Goal: Transaction & Acquisition: Download file/media

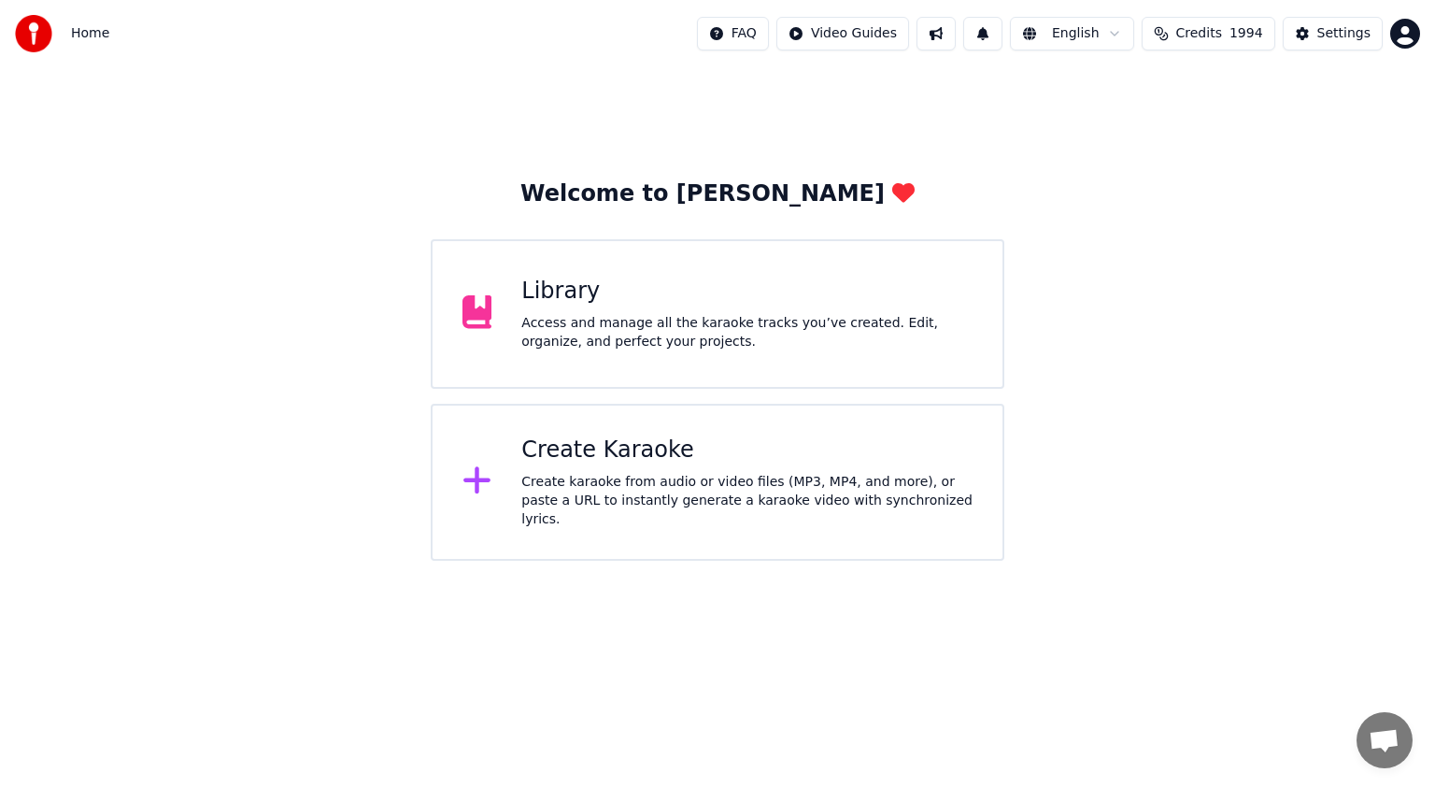
click at [676, 333] on div "Access and manage all the karaoke tracks you’ve created. Edit, organize, and pe…" at bounding box center [746, 332] width 451 height 37
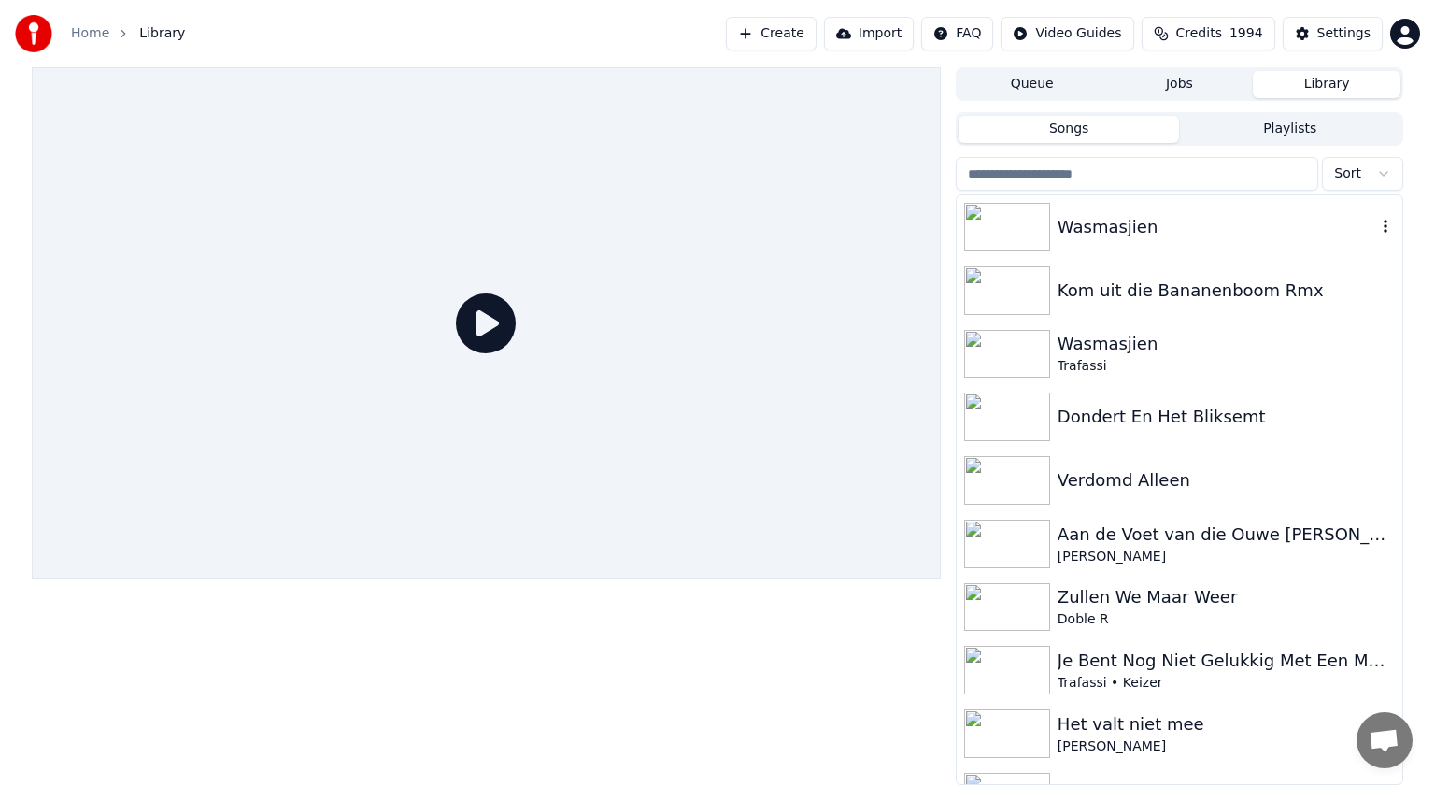
click at [1106, 221] on div "Wasmasjien" at bounding box center [1217, 227] width 319 height 26
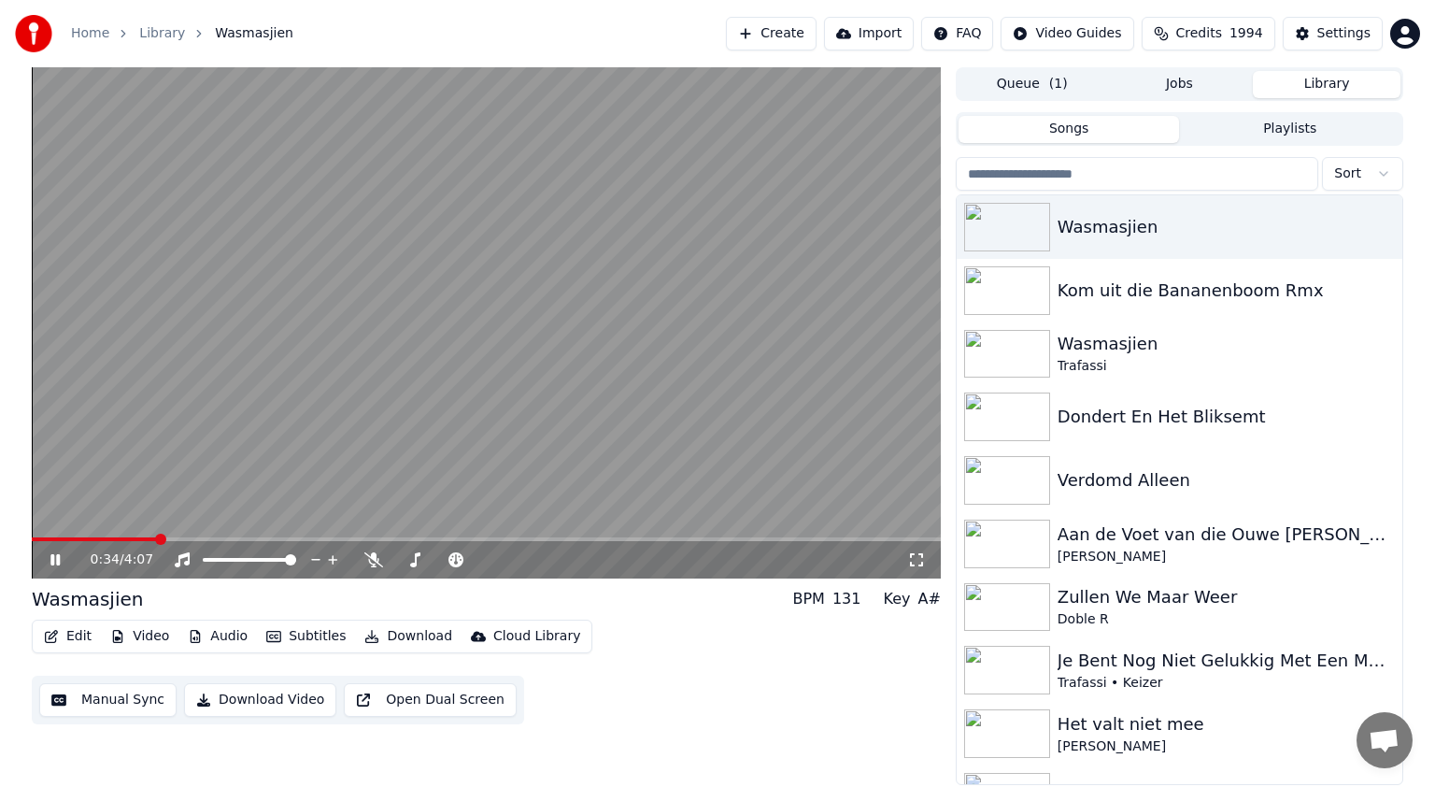
click at [50, 561] on icon at bounding box center [69, 559] width 44 height 15
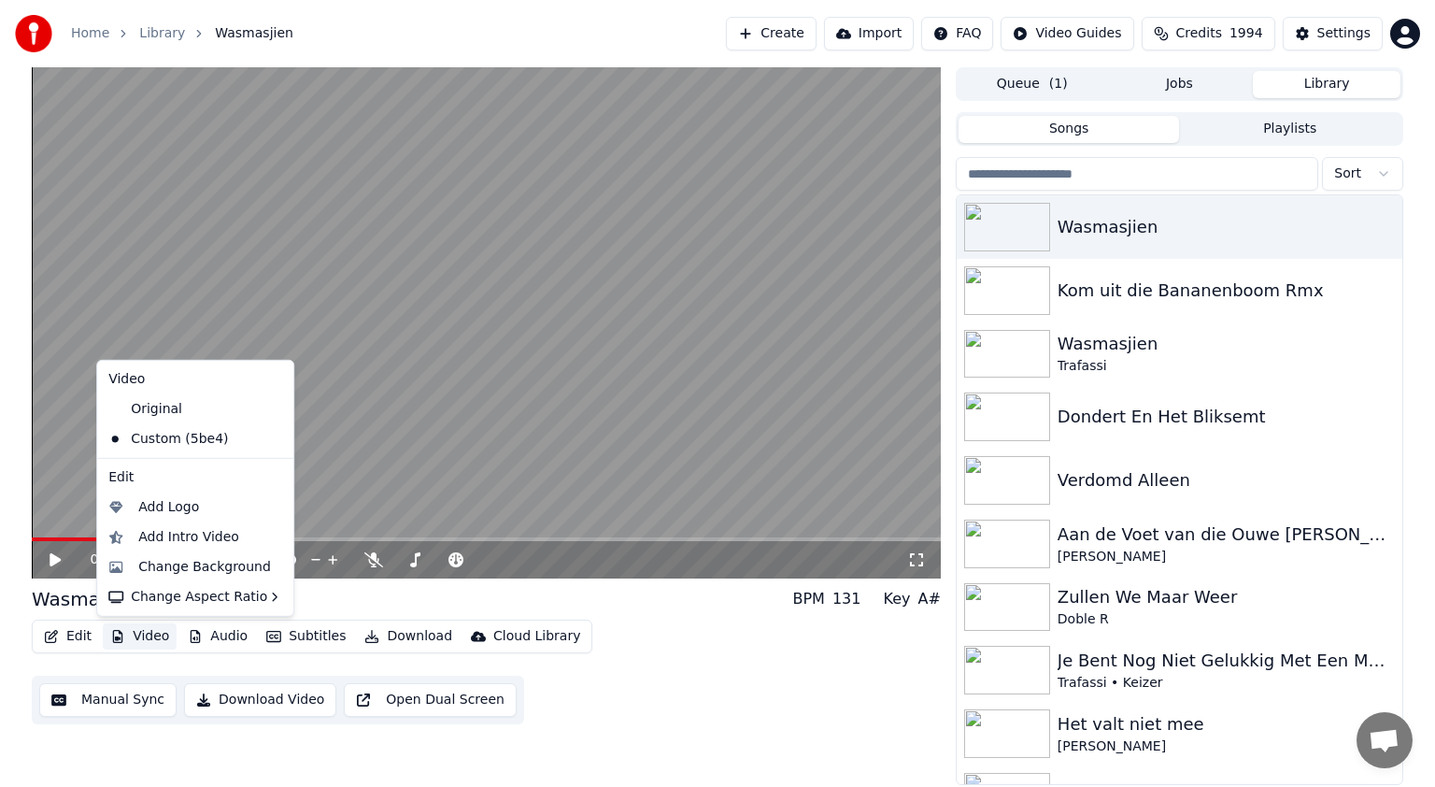
click at [159, 629] on button "Video" at bounding box center [140, 636] width 74 height 26
click at [188, 566] on div "Change Background" at bounding box center [204, 567] width 133 height 19
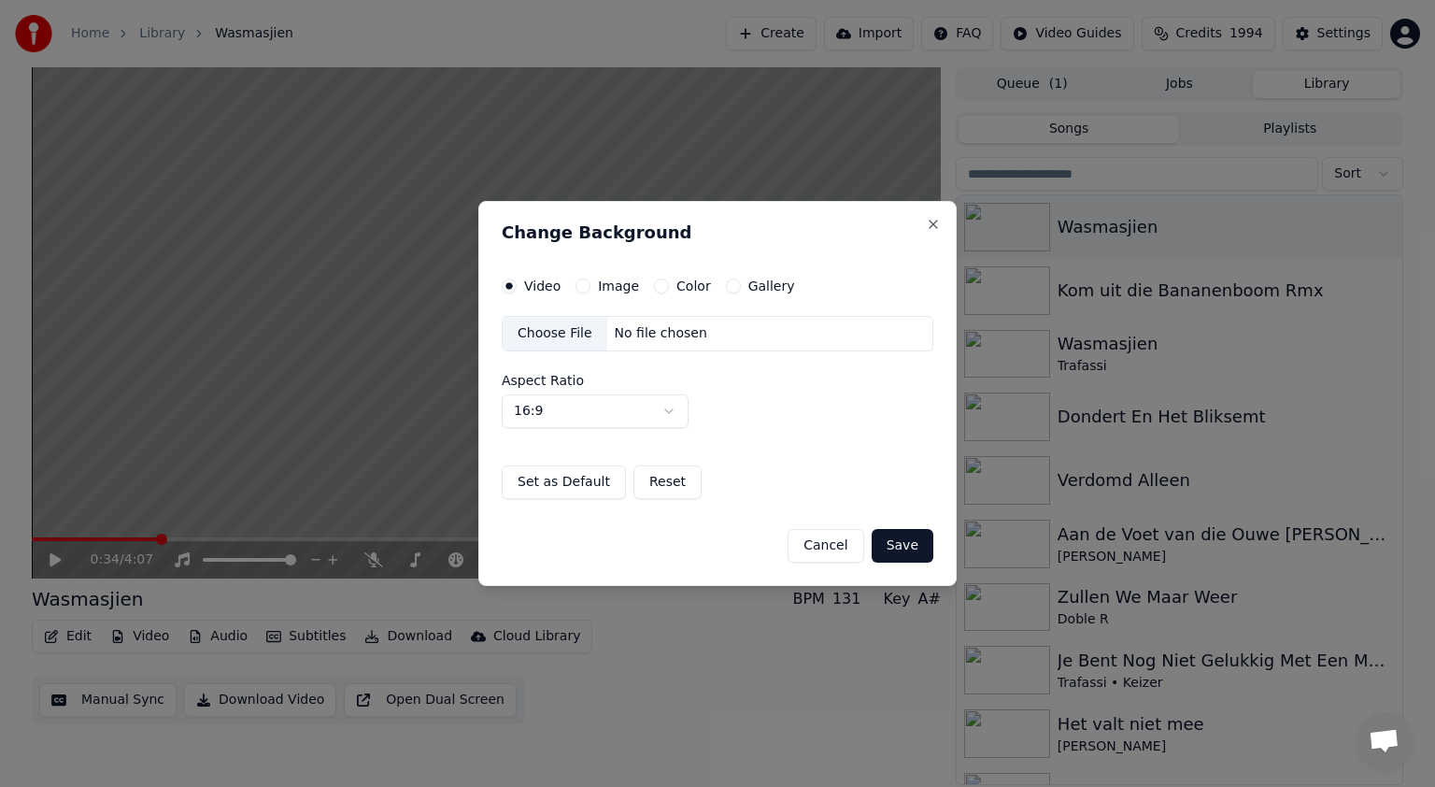
click at [605, 285] on label "Image" at bounding box center [618, 285] width 41 height 13
click at [591, 285] on button "Image" at bounding box center [583, 285] width 15 height 15
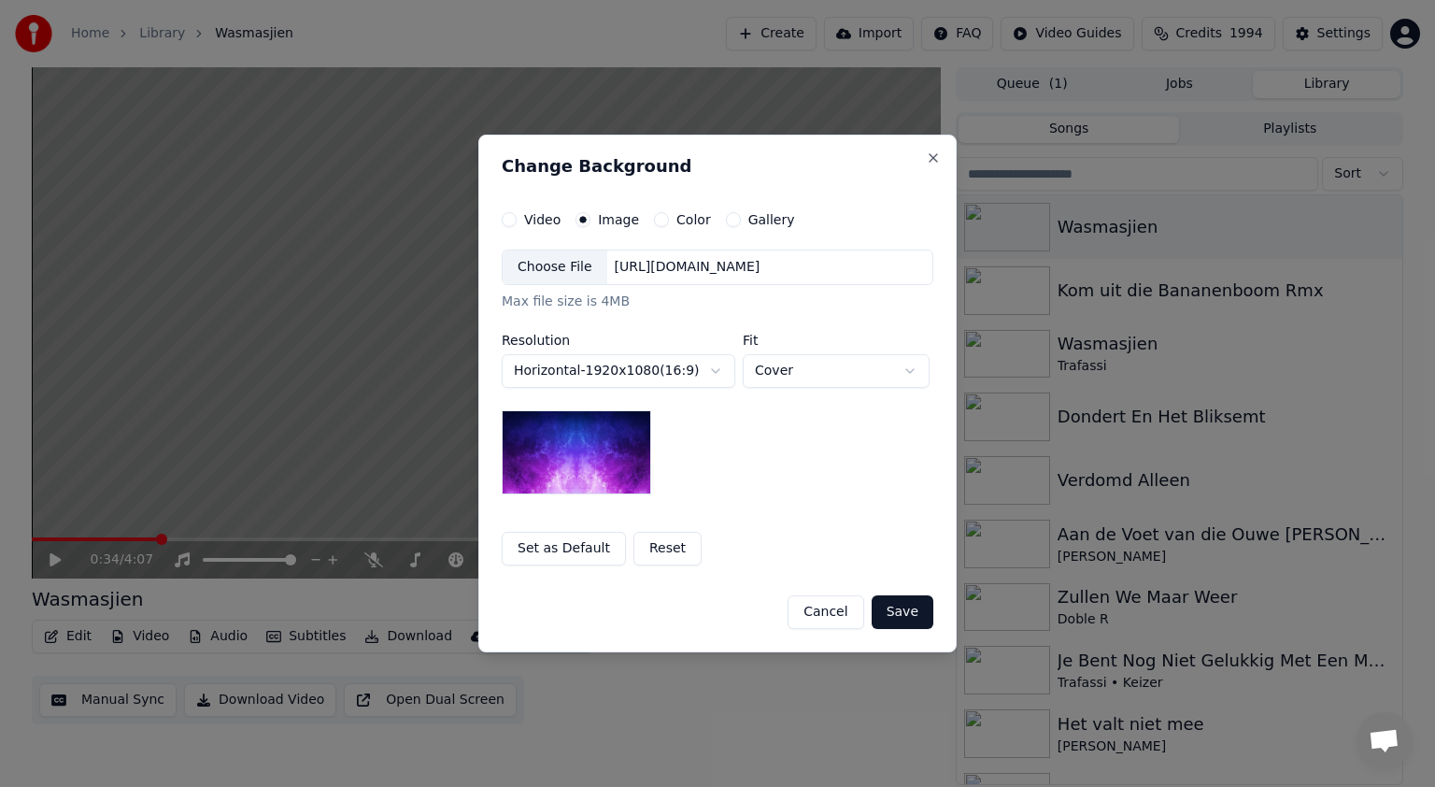
click at [565, 263] on div "Choose File" at bounding box center [555, 267] width 105 height 34
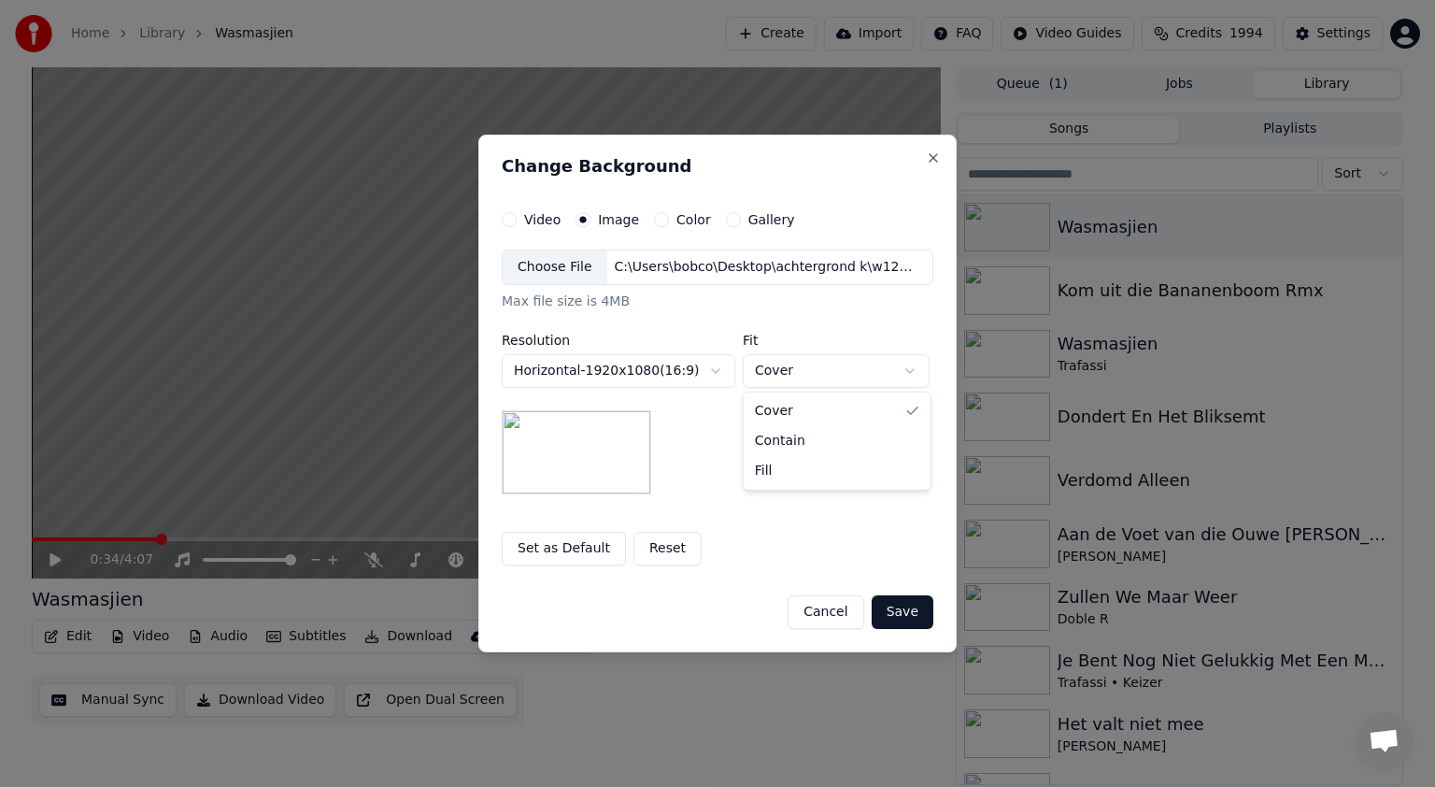
click at [917, 368] on body "**********" at bounding box center [717, 393] width 1435 height 787
select select "****"
click at [899, 604] on button "Save" at bounding box center [903, 612] width 62 height 34
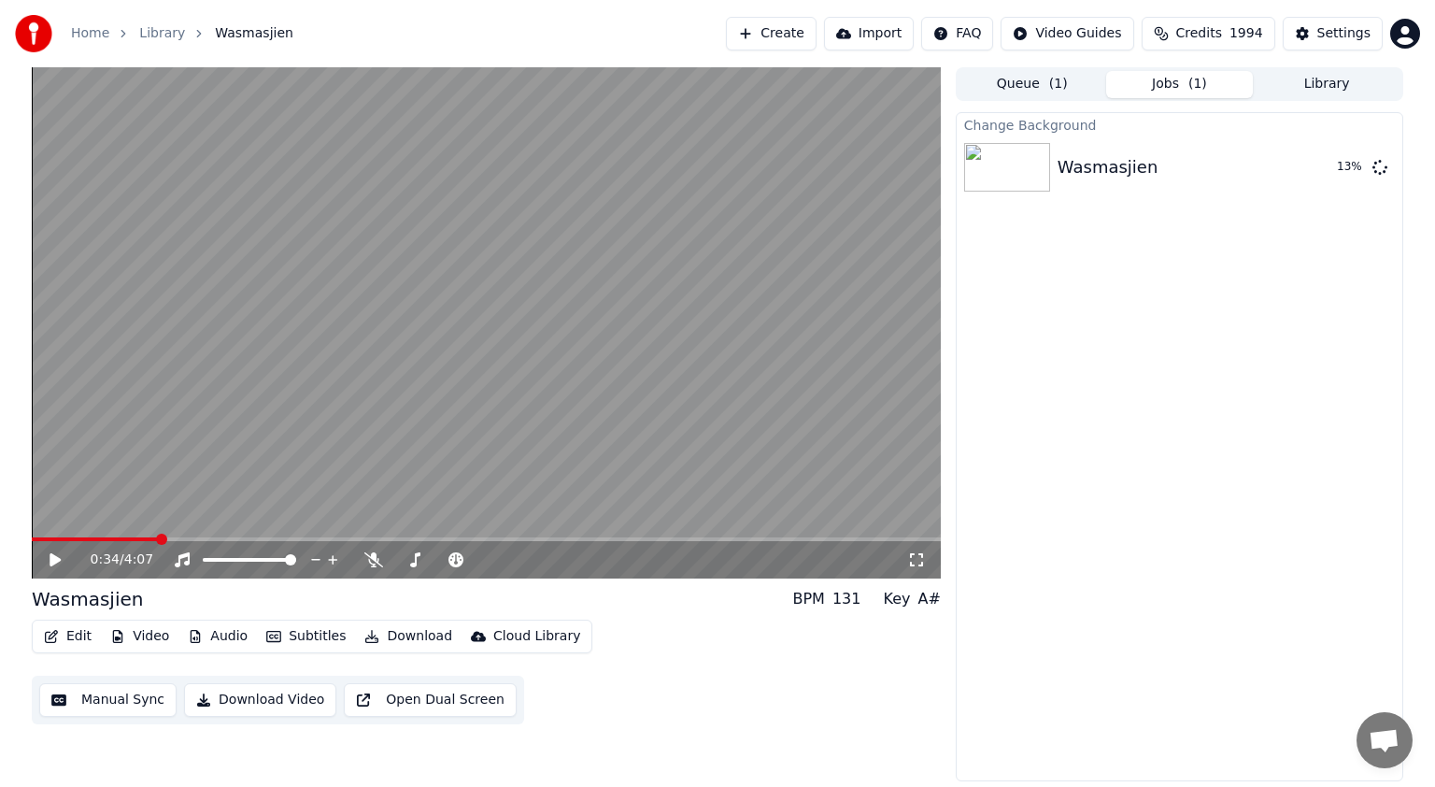
click at [1340, 82] on button "Library" at bounding box center [1327, 84] width 148 height 27
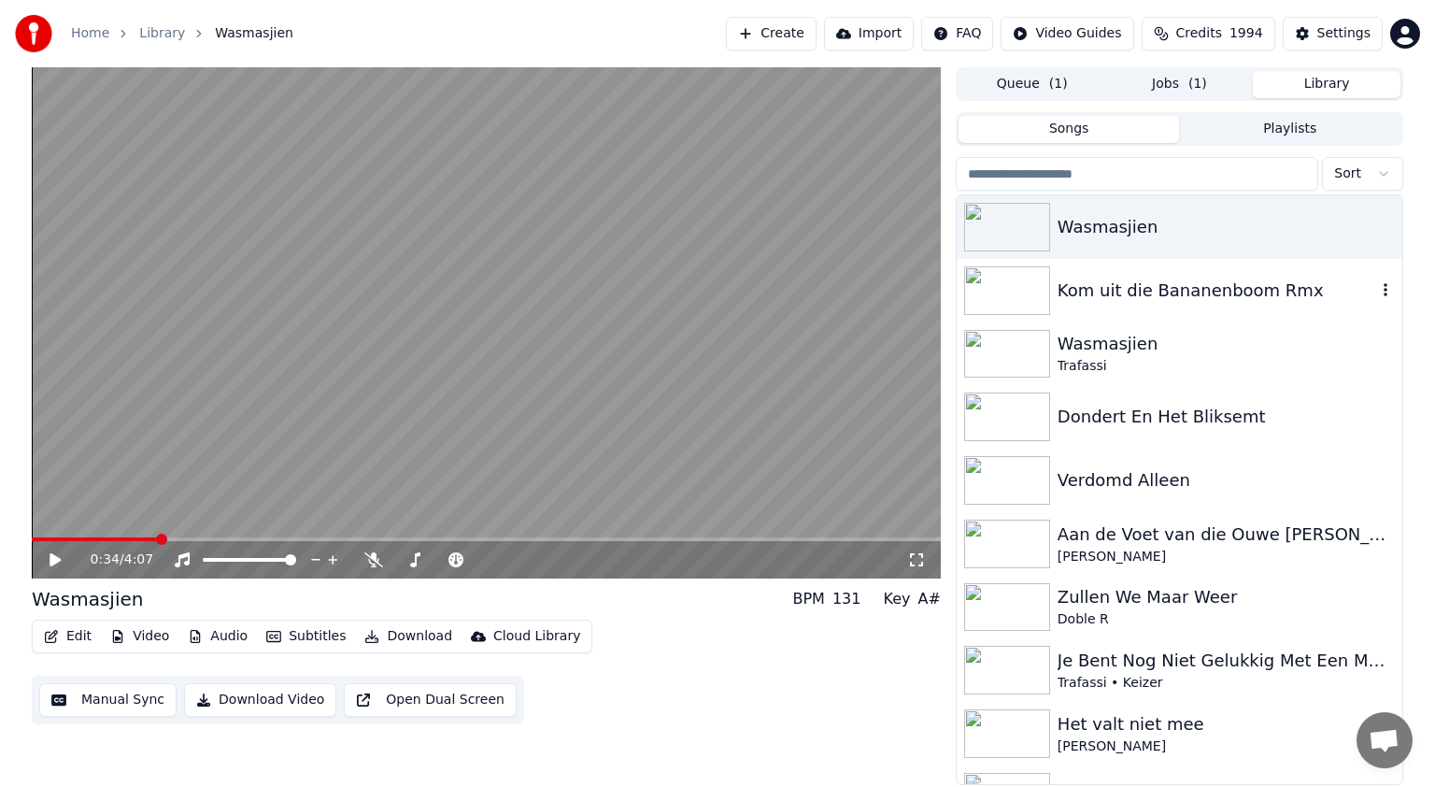
click at [1029, 275] on img at bounding box center [1007, 290] width 86 height 49
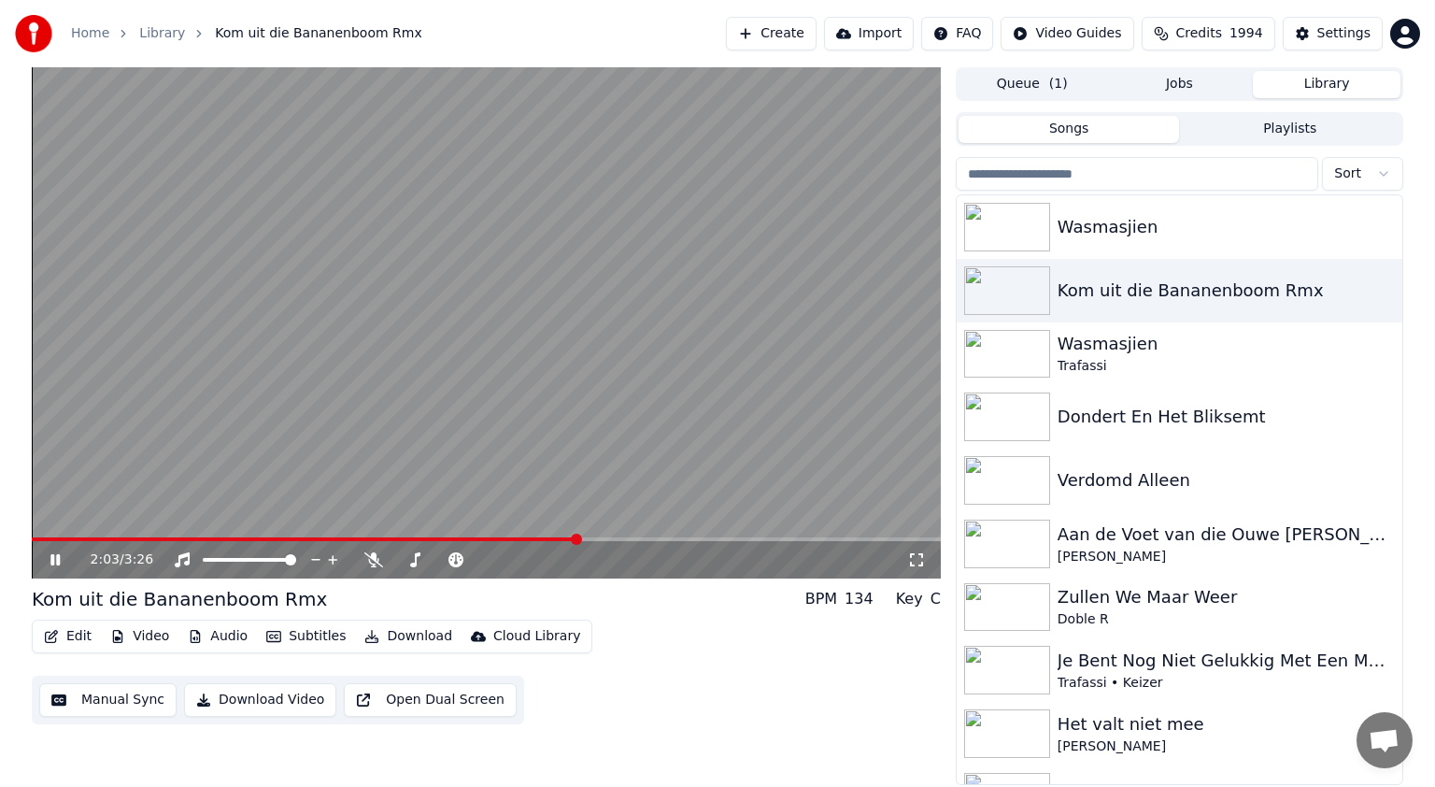
click at [55, 556] on icon at bounding box center [69, 559] width 44 height 15
click at [1037, 229] on img at bounding box center [1007, 227] width 86 height 49
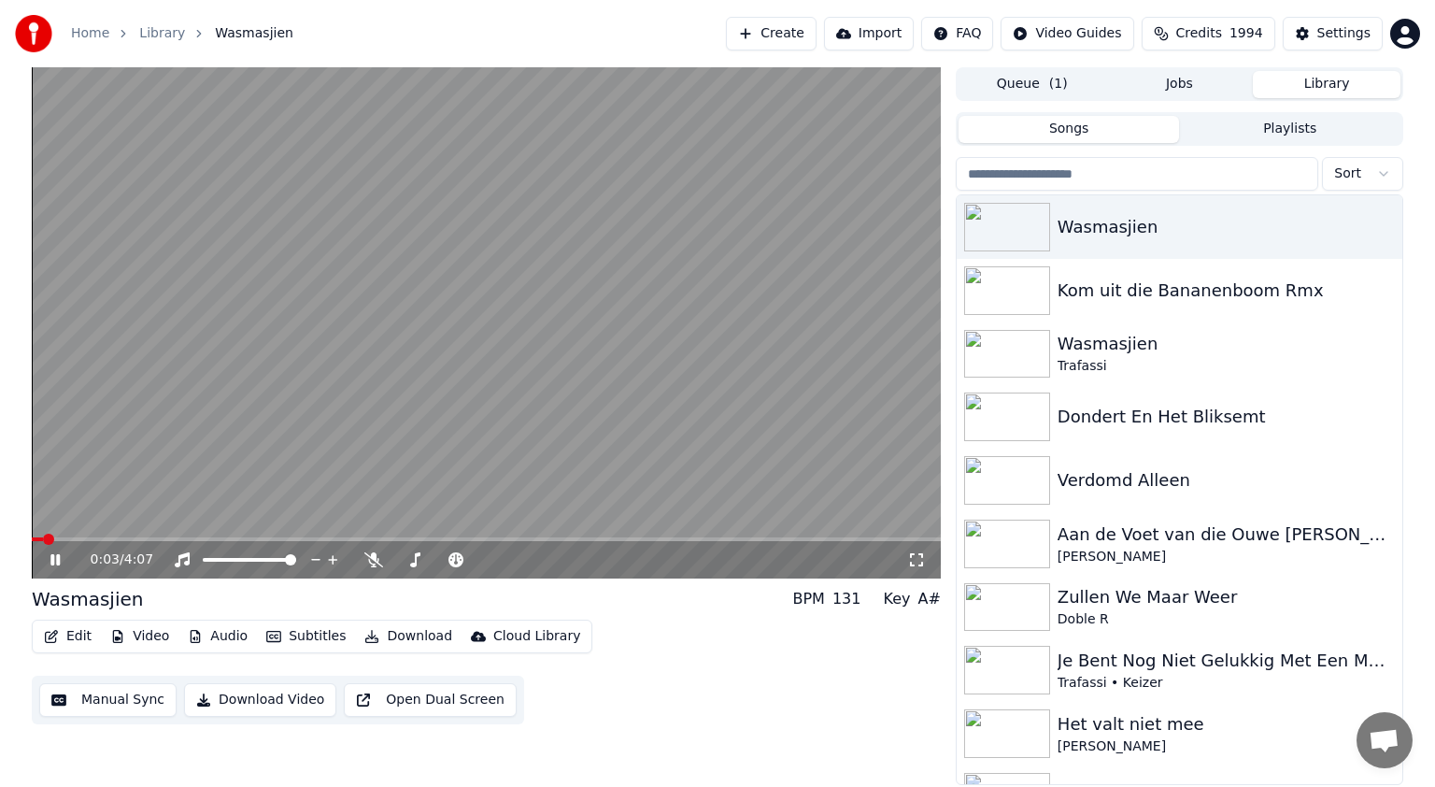
click at [495, 541] on div "0:03 / 4:07" at bounding box center [486, 559] width 909 height 37
click at [486, 538] on span at bounding box center [486, 539] width 909 height 4
click at [54, 553] on icon at bounding box center [69, 559] width 44 height 15
click at [54, 557] on icon at bounding box center [55, 559] width 11 height 13
click at [367, 558] on icon at bounding box center [373, 559] width 19 height 15
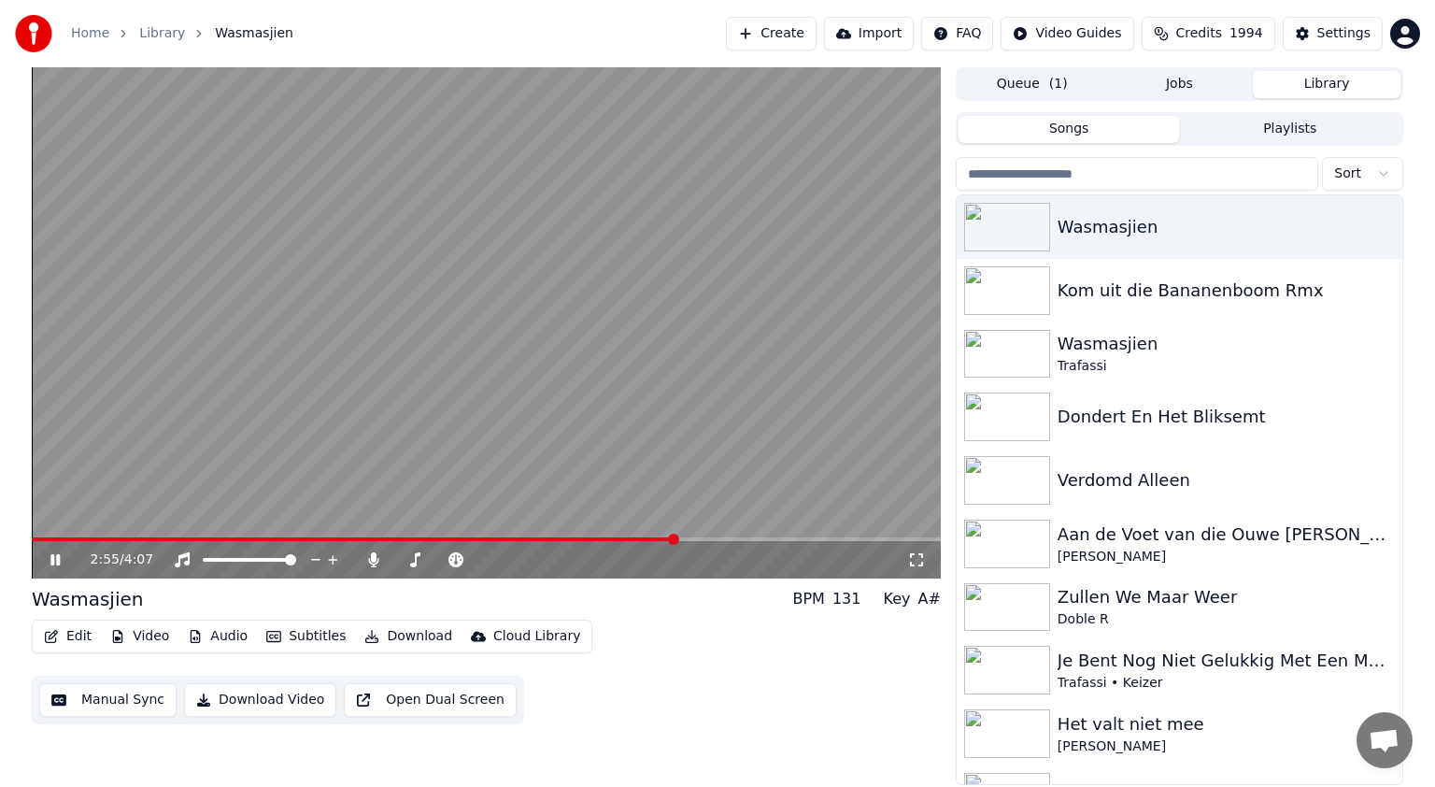
click at [52, 557] on icon at bounding box center [54, 559] width 9 height 11
click at [79, 638] on button "Edit" at bounding box center [67, 636] width 63 height 26
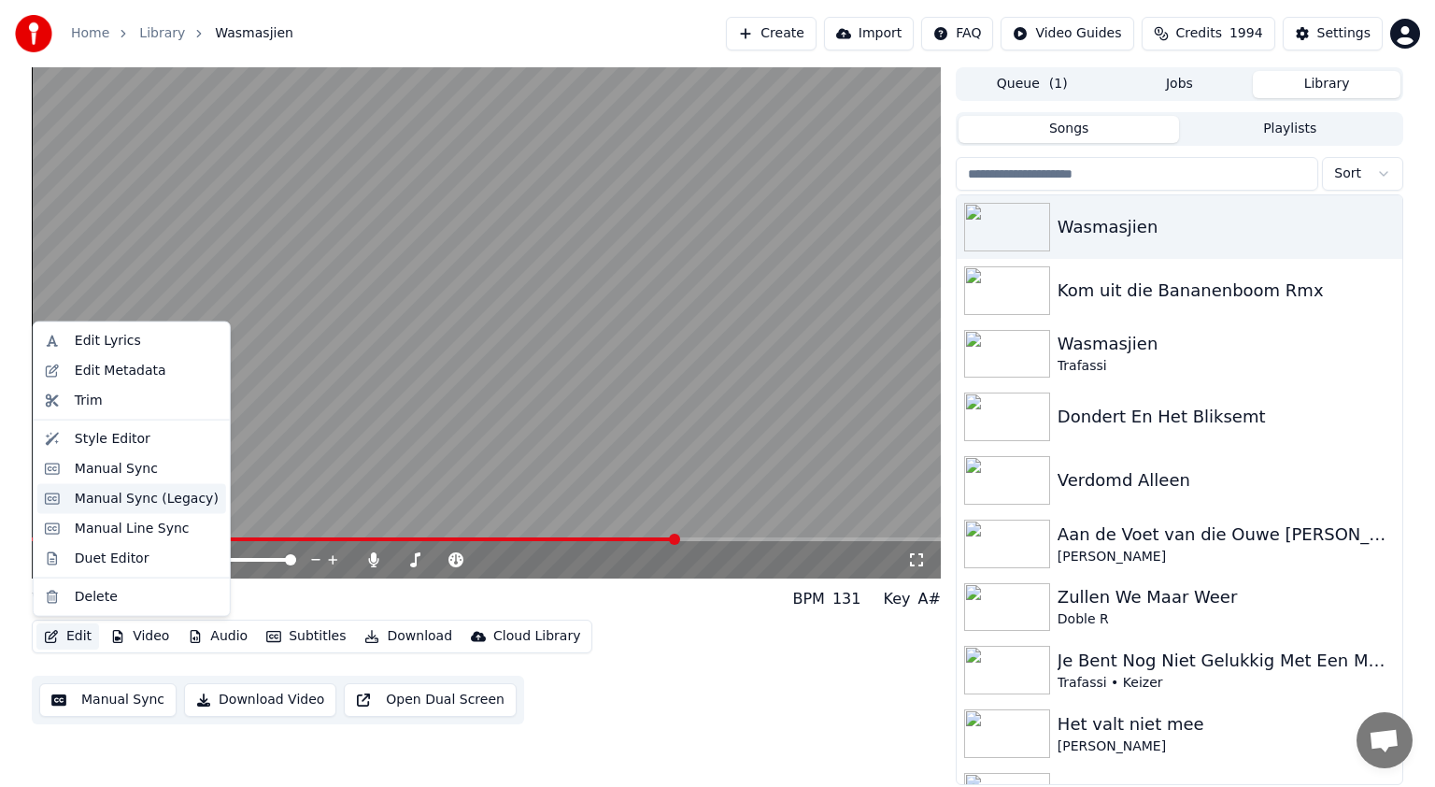
click at [101, 498] on div "Manual Sync (Legacy)" at bounding box center [147, 499] width 144 height 19
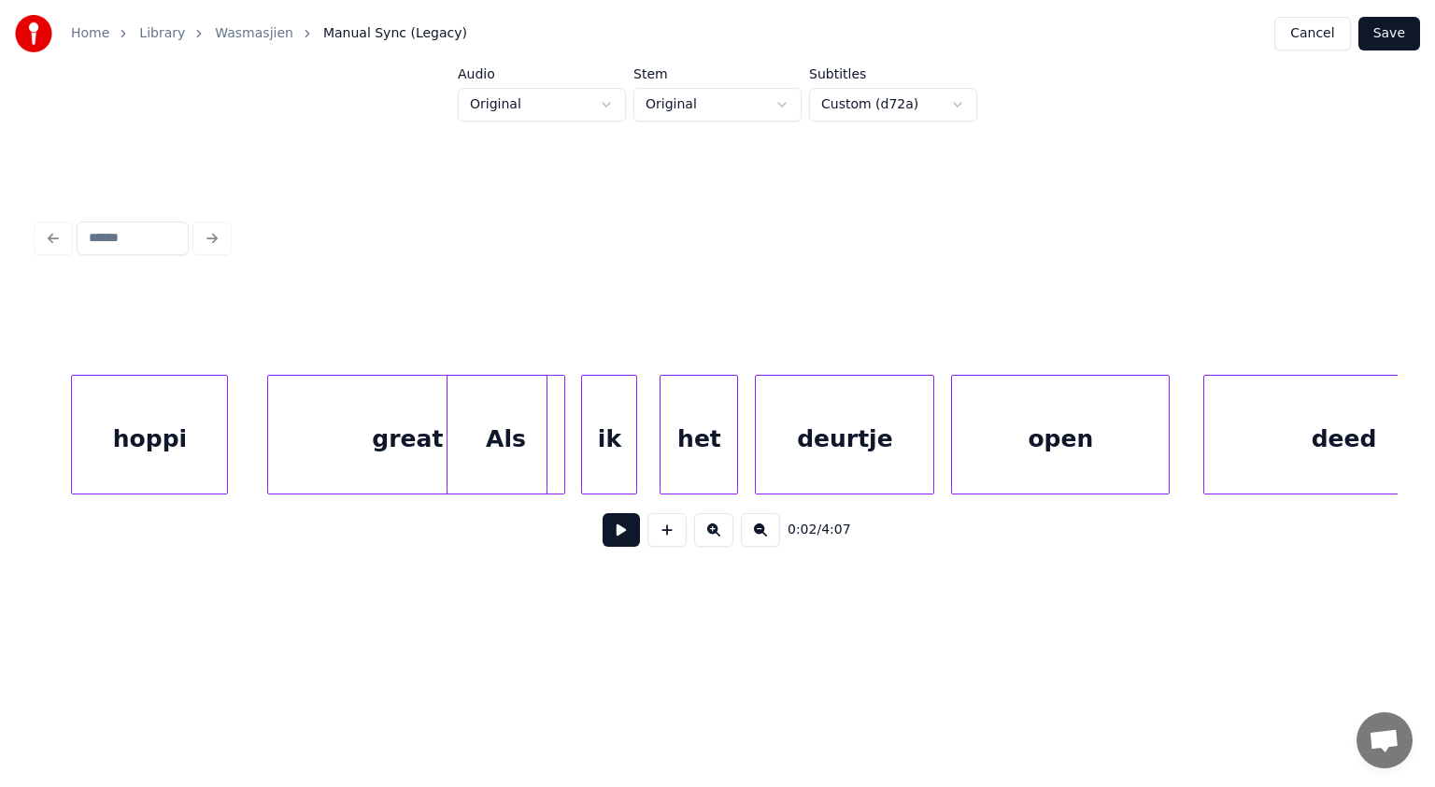
scroll to position [0, 72875]
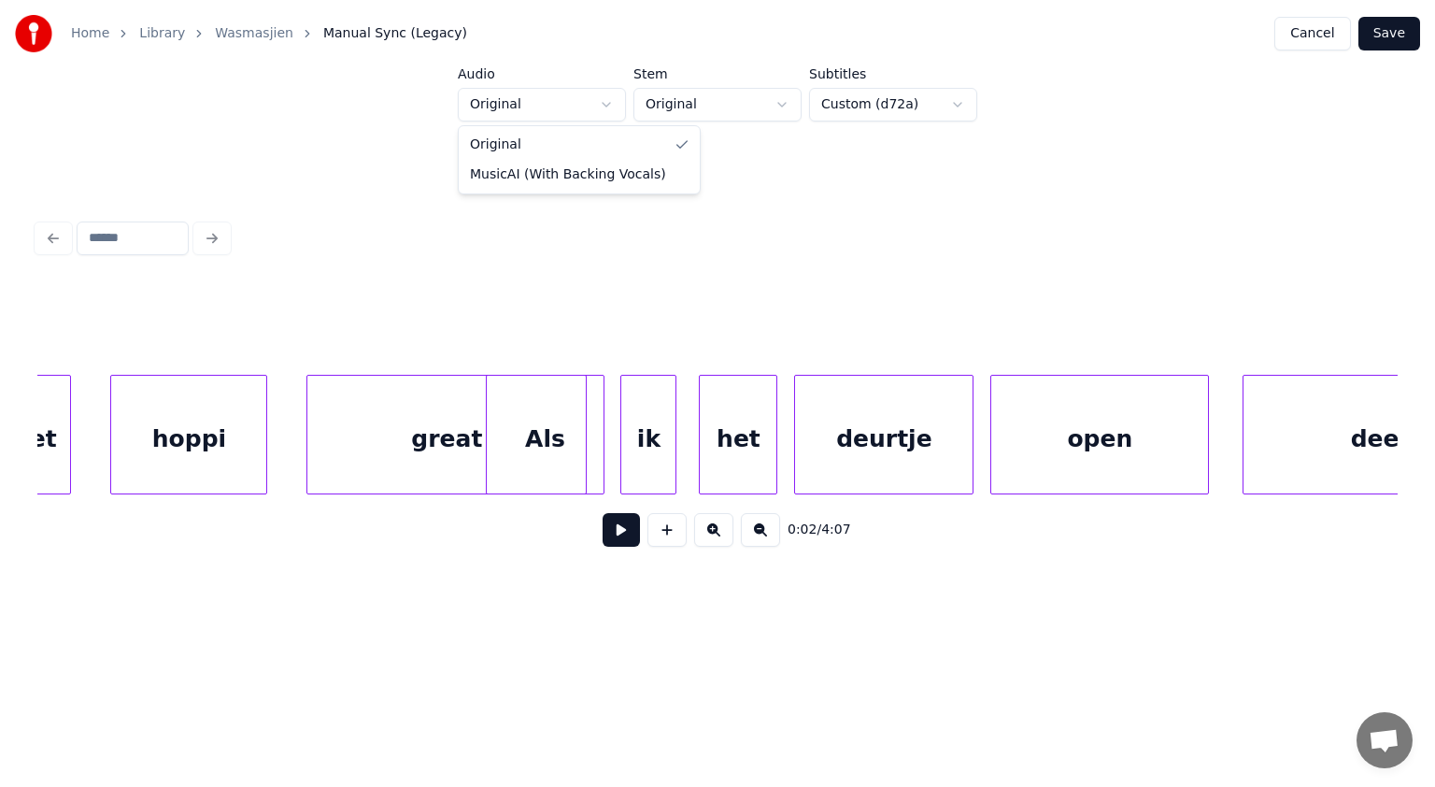
click at [610, 107] on html "Home Library Wasmasjien Manual Sync (Legacy) Cancel Save Audio Original Stem Or…" at bounding box center [717, 326] width 1435 height 653
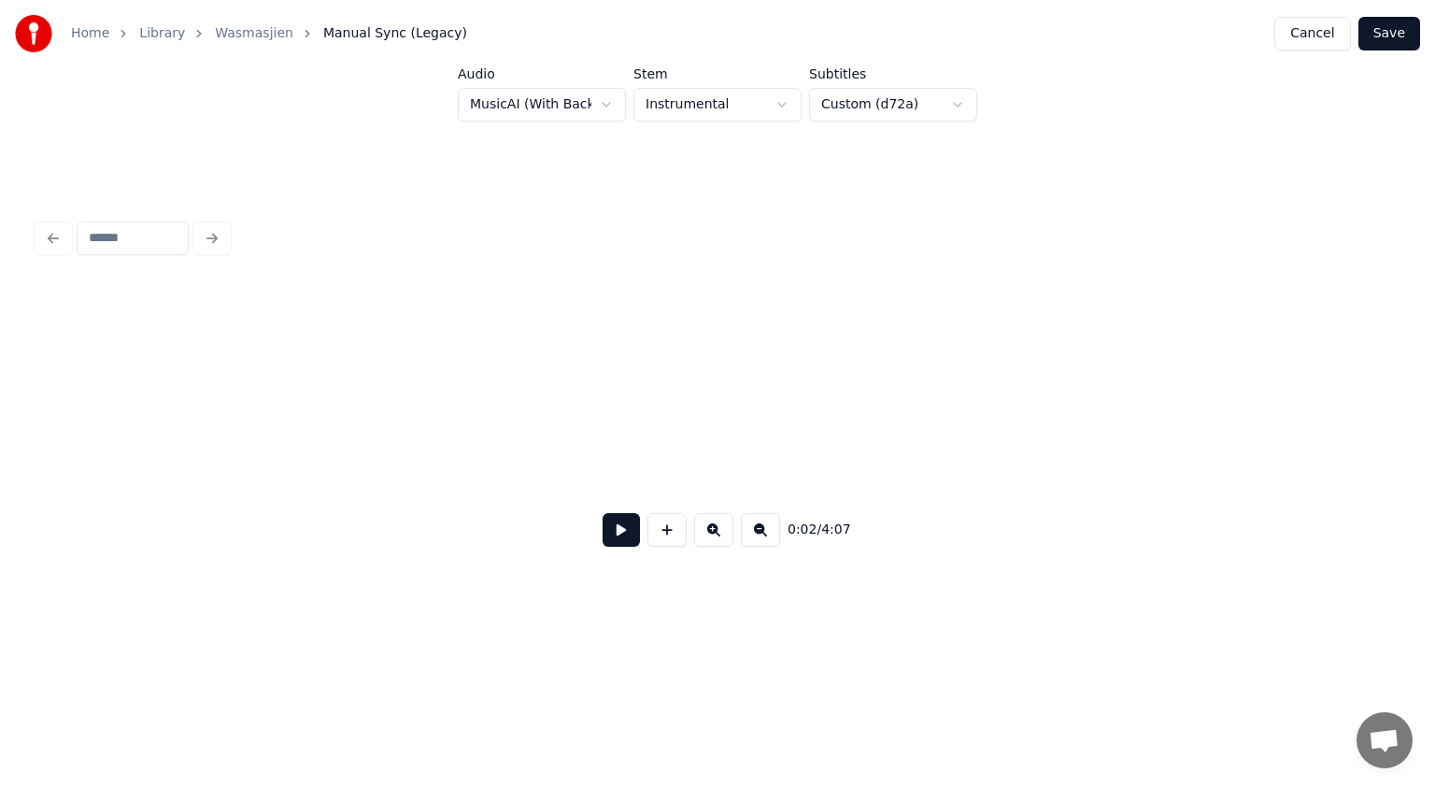
scroll to position [0, 1481]
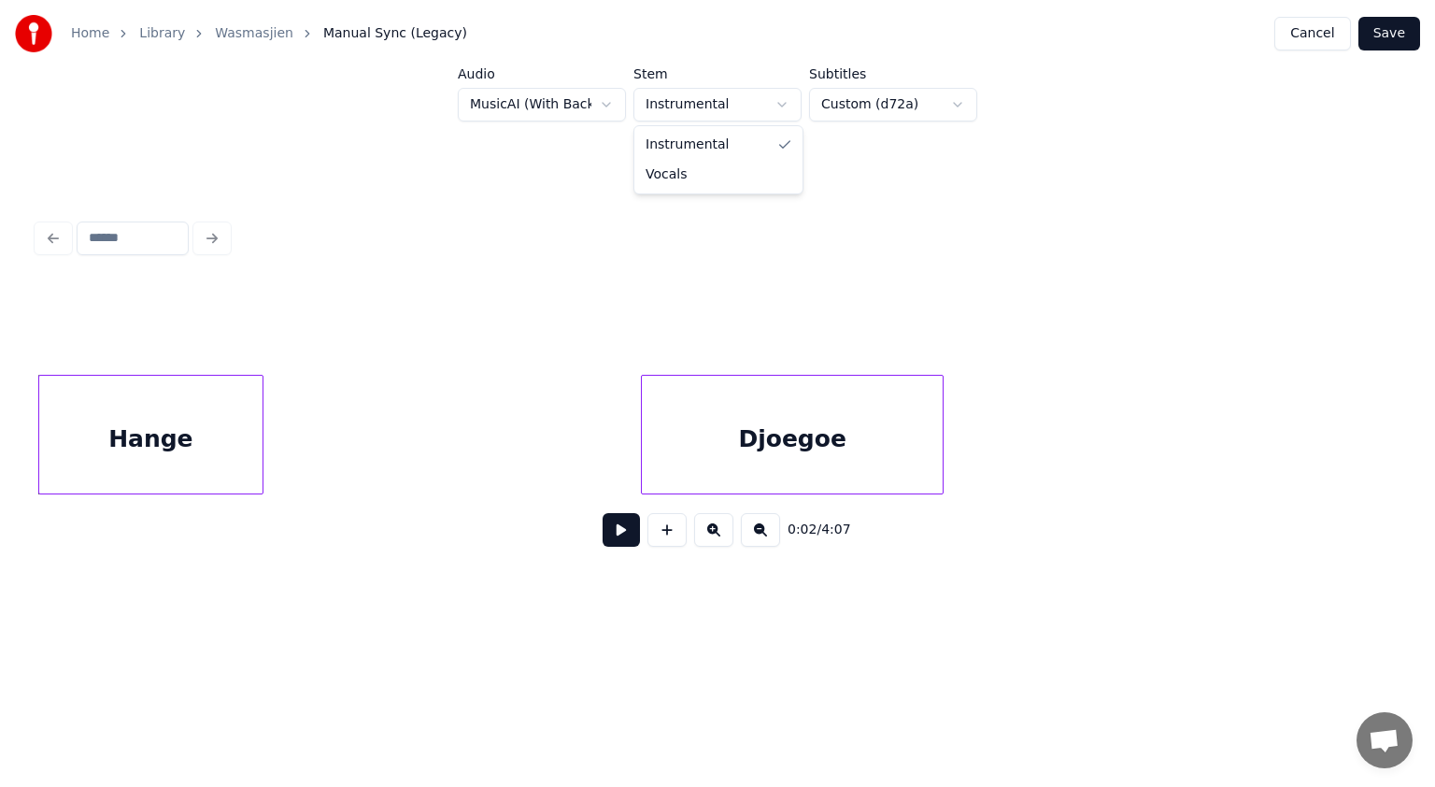
click at [781, 107] on html "Home Library Wasmasjien Manual Sync (Legacy) Cancel Save Audio MusicAI (With Ba…" at bounding box center [717, 326] width 1435 height 653
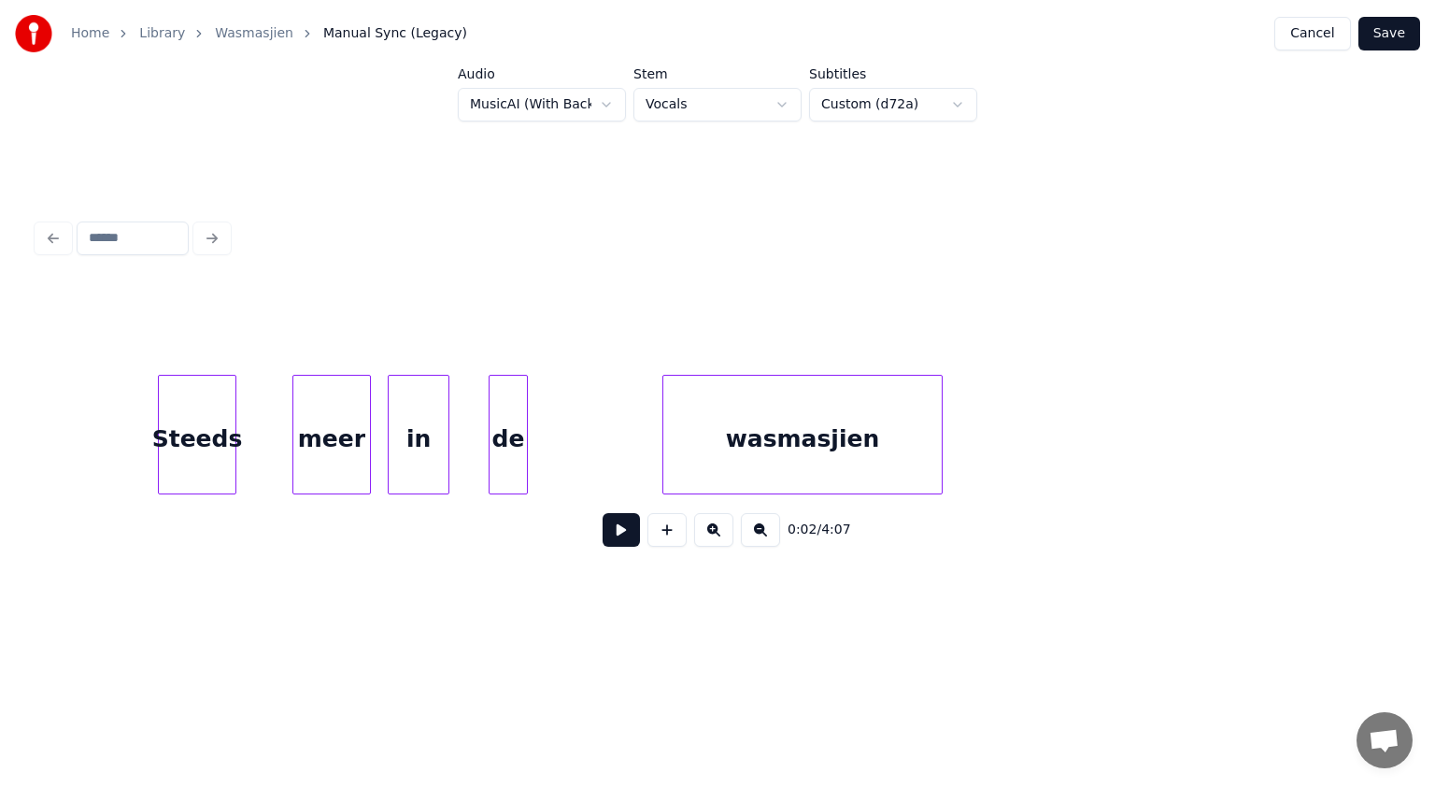
scroll to position [0, 44304]
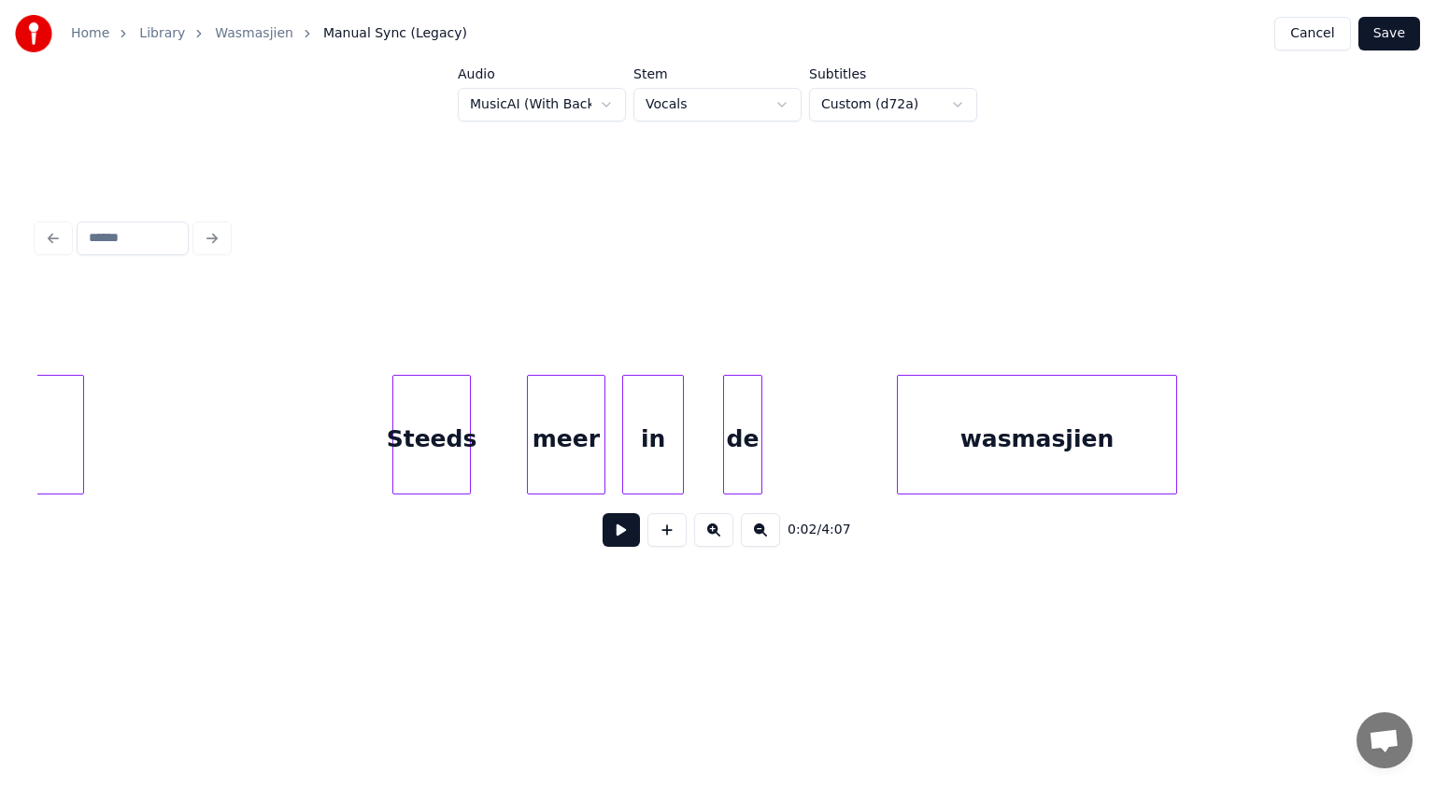
click at [449, 466] on div "Steeds" at bounding box center [431, 439] width 77 height 127
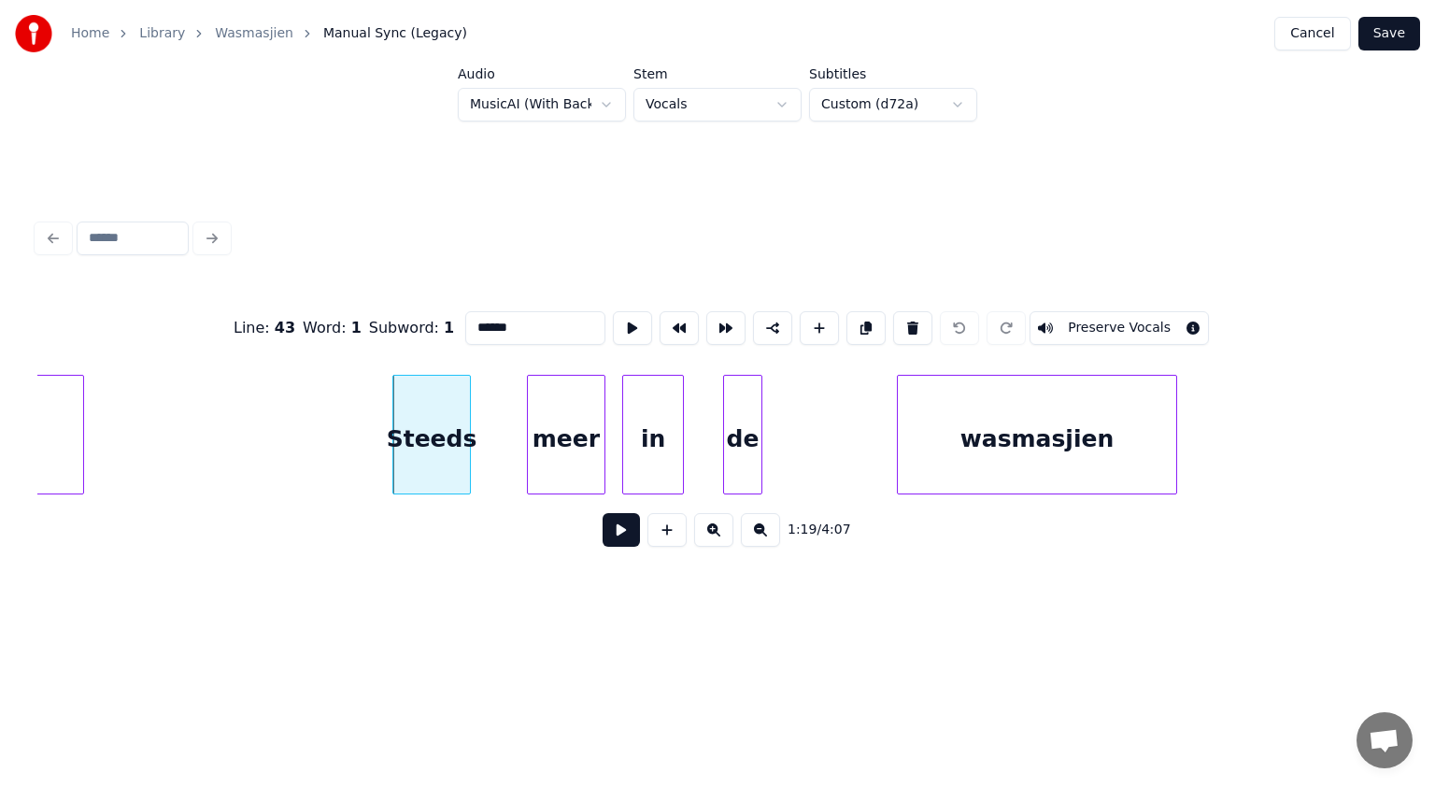
click at [620, 535] on button at bounding box center [621, 530] width 37 height 34
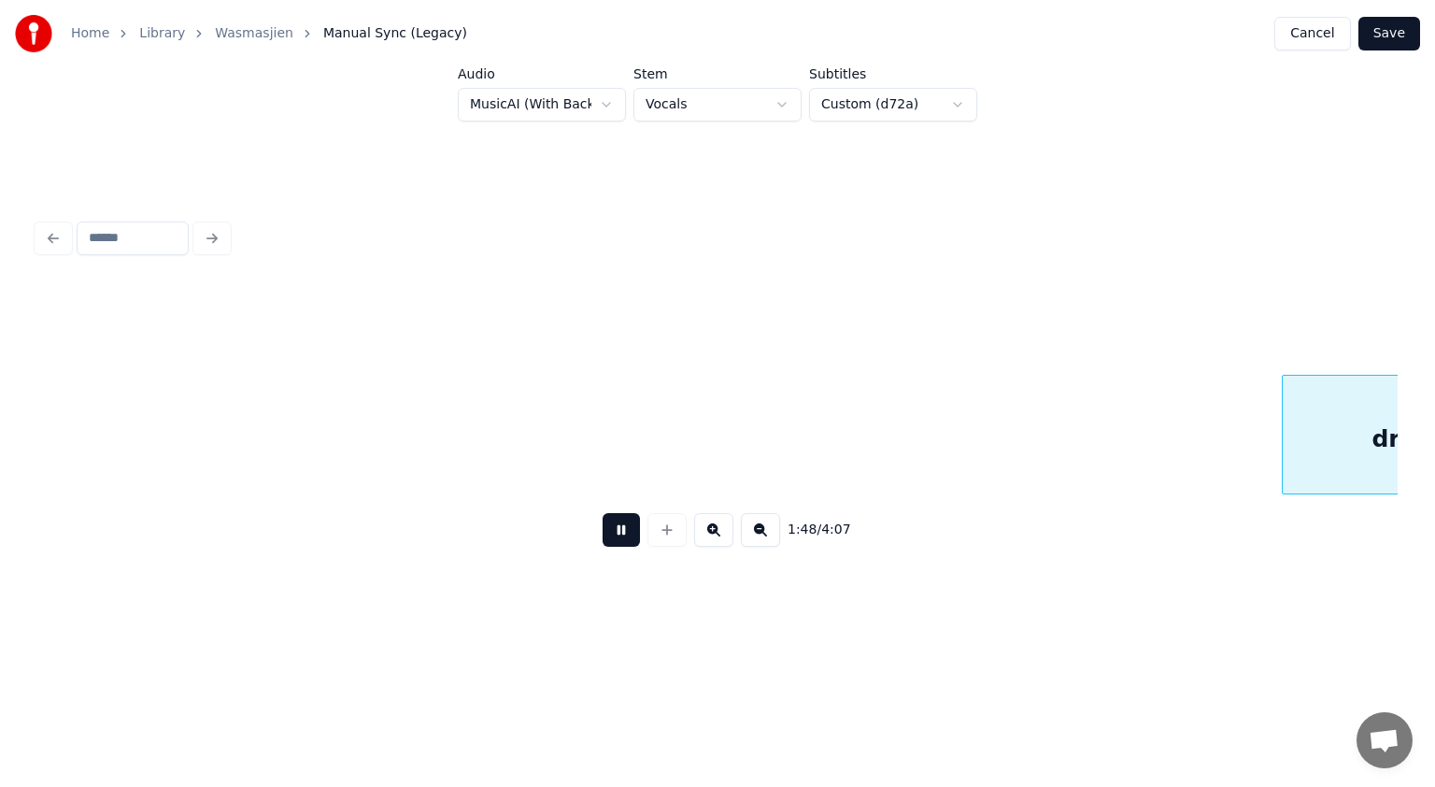
scroll to position [0, 60670]
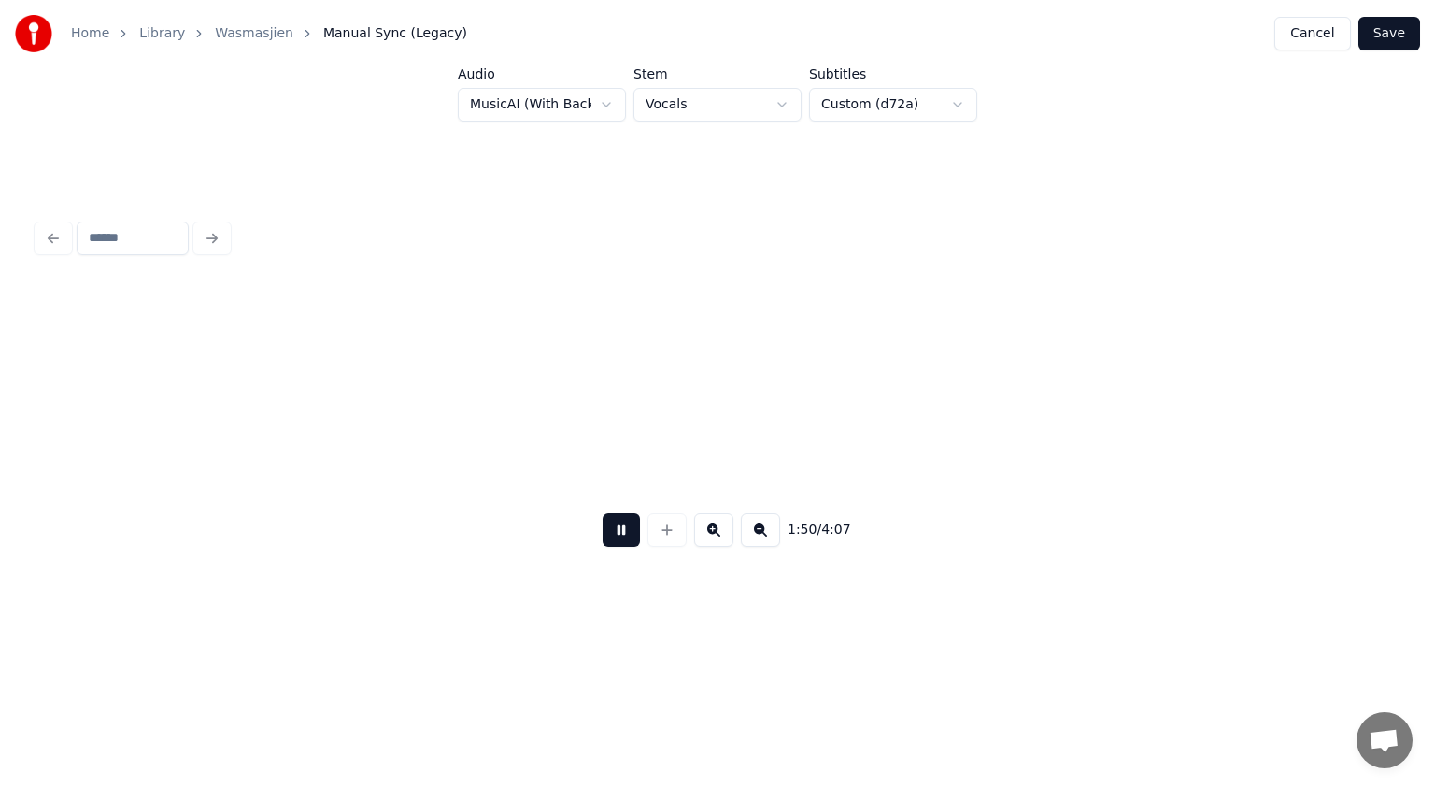
click at [622, 534] on button at bounding box center [621, 530] width 37 height 34
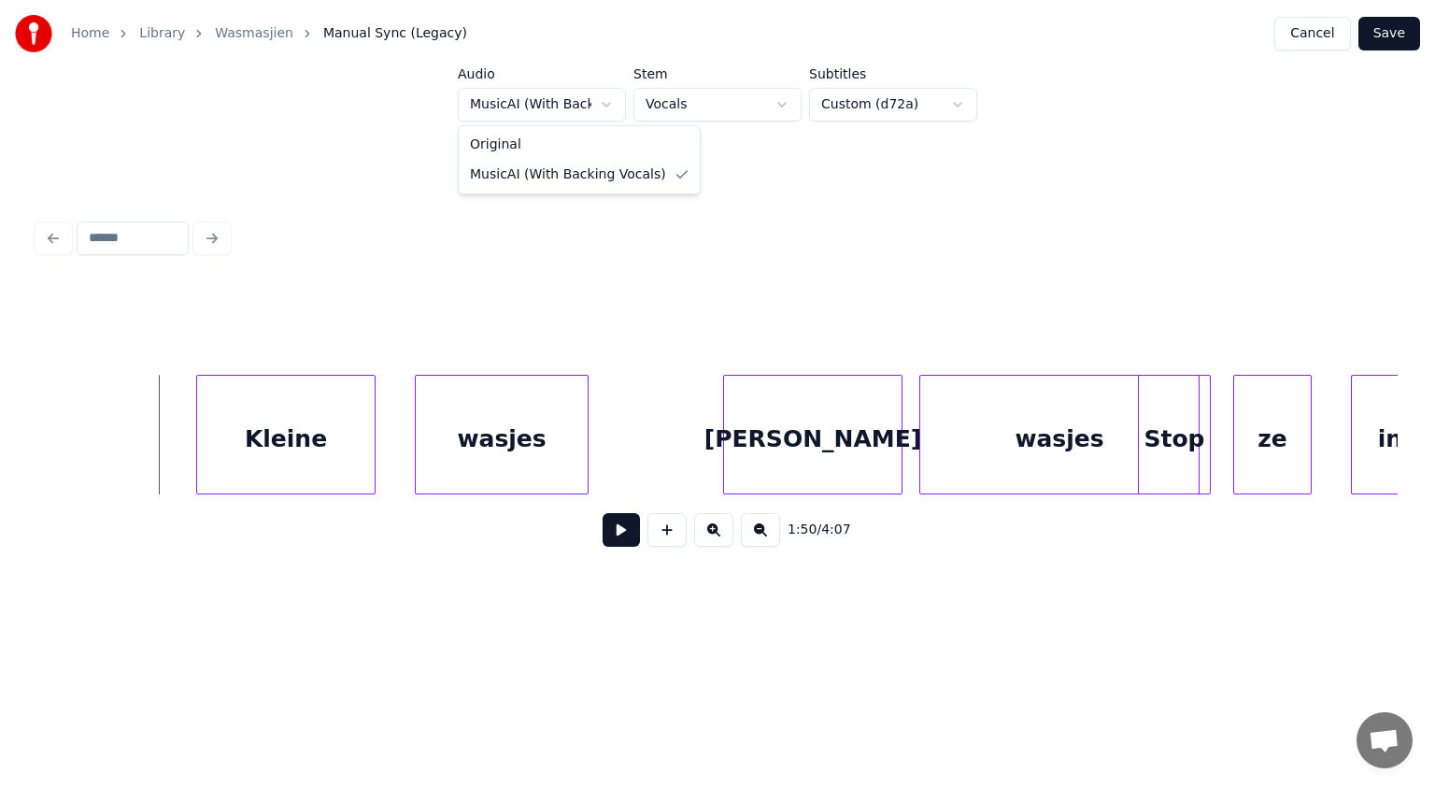
click at [606, 98] on html "Home Library Wasmasjien Manual Sync (Legacy) Cancel Save Audio MusicAI (With Ba…" at bounding box center [717, 326] width 1435 height 653
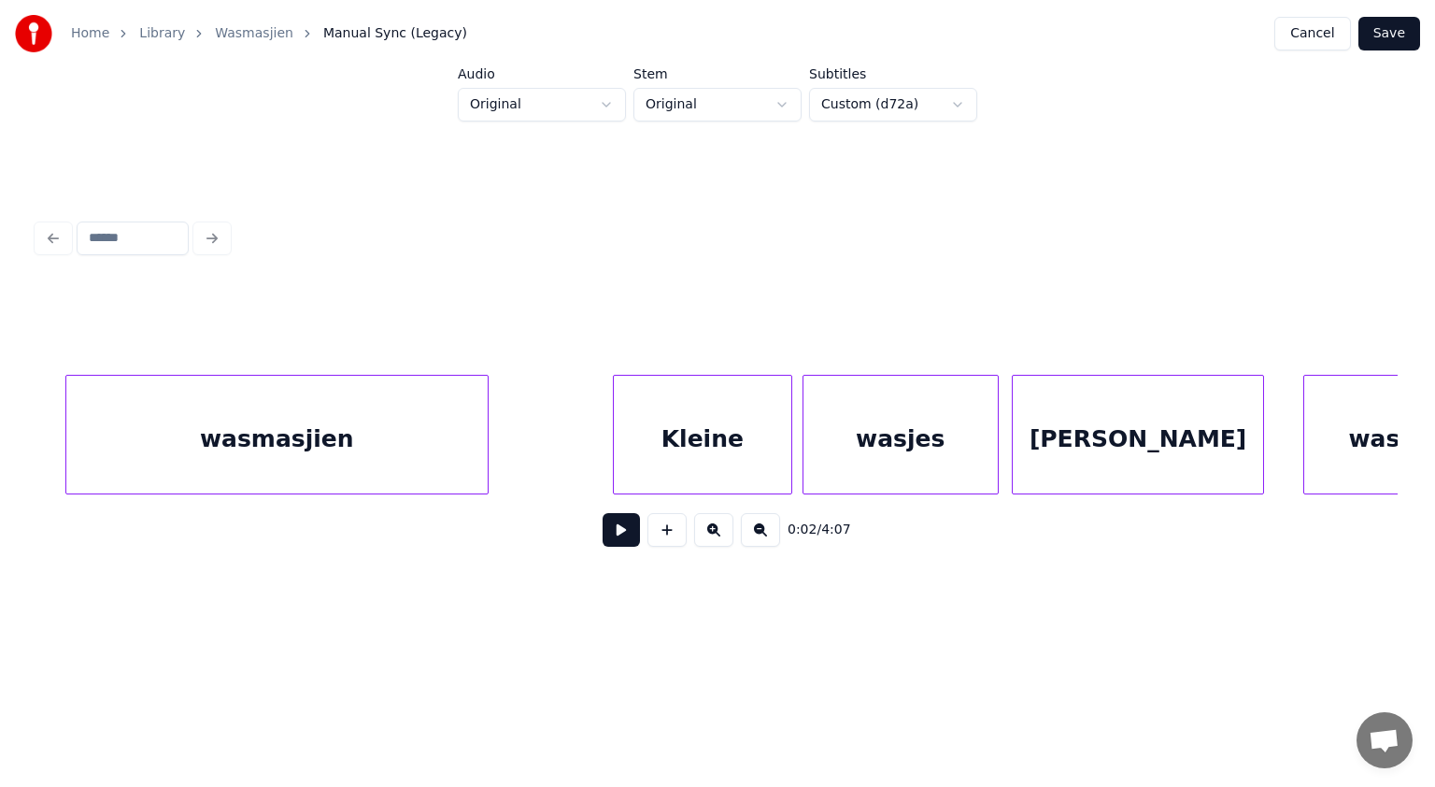
scroll to position [0, 11971]
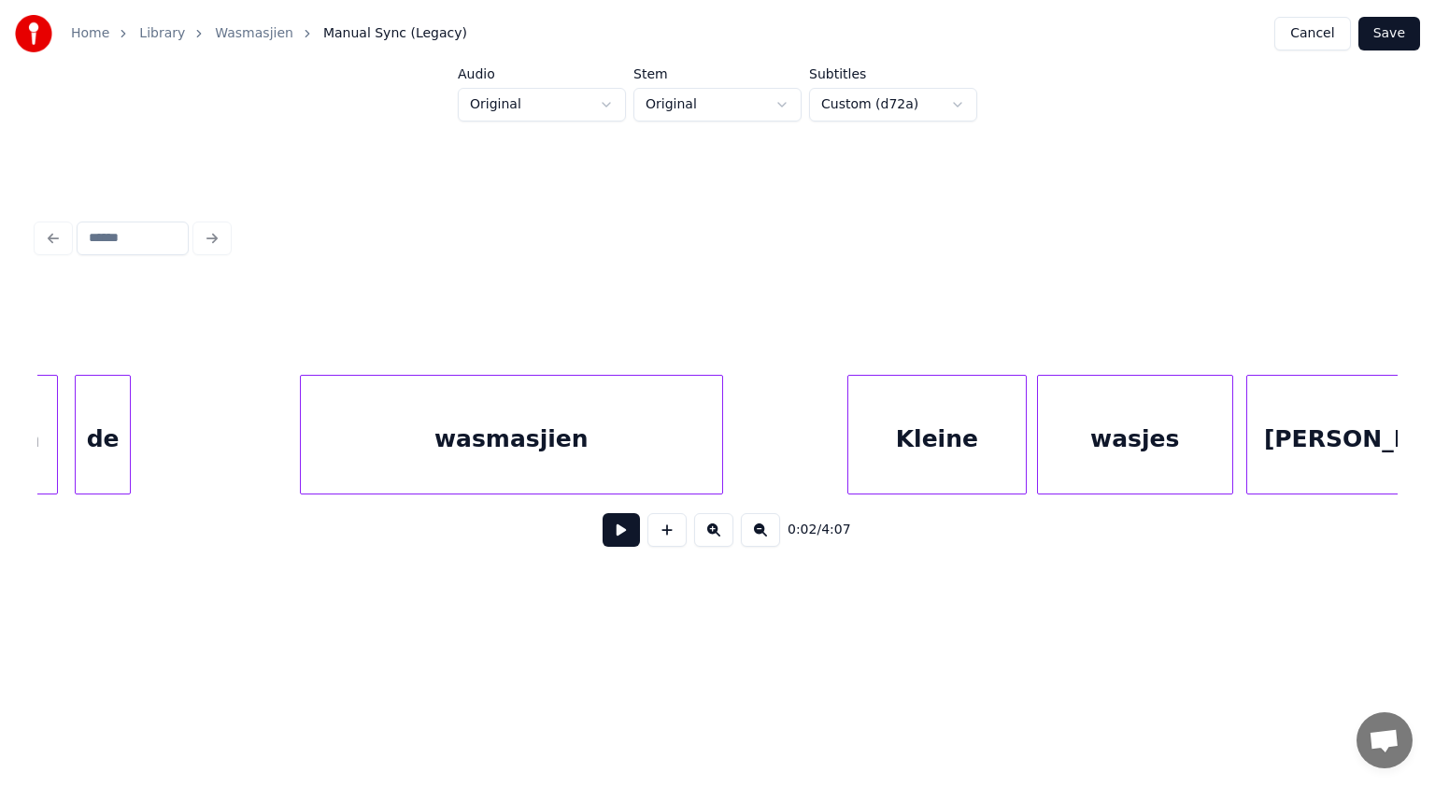
click at [596, 465] on div "wasmasjien" at bounding box center [511, 439] width 421 height 127
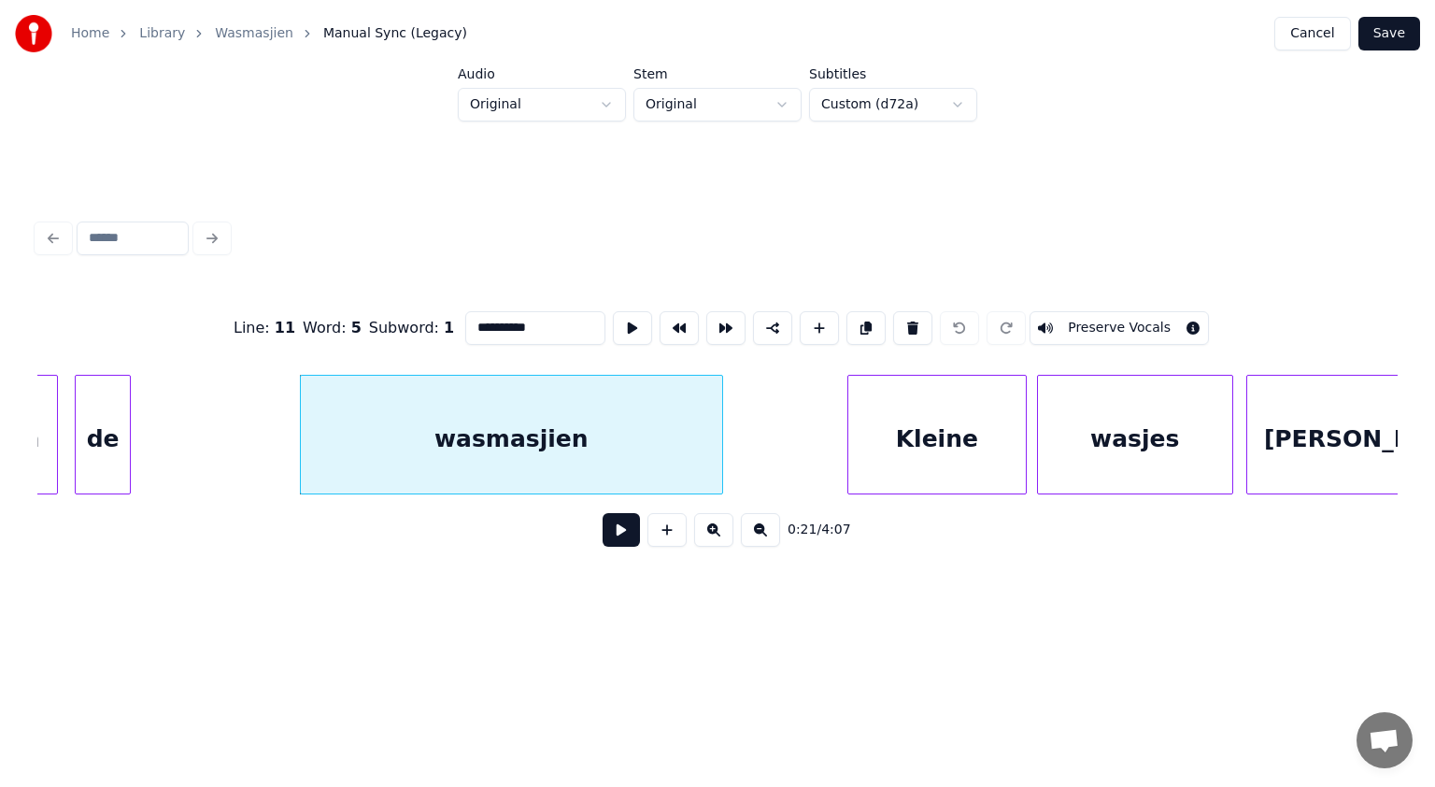
click at [631, 532] on button at bounding box center [621, 530] width 37 height 34
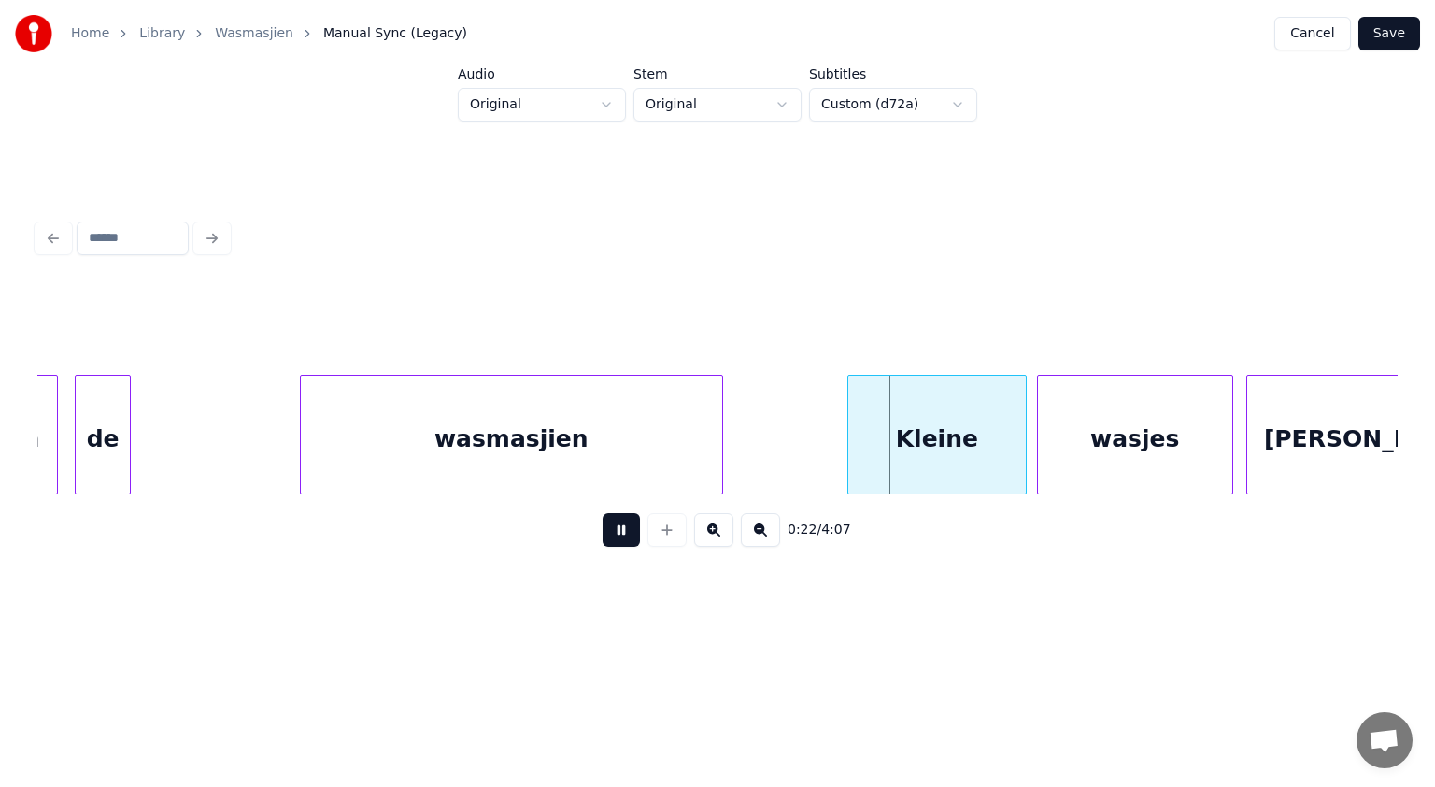
click at [631, 532] on button at bounding box center [621, 530] width 37 height 34
click at [790, 415] on div at bounding box center [793, 435] width 6 height 118
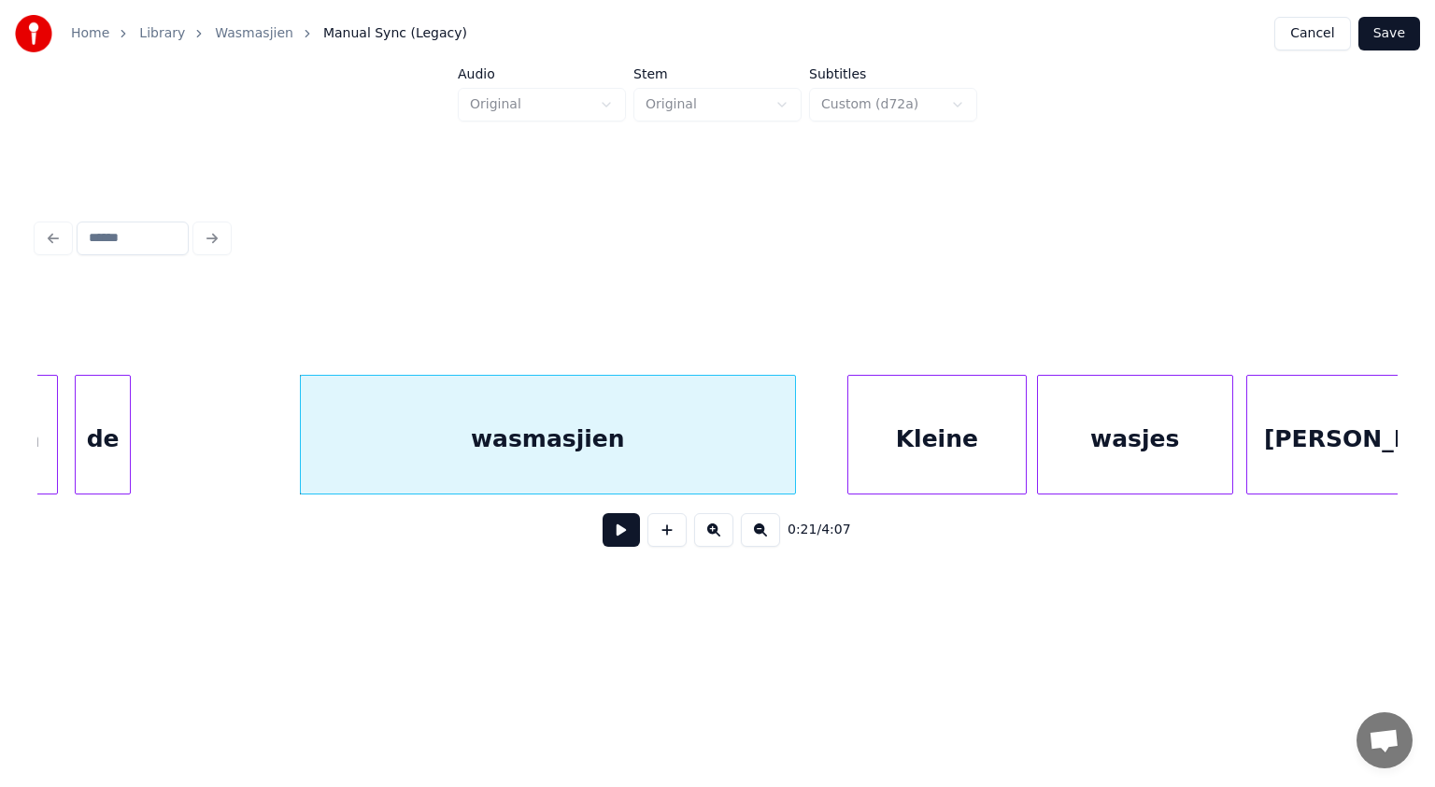
click at [622, 536] on button at bounding box center [621, 530] width 37 height 34
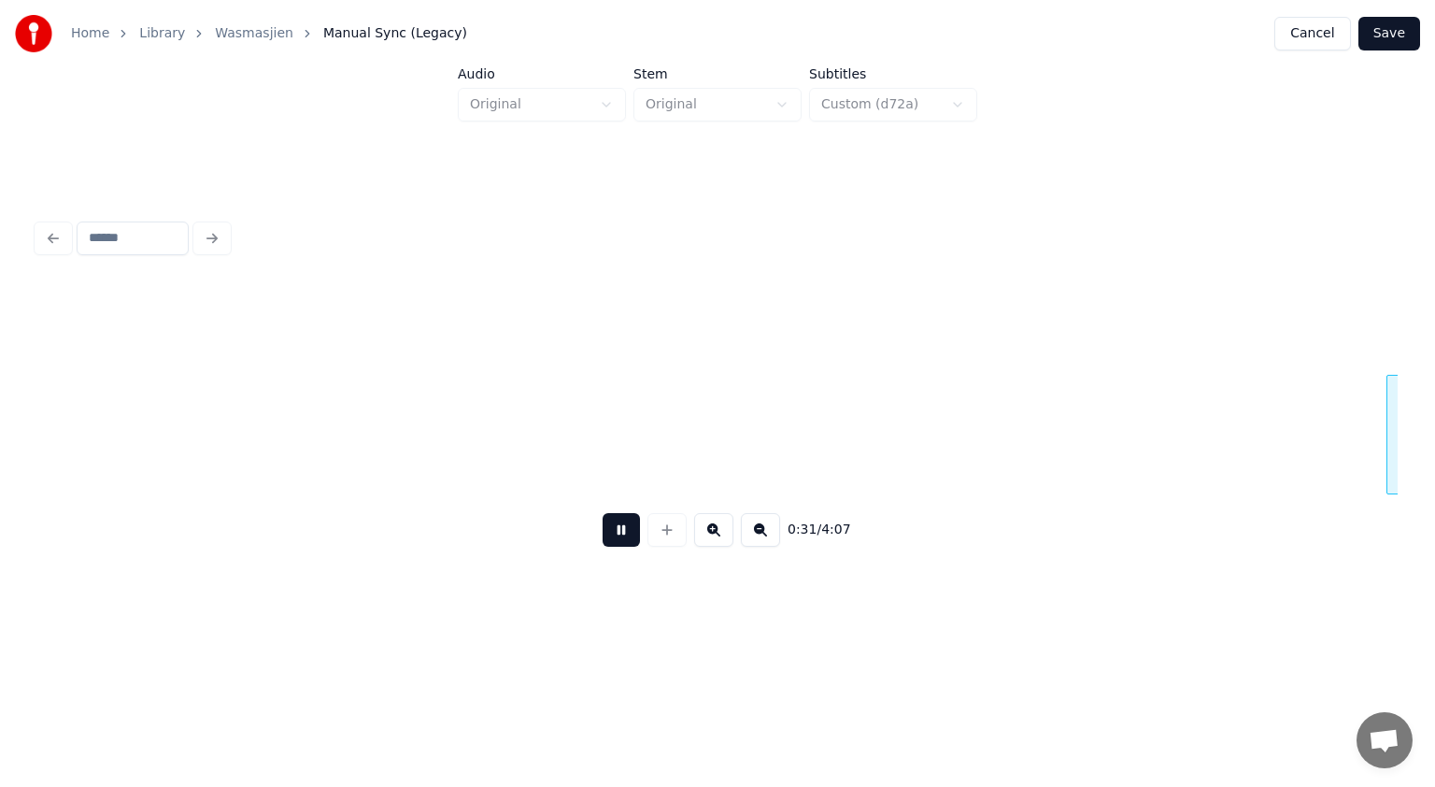
scroll to position [0, 17432]
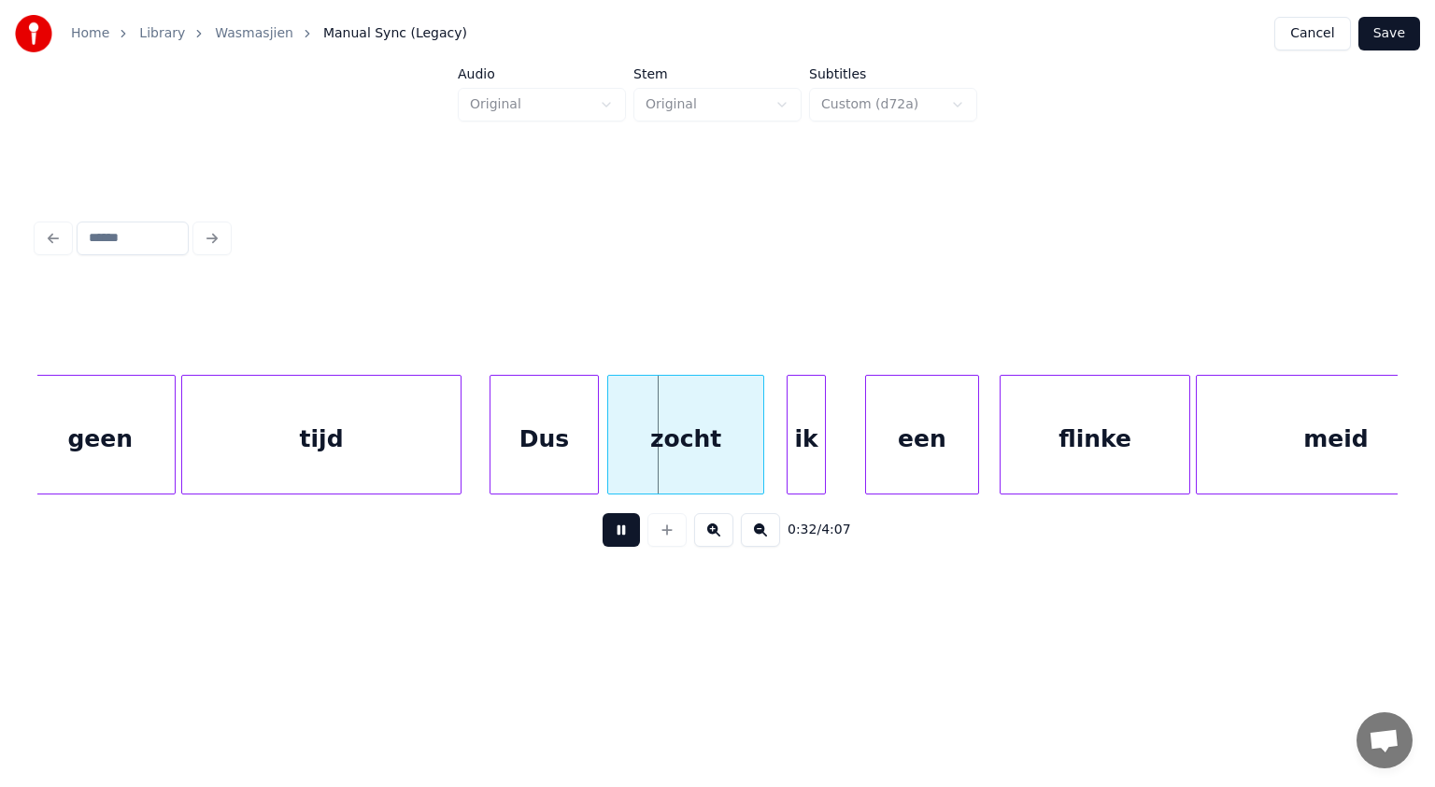
click at [622, 536] on button at bounding box center [621, 530] width 37 height 34
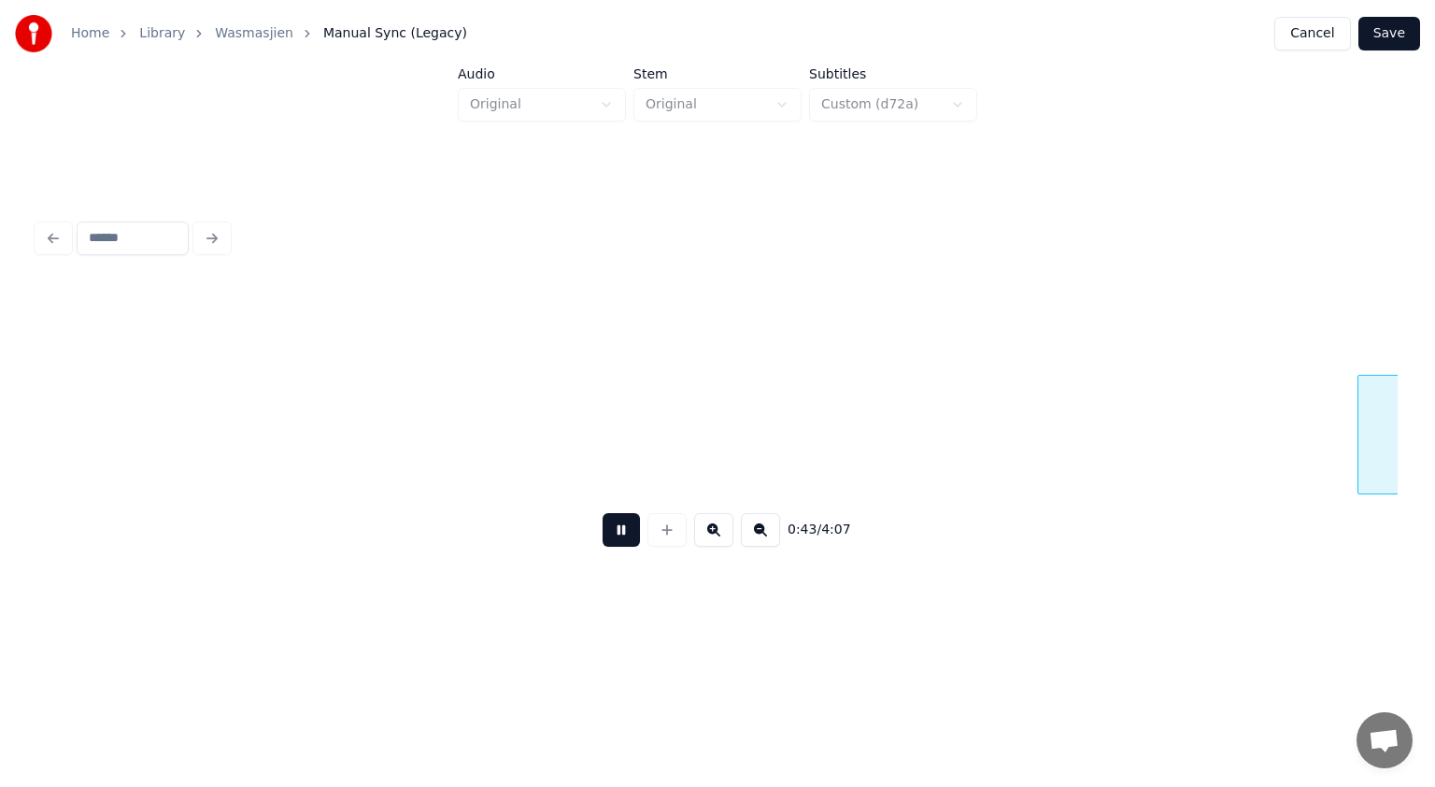
scroll to position [0, 24254]
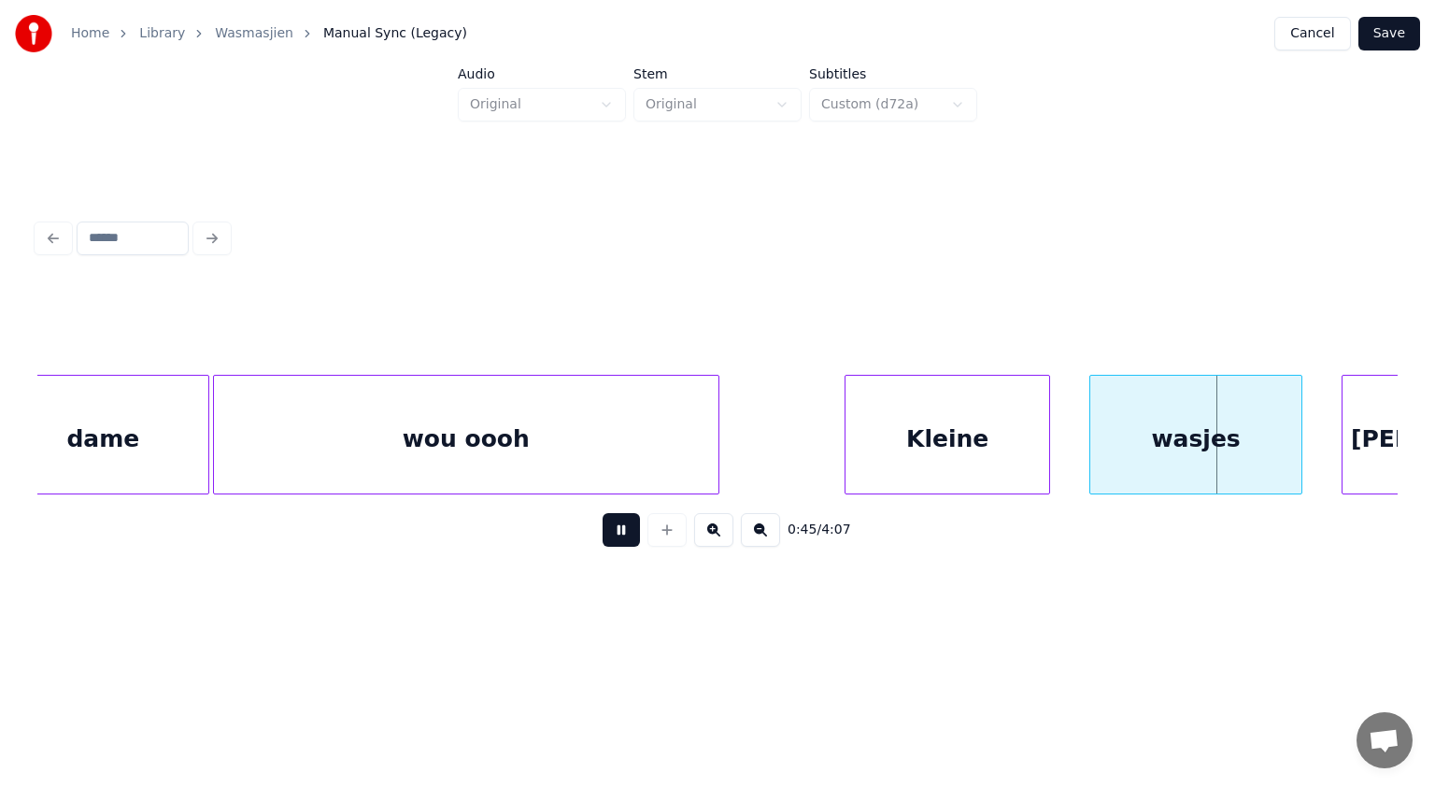
click at [622, 536] on button at bounding box center [621, 530] width 37 height 34
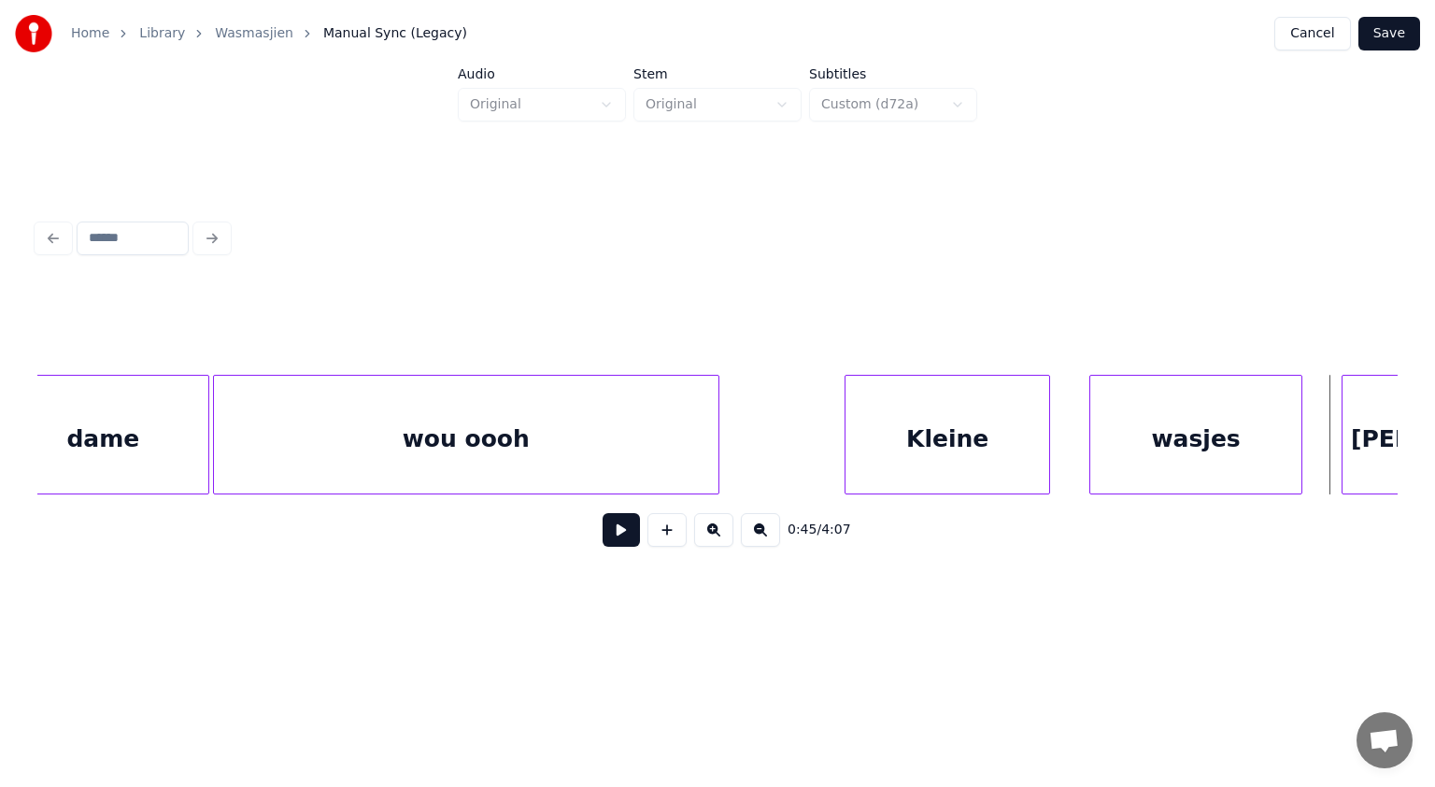
click at [309, 463] on div "wou oooh" at bounding box center [466, 439] width 505 height 127
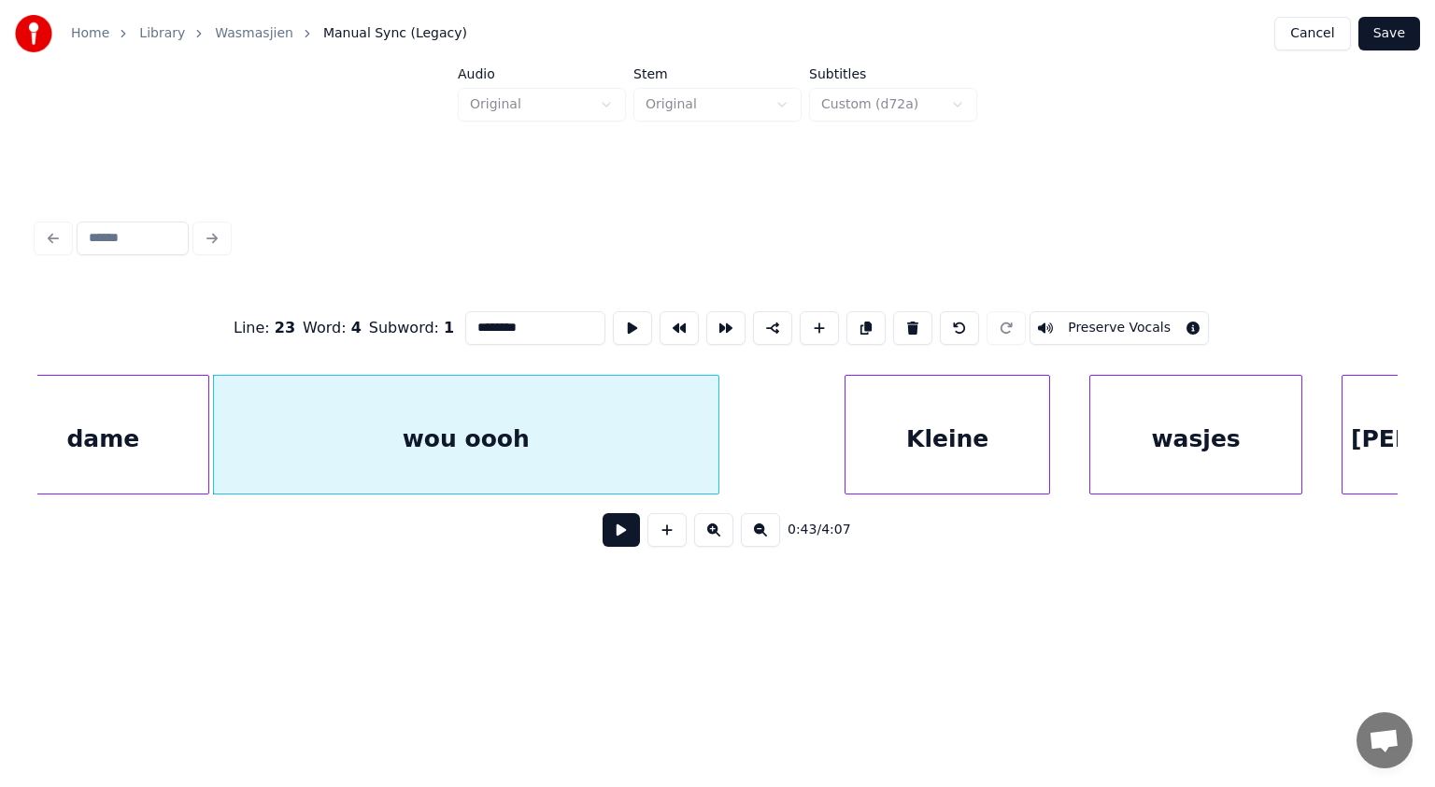
click at [499, 322] on input "********" at bounding box center [535, 328] width 140 height 34
click at [574, 320] on input "**********" at bounding box center [535, 328] width 140 height 34
type input "**********"
click at [615, 535] on button at bounding box center [621, 530] width 37 height 34
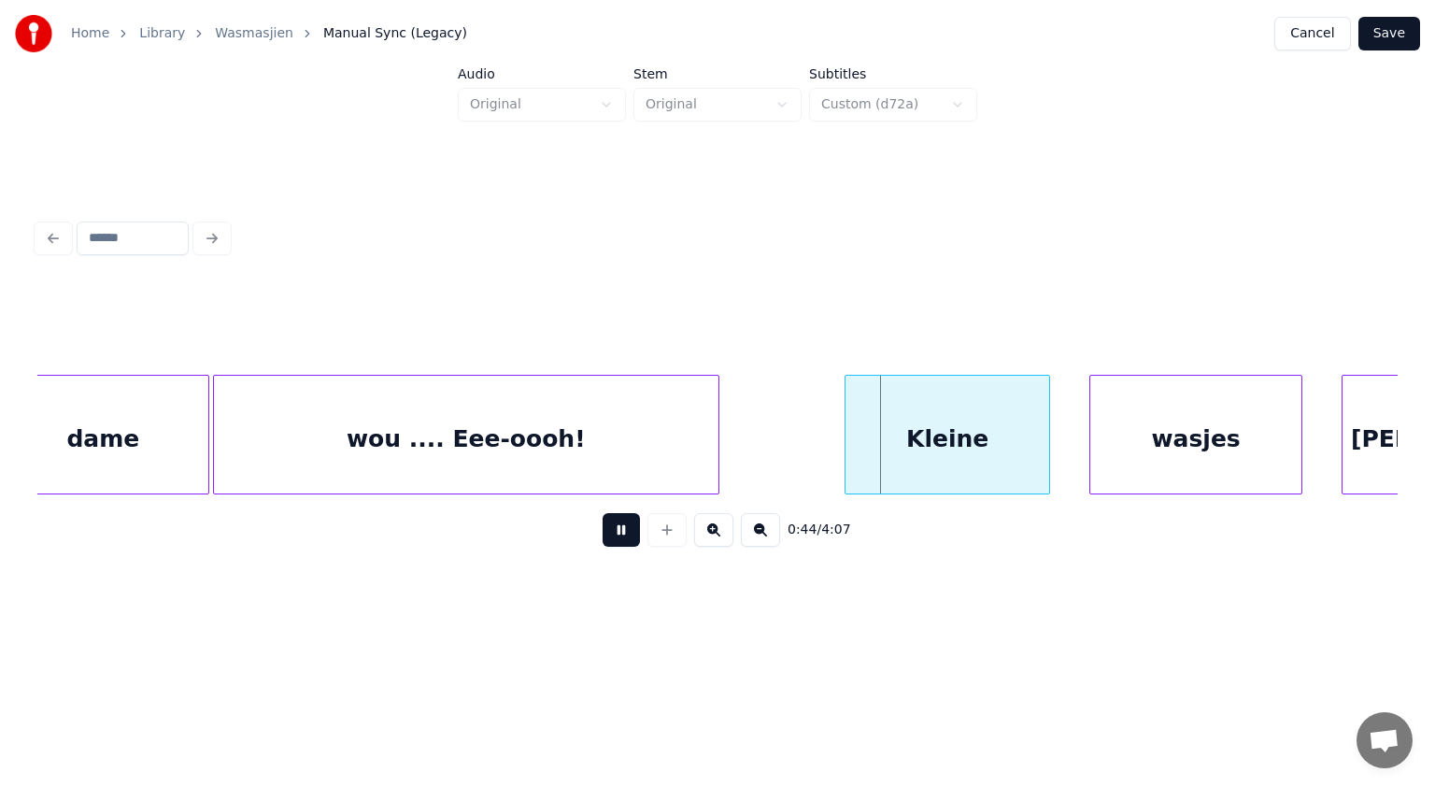
click at [615, 535] on button at bounding box center [621, 530] width 37 height 34
click at [835, 443] on div at bounding box center [835, 435] width 6 height 118
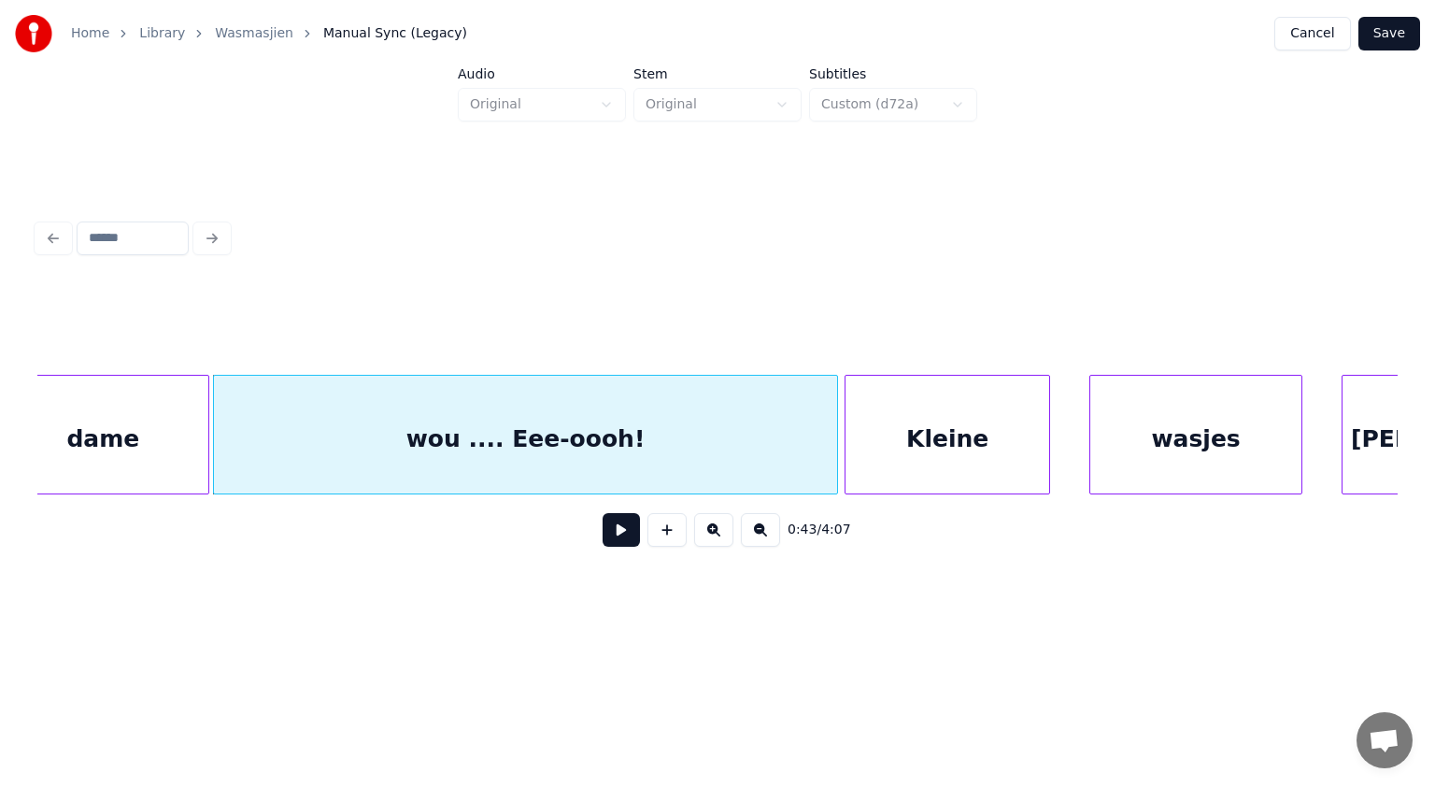
click at [616, 530] on button at bounding box center [621, 530] width 37 height 34
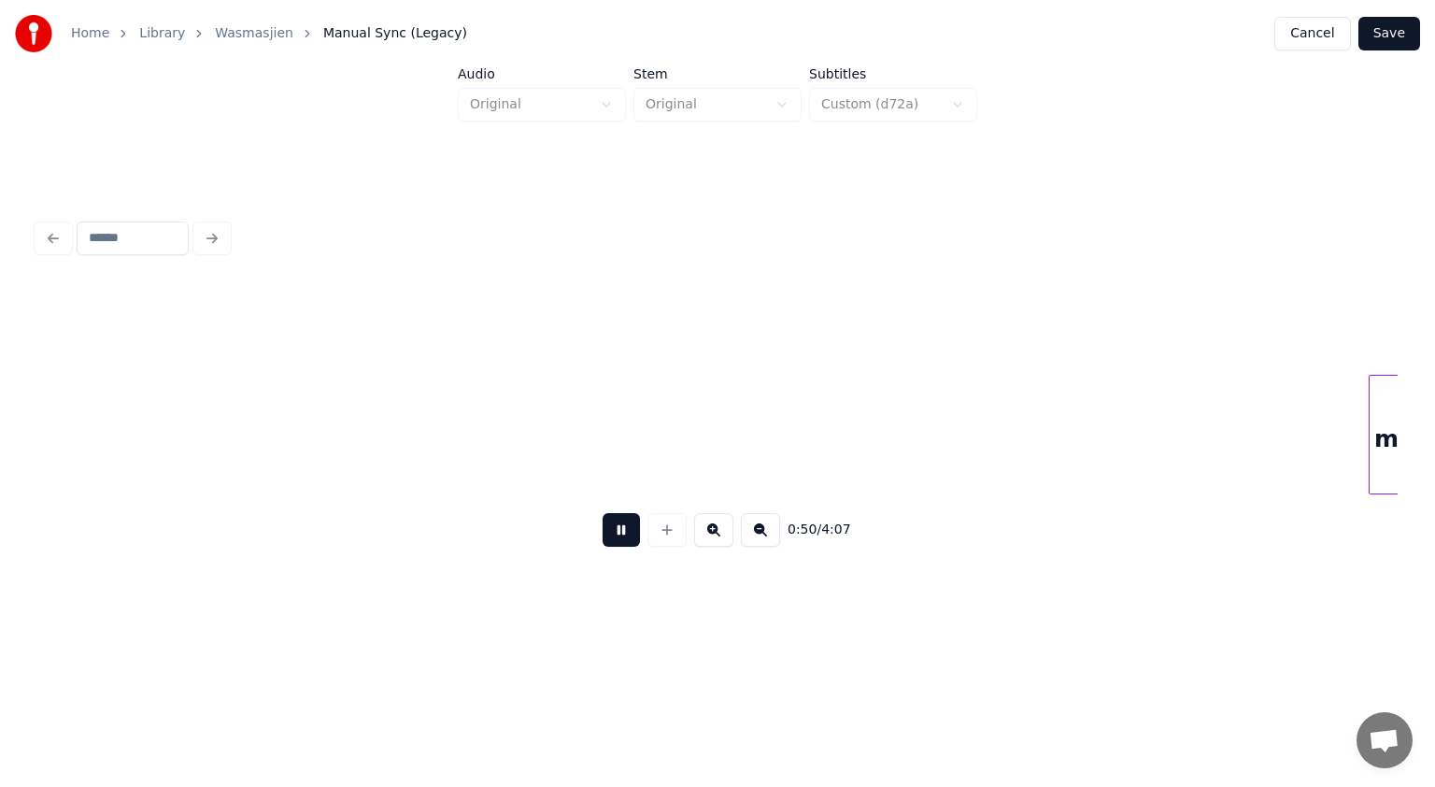
scroll to position [0, 28343]
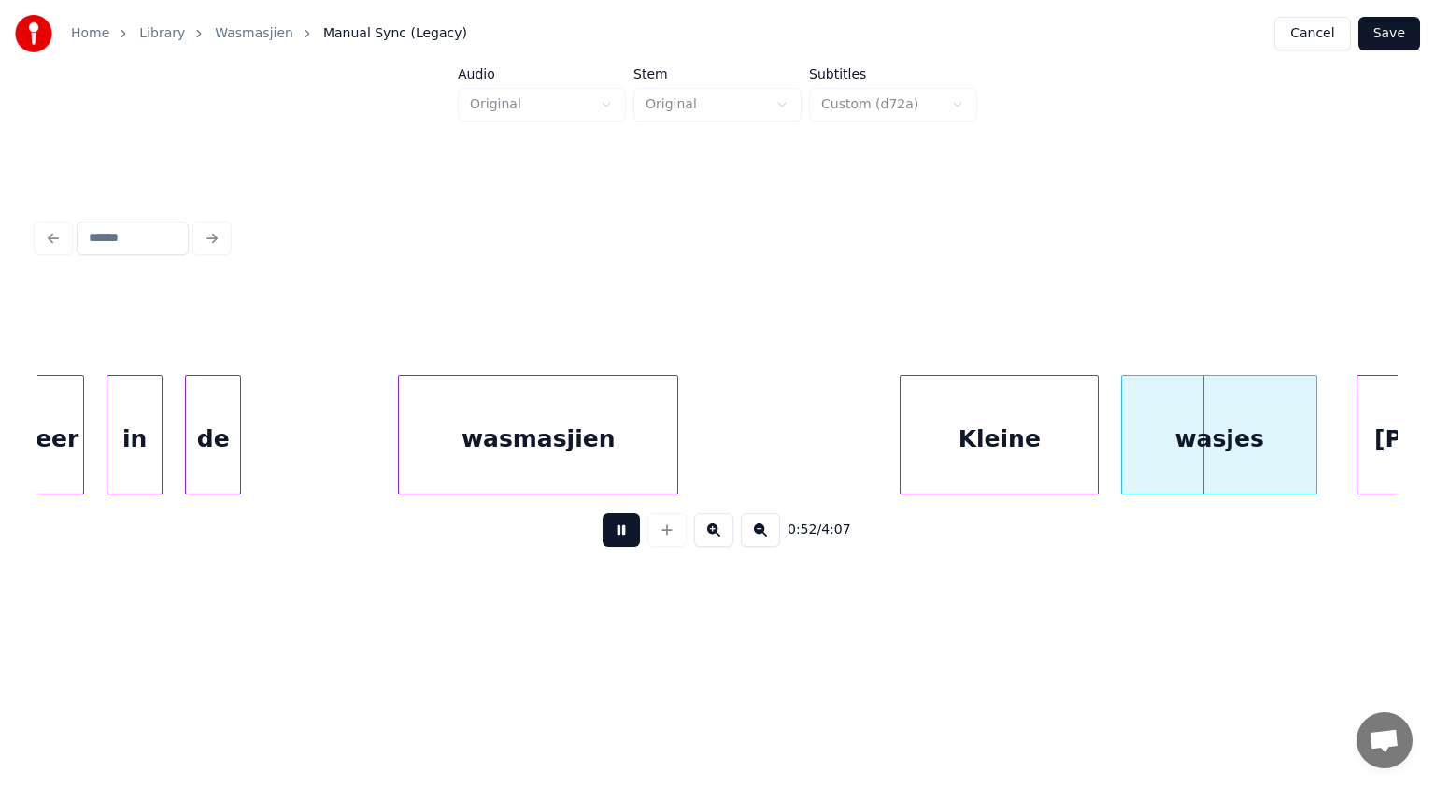
click at [616, 530] on button at bounding box center [621, 530] width 37 height 34
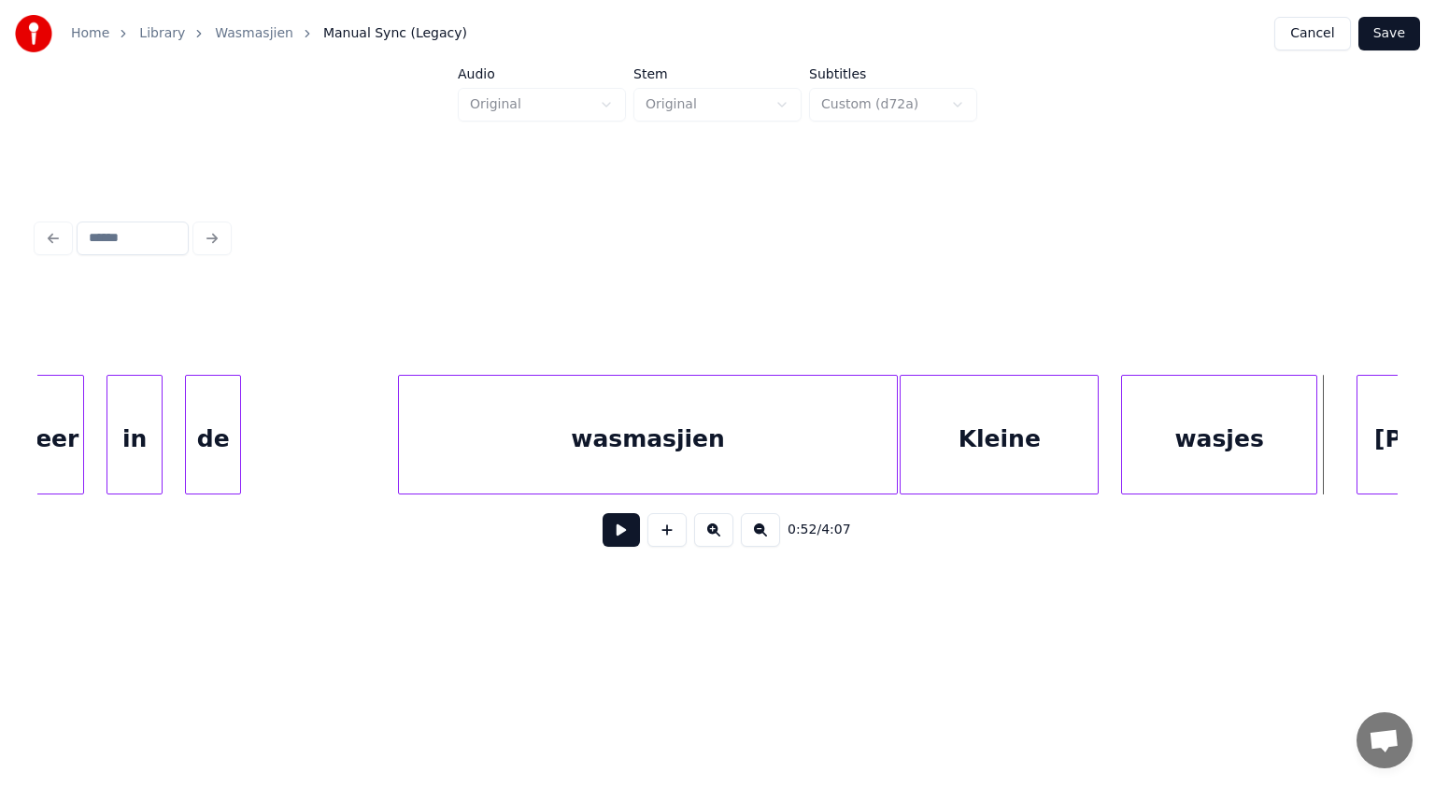
click at [893, 435] on div at bounding box center [894, 435] width 6 height 118
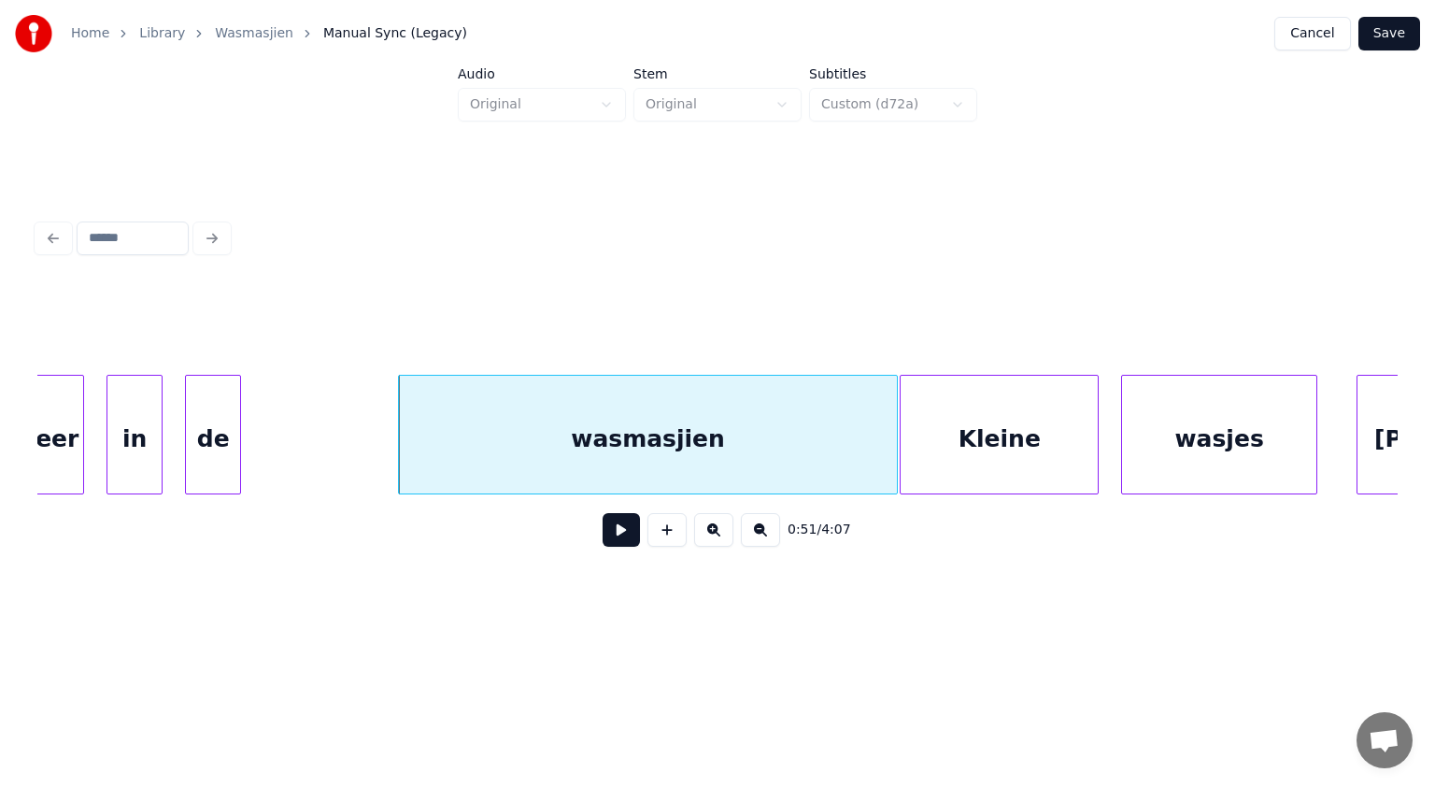
click at [616, 533] on button at bounding box center [621, 530] width 37 height 34
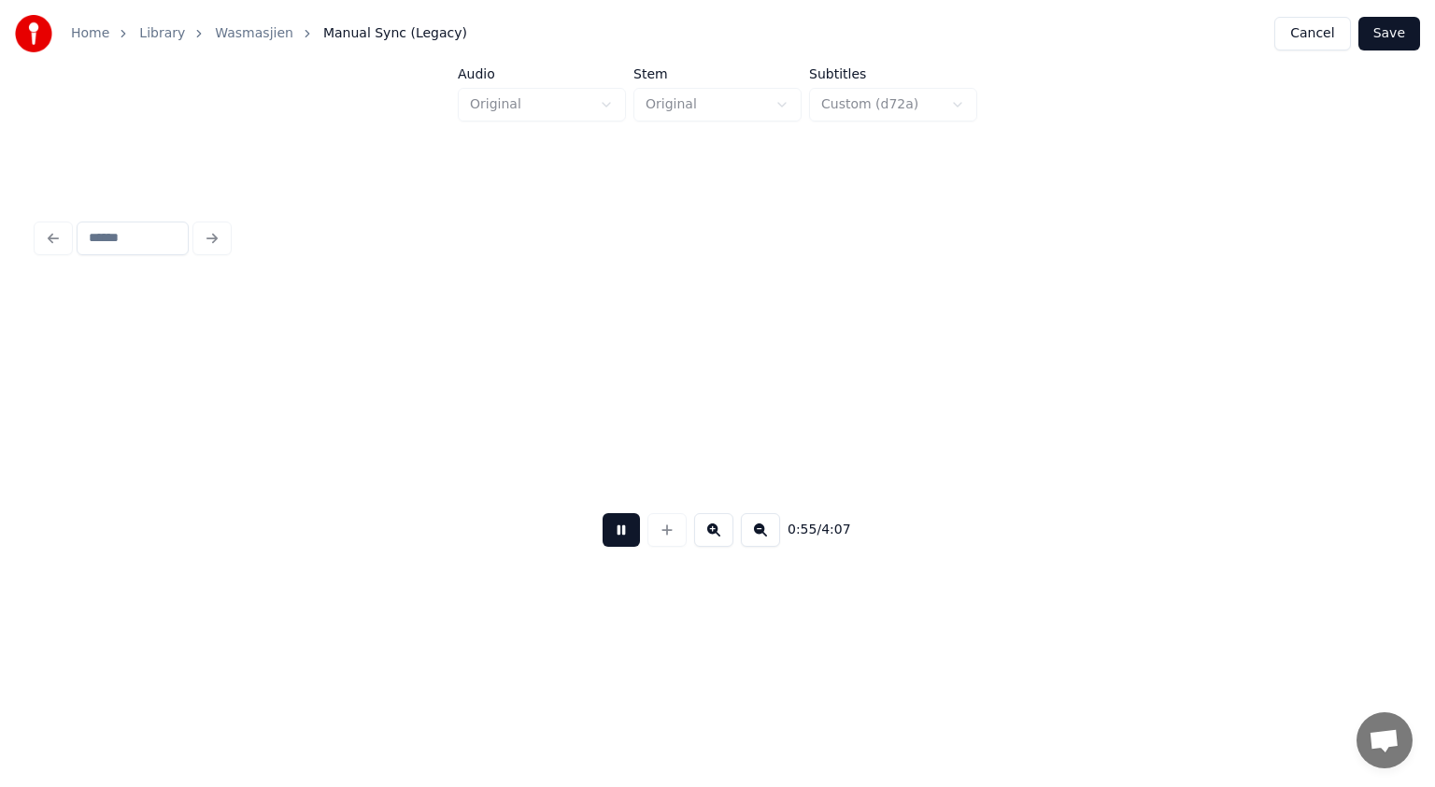
scroll to position [0, 31065]
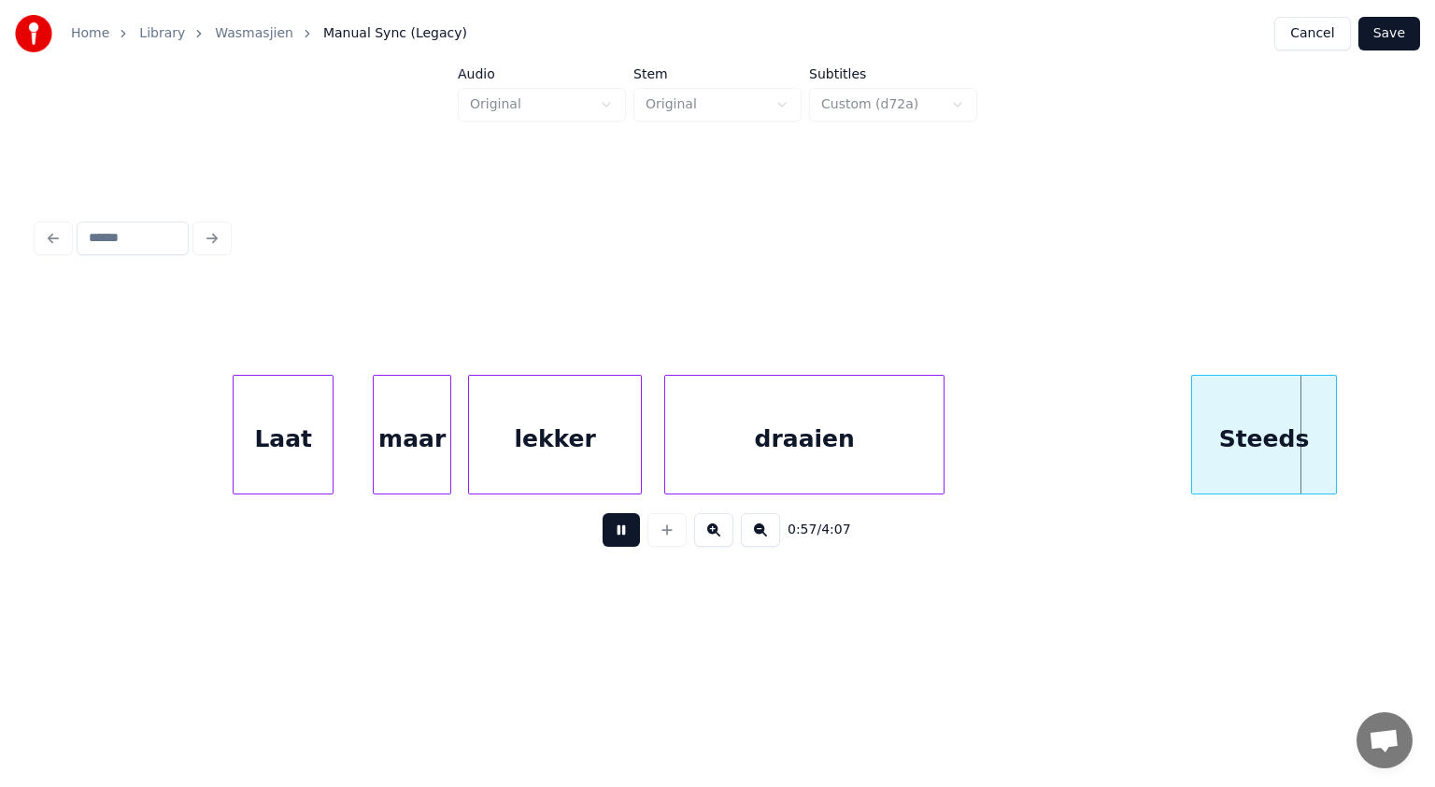
click at [616, 533] on button at bounding box center [621, 530] width 37 height 34
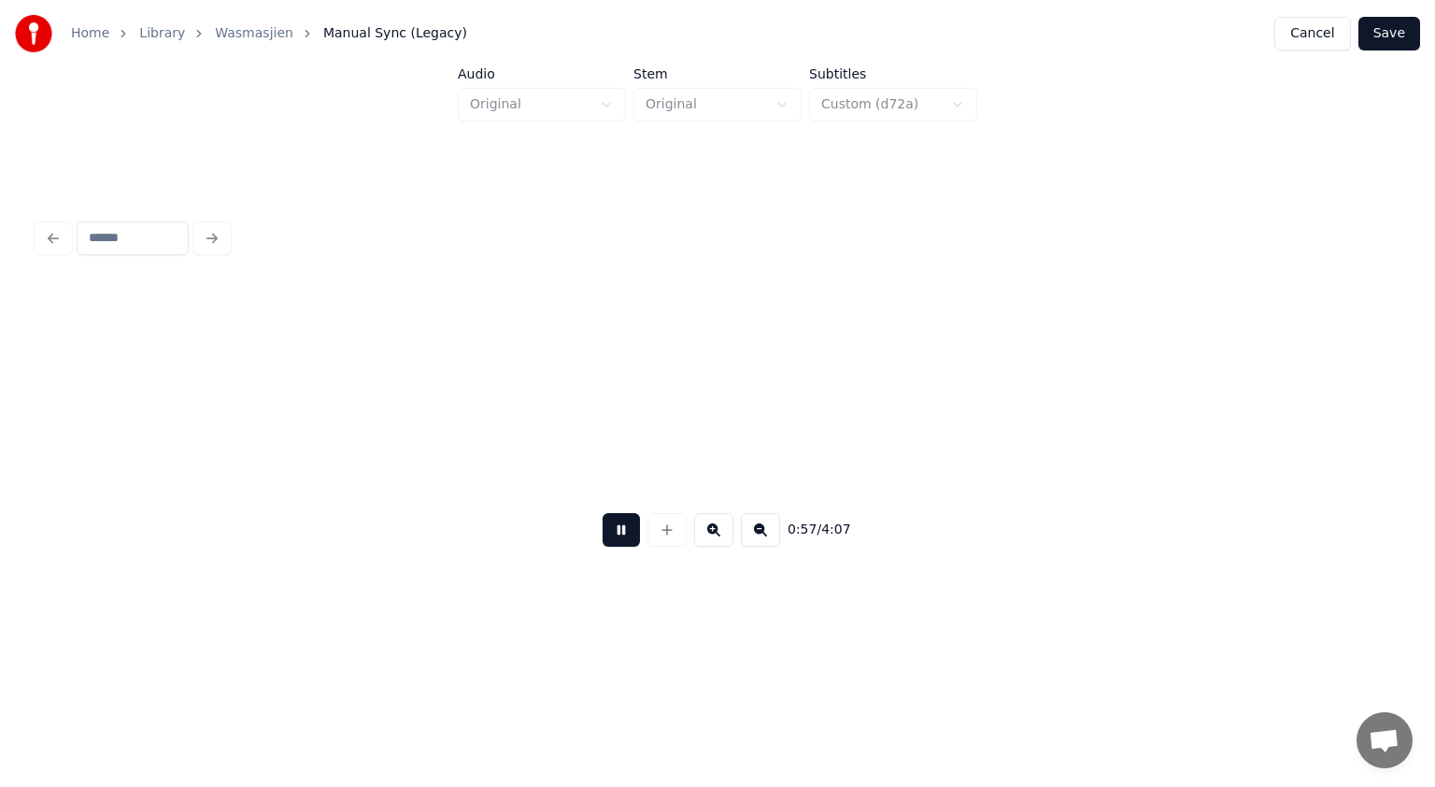
scroll to position [0, 32436]
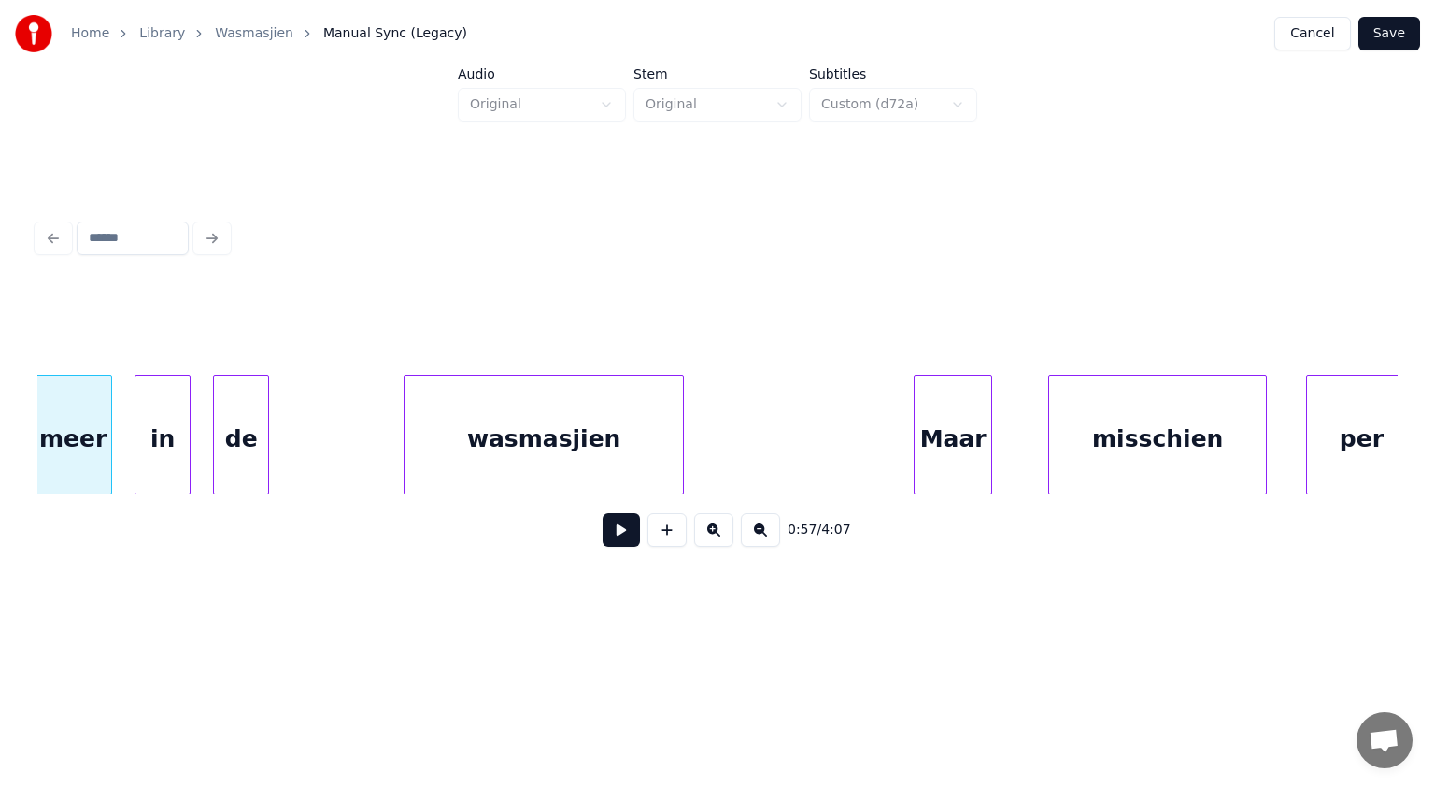
click at [616, 533] on button at bounding box center [621, 530] width 37 height 34
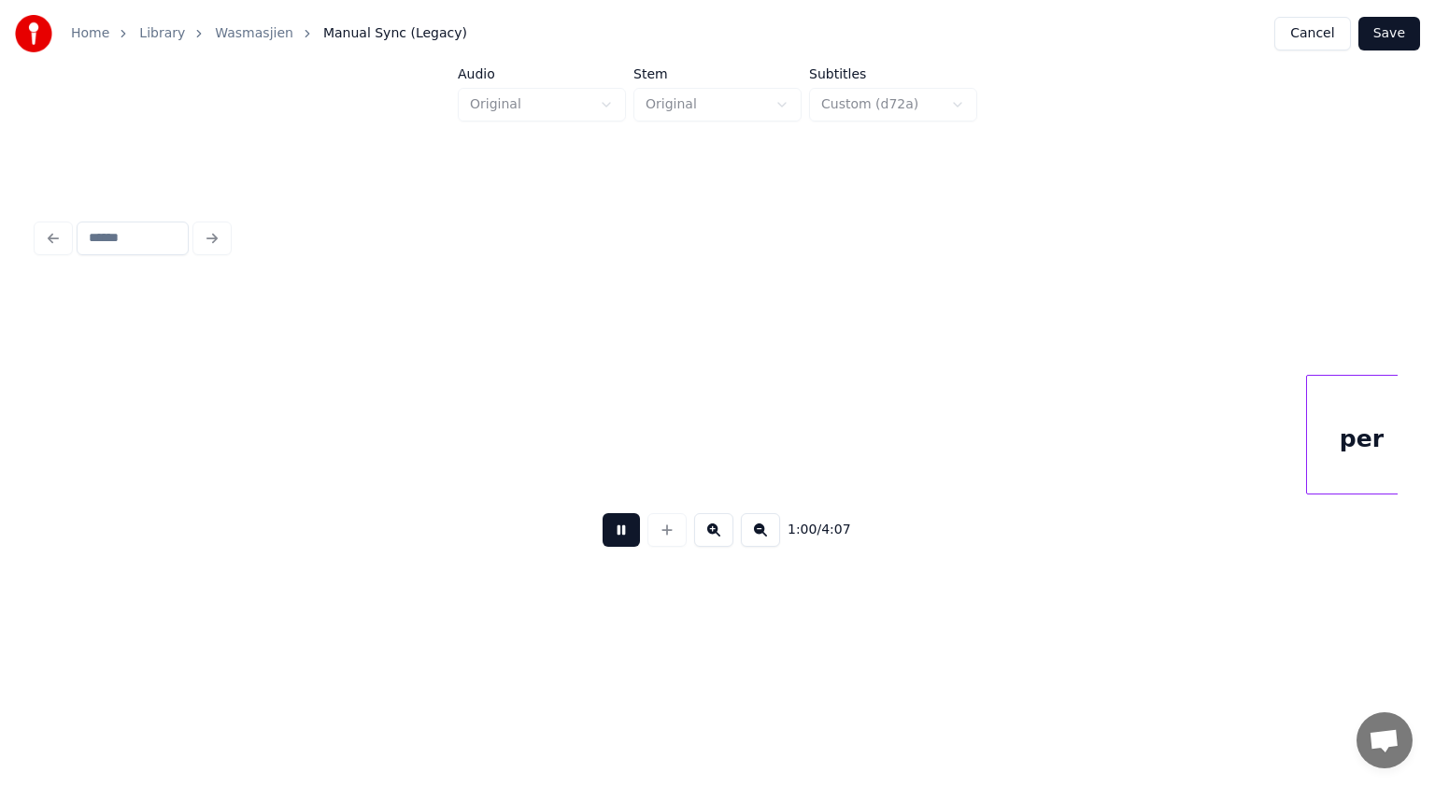
scroll to position [0, 33805]
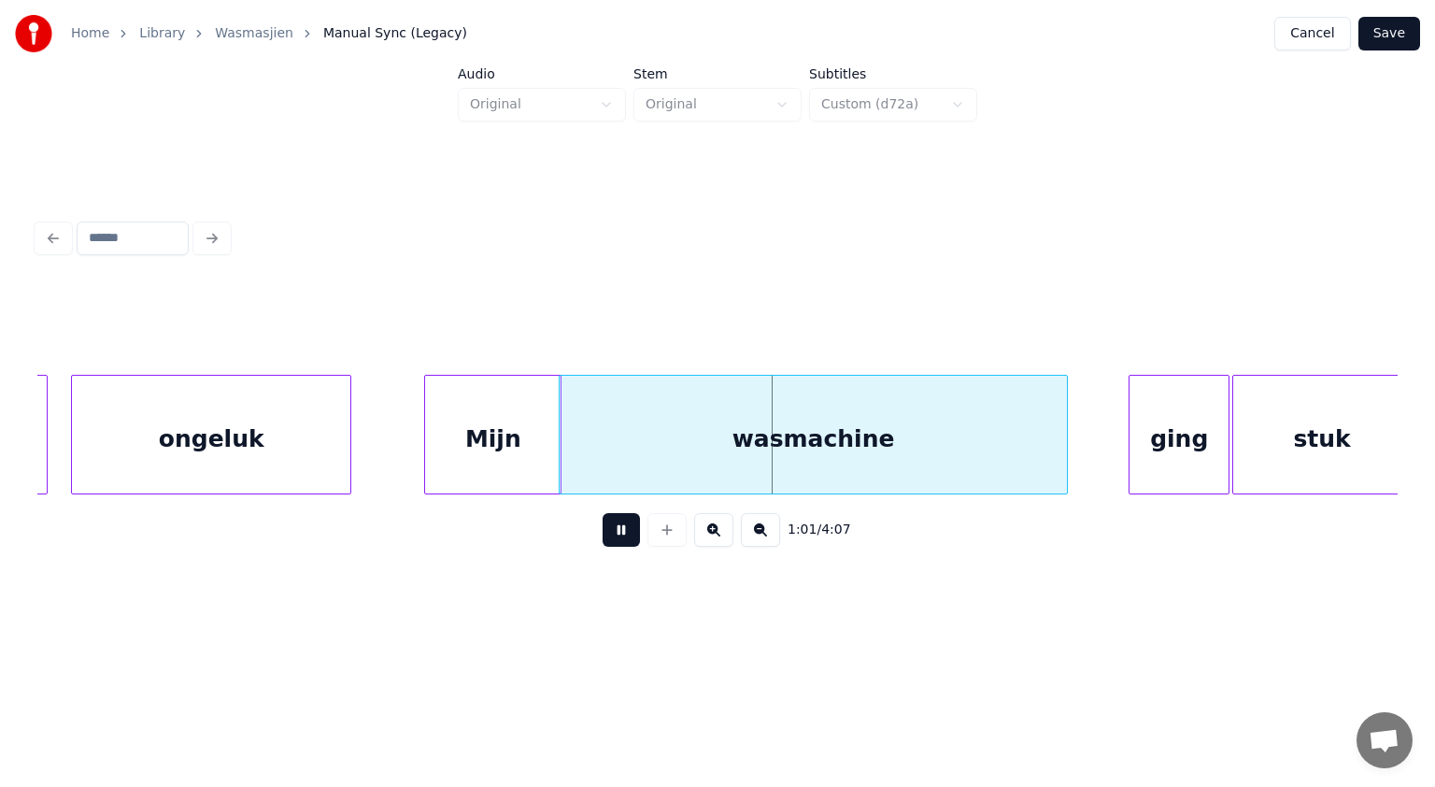
click at [616, 533] on button at bounding box center [621, 530] width 37 height 34
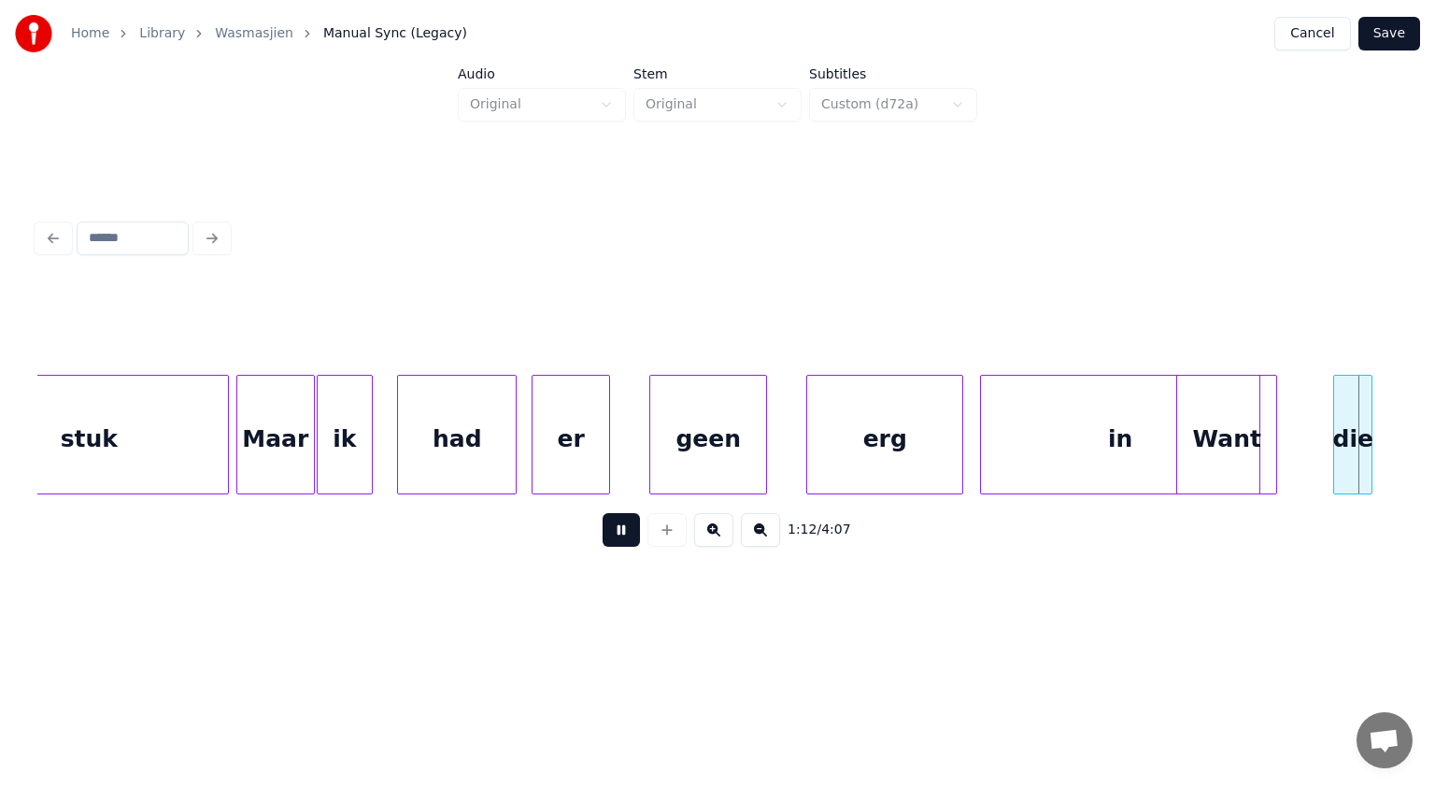
scroll to position [0, 40627]
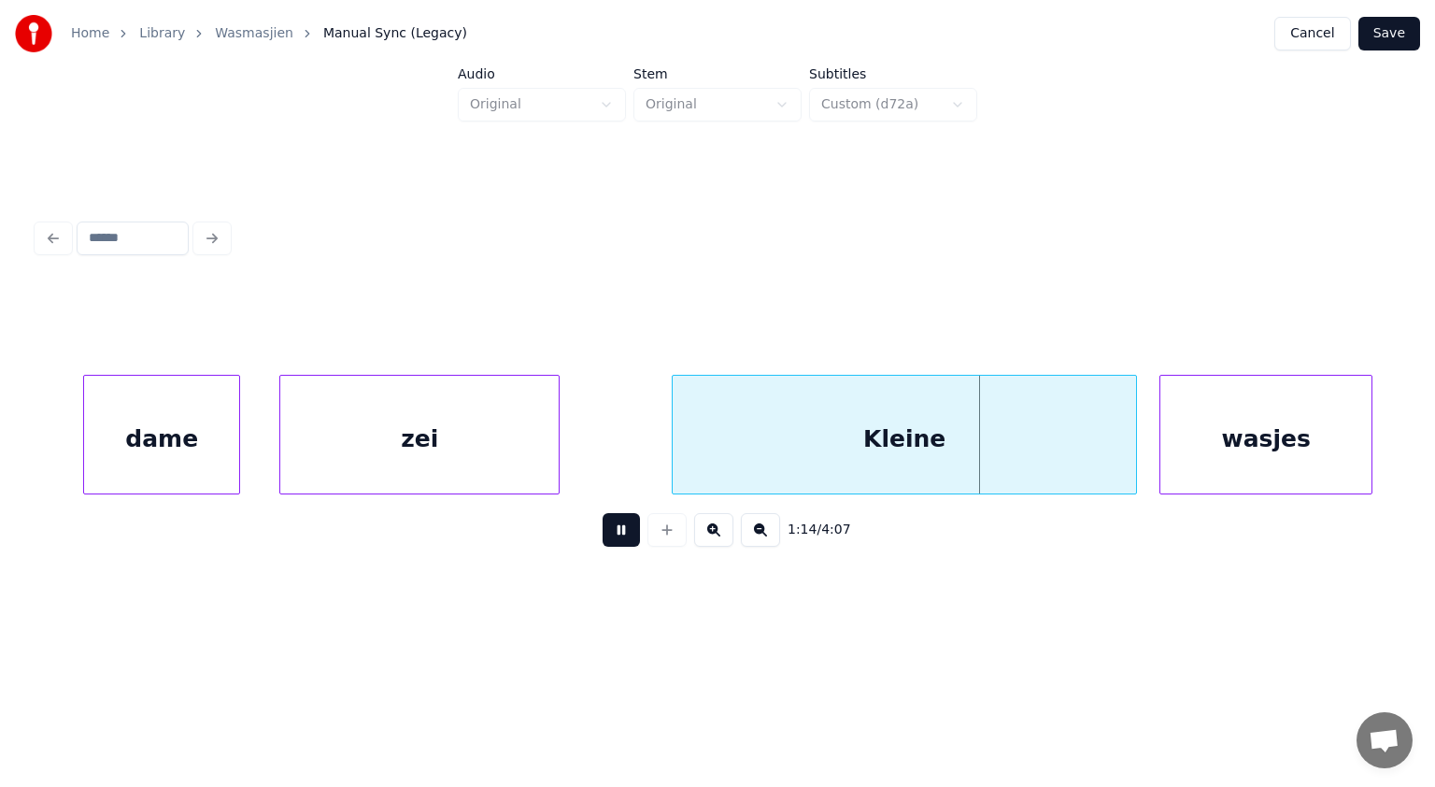
click at [616, 533] on button at bounding box center [621, 530] width 37 height 34
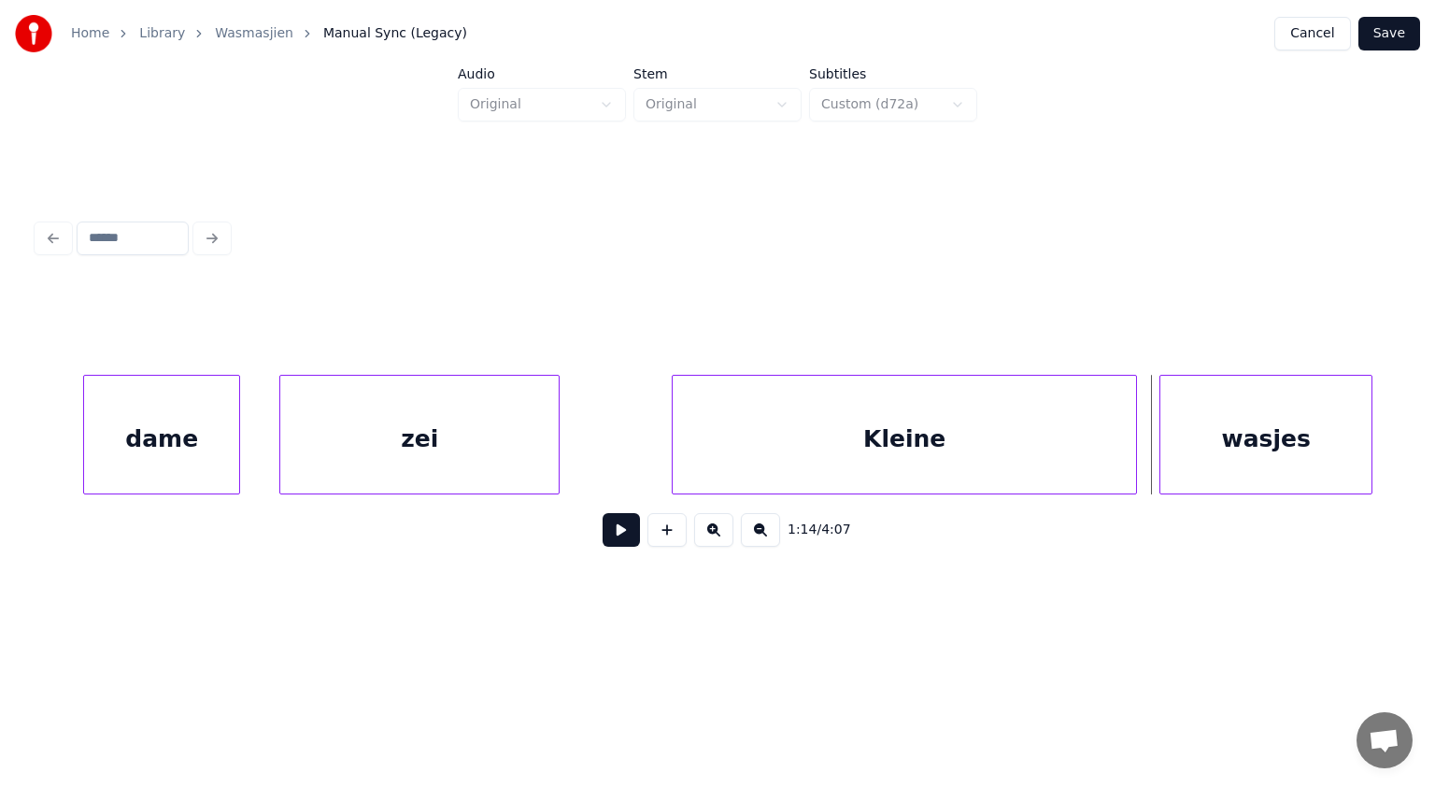
click at [505, 446] on div "zei" at bounding box center [419, 439] width 278 height 127
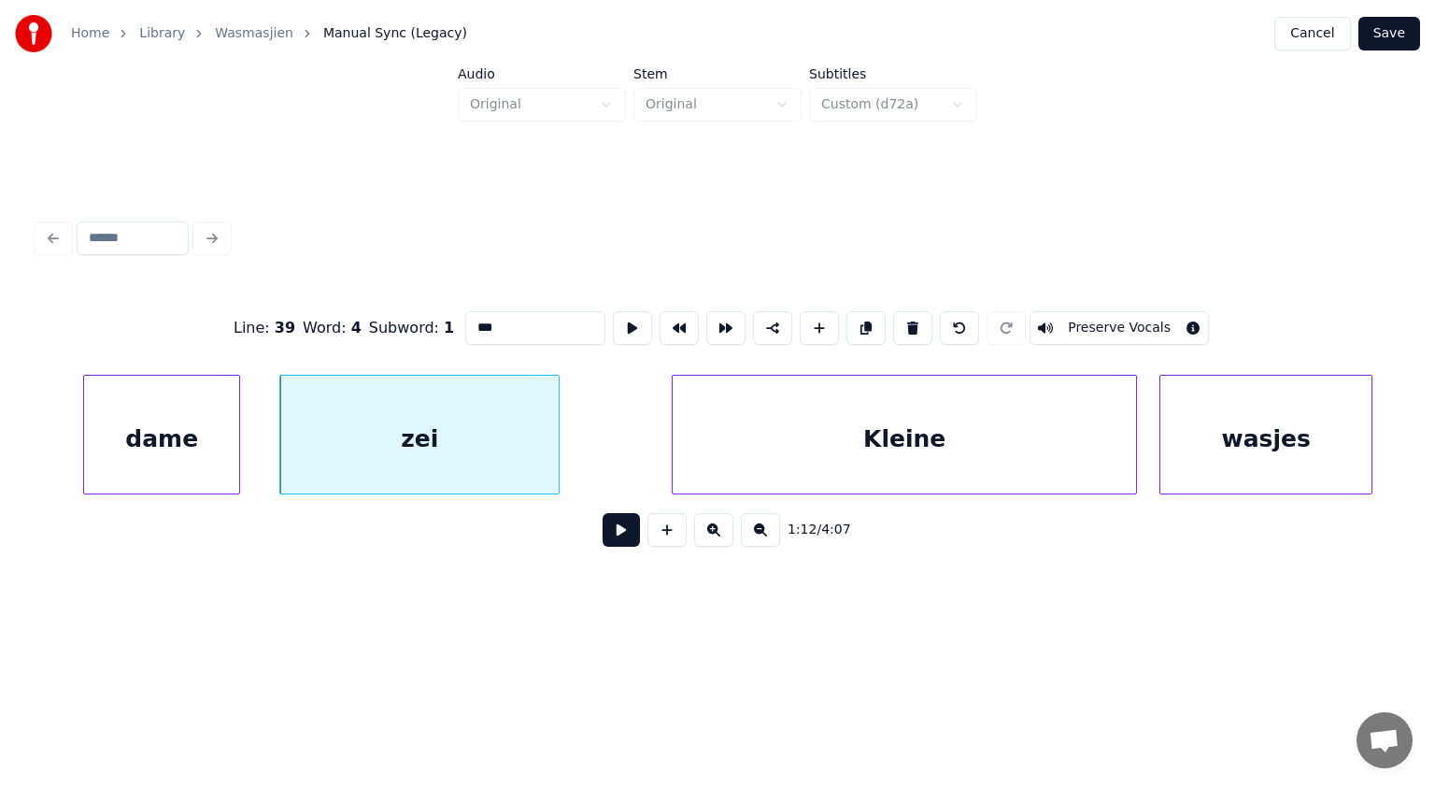
click at [628, 536] on button at bounding box center [621, 530] width 37 height 34
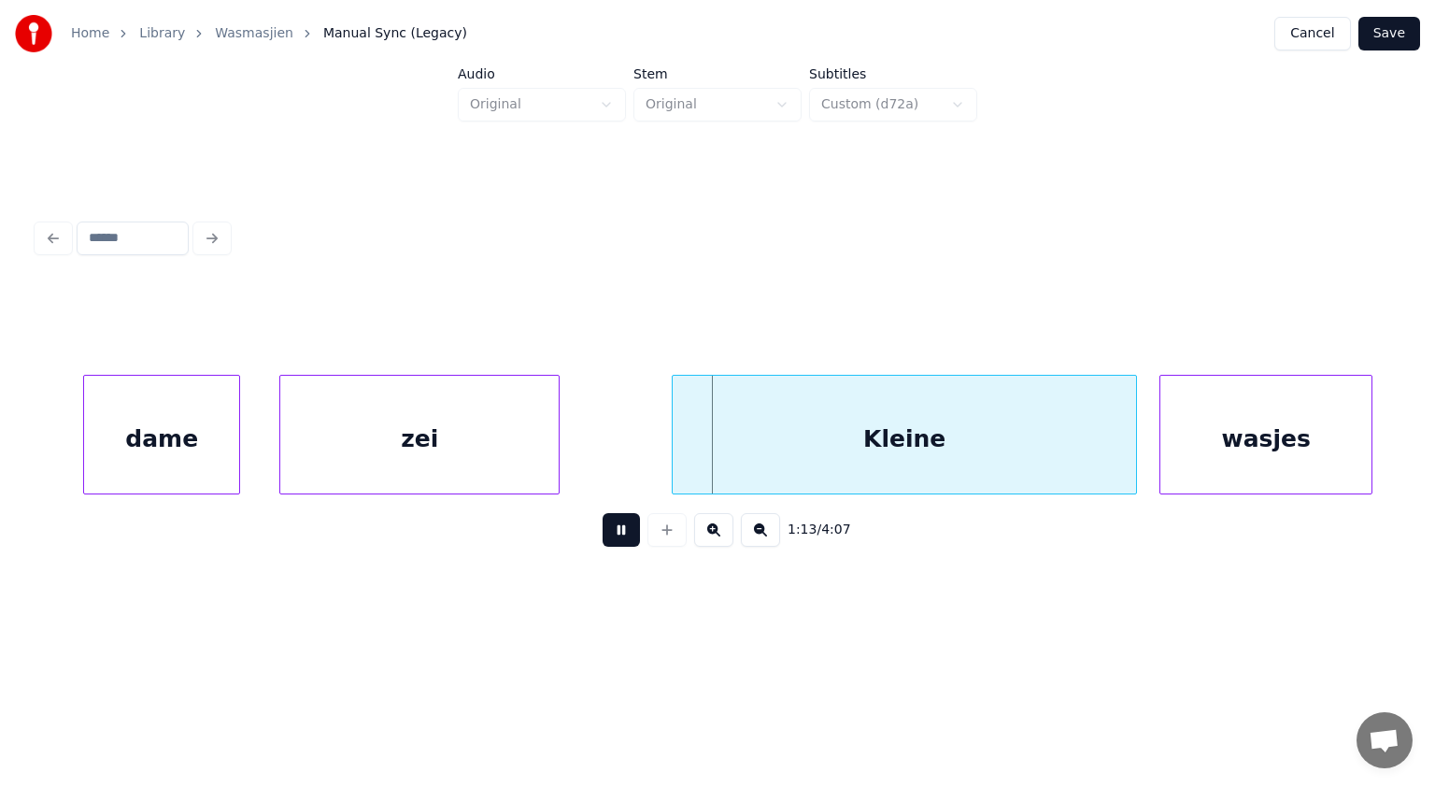
click at [628, 536] on button at bounding box center [621, 530] width 37 height 34
click at [622, 426] on div at bounding box center [622, 435] width 6 height 118
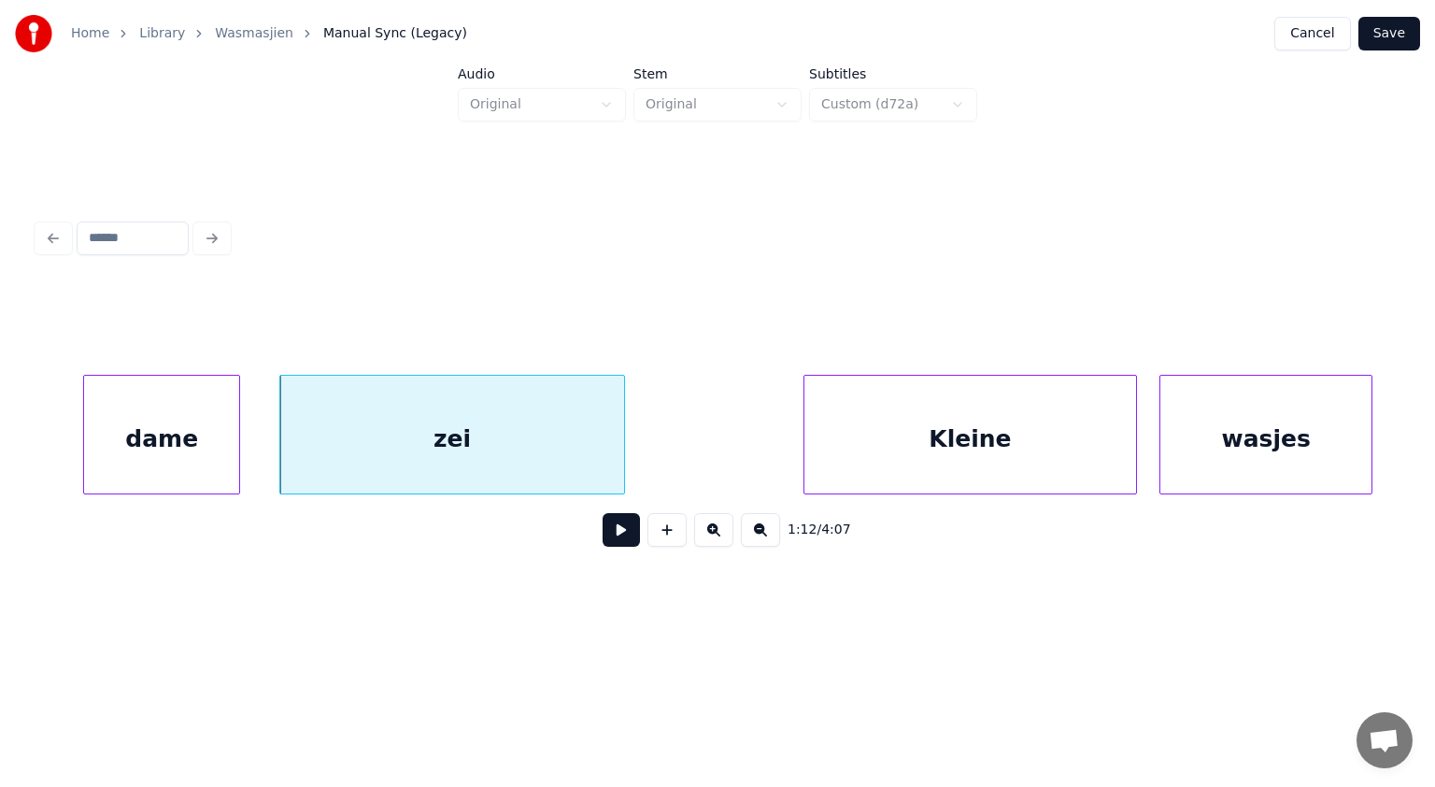
click at [808, 412] on div at bounding box center [807, 435] width 6 height 118
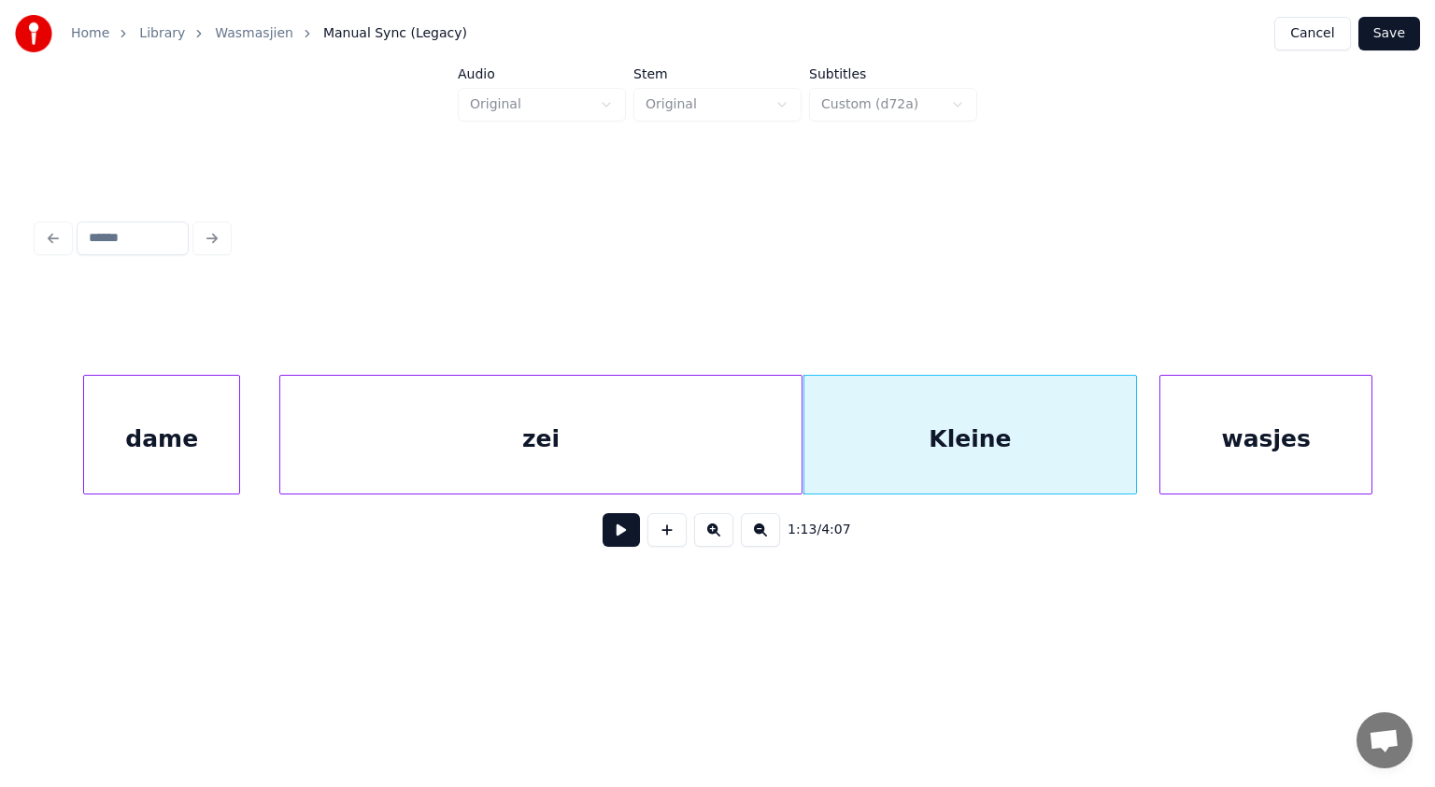
click at [800, 410] on div at bounding box center [799, 435] width 6 height 118
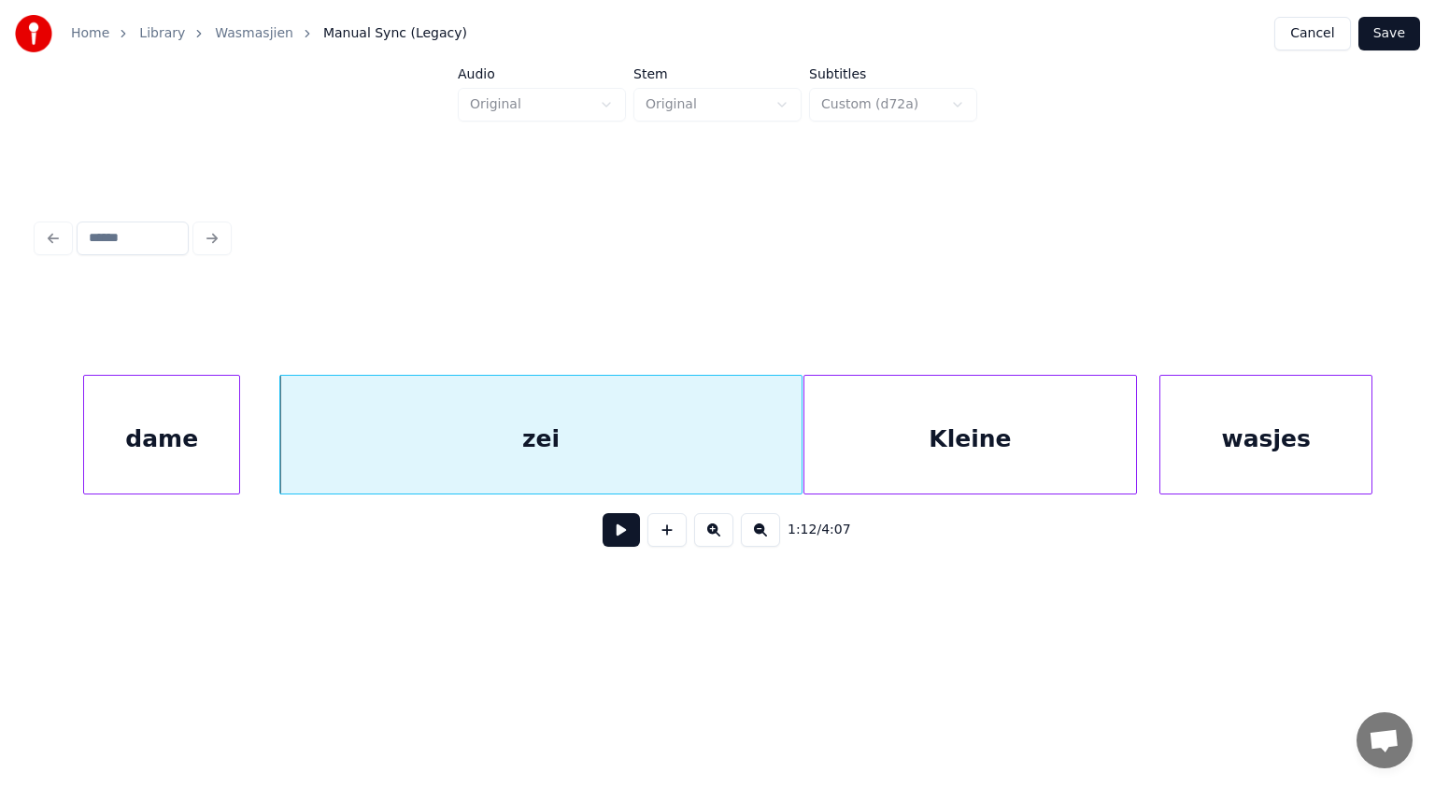
click at [593, 418] on div "zei" at bounding box center [540, 439] width 521 height 127
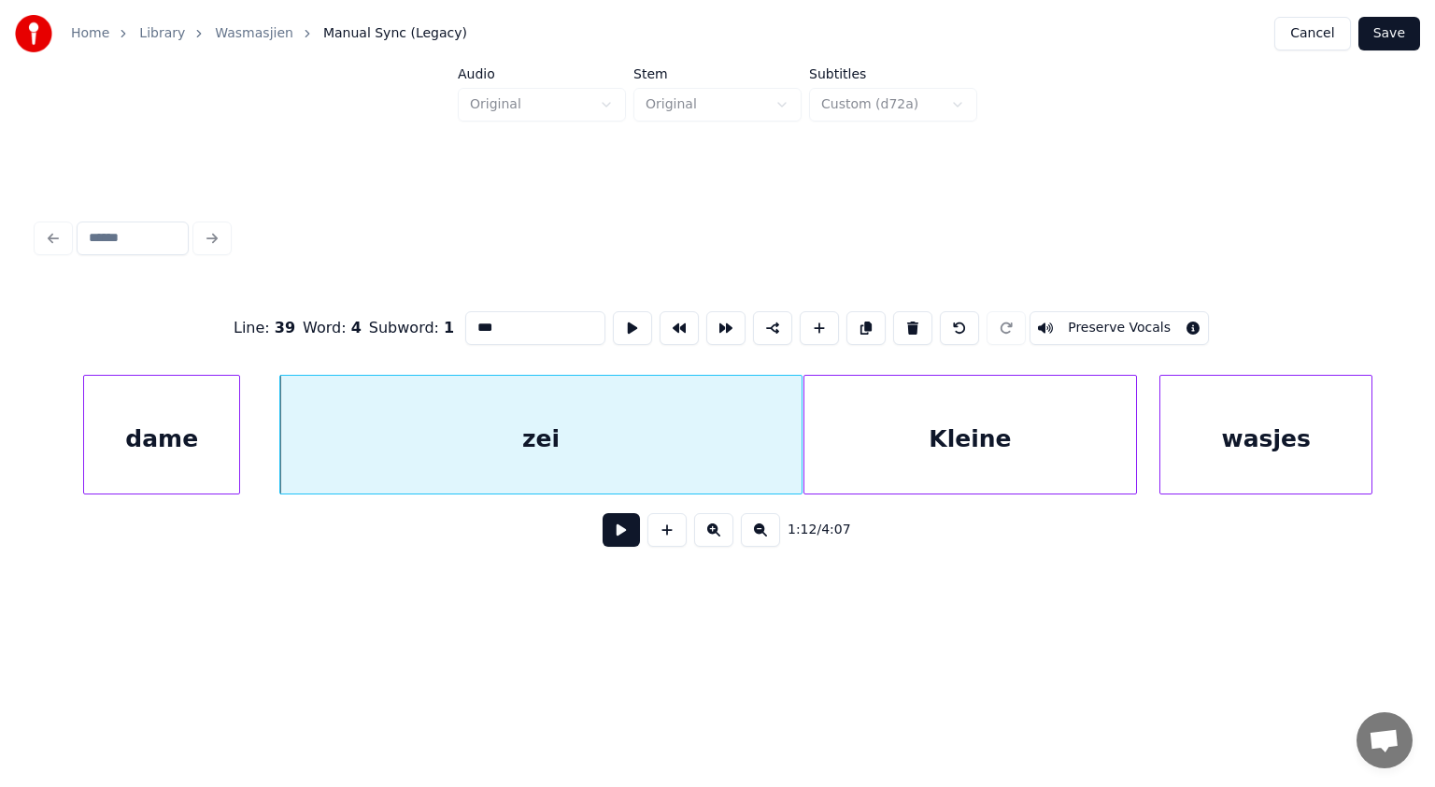
click at [493, 317] on input "***" at bounding box center [535, 328] width 140 height 34
type input "**********"
click at [617, 538] on button at bounding box center [621, 530] width 37 height 34
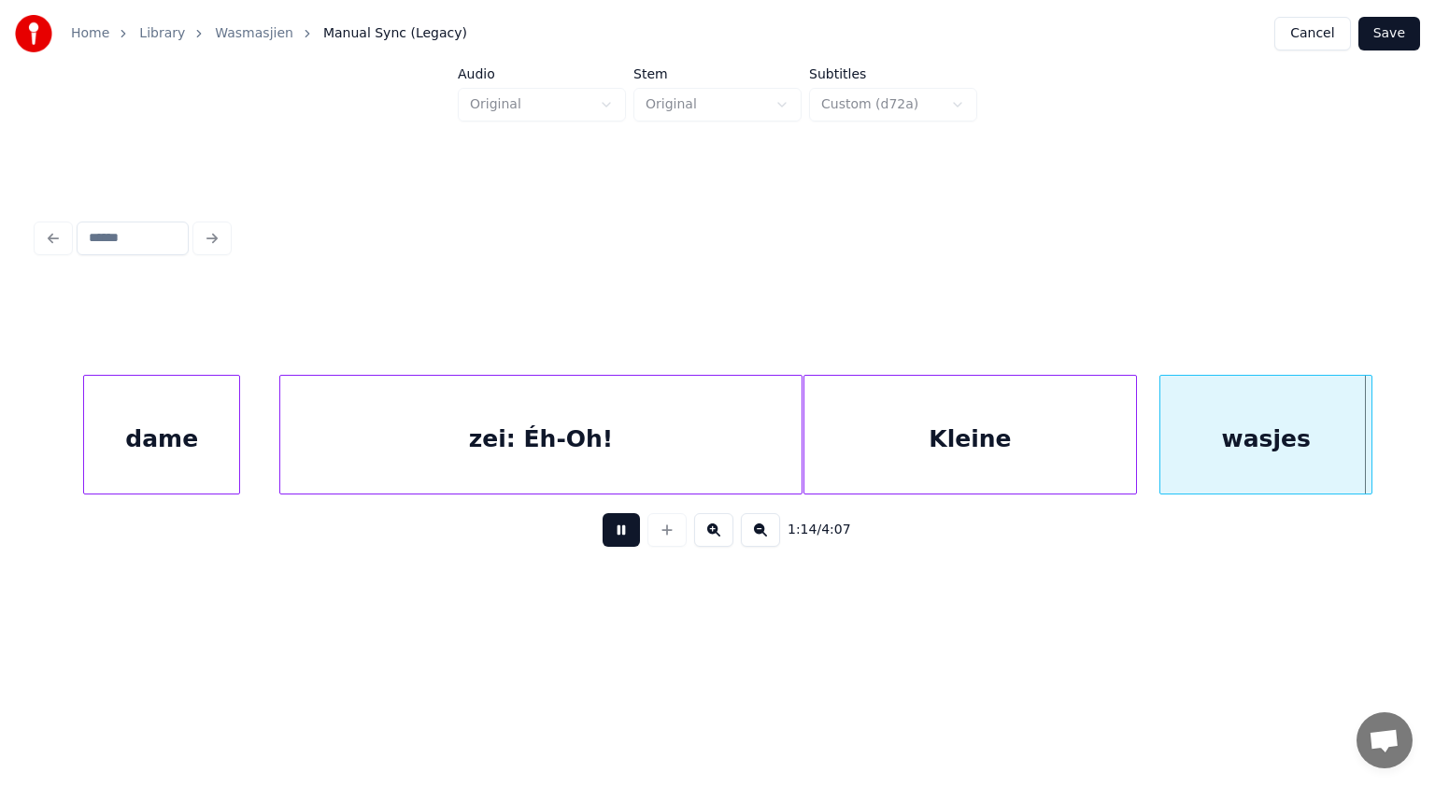
scroll to position [0, 41991]
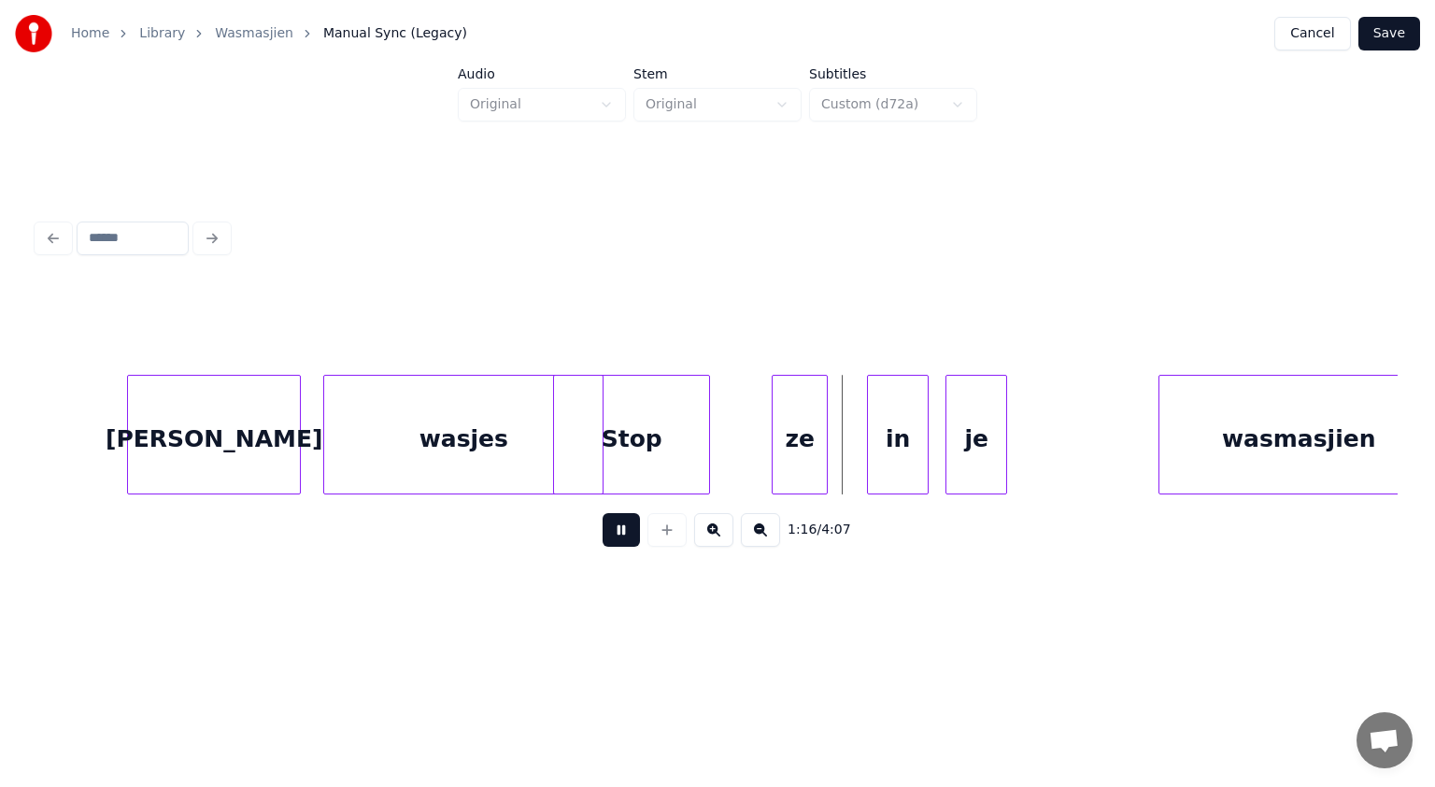
click at [617, 538] on button at bounding box center [621, 530] width 37 height 34
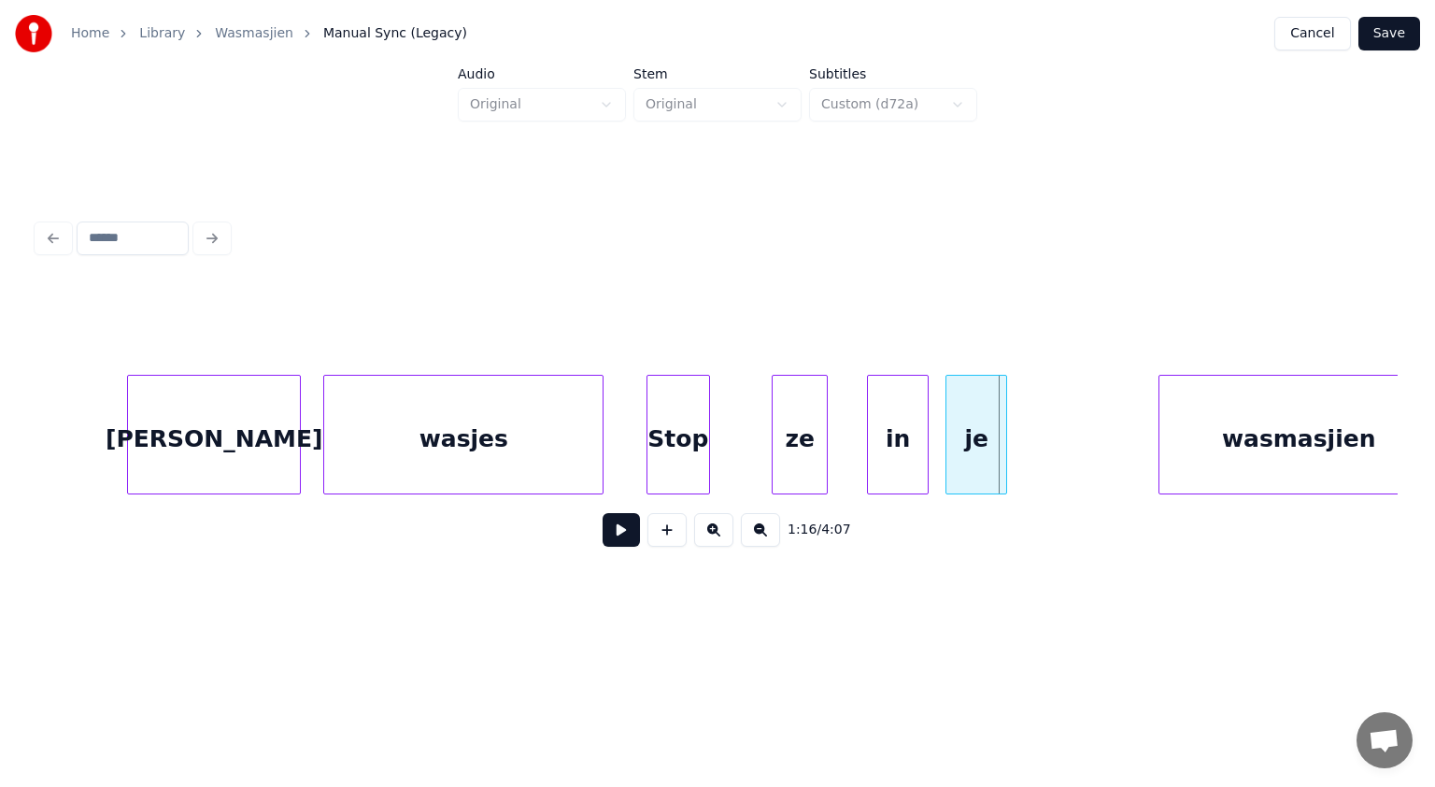
click at [648, 404] on div at bounding box center [651, 435] width 6 height 118
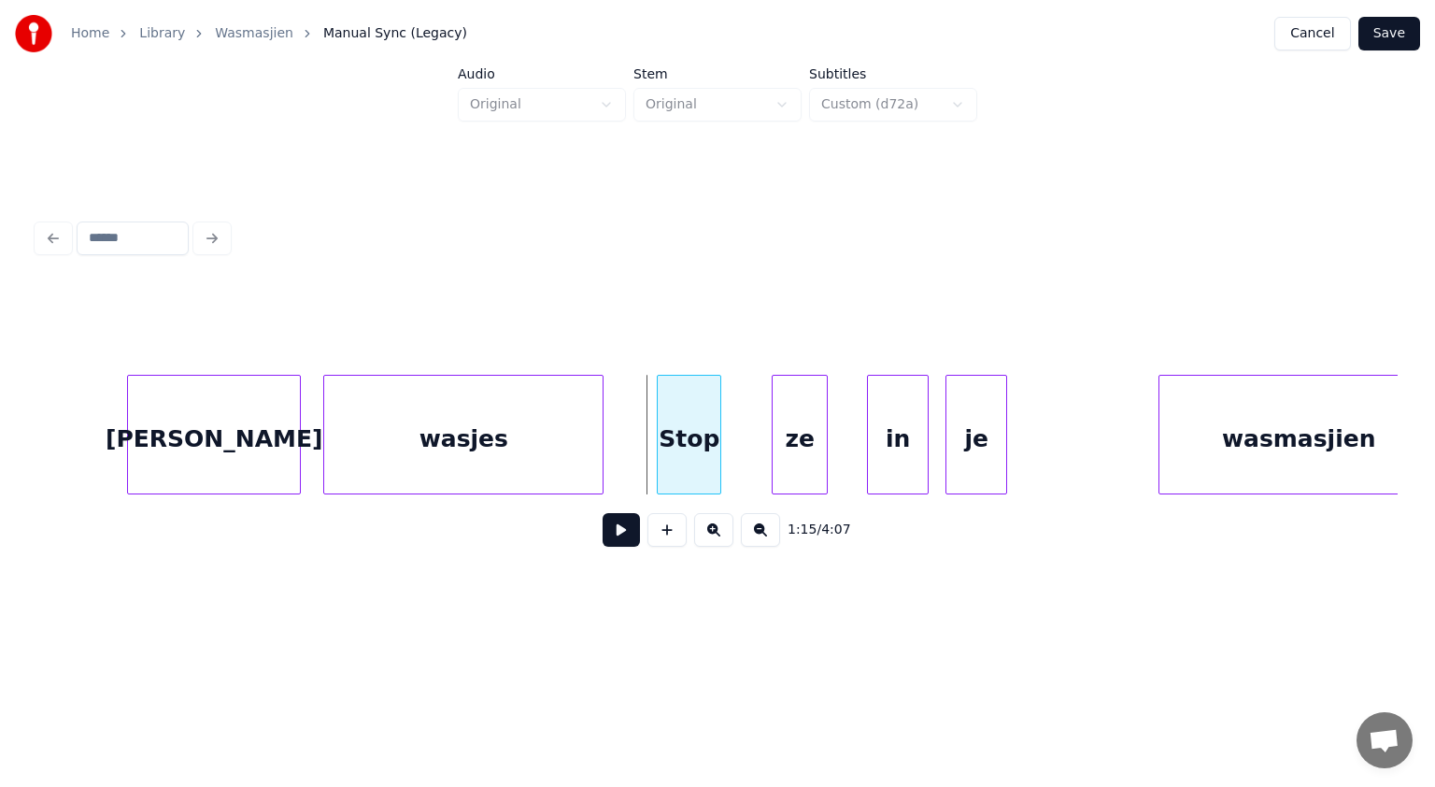
click at [705, 406] on div "Stop" at bounding box center [689, 439] width 63 height 127
click at [620, 520] on button at bounding box center [621, 530] width 37 height 34
click at [639, 448] on div at bounding box center [641, 435] width 6 height 118
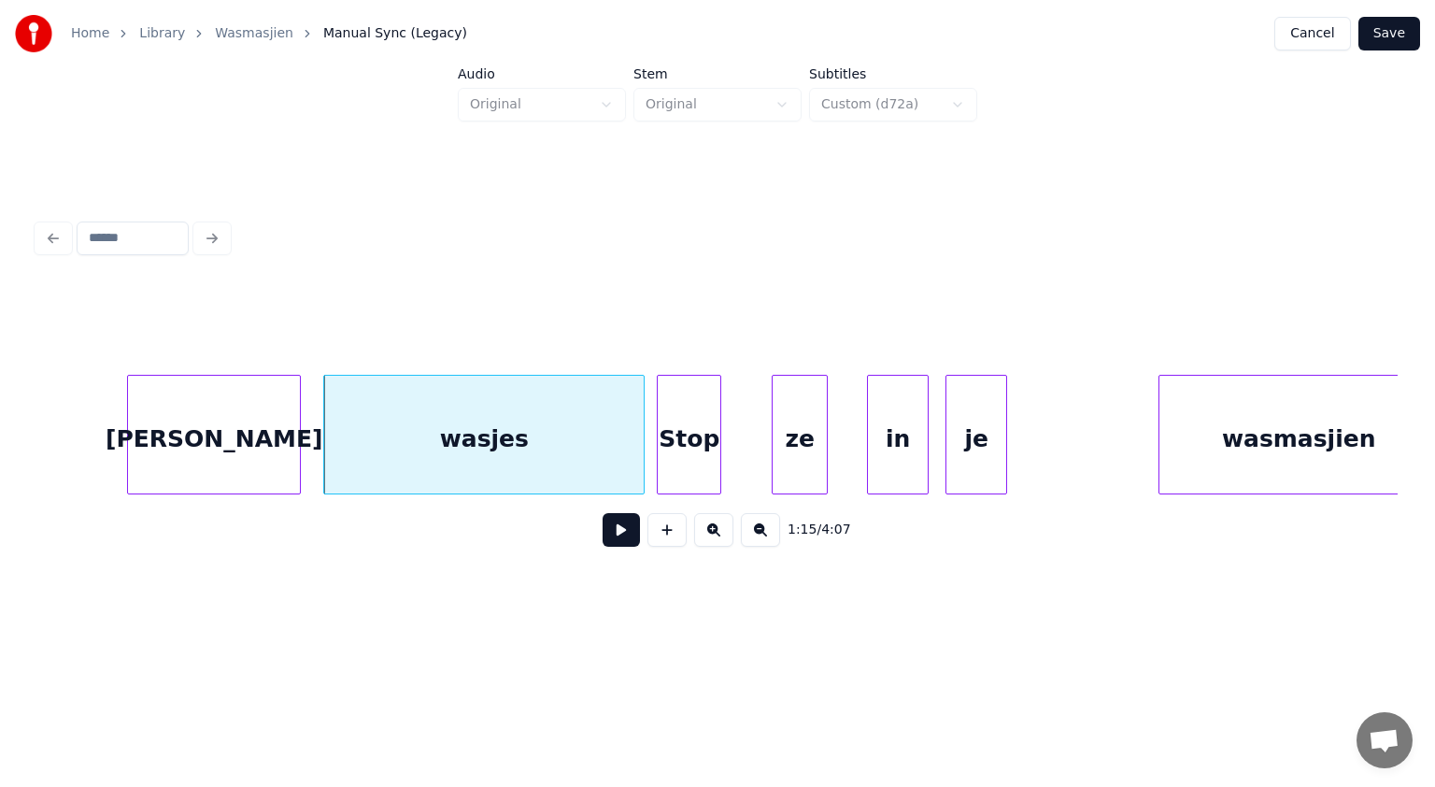
click at [618, 529] on button at bounding box center [621, 530] width 37 height 34
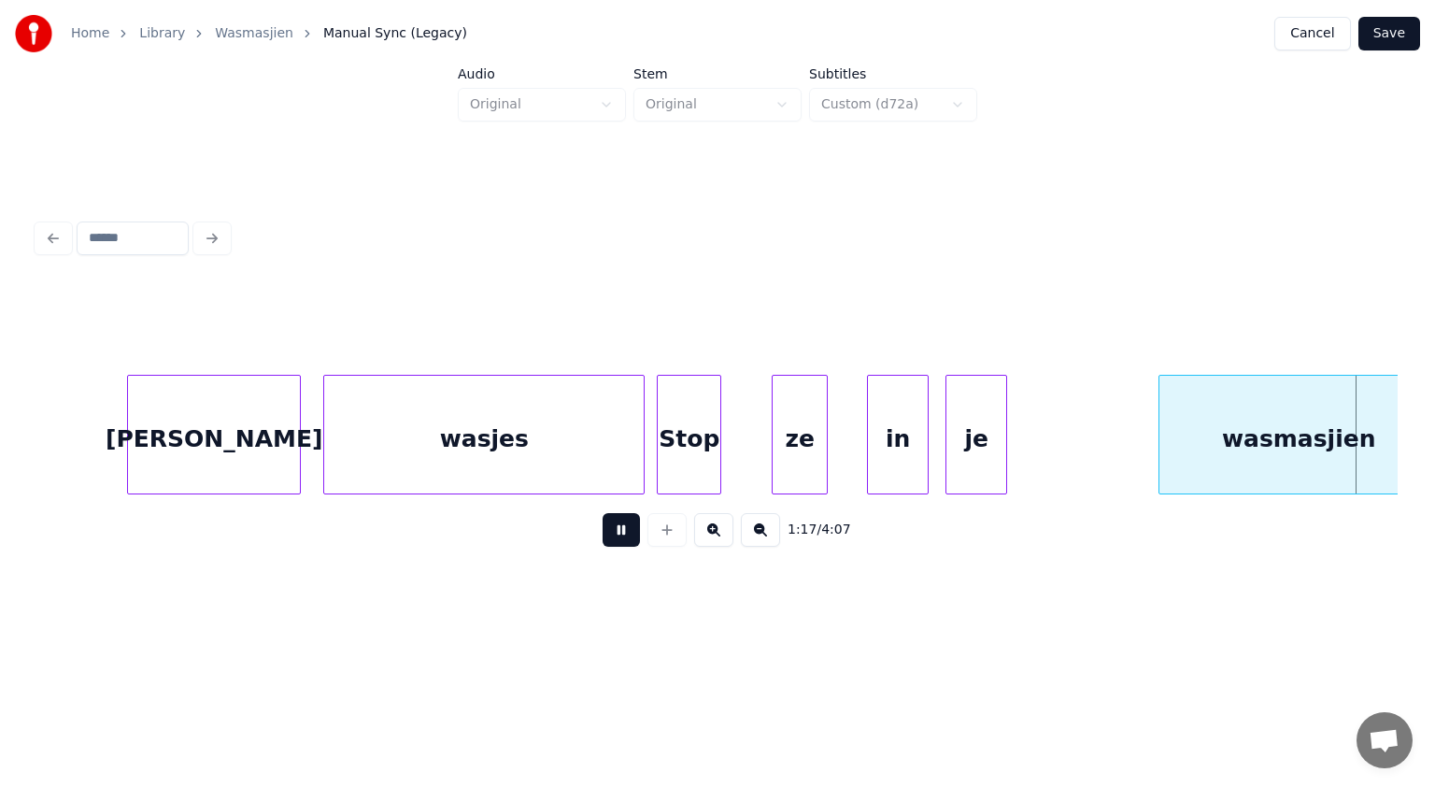
click at [618, 529] on button at bounding box center [621, 530] width 37 height 34
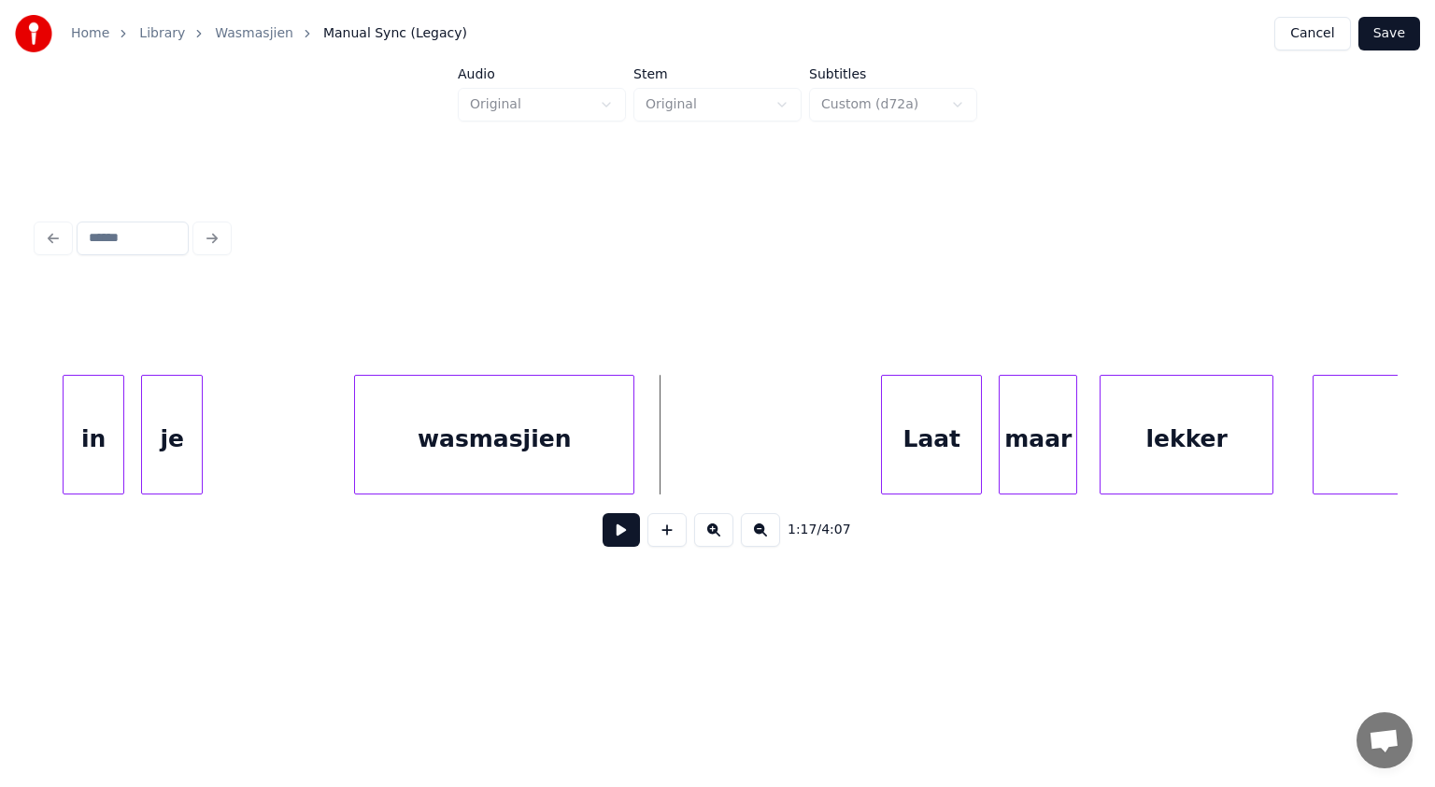
scroll to position [0, 42708]
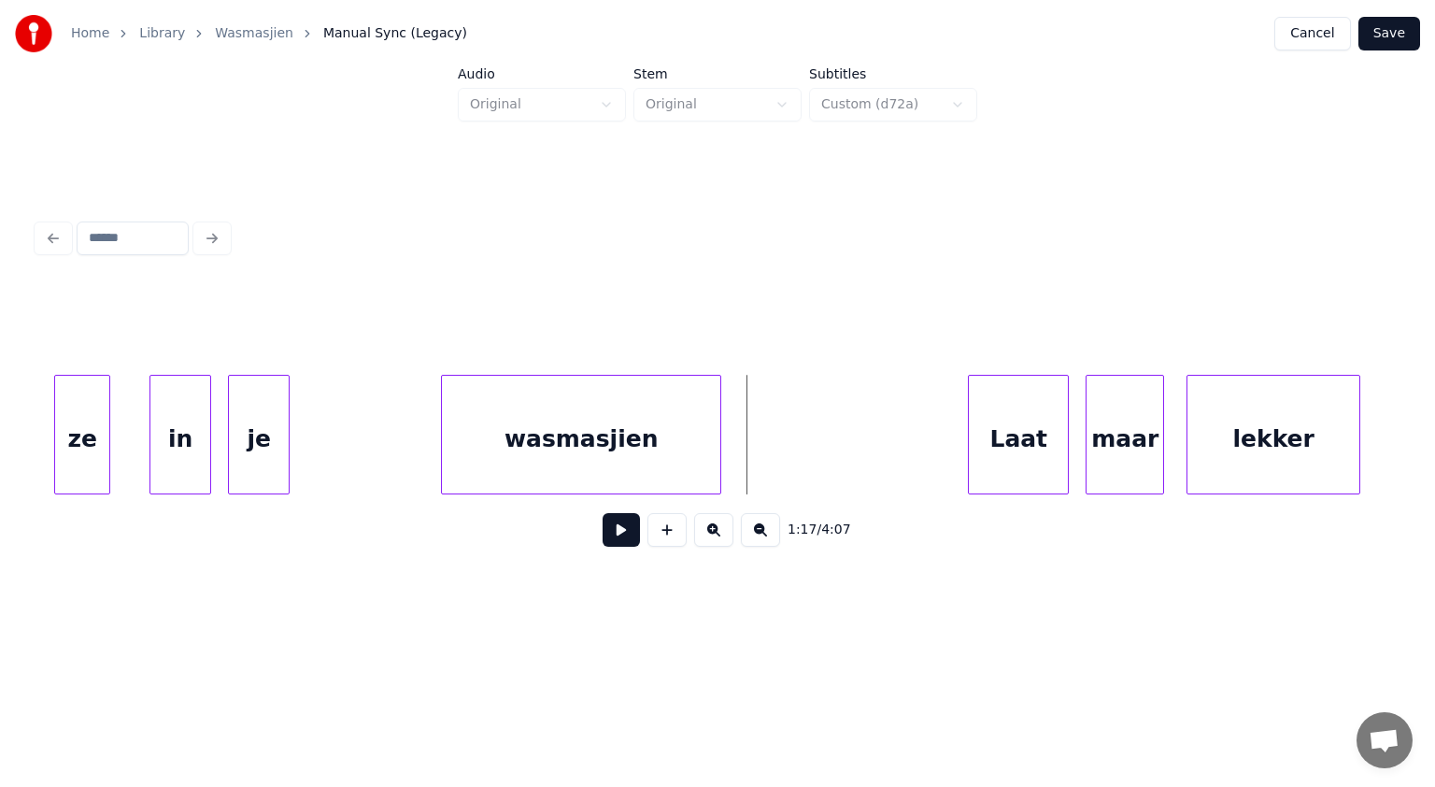
click at [255, 420] on div "je" at bounding box center [259, 439] width 60 height 127
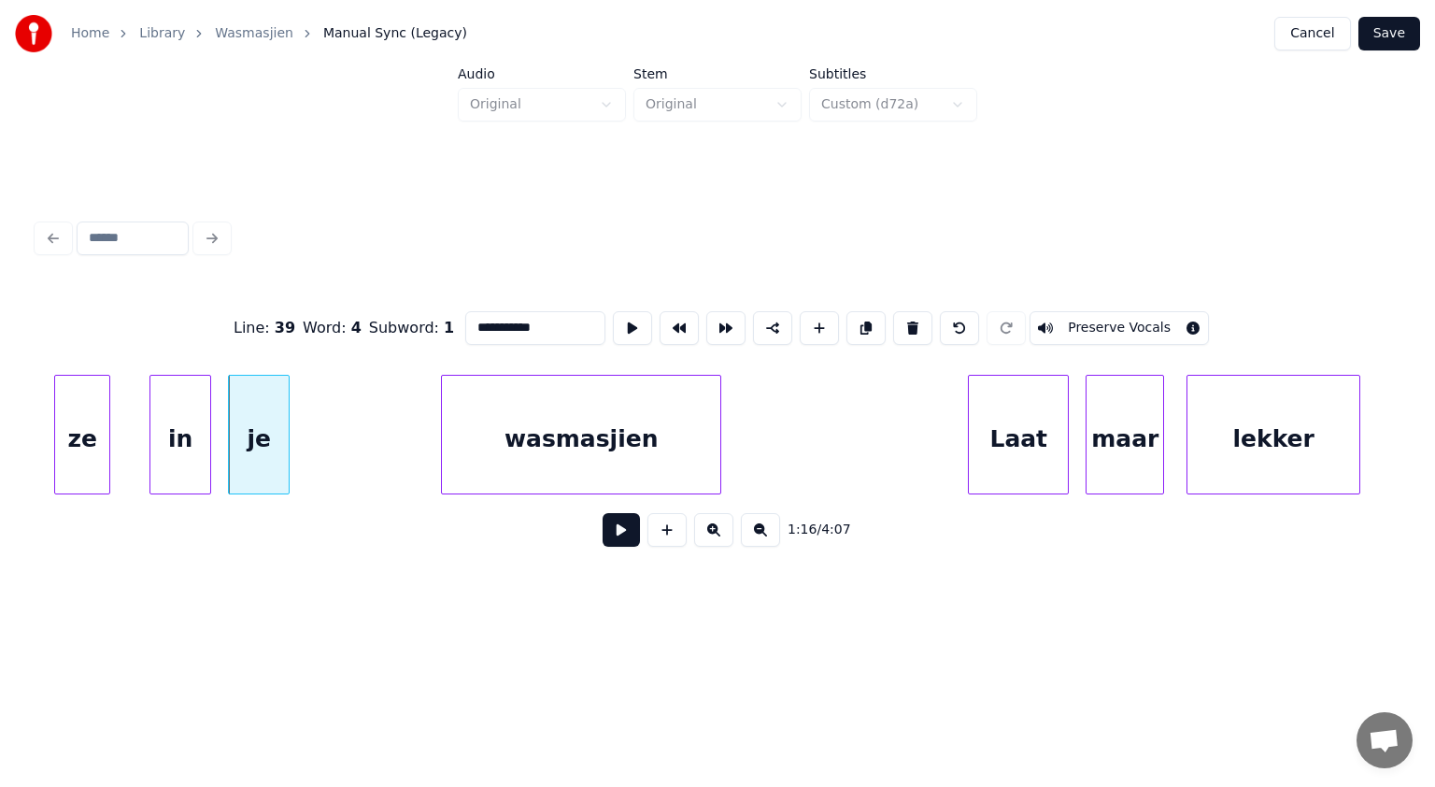
type input "**"
click at [616, 529] on button at bounding box center [621, 530] width 37 height 34
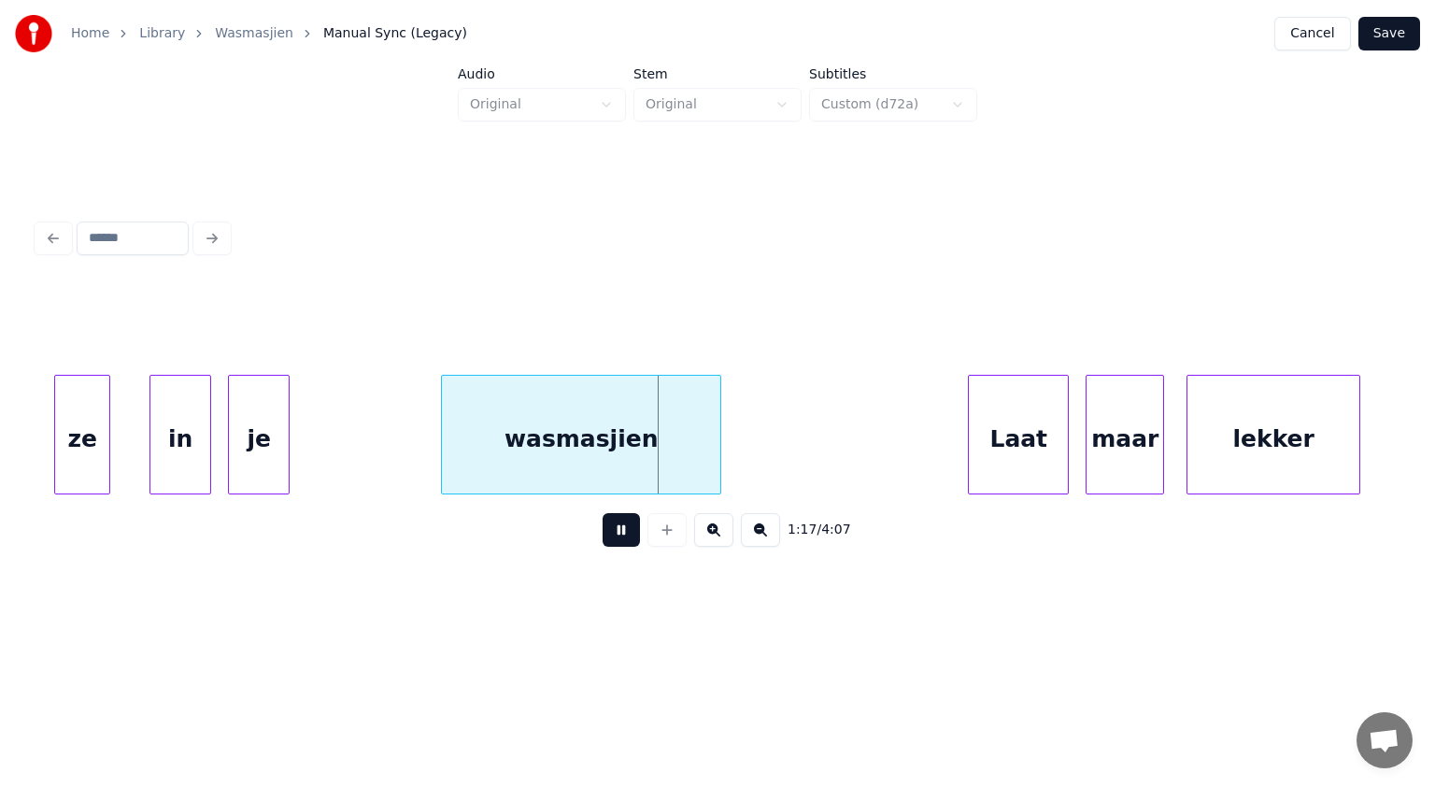
click at [616, 529] on button at bounding box center [621, 530] width 37 height 34
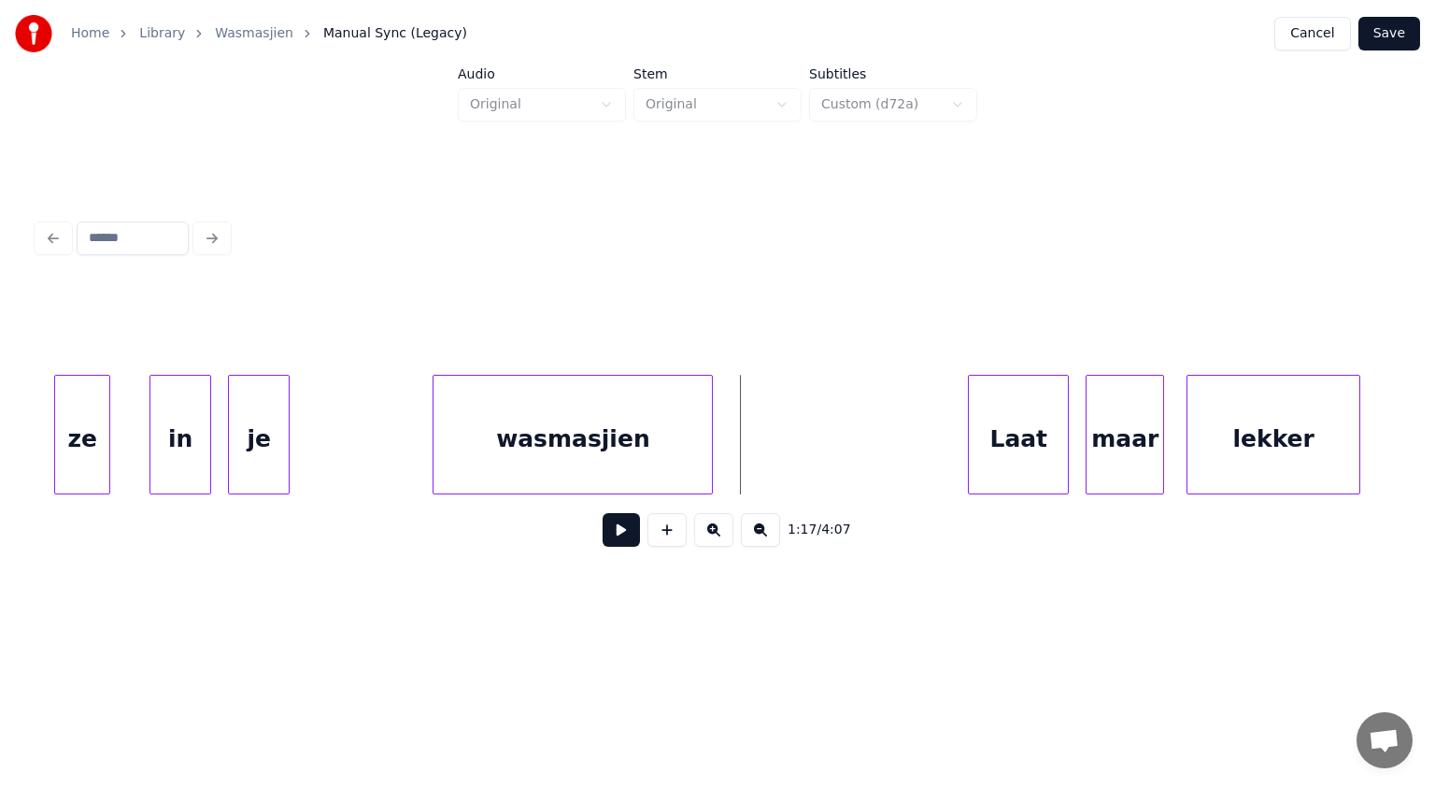
click at [538, 445] on div "wasmasjien" at bounding box center [573, 439] width 278 height 127
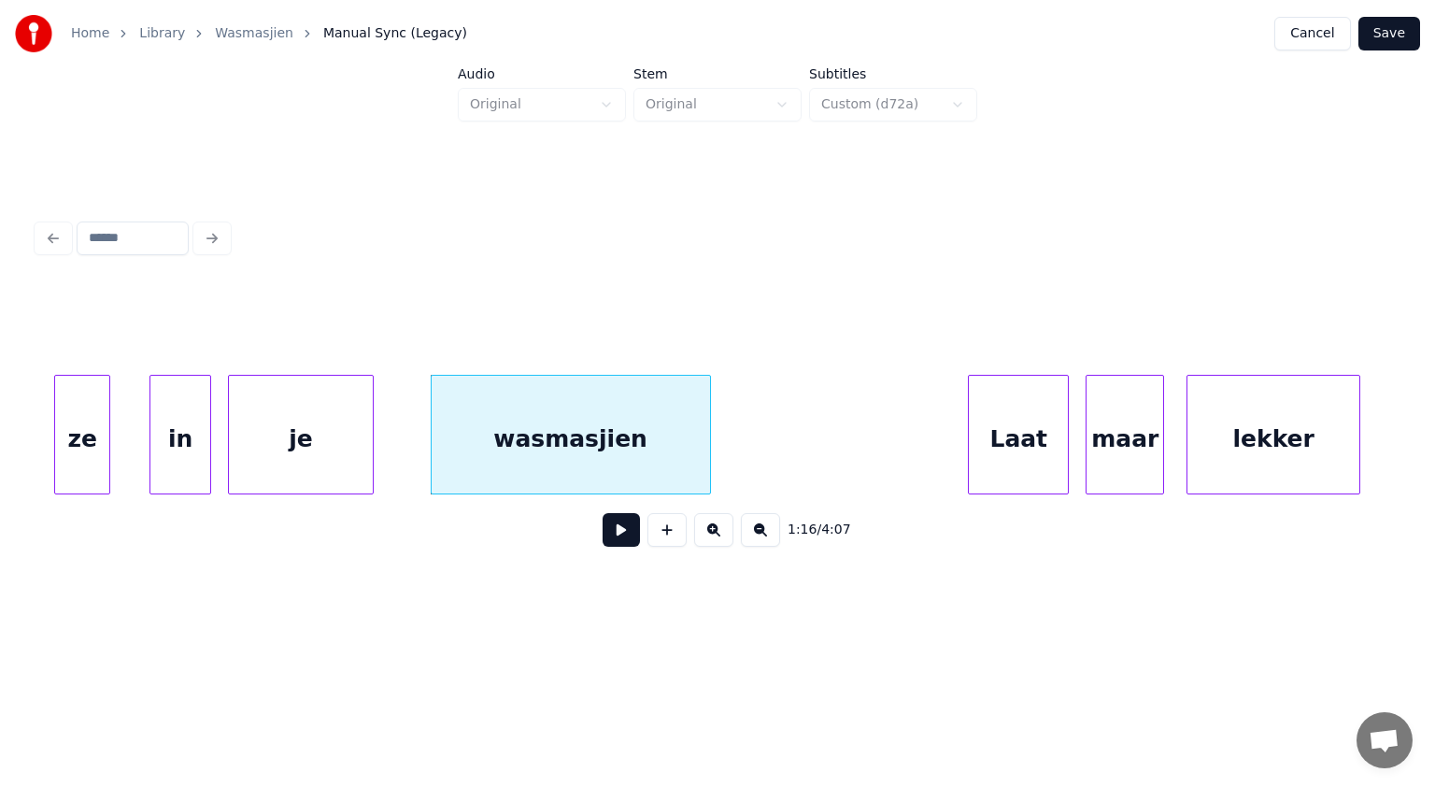
click at [370, 388] on div at bounding box center [370, 435] width 6 height 118
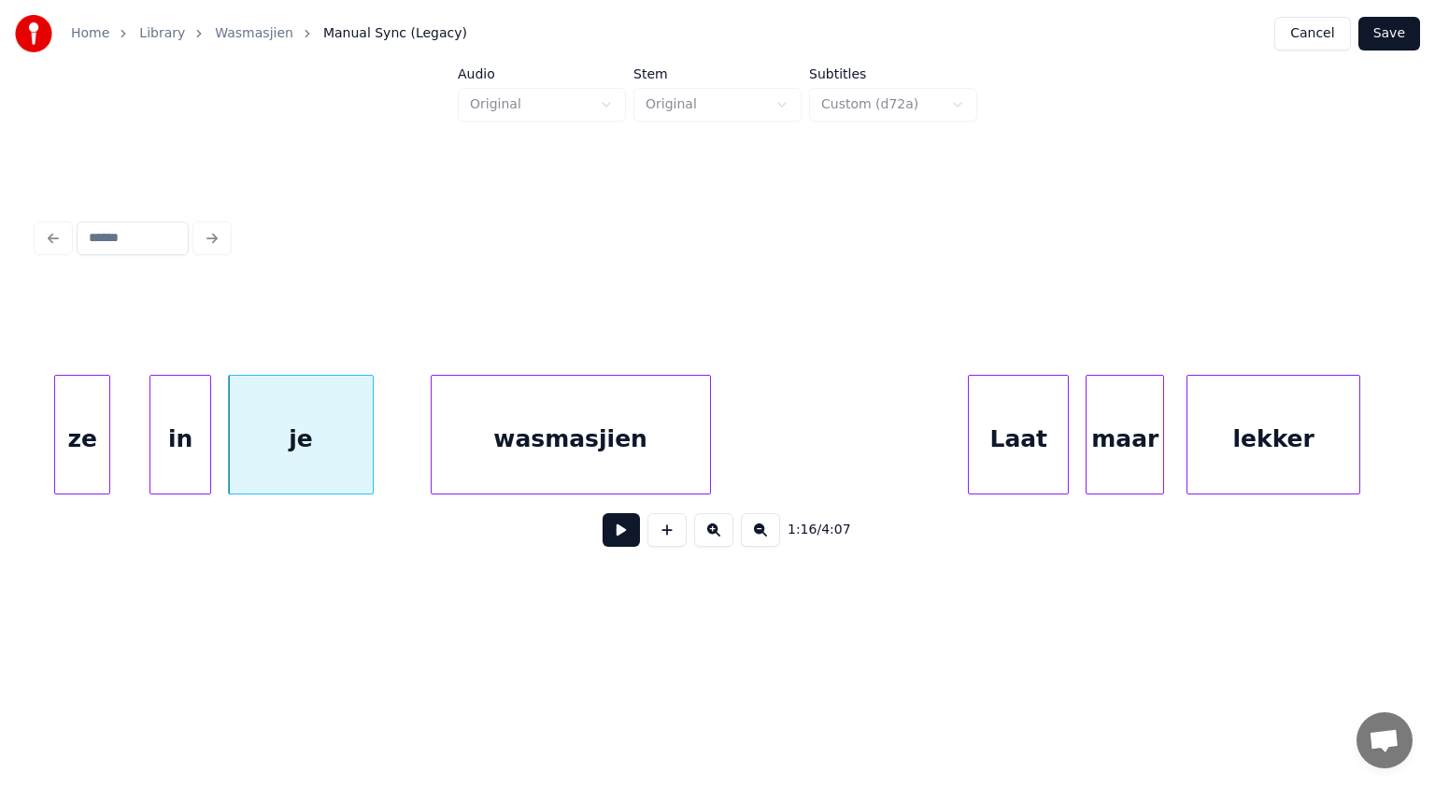
click at [616, 540] on button at bounding box center [621, 530] width 37 height 34
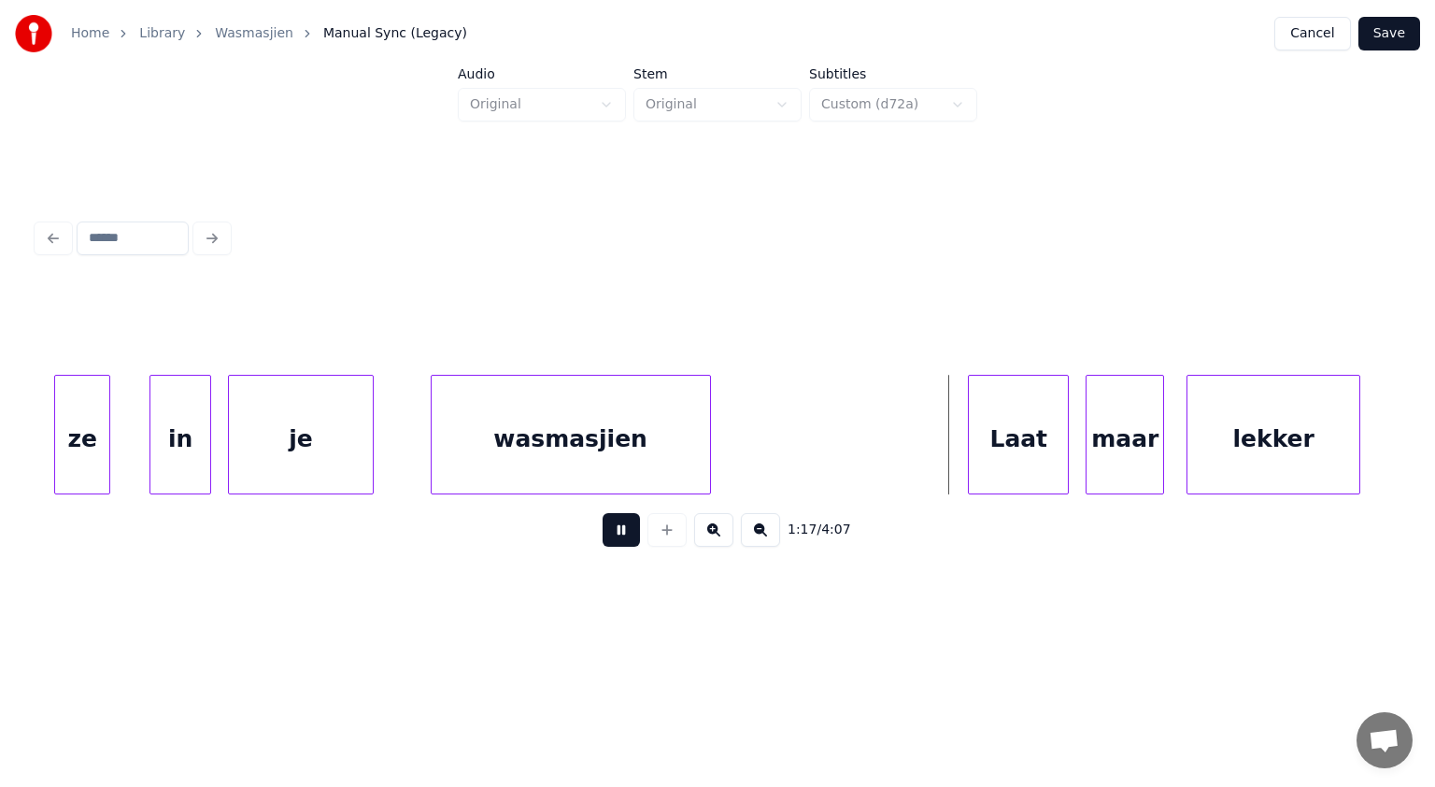
click at [616, 540] on button at bounding box center [621, 530] width 37 height 34
click at [829, 426] on div at bounding box center [828, 435] width 6 height 118
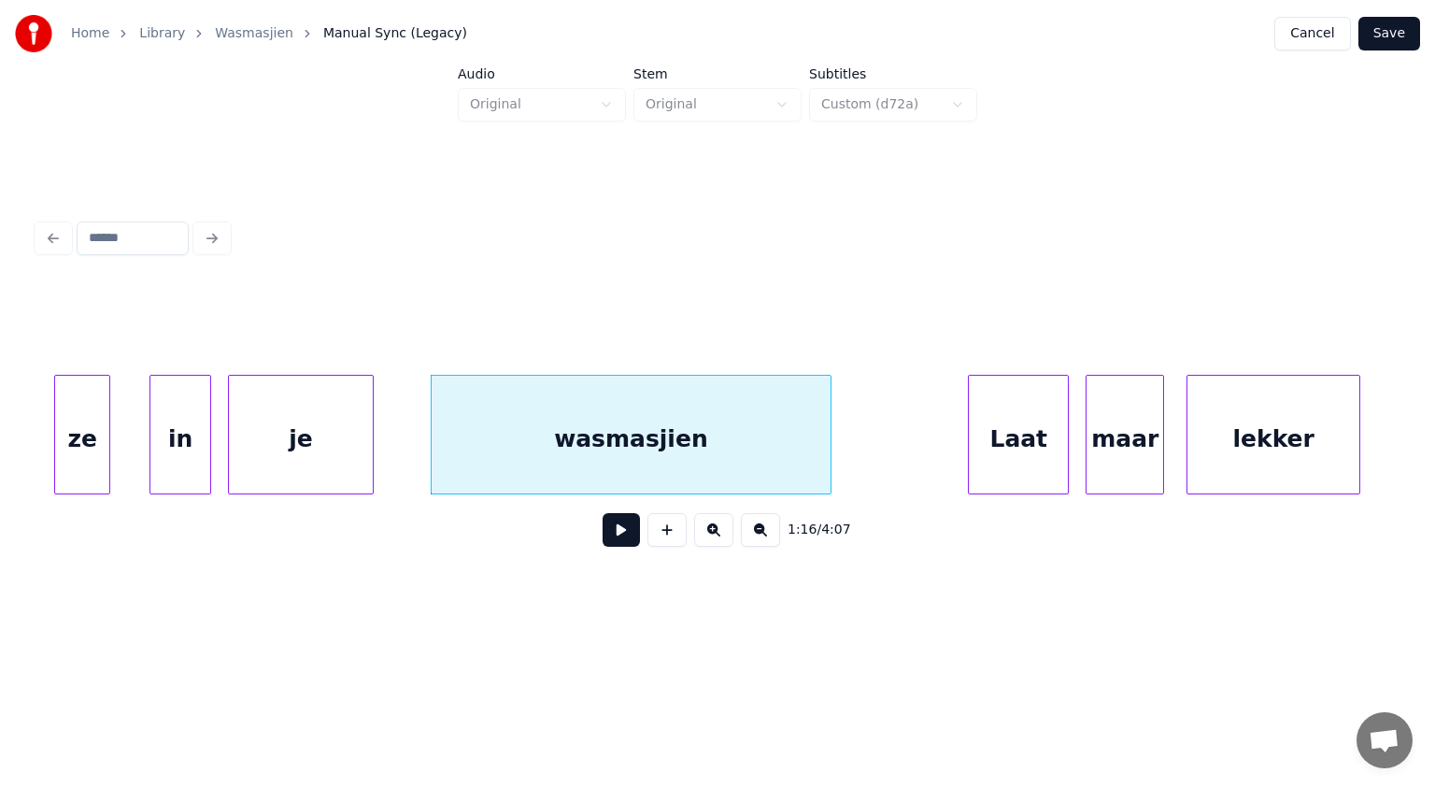
click at [1028, 435] on div "Laat" at bounding box center [1018, 439] width 99 height 127
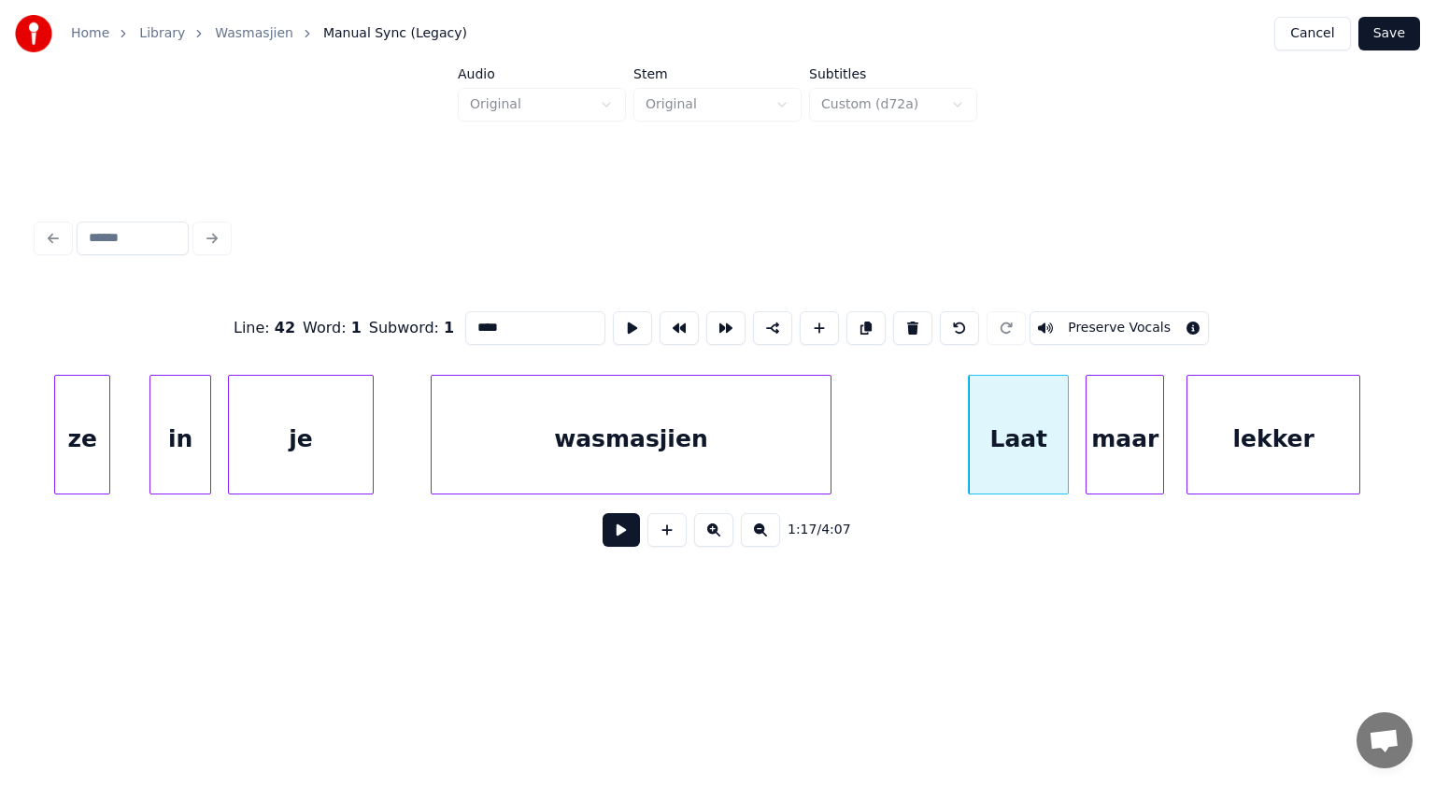
click at [615, 536] on button at bounding box center [621, 530] width 37 height 34
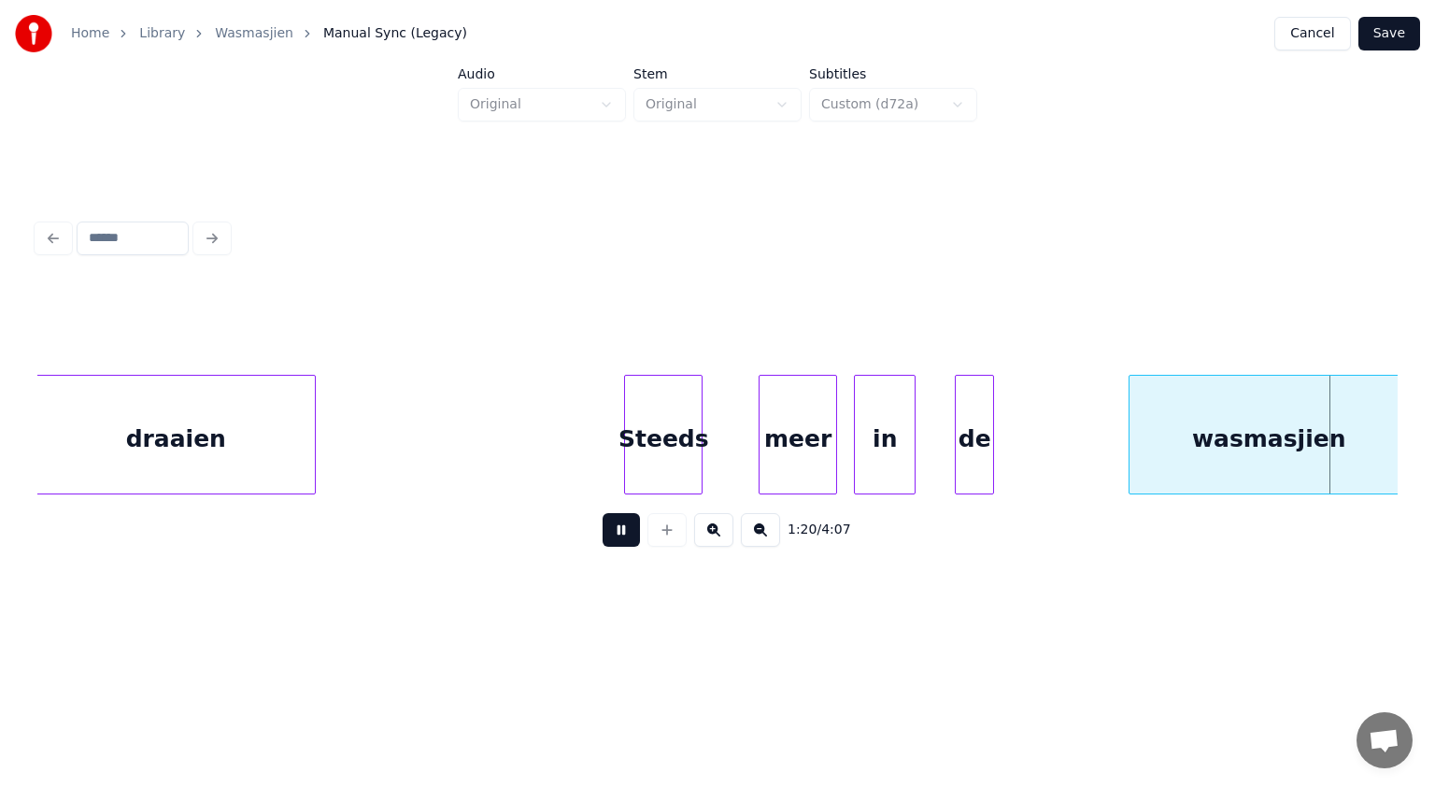
scroll to position [0, 45438]
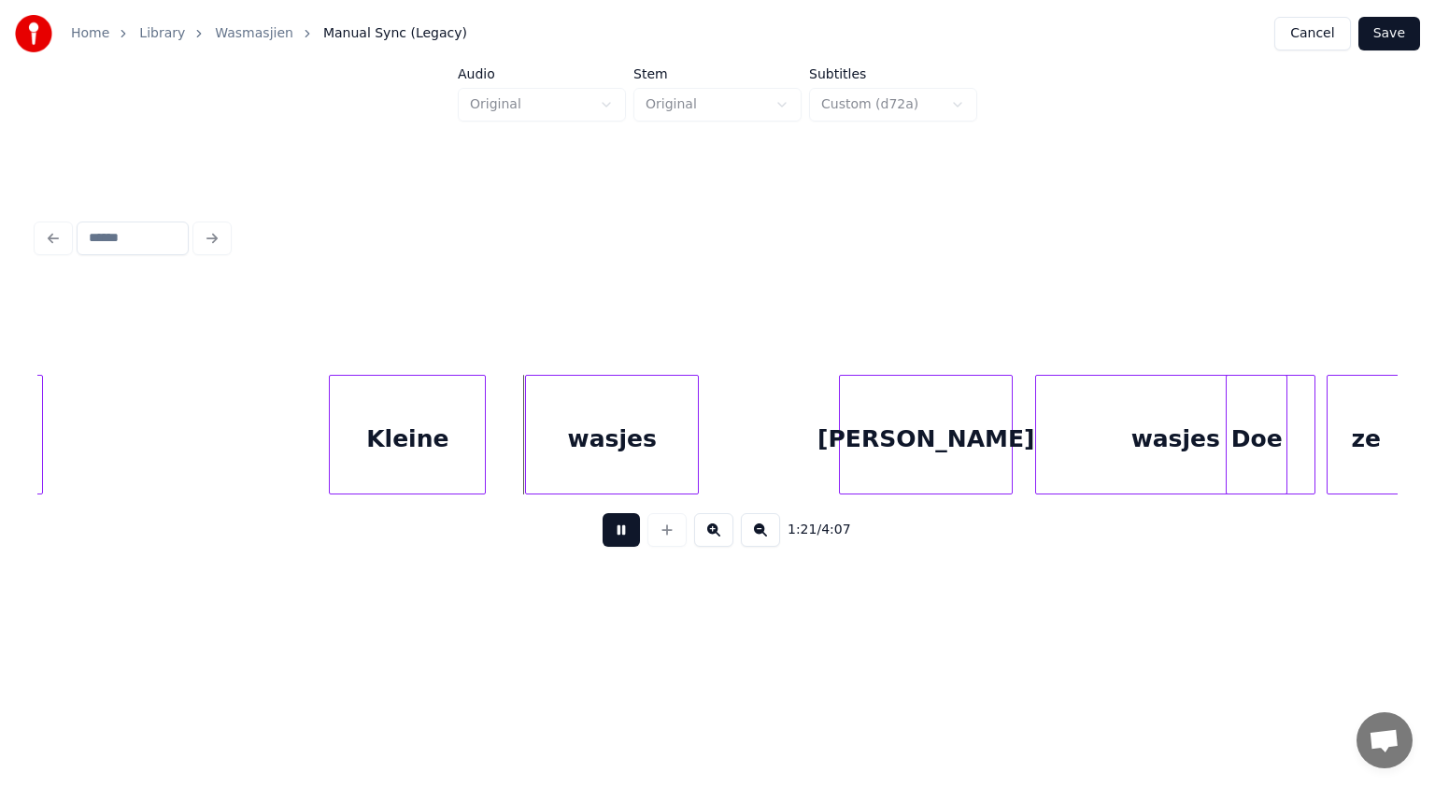
click at [615, 536] on button at bounding box center [621, 530] width 37 height 34
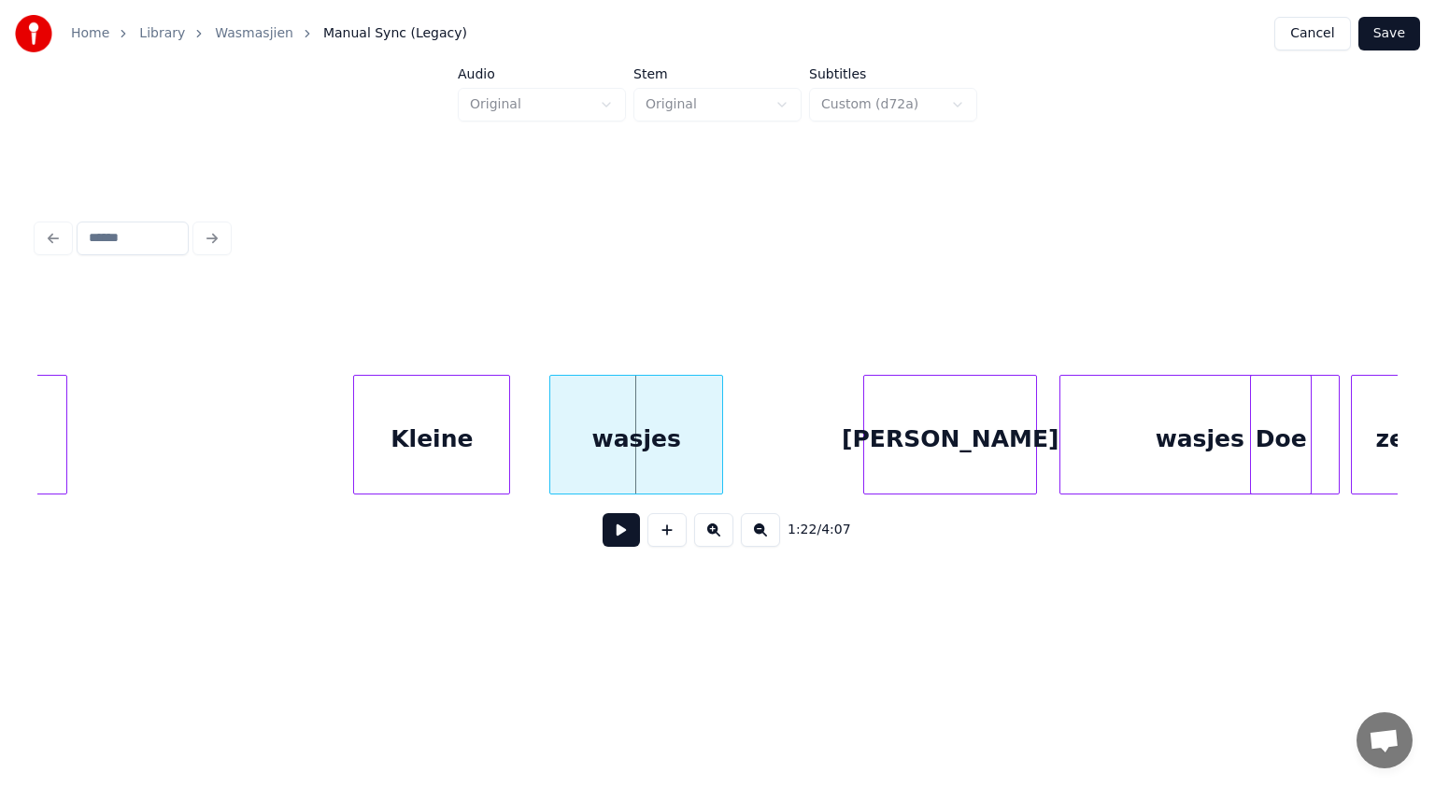
scroll to position [0, 45401]
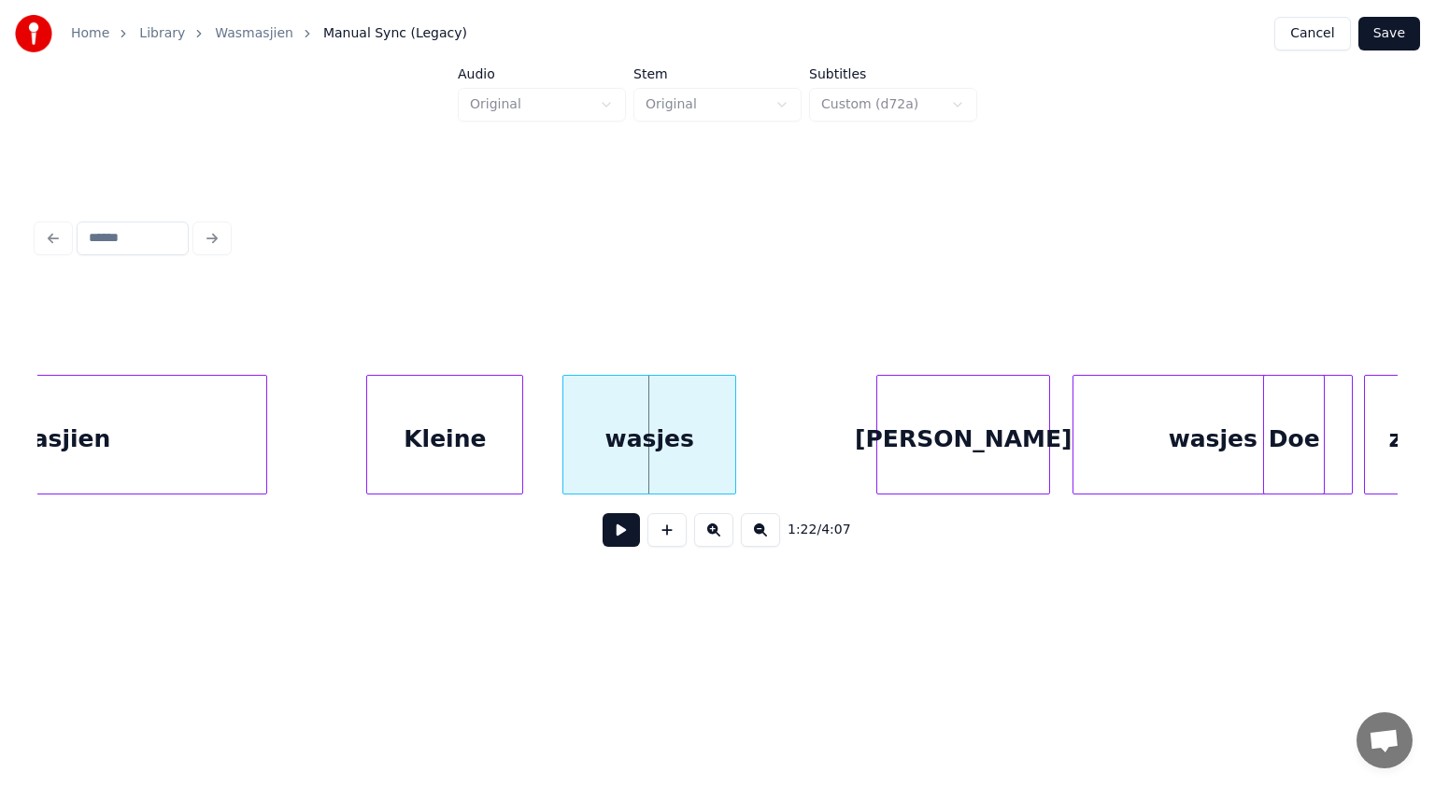
click at [264, 448] on div at bounding box center [264, 435] width 6 height 118
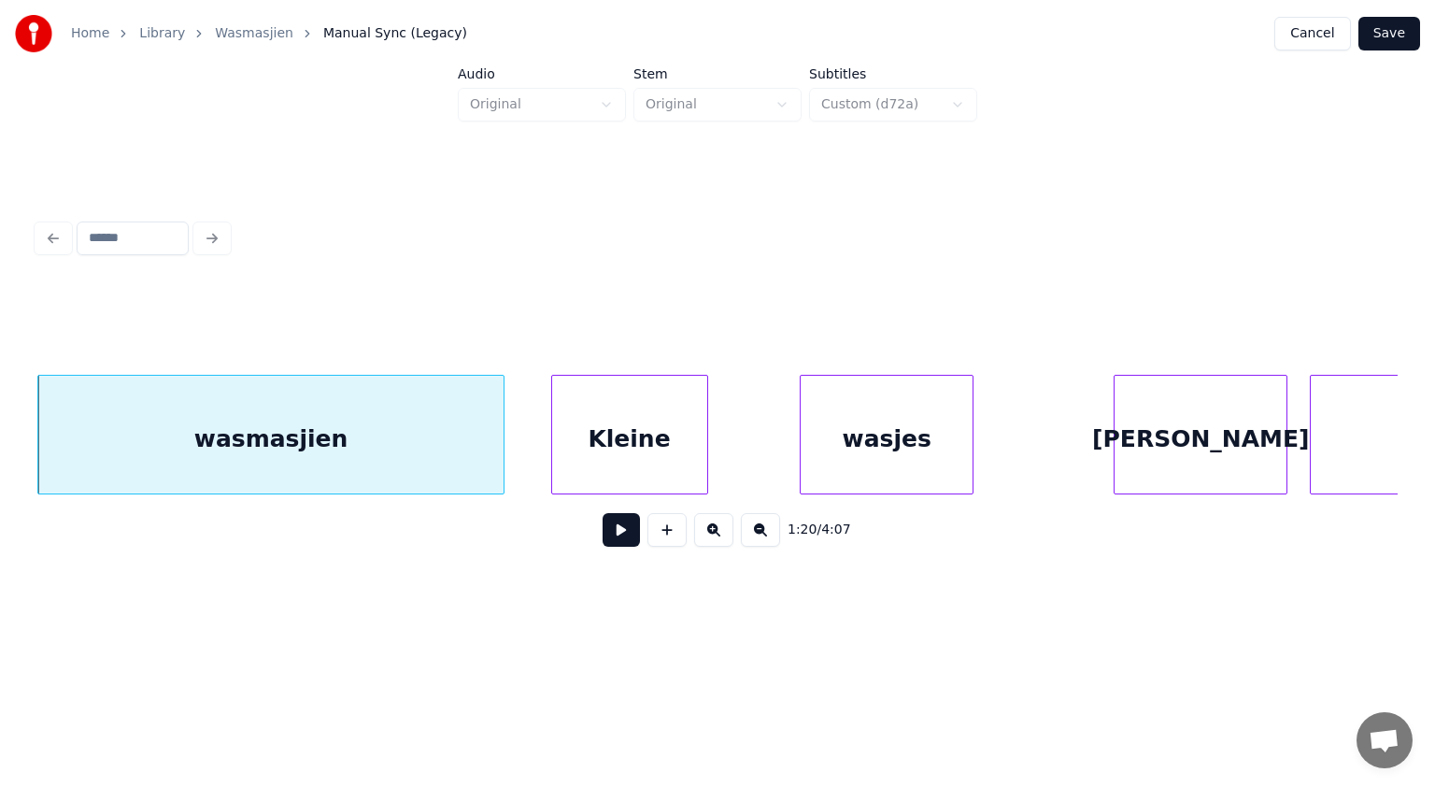
click at [602, 426] on div "Kleine" at bounding box center [629, 439] width 155 height 127
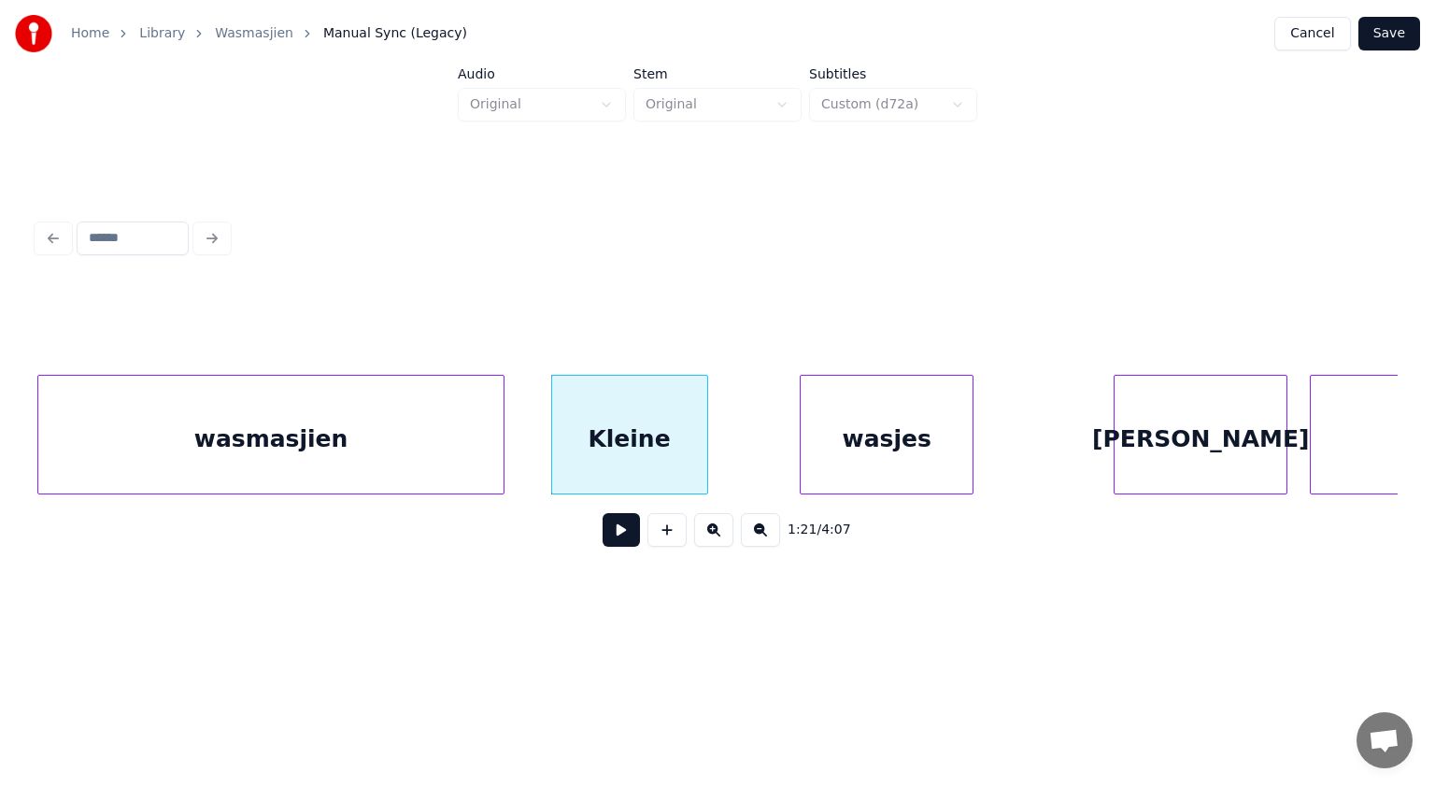
click at [624, 538] on button at bounding box center [621, 530] width 37 height 34
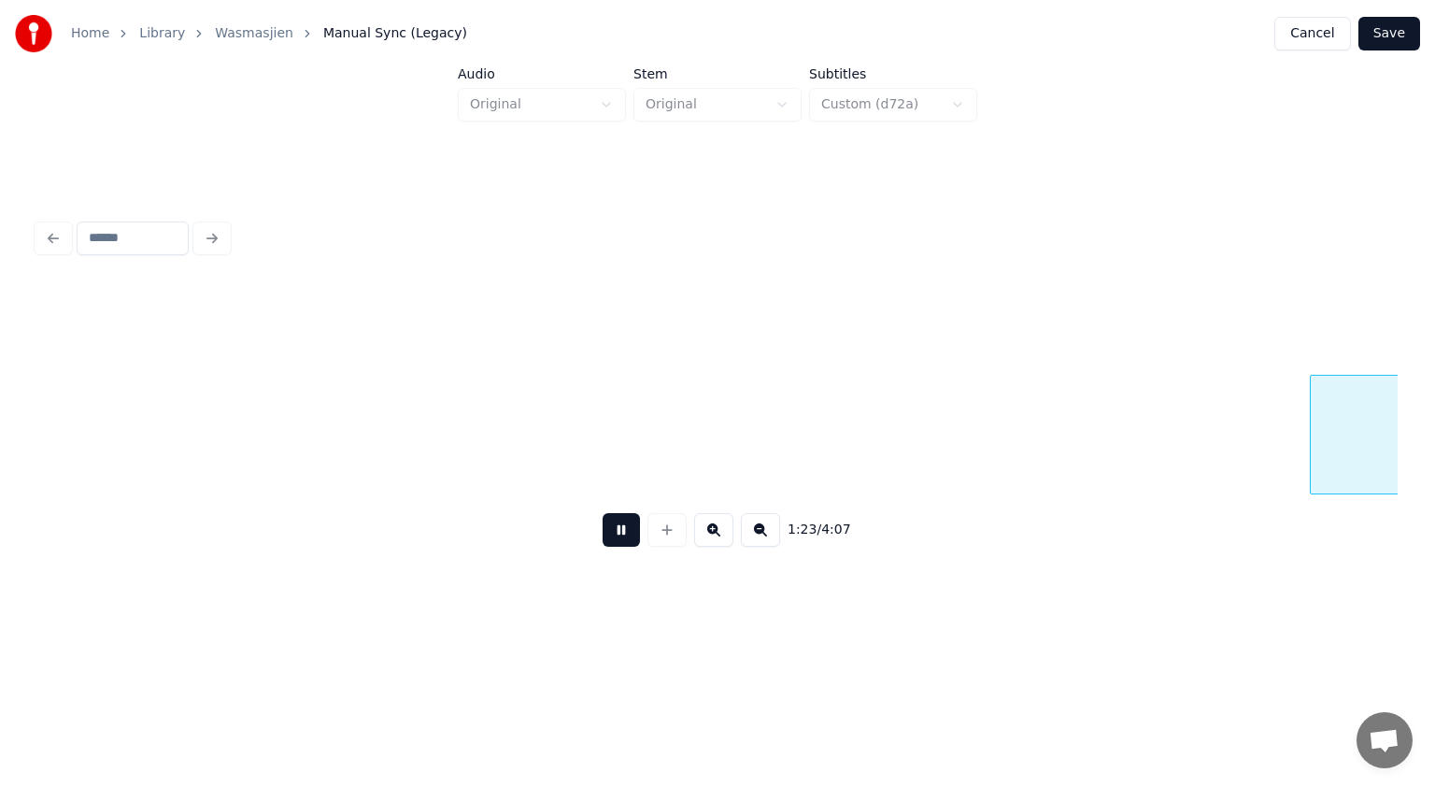
scroll to position [0, 46525]
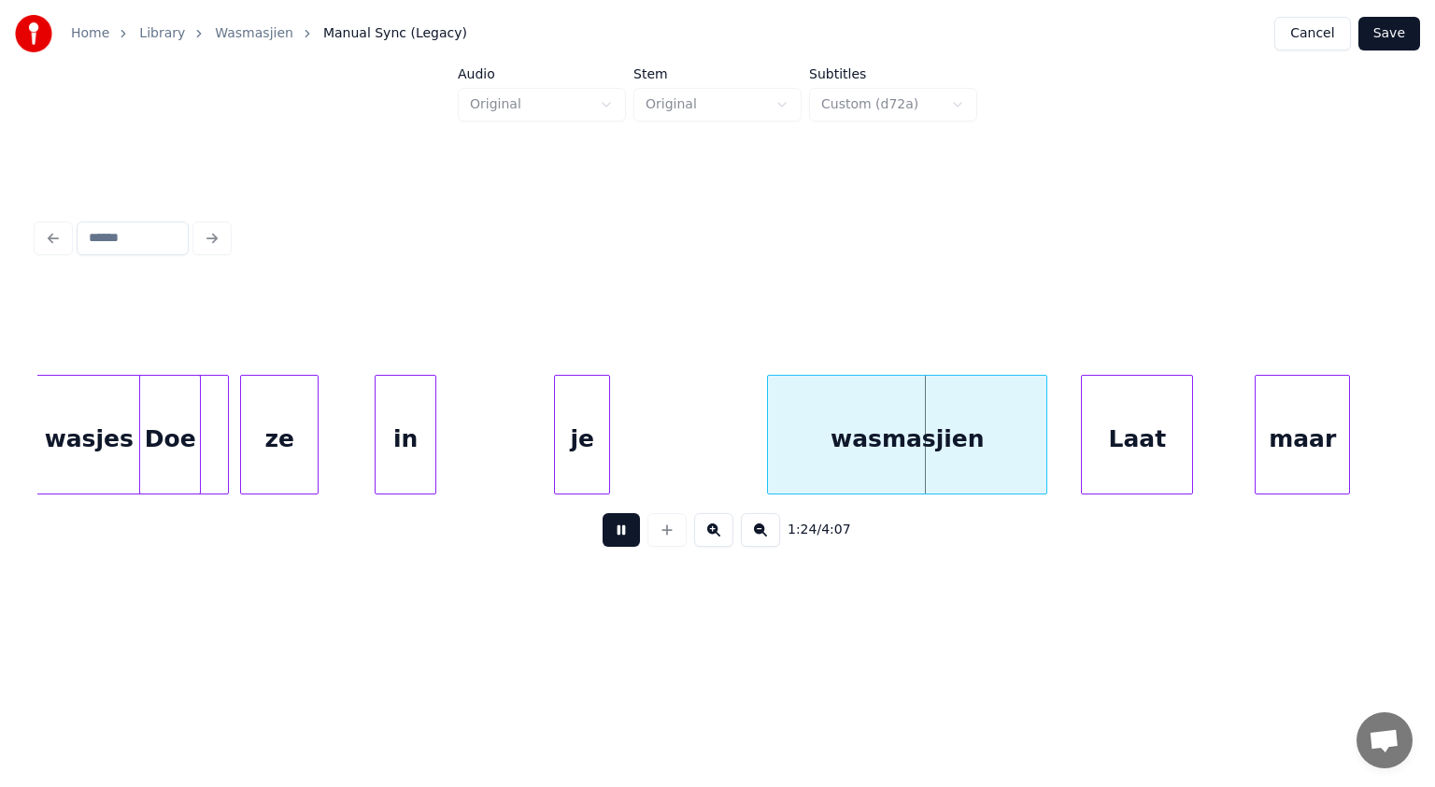
click at [624, 538] on button at bounding box center [621, 530] width 37 height 34
click at [602, 437] on div "je" at bounding box center [582, 439] width 54 height 127
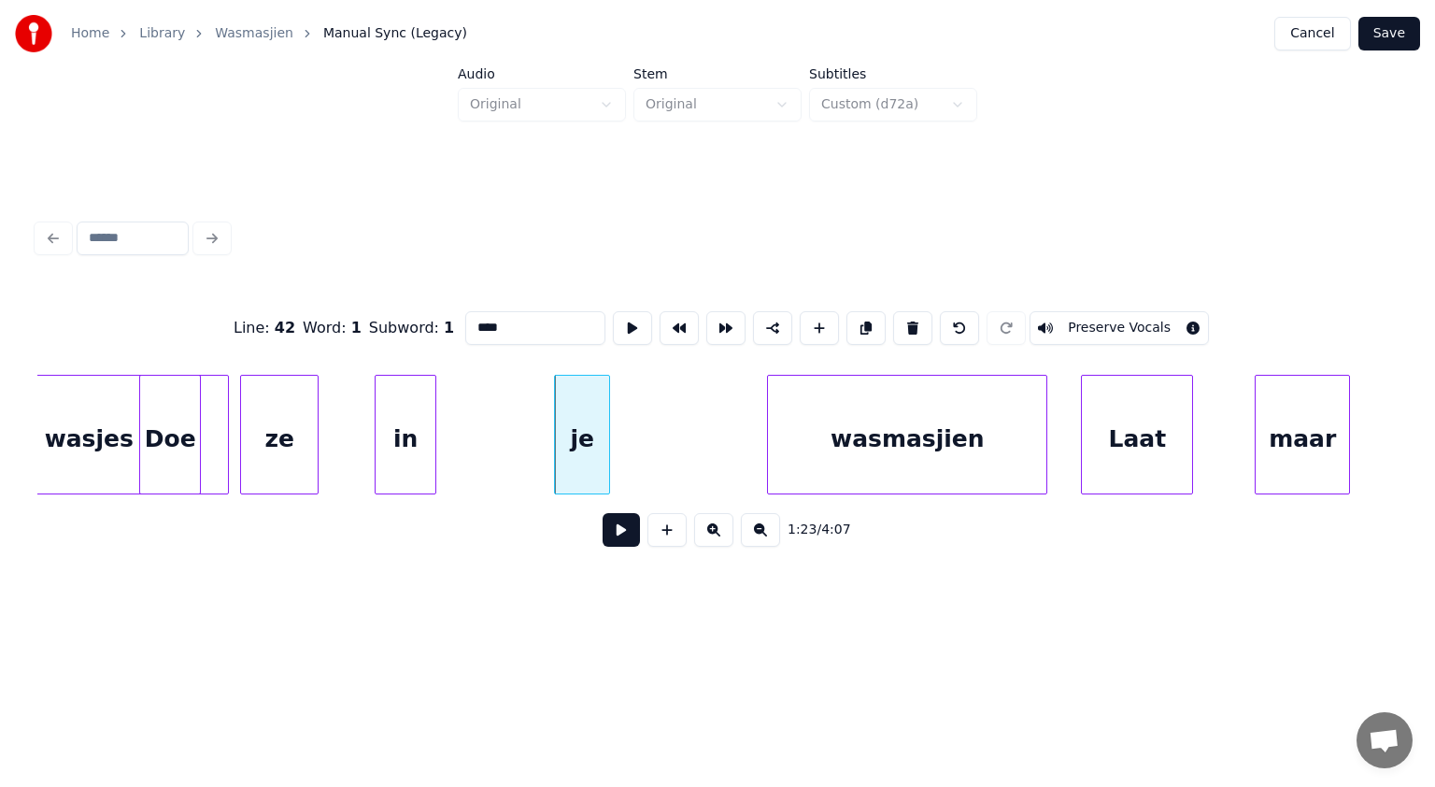
type input "**"
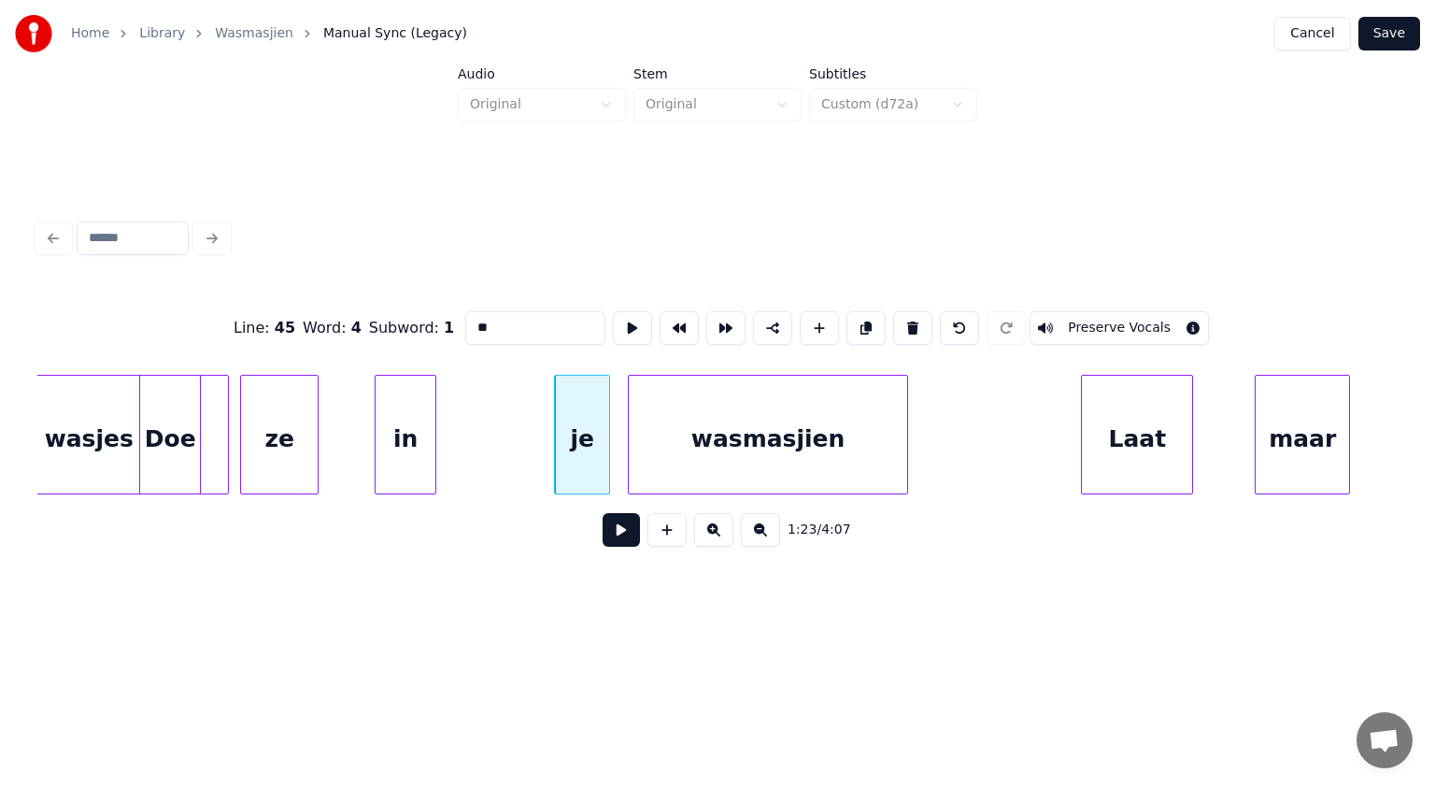
click at [655, 413] on div "wasmasjien" at bounding box center [768, 439] width 278 height 127
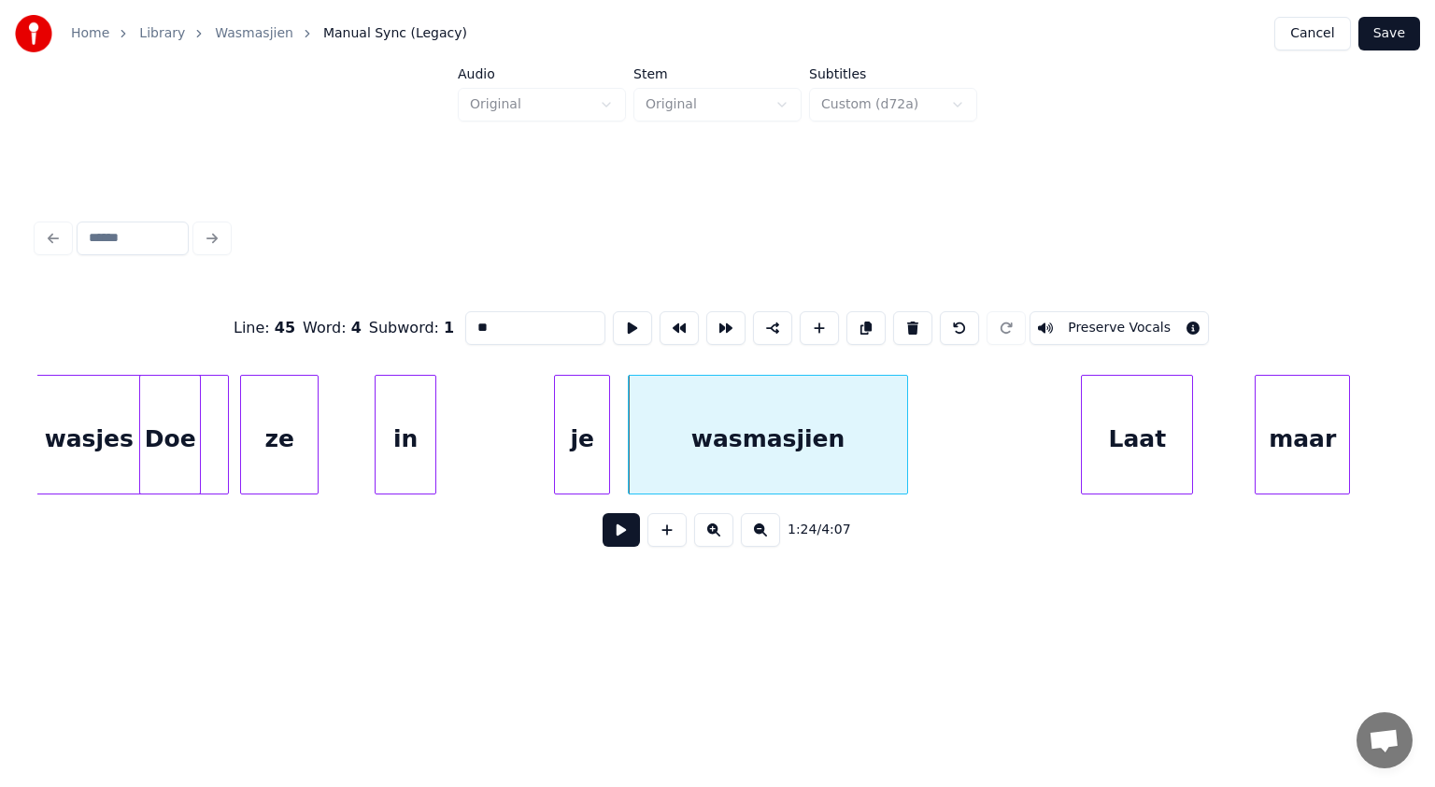
click at [625, 525] on button at bounding box center [621, 530] width 37 height 34
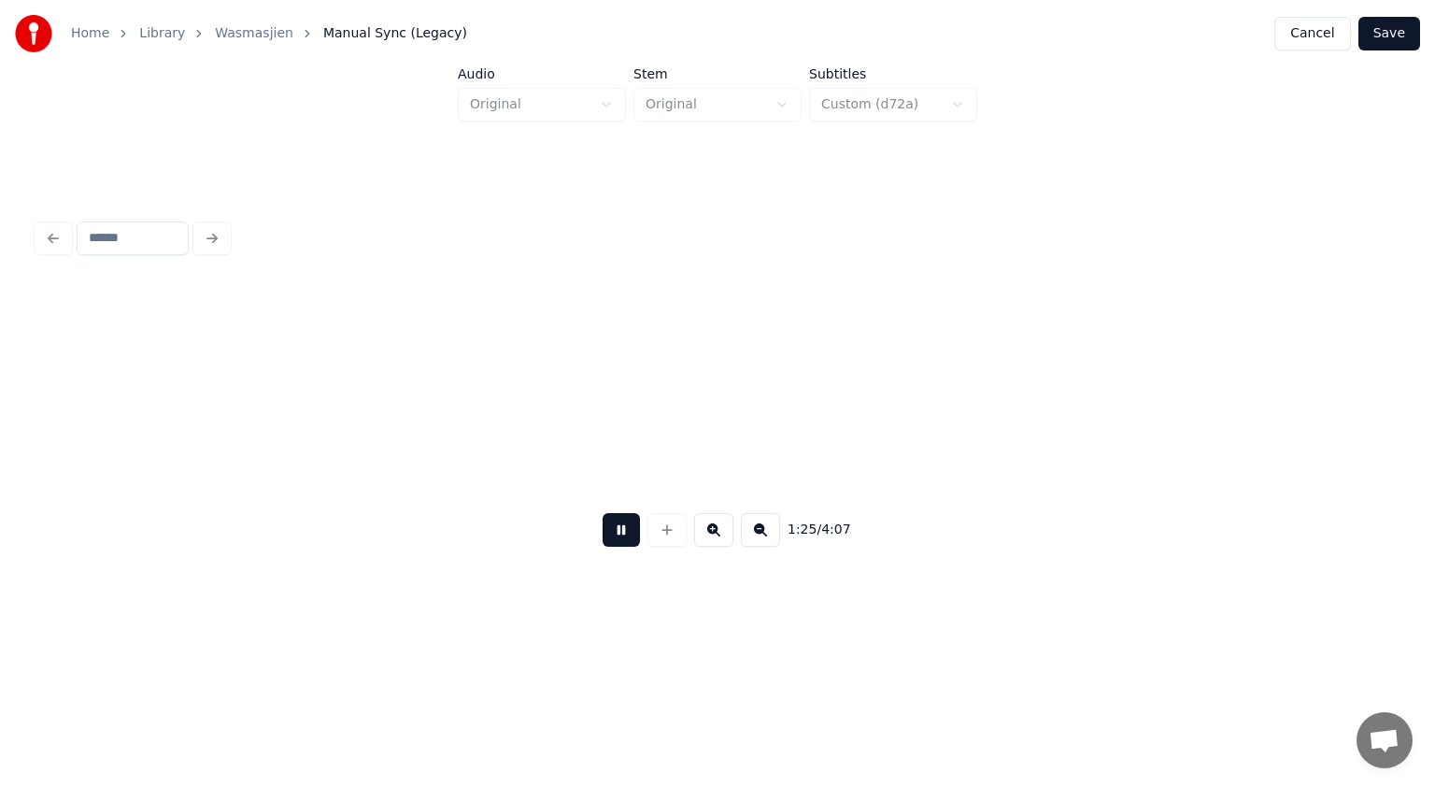
scroll to position [0, 47896]
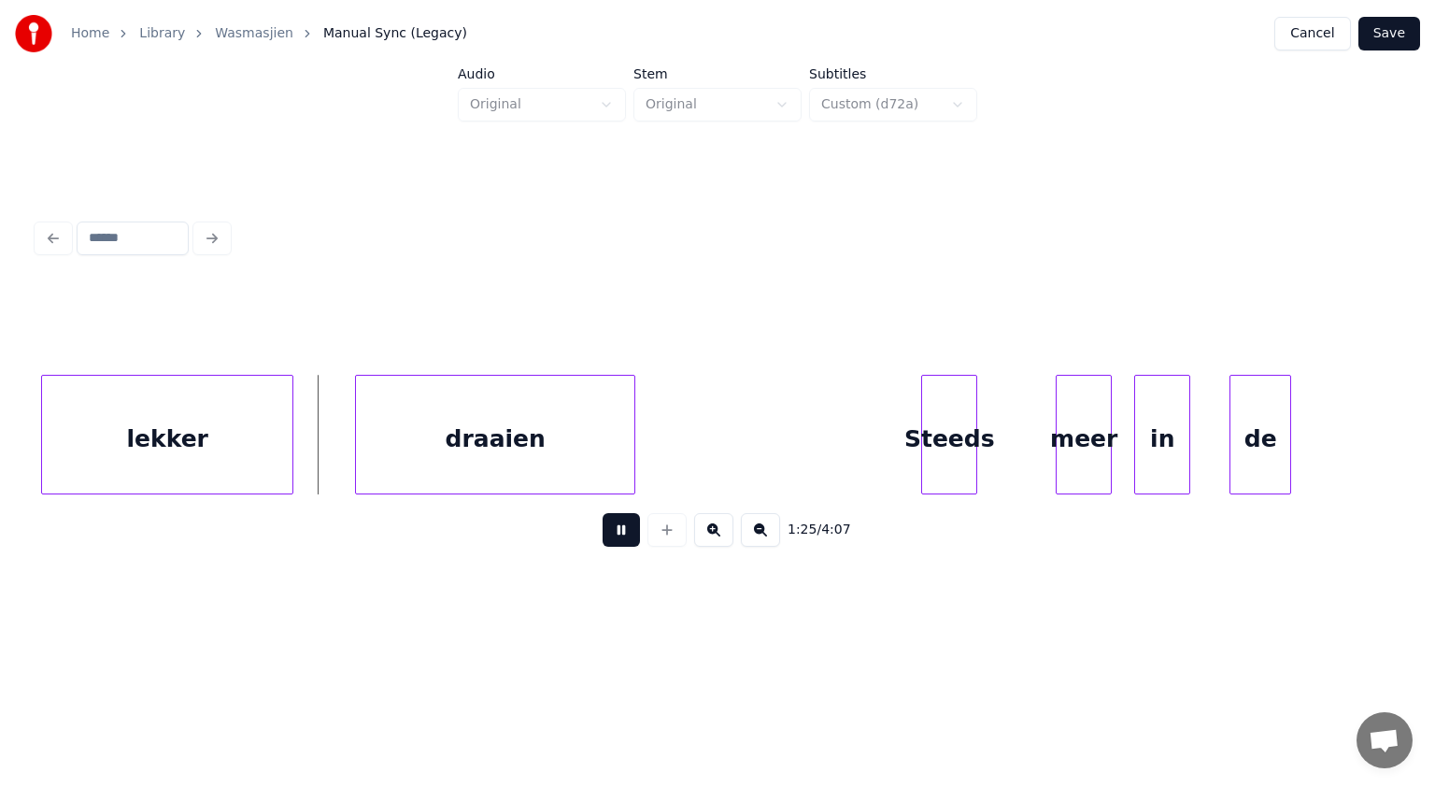
click at [792, 439] on div "1:25 / 4:07" at bounding box center [717, 423] width 1360 height 284
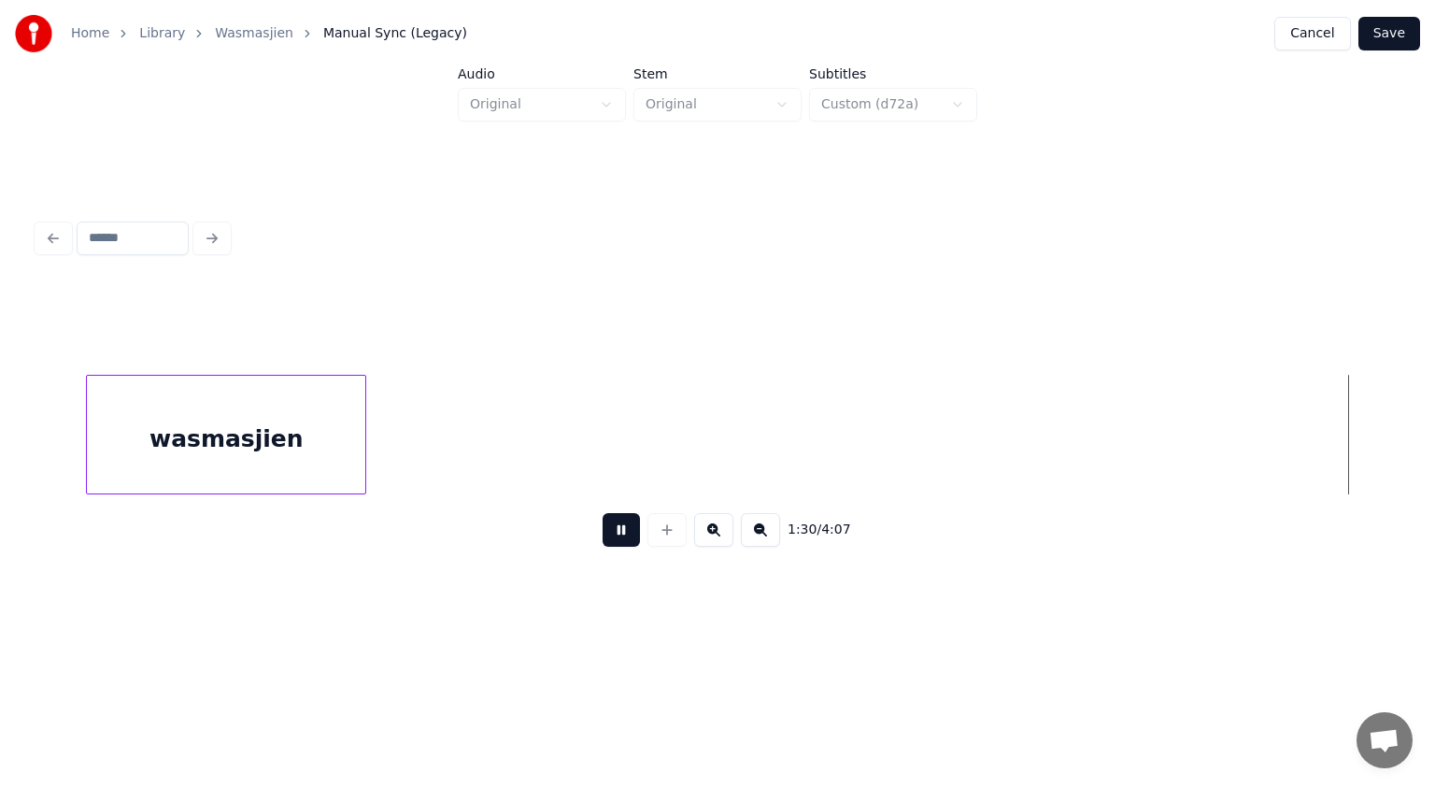
scroll to position [0, 50620]
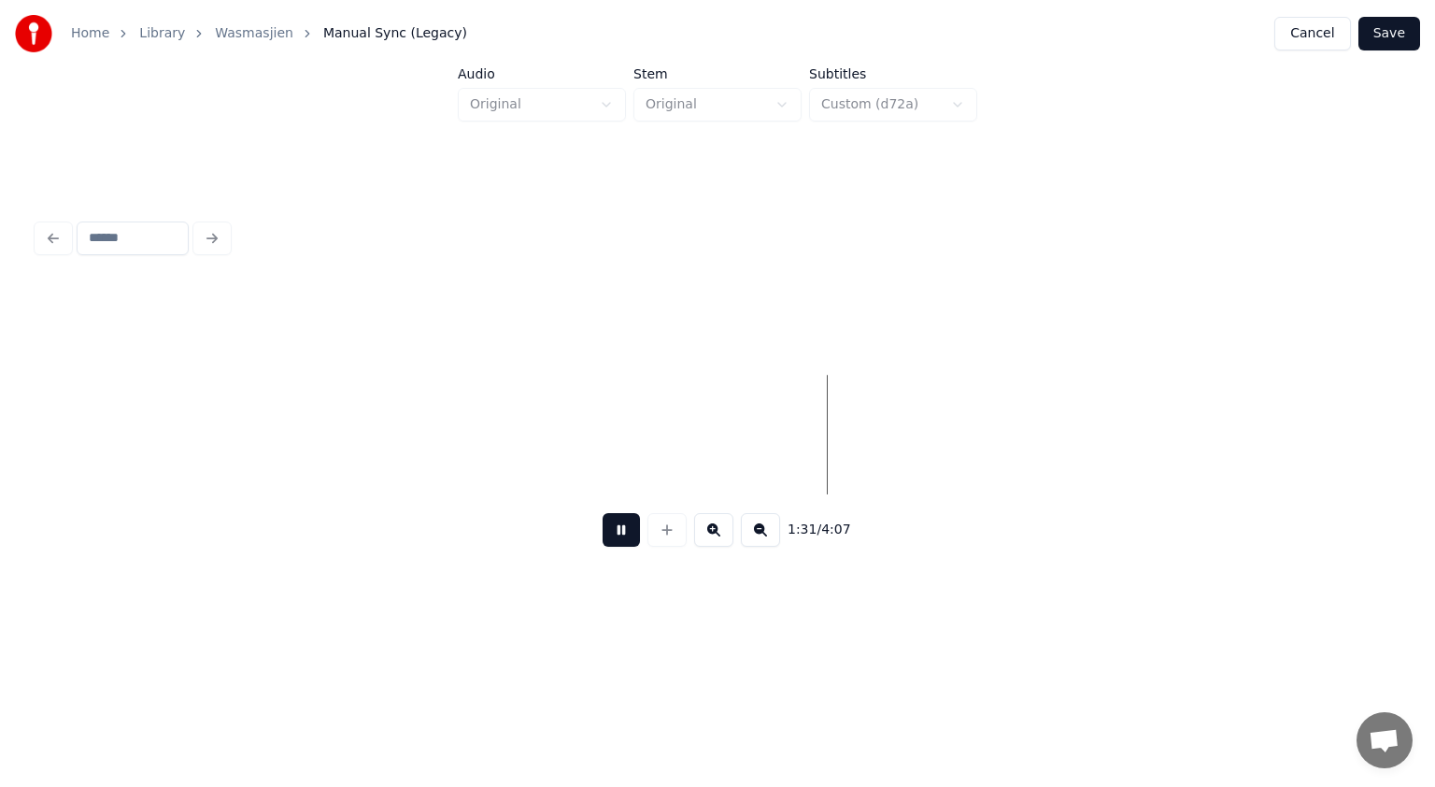
click at [624, 531] on button at bounding box center [621, 530] width 37 height 34
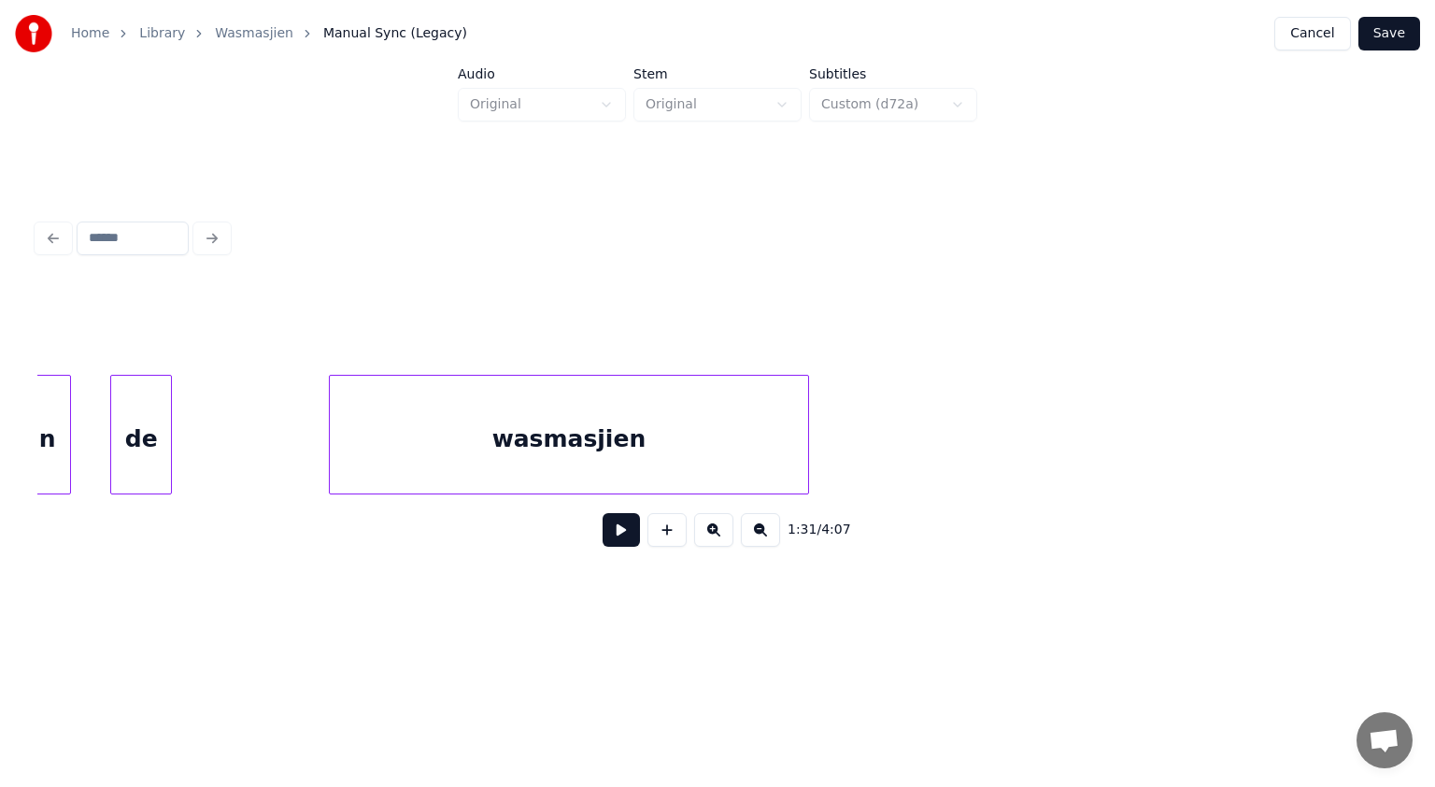
click at [806, 416] on div at bounding box center [806, 435] width 6 height 118
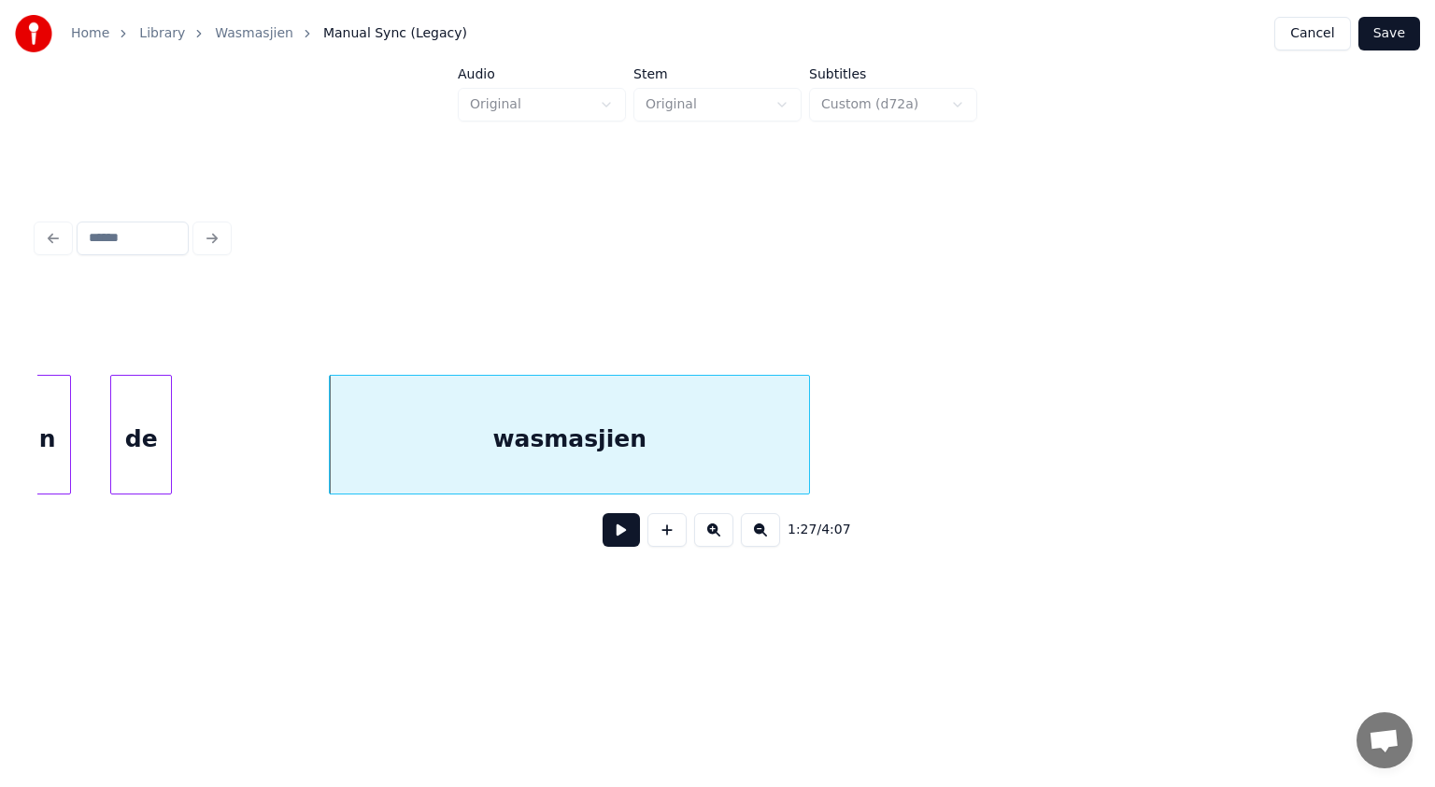
click at [620, 536] on button at bounding box center [621, 530] width 37 height 34
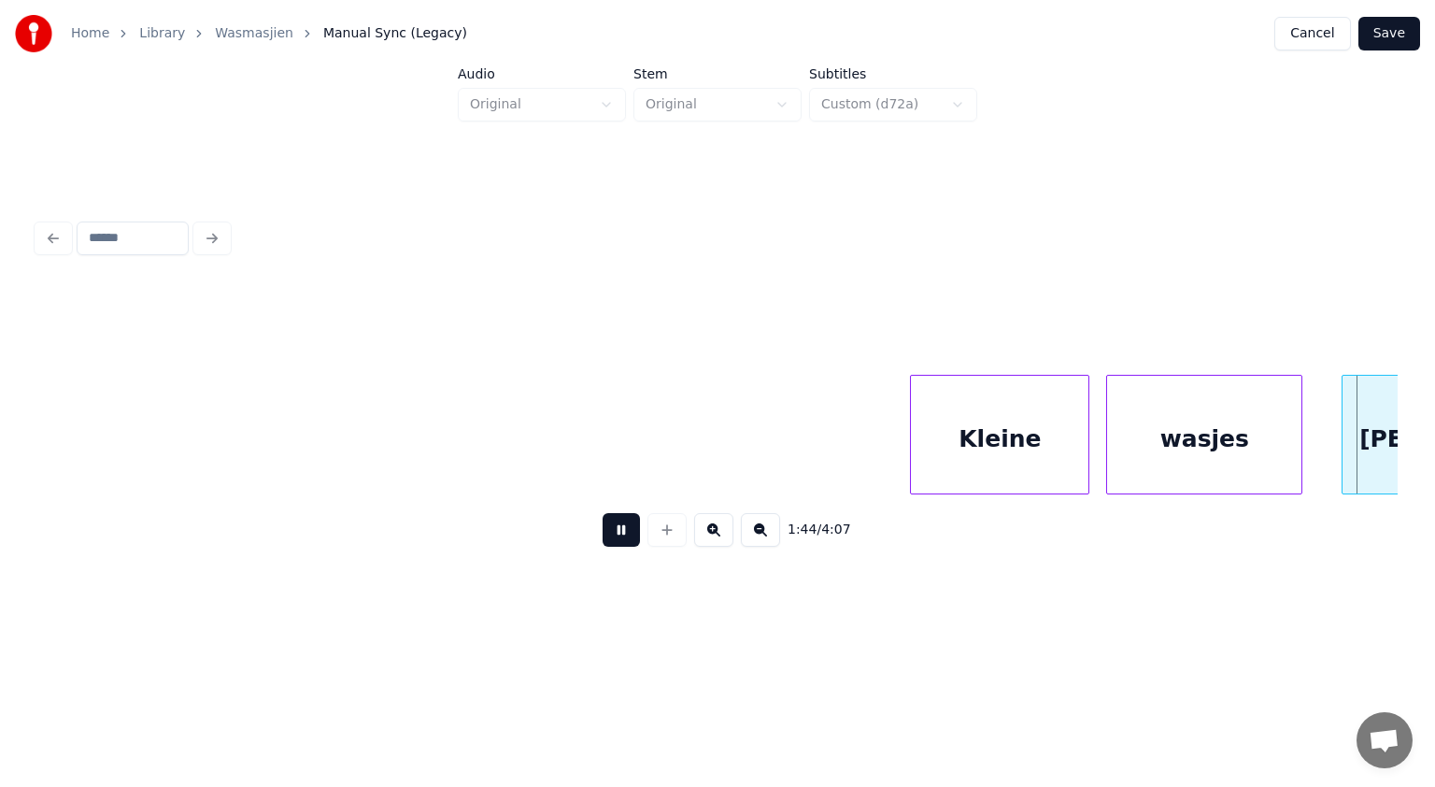
scroll to position [0, 58559]
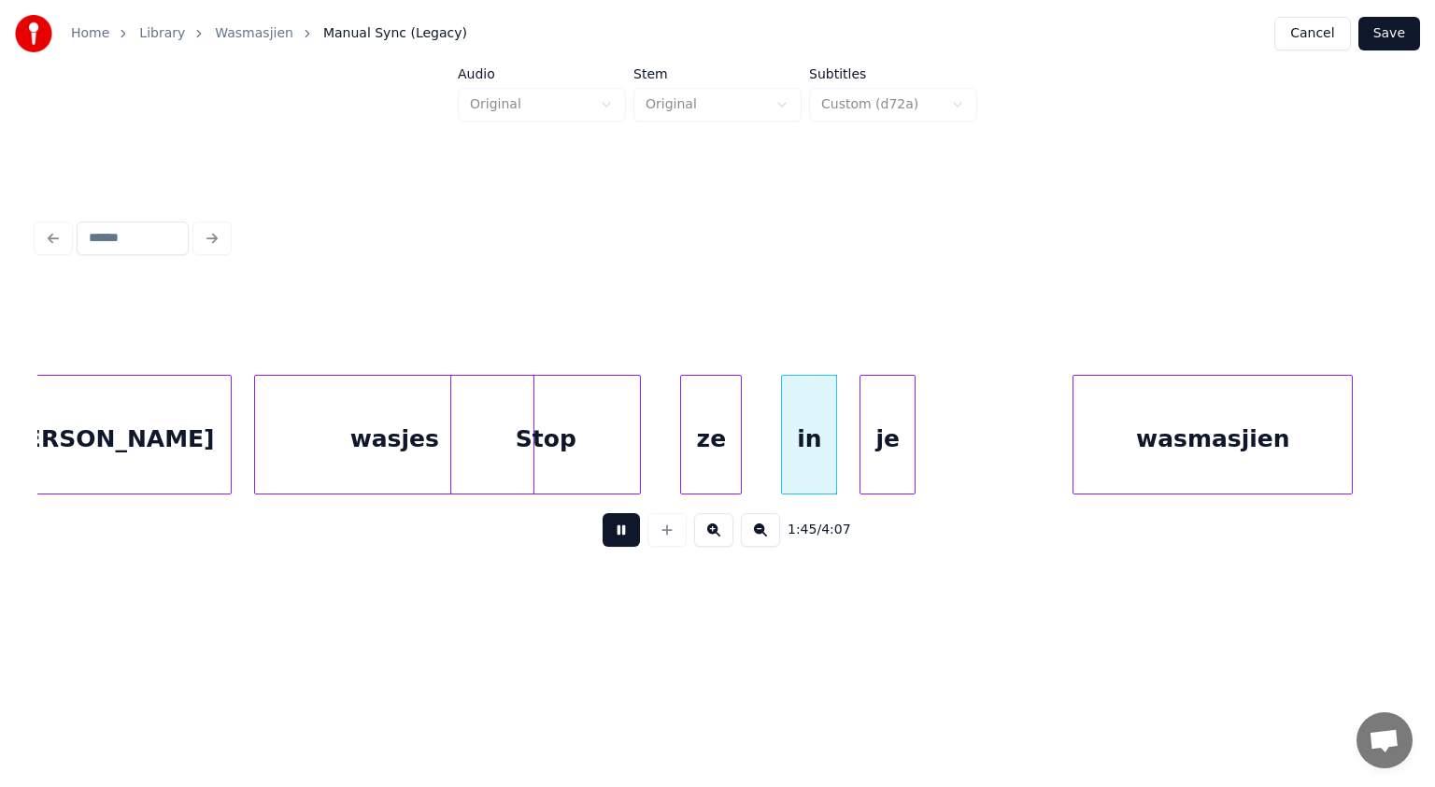
click at [620, 536] on button at bounding box center [621, 530] width 37 height 34
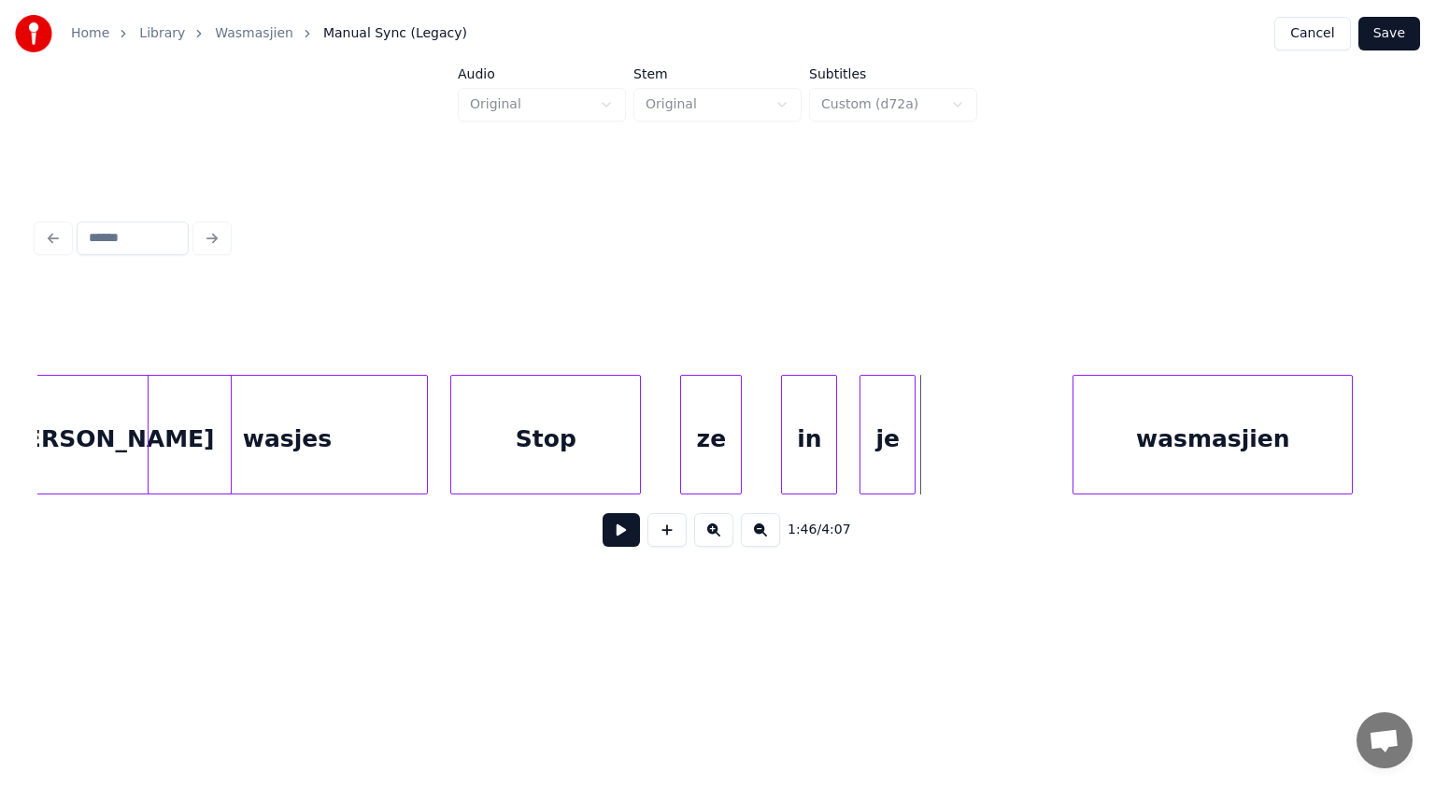
click at [318, 420] on div "wasjes" at bounding box center [288, 439] width 278 height 127
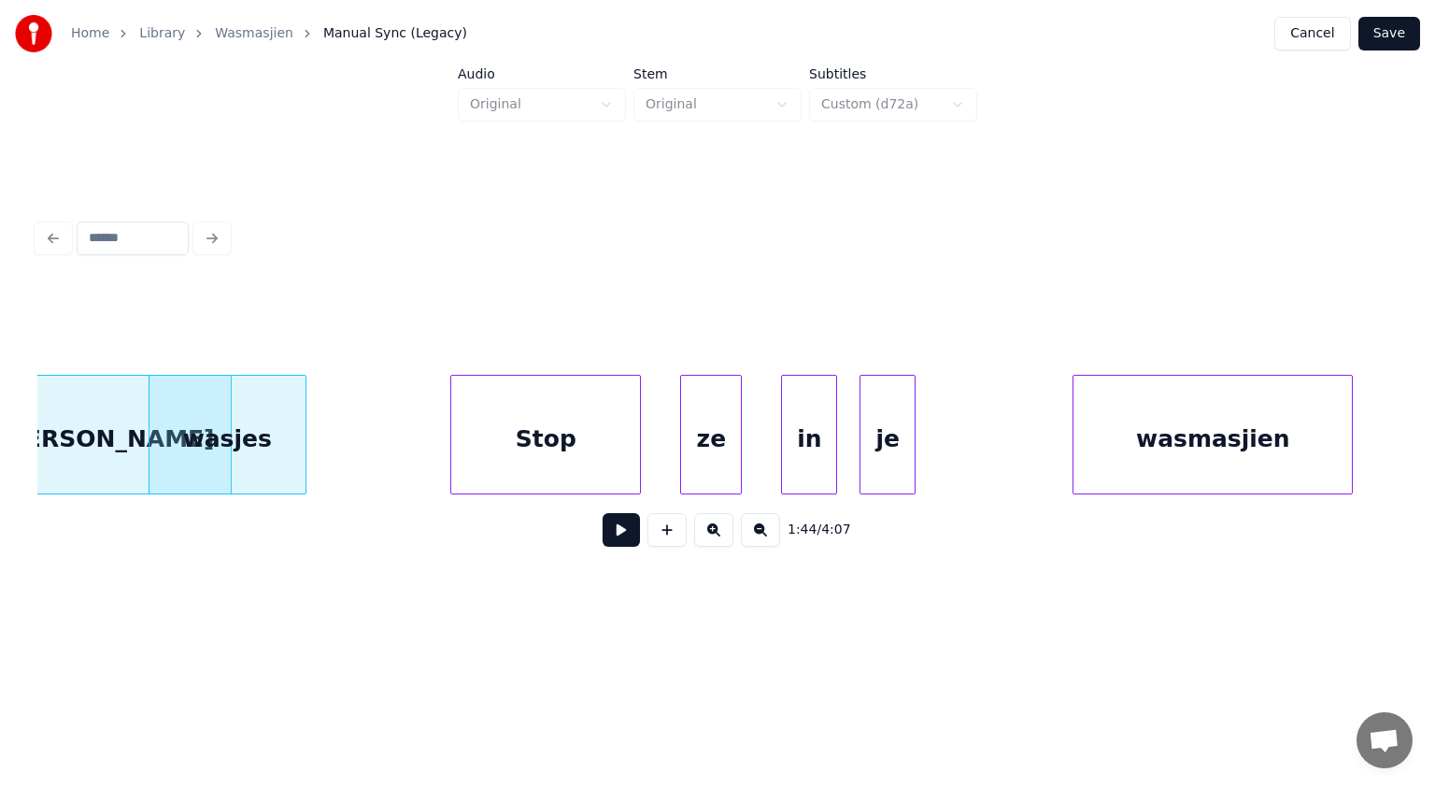
click at [303, 421] on div at bounding box center [303, 435] width 6 height 118
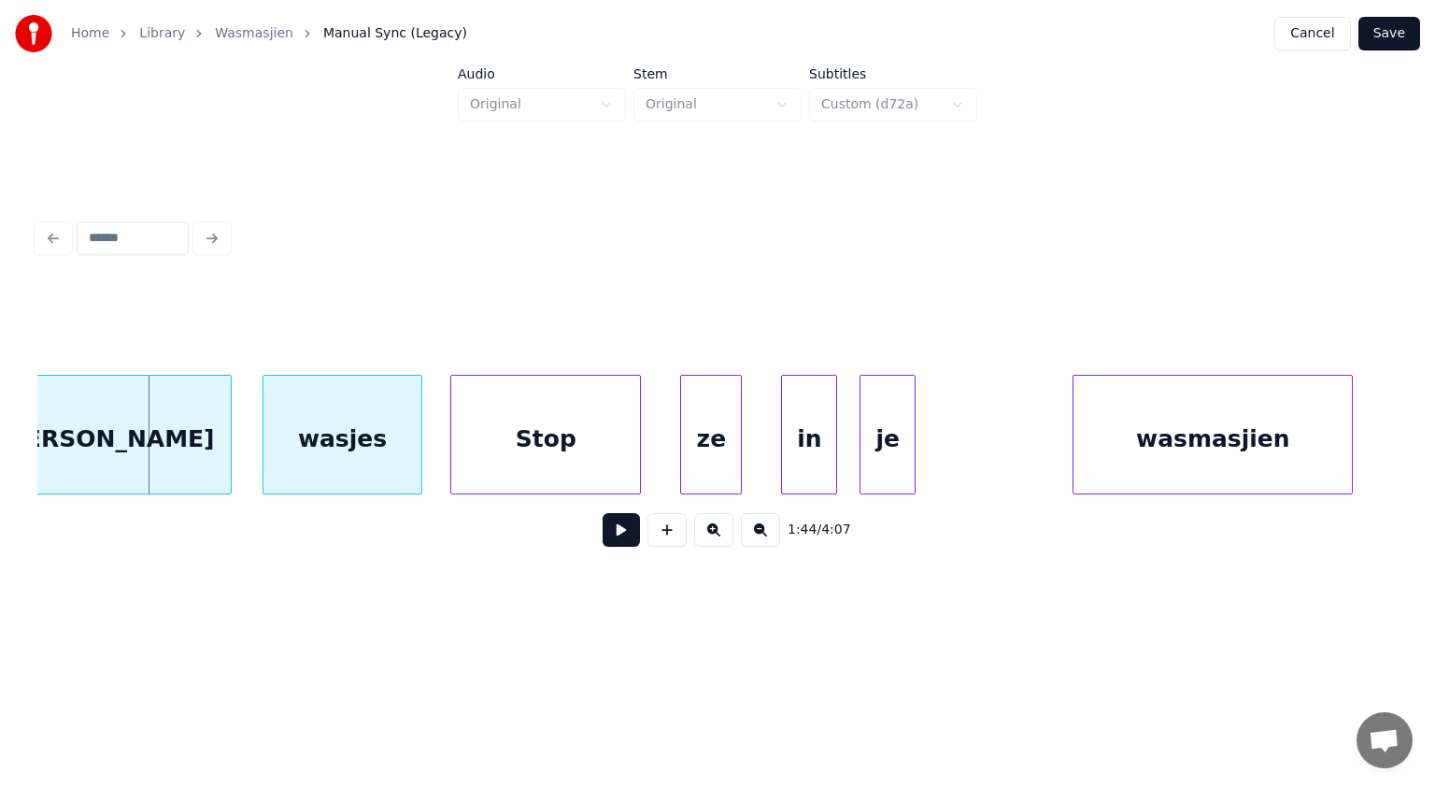
click at [378, 404] on div "wasjes" at bounding box center [341, 439] width 157 height 127
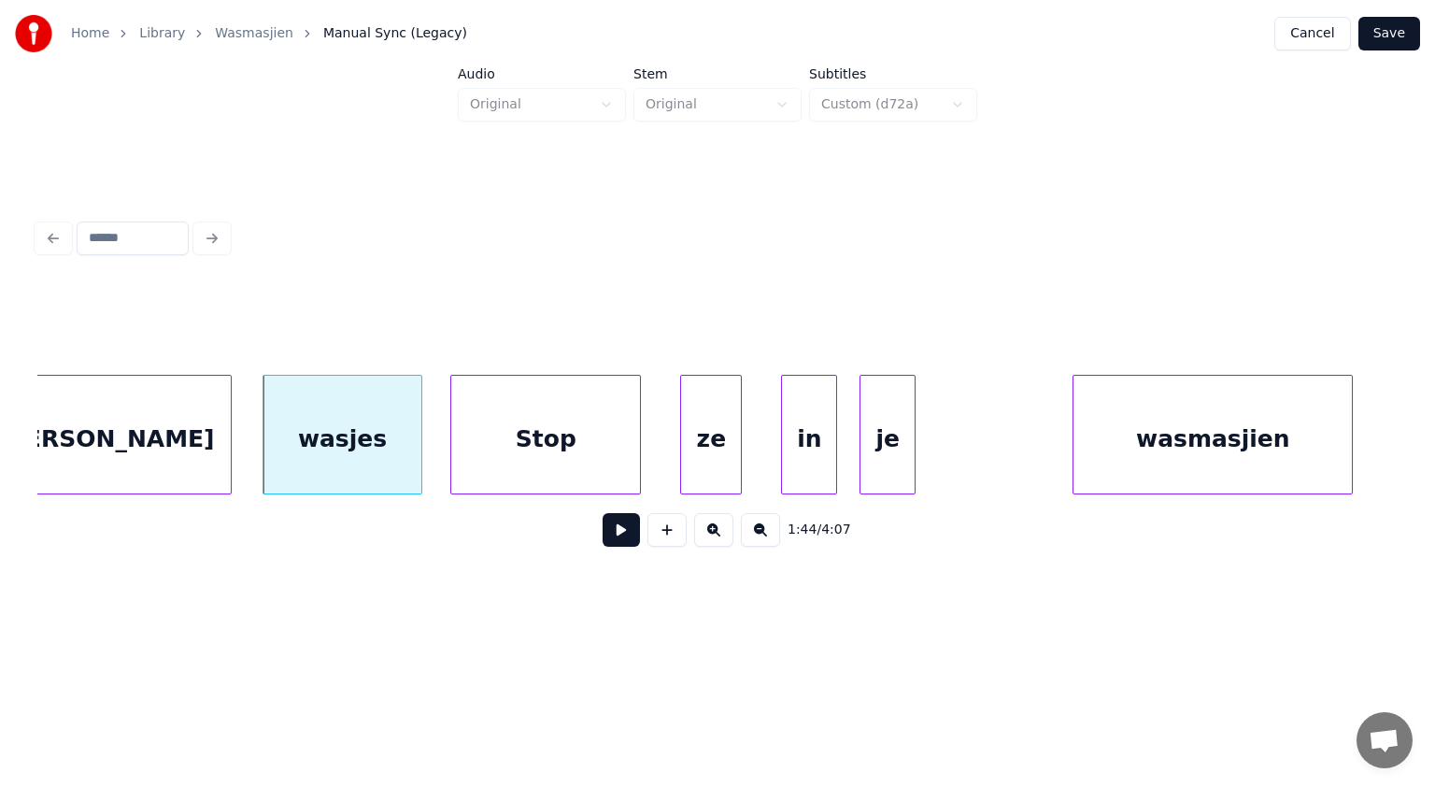
click at [615, 529] on button at bounding box center [621, 530] width 37 height 34
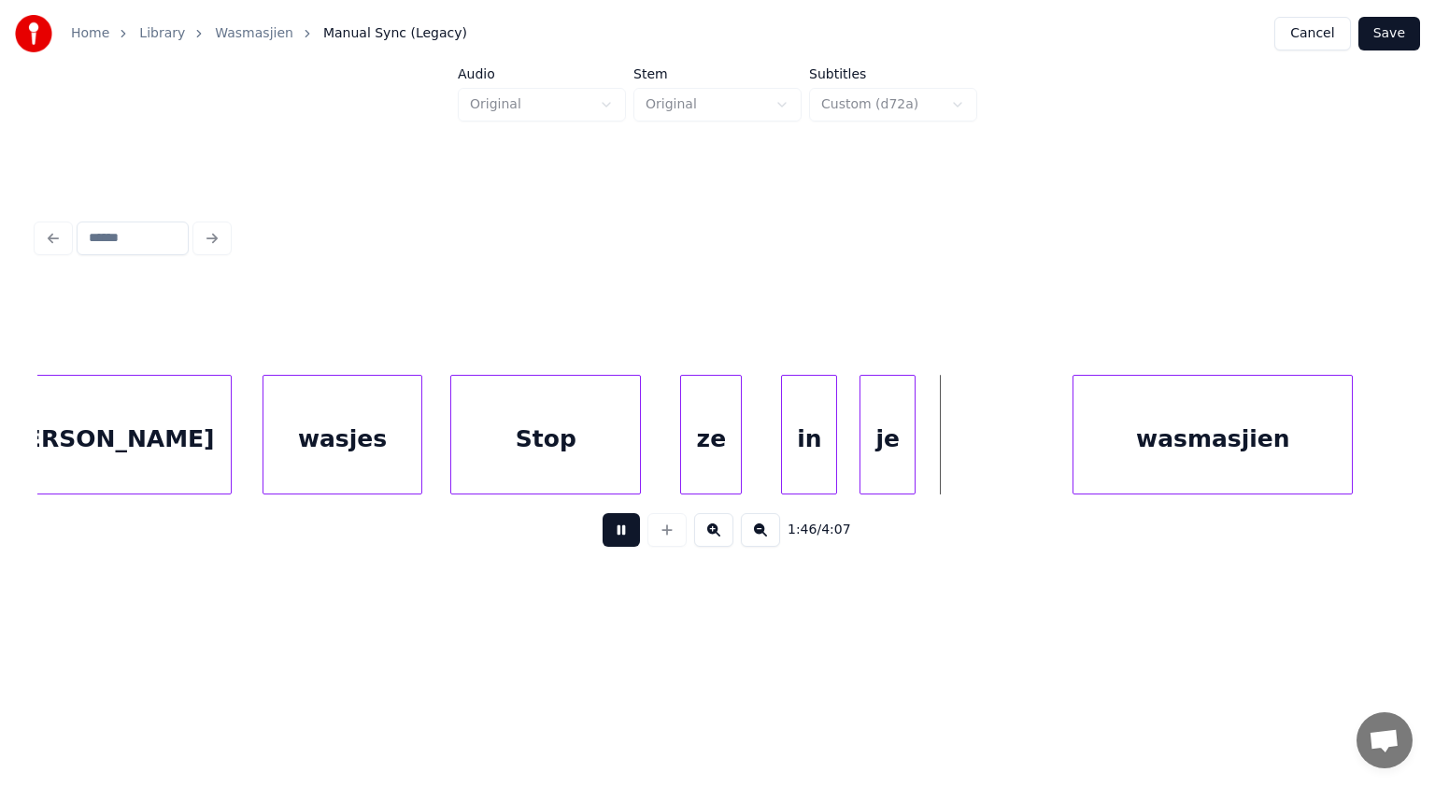
click at [615, 529] on button at bounding box center [621, 530] width 37 height 34
click at [587, 429] on div at bounding box center [587, 435] width 6 height 118
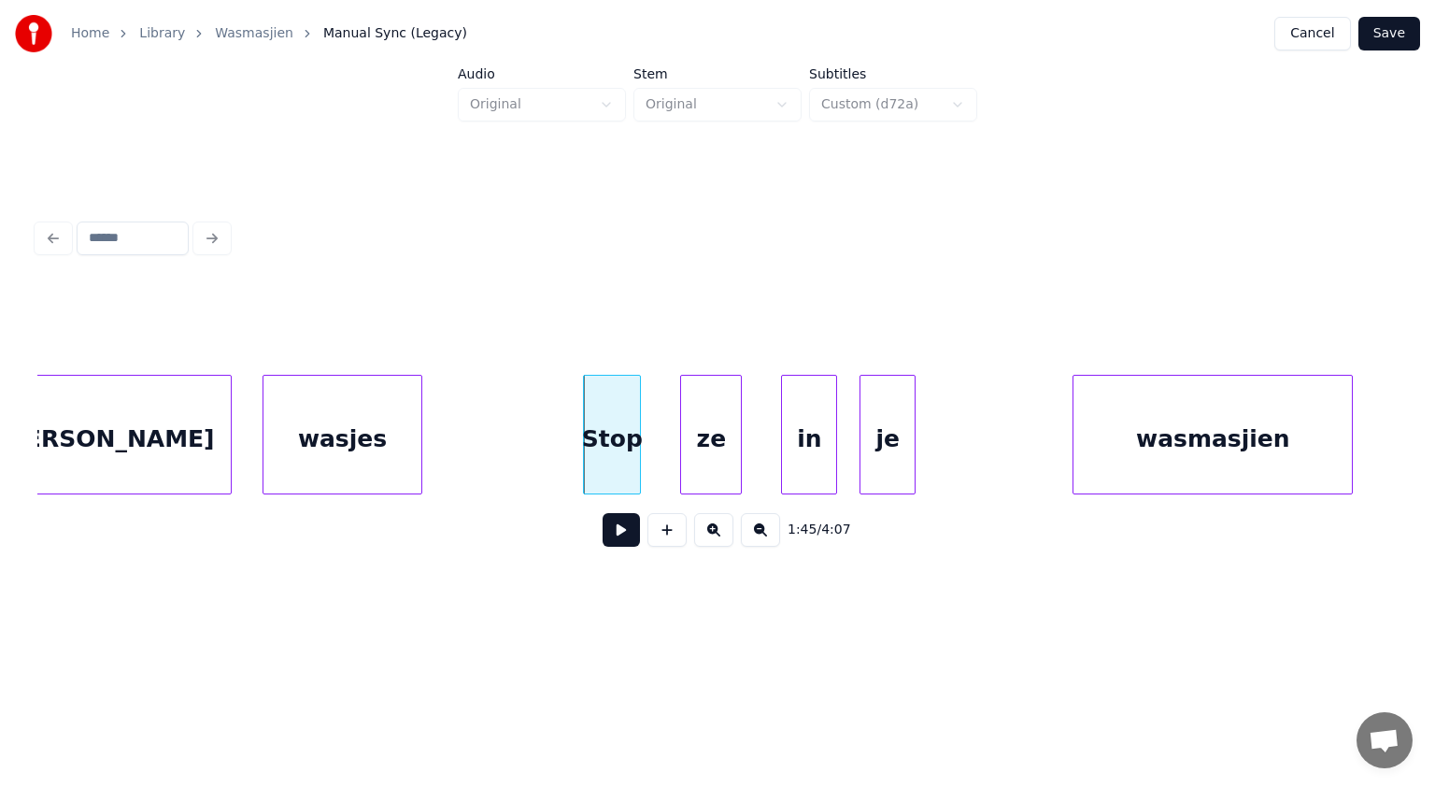
click at [620, 528] on button at bounding box center [621, 530] width 37 height 34
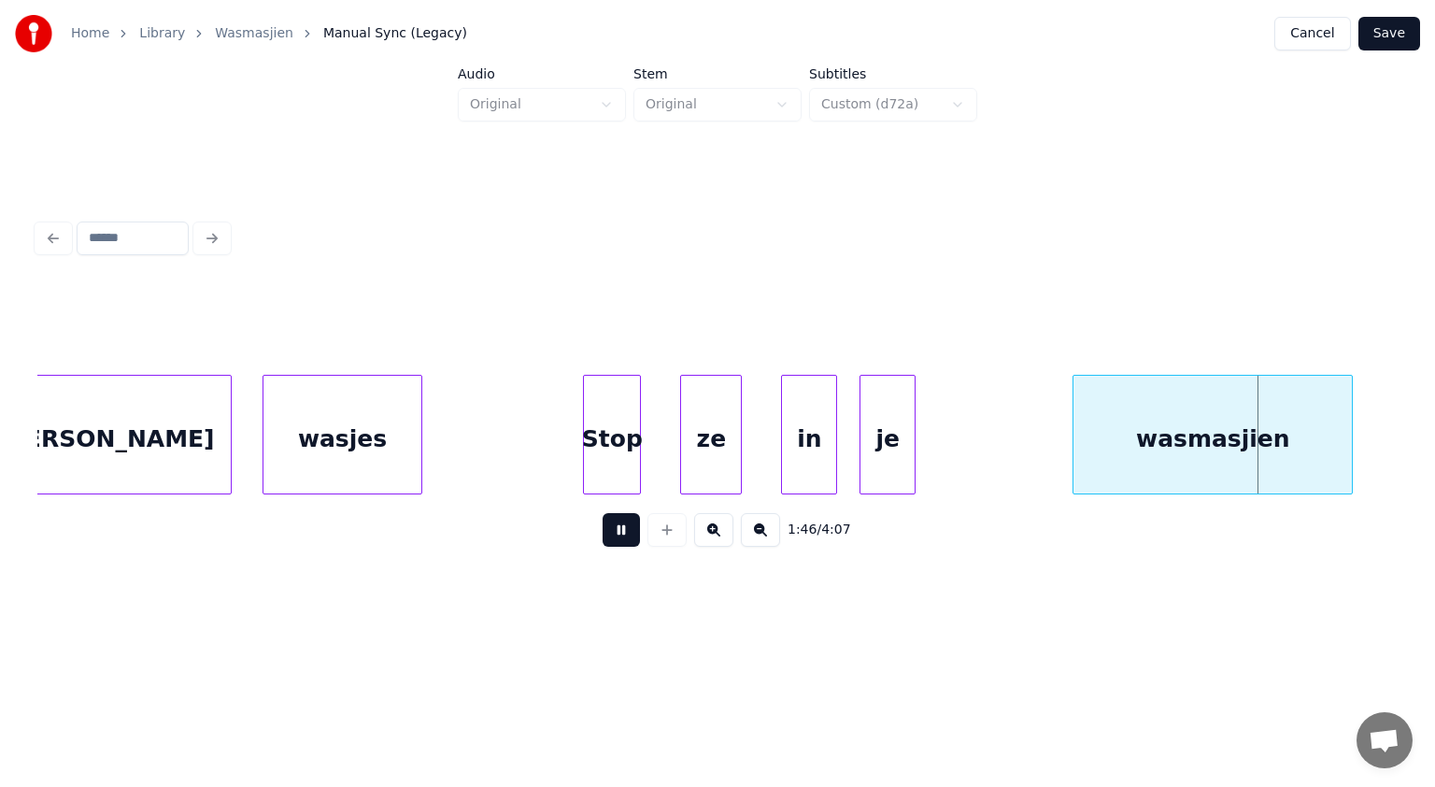
click at [620, 528] on button at bounding box center [621, 530] width 37 height 34
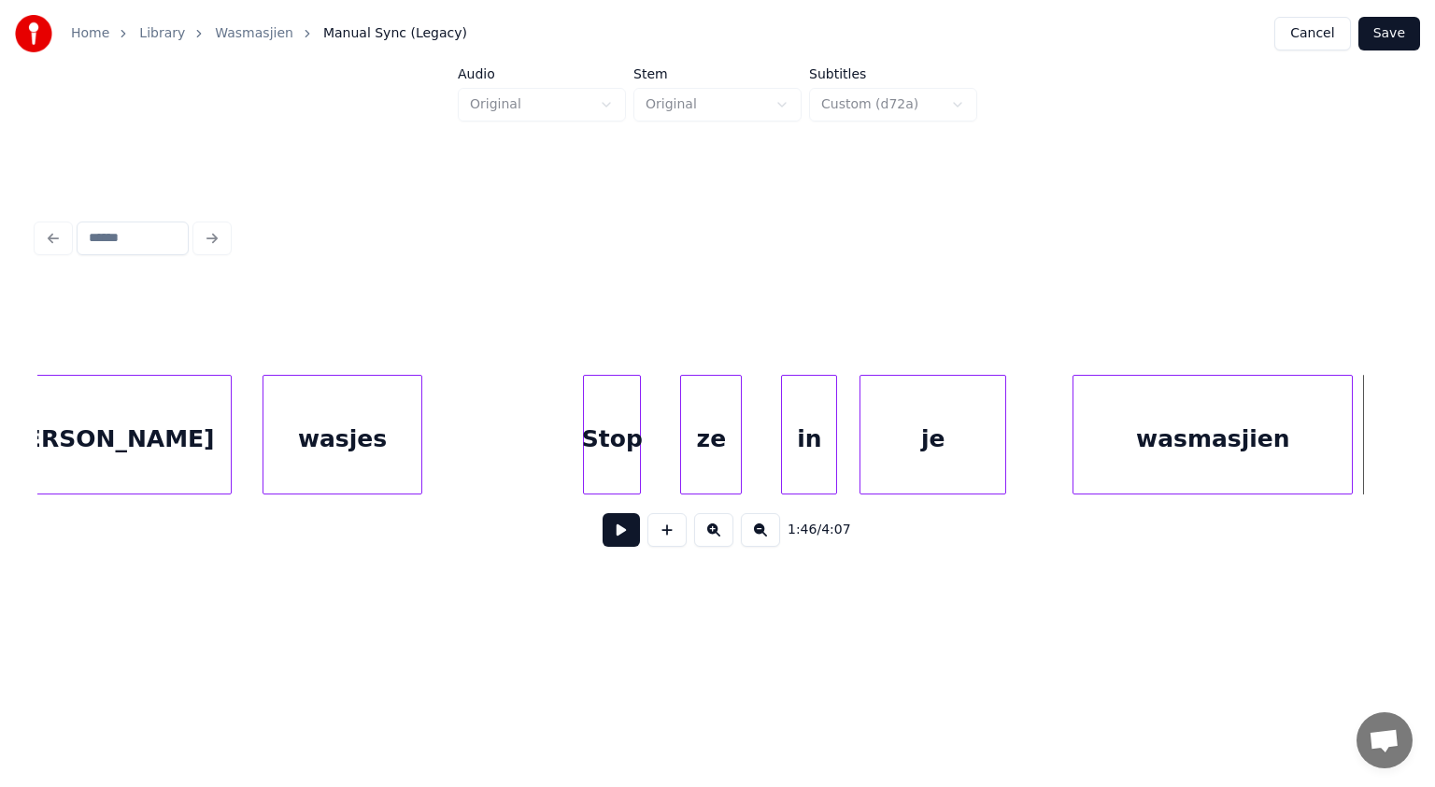
click at [1003, 397] on div at bounding box center [1003, 435] width 6 height 118
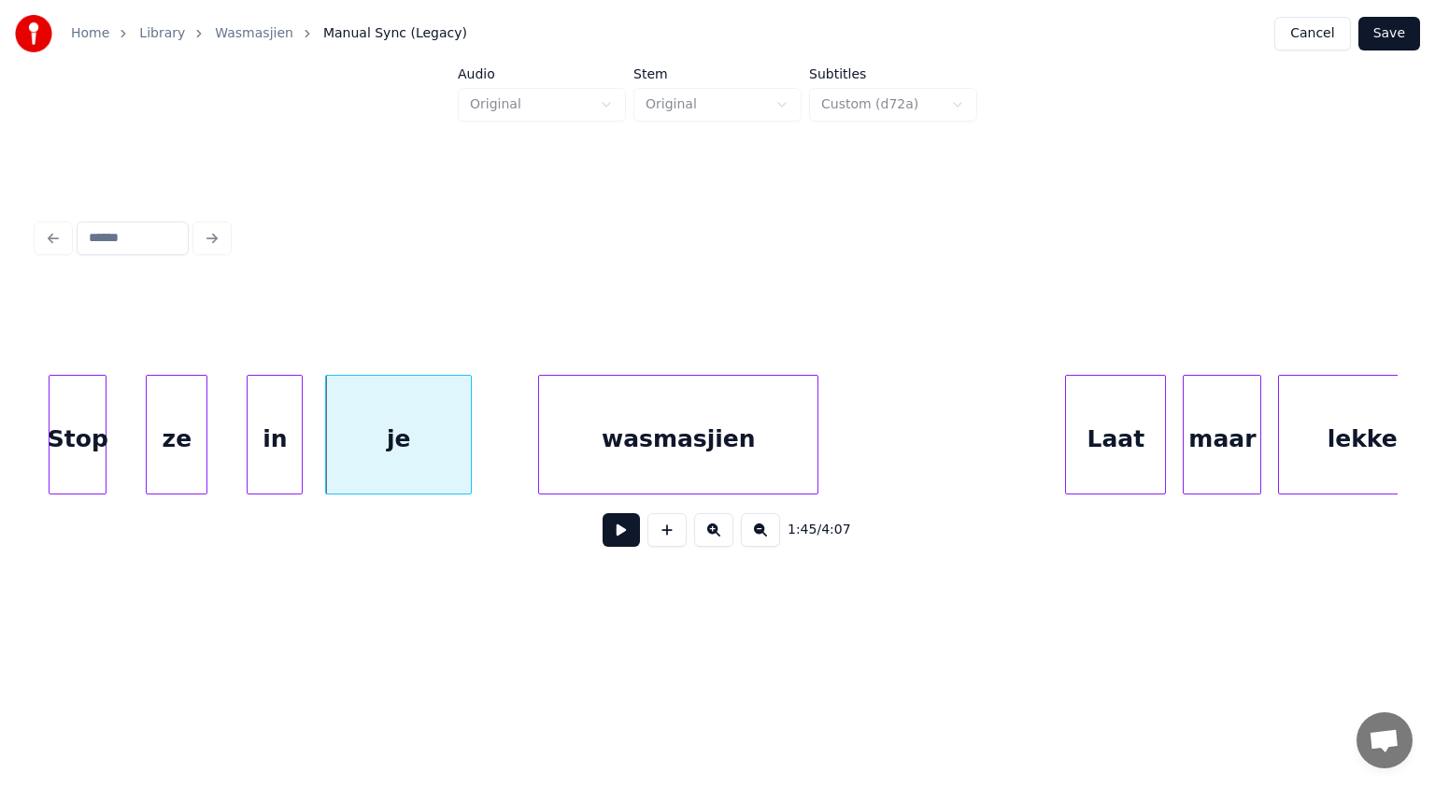
scroll to position [0, 59256]
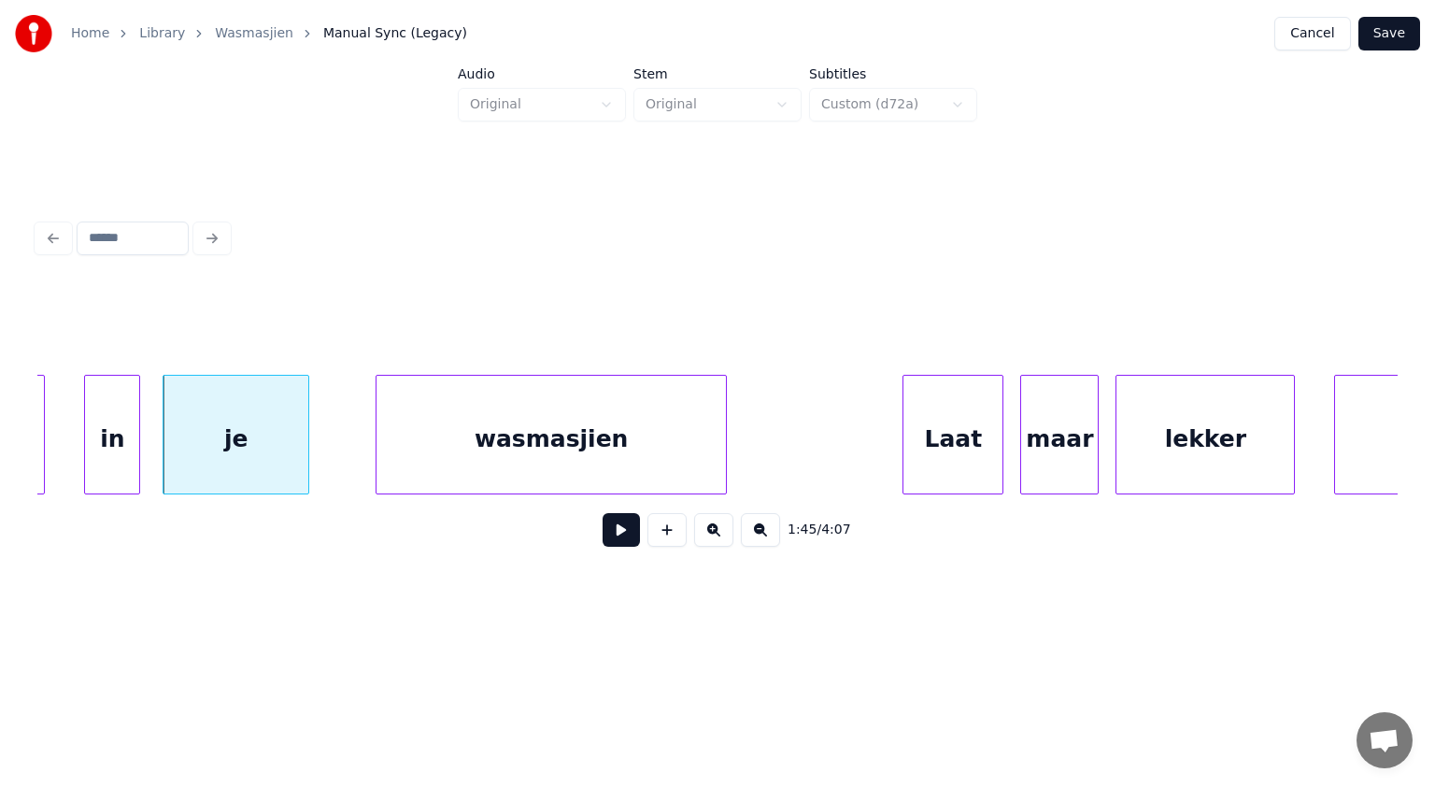
click at [725, 448] on div at bounding box center [723, 435] width 6 height 118
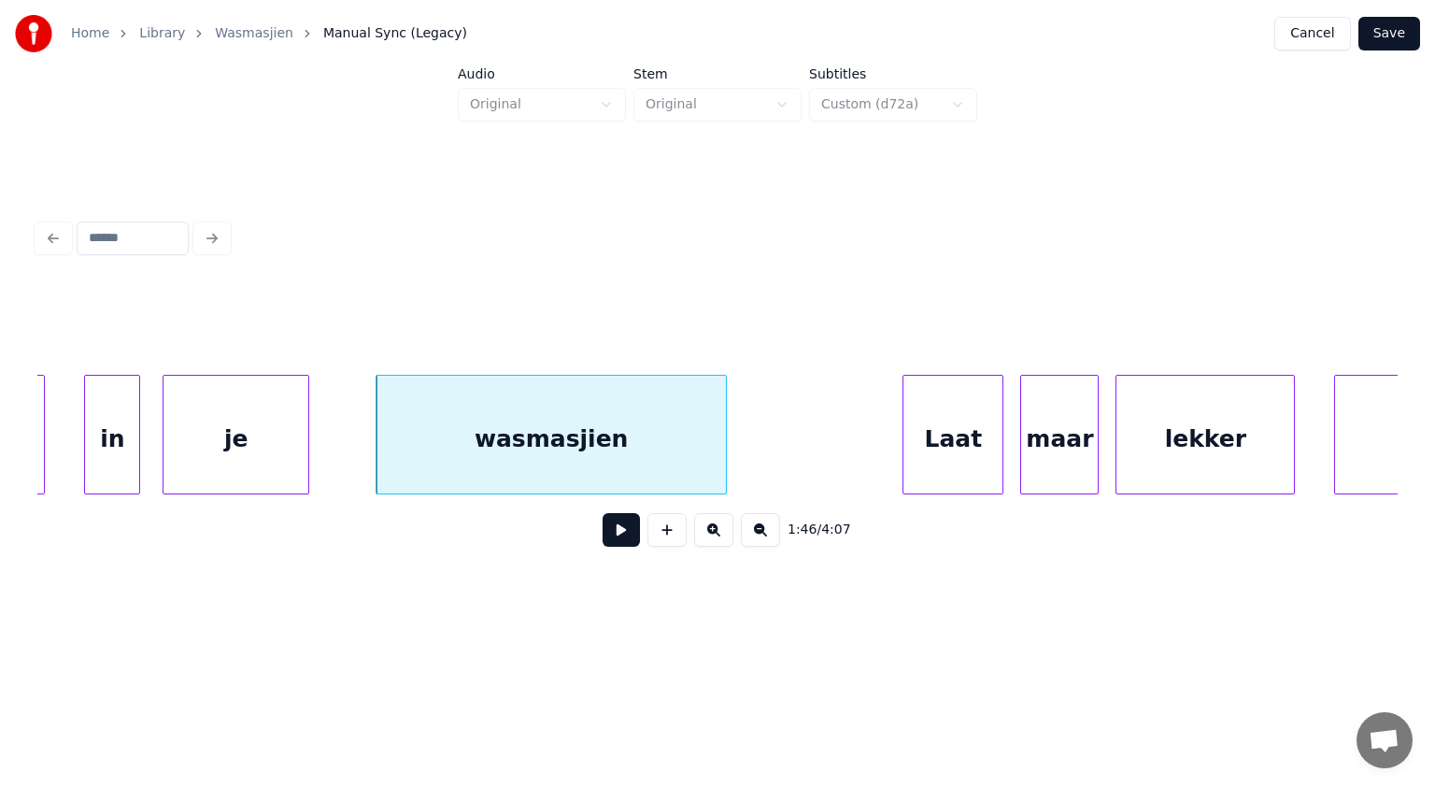
click at [626, 531] on button at bounding box center [621, 530] width 37 height 34
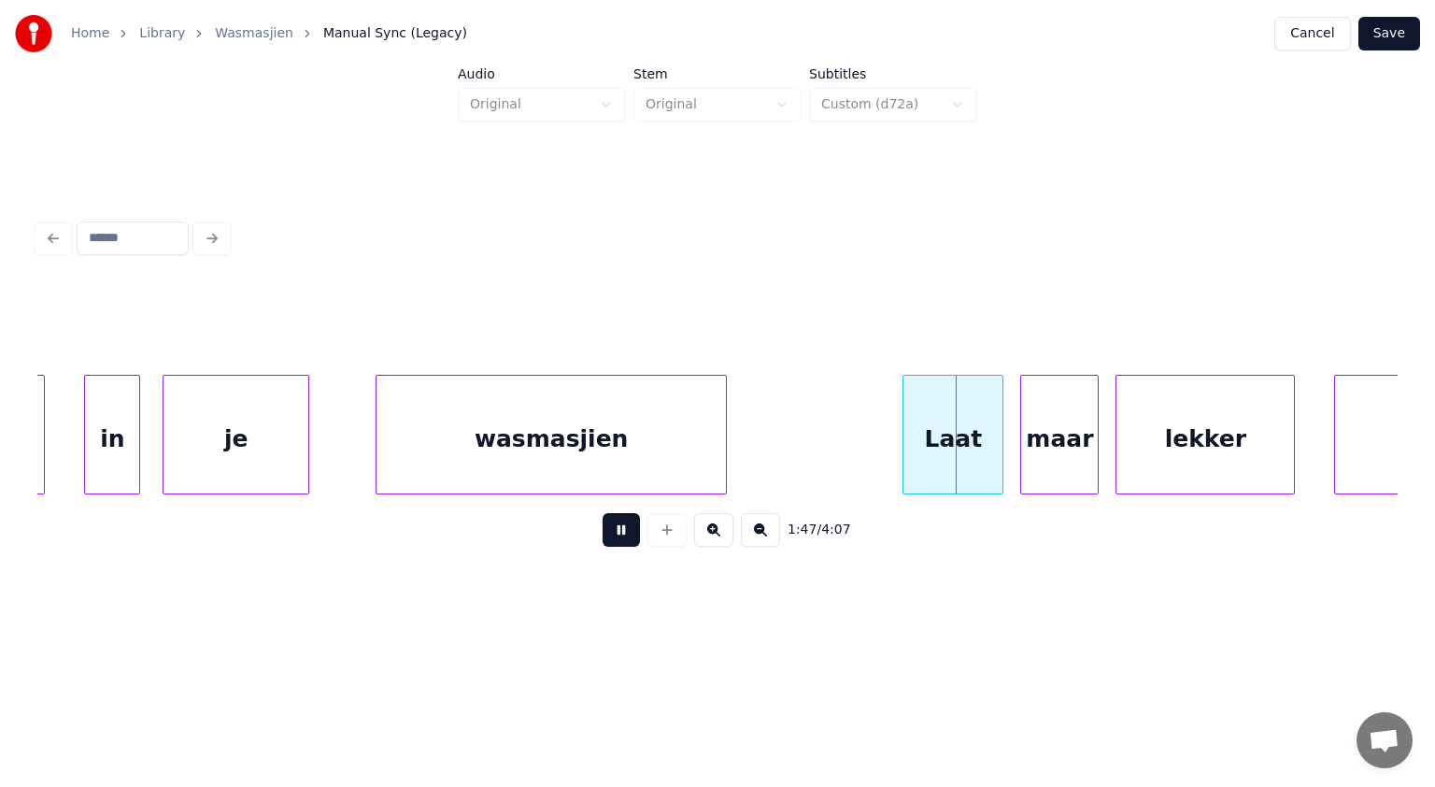
click at [626, 531] on button at bounding box center [621, 530] width 37 height 34
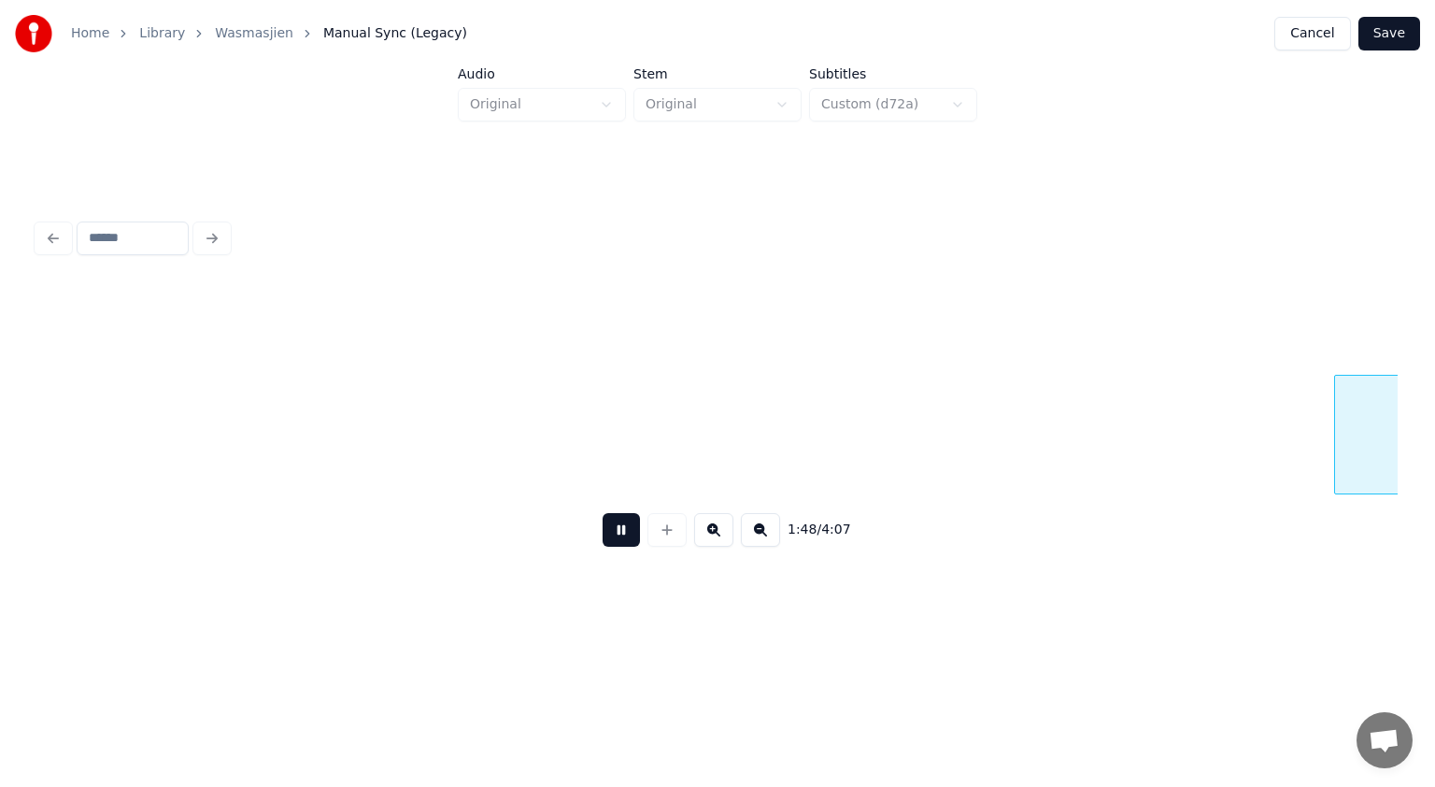
scroll to position [0, 60617]
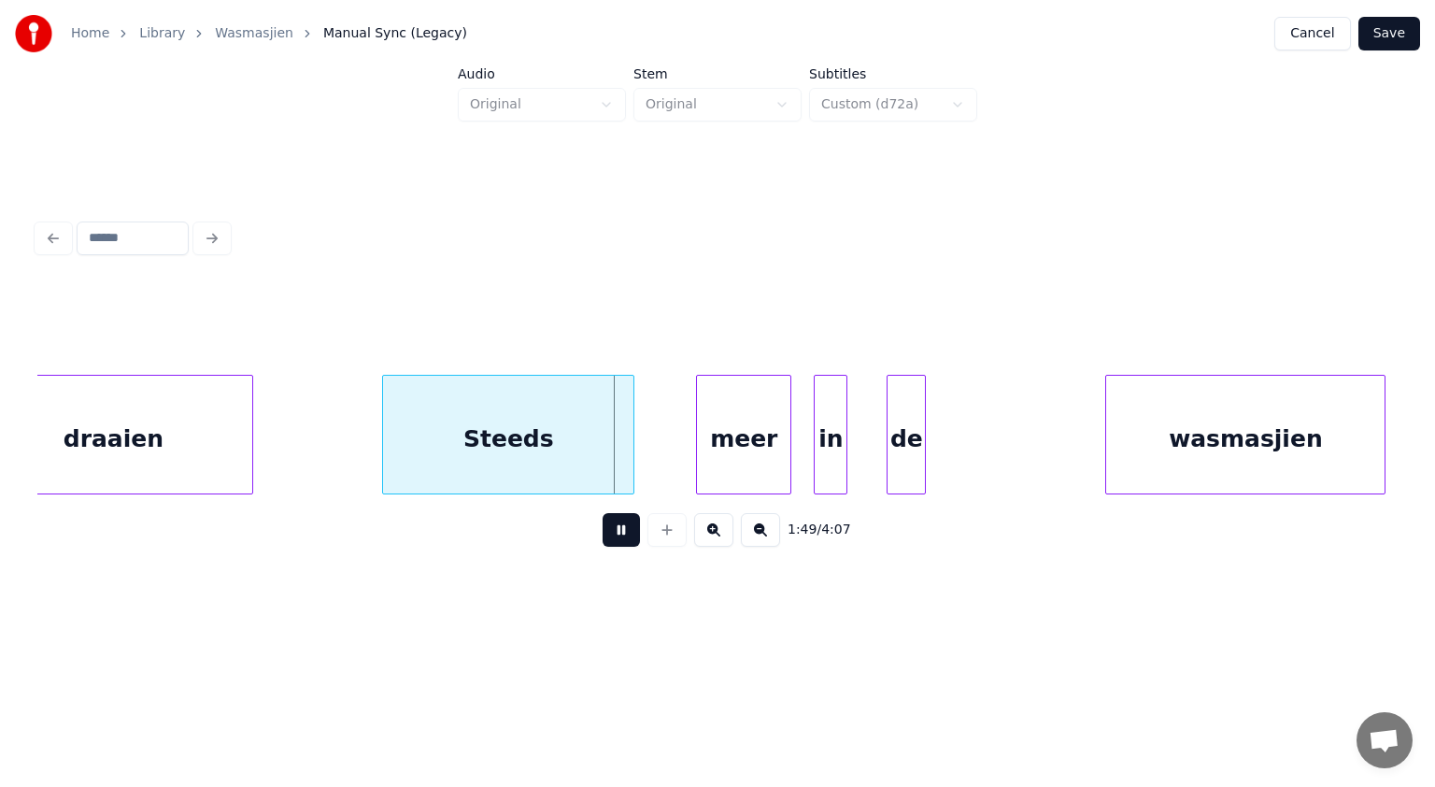
click at [626, 531] on button at bounding box center [621, 530] width 37 height 34
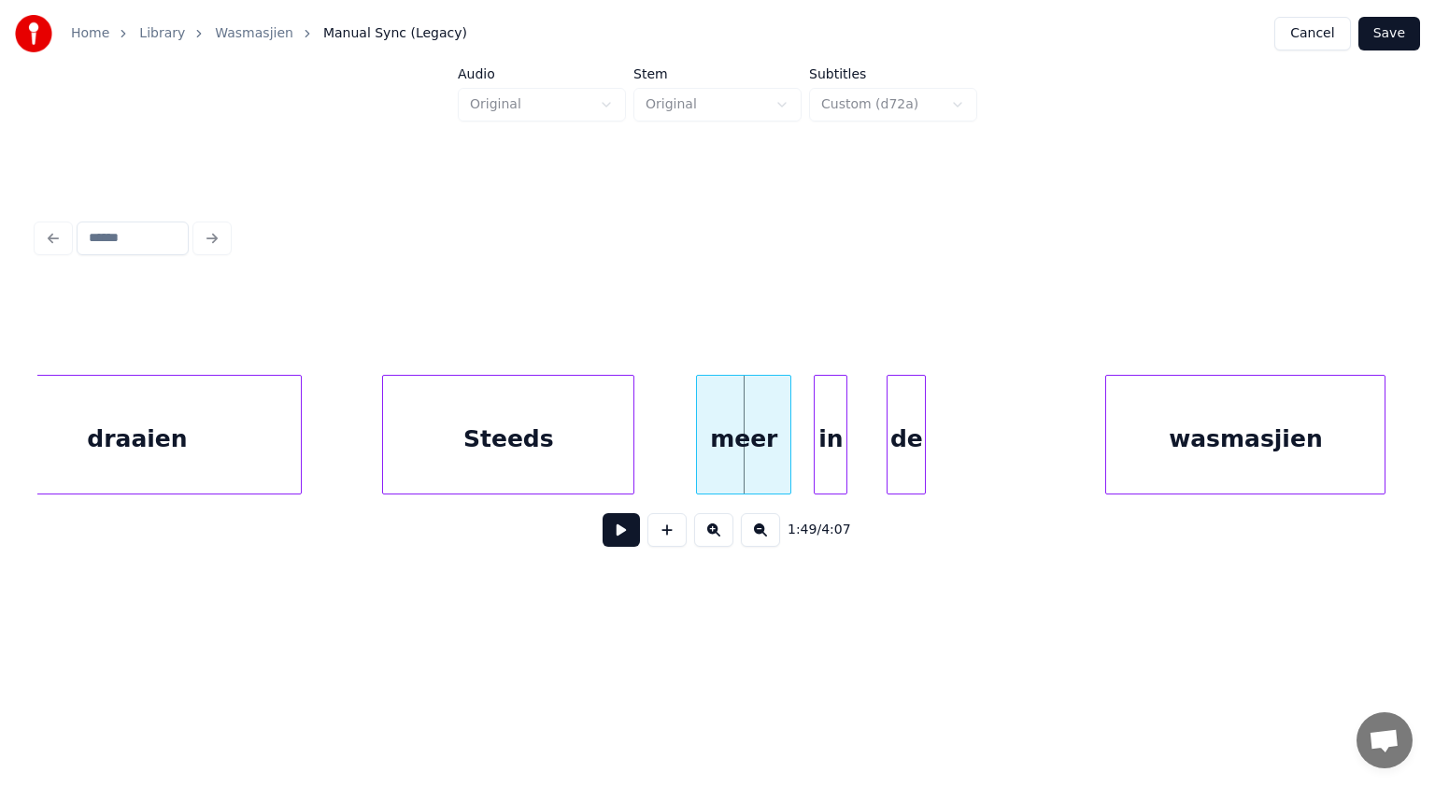
click at [301, 436] on div at bounding box center [298, 435] width 6 height 118
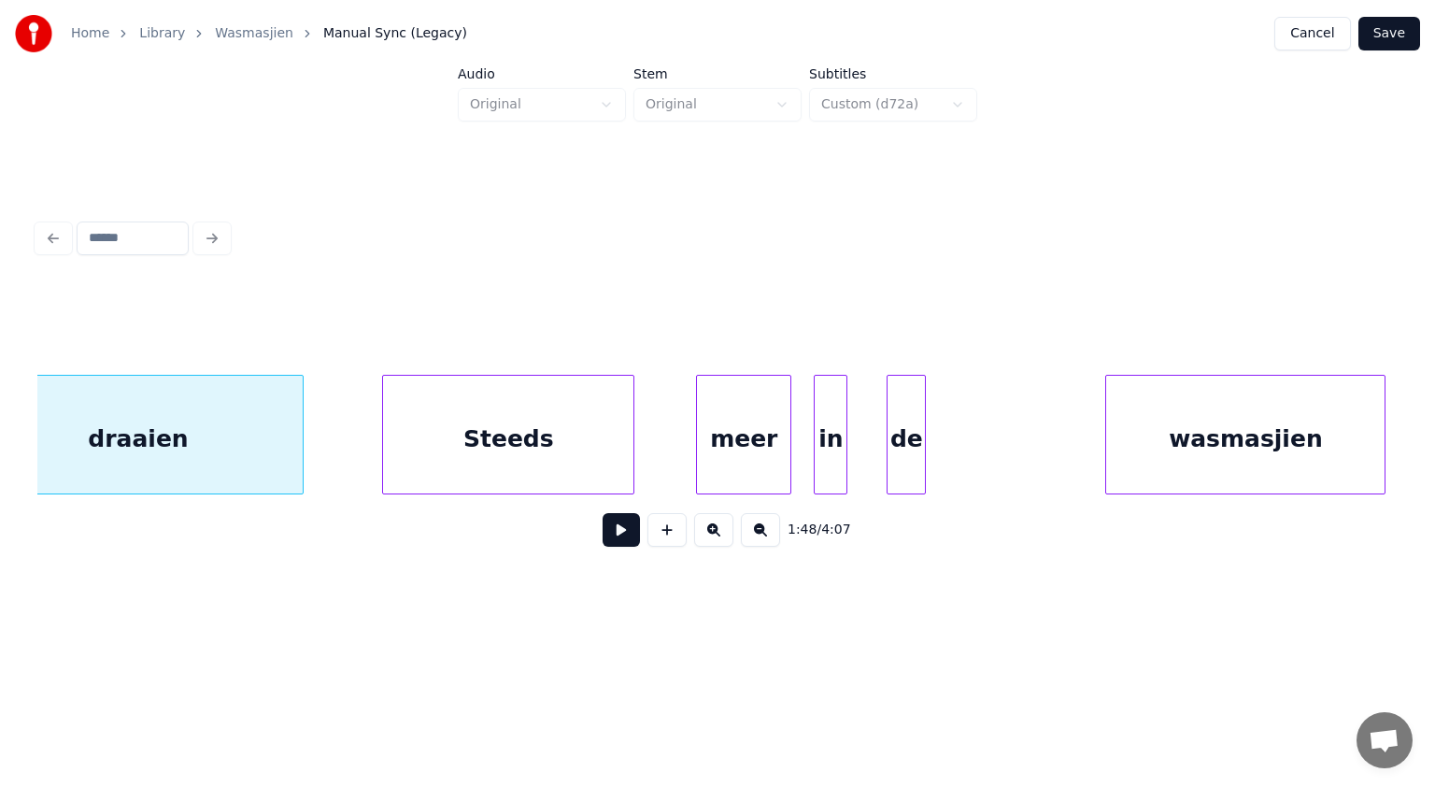
scroll to position [0, 60553]
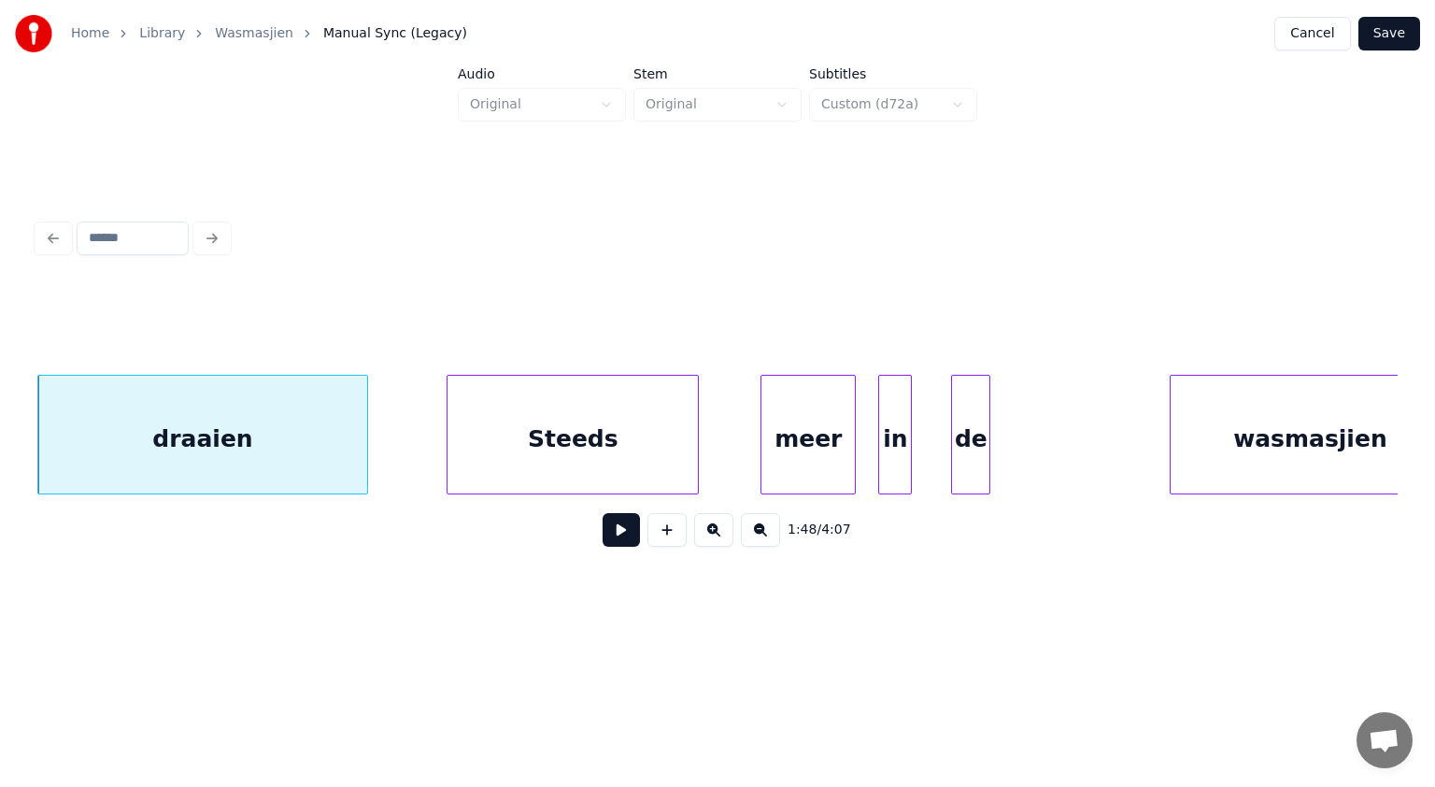
click at [630, 537] on button at bounding box center [621, 530] width 37 height 34
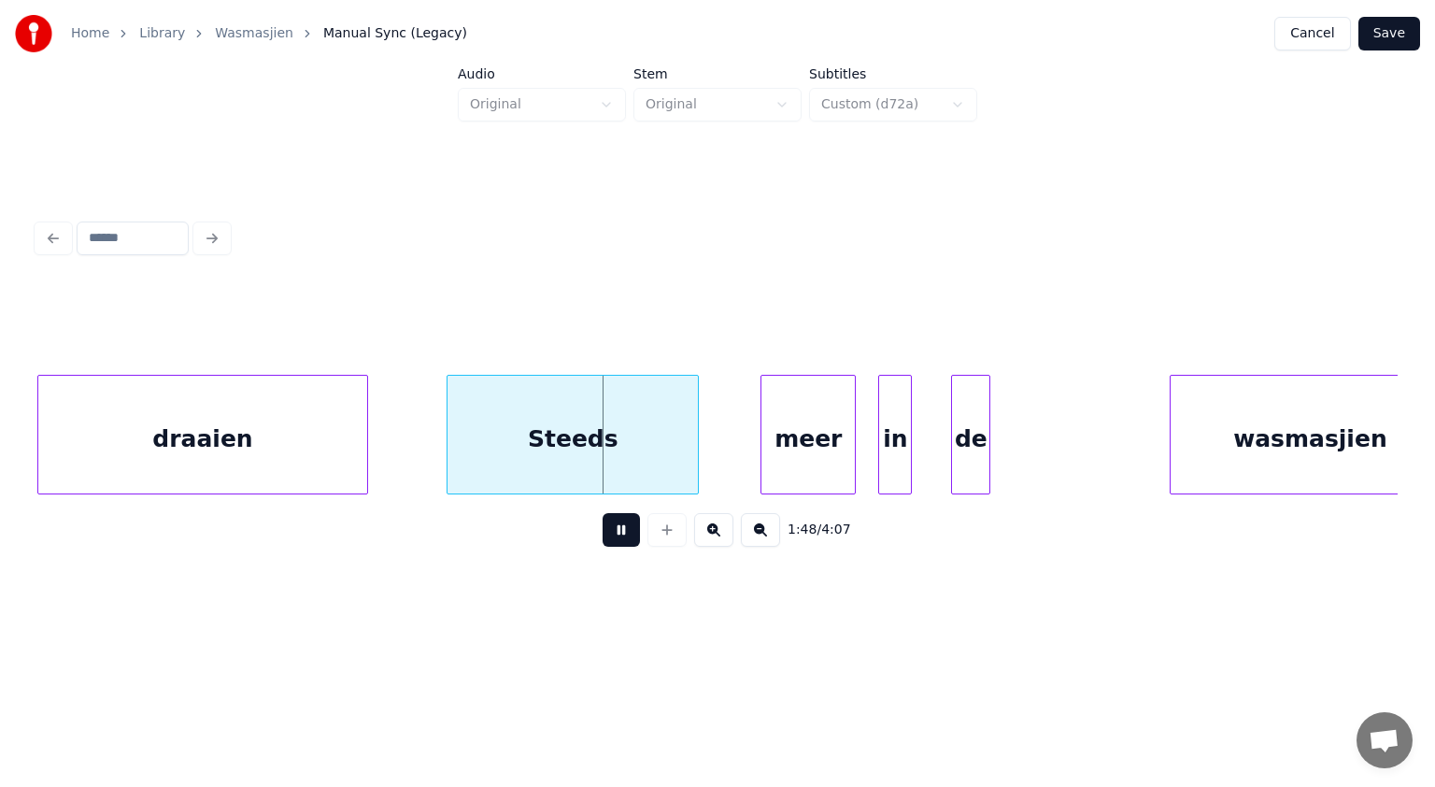
click at [630, 537] on button at bounding box center [621, 530] width 37 height 34
click at [439, 441] on div at bounding box center [439, 435] width 6 height 118
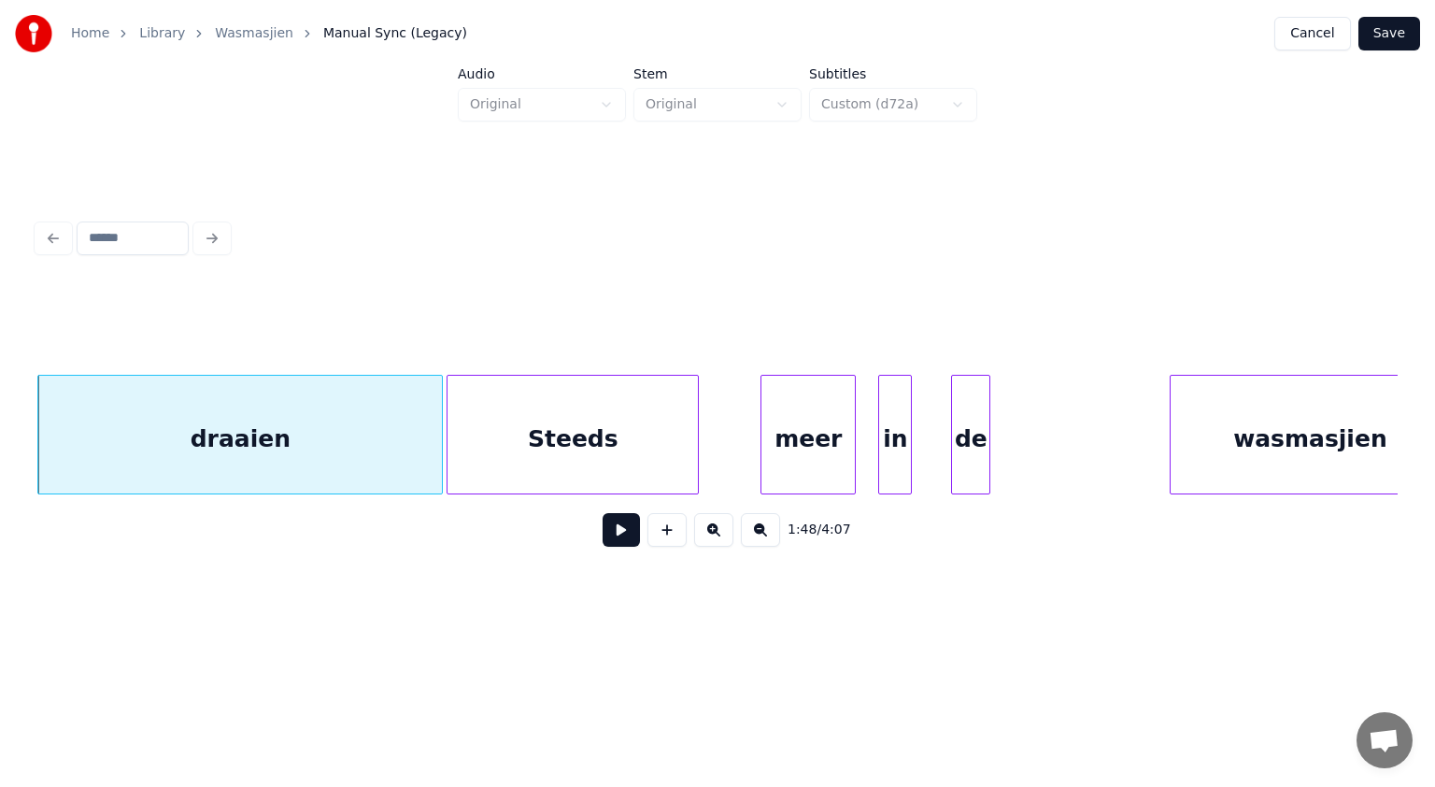
click at [613, 532] on button at bounding box center [621, 530] width 37 height 34
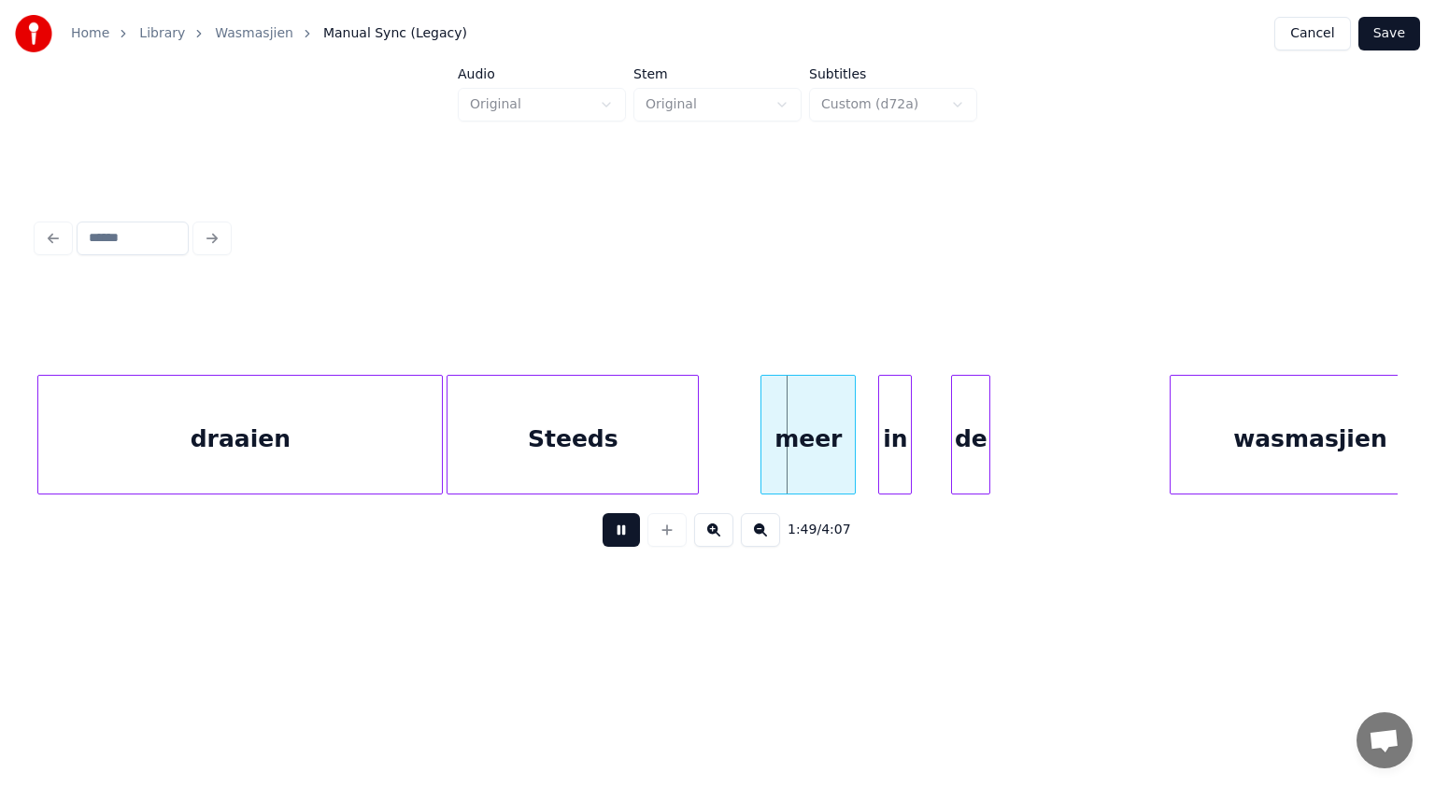
click at [613, 532] on button at bounding box center [621, 530] width 37 height 34
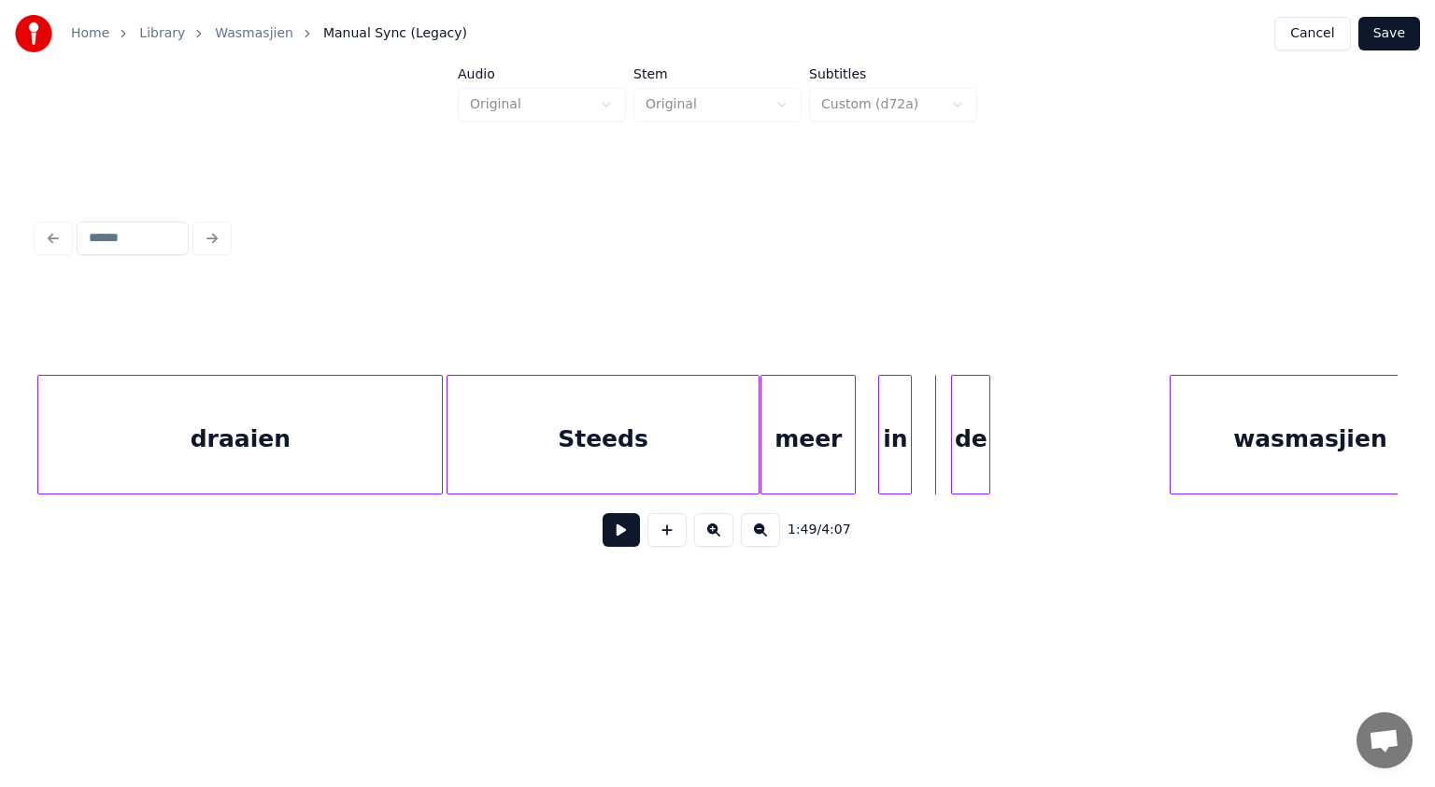
click at [753, 449] on div at bounding box center [756, 435] width 6 height 118
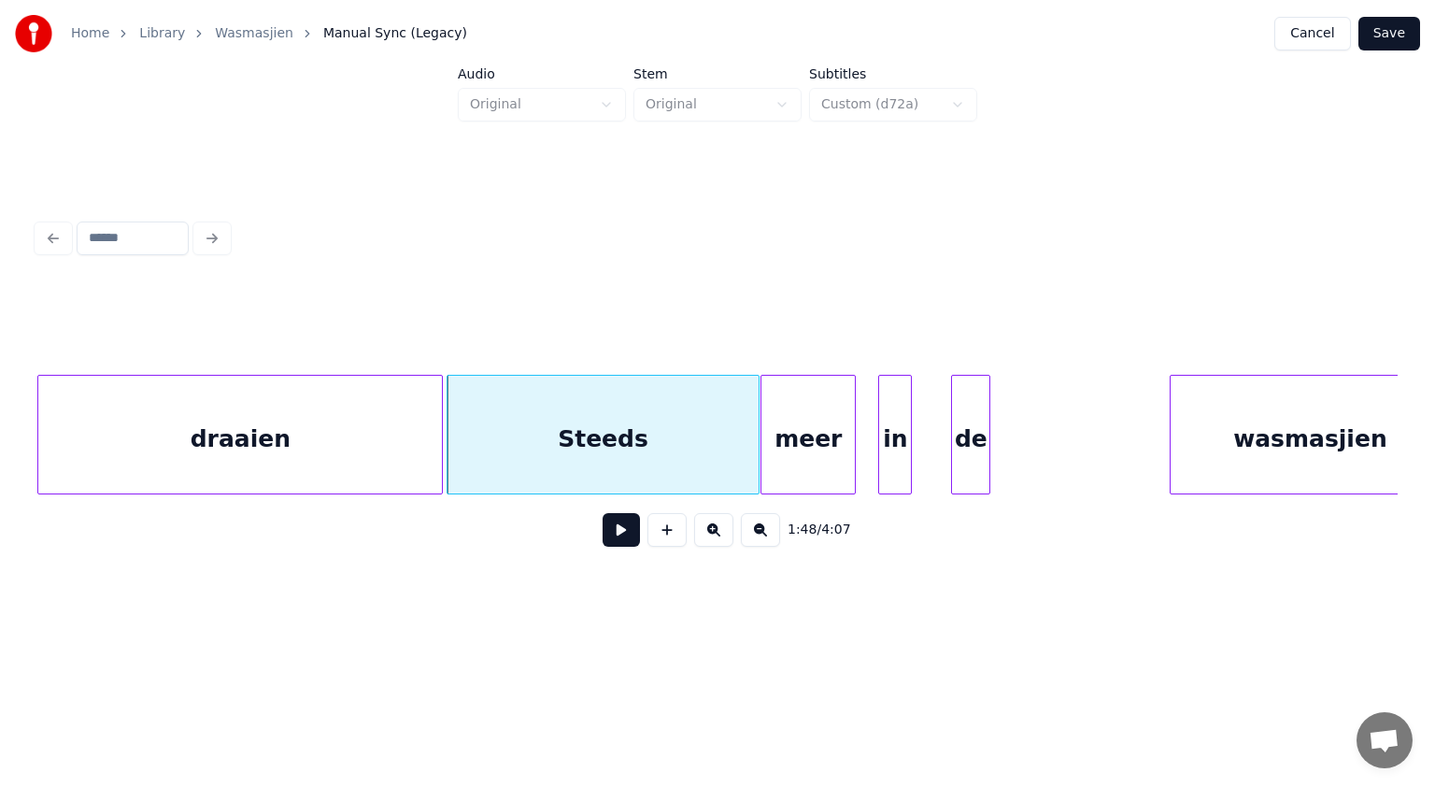
click at [629, 529] on button at bounding box center [621, 530] width 37 height 34
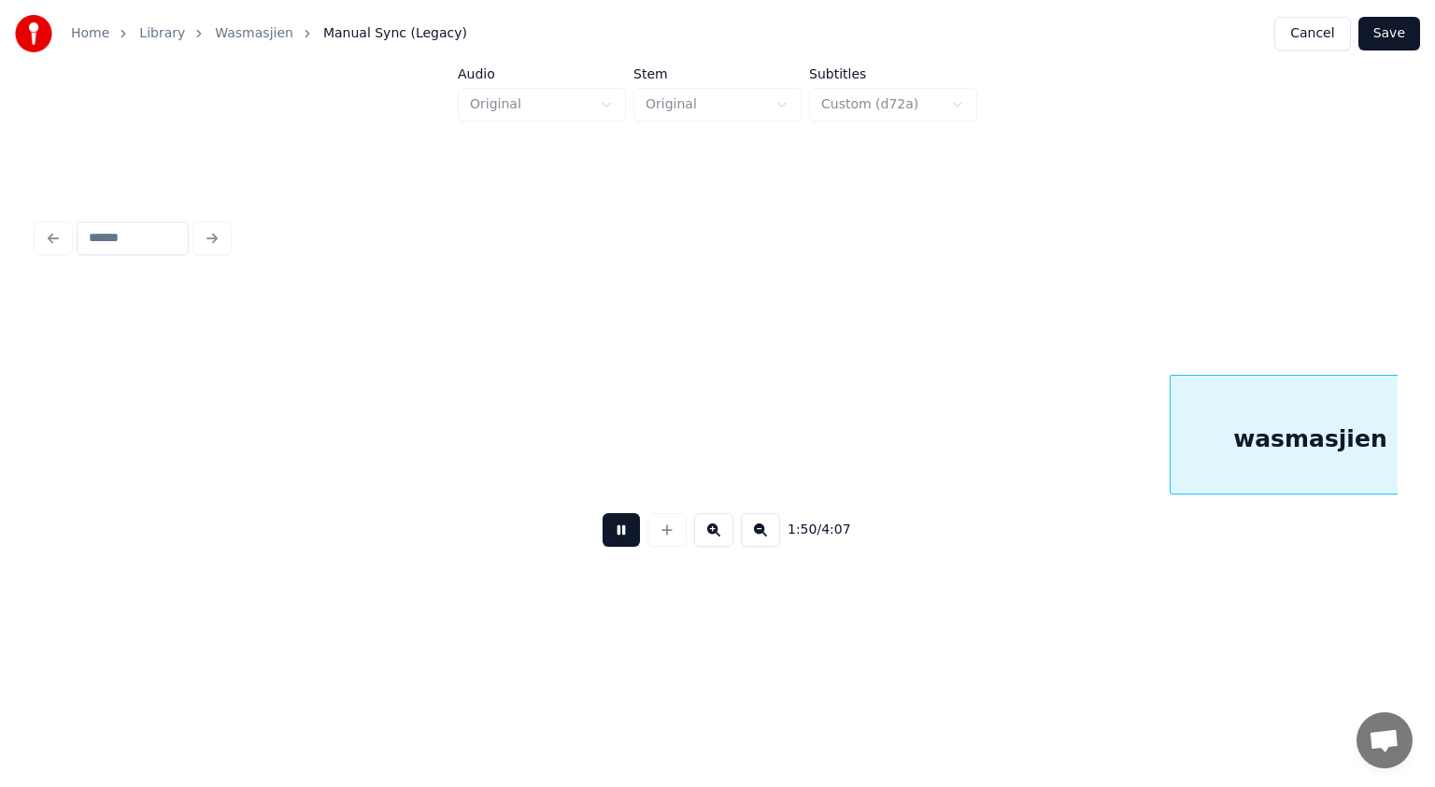
scroll to position [0, 61919]
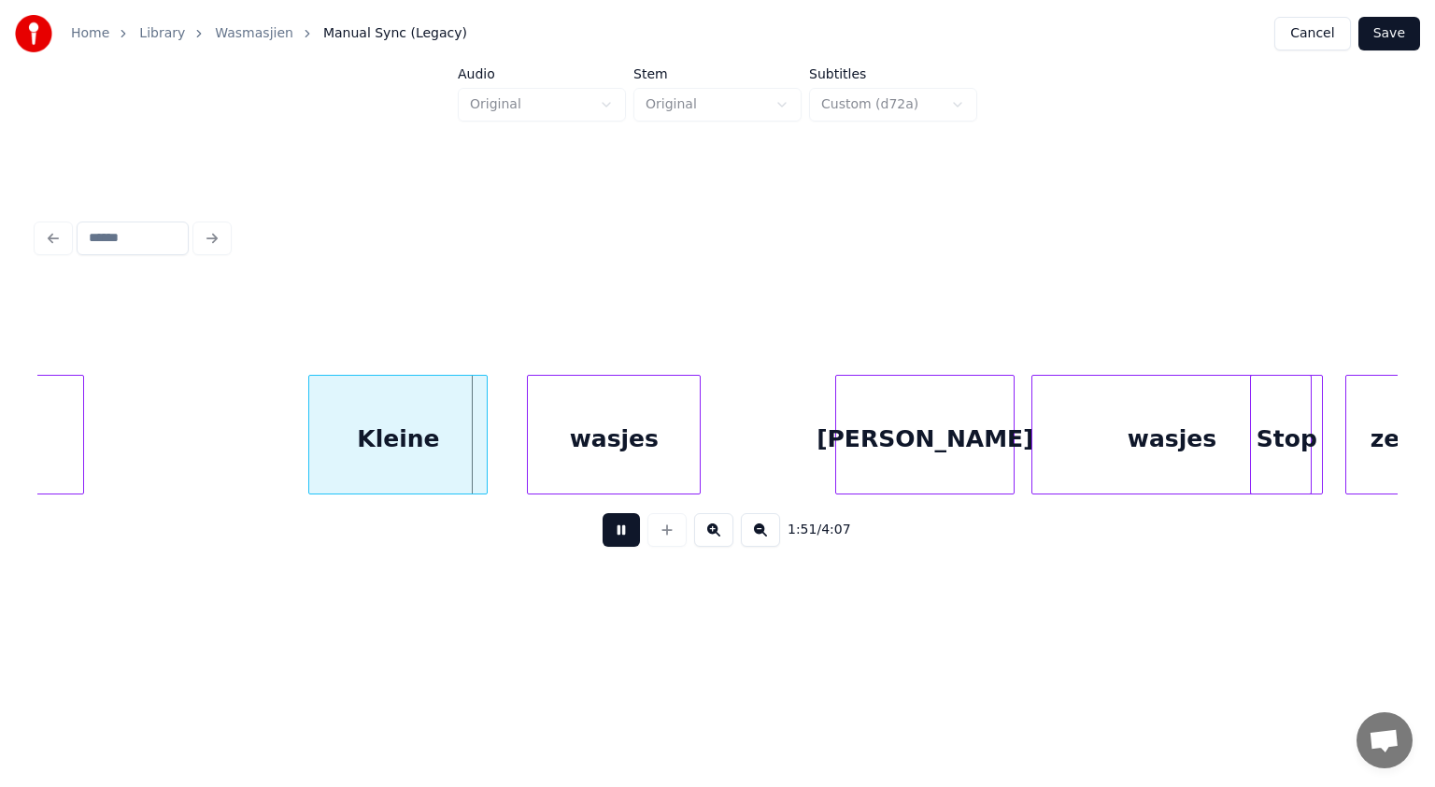
click at [629, 529] on button at bounding box center [621, 530] width 37 height 34
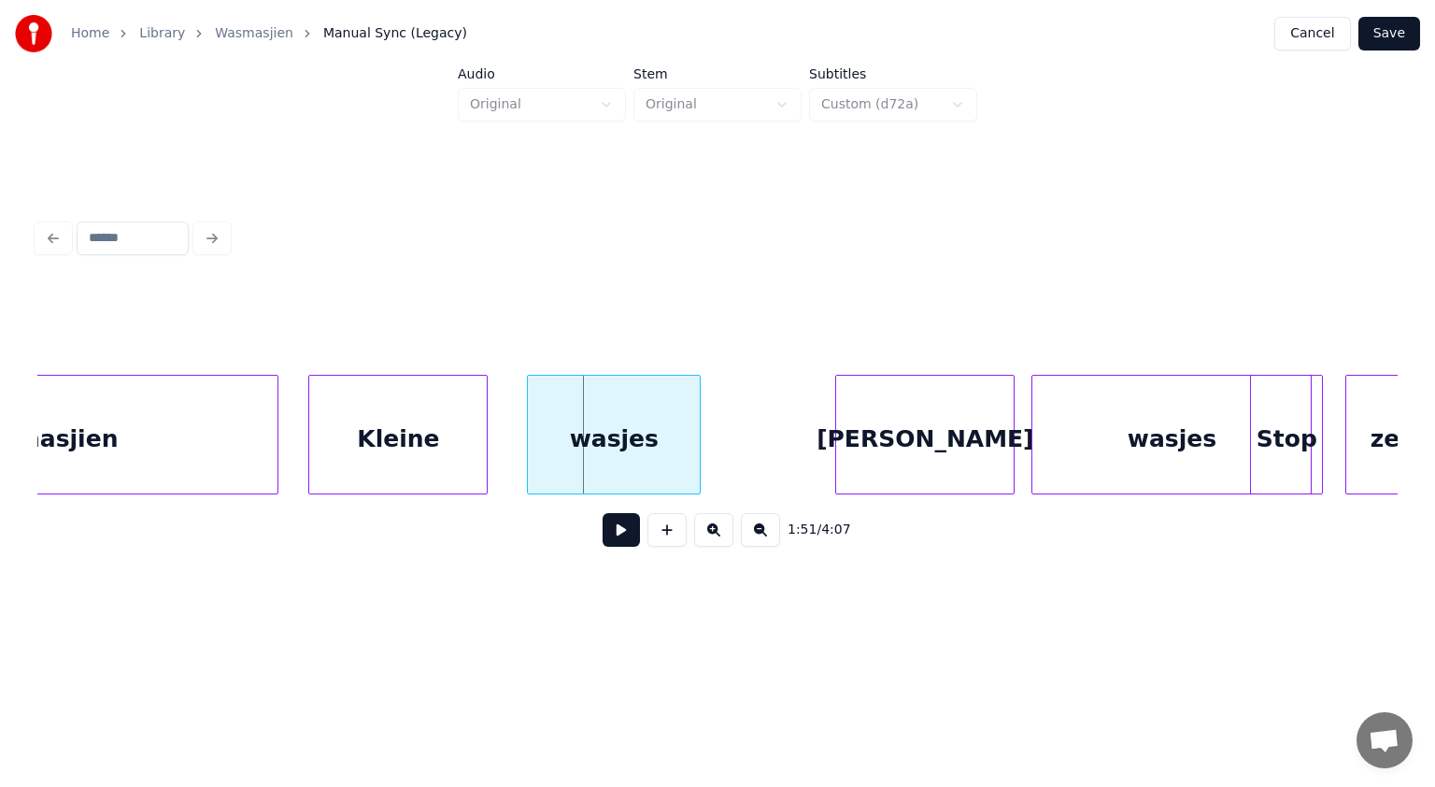
click at [277, 449] on div at bounding box center [275, 435] width 6 height 118
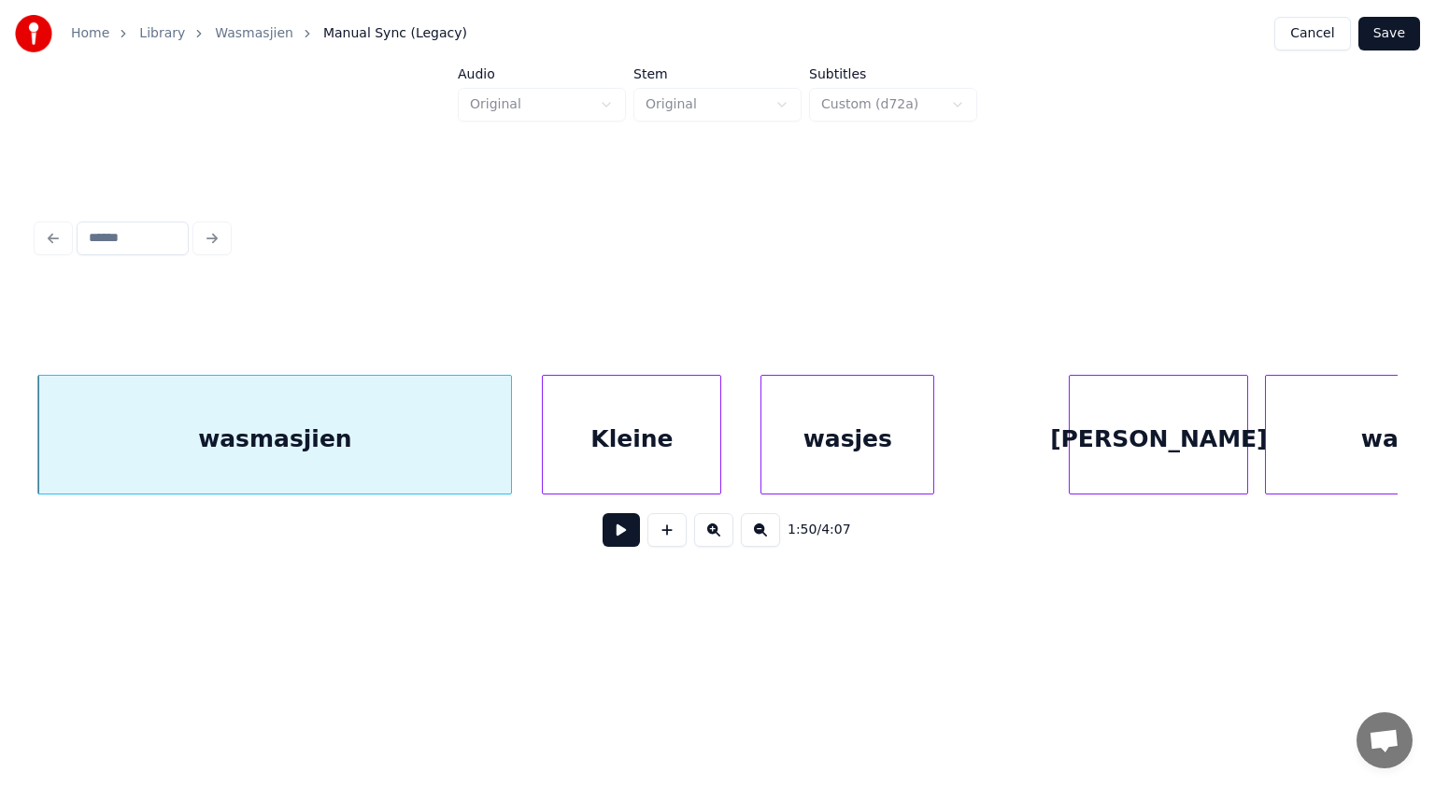
click at [620, 532] on button at bounding box center [621, 530] width 37 height 34
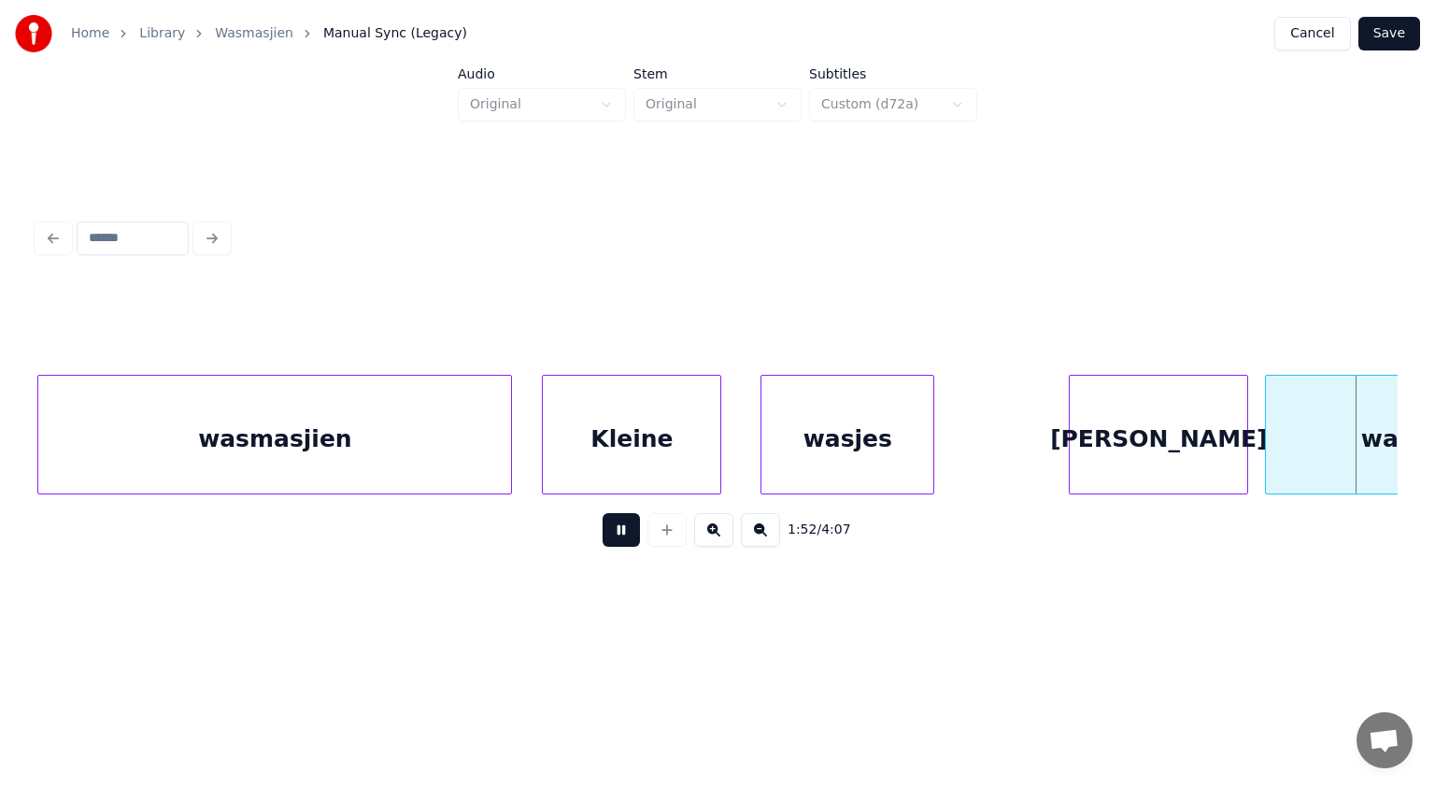
scroll to position [0, 63053]
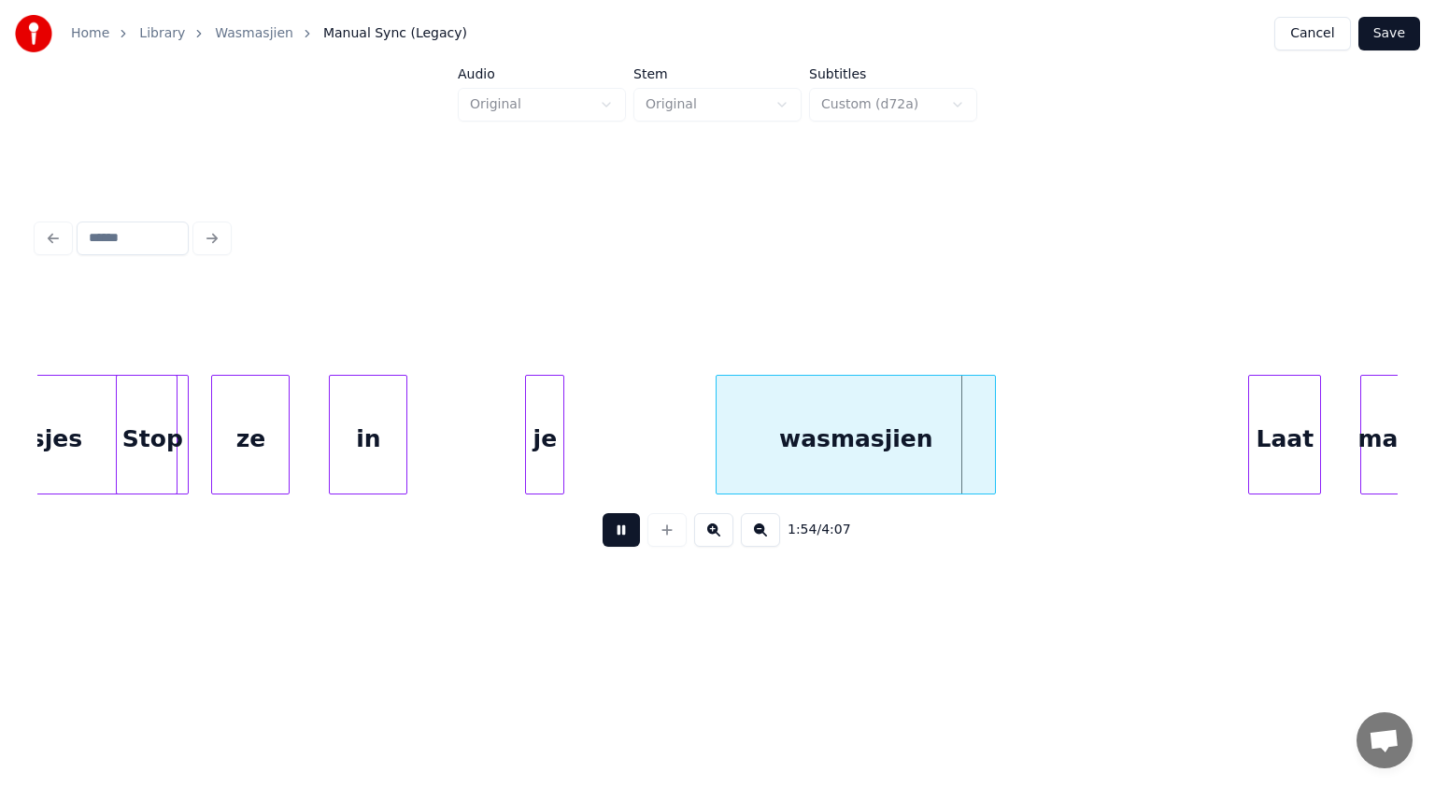
click at [620, 532] on button at bounding box center [621, 530] width 37 height 34
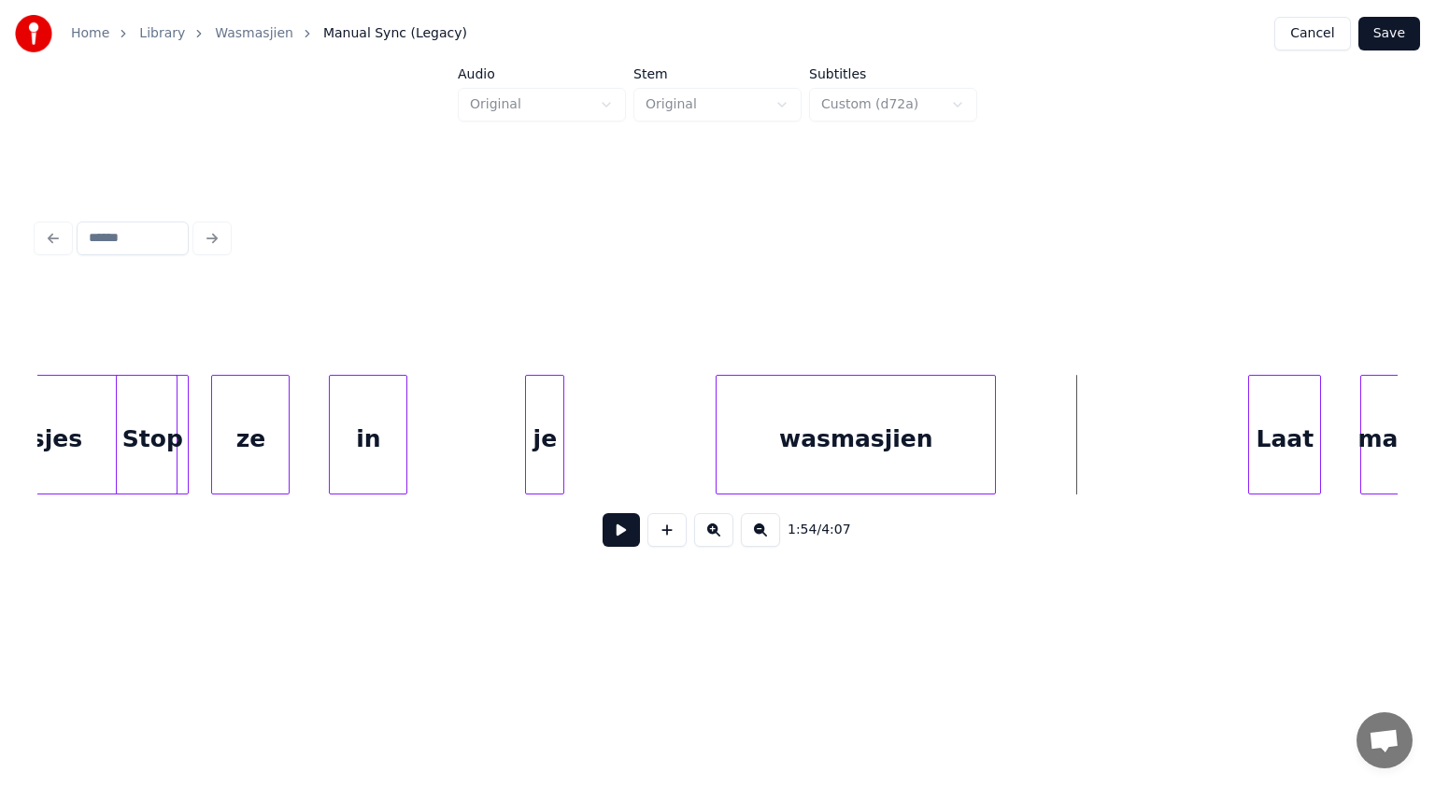
click at [620, 532] on button at bounding box center [621, 530] width 37 height 34
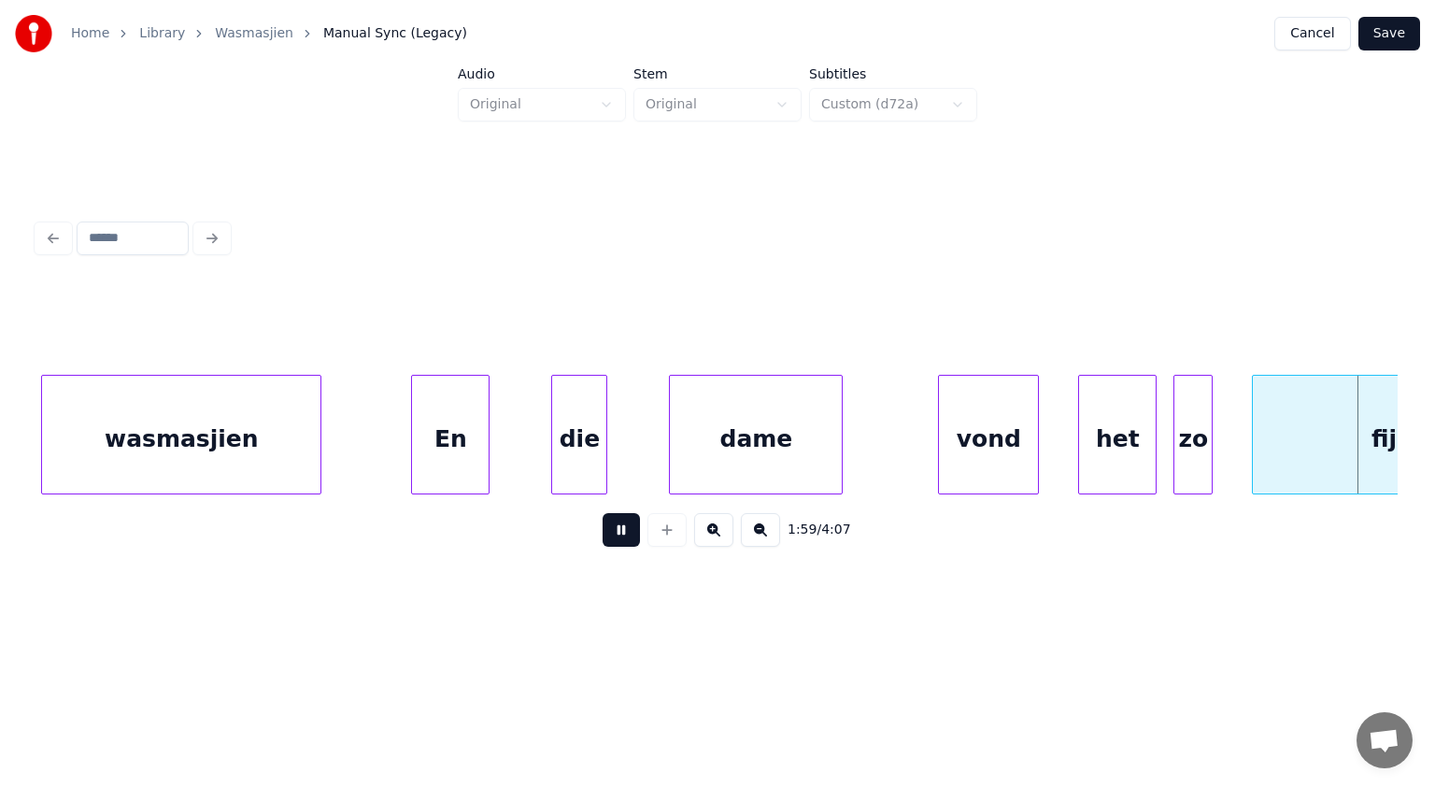
scroll to position [0, 67140]
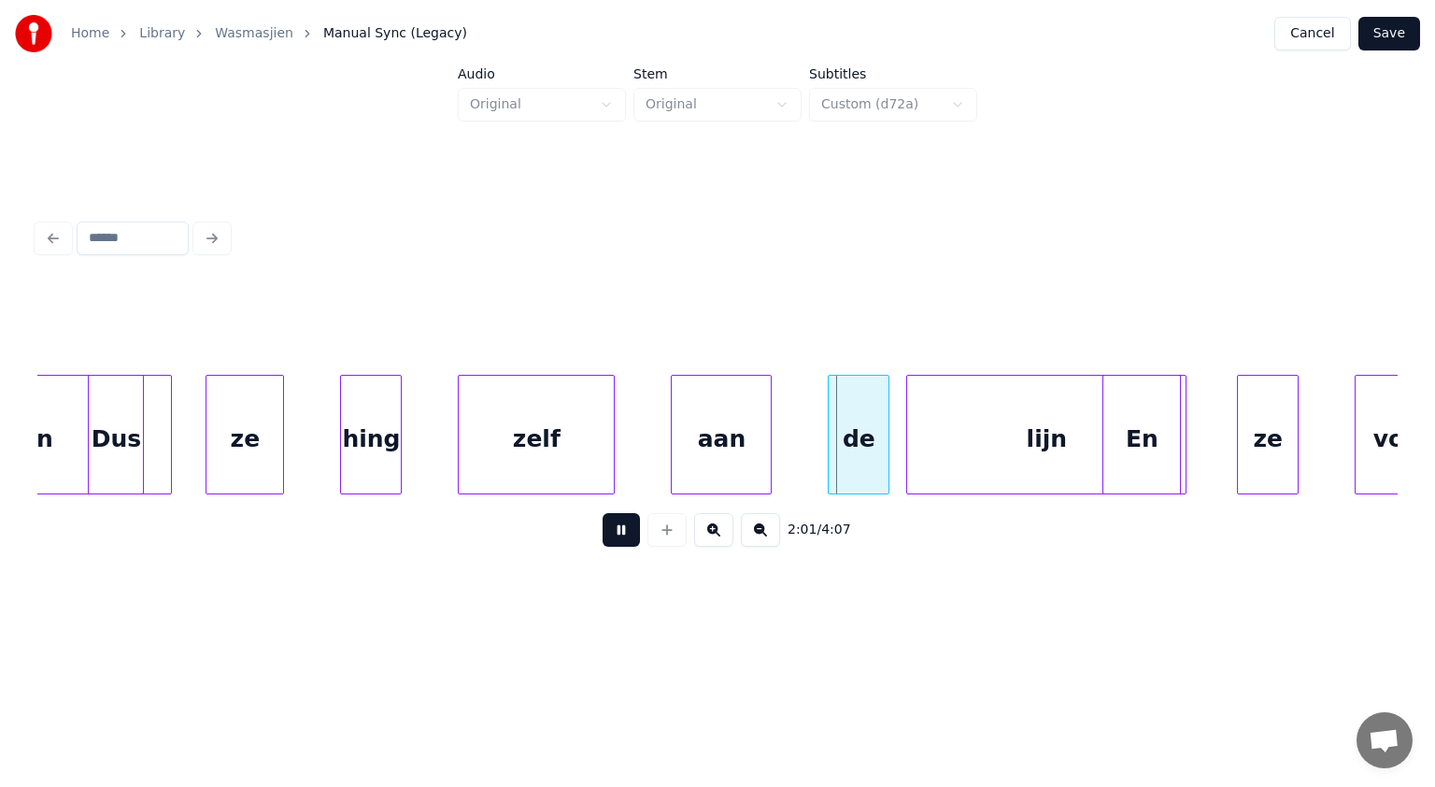
click at [620, 532] on button at bounding box center [621, 530] width 37 height 34
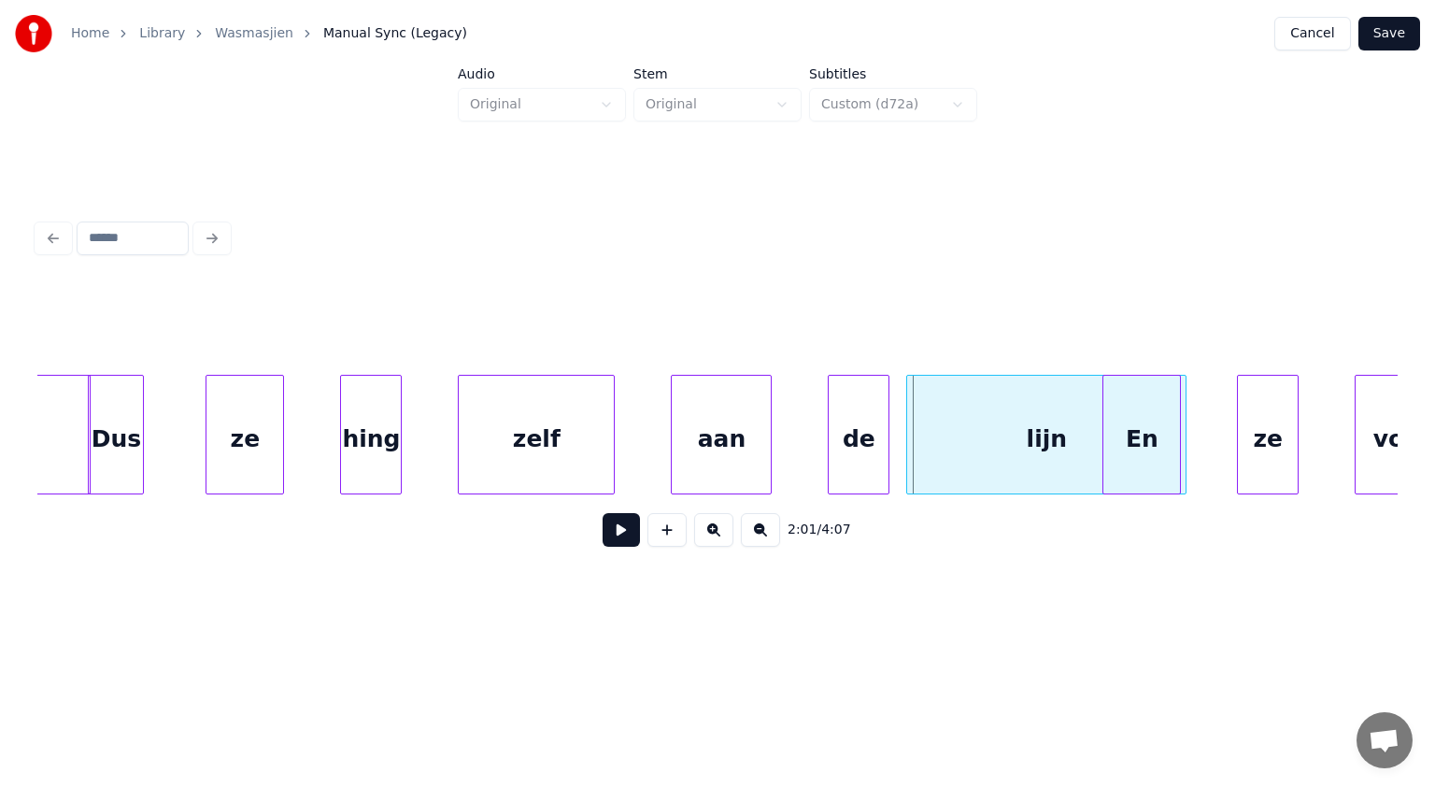
click at [85, 462] on div at bounding box center [87, 435] width 6 height 118
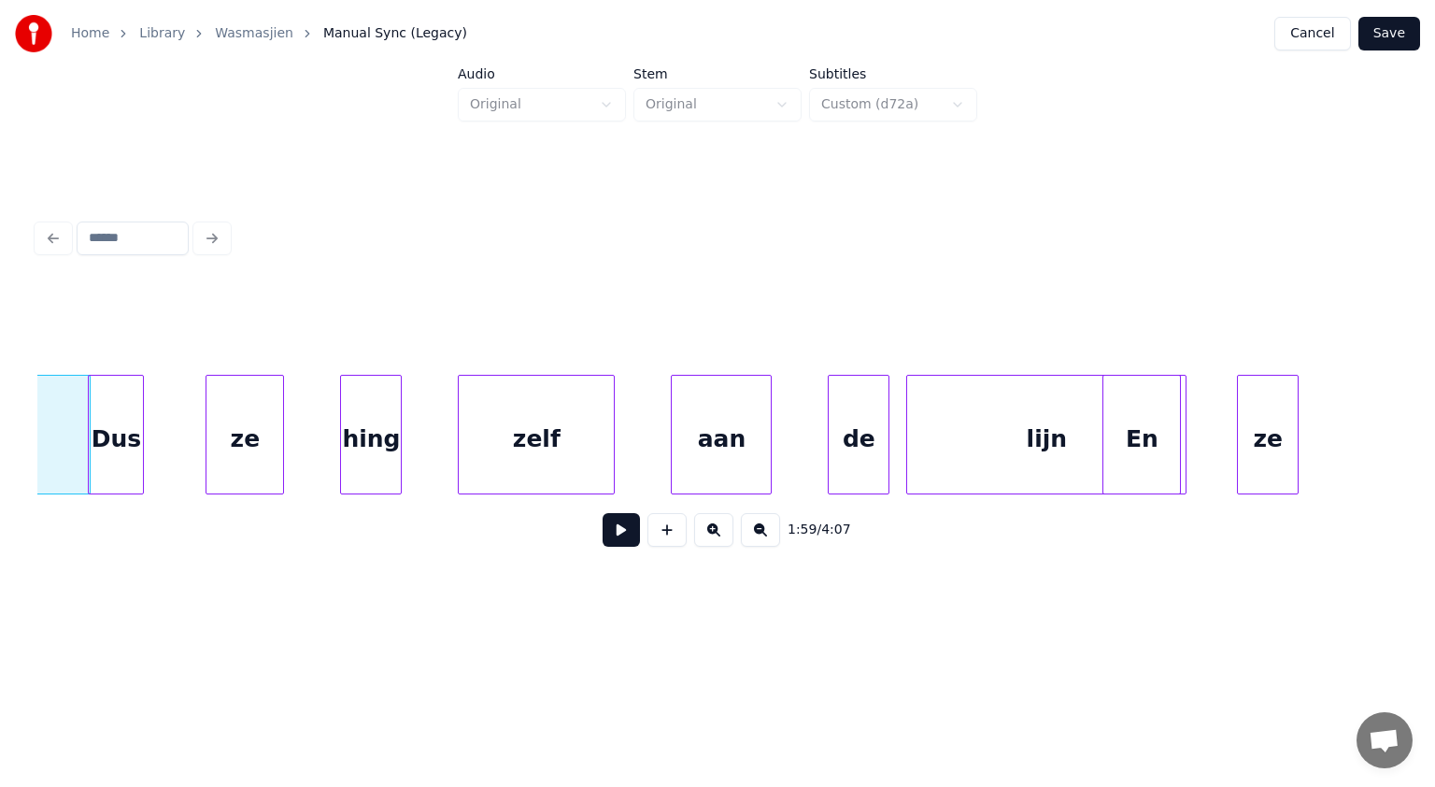
scroll to position [0, 66994]
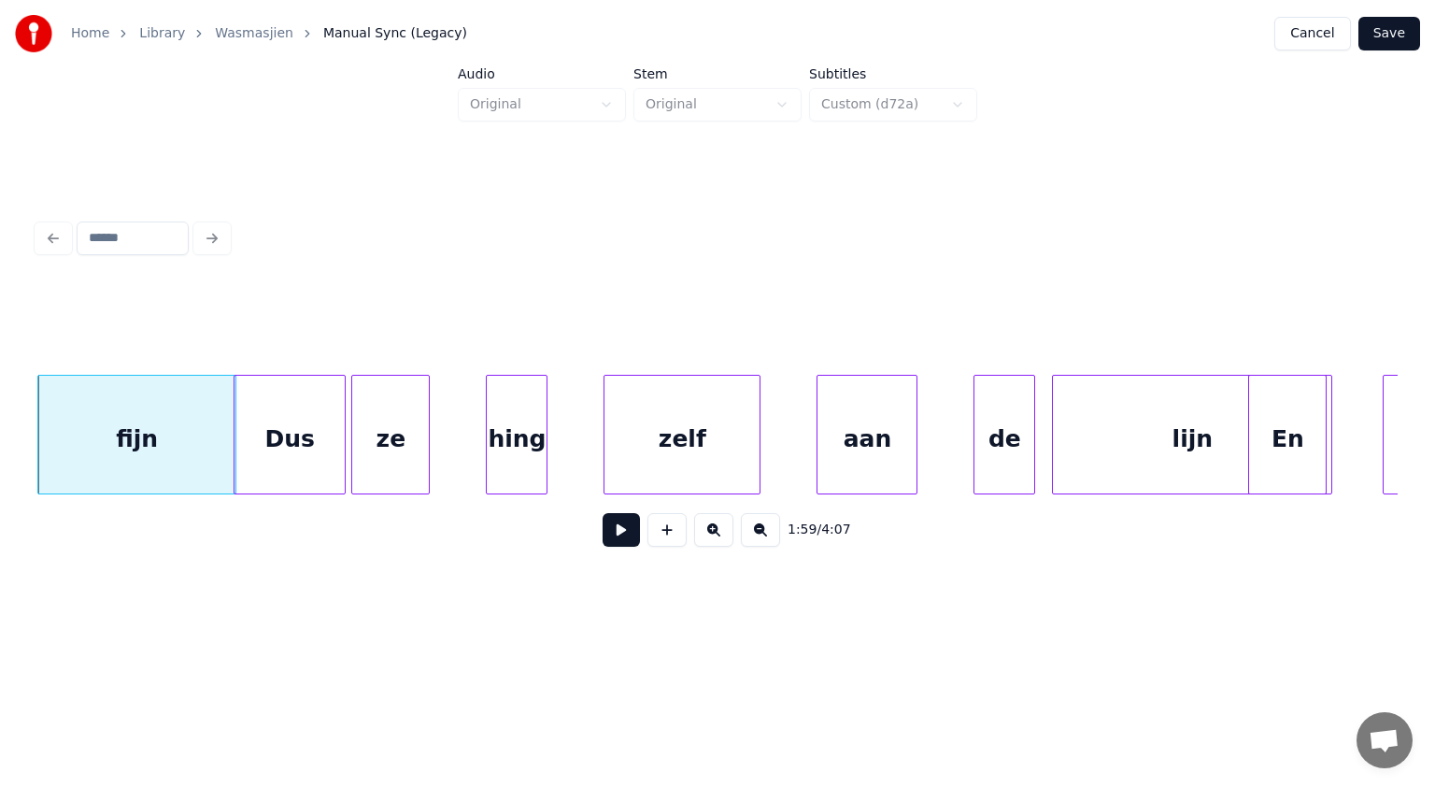
click at [344, 456] on div at bounding box center [342, 435] width 6 height 118
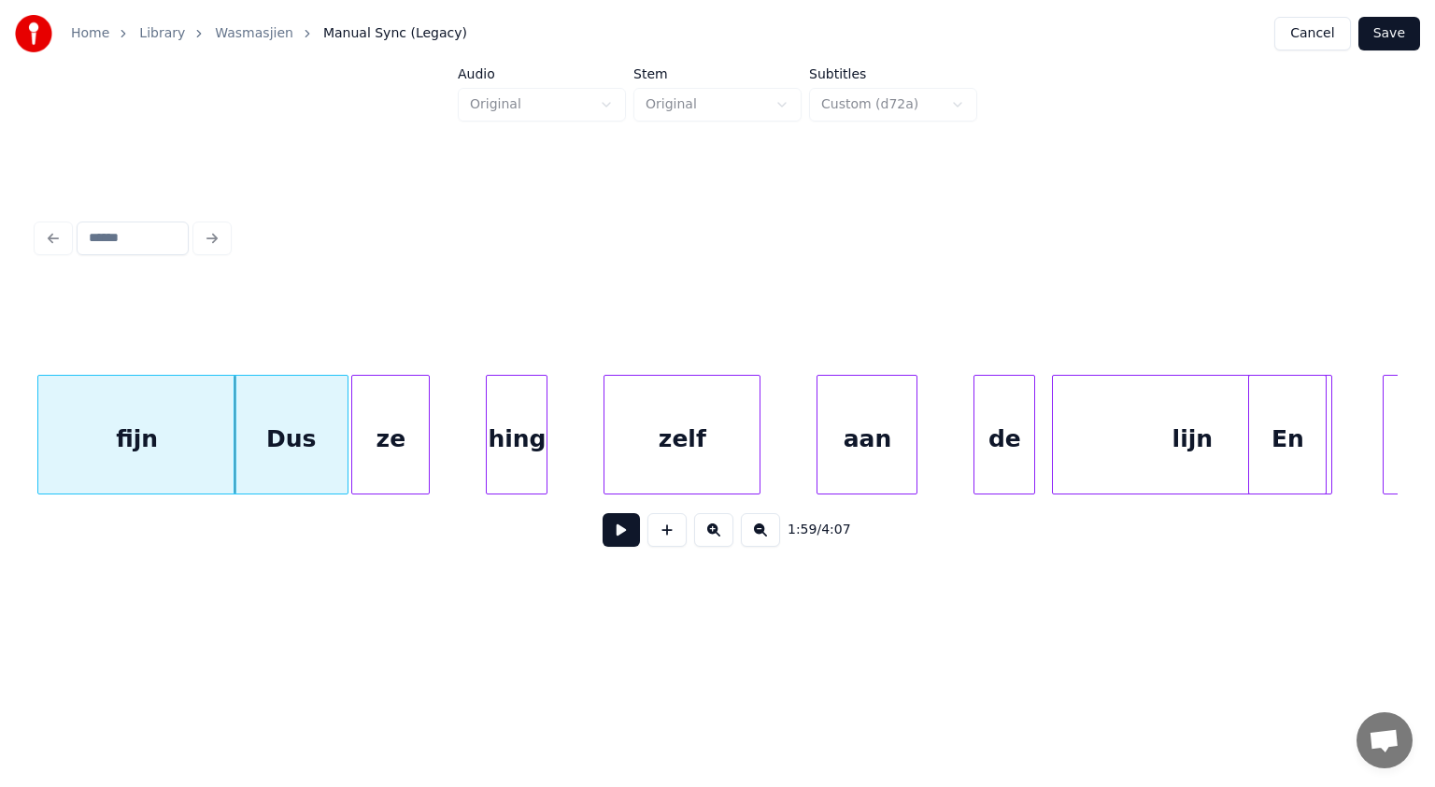
click at [614, 535] on button at bounding box center [621, 530] width 37 height 34
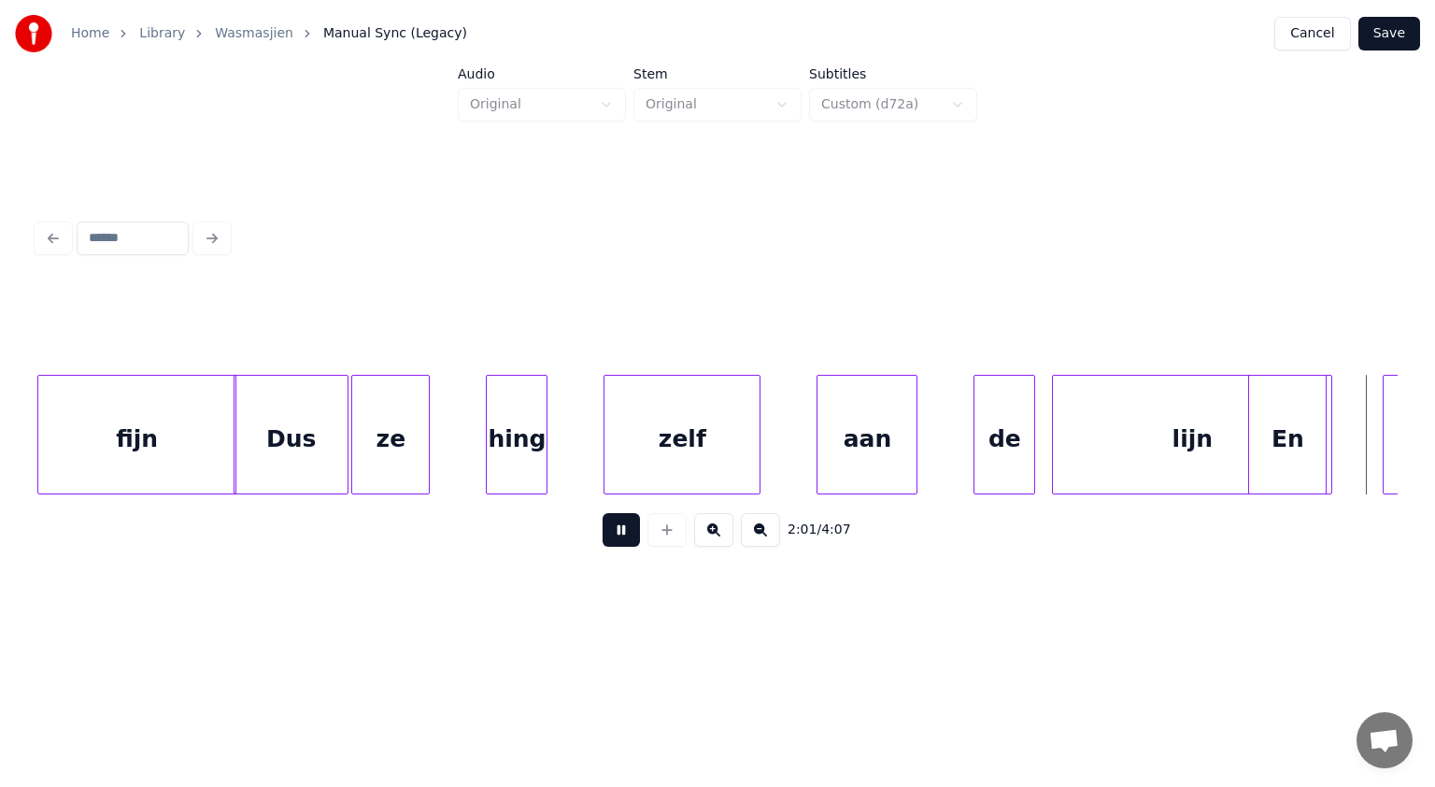
scroll to position [0, 68357]
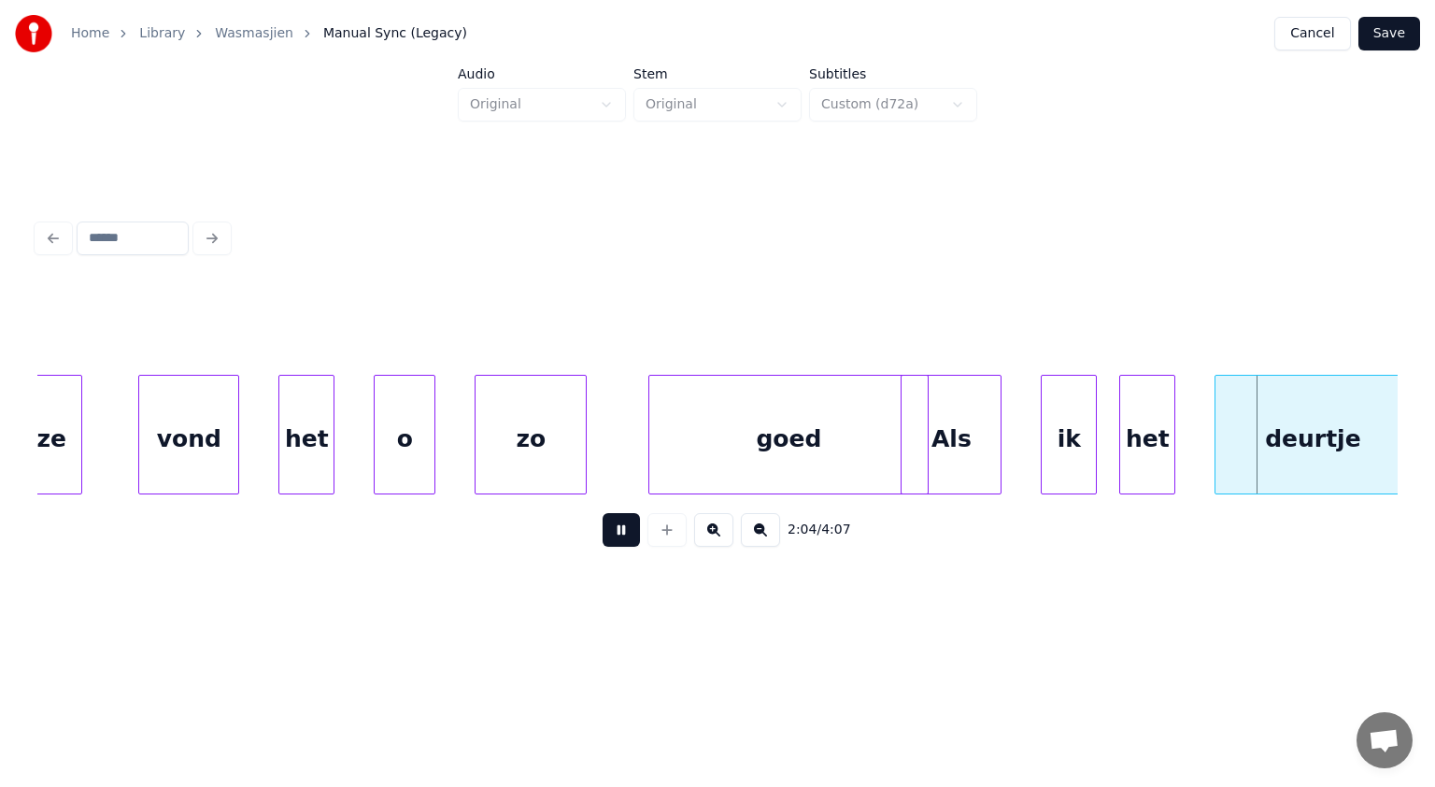
click at [614, 535] on button at bounding box center [621, 530] width 37 height 34
click at [465, 448] on div at bounding box center [468, 435] width 6 height 118
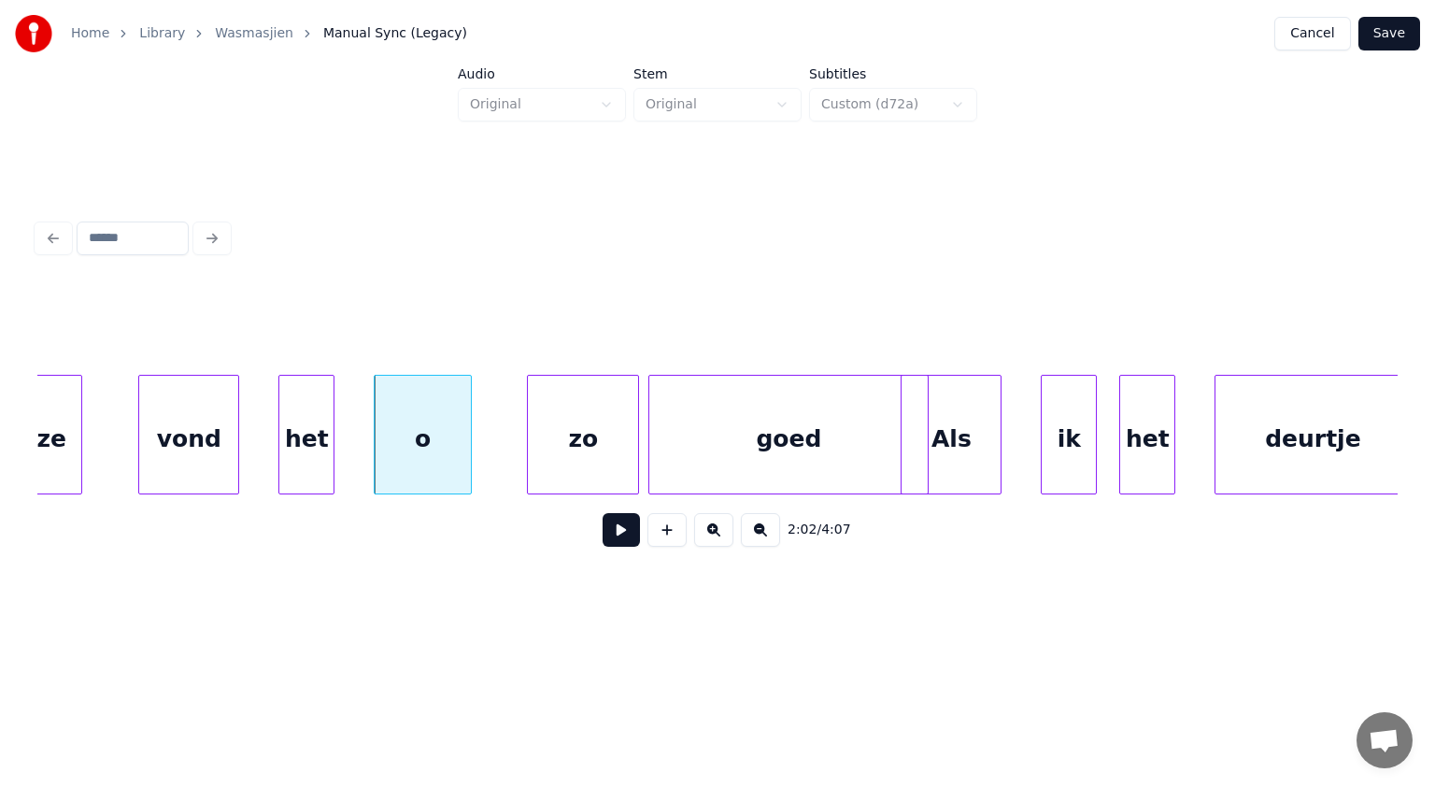
click at [613, 443] on div "zo" at bounding box center [583, 439] width 110 height 127
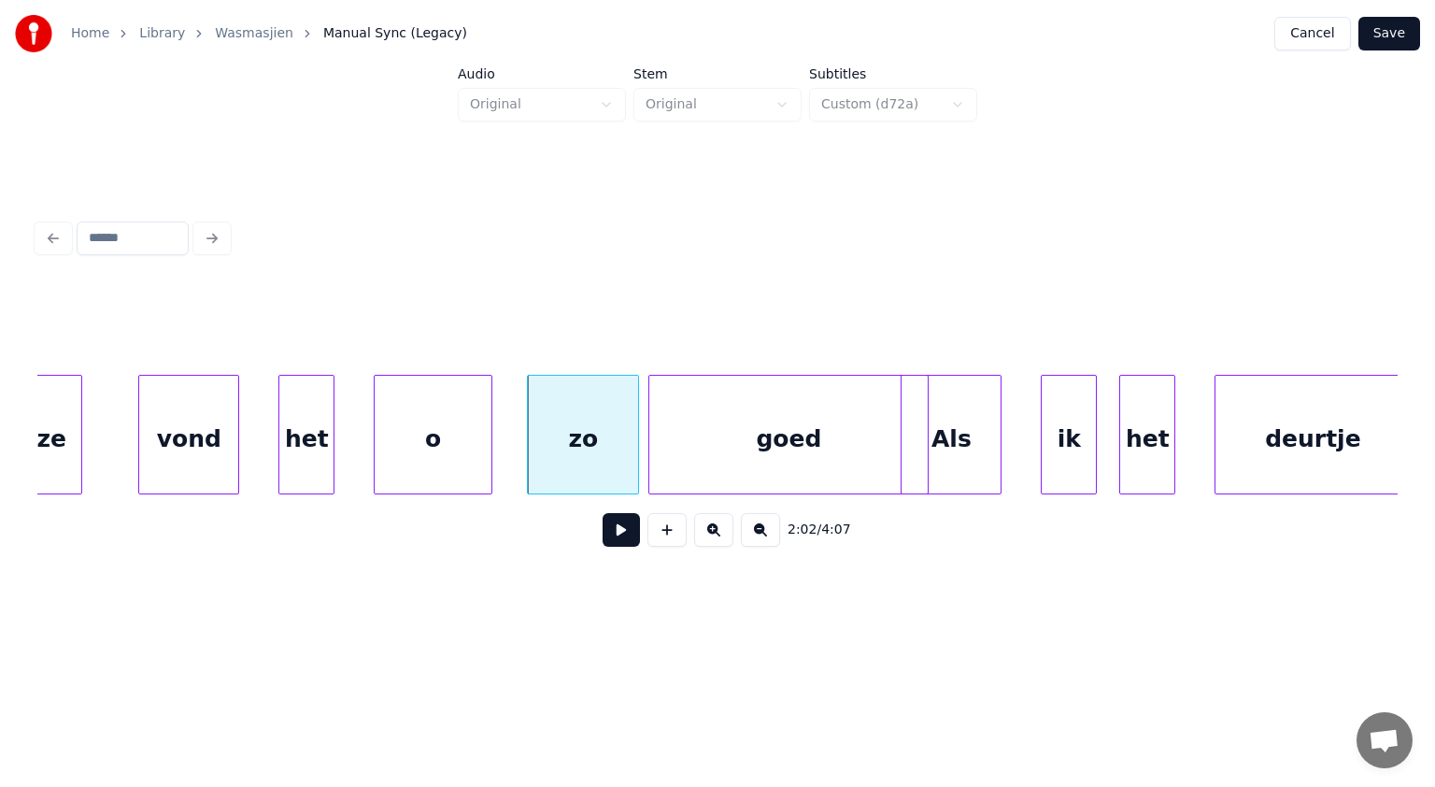
click at [490, 434] on div at bounding box center [489, 435] width 6 height 118
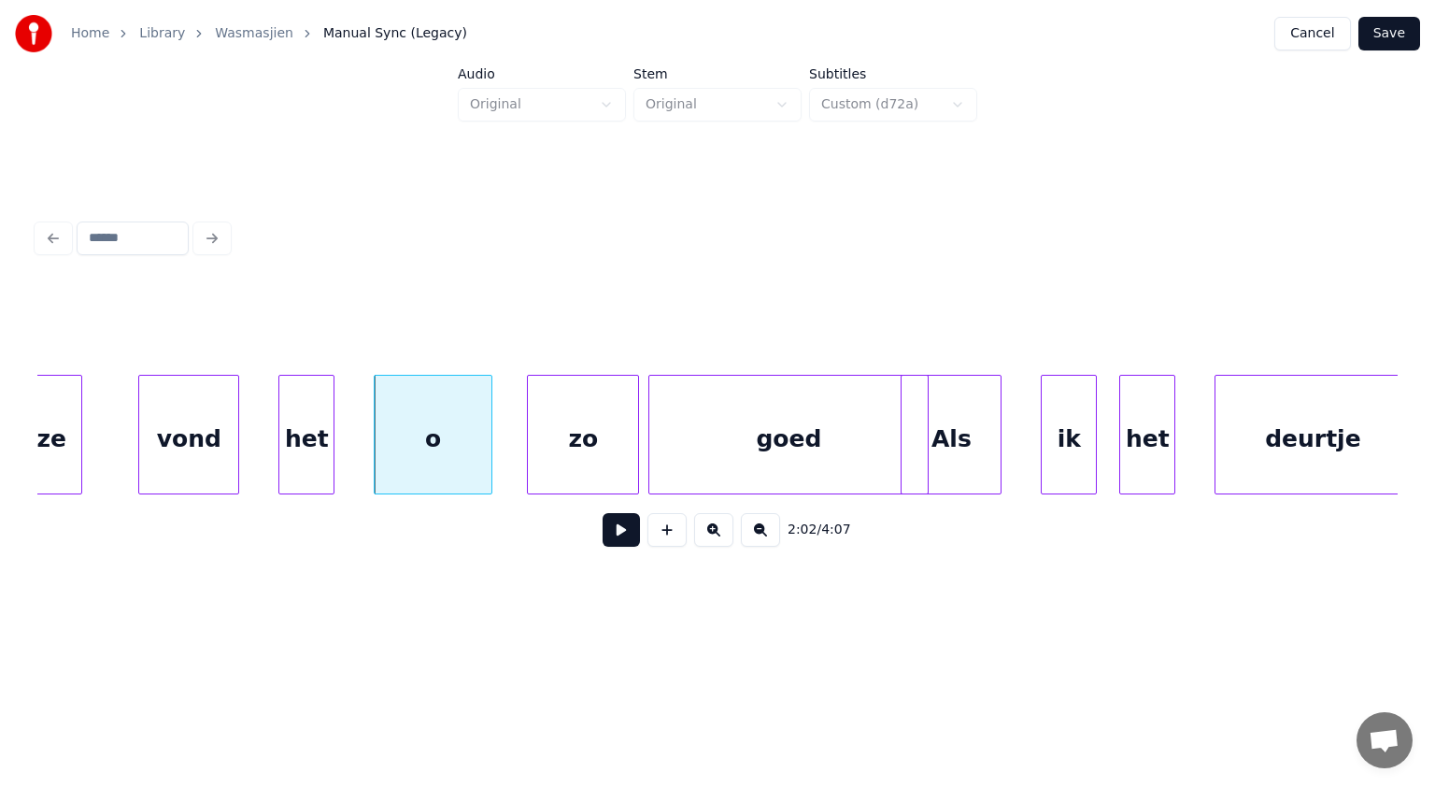
click at [626, 526] on button at bounding box center [621, 530] width 37 height 34
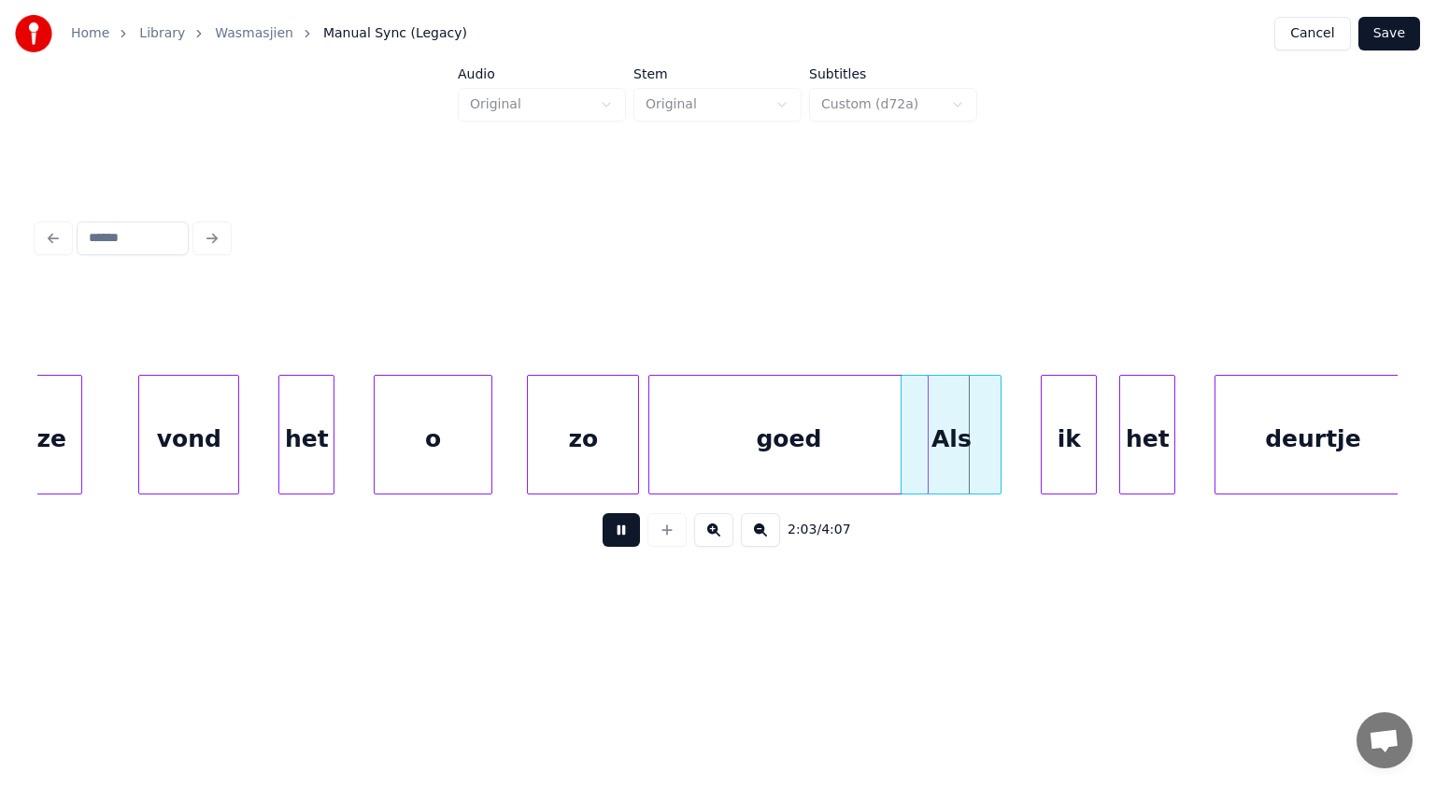
click at [626, 526] on button at bounding box center [621, 530] width 37 height 34
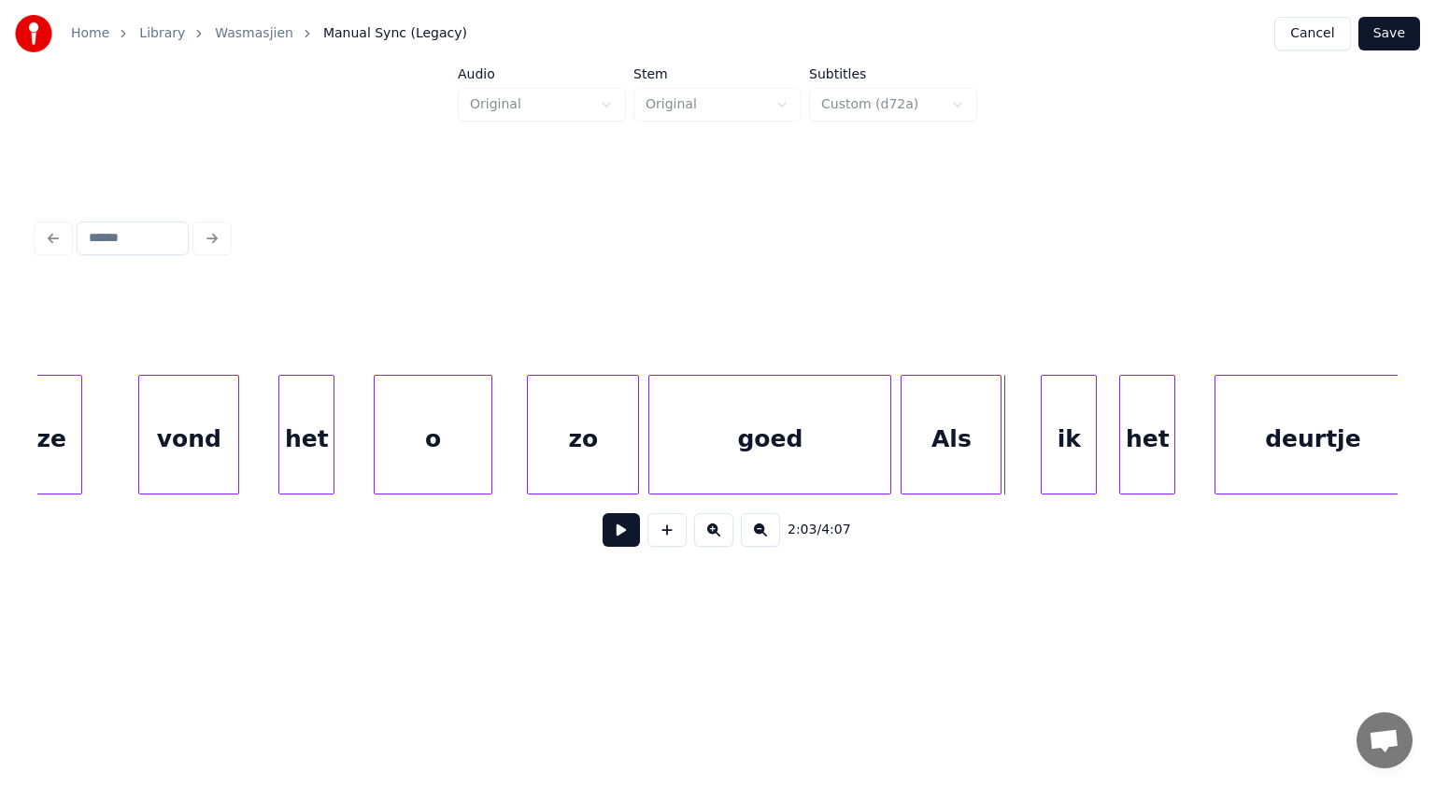
click at [886, 408] on div at bounding box center [888, 435] width 6 height 118
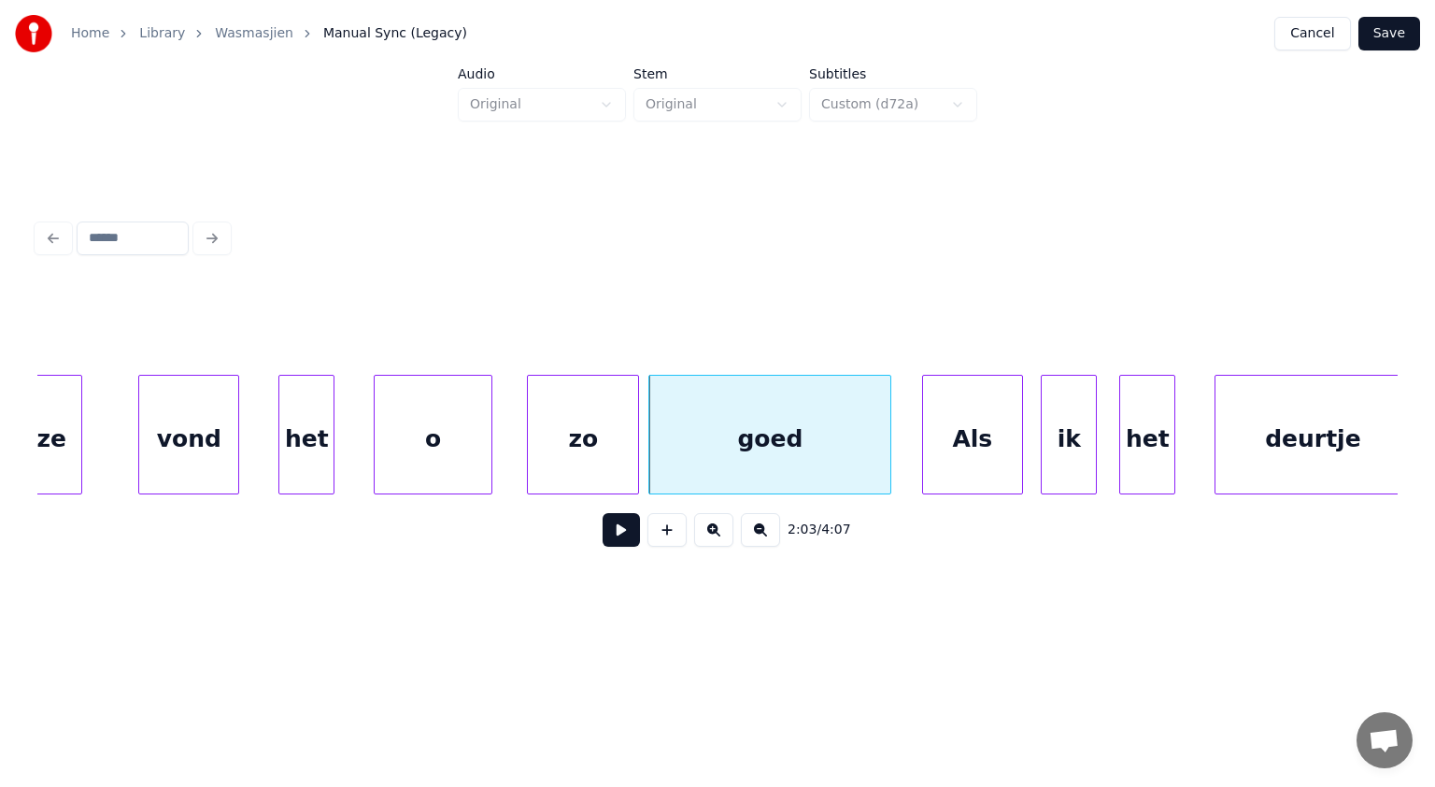
click at [975, 406] on div "Als" at bounding box center [972, 439] width 99 height 127
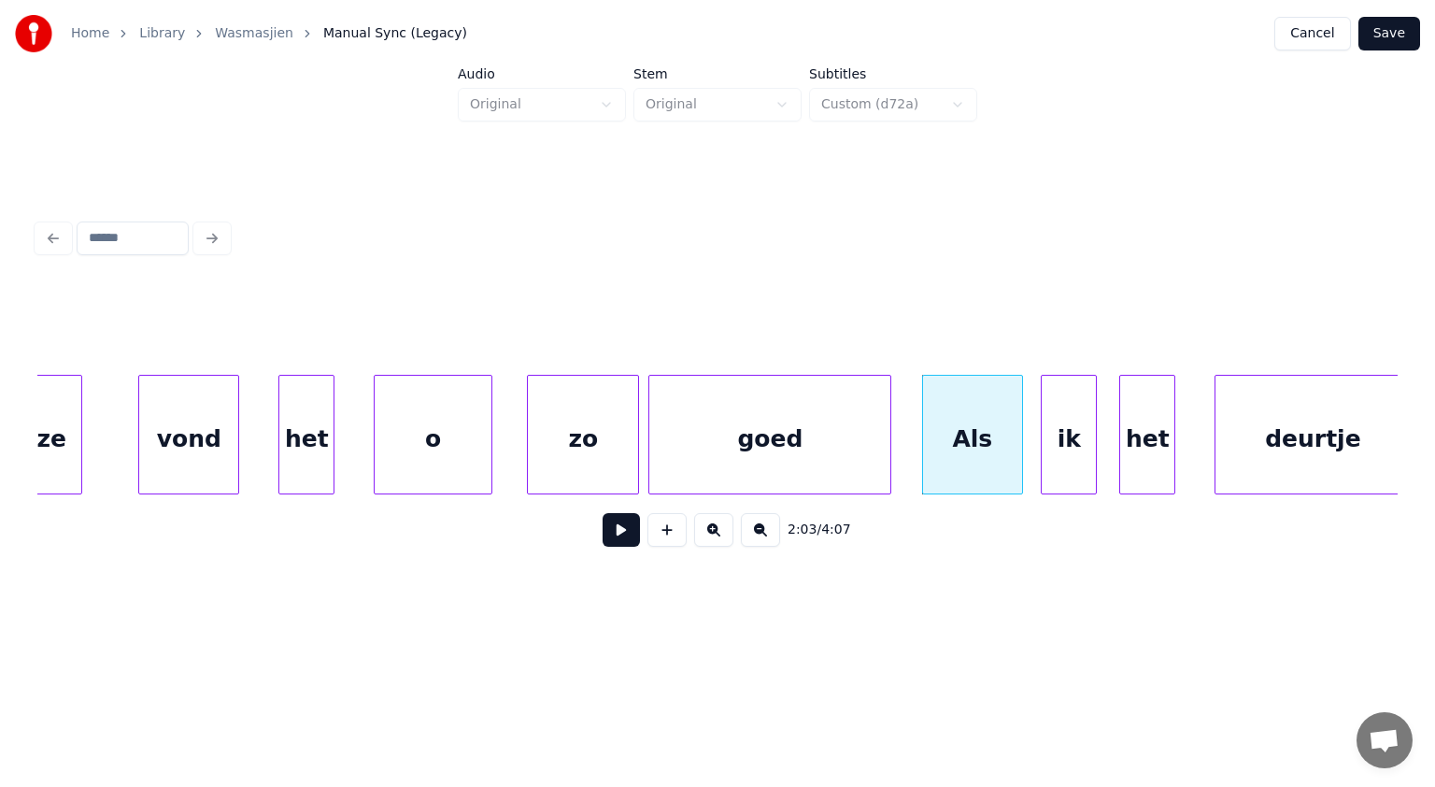
click at [626, 533] on button at bounding box center [621, 530] width 37 height 34
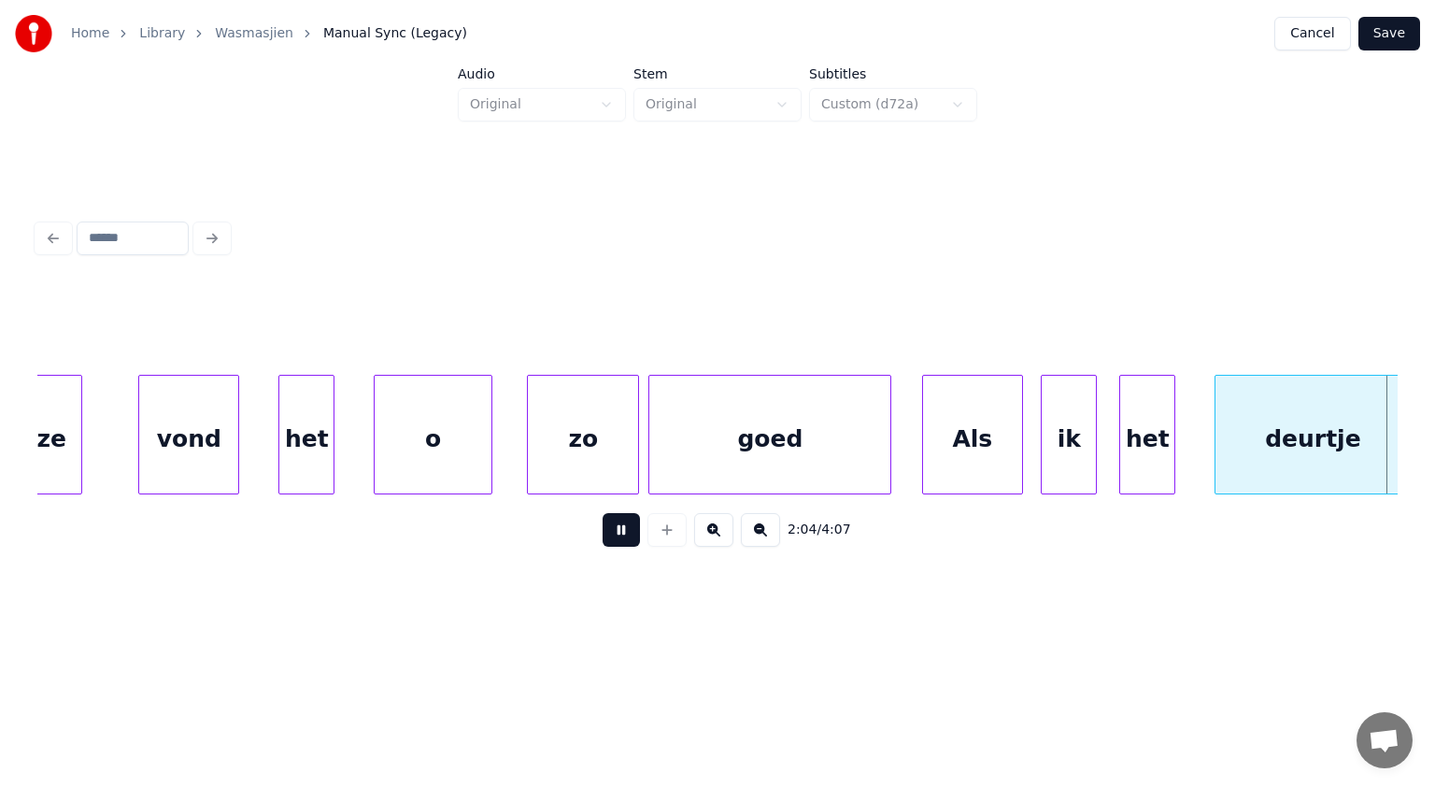
scroll to position [0, 69721]
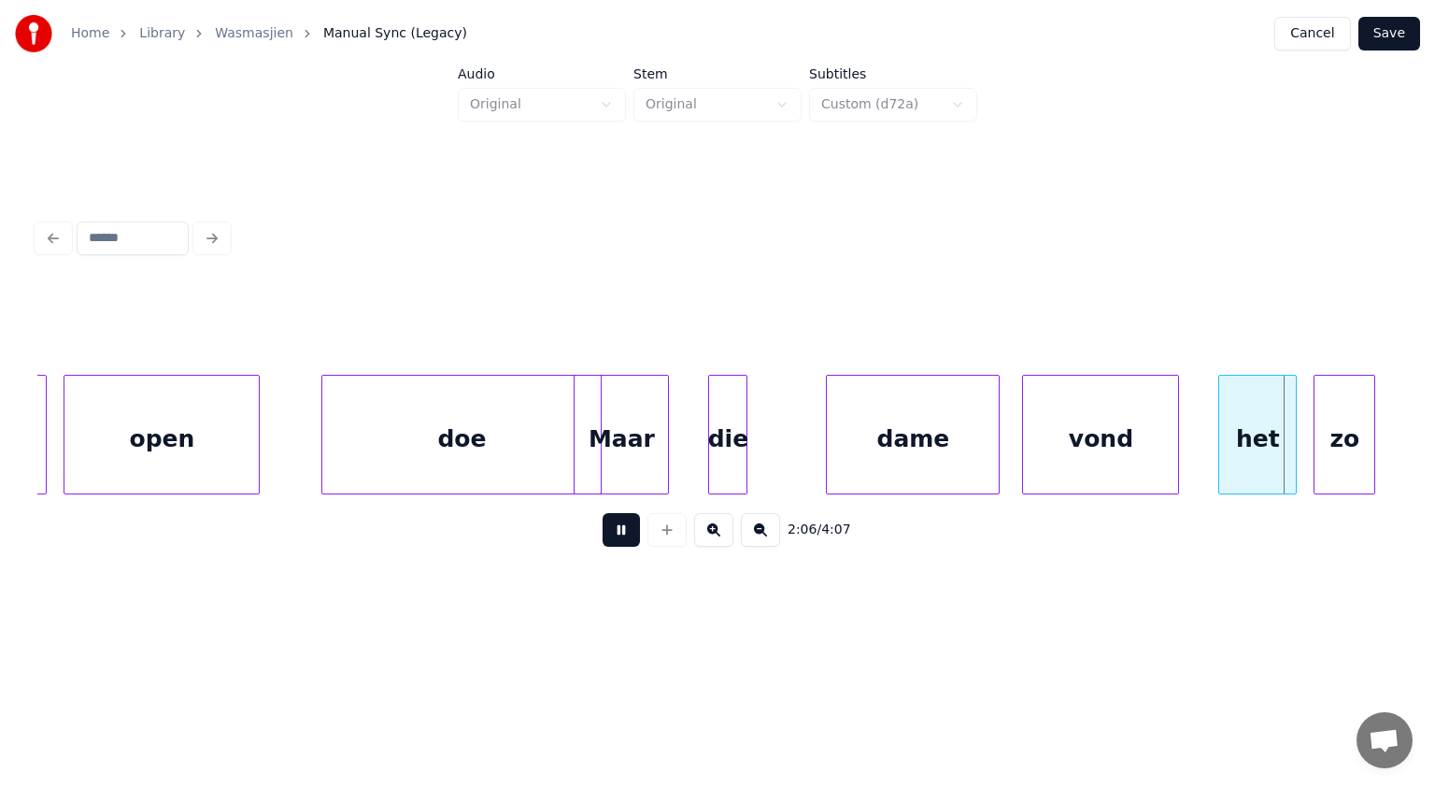
click at [626, 533] on button at bounding box center [621, 530] width 37 height 34
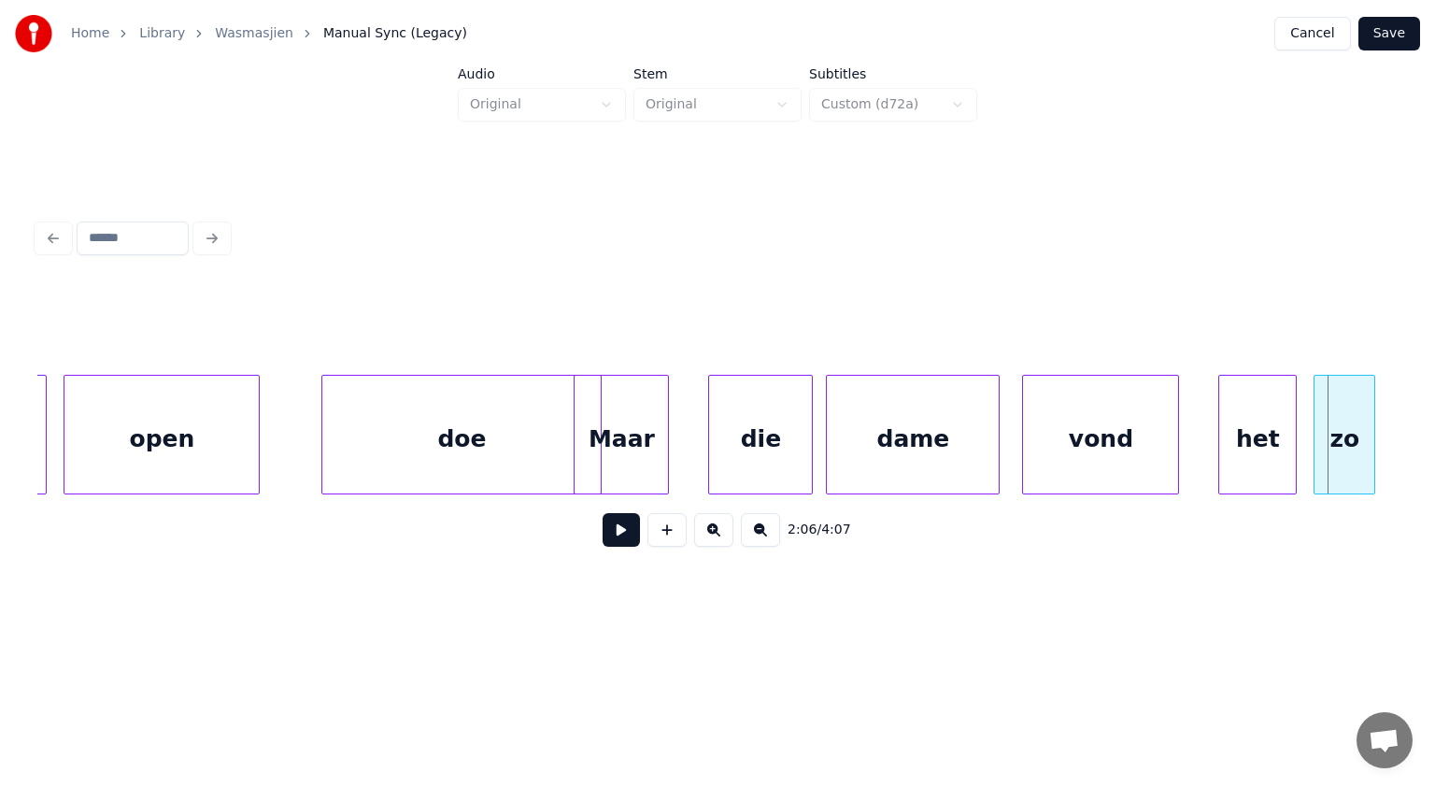
click at [809, 439] on div at bounding box center [809, 435] width 6 height 118
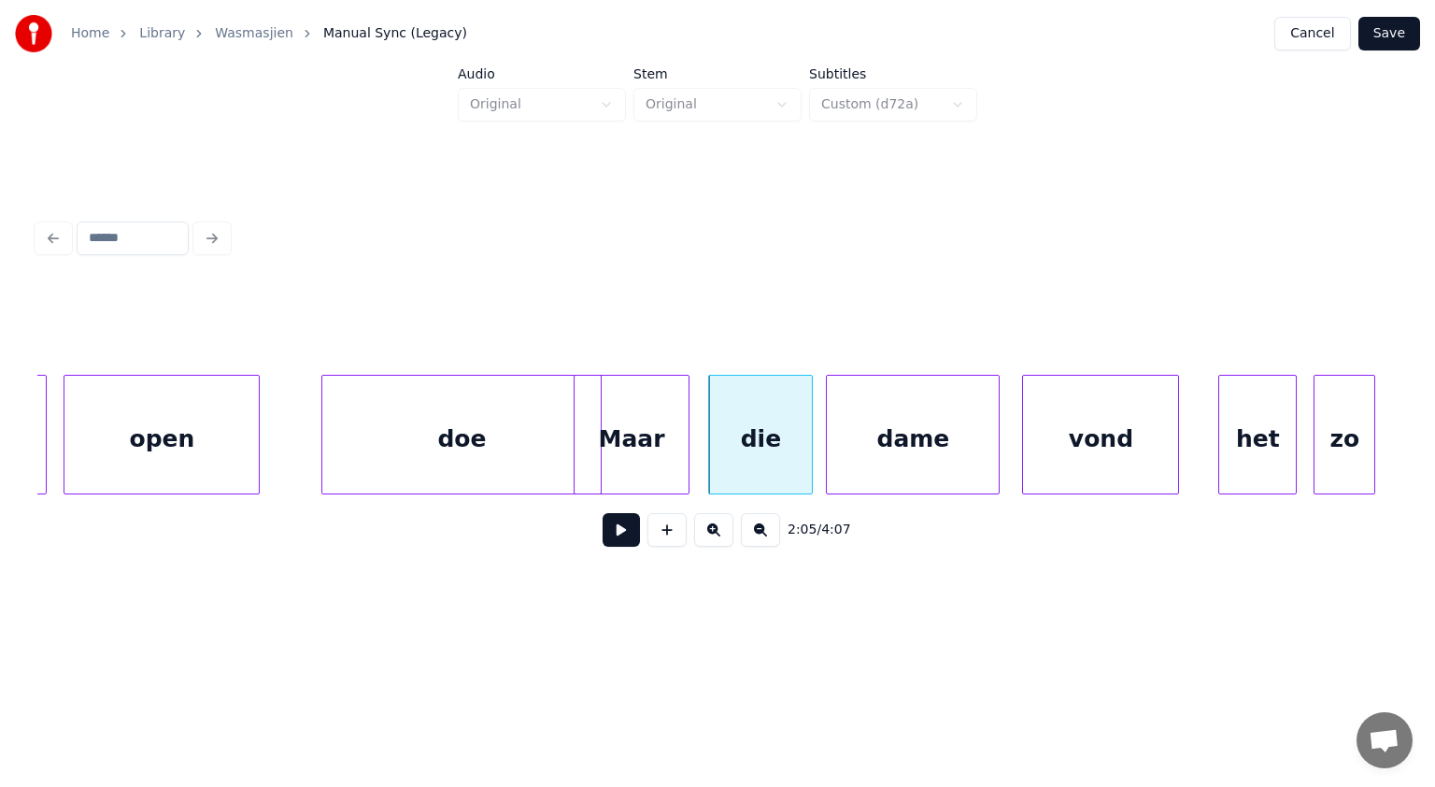
click at [686, 424] on div at bounding box center [686, 435] width 6 height 118
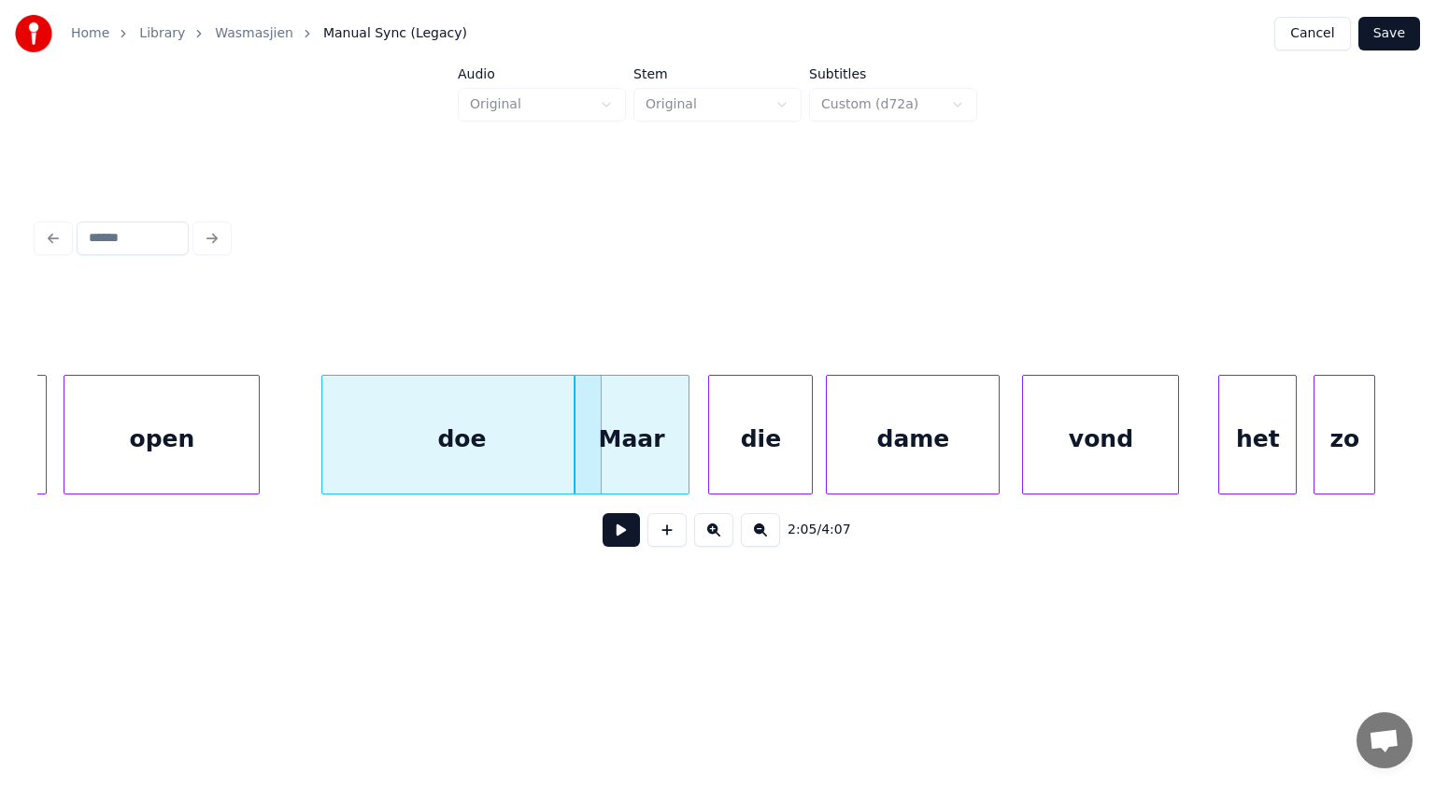
click at [631, 525] on button at bounding box center [621, 530] width 37 height 34
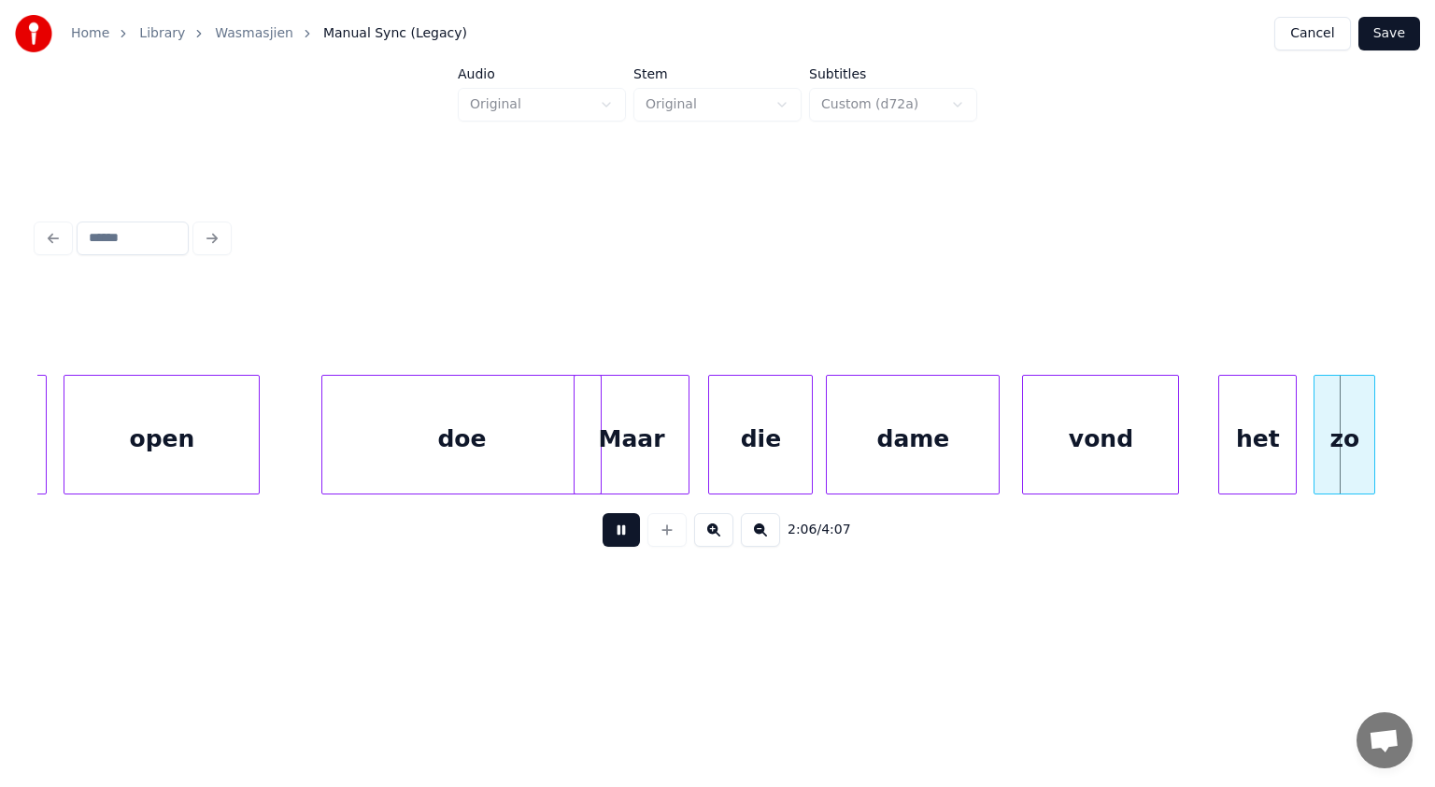
scroll to position [0, 71081]
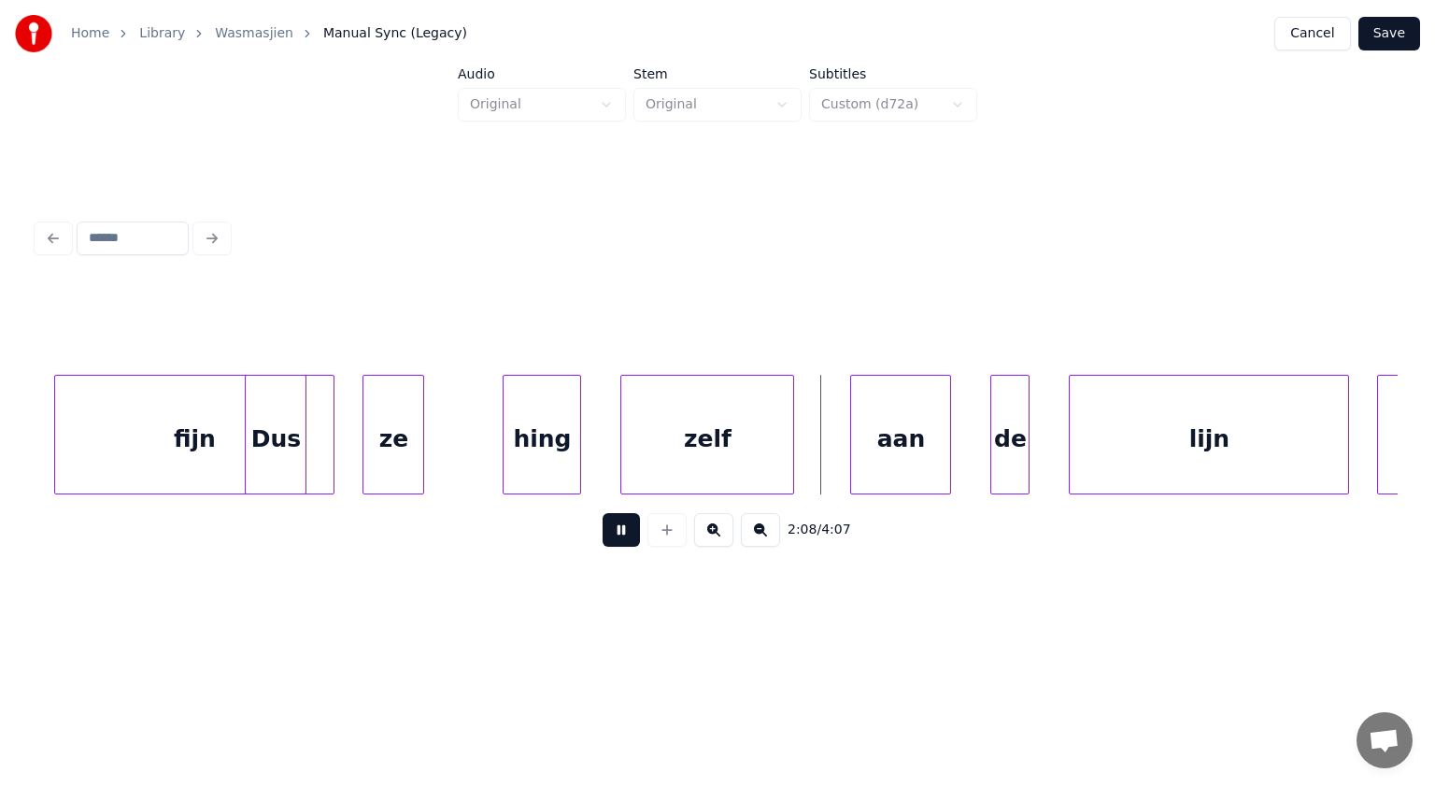
click at [631, 525] on button at bounding box center [621, 530] width 37 height 34
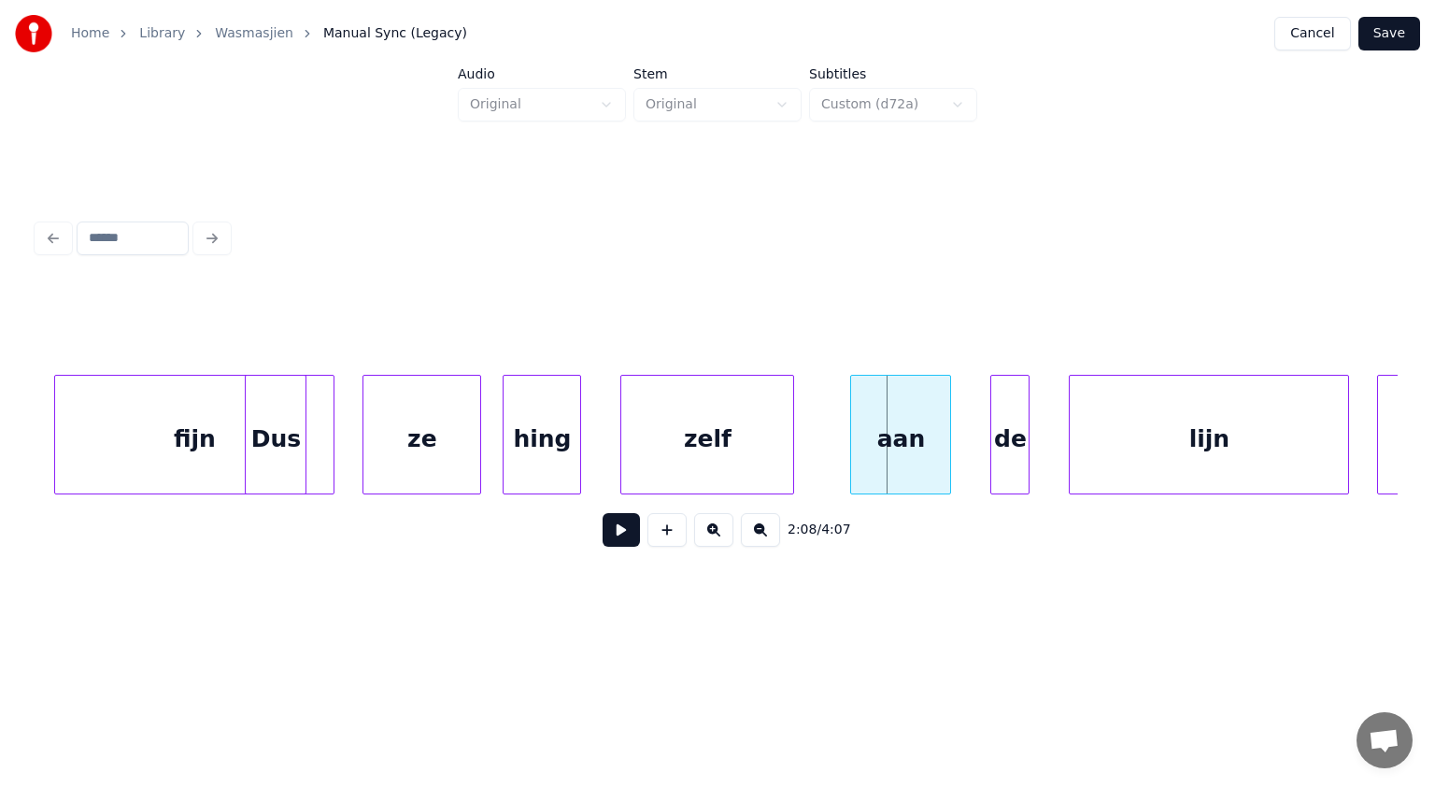
click at [475, 450] on div at bounding box center [478, 435] width 6 height 118
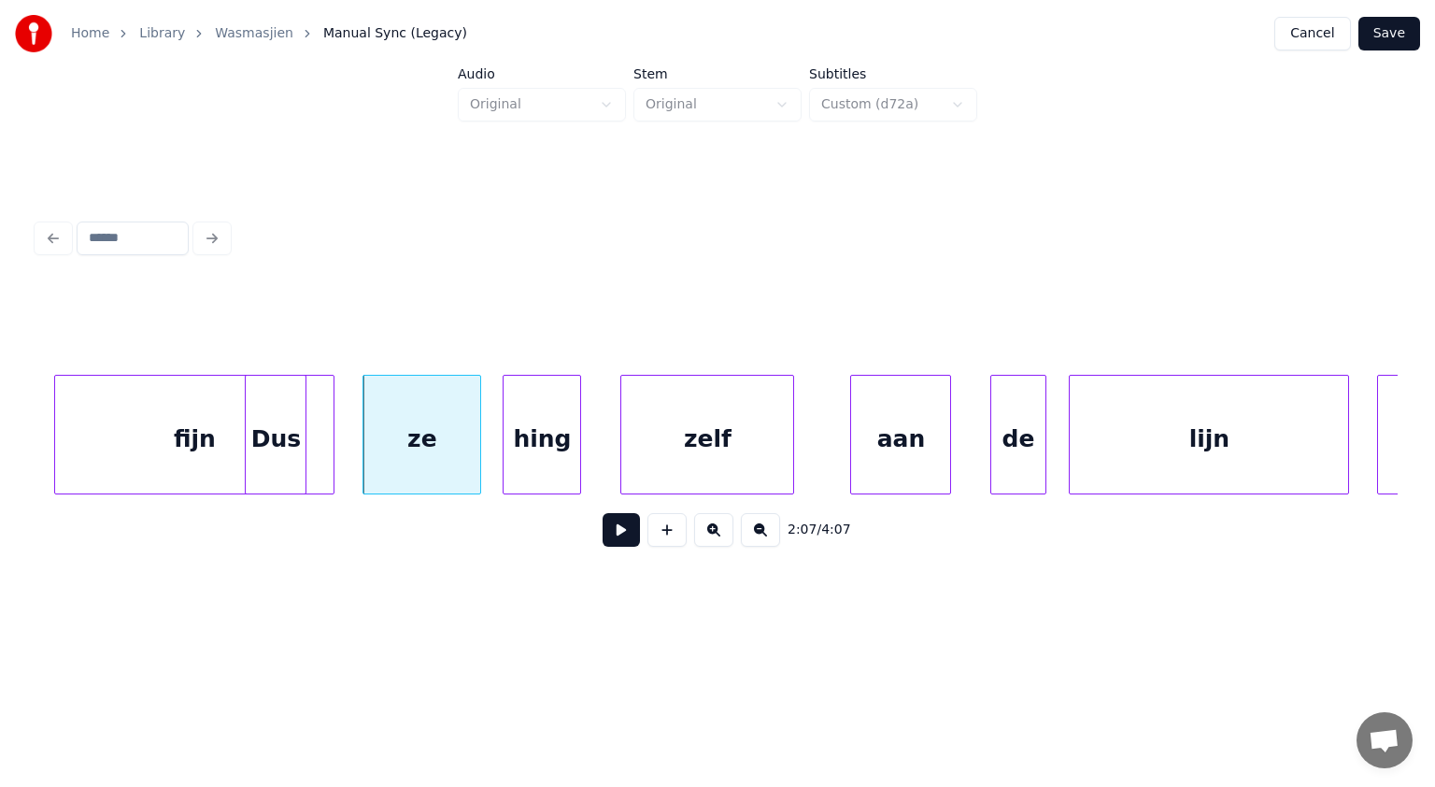
click at [1045, 452] on div at bounding box center [1043, 435] width 6 height 118
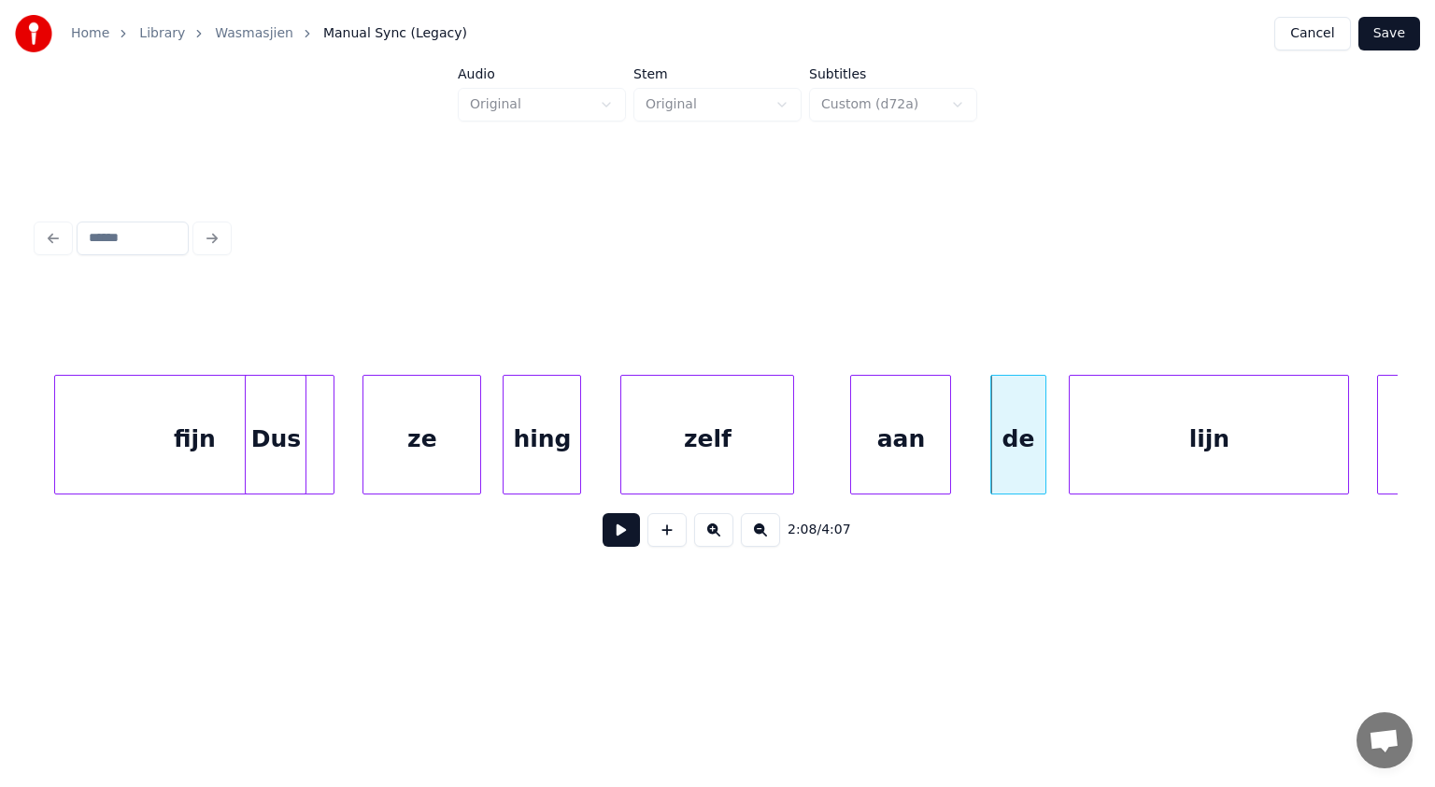
click at [627, 533] on button at bounding box center [621, 530] width 37 height 34
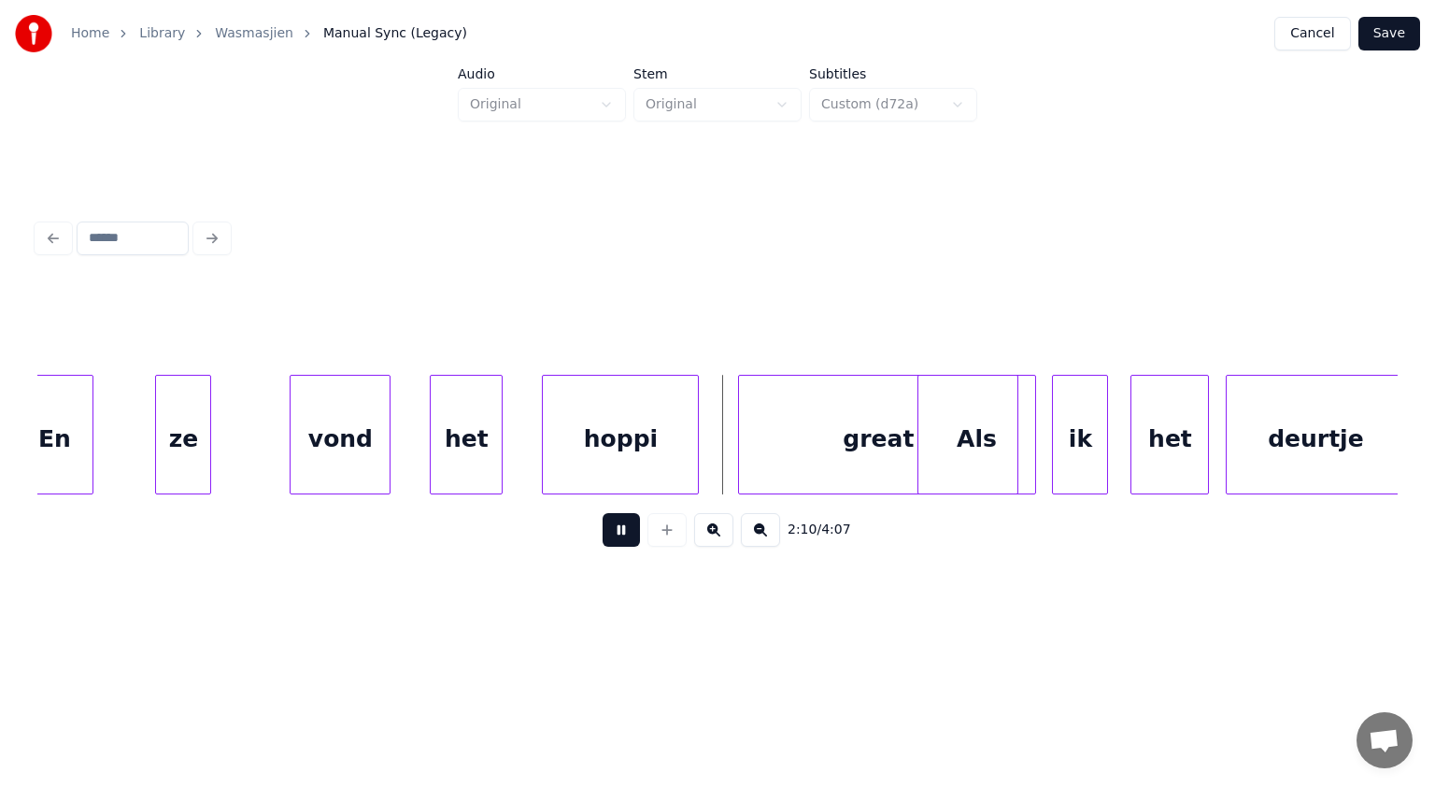
click at [627, 533] on button at bounding box center [621, 530] width 37 height 34
click at [234, 421] on div "ze" at bounding box center [223, 439] width 54 height 127
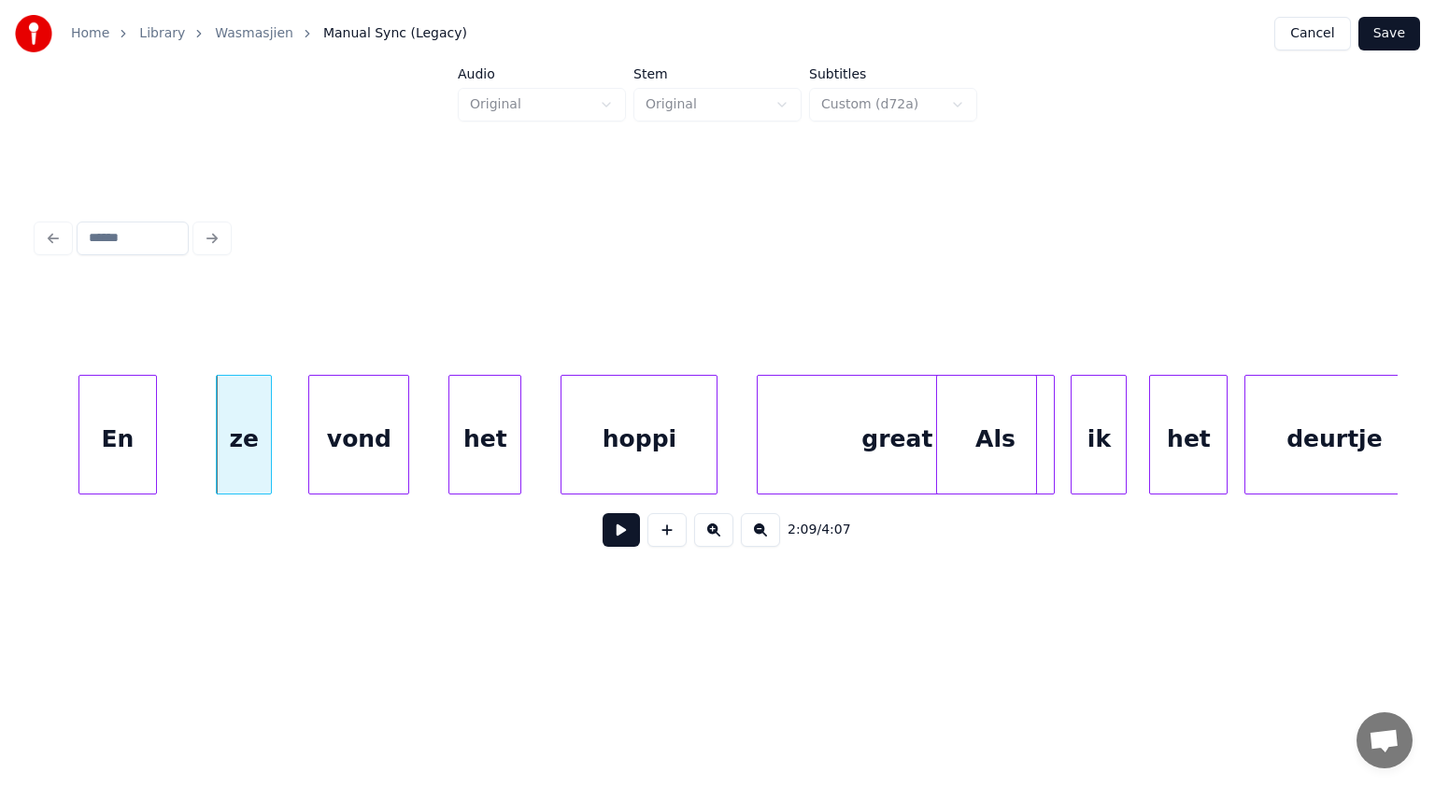
click at [118, 420] on div "En" at bounding box center [117, 439] width 77 height 127
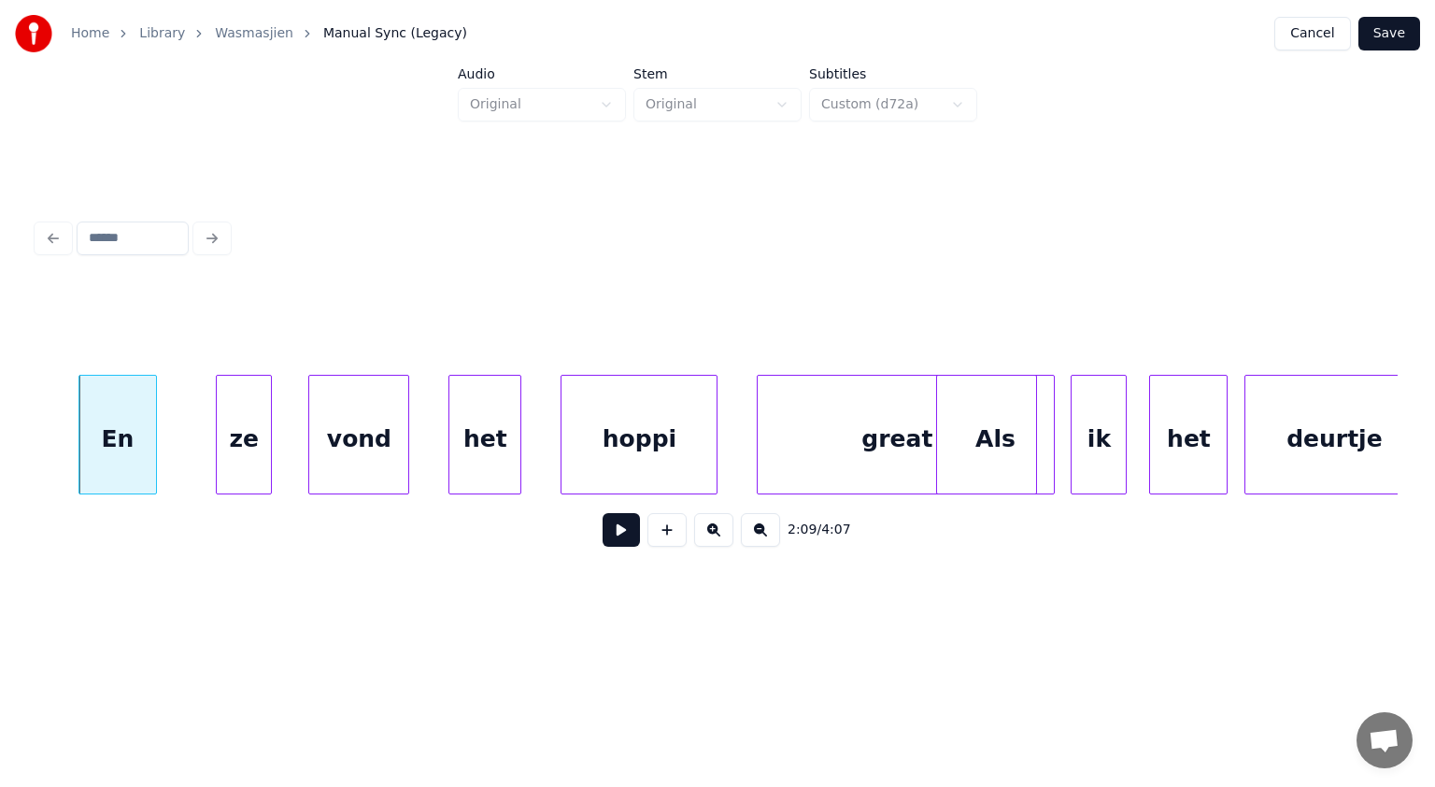
click at [140, 445] on div "En" at bounding box center [117, 439] width 77 height 127
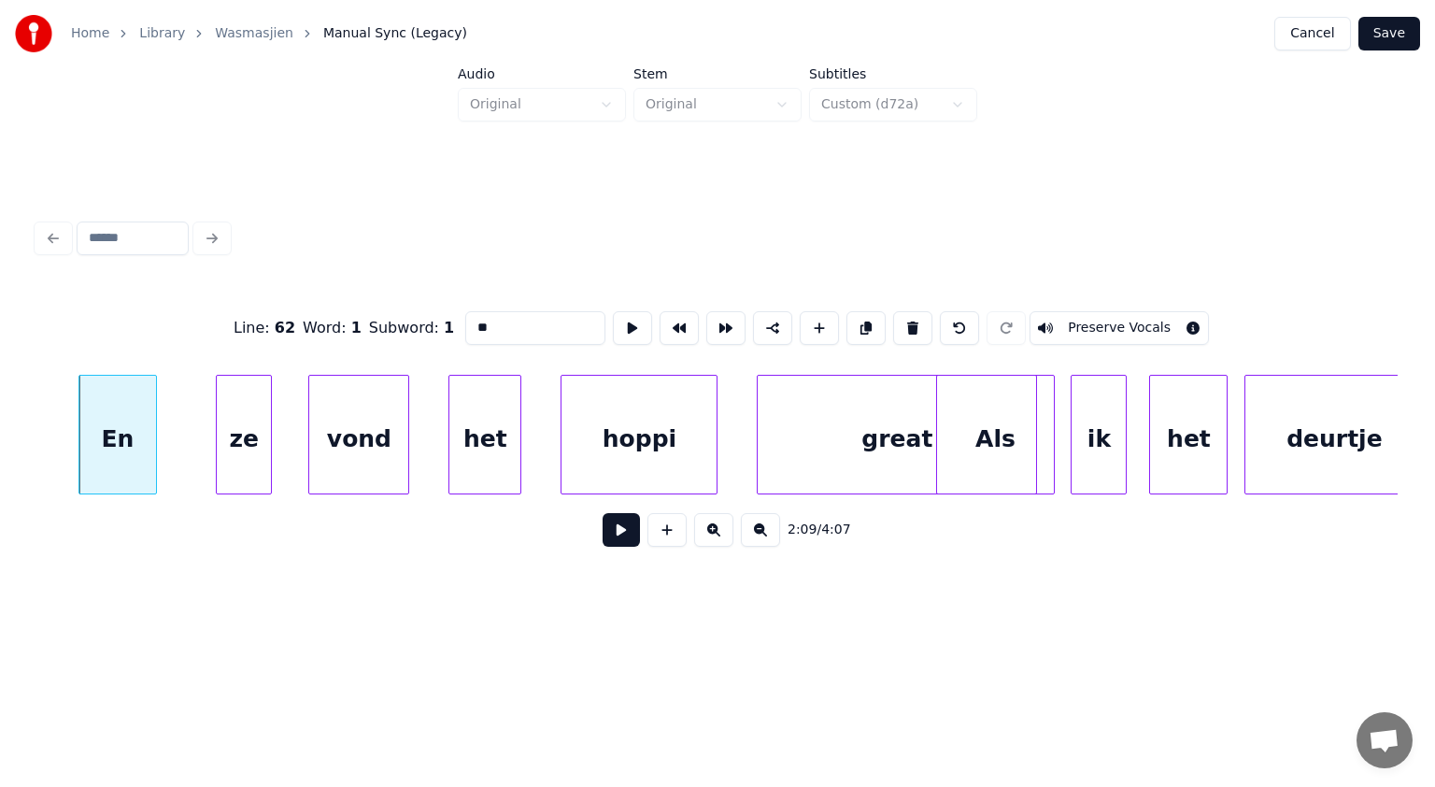
click at [623, 536] on button at bounding box center [621, 530] width 37 height 34
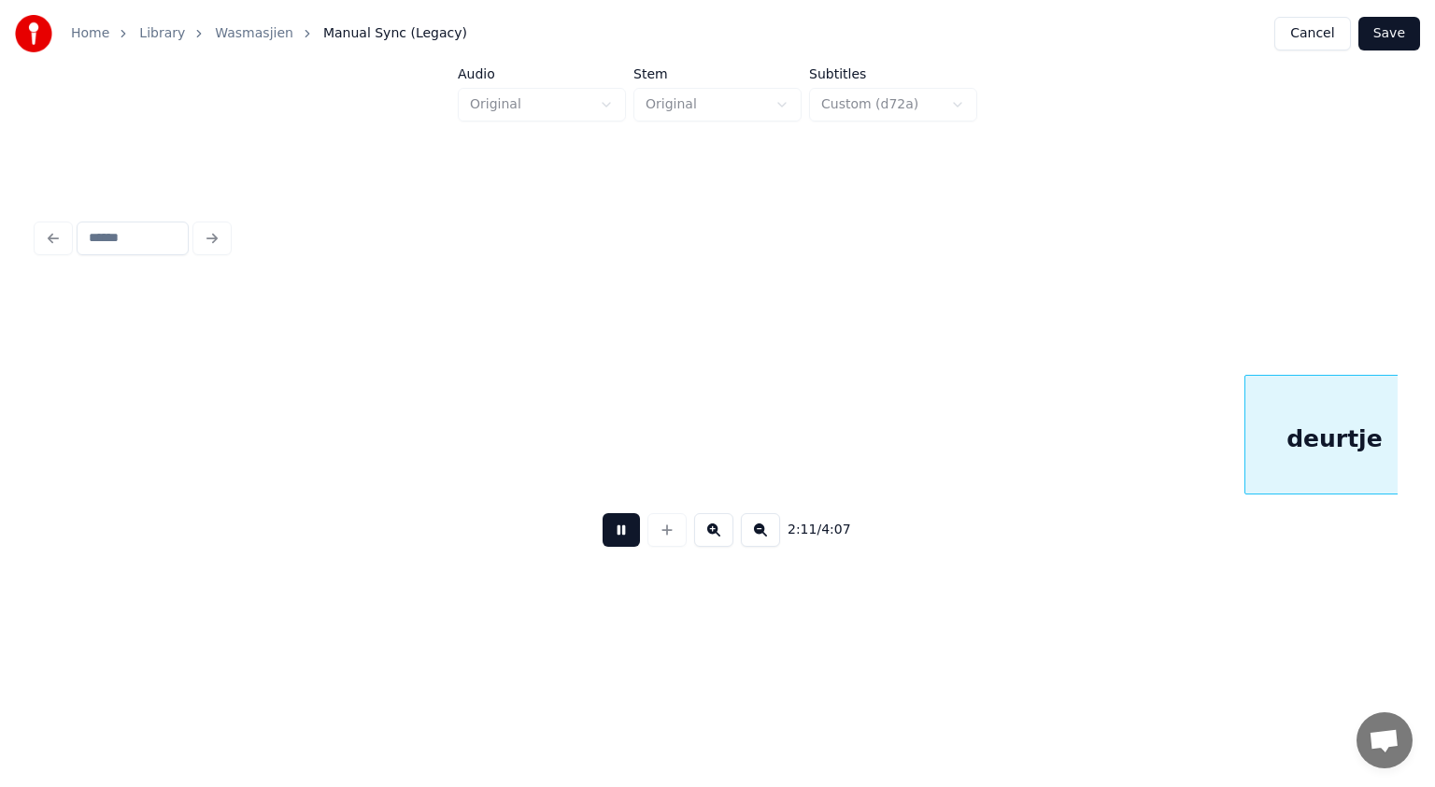
scroll to position [0, 73788]
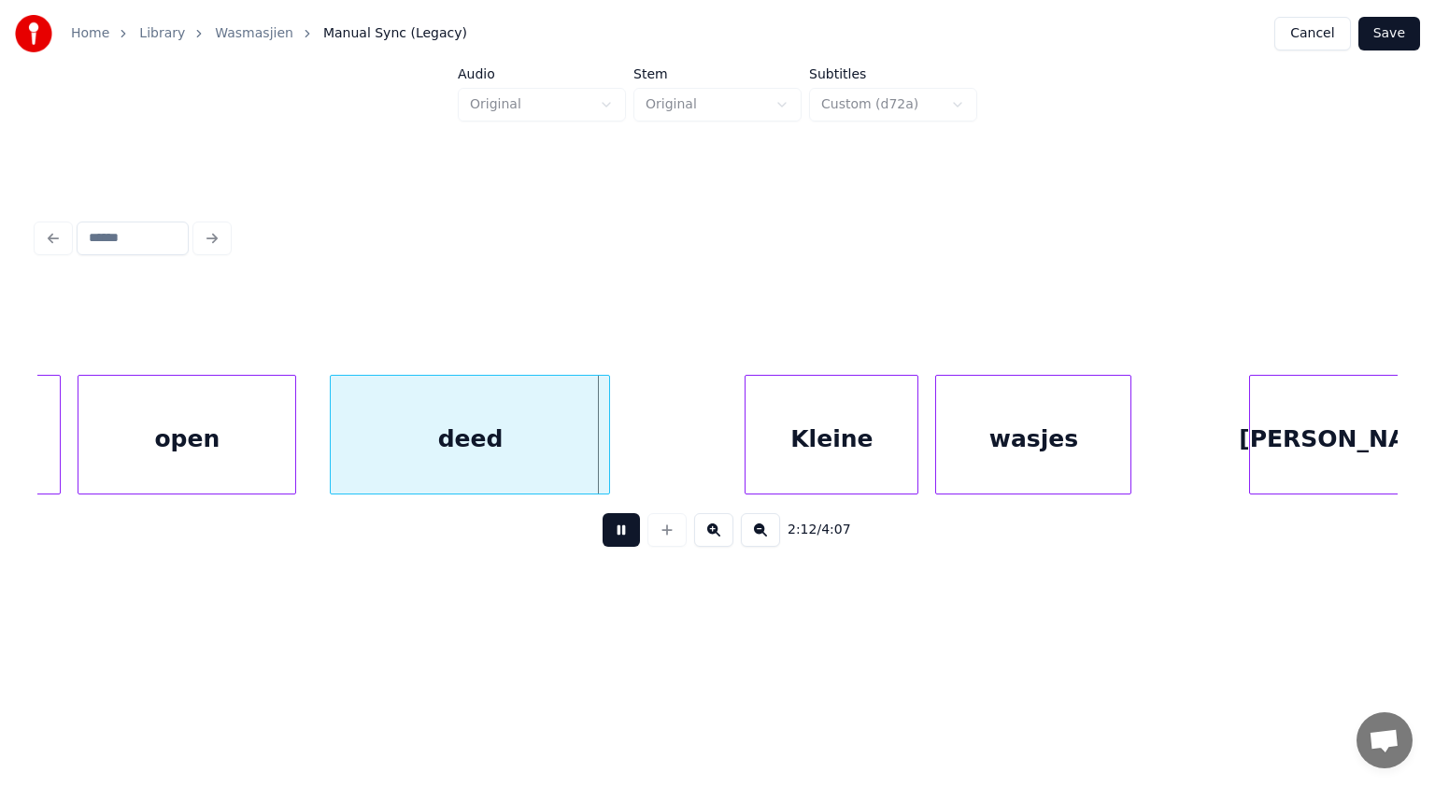
click at [623, 536] on button at bounding box center [621, 530] width 37 height 34
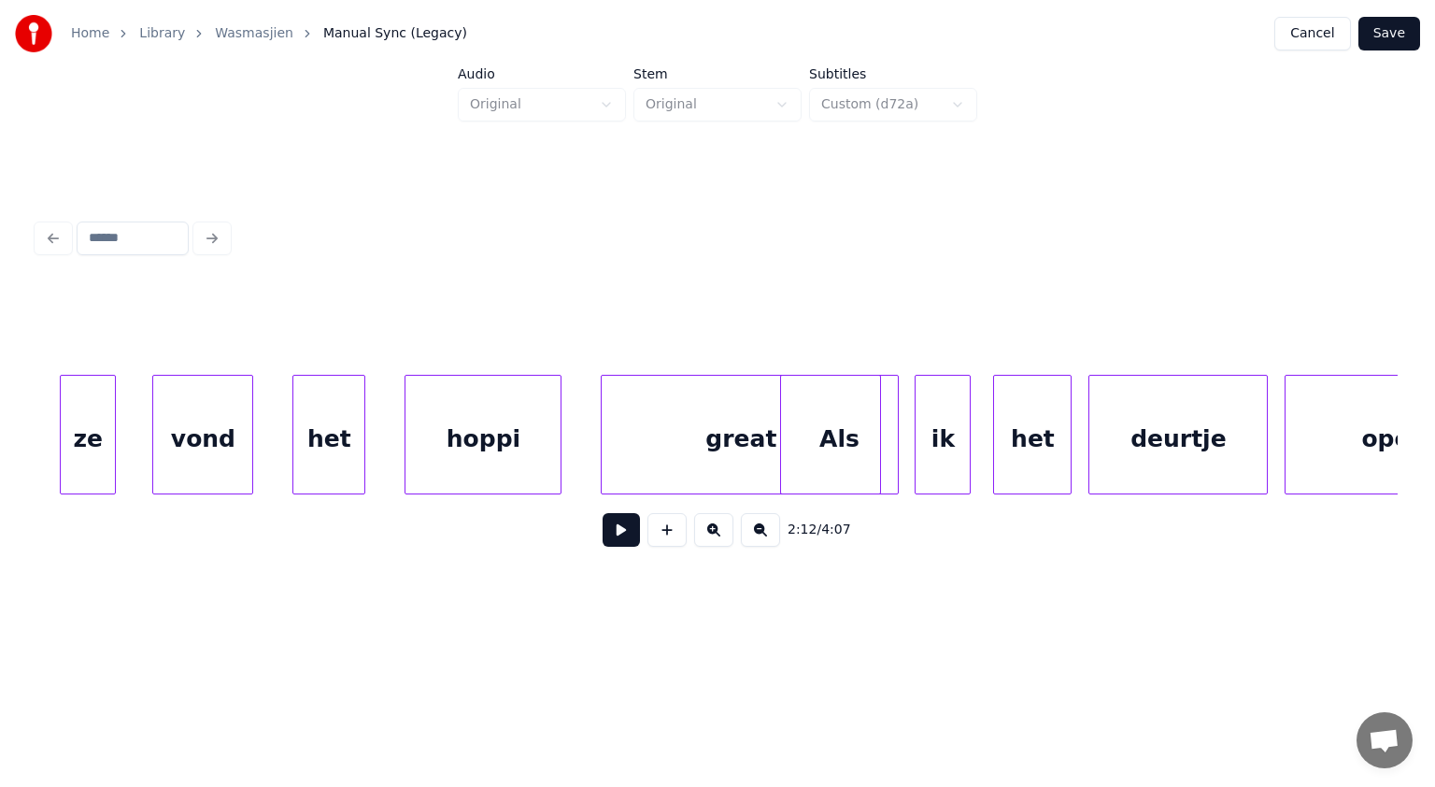
scroll to position [0, 72543]
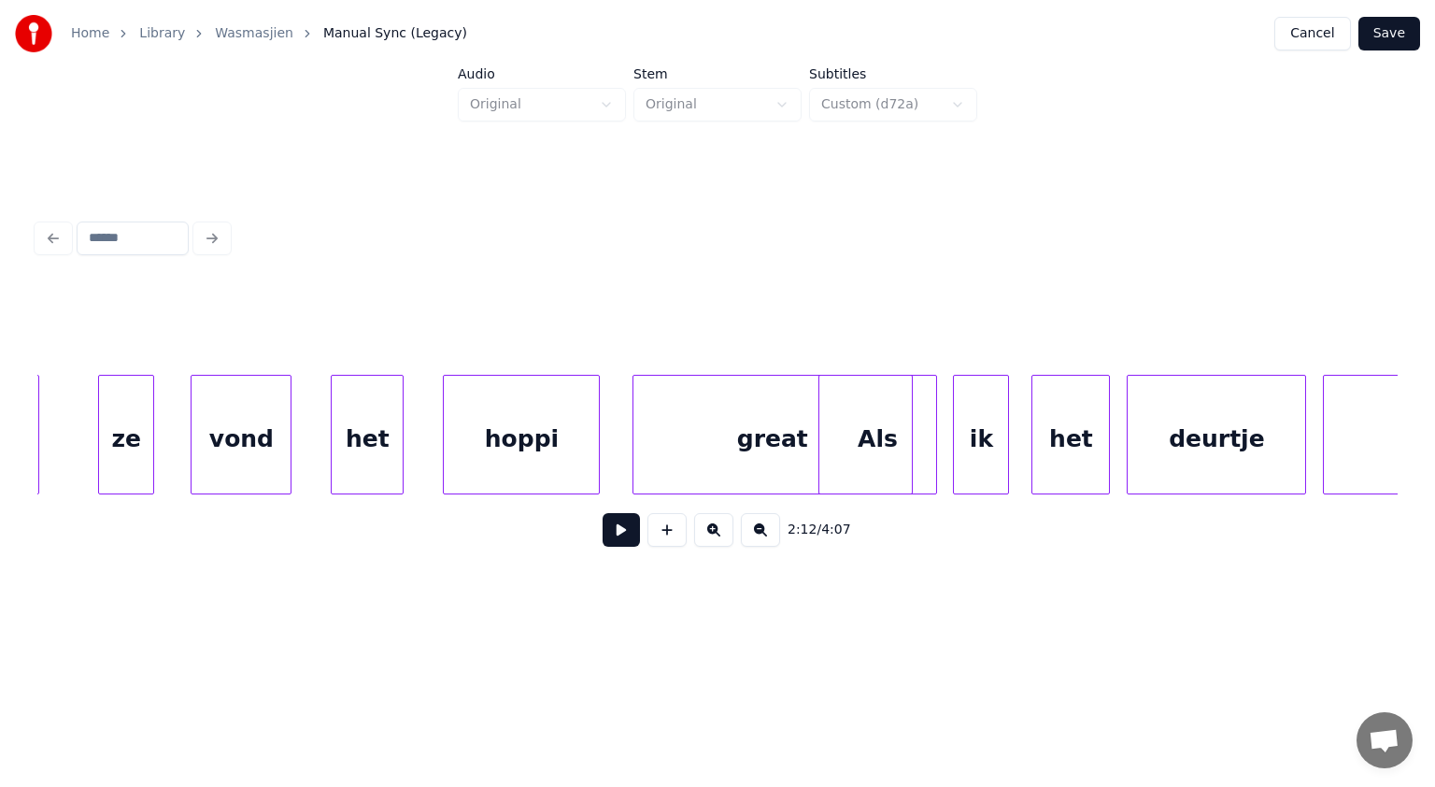
click at [678, 440] on div "great" at bounding box center [773, 439] width 278 height 127
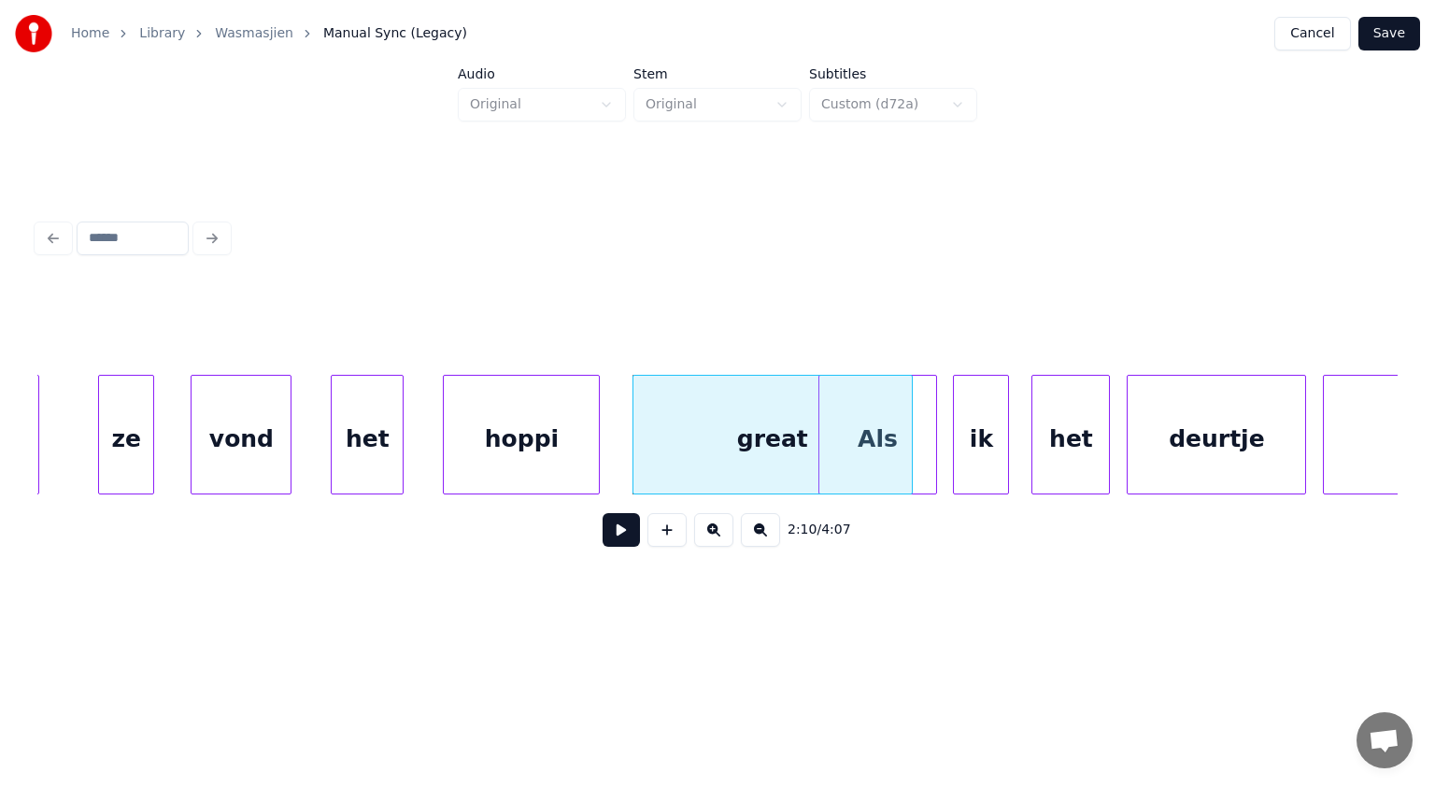
click at [137, 422] on div "ze" at bounding box center [126, 439] width 54 height 127
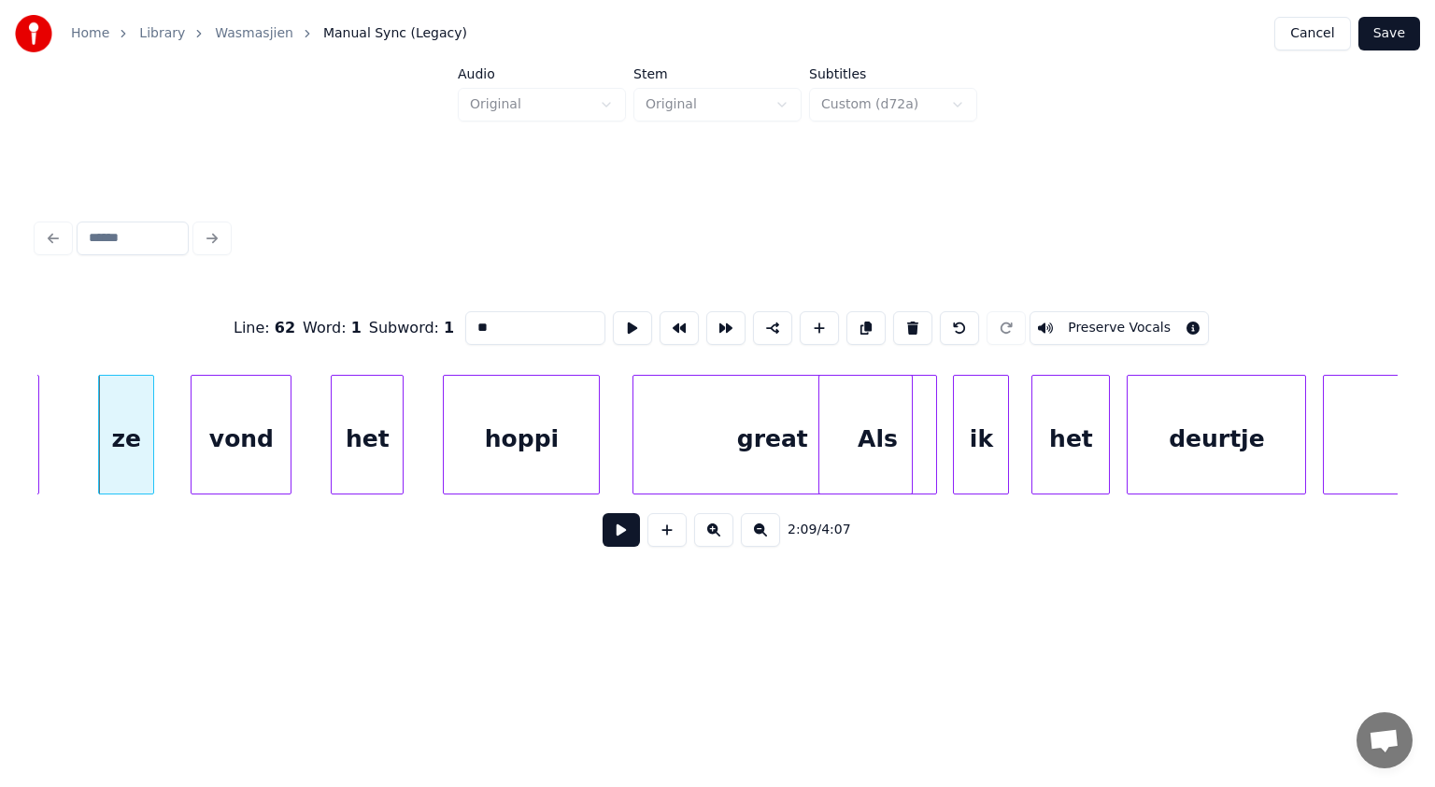
type input "**"
click at [615, 532] on button at bounding box center [621, 530] width 37 height 34
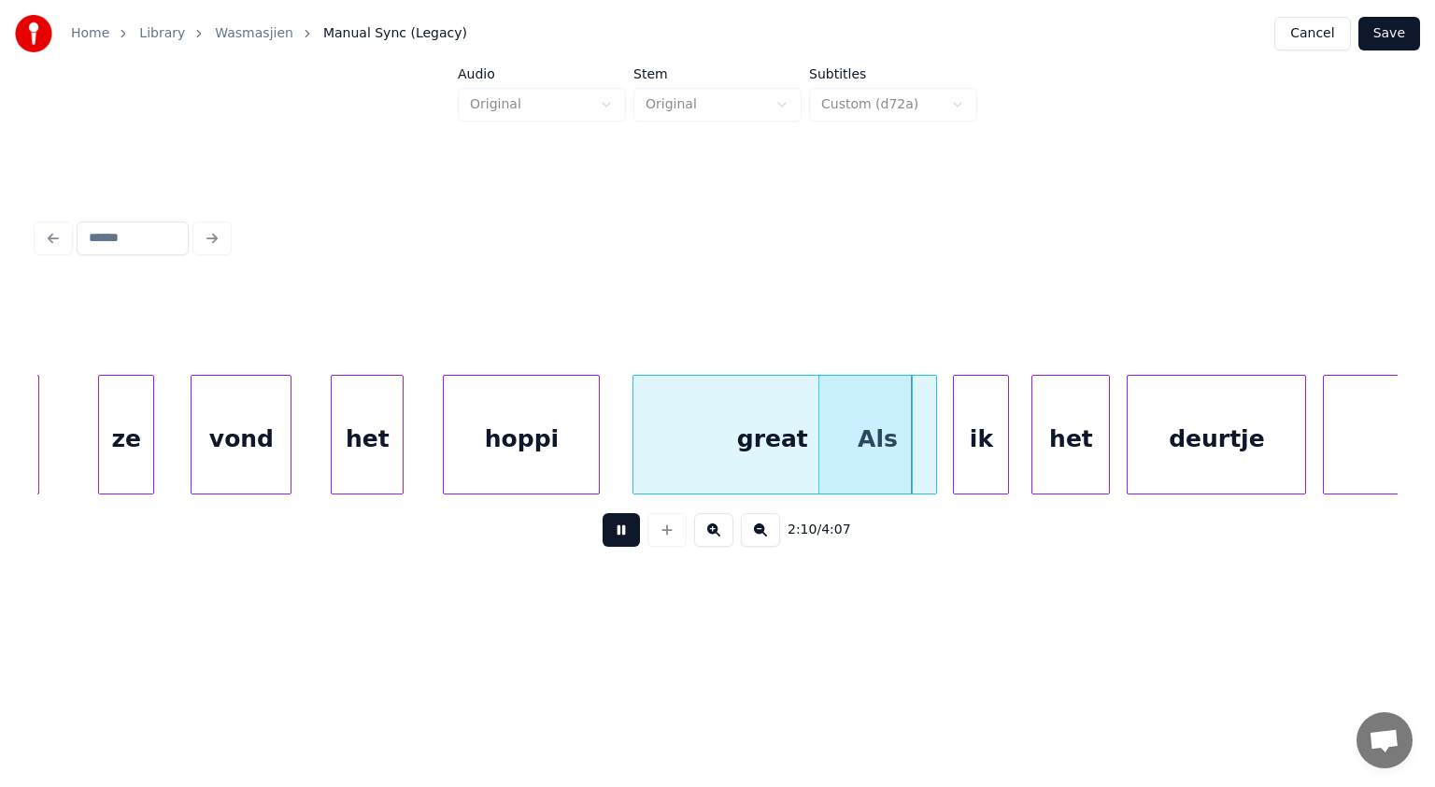
click at [615, 532] on button at bounding box center [621, 530] width 37 height 34
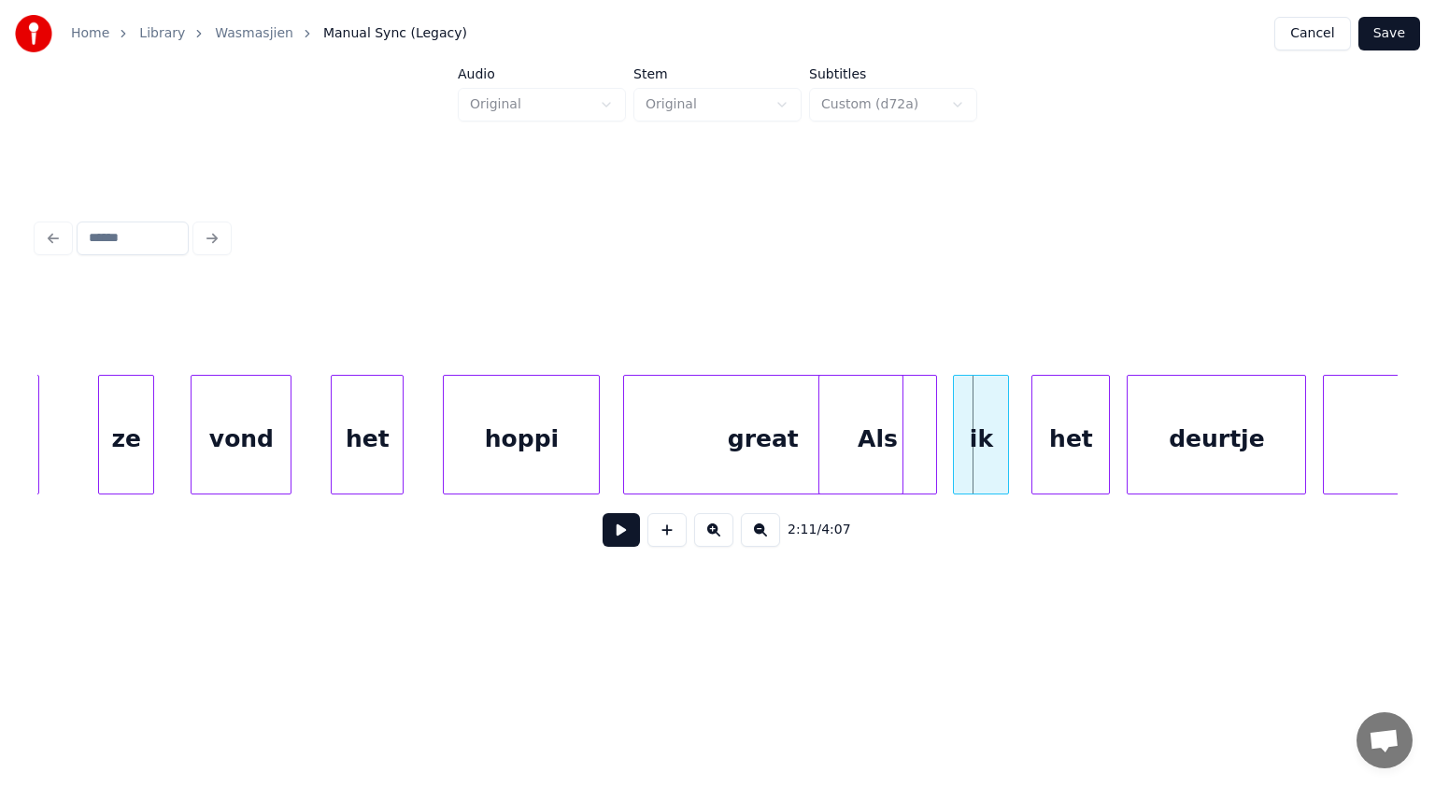
click at [665, 463] on div "great" at bounding box center [763, 439] width 278 height 127
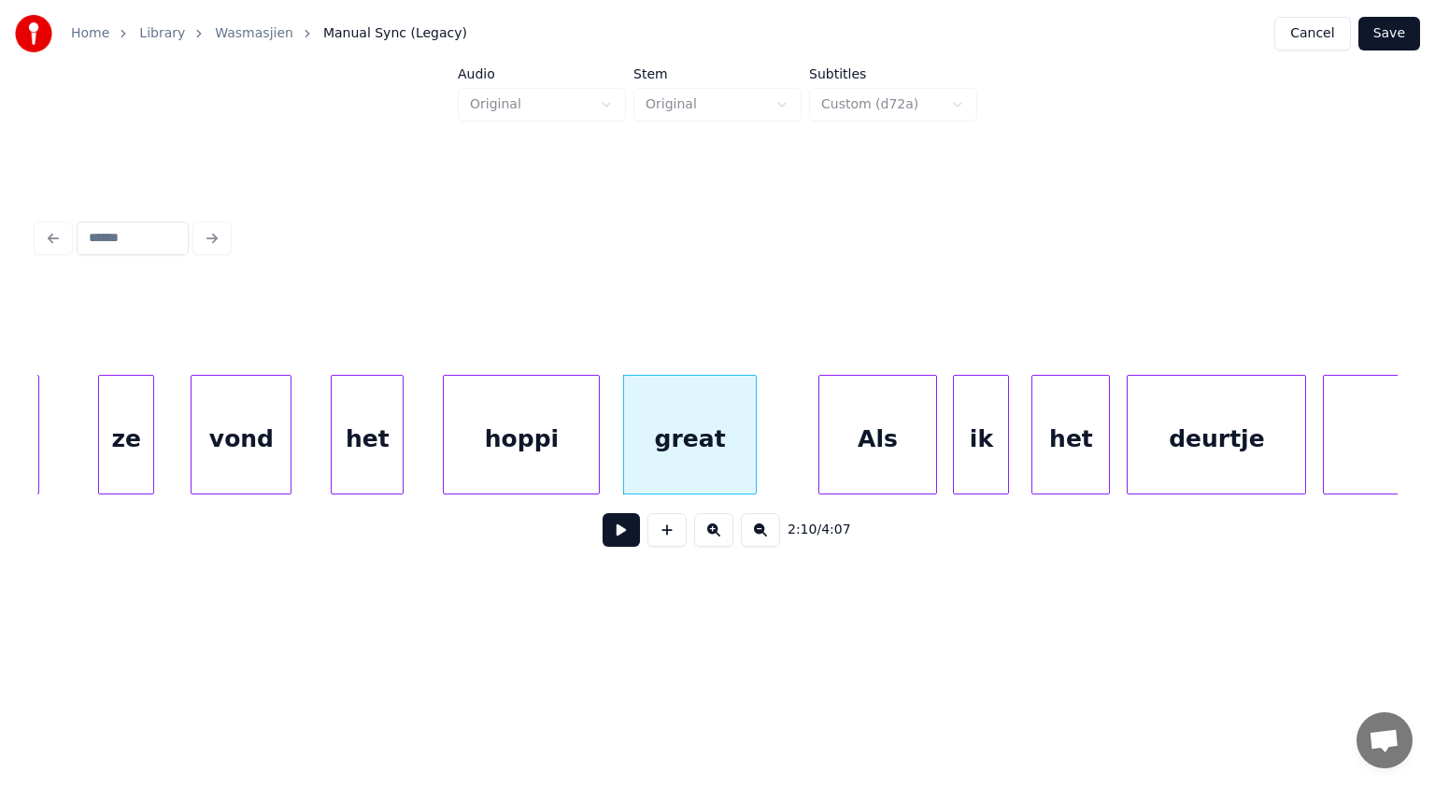
click at [752, 400] on div at bounding box center [753, 435] width 6 height 118
click at [570, 420] on div "hoppi" at bounding box center [521, 439] width 155 height 127
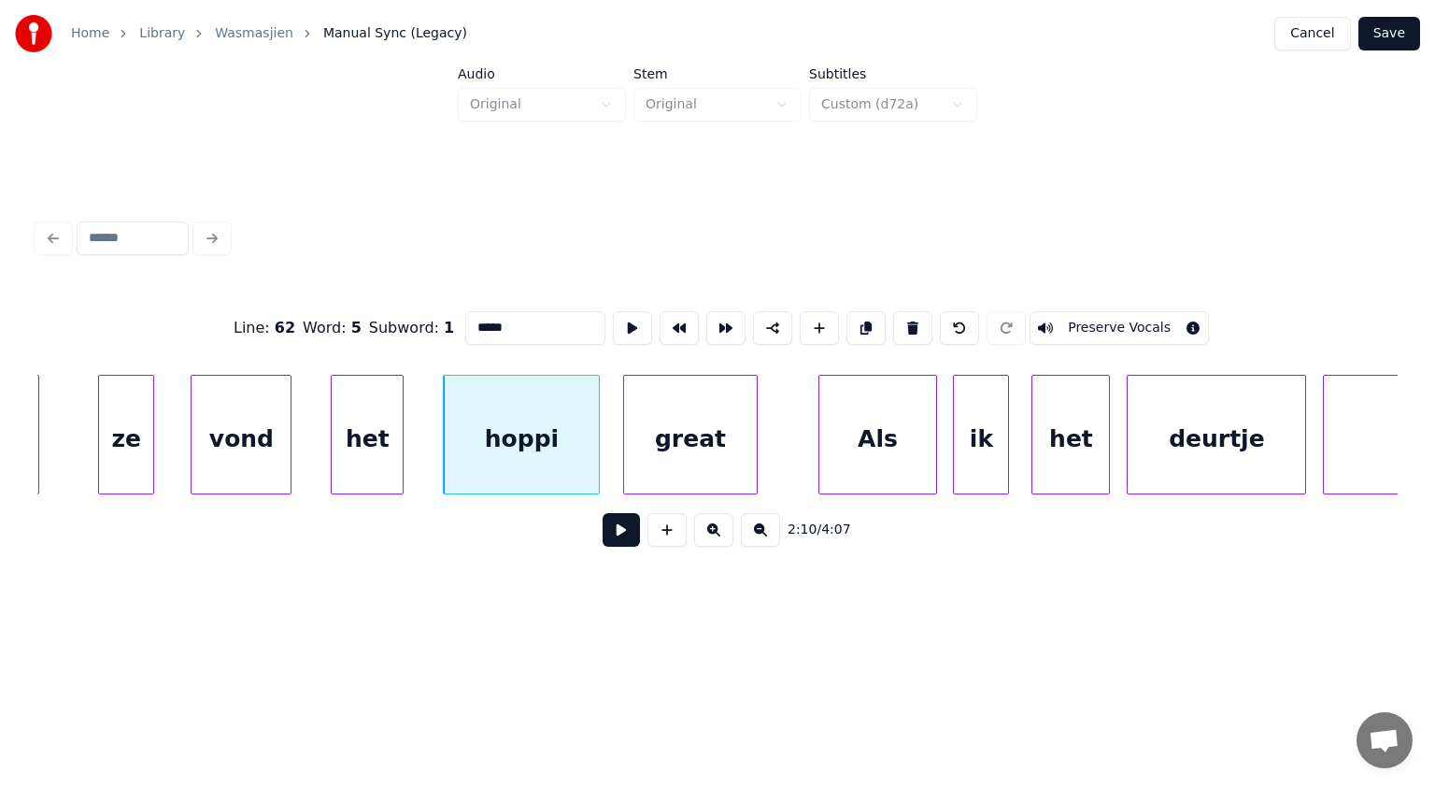
click at [472, 323] on input "*****" at bounding box center [535, 328] width 140 height 34
click at [693, 440] on div "great" at bounding box center [690, 439] width 133 height 127
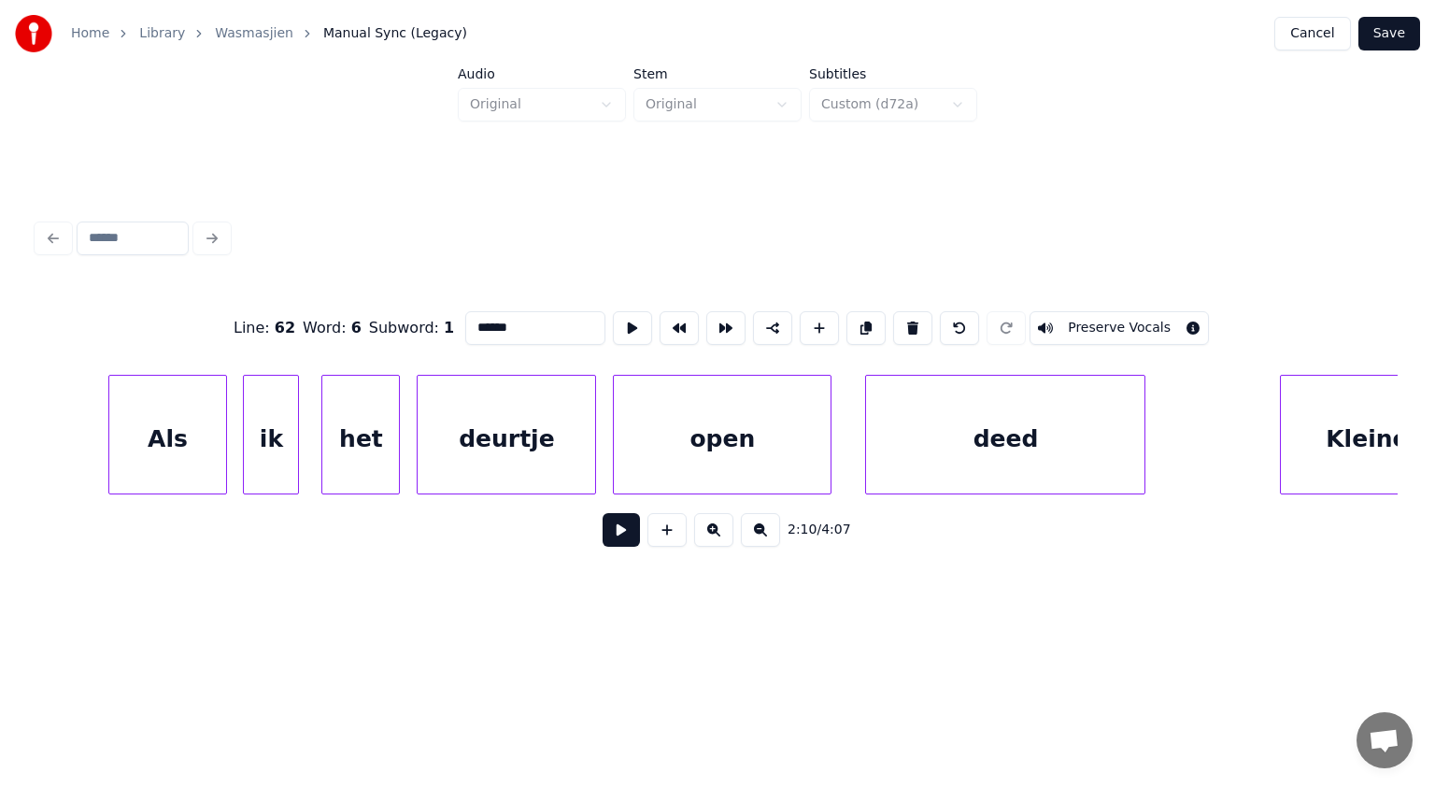
scroll to position [0, 73340]
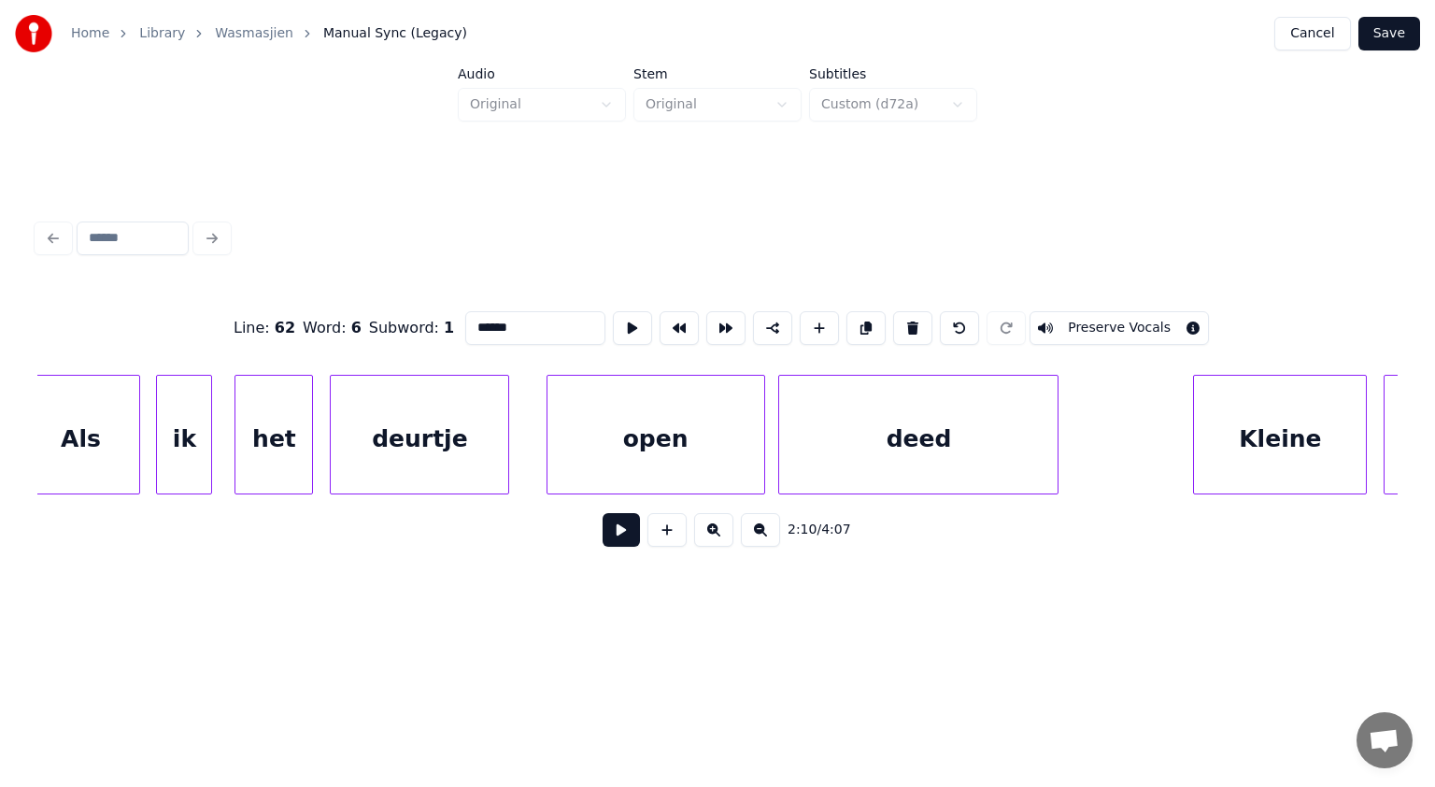
click at [728, 447] on div "open" at bounding box center [656, 439] width 217 height 127
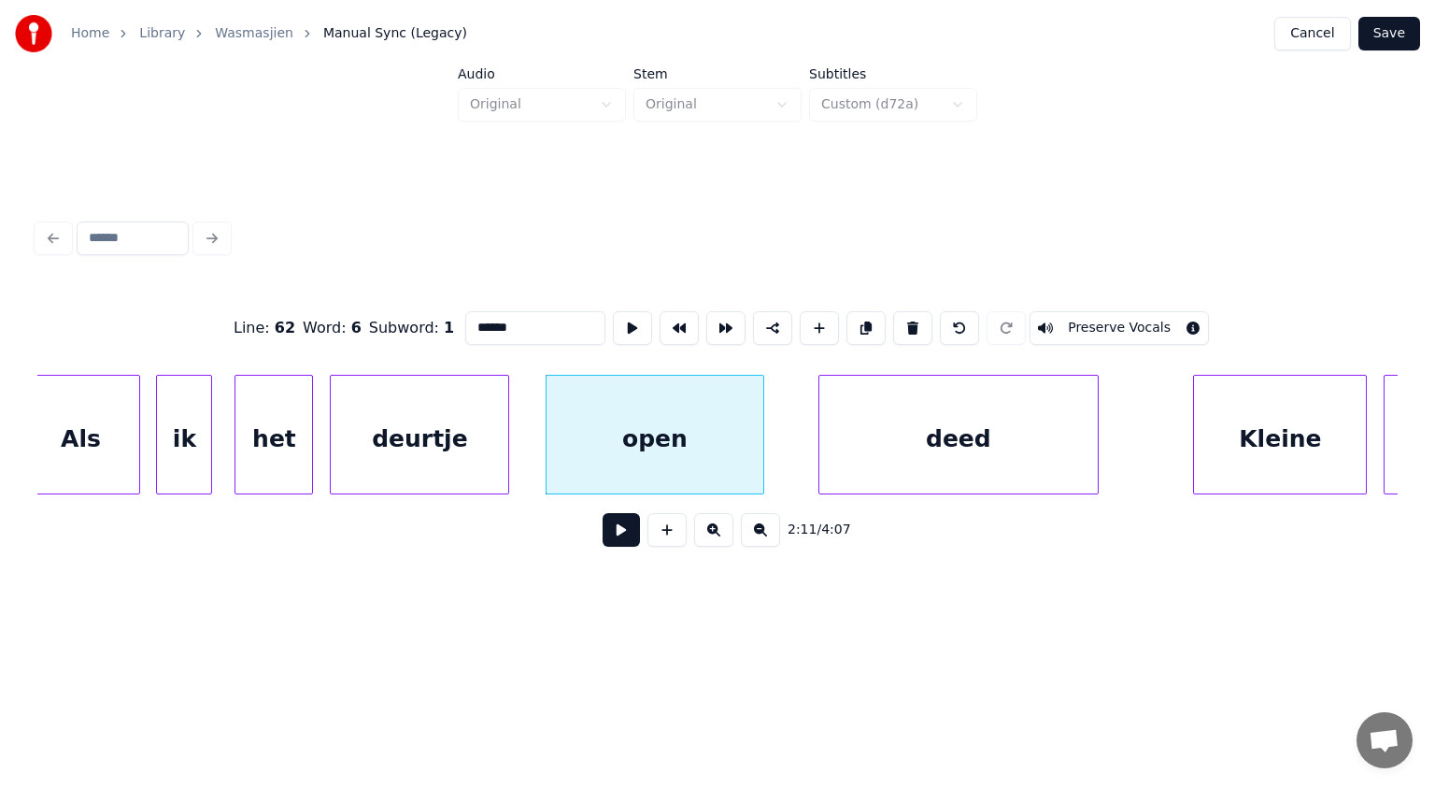
click at [1059, 448] on div "deed" at bounding box center [958, 439] width 278 height 127
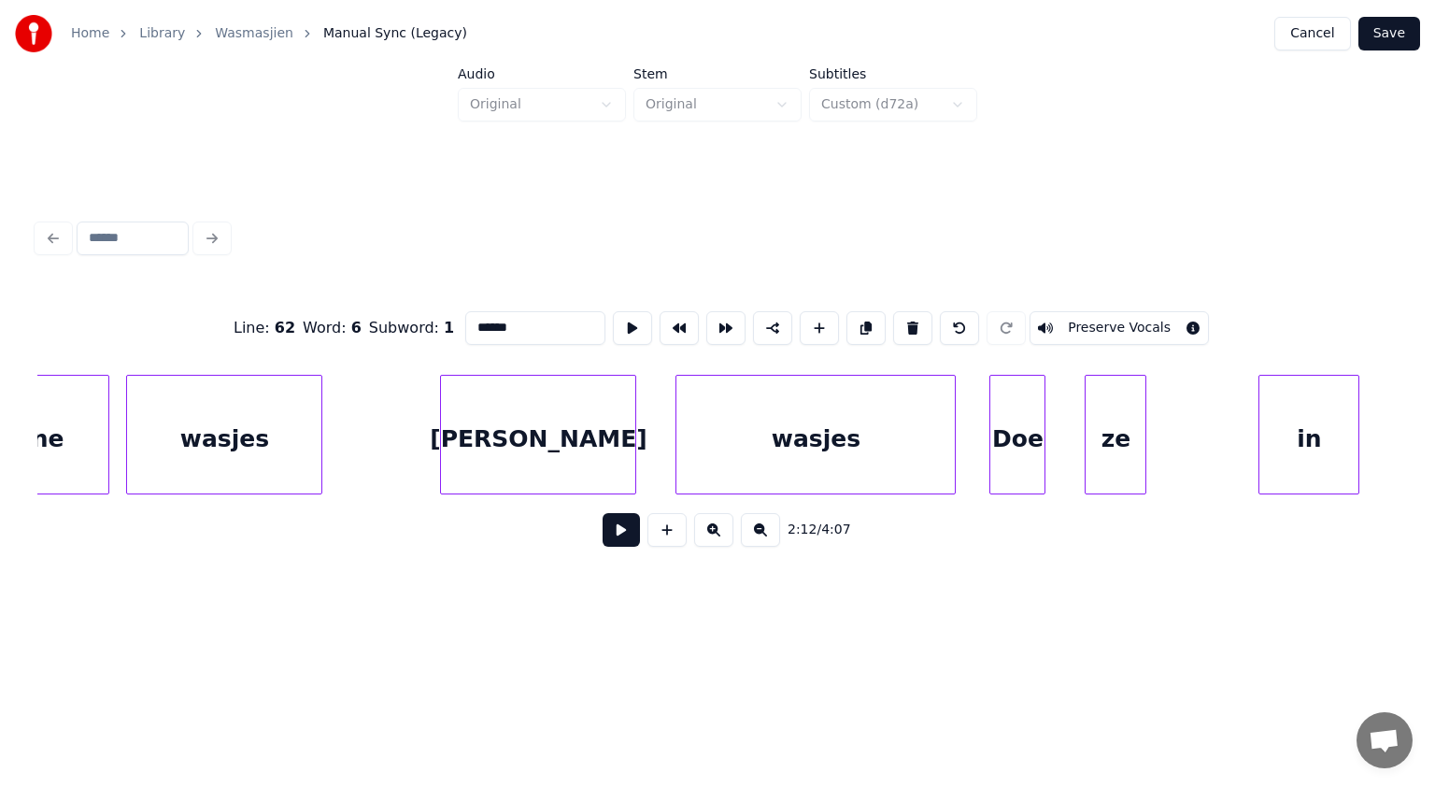
scroll to position [0, 74697]
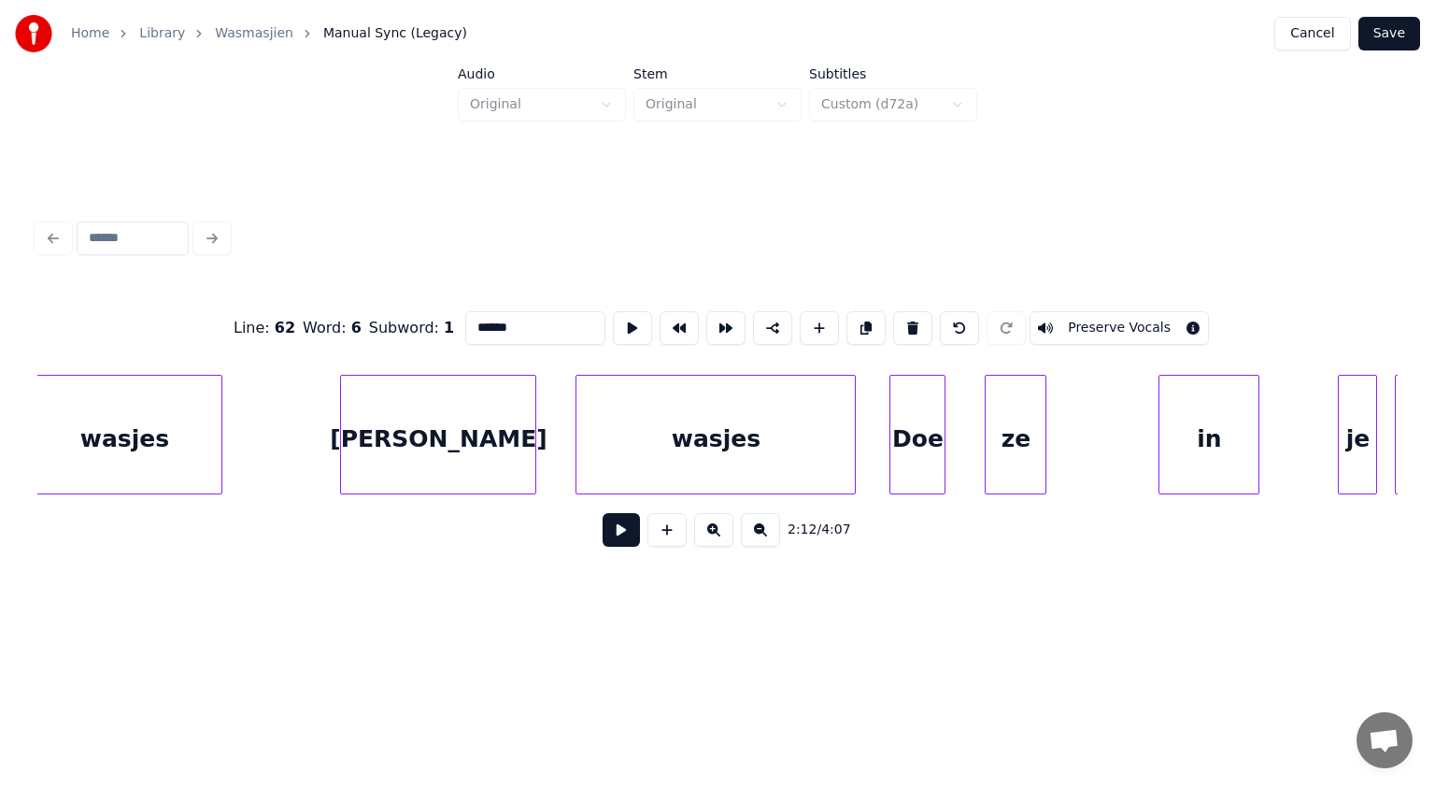
click at [172, 435] on div "wasjes" at bounding box center [124, 439] width 194 height 127
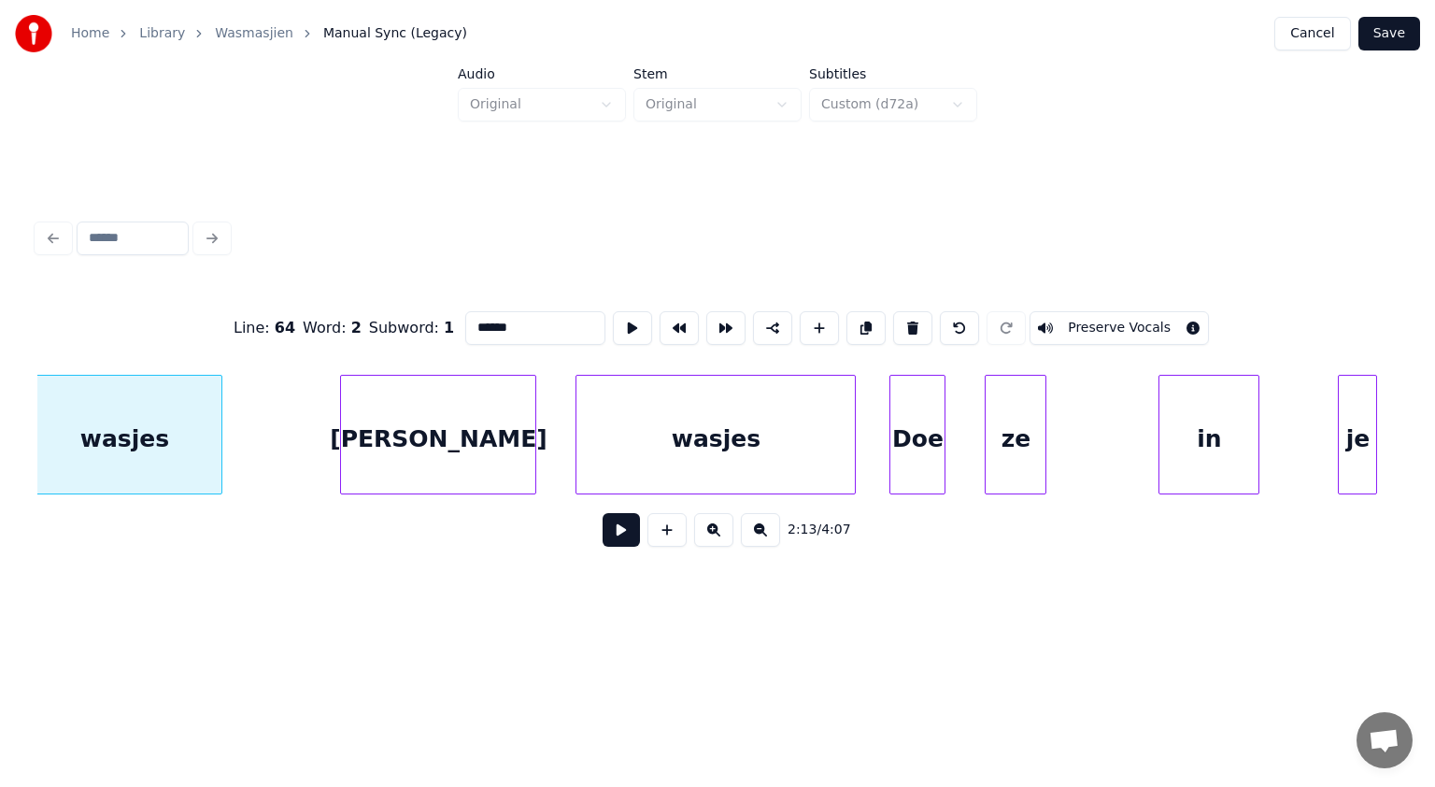
scroll to position [0, 74686]
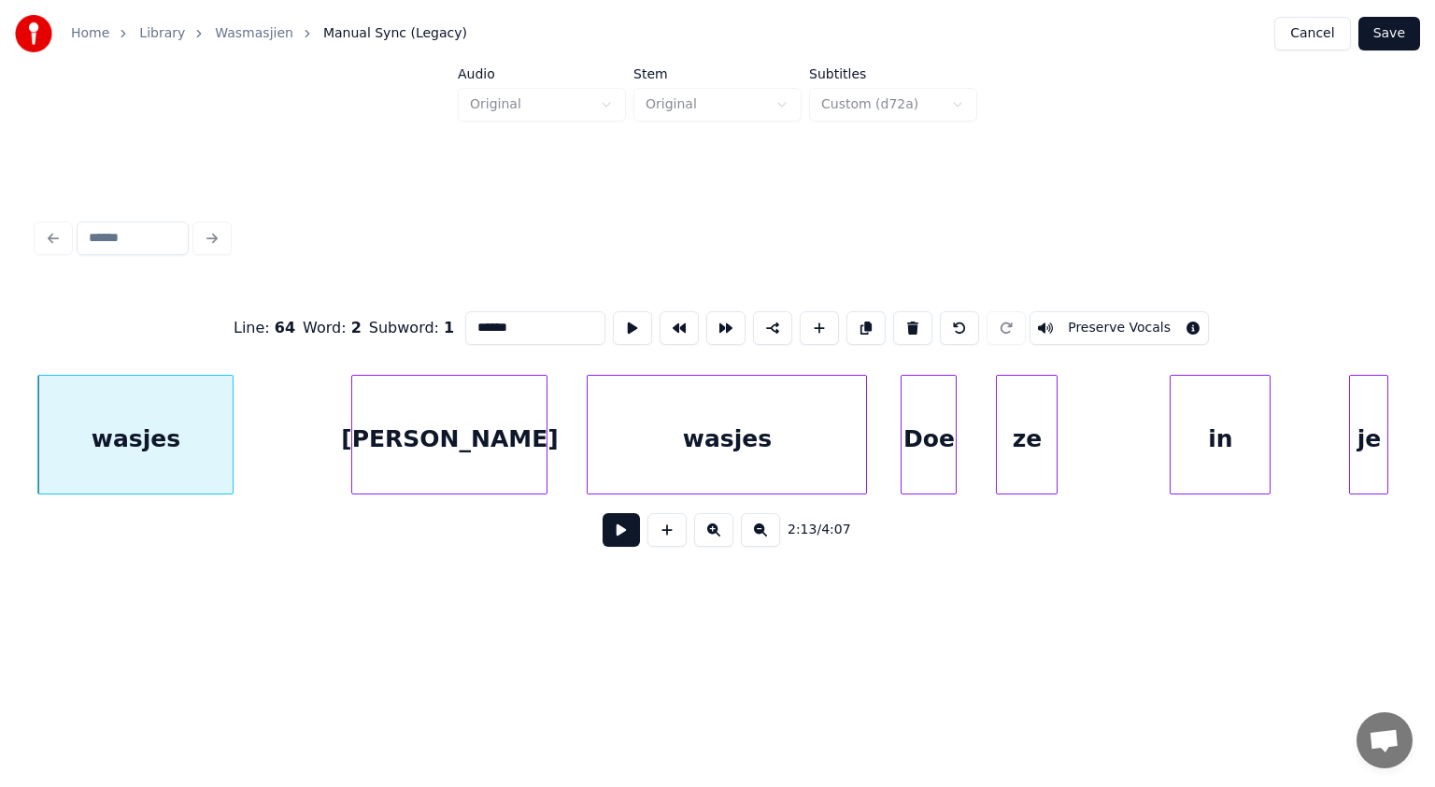
type input "******"
click at [619, 534] on button at bounding box center [621, 530] width 37 height 34
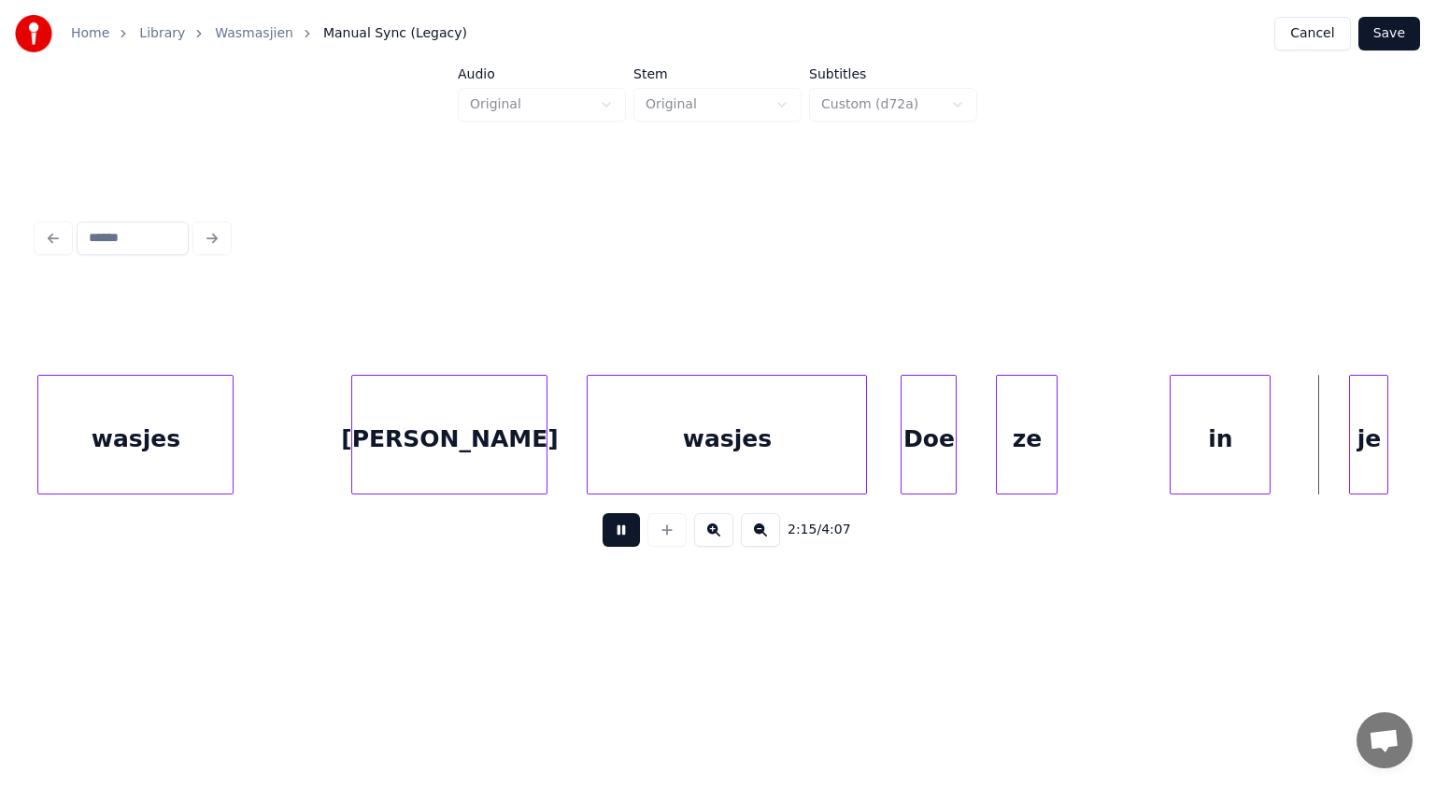
click at [619, 534] on button at bounding box center [621, 530] width 37 height 34
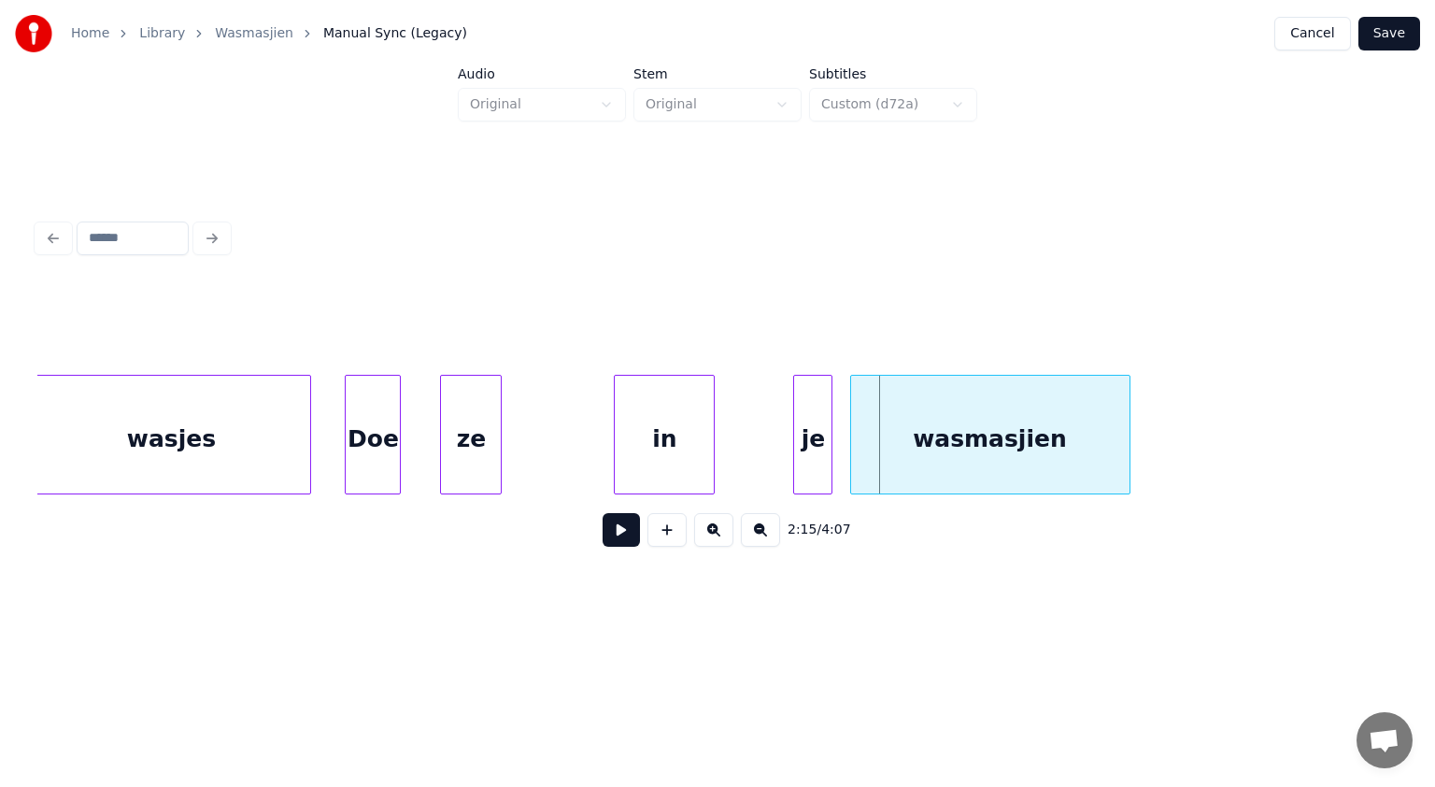
scroll to position [0, 75180]
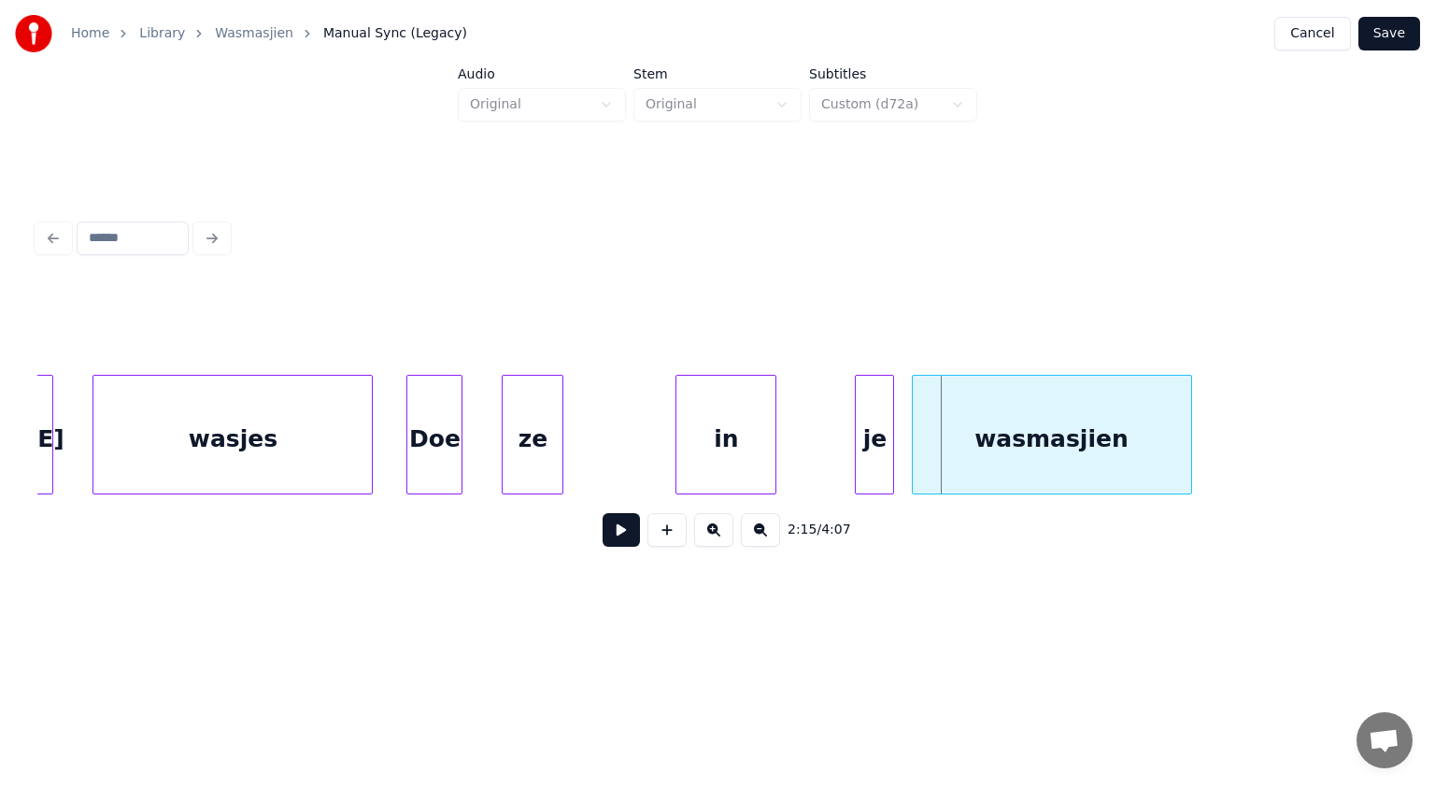
click at [426, 417] on div "Doe" at bounding box center [434, 439] width 54 height 127
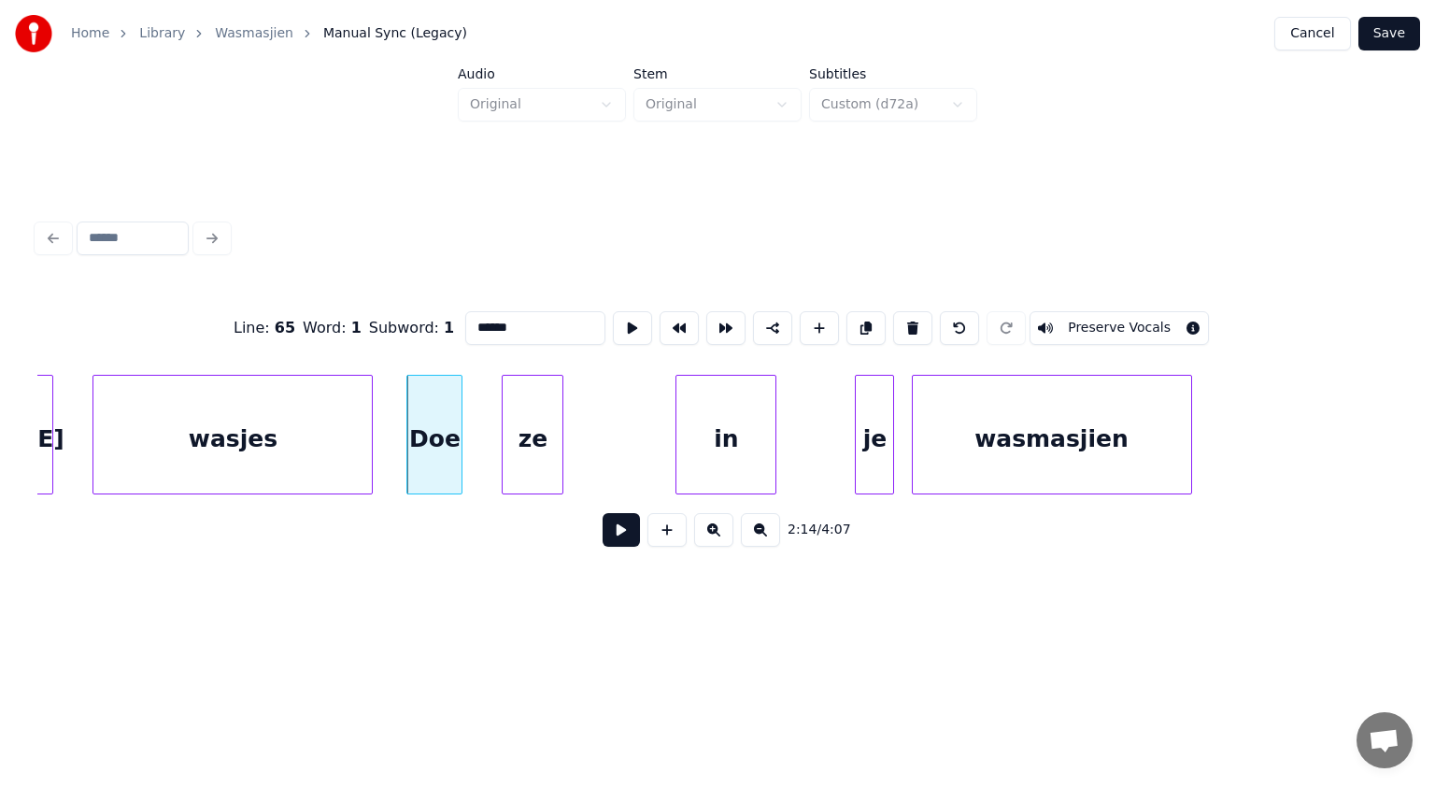
type input "***"
click at [618, 534] on button at bounding box center [621, 530] width 37 height 34
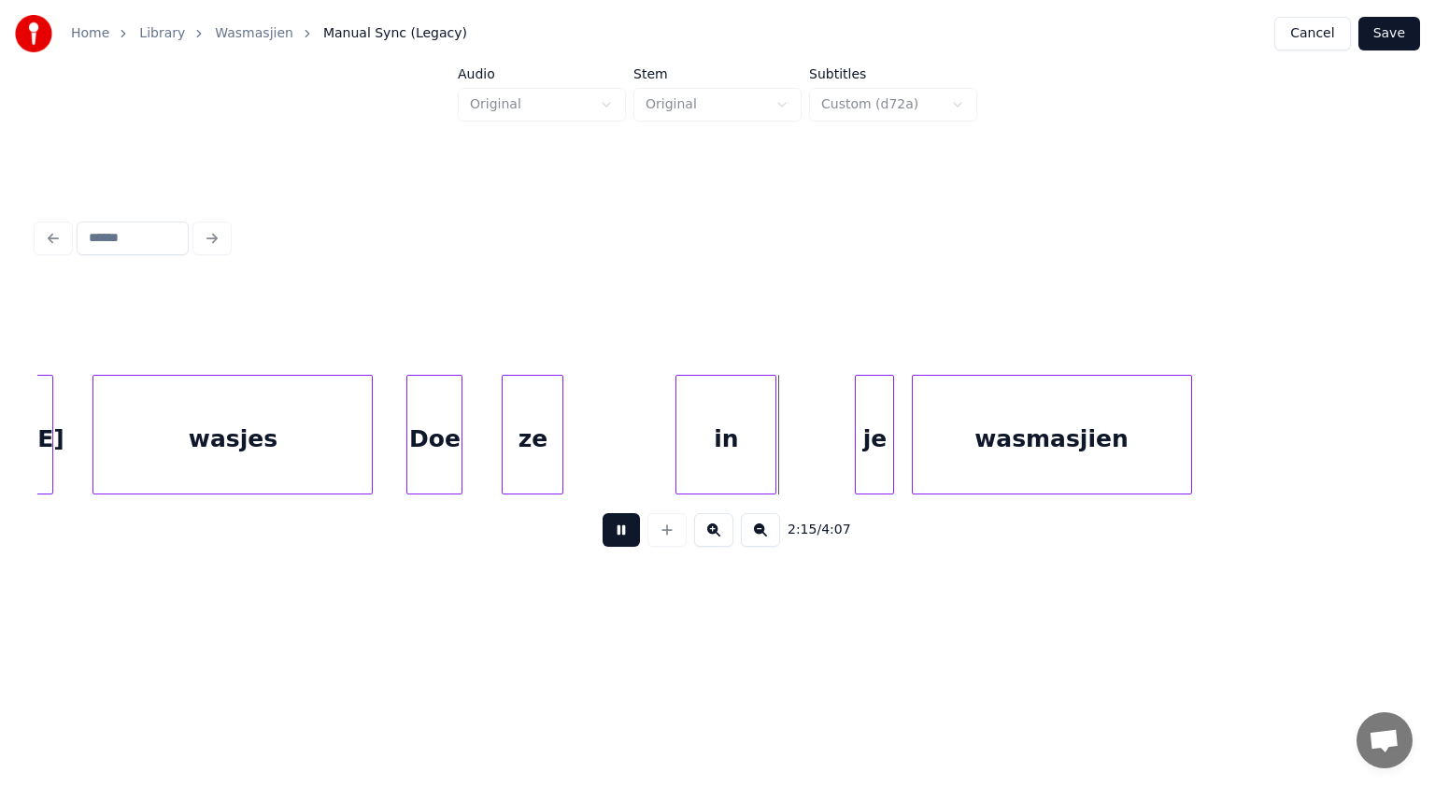
click at [618, 534] on button at bounding box center [621, 530] width 37 height 34
click at [600, 448] on div "ze" at bounding box center [597, 439] width 60 height 127
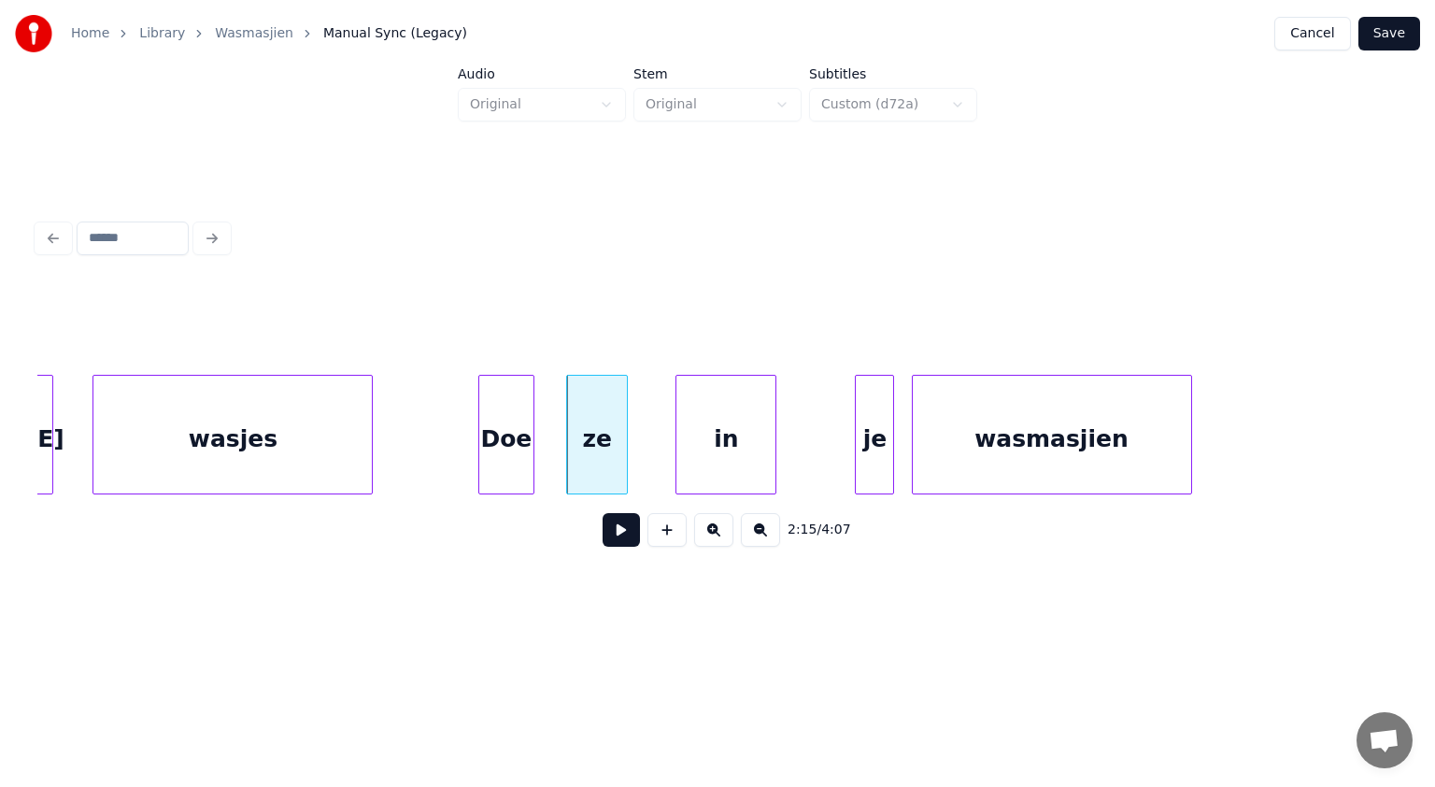
click at [506, 434] on div "Doe" at bounding box center [506, 439] width 54 height 127
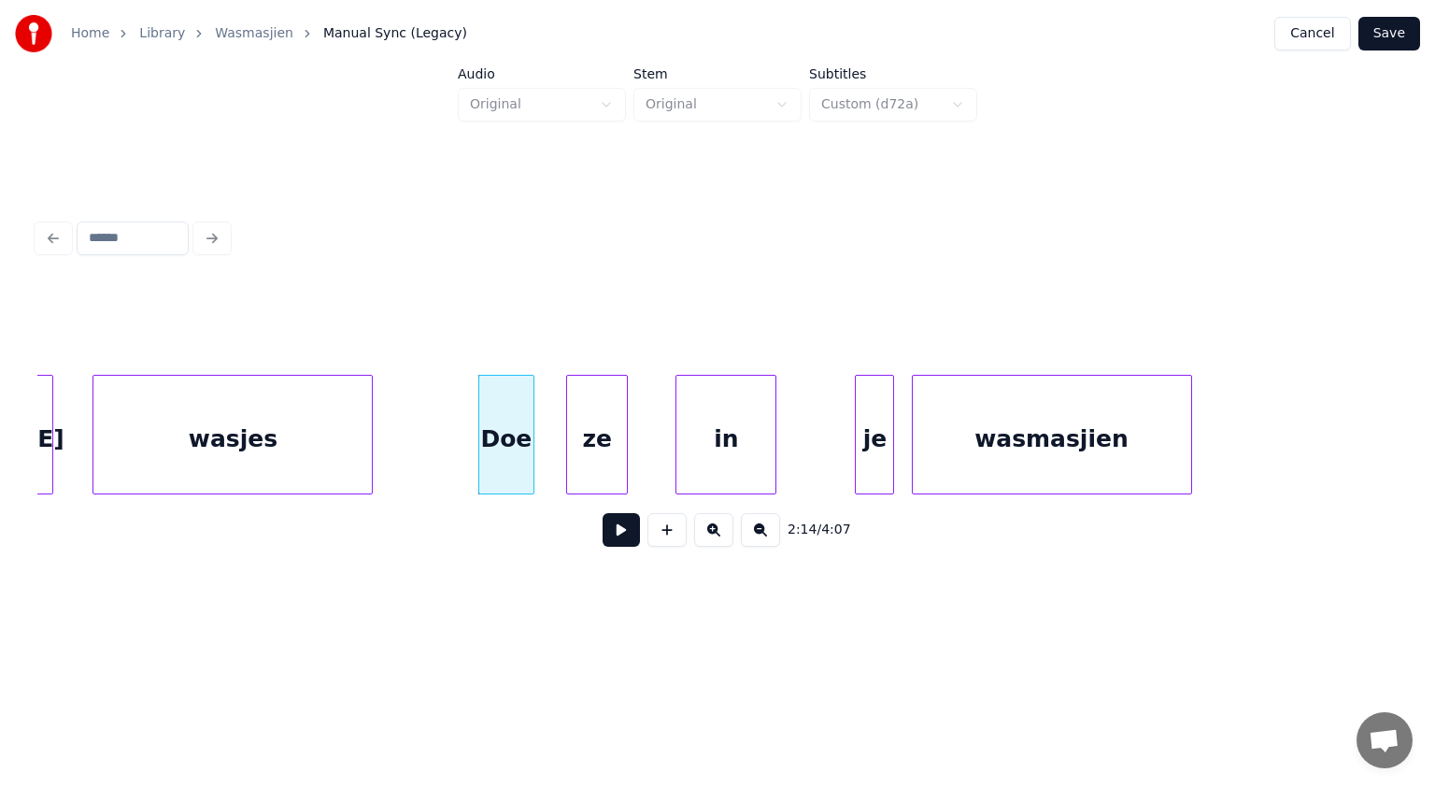
click at [617, 531] on button at bounding box center [621, 530] width 37 height 34
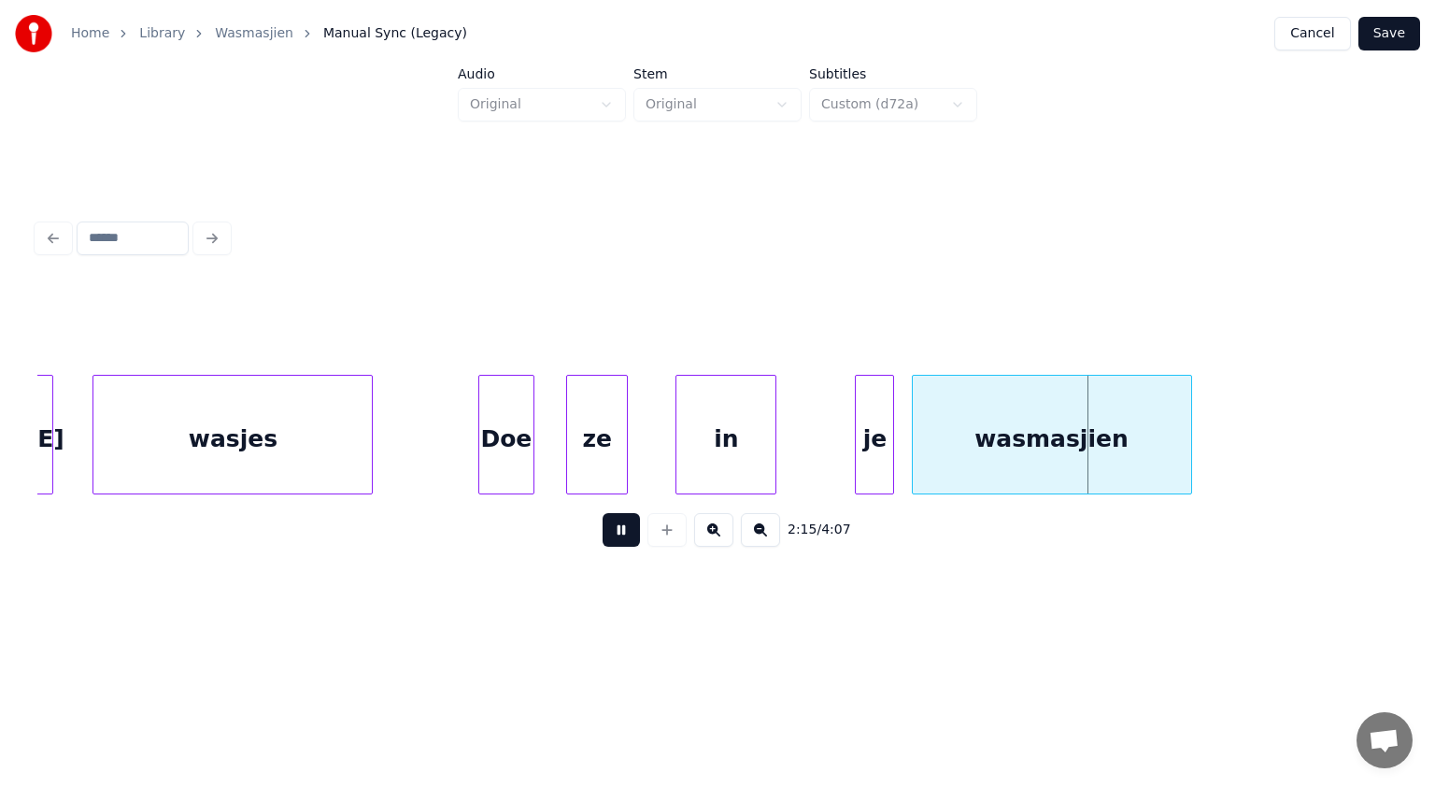
click at [617, 531] on button at bounding box center [621, 530] width 37 height 34
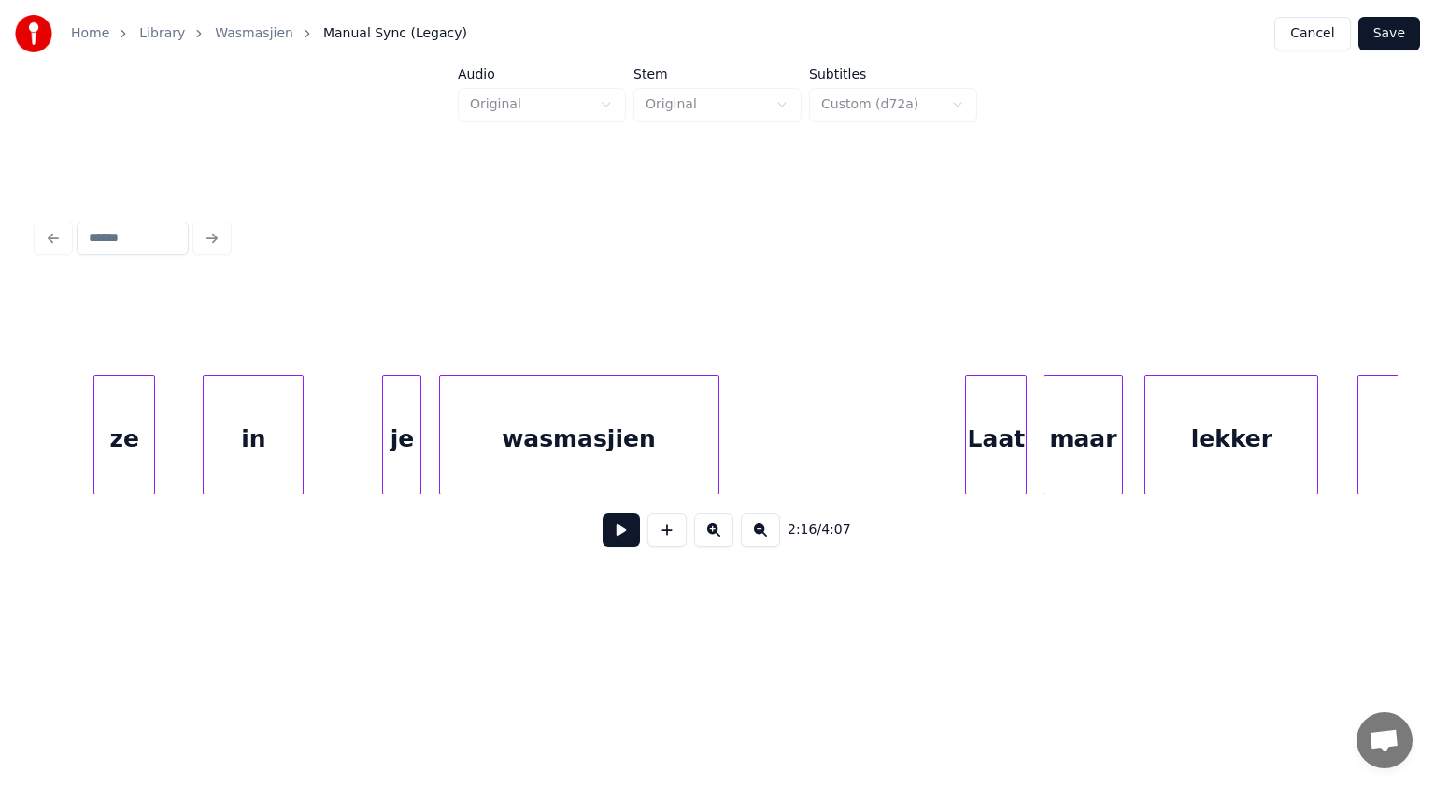
scroll to position [0, 75703]
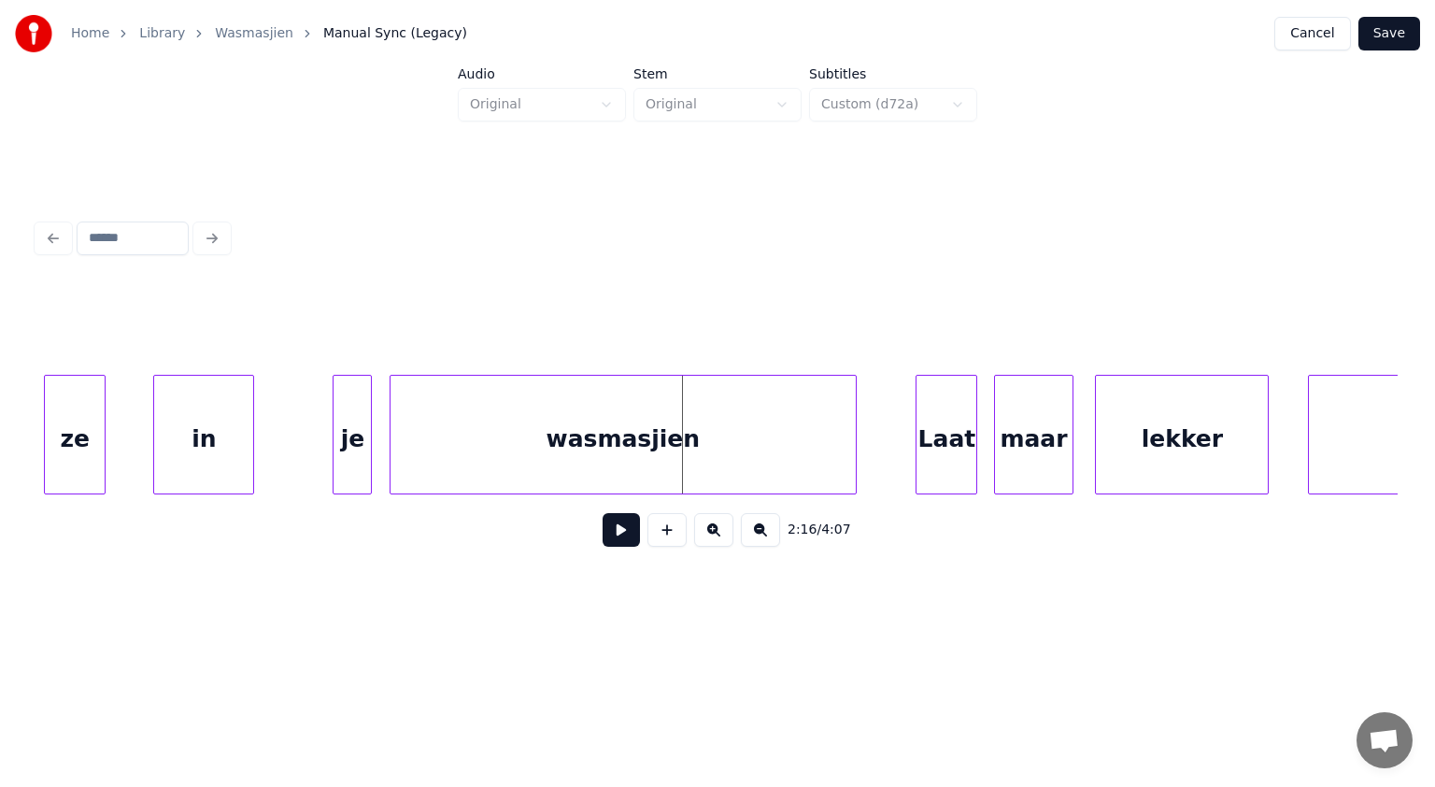
click at [851, 415] on div at bounding box center [853, 435] width 6 height 118
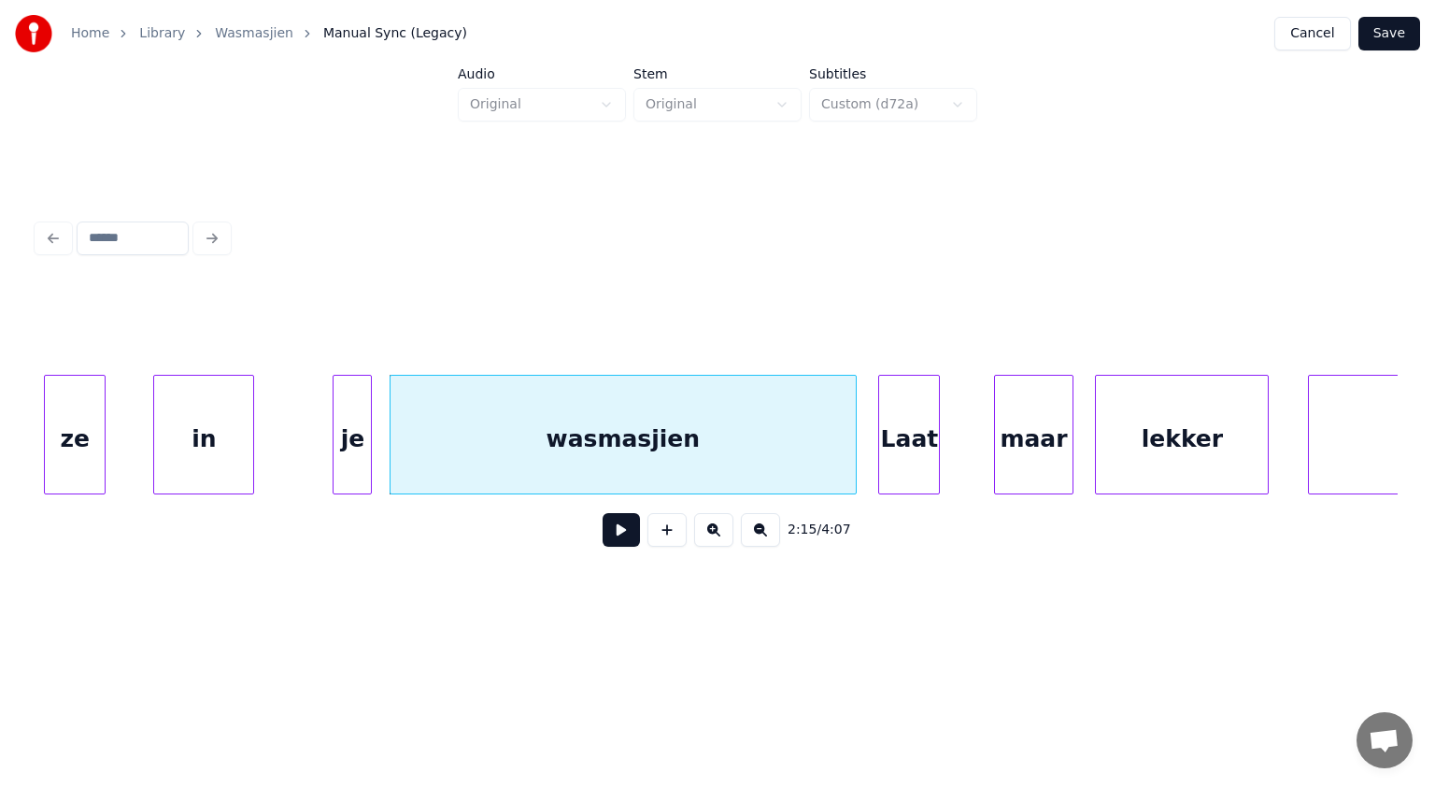
click at [898, 423] on div "Laat" at bounding box center [909, 439] width 60 height 127
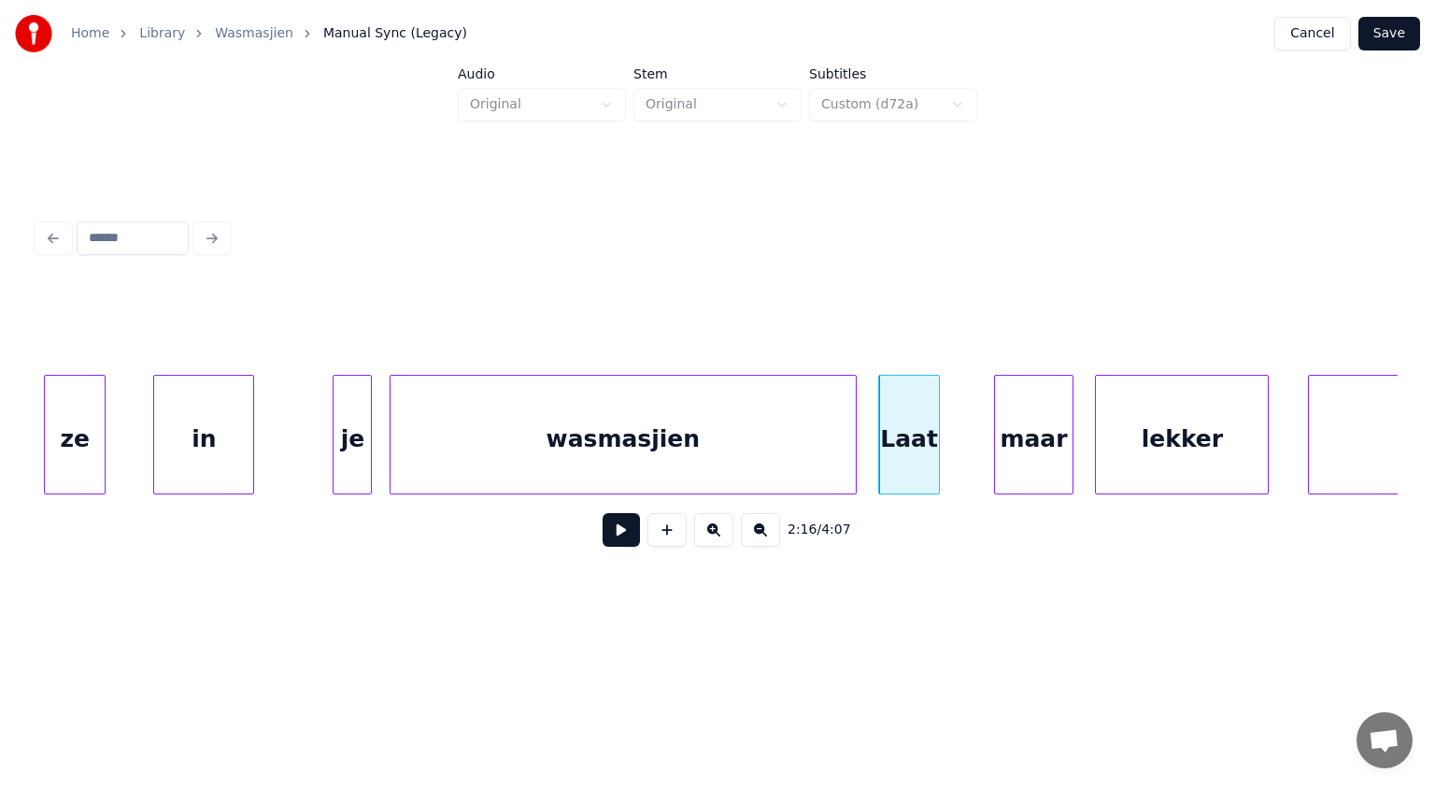
click at [621, 531] on button at bounding box center [621, 530] width 37 height 34
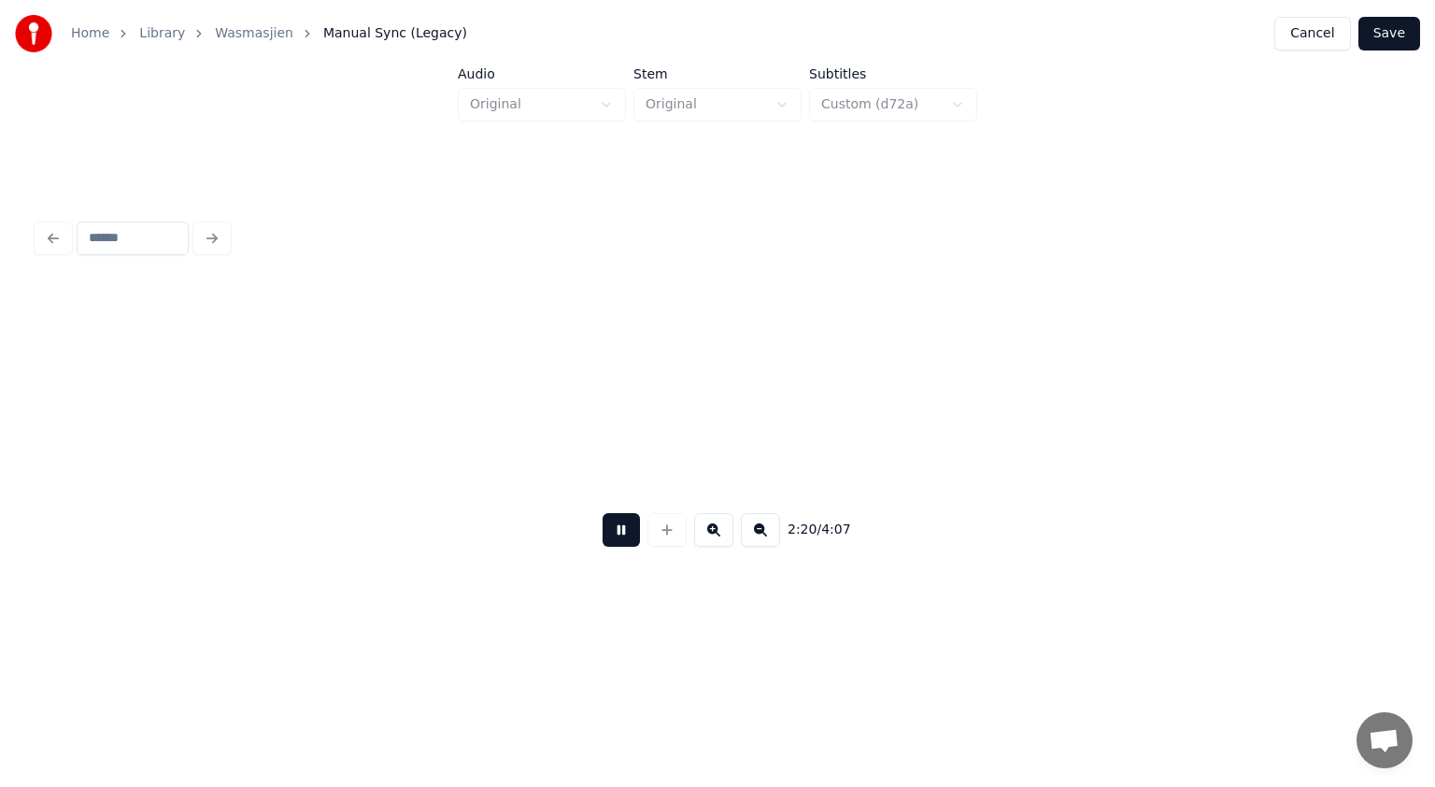
scroll to position [0, 78440]
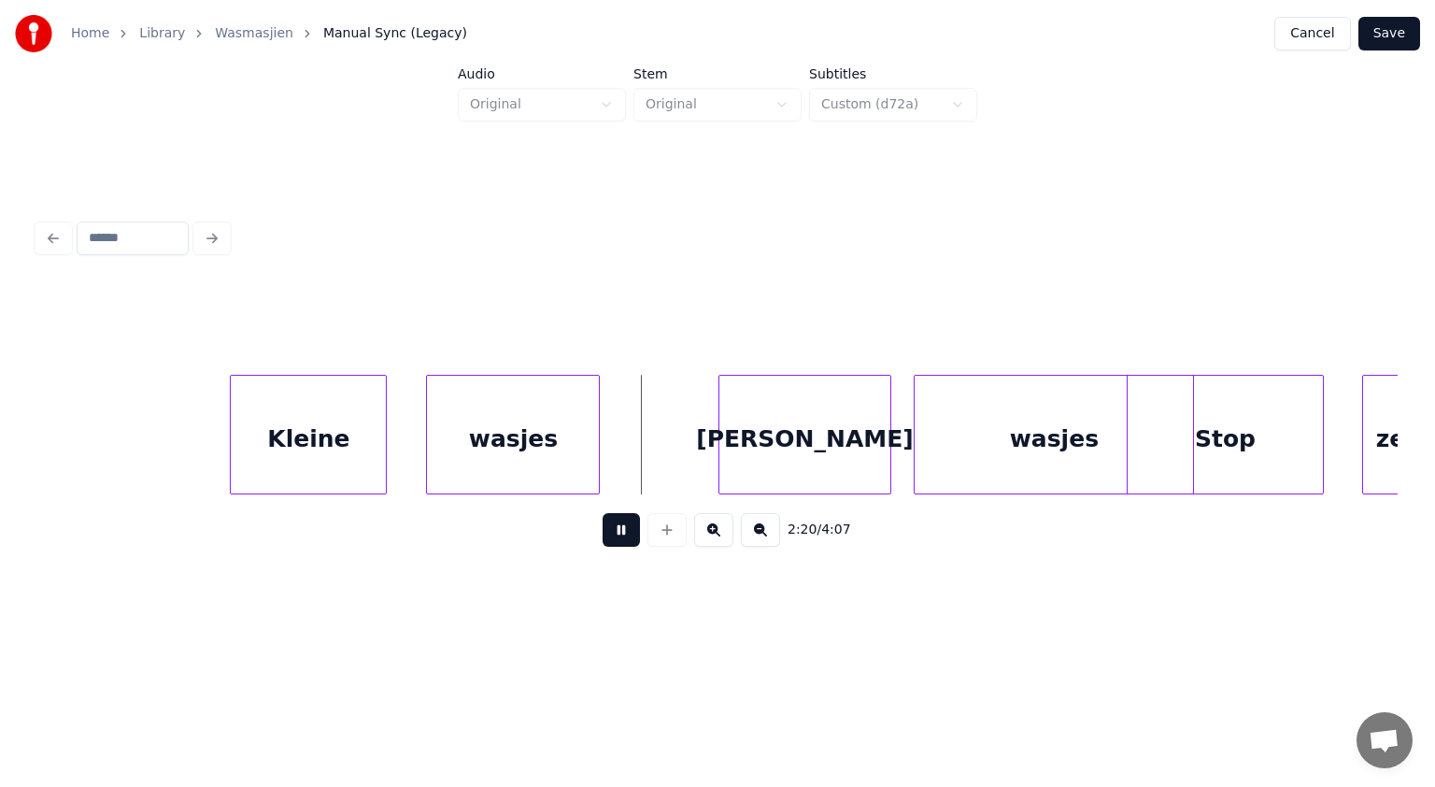
click at [621, 531] on button at bounding box center [621, 530] width 37 height 34
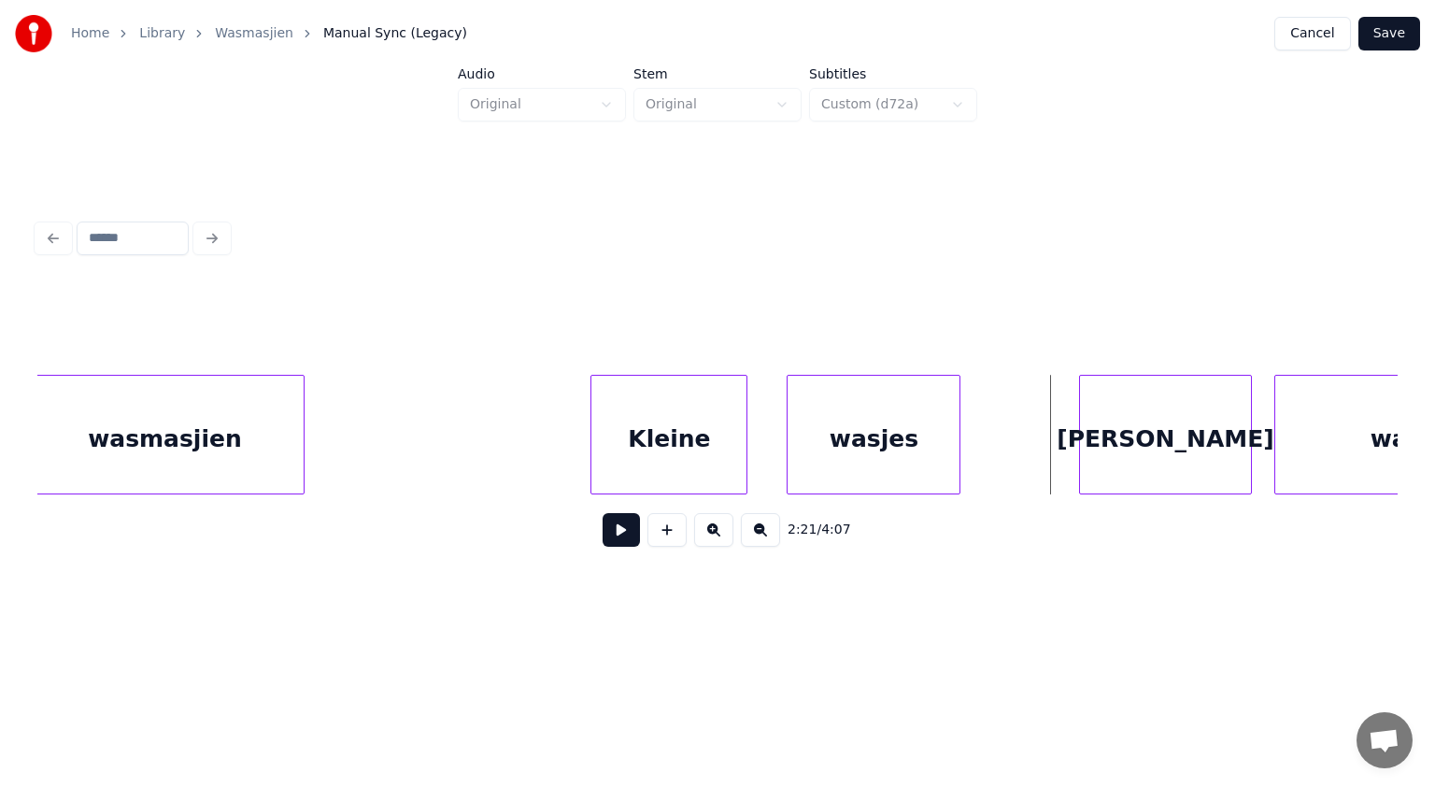
scroll to position [0, 77917]
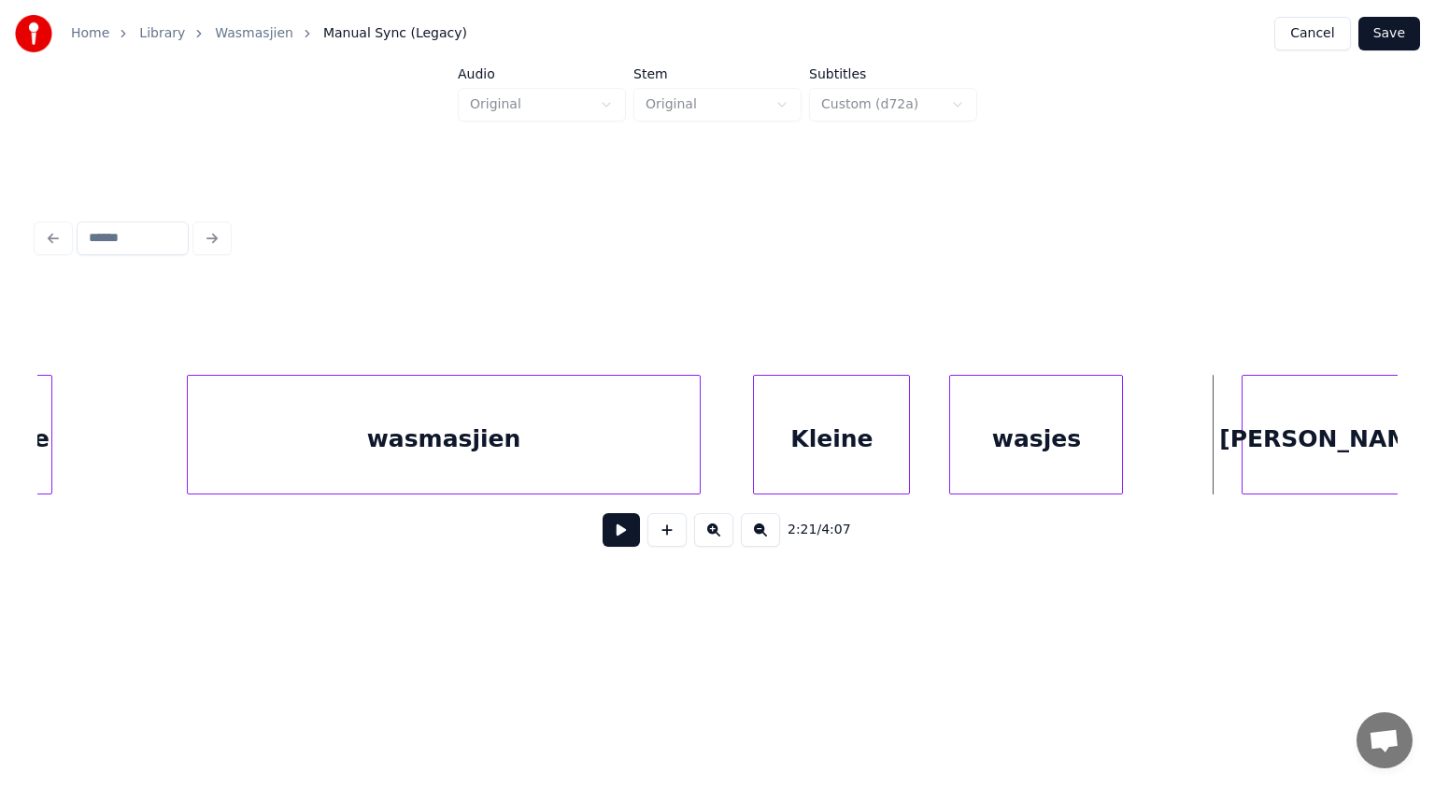
click at [697, 377] on div at bounding box center [697, 435] width 6 height 118
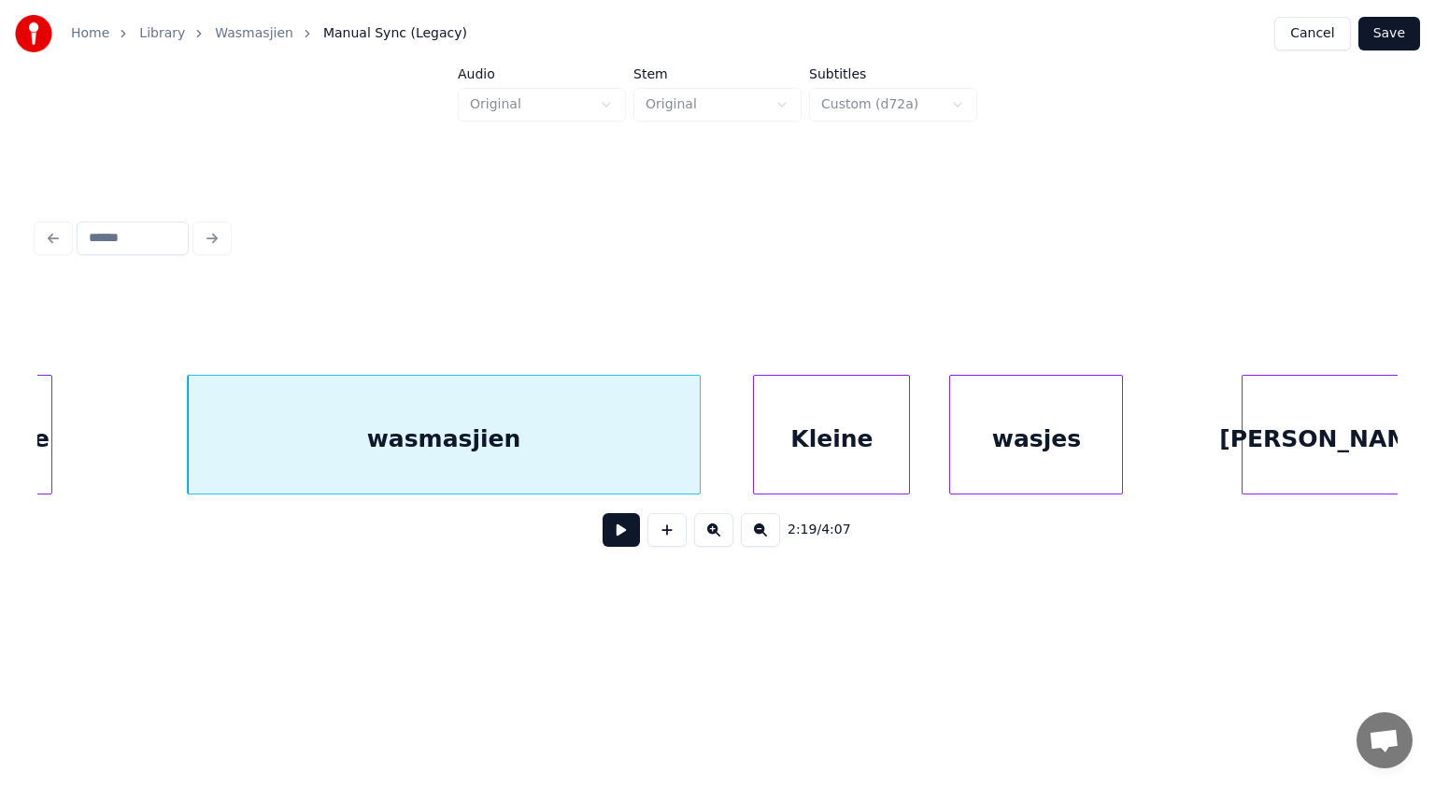
click at [617, 536] on button at bounding box center [621, 530] width 37 height 34
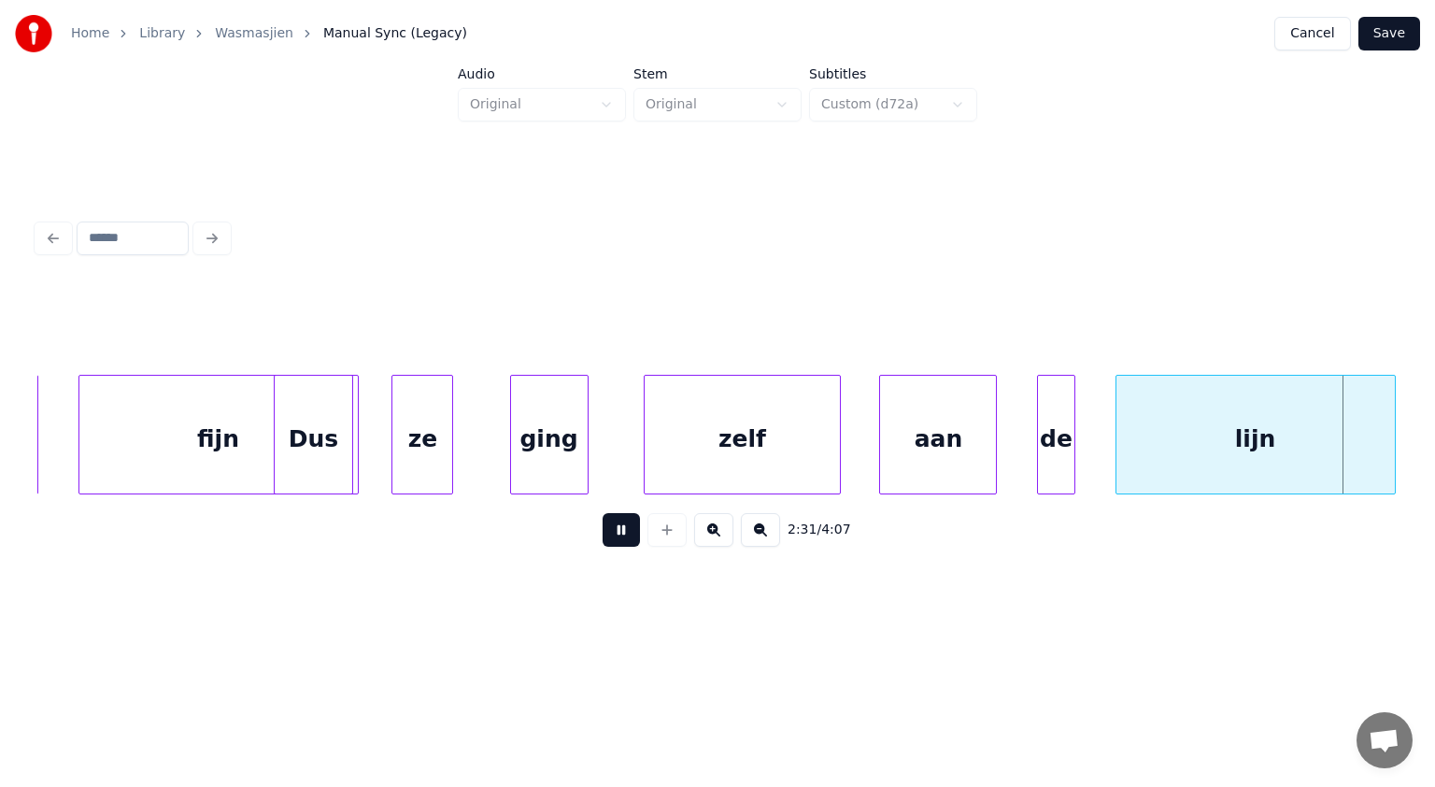
scroll to position [0, 84737]
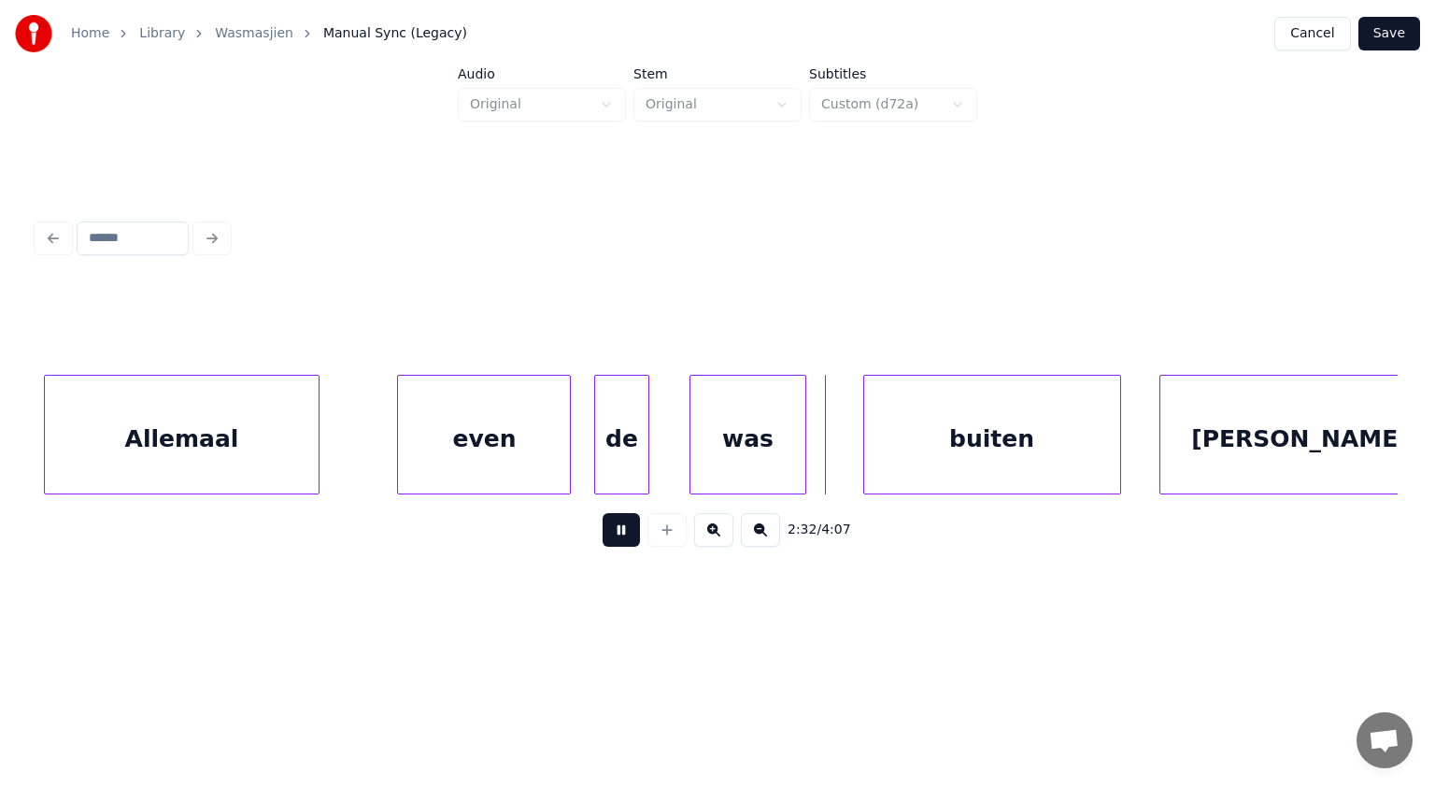
click at [617, 536] on button at bounding box center [621, 530] width 37 height 34
click at [305, 453] on div "Allemaal" at bounding box center [222, 439] width 273 height 127
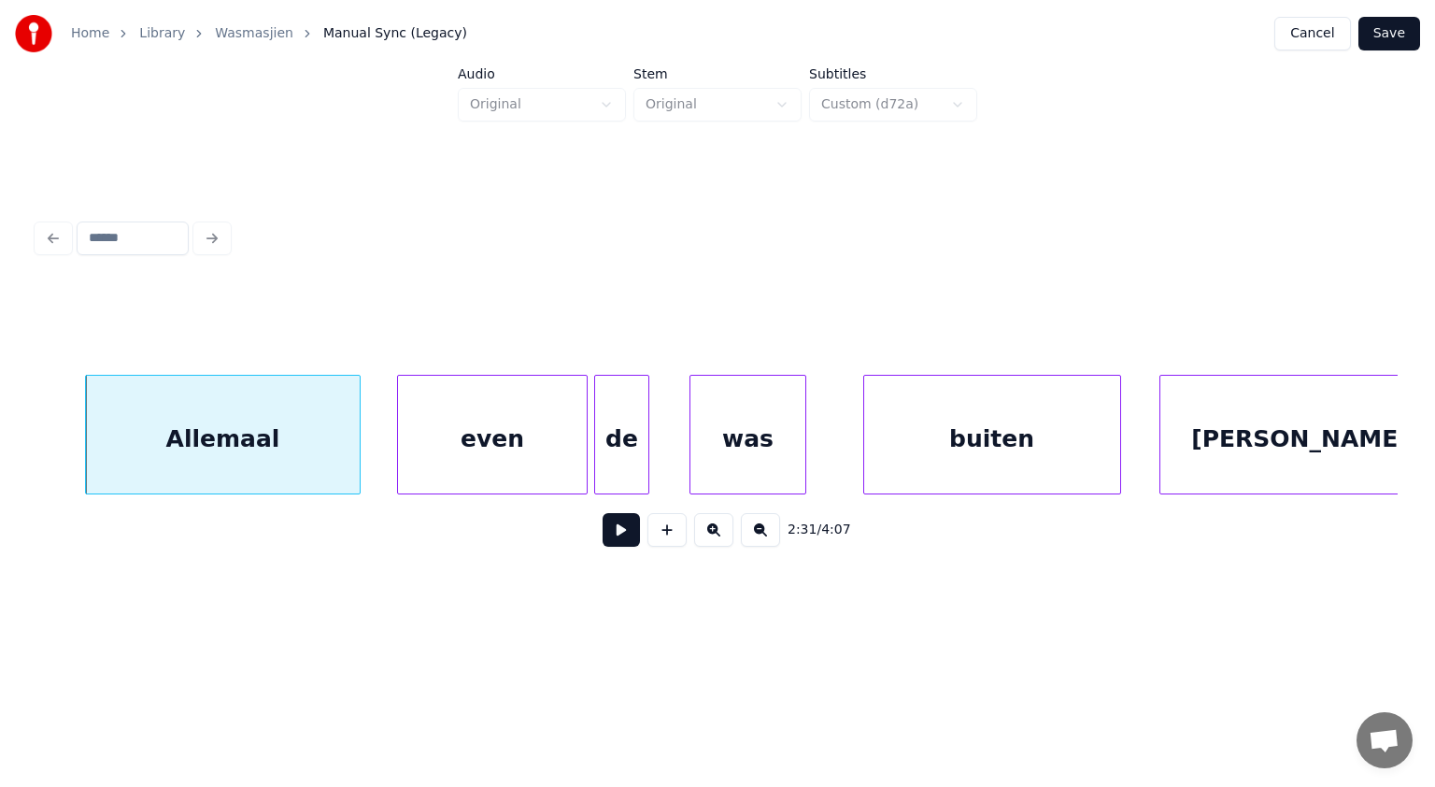
click at [582, 463] on div at bounding box center [584, 435] width 6 height 118
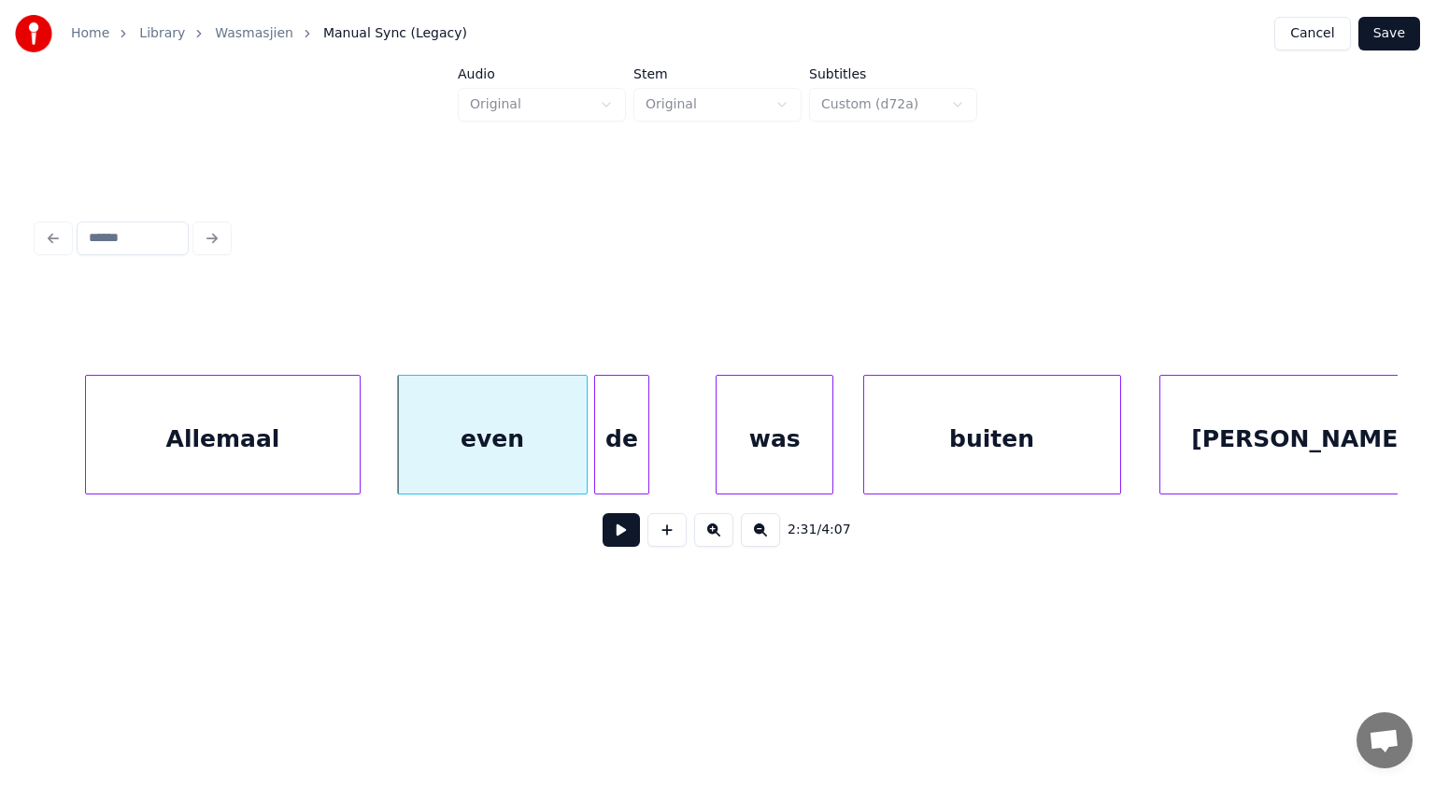
click at [747, 458] on div "was" at bounding box center [775, 439] width 116 height 127
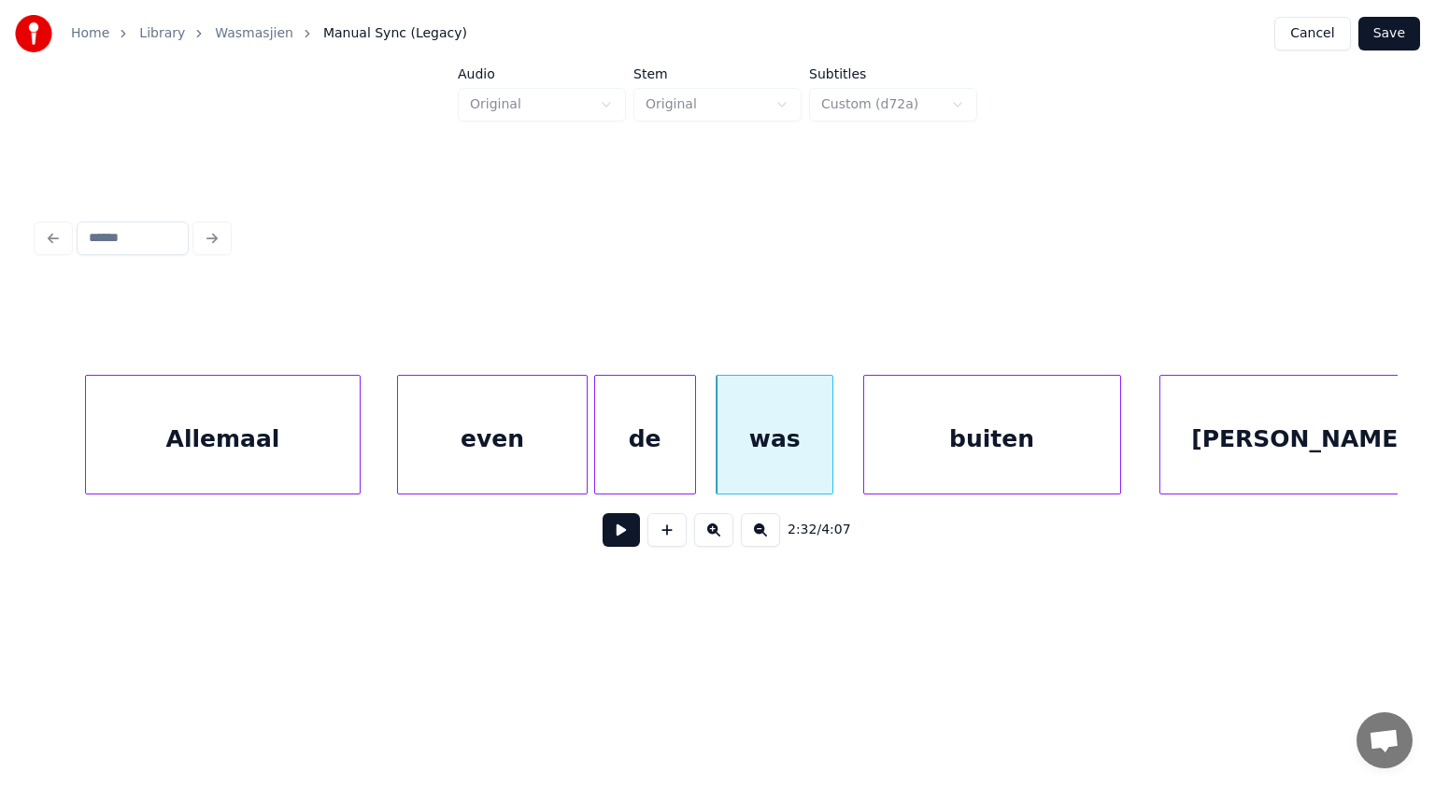
click at [694, 444] on div at bounding box center [693, 435] width 6 height 118
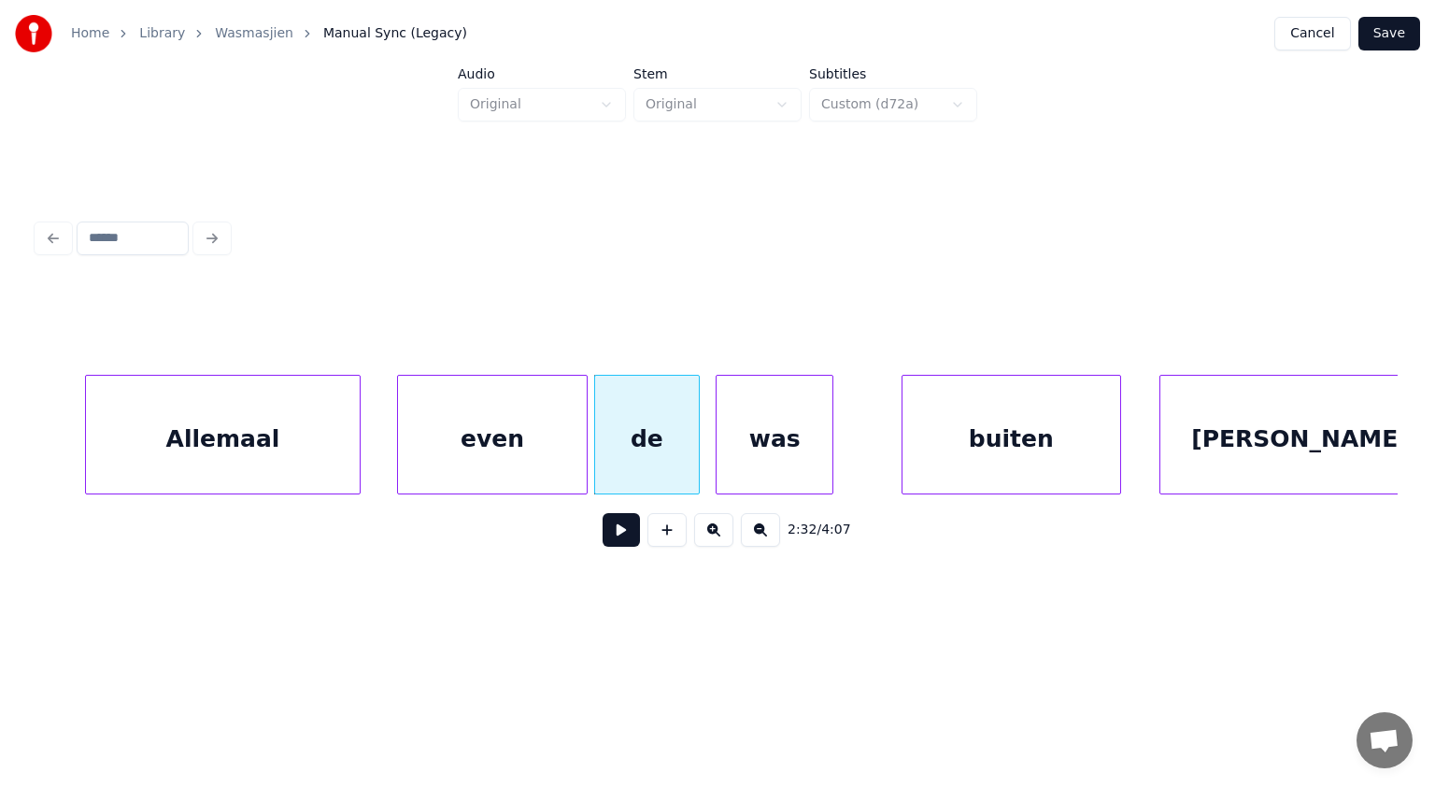
click at [904, 450] on div at bounding box center [906, 435] width 6 height 118
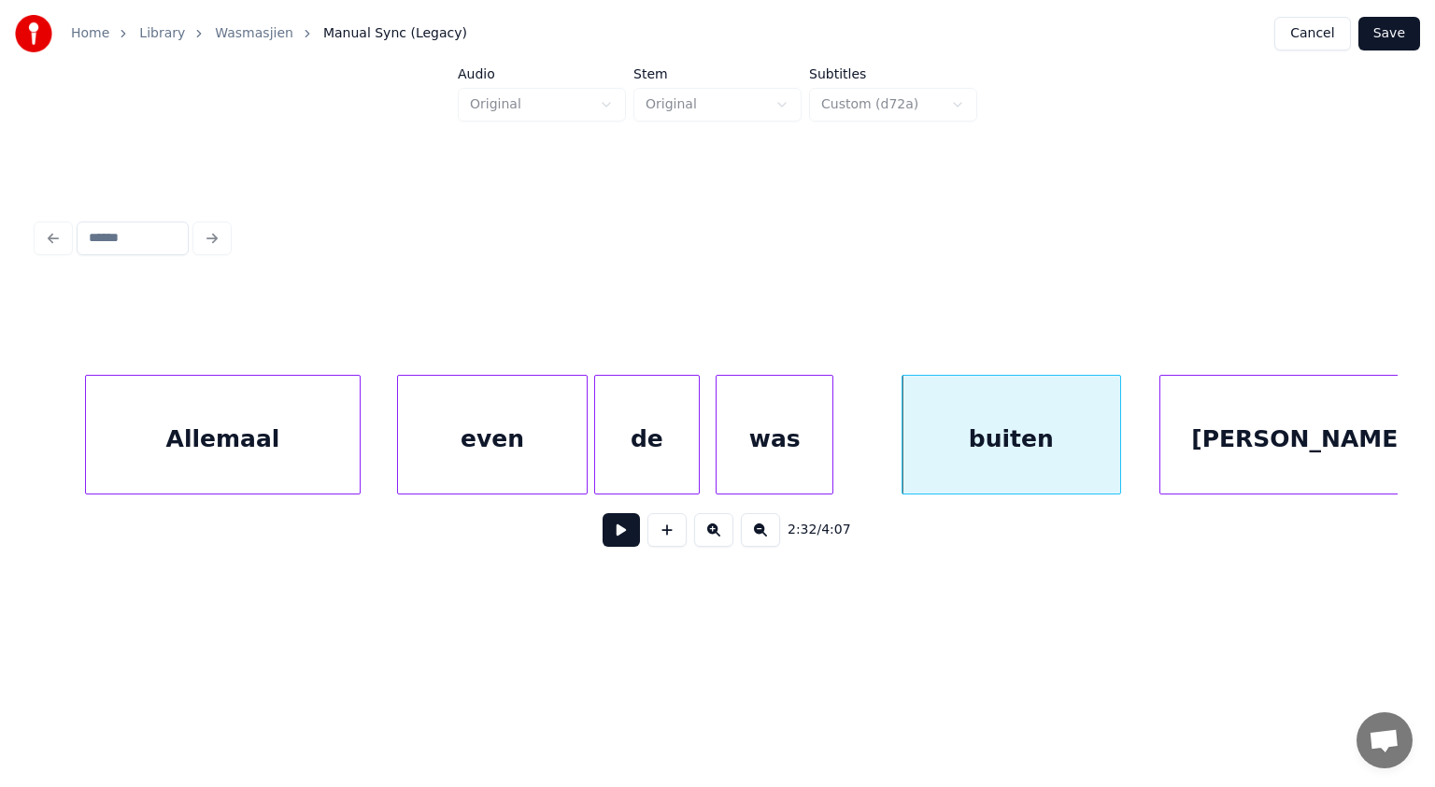
click at [627, 527] on button at bounding box center [621, 530] width 37 height 34
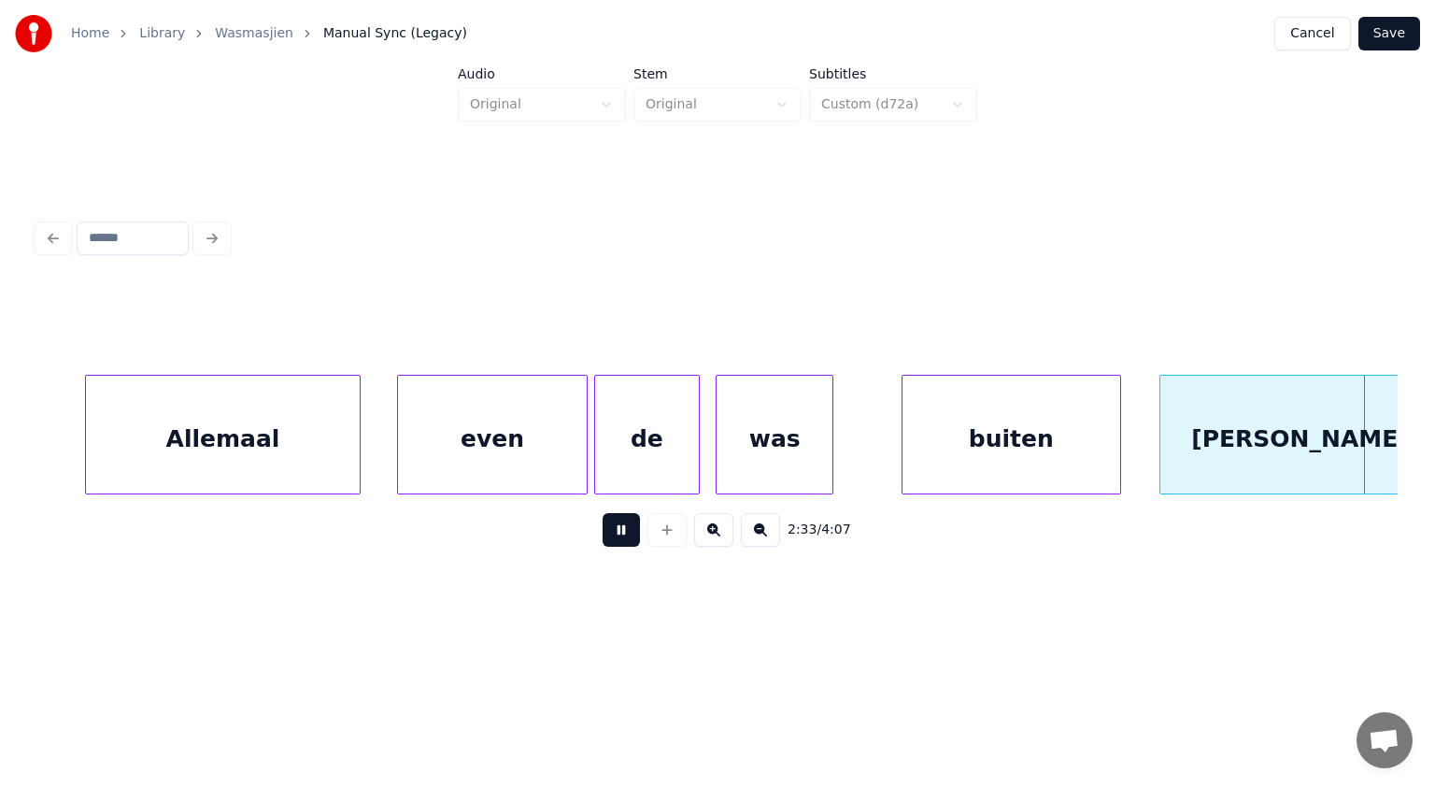
scroll to position [0, 86099]
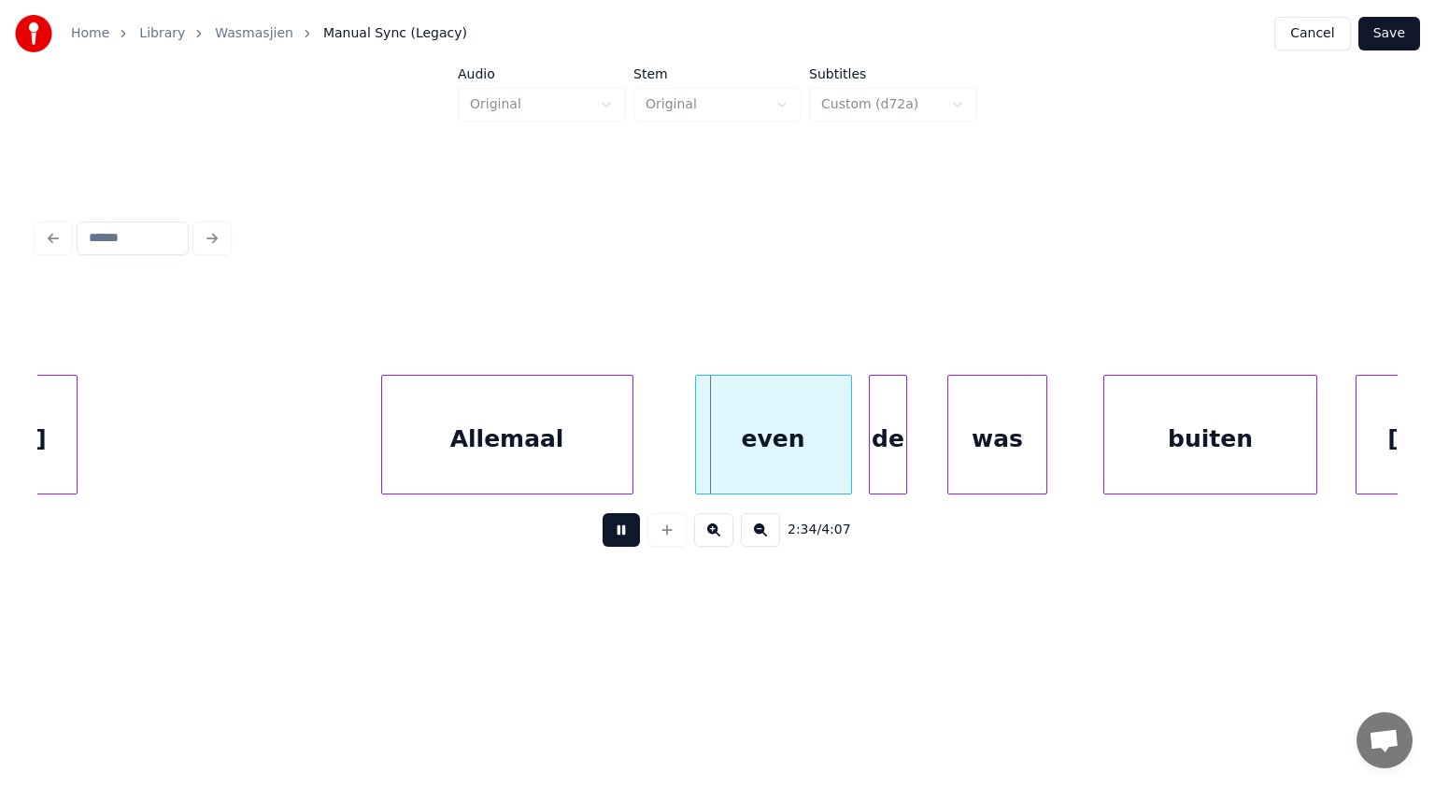
click at [627, 527] on button at bounding box center [621, 530] width 37 height 34
click at [214, 433] on div at bounding box center [213, 435] width 6 height 118
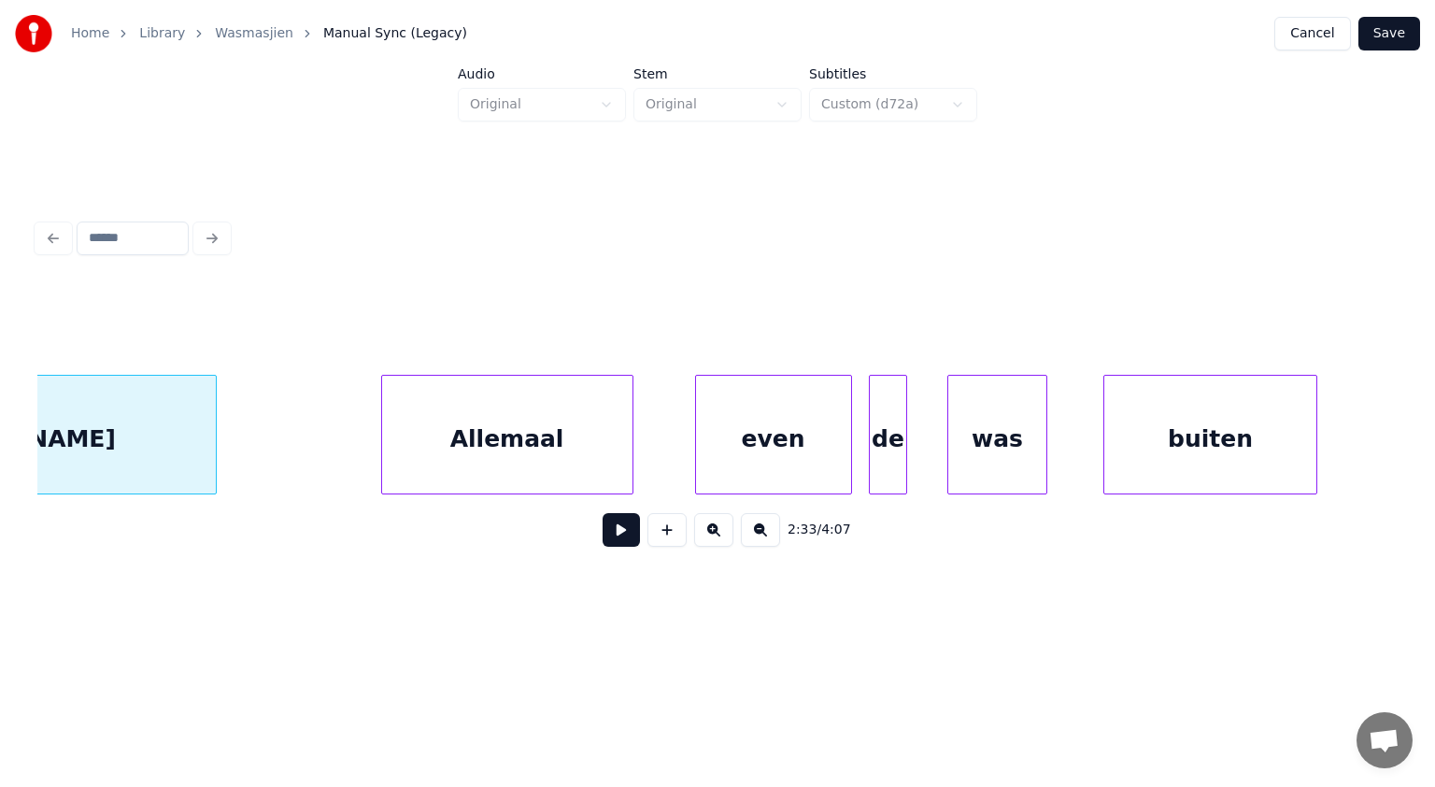
scroll to position [0, 85859]
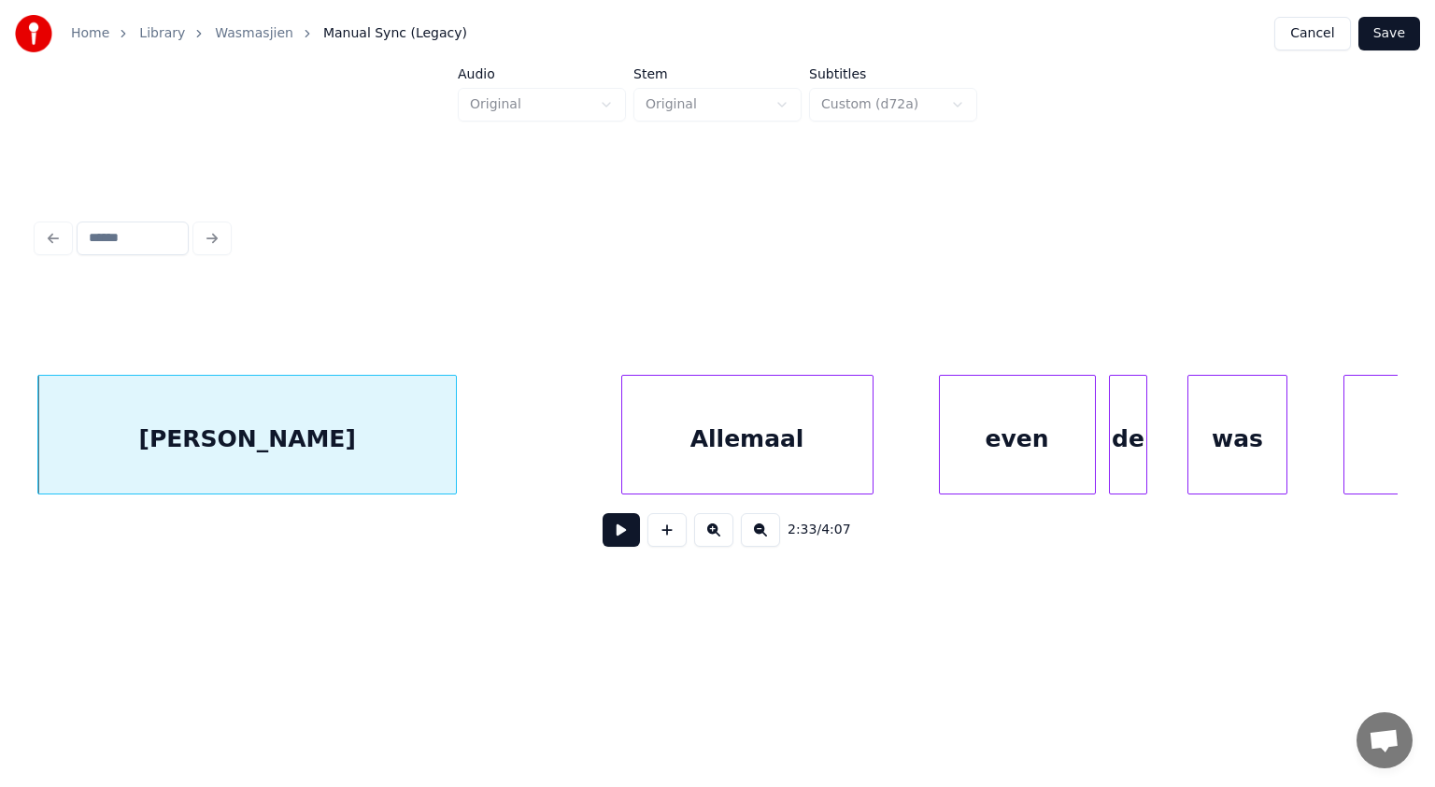
click at [994, 434] on div "even" at bounding box center [1017, 439] width 155 height 127
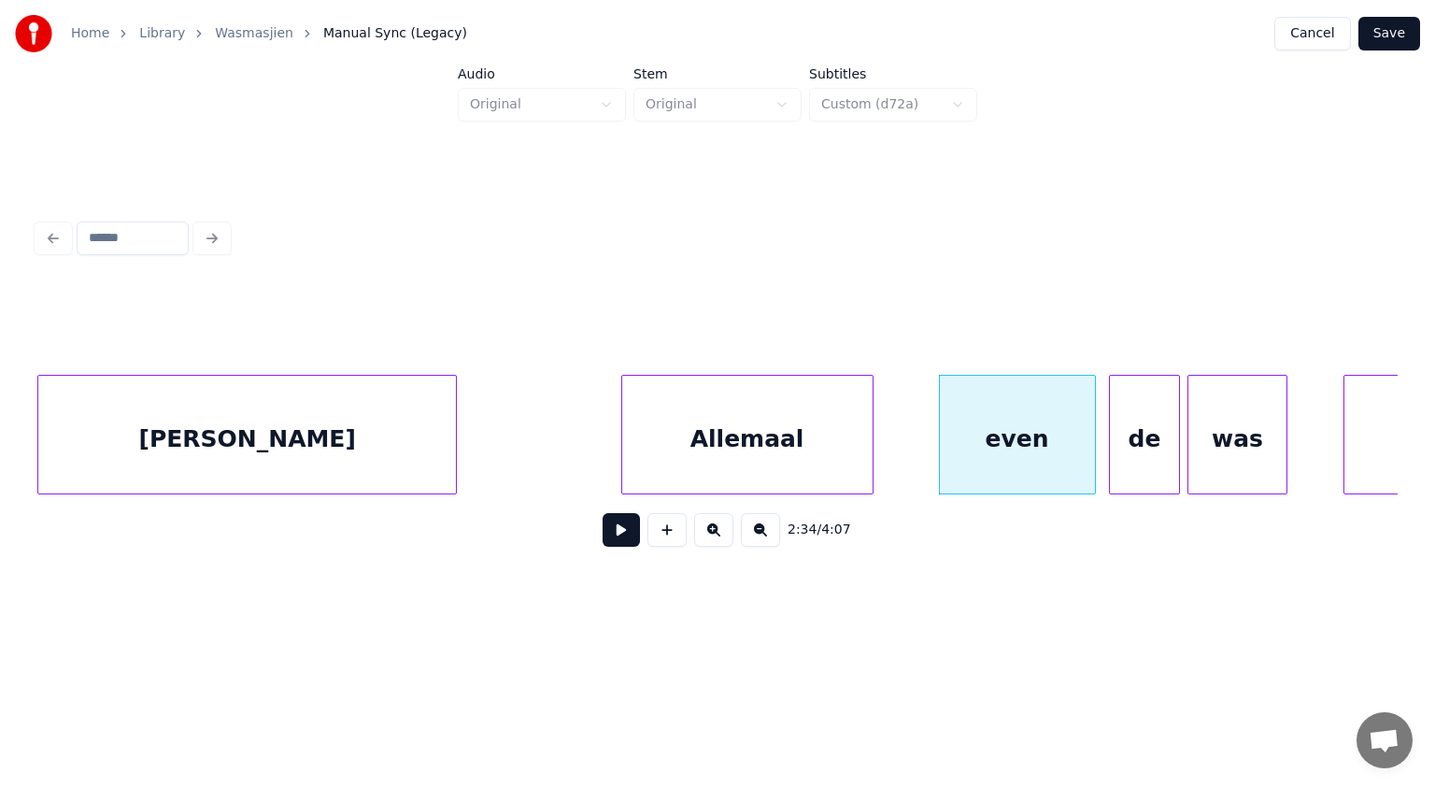
click at [1175, 437] on div at bounding box center [1177, 435] width 6 height 118
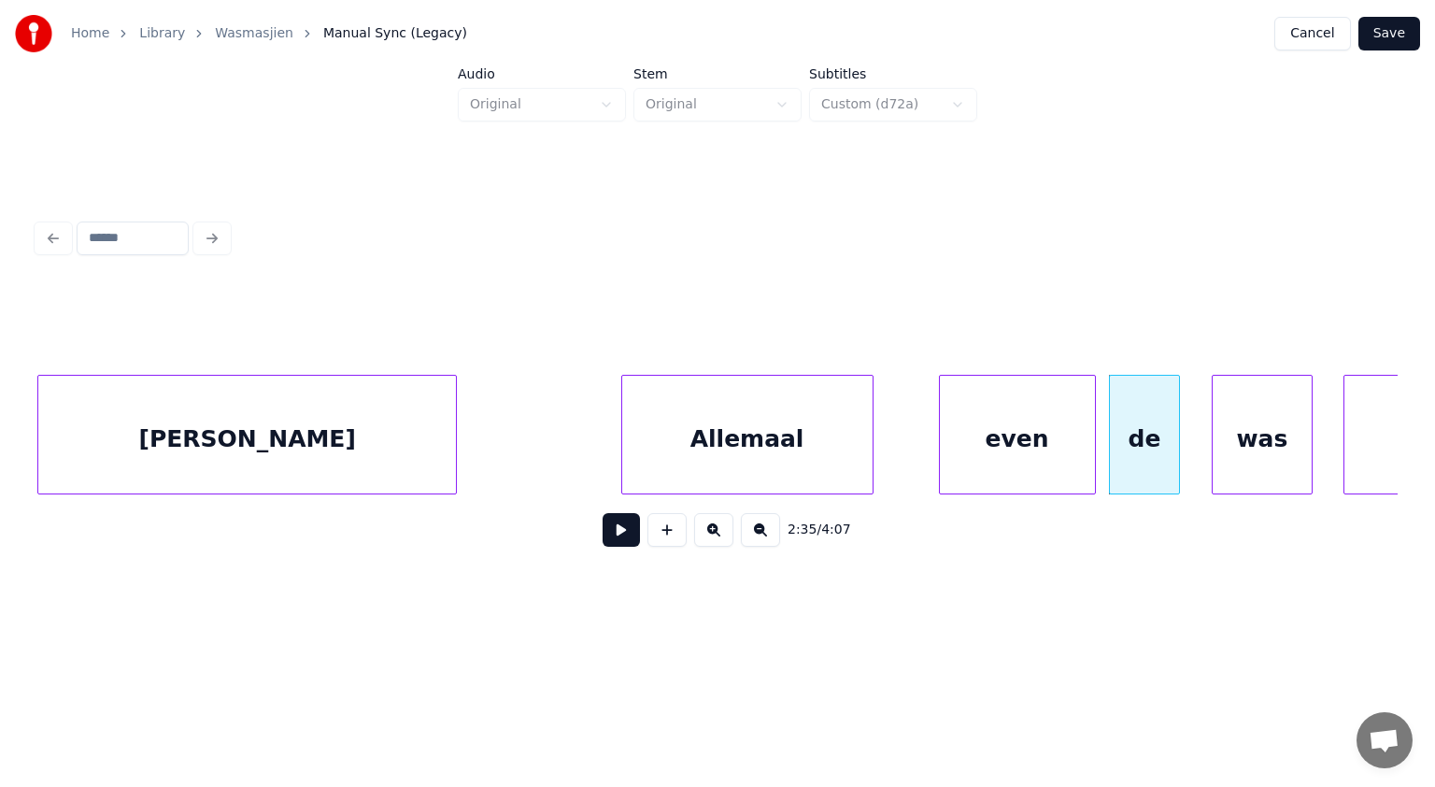
click at [1275, 411] on div "was" at bounding box center [1262, 439] width 99 height 127
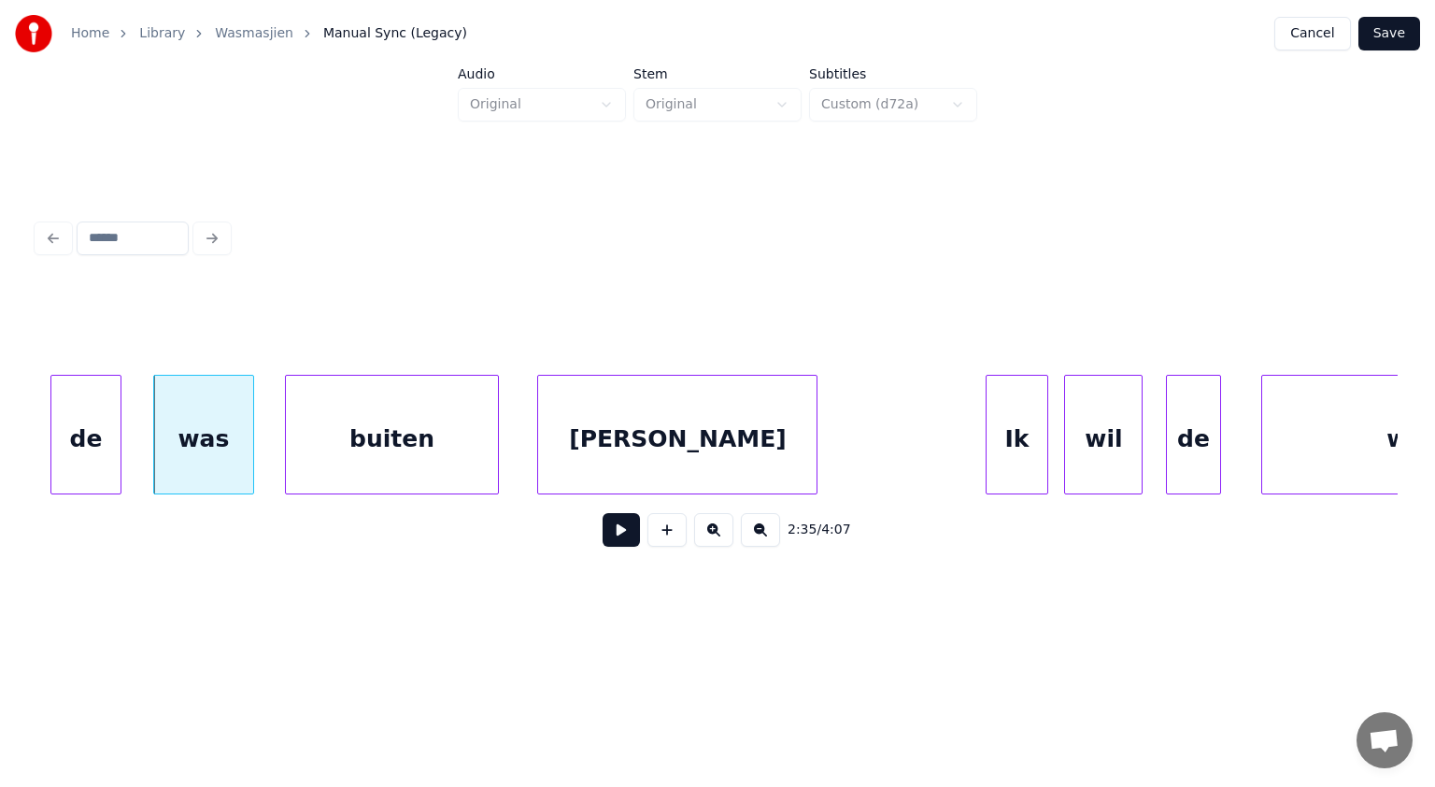
scroll to position [0, 86968]
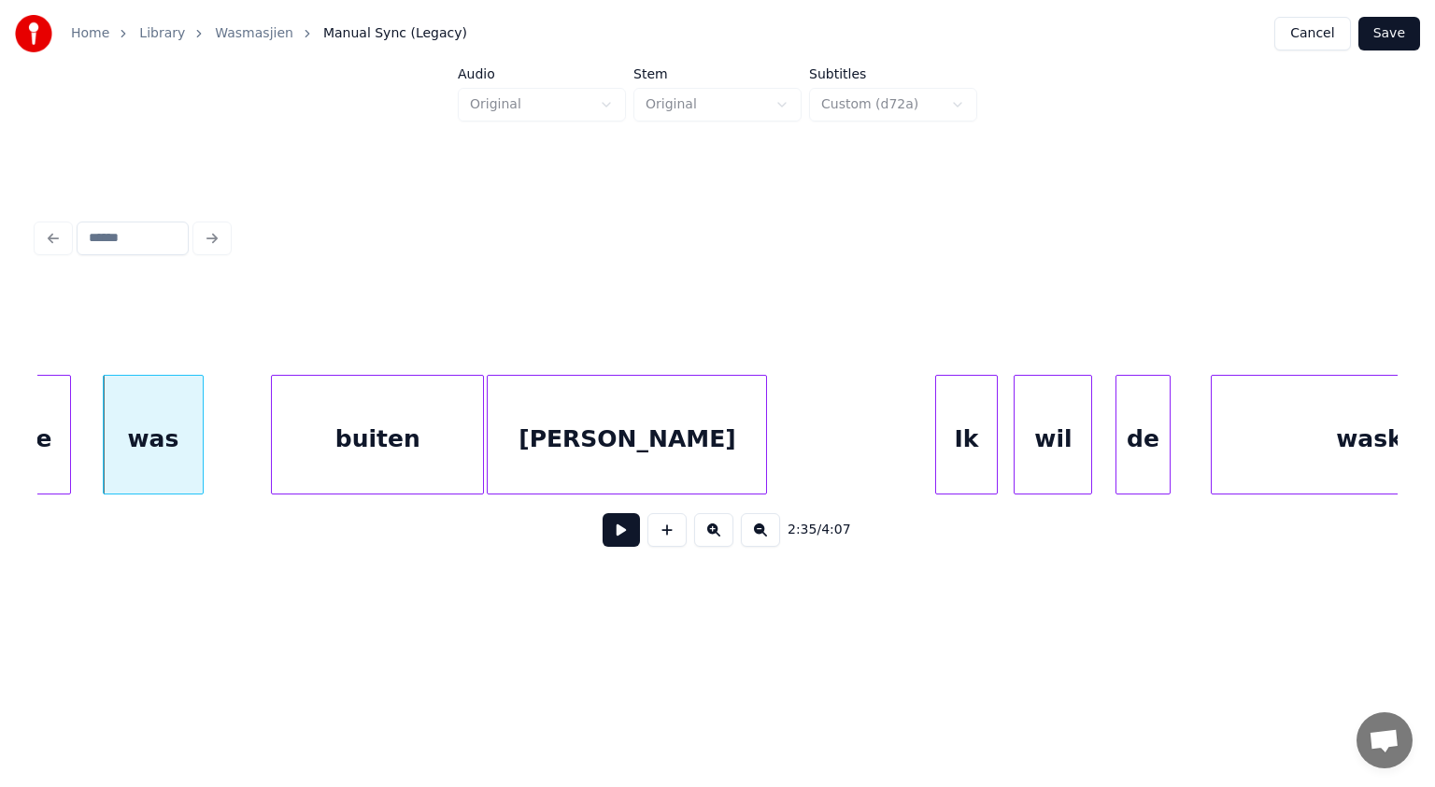
click at [458, 453] on div "buiten" at bounding box center [377, 439] width 211 height 127
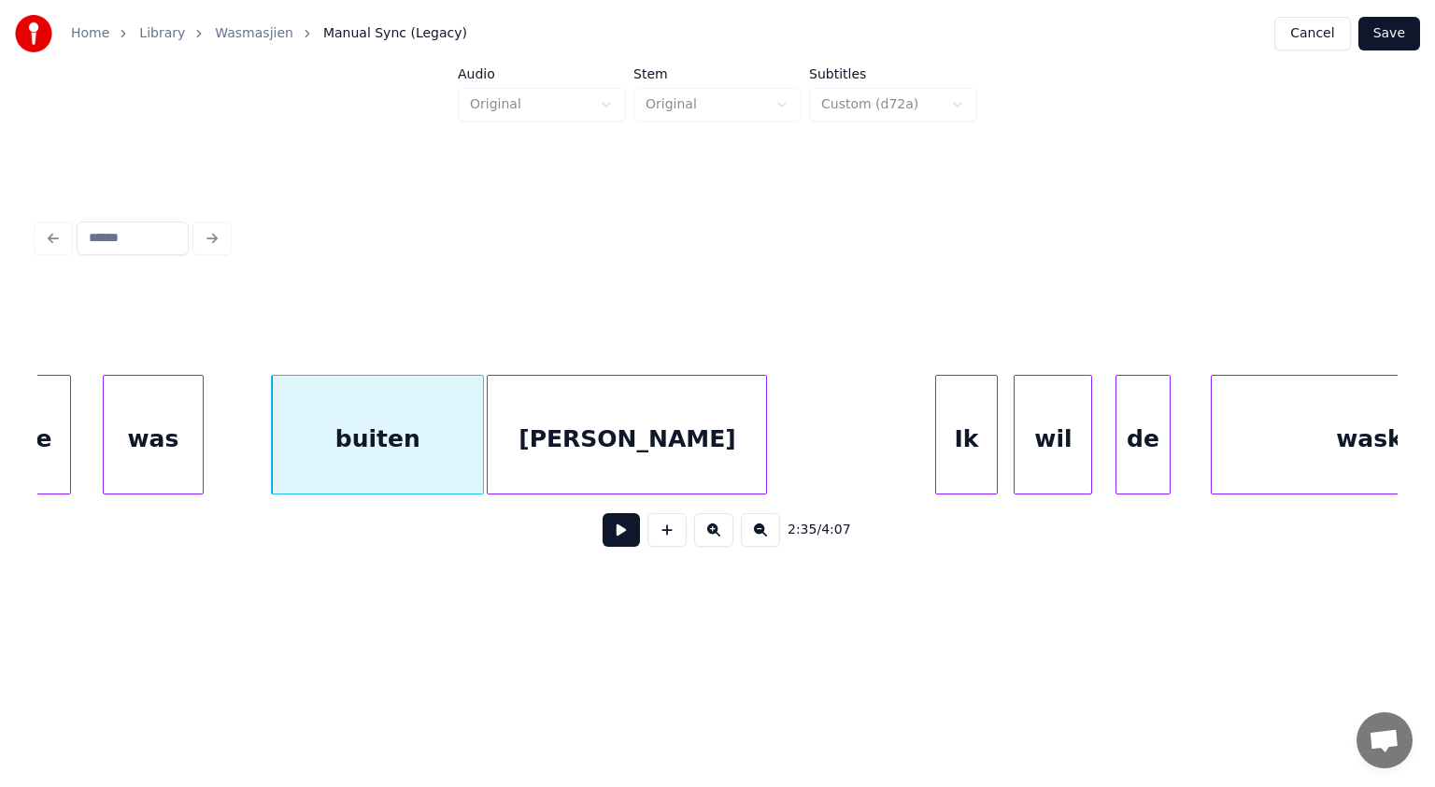
click at [622, 538] on button at bounding box center [621, 530] width 37 height 34
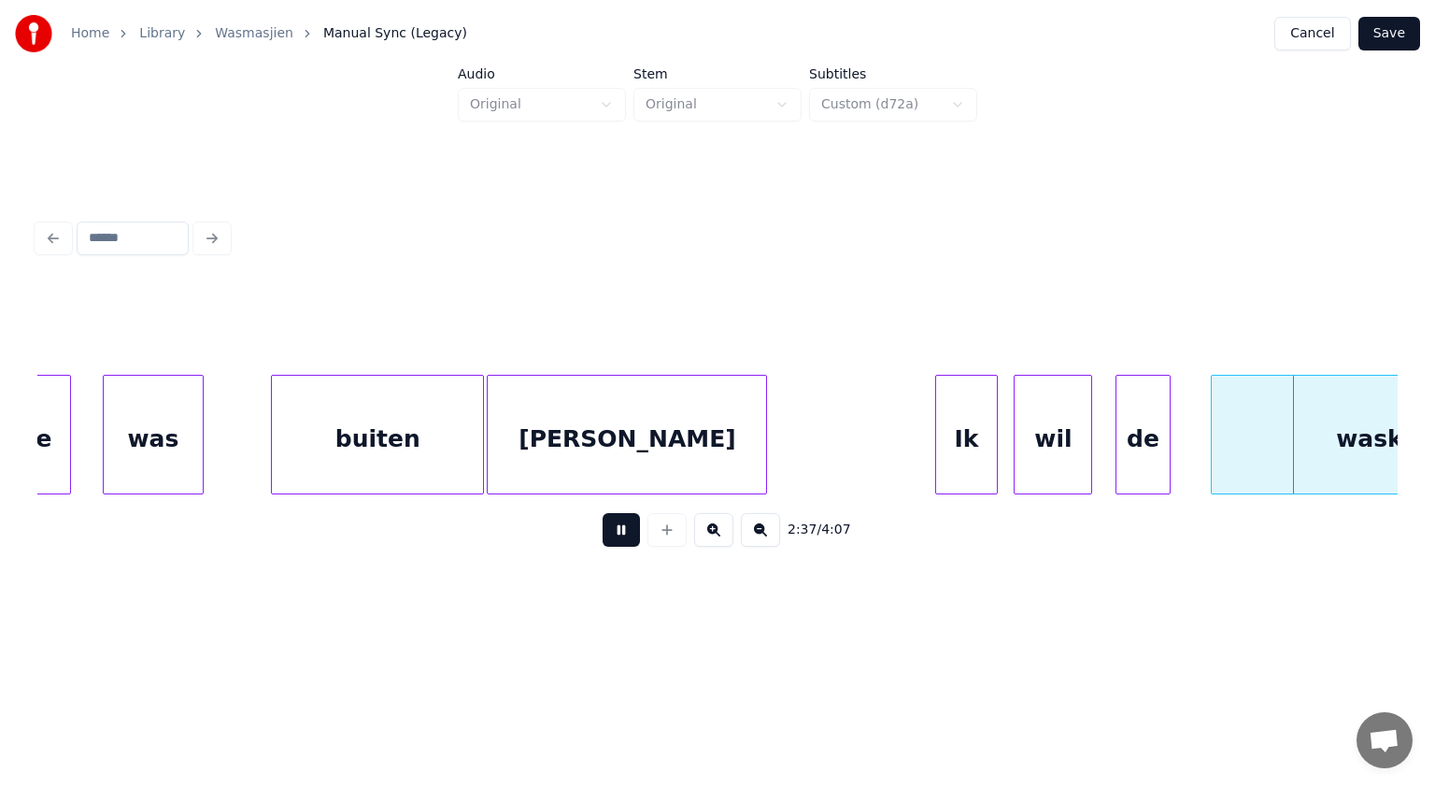
click at [622, 538] on button at bounding box center [621, 530] width 37 height 34
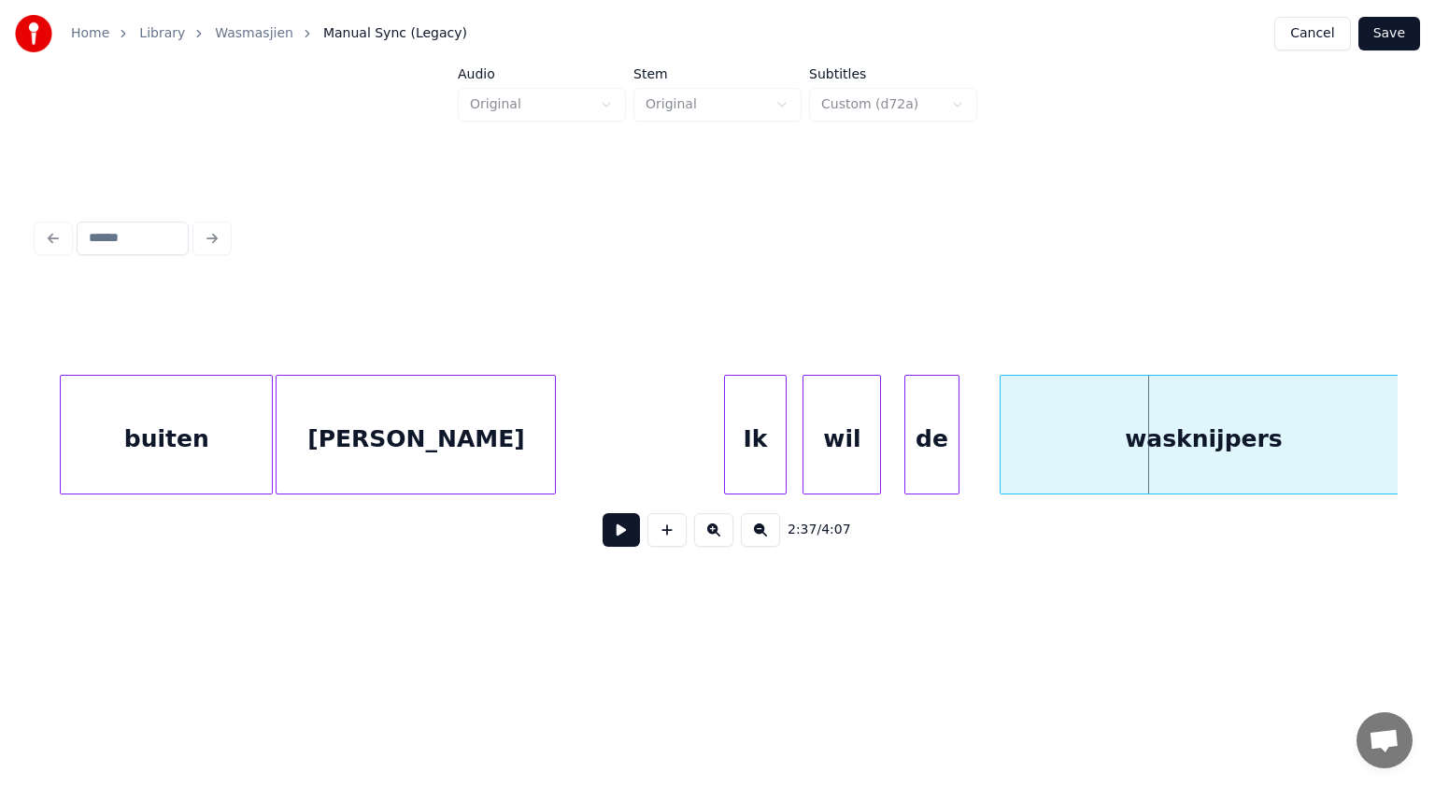
scroll to position [0, 87354]
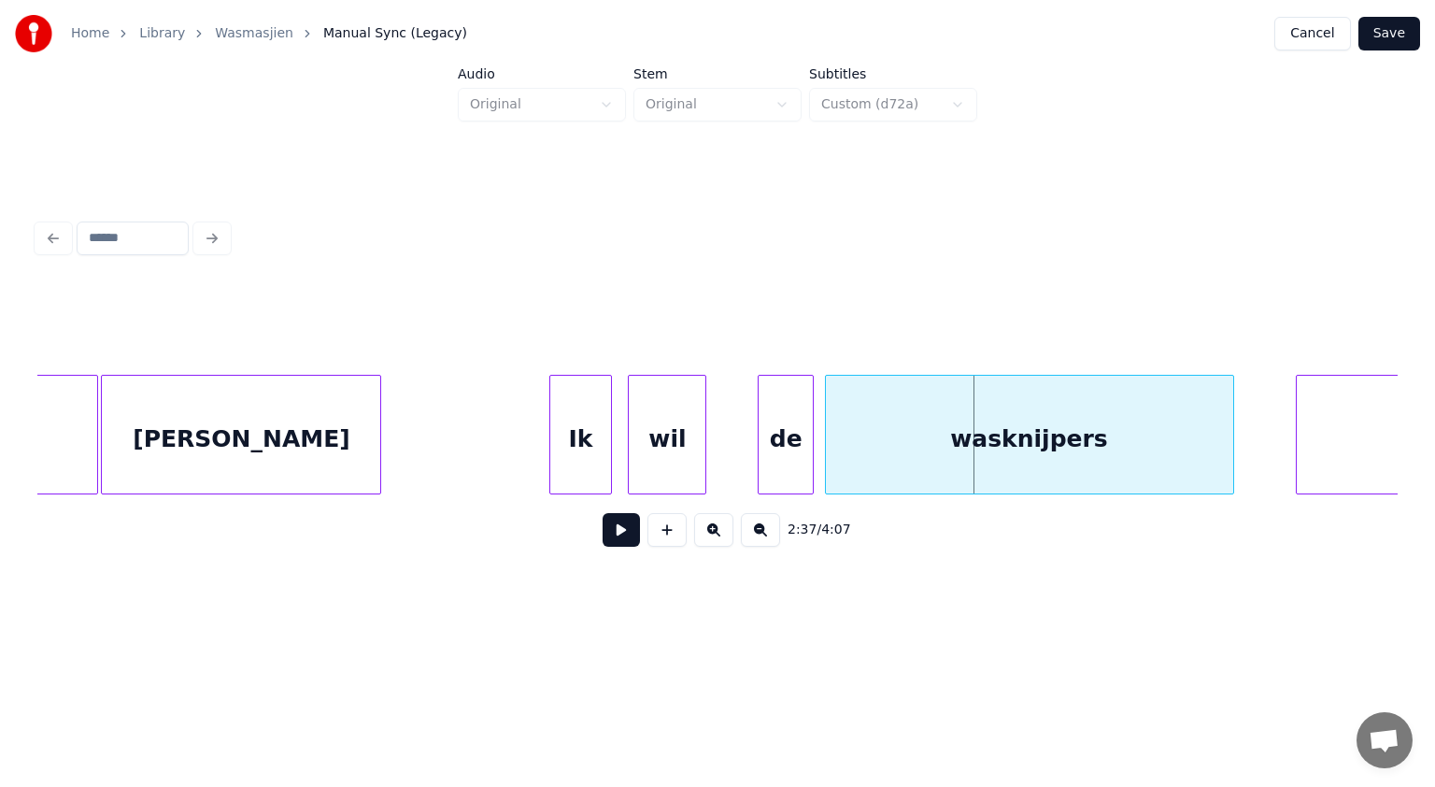
click at [795, 469] on div "de" at bounding box center [786, 439] width 54 height 127
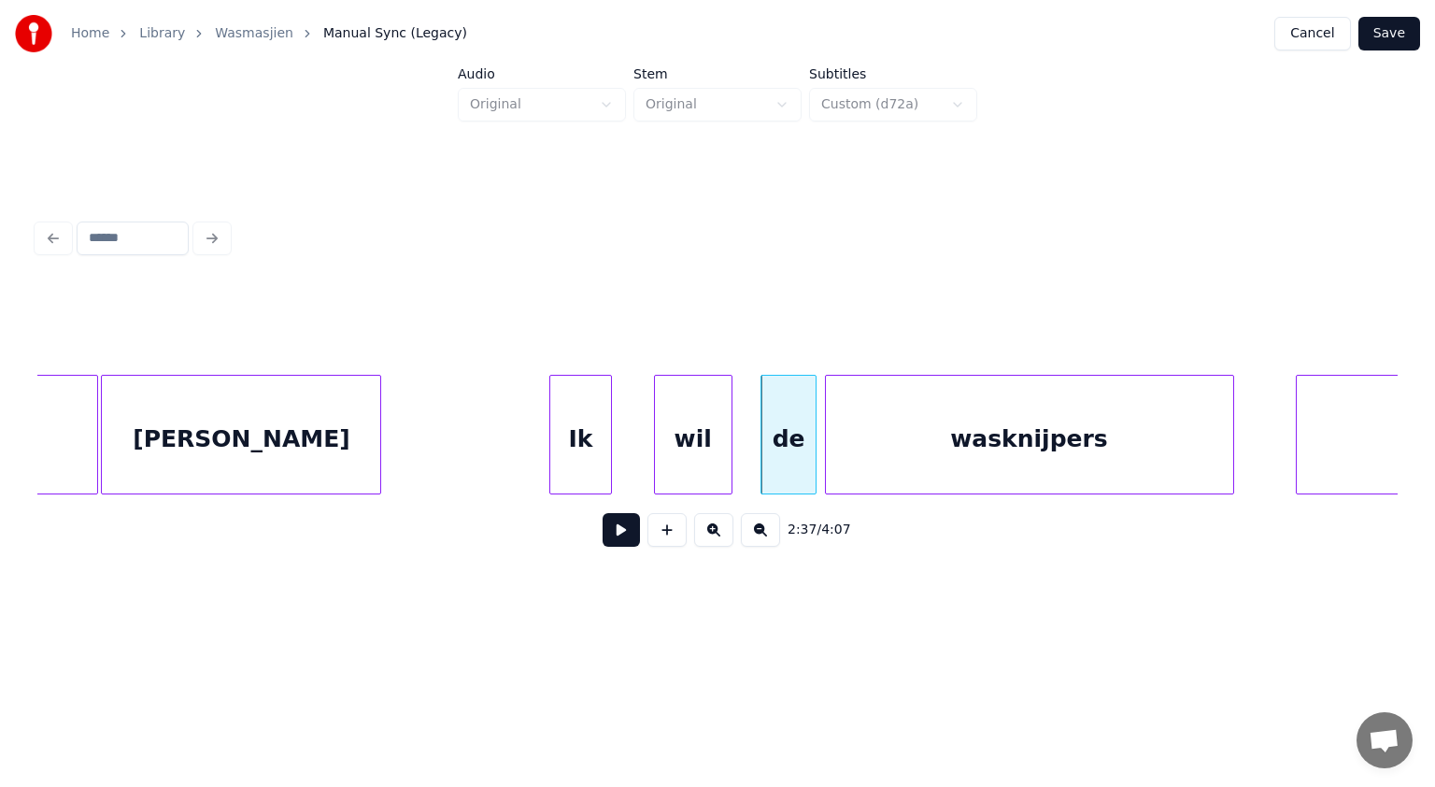
click at [707, 448] on div "wil" at bounding box center [693, 439] width 77 height 127
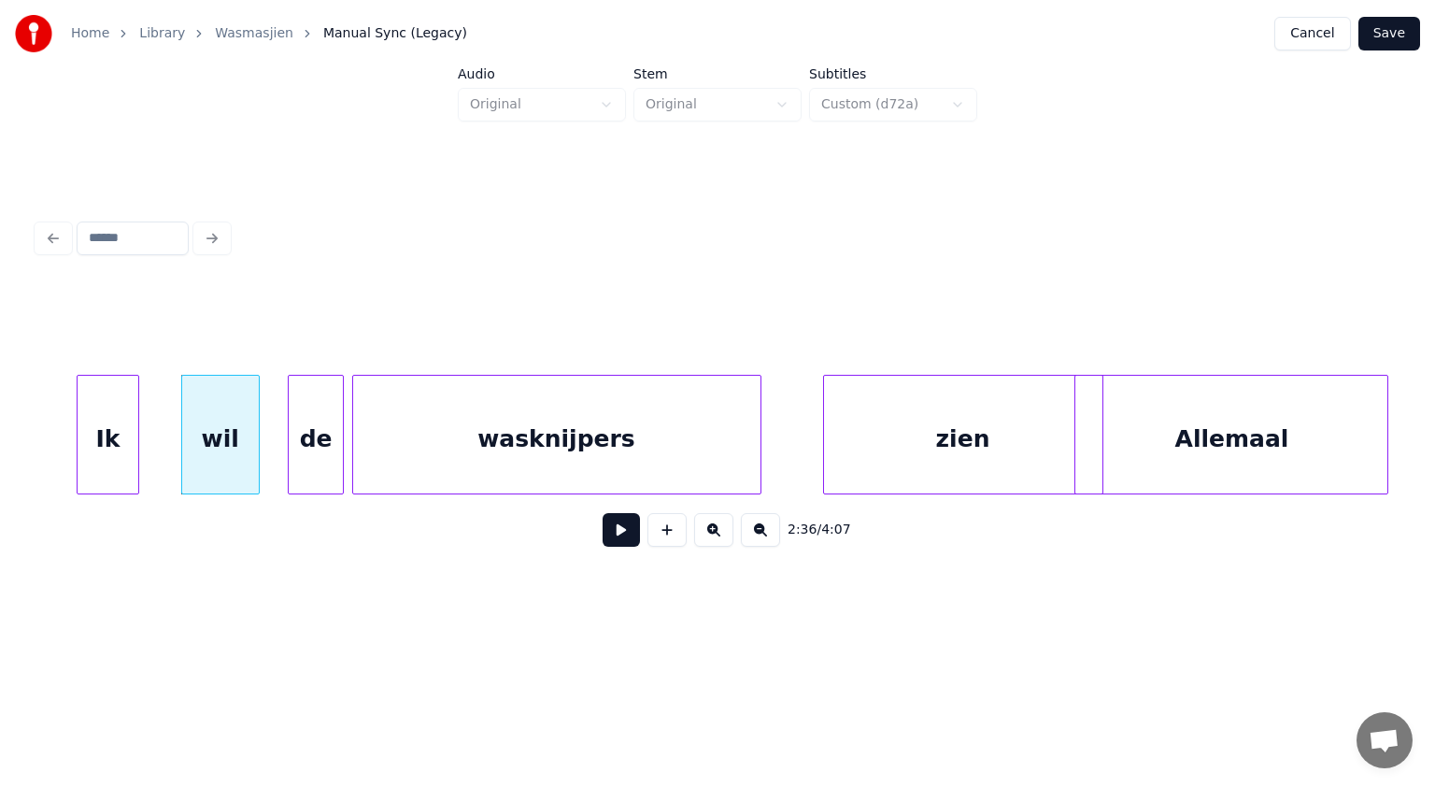
scroll to position [0, 87864]
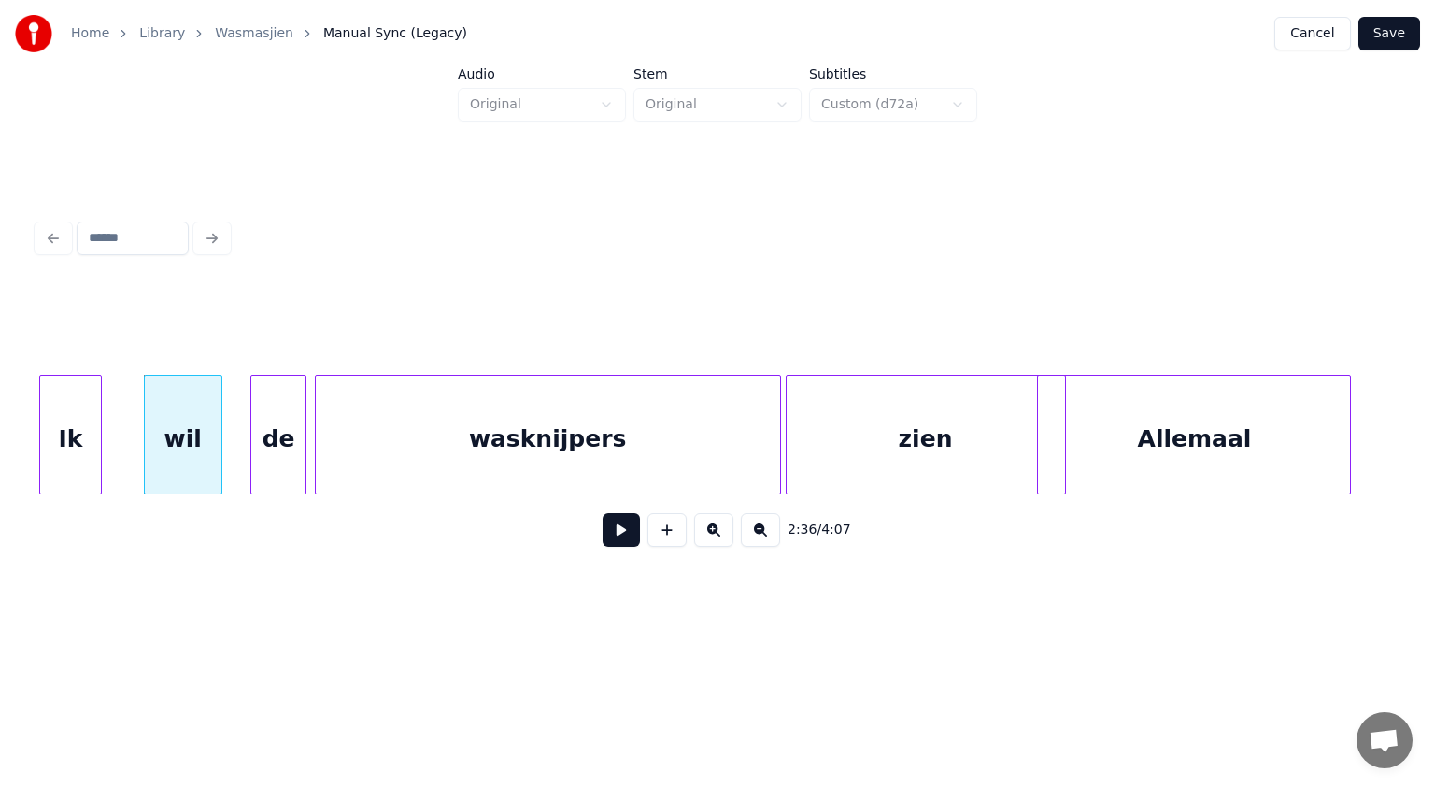
click at [776, 396] on div at bounding box center [778, 435] width 6 height 118
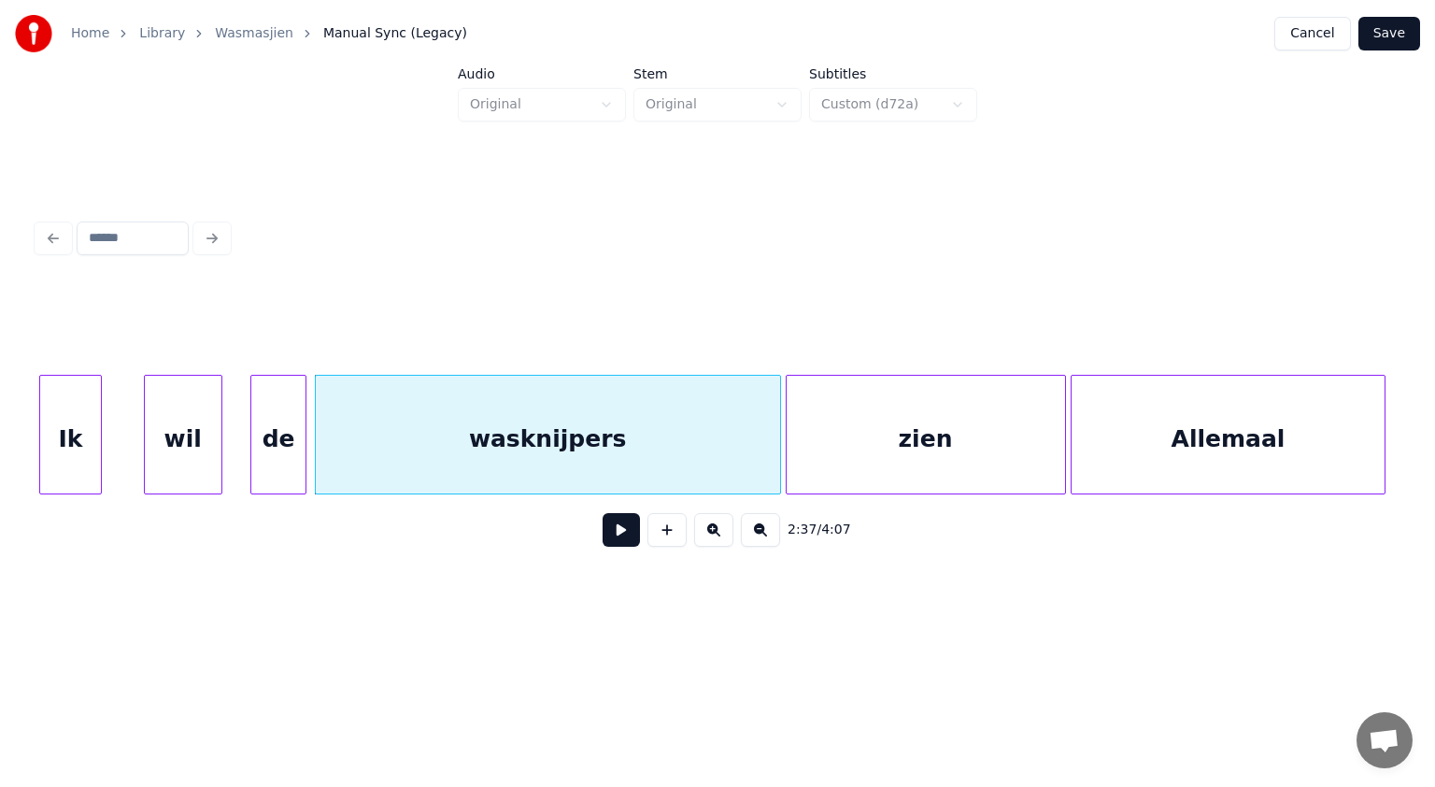
click at [1329, 449] on div "Allemaal" at bounding box center [1228, 439] width 312 height 127
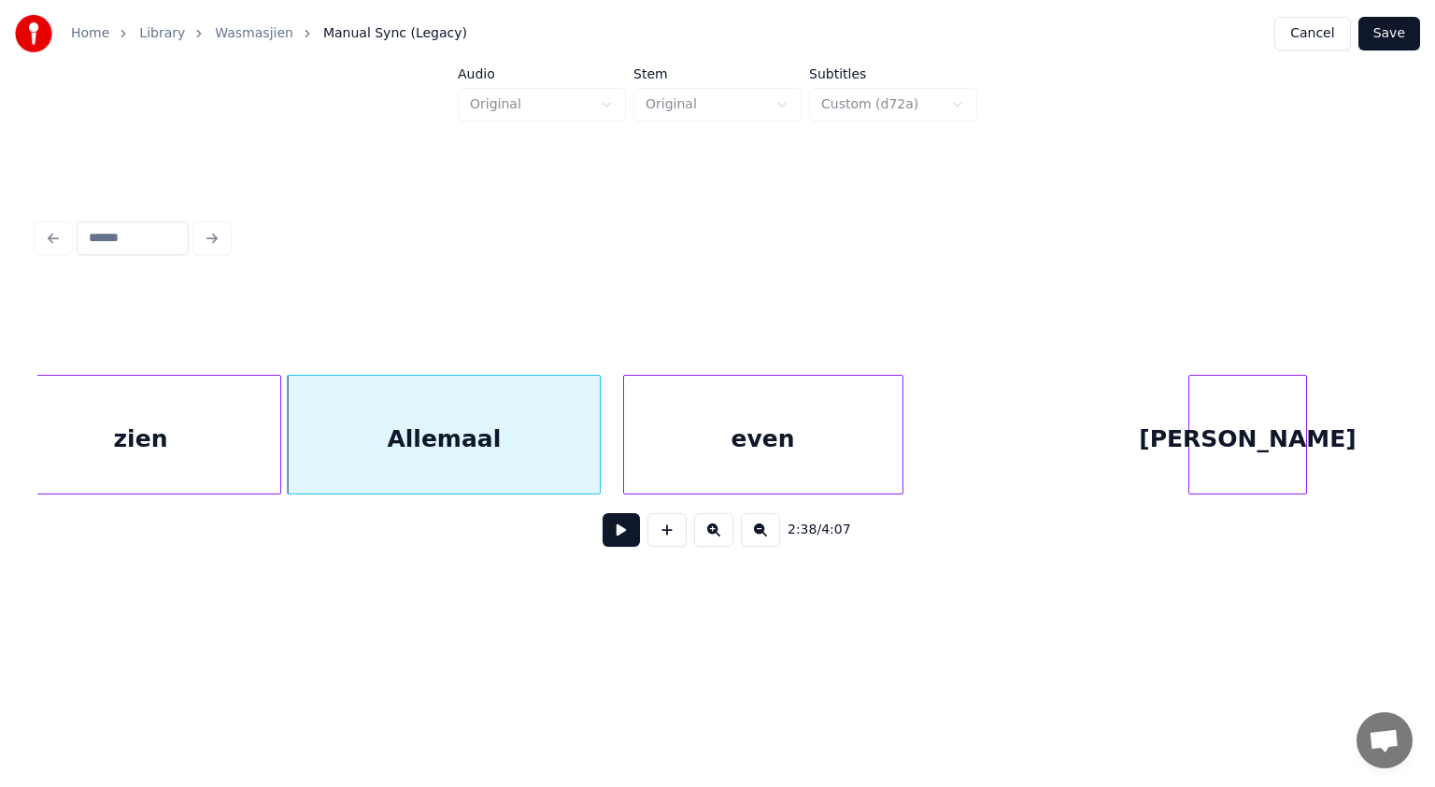
scroll to position [0, 88661]
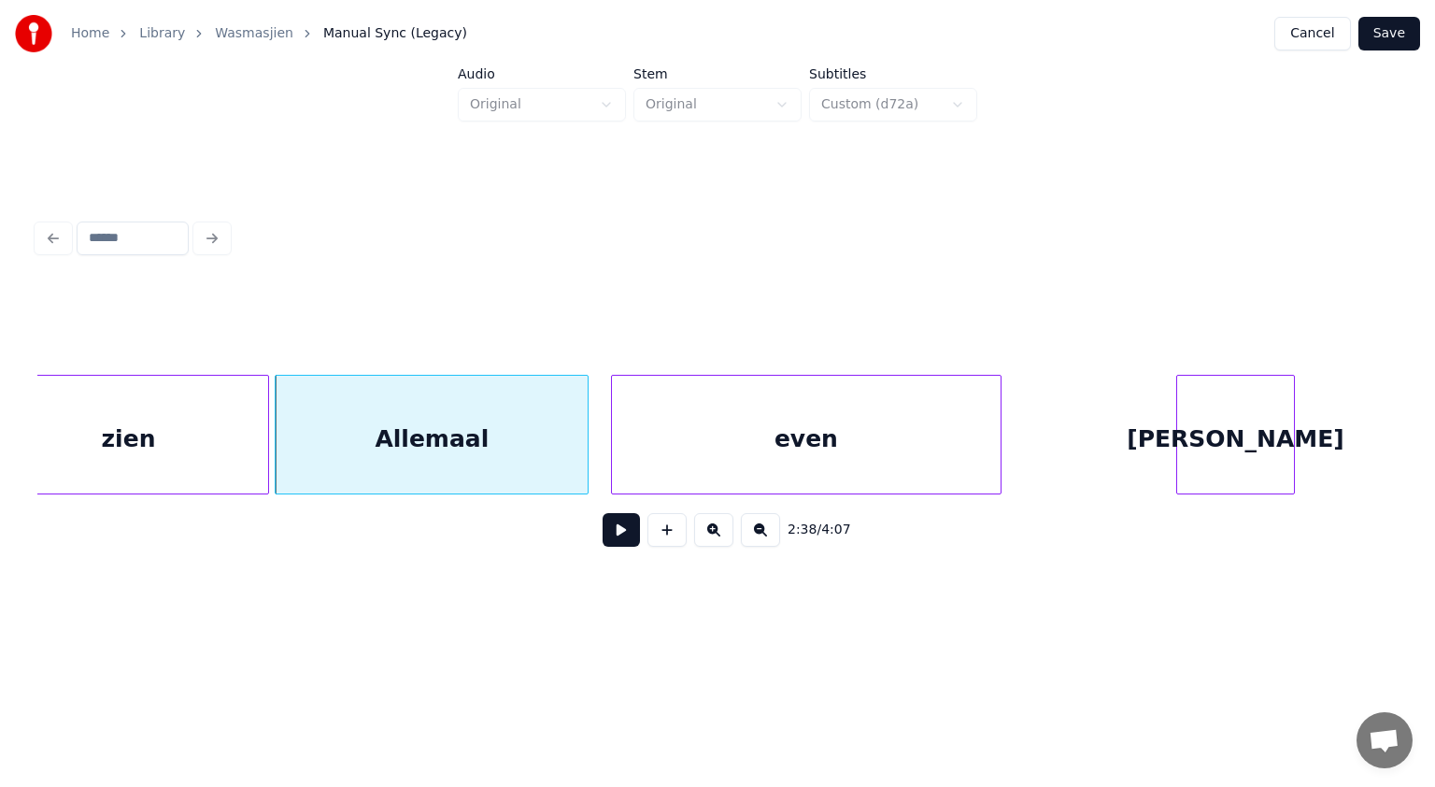
click at [1001, 401] on div at bounding box center [998, 435] width 6 height 118
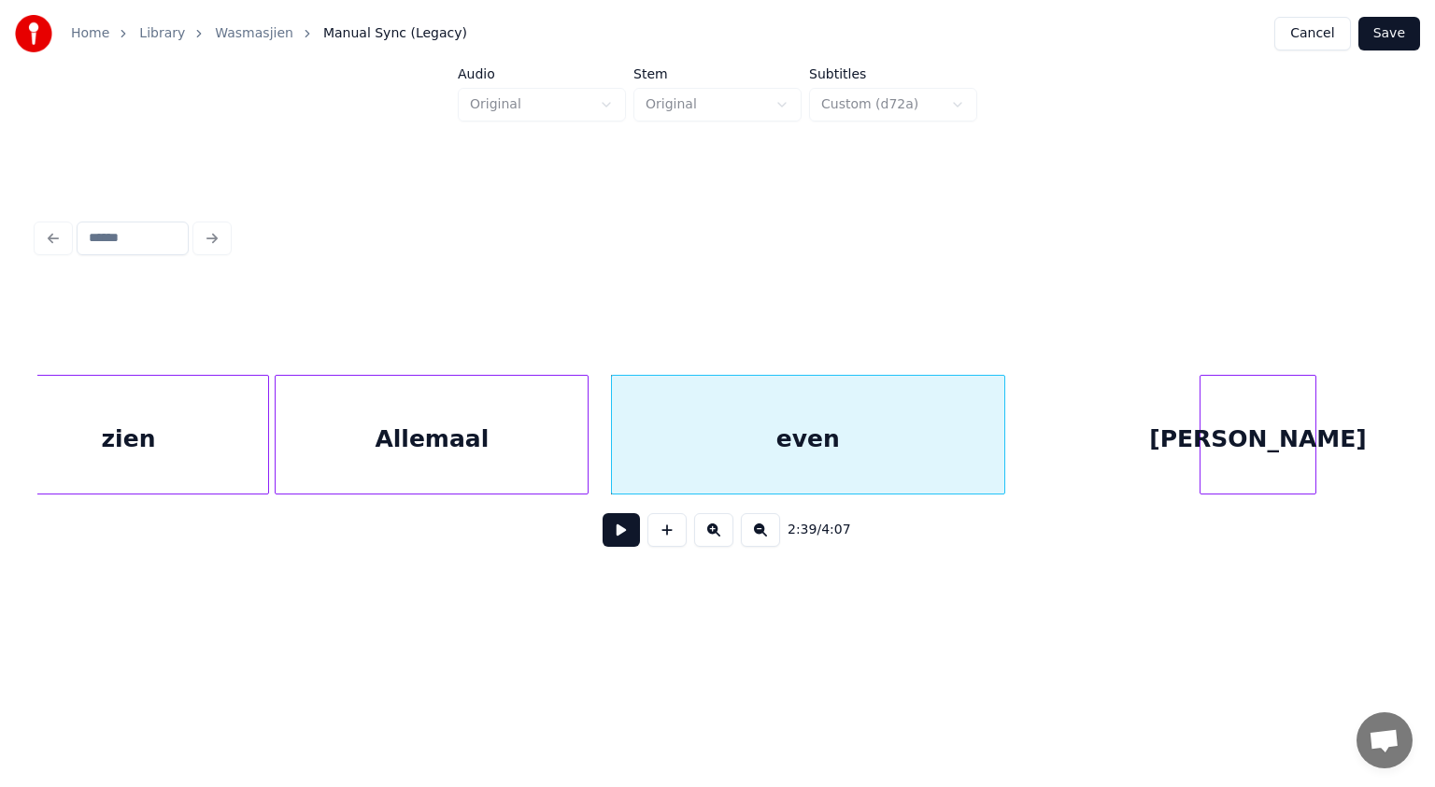
click at [1282, 398] on div "[PERSON_NAME]" at bounding box center [1259, 439] width 116 height 127
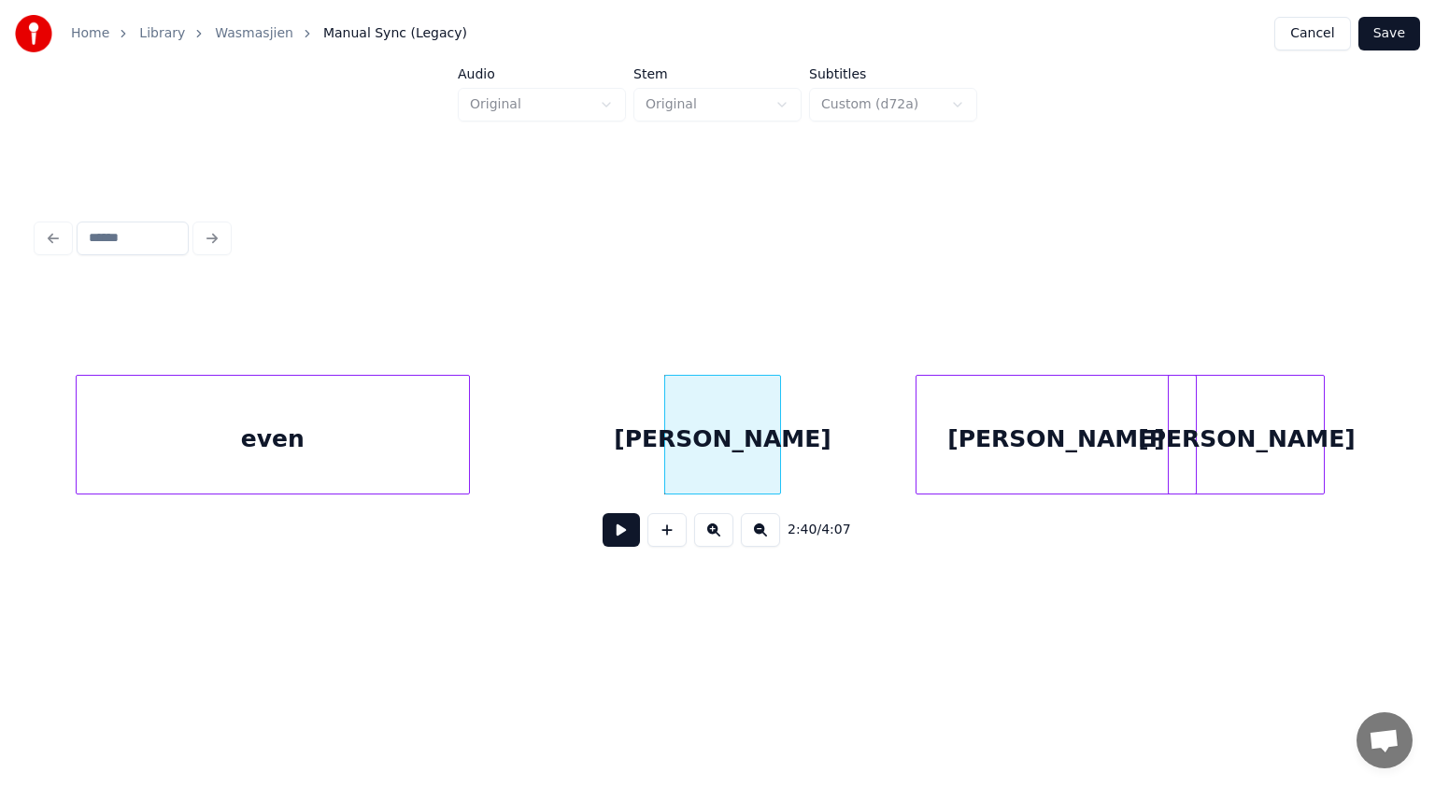
scroll to position [0, 89222]
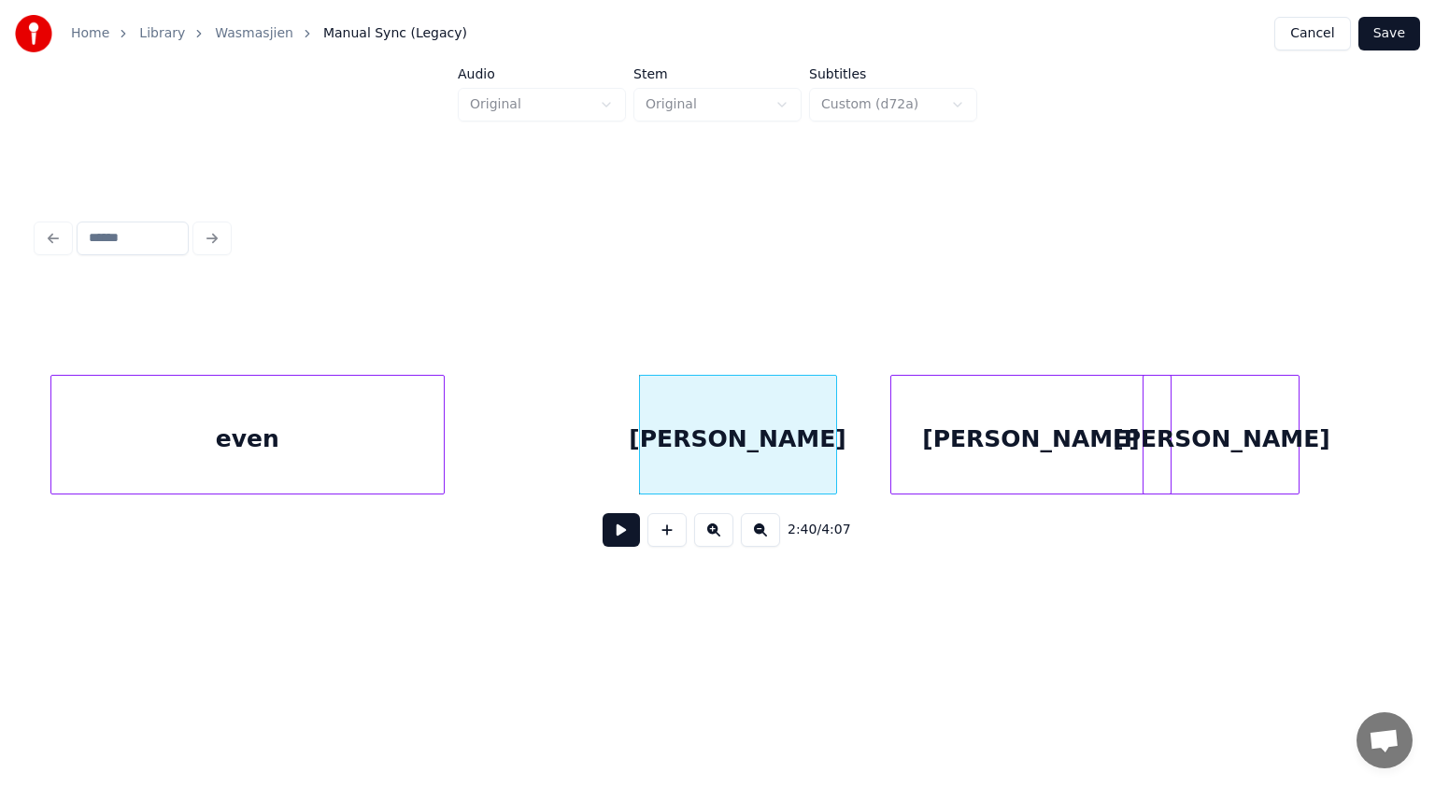
click at [833, 406] on div at bounding box center [834, 435] width 6 height 118
click at [1072, 458] on div at bounding box center [1070, 435] width 6 height 118
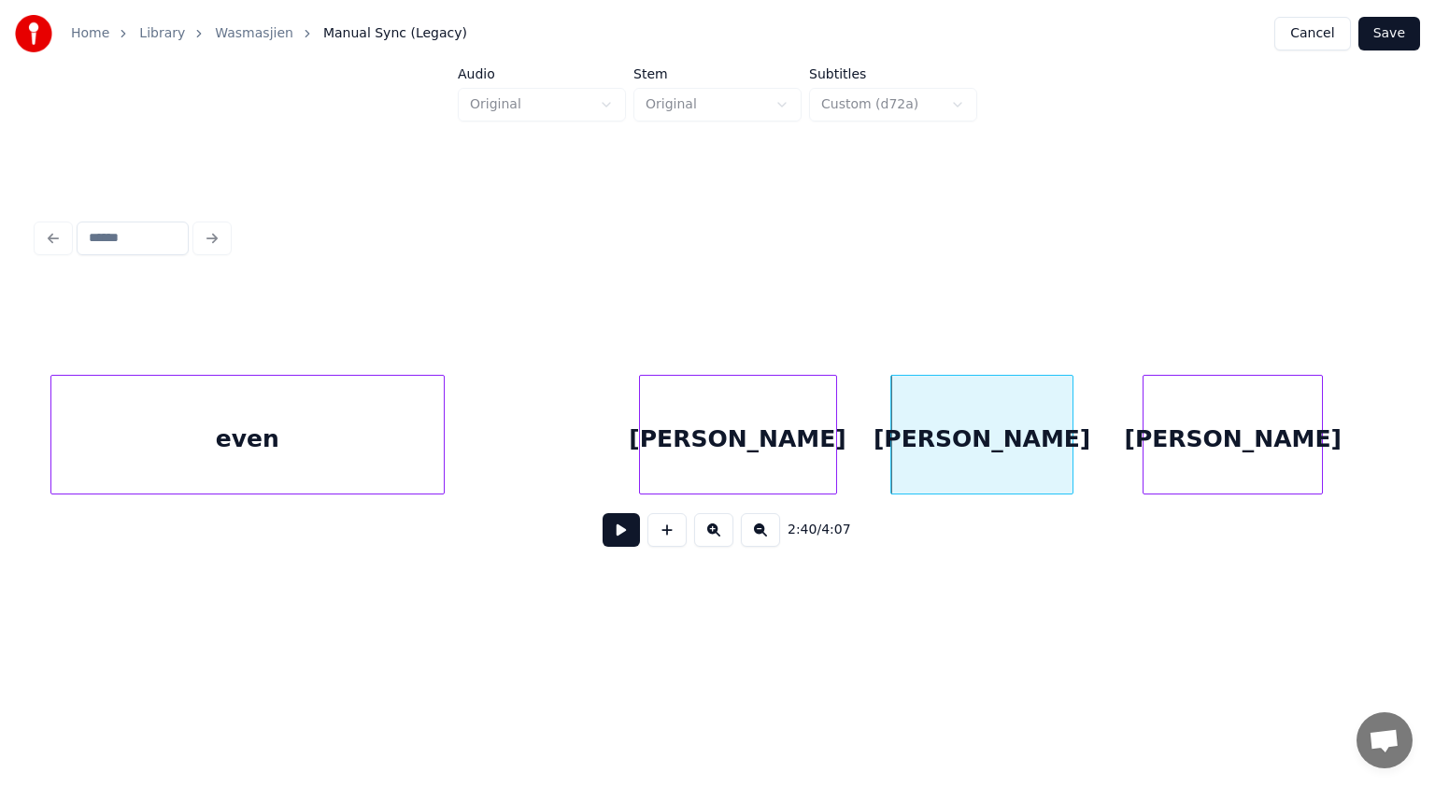
click at [1319, 428] on div at bounding box center [1320, 435] width 6 height 118
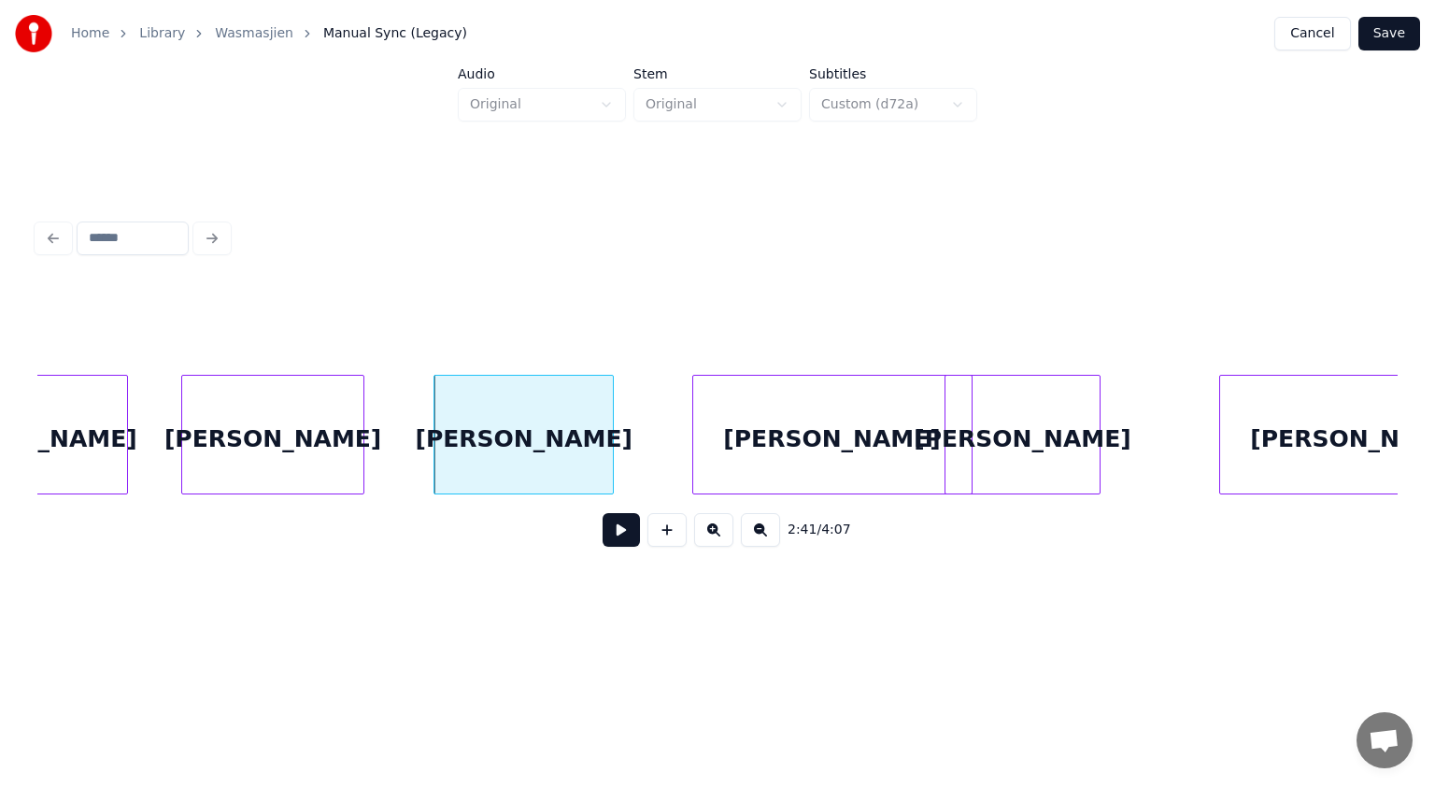
scroll to position [0, 90031]
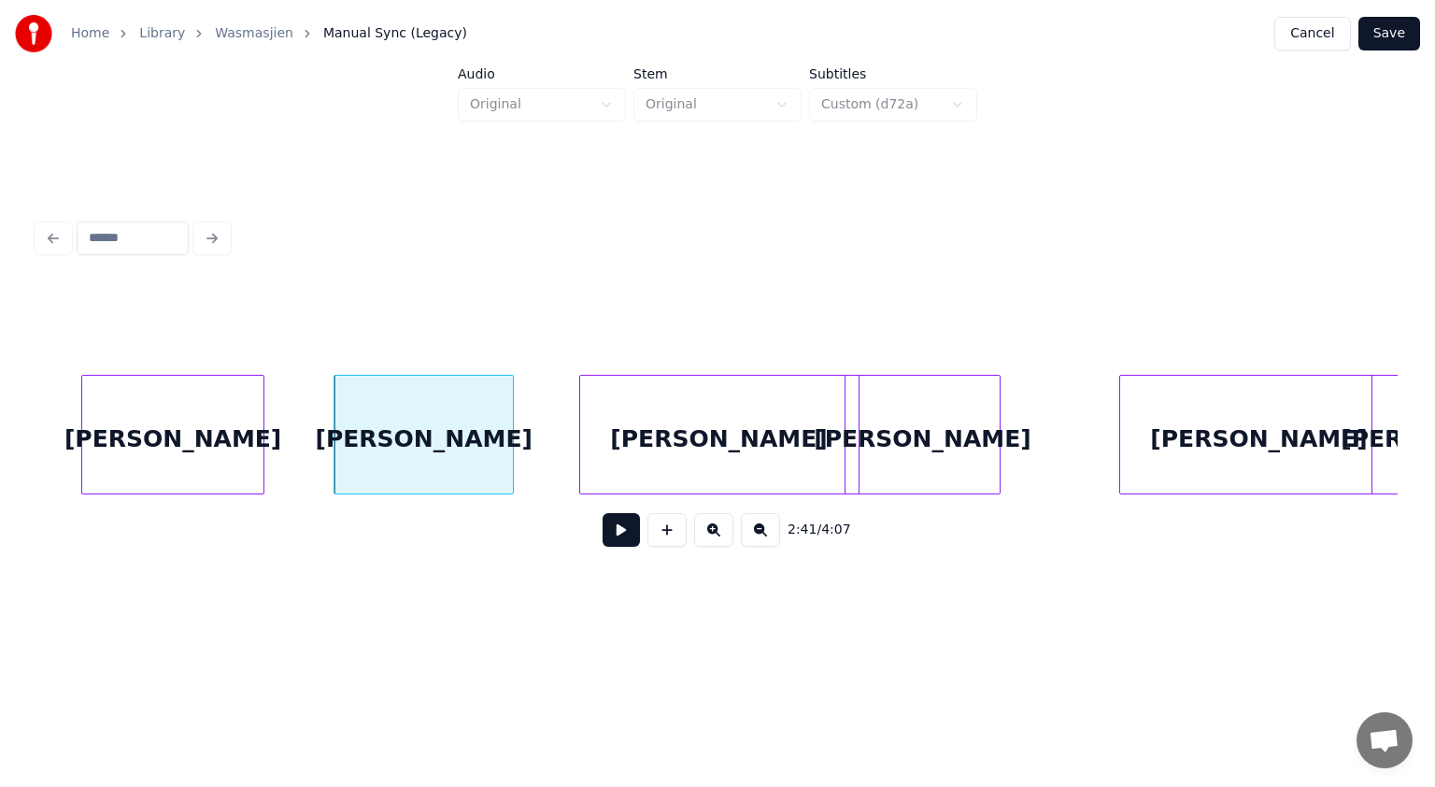
click at [616, 455] on div "[PERSON_NAME]" at bounding box center [719, 439] width 278 height 127
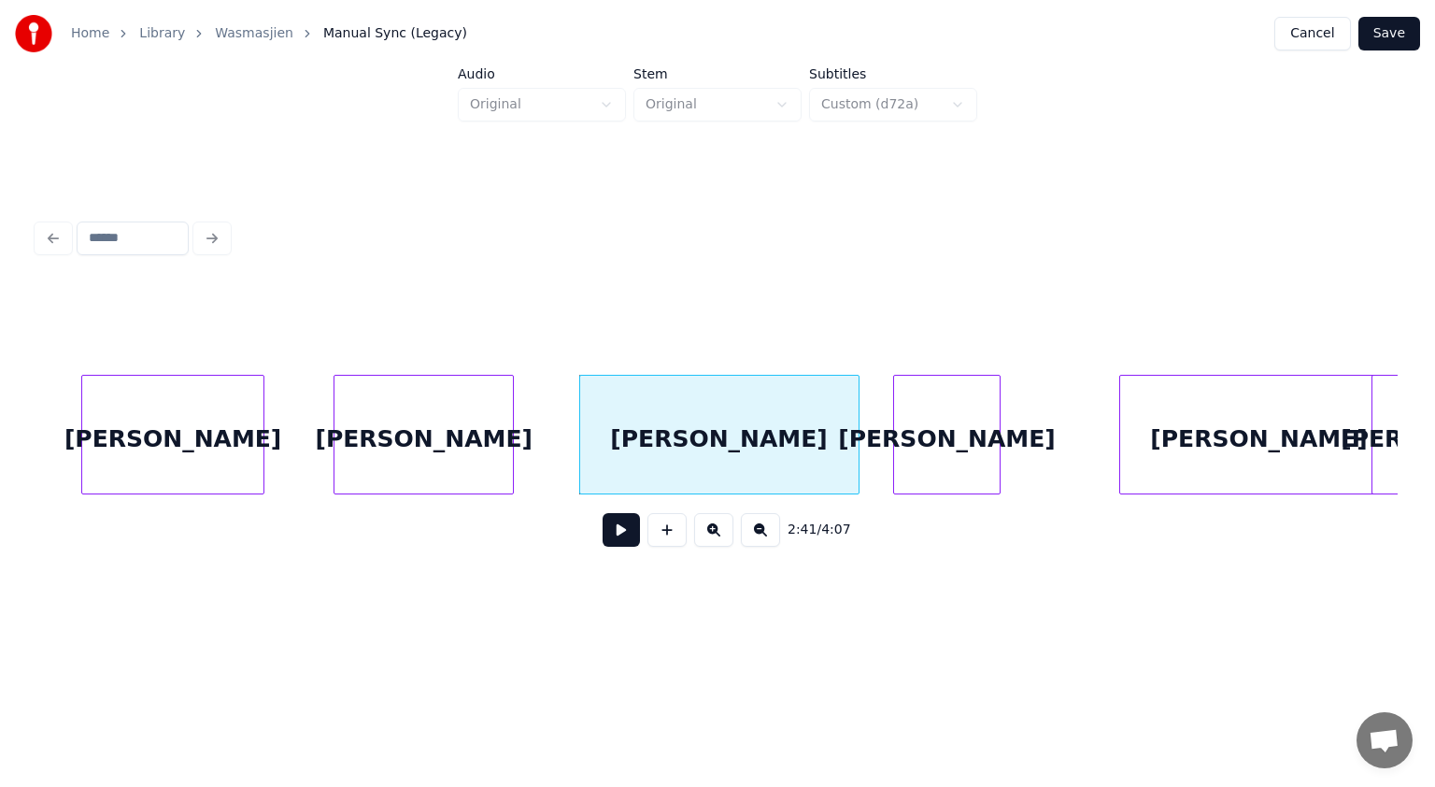
click at [896, 411] on div at bounding box center [897, 435] width 6 height 118
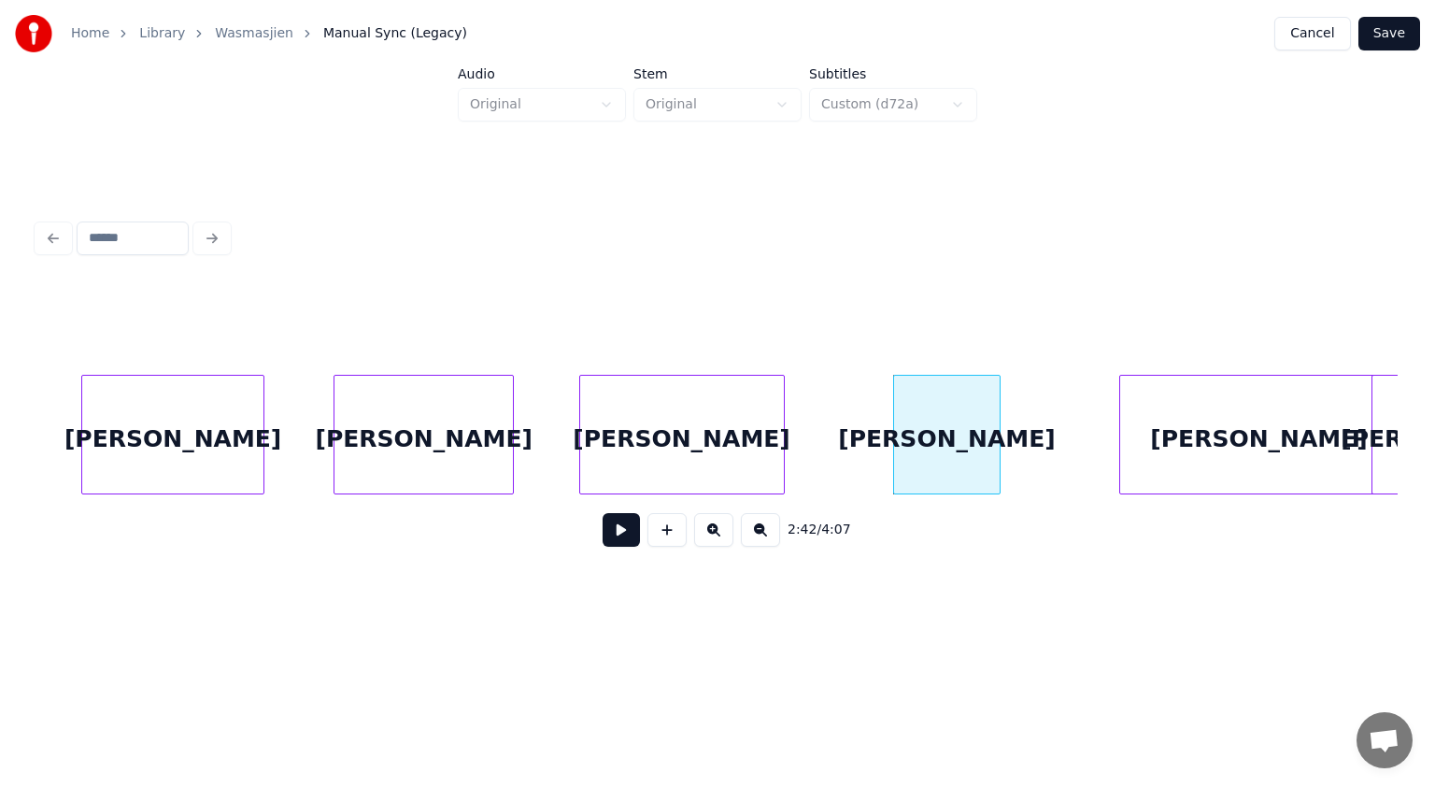
click at [781, 401] on div at bounding box center [781, 435] width 6 height 118
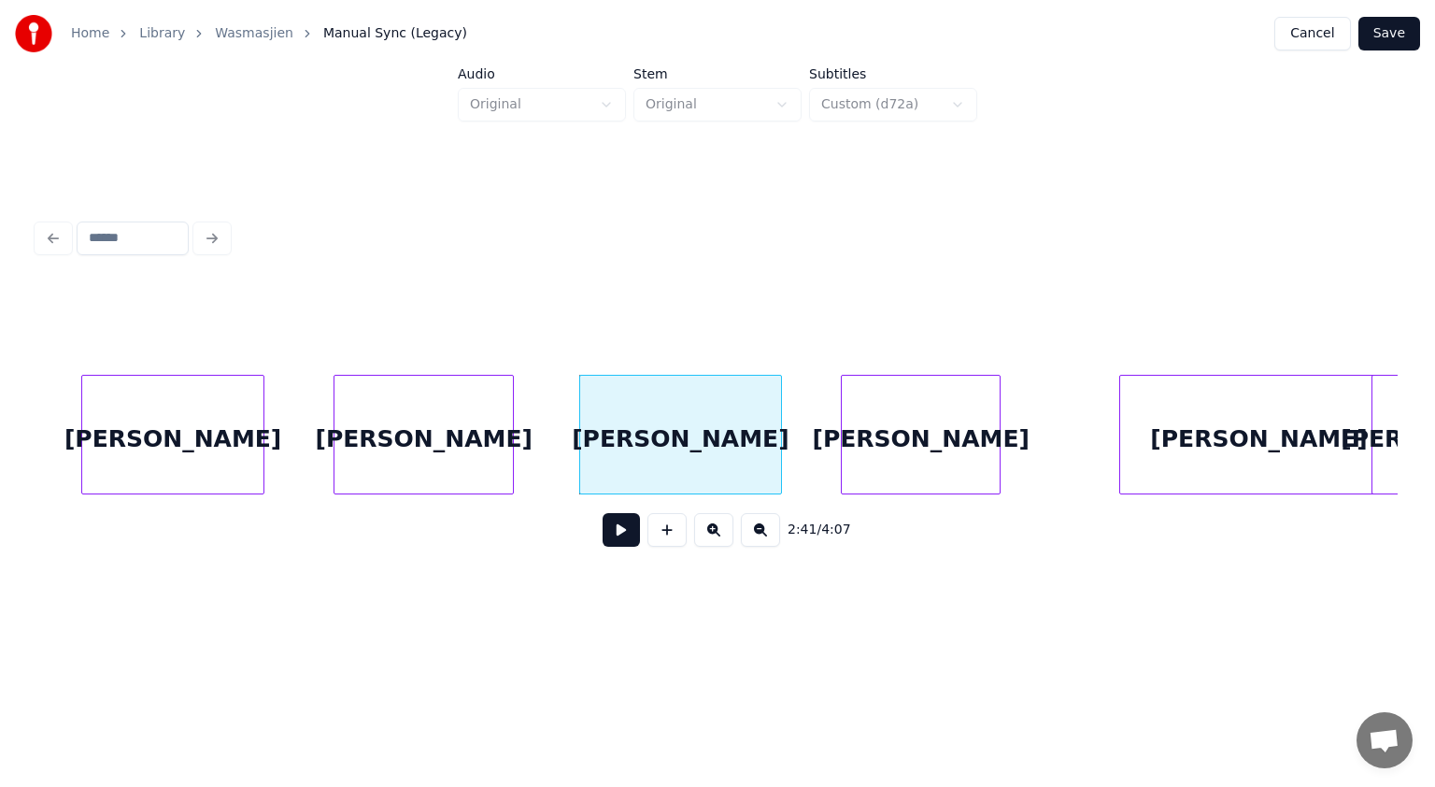
click at [845, 419] on div at bounding box center [845, 435] width 6 height 118
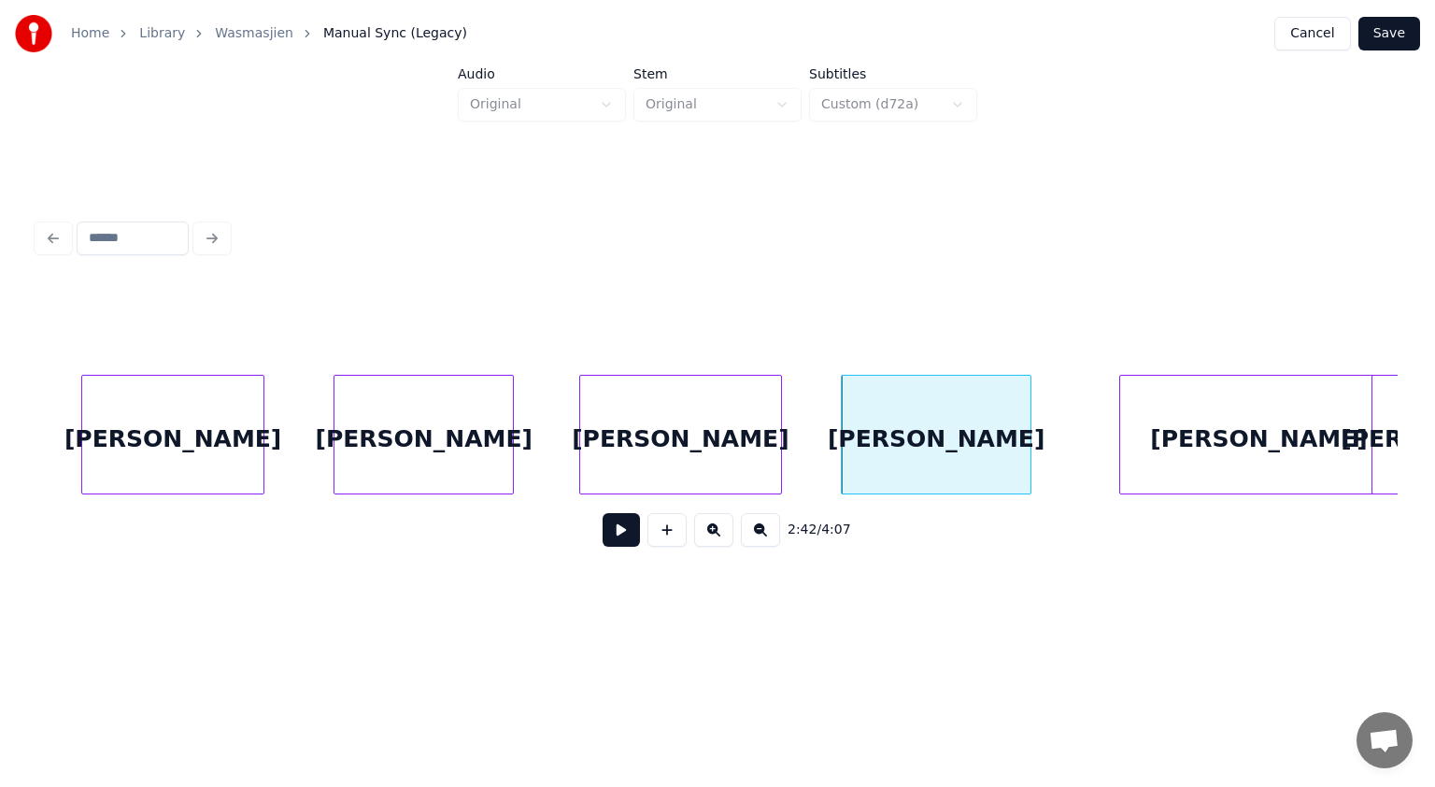
click at [1031, 404] on div at bounding box center [1028, 435] width 6 height 118
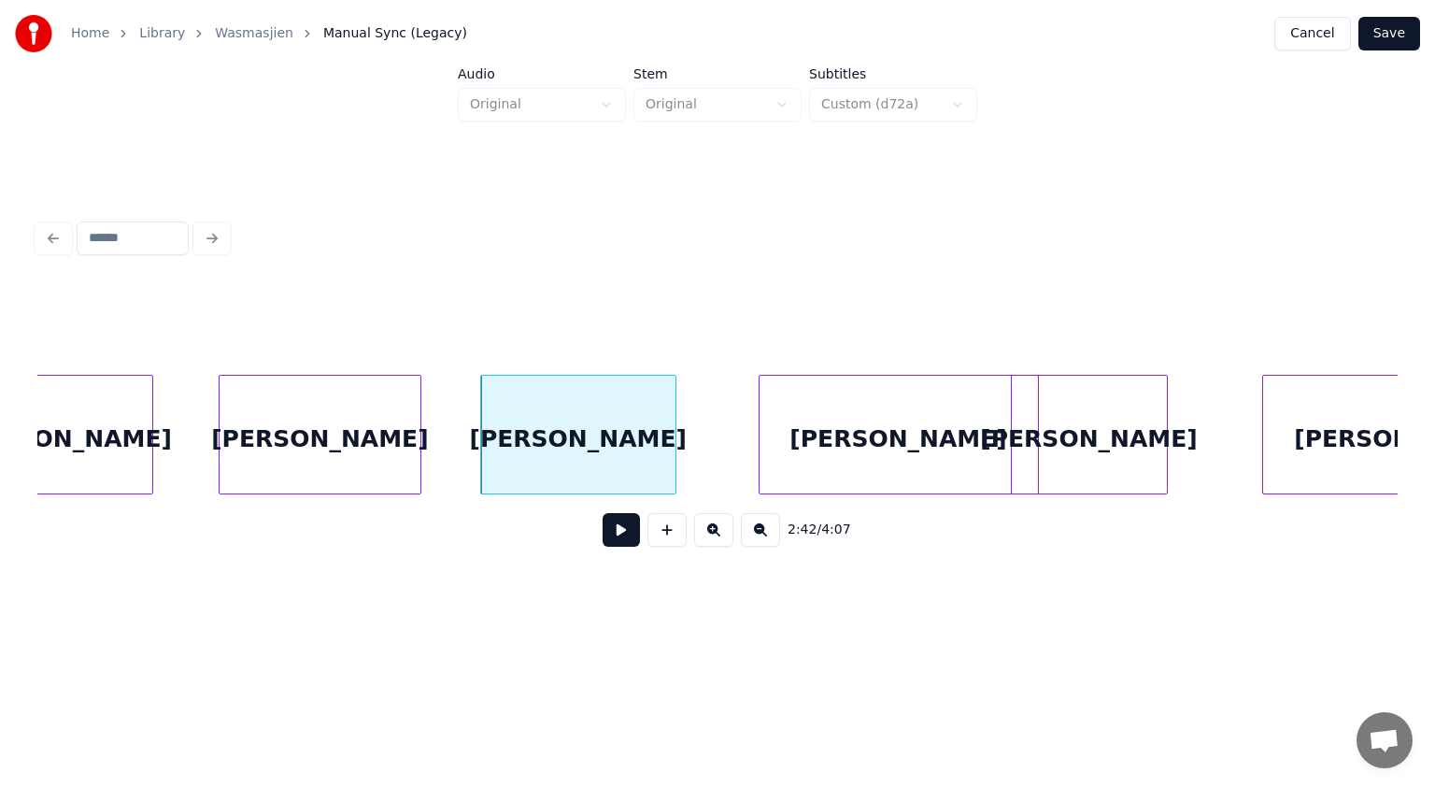
scroll to position [0, 90504]
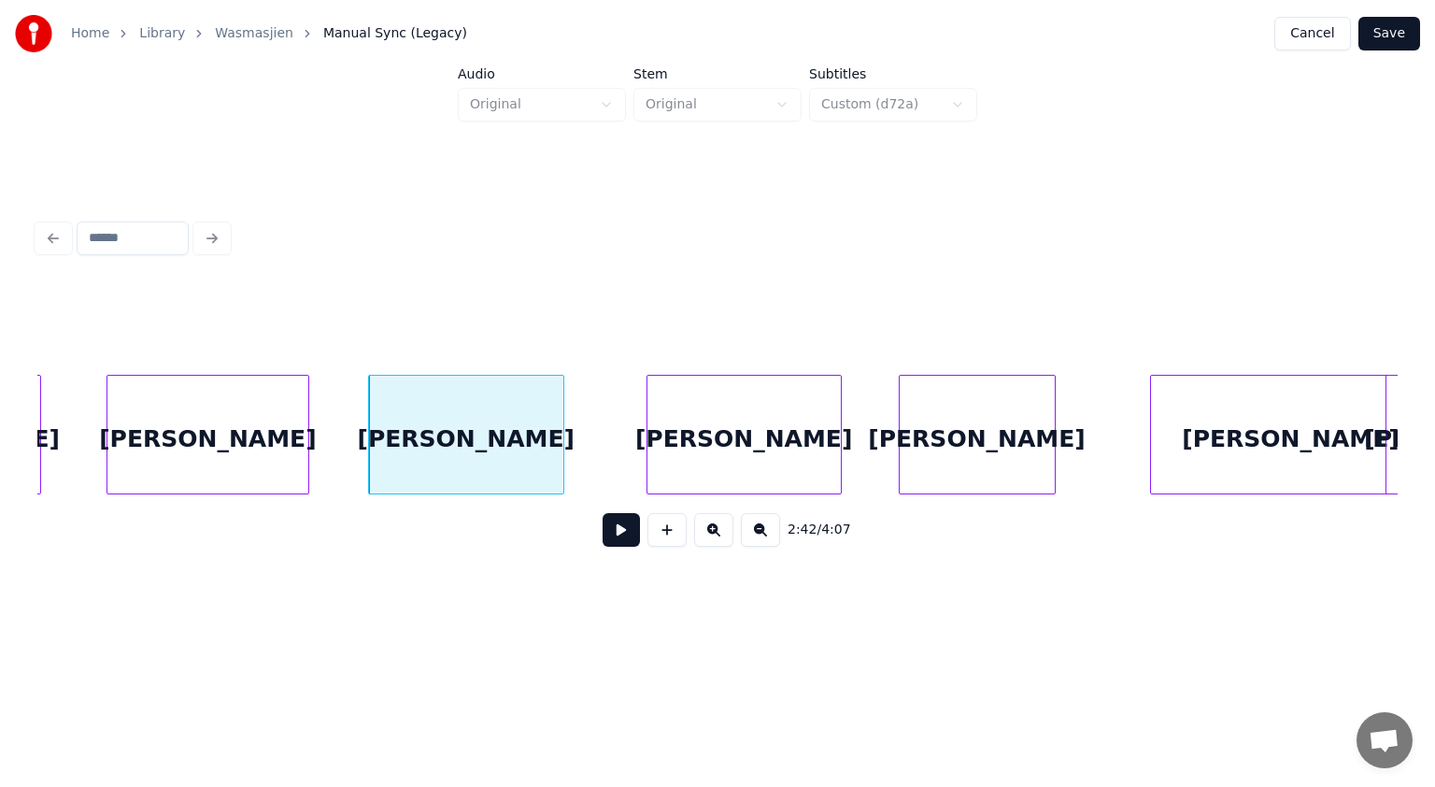
click at [840, 413] on div at bounding box center [838, 435] width 6 height 118
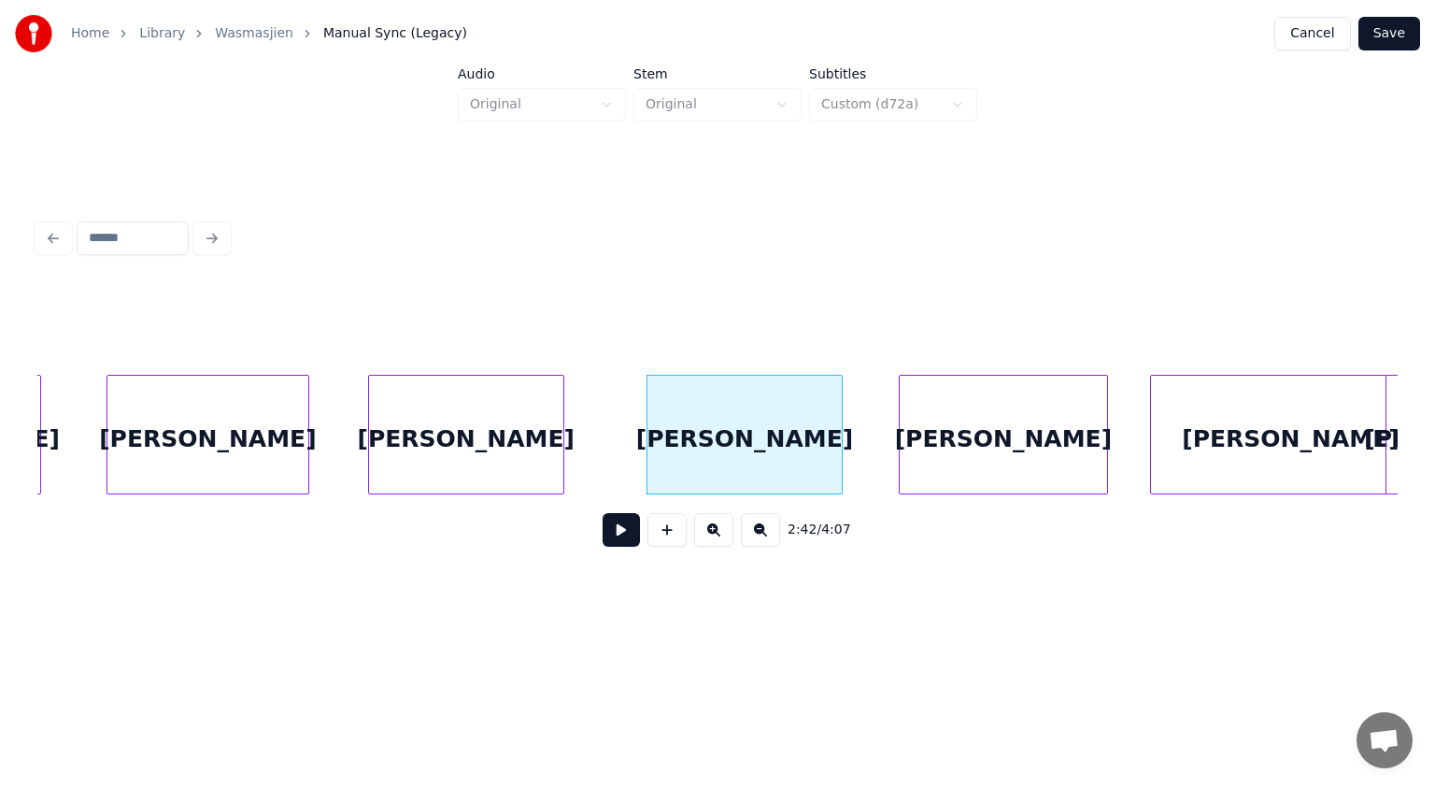
click at [1103, 383] on div at bounding box center [1105, 435] width 6 height 118
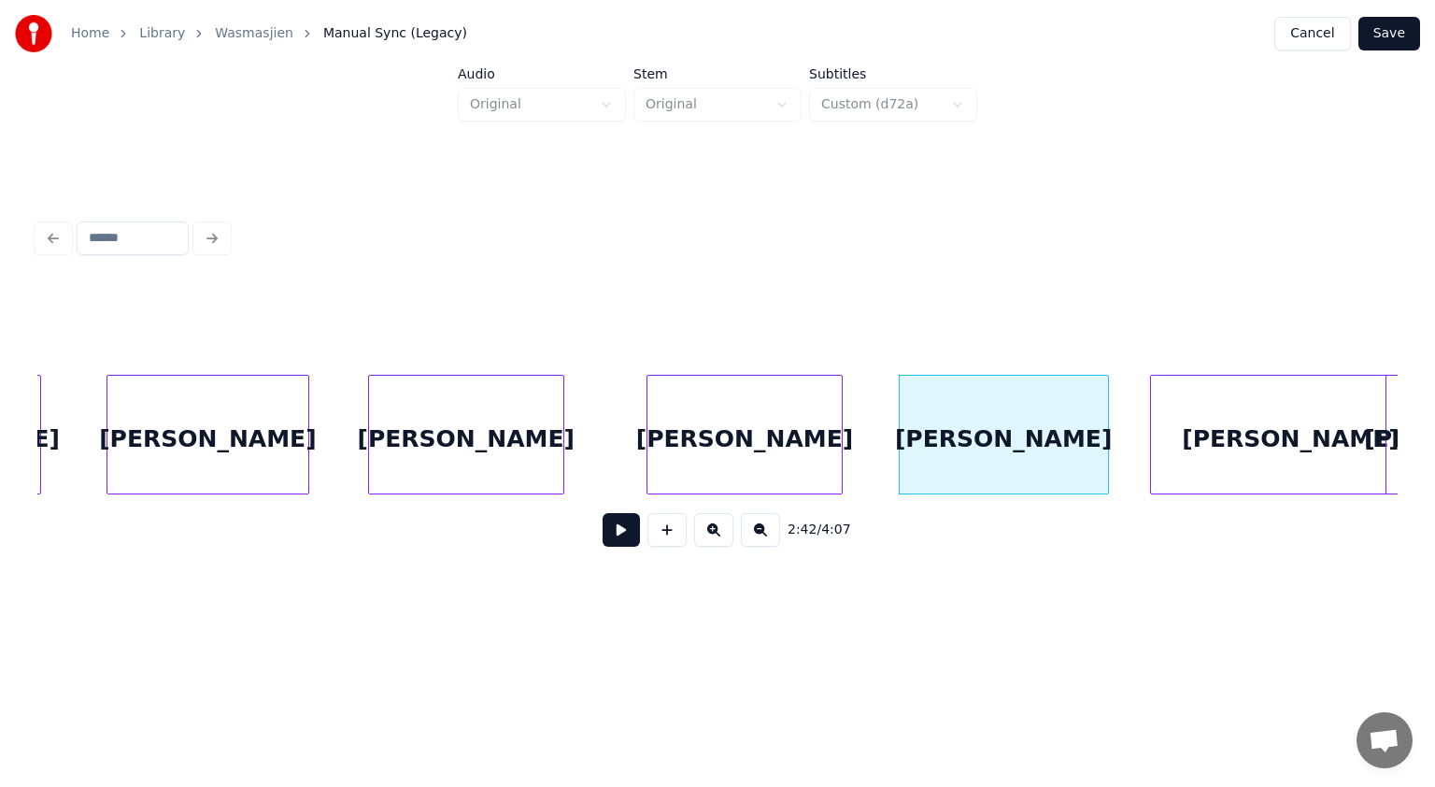
click at [634, 534] on button at bounding box center [621, 530] width 37 height 34
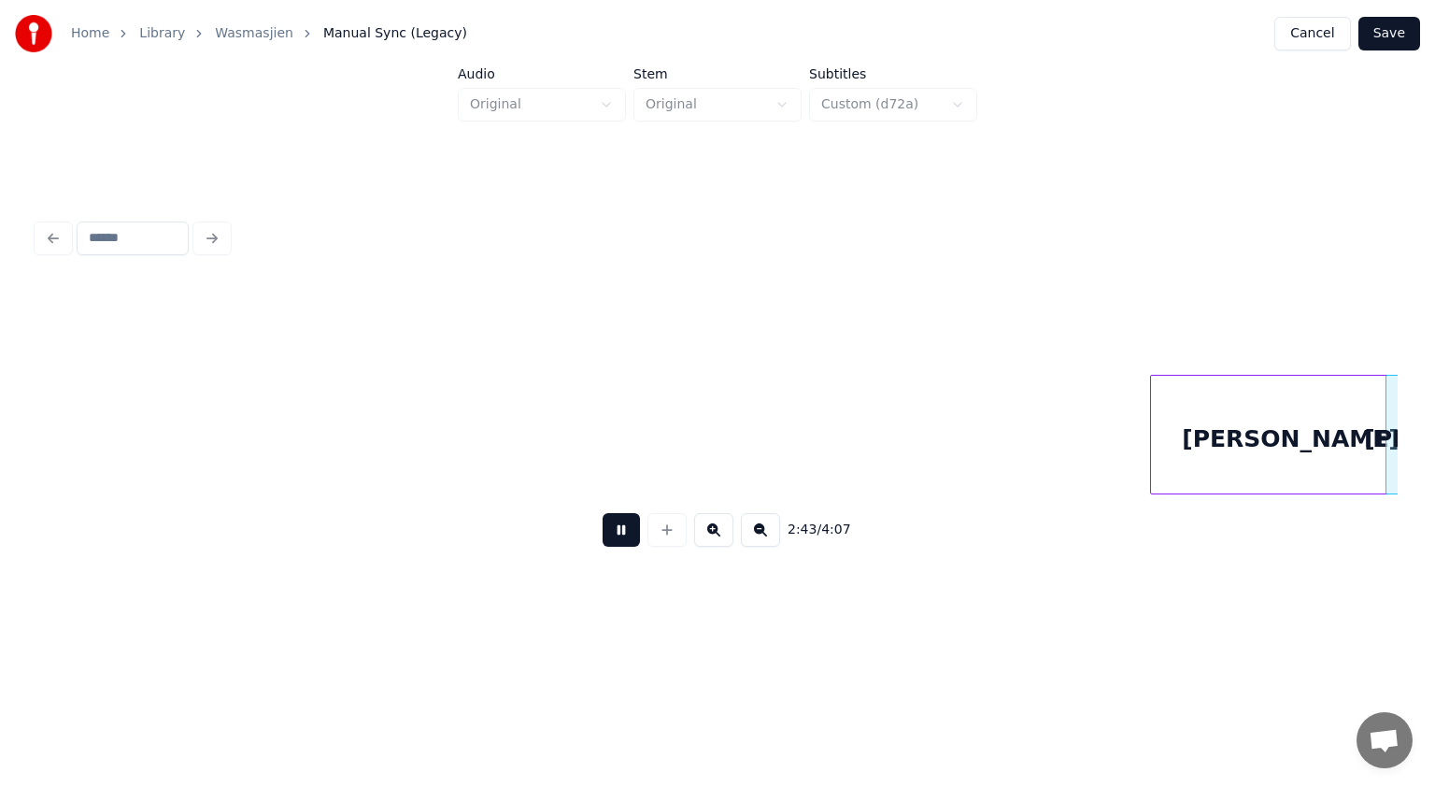
scroll to position [0, 91874]
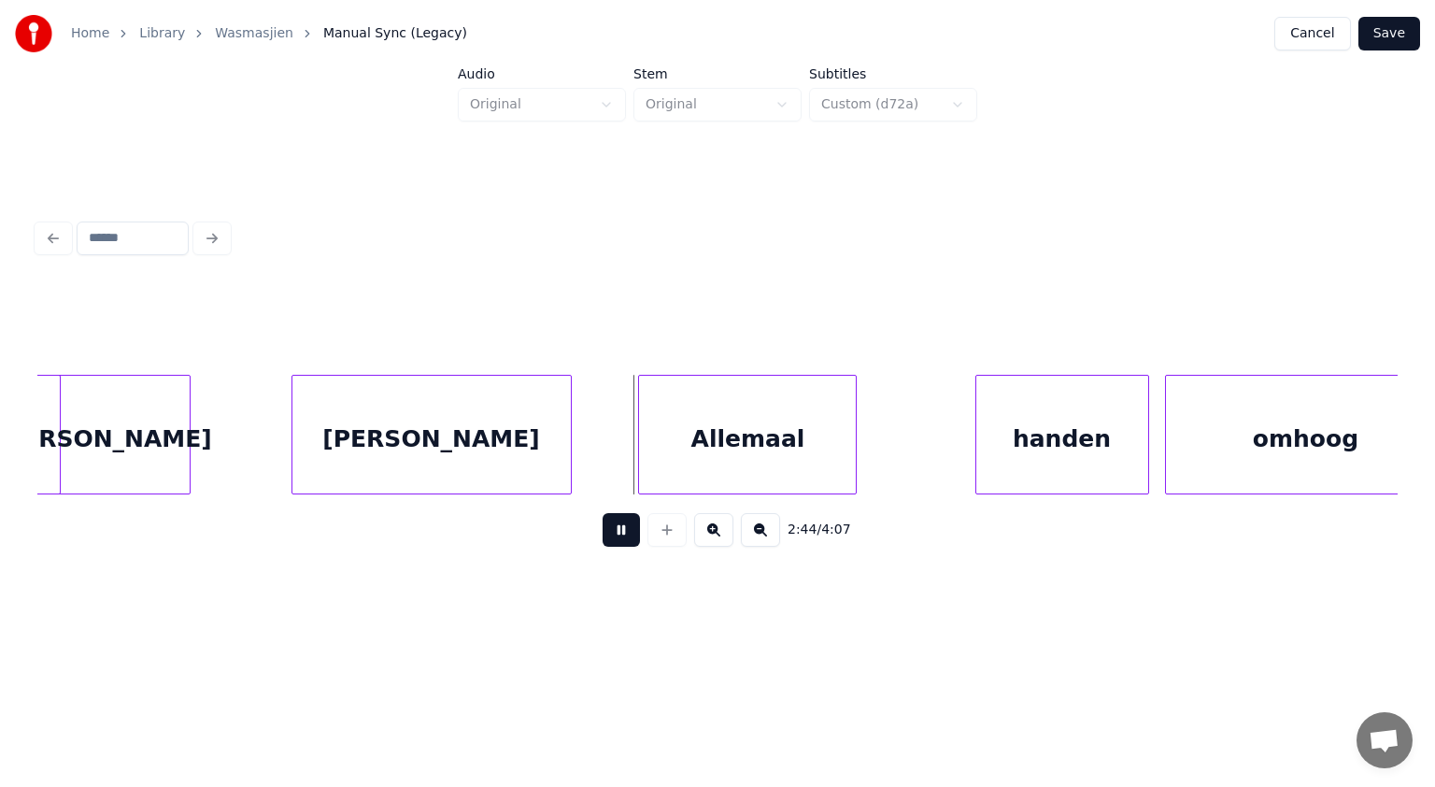
click at [634, 534] on button at bounding box center [621, 530] width 37 height 34
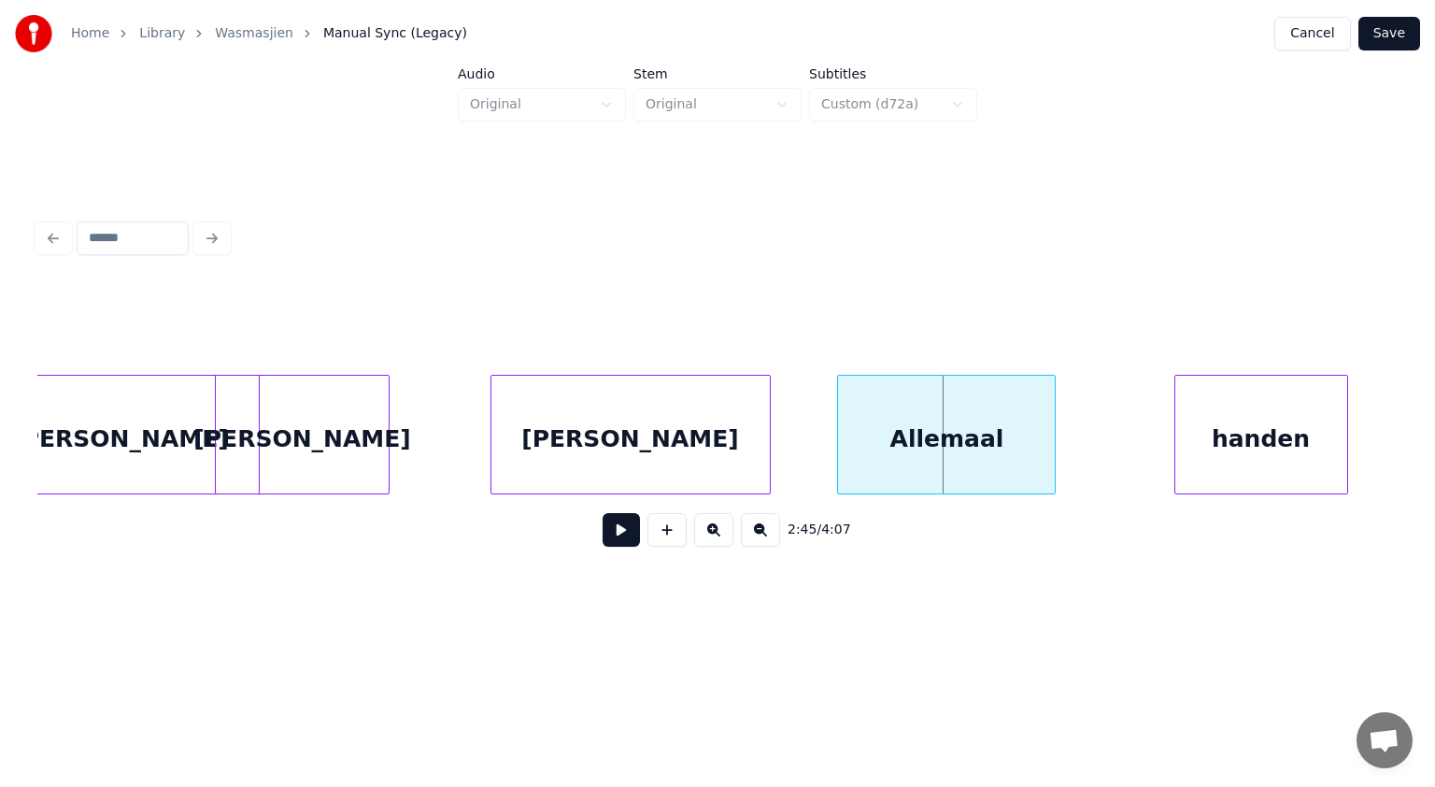
scroll to position [0, 91563]
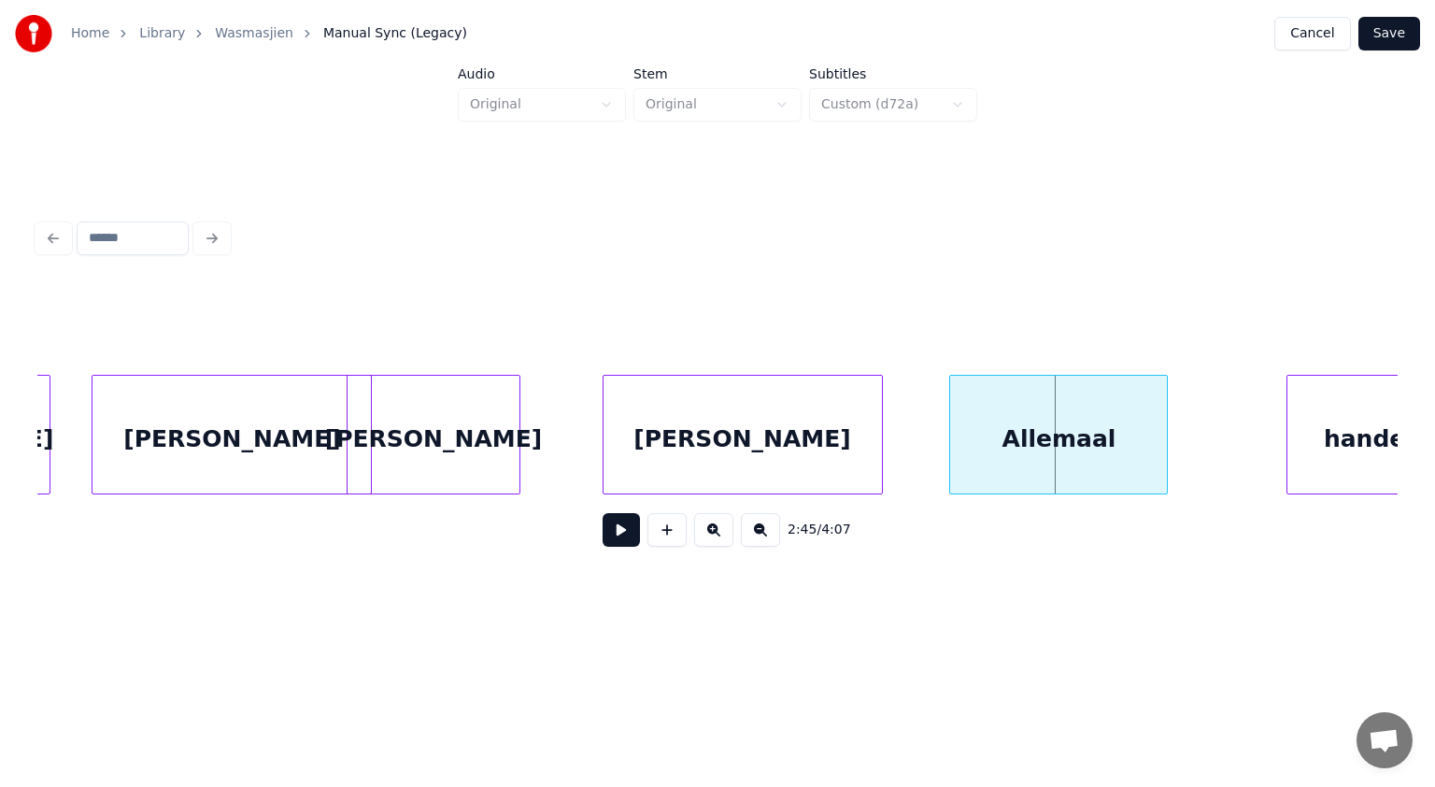
click at [497, 408] on div "[PERSON_NAME]" at bounding box center [434, 439] width 172 height 127
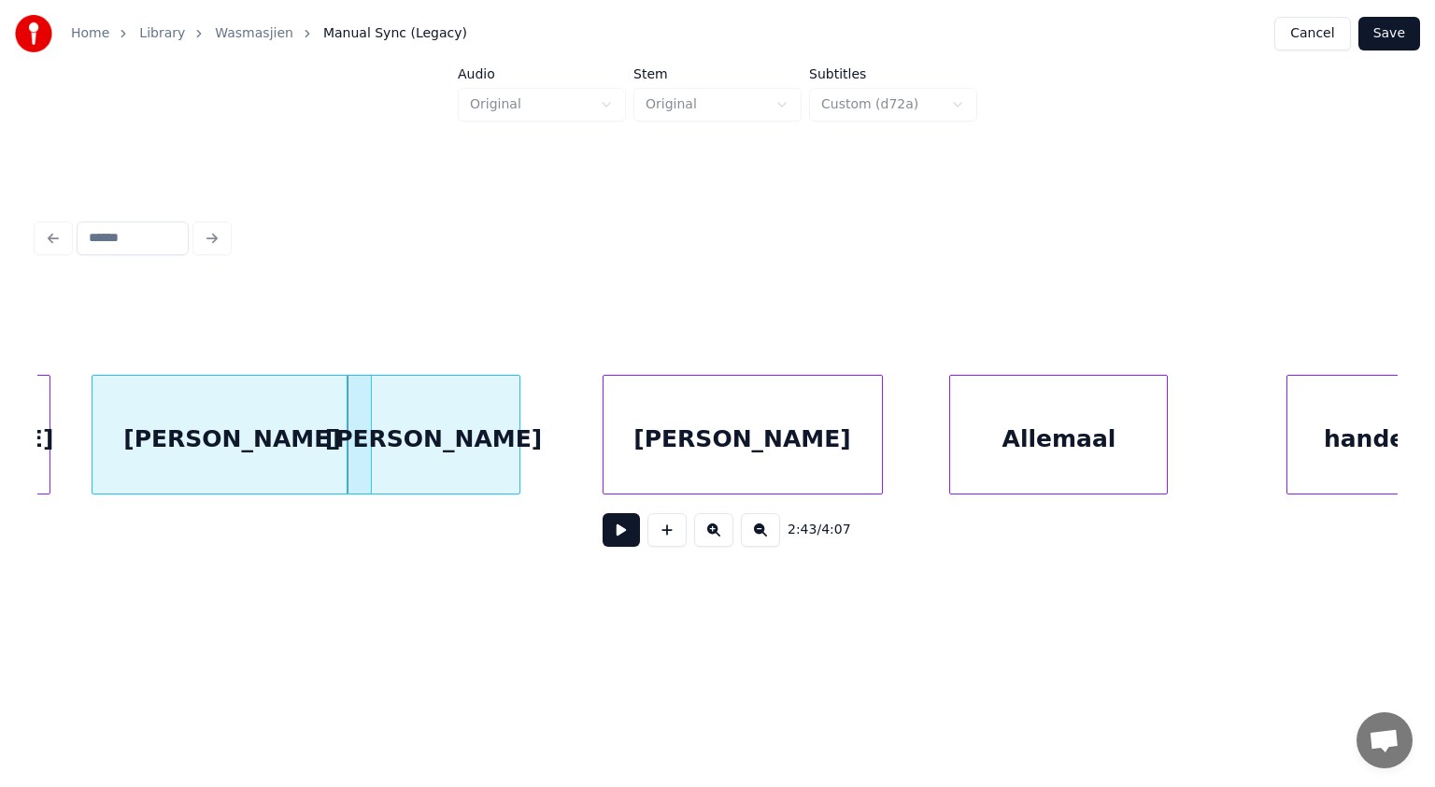
click at [621, 533] on button at bounding box center [621, 530] width 37 height 34
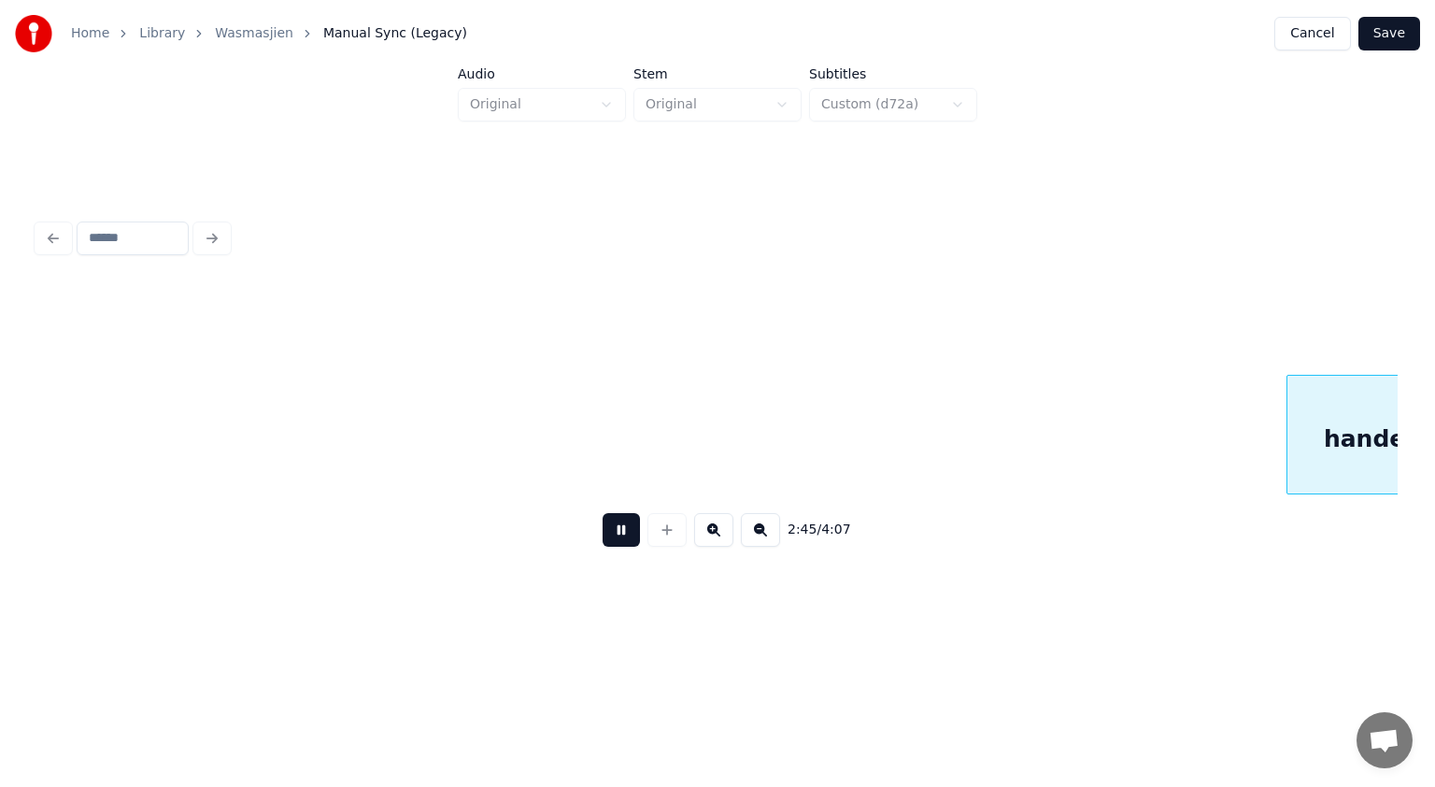
scroll to position [0, 92927]
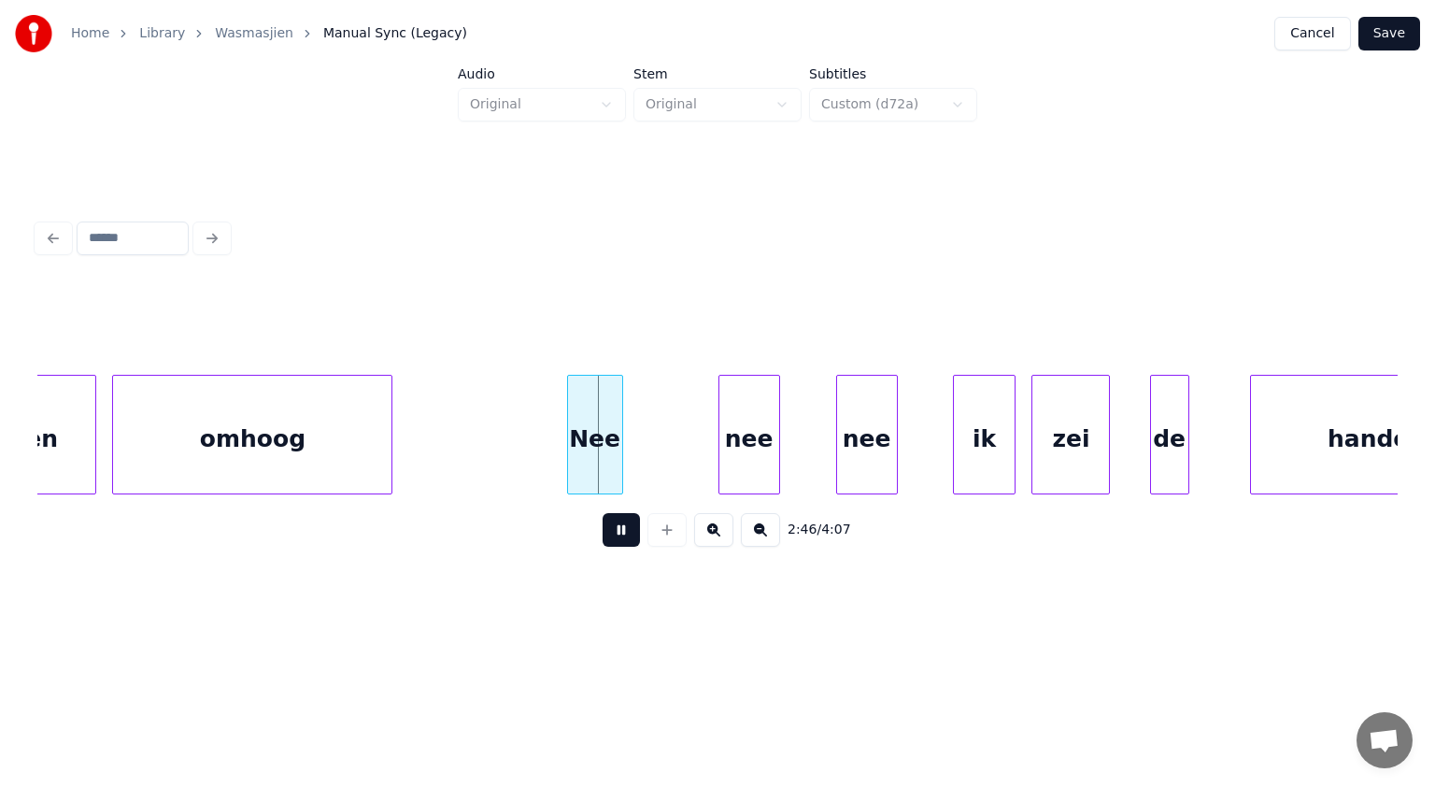
click at [621, 533] on button at bounding box center [621, 530] width 37 height 34
click at [699, 433] on div at bounding box center [700, 435] width 6 height 118
click at [617, 534] on button at bounding box center [621, 530] width 37 height 34
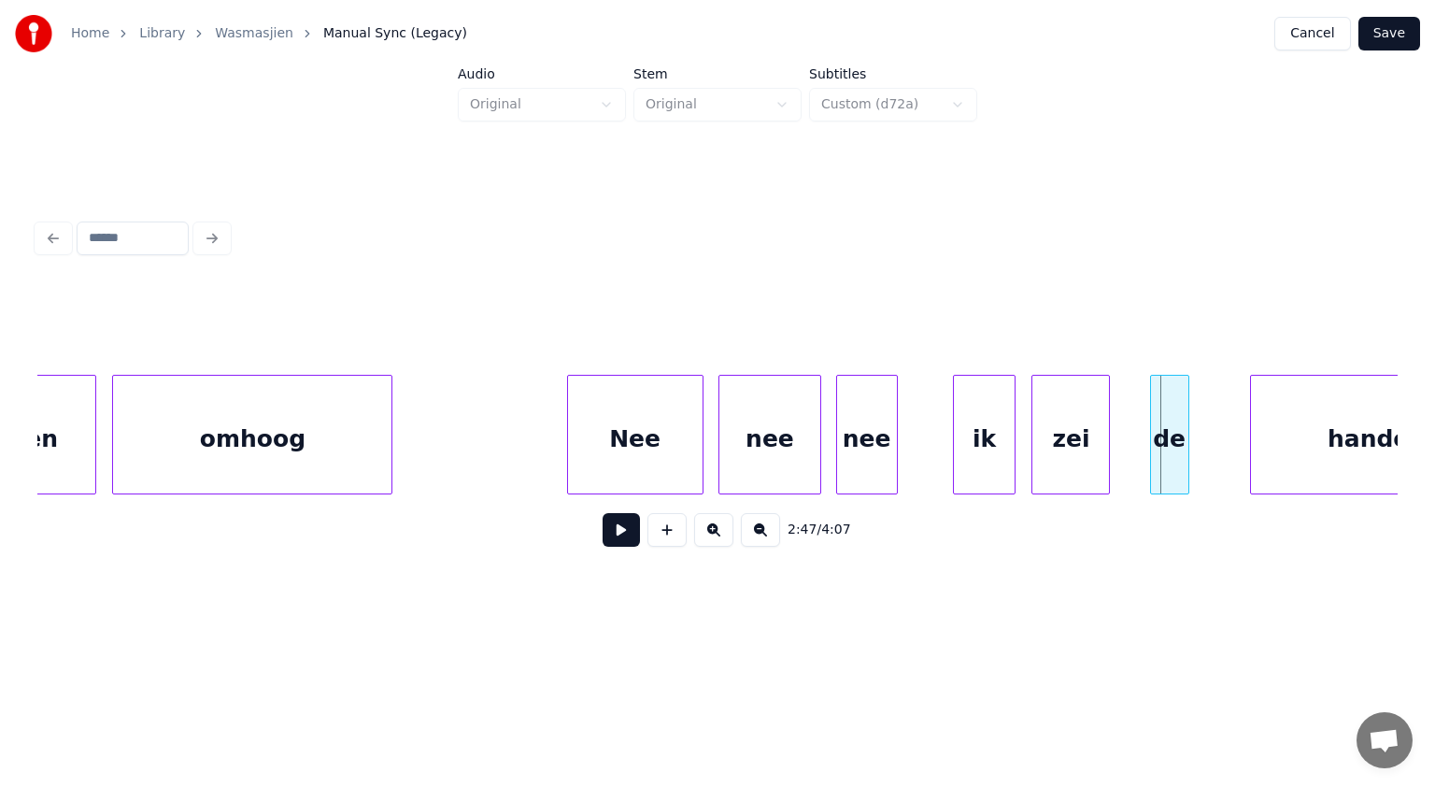
click at [819, 430] on div at bounding box center [818, 435] width 6 height 118
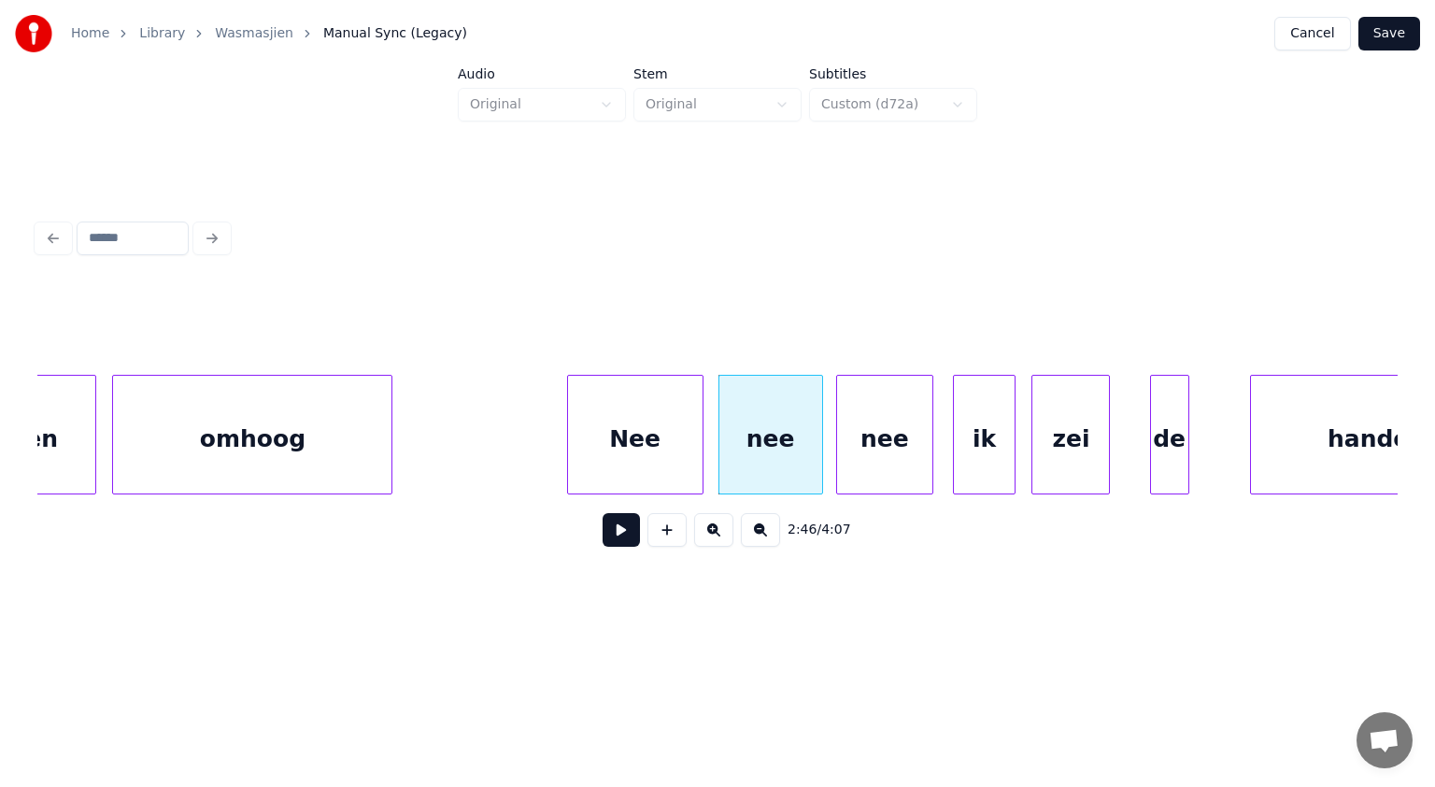
click at [933, 405] on div at bounding box center [930, 435] width 6 height 118
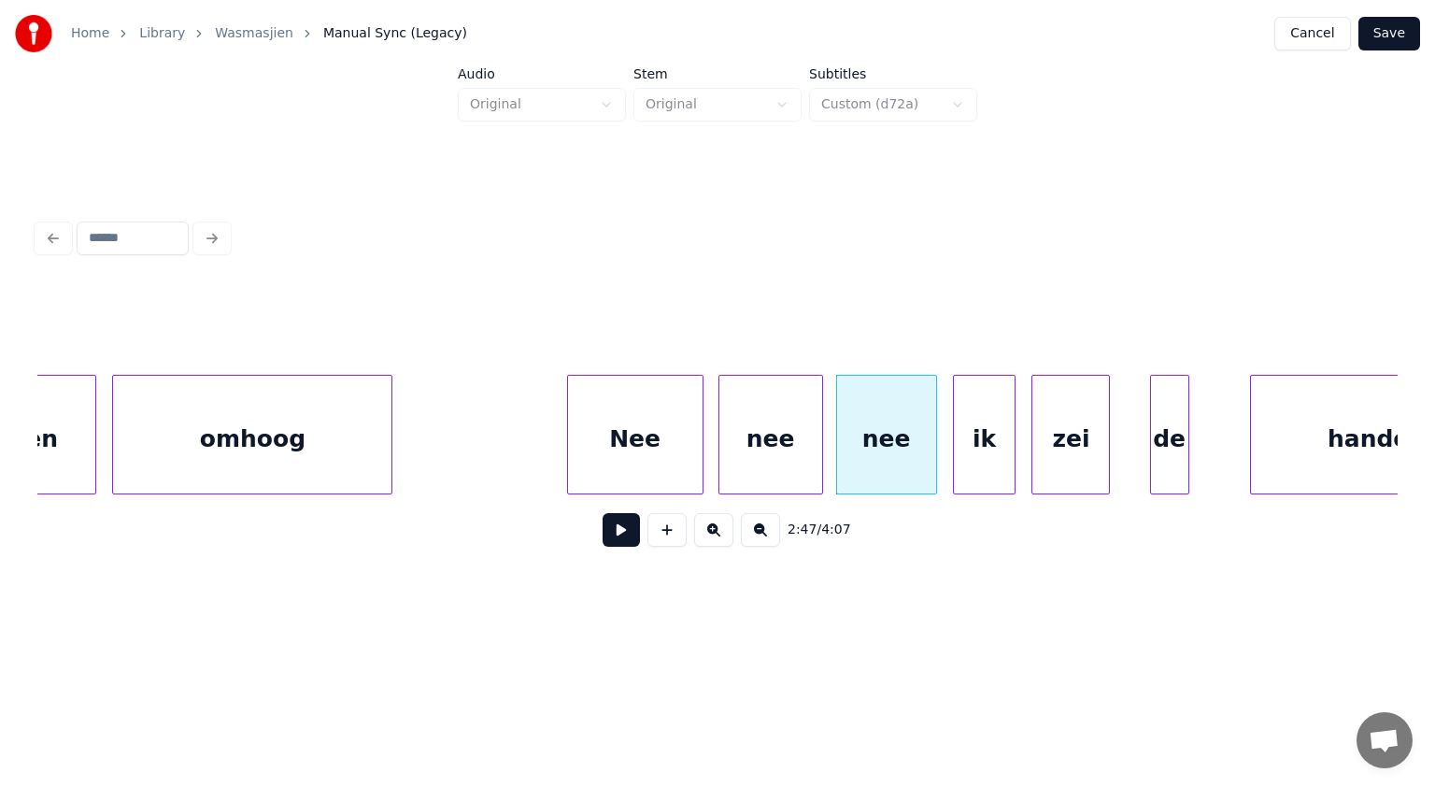
click at [989, 430] on div "ik" at bounding box center [984, 439] width 60 height 127
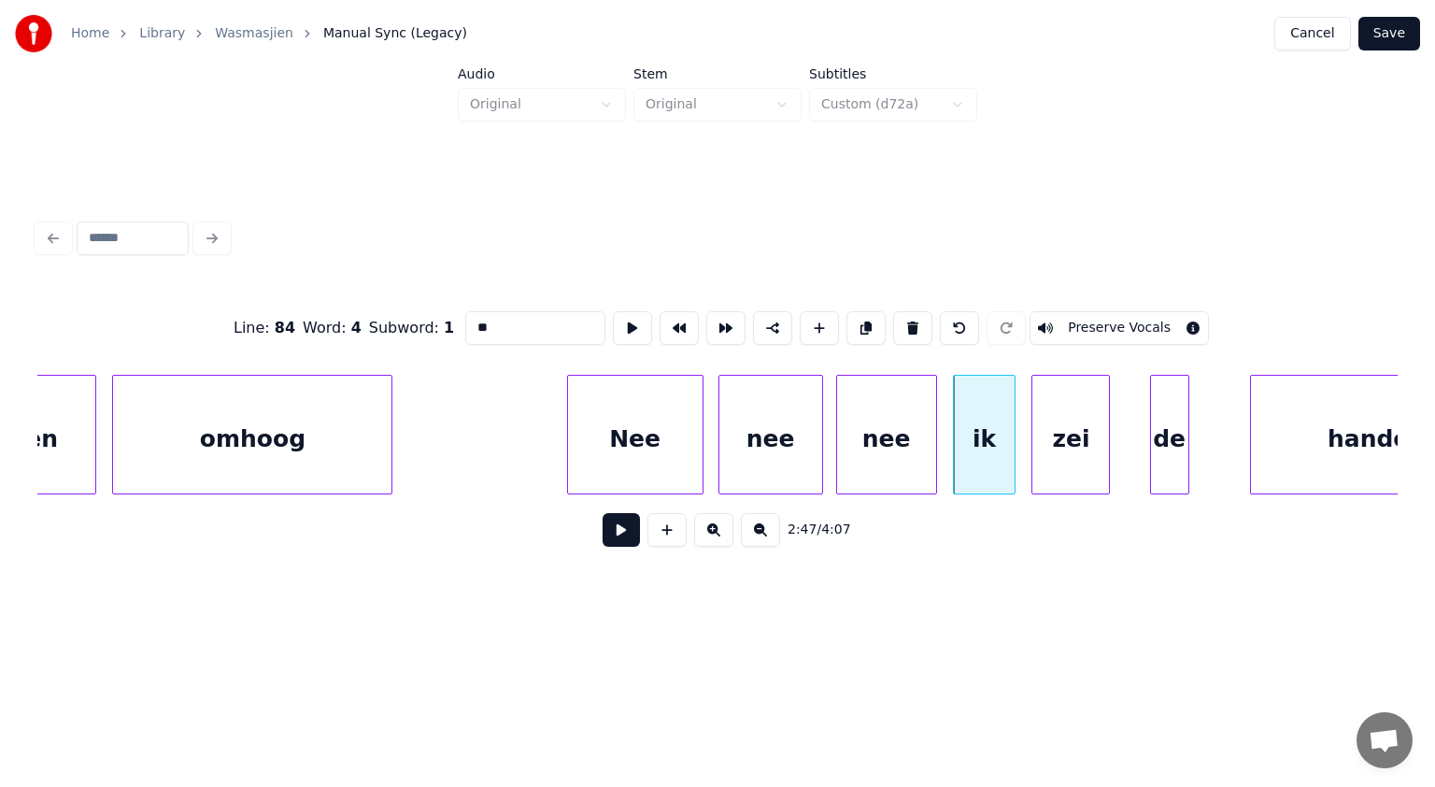
drag, startPoint x: 473, startPoint y: 318, endPoint x: 453, endPoint y: 318, distance: 19.6
click at [453, 318] on div "Line : 84 Word : 4 Subword : 1 ** Preserve Vocals" at bounding box center [717, 327] width 1360 height 93
click at [882, 437] on div "nee" at bounding box center [886, 439] width 99 height 127
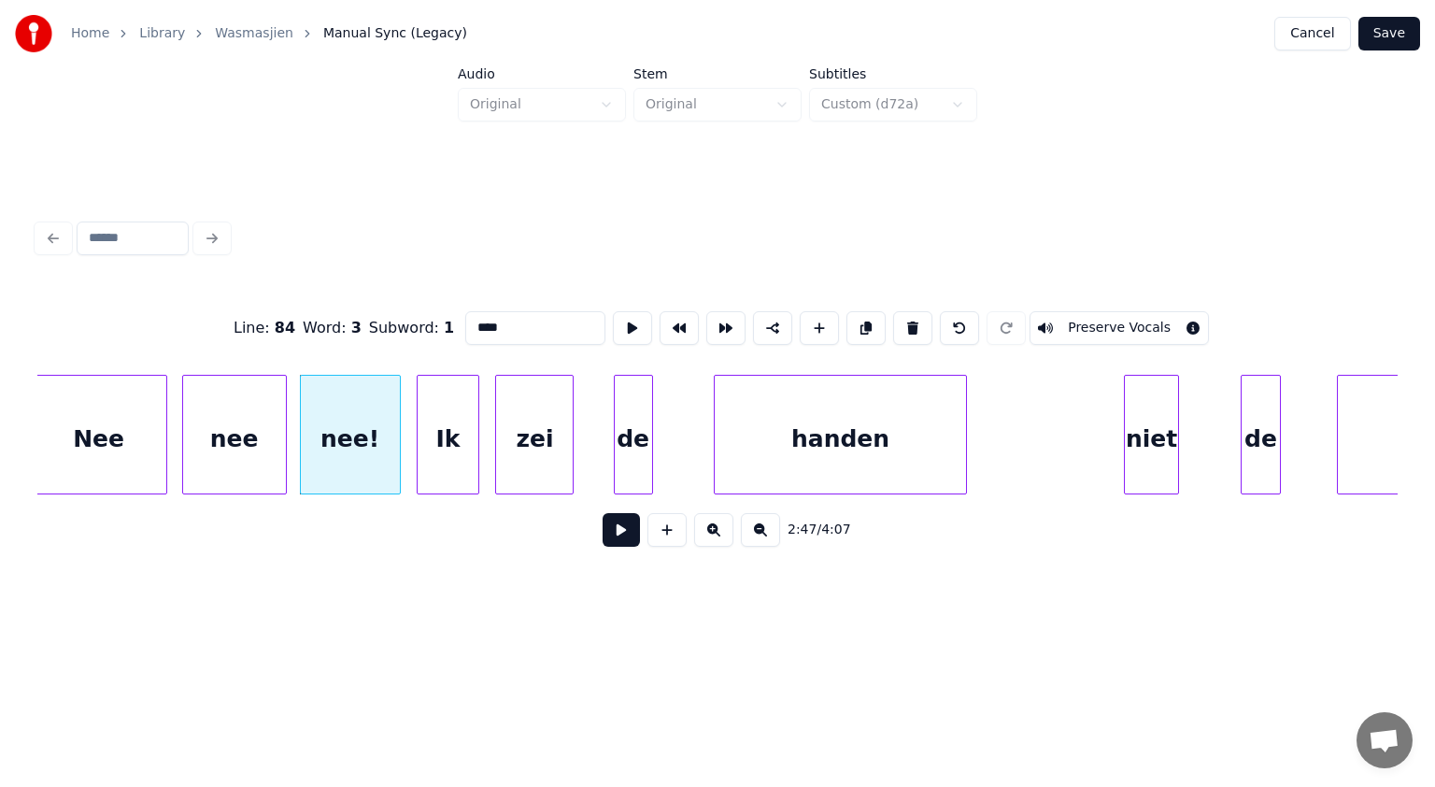
scroll to position [0, 93500]
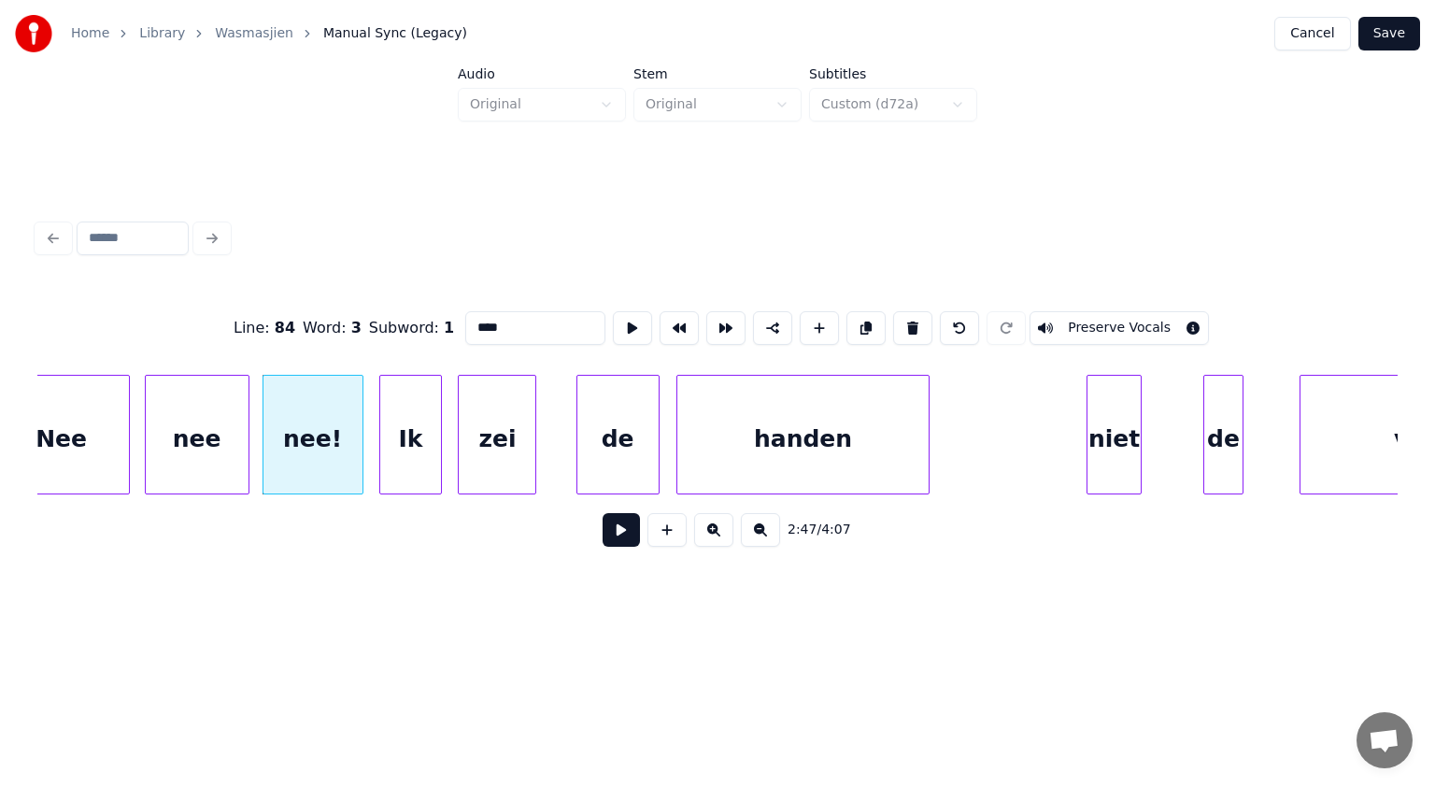
click at [658, 452] on div at bounding box center [656, 435] width 6 height 118
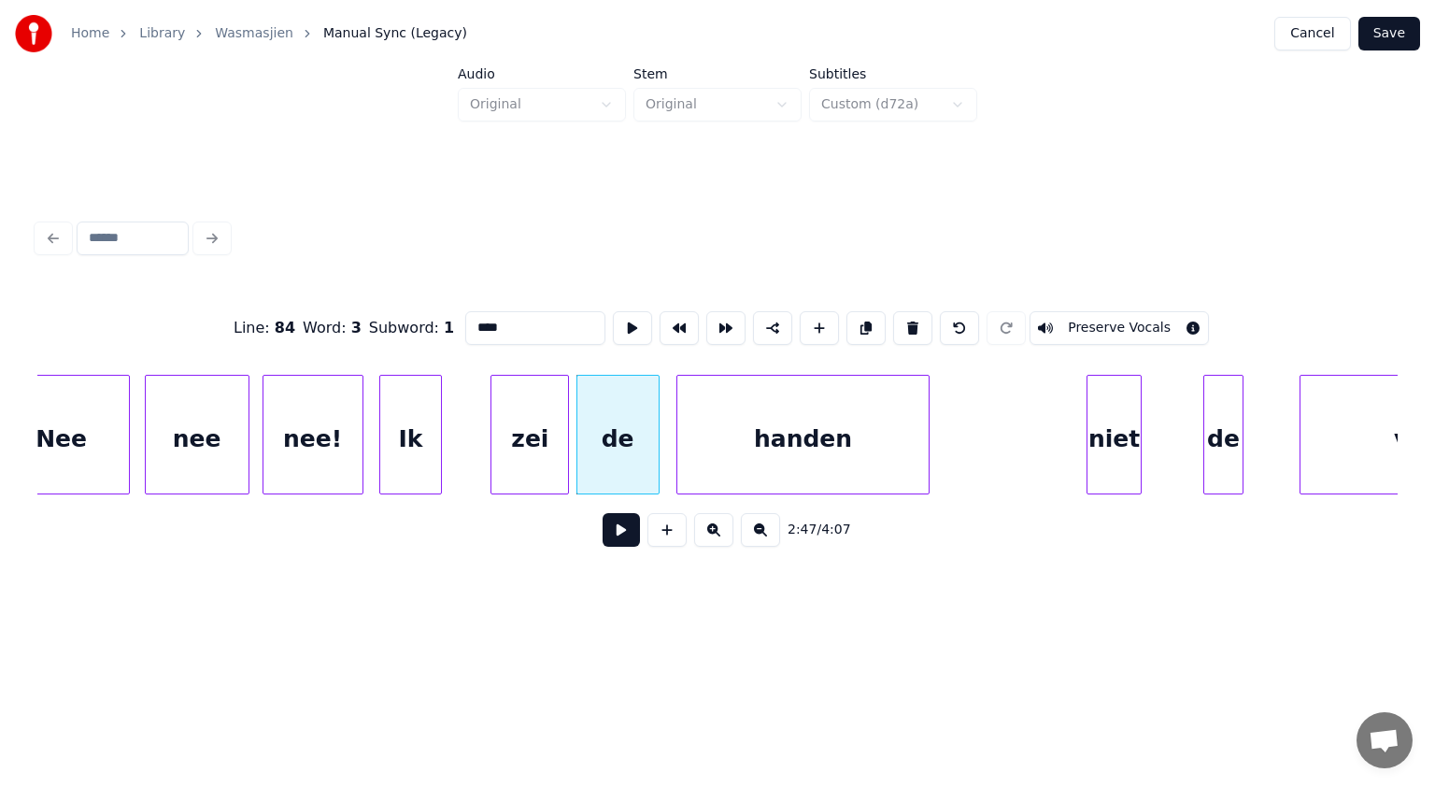
click at [543, 422] on div "zei" at bounding box center [529, 439] width 77 height 127
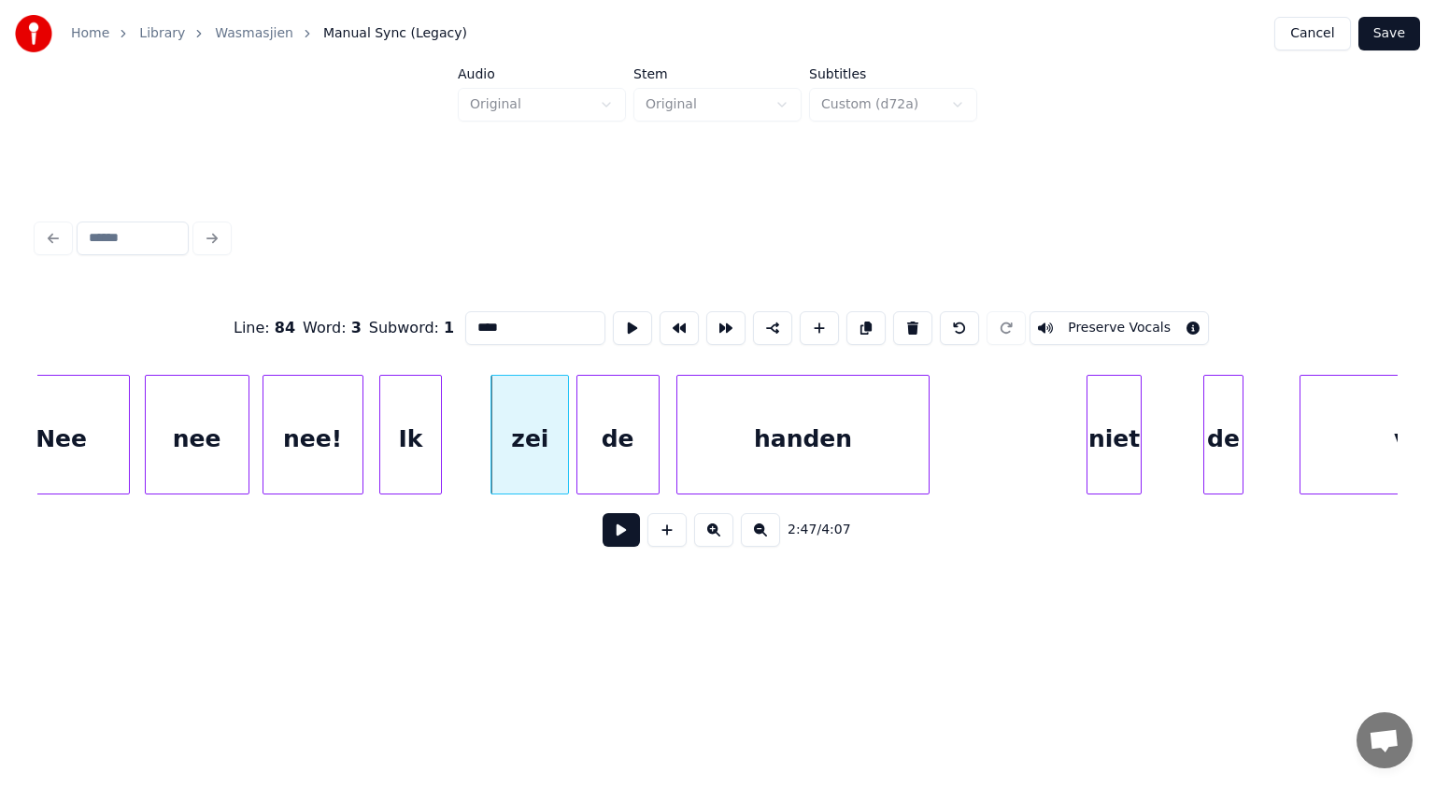
click at [929, 423] on div "handen" at bounding box center [802, 435] width 252 height 120
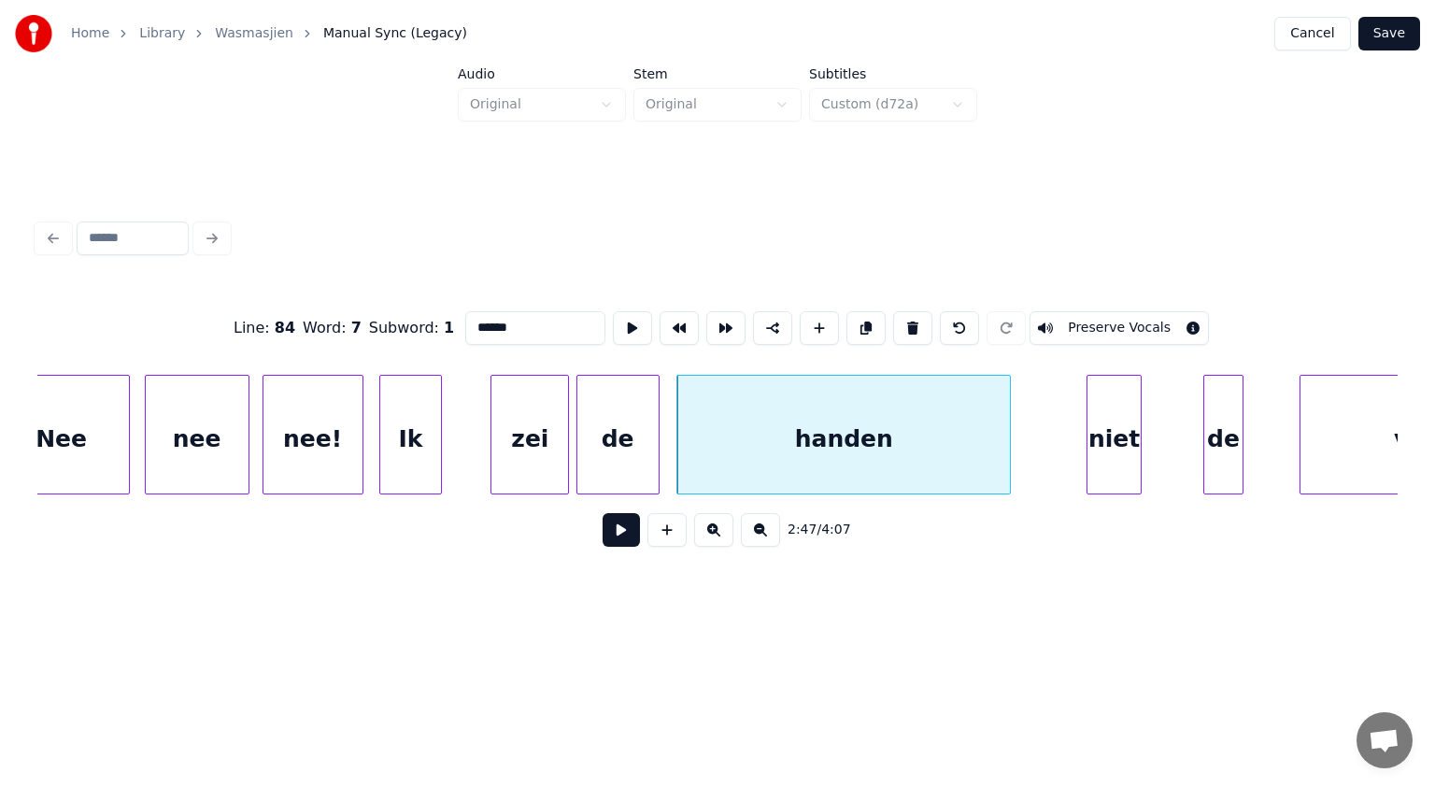
click at [1010, 414] on div at bounding box center [1007, 435] width 6 height 118
click at [1121, 424] on div "niet" at bounding box center [1115, 439] width 54 height 127
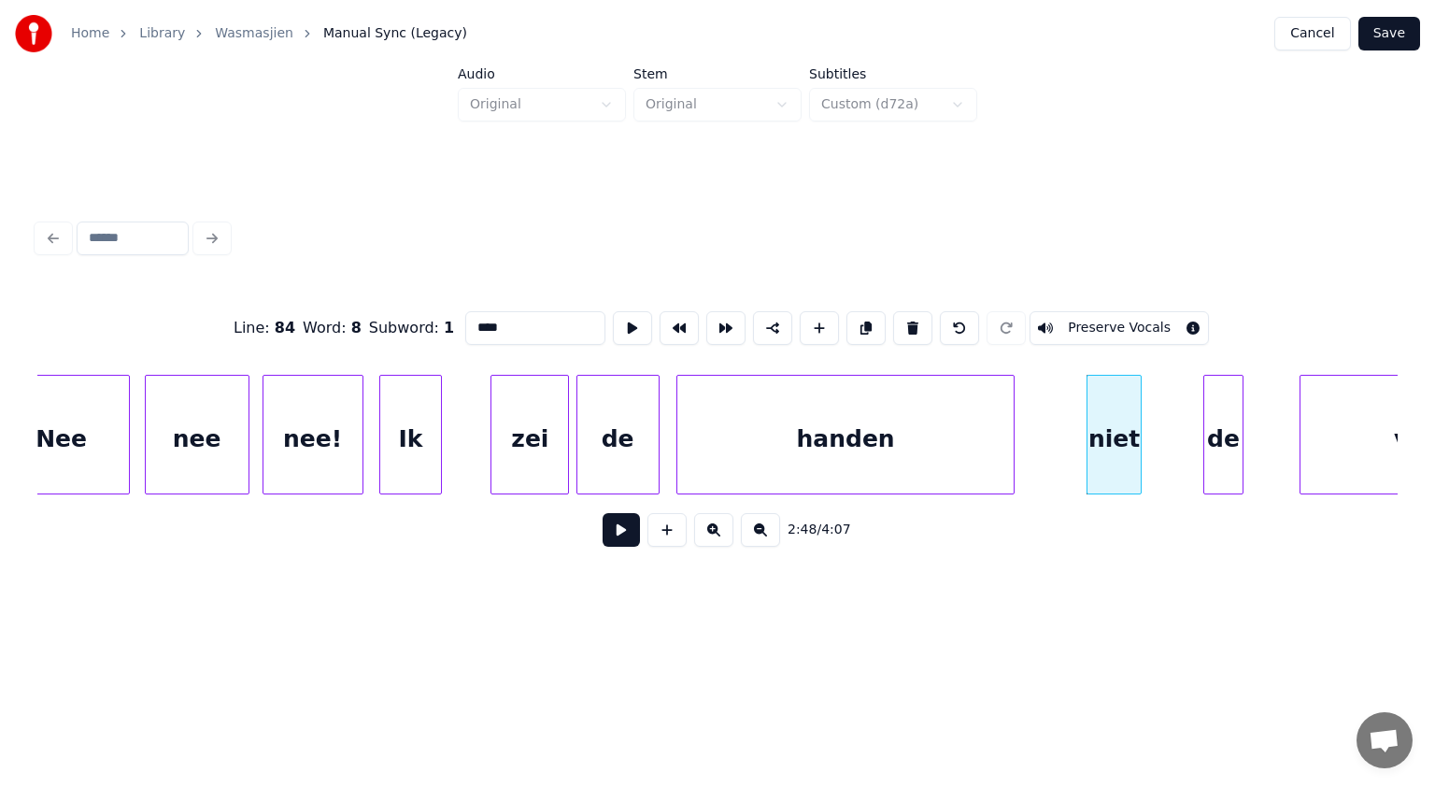
drag, startPoint x: 477, startPoint y: 321, endPoint x: 398, endPoint y: 332, distance: 80.1
click at [398, 332] on div "Line : 84 Word : 8 Subword : 1 **** Preserve Vocals" at bounding box center [717, 327] width 1360 height 93
click at [1264, 449] on div at bounding box center [1263, 435] width 6 height 118
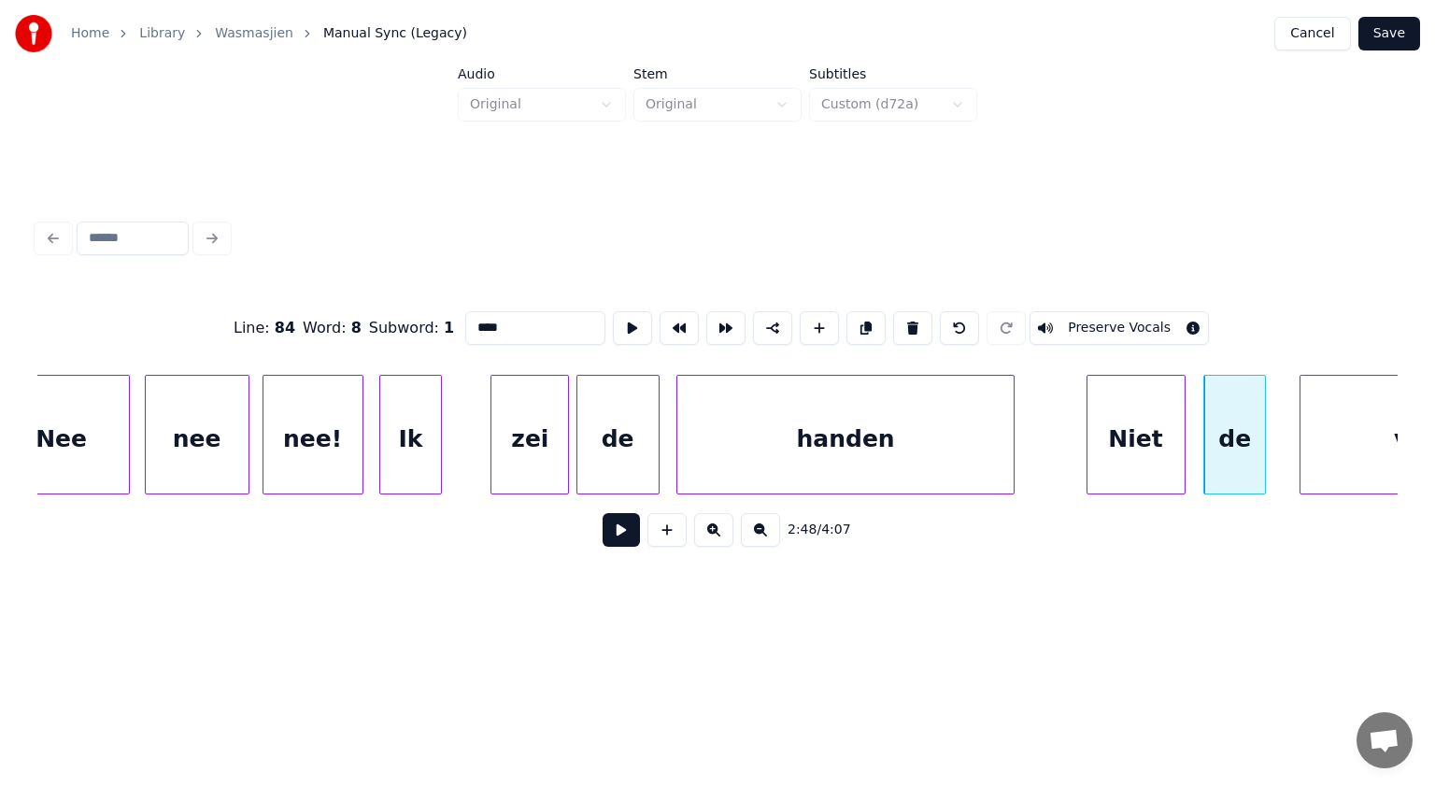
click at [1182, 449] on div at bounding box center [1182, 435] width 6 height 118
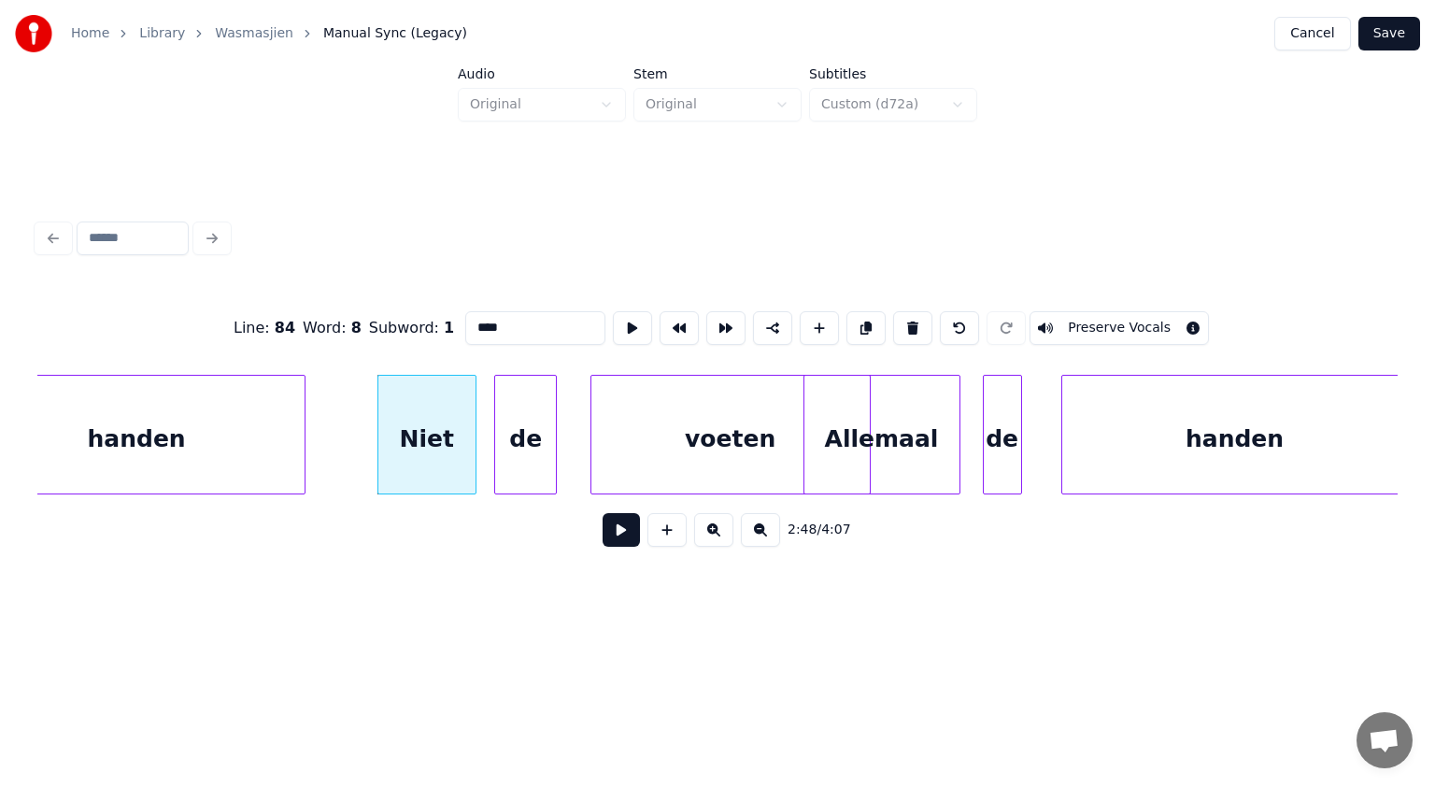
scroll to position [0, 94334]
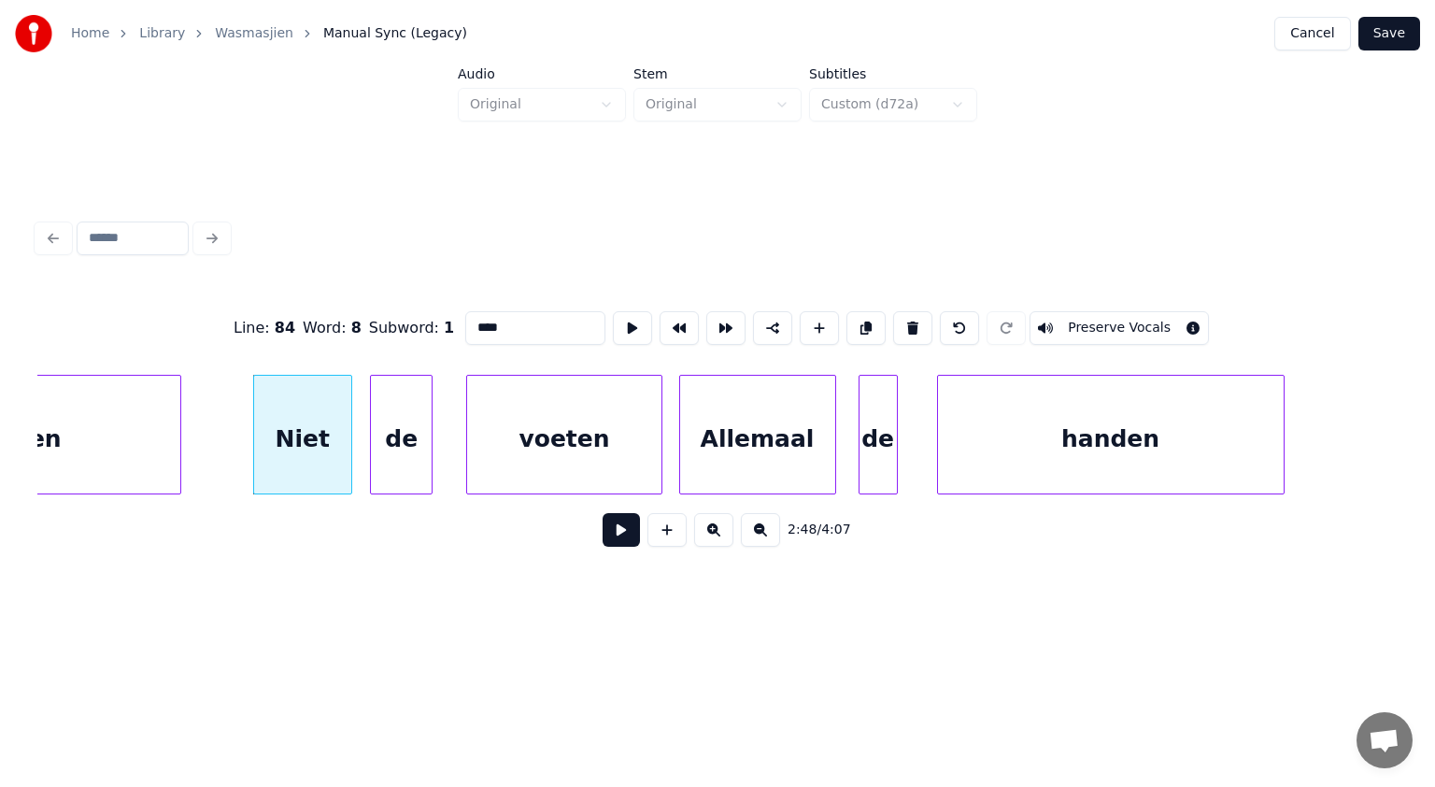
click at [657, 428] on div at bounding box center [659, 435] width 6 height 118
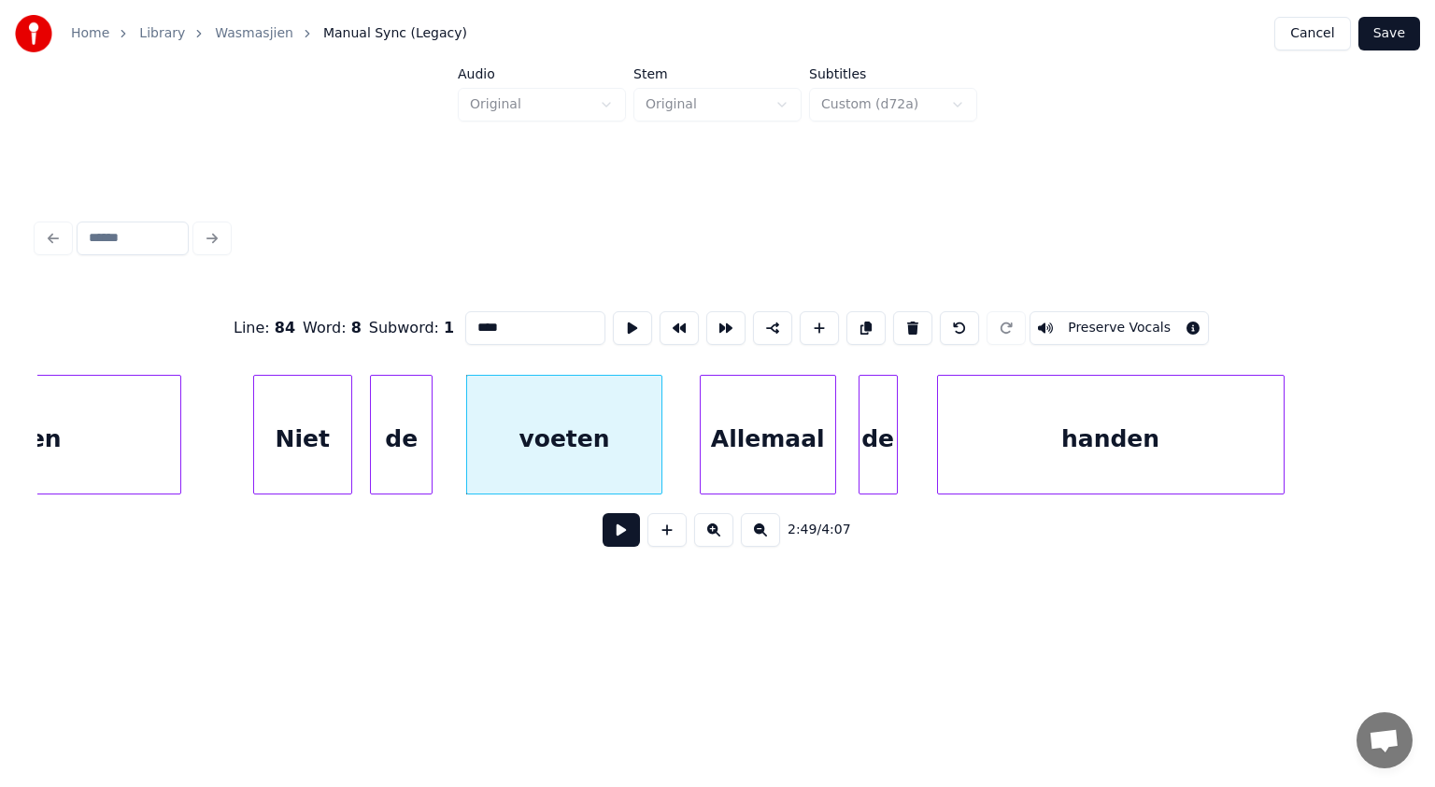
click at [701, 410] on div at bounding box center [704, 435] width 6 height 118
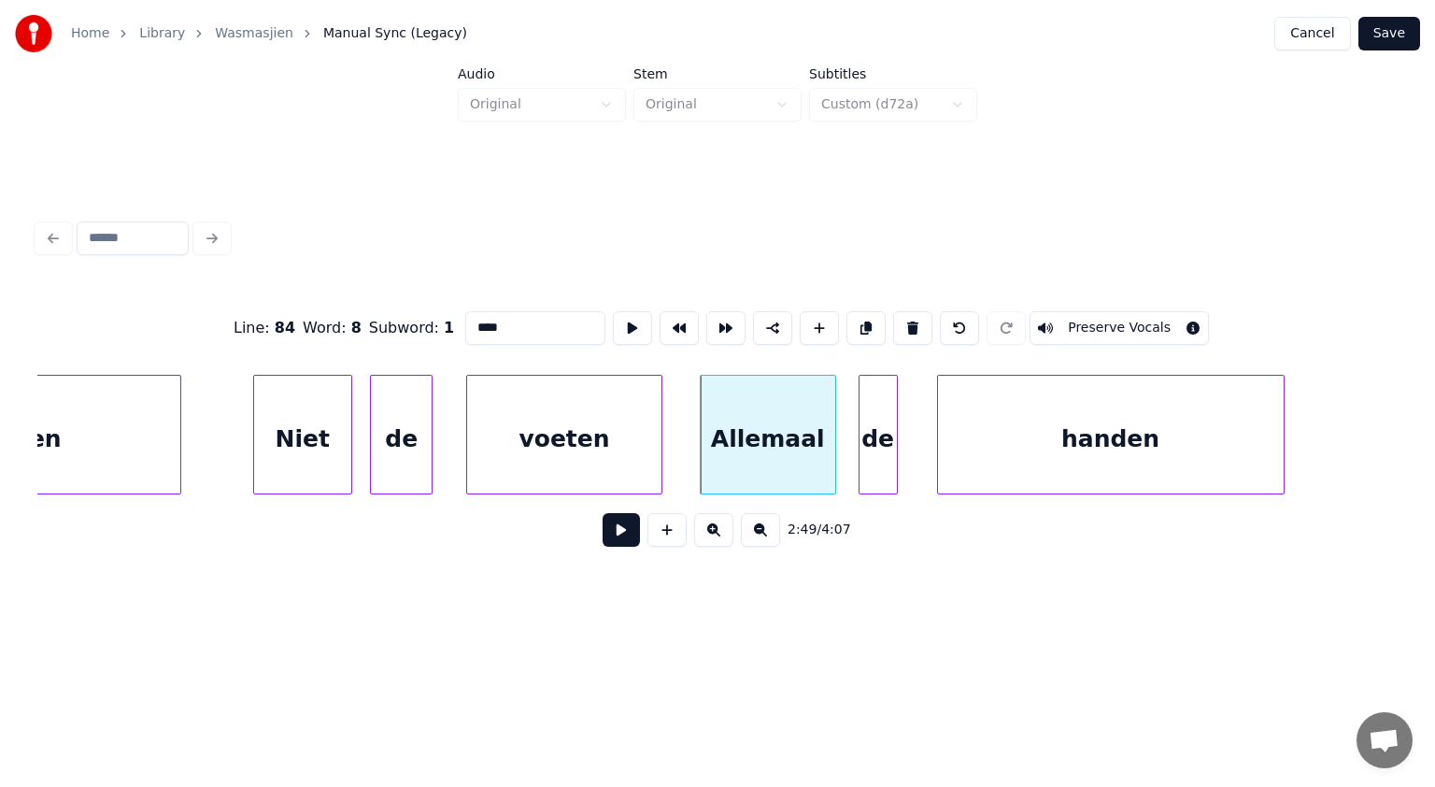
type input "****"
click at [625, 536] on button at bounding box center [621, 530] width 37 height 34
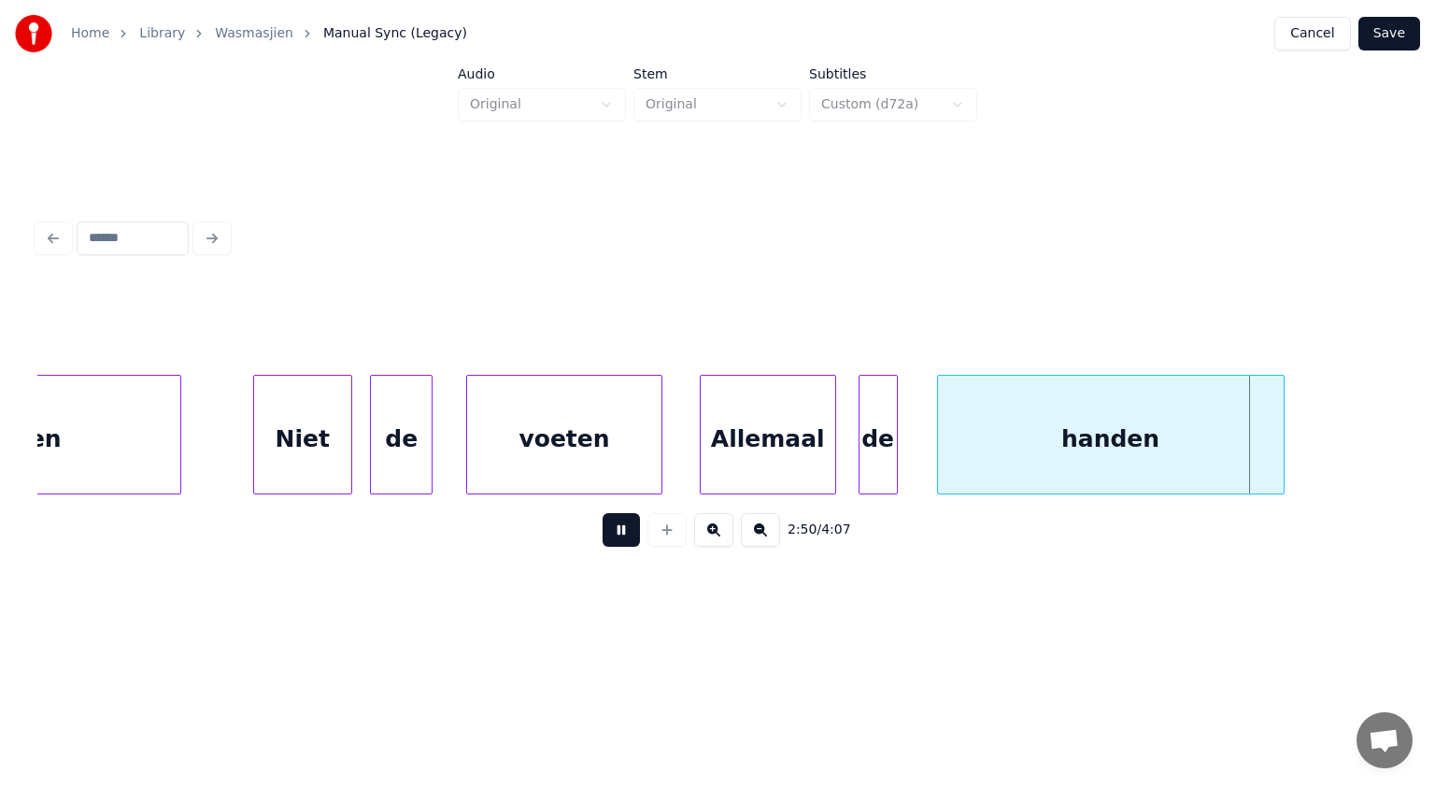
click at [625, 536] on button at bounding box center [621, 530] width 37 height 34
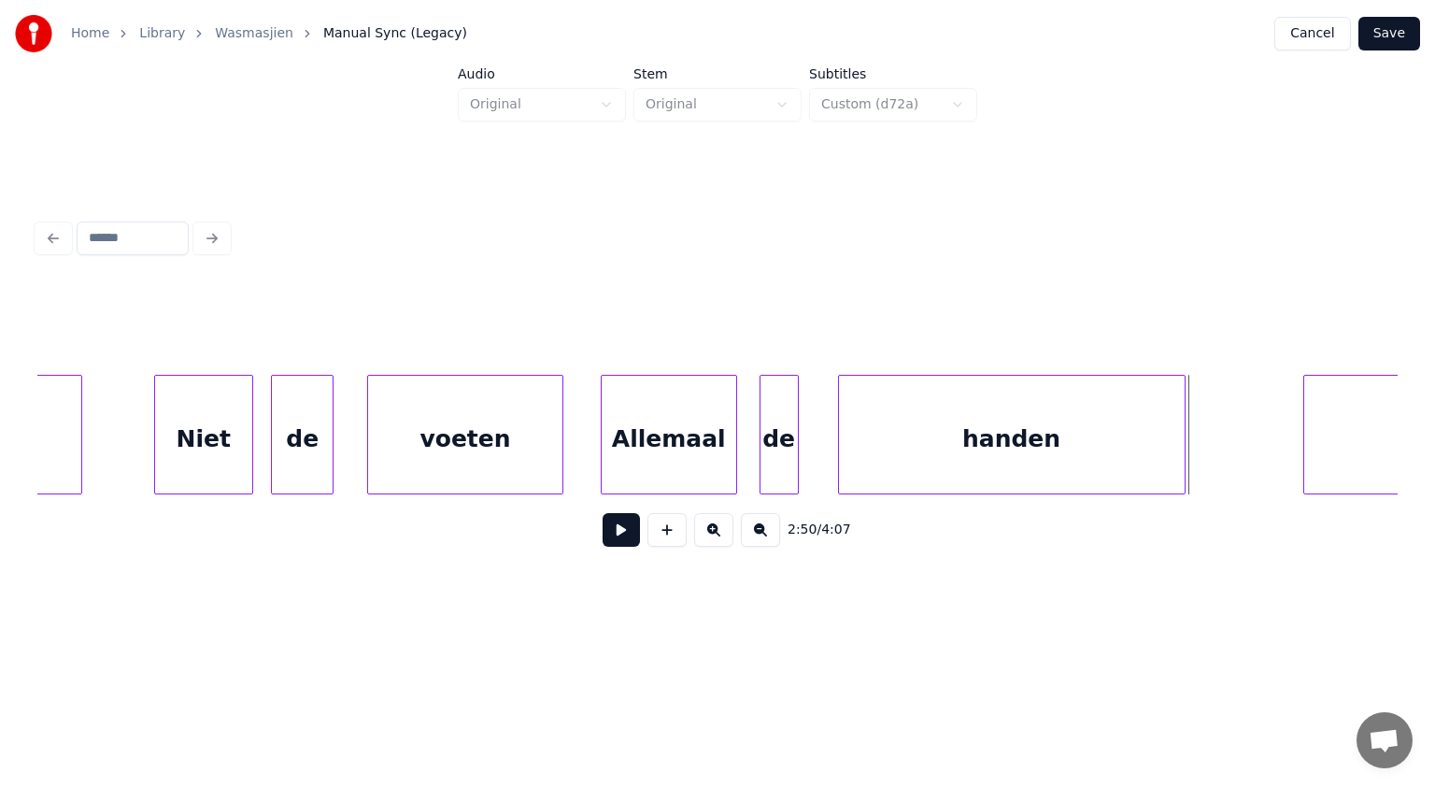
scroll to position [0, 94446]
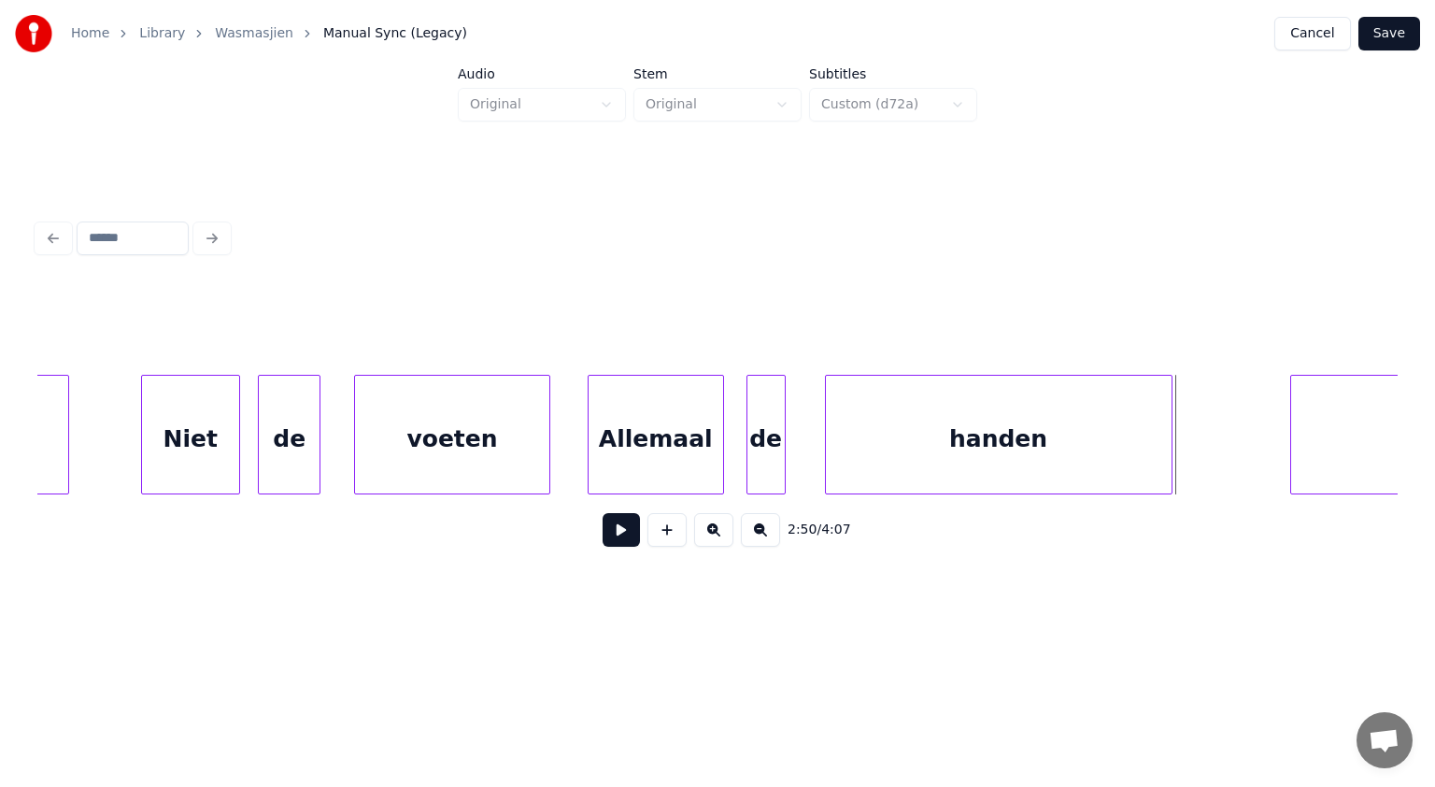
click at [671, 450] on div "Allemaal" at bounding box center [656, 439] width 135 height 127
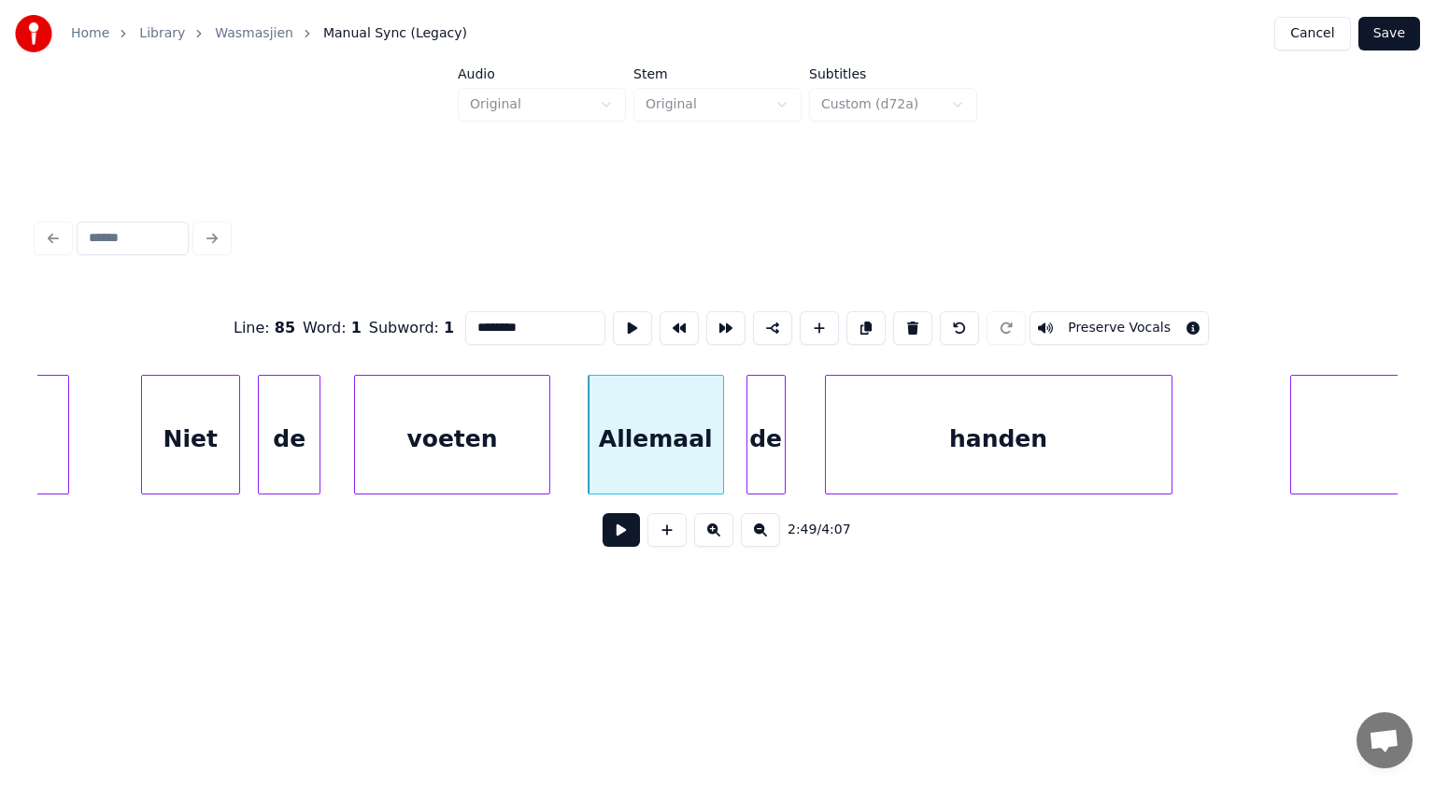
click at [625, 529] on button at bounding box center [621, 530] width 37 height 34
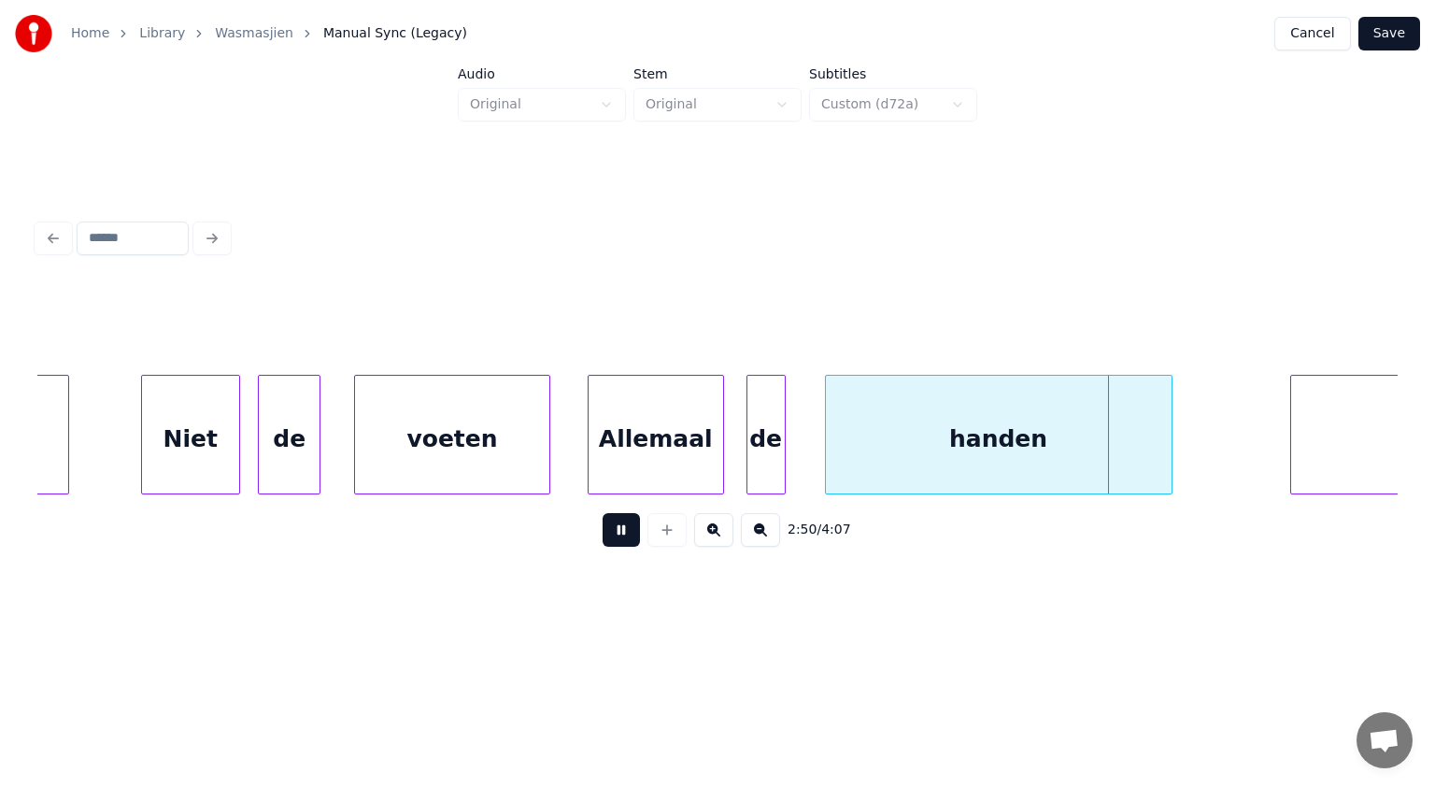
click at [625, 529] on button at bounding box center [621, 530] width 37 height 34
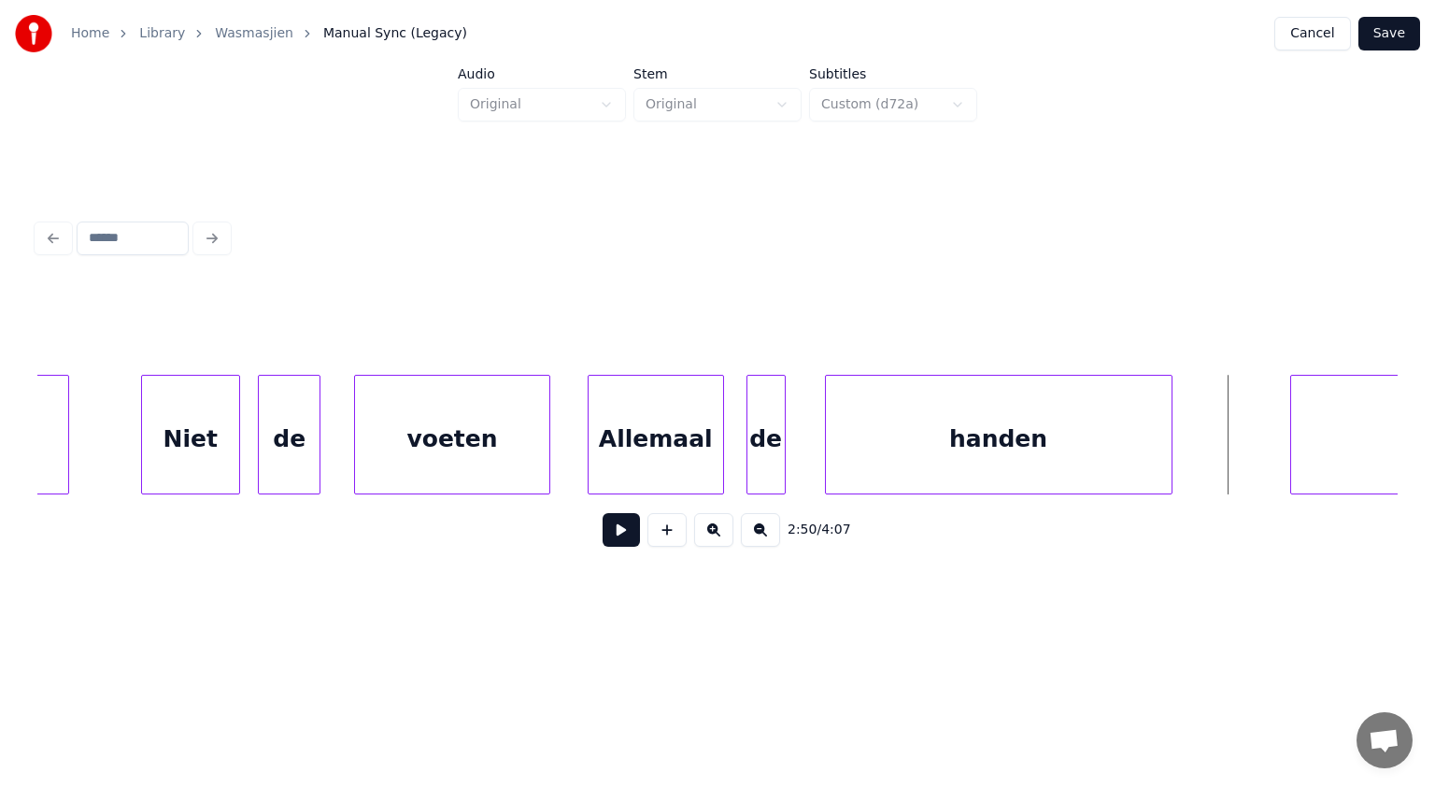
click at [772, 438] on div "de" at bounding box center [765, 439] width 37 height 127
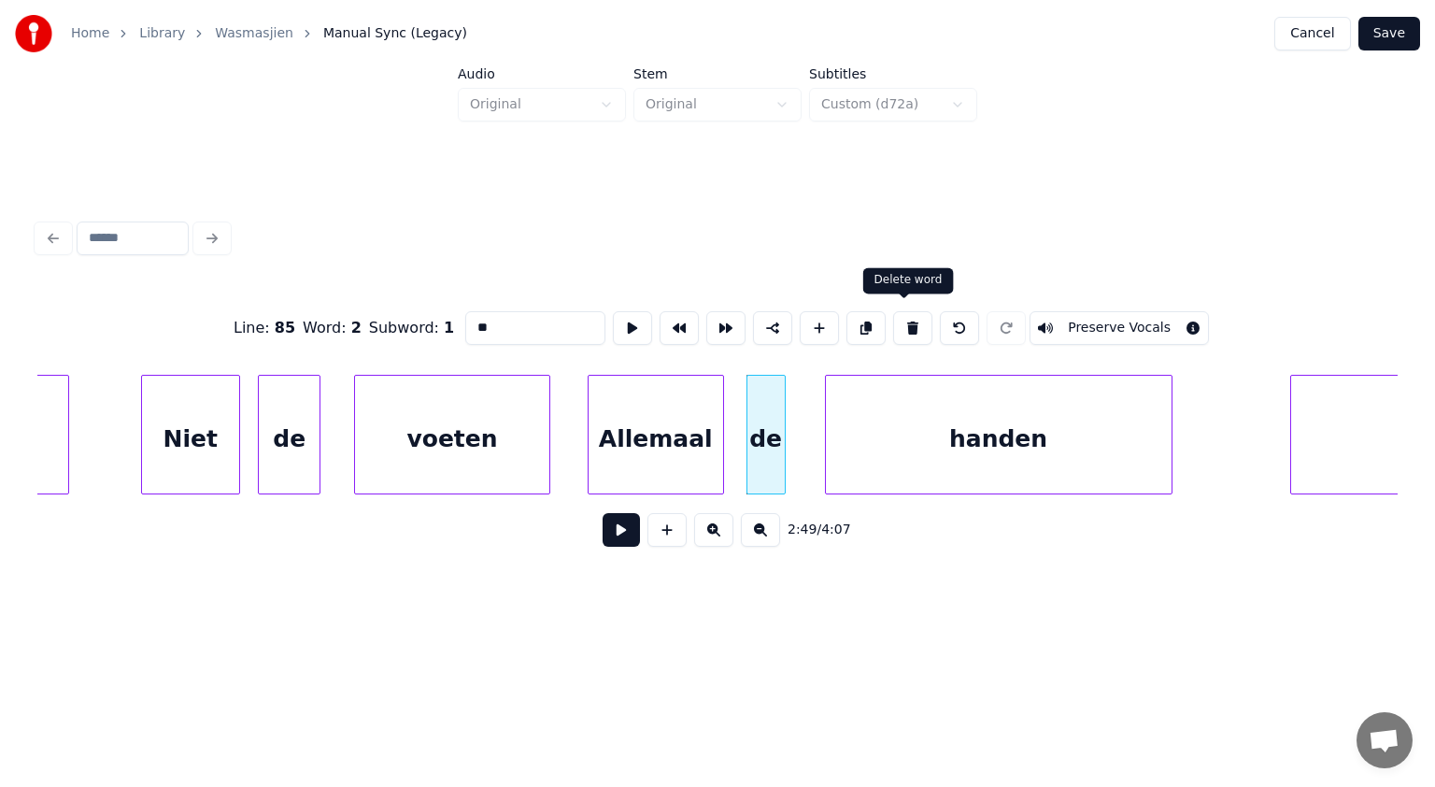
click at [906, 319] on button at bounding box center [912, 328] width 39 height 34
type input "********"
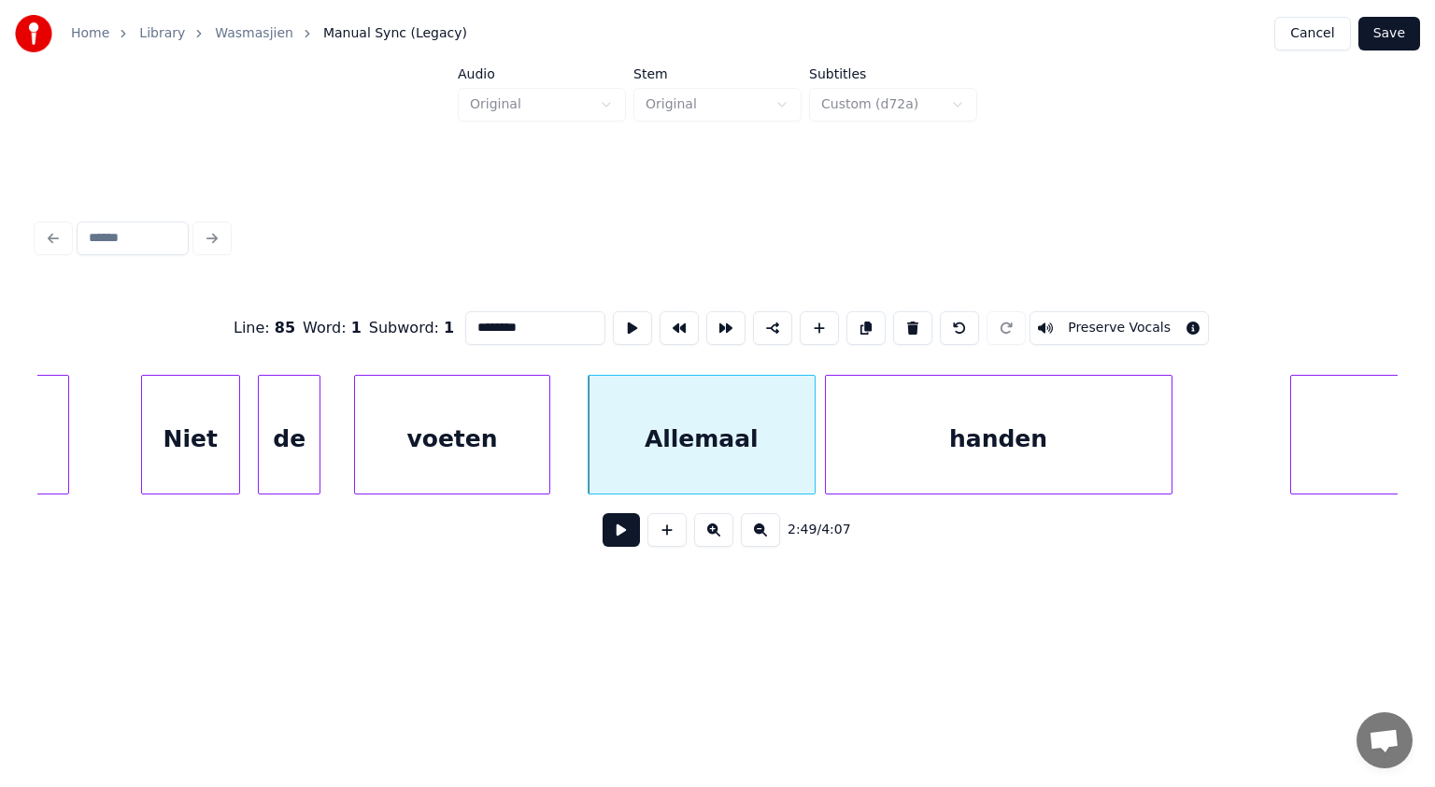
click at [809, 392] on div at bounding box center [812, 435] width 6 height 118
click at [667, 406] on div at bounding box center [667, 435] width 6 height 118
click at [619, 529] on button at bounding box center [621, 530] width 37 height 34
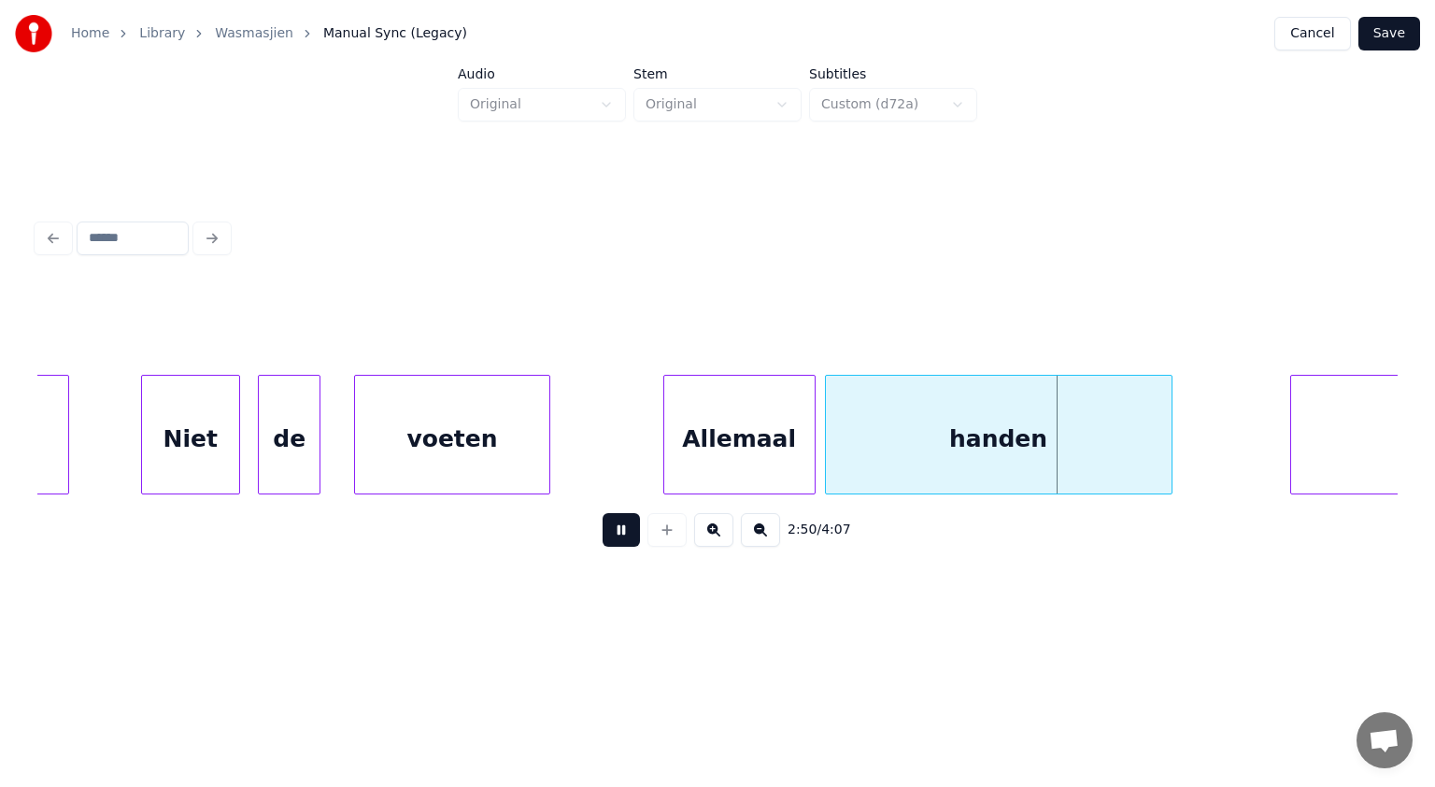
click at [619, 529] on button at bounding box center [621, 530] width 37 height 34
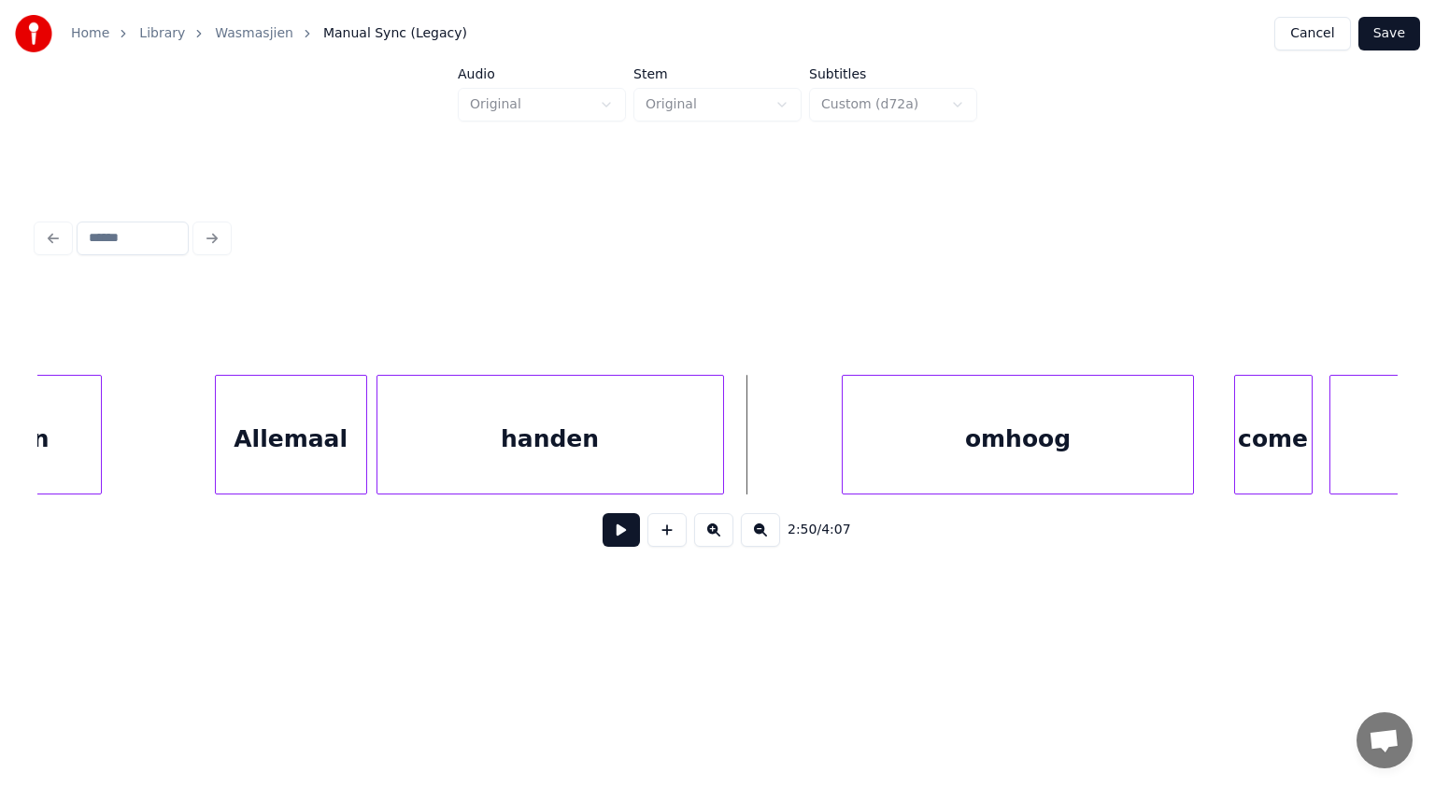
scroll to position [0, 94920]
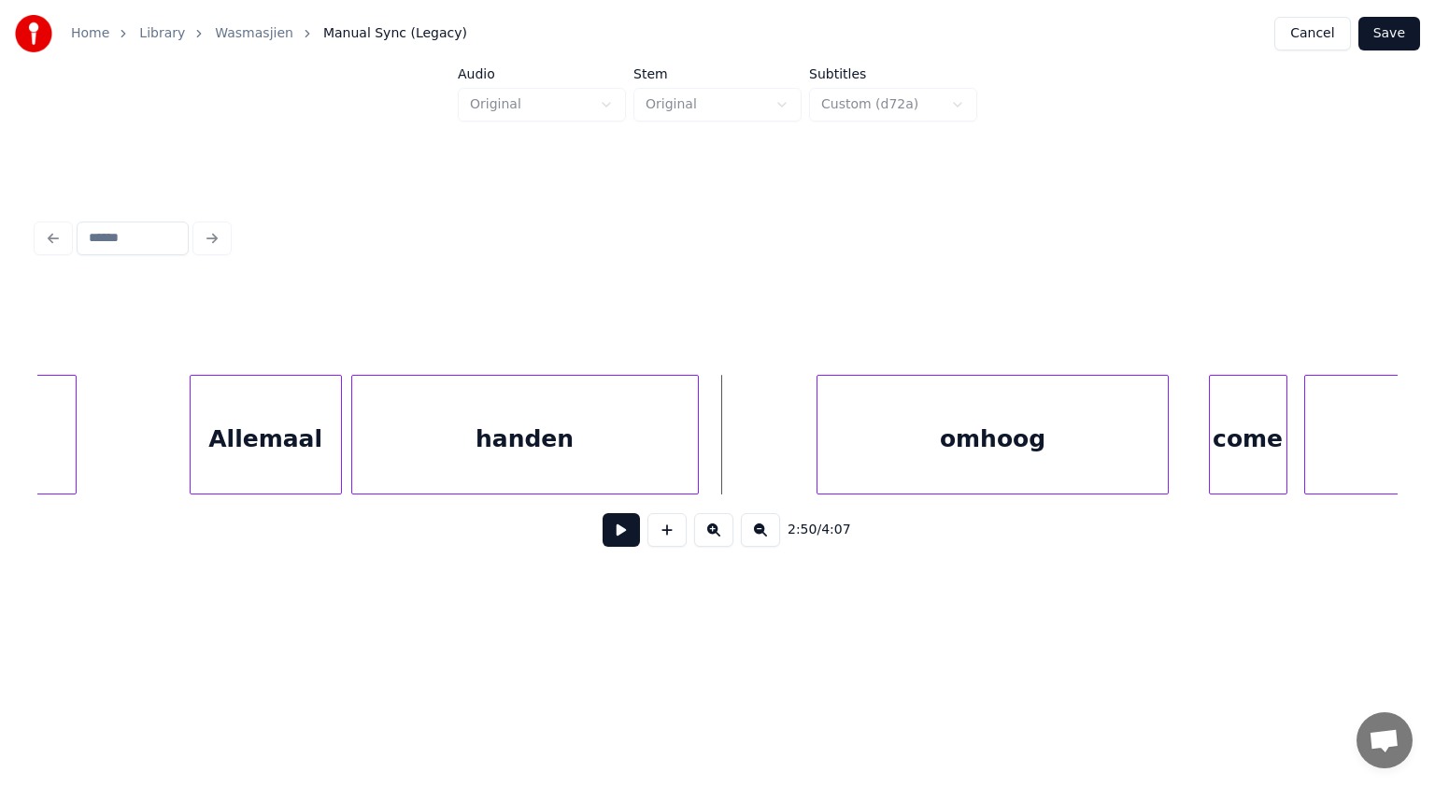
click at [918, 472] on div "omhoog" at bounding box center [993, 439] width 351 height 127
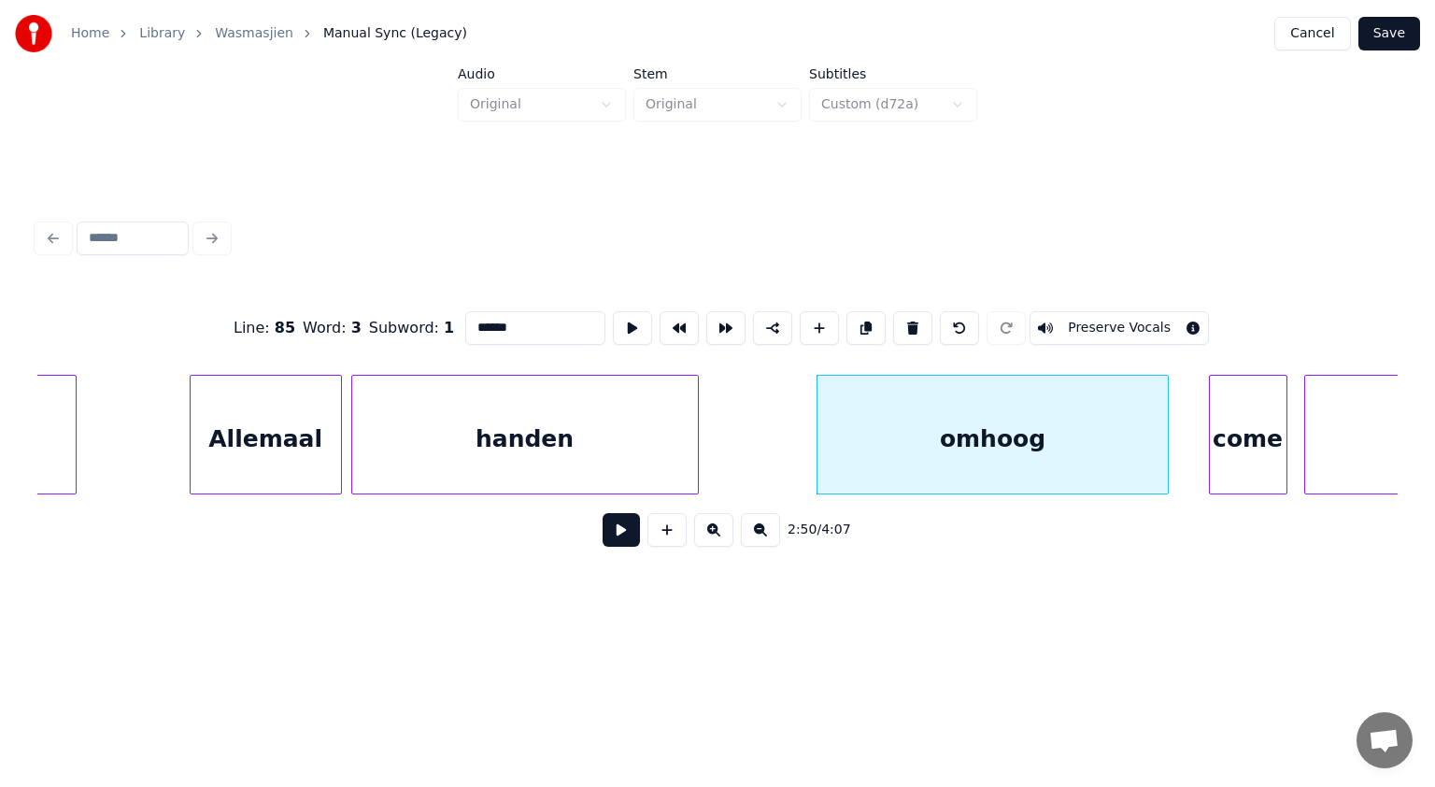
click at [629, 535] on button at bounding box center [621, 530] width 37 height 34
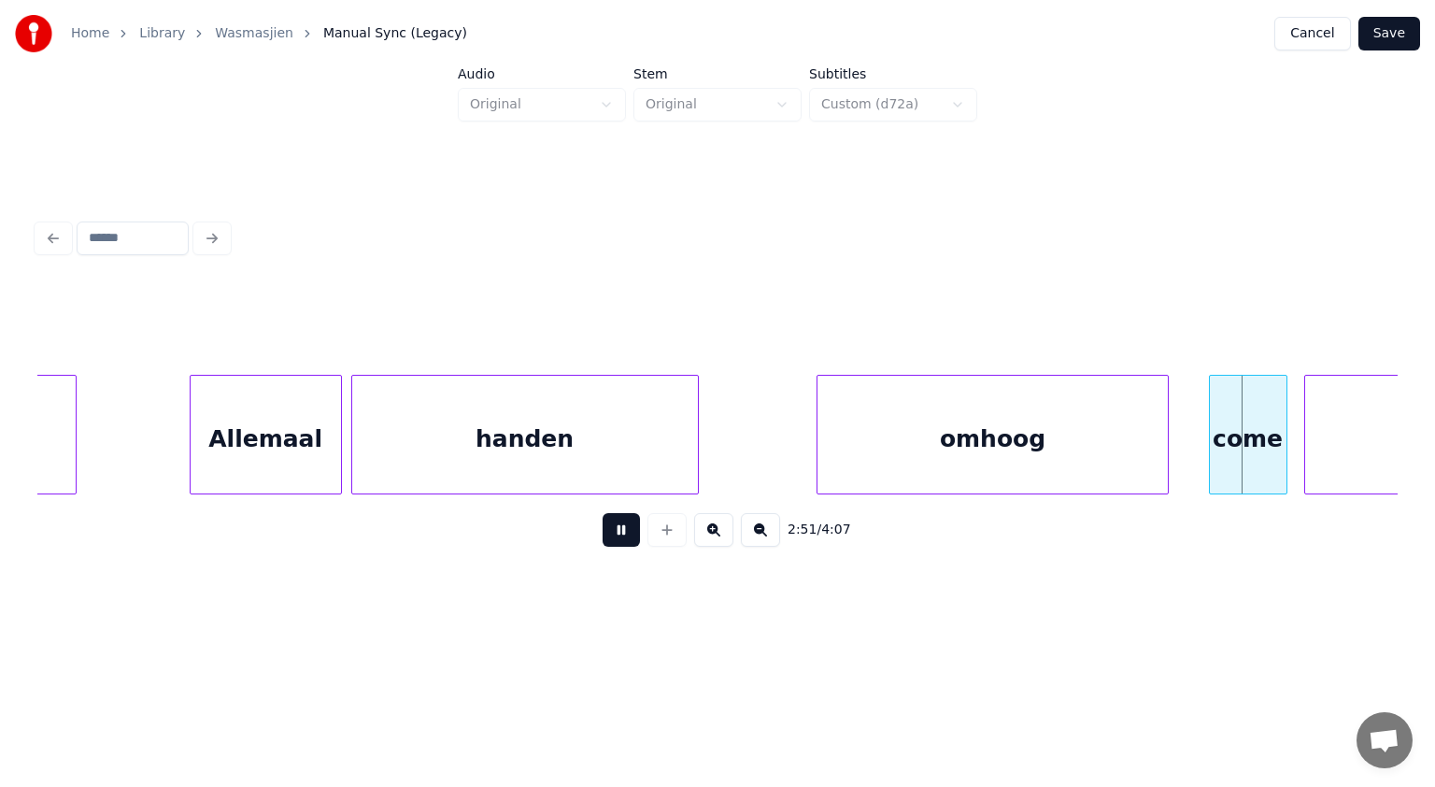
click at [629, 535] on button at bounding box center [621, 530] width 37 height 34
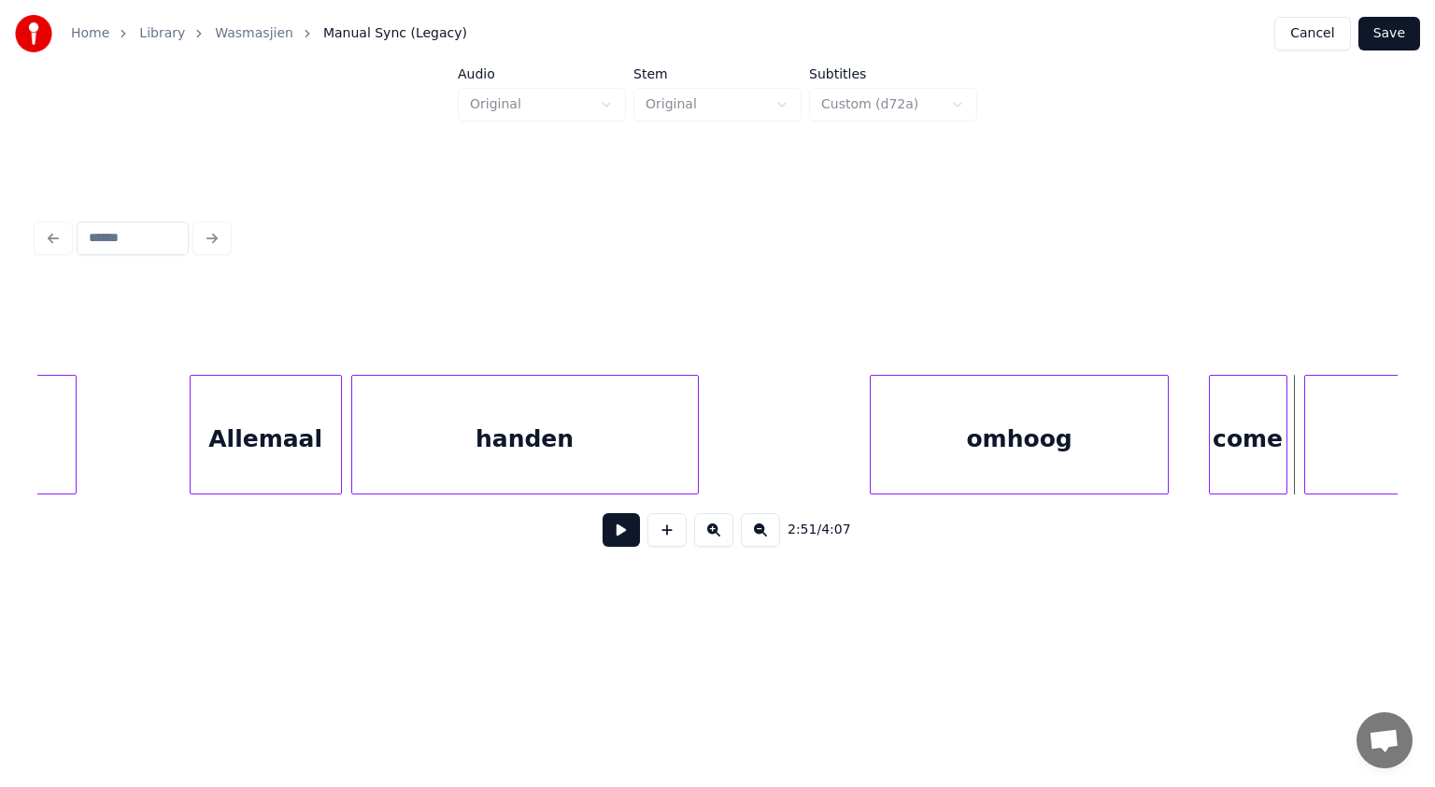
click at [872, 439] on div at bounding box center [874, 435] width 6 height 118
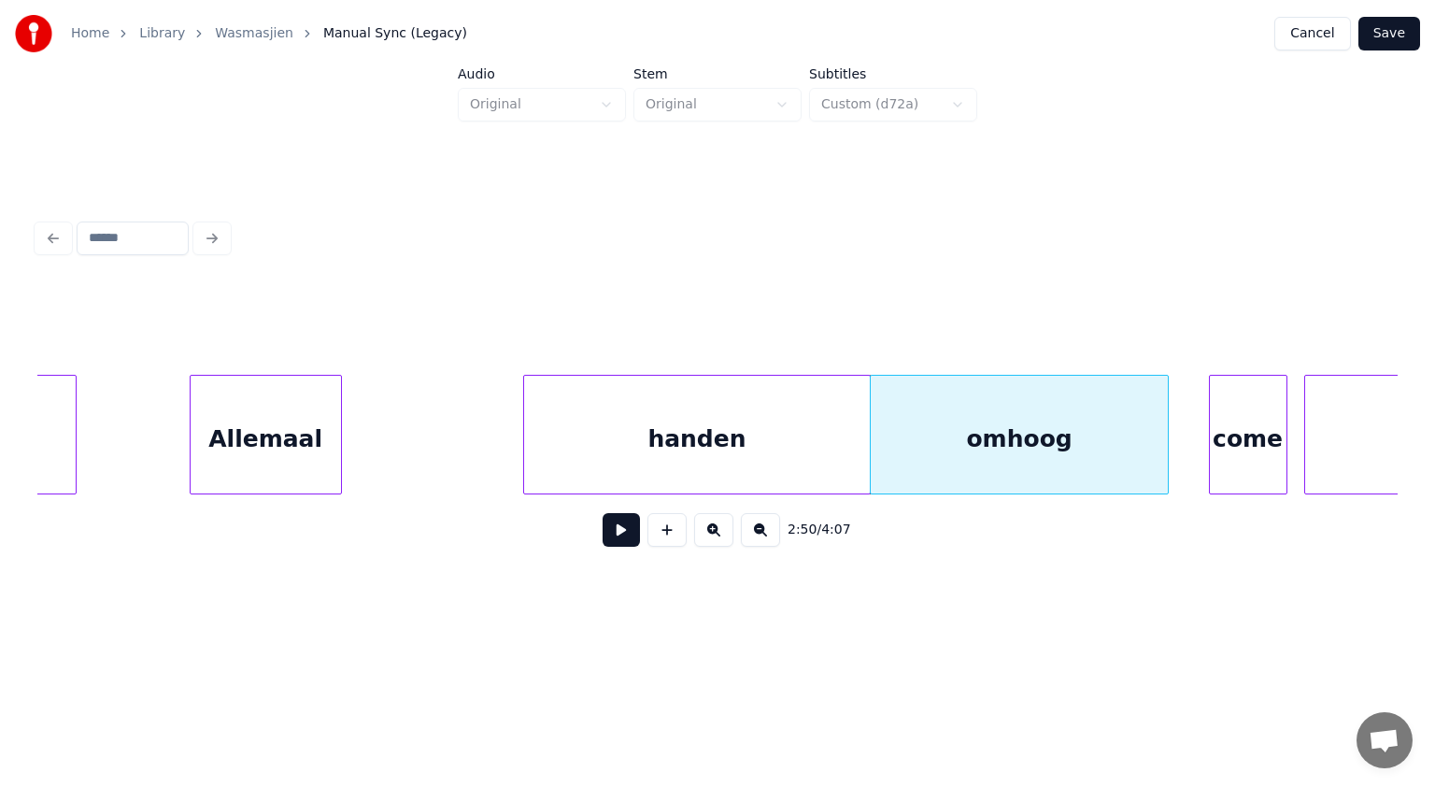
click at [814, 424] on div "handen" at bounding box center [697, 439] width 346 height 127
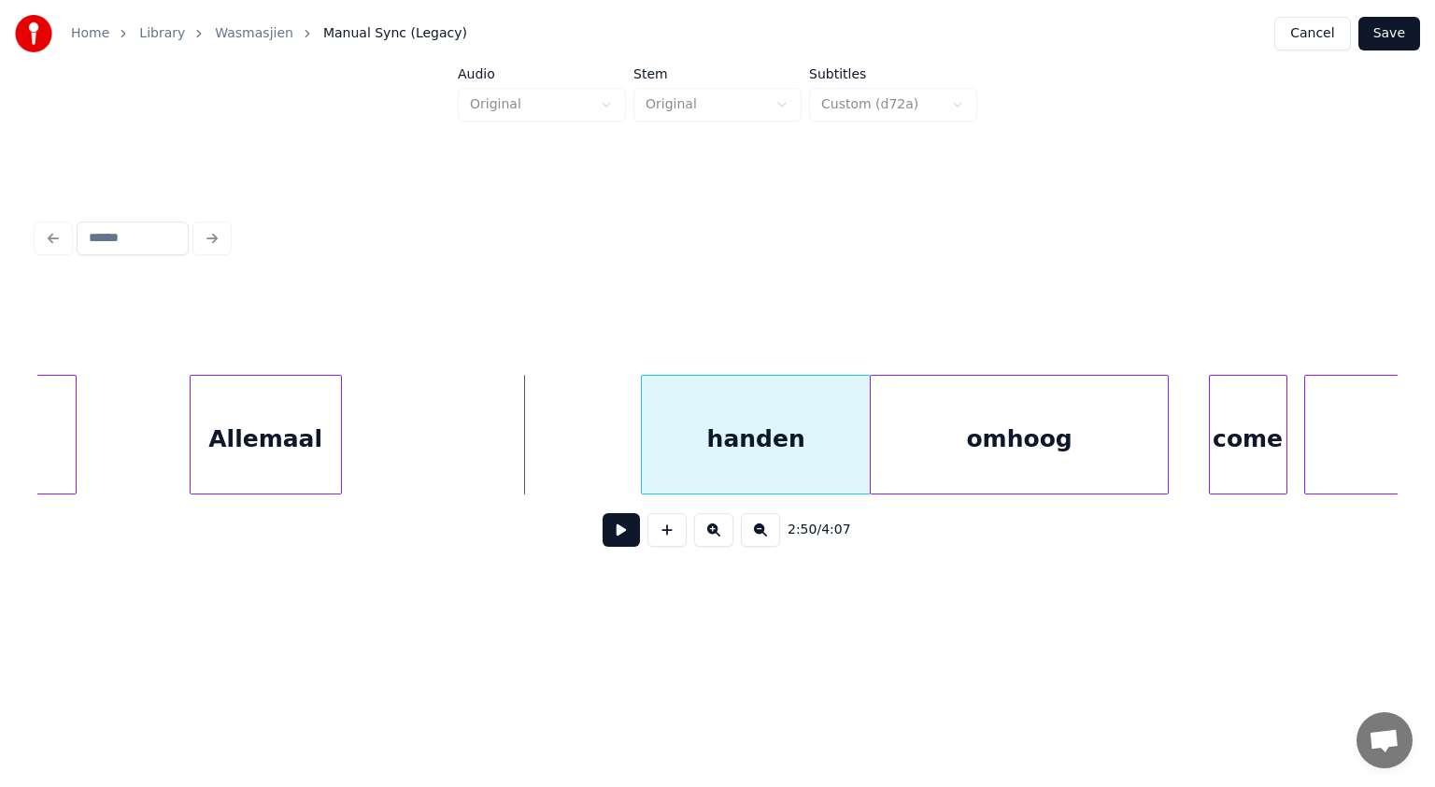
click at [645, 408] on div at bounding box center [645, 435] width 6 height 118
click at [627, 529] on button at bounding box center [621, 530] width 37 height 34
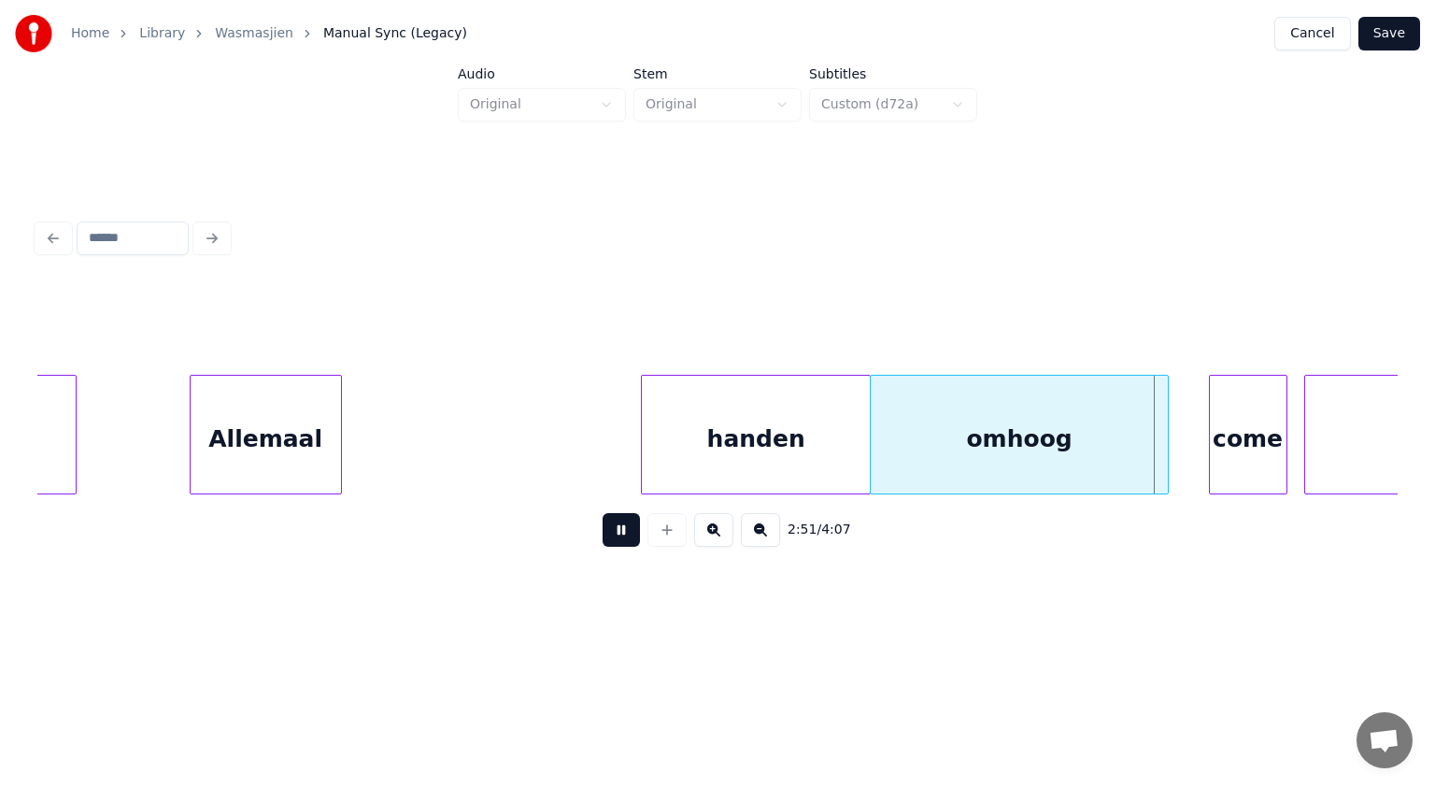
click at [627, 529] on button at bounding box center [621, 530] width 37 height 34
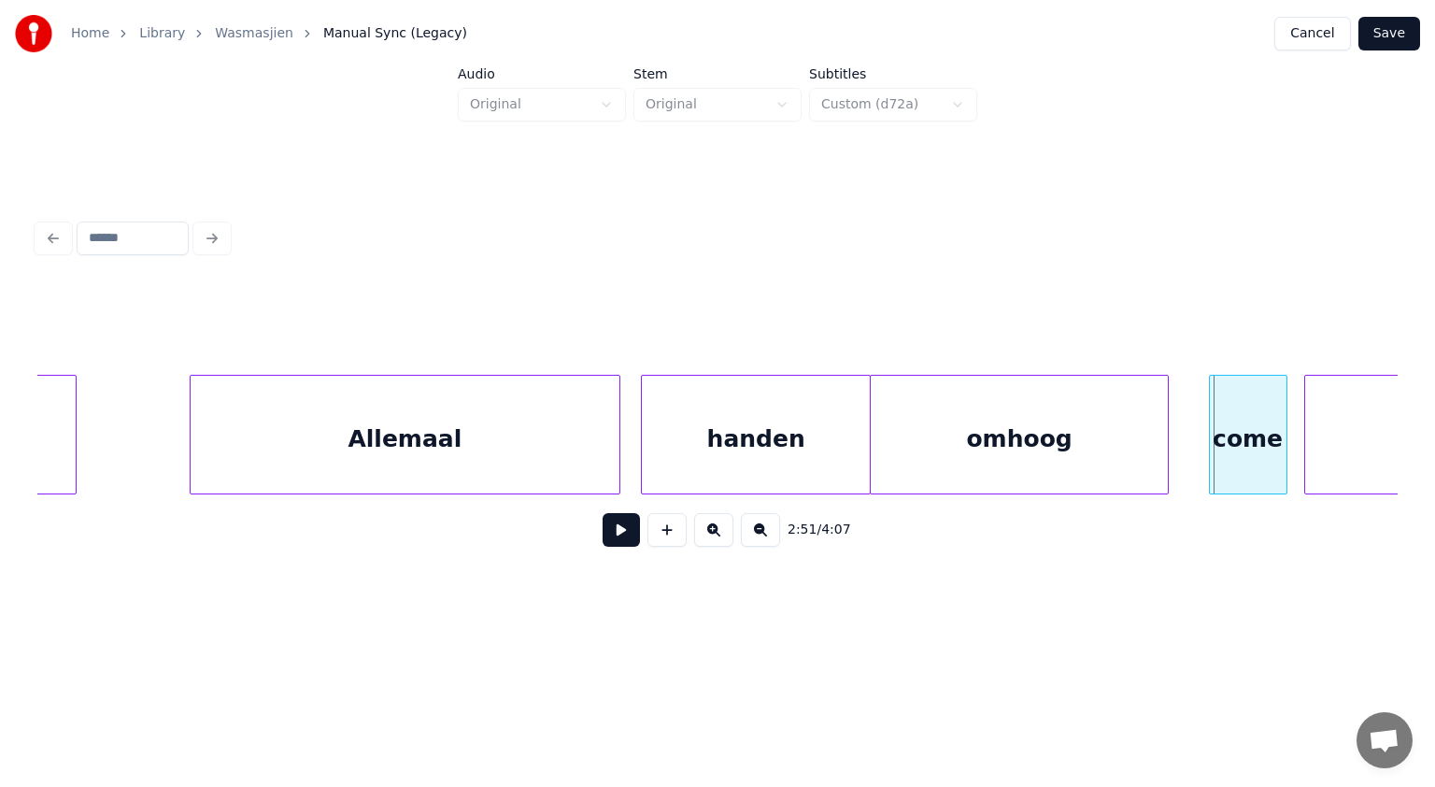
click at [618, 464] on div at bounding box center [617, 435] width 6 height 118
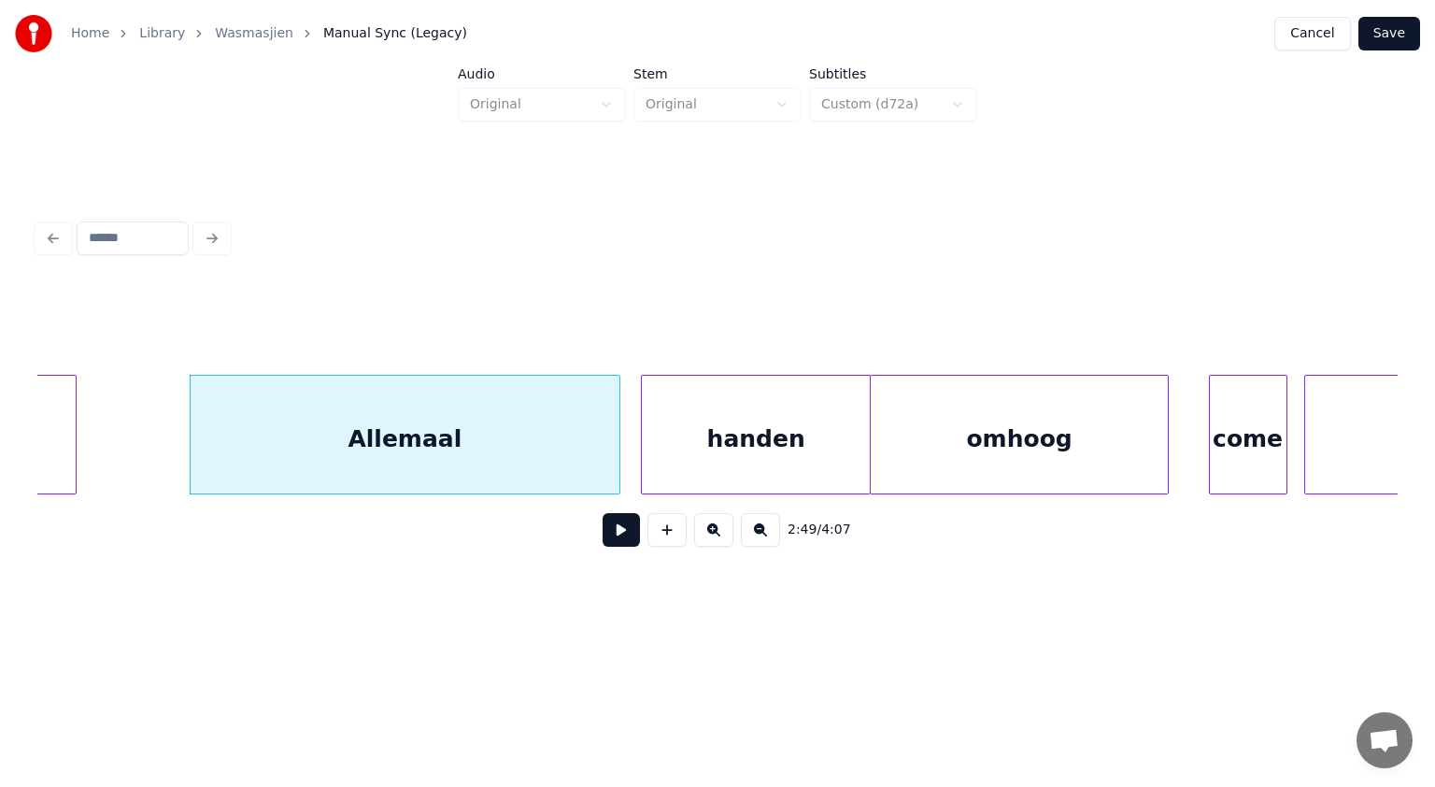
click at [621, 534] on button at bounding box center [621, 530] width 37 height 34
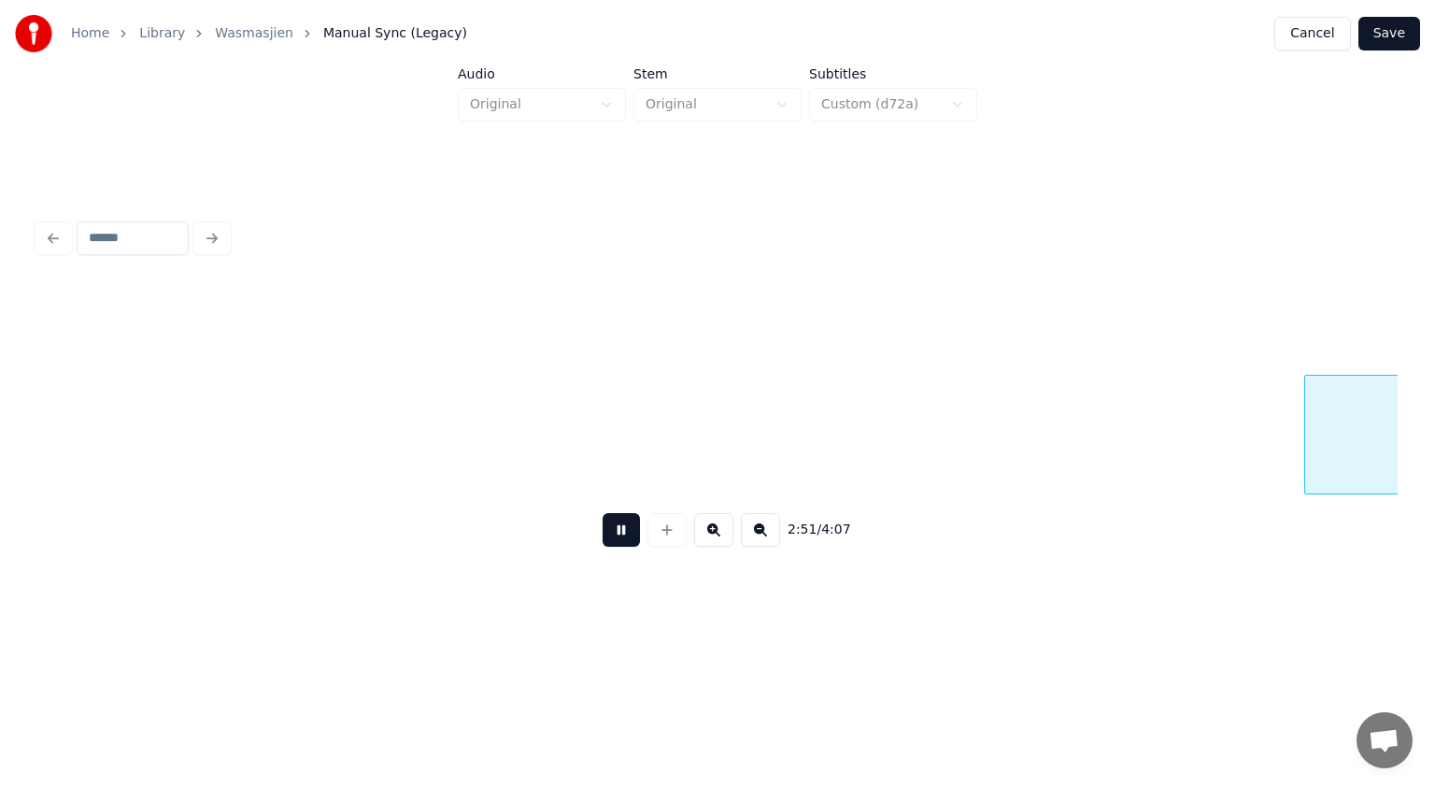
click at [621, 534] on button at bounding box center [621, 530] width 37 height 34
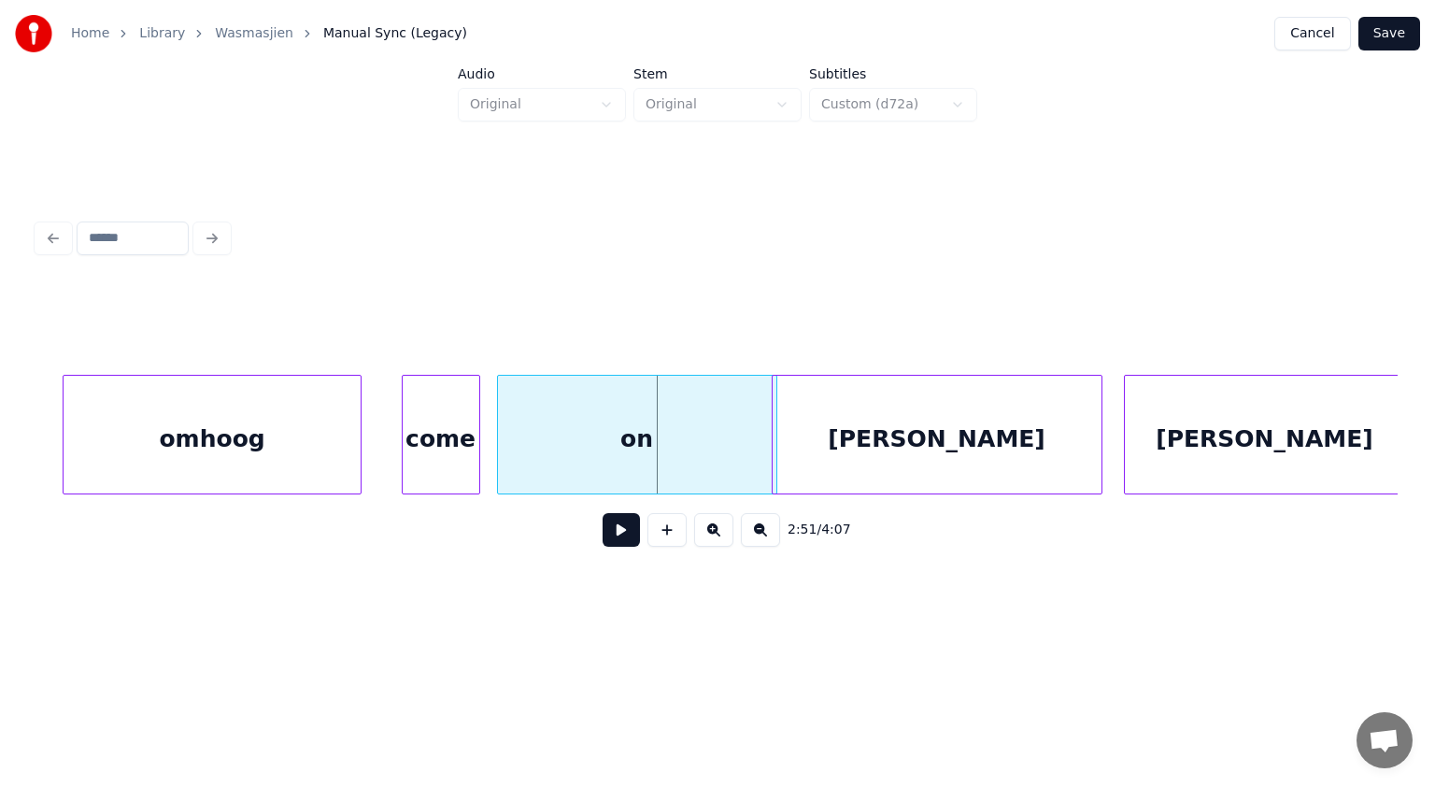
scroll to position [0, 95690]
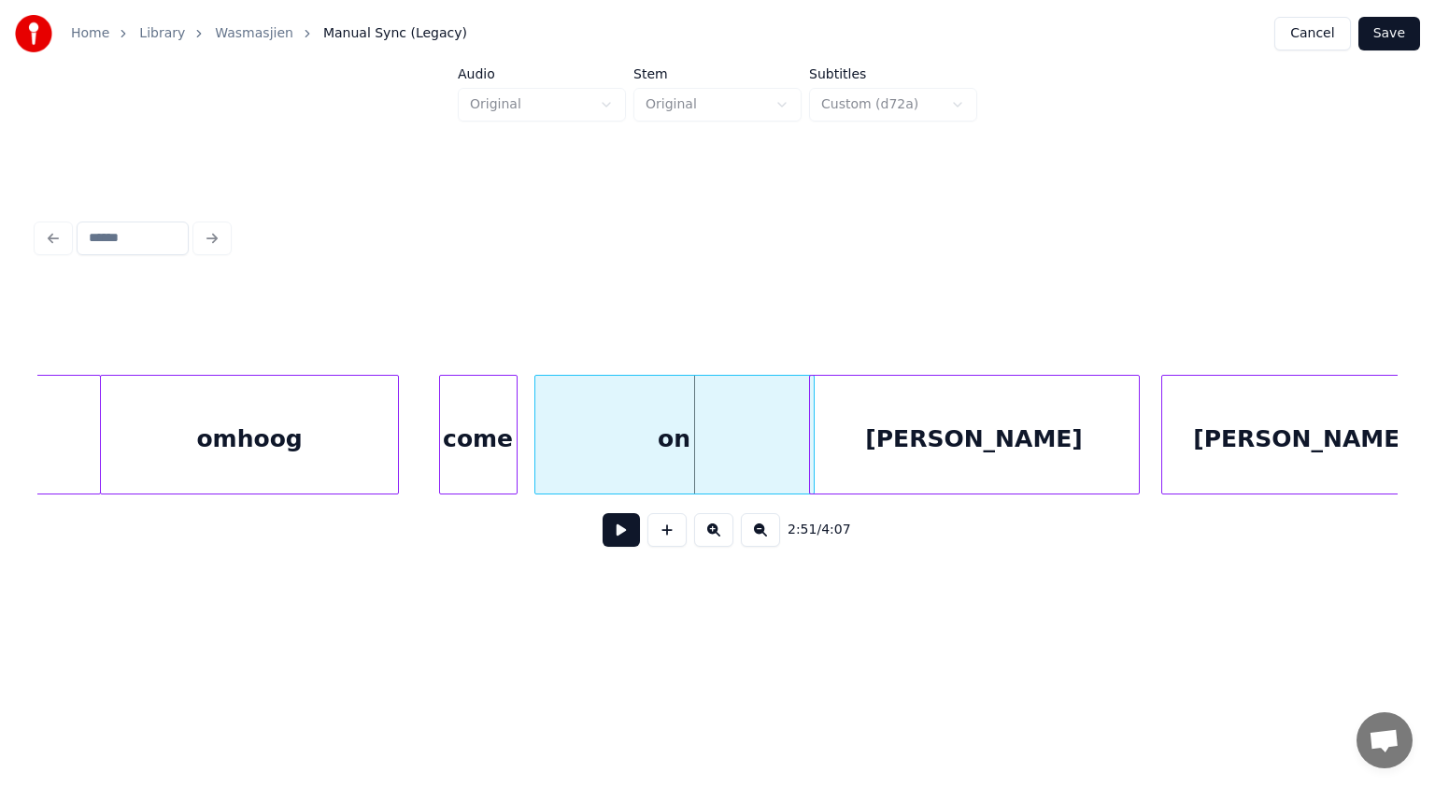
click at [350, 408] on div "omhoog" at bounding box center [250, 439] width 298 height 127
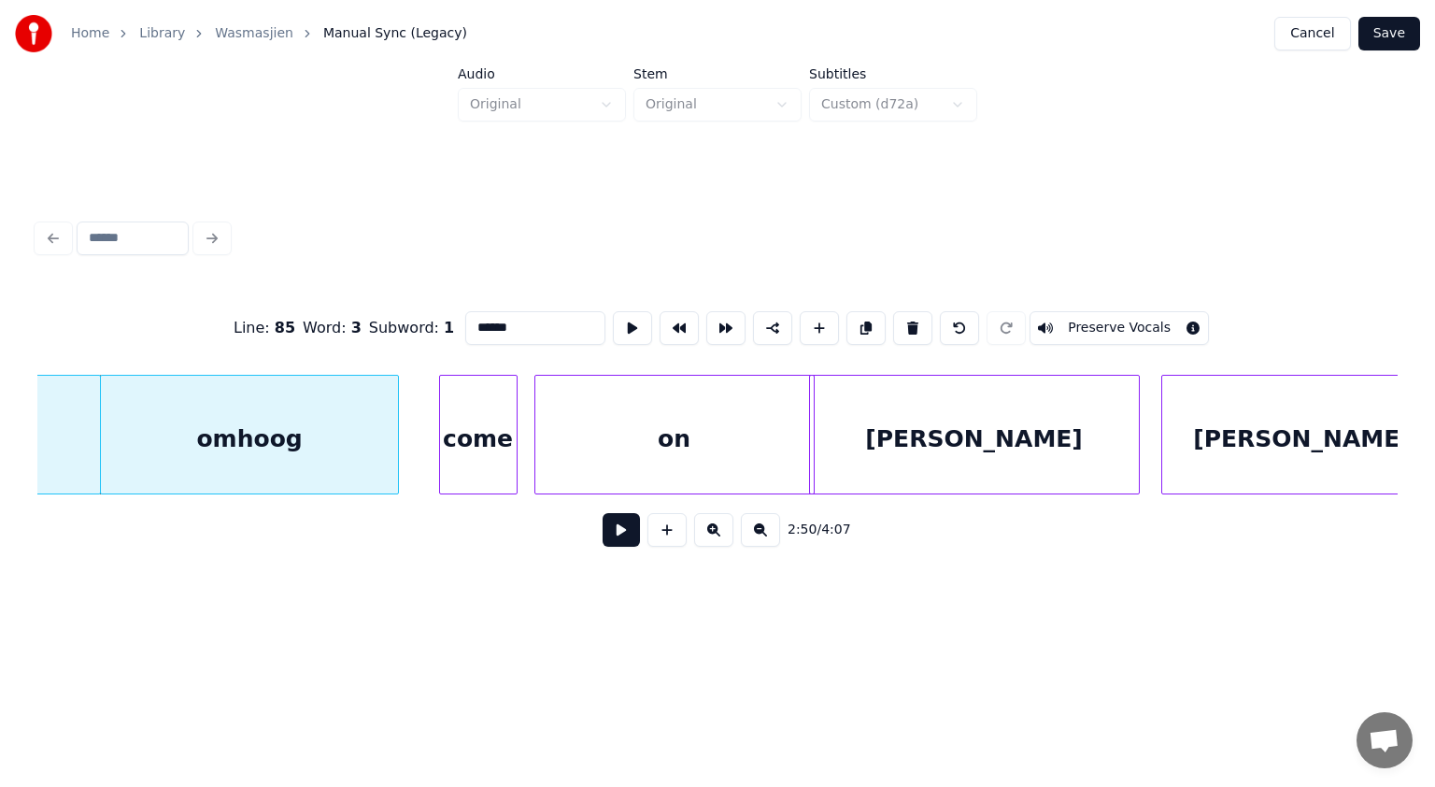
click at [632, 538] on button at bounding box center [621, 530] width 37 height 34
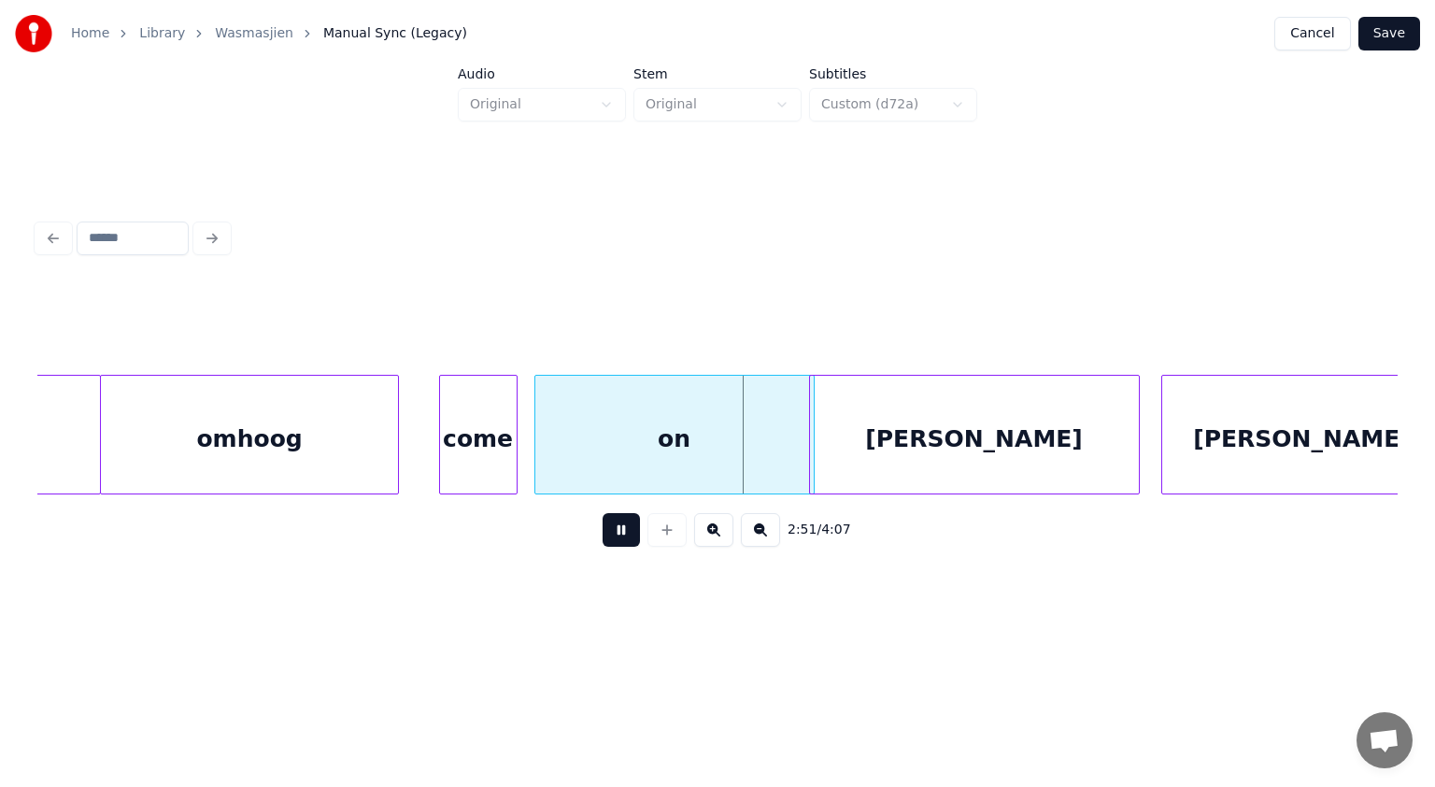
click at [632, 538] on button at bounding box center [621, 530] width 37 height 34
click at [498, 434] on div "come" at bounding box center [478, 439] width 77 height 127
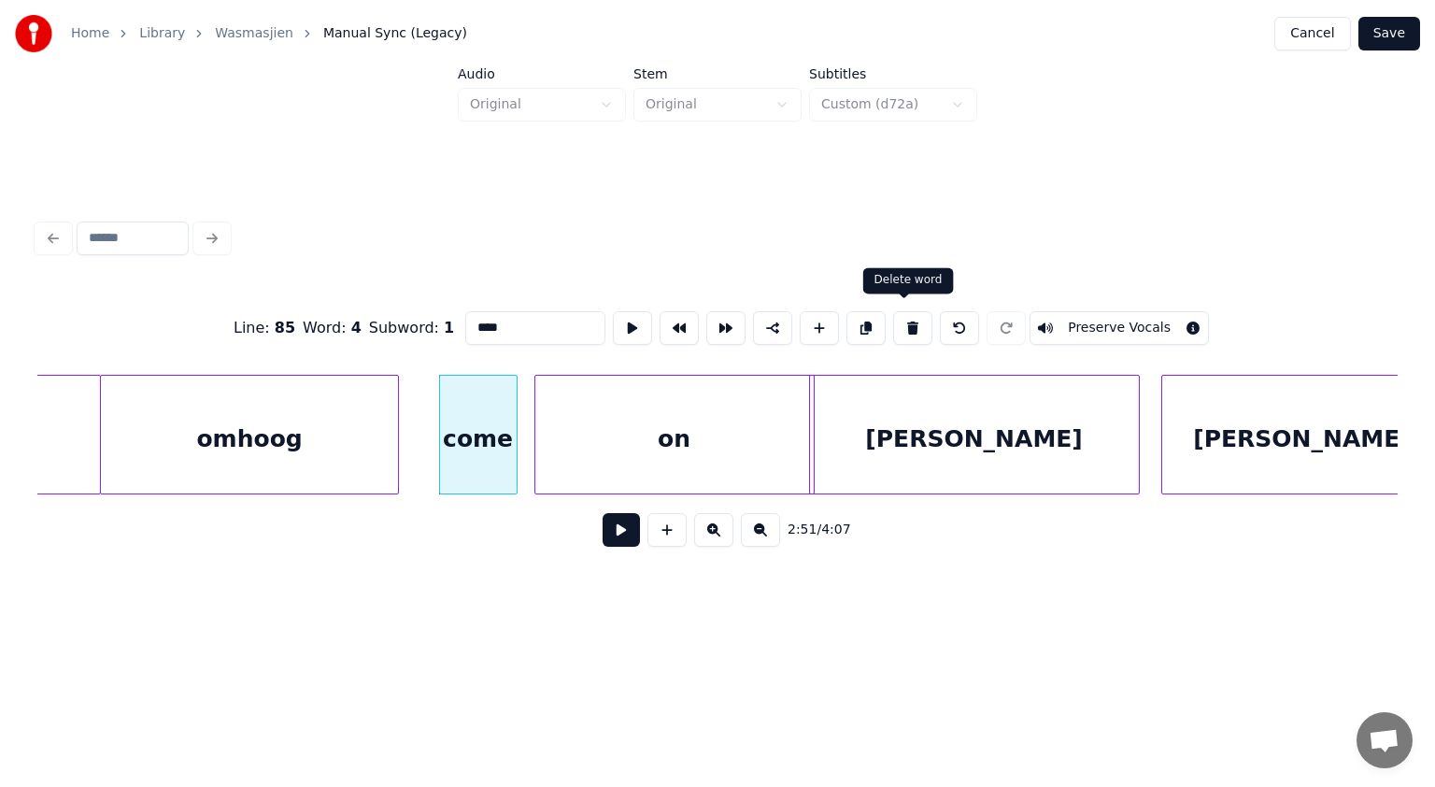
click at [907, 314] on button at bounding box center [912, 328] width 39 height 34
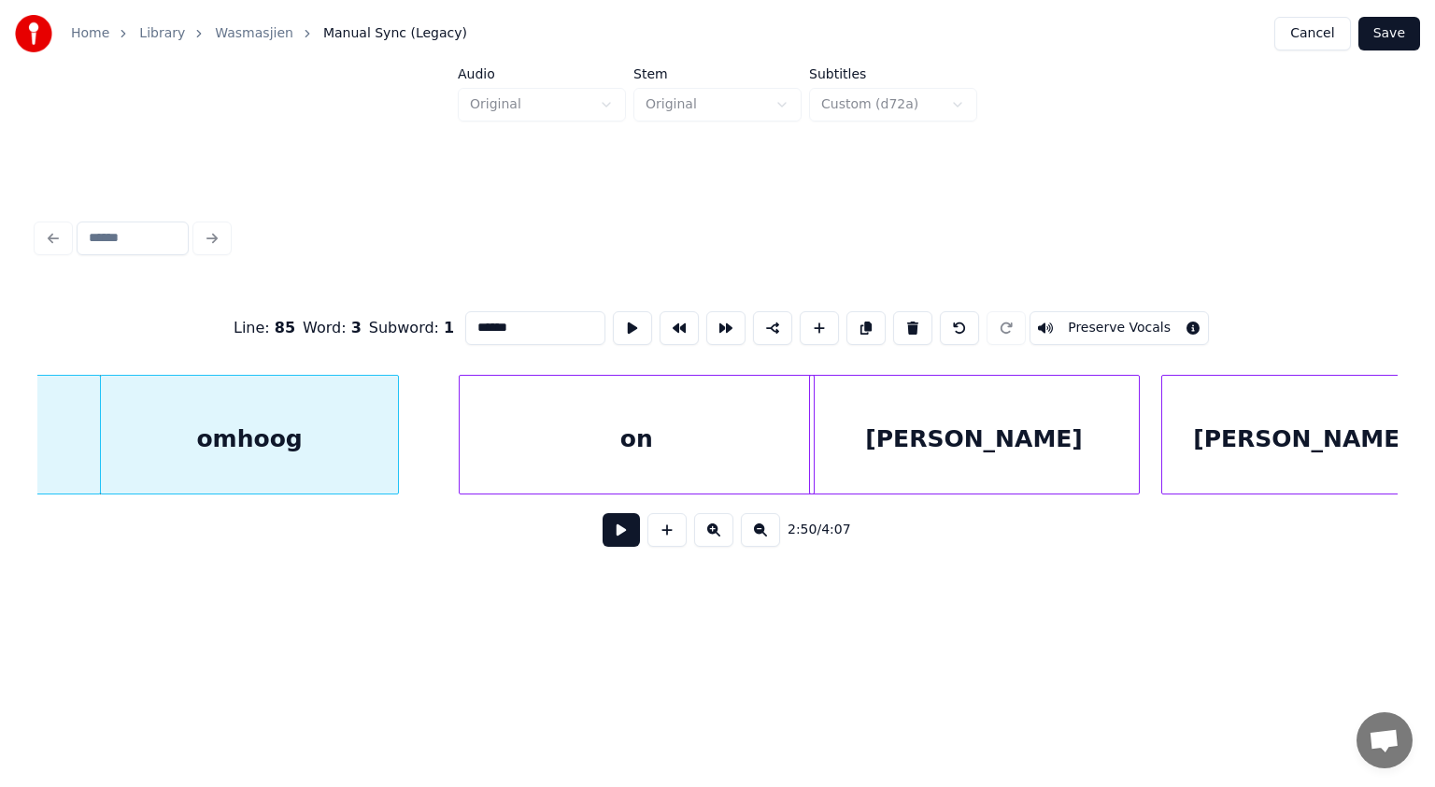
click at [463, 412] on div at bounding box center [463, 435] width 6 height 118
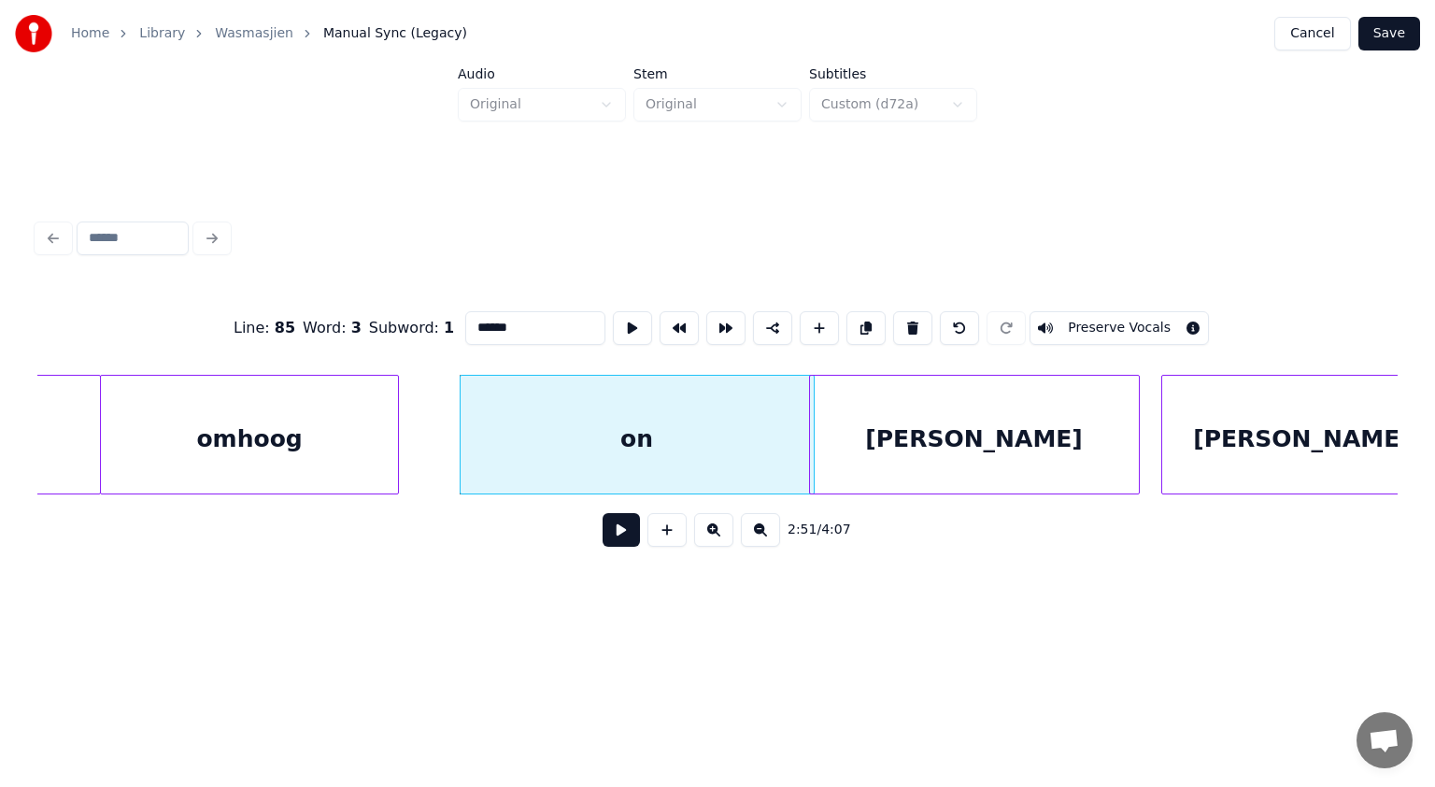
click at [534, 428] on div "on" at bounding box center [637, 439] width 353 height 127
drag, startPoint x: 497, startPoint y: 322, endPoint x: 411, endPoint y: 327, distance: 86.1
click at [411, 327] on div "Line : 85 Word : 4 Subword : 1 ** Preserve Vocals" at bounding box center [717, 327] width 1360 height 93
type input "*******"
click at [624, 534] on button at bounding box center [621, 530] width 37 height 34
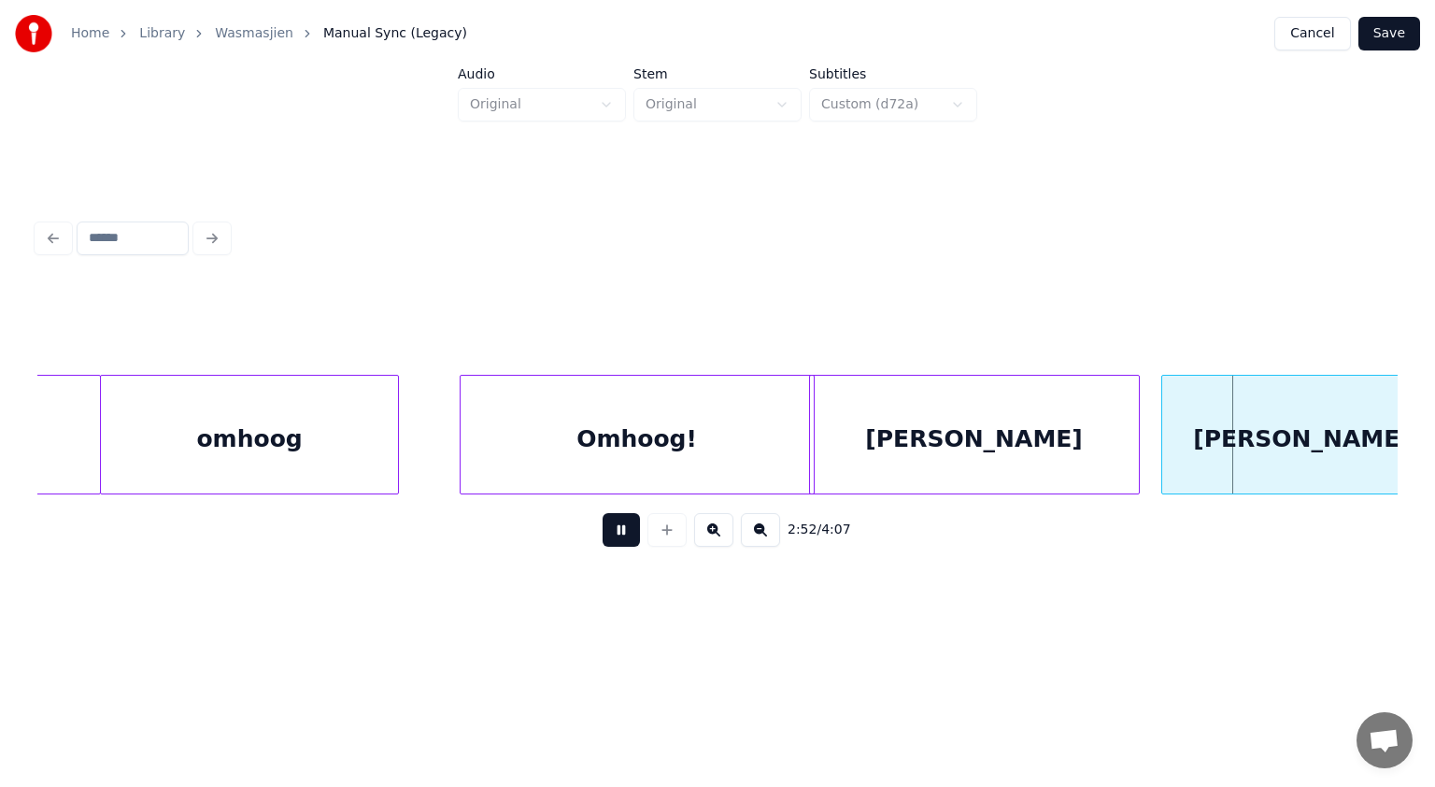
click at [624, 534] on button at bounding box center [621, 530] width 37 height 34
click at [1154, 448] on div at bounding box center [1151, 435] width 6 height 118
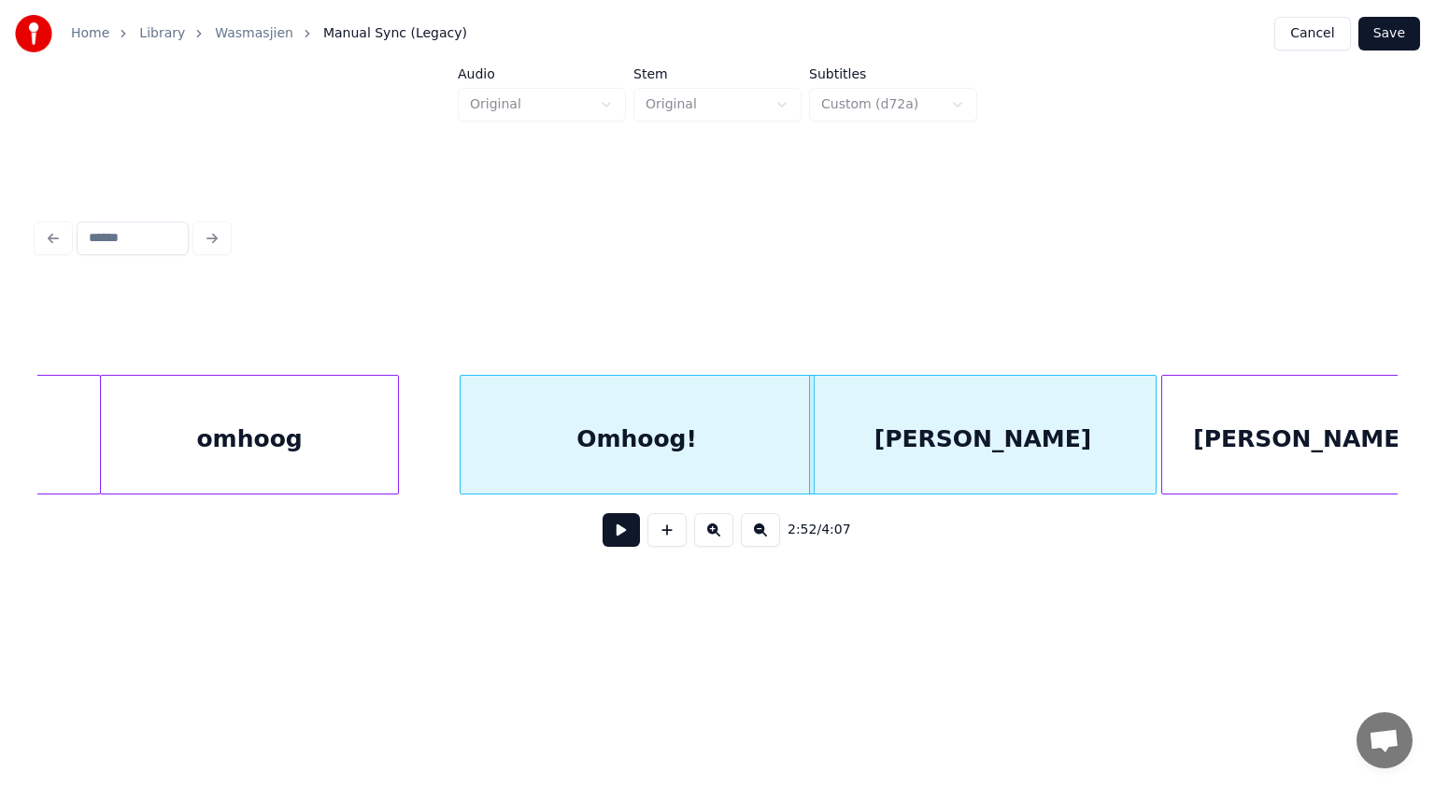
click at [630, 536] on button at bounding box center [621, 530] width 37 height 34
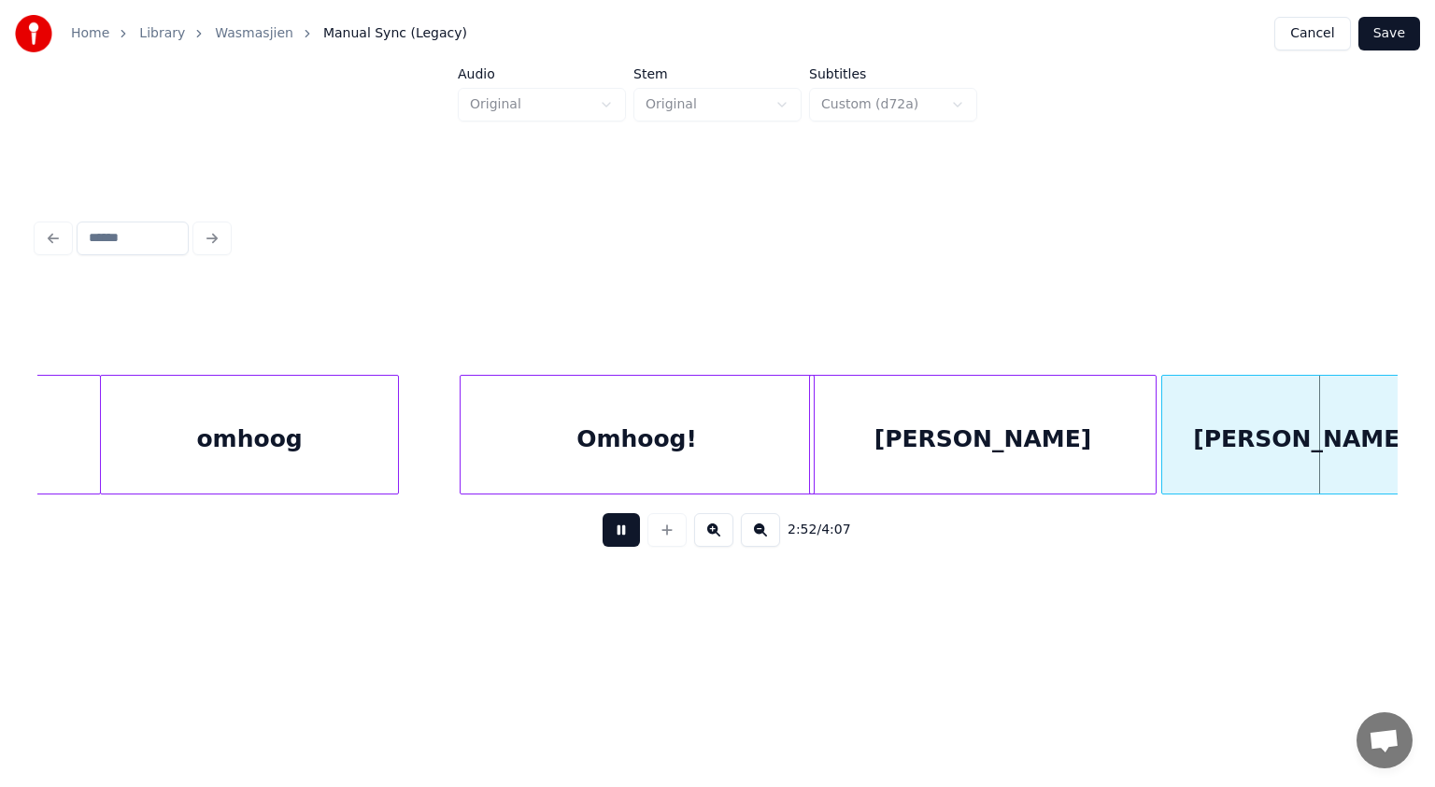
click at [630, 536] on button at bounding box center [621, 530] width 37 height 34
click at [1029, 433] on div at bounding box center [1032, 435] width 6 height 118
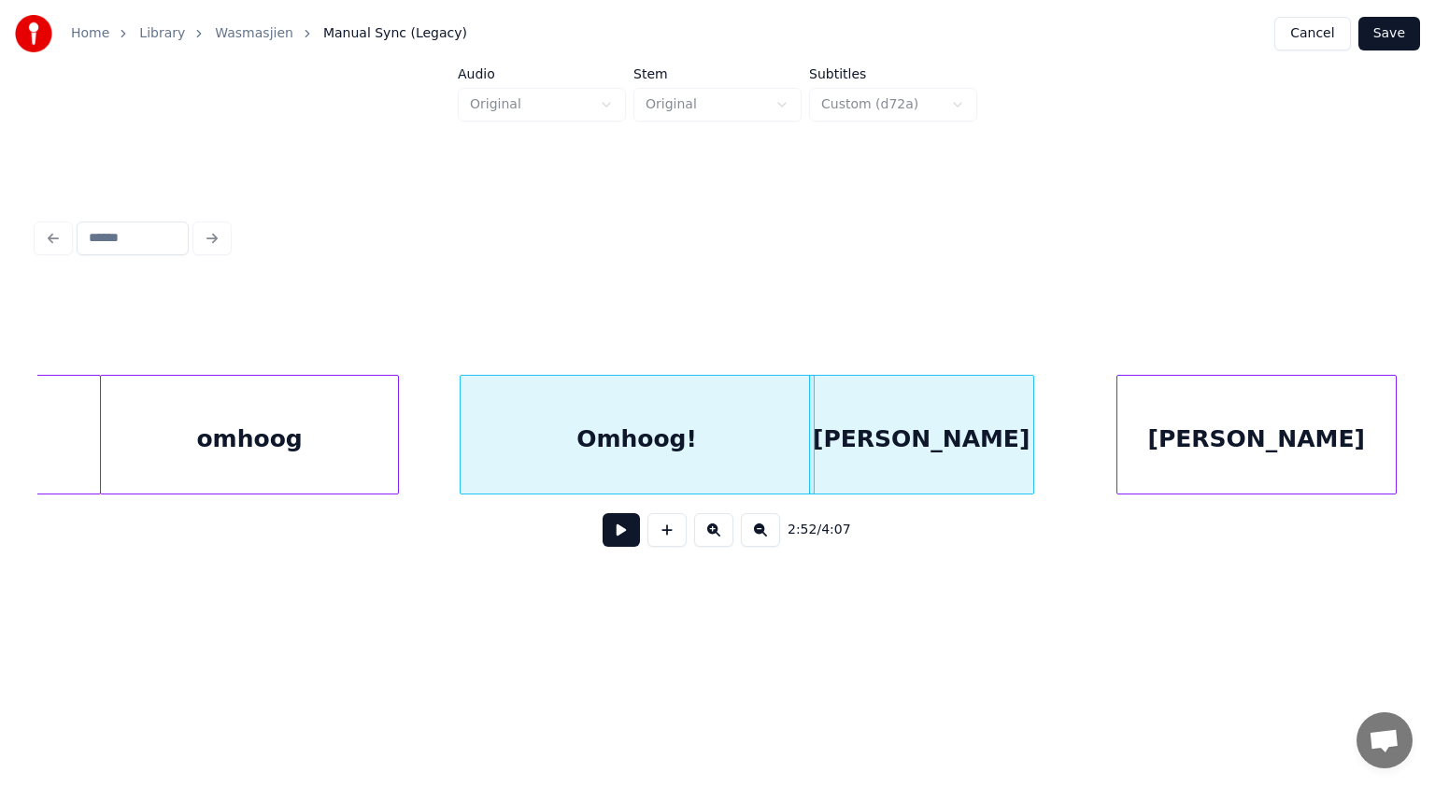
scroll to position [0, 95722]
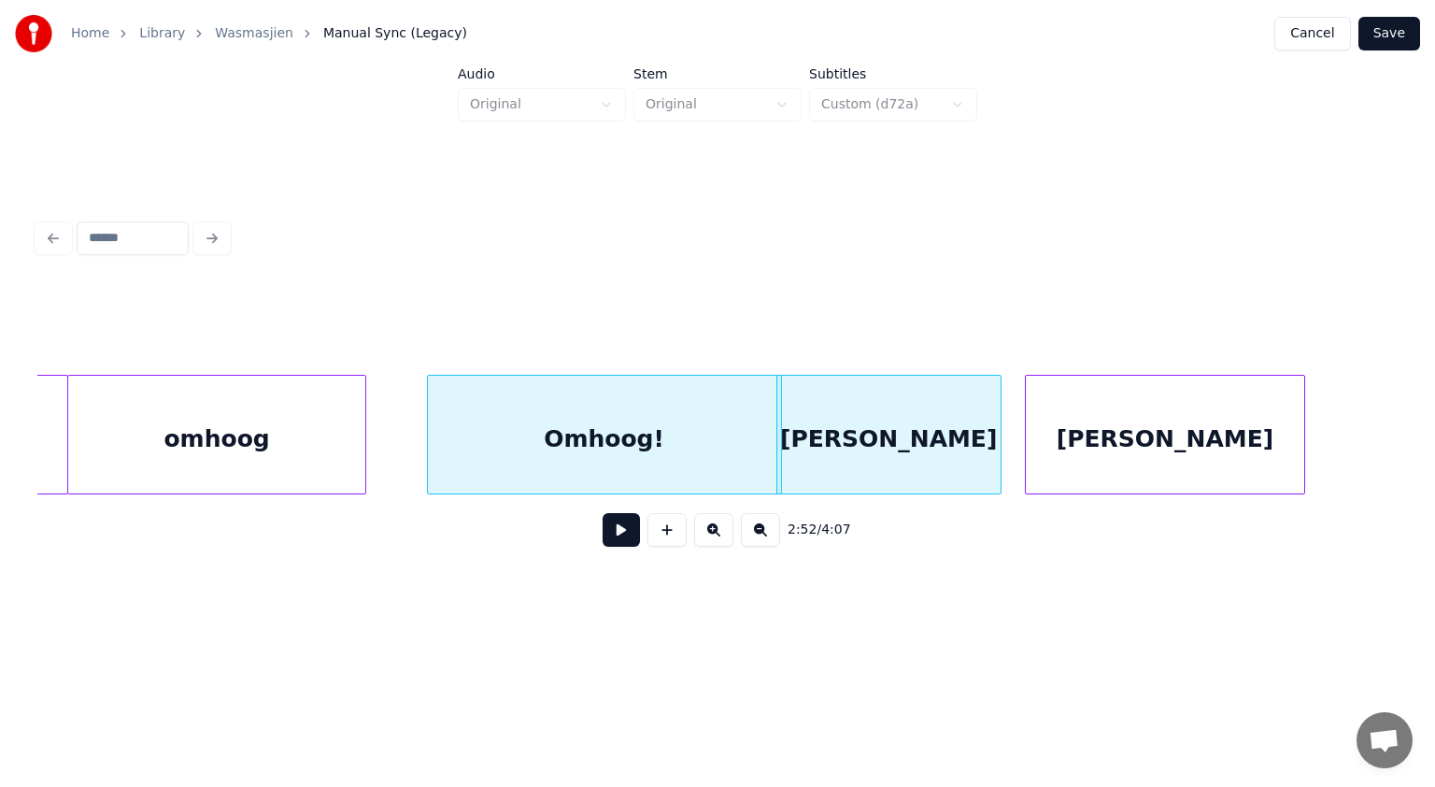
click at [1103, 426] on div "[PERSON_NAME]" at bounding box center [1165, 439] width 278 height 127
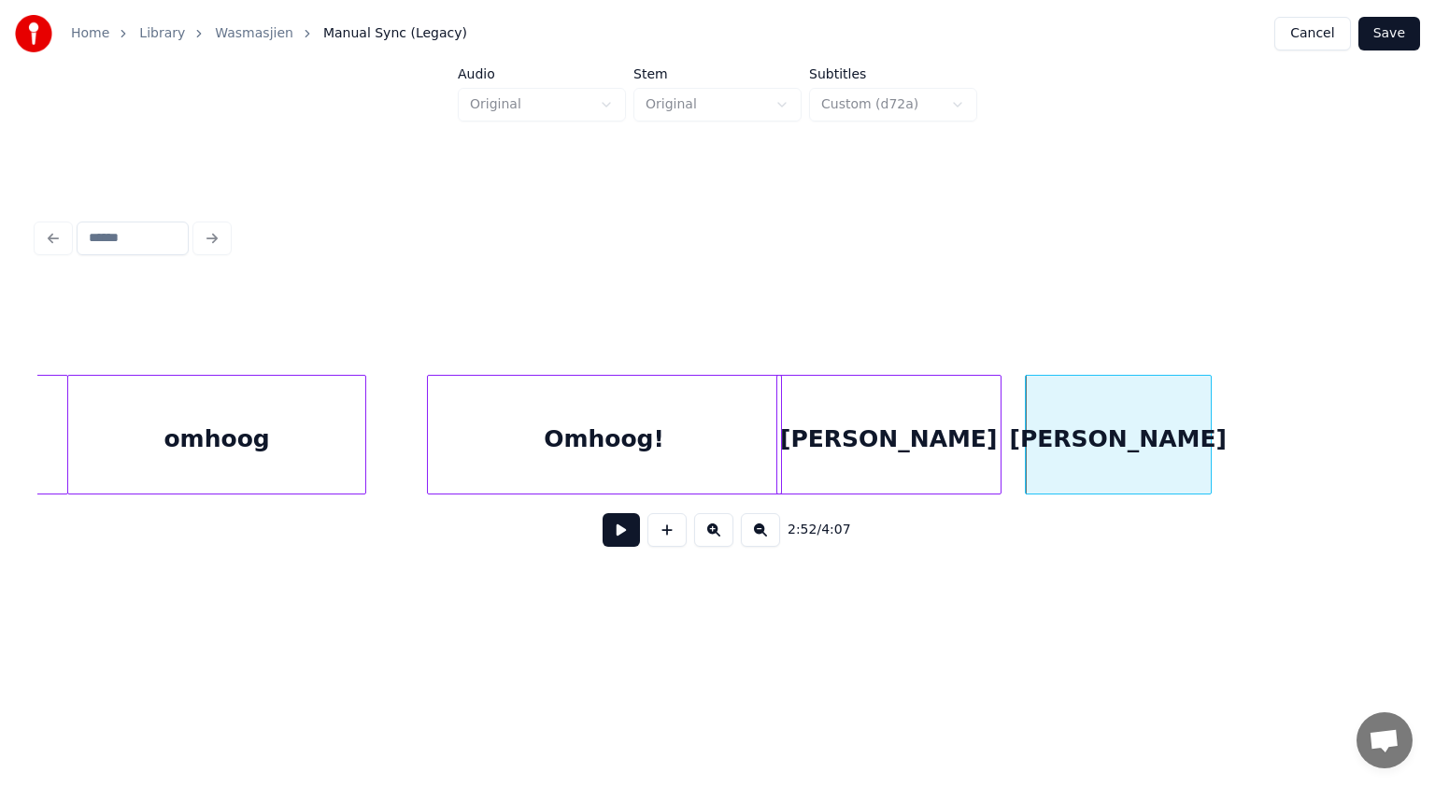
click at [1207, 444] on div at bounding box center [1208, 435] width 6 height 118
click at [617, 544] on button at bounding box center [621, 530] width 37 height 34
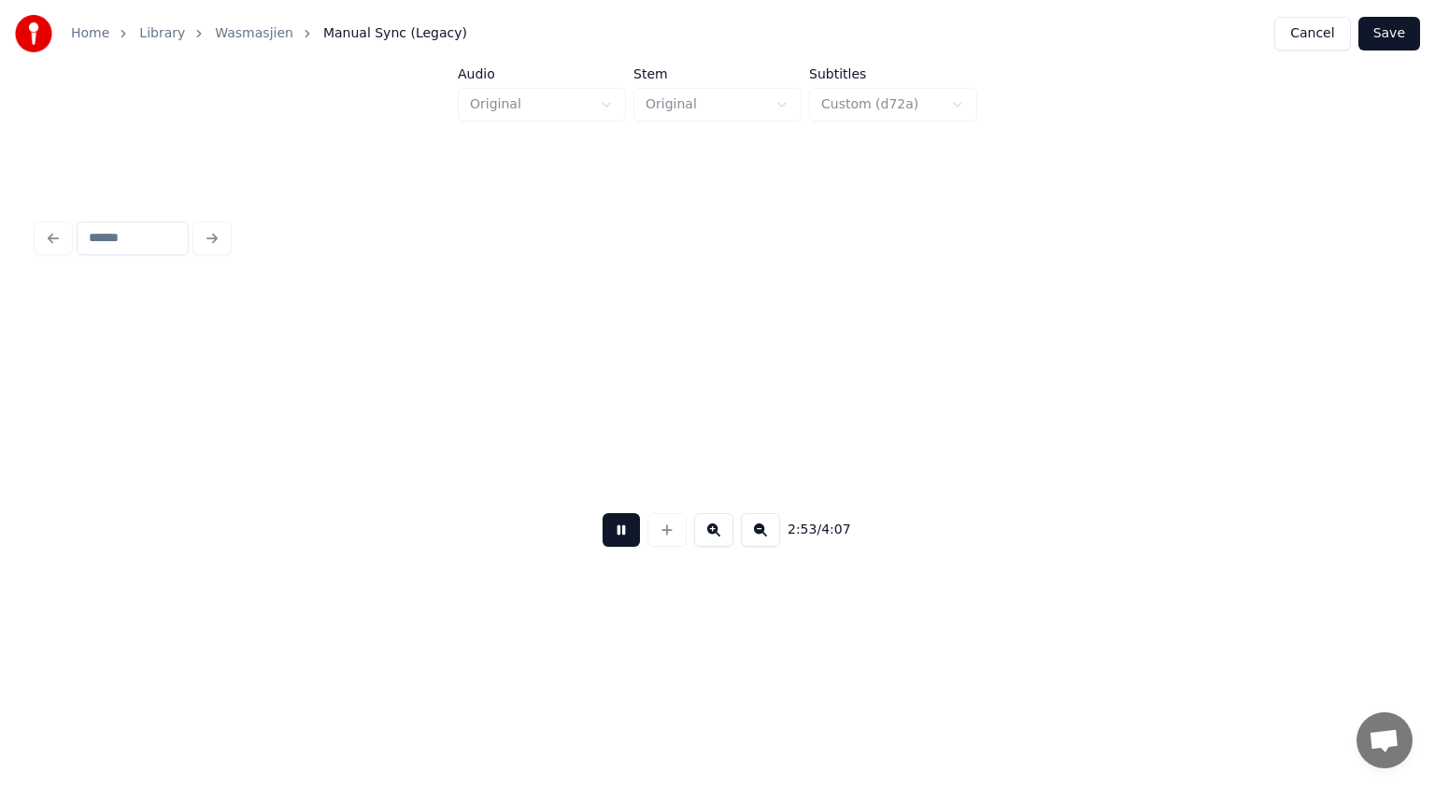
scroll to position [0, 97093]
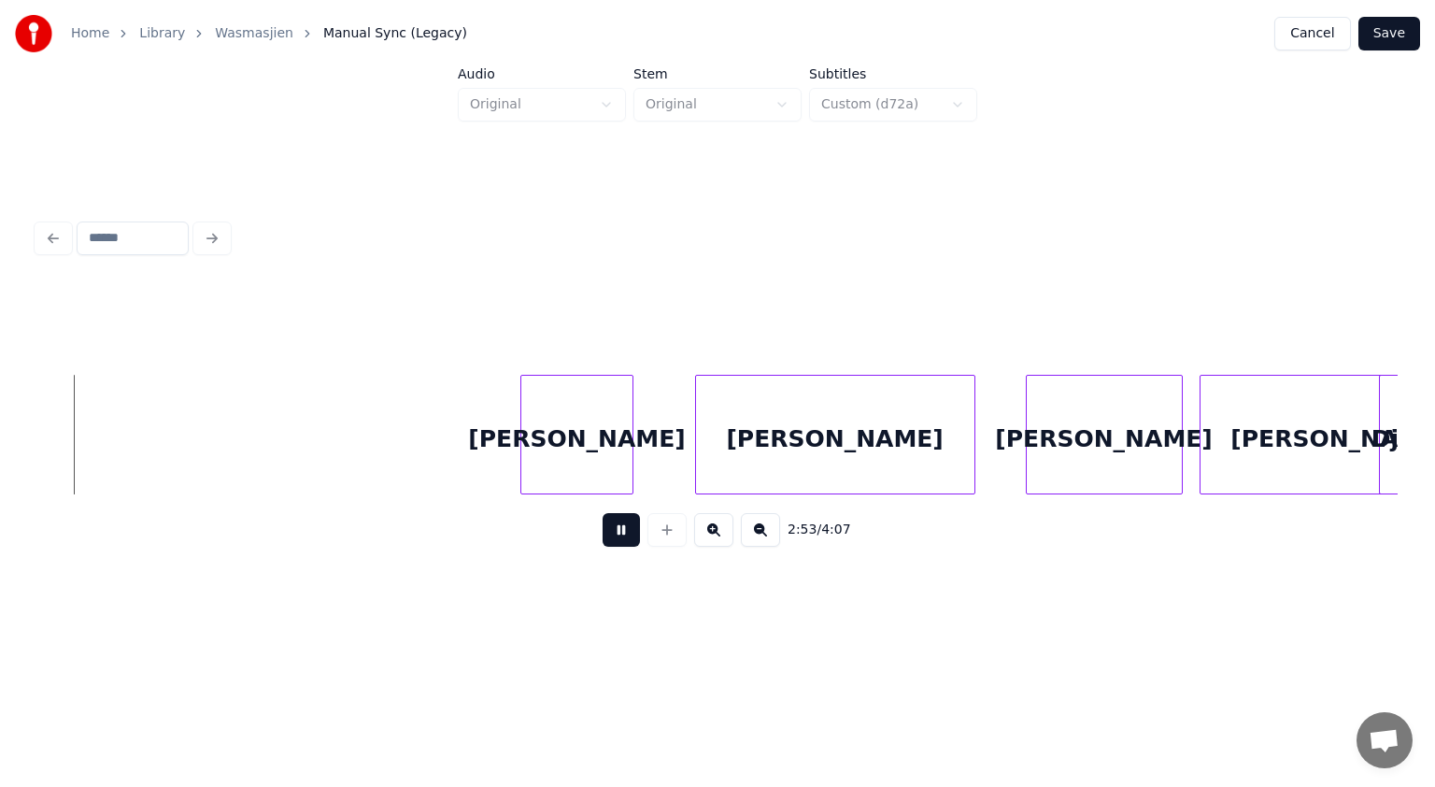
click at [617, 544] on button at bounding box center [621, 530] width 37 height 34
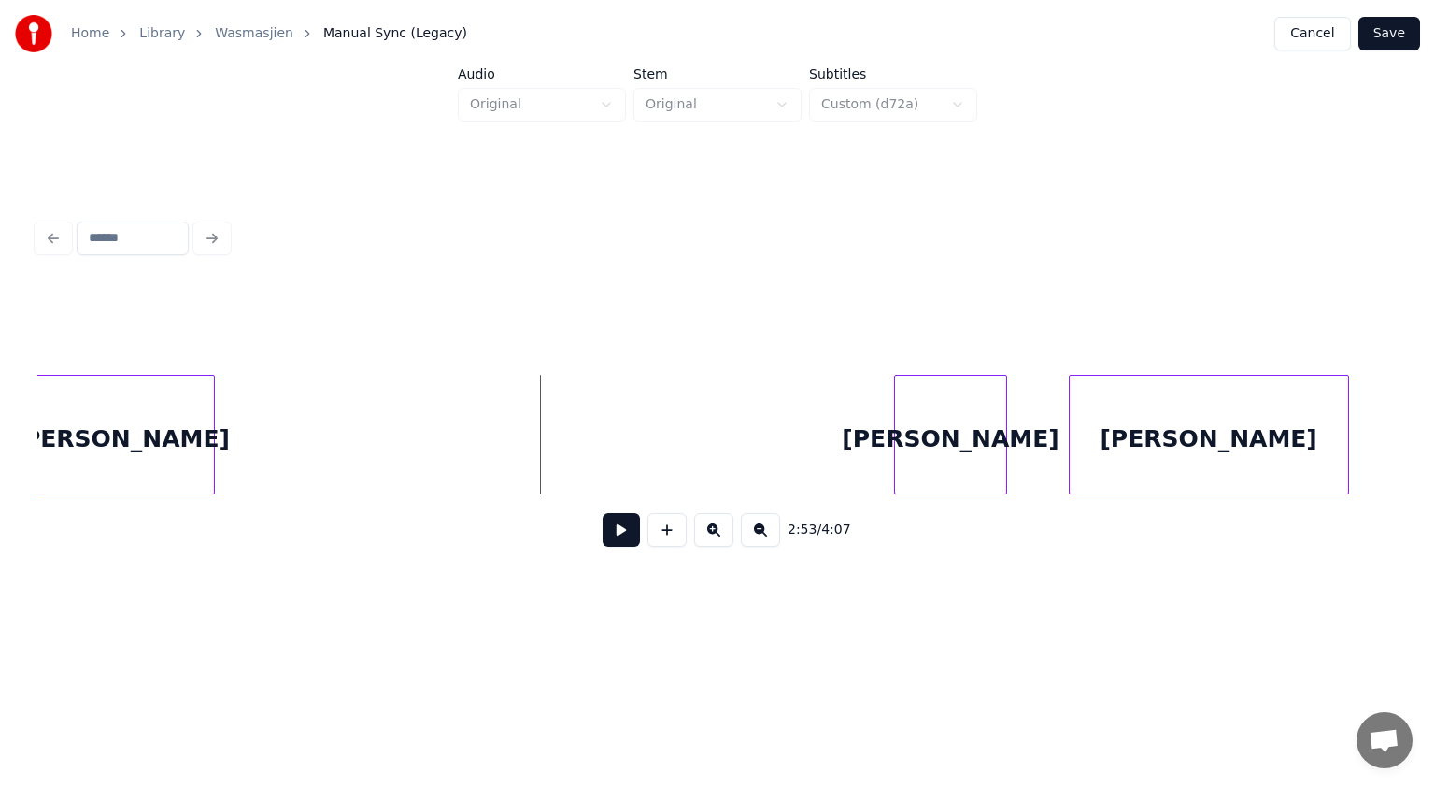
scroll to position [0, 96694]
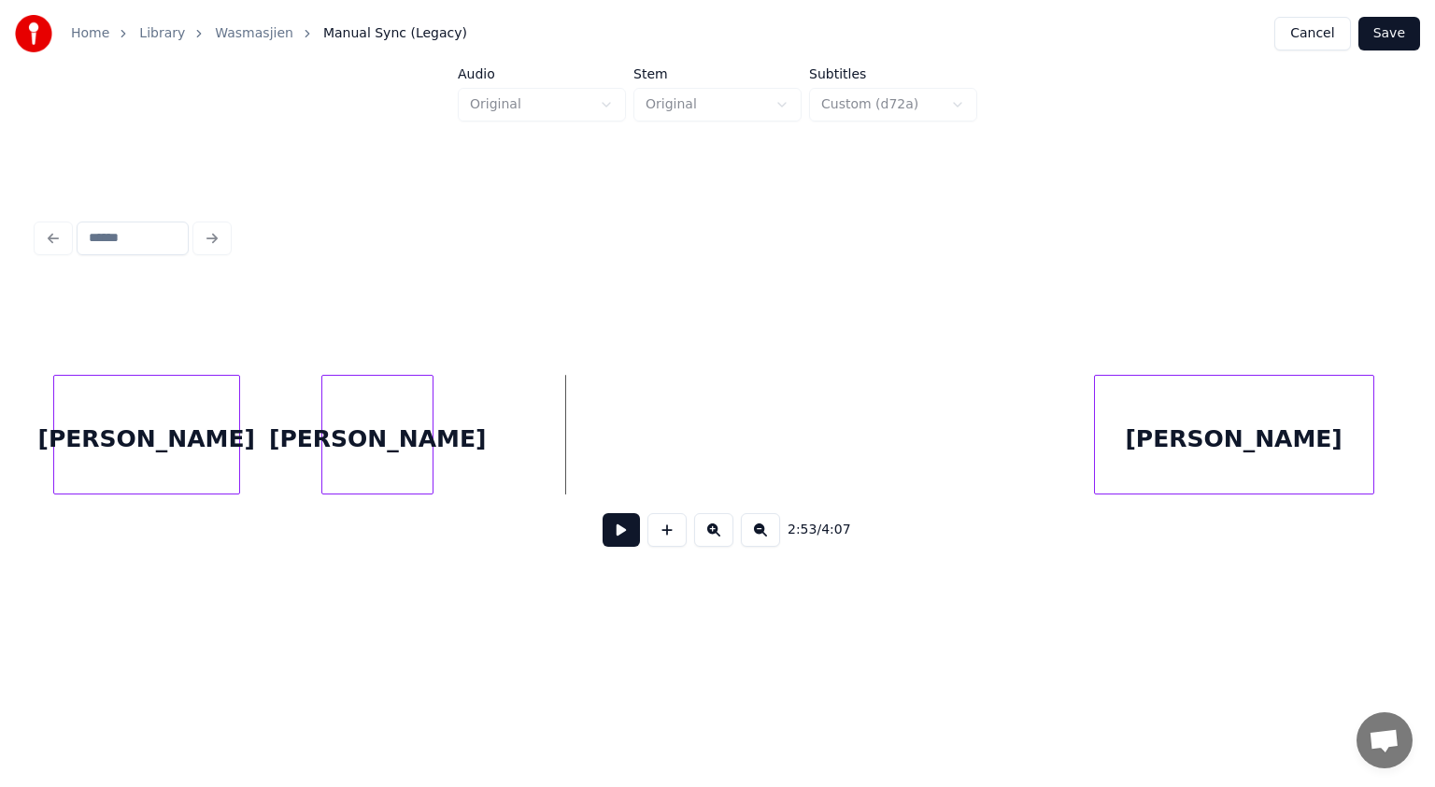
click at [370, 443] on div "[PERSON_NAME]" at bounding box center [377, 439] width 110 height 127
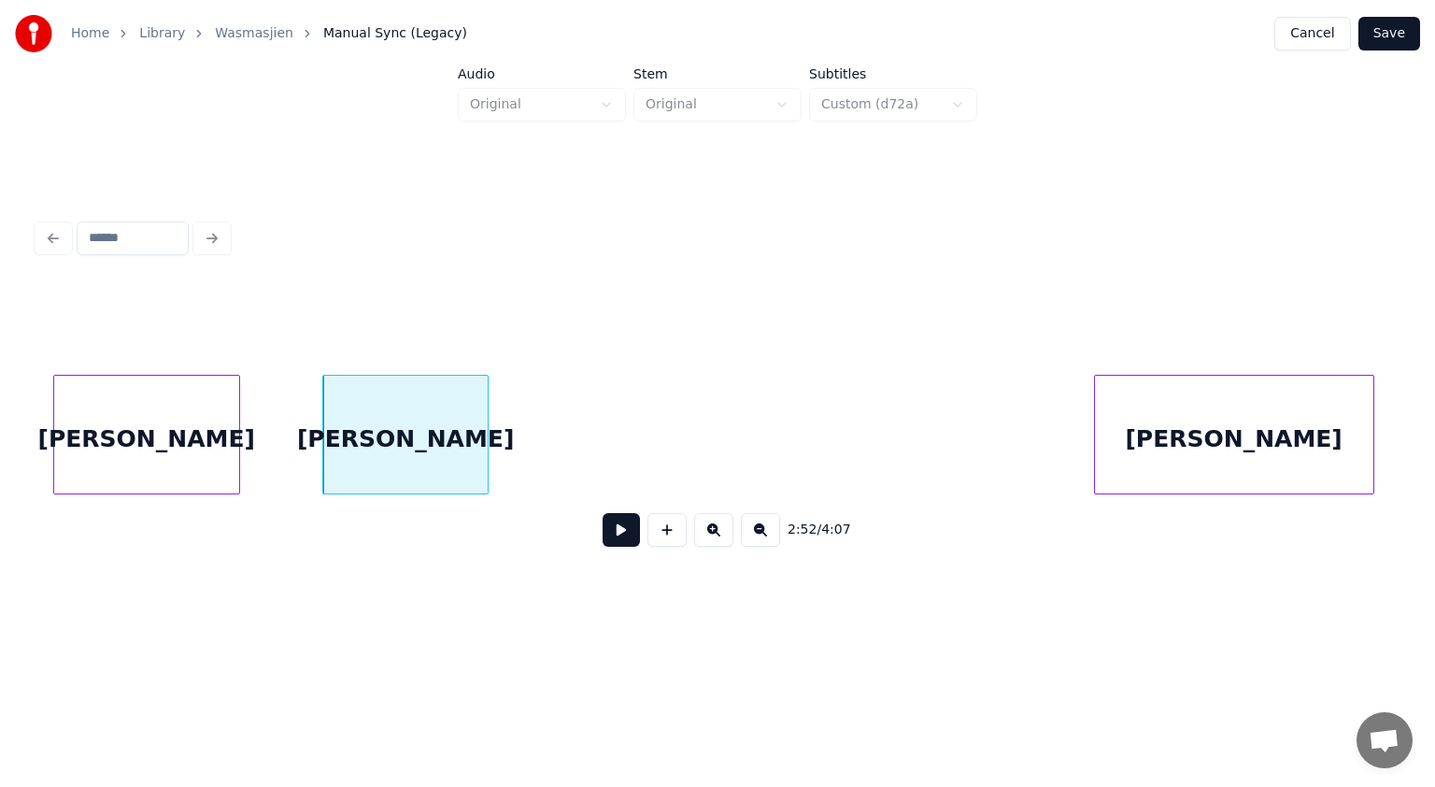
click at [482, 435] on div at bounding box center [485, 435] width 6 height 118
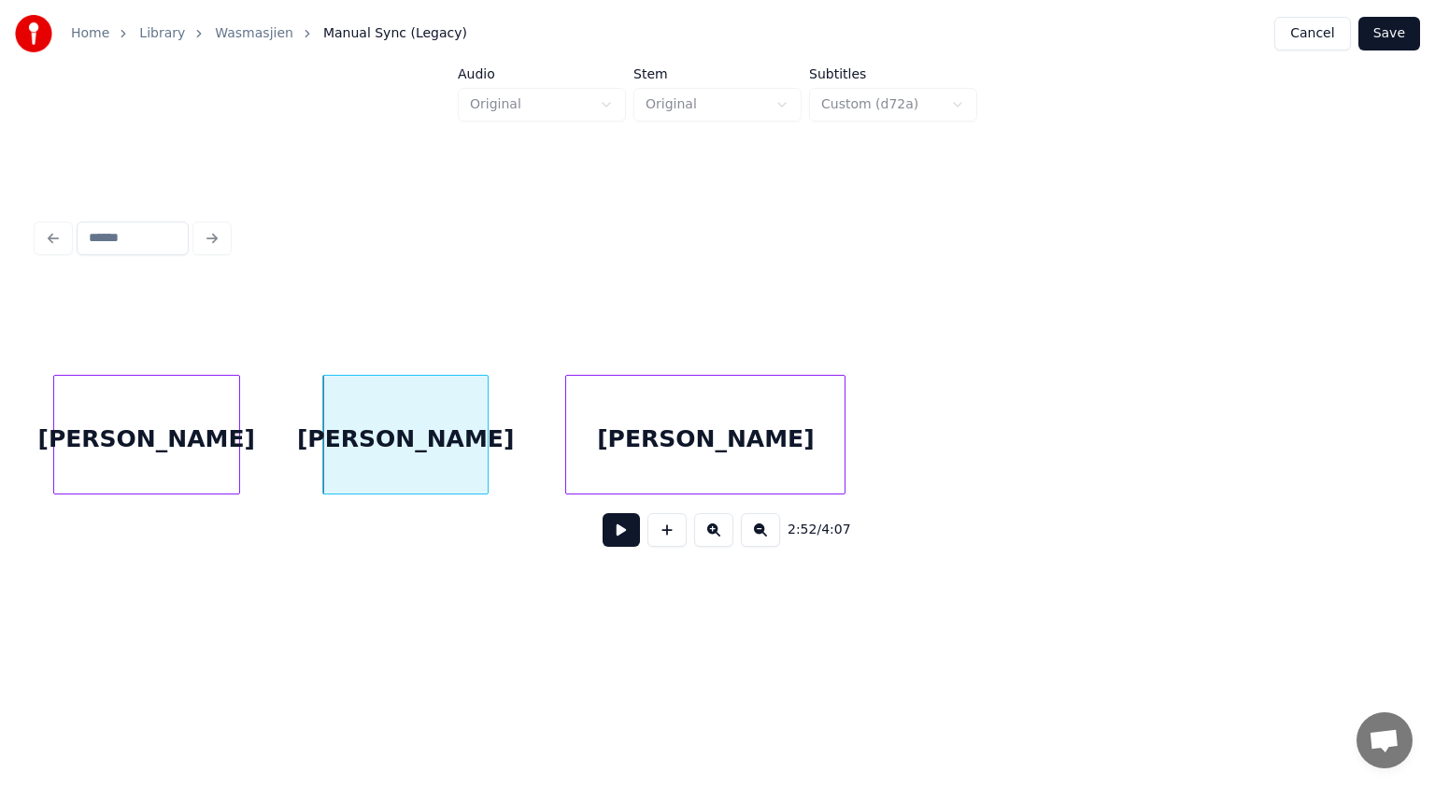
click at [669, 412] on div "[PERSON_NAME]" at bounding box center [705, 439] width 278 height 127
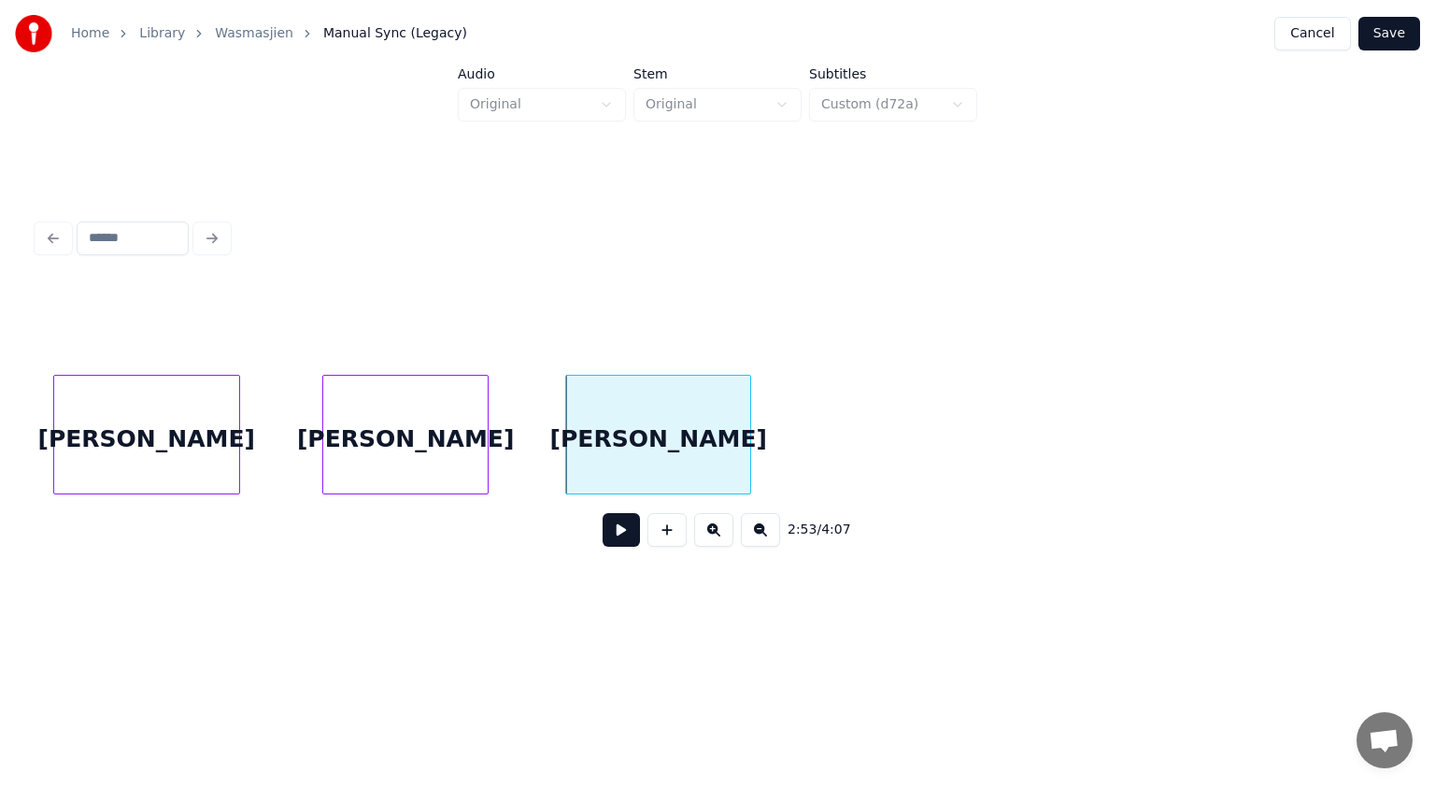
click at [747, 438] on div at bounding box center [748, 435] width 6 height 118
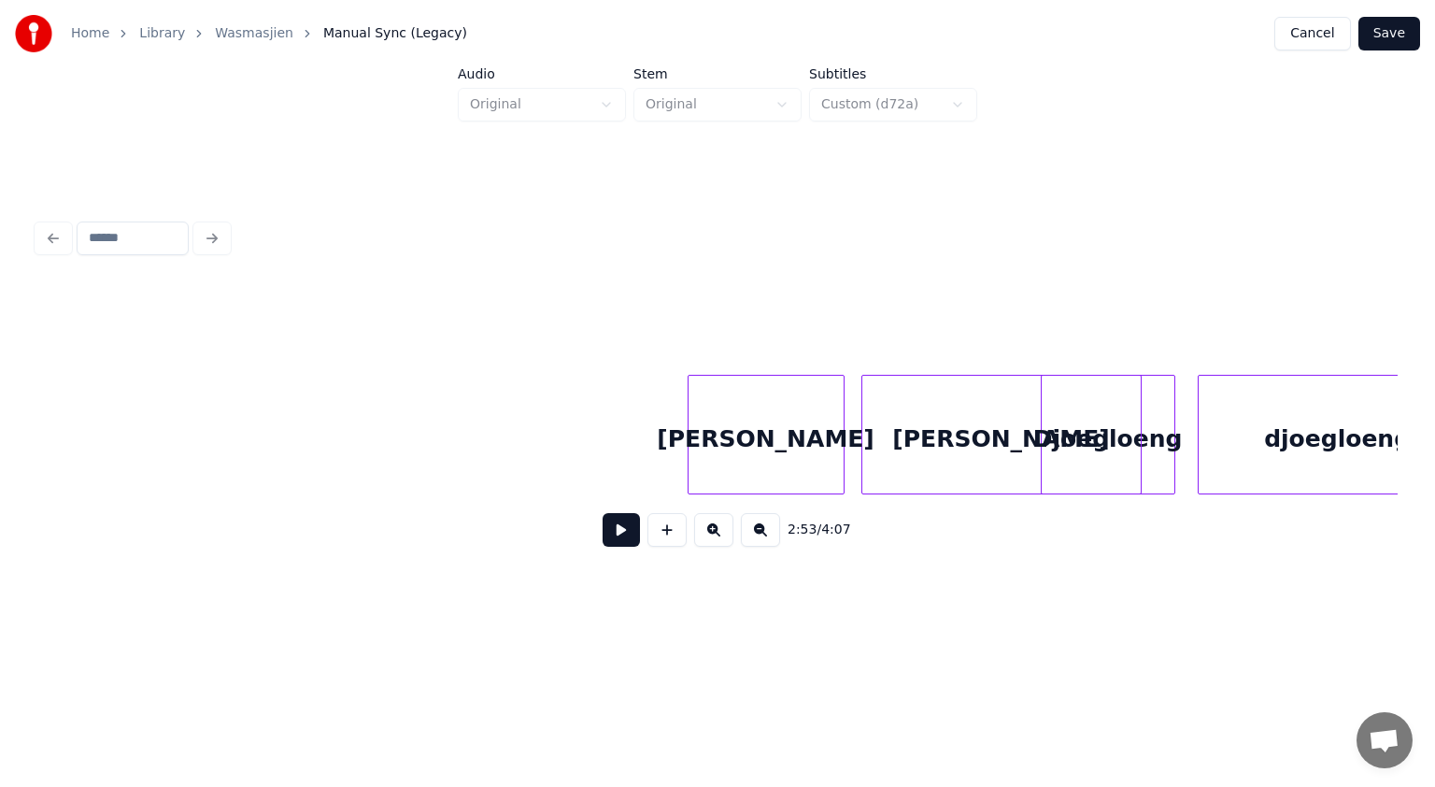
scroll to position [0, 97282]
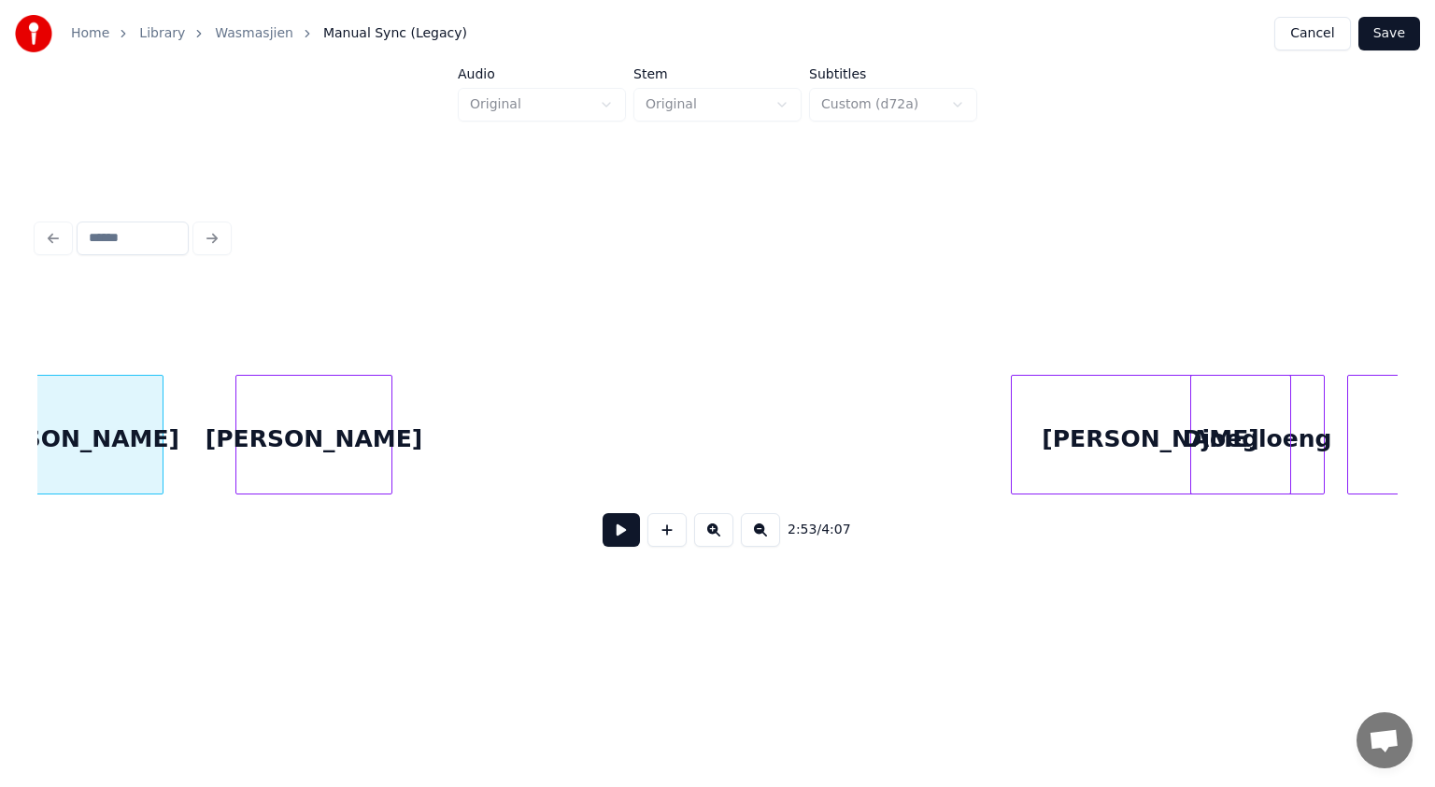
click at [316, 406] on div "[PERSON_NAME]" at bounding box center [313, 439] width 155 height 127
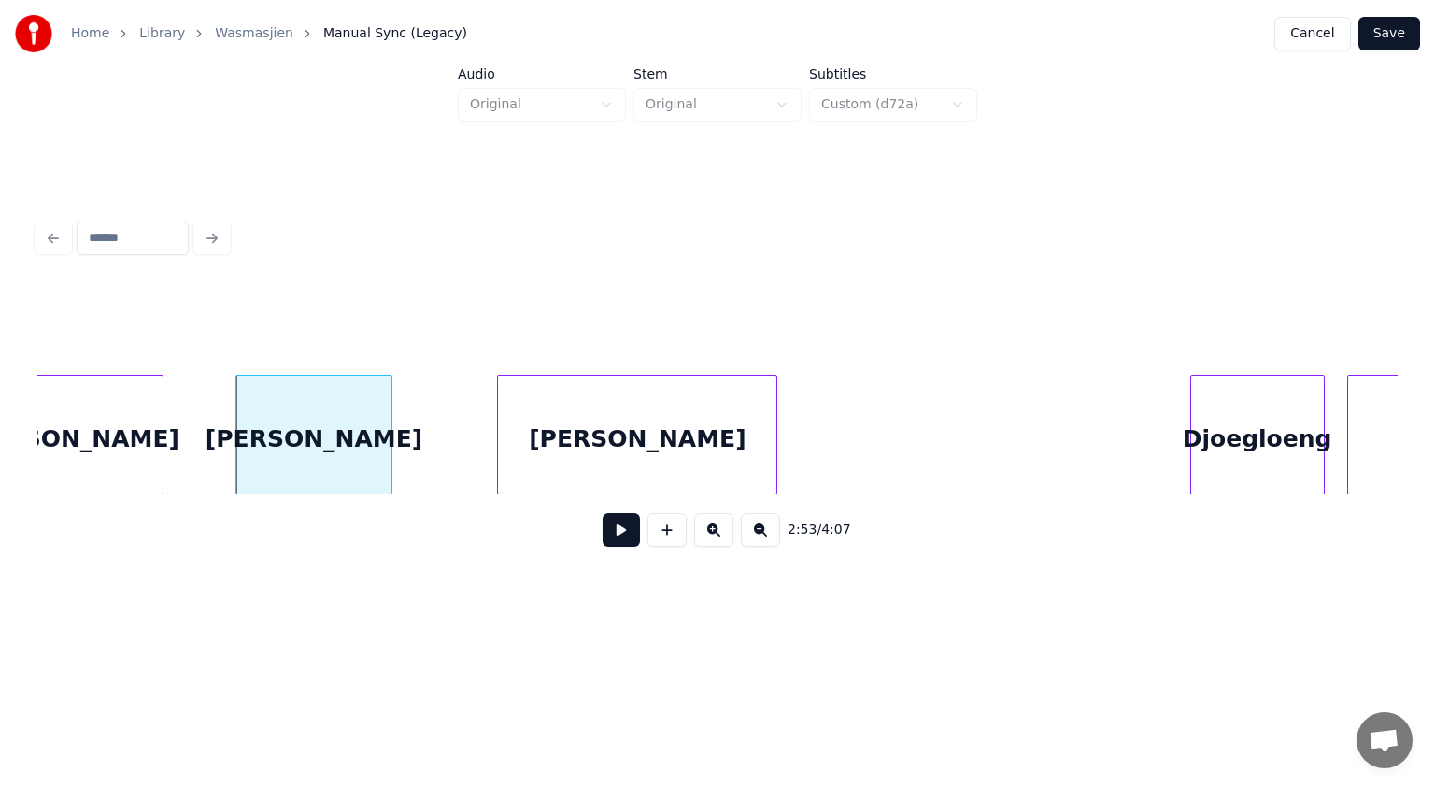
click at [611, 440] on div "[PERSON_NAME]" at bounding box center [637, 439] width 278 height 127
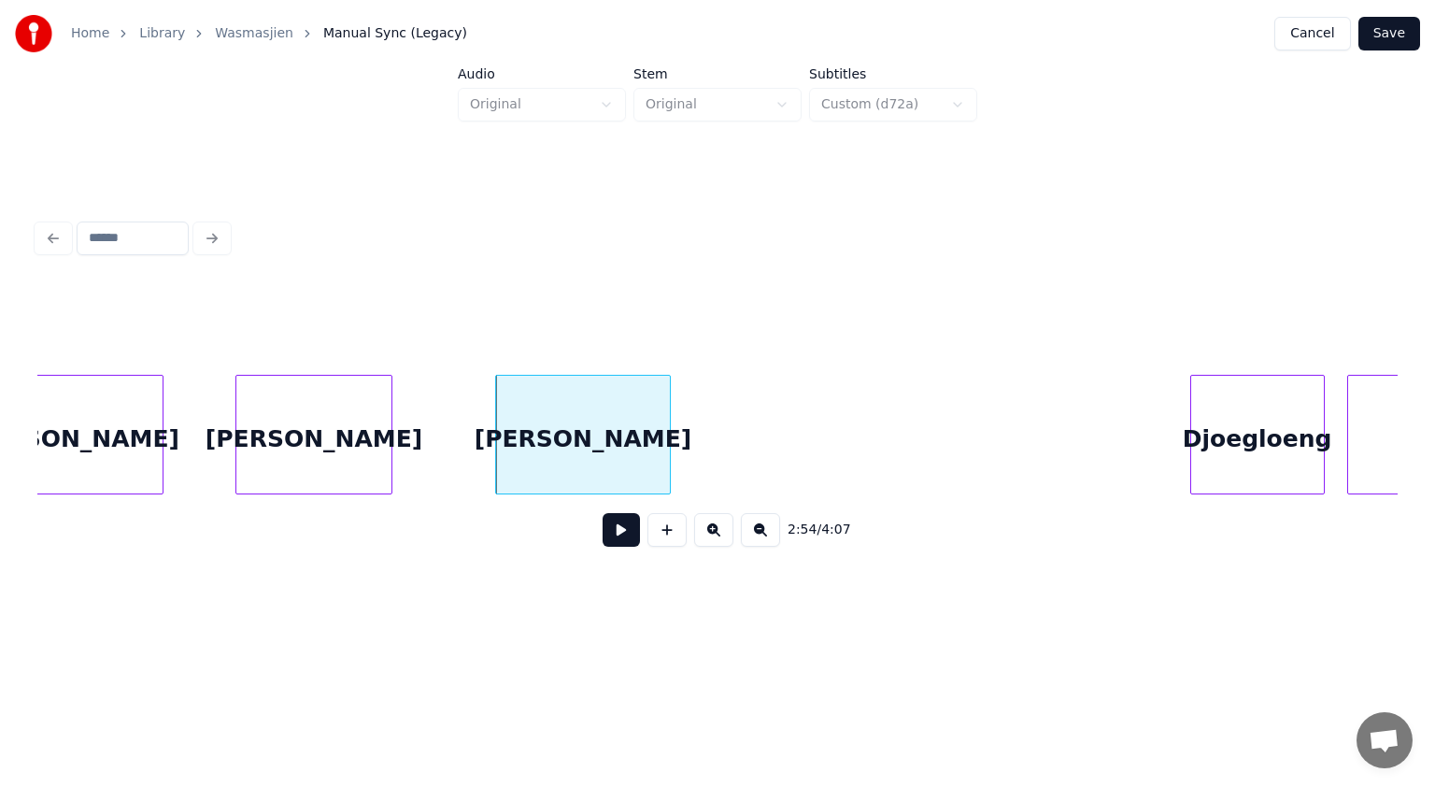
click at [665, 440] on div at bounding box center [667, 435] width 6 height 118
click at [324, 438] on div "[PERSON_NAME]" at bounding box center [313, 439] width 155 height 127
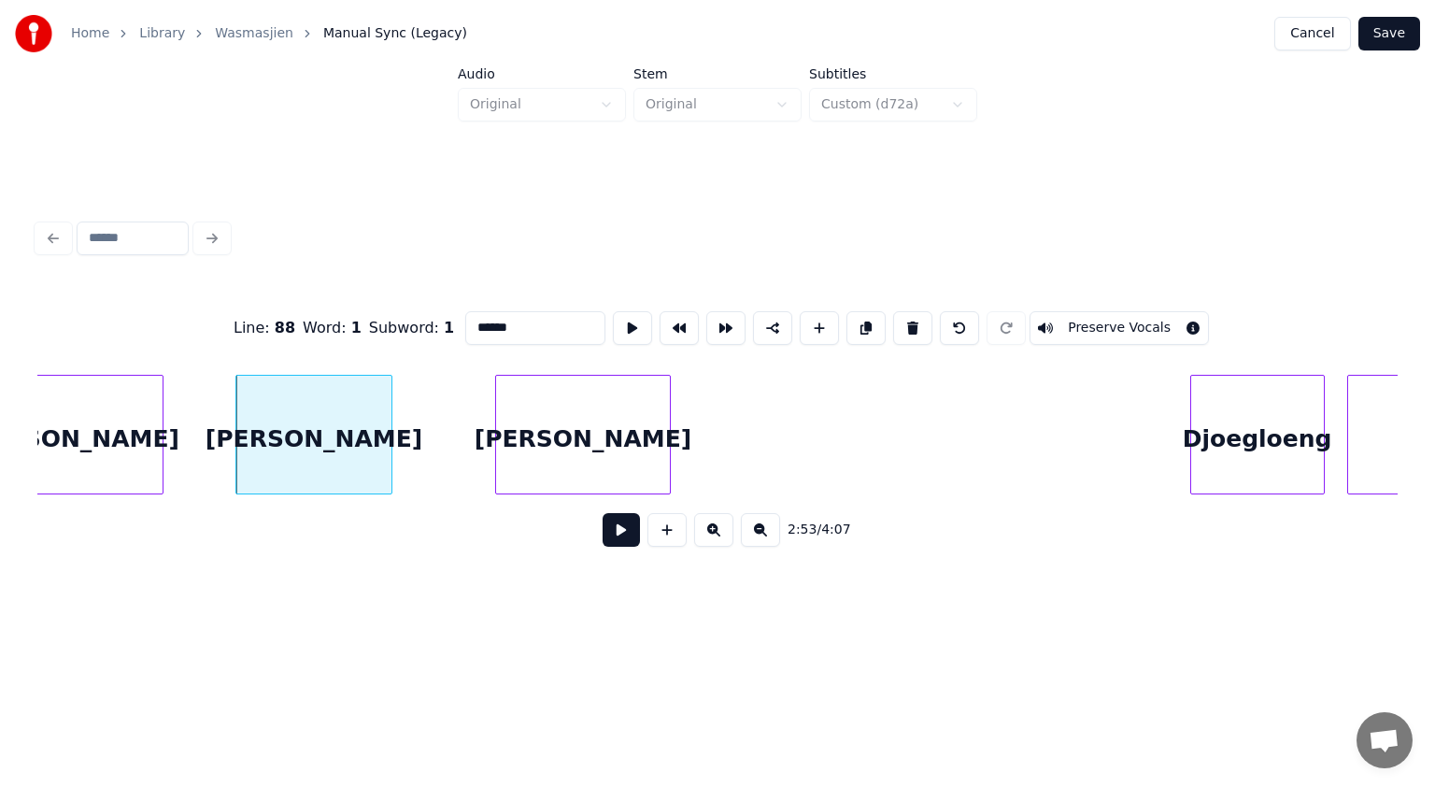
click at [622, 529] on button at bounding box center [621, 530] width 37 height 34
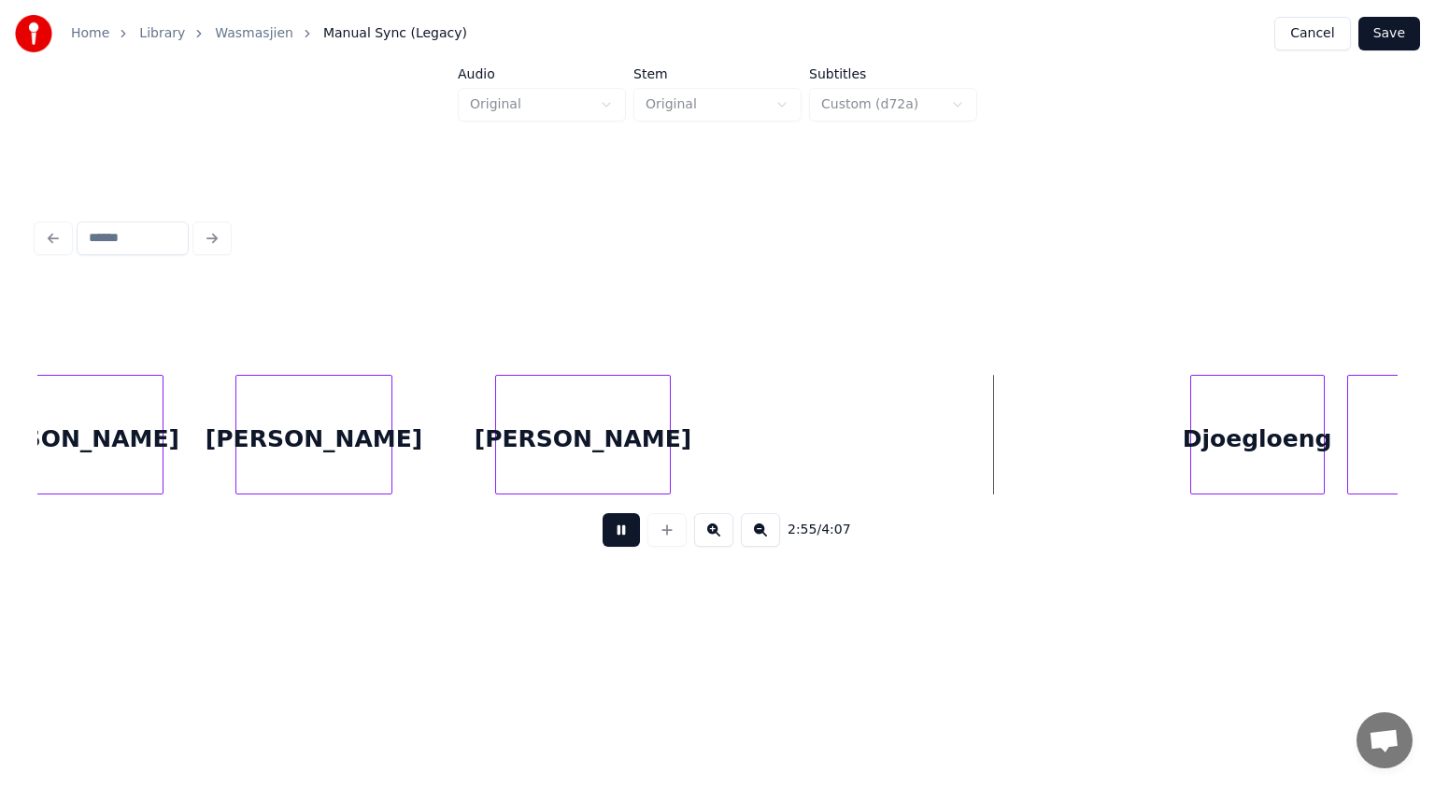
click at [622, 529] on button at bounding box center [621, 530] width 37 height 34
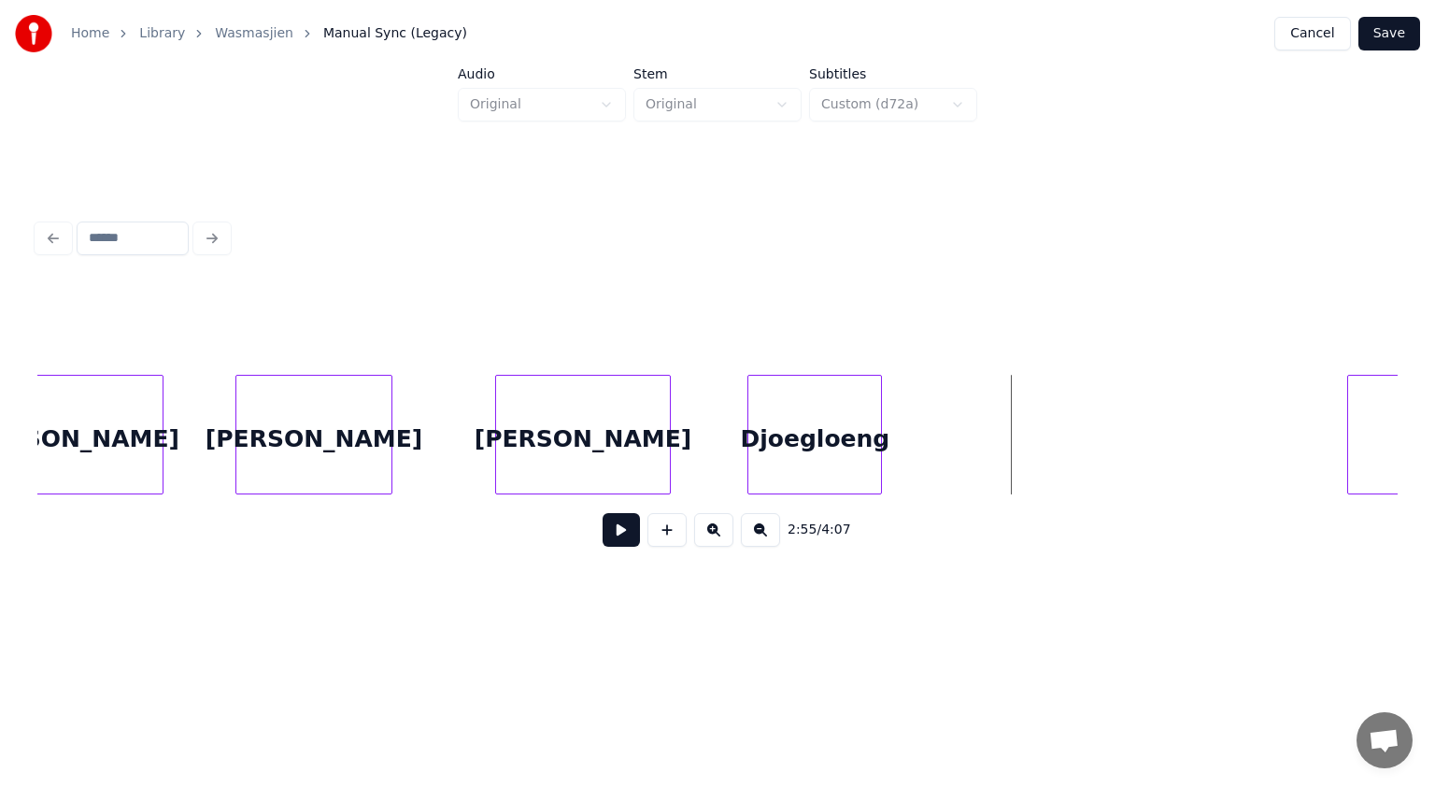
click at [793, 491] on div "djoegloeng Djoegloeng [PERSON_NAME] [PERSON_NAME] [PERSON_NAME]" at bounding box center [717, 435] width 1360 height 120
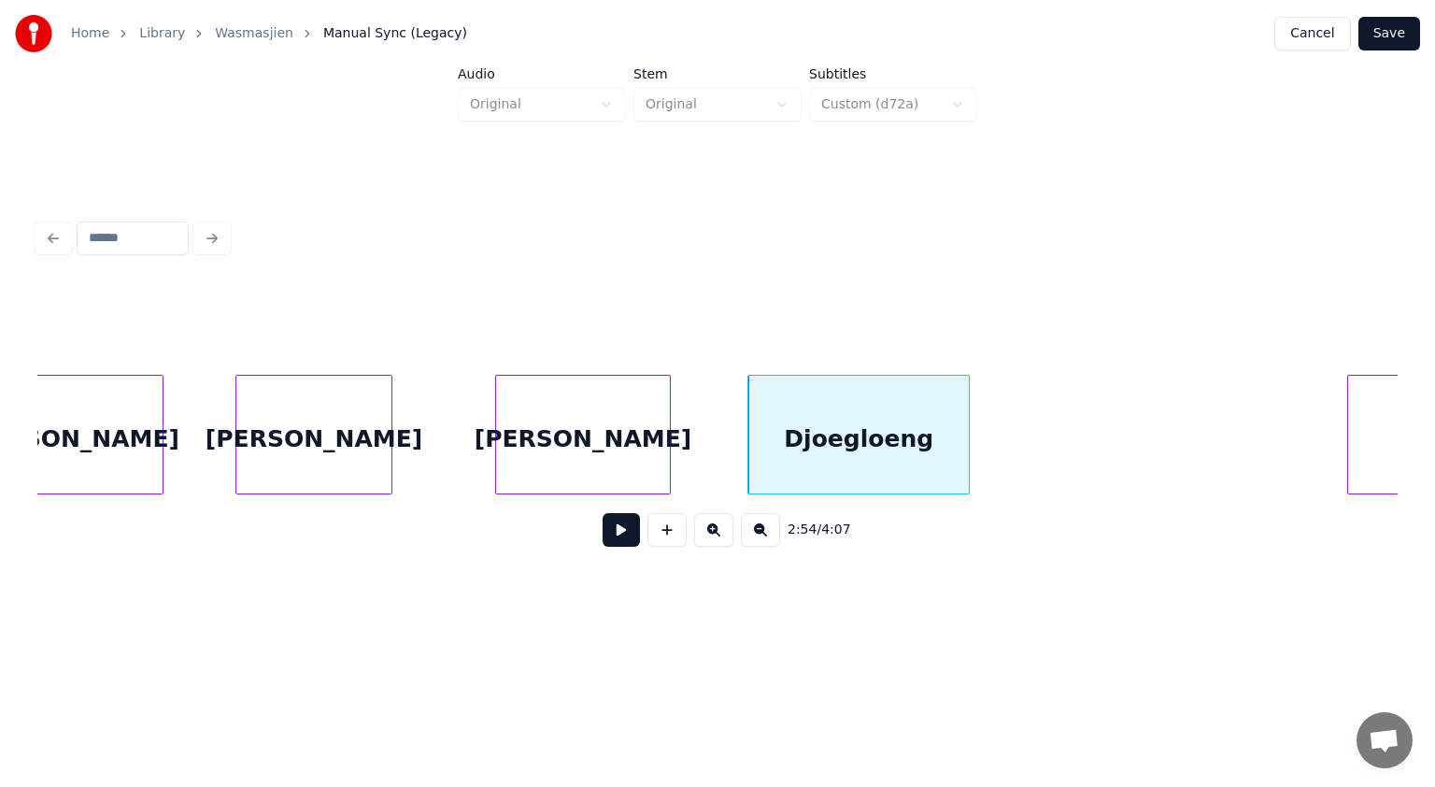
click at [965, 463] on div at bounding box center [966, 435] width 6 height 118
click at [885, 425] on div "Djoegloeng" at bounding box center [858, 439] width 221 height 127
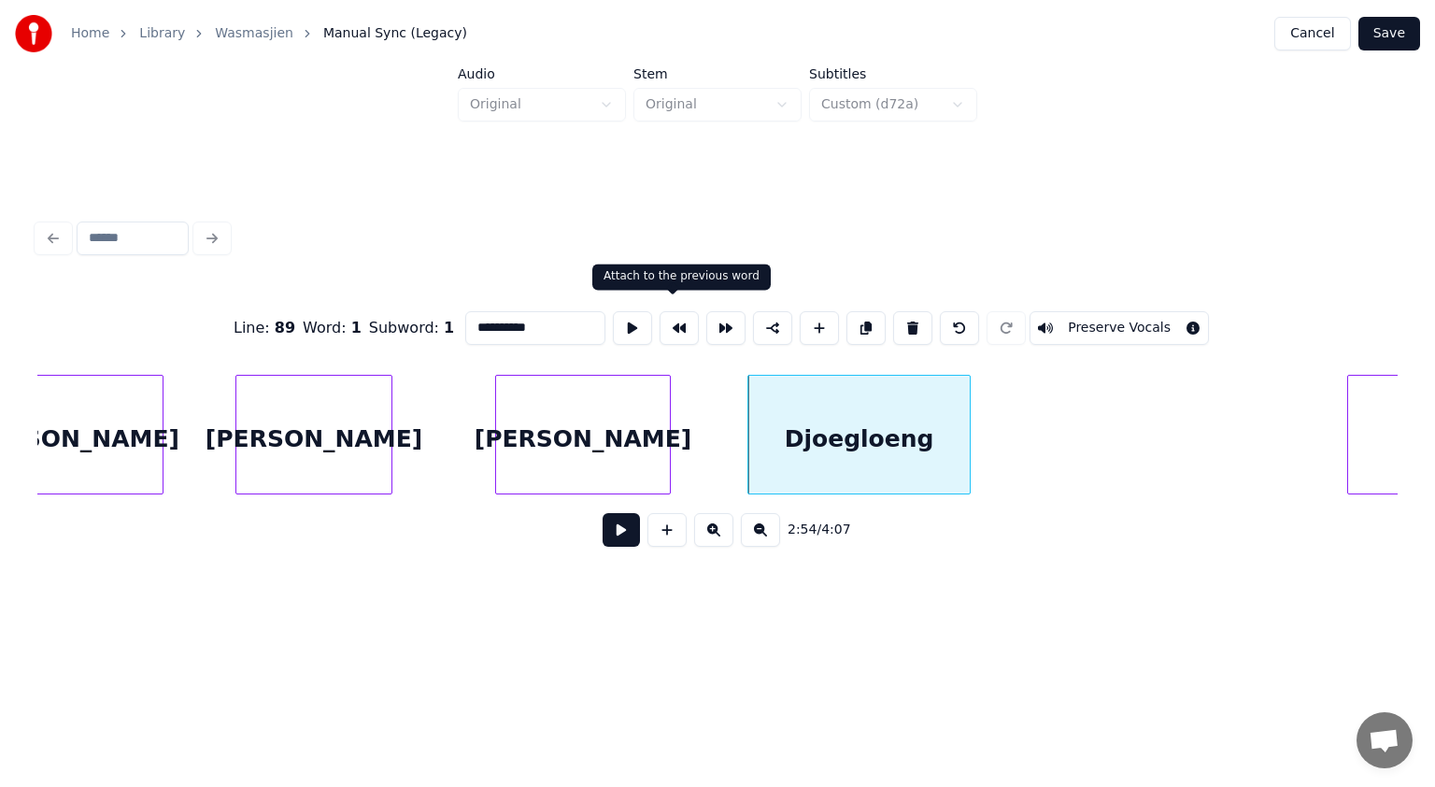
click at [1060, 401] on div "**********" at bounding box center [717, 423] width 1360 height 284
drag, startPoint x: 549, startPoint y: 315, endPoint x: 456, endPoint y: 320, distance: 93.6
click at [456, 320] on div "Line : 89 Word : 1 Subword : 1 ******** Preserve Vocals" at bounding box center [717, 327] width 1360 height 93
click at [949, 438] on div at bounding box center [950, 435] width 6 height 118
type input "********"
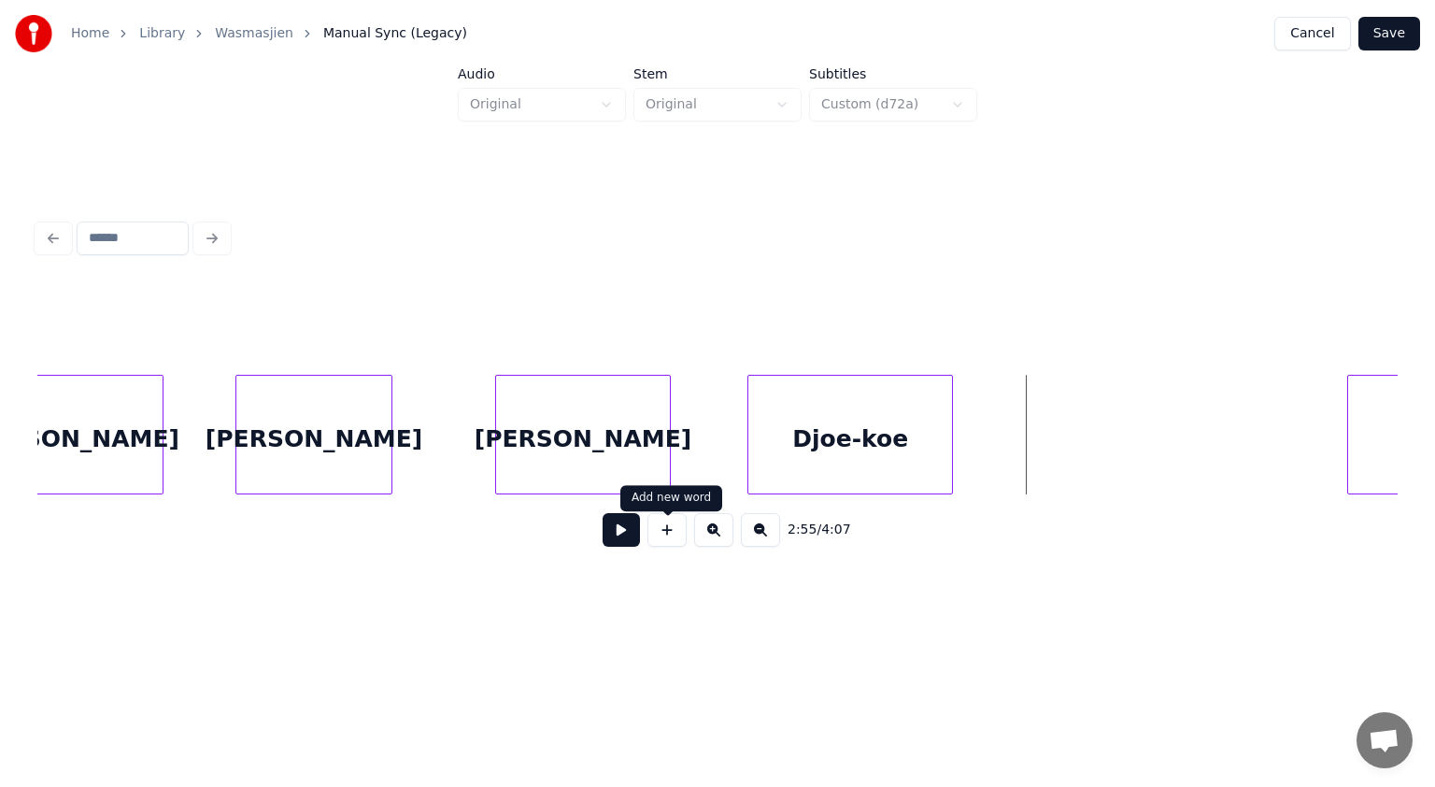
click at [675, 535] on button at bounding box center [667, 530] width 39 height 34
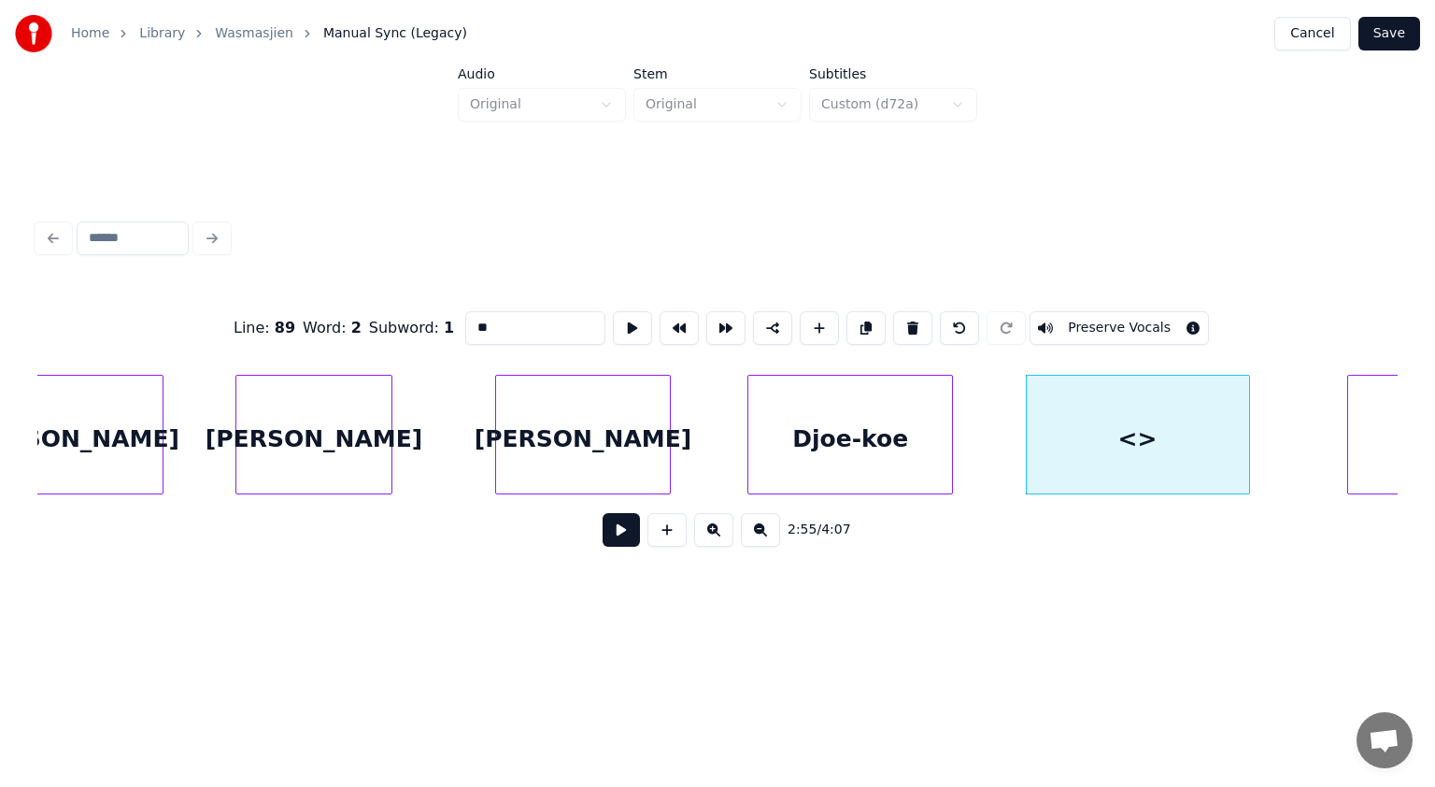
drag, startPoint x: 519, startPoint y: 318, endPoint x: 367, endPoint y: 345, distance: 153.8
click at [367, 345] on div "Line : 89 Word : 2 Subword : 1 ** Preserve Vocals" at bounding box center [717, 327] width 1360 height 93
paste input "******"
click at [811, 437] on div "Djoe-koe" at bounding box center [850, 439] width 204 height 127
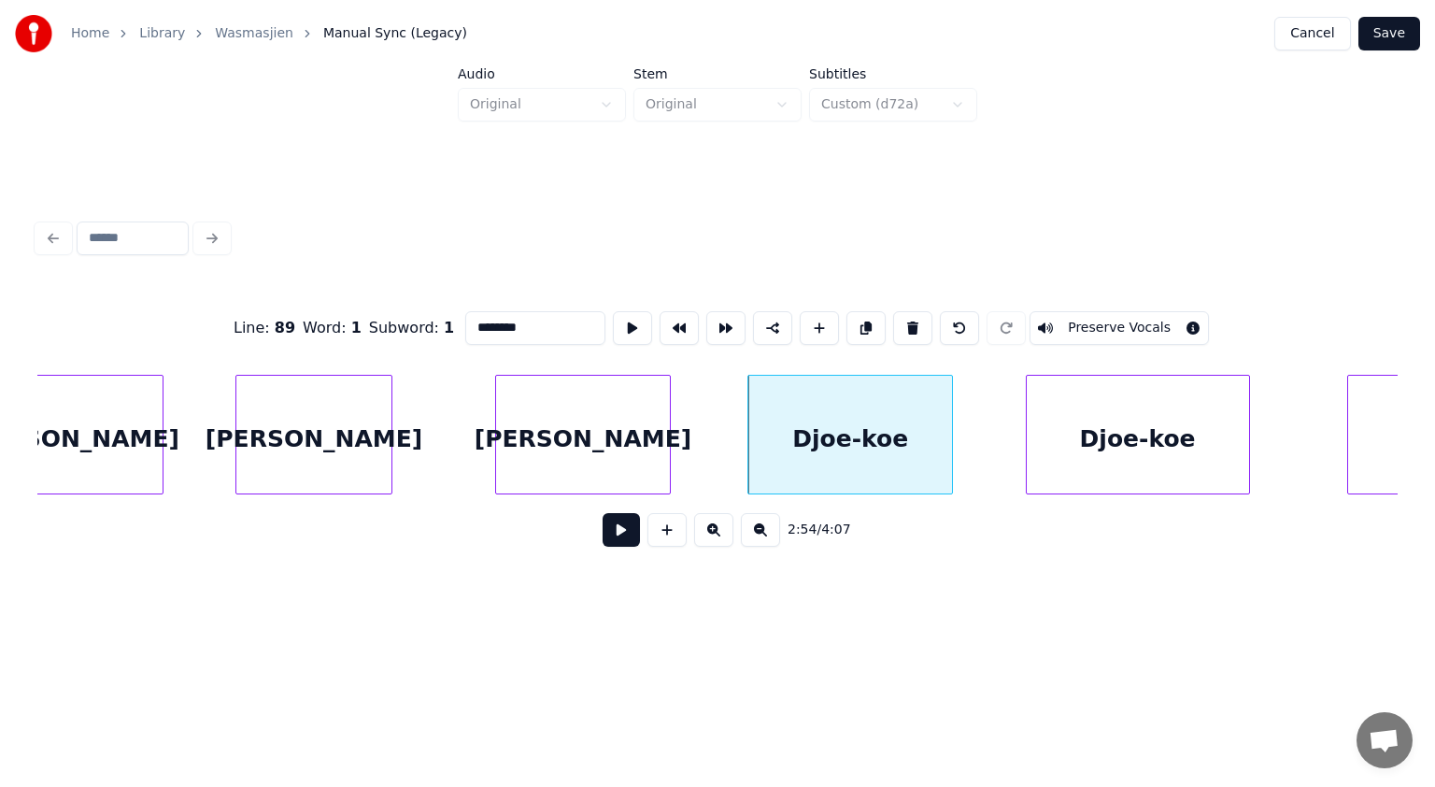
type input "********"
click at [617, 534] on button at bounding box center [621, 530] width 37 height 34
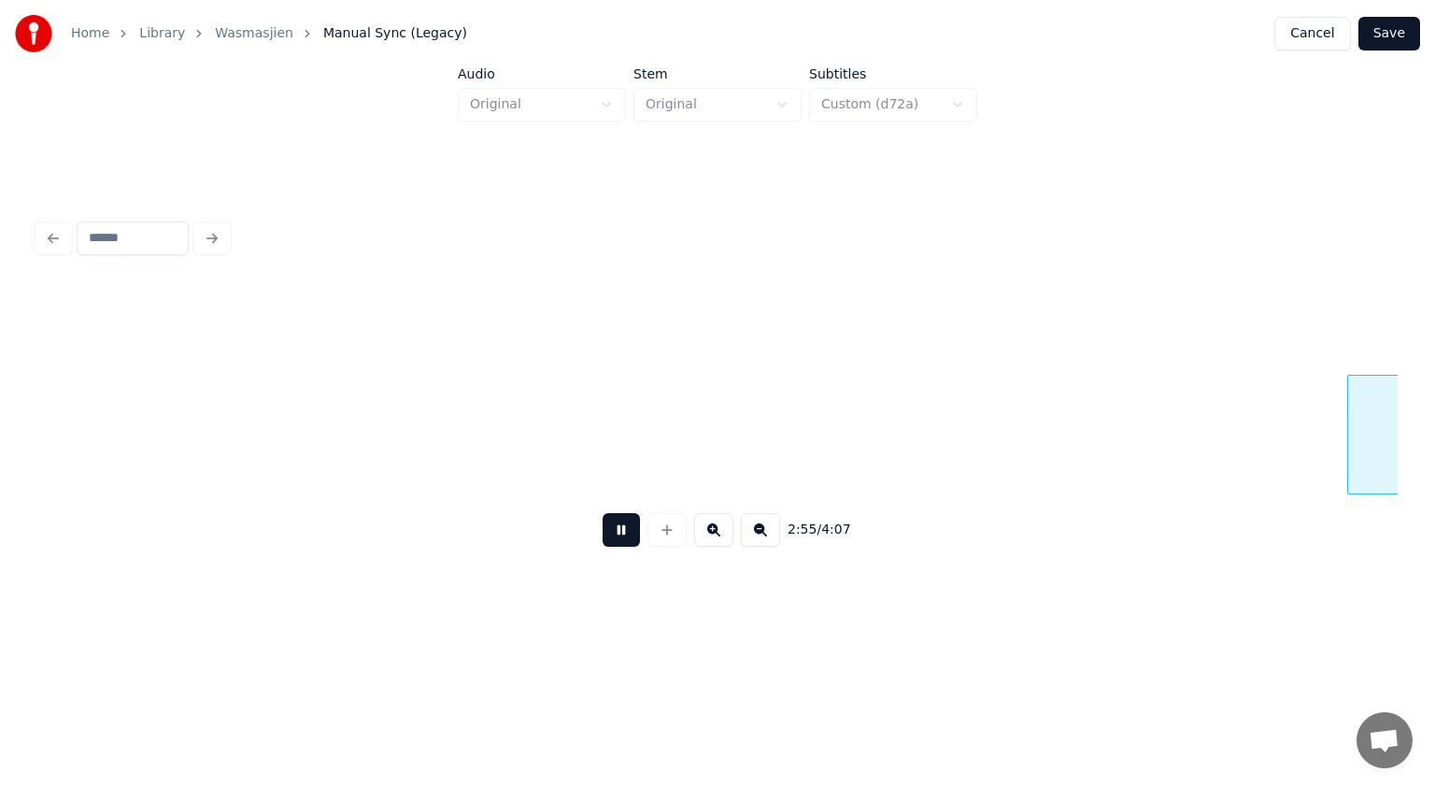
scroll to position [0, 98645]
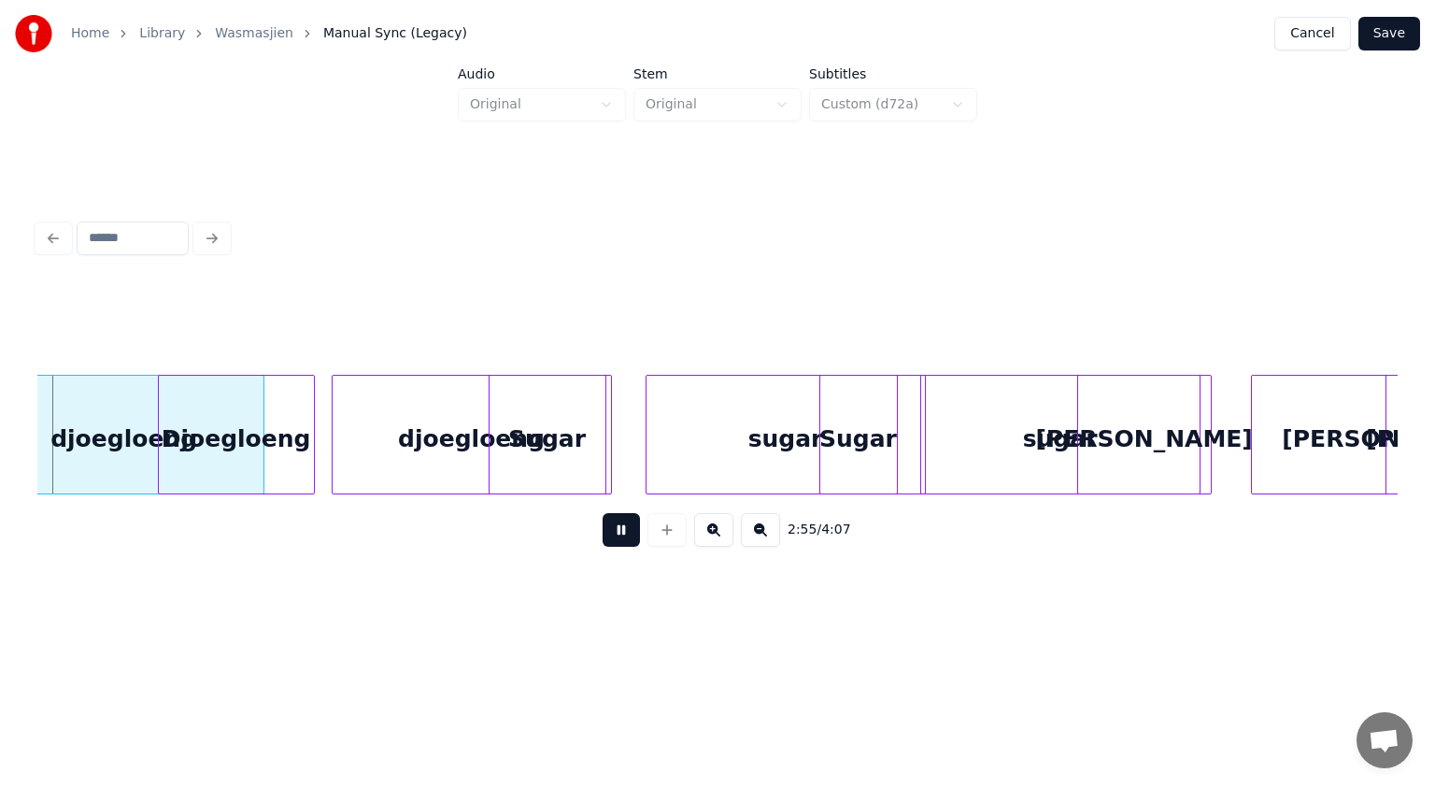
click at [617, 534] on button at bounding box center [621, 530] width 37 height 34
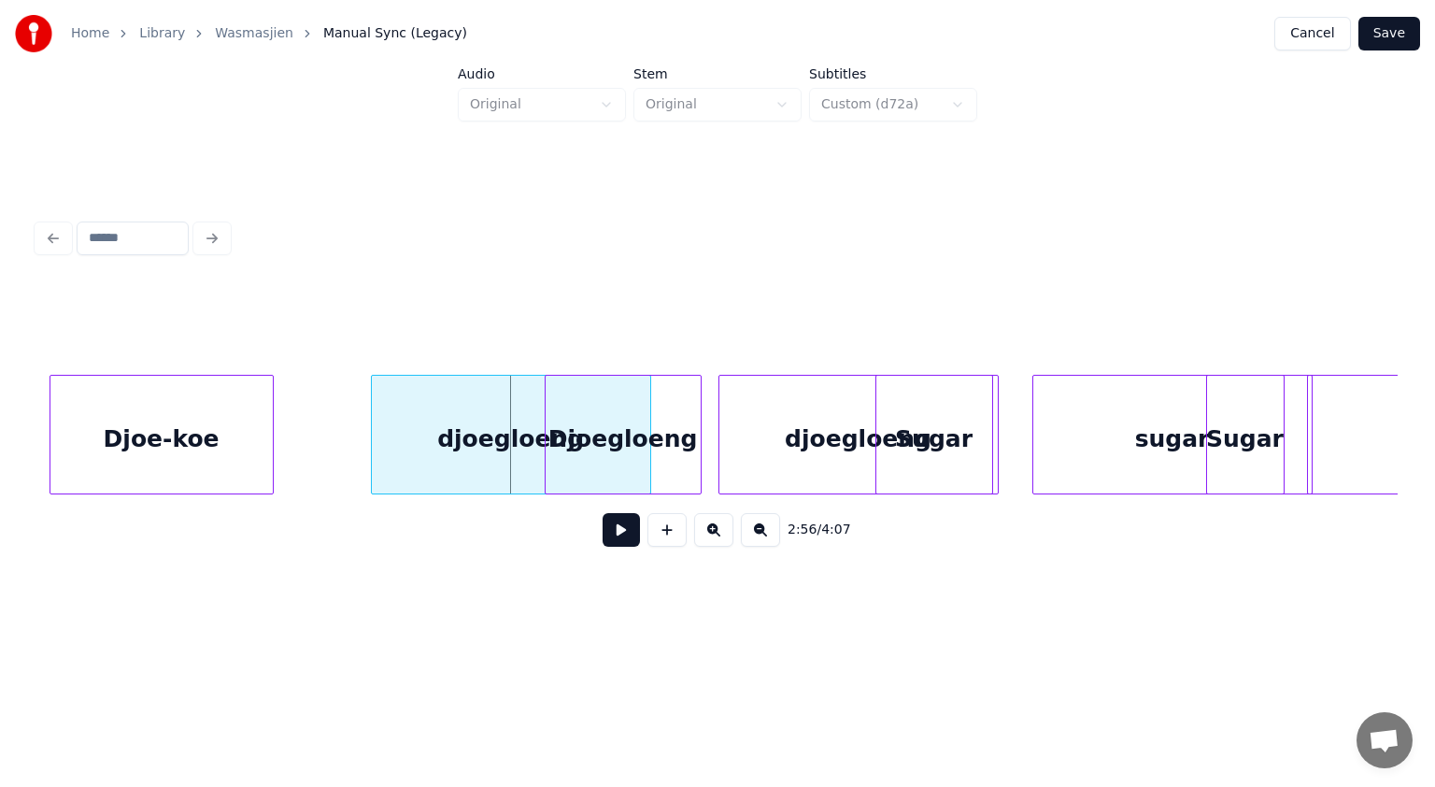
scroll to position [0, 98084]
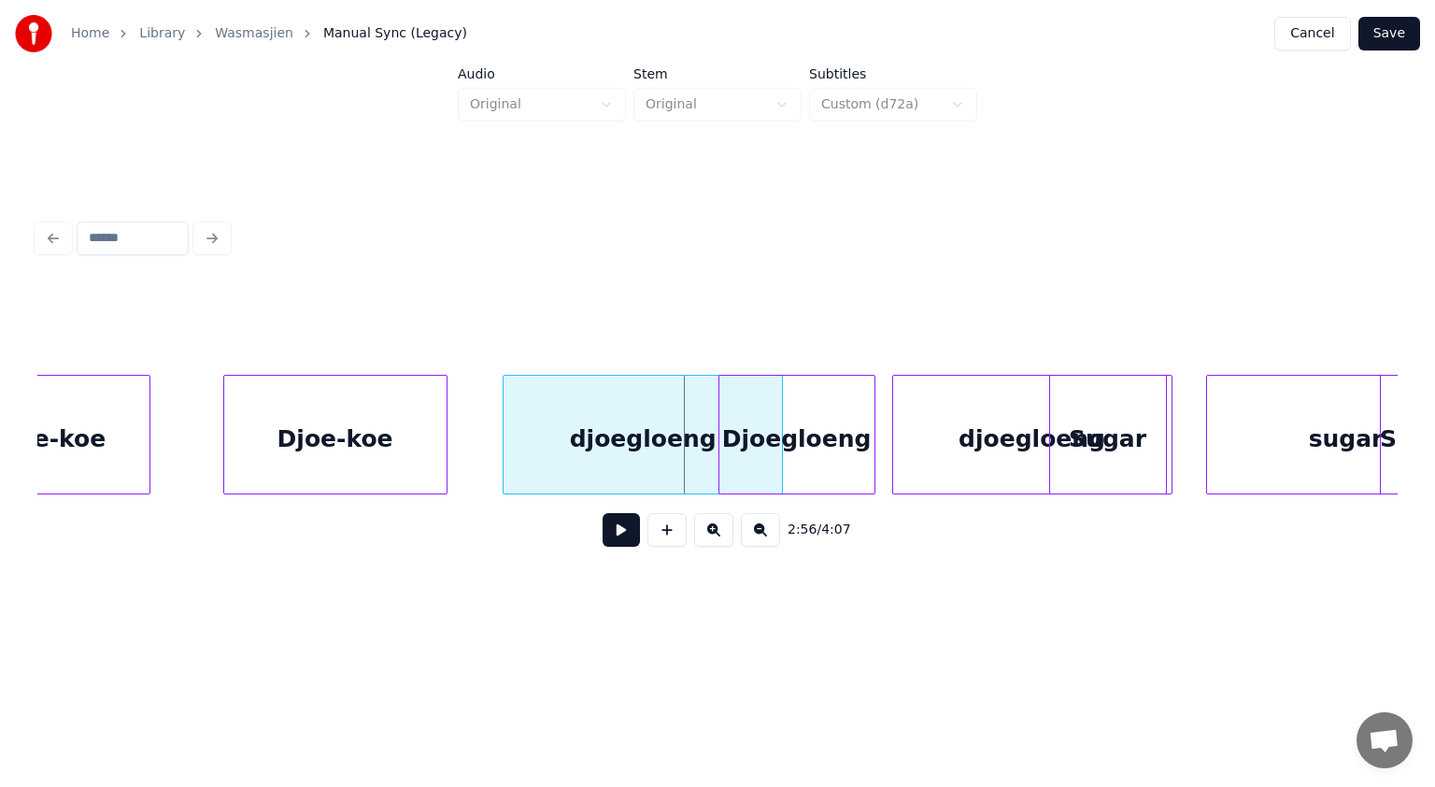
click at [616, 403] on div "djoegloeng" at bounding box center [643, 439] width 278 height 127
click at [638, 441] on div "djoegloeng" at bounding box center [643, 439] width 278 height 127
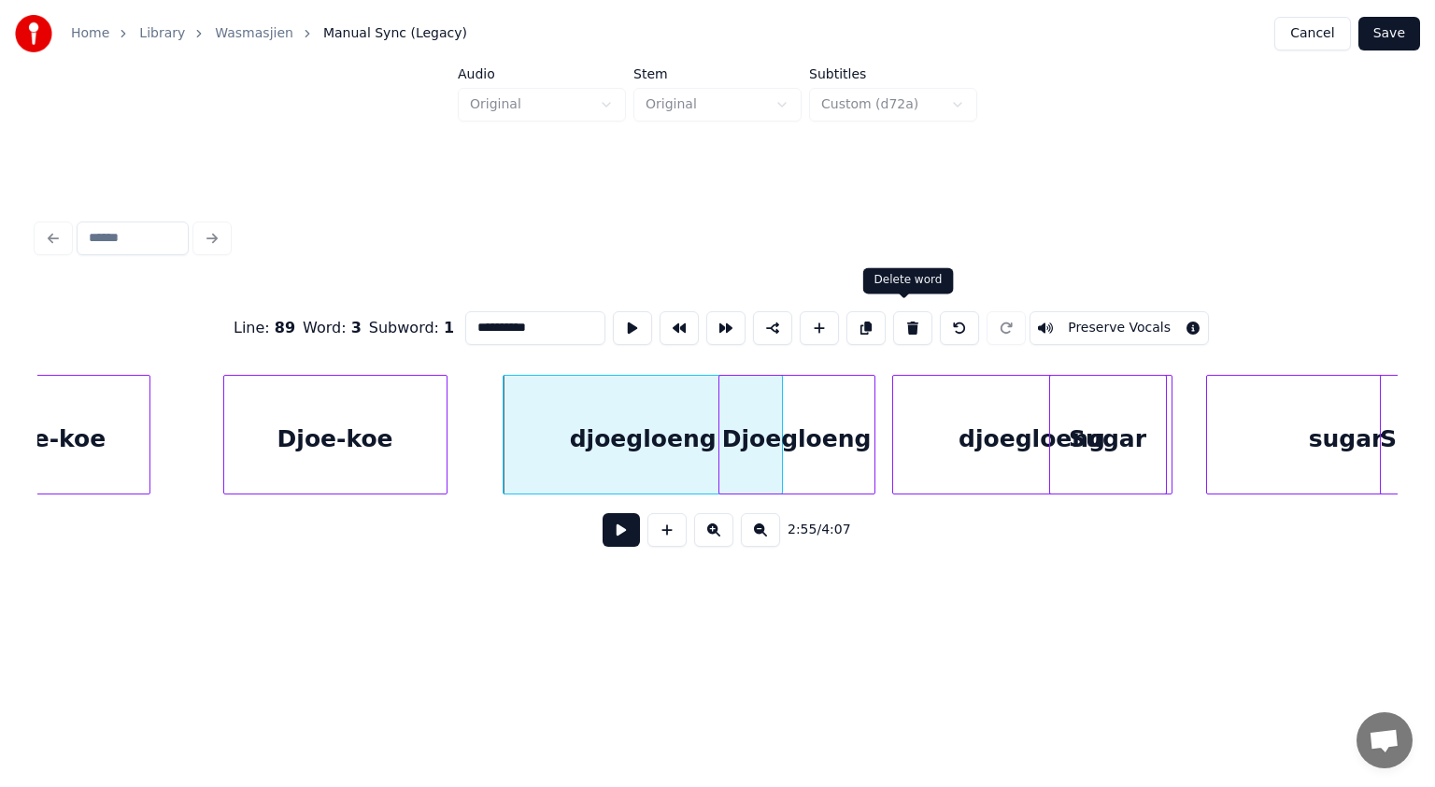
click at [904, 320] on button at bounding box center [912, 328] width 39 height 34
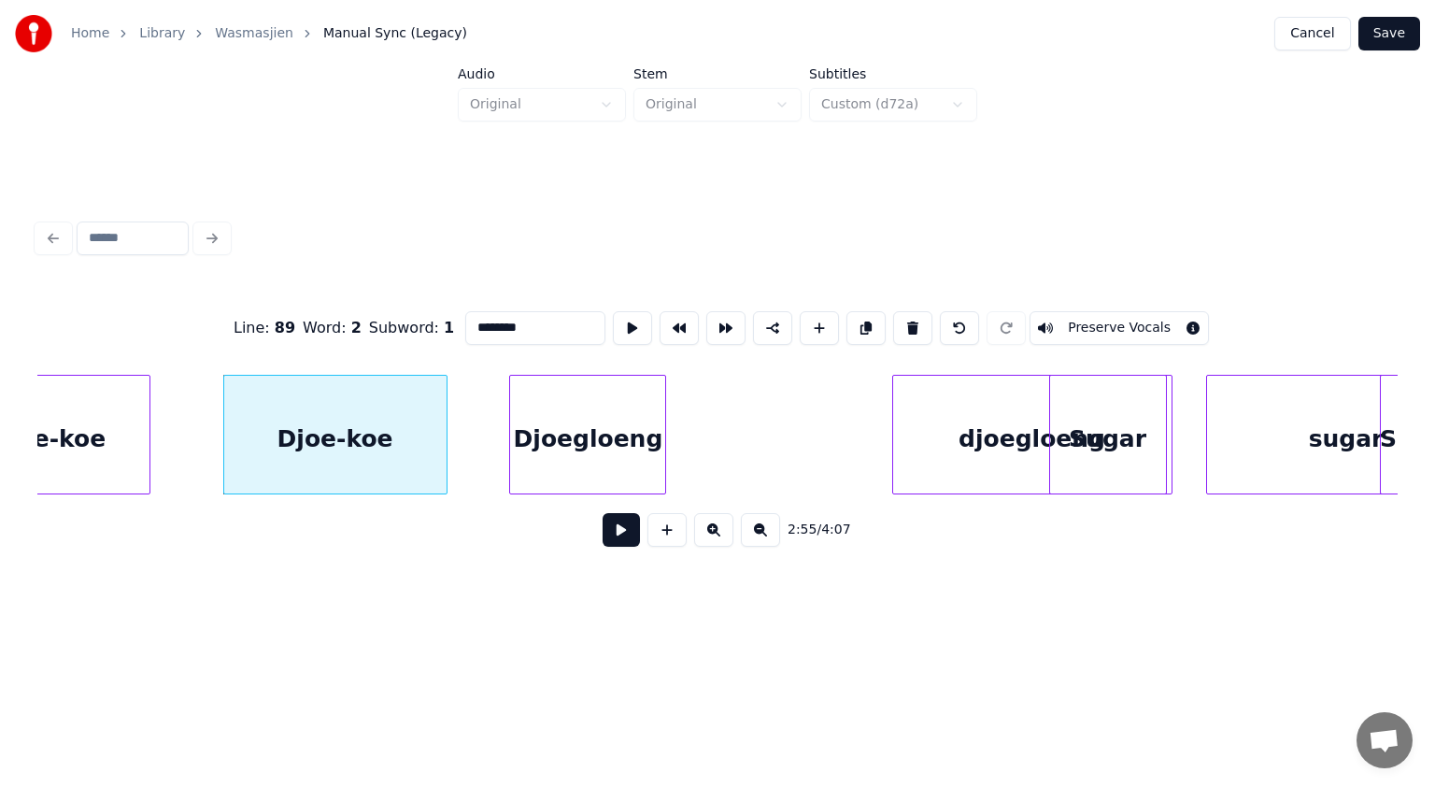
click at [603, 396] on div "Djoegloeng" at bounding box center [587, 439] width 155 height 127
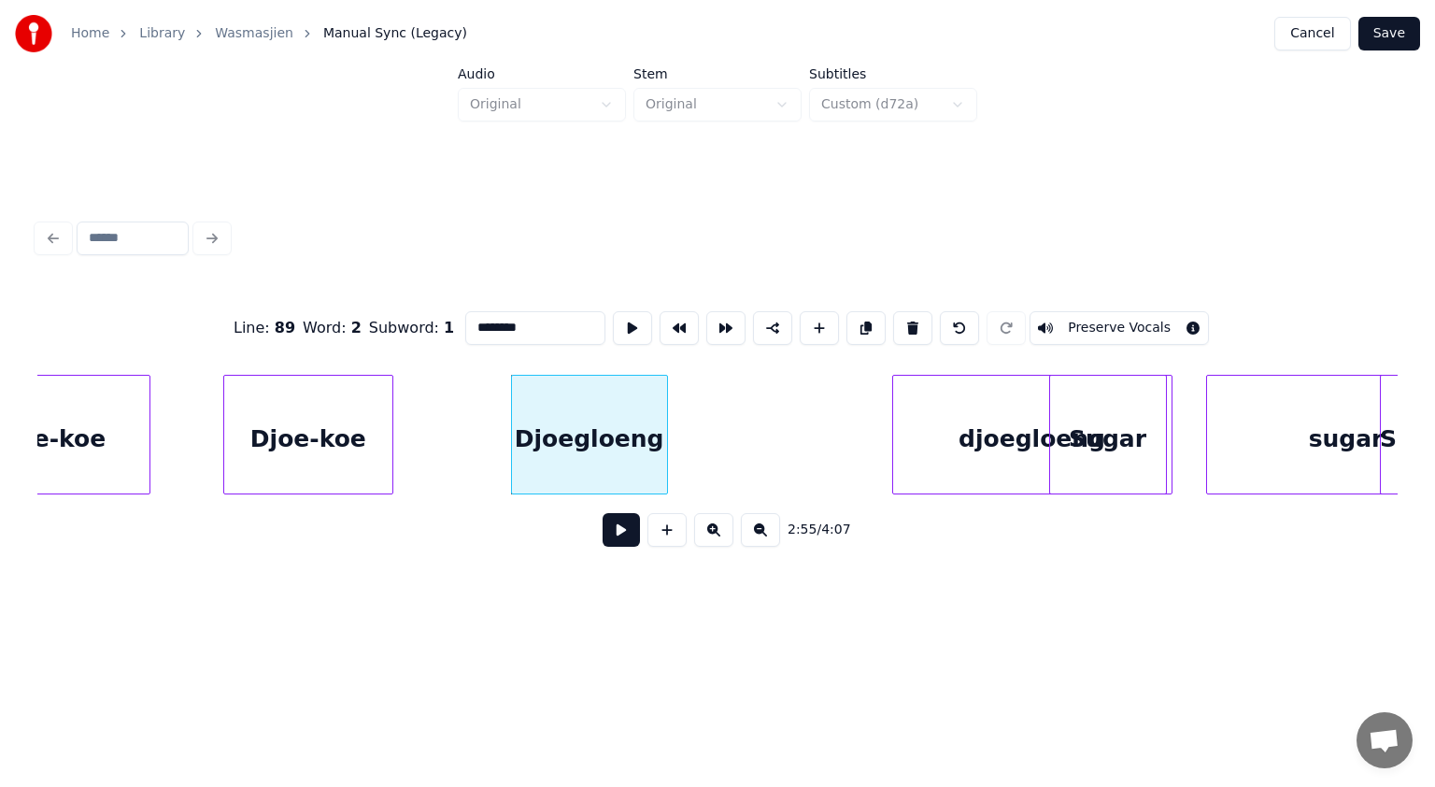
click at [391, 392] on div at bounding box center [390, 435] width 6 height 118
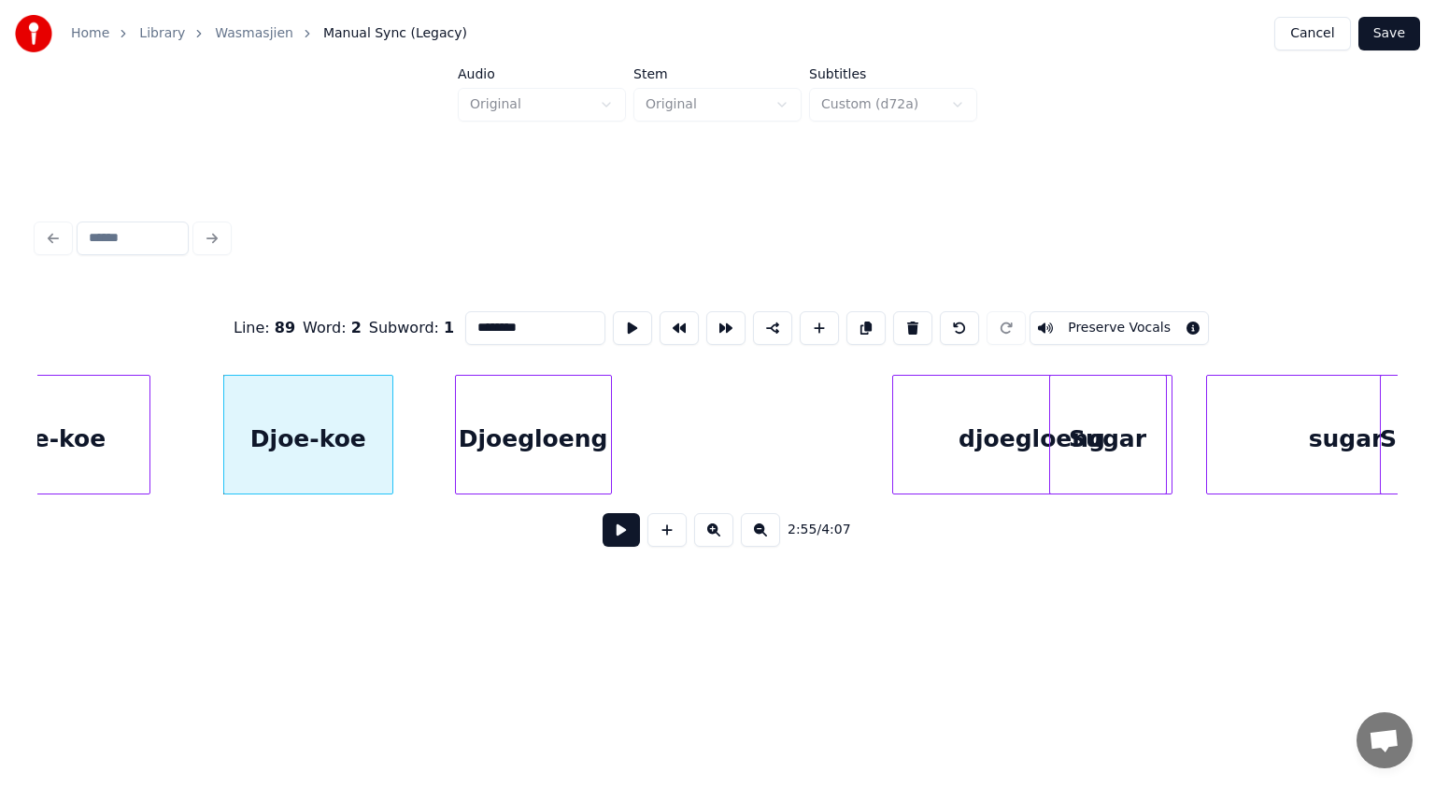
click at [485, 396] on div "Djoegloeng" at bounding box center [533, 439] width 155 height 127
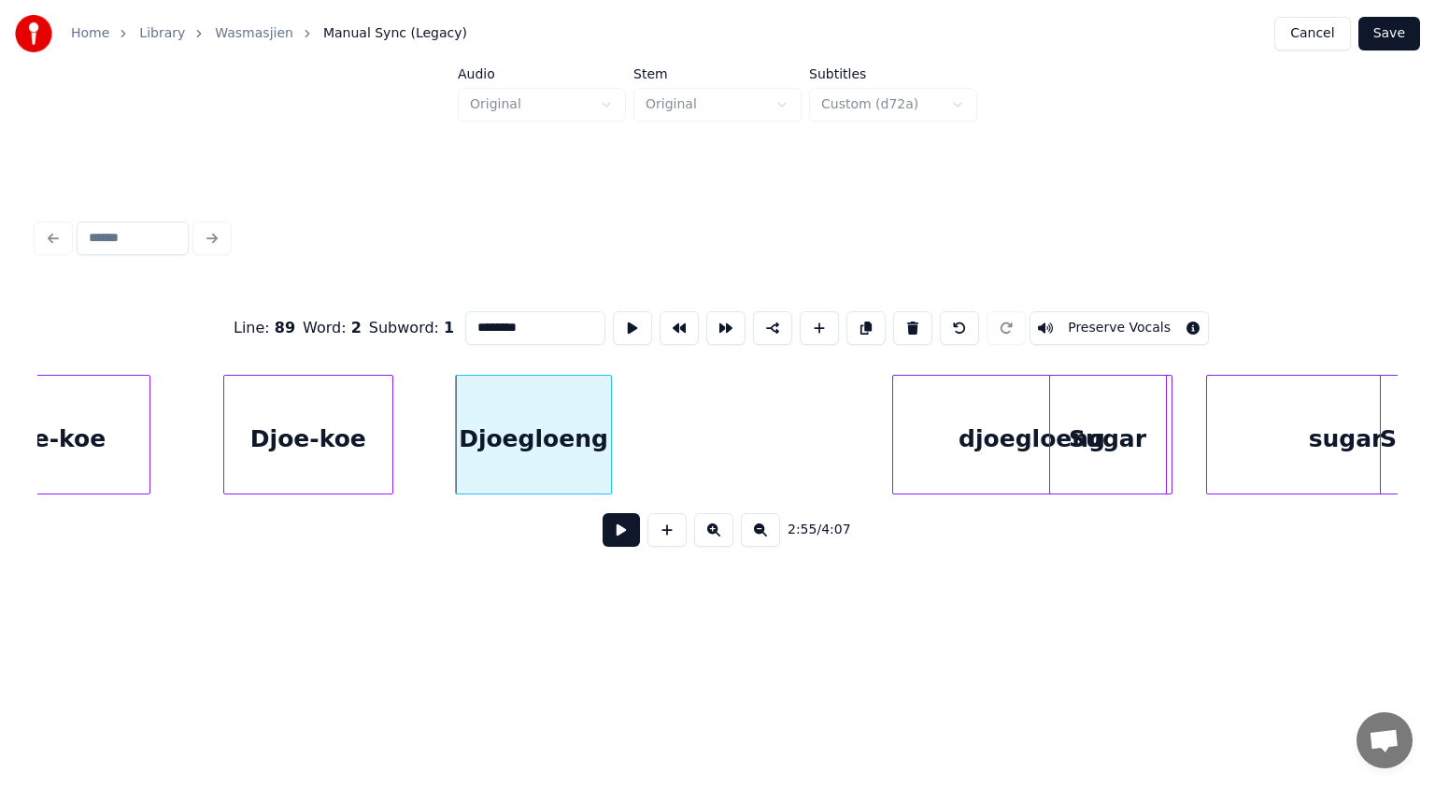
click at [541, 448] on div "Djoegloeng" at bounding box center [533, 439] width 155 height 127
drag, startPoint x: 547, startPoint y: 320, endPoint x: 430, endPoint y: 334, distance: 117.6
click at [430, 334] on div "**********" at bounding box center [717, 327] width 1360 height 93
paste input
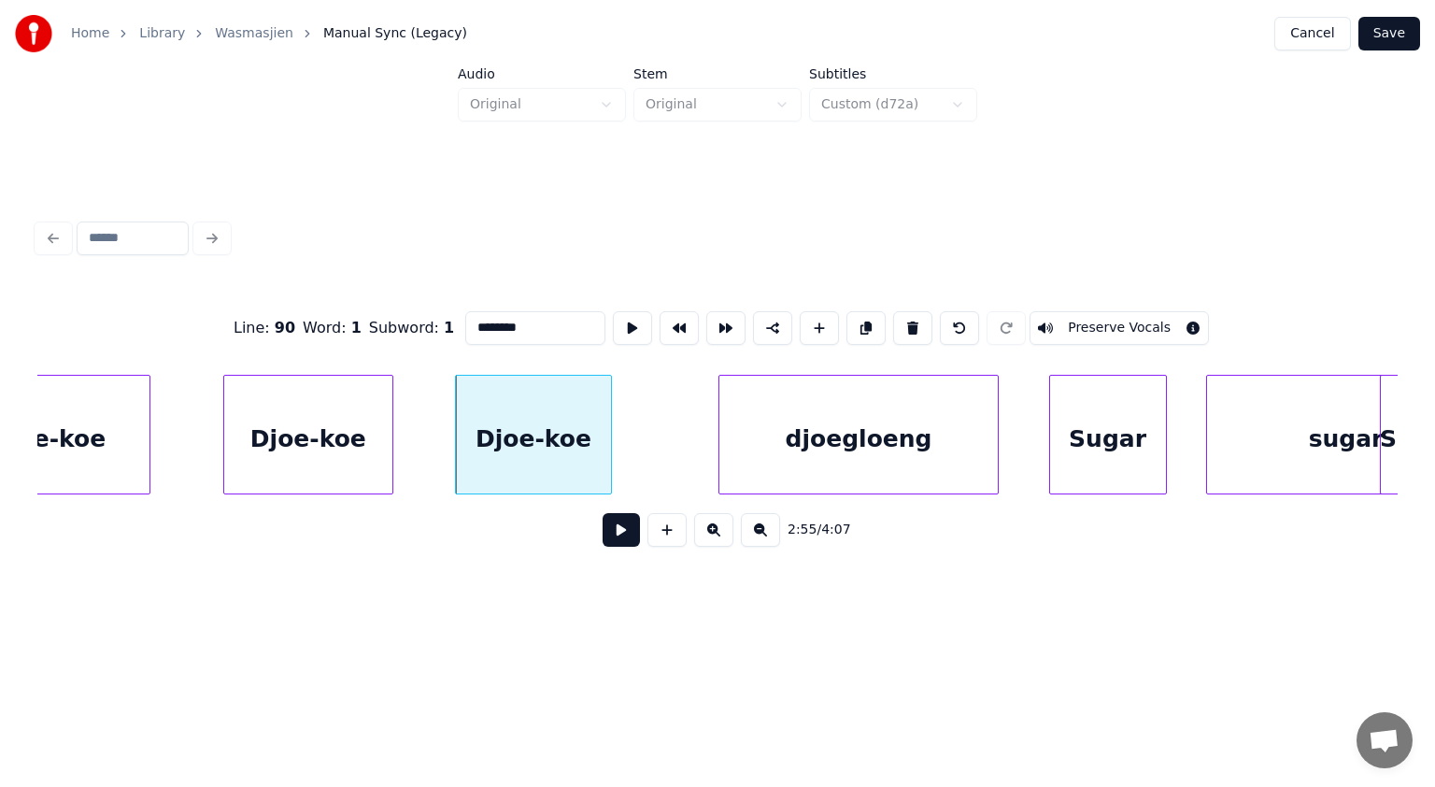
click at [828, 439] on div "djoegloeng" at bounding box center [858, 439] width 278 height 127
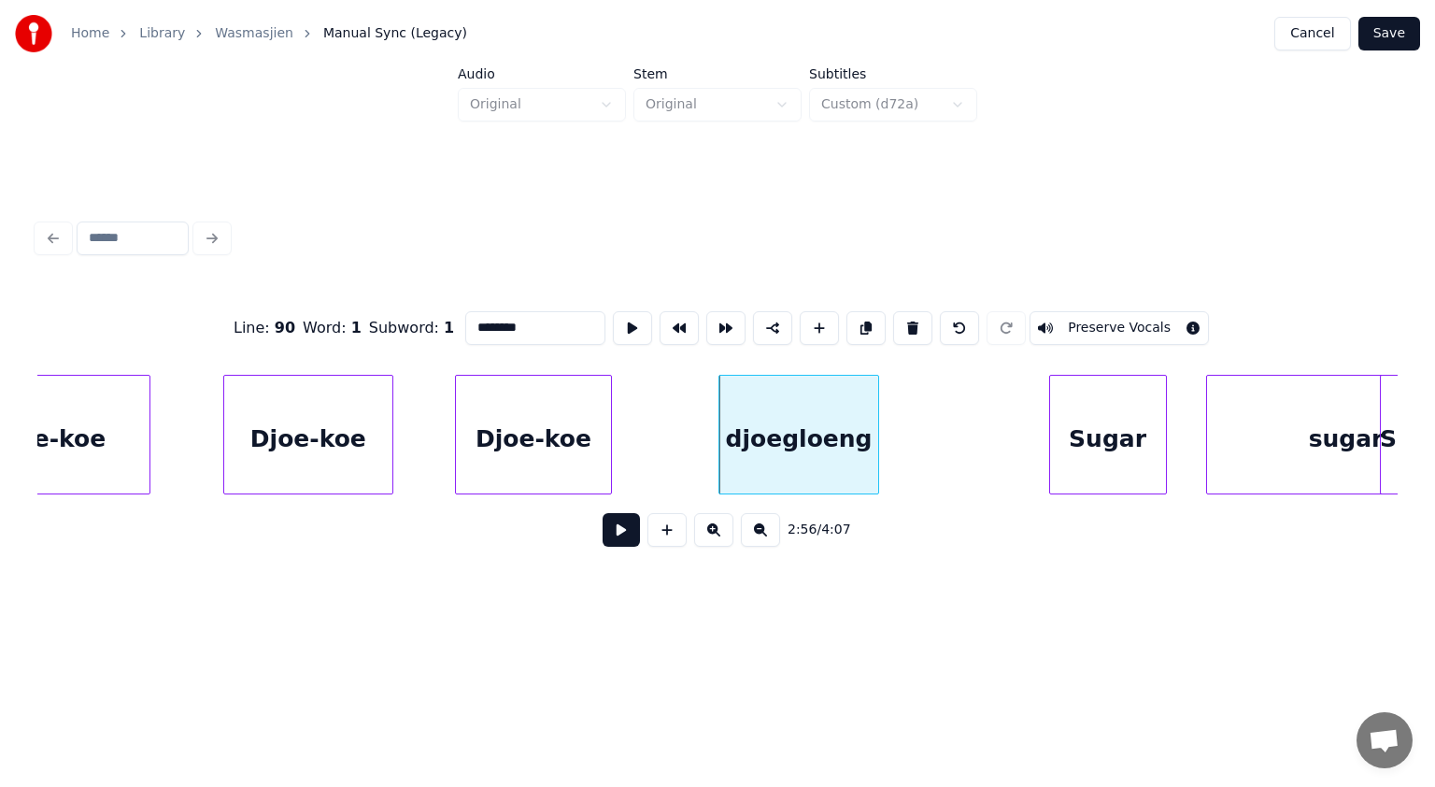
click at [877, 439] on div at bounding box center [876, 435] width 6 height 118
click at [816, 428] on div "djoegloeng" at bounding box center [798, 439] width 159 height 127
drag, startPoint x: 566, startPoint y: 317, endPoint x: 425, endPoint y: 337, distance: 142.6
click at [425, 337] on div "**********" at bounding box center [717, 327] width 1360 height 93
paste input
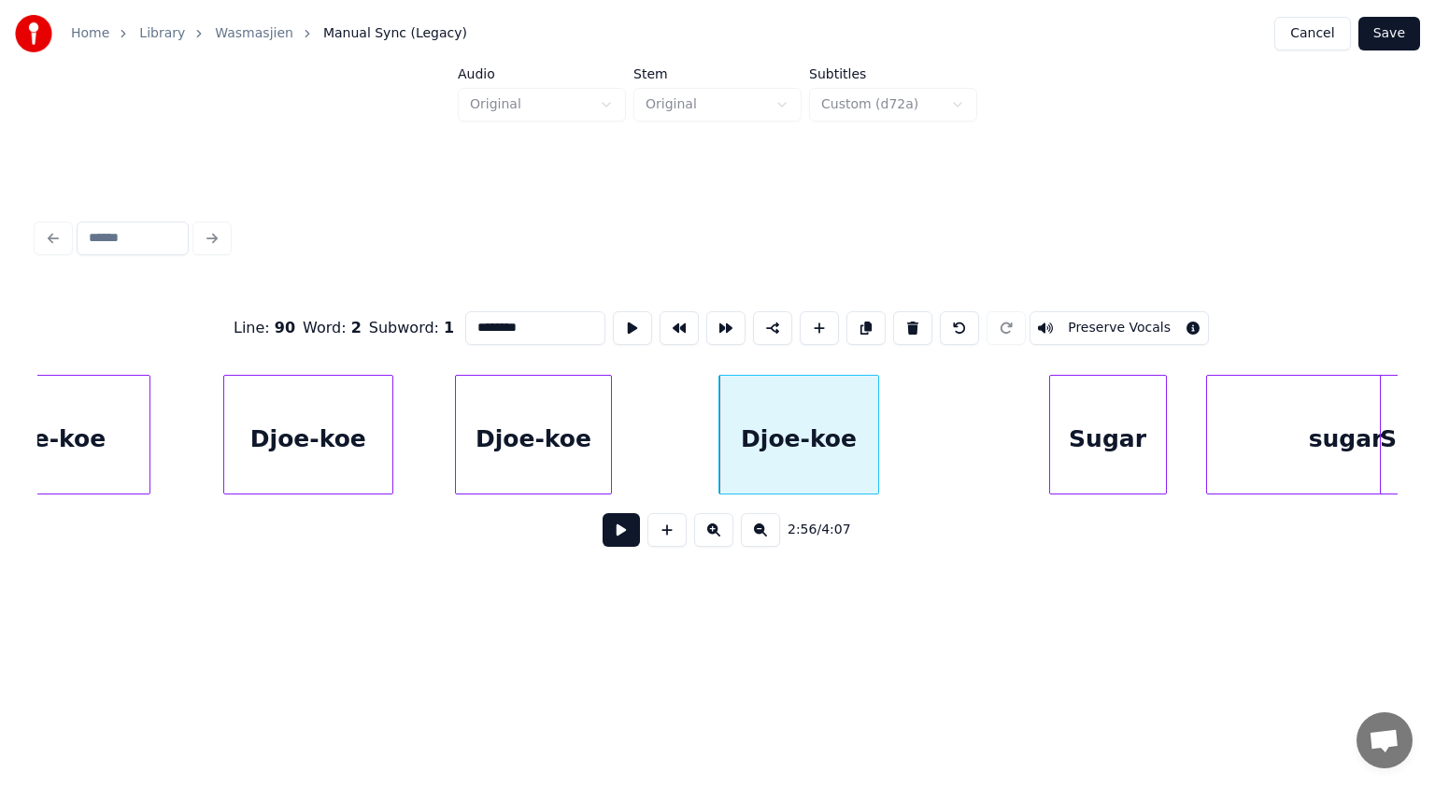
click at [576, 420] on div "Djoe-koe" at bounding box center [533, 439] width 155 height 127
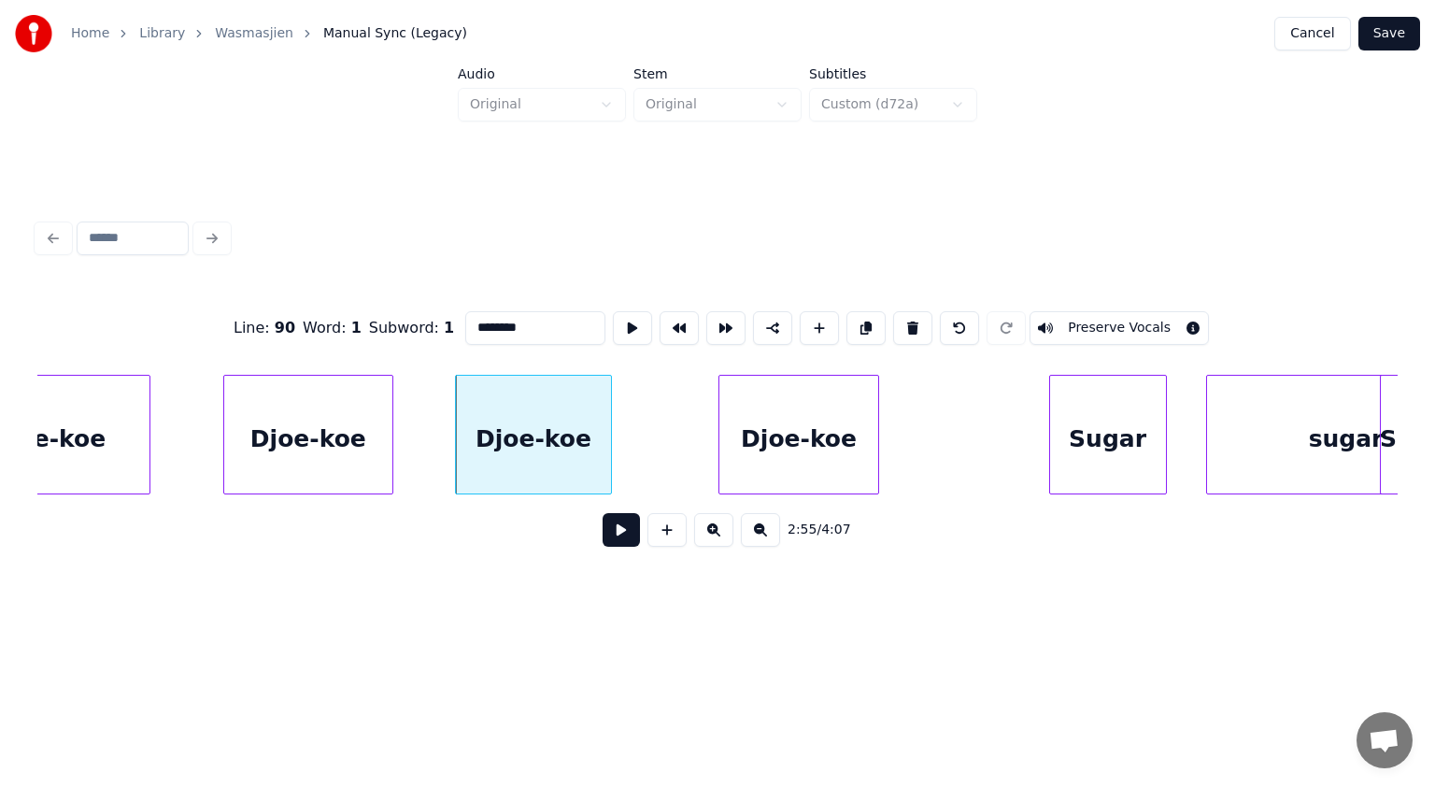
type input "********"
click at [625, 533] on button at bounding box center [621, 530] width 37 height 34
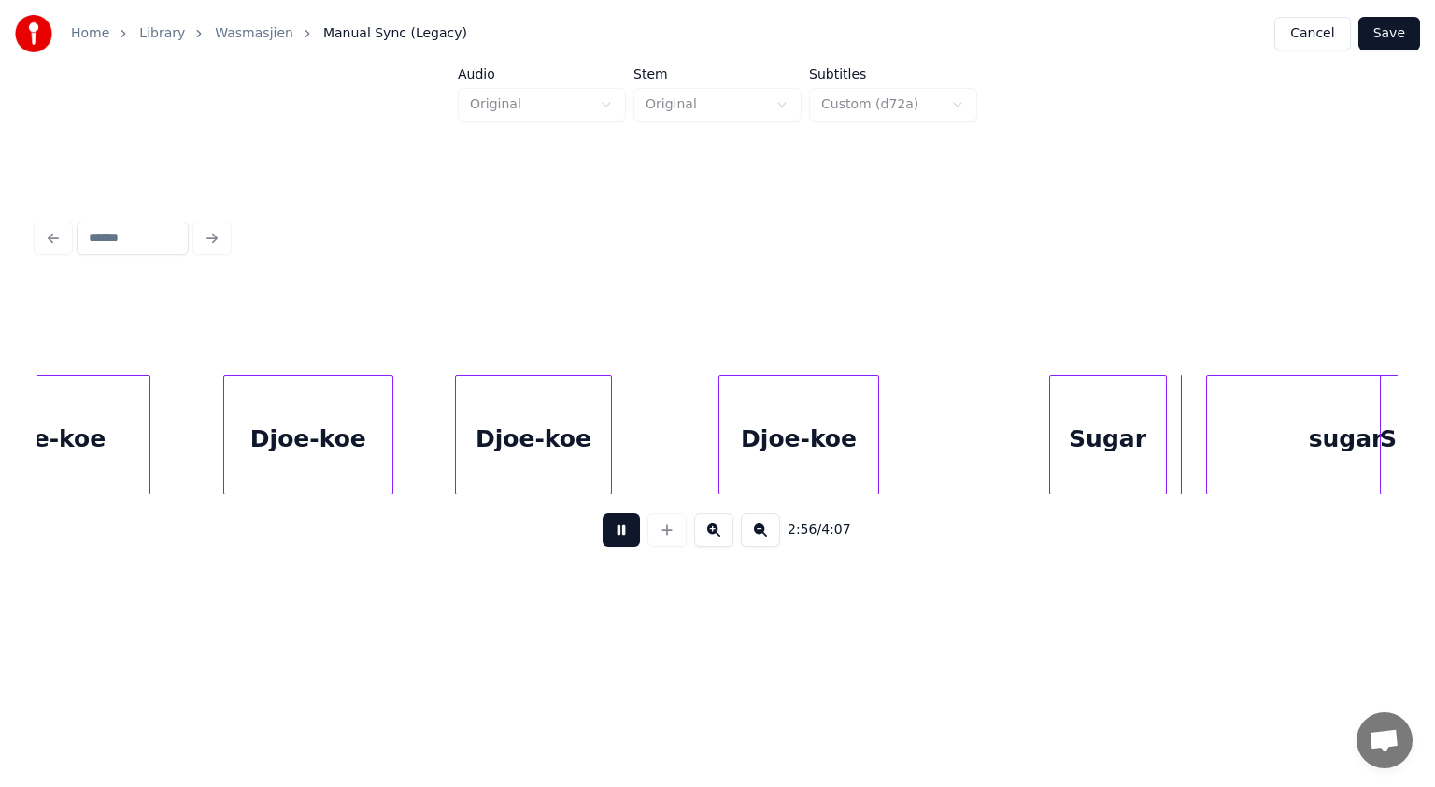
click at [625, 533] on button at bounding box center [621, 530] width 37 height 34
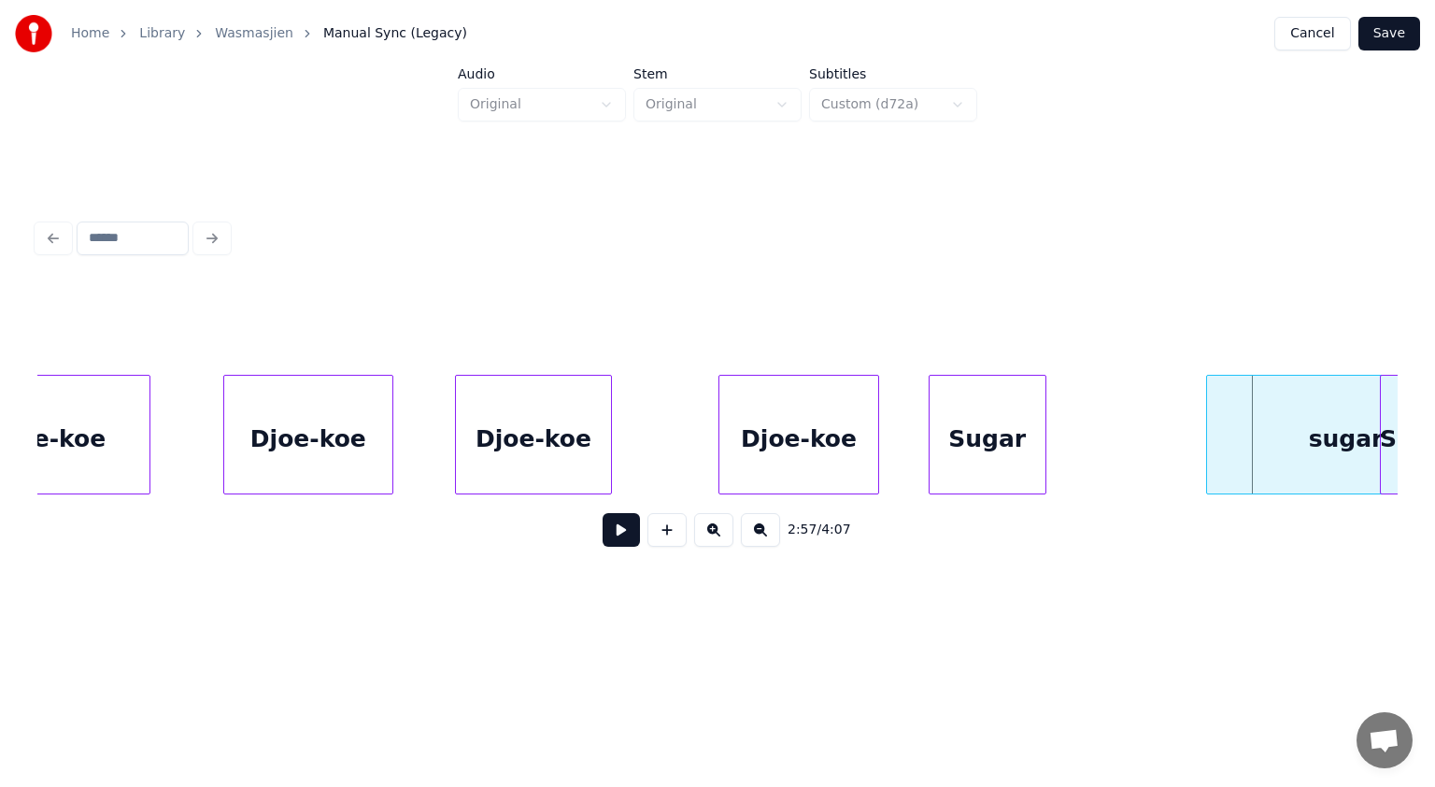
click at [950, 443] on div "Sugar" at bounding box center [988, 439] width 116 height 127
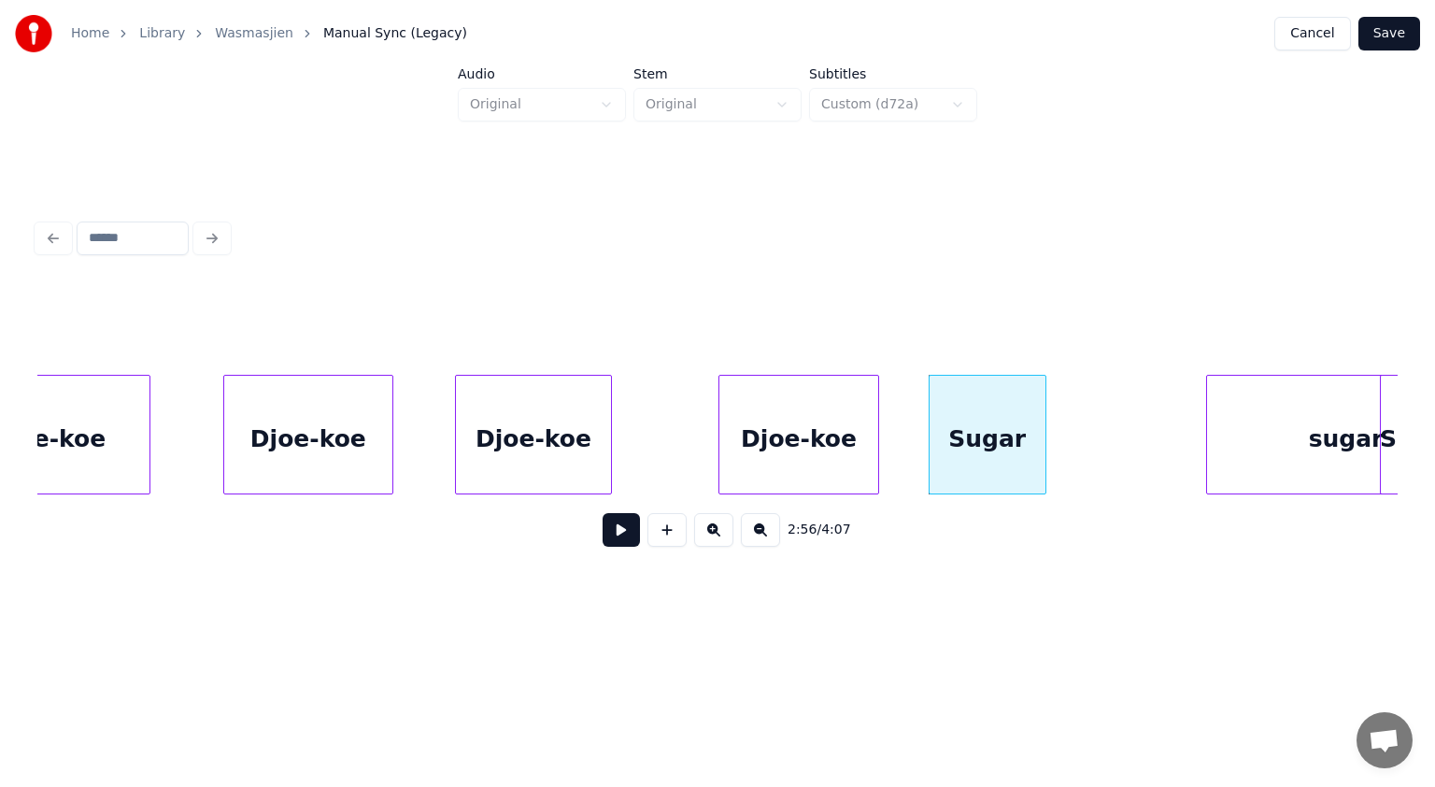
click at [950, 443] on div "Sugar" at bounding box center [988, 439] width 116 height 127
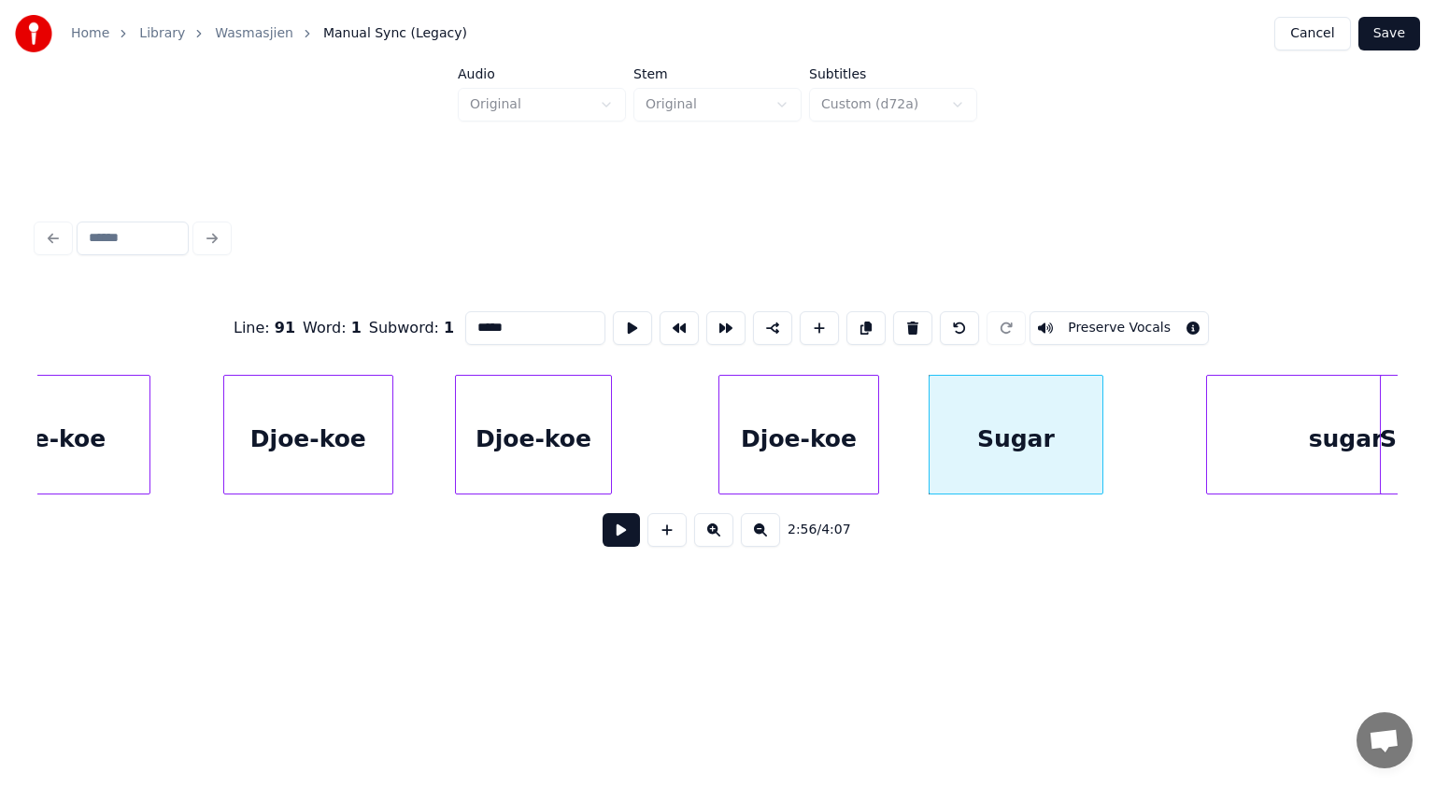
click at [1101, 442] on div at bounding box center [1100, 435] width 6 height 118
click at [629, 536] on button at bounding box center [621, 530] width 37 height 34
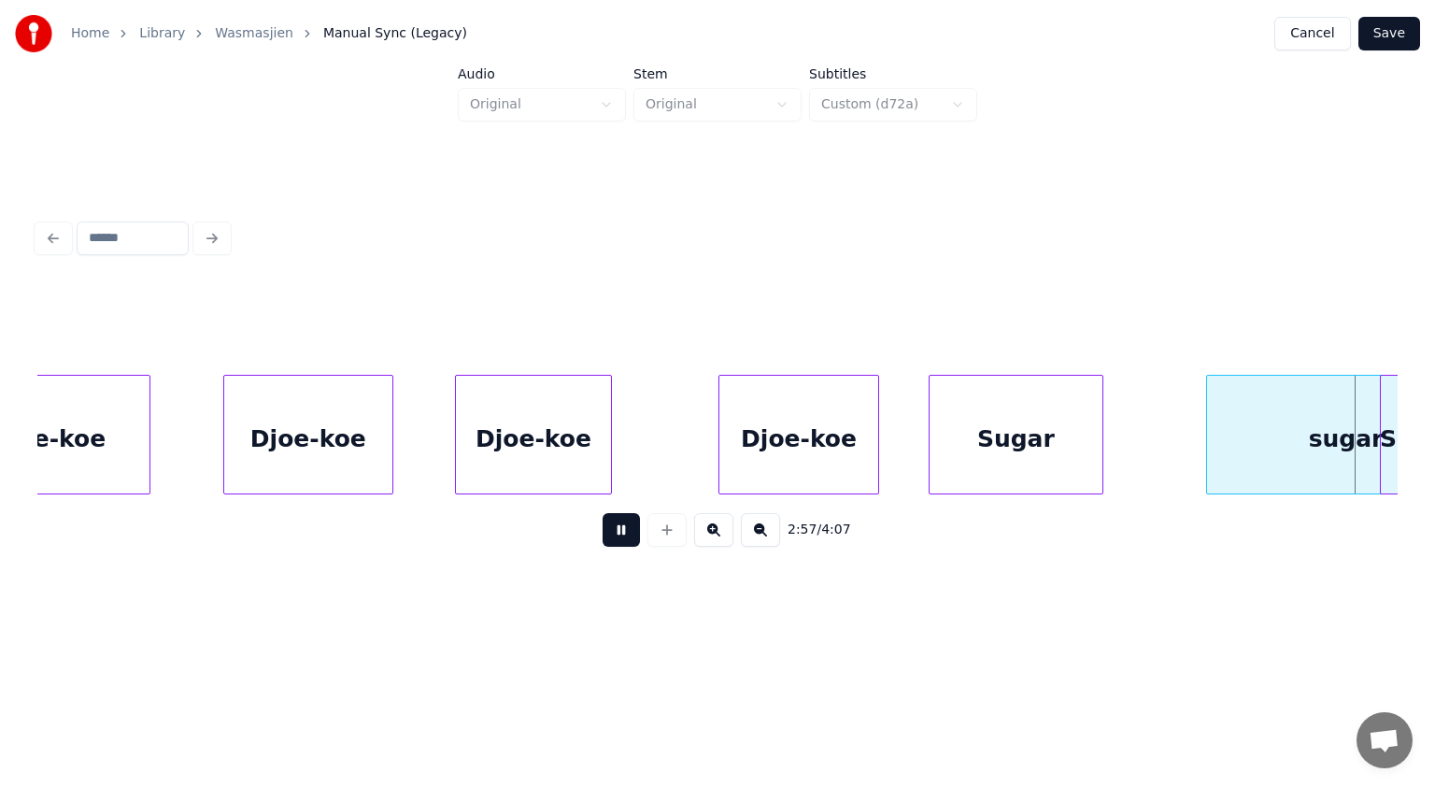
click at [629, 536] on button at bounding box center [621, 530] width 37 height 34
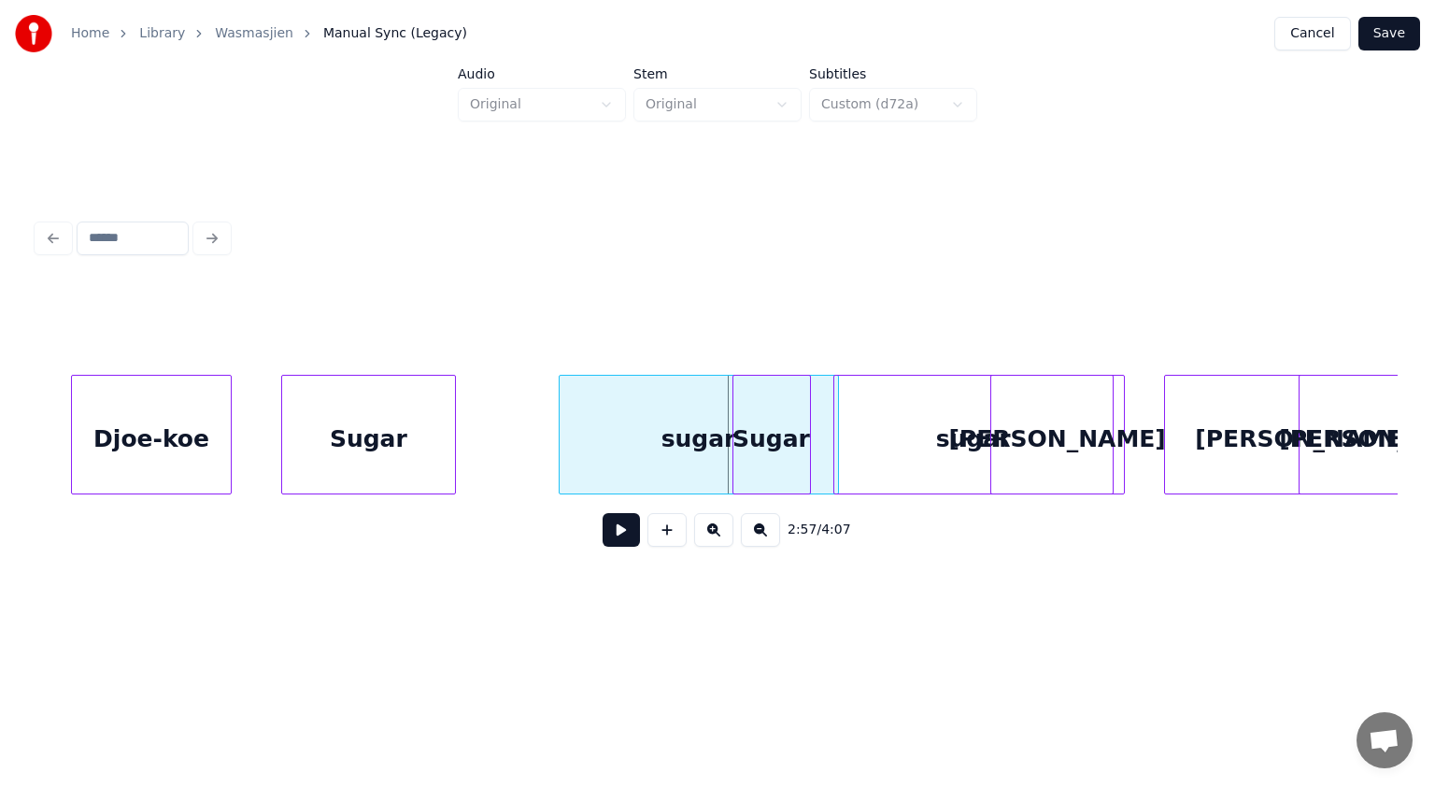
scroll to position [0, 98795]
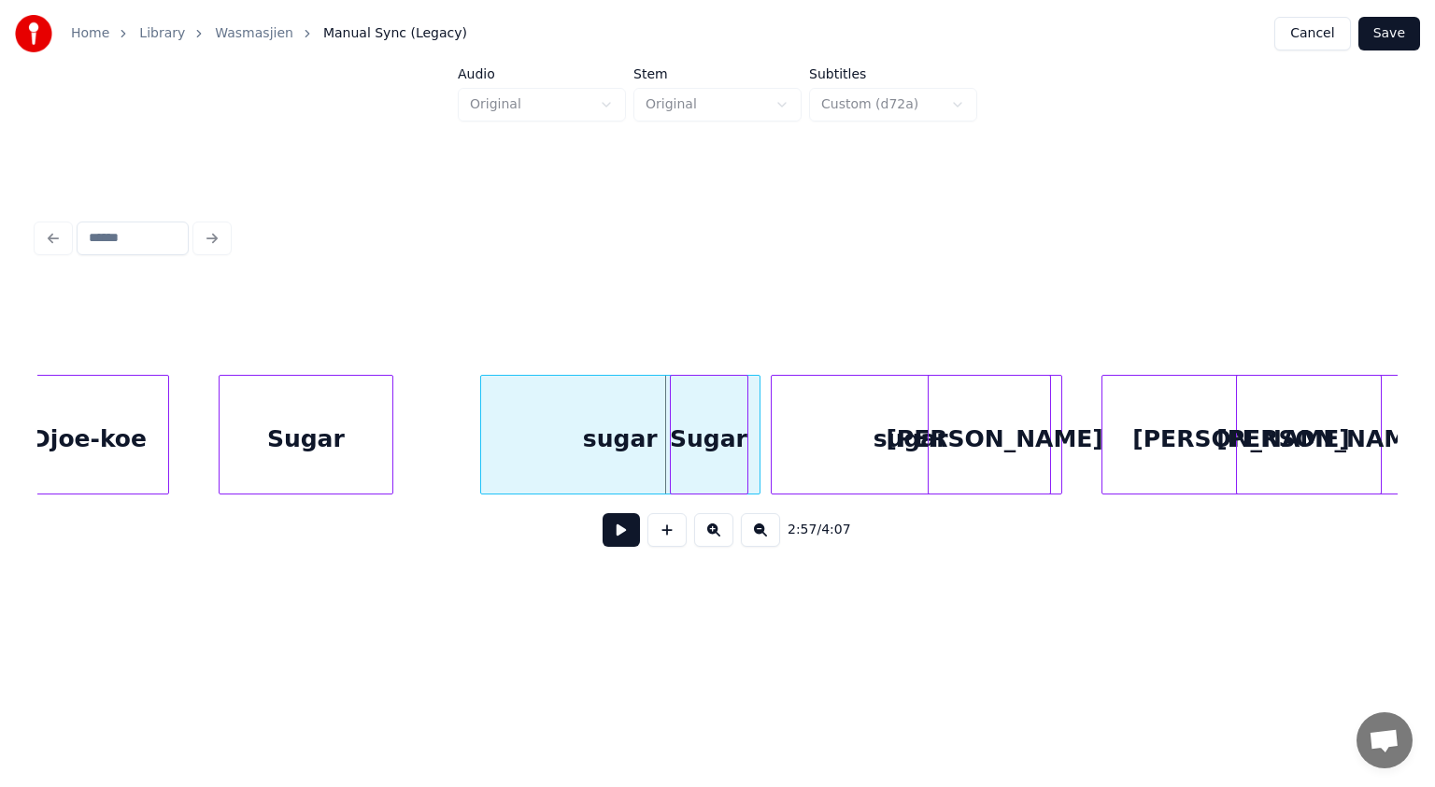
click at [585, 448] on div "sugar" at bounding box center [620, 439] width 278 height 127
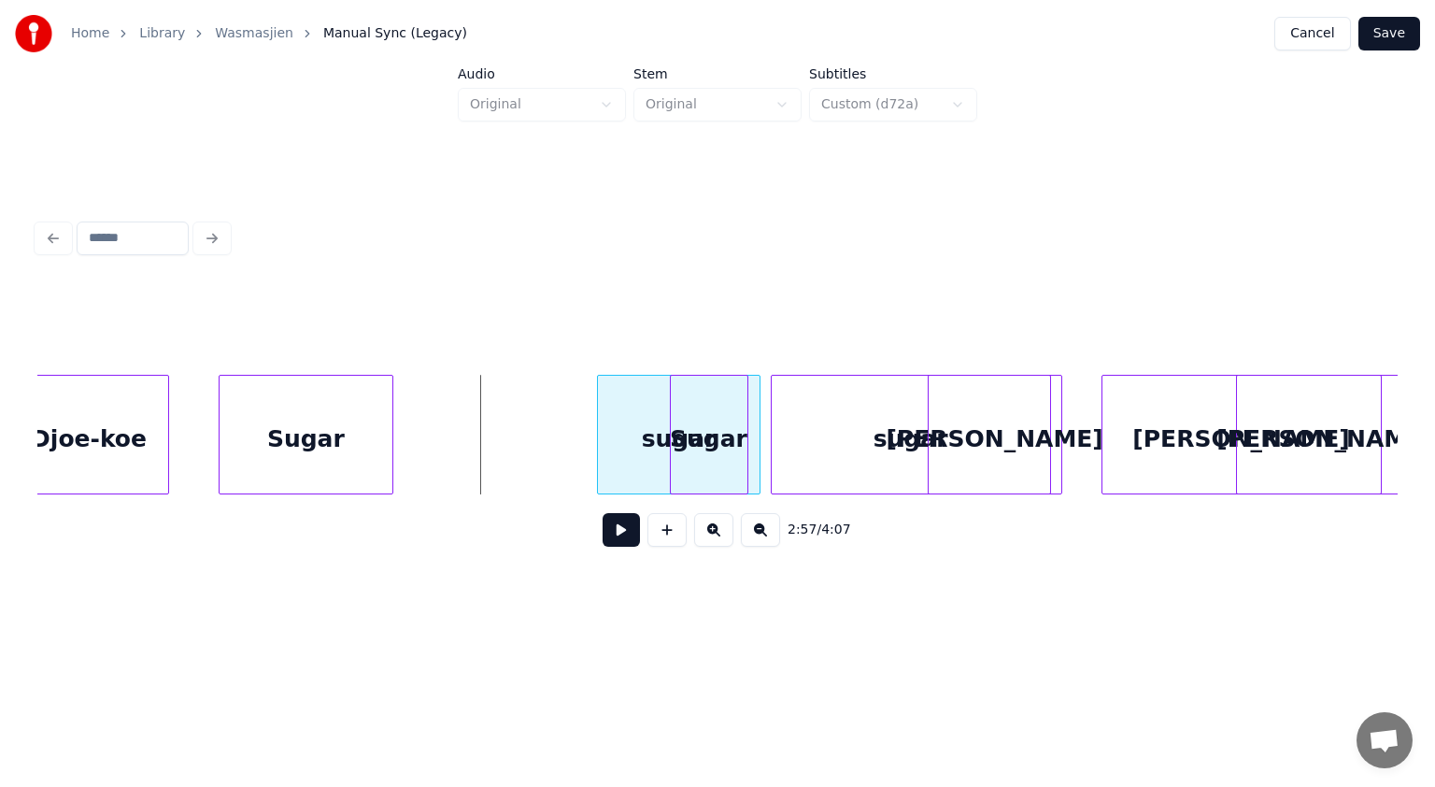
click at [601, 403] on div at bounding box center [601, 435] width 6 height 118
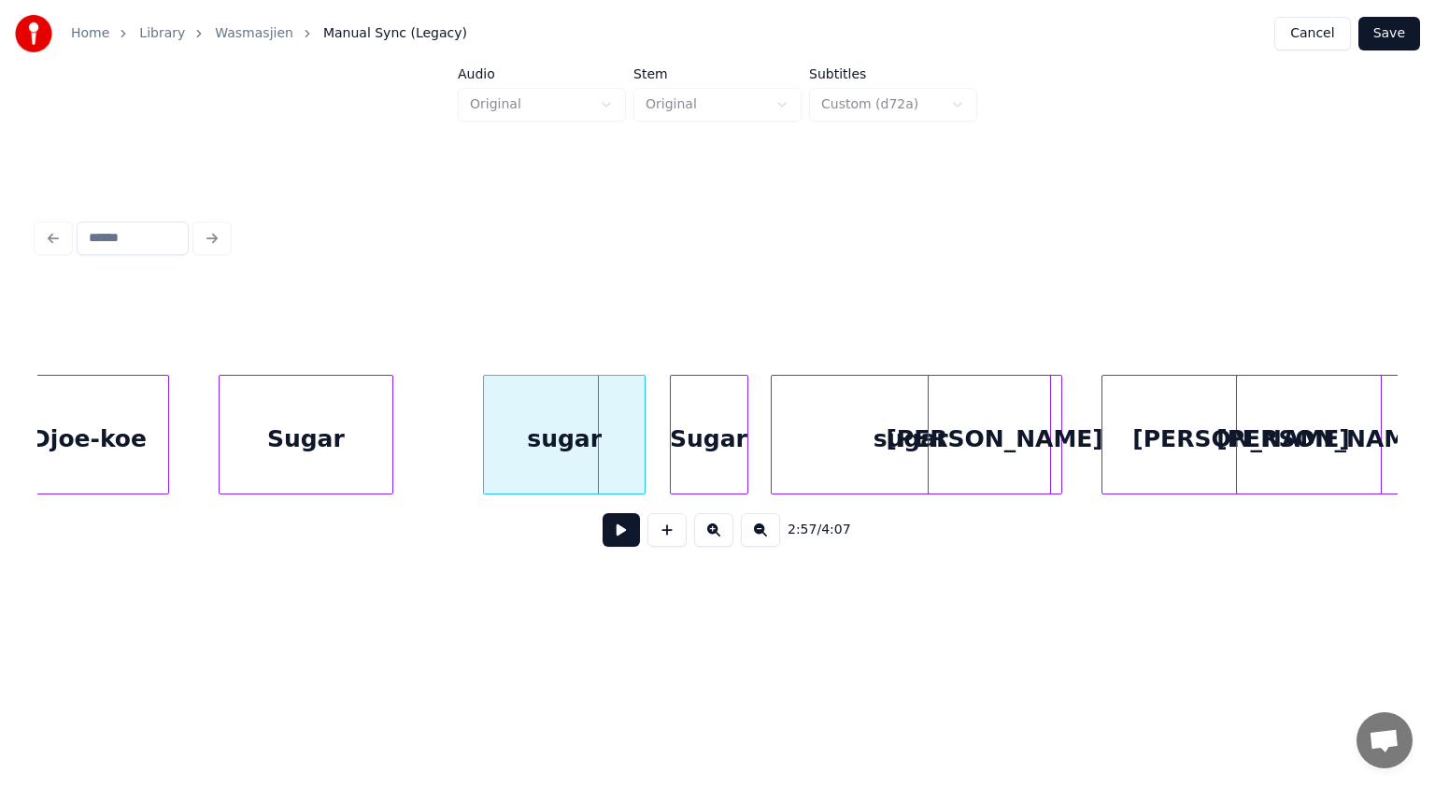
click at [507, 413] on div "sugar" at bounding box center [564, 439] width 161 height 127
click at [620, 534] on button at bounding box center [621, 530] width 37 height 34
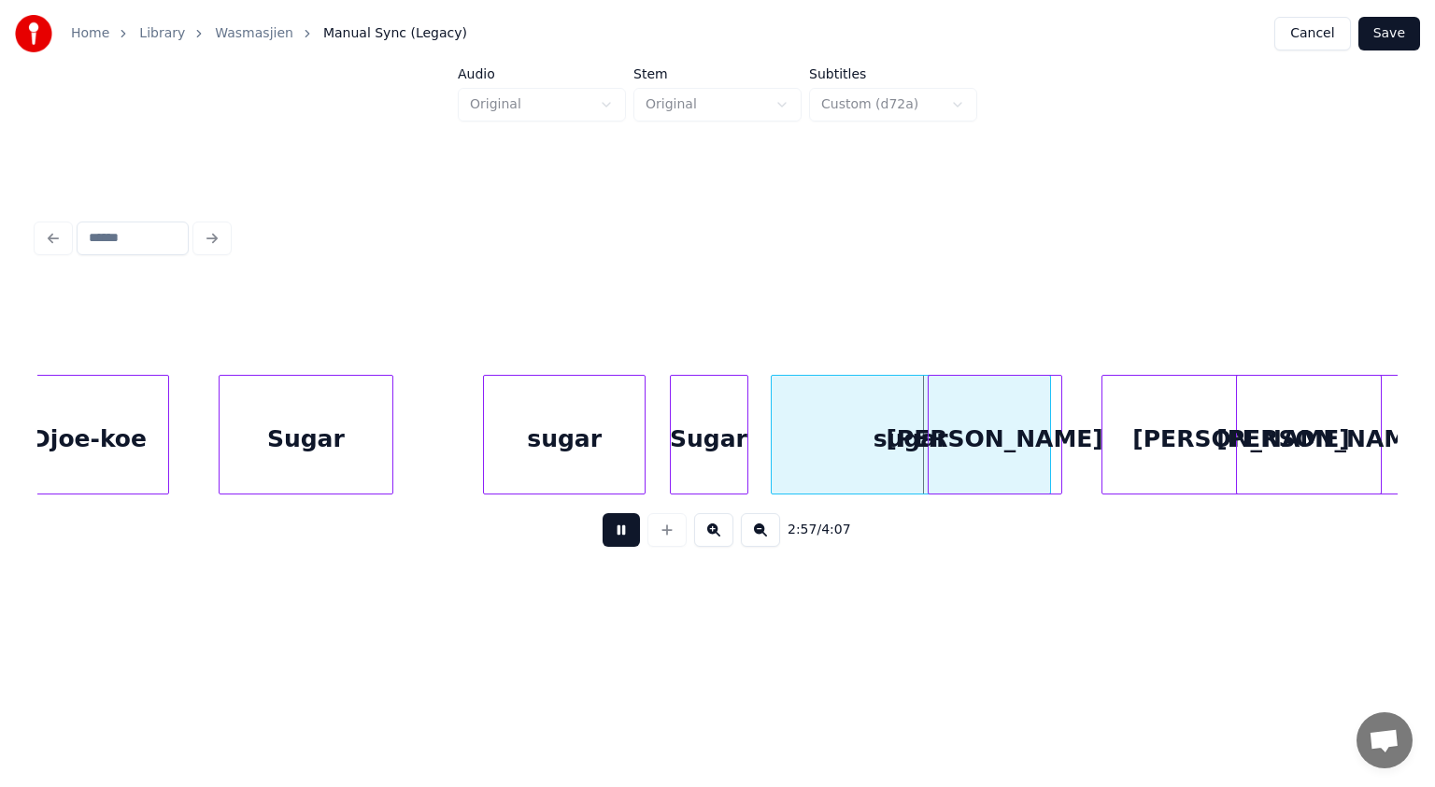
click at [620, 534] on button at bounding box center [621, 530] width 37 height 34
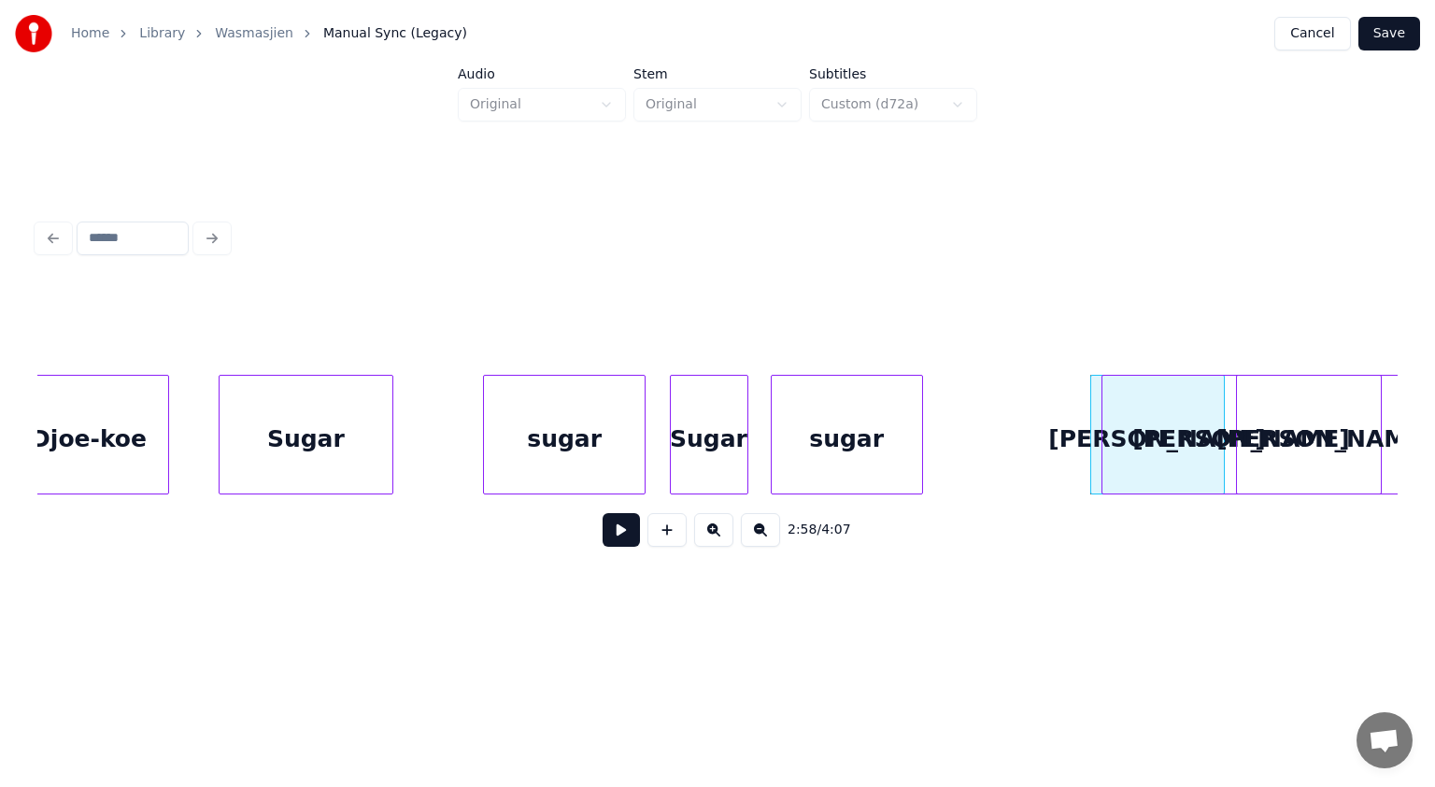
click at [920, 435] on div at bounding box center [920, 435] width 6 height 118
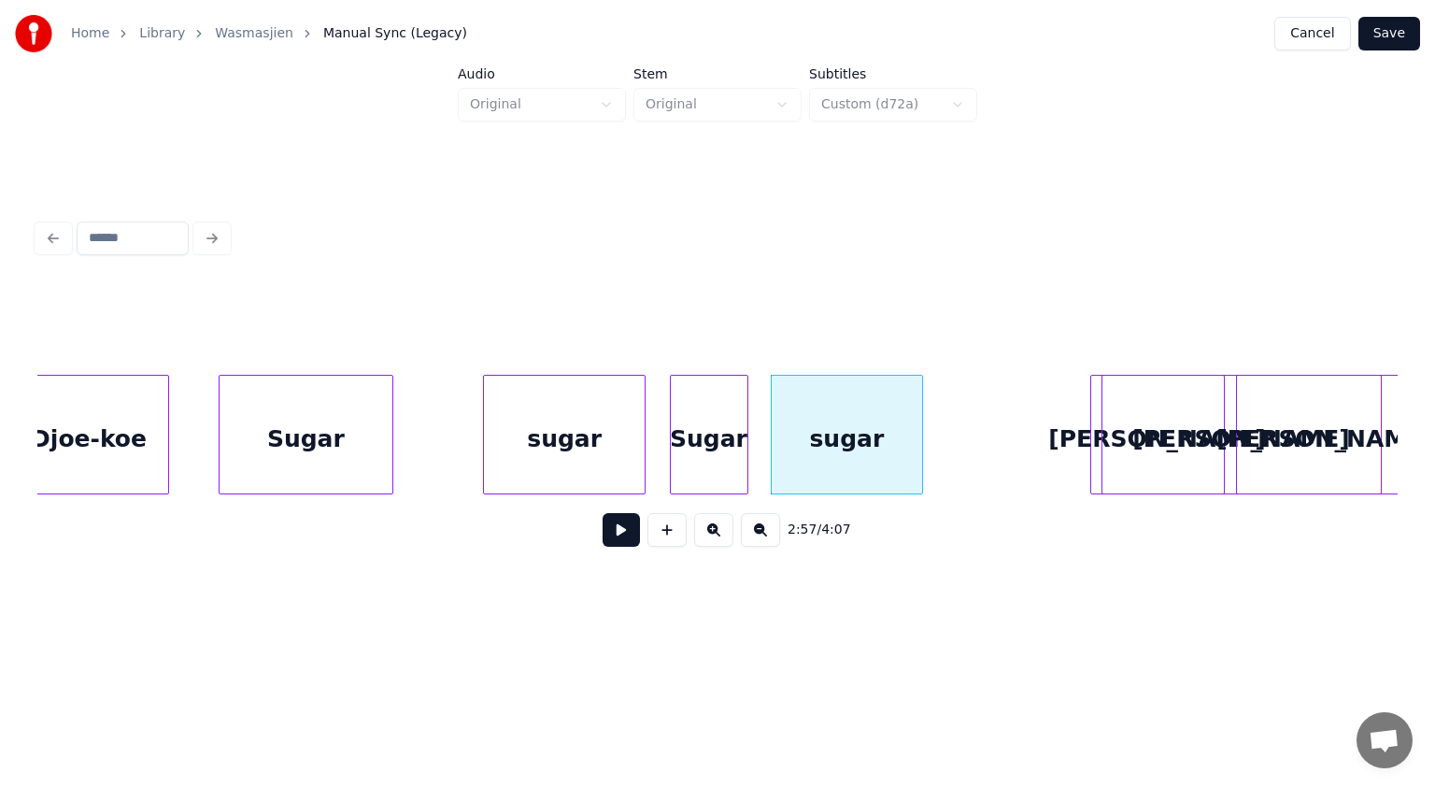
click at [292, 446] on div "Sugar" at bounding box center [306, 439] width 173 height 127
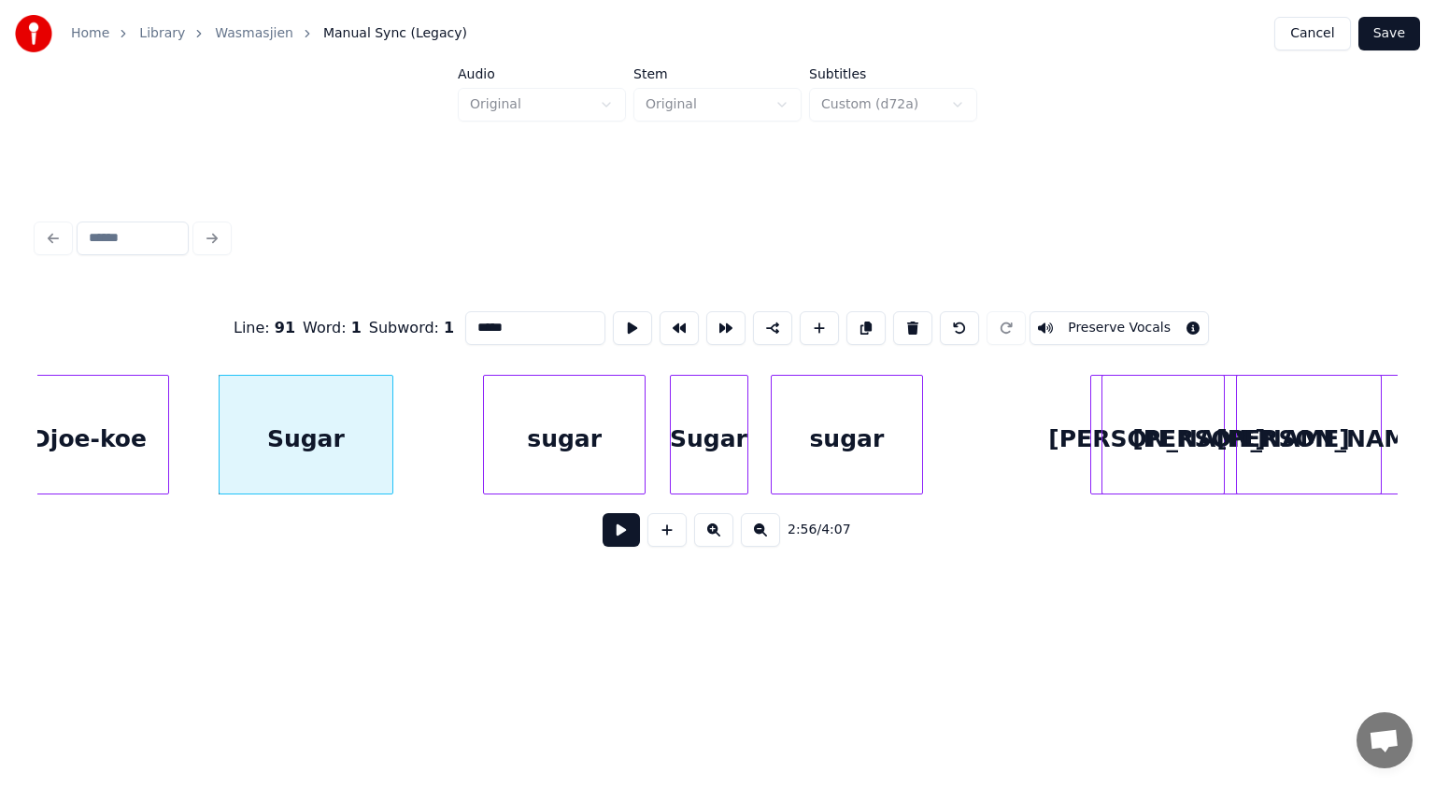
click at [617, 533] on button at bounding box center [621, 530] width 37 height 34
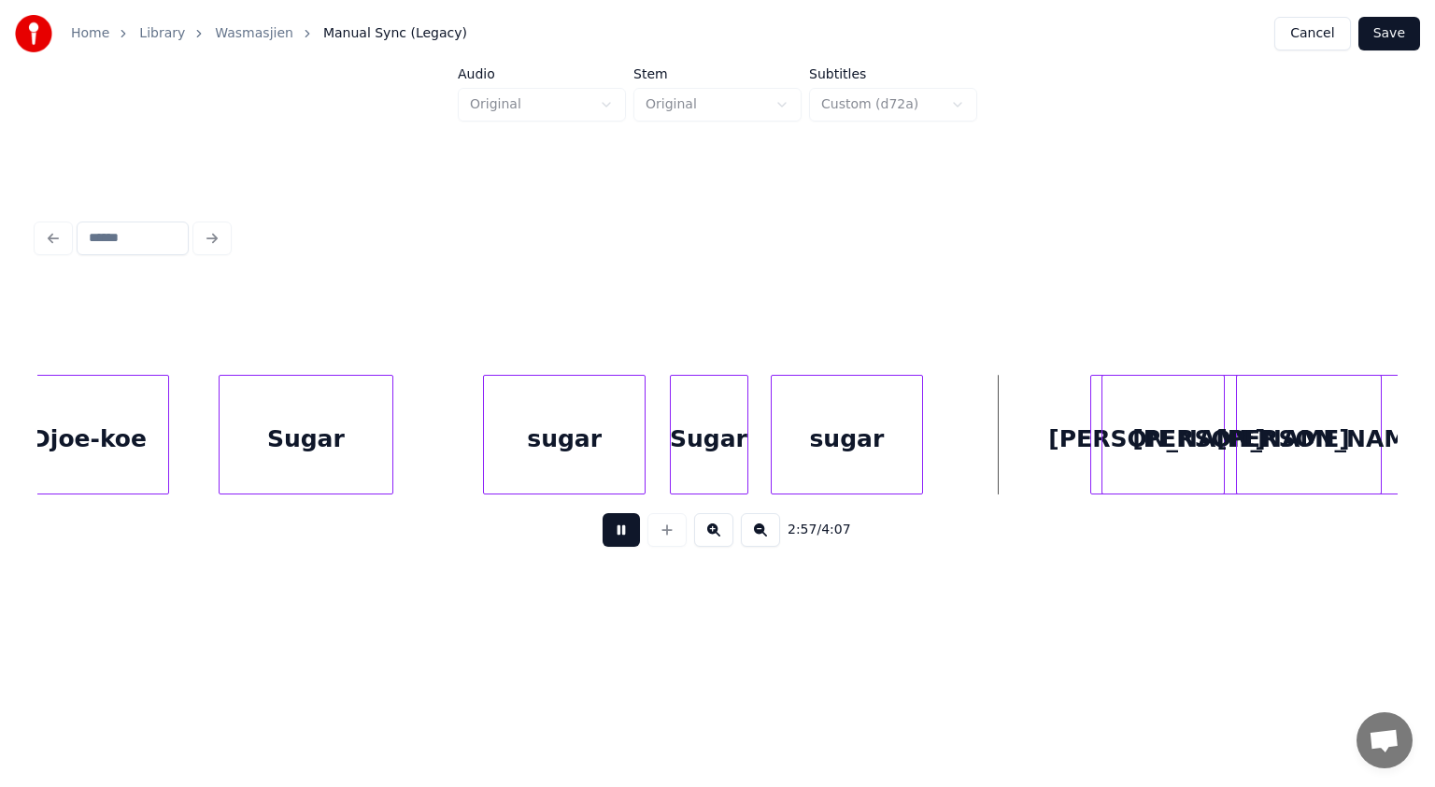
click at [617, 533] on button at bounding box center [621, 530] width 37 height 34
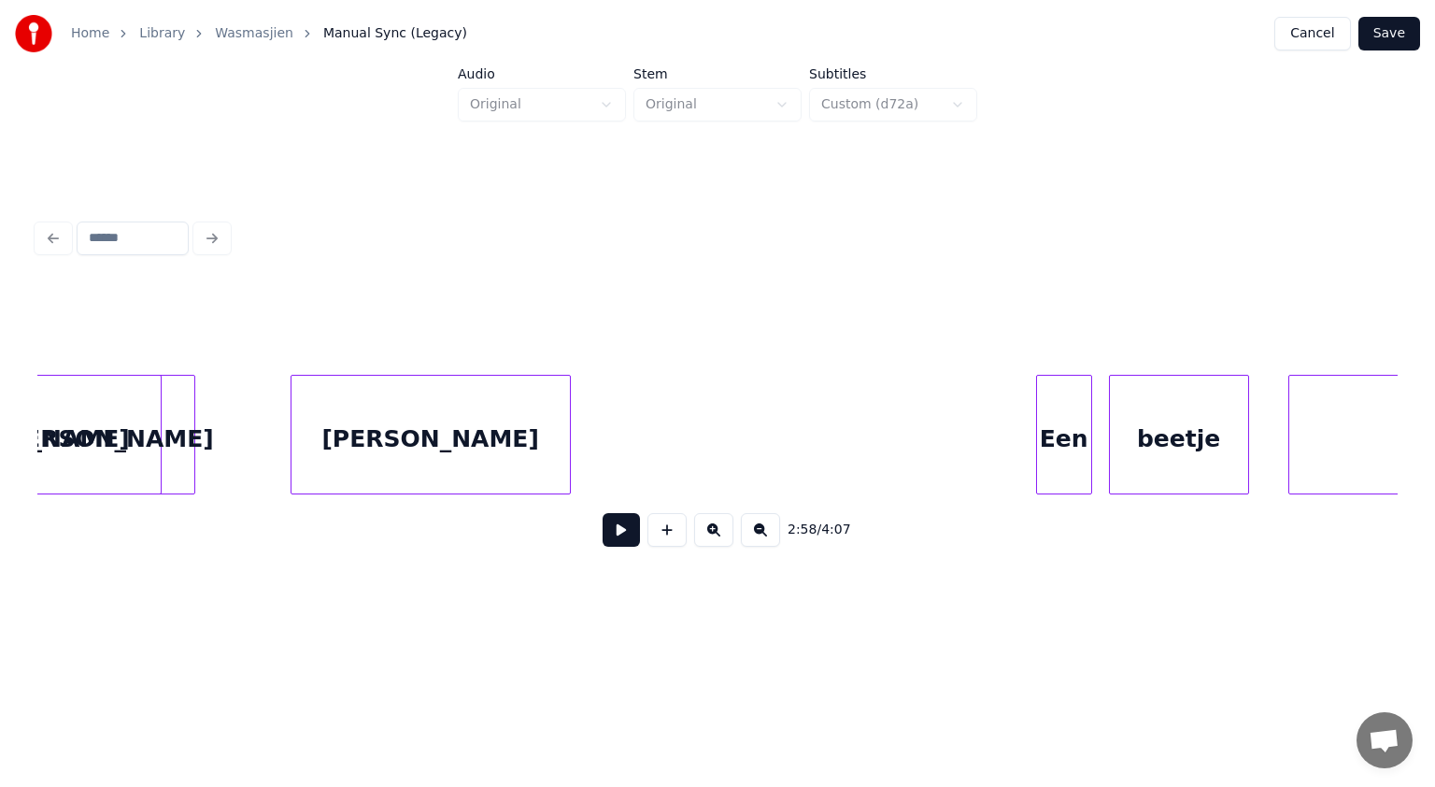
scroll to position [0, 100027]
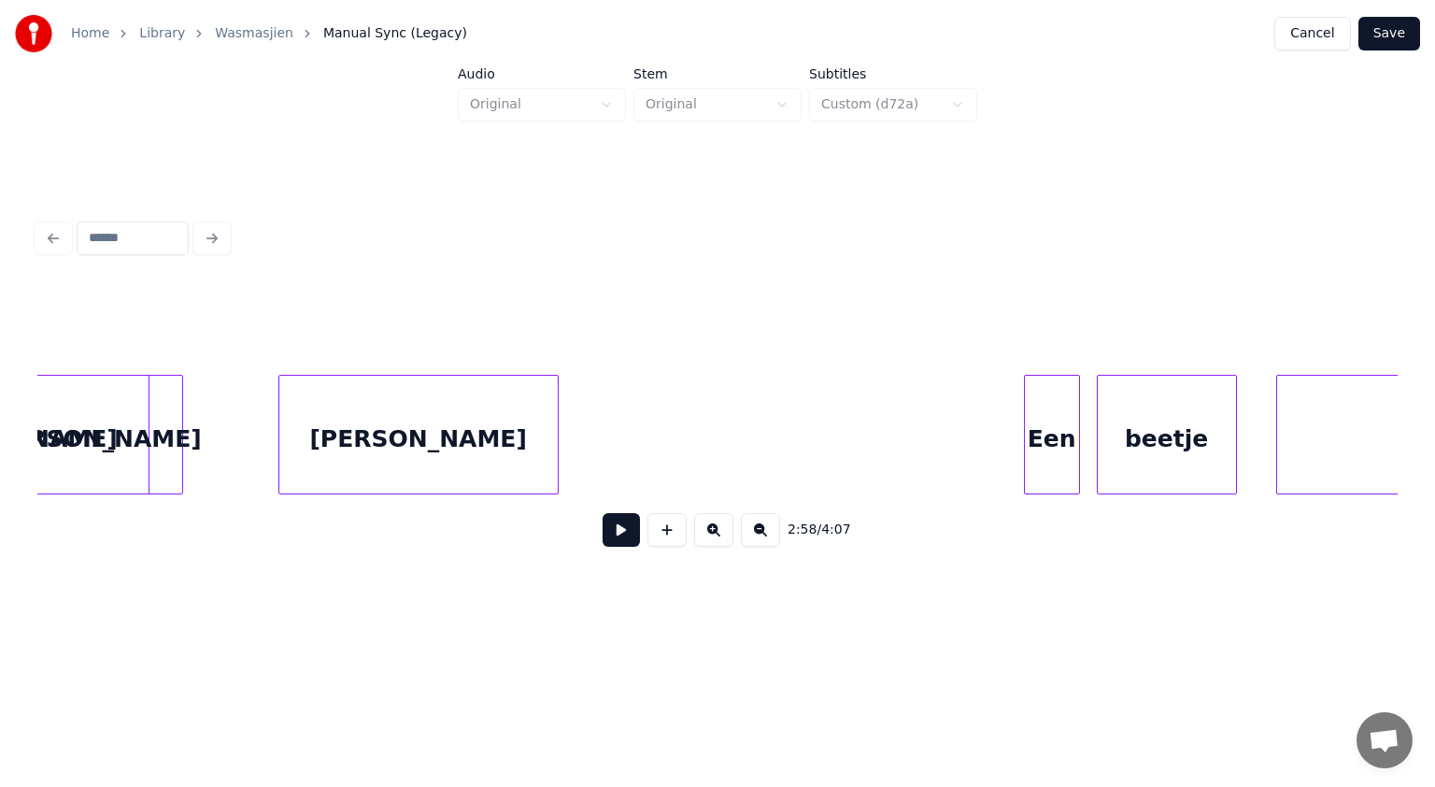
click at [514, 434] on div "[PERSON_NAME]" at bounding box center [418, 439] width 278 height 127
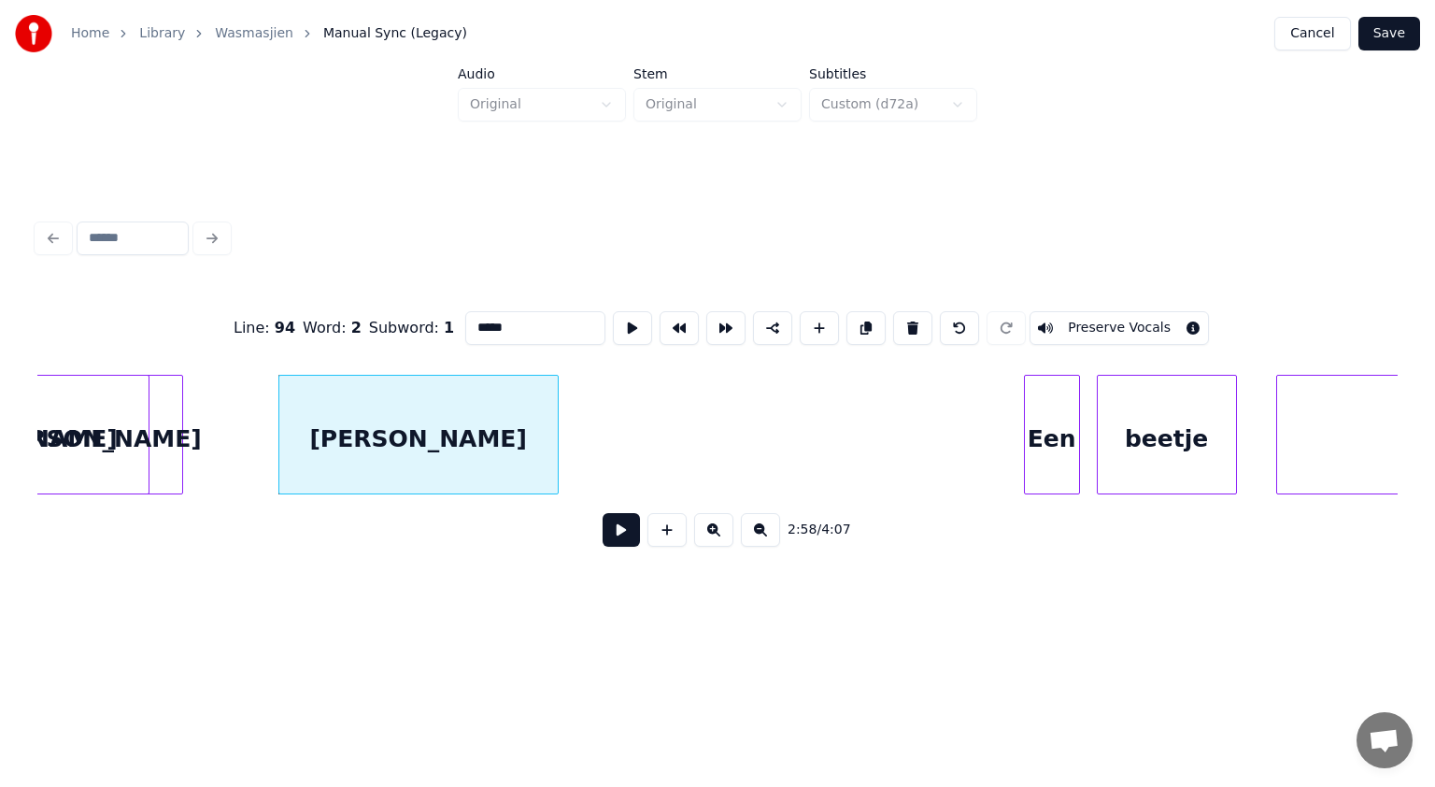
click at [616, 534] on button at bounding box center [621, 530] width 37 height 34
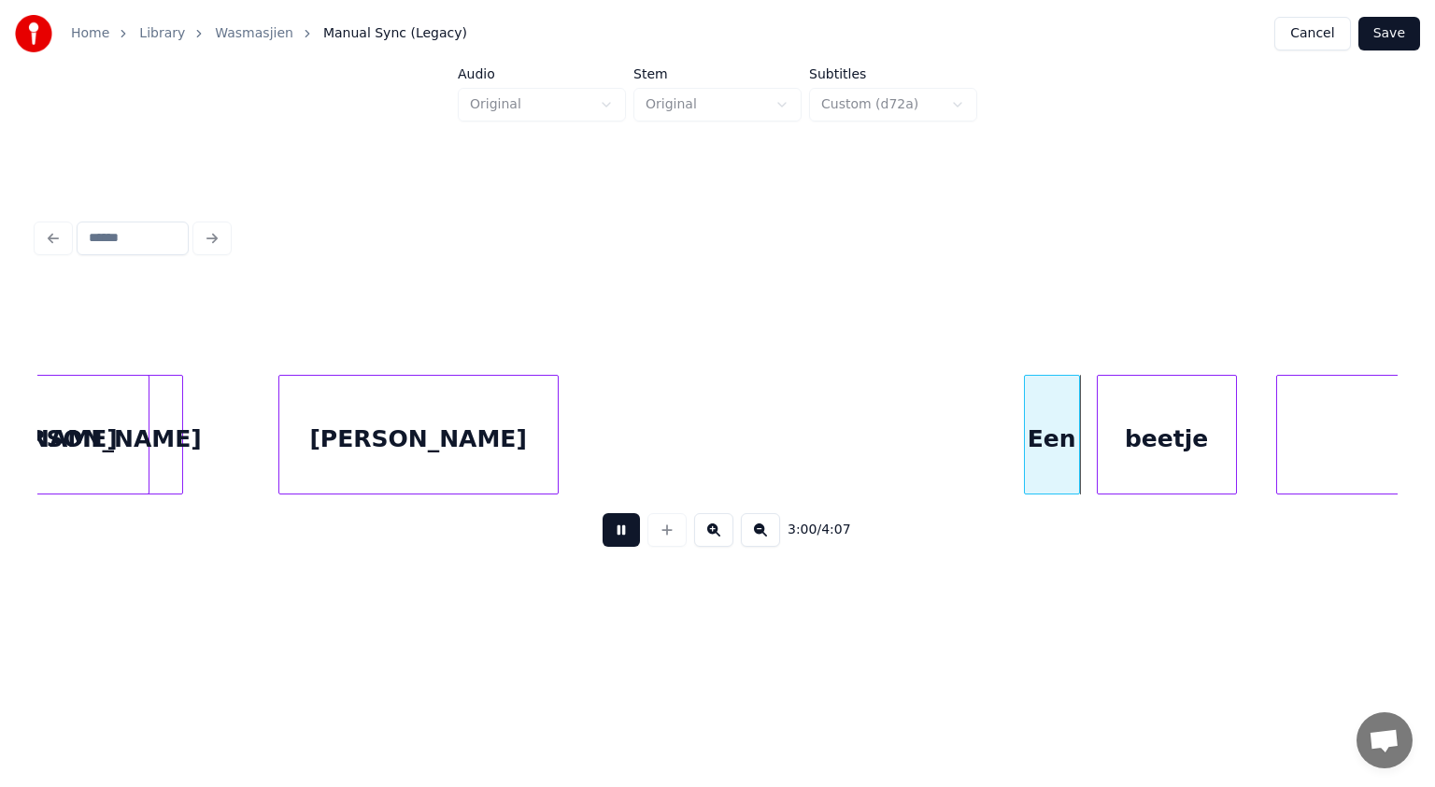
click at [616, 534] on button at bounding box center [621, 530] width 37 height 34
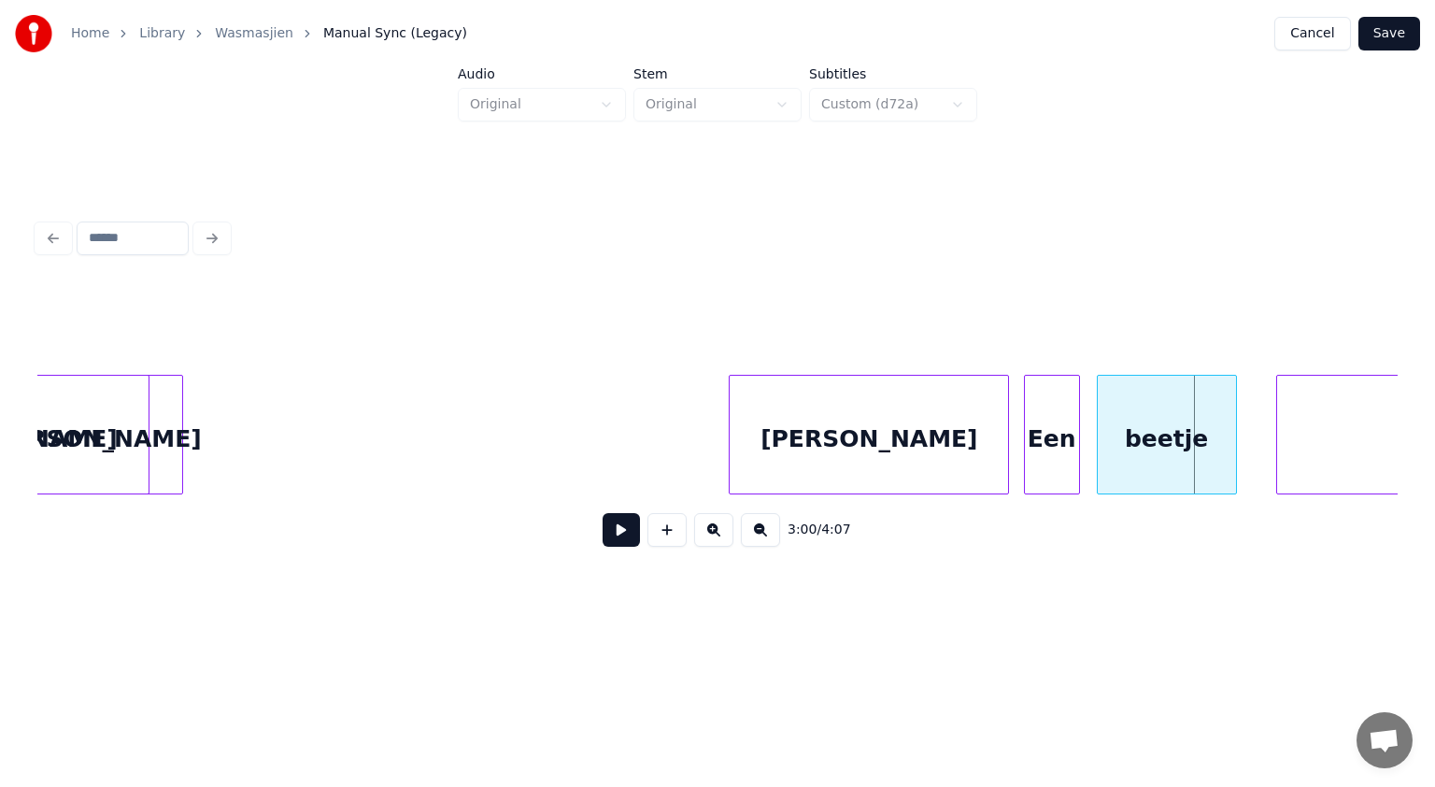
click at [972, 431] on div "[PERSON_NAME]" at bounding box center [869, 439] width 278 height 127
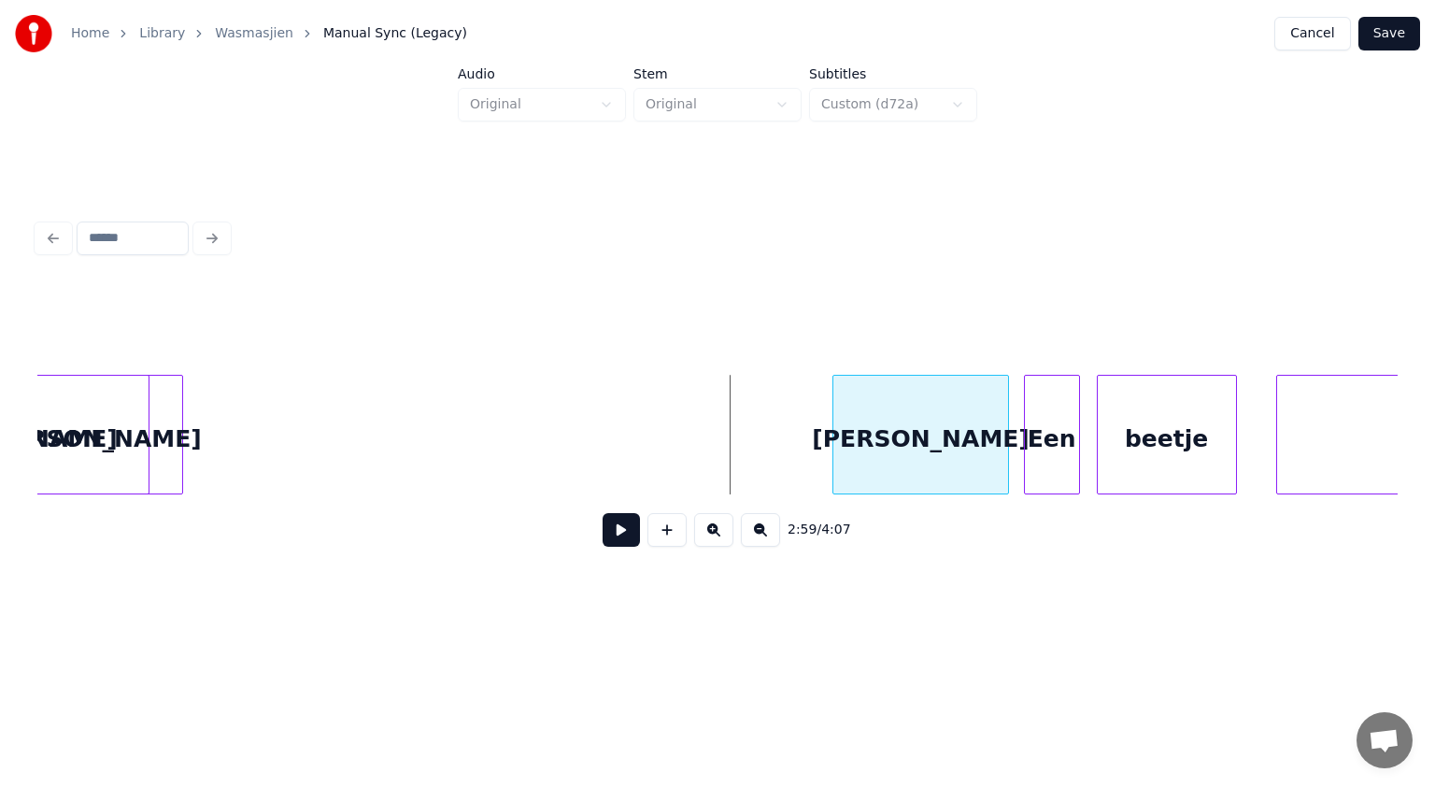
click at [837, 409] on div at bounding box center [836, 435] width 6 height 118
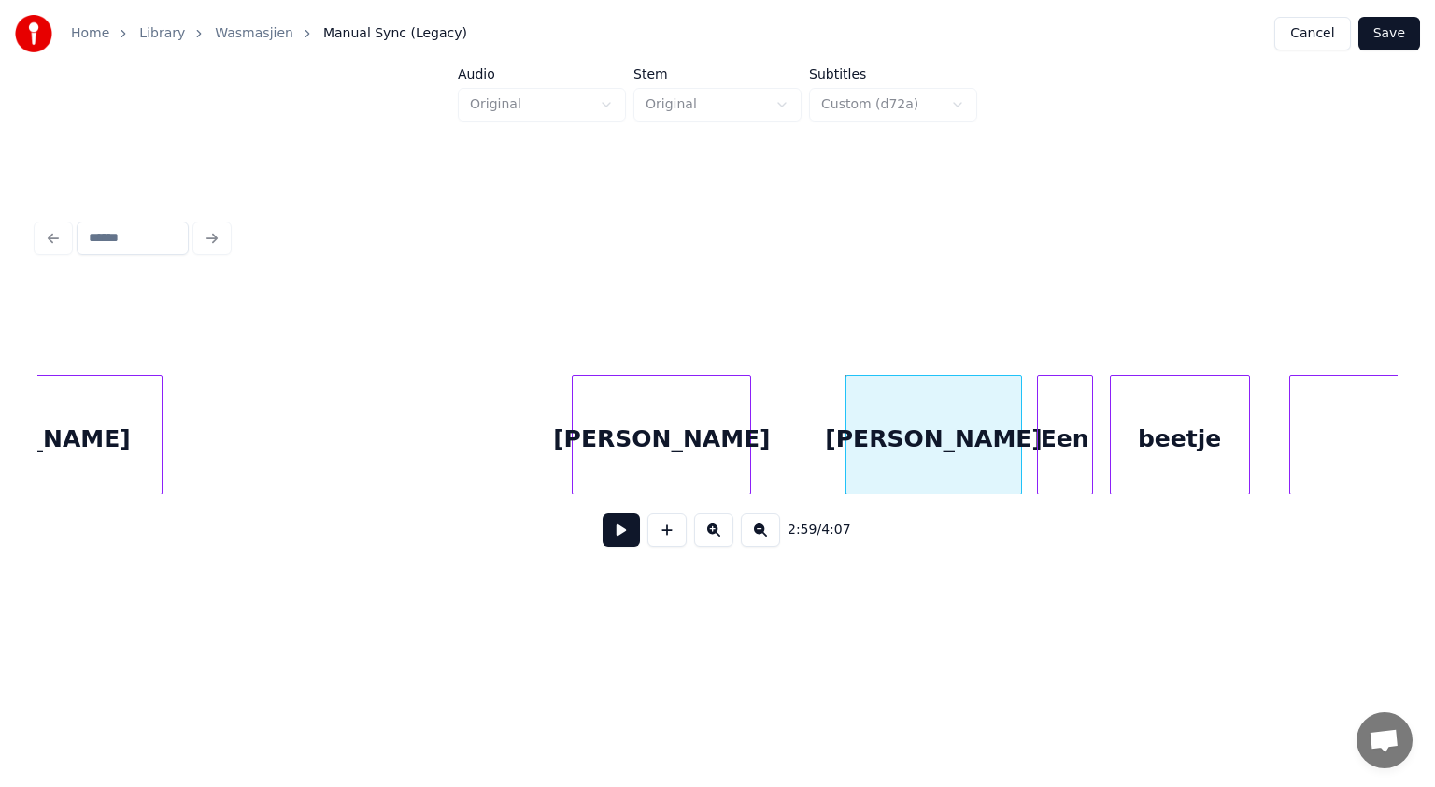
click at [690, 393] on div "[PERSON_NAME]" at bounding box center [662, 439] width 178 height 127
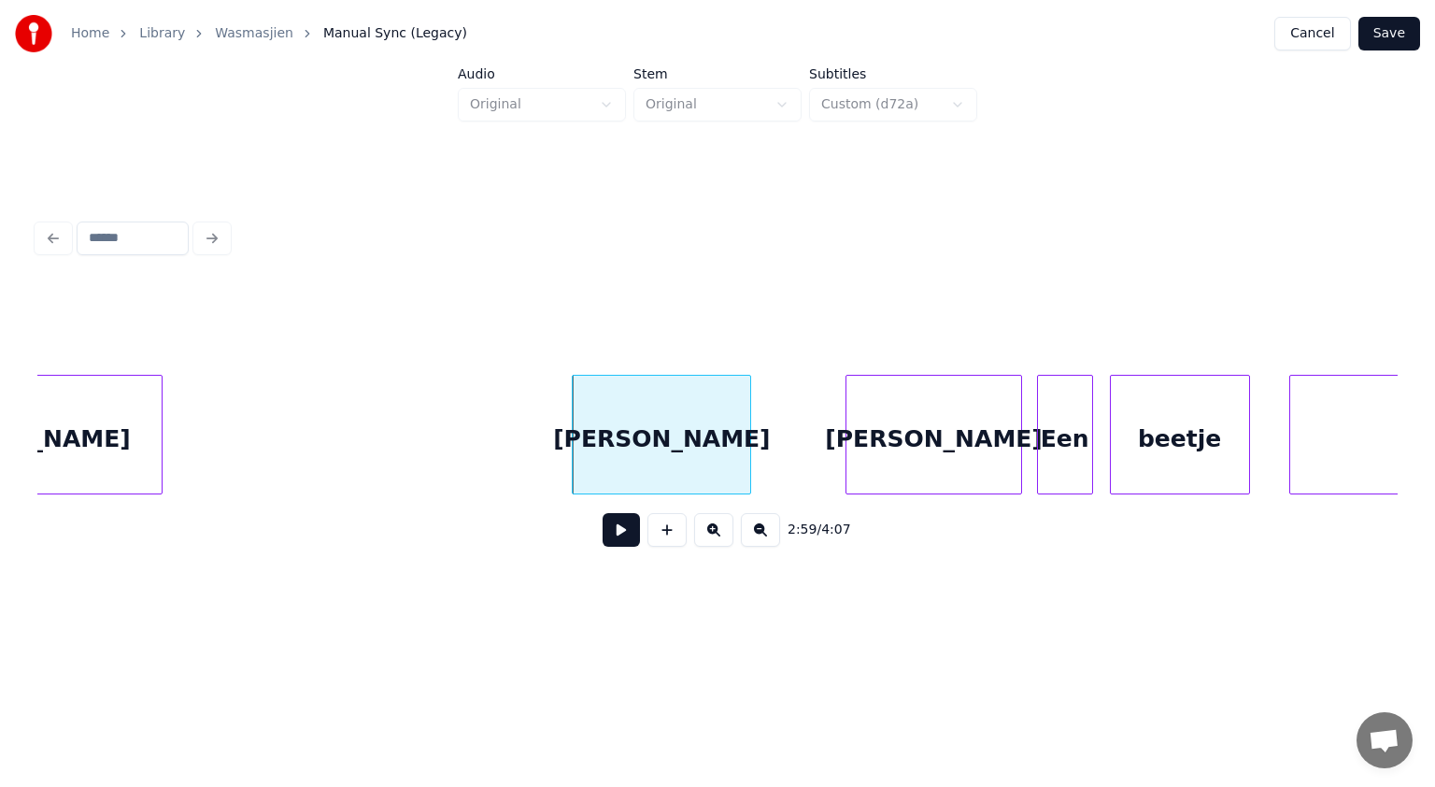
scroll to position [0, 99894]
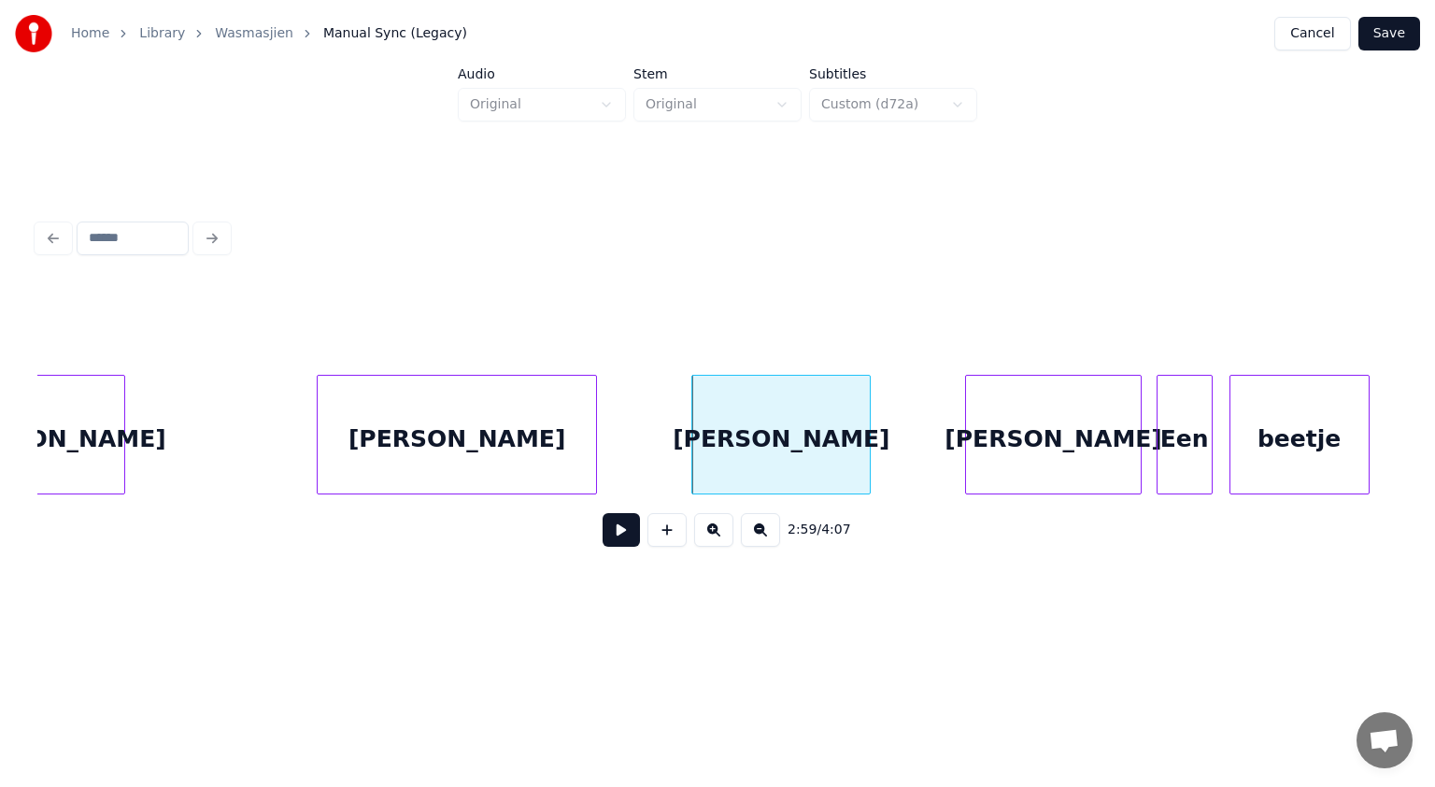
click at [464, 387] on div "[PERSON_NAME]" at bounding box center [457, 439] width 278 height 127
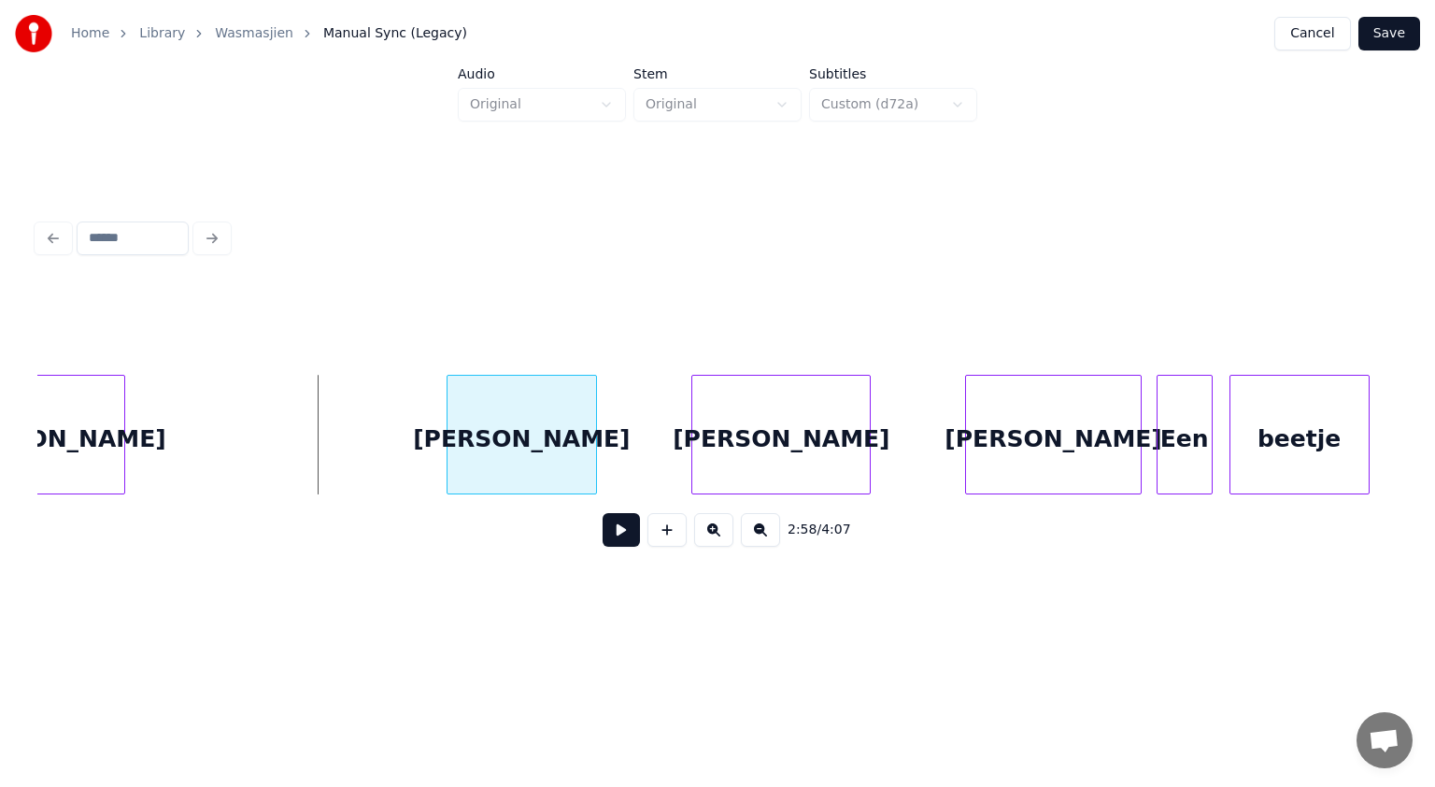
click at [448, 393] on div at bounding box center [451, 435] width 6 height 118
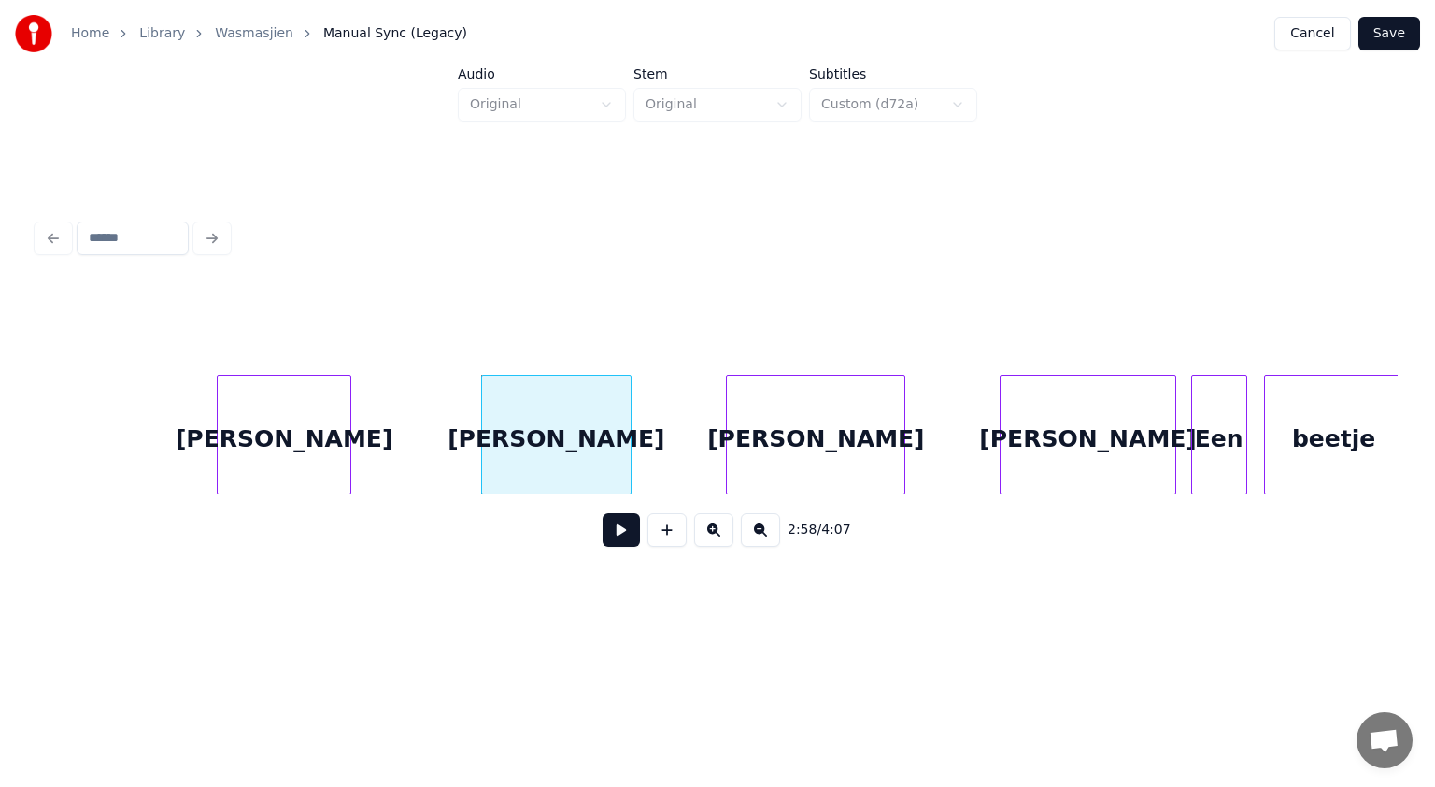
click at [284, 391] on div "[PERSON_NAME]" at bounding box center [284, 439] width 133 height 127
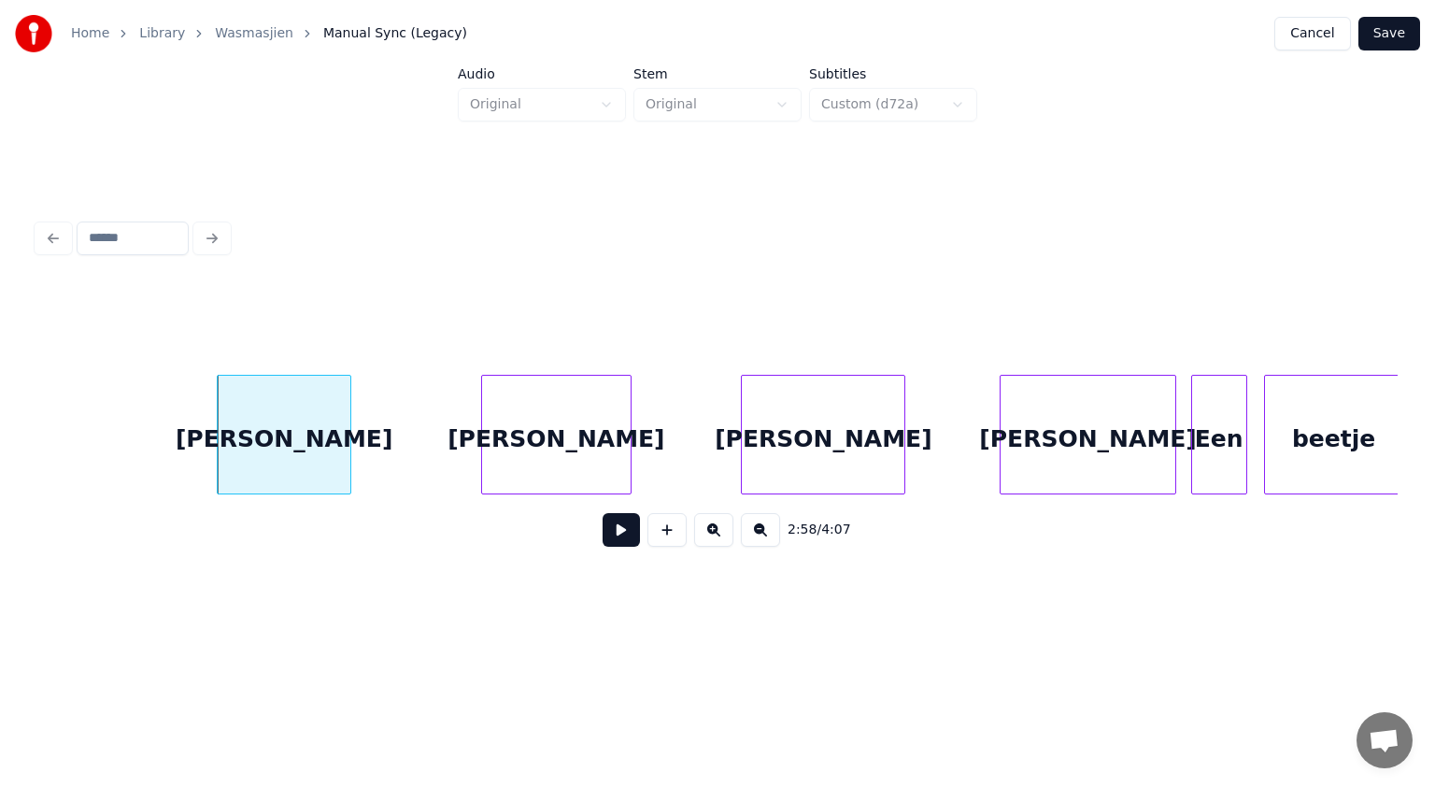
click at [744, 409] on div at bounding box center [745, 435] width 6 height 118
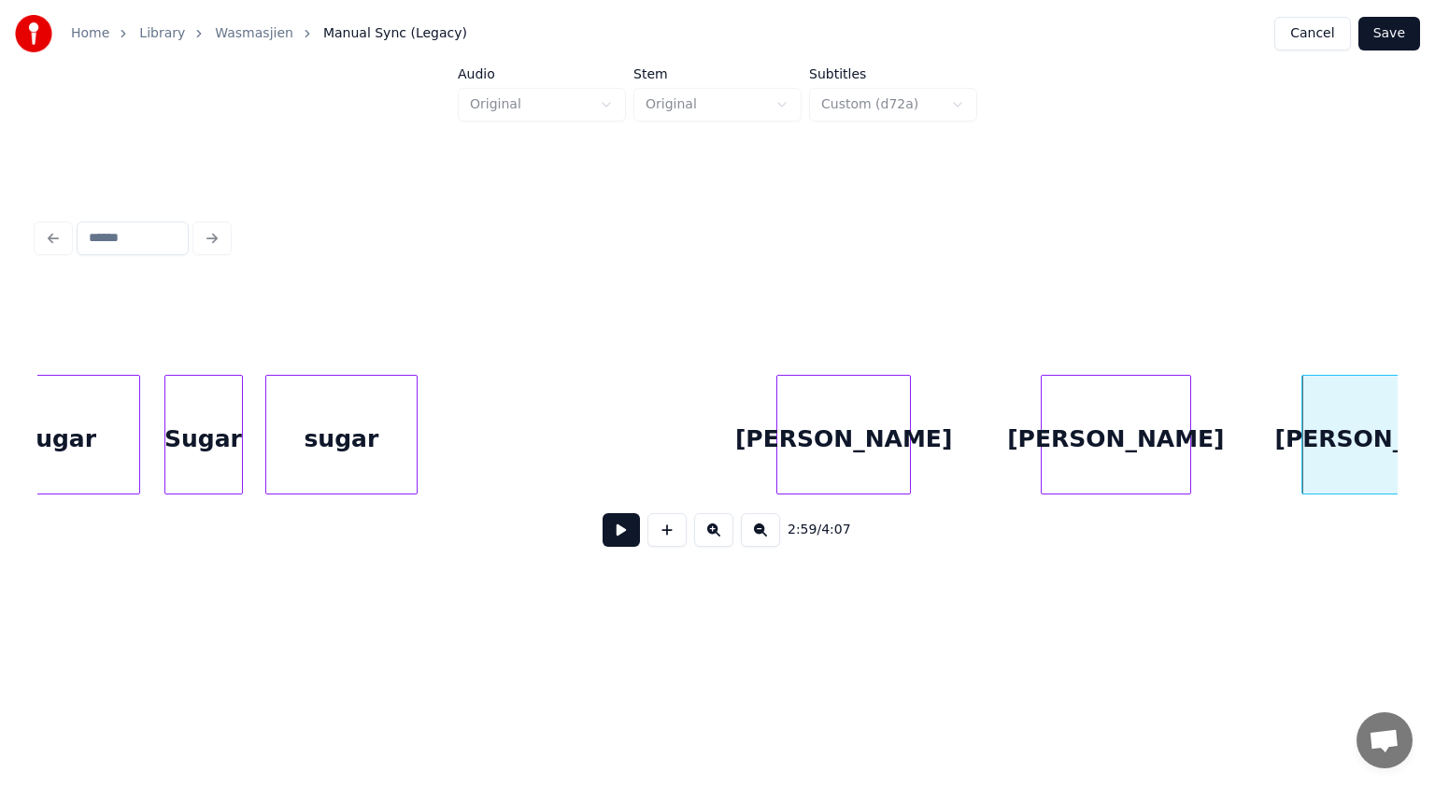
scroll to position [0, 99213]
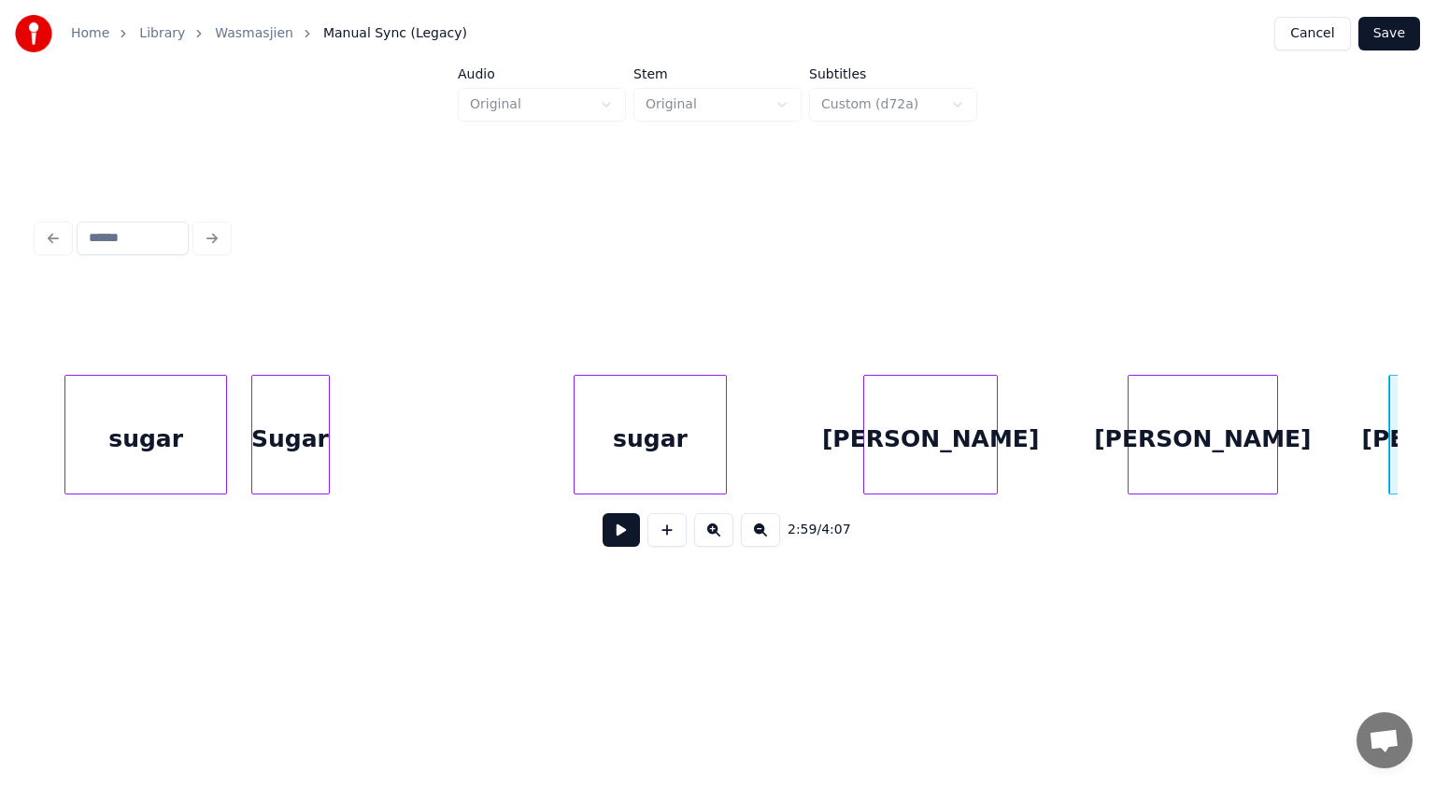
click at [627, 400] on div "sugar" at bounding box center [650, 439] width 151 height 127
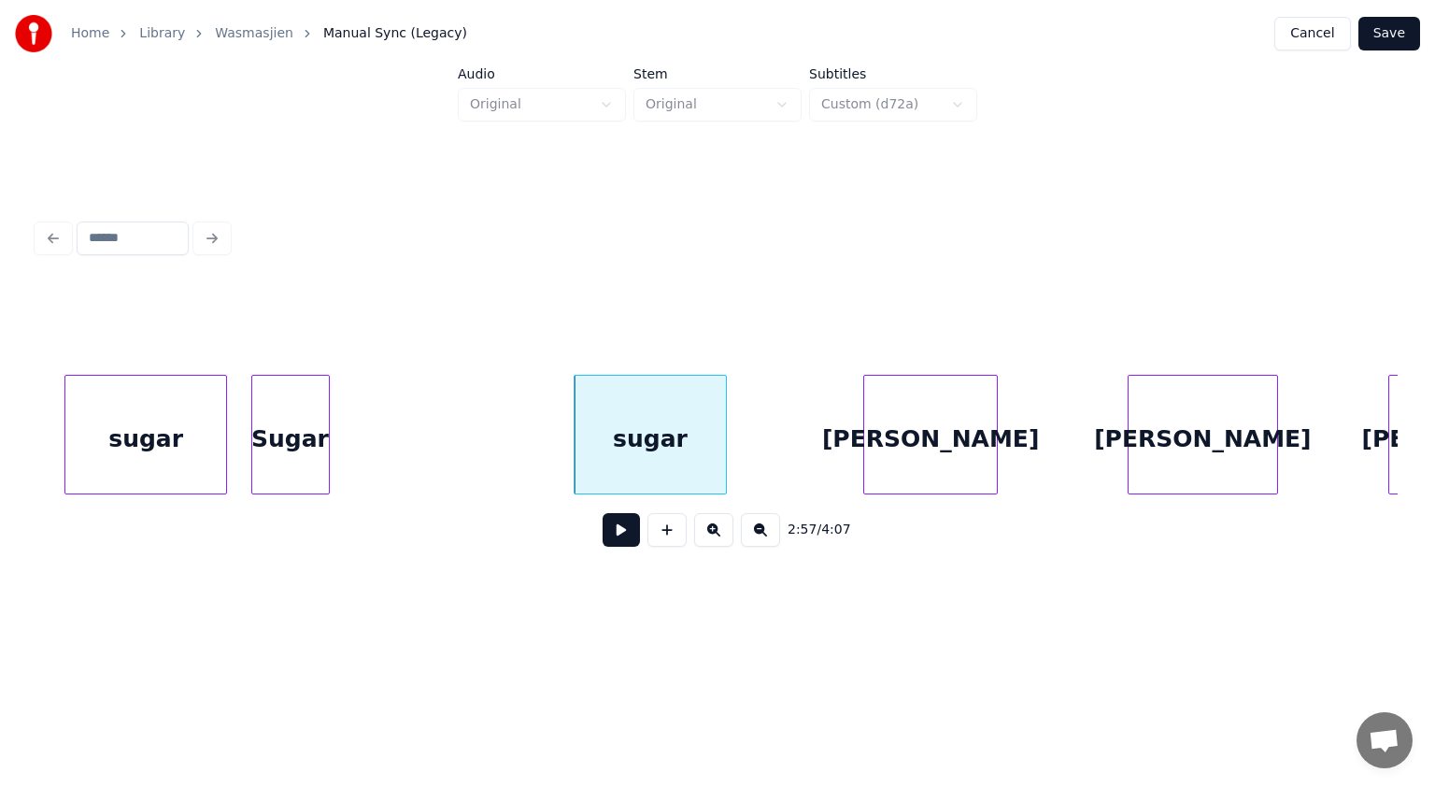
click at [624, 530] on button at bounding box center [621, 530] width 37 height 34
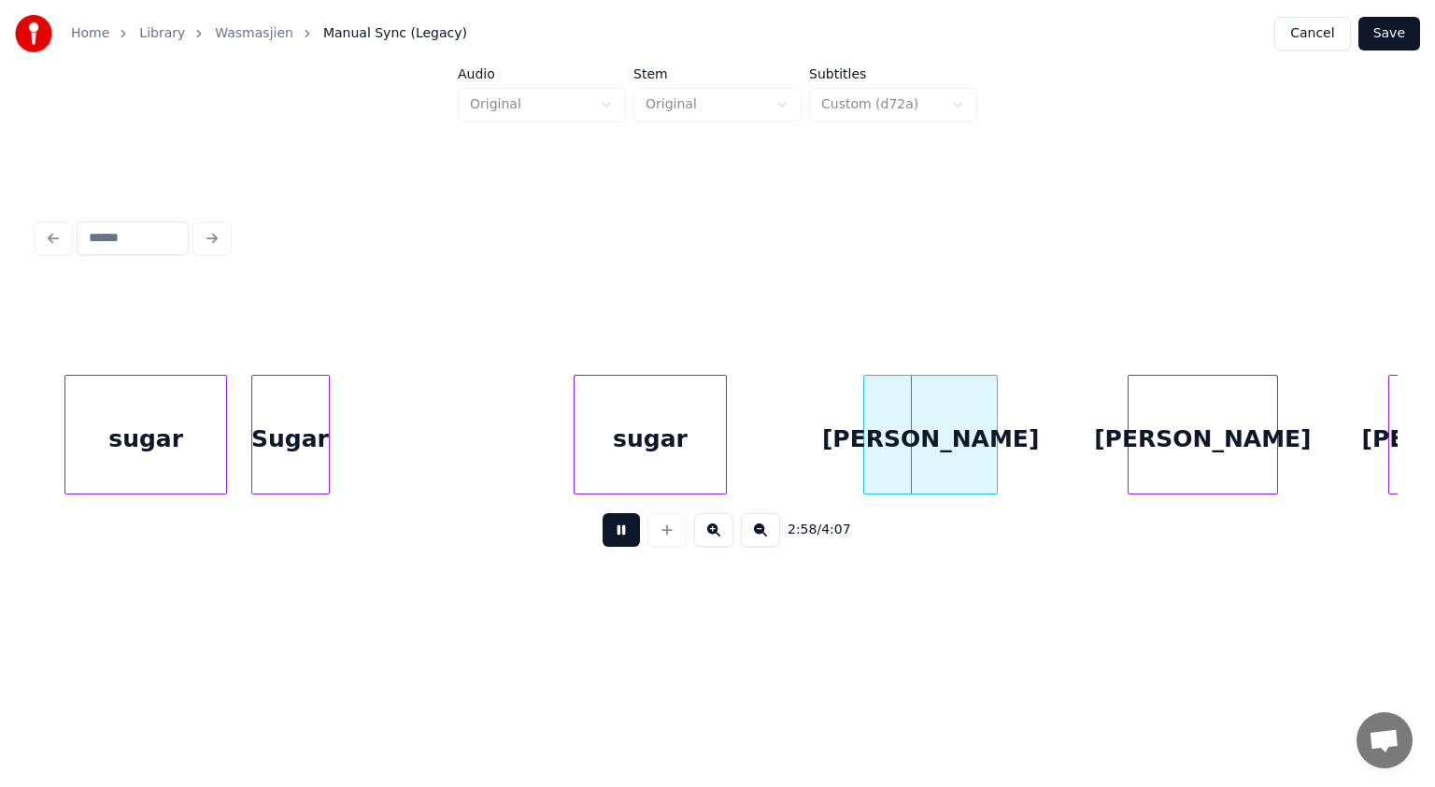
click at [624, 530] on button at bounding box center [621, 530] width 37 height 34
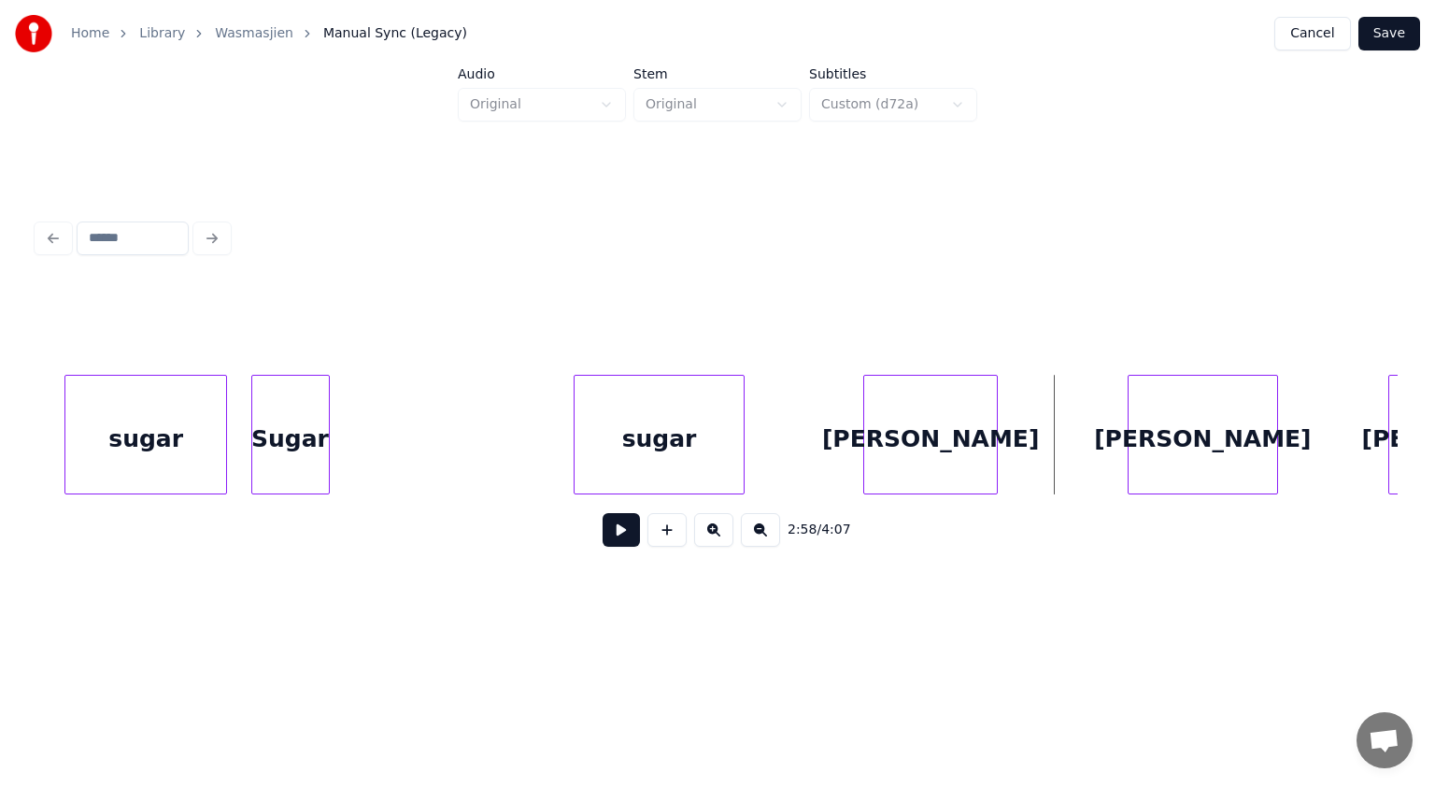
click at [744, 453] on div at bounding box center [741, 435] width 6 height 118
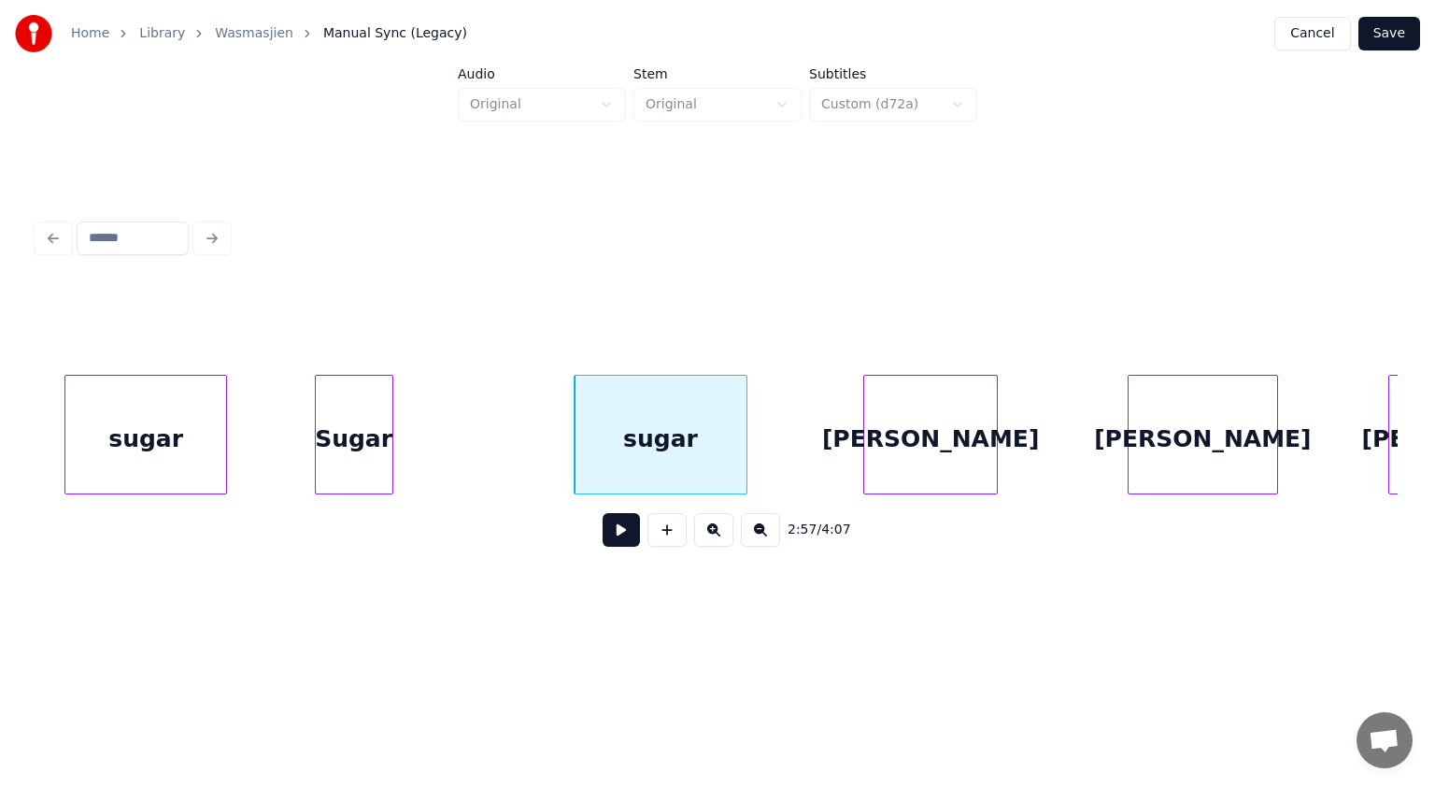
click at [378, 434] on div "Sugar" at bounding box center [354, 439] width 77 height 127
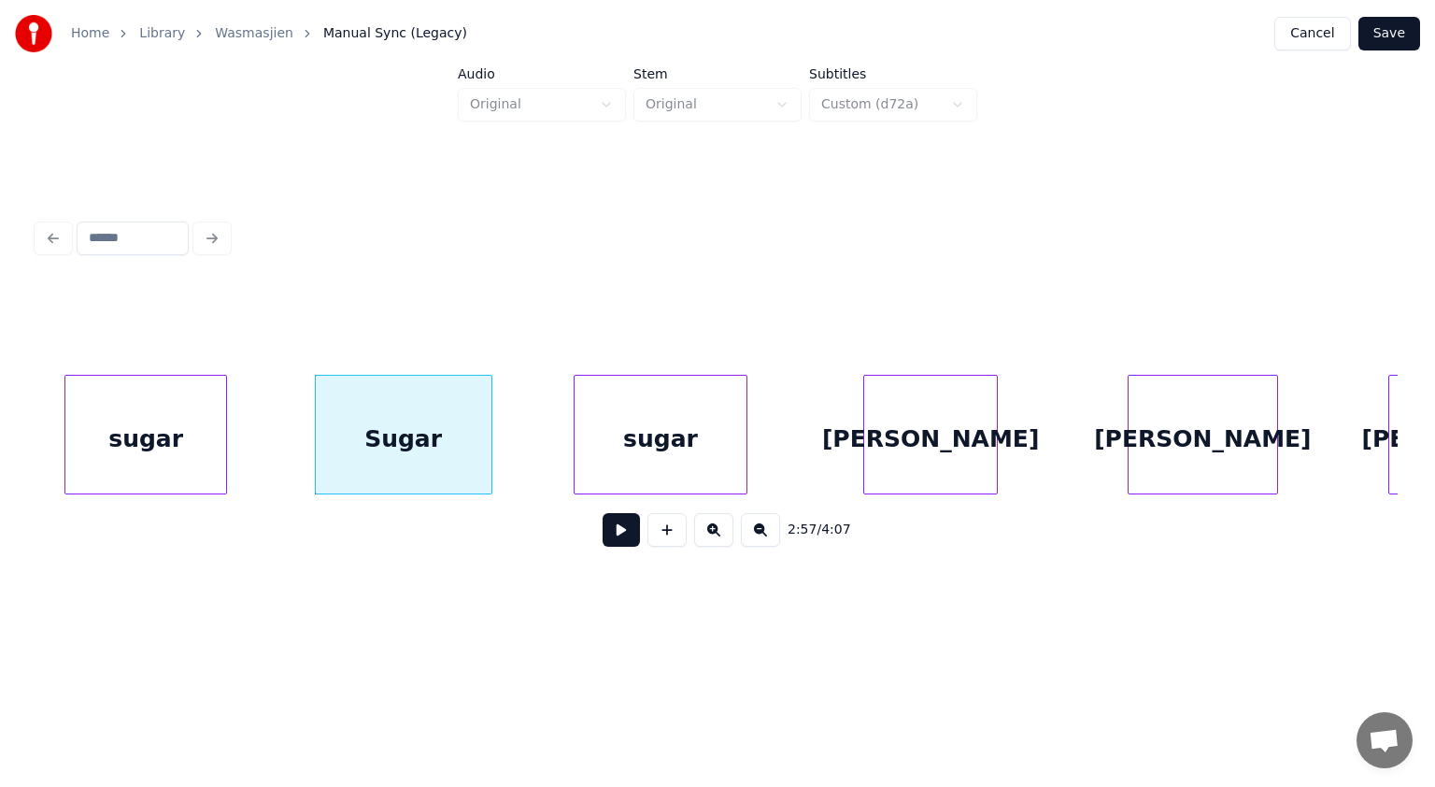
click at [490, 420] on div at bounding box center [489, 435] width 6 height 118
click at [619, 528] on button at bounding box center [621, 530] width 37 height 34
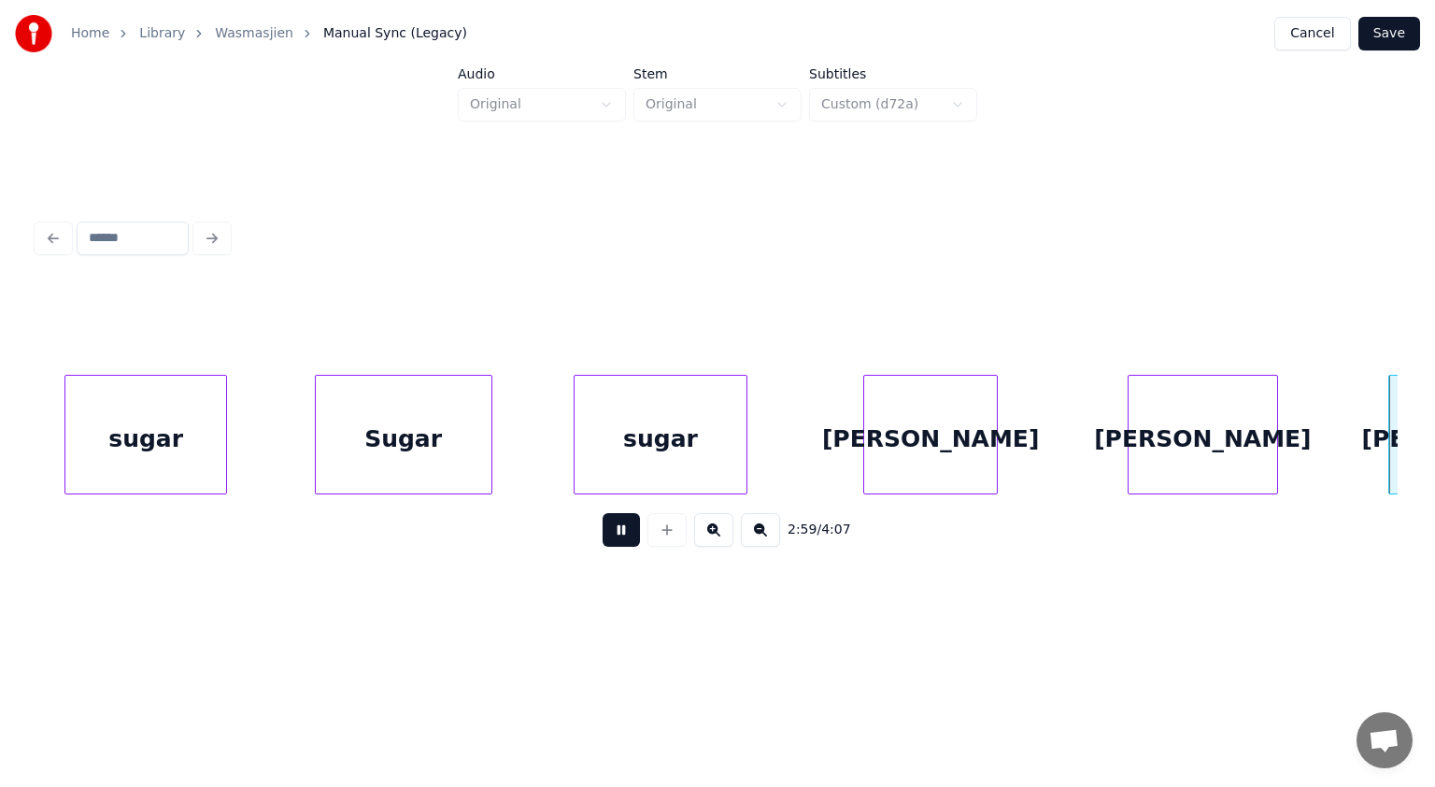
scroll to position [0, 100575]
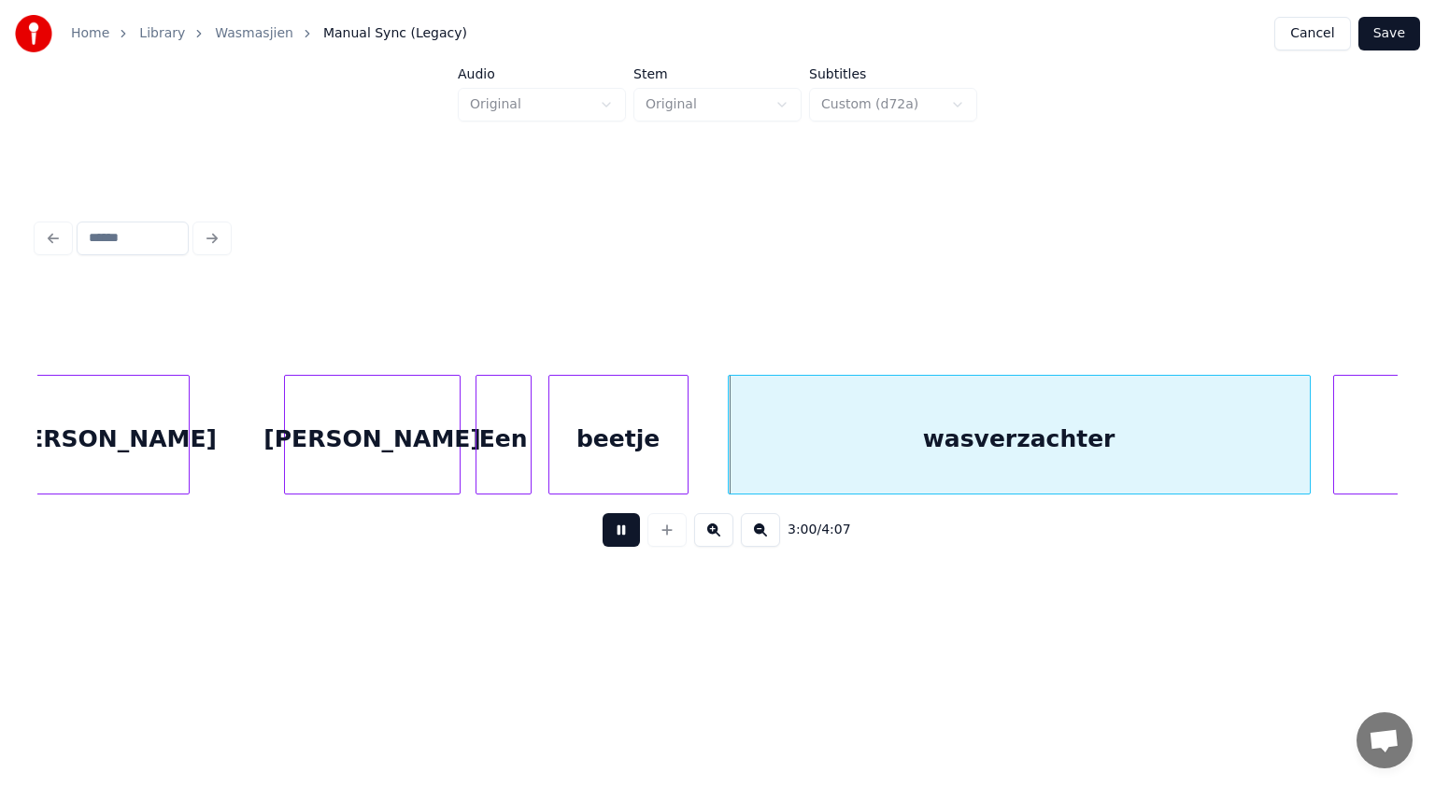
click at [619, 528] on button at bounding box center [621, 530] width 37 height 34
click at [604, 473] on div "beetje" at bounding box center [633, 439] width 138 height 127
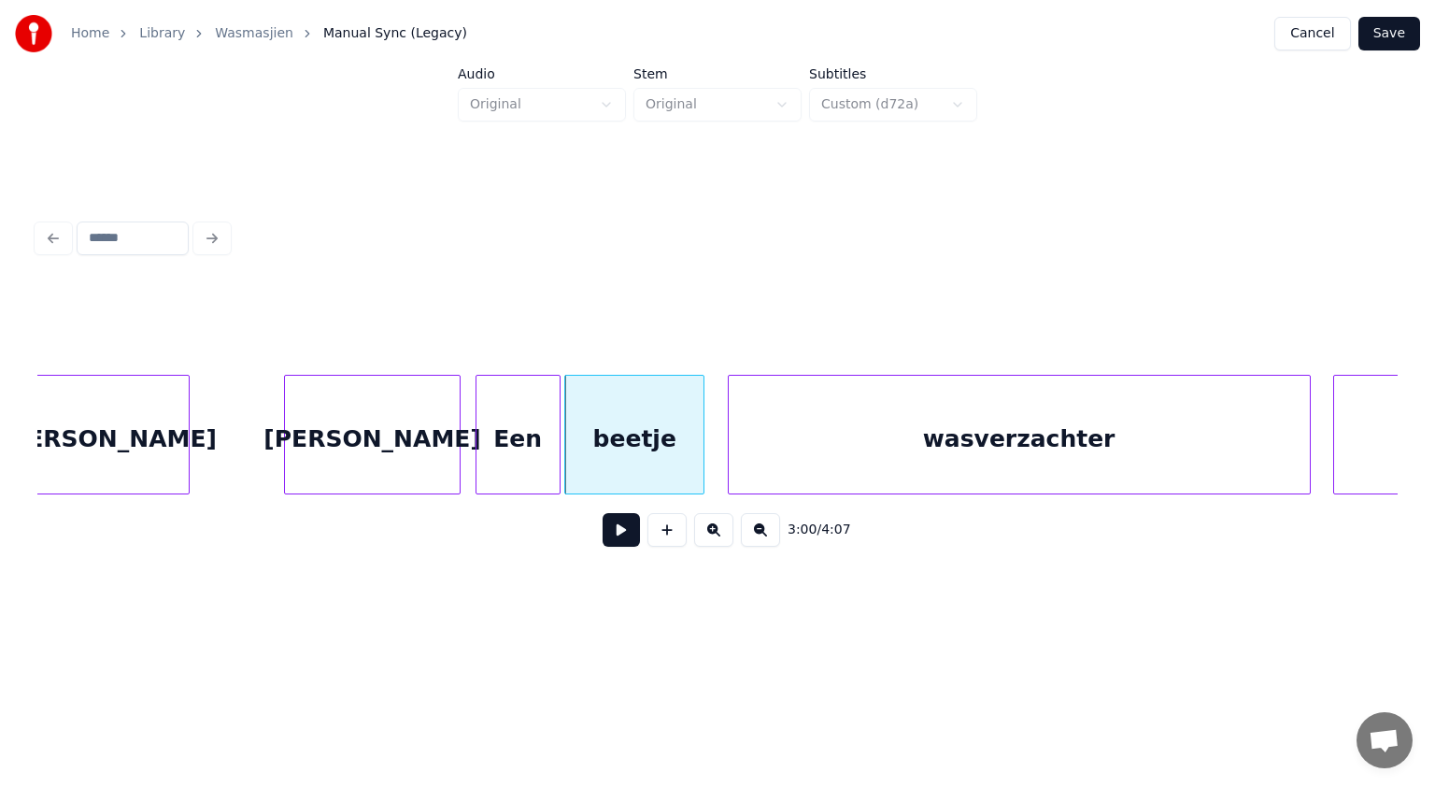
click at [558, 458] on div at bounding box center [557, 435] width 6 height 118
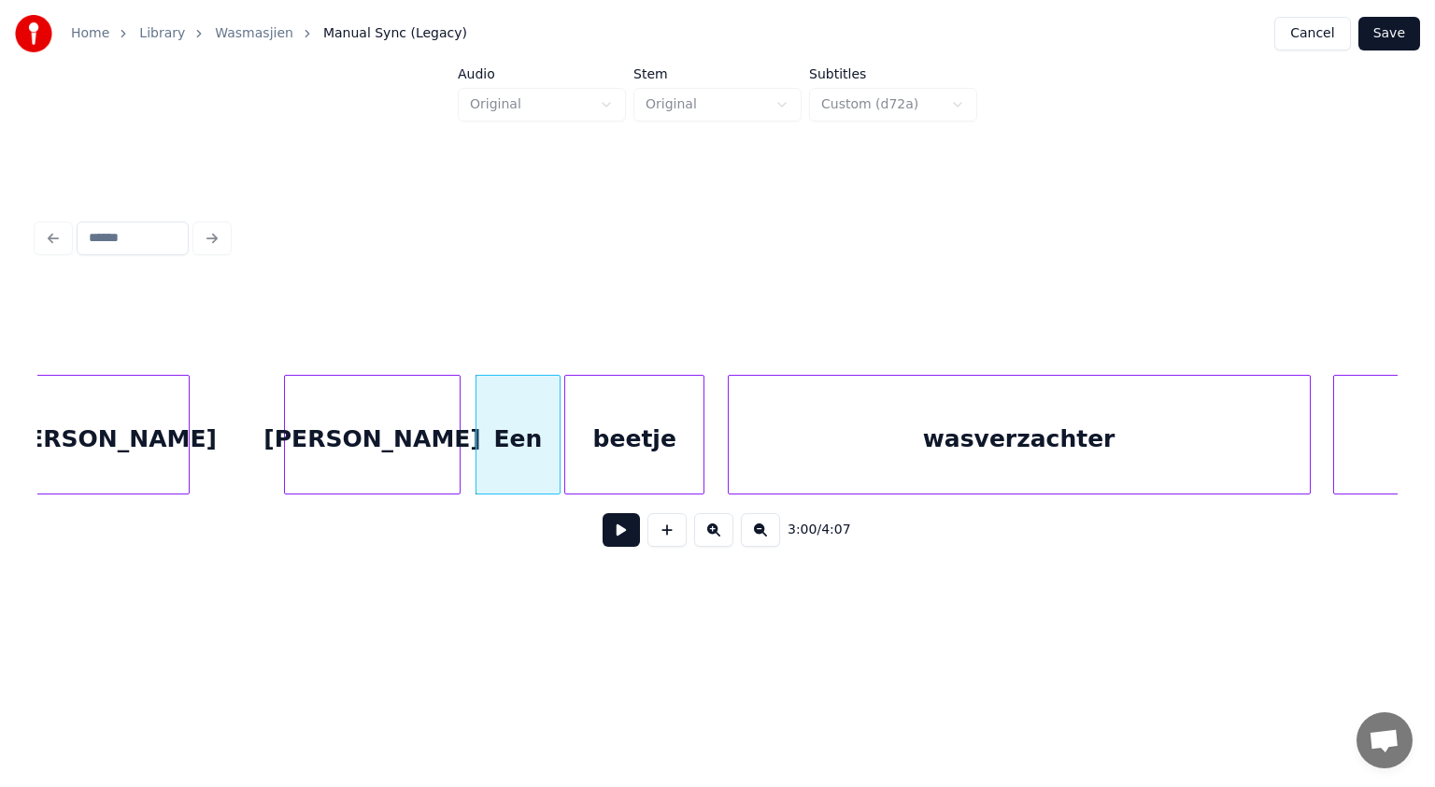
click at [611, 466] on div "beetje" at bounding box center [634, 439] width 138 height 127
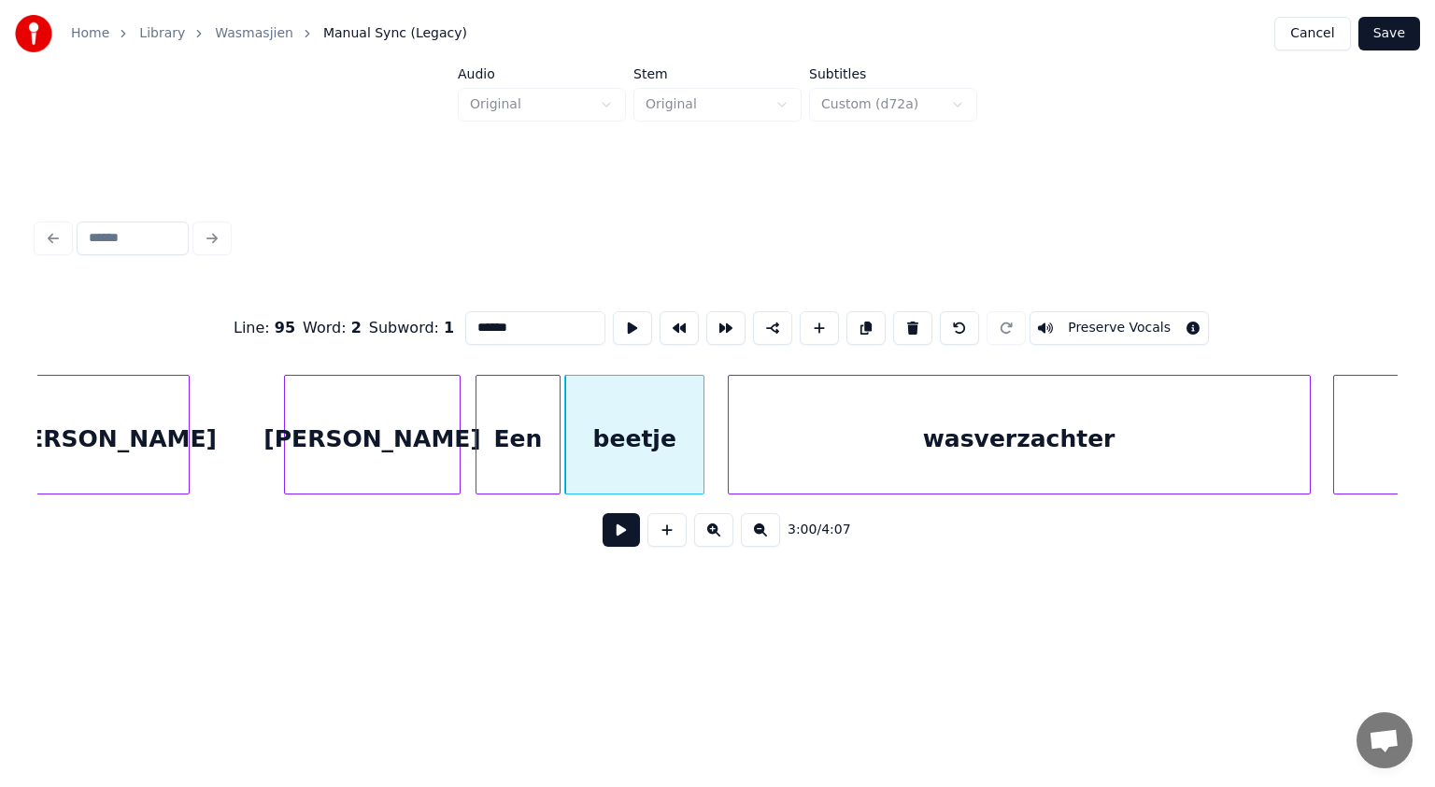
click at [634, 534] on button at bounding box center [621, 530] width 37 height 34
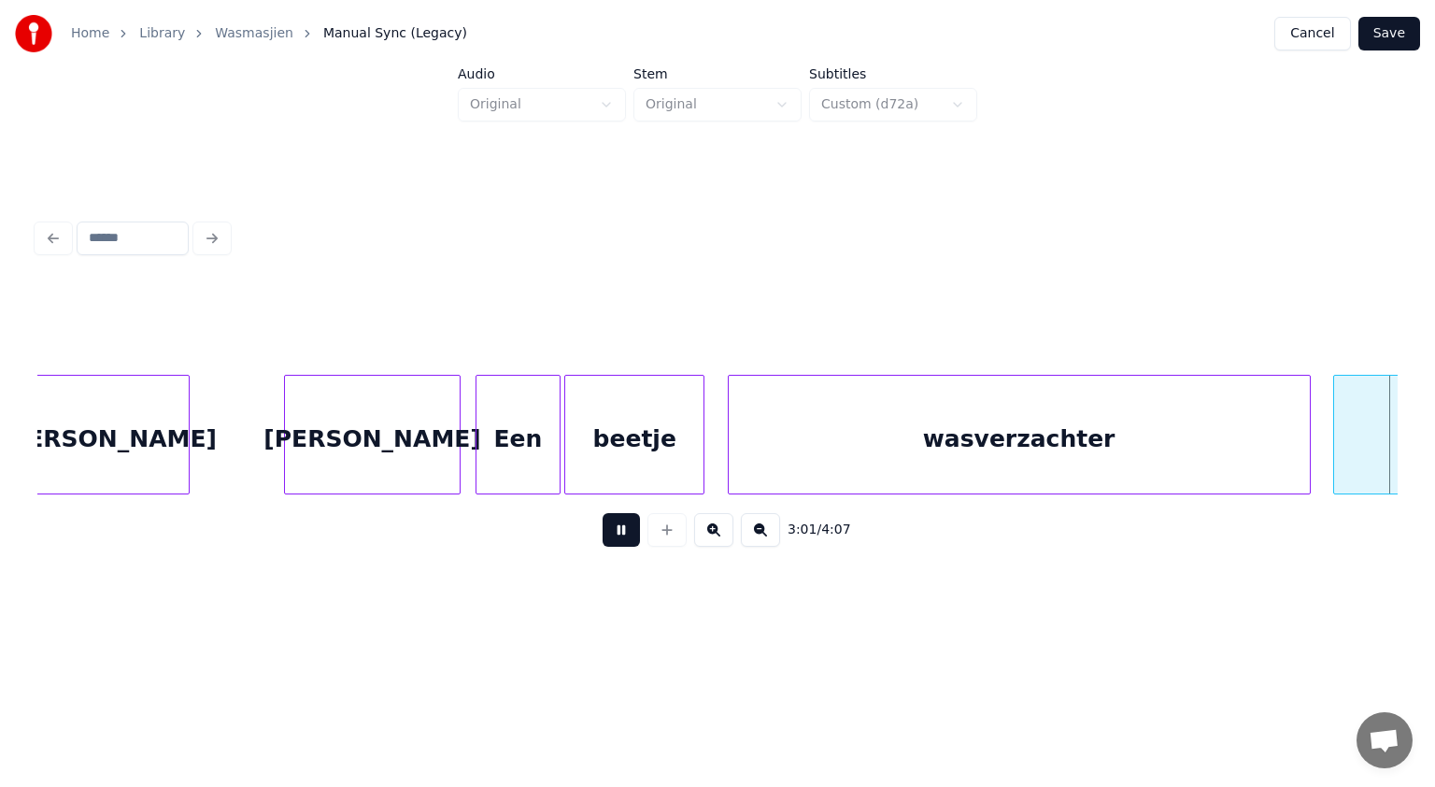
scroll to position [0, 101939]
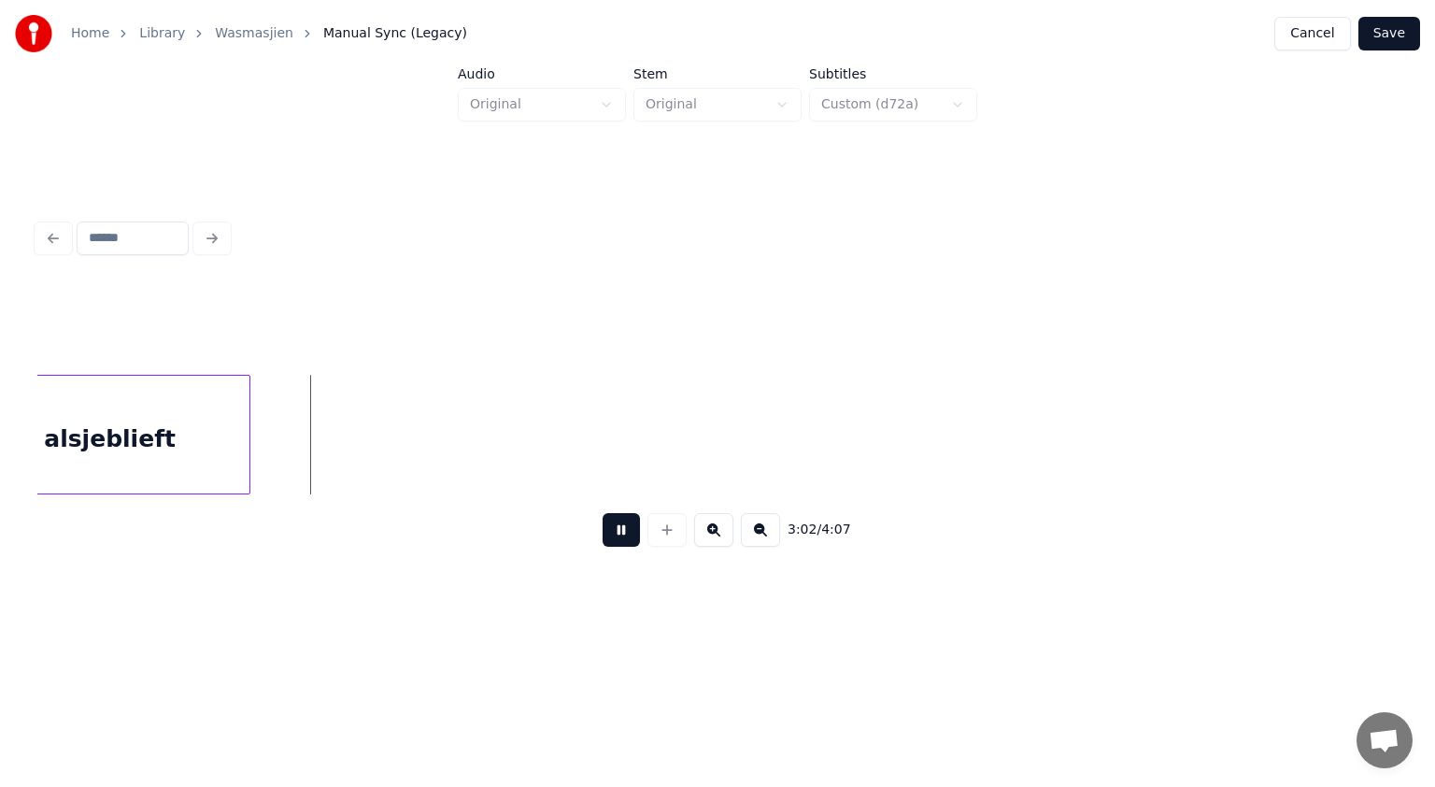
click at [634, 534] on button at bounding box center [621, 530] width 37 height 34
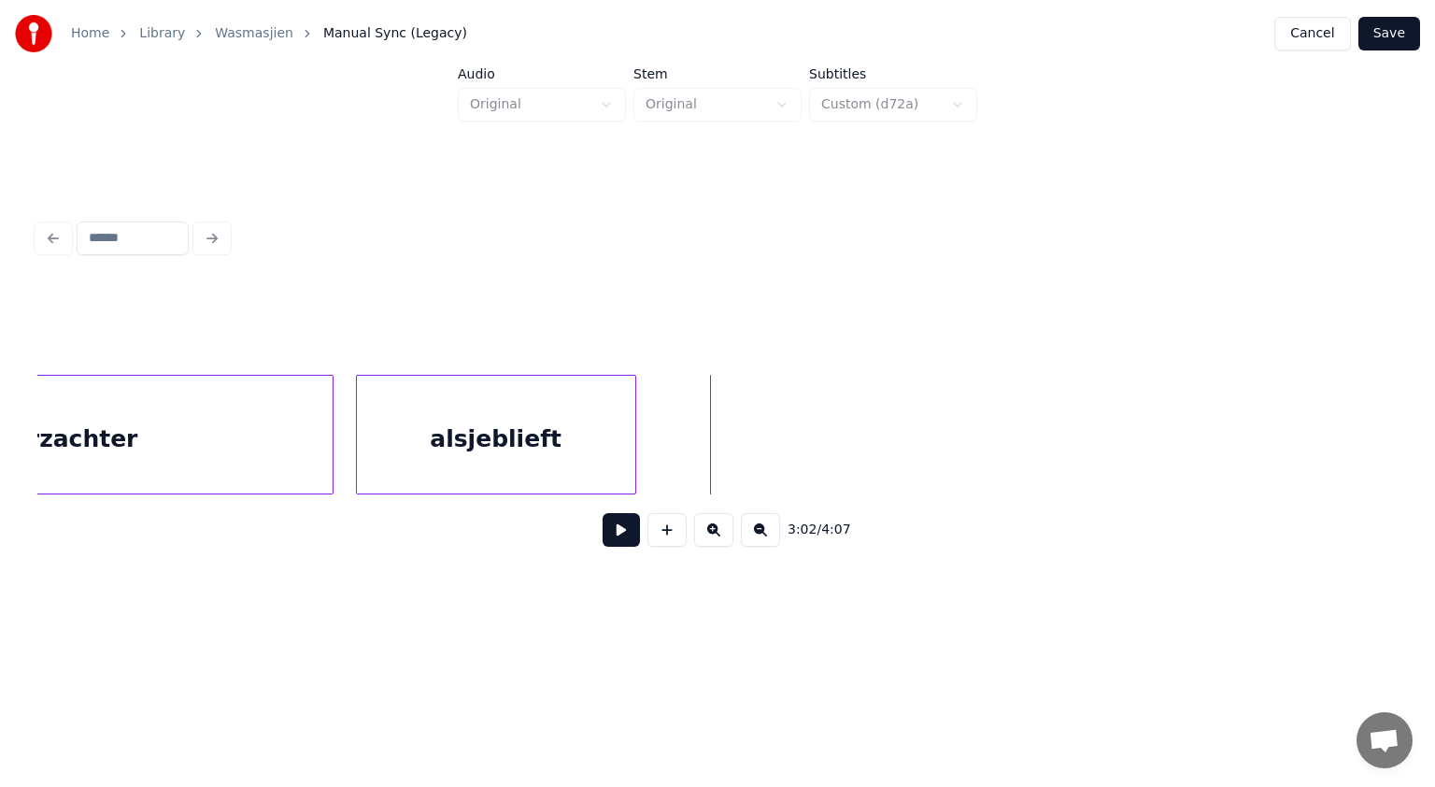
scroll to position [0, 101478]
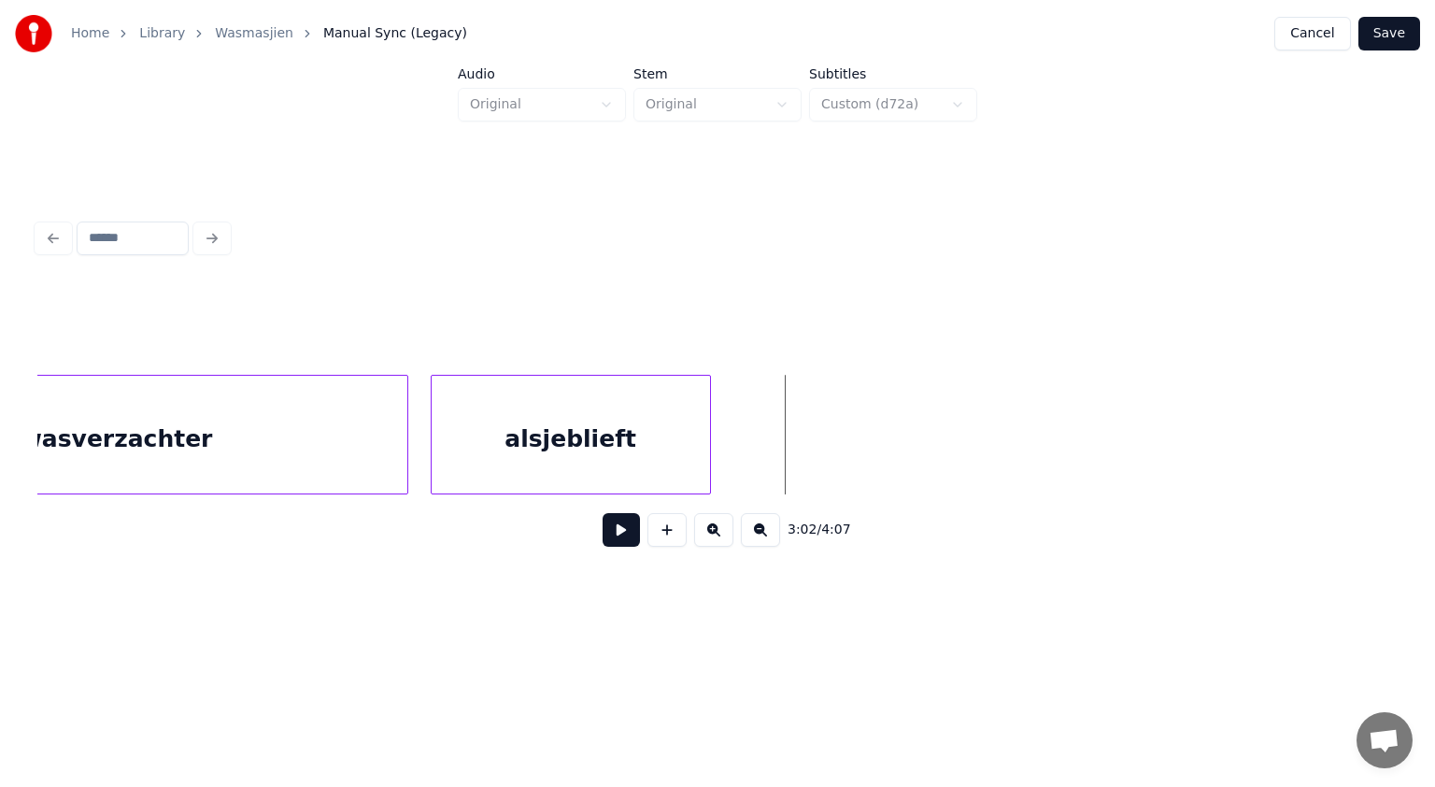
click at [678, 436] on div "alsjeblieft" at bounding box center [571, 439] width 278 height 127
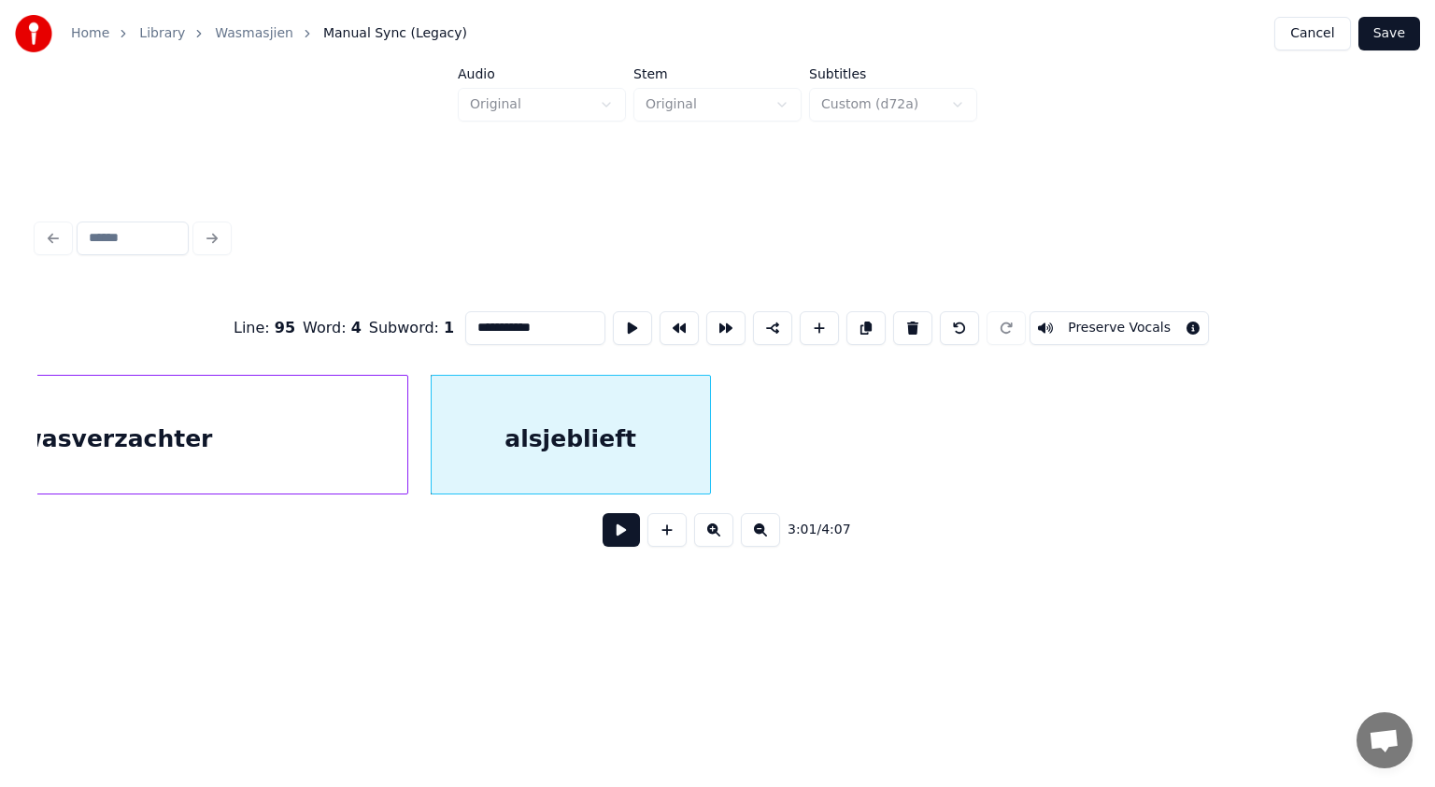
click at [617, 534] on button at bounding box center [621, 530] width 37 height 34
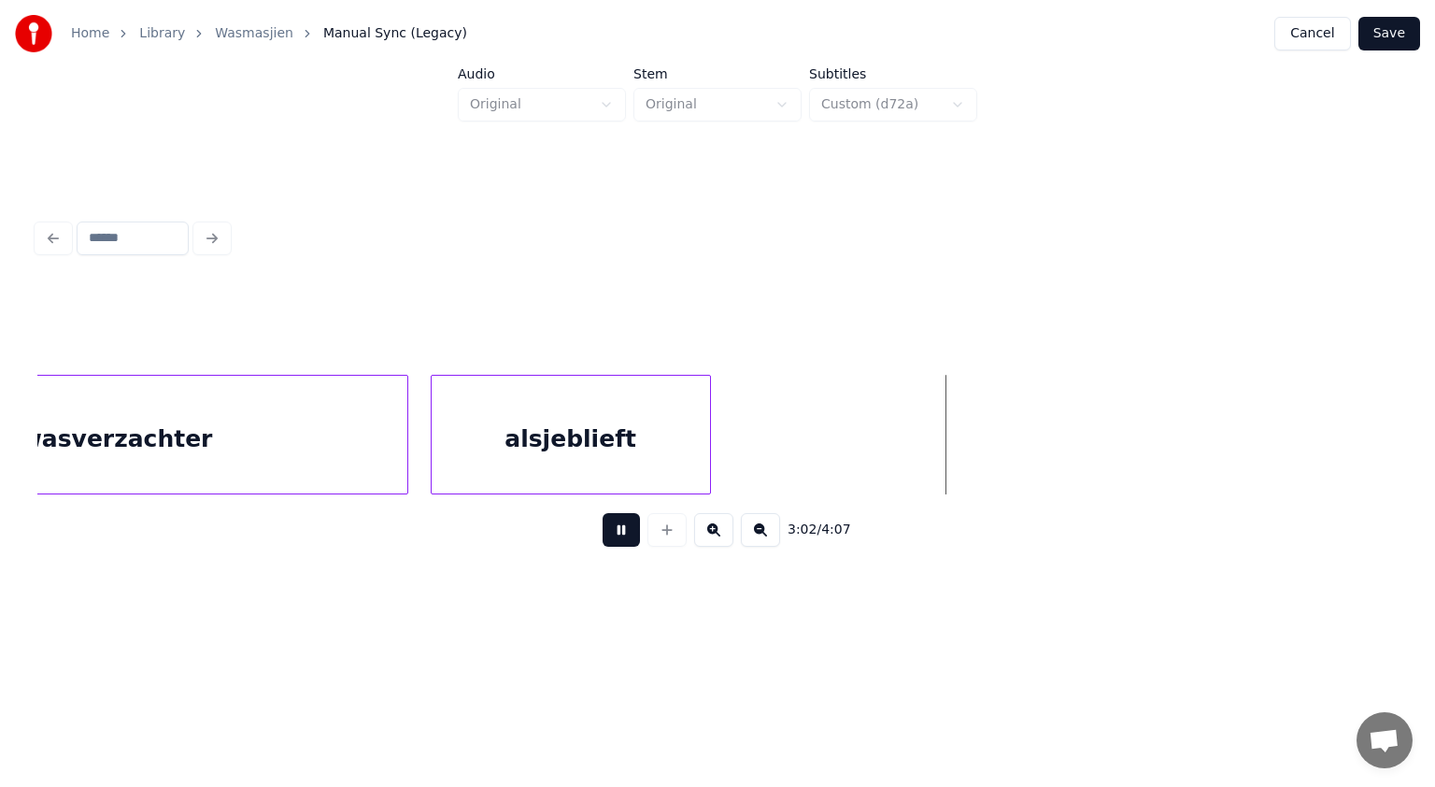
click at [617, 534] on button at bounding box center [621, 530] width 37 height 34
click at [619, 536] on button at bounding box center [621, 530] width 37 height 34
click at [658, 468] on div "alsjeblieft" at bounding box center [571, 439] width 278 height 127
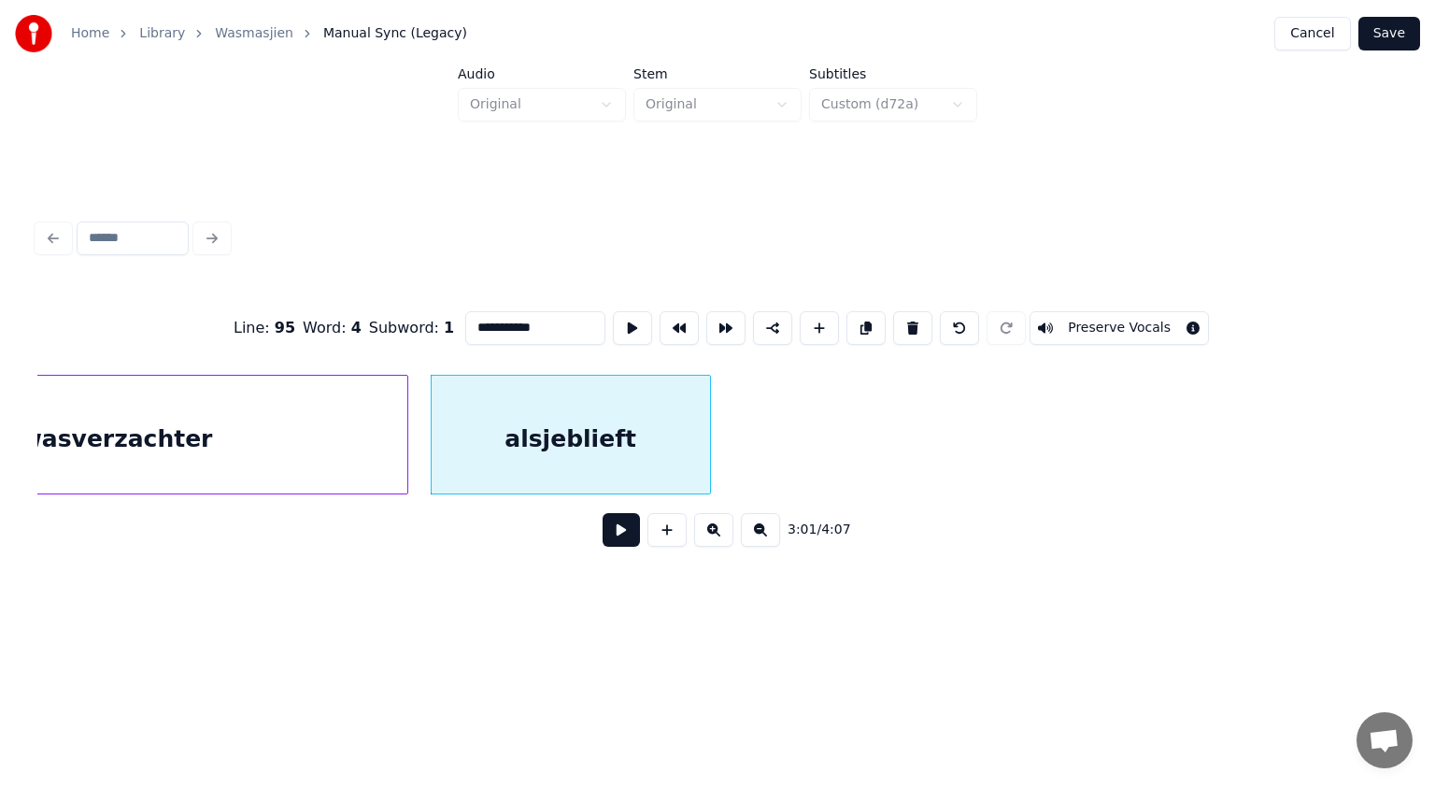
click at [617, 534] on button at bounding box center [621, 530] width 37 height 34
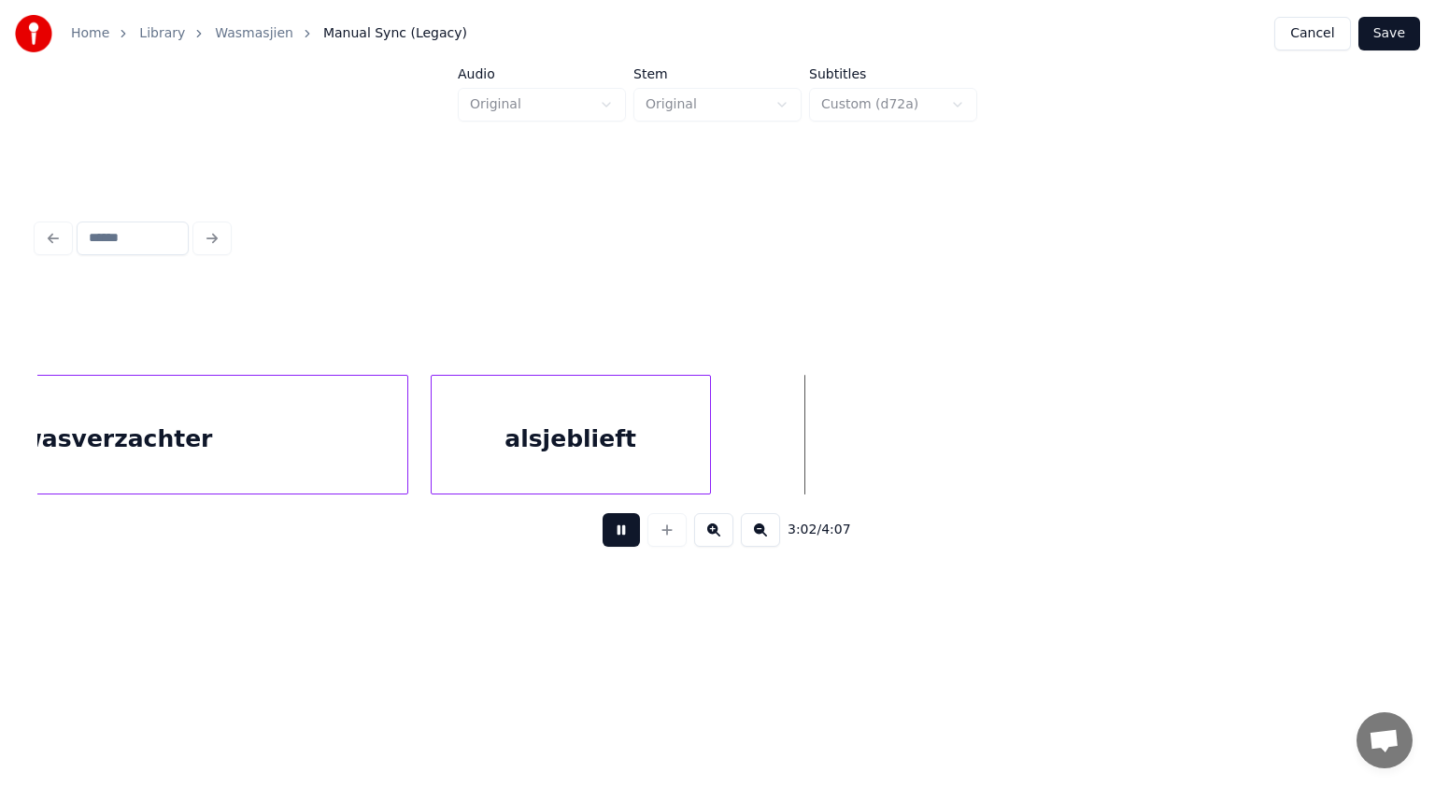
click at [617, 534] on button at bounding box center [621, 530] width 37 height 34
click at [670, 456] on div at bounding box center [671, 435] width 6 height 118
click at [670, 536] on button at bounding box center [667, 530] width 39 height 34
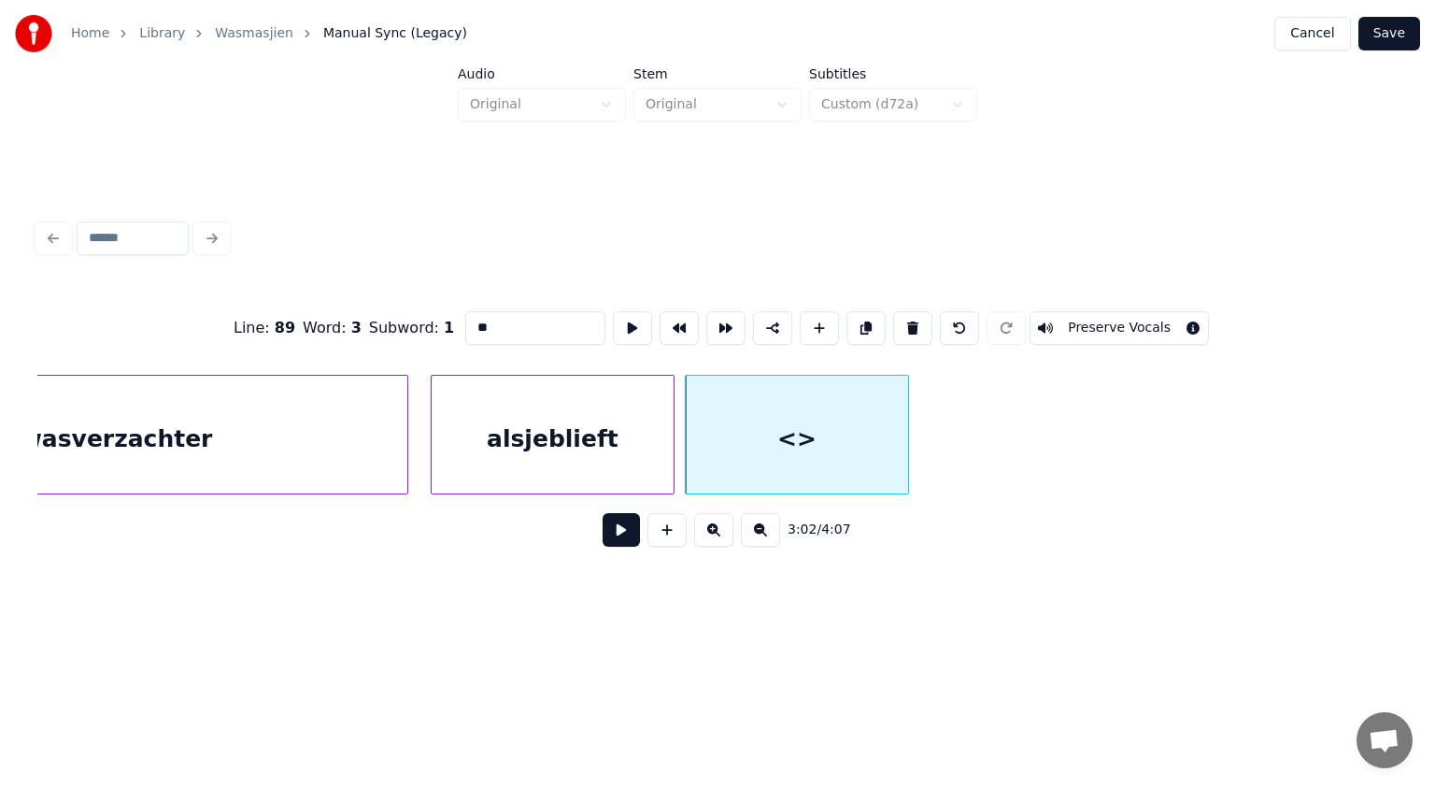
click at [418, 321] on div "Line : 89 Word : 3 Subword : 1 ** Preserve Vocals" at bounding box center [717, 327] width 1360 height 93
click at [837, 438] on div at bounding box center [838, 435] width 6 height 118
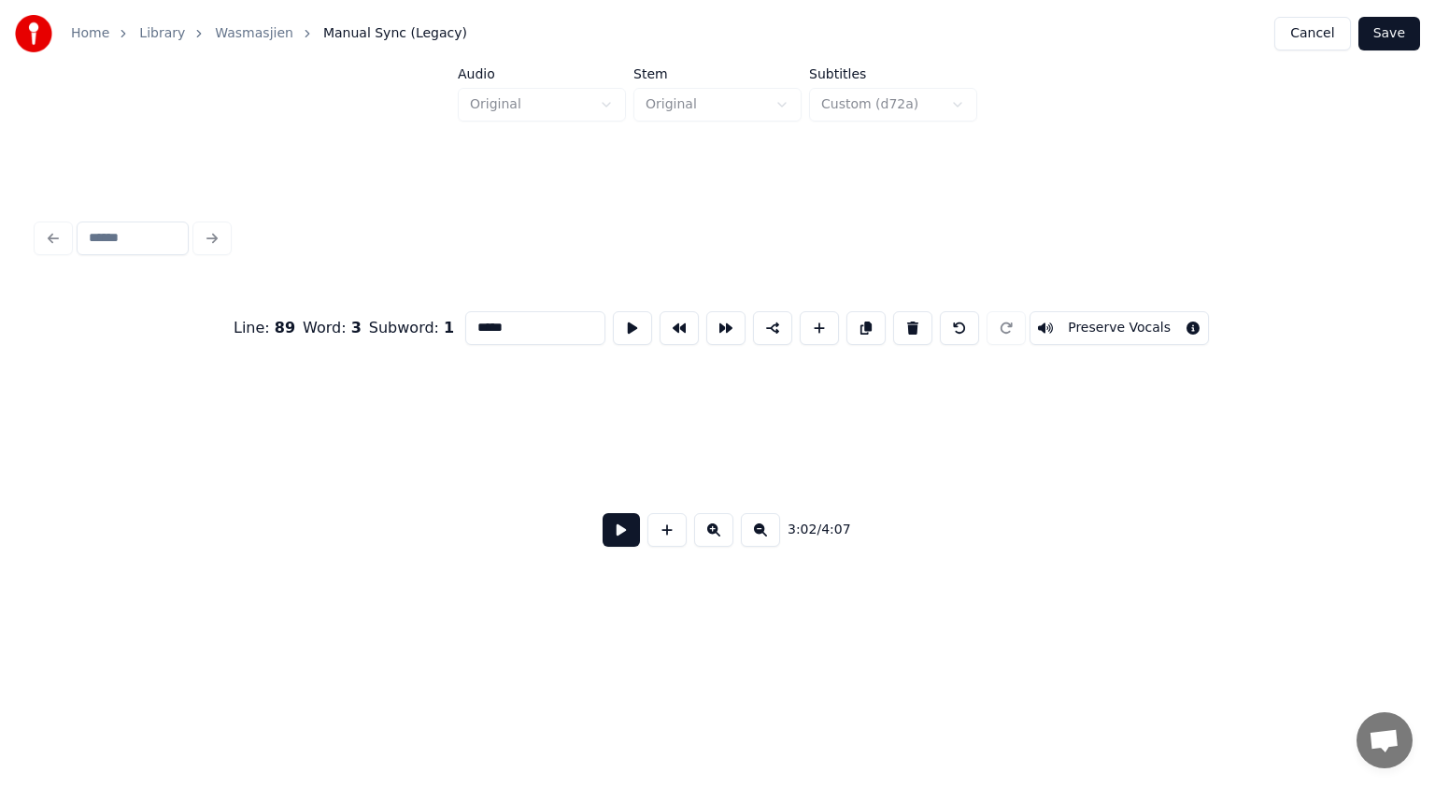
scroll to position [0, 107043]
type input "*****"
click at [1395, 26] on button "Save" at bounding box center [1390, 34] width 62 height 34
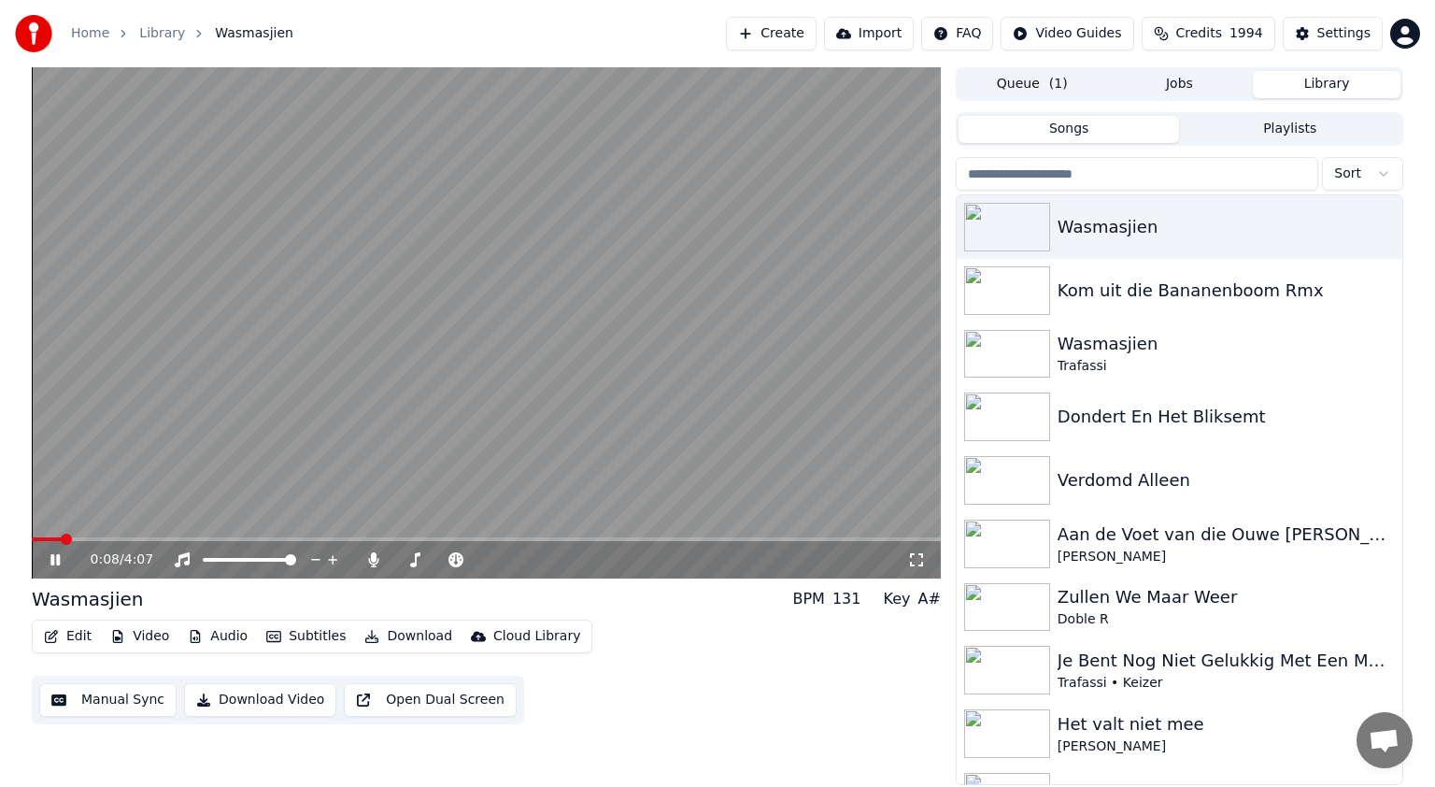
click at [60, 562] on icon at bounding box center [69, 559] width 44 height 15
click at [57, 558] on icon at bounding box center [55, 559] width 11 height 13
click at [521, 534] on span at bounding box center [523, 539] width 11 height 11
drag, startPoint x: 539, startPoint y: 533, endPoint x: 630, endPoint y: 537, distance: 90.8
click at [630, 537] on div "2:19 / 4:07" at bounding box center [486, 322] width 909 height 511
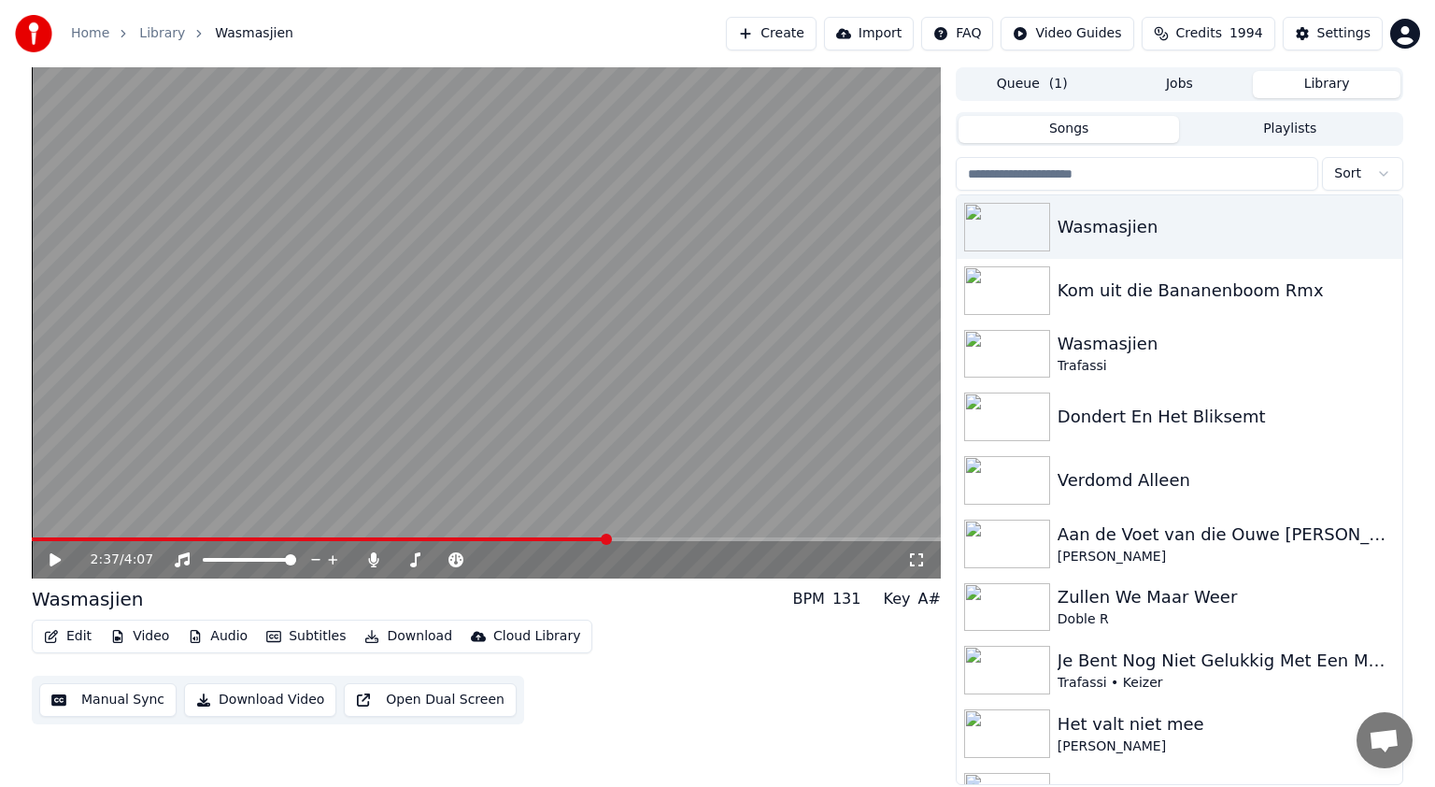
click at [612, 540] on span at bounding box center [606, 539] width 11 height 11
click at [540, 538] on span at bounding box center [287, 539] width 510 height 4
click at [53, 562] on icon at bounding box center [55, 559] width 11 height 13
click at [53, 559] on icon at bounding box center [54, 559] width 9 height 11
click at [81, 636] on button "Edit" at bounding box center [67, 636] width 63 height 26
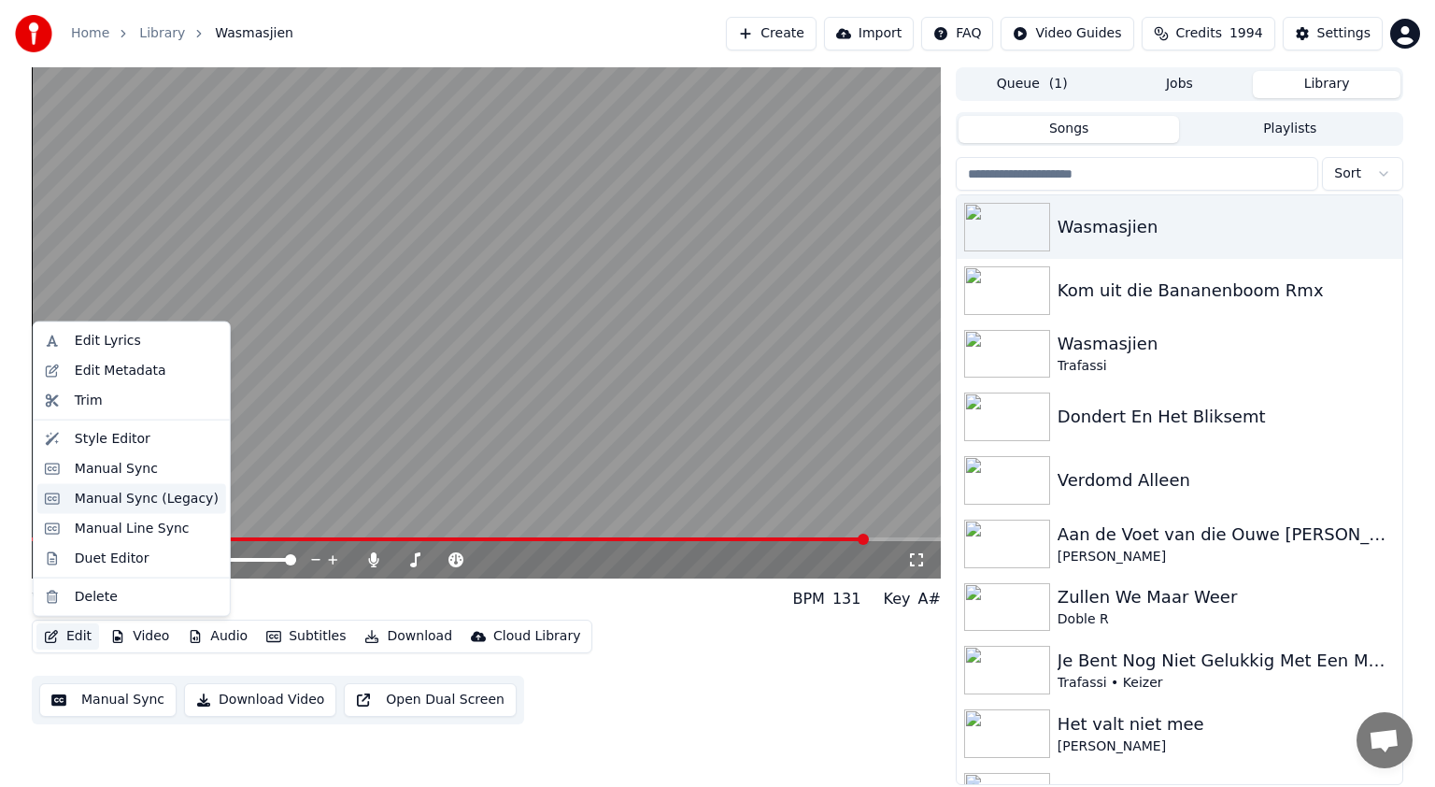
click at [123, 503] on div "Manual Sync (Legacy)" at bounding box center [147, 499] width 144 height 19
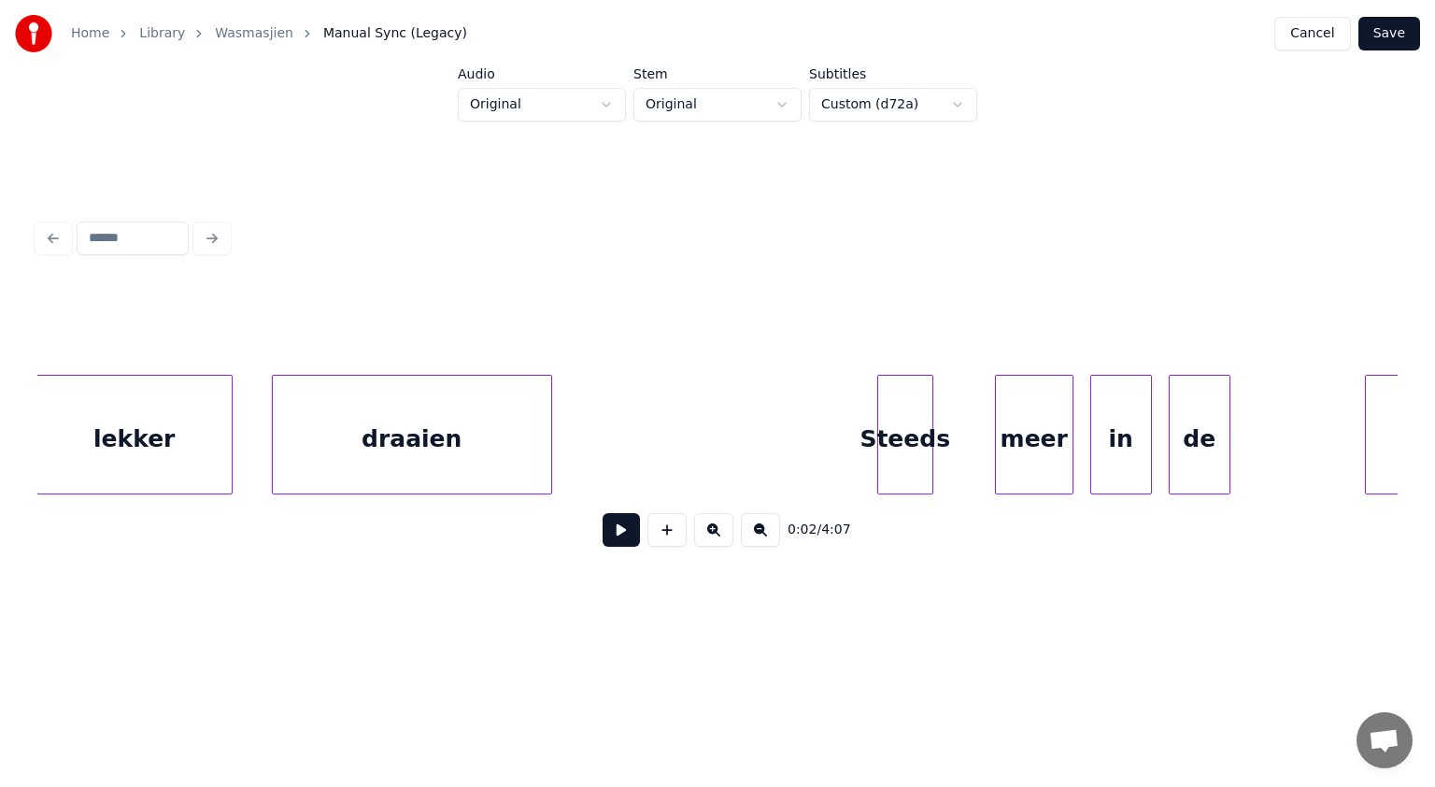
scroll to position [0, 123955]
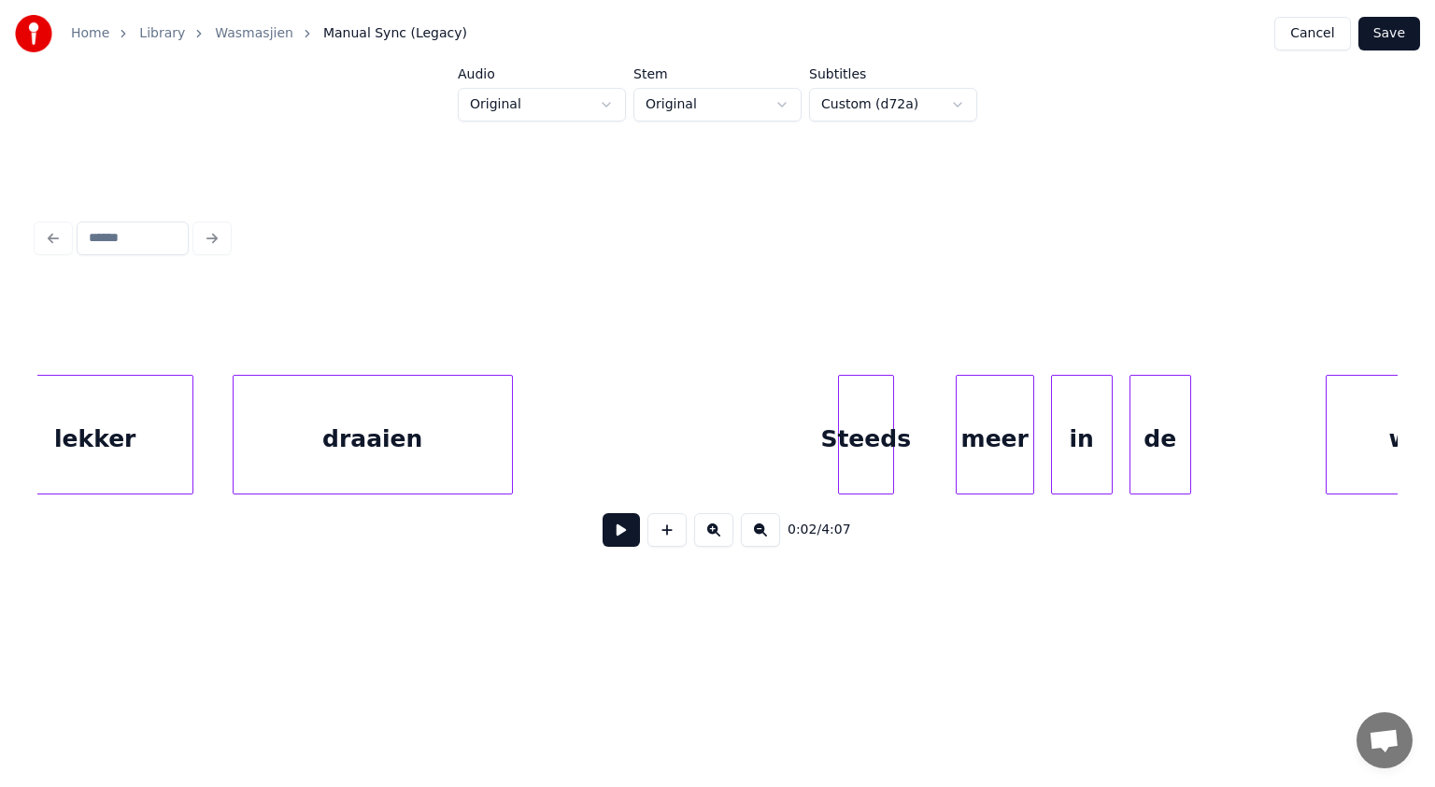
click at [861, 452] on div "Steeds" at bounding box center [866, 439] width 54 height 127
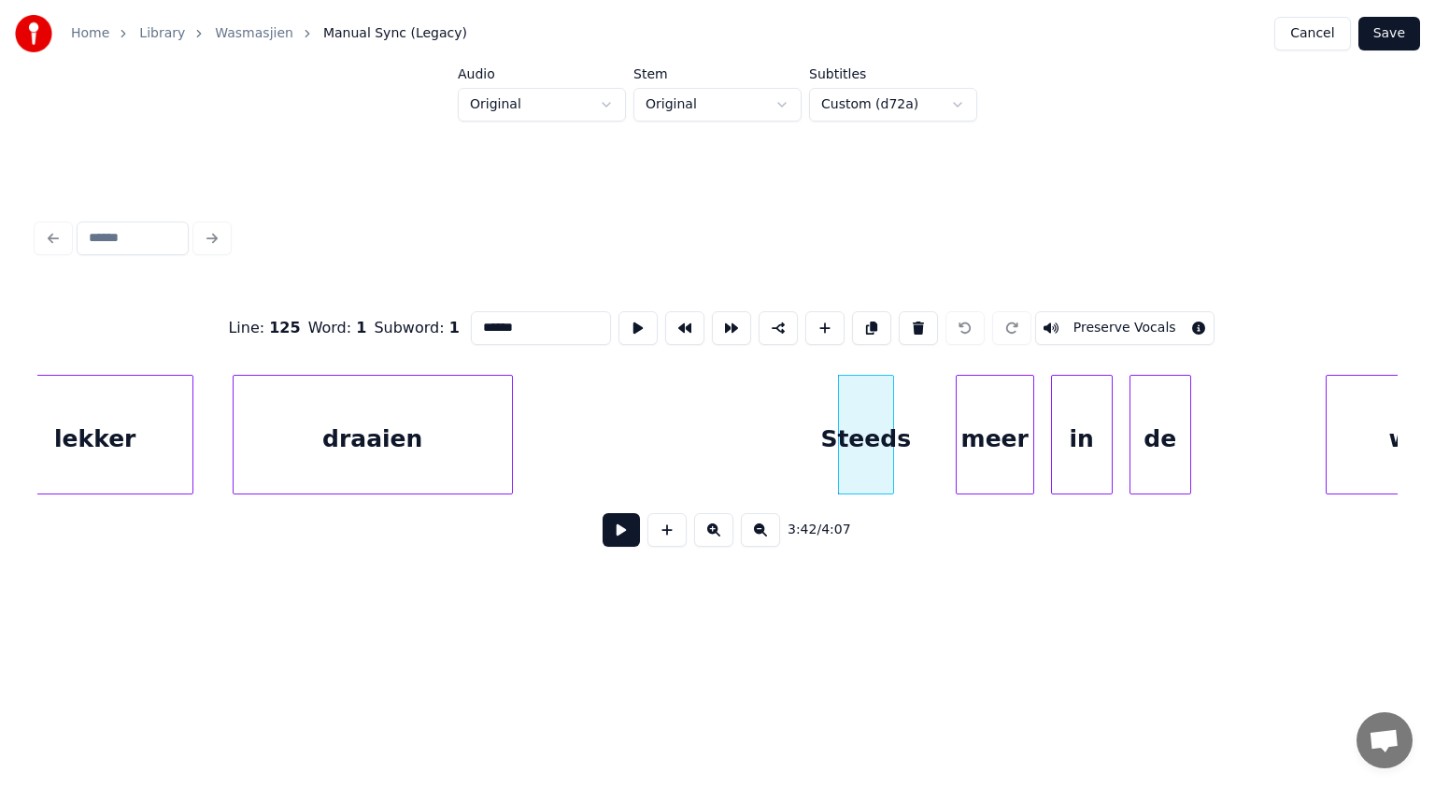
click at [622, 534] on button at bounding box center [621, 530] width 37 height 34
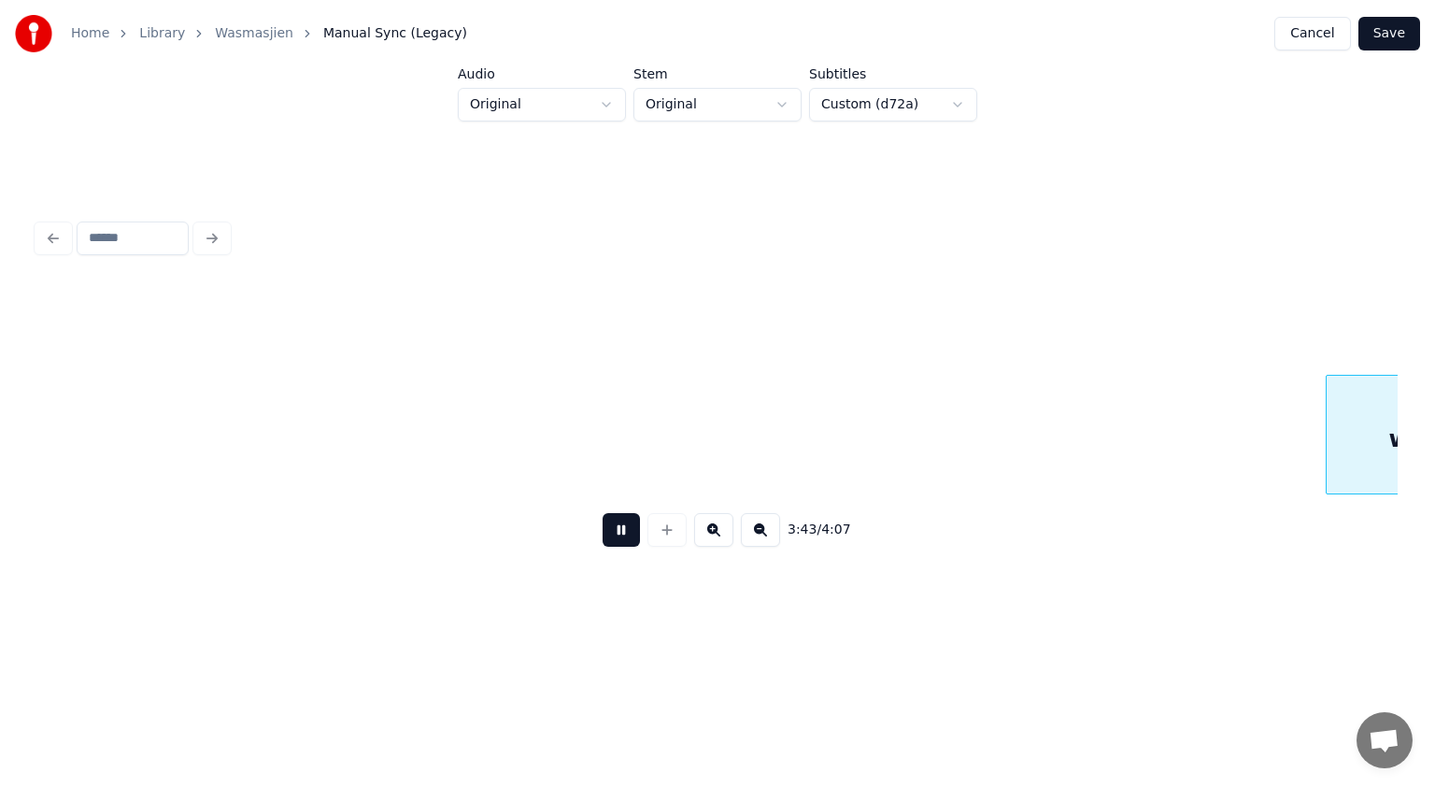
scroll to position [0, 125321]
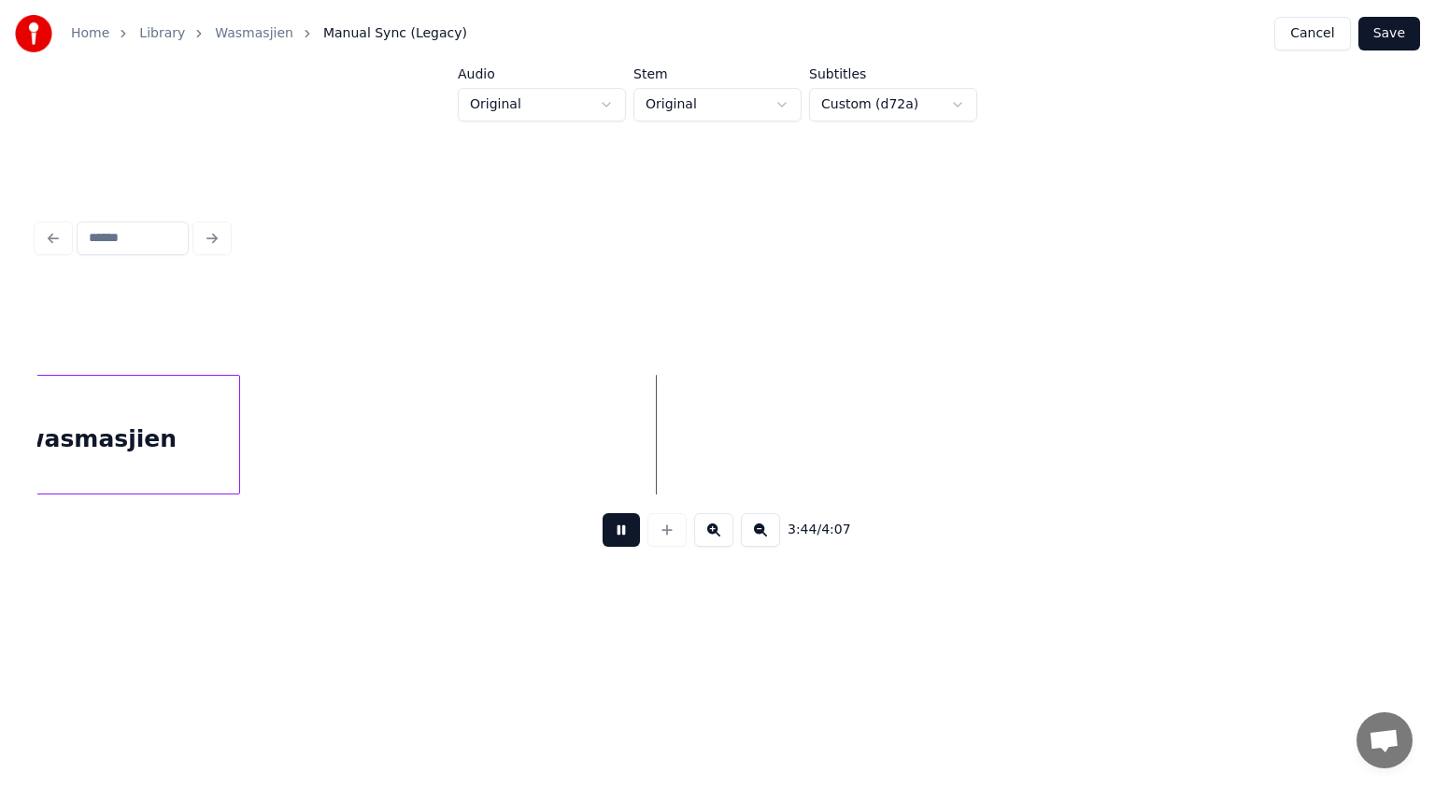
click at [622, 534] on button at bounding box center [621, 530] width 37 height 34
click at [238, 432] on div "wasmasjien" at bounding box center [100, 435] width 280 height 120
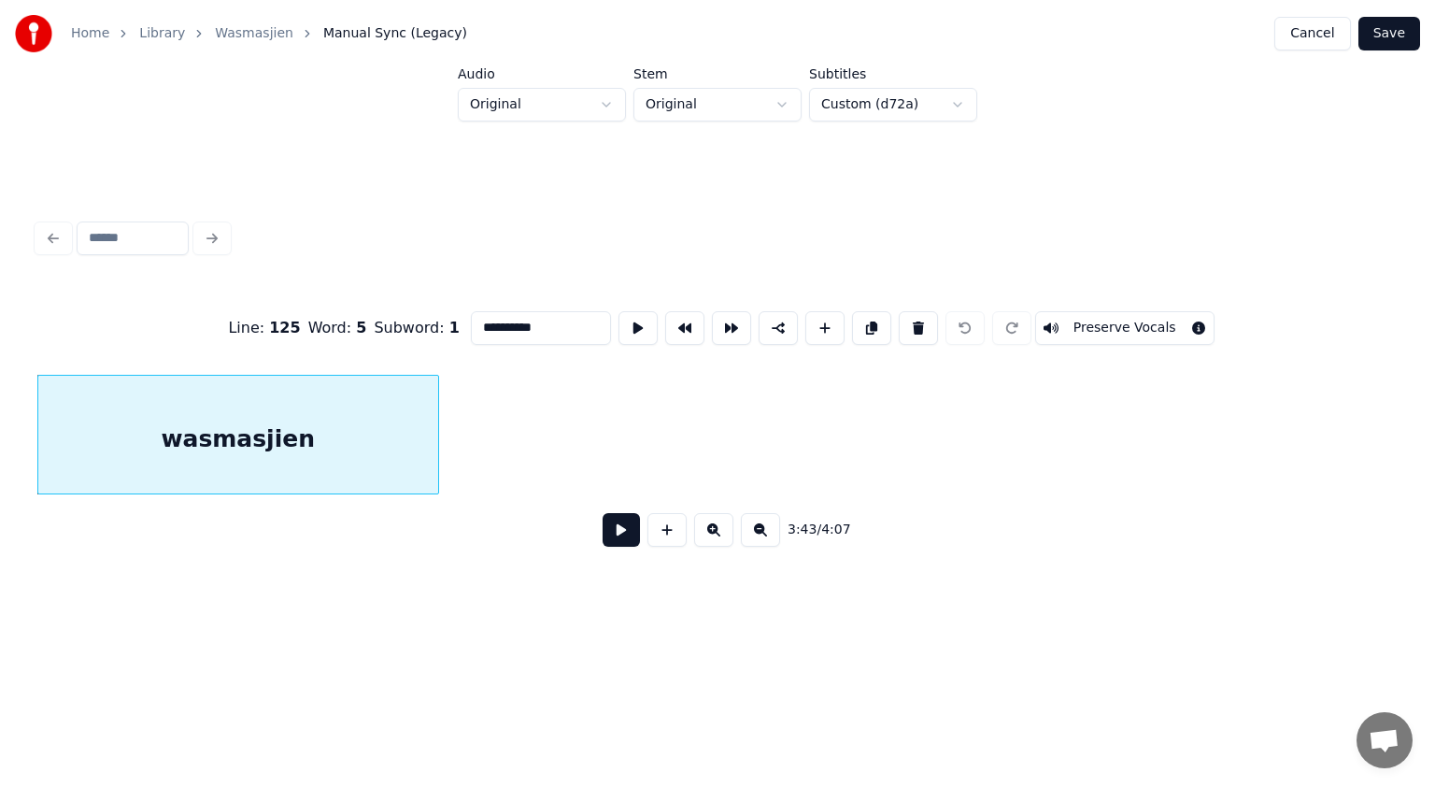
click at [438, 434] on div at bounding box center [436, 435] width 6 height 118
click at [631, 531] on button at bounding box center [621, 530] width 37 height 34
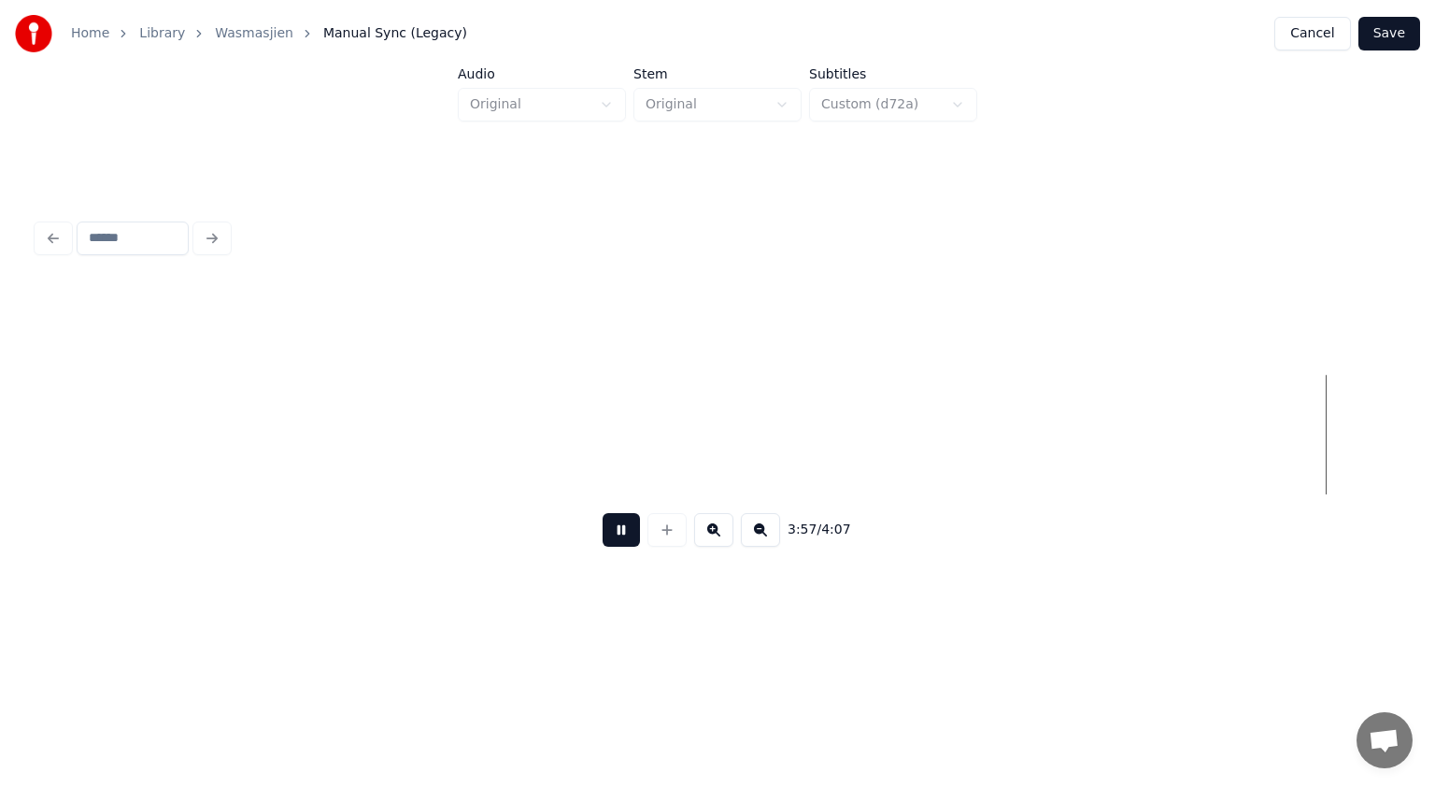
scroll to position [0, 133431]
click at [631, 531] on button at bounding box center [621, 530] width 37 height 34
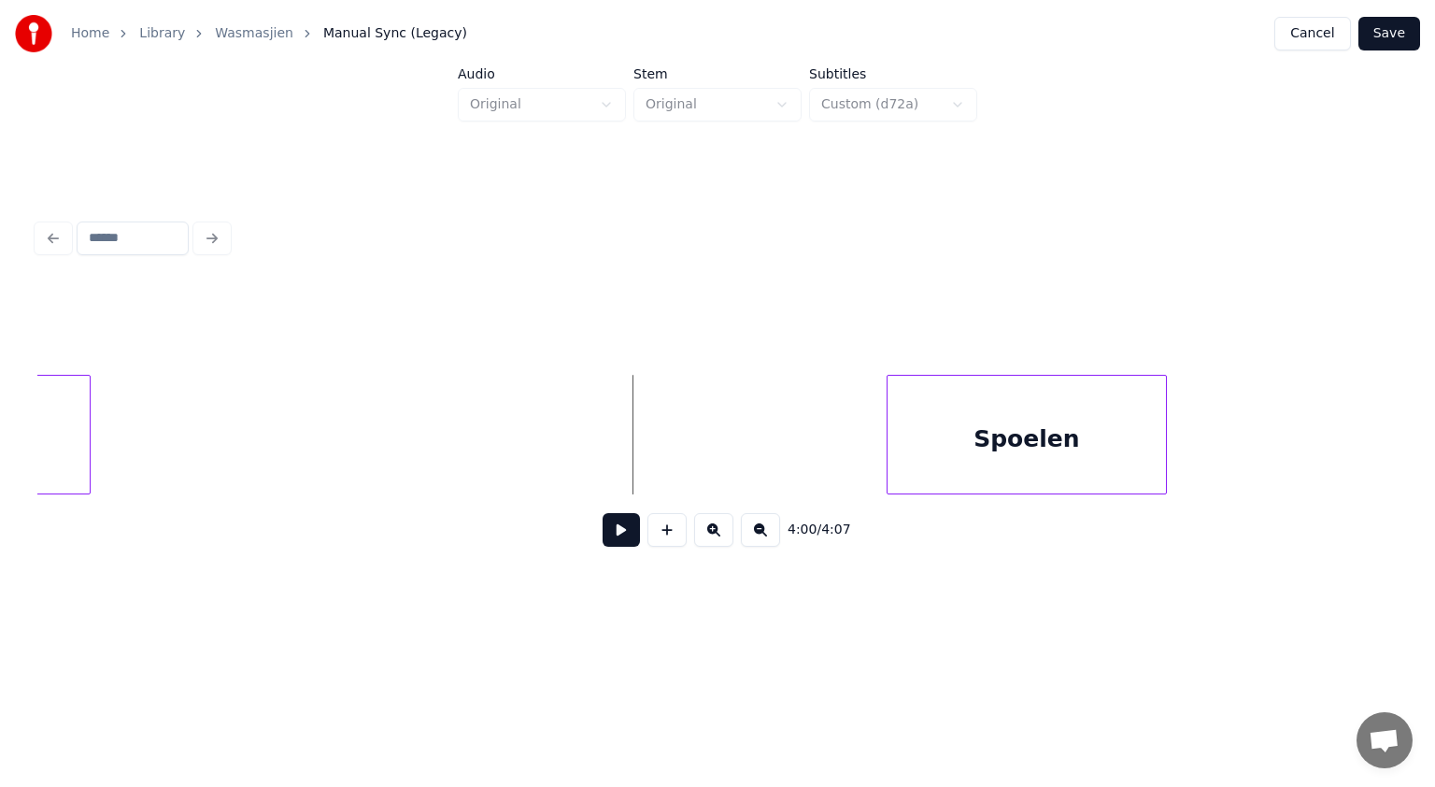
scroll to position [0, 134206]
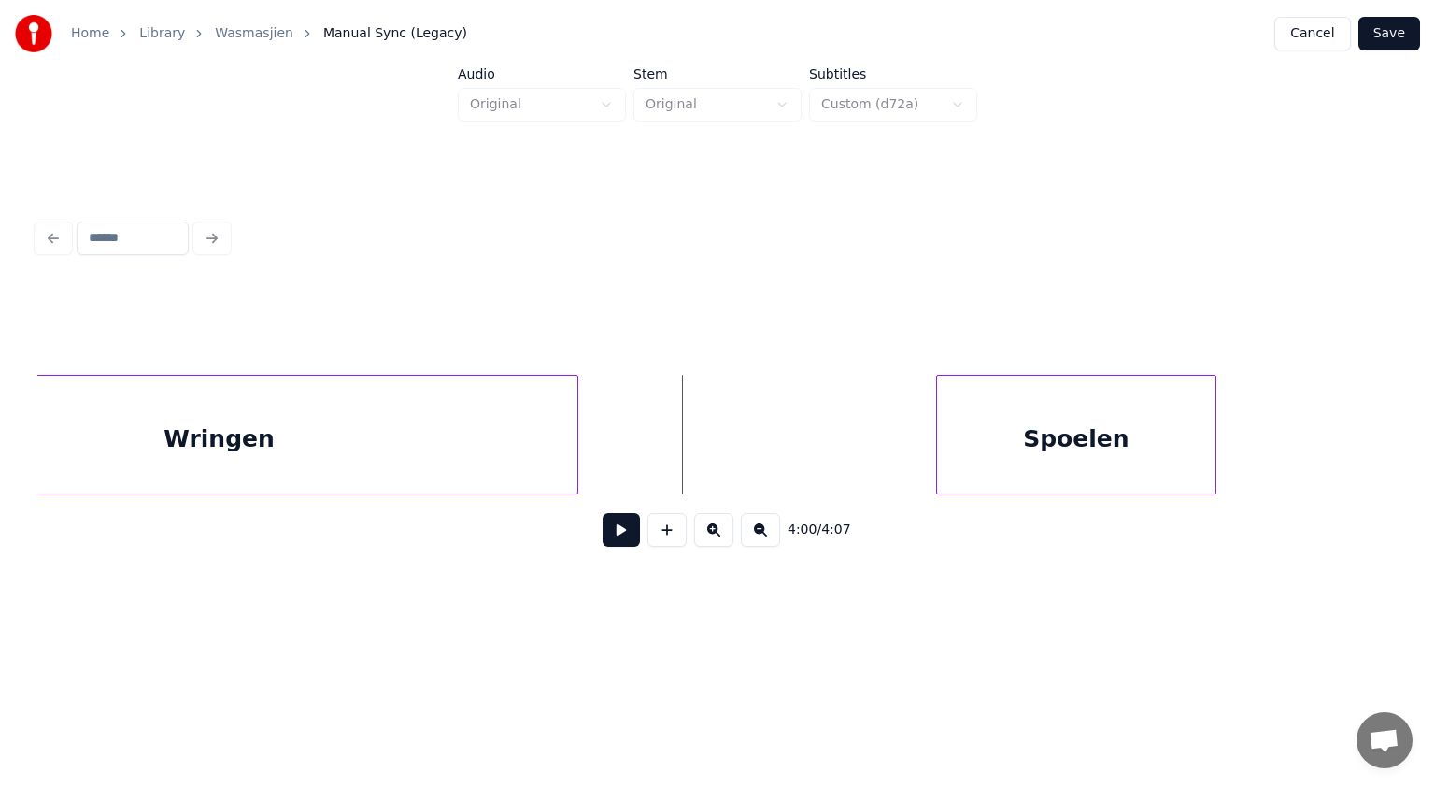
click at [576, 408] on div at bounding box center [575, 435] width 6 height 118
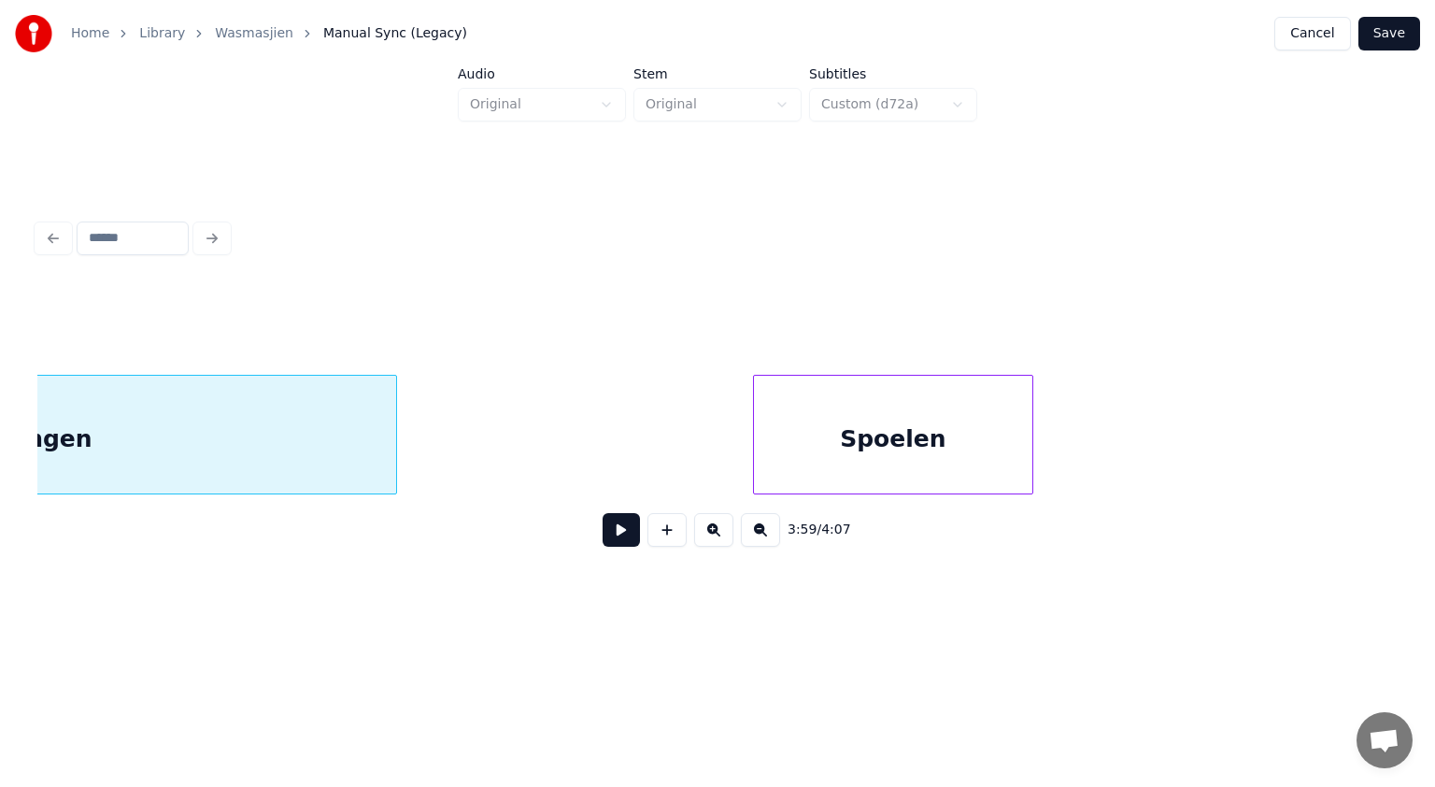
scroll to position [0, 134539]
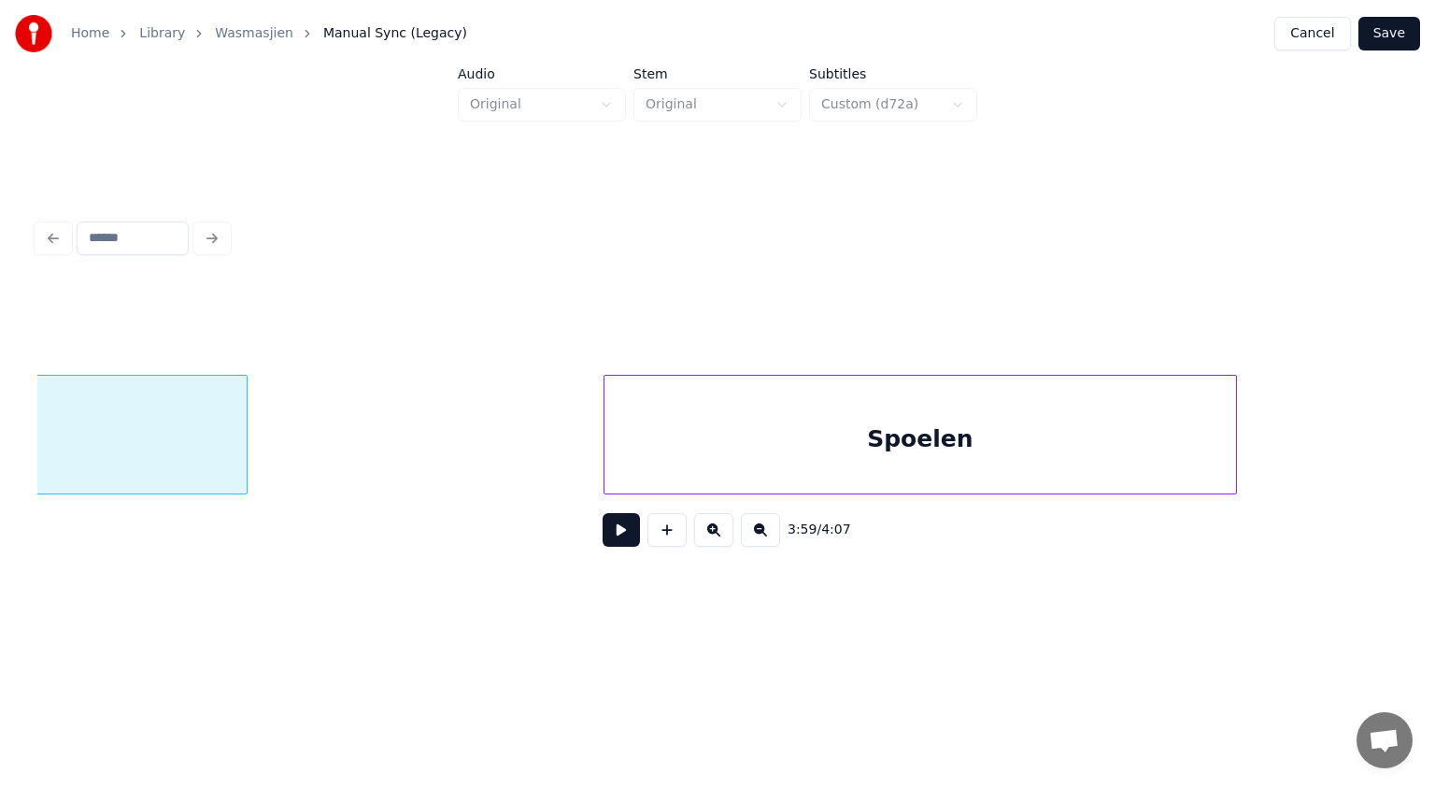
click at [1233, 386] on div at bounding box center [1234, 435] width 6 height 118
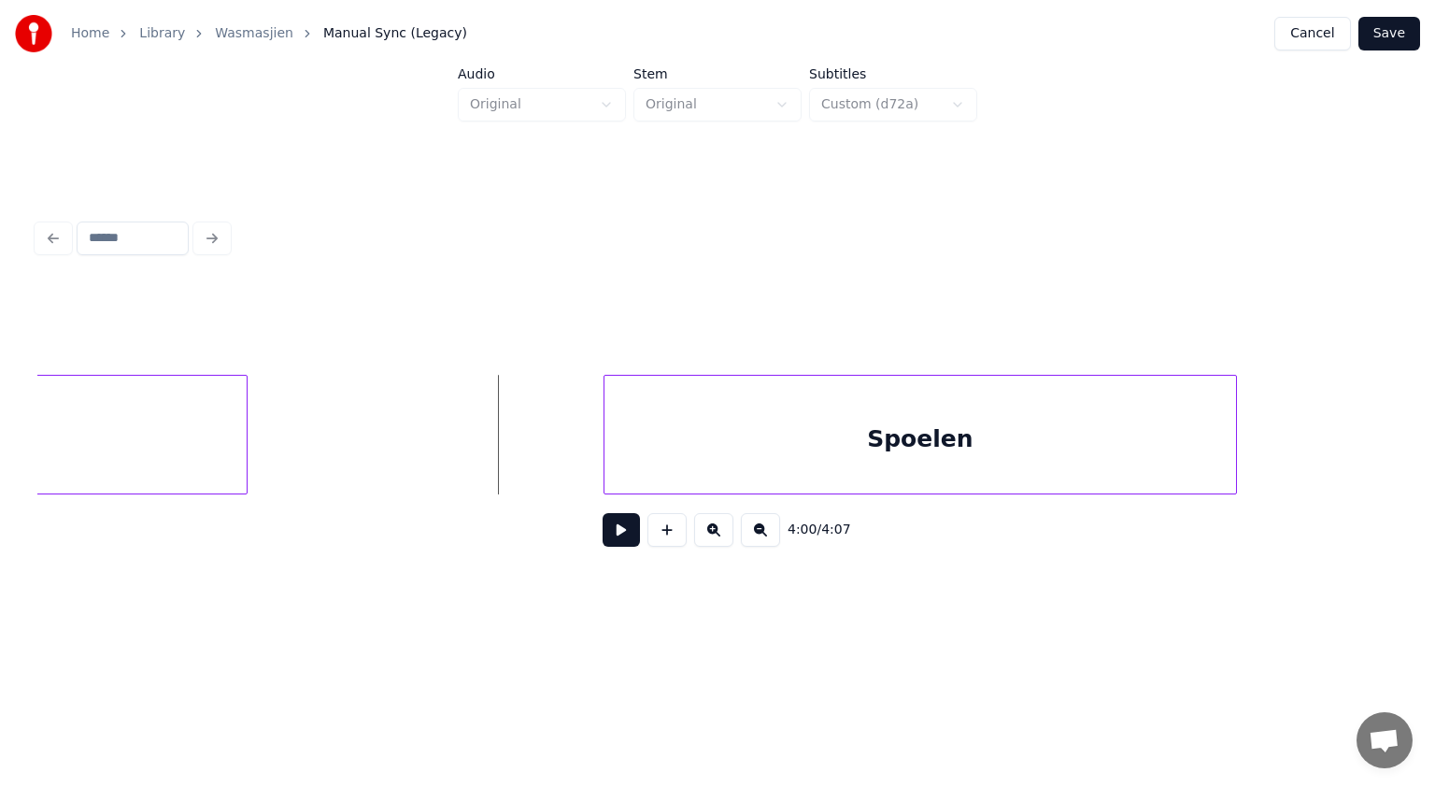
click at [614, 534] on button at bounding box center [621, 530] width 37 height 34
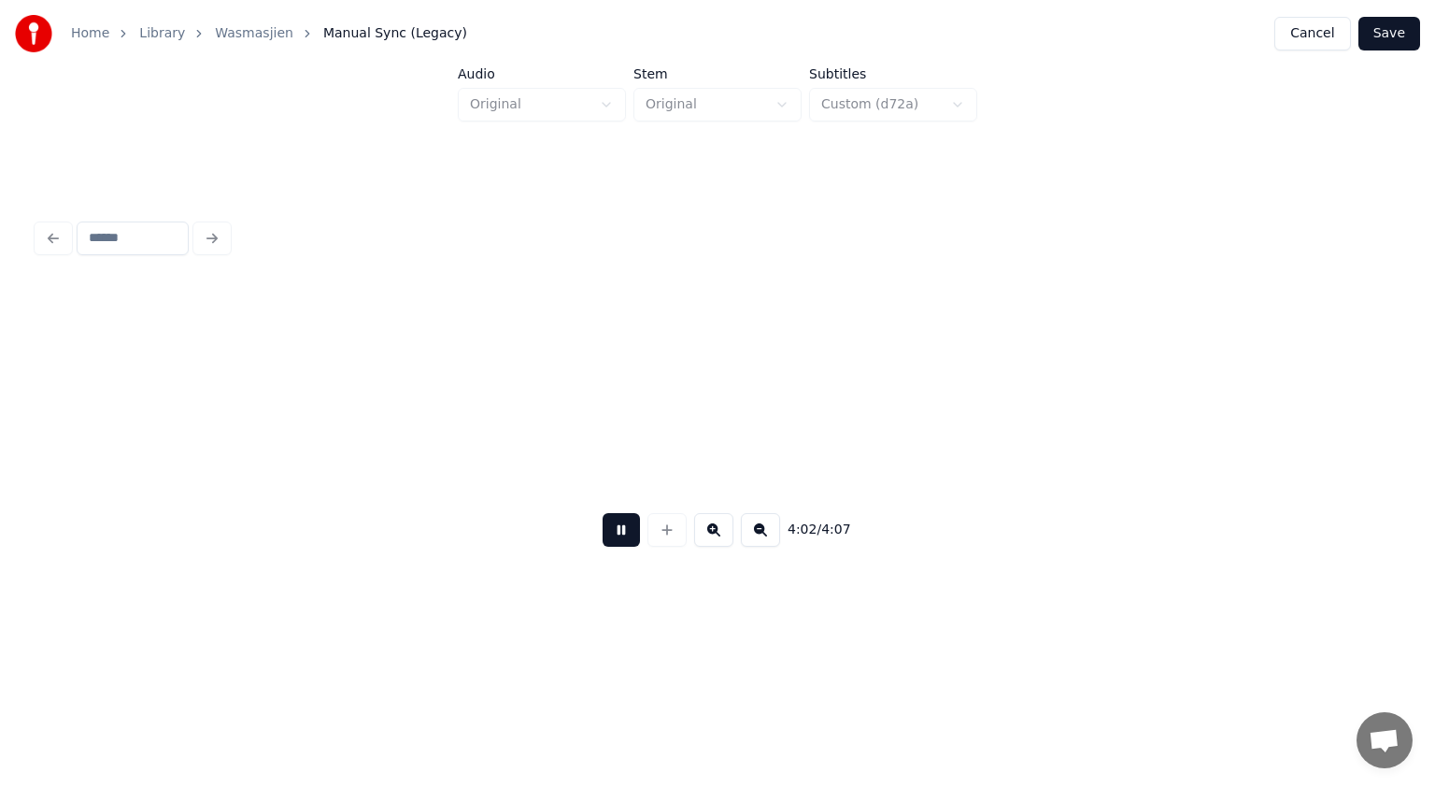
scroll to position [0, 135902]
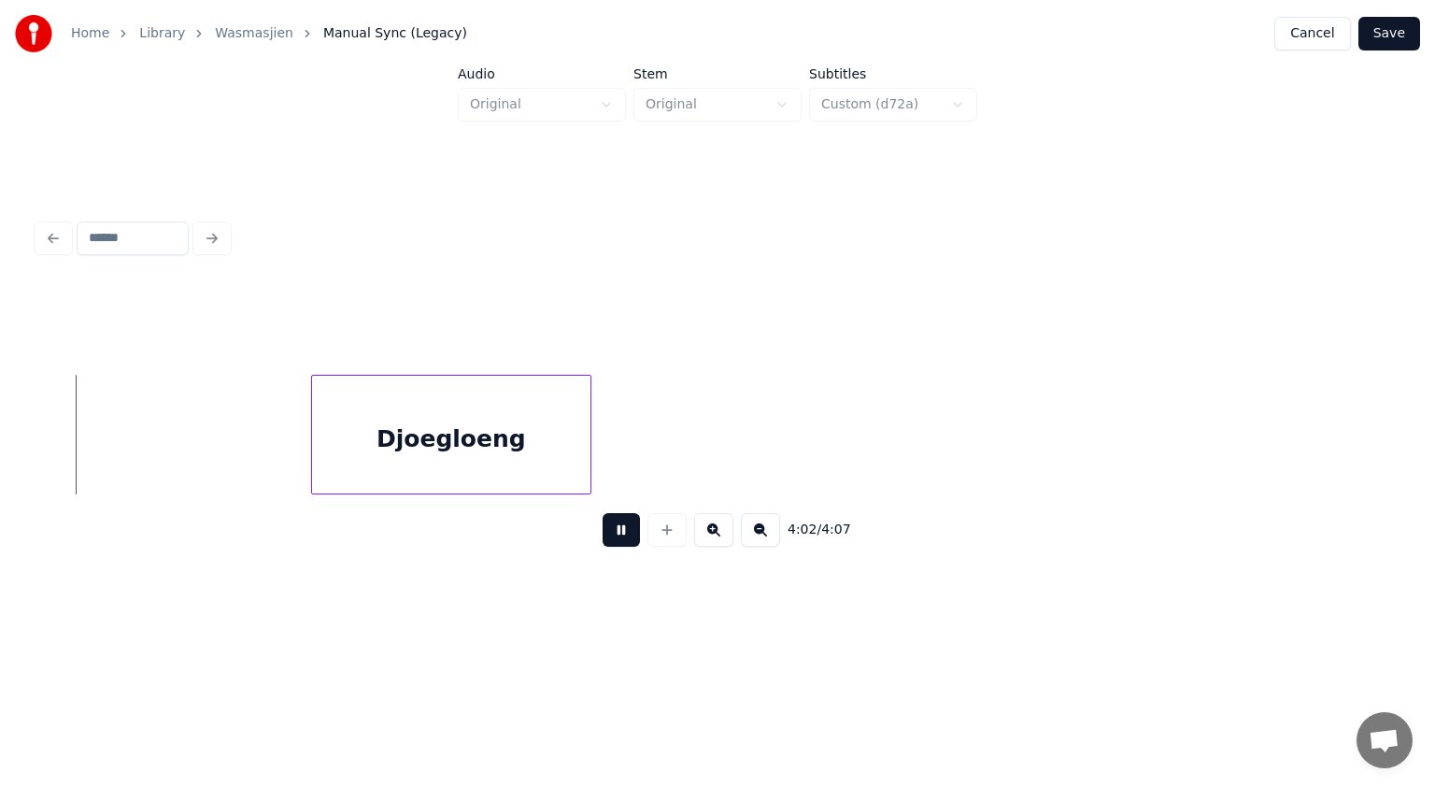
click at [614, 534] on button at bounding box center [621, 530] width 37 height 34
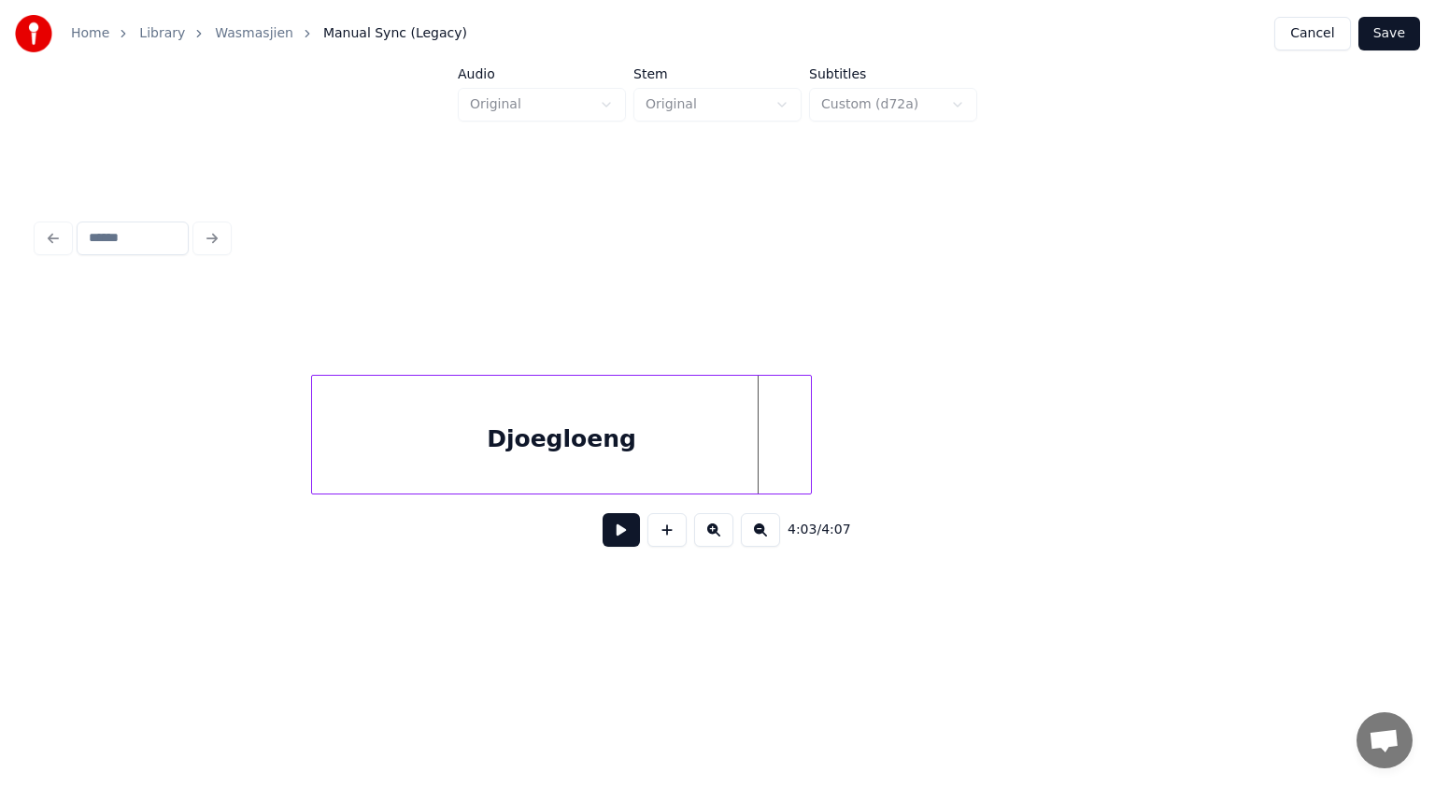
click at [805, 446] on div at bounding box center [808, 435] width 6 height 118
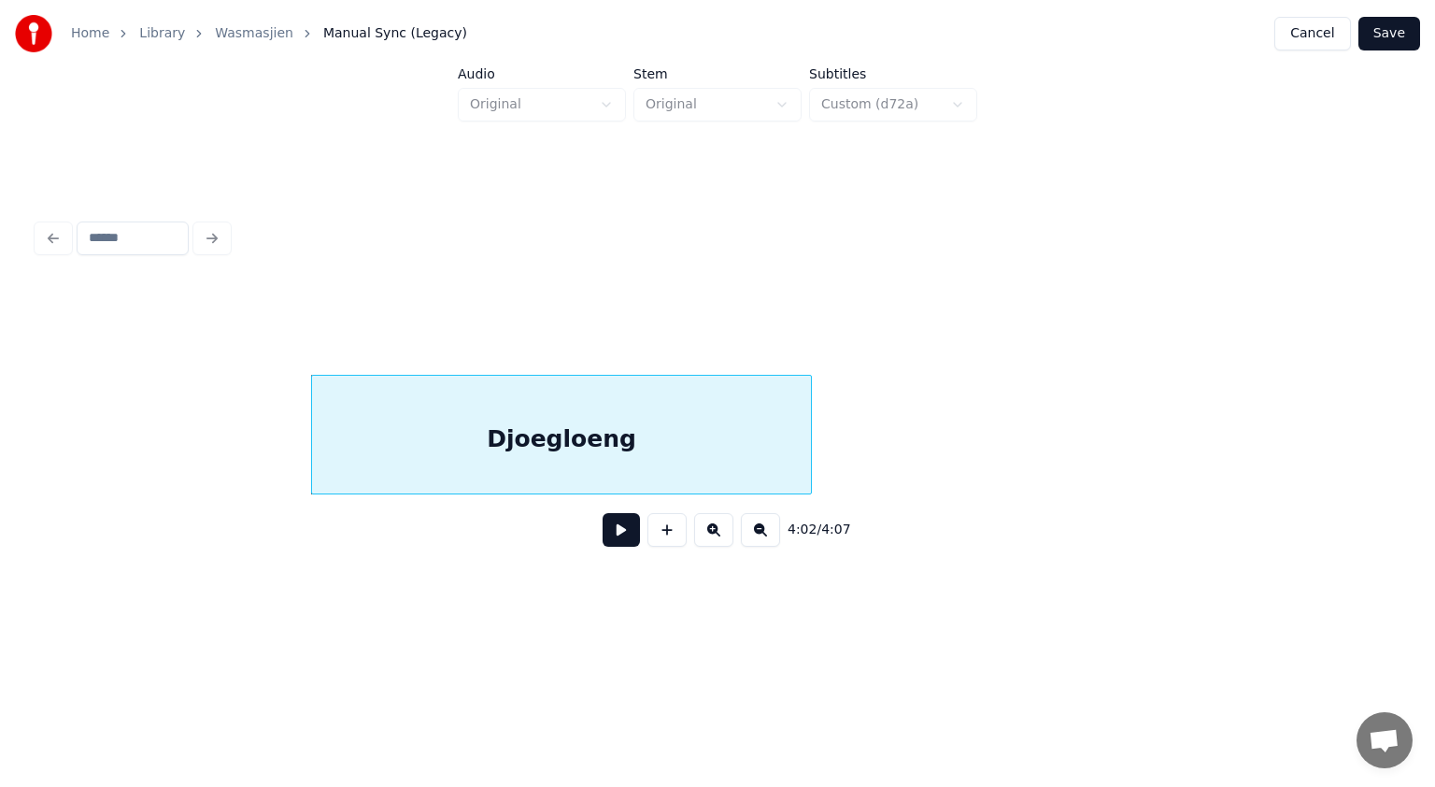
click at [634, 528] on button at bounding box center [621, 530] width 37 height 34
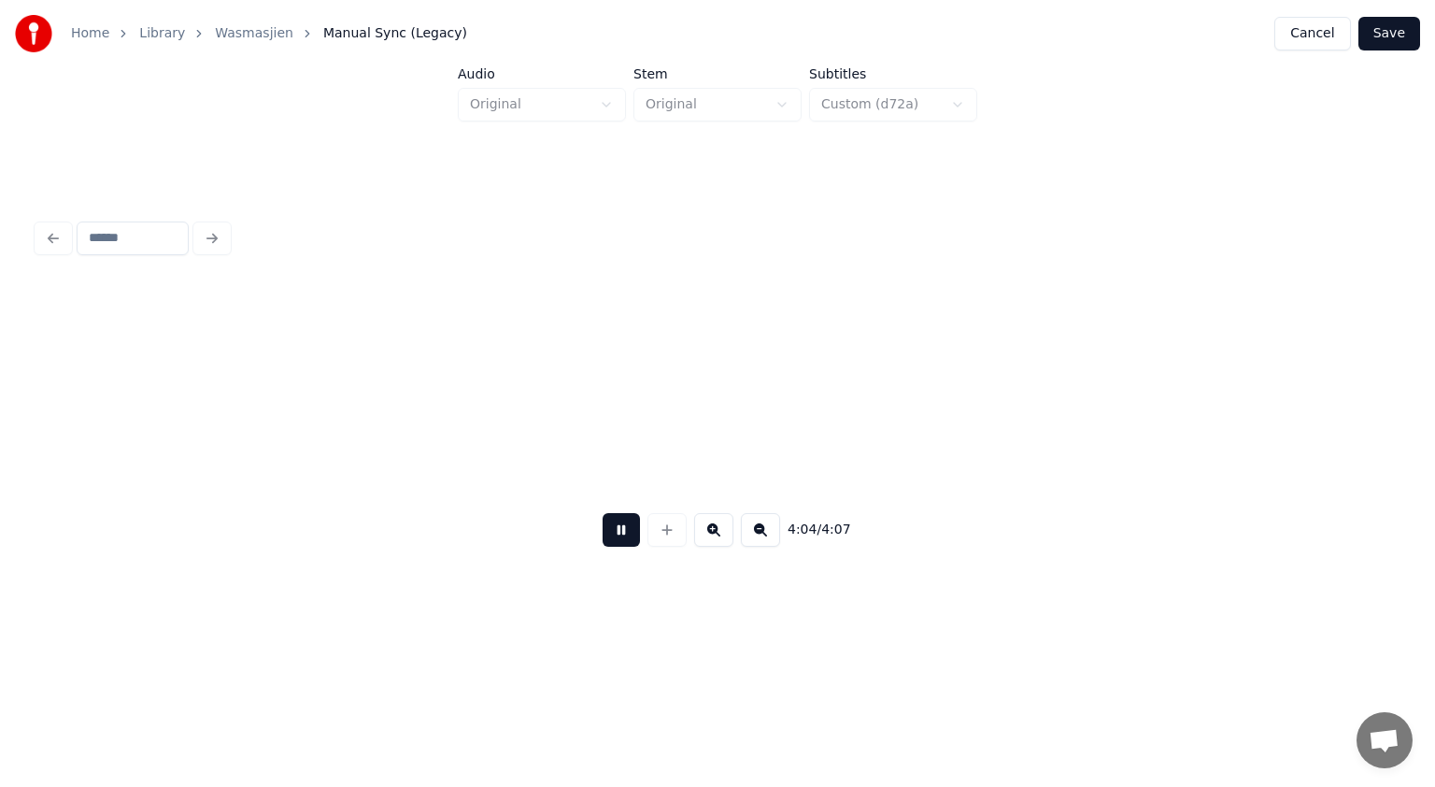
scroll to position [0, 137265]
click at [634, 528] on button at bounding box center [621, 530] width 37 height 34
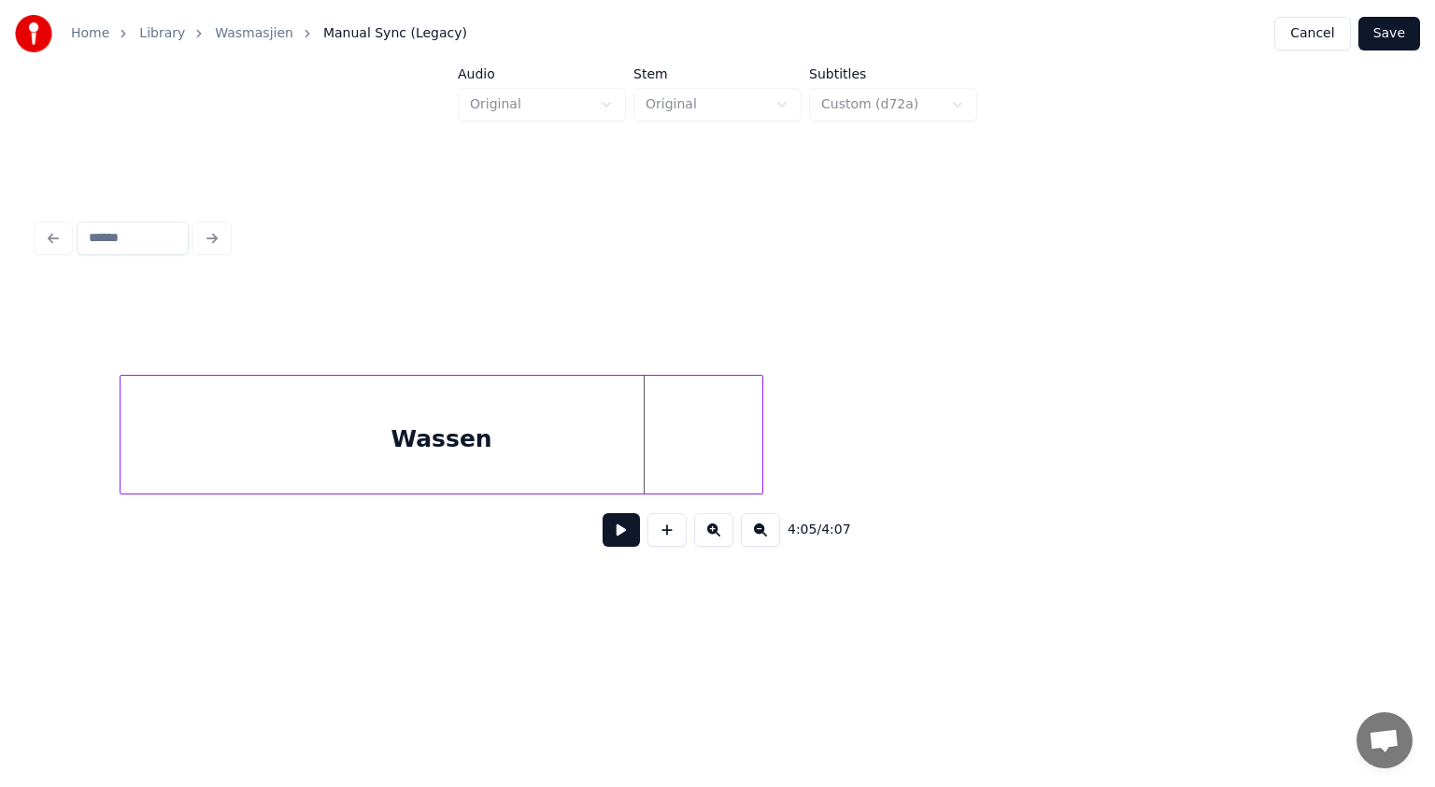
click at [760, 402] on div at bounding box center [760, 435] width 6 height 118
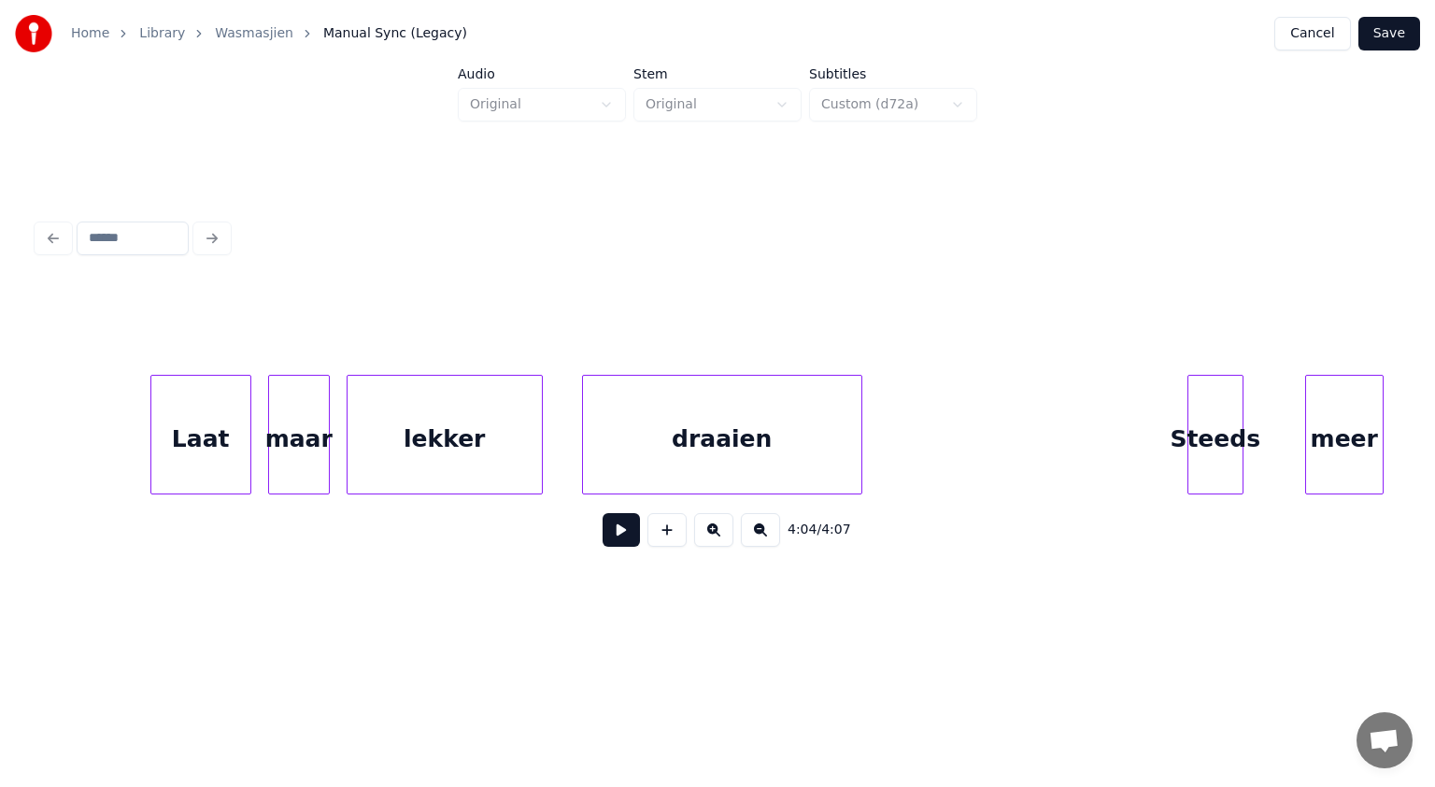
scroll to position [0, 123582]
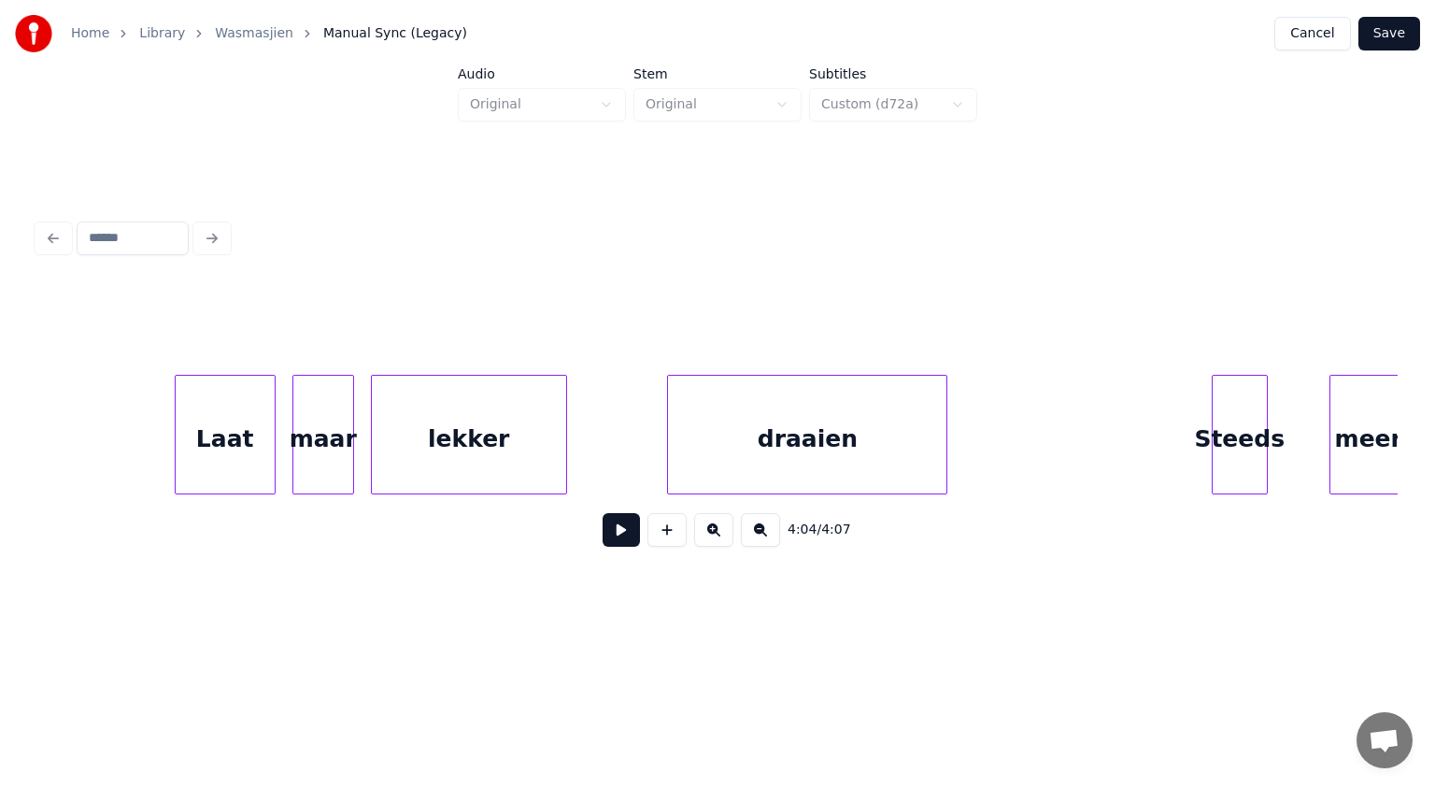
click at [901, 440] on div "draaien" at bounding box center [807, 439] width 278 height 127
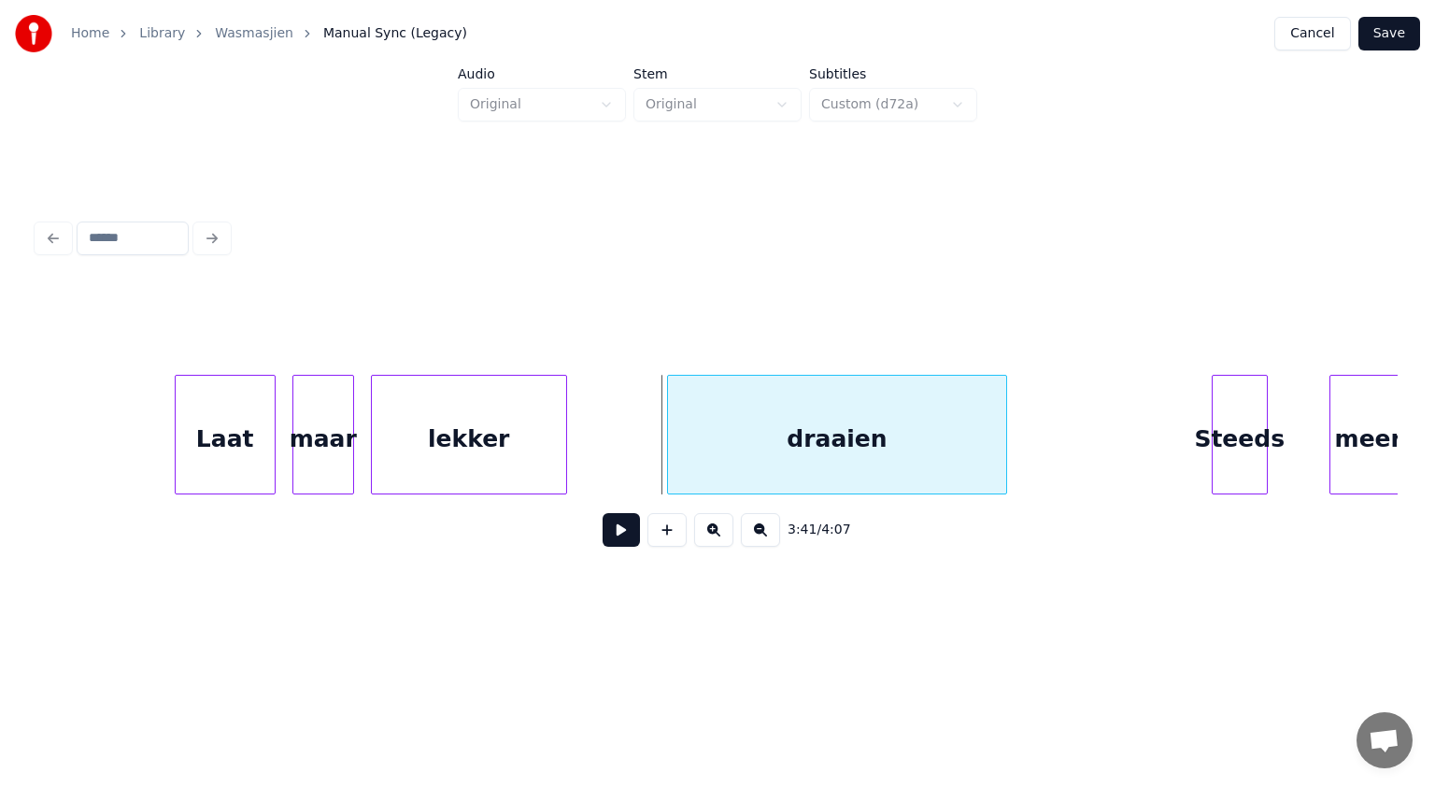
click at [1003, 445] on div at bounding box center [1004, 435] width 6 height 118
click at [623, 539] on button at bounding box center [621, 530] width 37 height 34
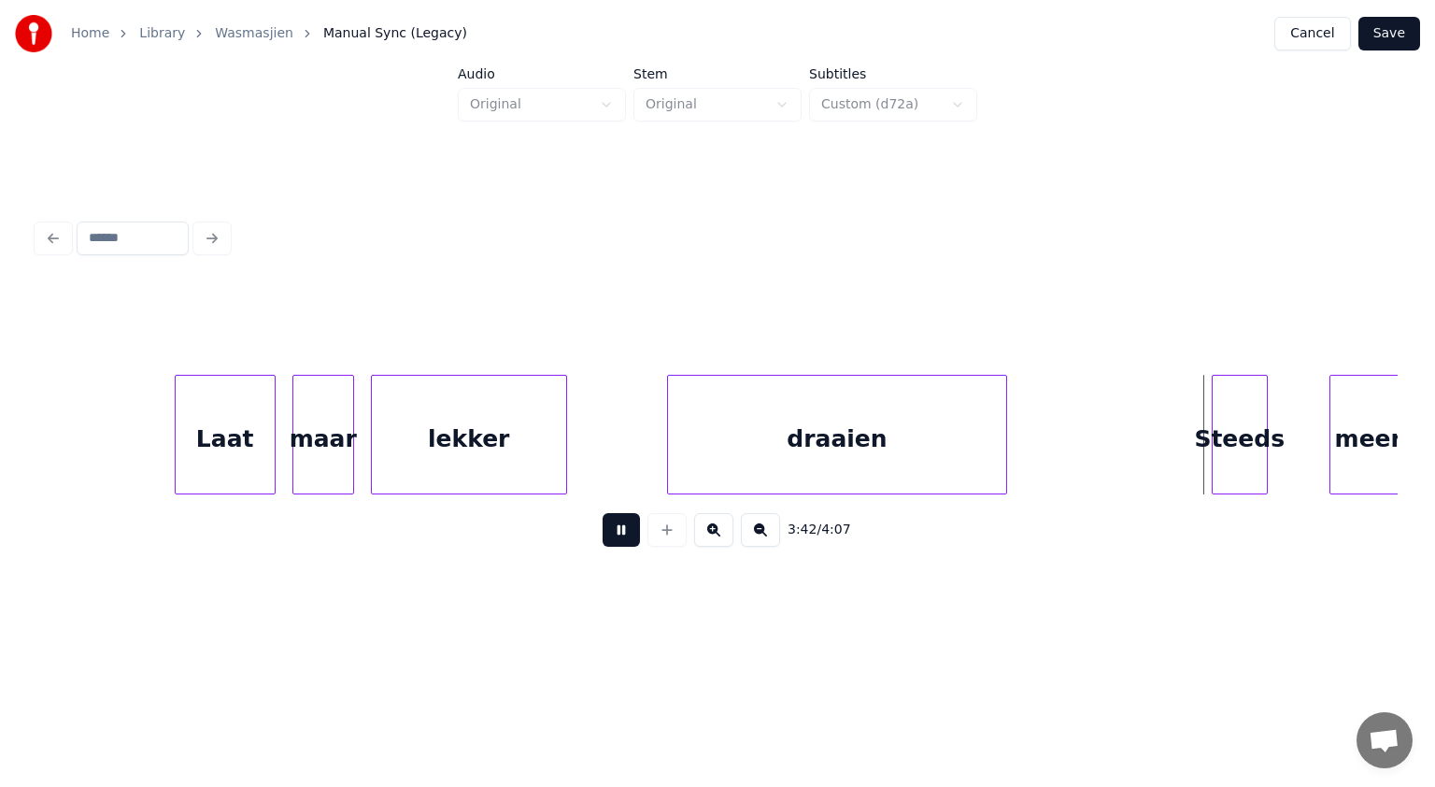
click at [623, 539] on button at bounding box center [621, 530] width 37 height 34
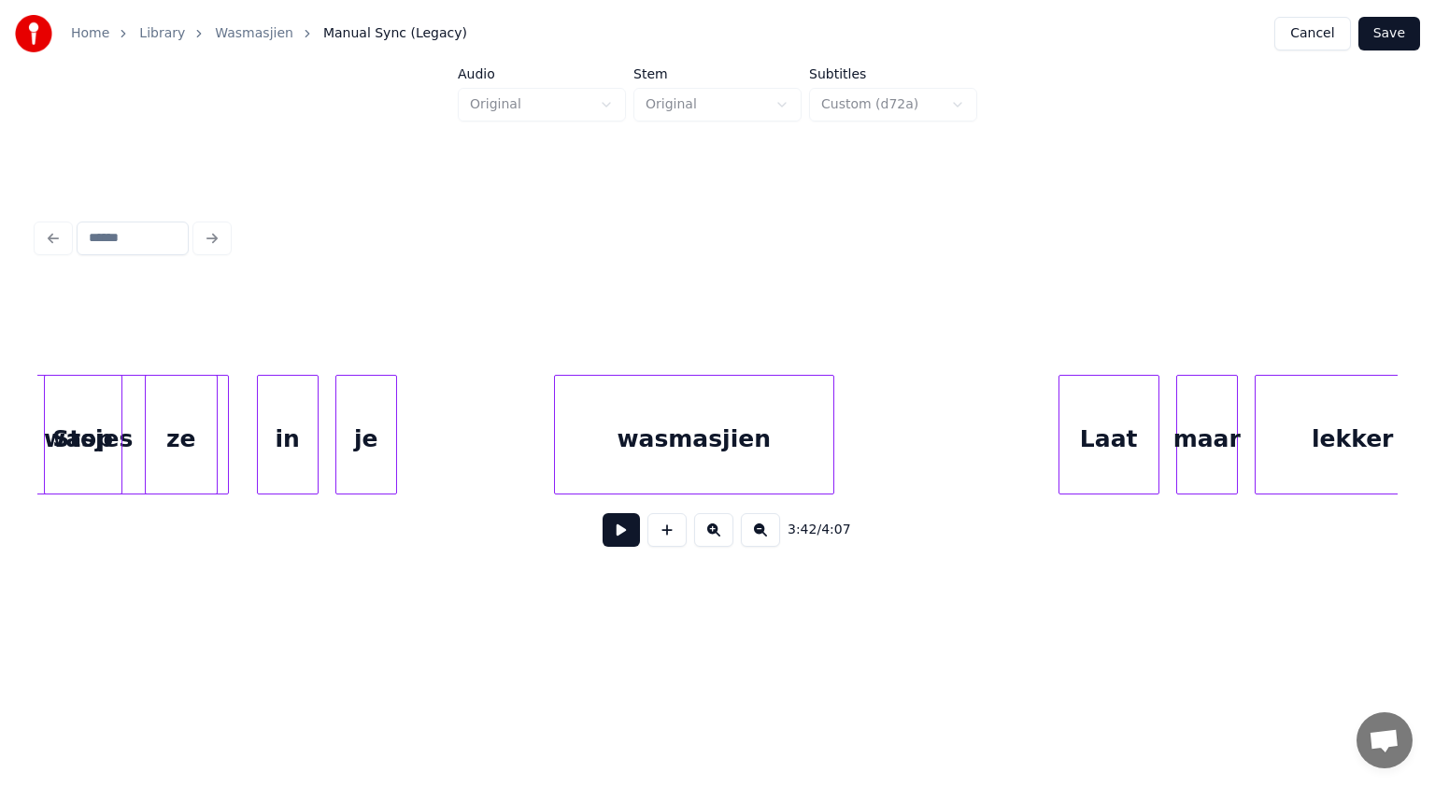
scroll to position [0, 122659]
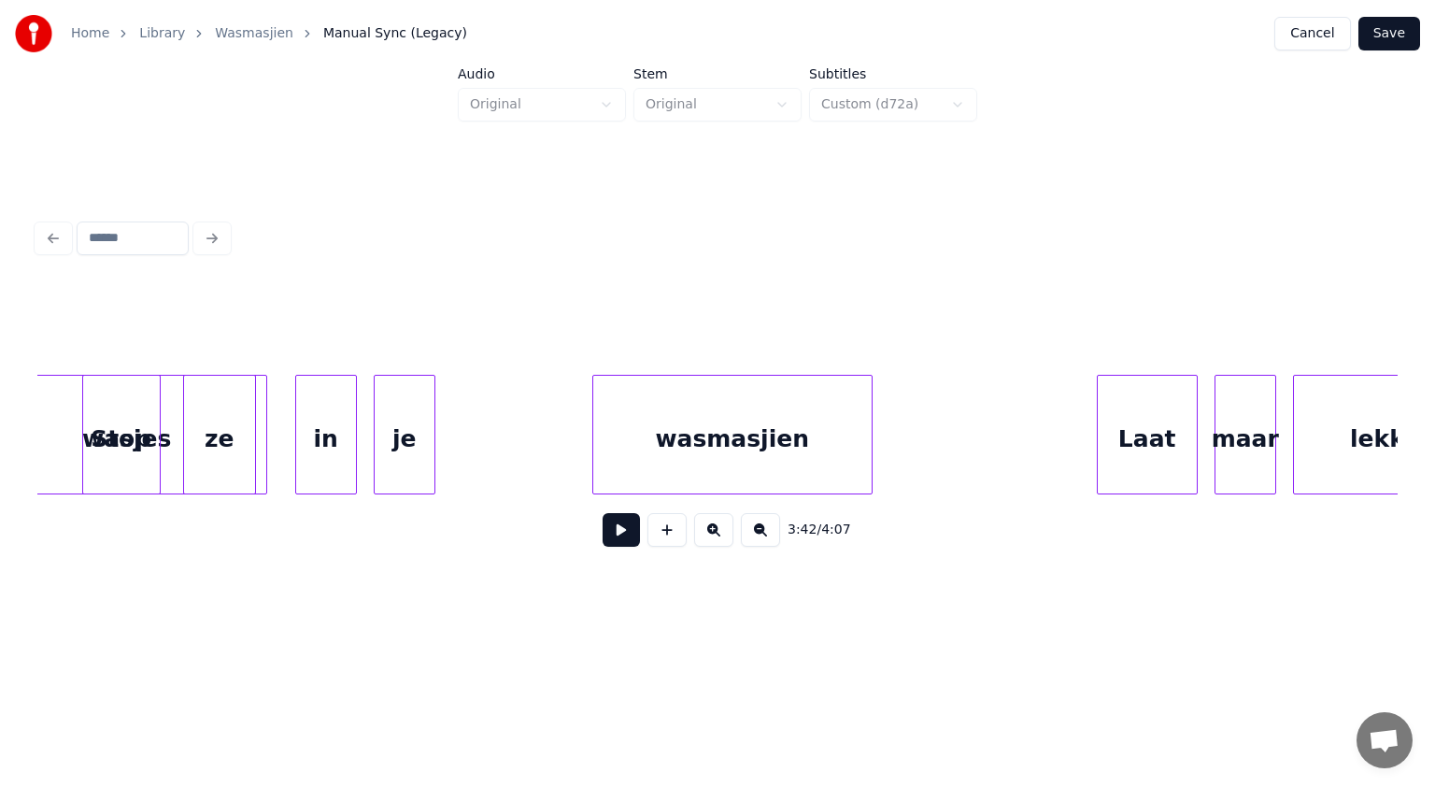
click at [660, 437] on div "wasmasjien" at bounding box center [732, 439] width 278 height 127
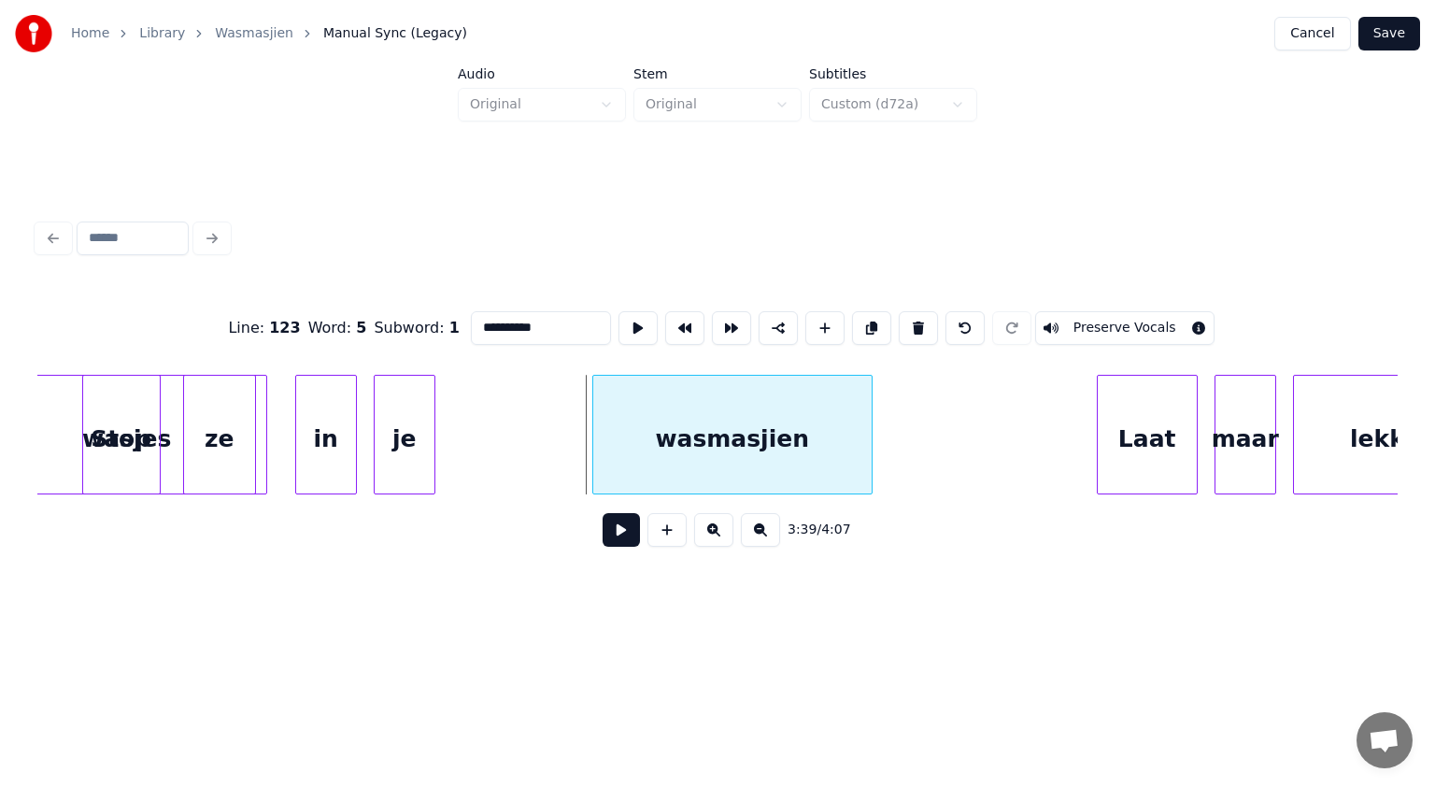
click at [623, 533] on button at bounding box center [621, 530] width 37 height 34
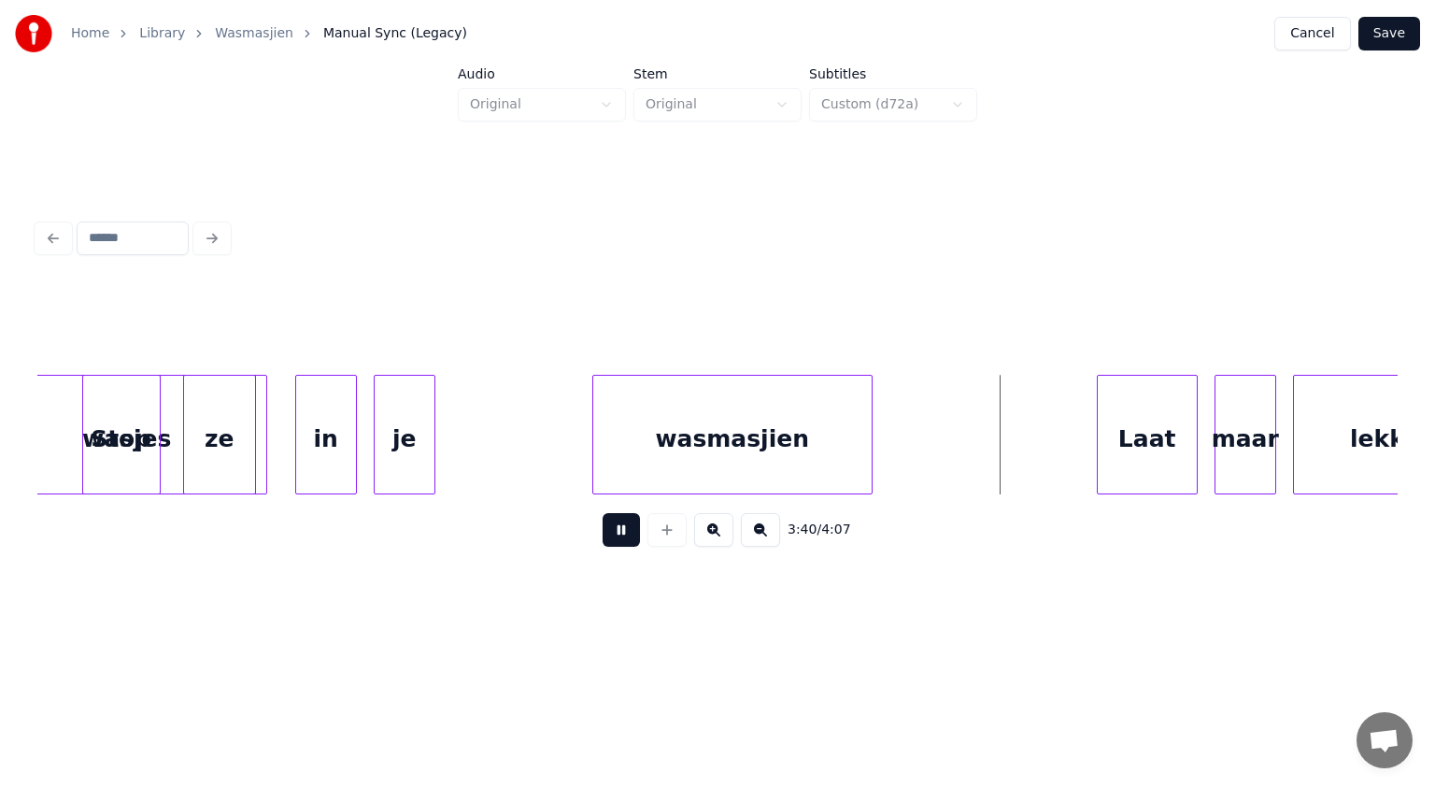
click at [623, 533] on button at bounding box center [621, 530] width 37 height 34
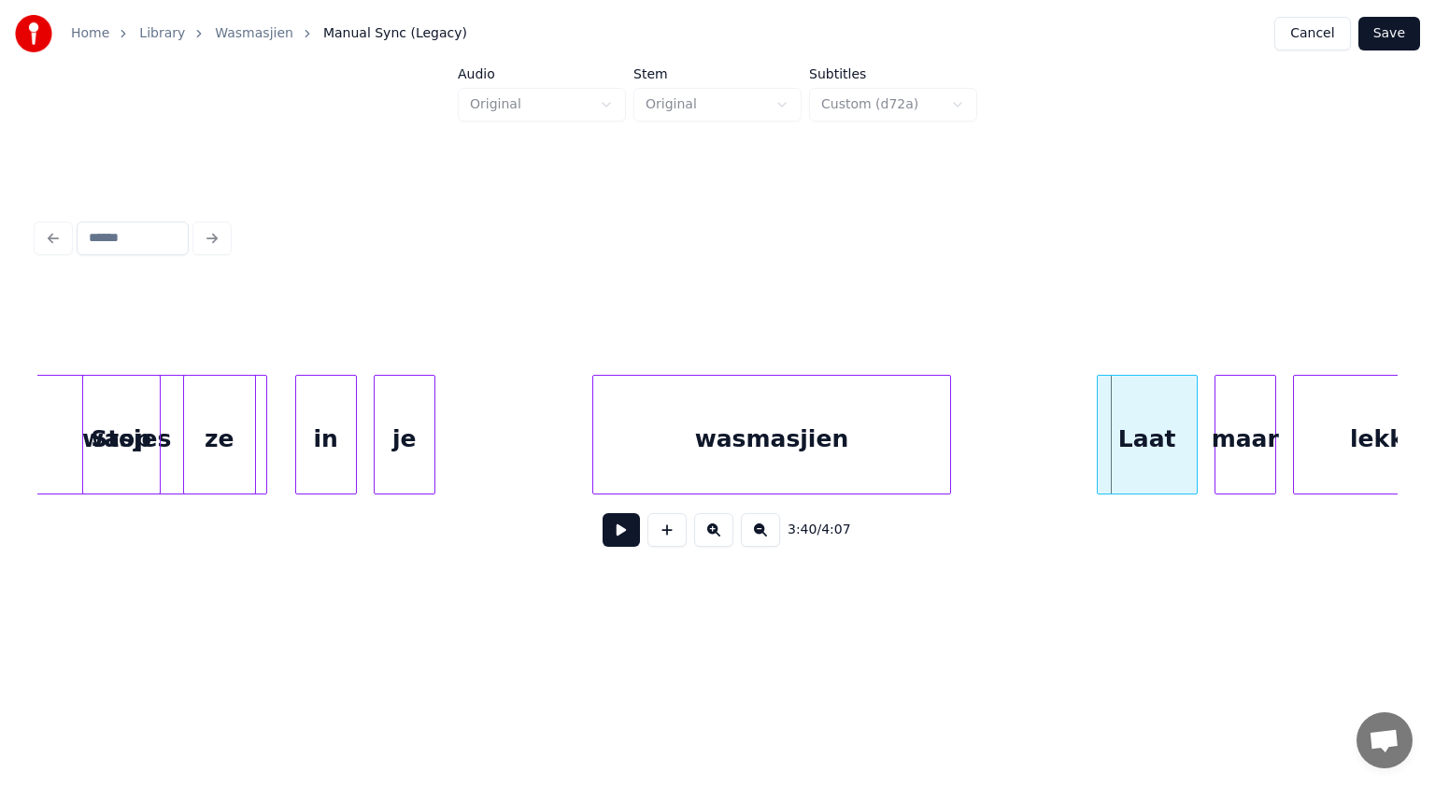
click at [947, 407] on div at bounding box center [948, 435] width 6 height 118
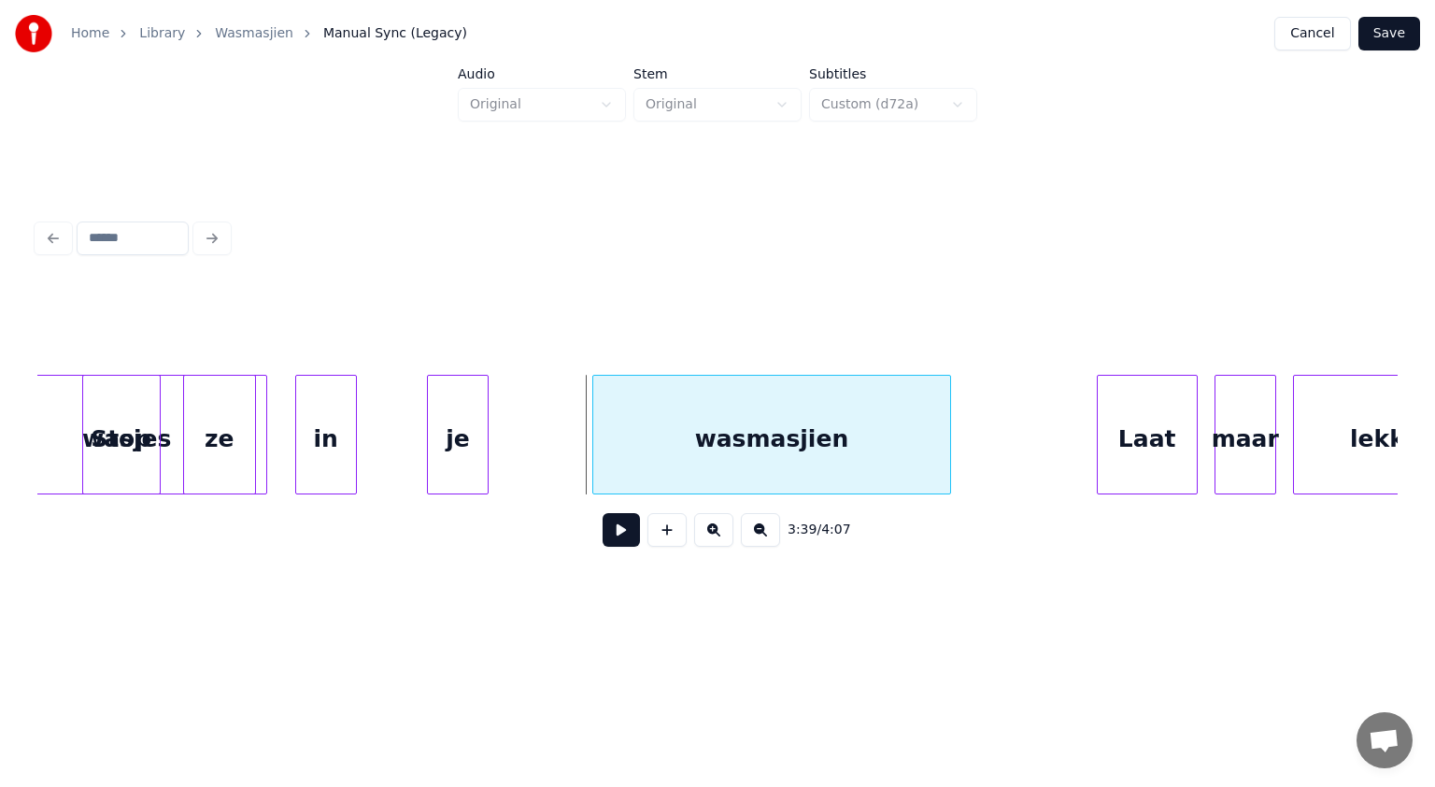
click at [462, 407] on div "je" at bounding box center [458, 439] width 60 height 127
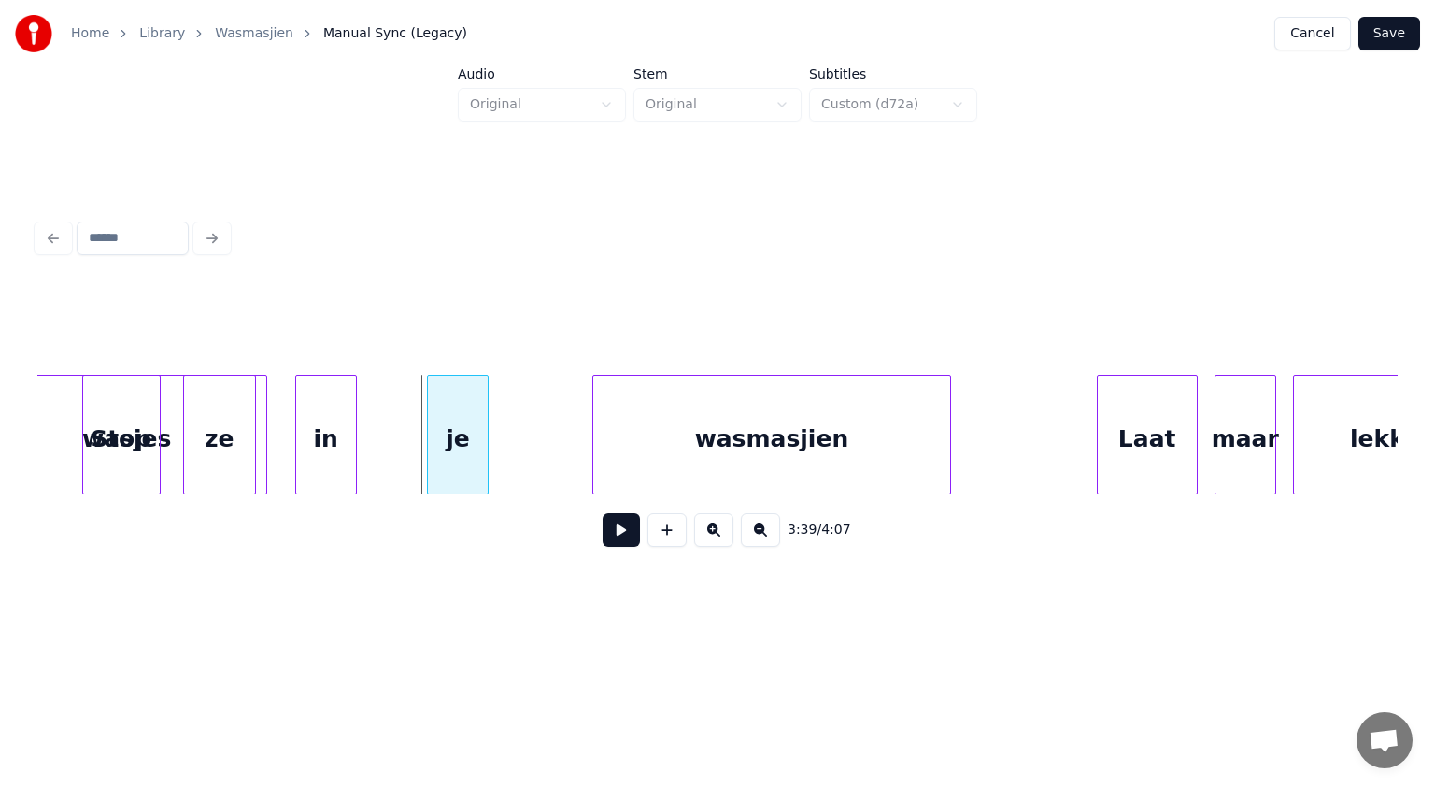
click at [609, 522] on button at bounding box center [621, 530] width 37 height 34
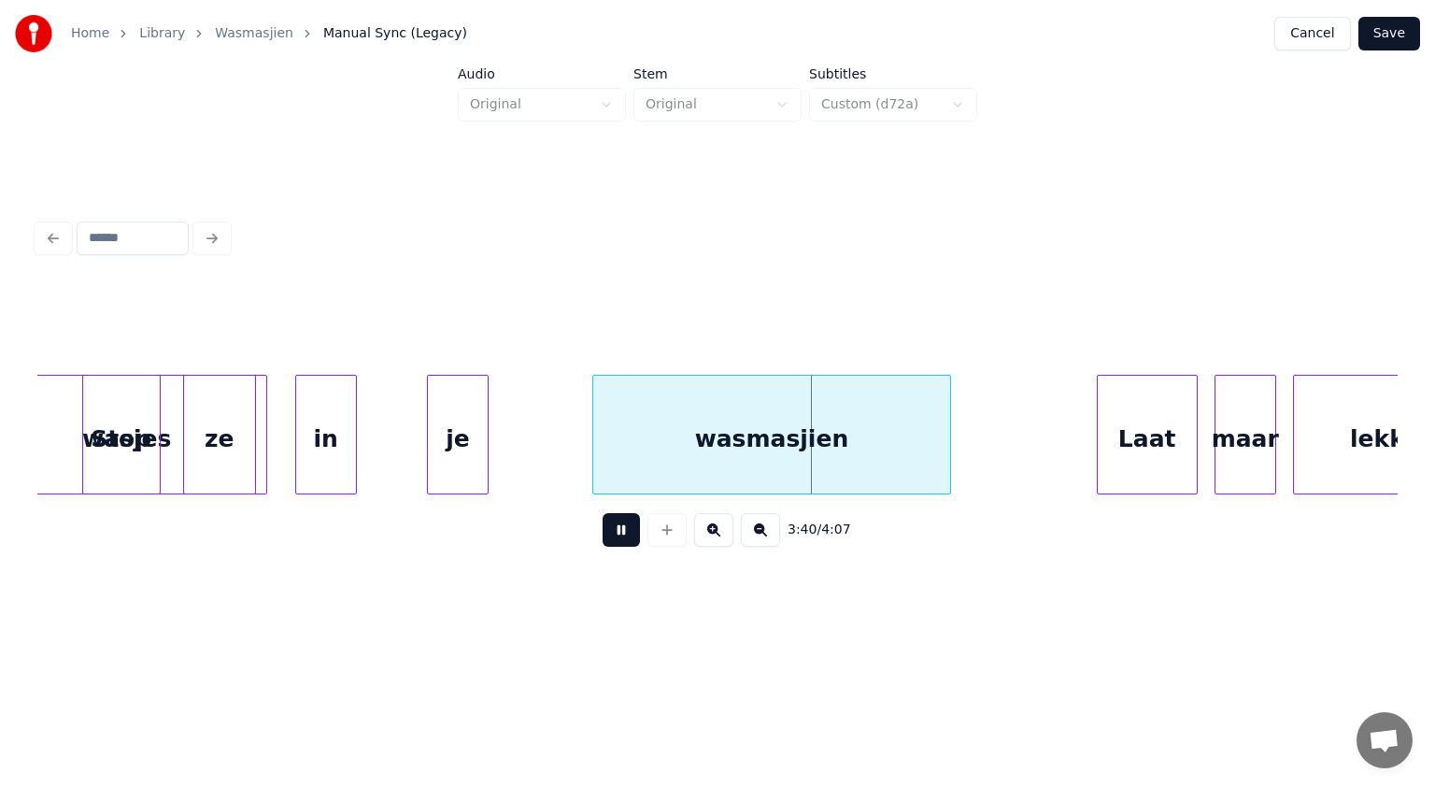
click at [609, 522] on button at bounding box center [621, 530] width 37 height 34
click at [354, 434] on div "in" at bounding box center [351, 439] width 60 height 127
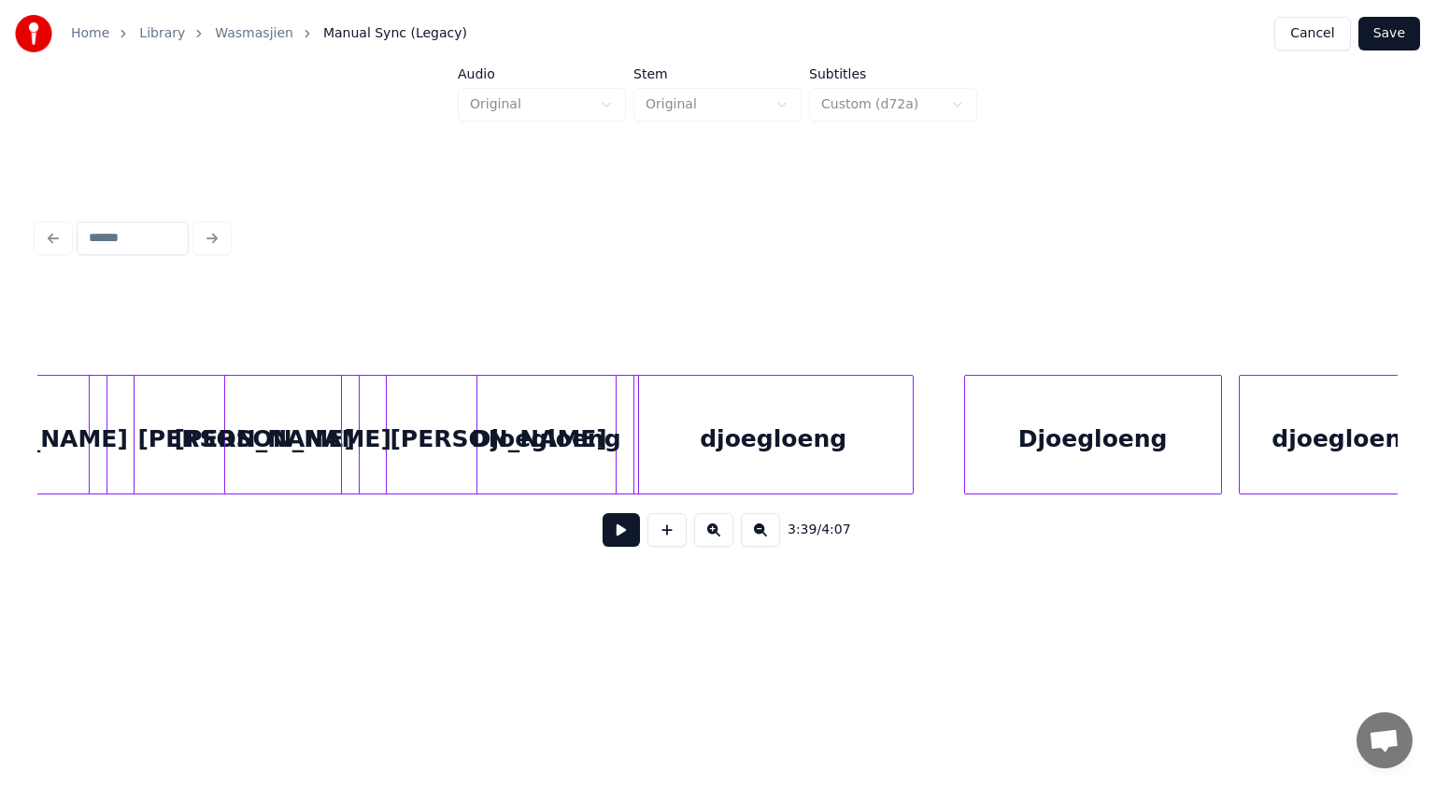
scroll to position [0, 113358]
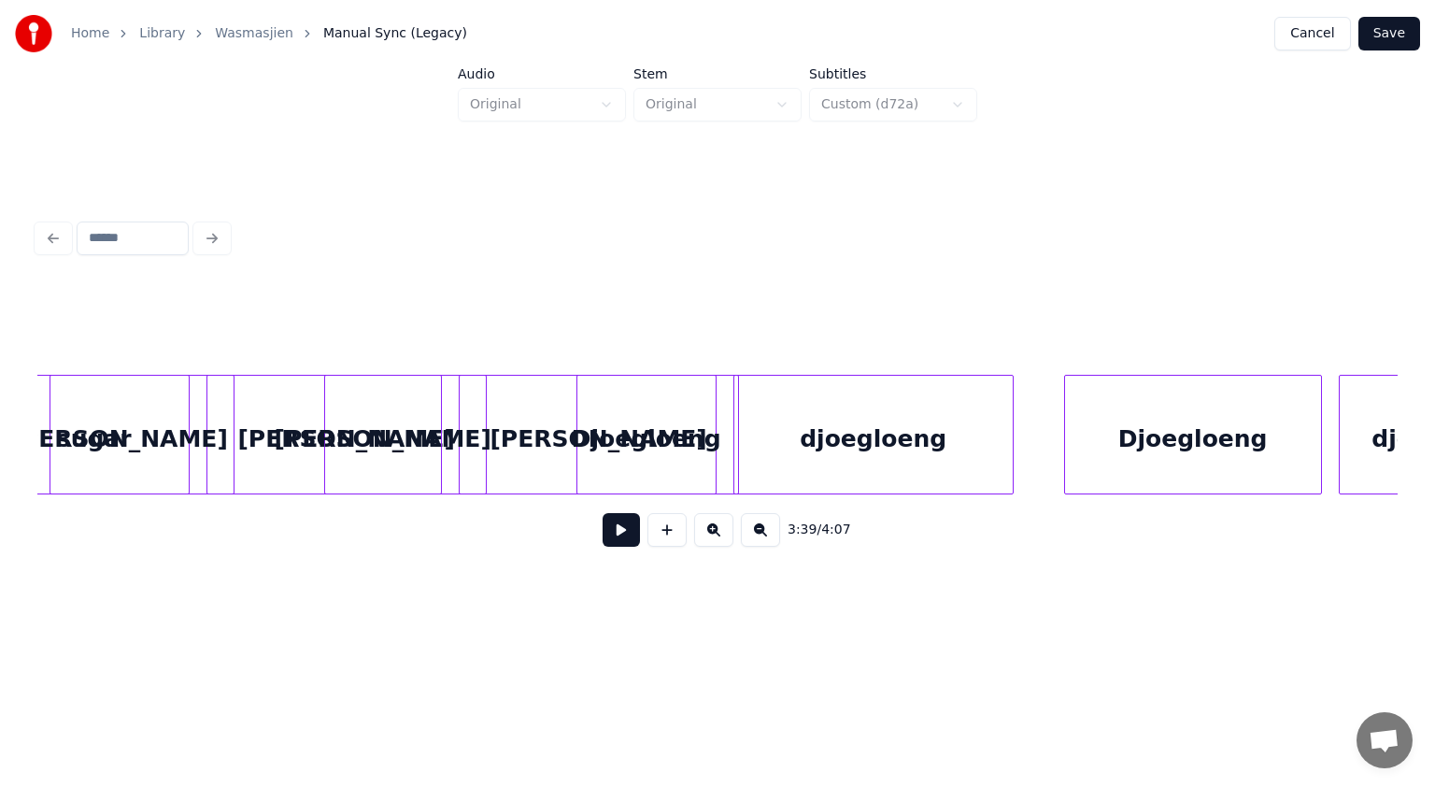
click at [293, 420] on div "[PERSON_NAME]" at bounding box center [346, 439] width 278 height 127
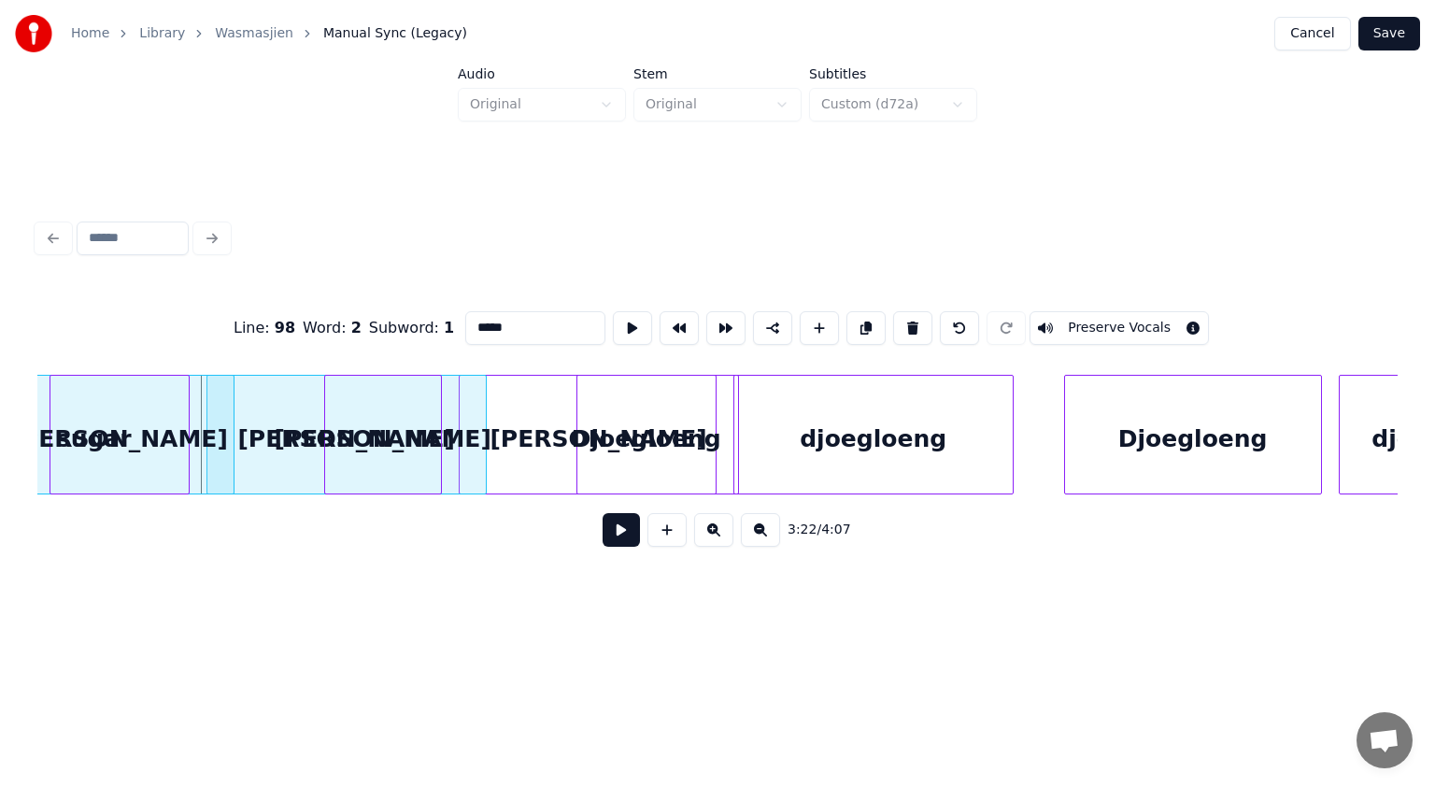
click at [626, 534] on button at bounding box center [621, 530] width 37 height 34
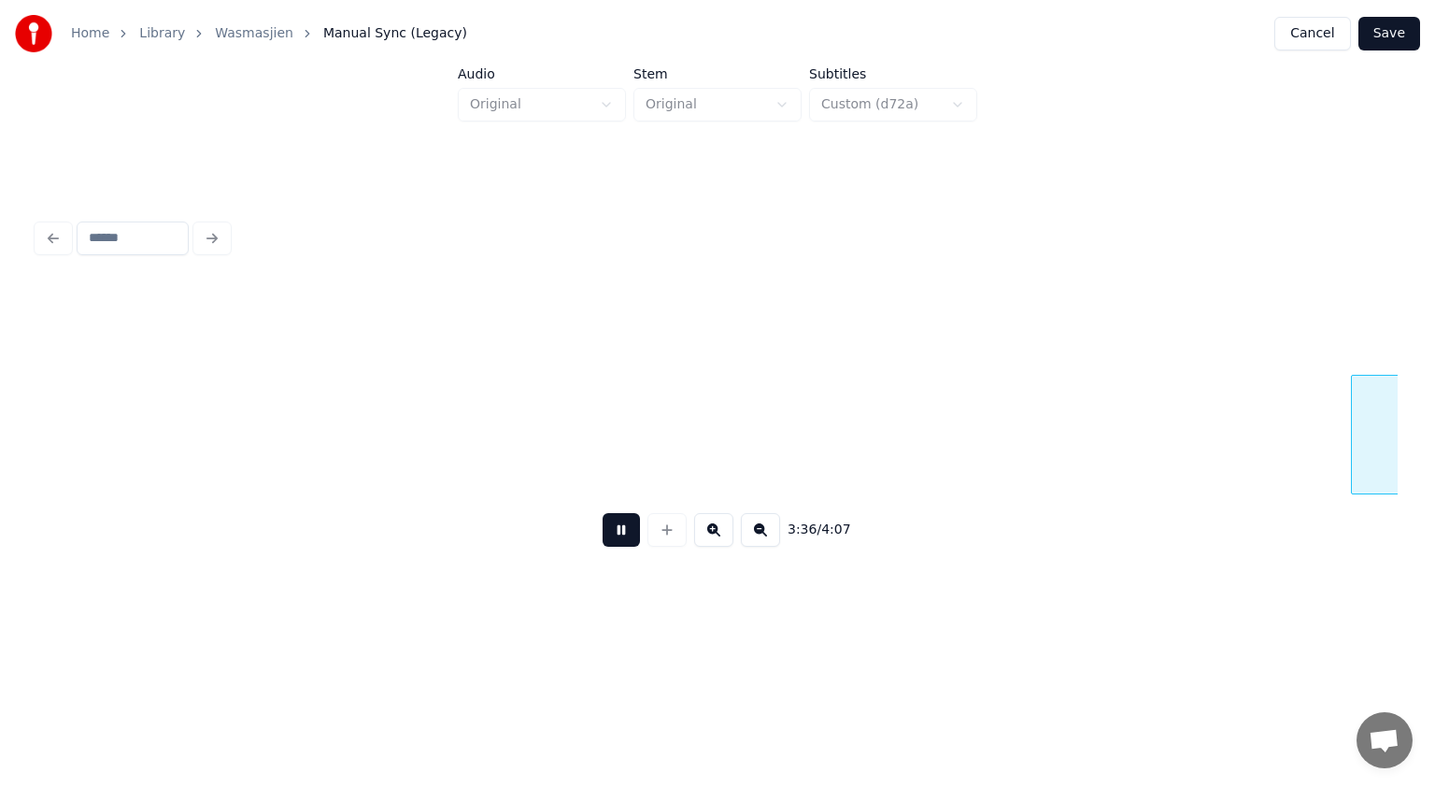
scroll to position [0, 121540]
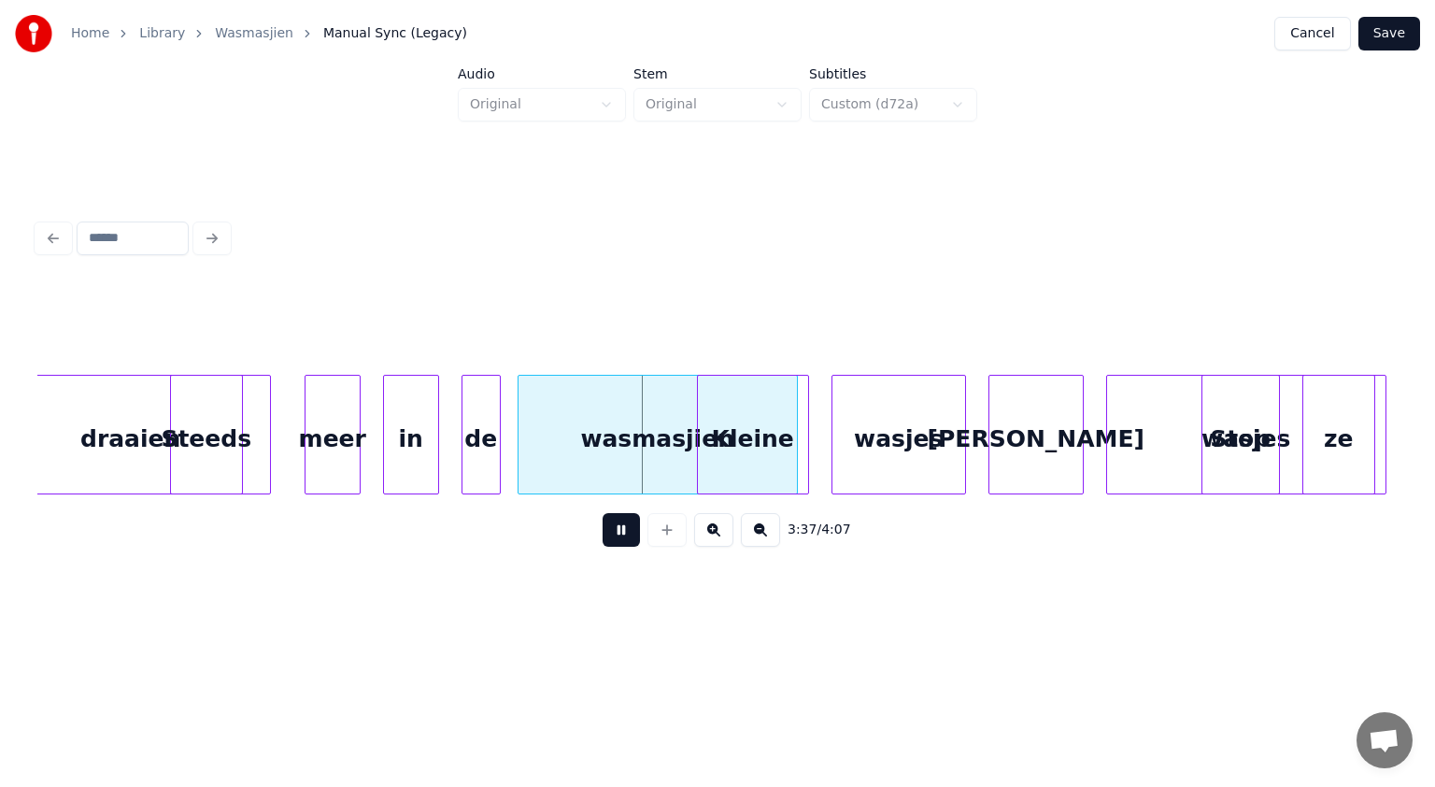
click at [626, 534] on button at bounding box center [621, 530] width 37 height 34
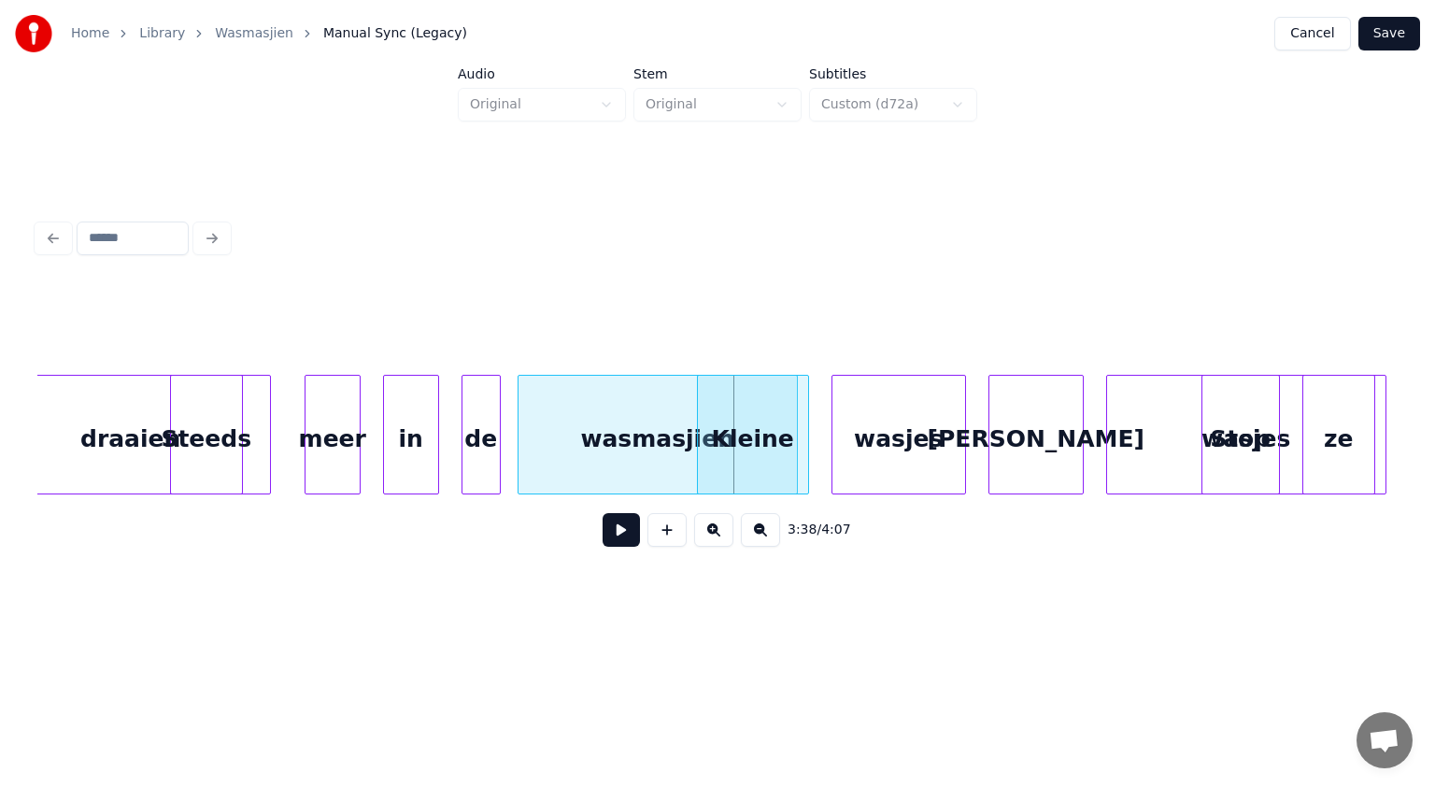
click at [626, 534] on button at bounding box center [621, 530] width 37 height 34
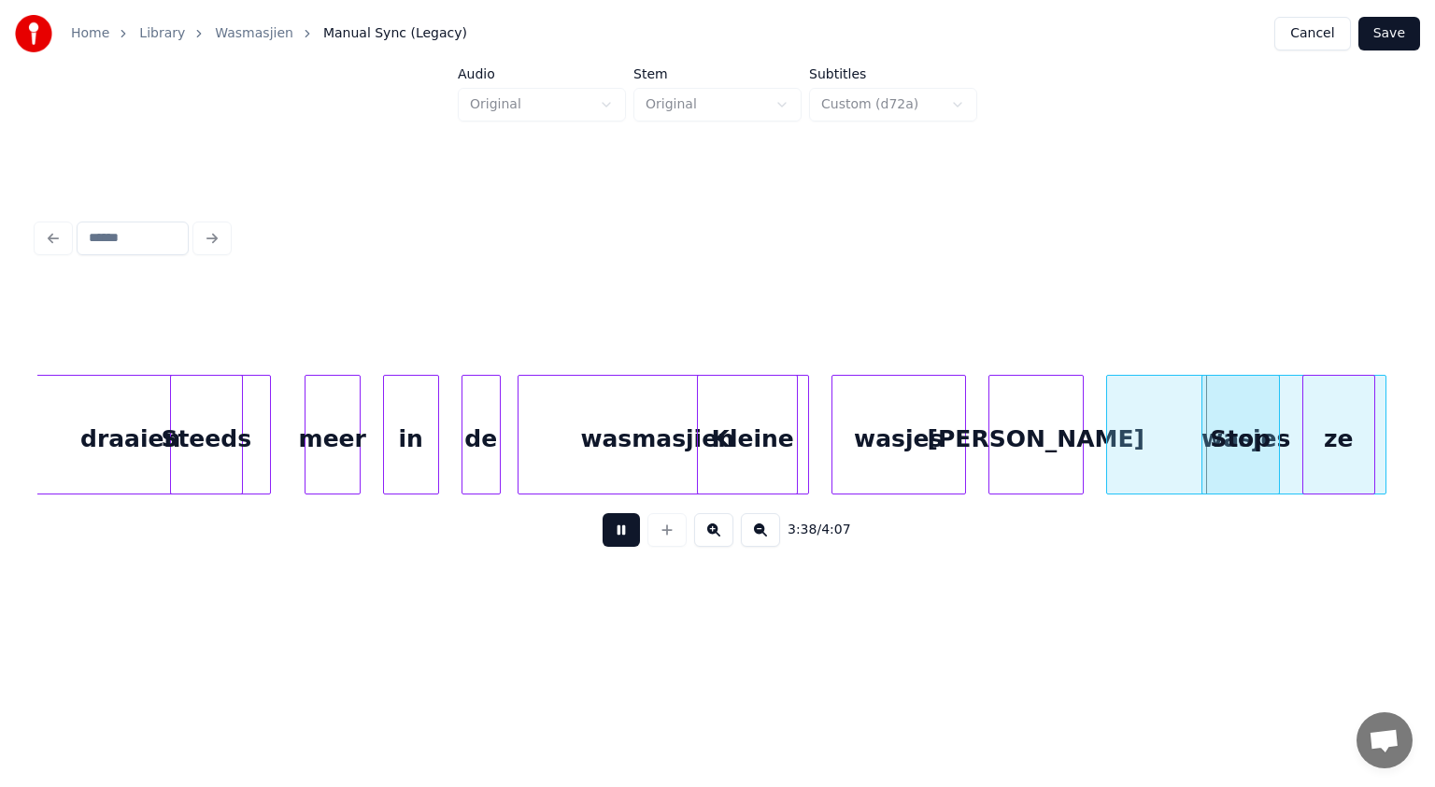
click at [626, 534] on button at bounding box center [621, 530] width 37 height 34
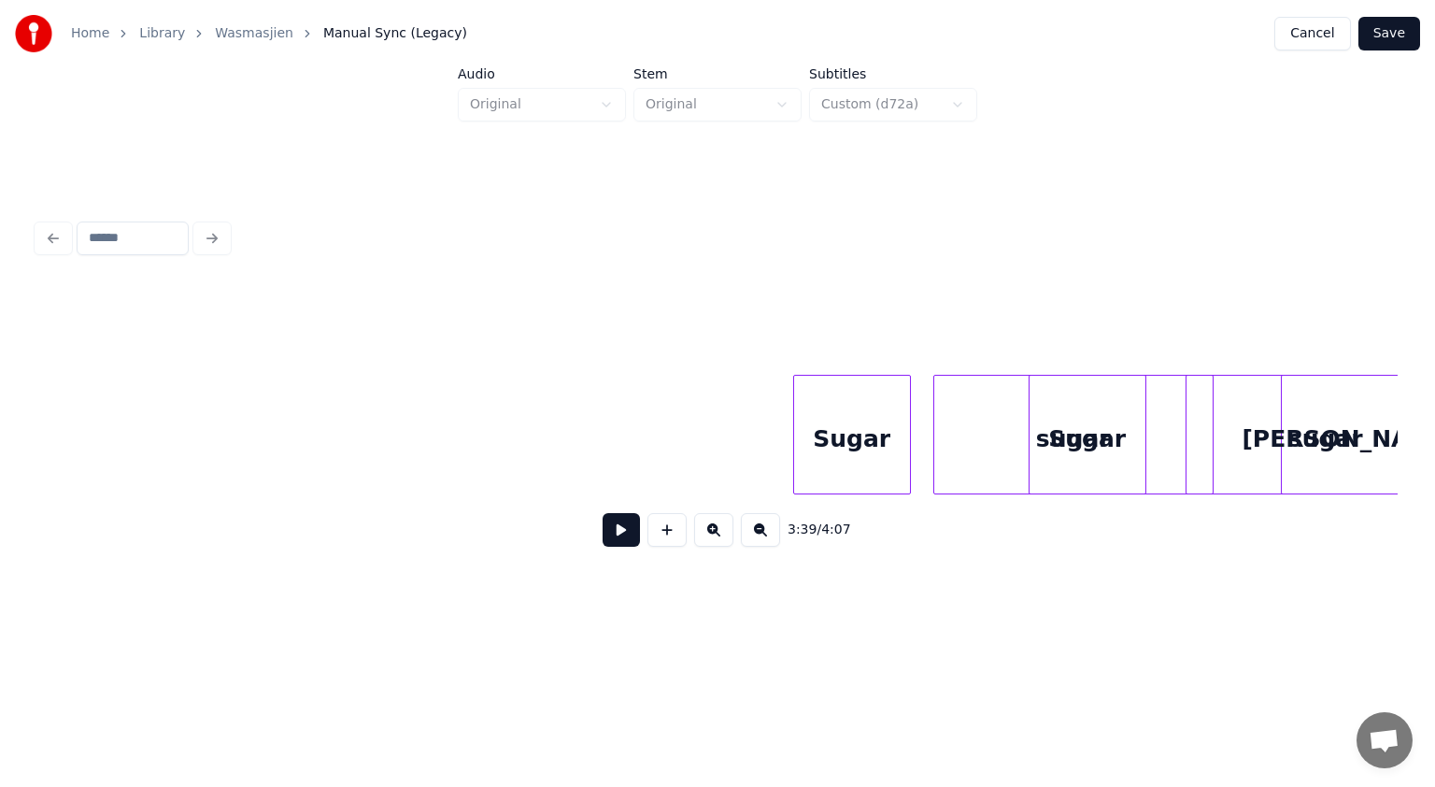
scroll to position [0, 112077]
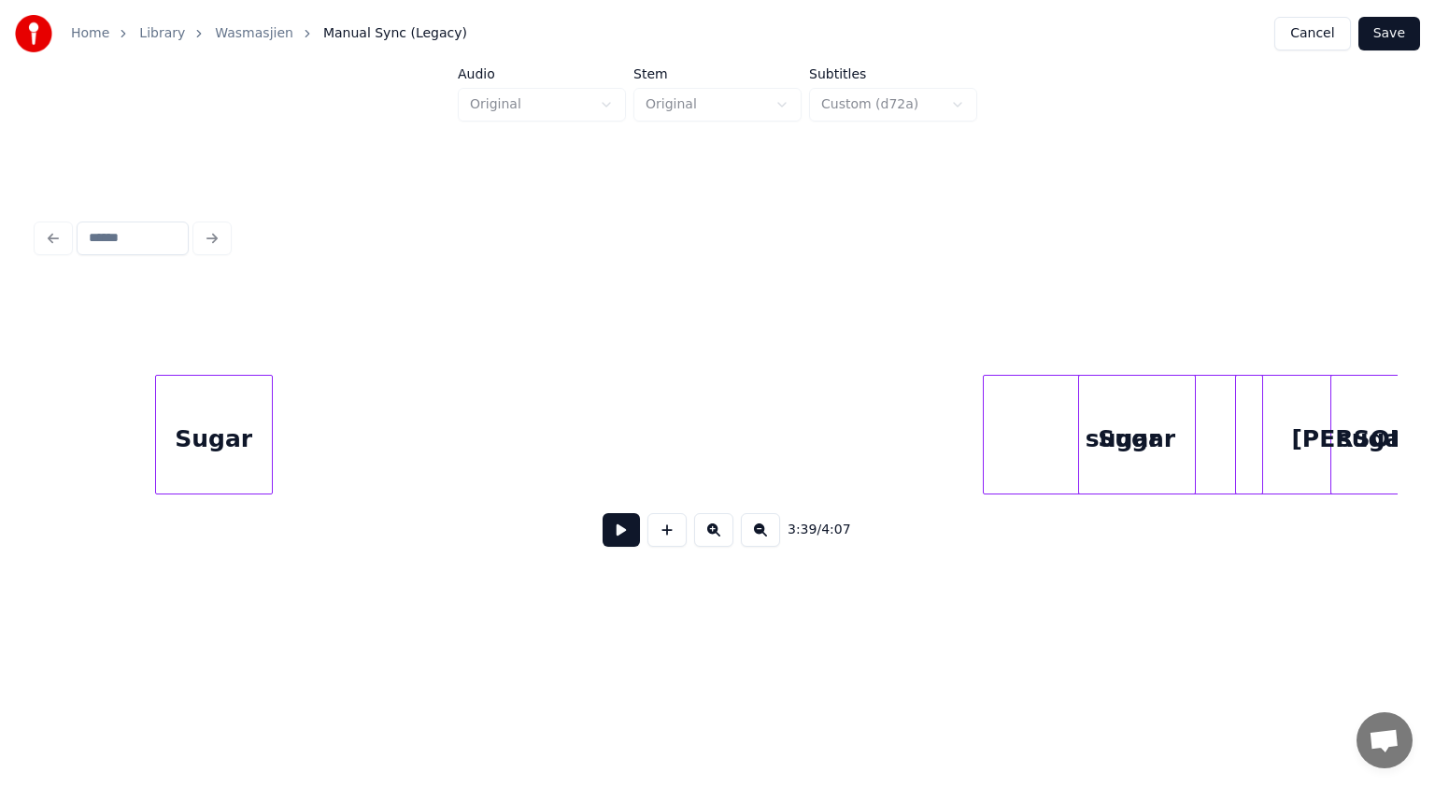
click at [187, 409] on div "Sugar" at bounding box center [214, 439] width 116 height 127
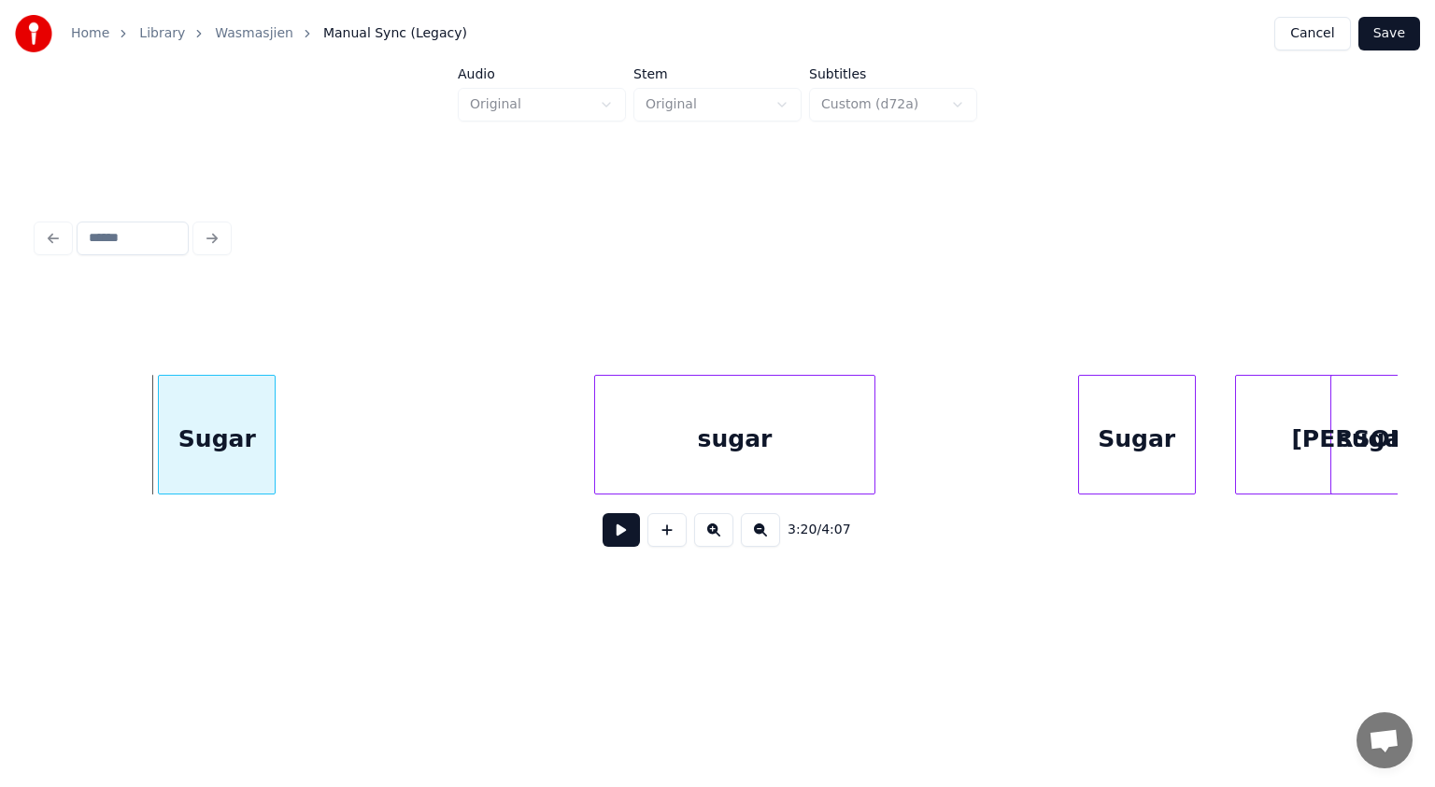
click at [684, 453] on div "sugar" at bounding box center [734, 439] width 278 height 127
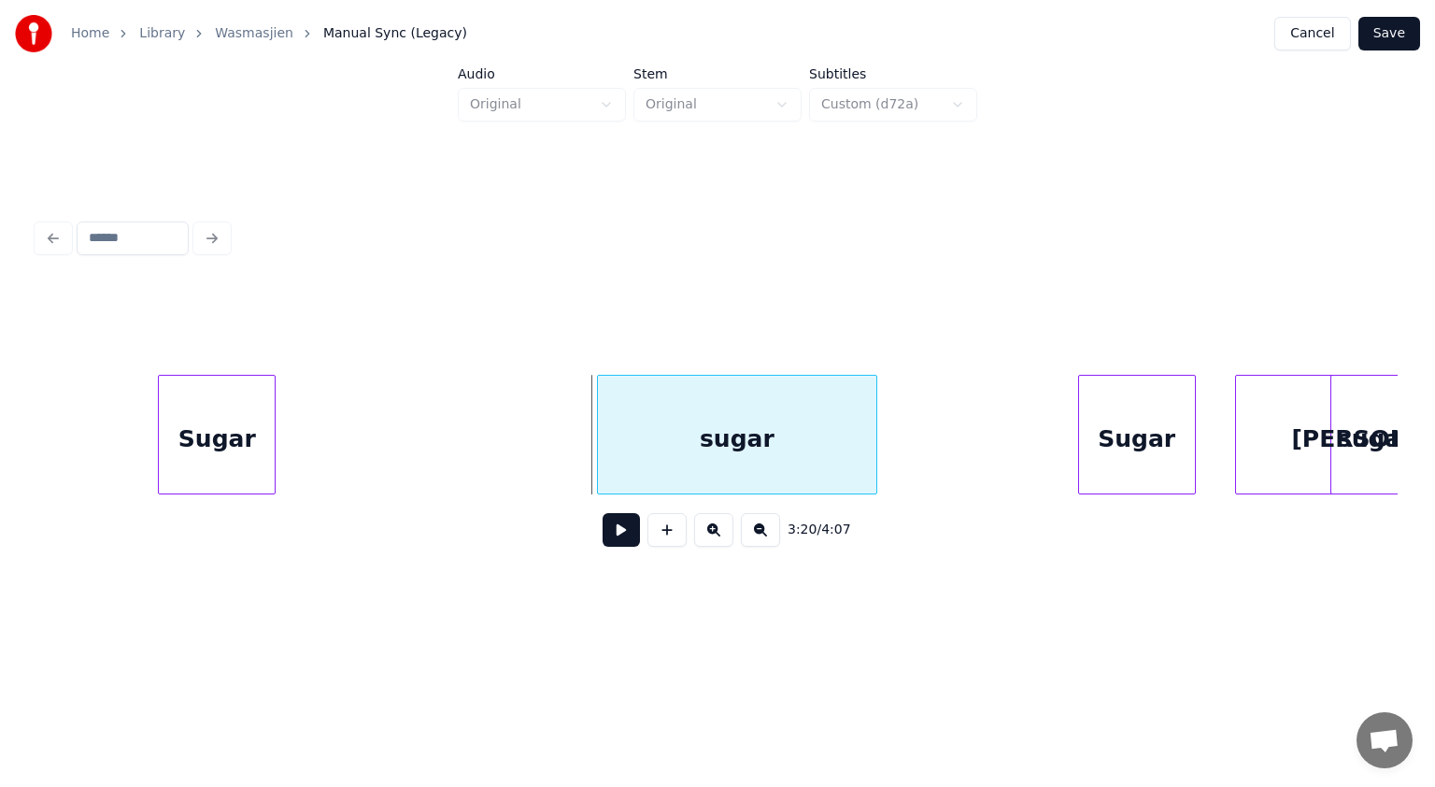
click at [258, 414] on div "Sugar" at bounding box center [217, 439] width 116 height 127
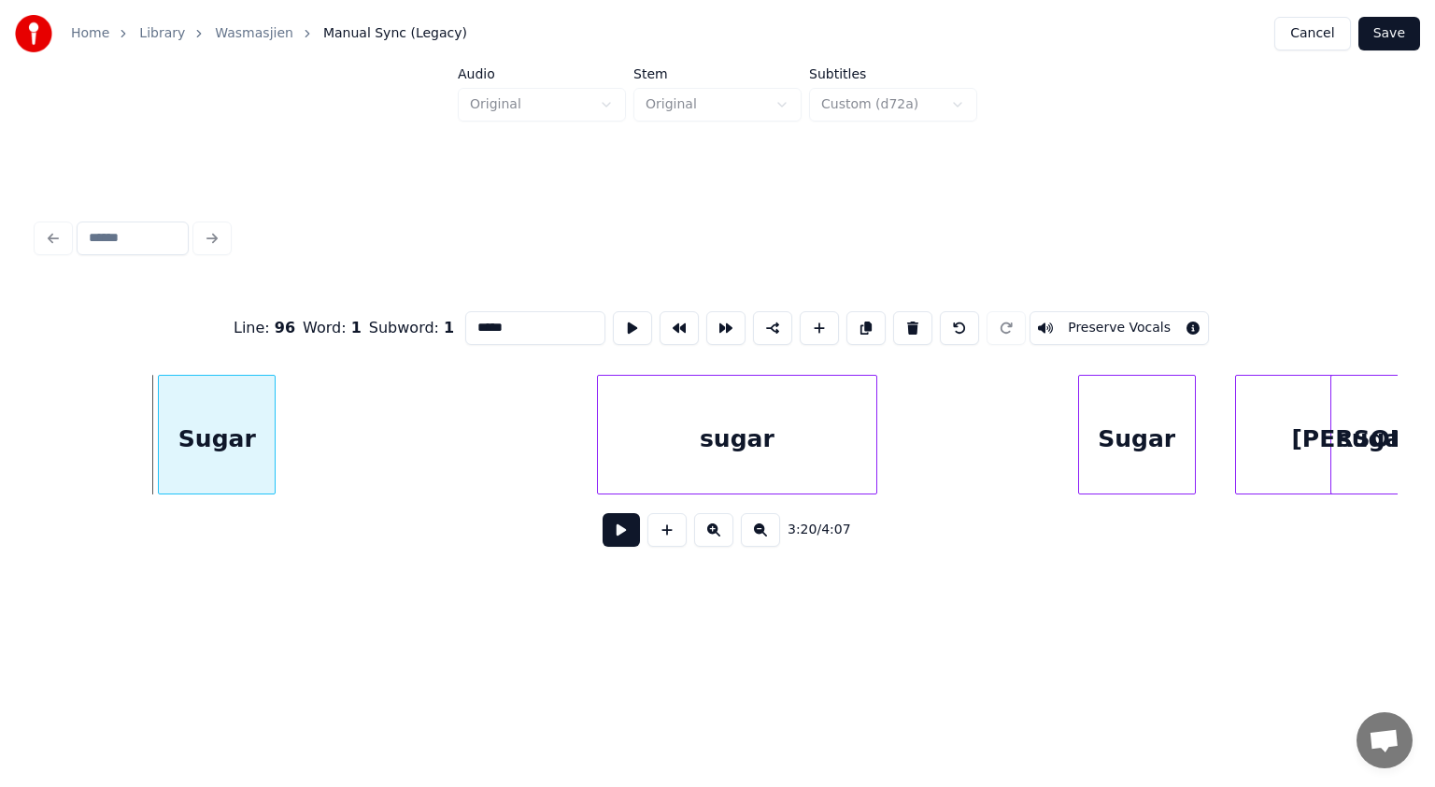
drag, startPoint x: 518, startPoint y: 314, endPoint x: 447, endPoint y: 294, distance: 73.7
click at [447, 294] on div "Line : 96 Word : 1 Subword : 1 ***** Preserve Vocals" at bounding box center [717, 327] width 1360 height 93
click at [670, 420] on div "sugar" at bounding box center [737, 439] width 278 height 127
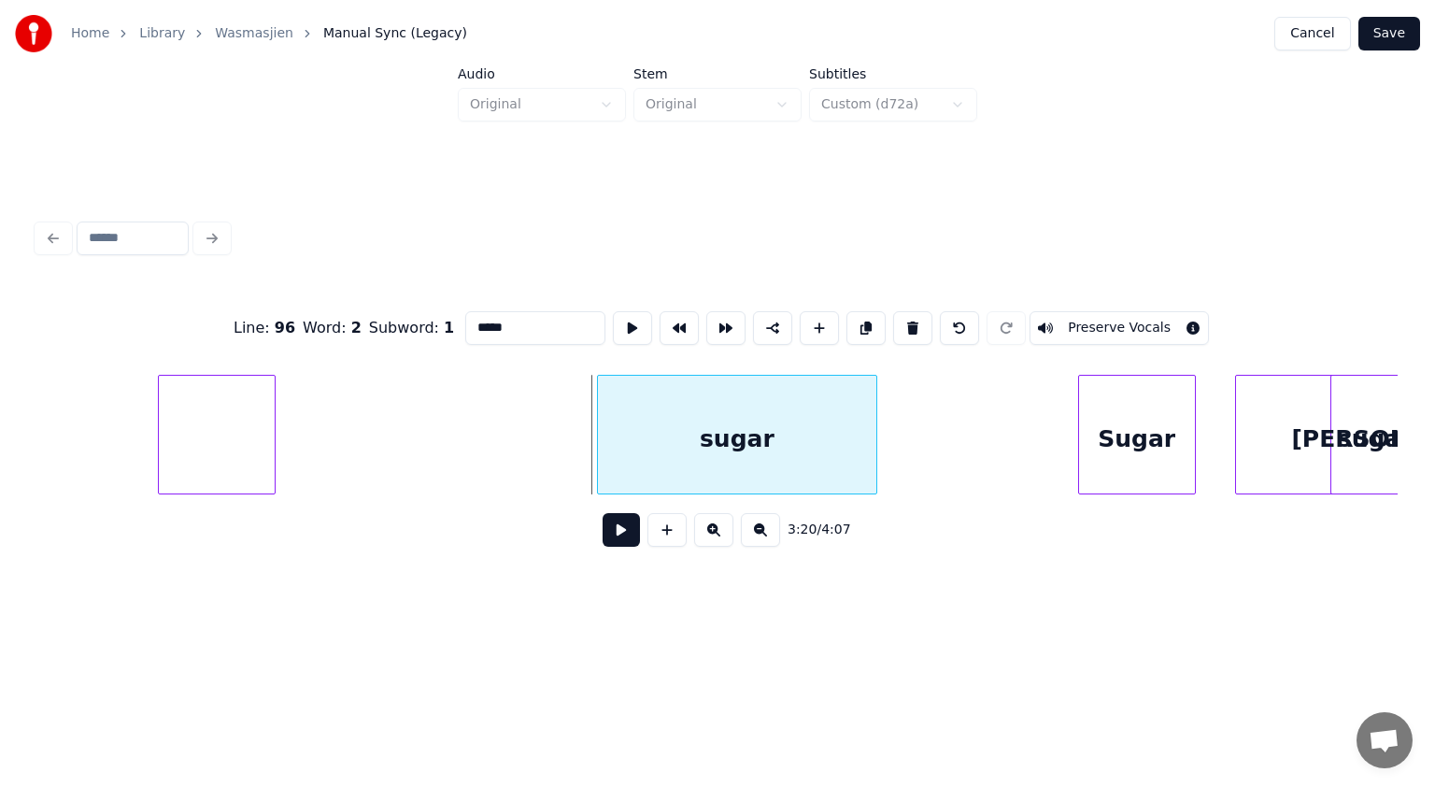
click at [470, 321] on input "*****" at bounding box center [535, 328] width 140 height 34
paste input "*****"
type input "**********"
click at [223, 432] on div at bounding box center [217, 439] width 116 height 127
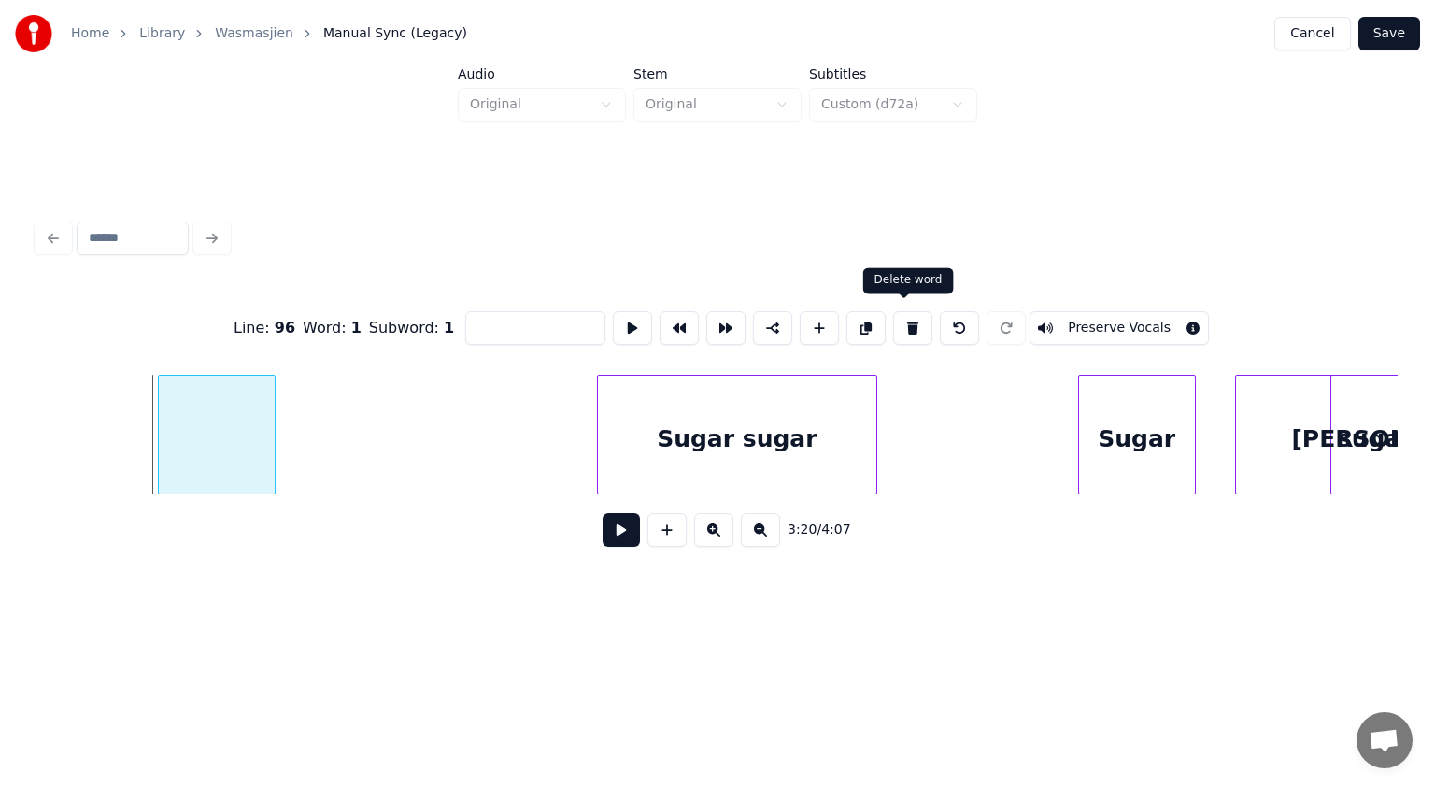
click at [899, 315] on button at bounding box center [912, 328] width 39 height 34
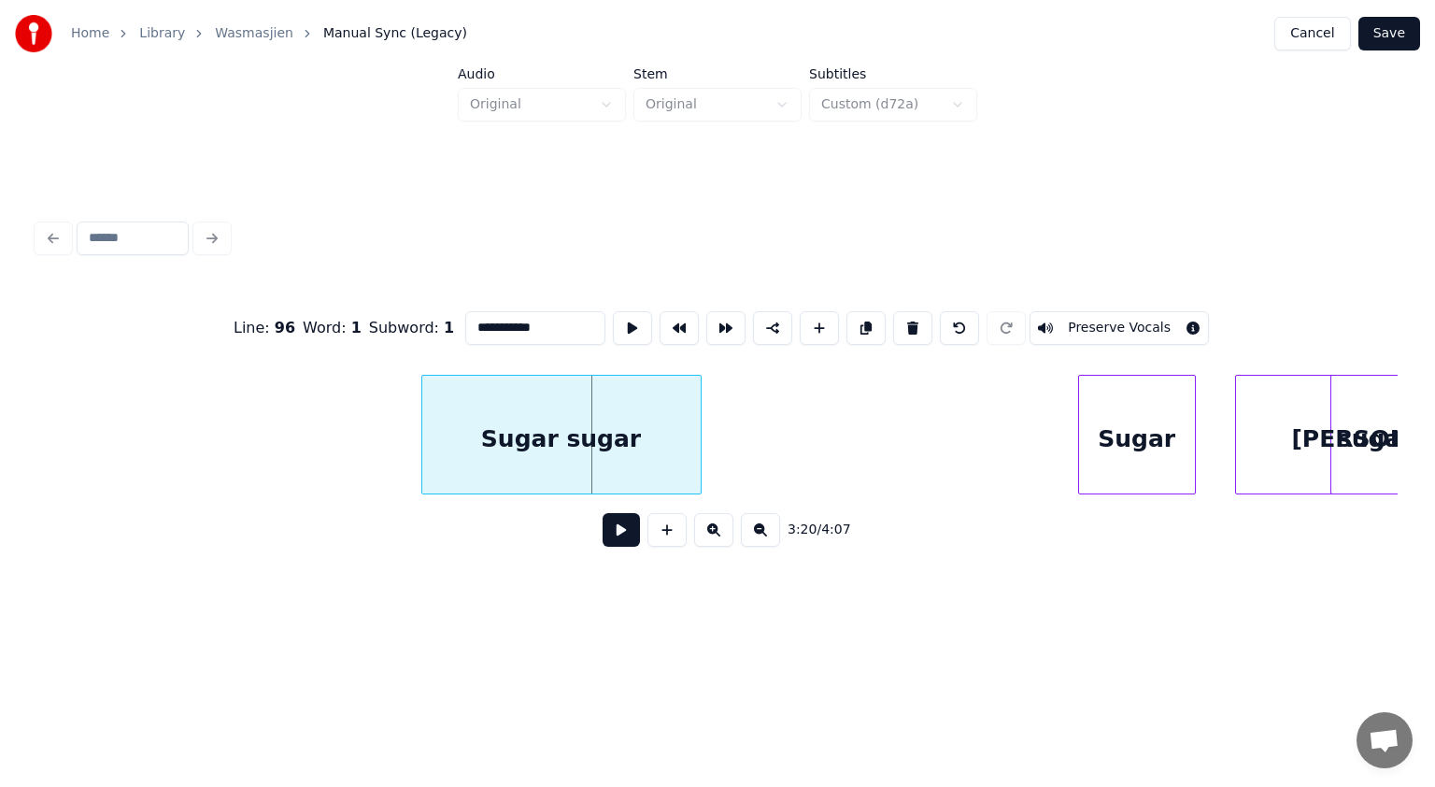
click at [614, 439] on div "Sugar sugar" at bounding box center [561, 439] width 278 height 127
drag, startPoint x: 549, startPoint y: 320, endPoint x: 453, endPoint y: 310, distance: 96.7
click at [453, 310] on div "**********" at bounding box center [717, 327] width 1360 height 93
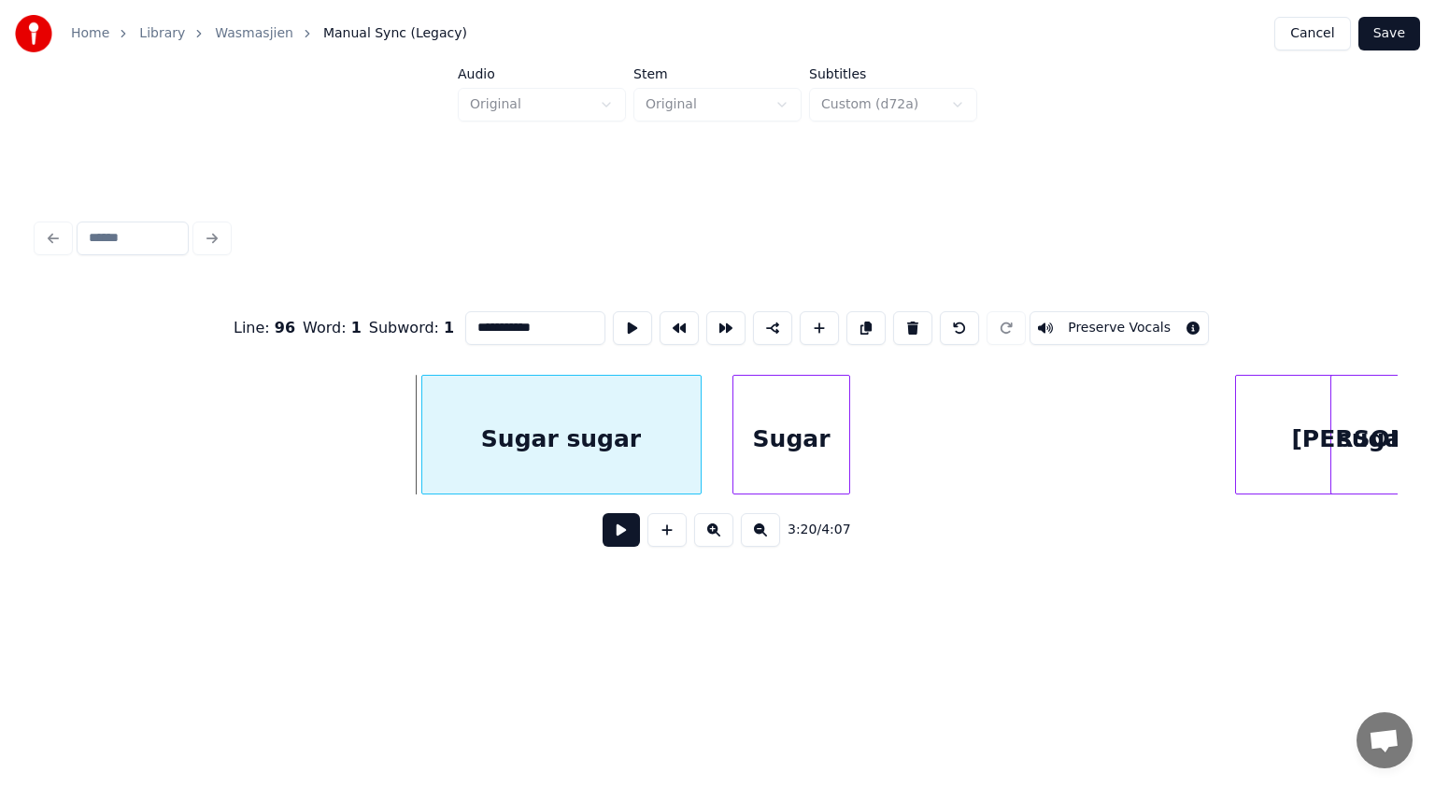
click at [789, 406] on div "Sugar" at bounding box center [791, 439] width 116 height 127
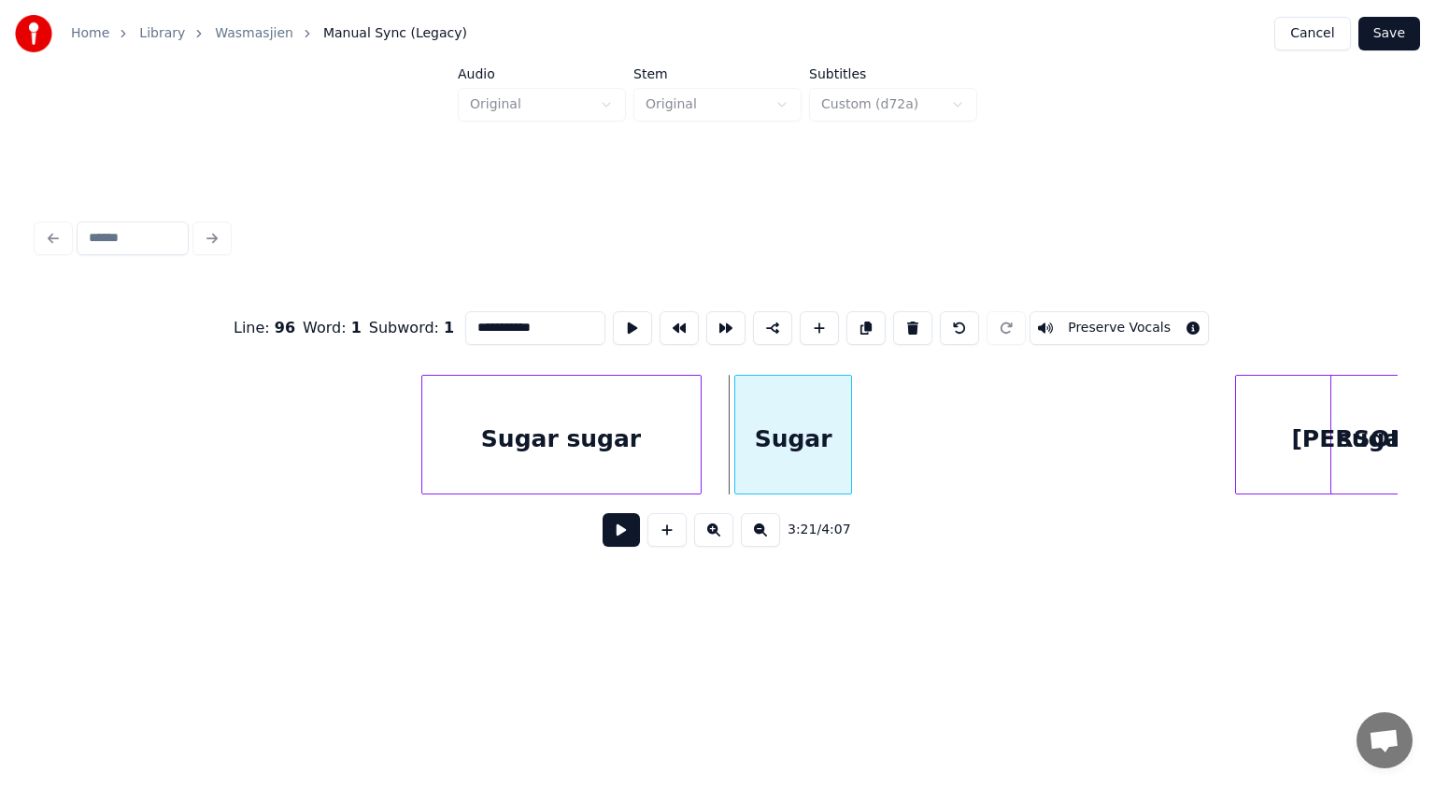
scroll to position [0, 112181]
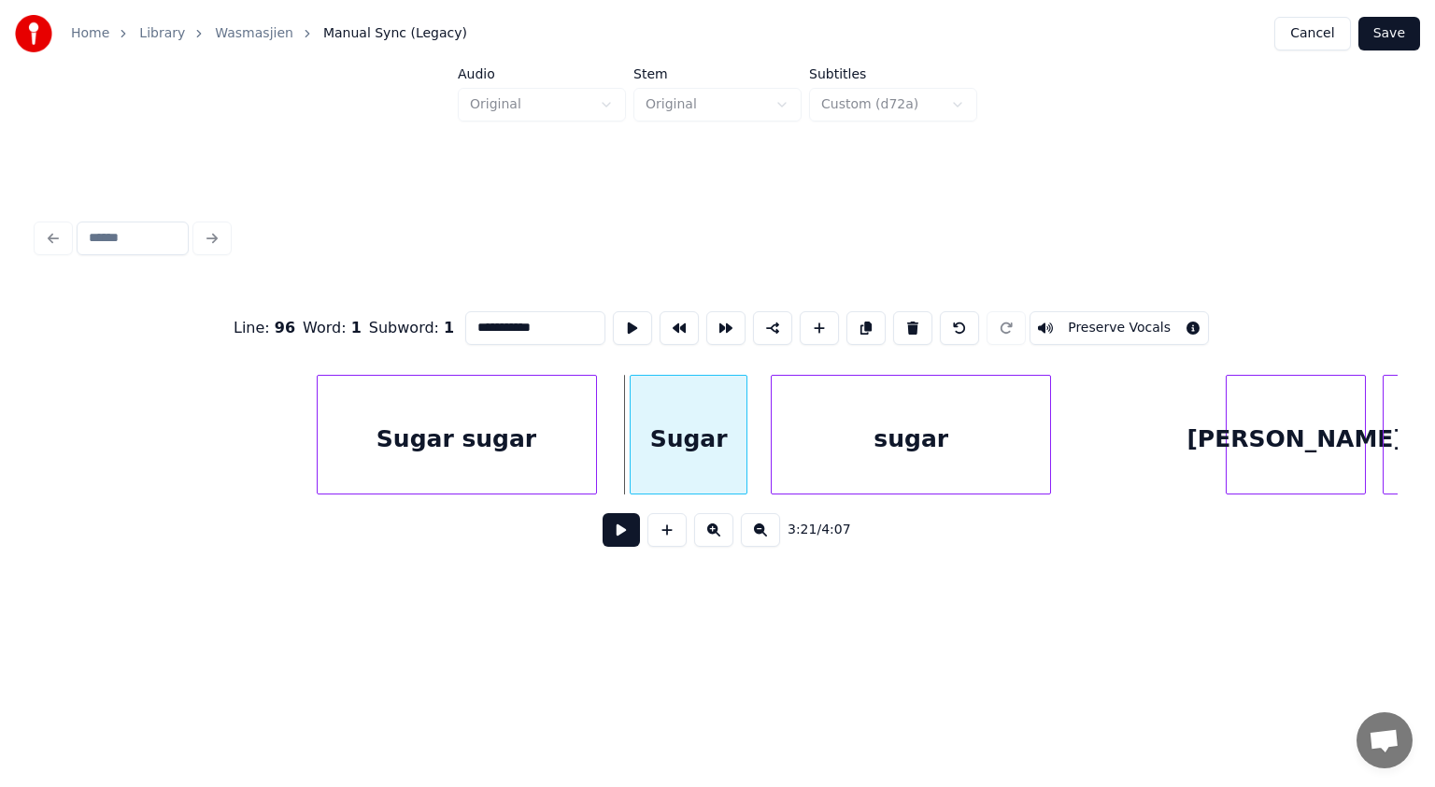
click at [934, 428] on div "sugar" at bounding box center [911, 439] width 278 height 127
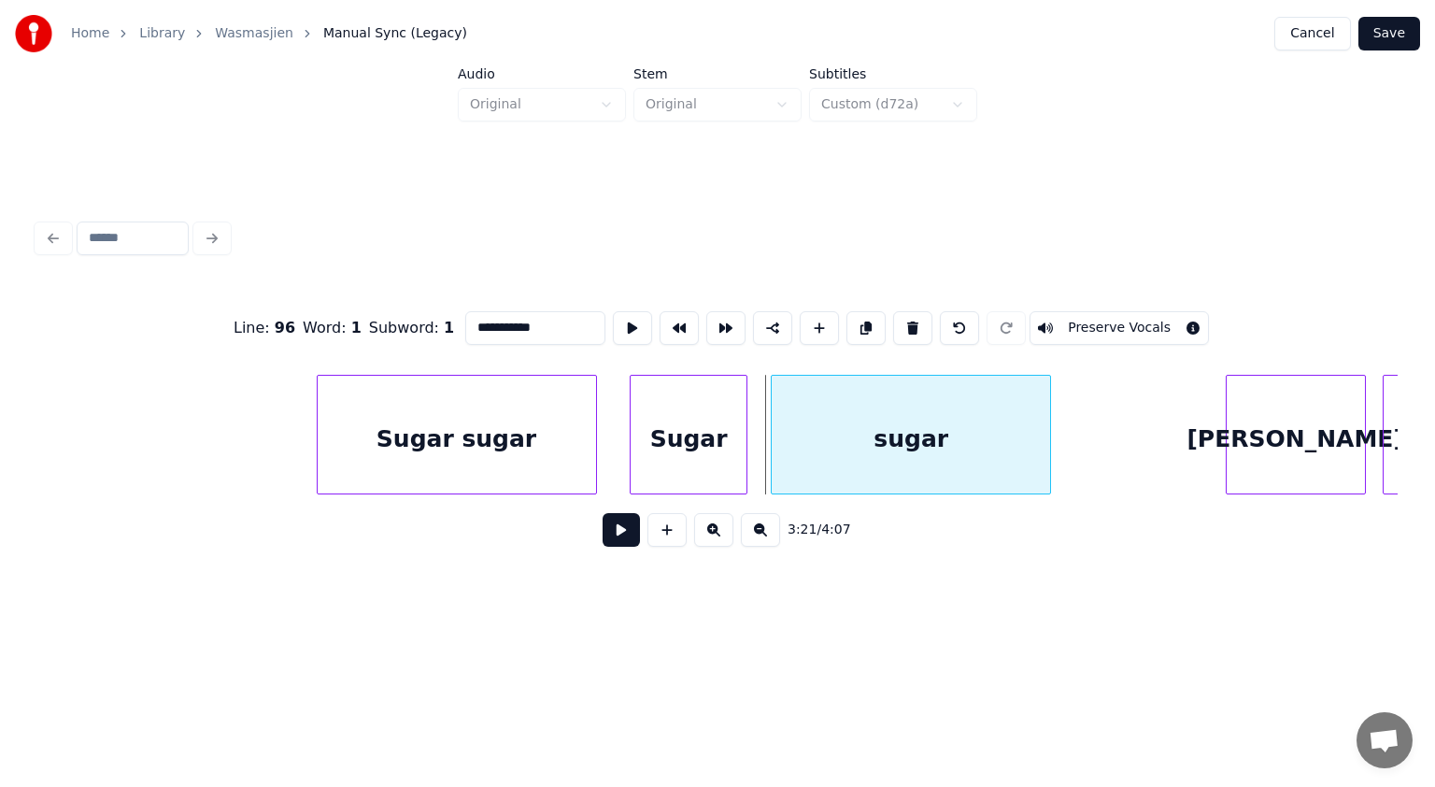
click at [697, 437] on div "Sugar" at bounding box center [689, 439] width 116 height 127
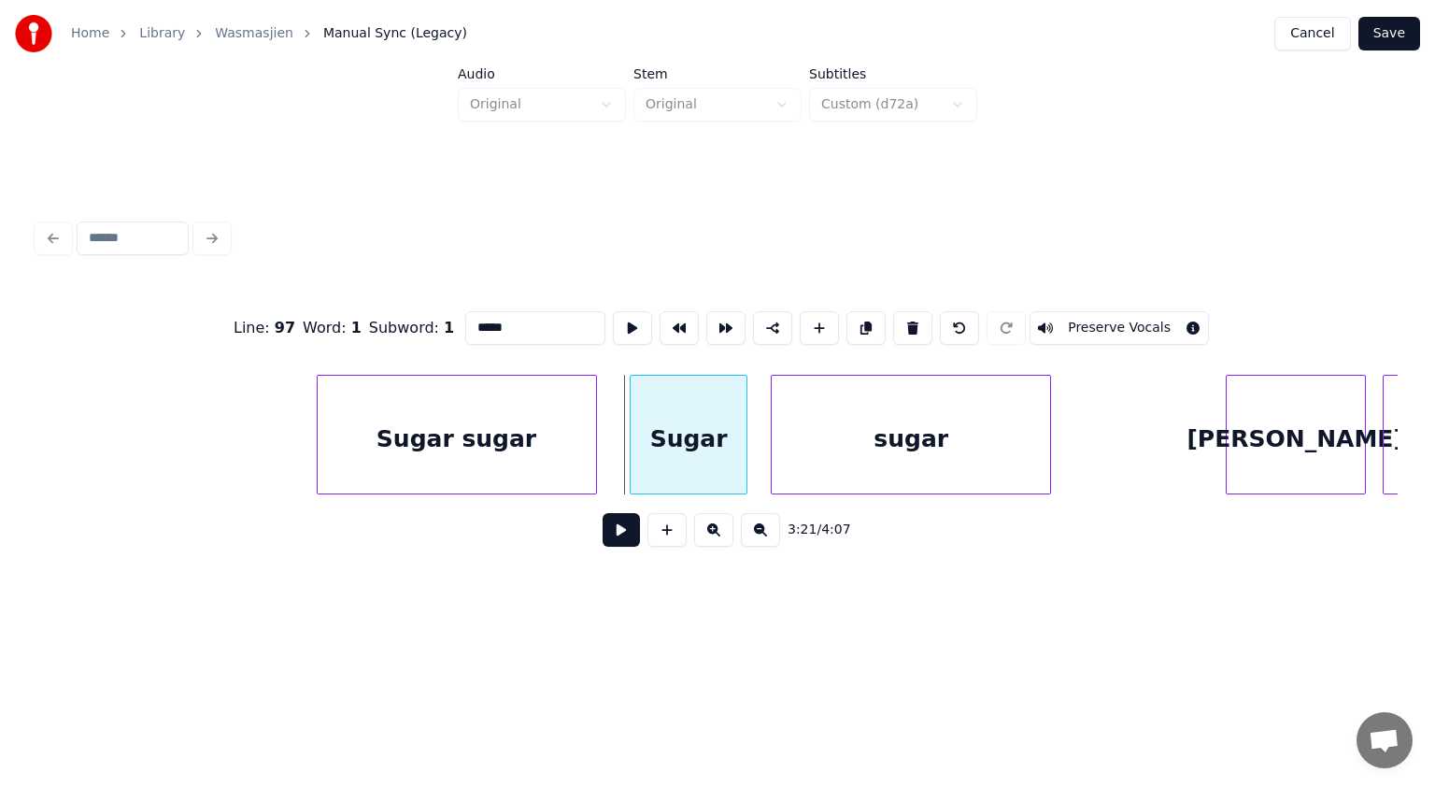
drag, startPoint x: 534, startPoint y: 320, endPoint x: 443, endPoint y: 328, distance: 91.0
click at [443, 328] on div "Line : 97 Word : 1 Subword : 1 ***** Preserve Vocals" at bounding box center [717, 327] width 1360 height 93
paste input "******"
click at [899, 430] on div "sugar" at bounding box center [911, 439] width 278 height 127
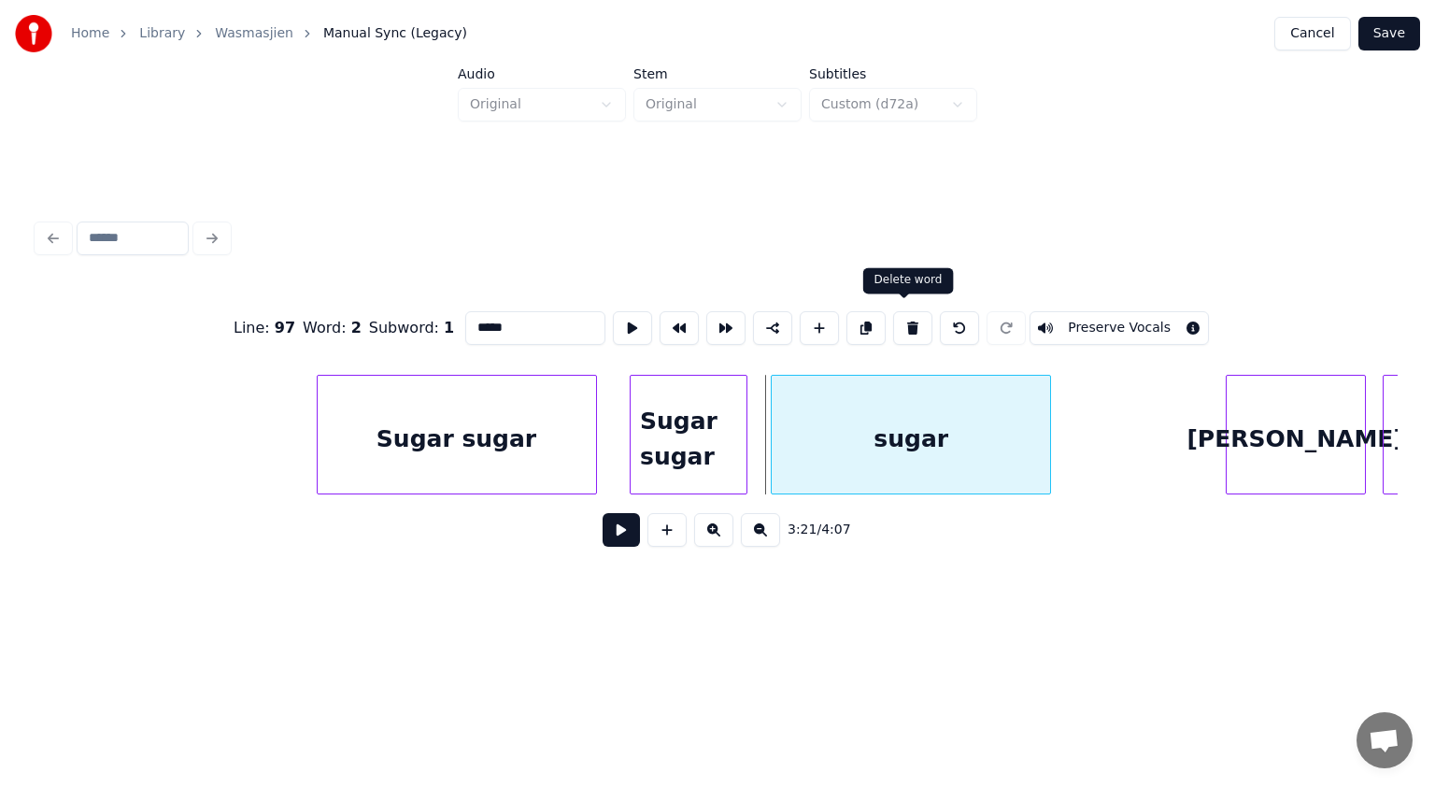
click at [906, 321] on button at bounding box center [912, 328] width 39 height 34
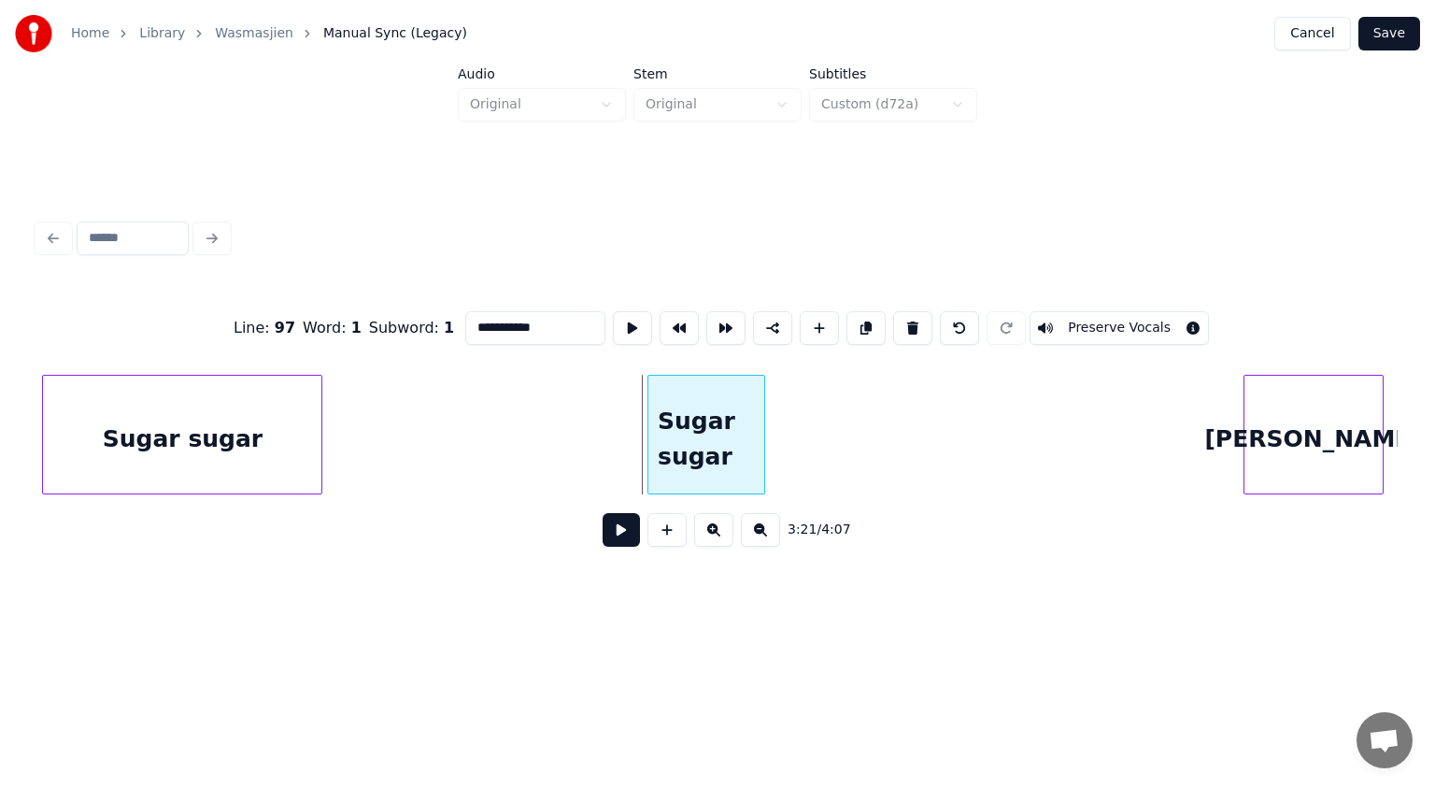
click at [256, 456] on div "Sugar sugar" at bounding box center [182, 439] width 278 height 127
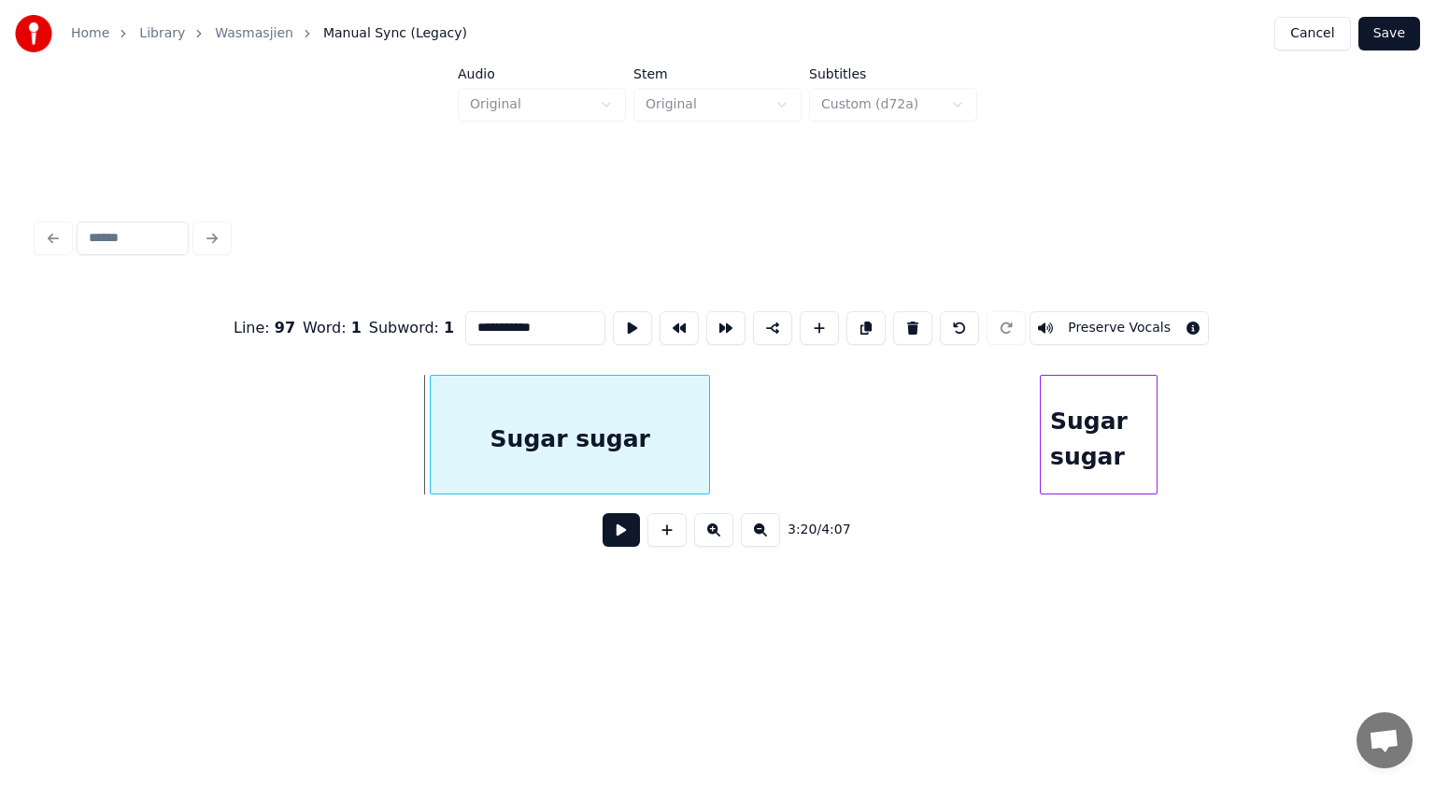
scroll to position [0, 111622]
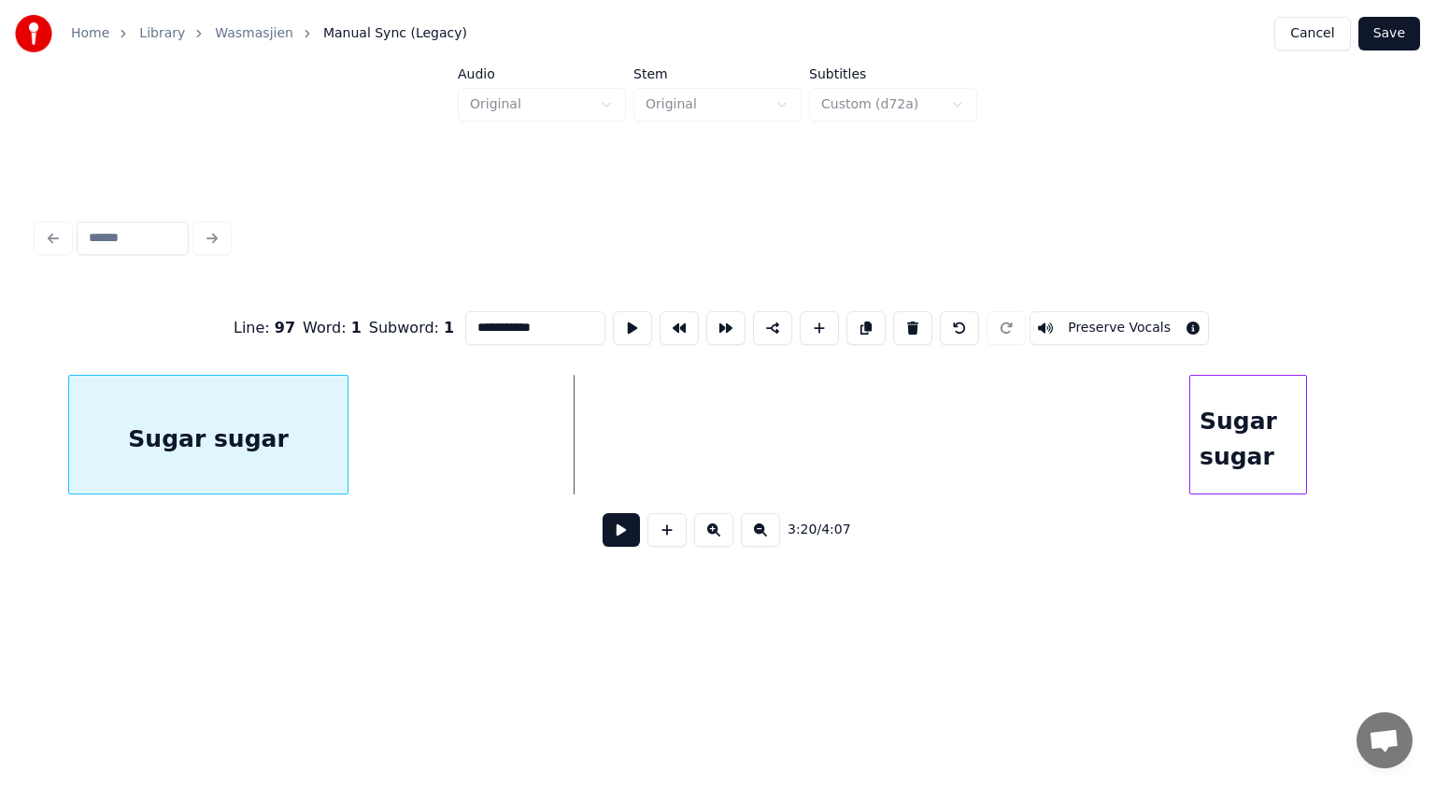
click at [263, 434] on div "Sugar sugar" at bounding box center [208, 439] width 278 height 127
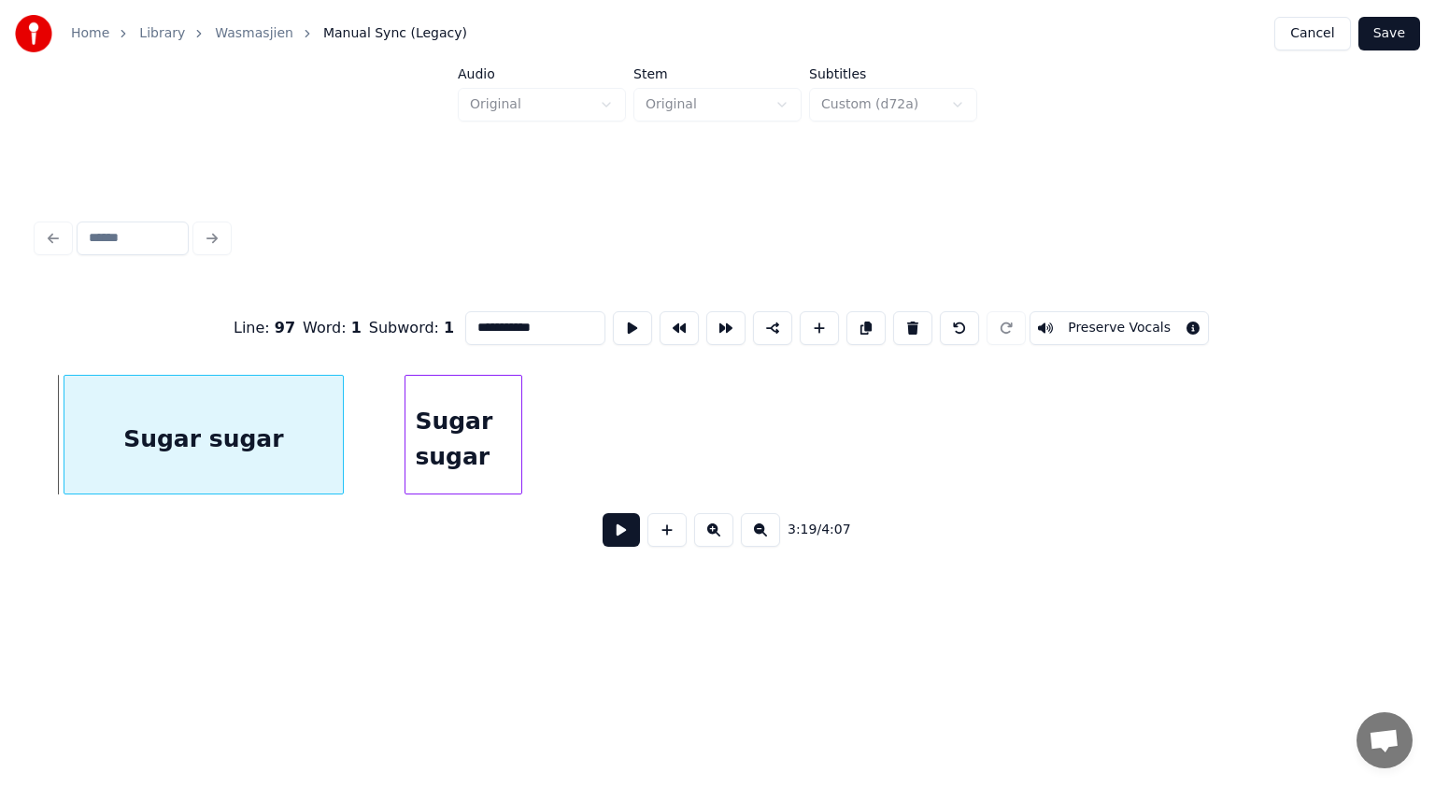
click at [491, 476] on div "Sugar sugar" at bounding box center [464, 439] width 116 height 127
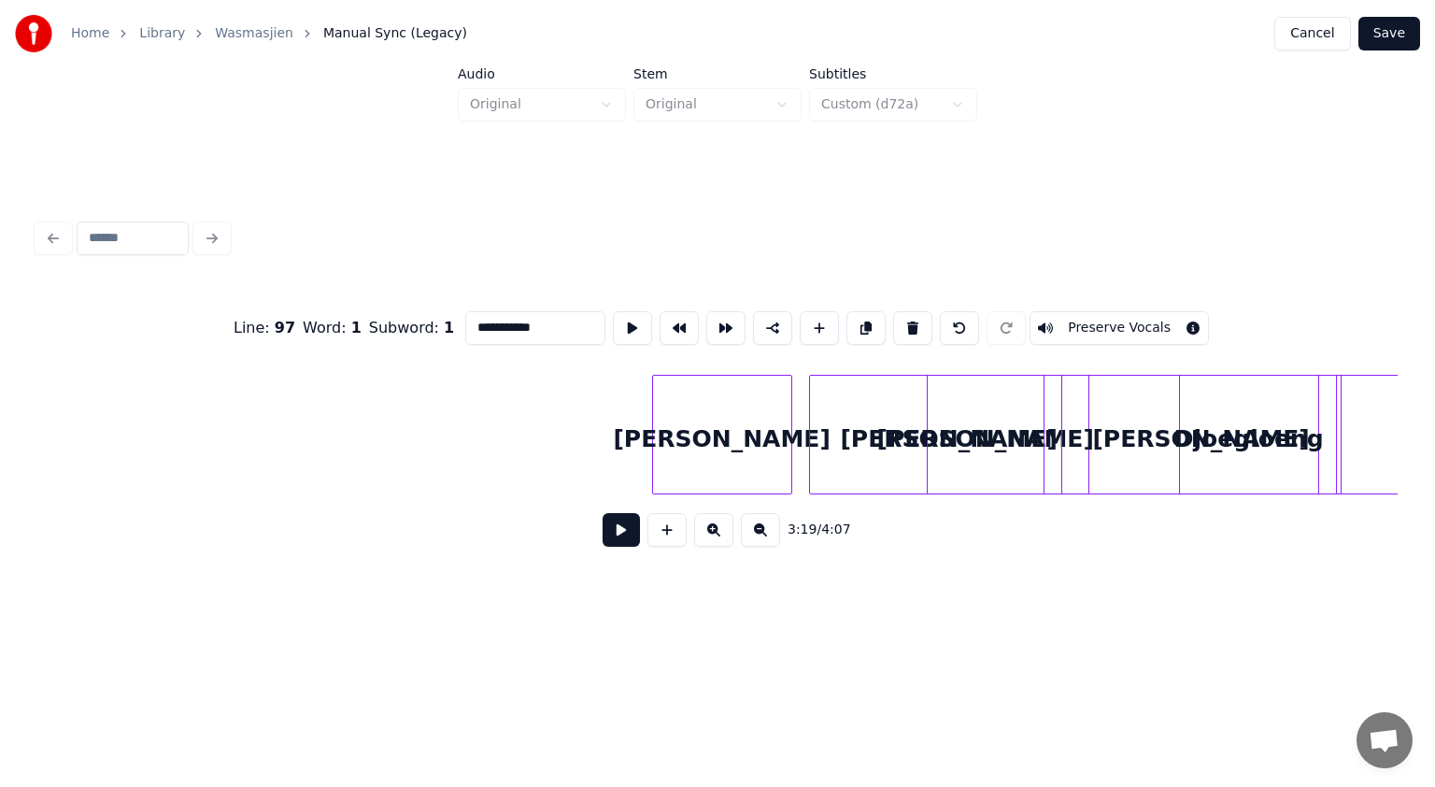
scroll to position [0, 112792]
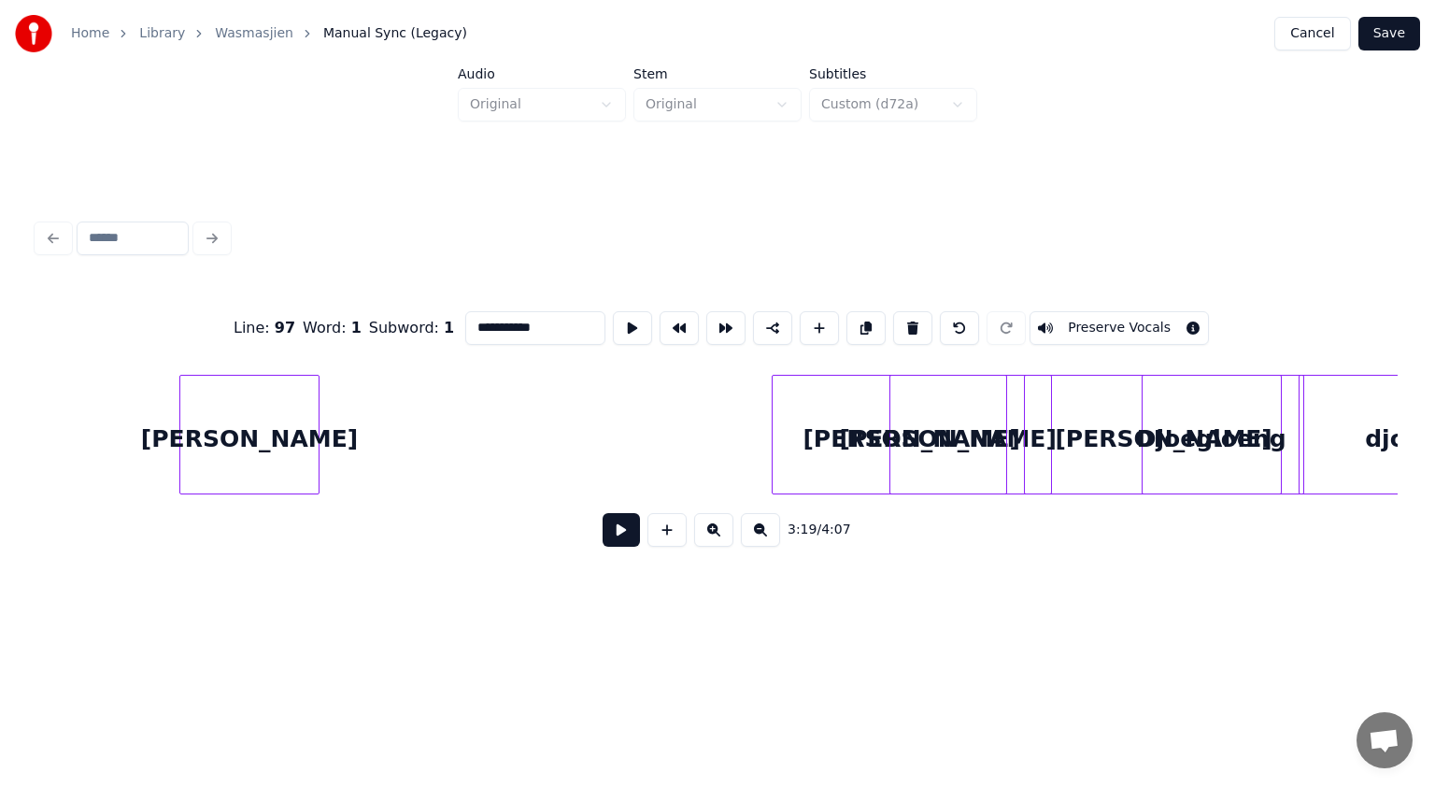
click at [214, 443] on div "[PERSON_NAME]" at bounding box center [249, 439] width 138 height 127
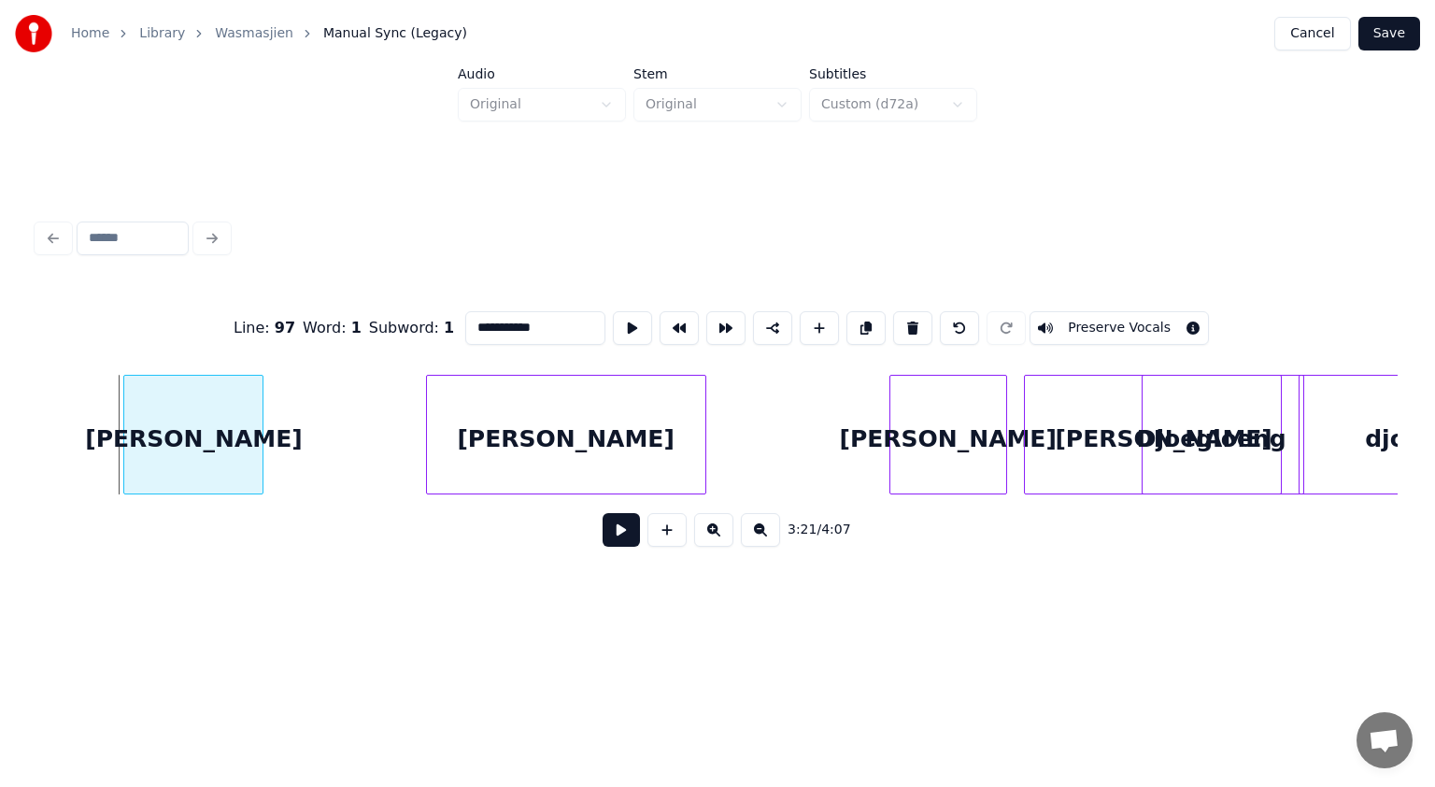
click at [479, 437] on div "[PERSON_NAME]" at bounding box center [566, 439] width 278 height 127
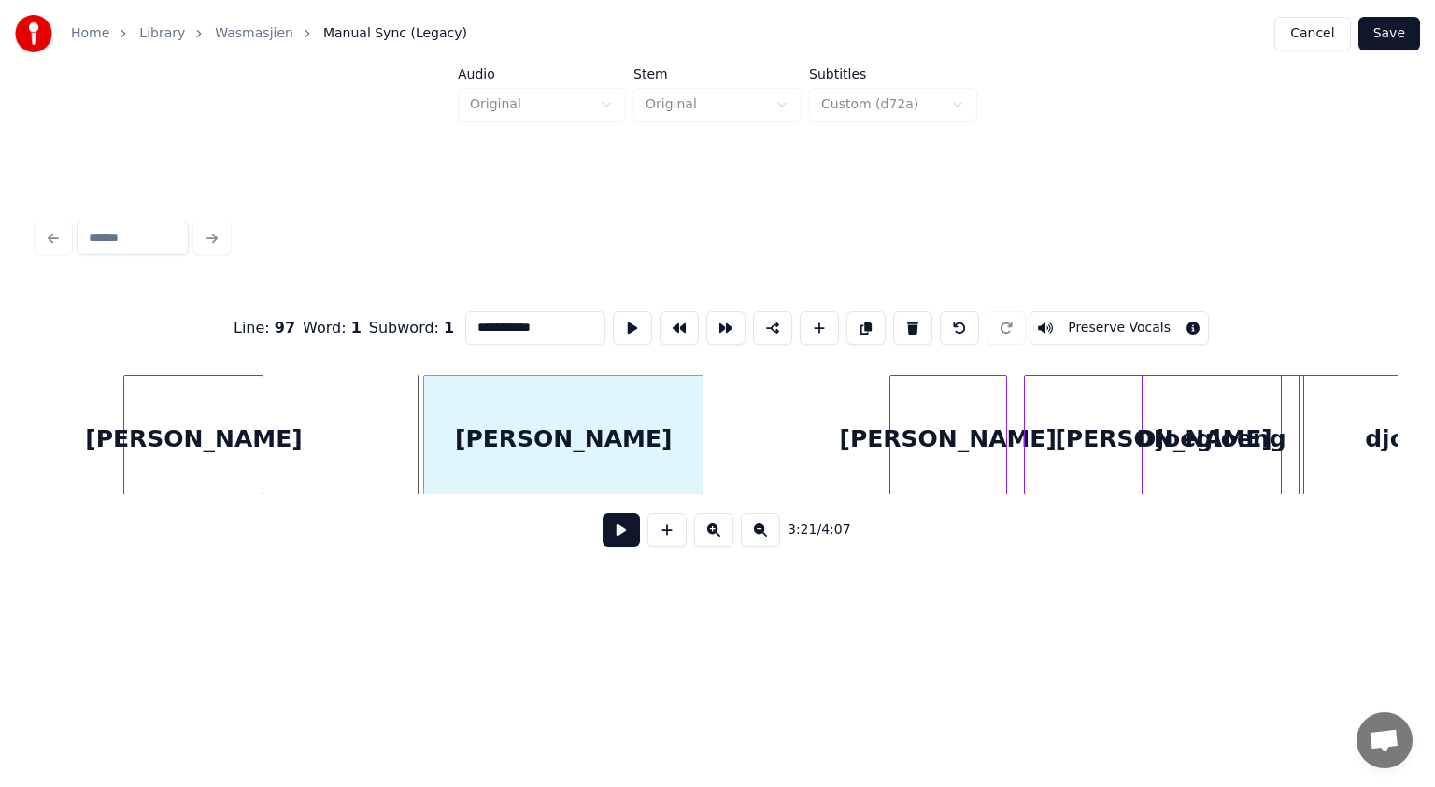
click at [607, 447] on div "[PERSON_NAME]" at bounding box center [563, 439] width 278 height 127
type input "*****"
drag, startPoint x: 508, startPoint y: 323, endPoint x: 456, endPoint y: 323, distance: 52.3
click at [456, 323] on div "Line : 98 Word : 2 Subword : 1 ***** Preserve Vocals" at bounding box center [717, 327] width 1360 height 93
click at [555, 410] on div at bounding box center [563, 439] width 278 height 127
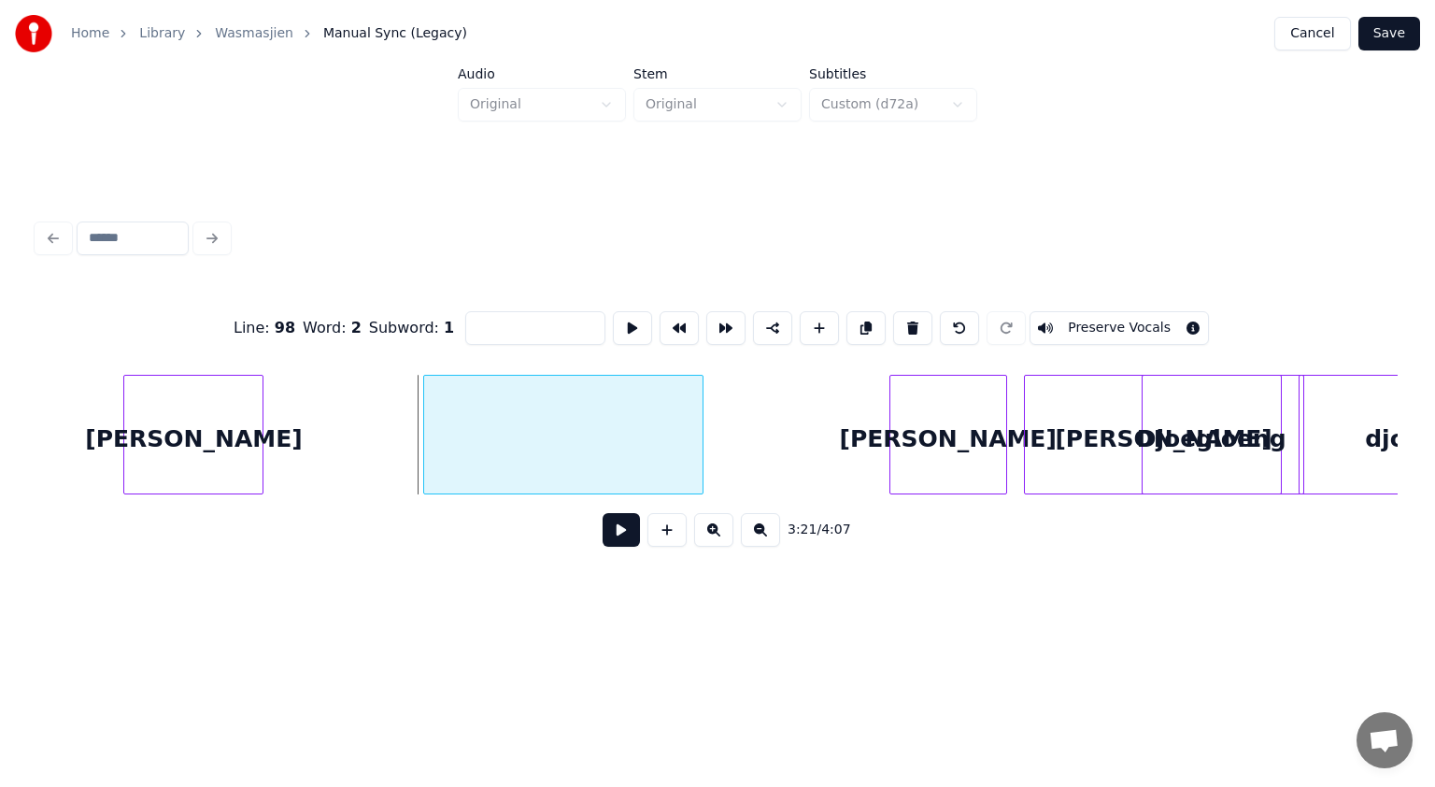
click at [899, 313] on button at bounding box center [912, 328] width 39 height 34
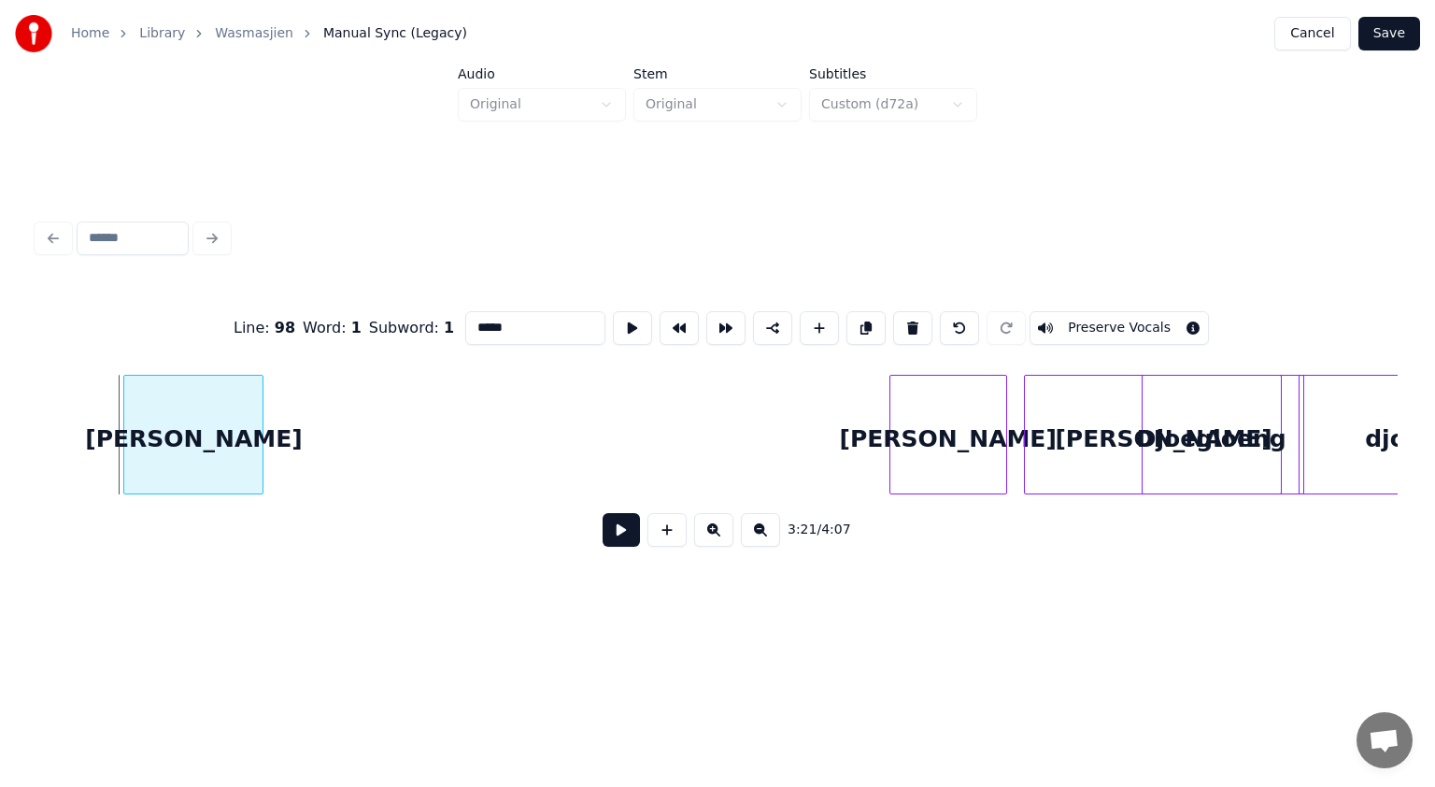
click at [243, 405] on div "[PERSON_NAME]" at bounding box center [193, 439] width 138 height 127
click at [516, 311] on input "*****" at bounding box center [535, 328] width 140 height 34
paste input "******"
drag, startPoint x: 551, startPoint y: 314, endPoint x: 477, endPoint y: 324, distance: 75.5
click at [456, 320] on div "**********" at bounding box center [717, 327] width 1360 height 93
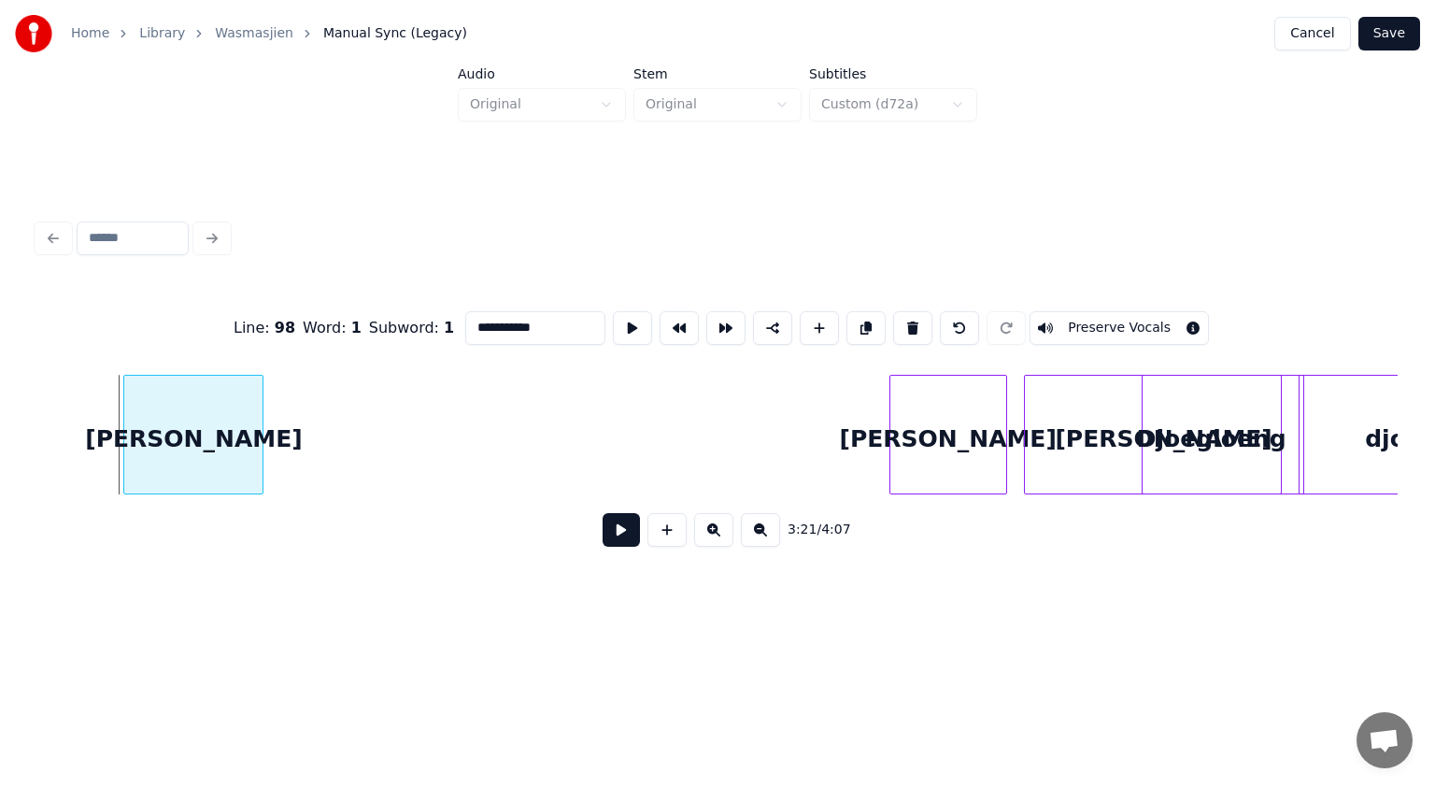
click at [965, 416] on div "[PERSON_NAME]" at bounding box center [948, 439] width 116 height 127
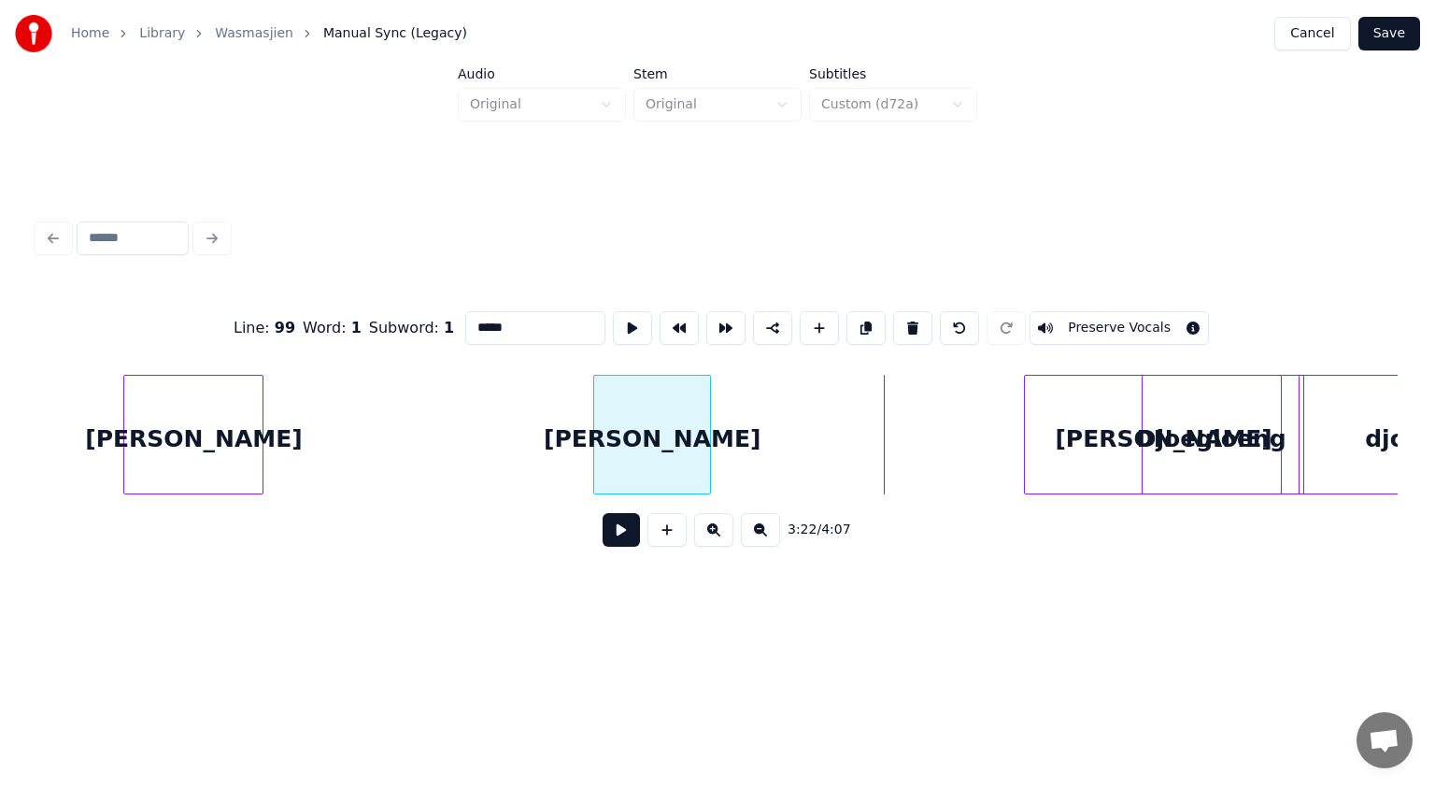
click at [594, 440] on div "[PERSON_NAME]" at bounding box center [652, 439] width 116 height 127
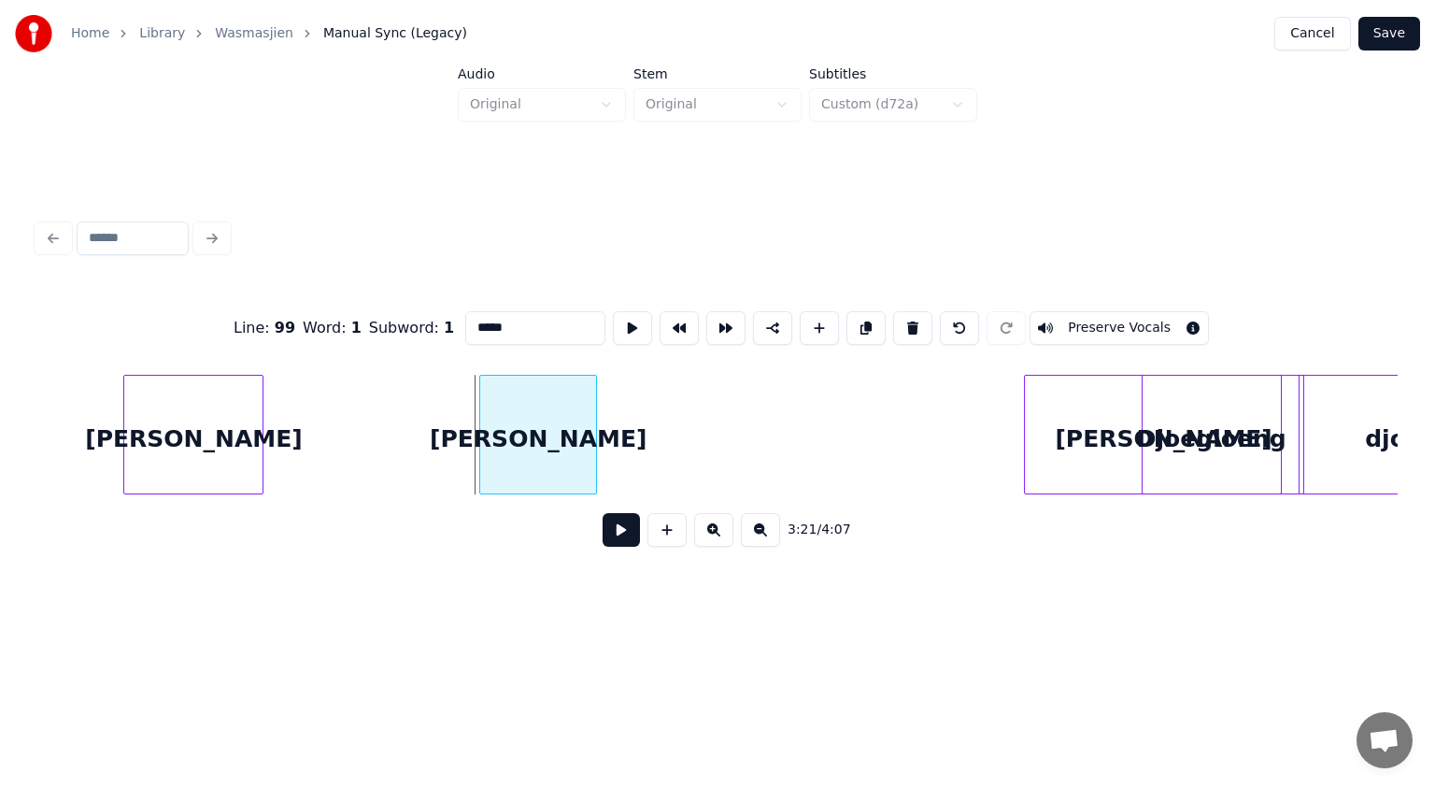
drag, startPoint x: 509, startPoint y: 318, endPoint x: 445, endPoint y: 312, distance: 64.7
click at [445, 312] on div "Line : 99 Word : 1 Subword : 1 ***** Preserve Vocals" at bounding box center [717, 327] width 1360 height 93
paste input "******"
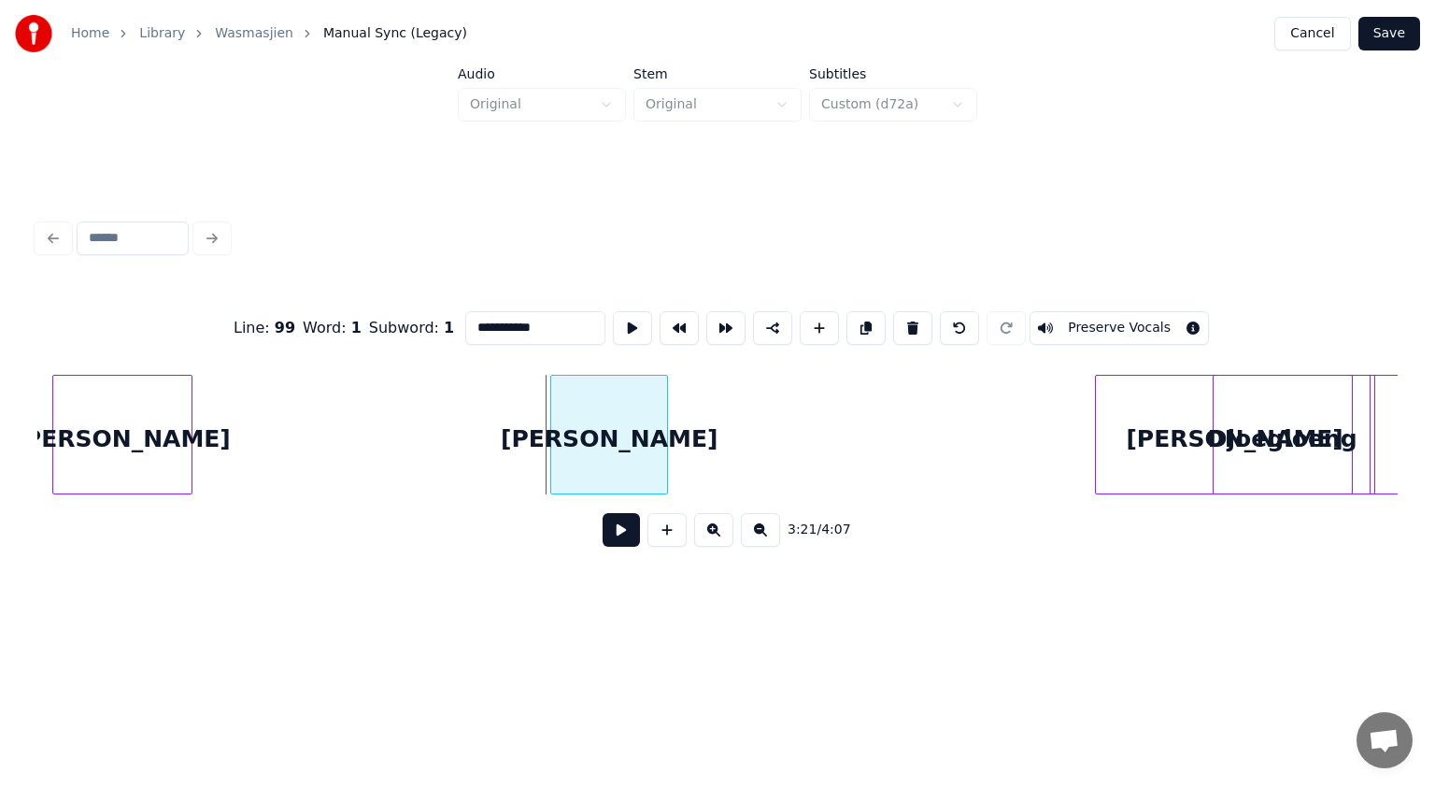
click at [75, 404] on div "[PERSON_NAME]" at bounding box center [122, 439] width 138 height 127
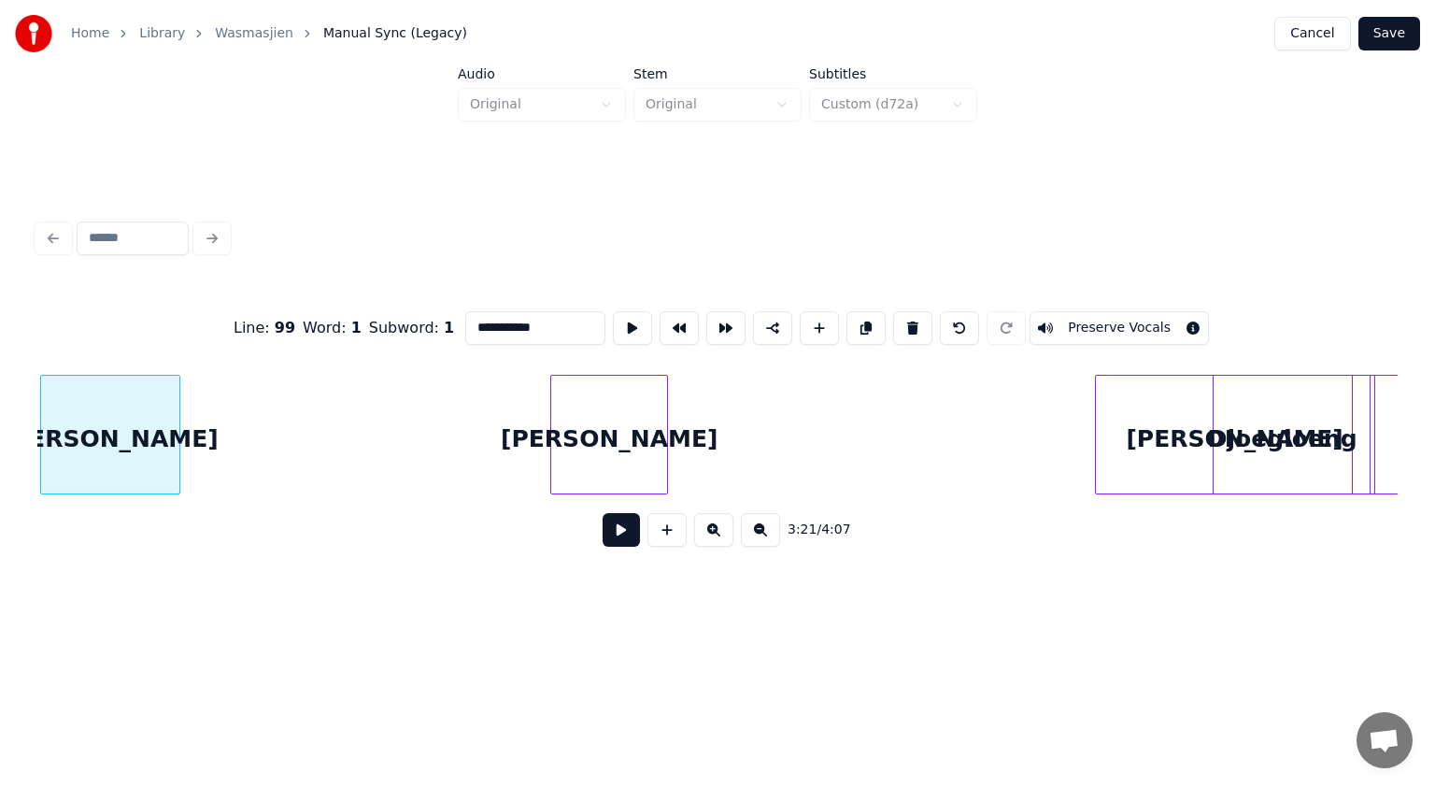
scroll to position [0, 112718]
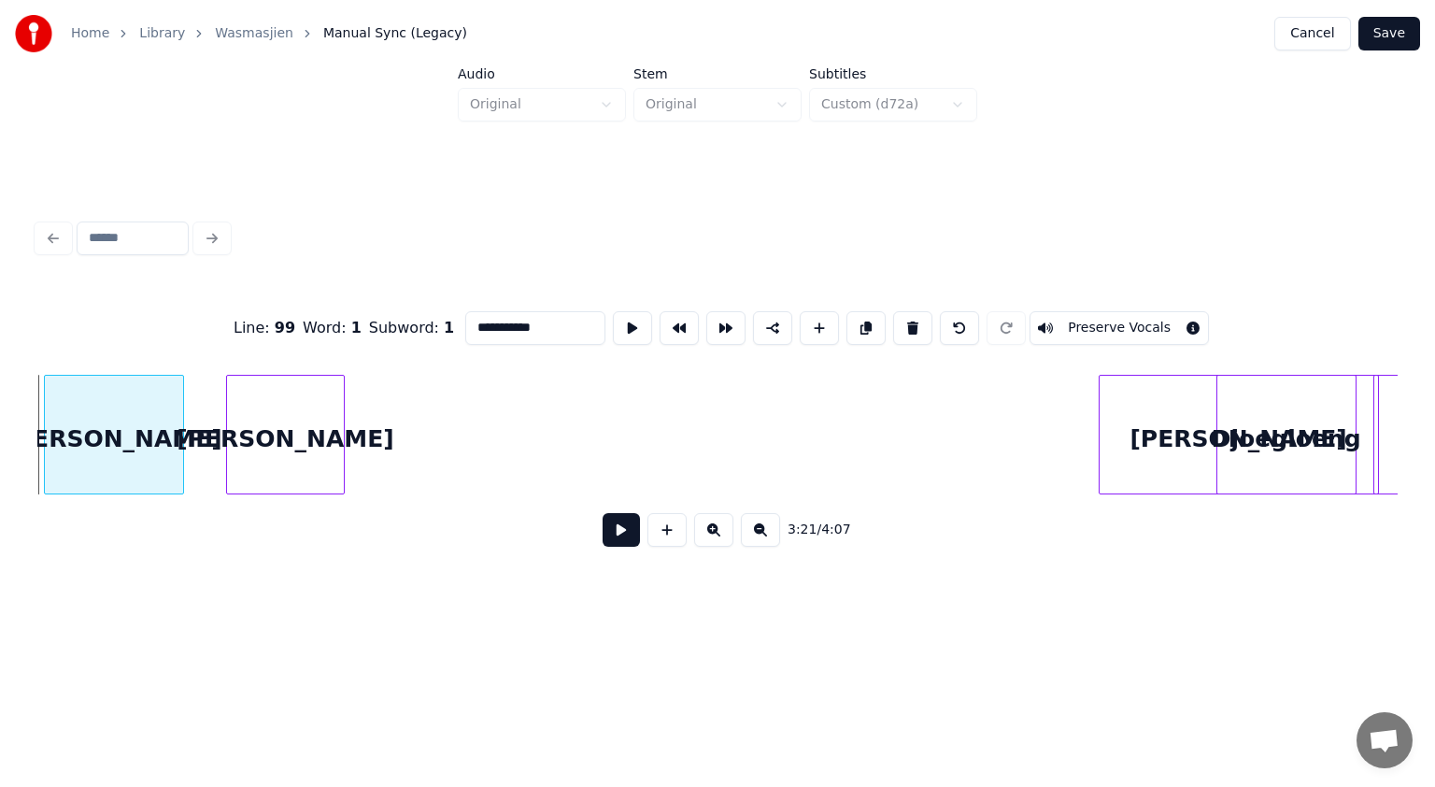
click at [263, 395] on div "[PERSON_NAME]" at bounding box center [285, 439] width 116 height 127
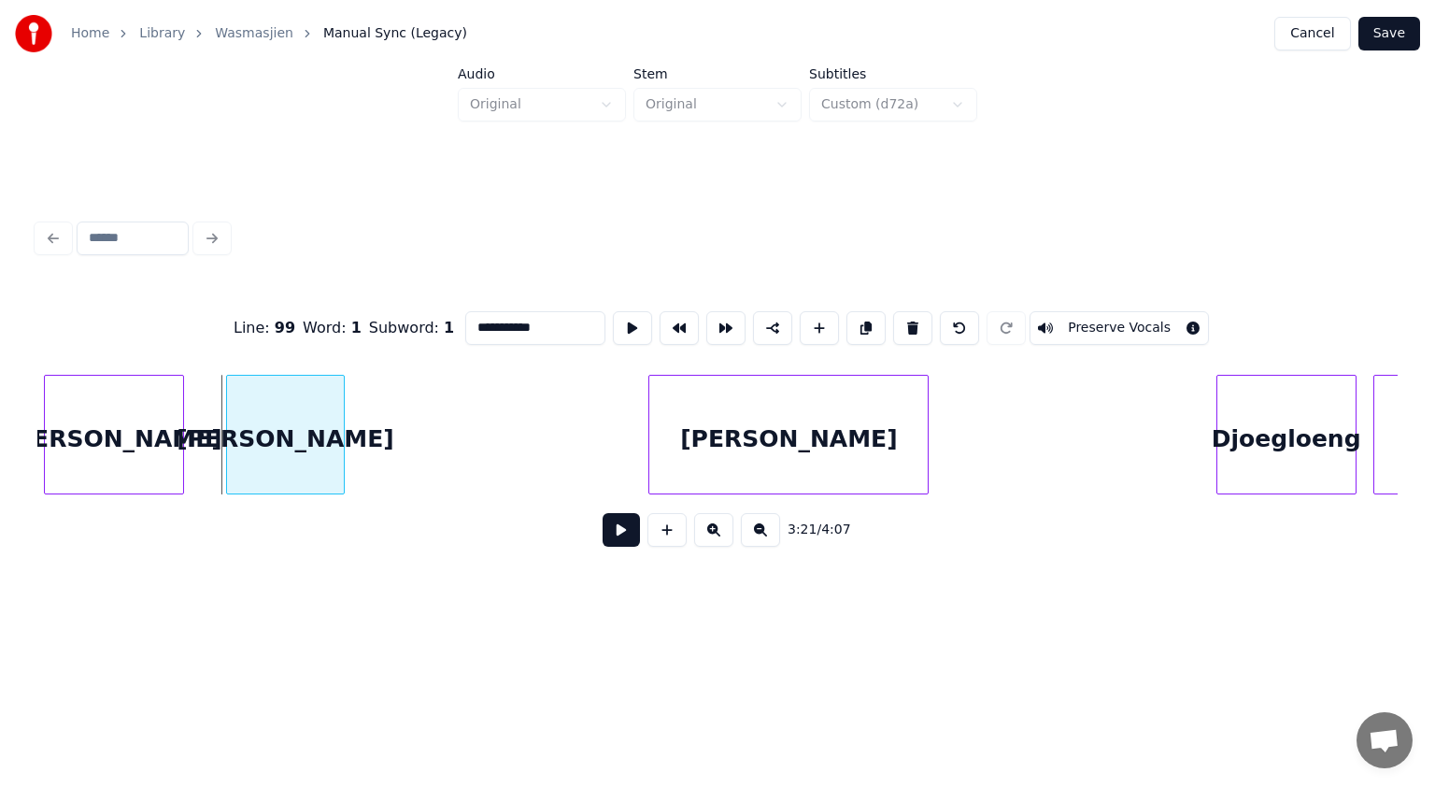
click at [719, 450] on div "[PERSON_NAME]" at bounding box center [788, 439] width 278 height 127
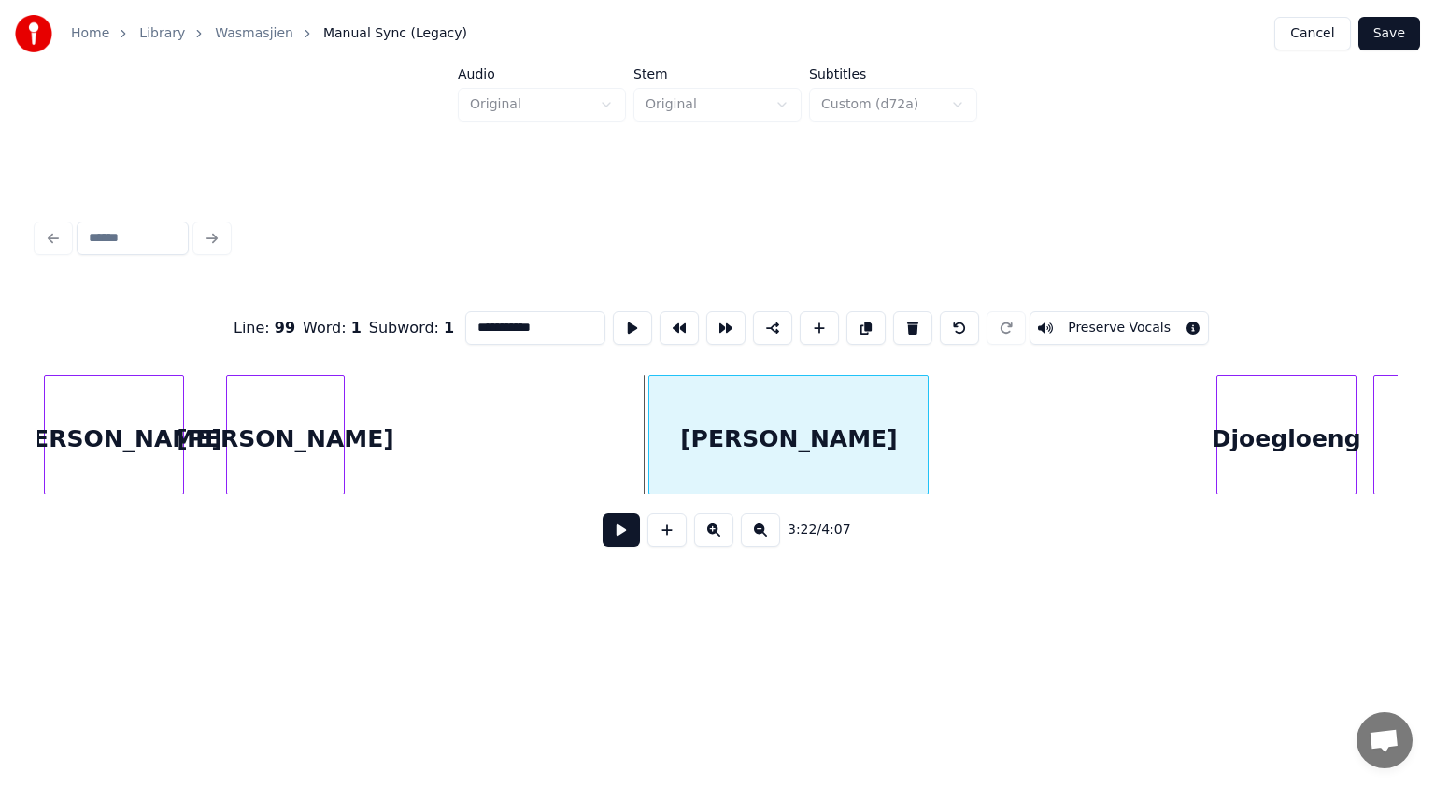
click at [906, 320] on button at bounding box center [912, 328] width 39 height 34
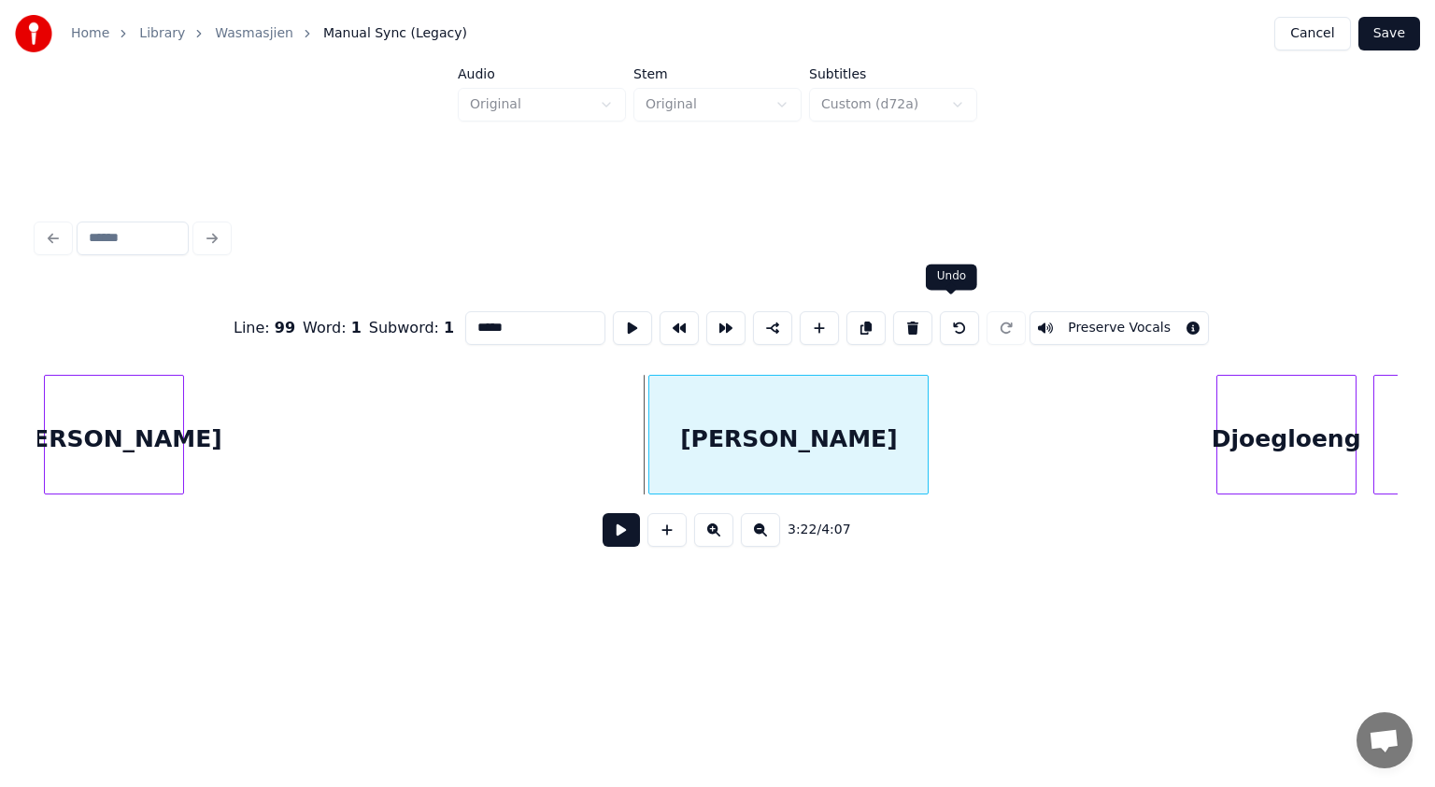
click at [947, 314] on button at bounding box center [959, 328] width 39 height 34
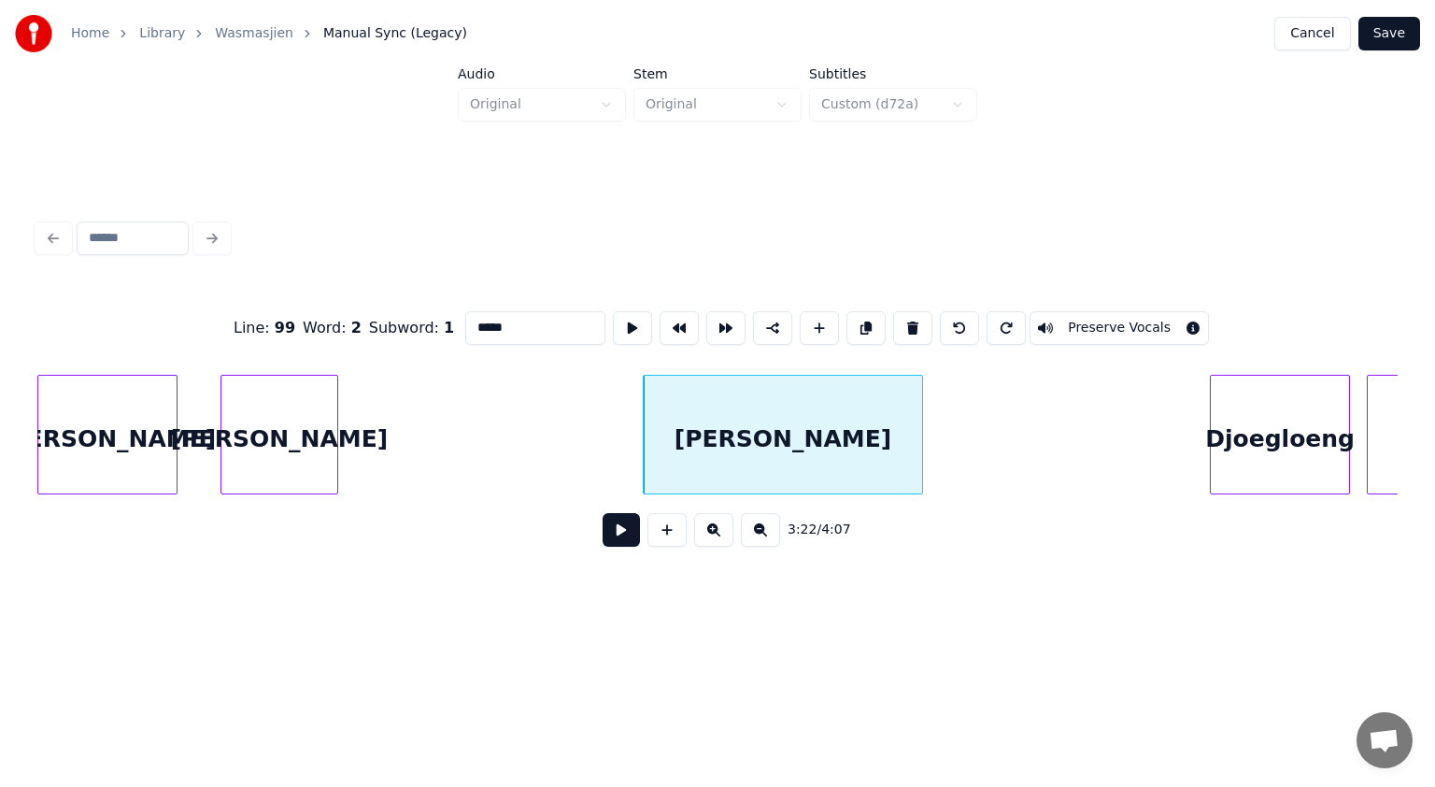
click at [800, 419] on div "[PERSON_NAME]" at bounding box center [783, 439] width 278 height 127
click at [915, 318] on button at bounding box center [912, 328] width 39 height 34
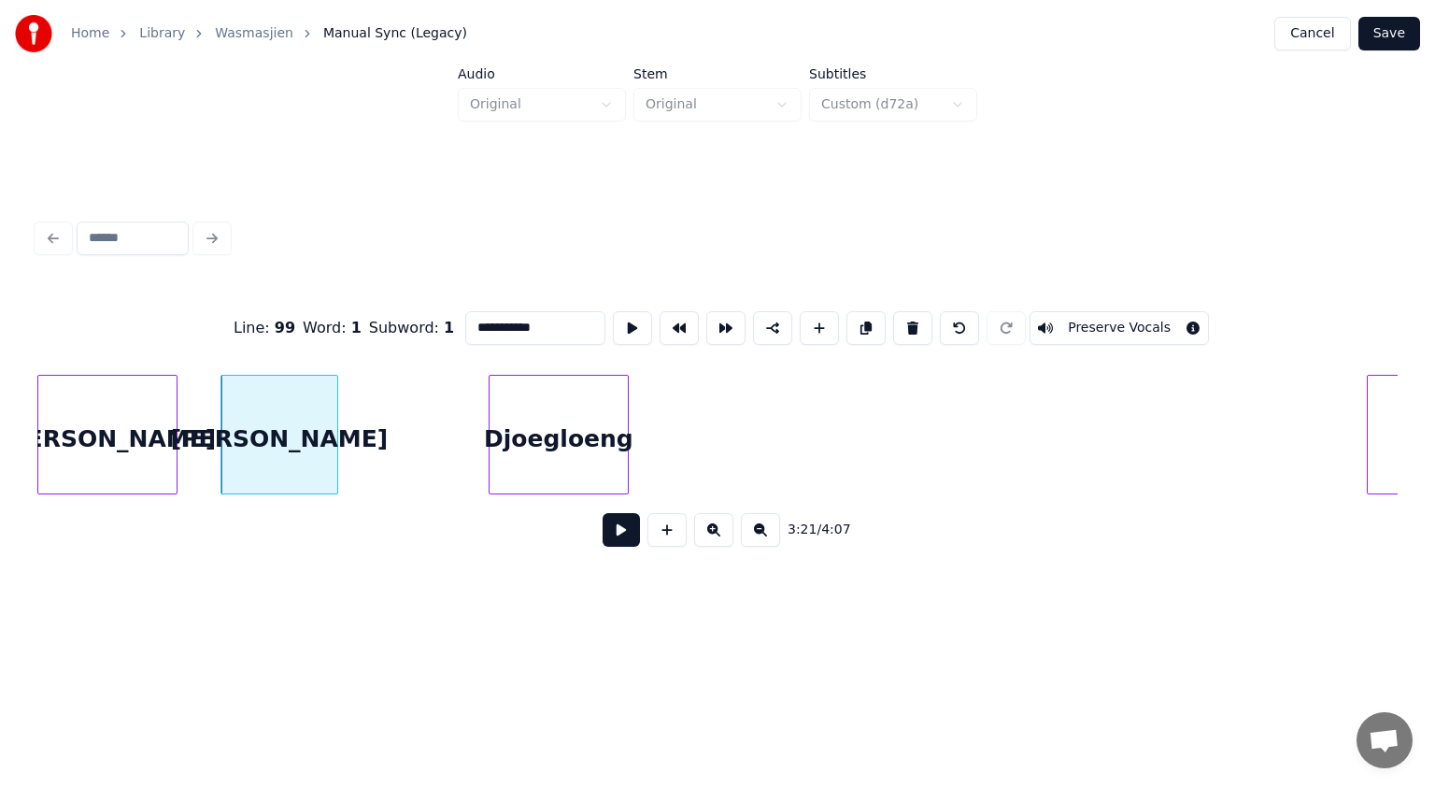
click at [495, 434] on div "Djoegloeng" at bounding box center [559, 439] width 138 height 127
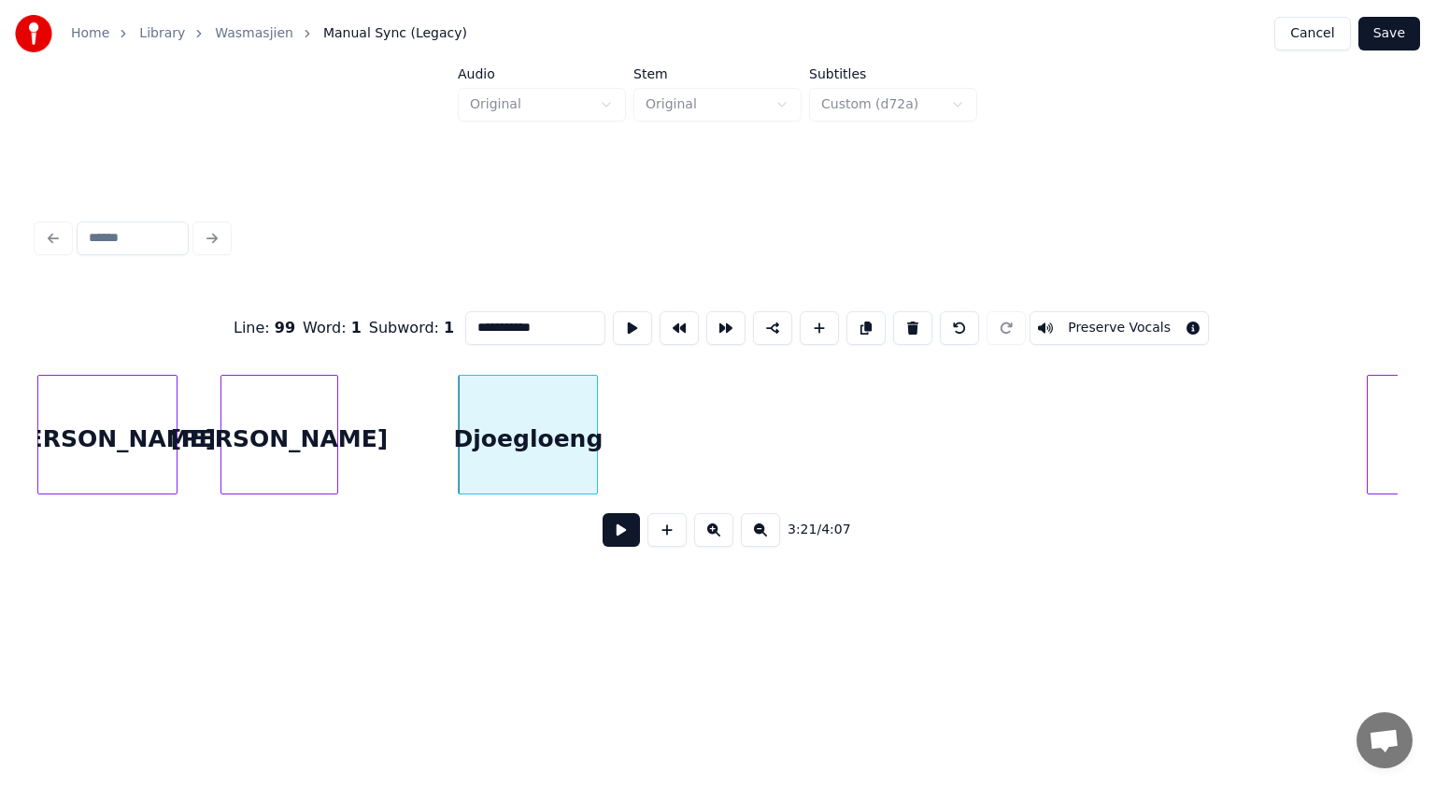
scroll to position [0, 112944]
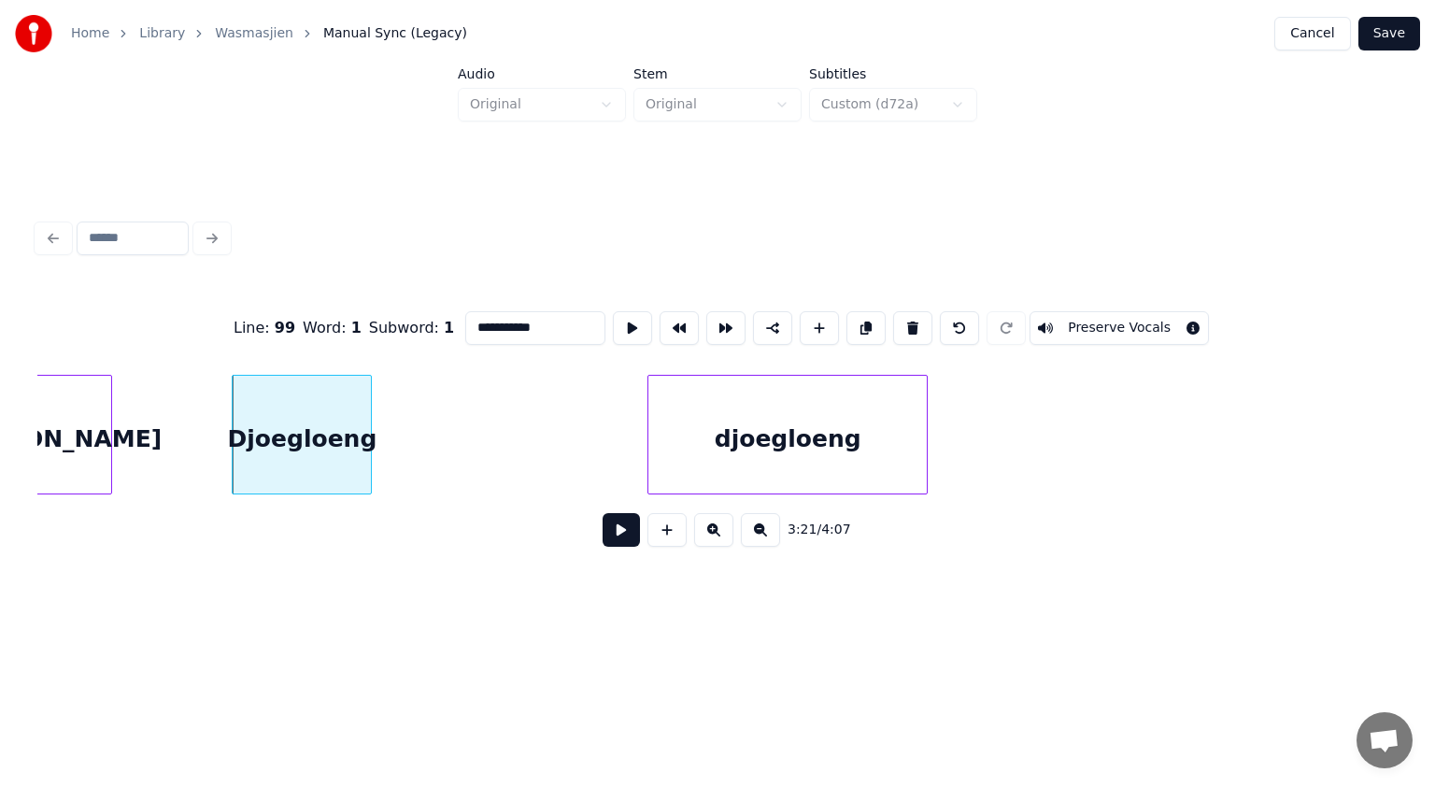
click at [875, 443] on div "djoegloeng" at bounding box center [787, 439] width 278 height 127
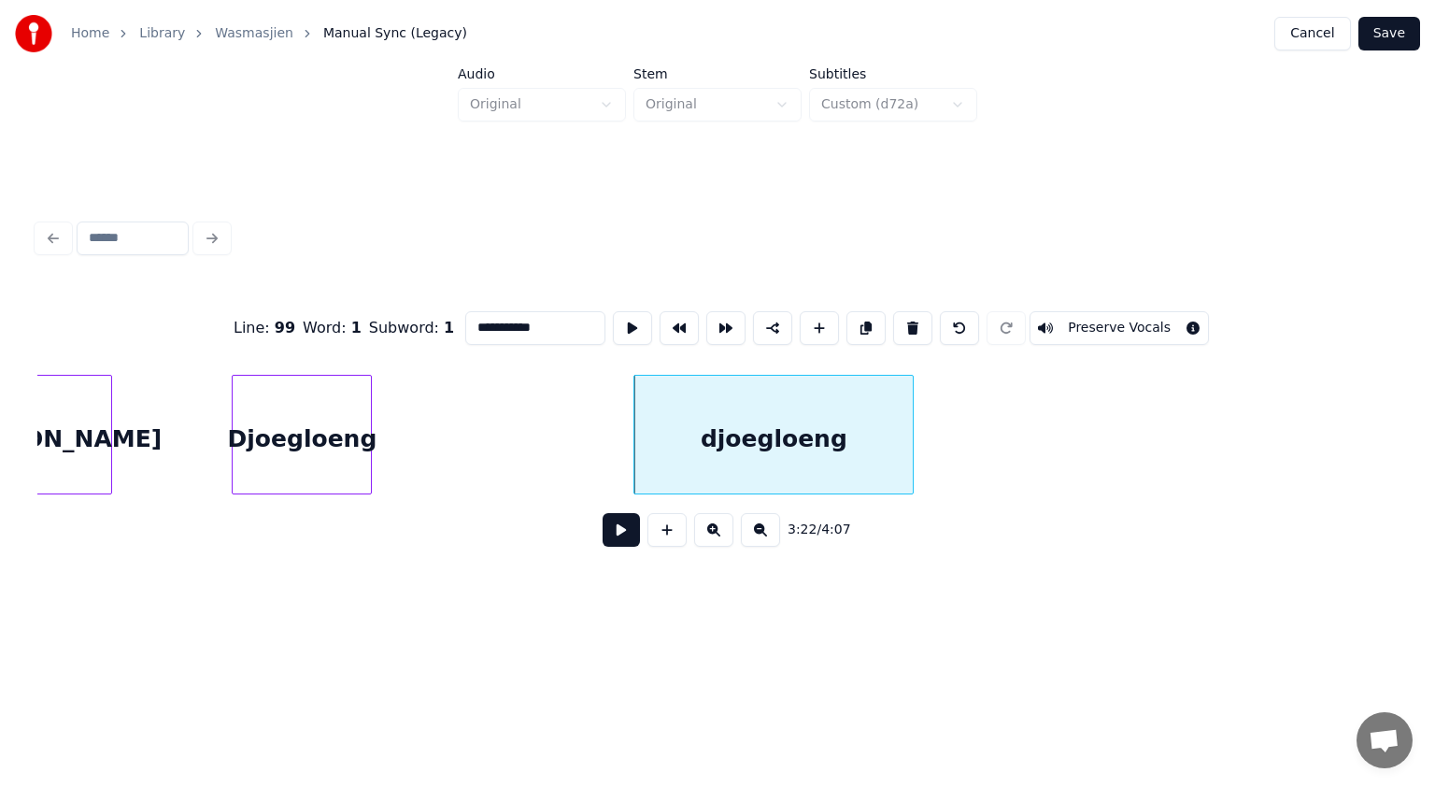
click at [804, 420] on div "djoegloeng" at bounding box center [773, 439] width 278 height 127
type input "**********"
drag, startPoint x: 548, startPoint y: 323, endPoint x: 445, endPoint y: 303, distance: 104.8
click at [445, 303] on div "**********" at bounding box center [717, 327] width 1360 height 93
click at [847, 402] on div at bounding box center [773, 439] width 278 height 127
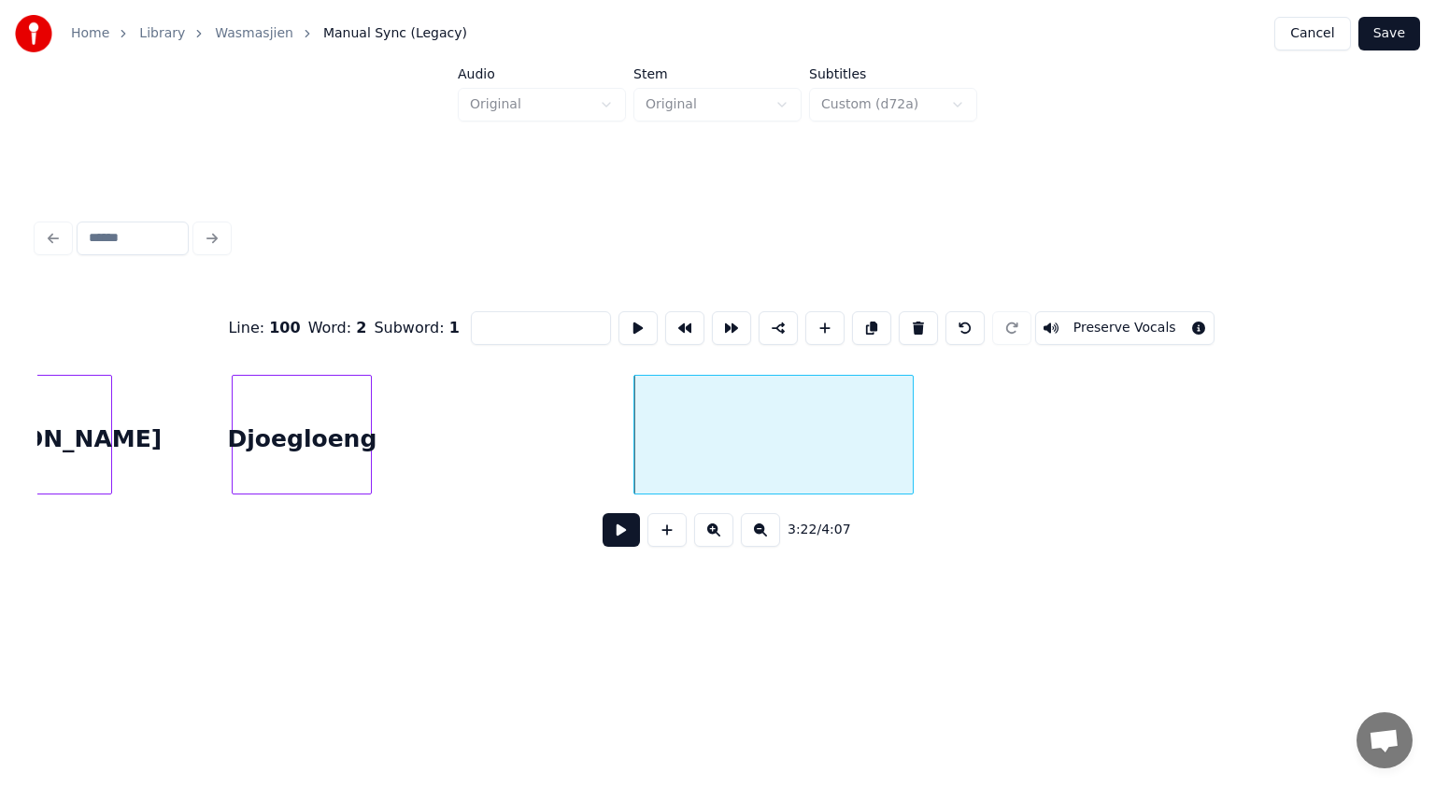
click at [911, 324] on button at bounding box center [918, 328] width 39 height 34
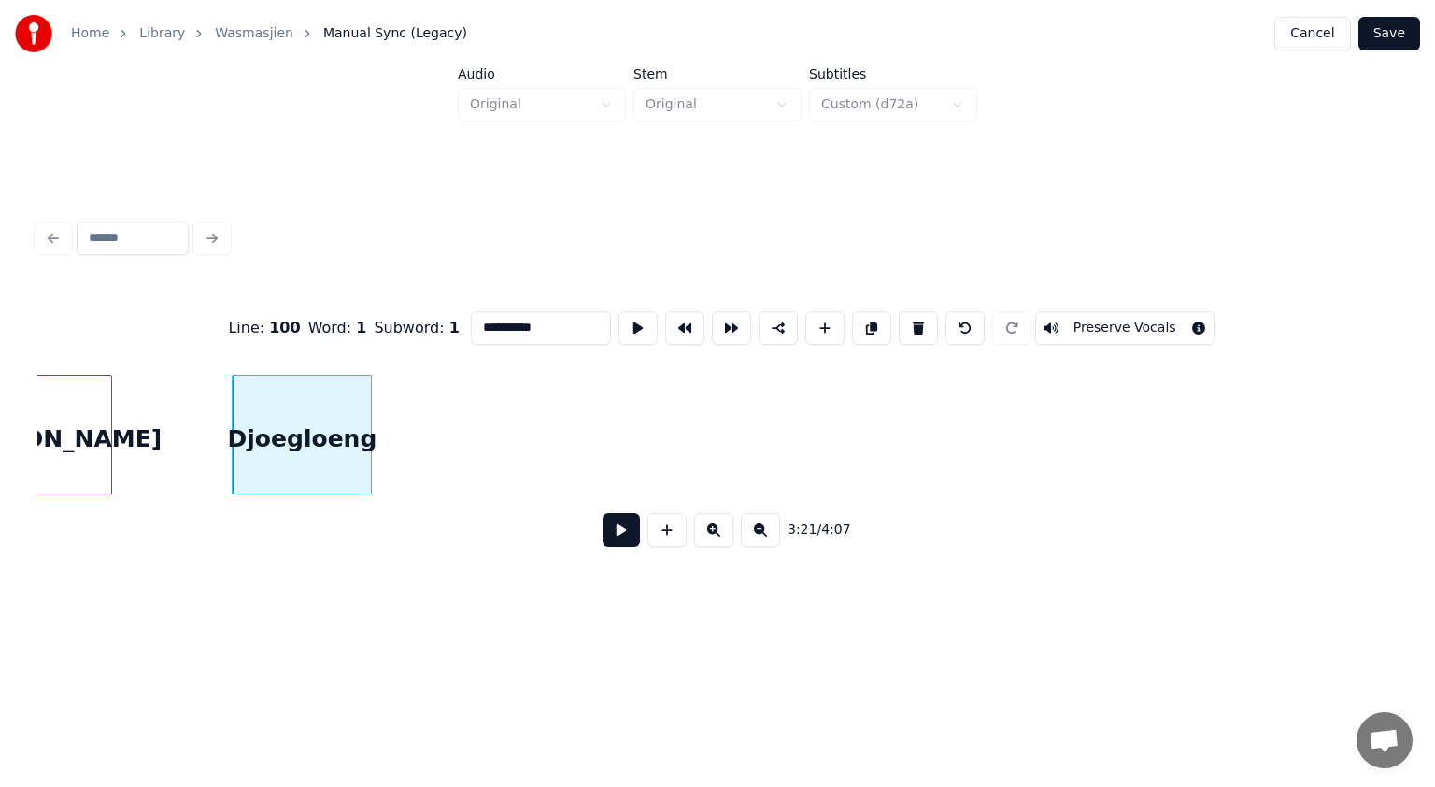
click at [559, 318] on input "**********" at bounding box center [541, 328] width 140 height 34
paste input "**********"
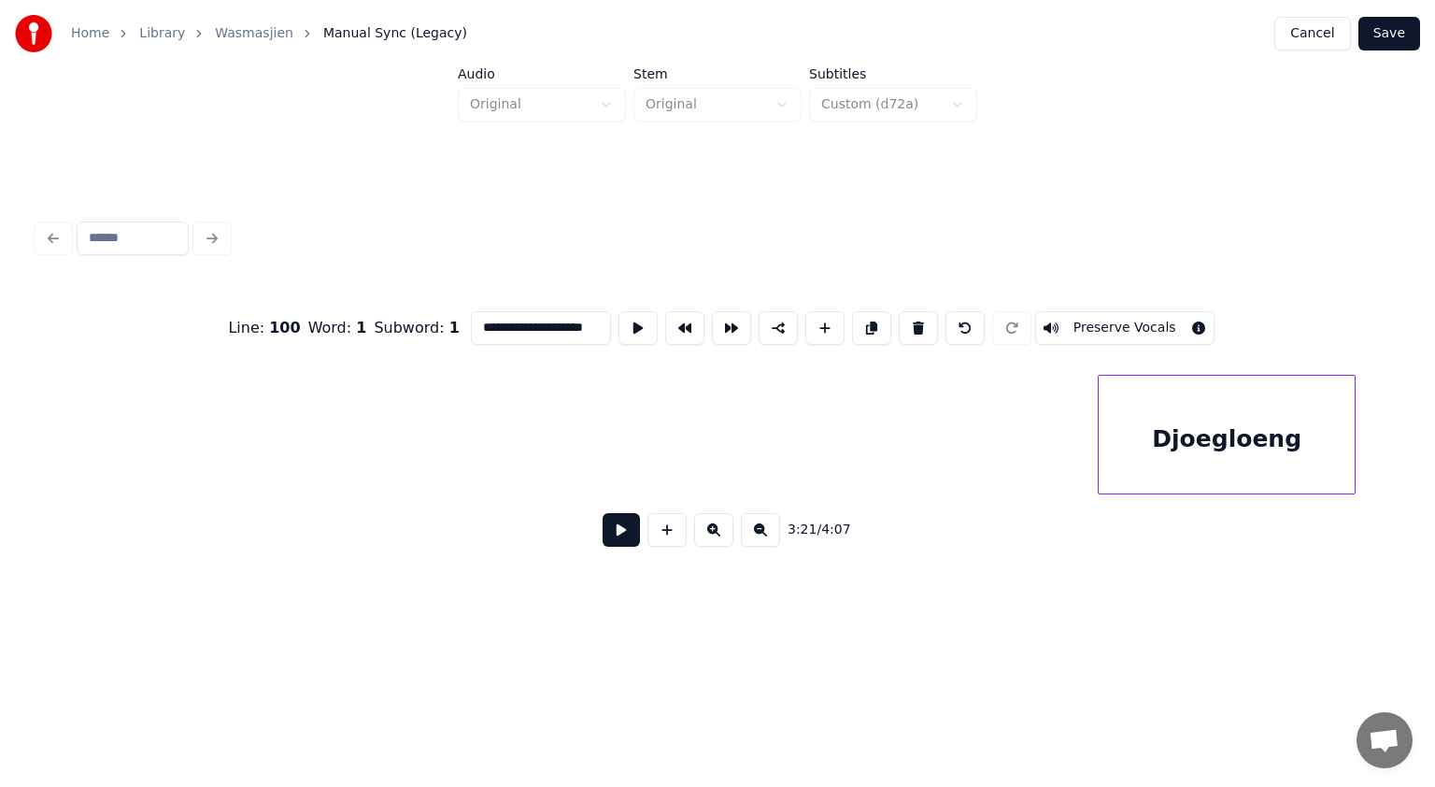
scroll to position [0, 113380]
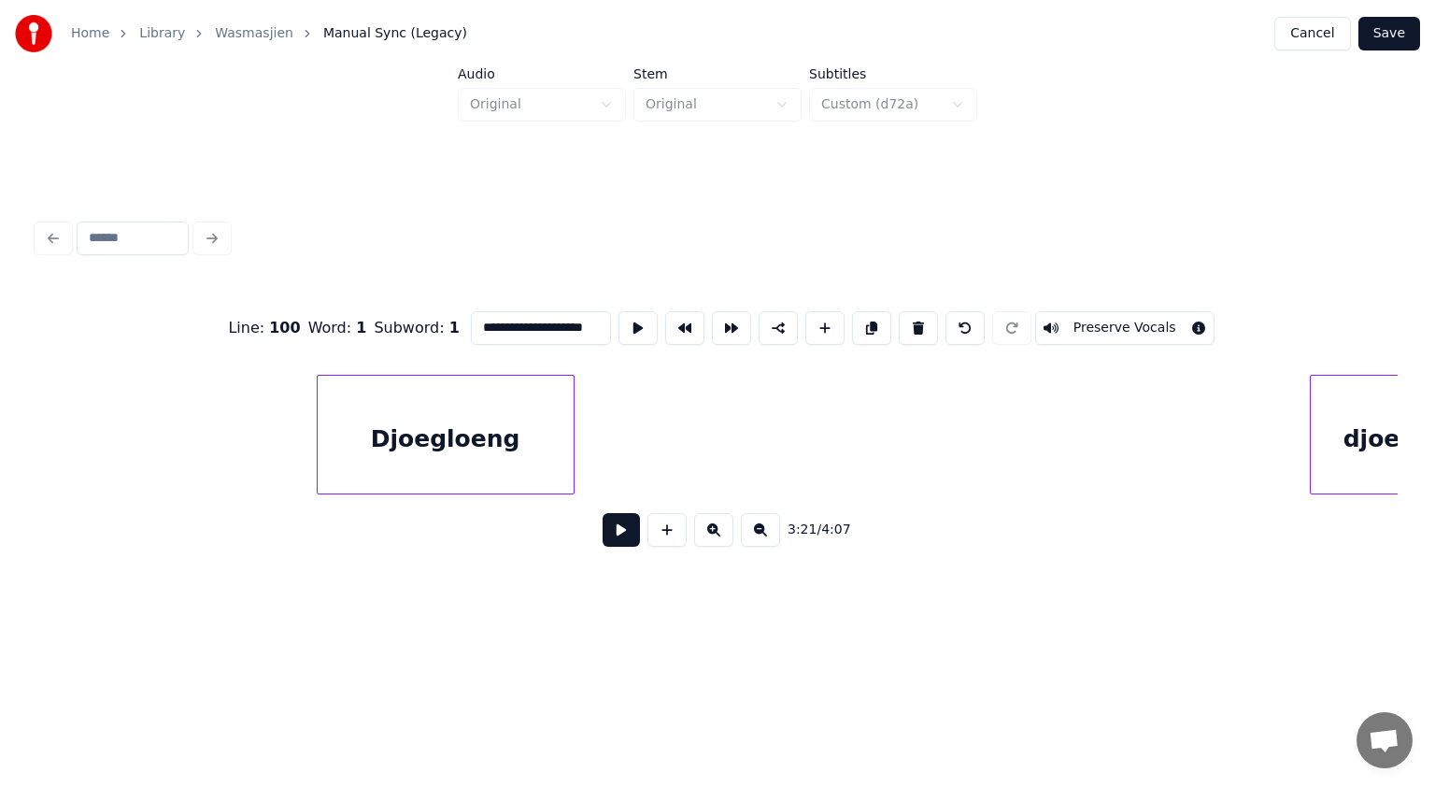
click at [477, 493] on div "Djoegloeng djoegloeng" at bounding box center [717, 435] width 1360 height 120
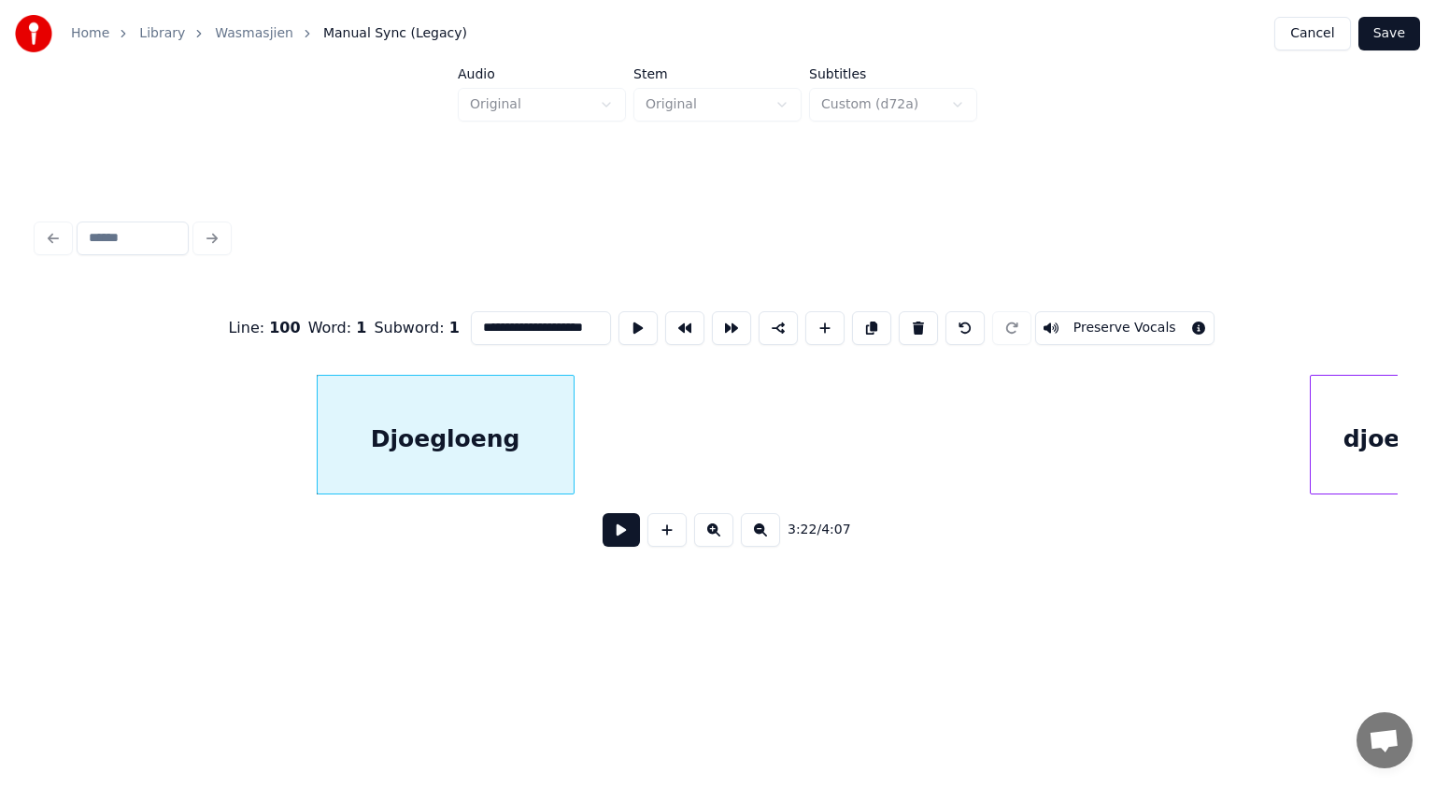
scroll to position [0, 0]
drag, startPoint x: 591, startPoint y: 320, endPoint x: 457, endPoint y: 315, distance: 134.6
click at [454, 315] on div "**********" at bounding box center [717, 327] width 1360 height 93
click at [525, 331] on input "**********" at bounding box center [541, 328] width 140 height 34
click at [389, 447] on div "Djoegloeng" at bounding box center [446, 439] width 256 height 127
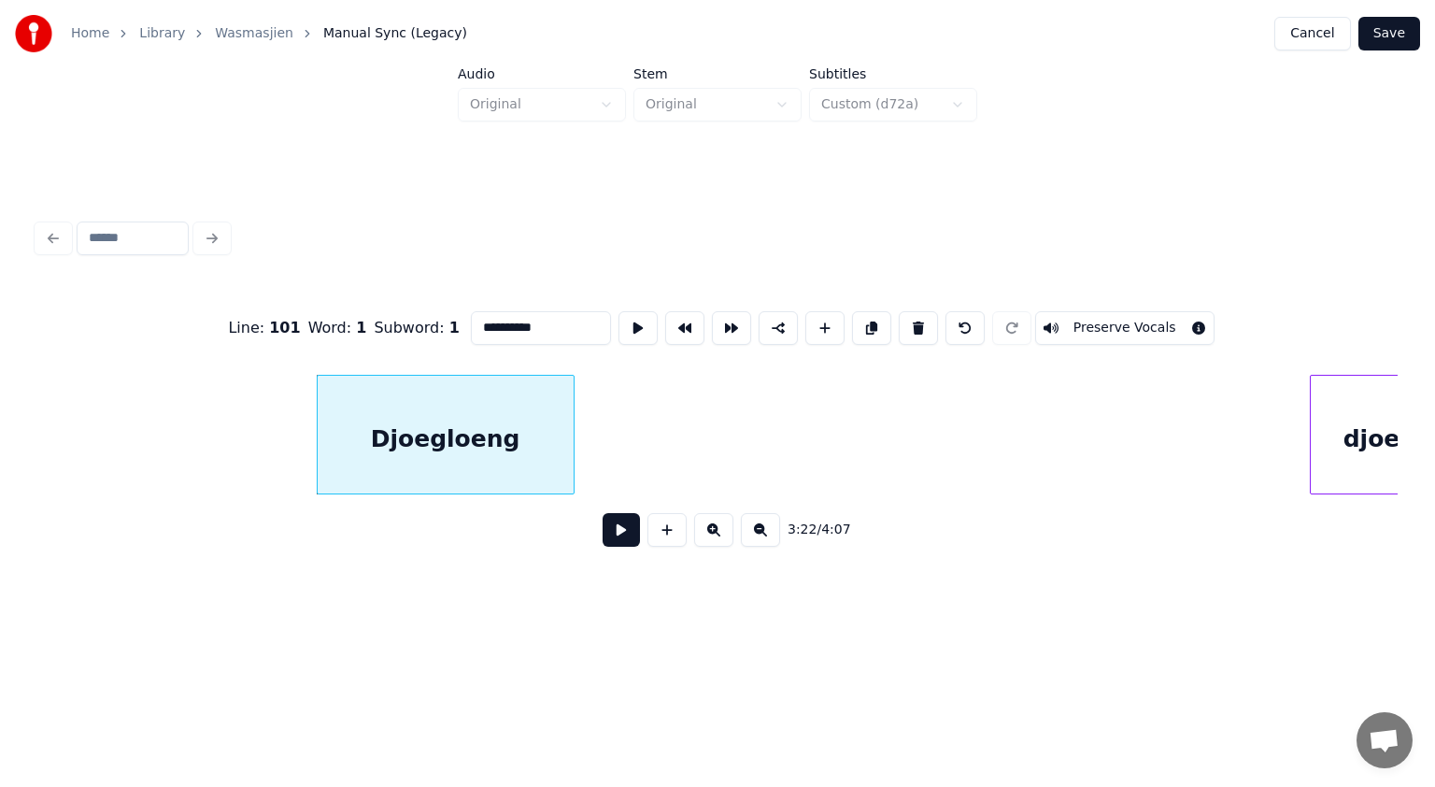
click at [388, 436] on div "Djoegloeng" at bounding box center [446, 439] width 256 height 127
drag, startPoint x: 521, startPoint y: 324, endPoint x: 303, endPoint y: 355, distance: 220.8
click at [303, 355] on div "**********" at bounding box center [717, 327] width 1360 height 93
paste input
click at [420, 434] on div "djoegloeng" at bounding box center [461, 439] width 256 height 127
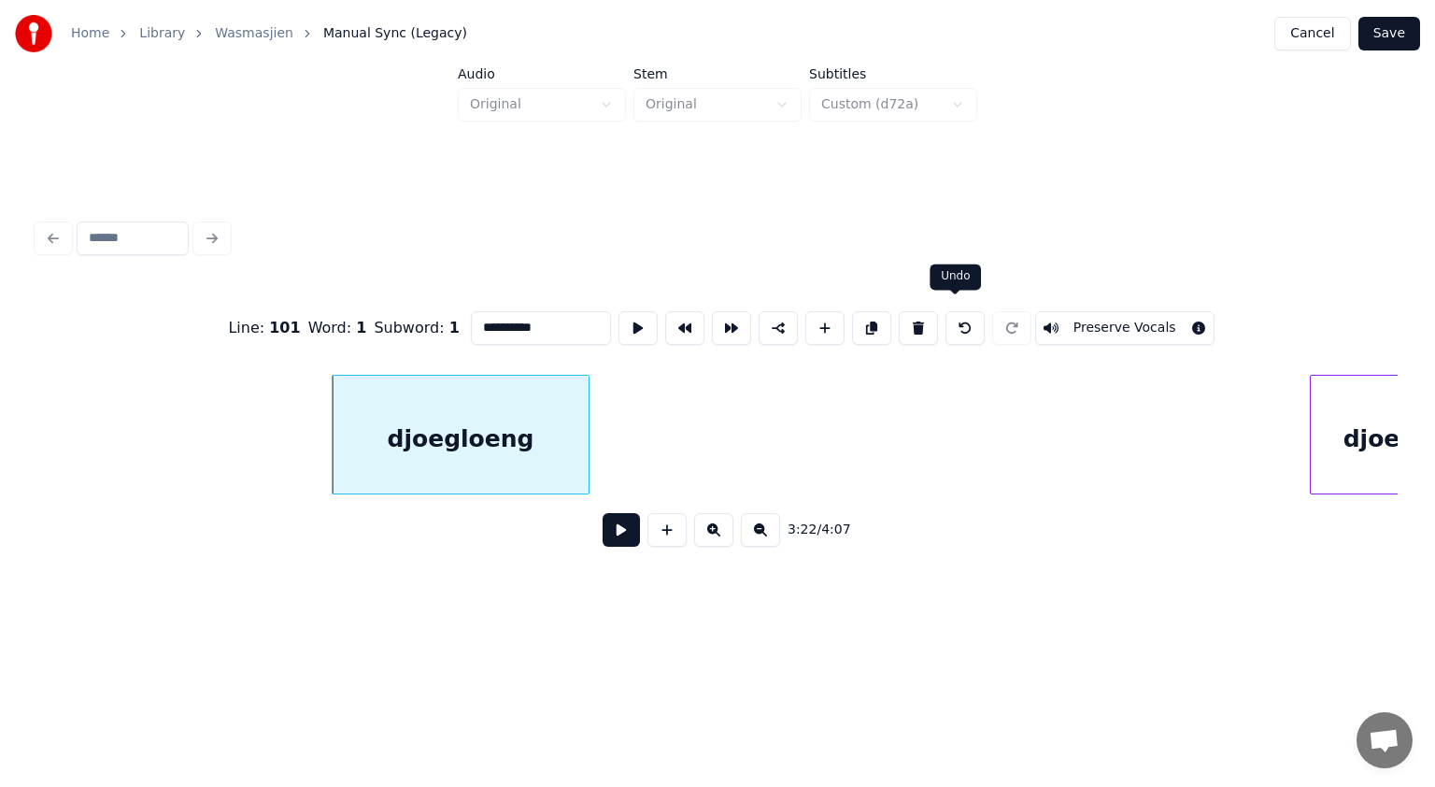
click at [956, 318] on button at bounding box center [965, 328] width 39 height 34
click at [476, 323] on input "**********" at bounding box center [541, 328] width 140 height 34
paste input "**********"
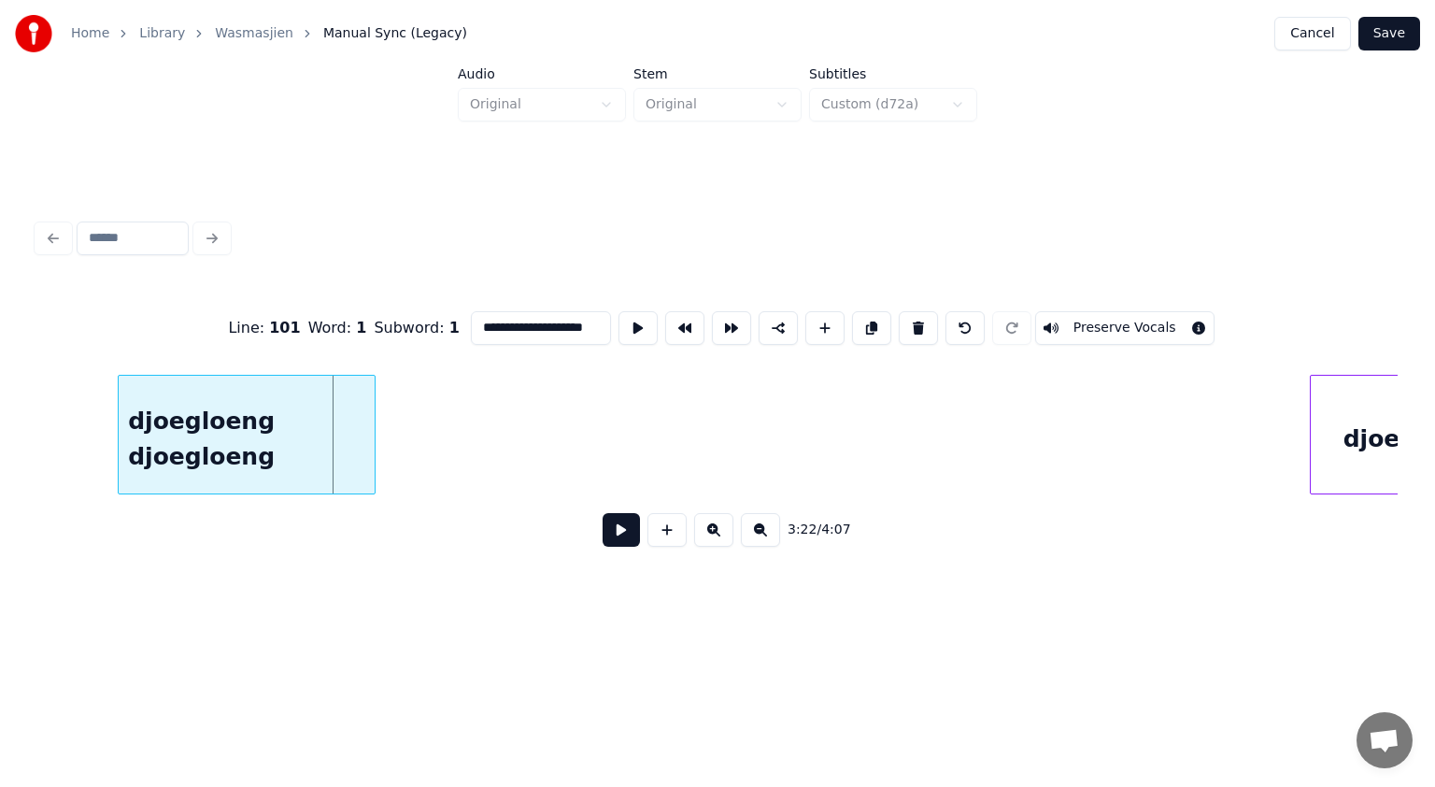
click at [338, 424] on div "djoegloeng djoegloeng" at bounding box center [247, 439] width 256 height 127
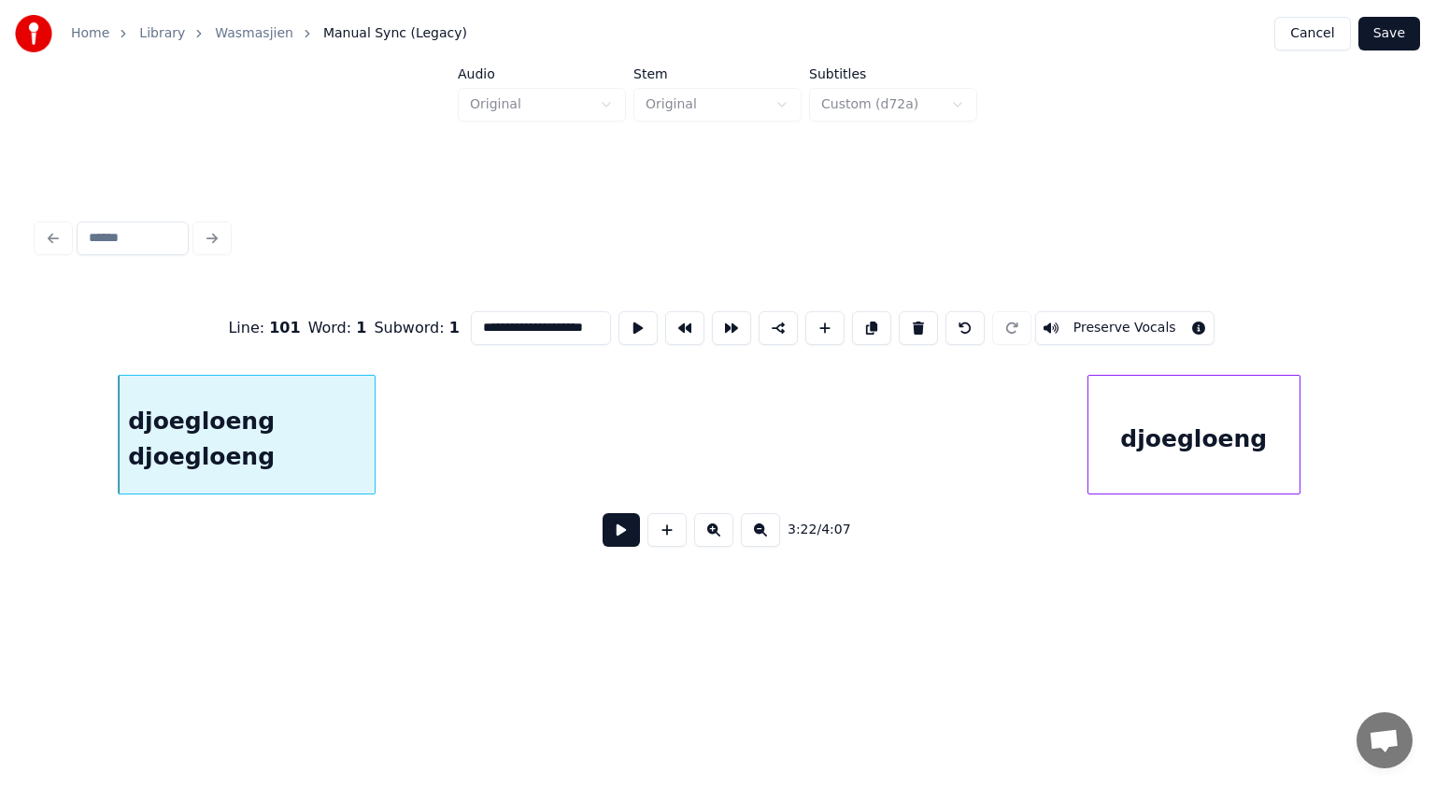
scroll to position [0, 113474]
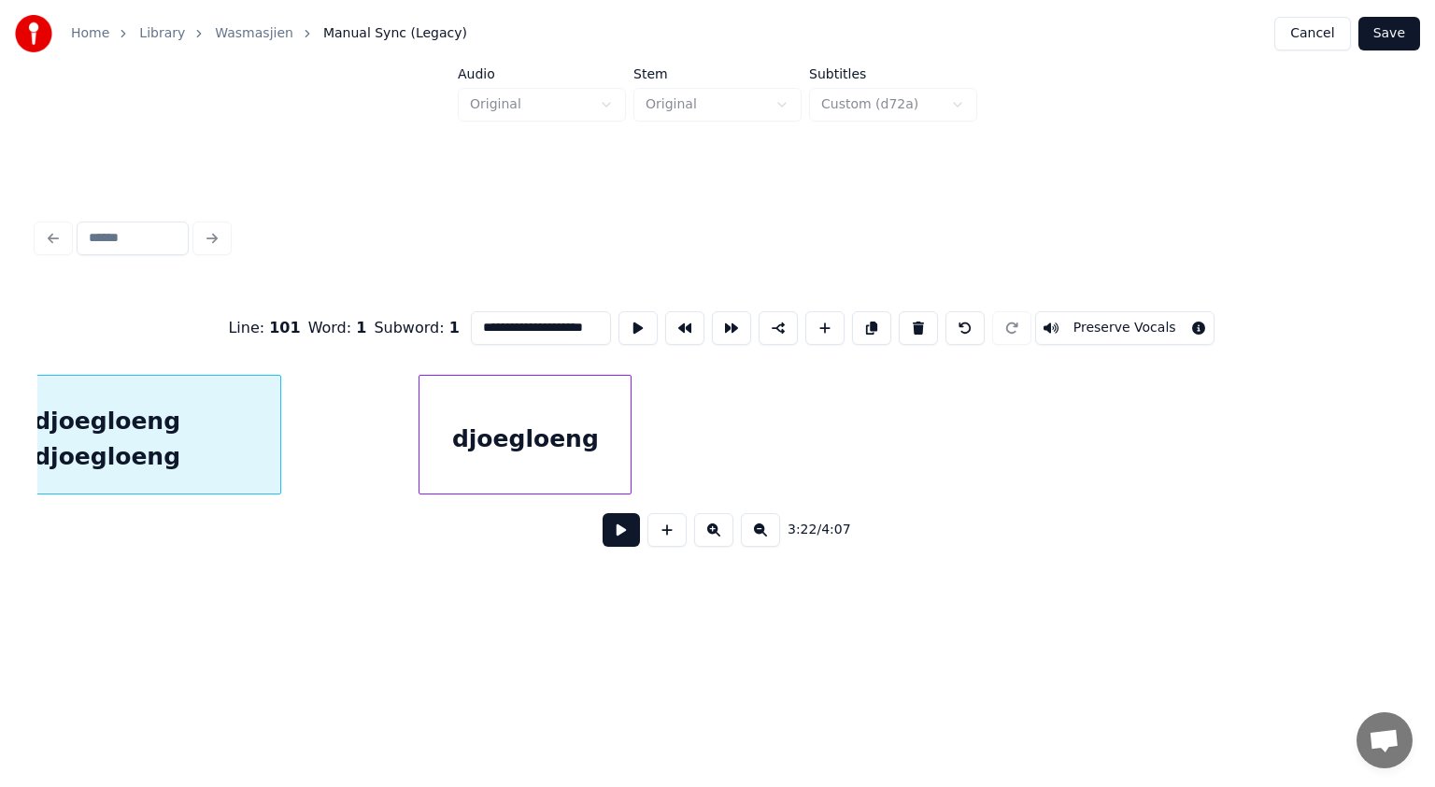
click at [562, 518] on div "**********" at bounding box center [717, 423] width 1360 height 284
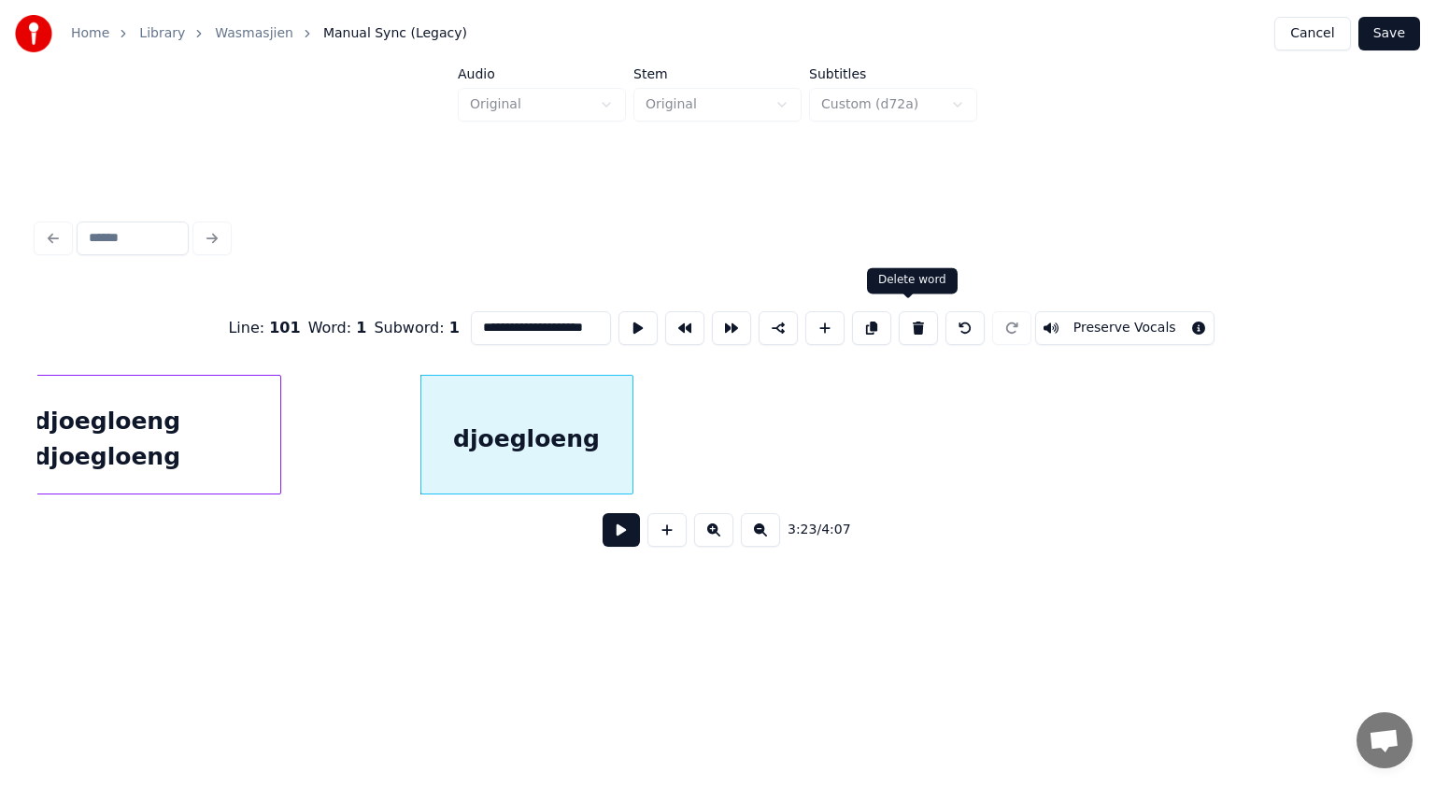
click at [907, 319] on button at bounding box center [918, 328] width 39 height 34
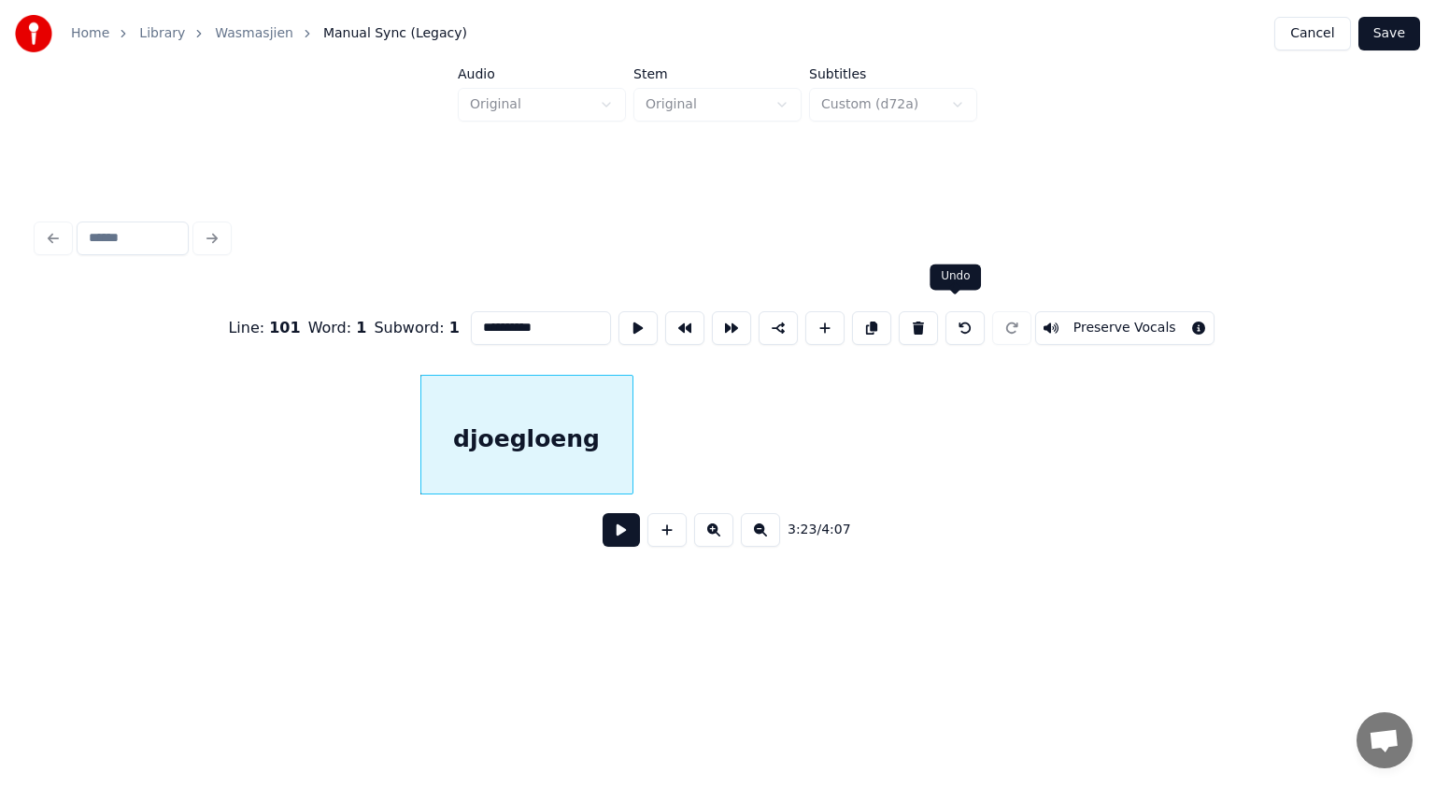
click at [960, 317] on button at bounding box center [965, 328] width 39 height 34
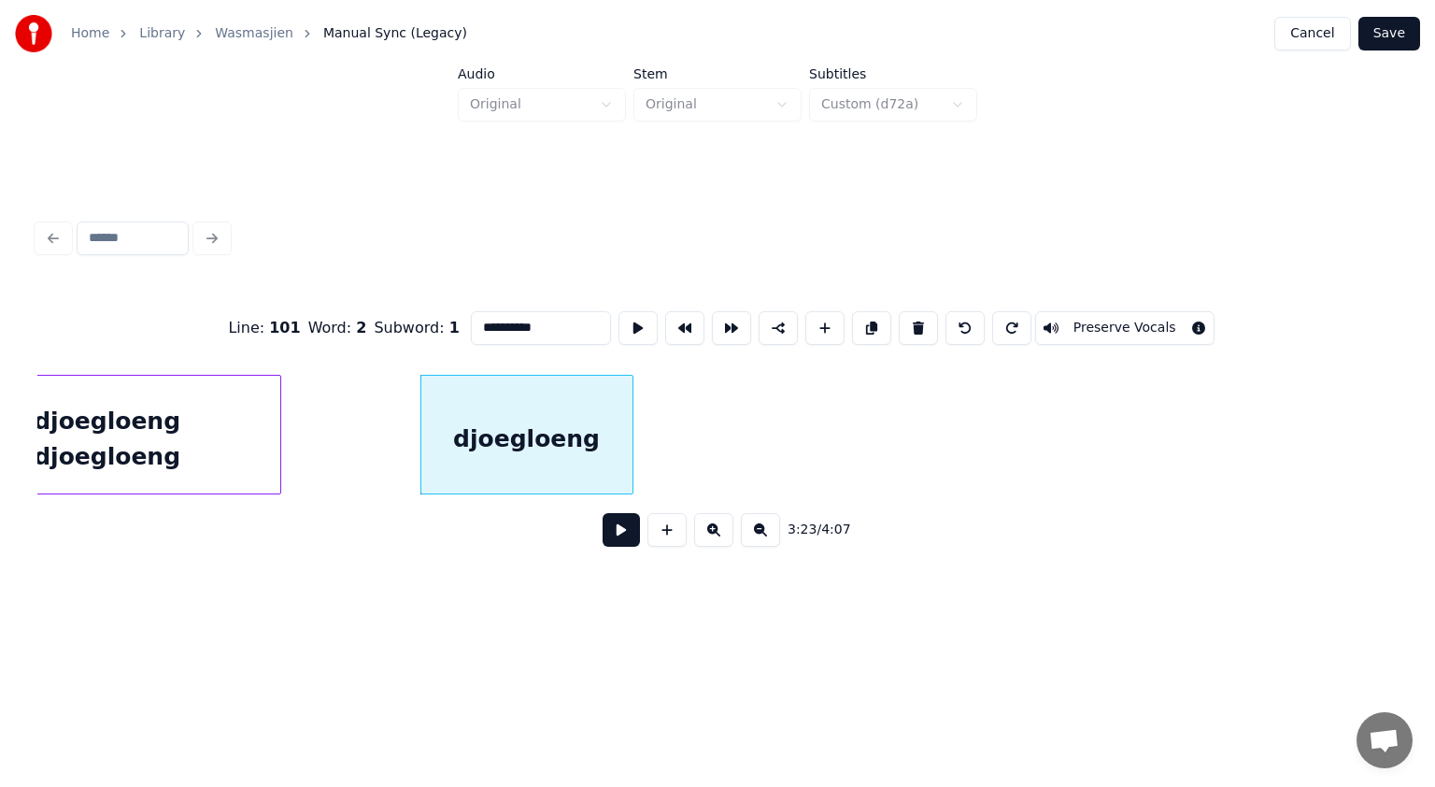
click at [544, 451] on div "djoegloeng" at bounding box center [526, 439] width 211 height 127
click at [913, 317] on button at bounding box center [918, 328] width 39 height 34
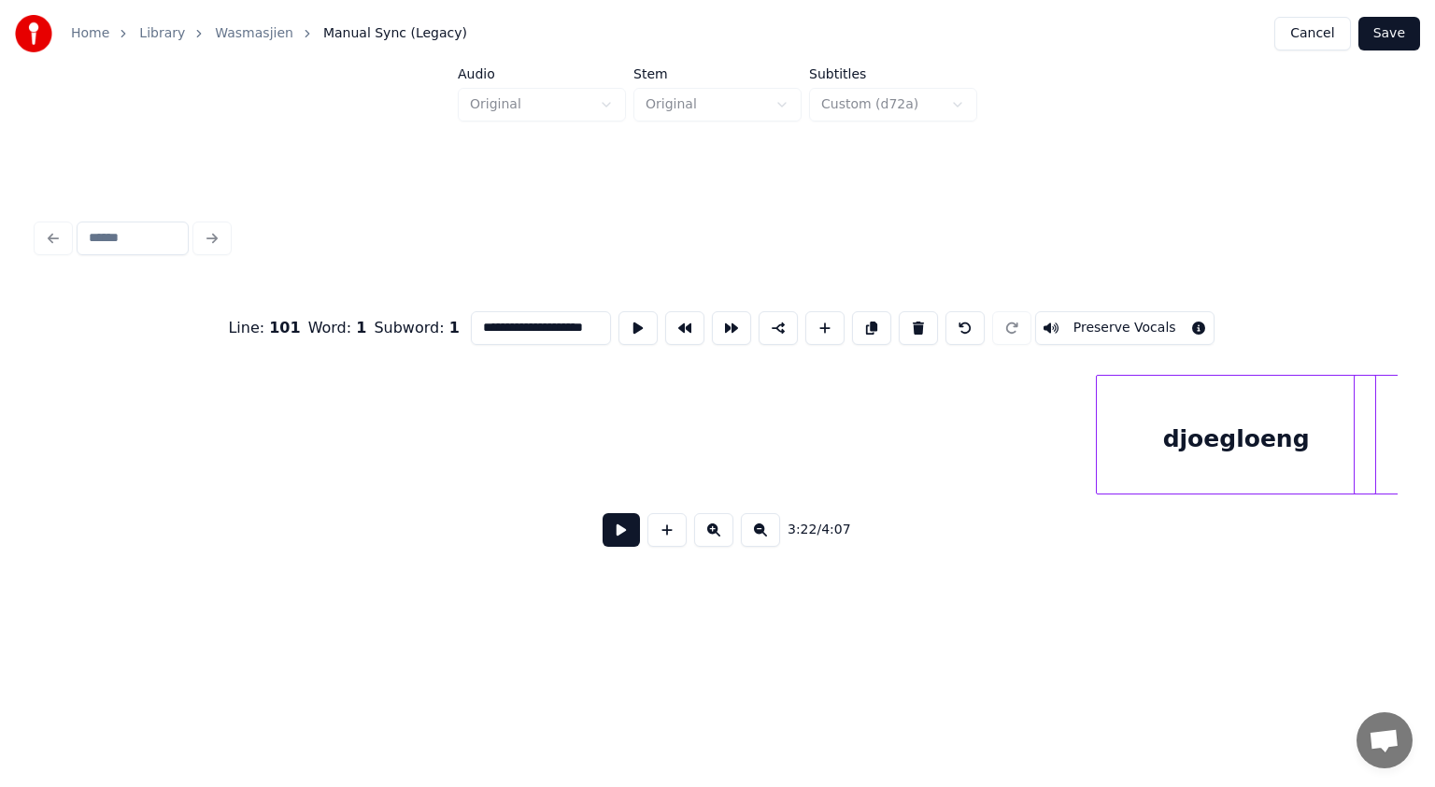
scroll to position [0, 113946]
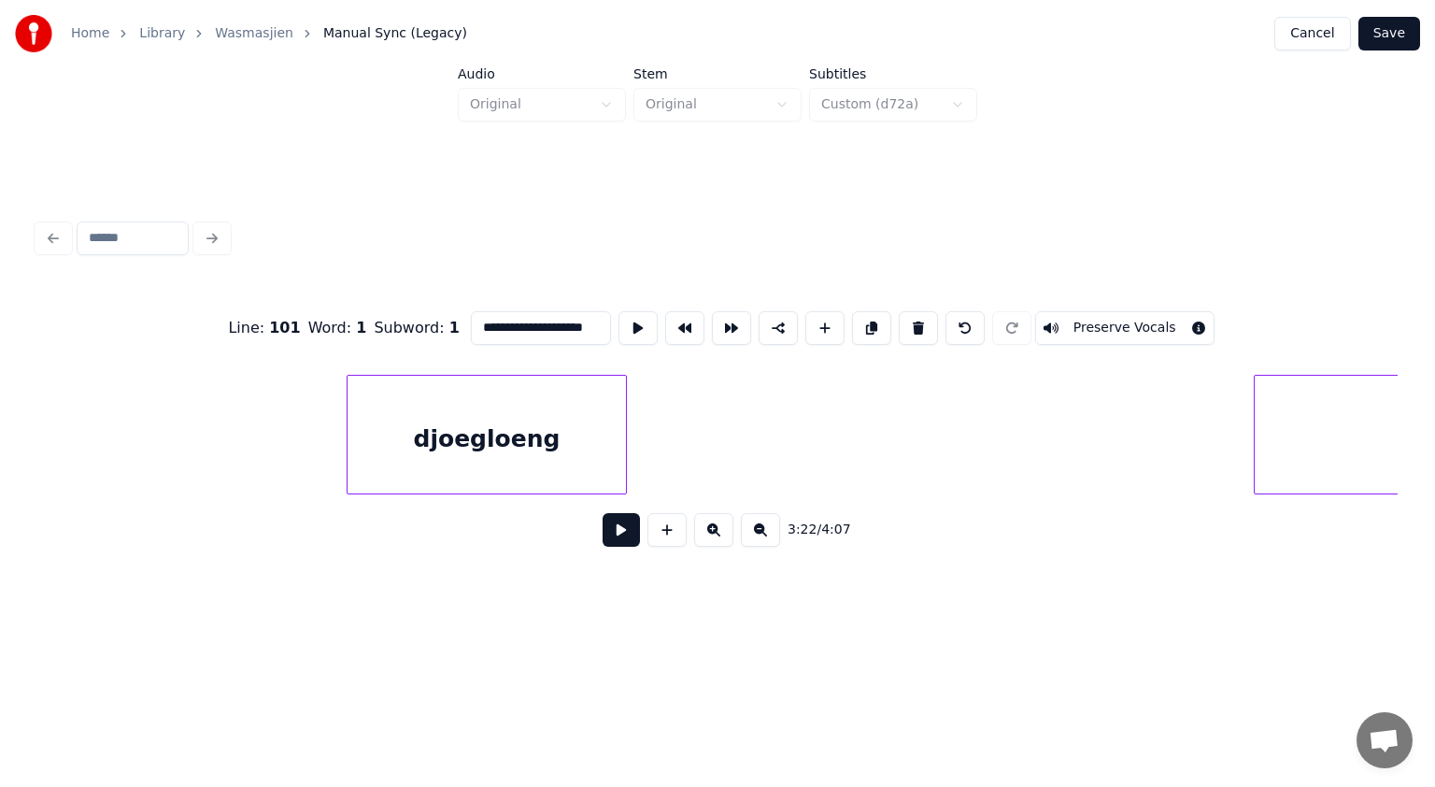
click at [544, 502] on div "**********" at bounding box center [717, 423] width 1360 height 284
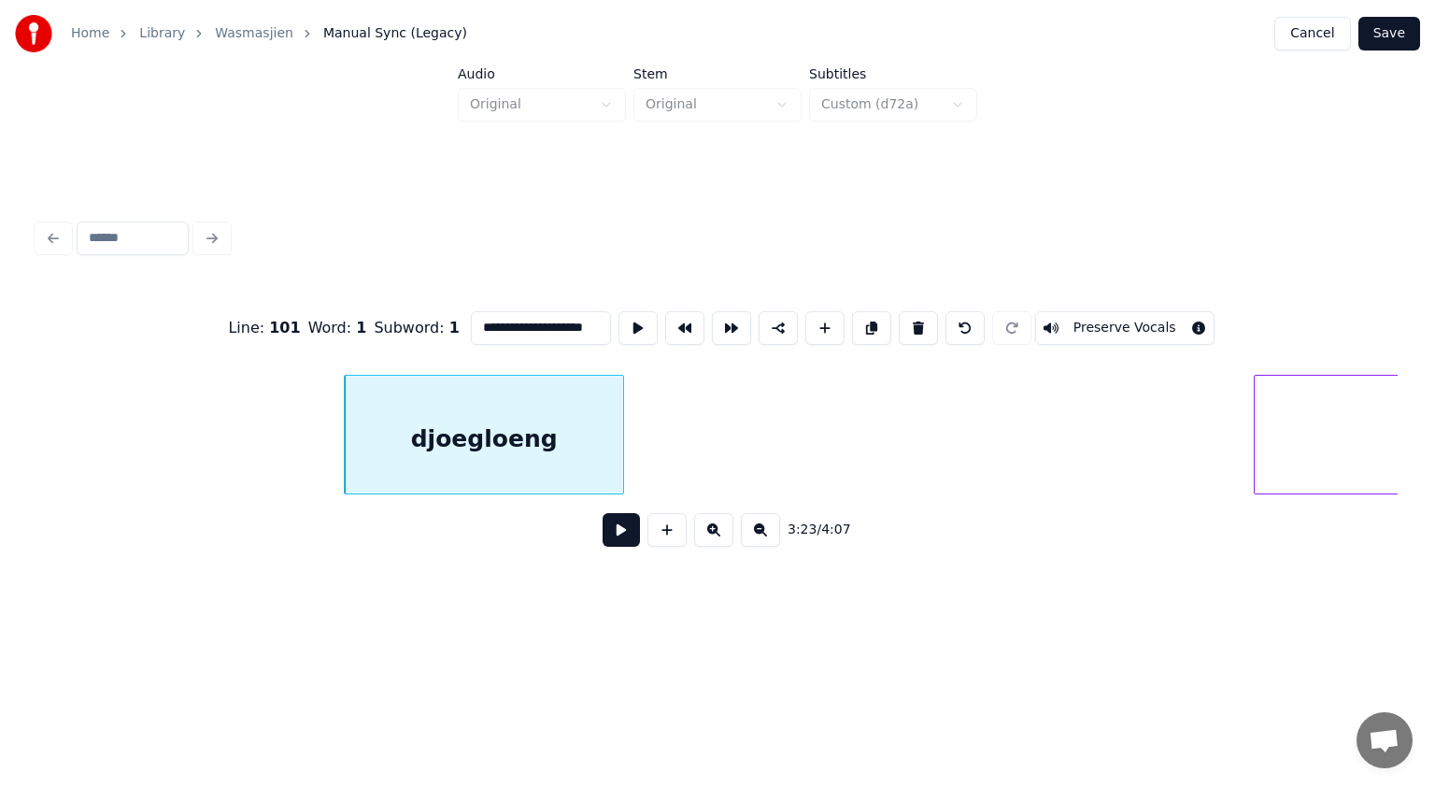
click at [910, 318] on button at bounding box center [918, 328] width 39 height 34
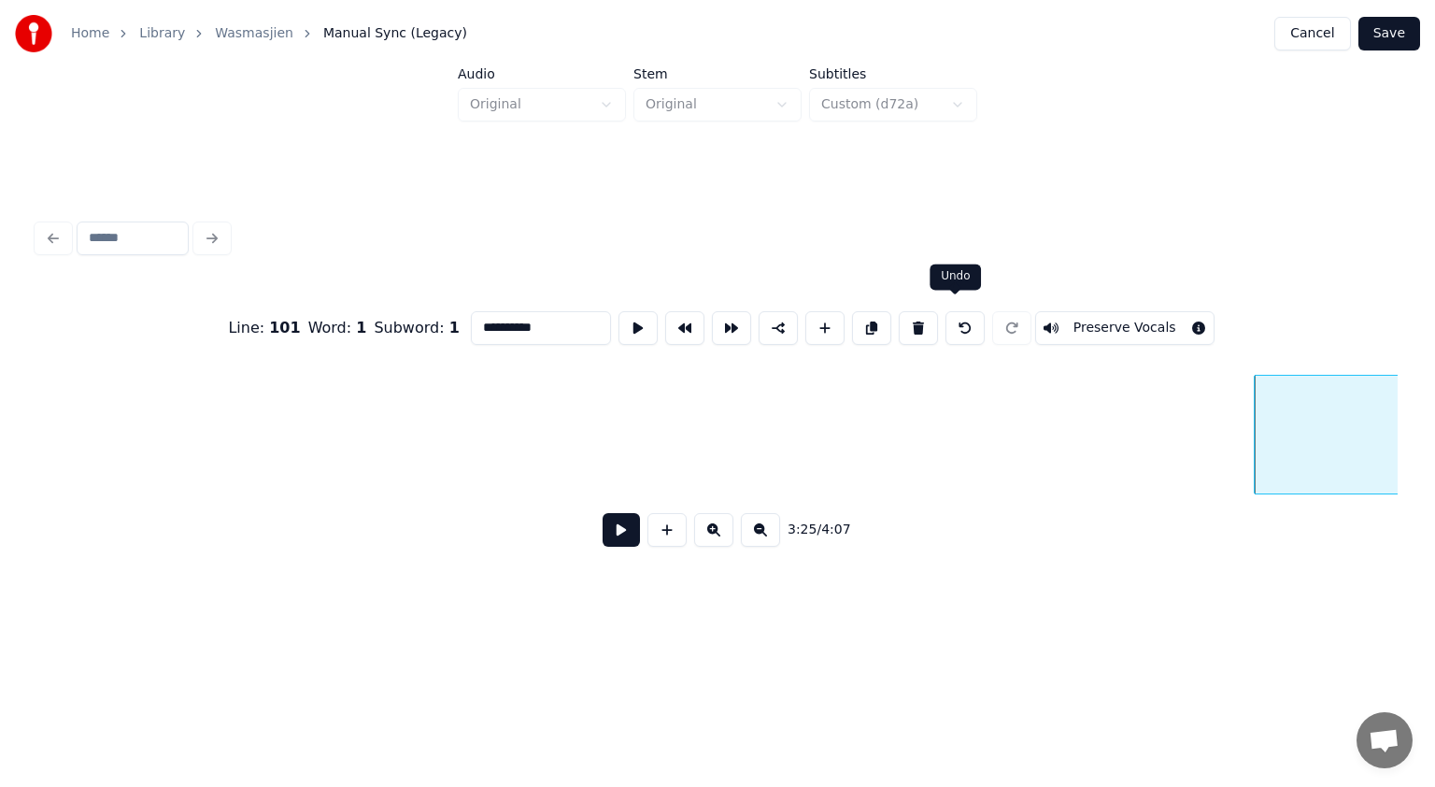
click at [953, 320] on button at bounding box center [965, 328] width 39 height 34
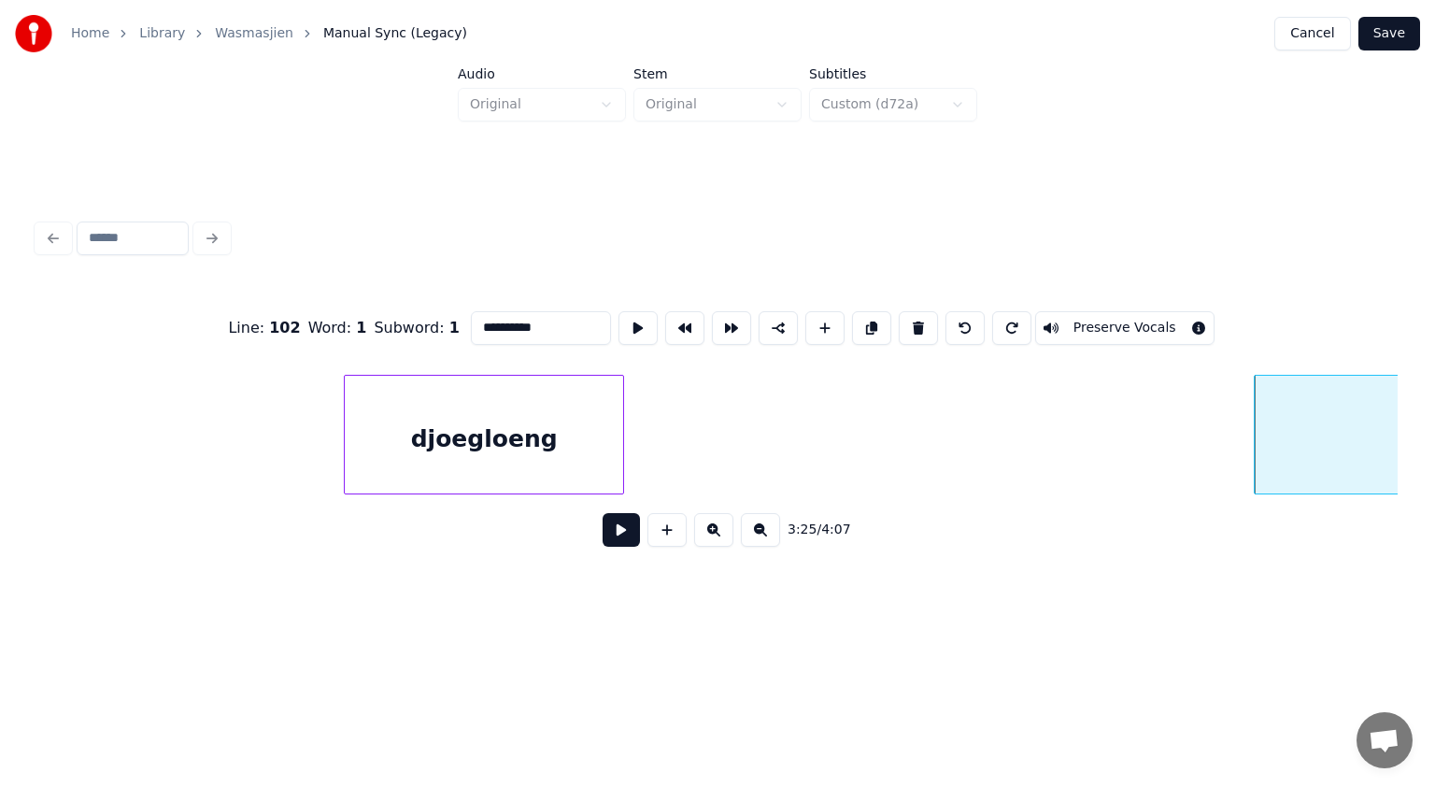
click at [953, 320] on button at bounding box center [965, 328] width 39 height 34
click at [520, 452] on div "djoegloeng" at bounding box center [484, 439] width 278 height 127
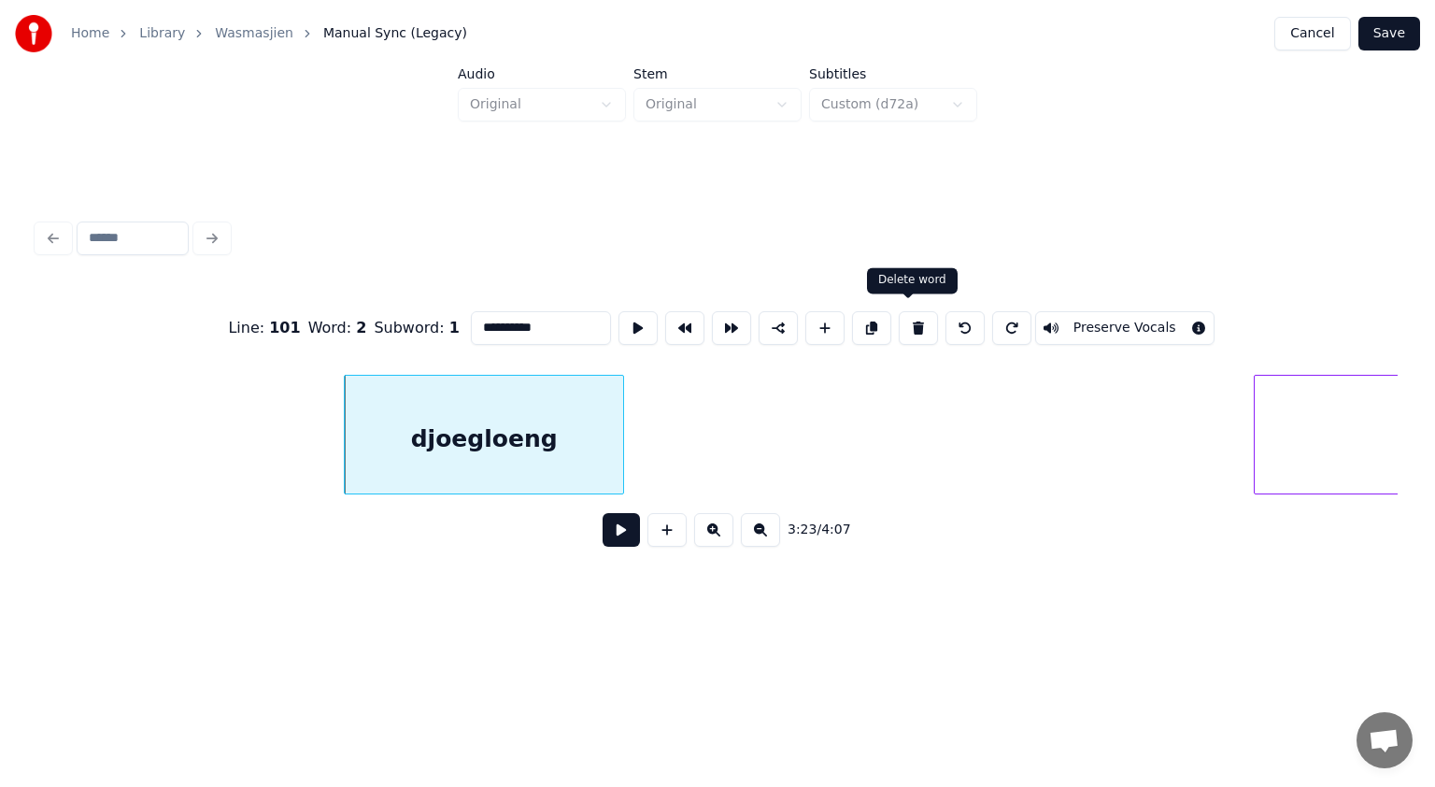
click at [909, 325] on button at bounding box center [918, 328] width 39 height 34
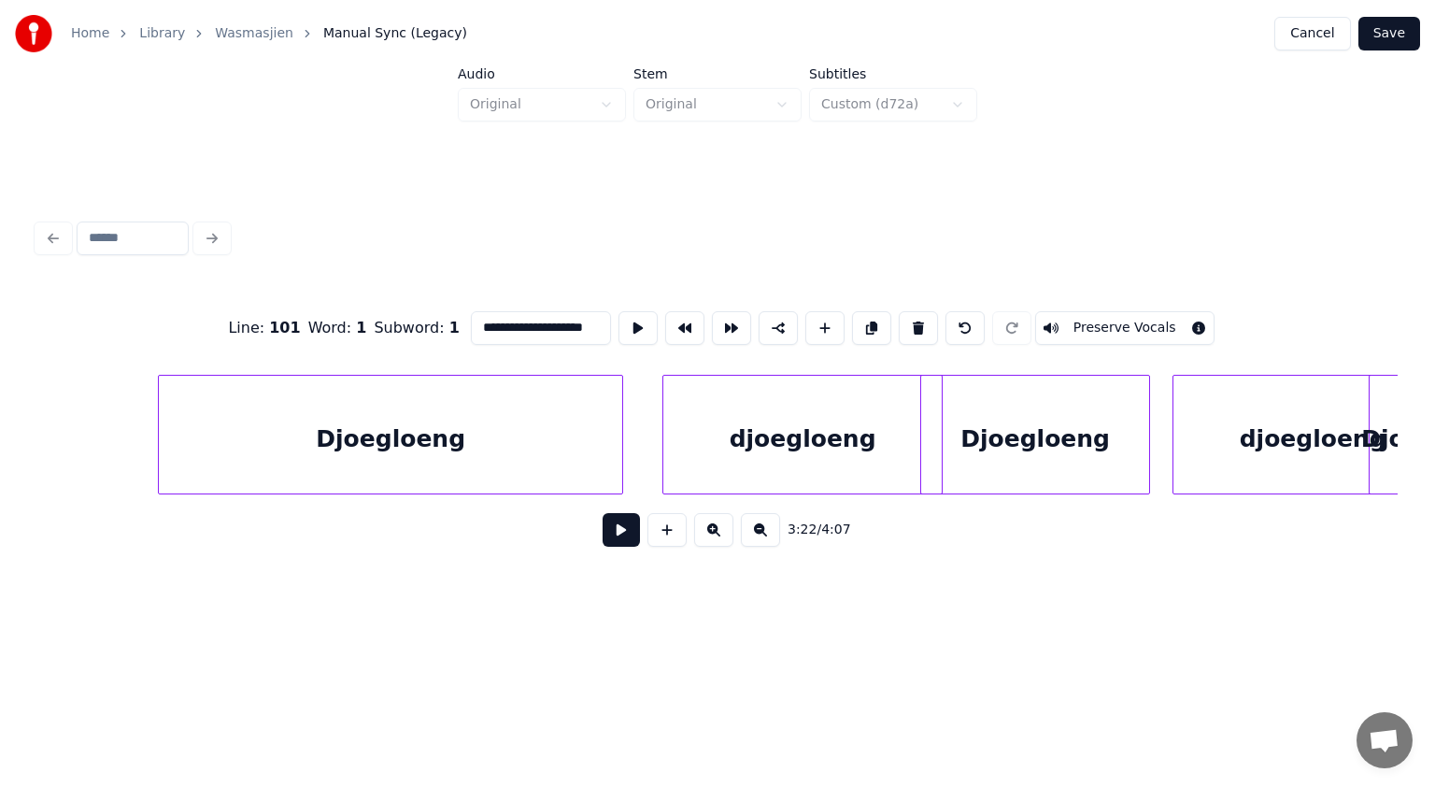
scroll to position [0, 115054]
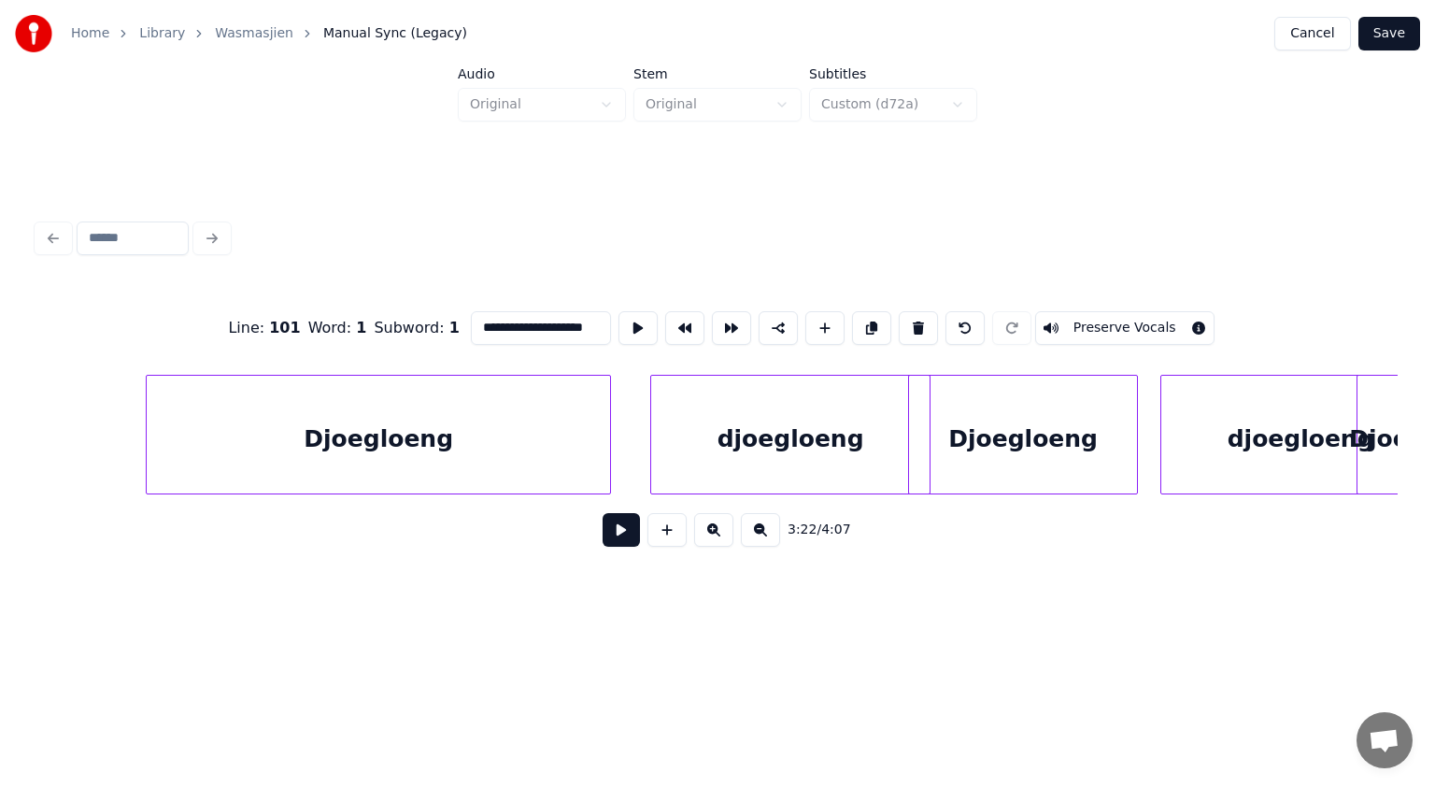
click at [456, 447] on div "Djoegloeng" at bounding box center [378, 439] width 463 height 127
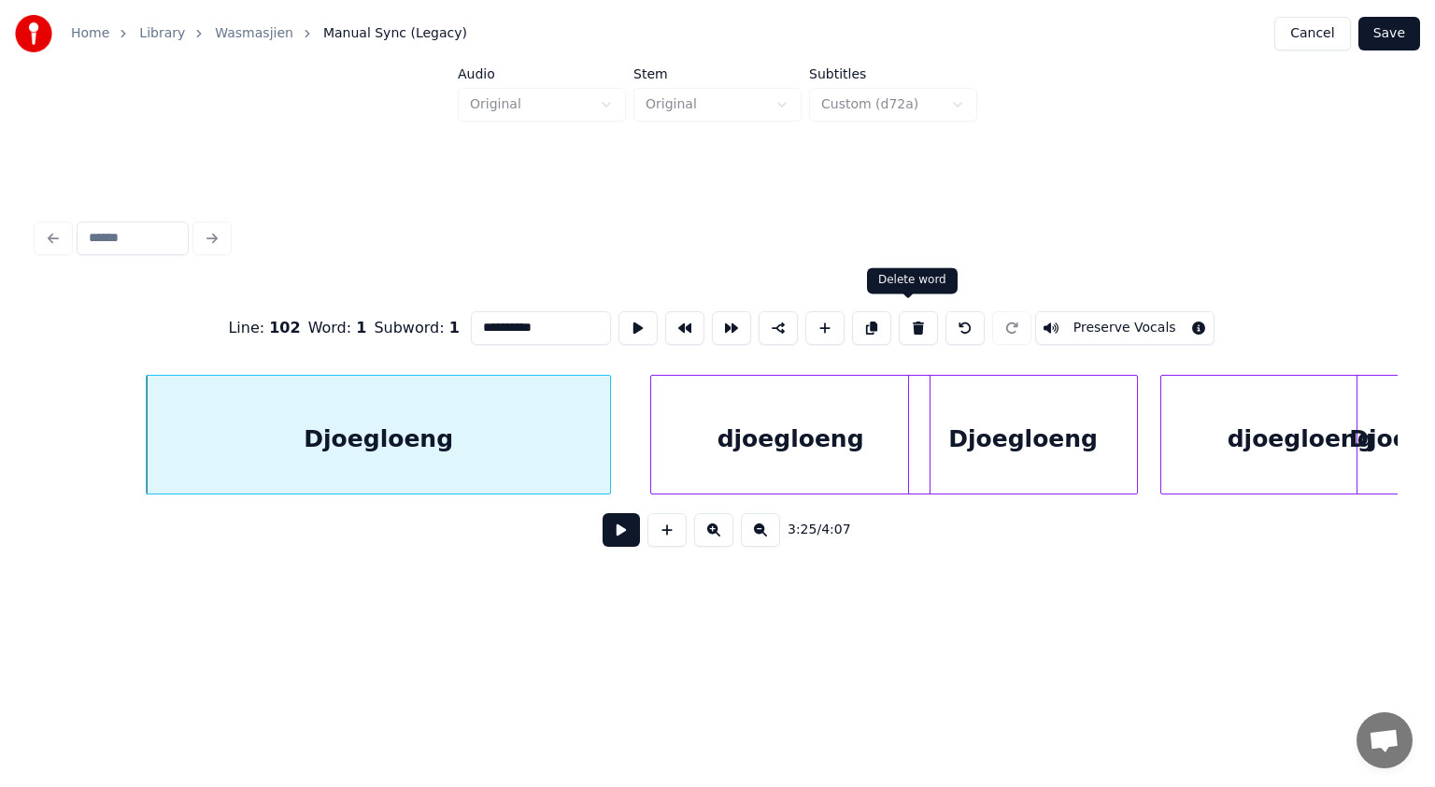
click at [908, 323] on button at bounding box center [918, 328] width 39 height 34
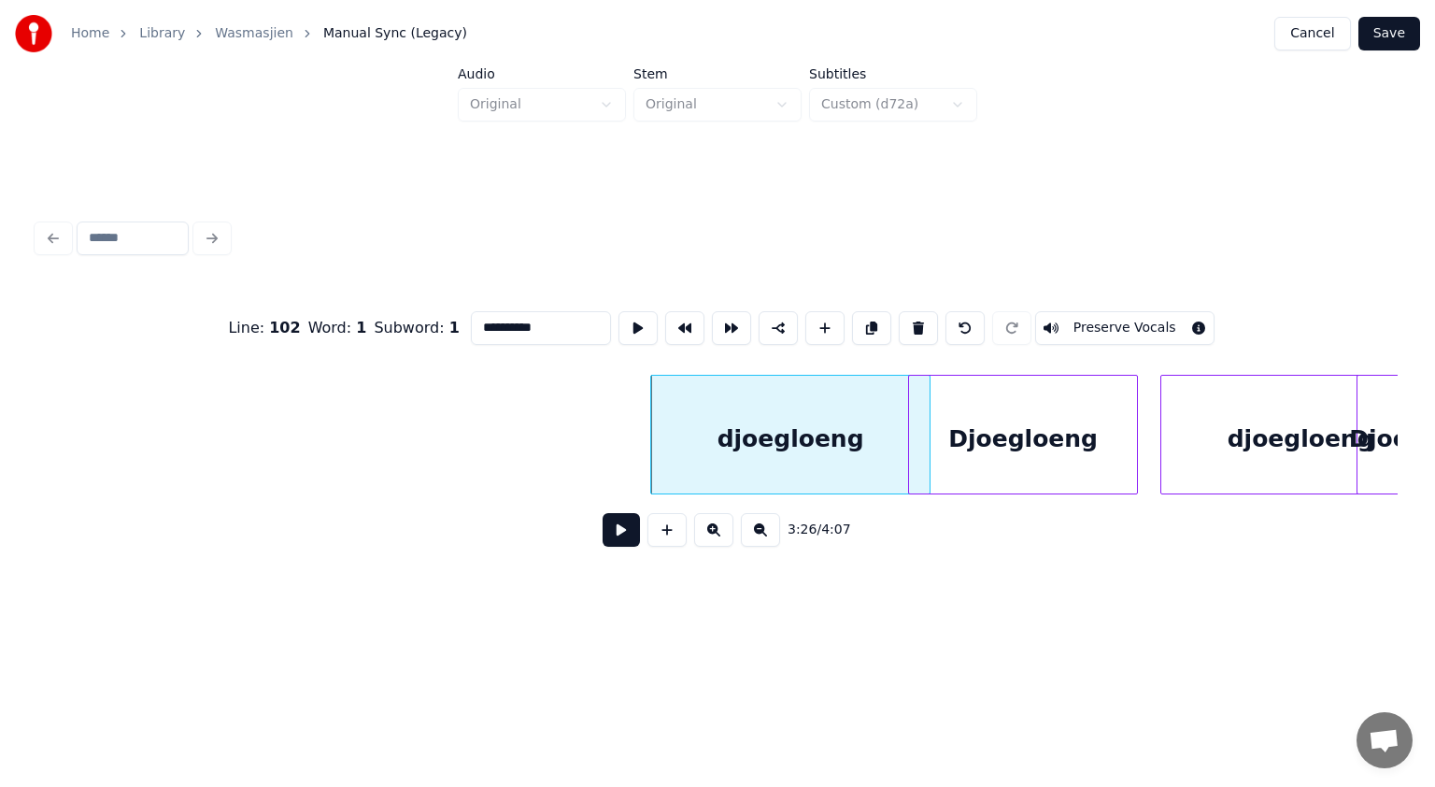
click at [908, 323] on button at bounding box center [918, 328] width 39 height 34
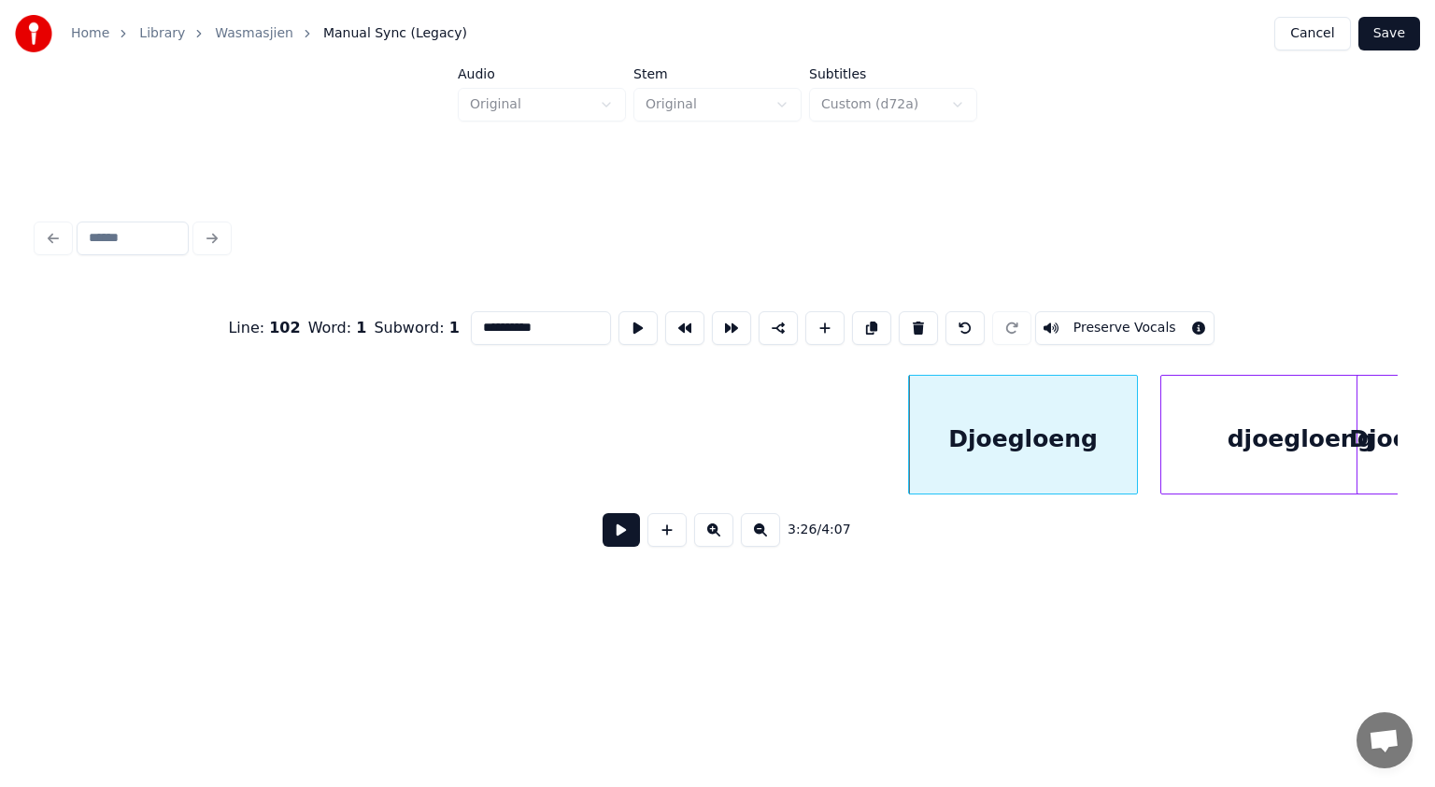
click at [908, 323] on button at bounding box center [918, 328] width 39 height 34
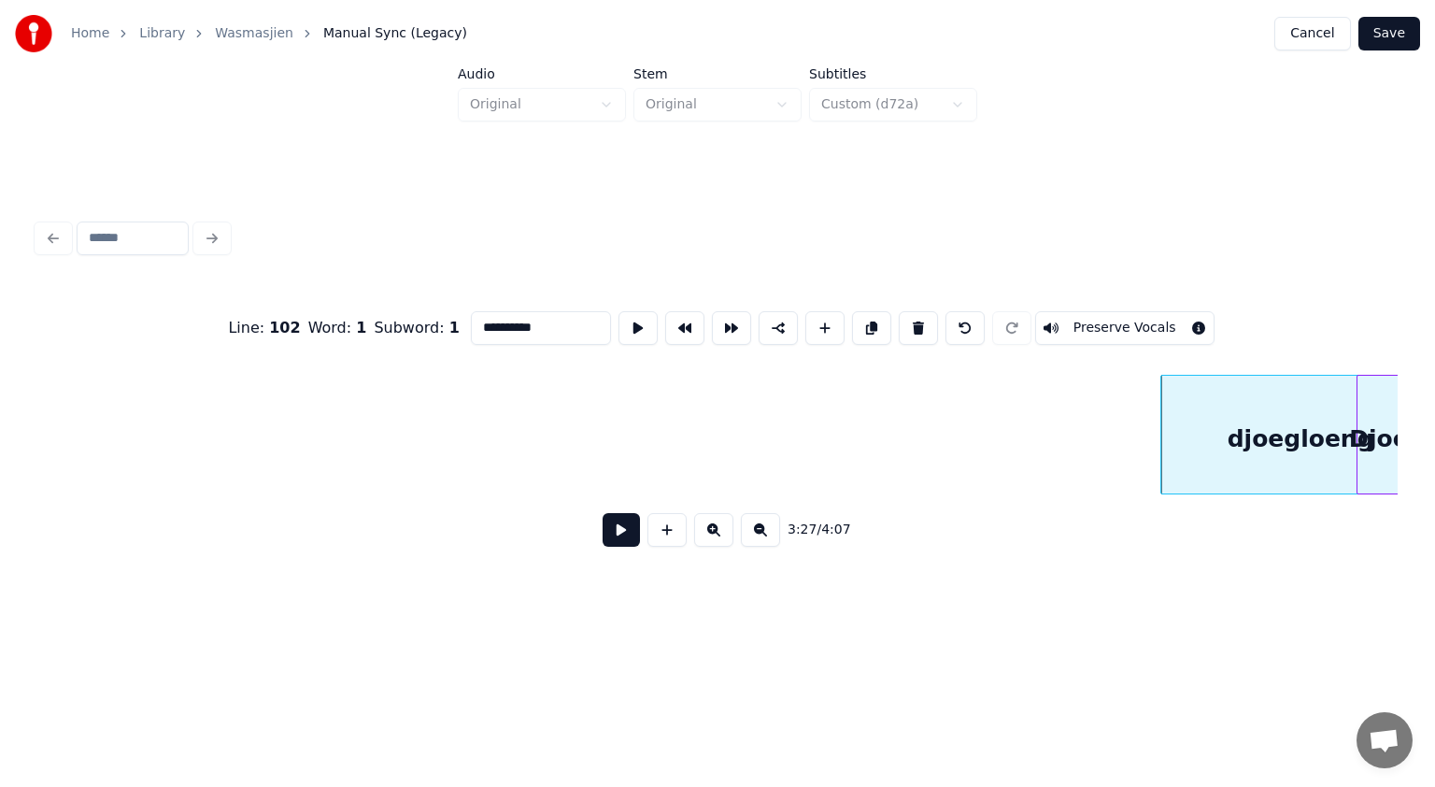
click at [908, 323] on button at bounding box center [918, 328] width 39 height 34
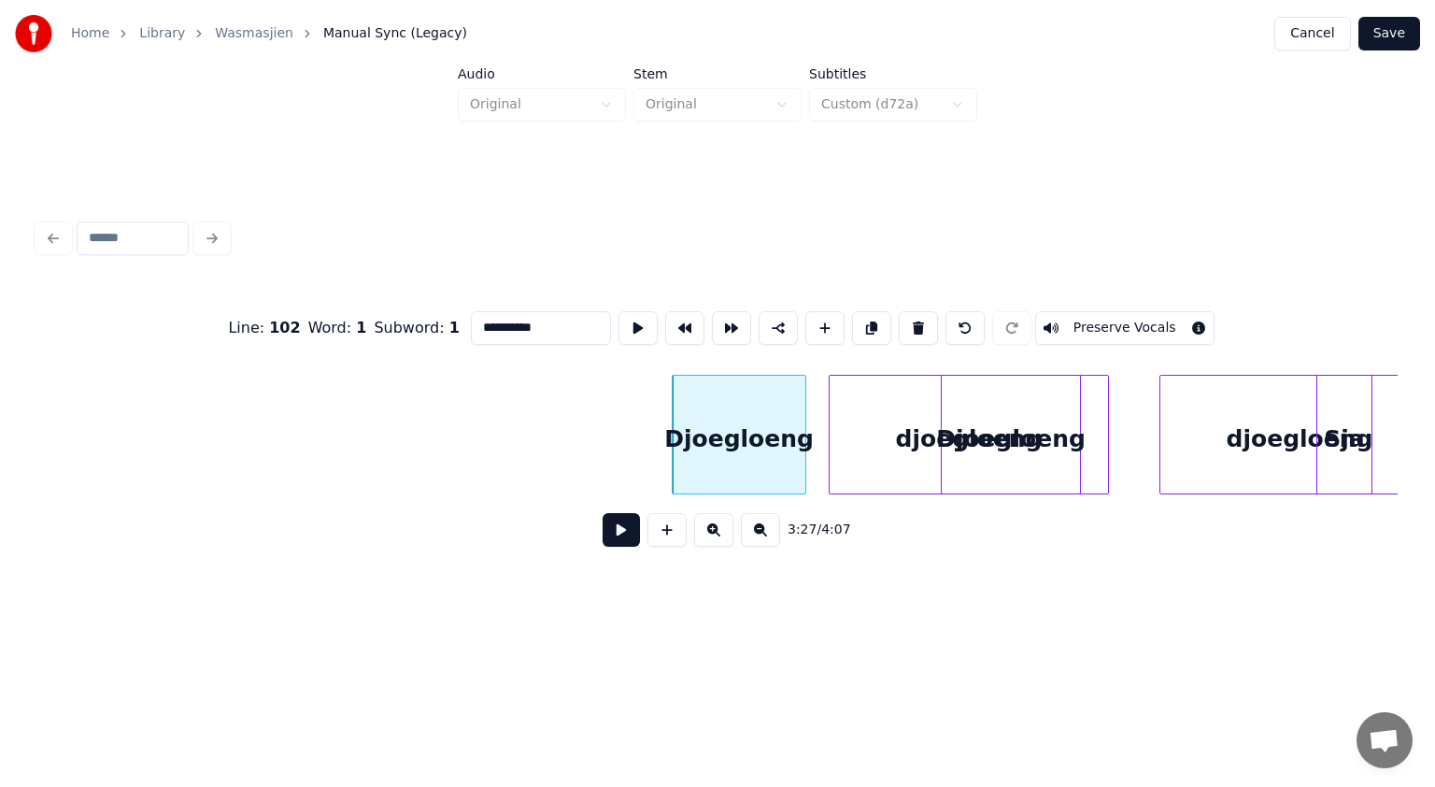
scroll to position [0, 115839]
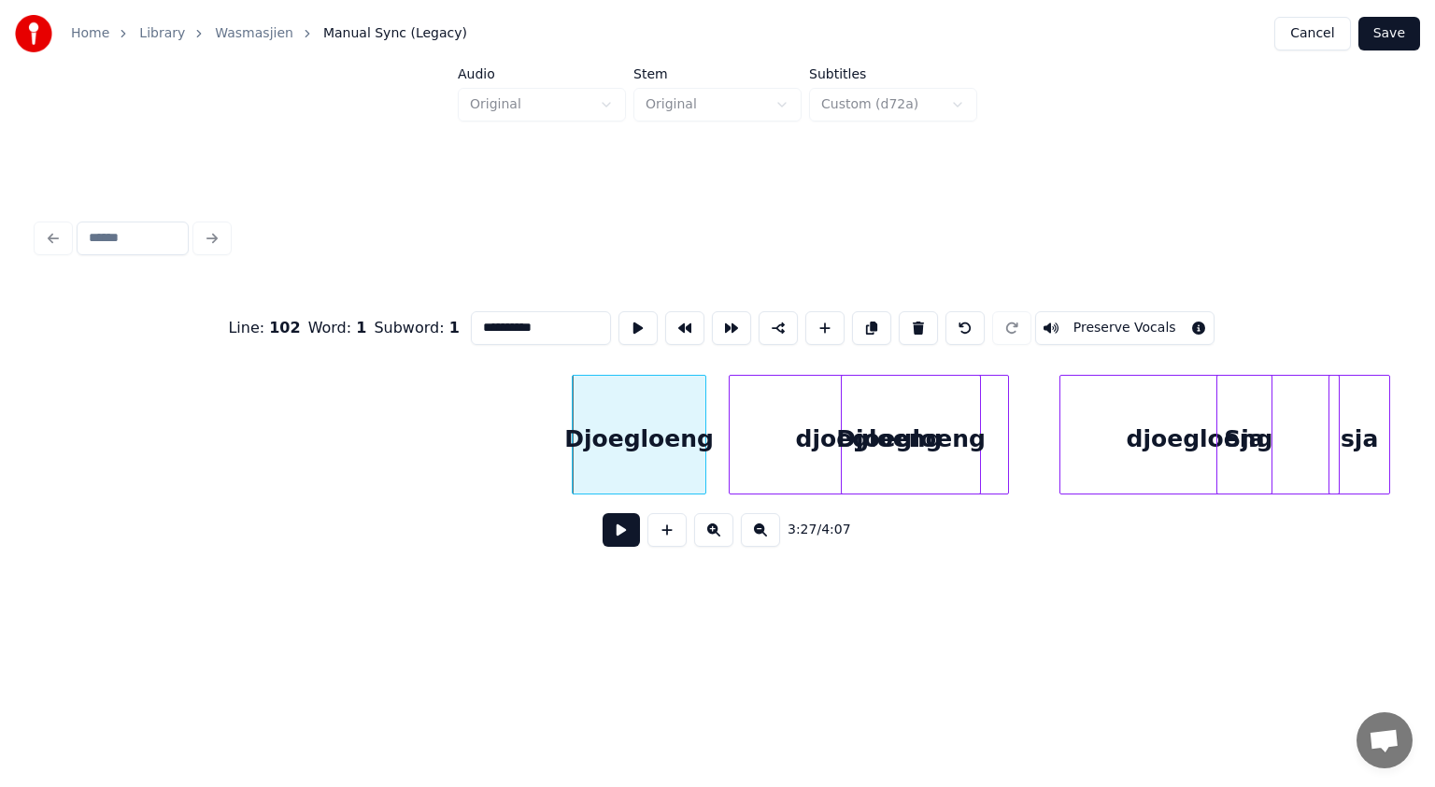
click at [670, 452] on div "Djoegloeng" at bounding box center [639, 439] width 133 height 127
click at [905, 323] on button at bounding box center [918, 328] width 39 height 34
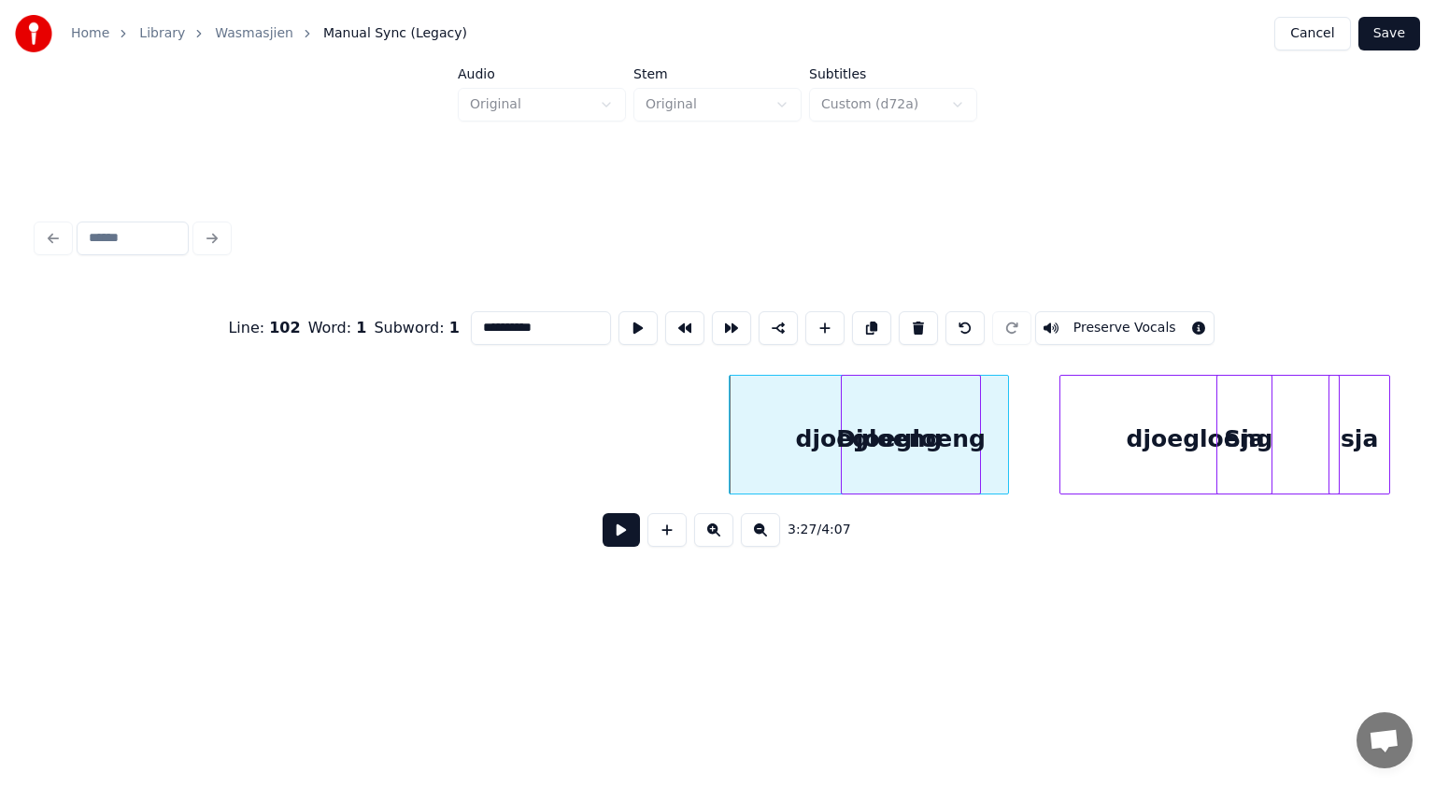
click at [905, 323] on button at bounding box center [918, 328] width 39 height 34
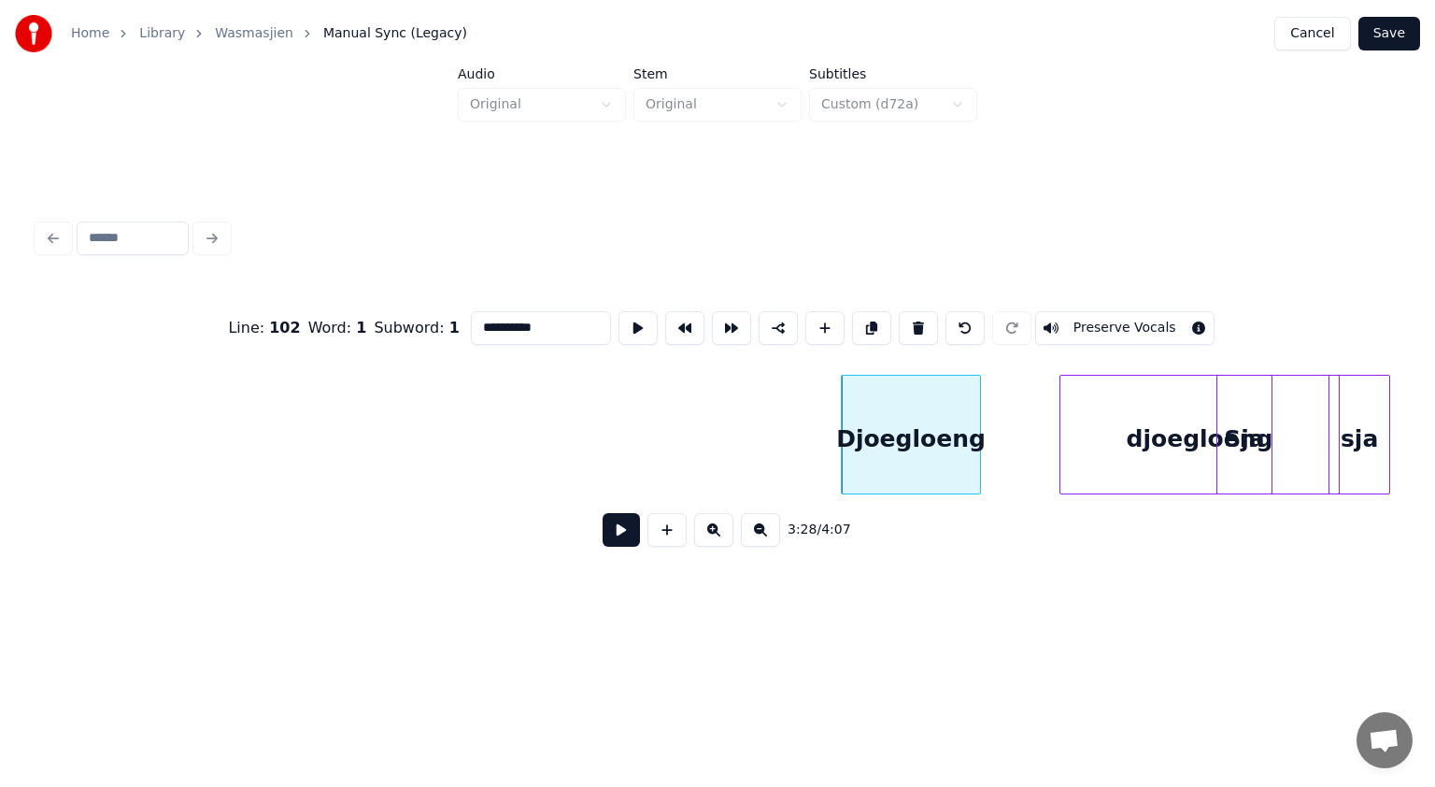
click at [905, 323] on button at bounding box center [918, 328] width 39 height 34
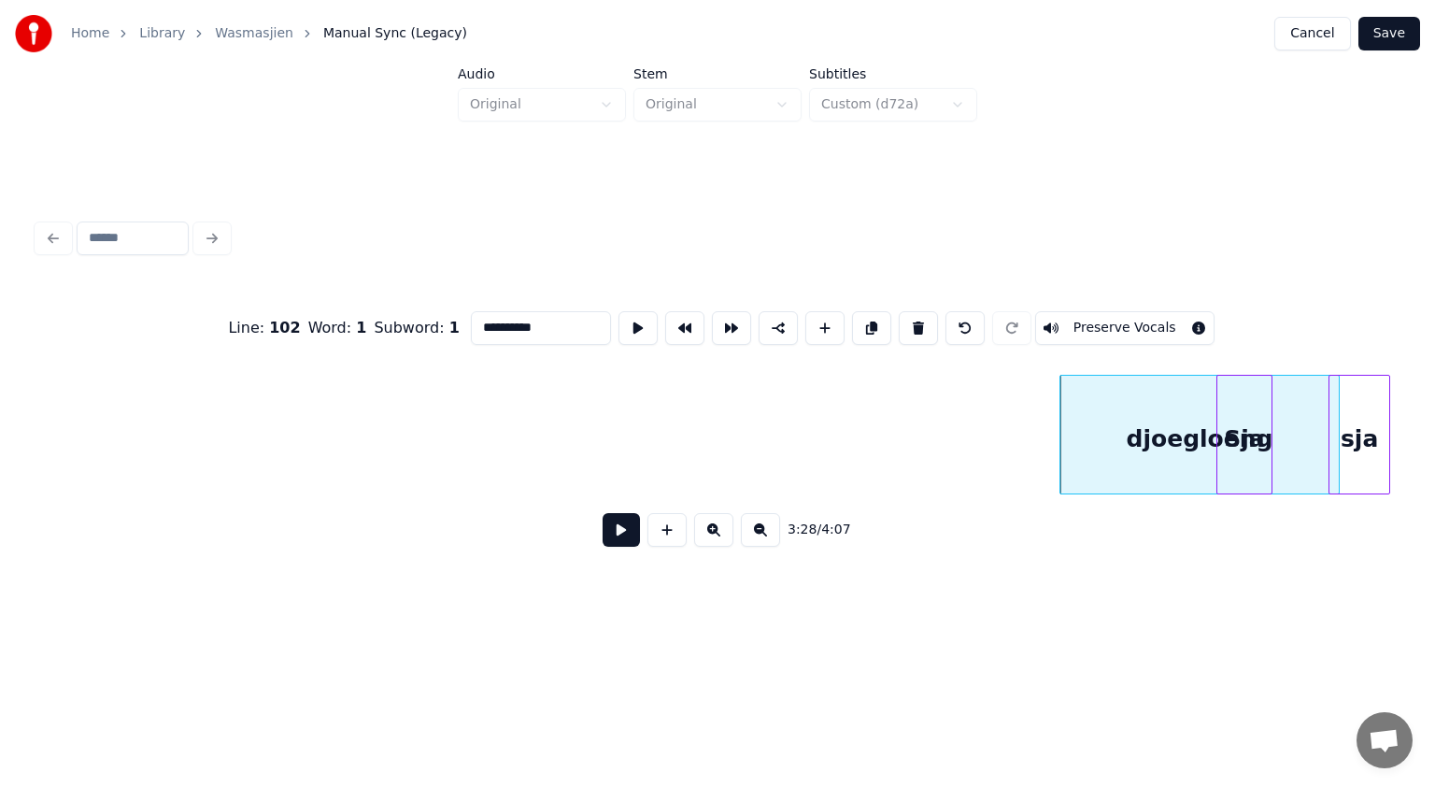
click at [905, 323] on button at bounding box center [918, 328] width 39 height 34
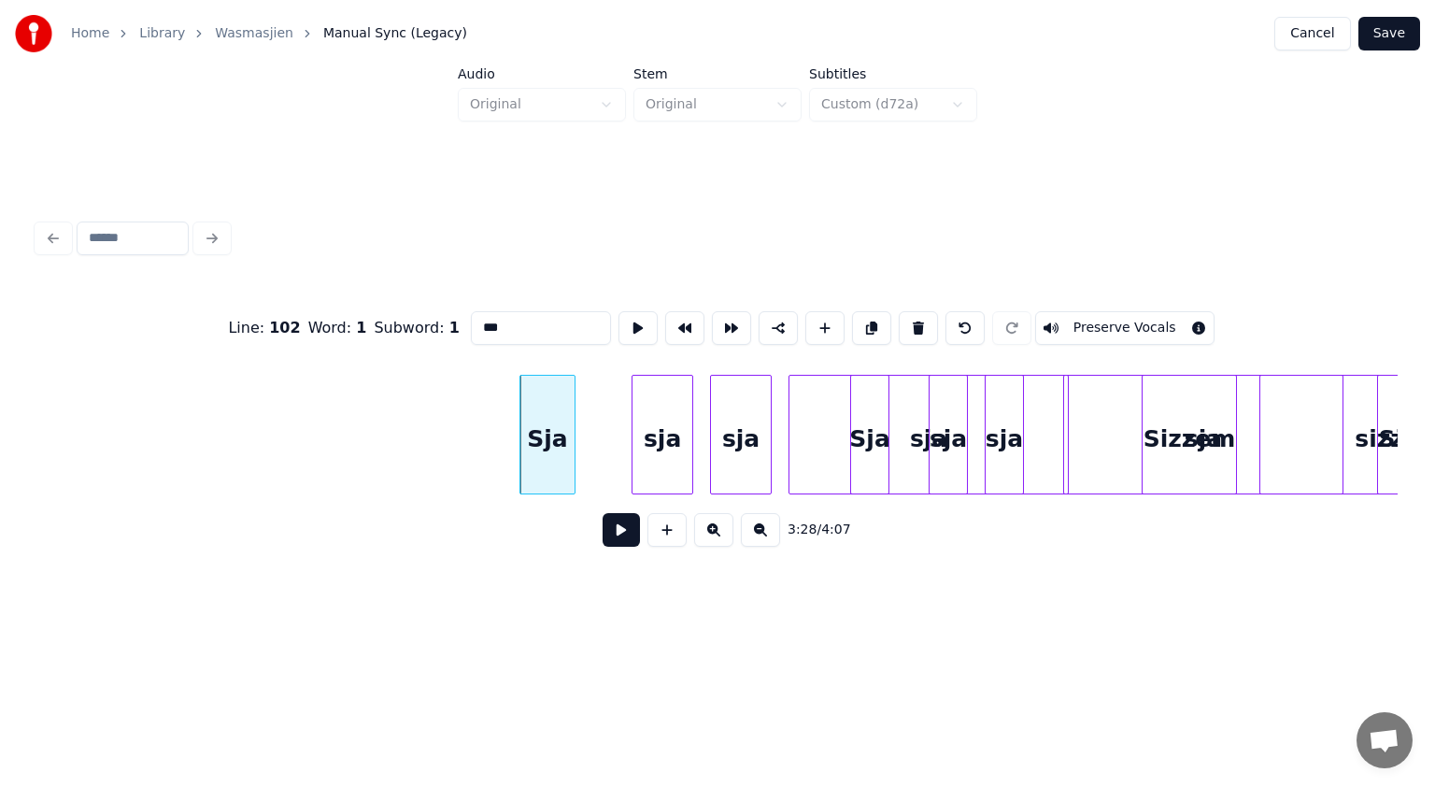
scroll to position [0, 116661]
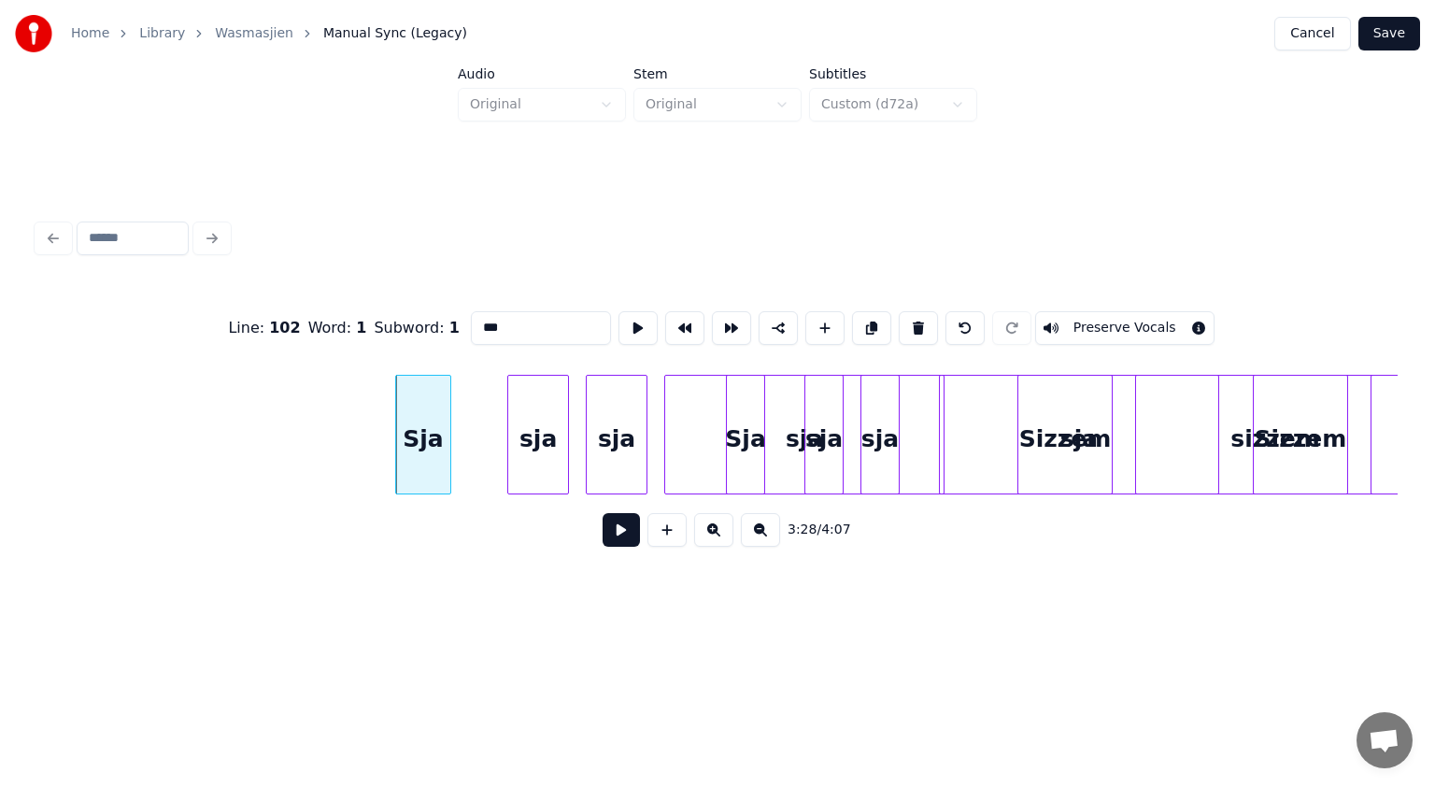
click at [905, 320] on button at bounding box center [918, 328] width 39 height 34
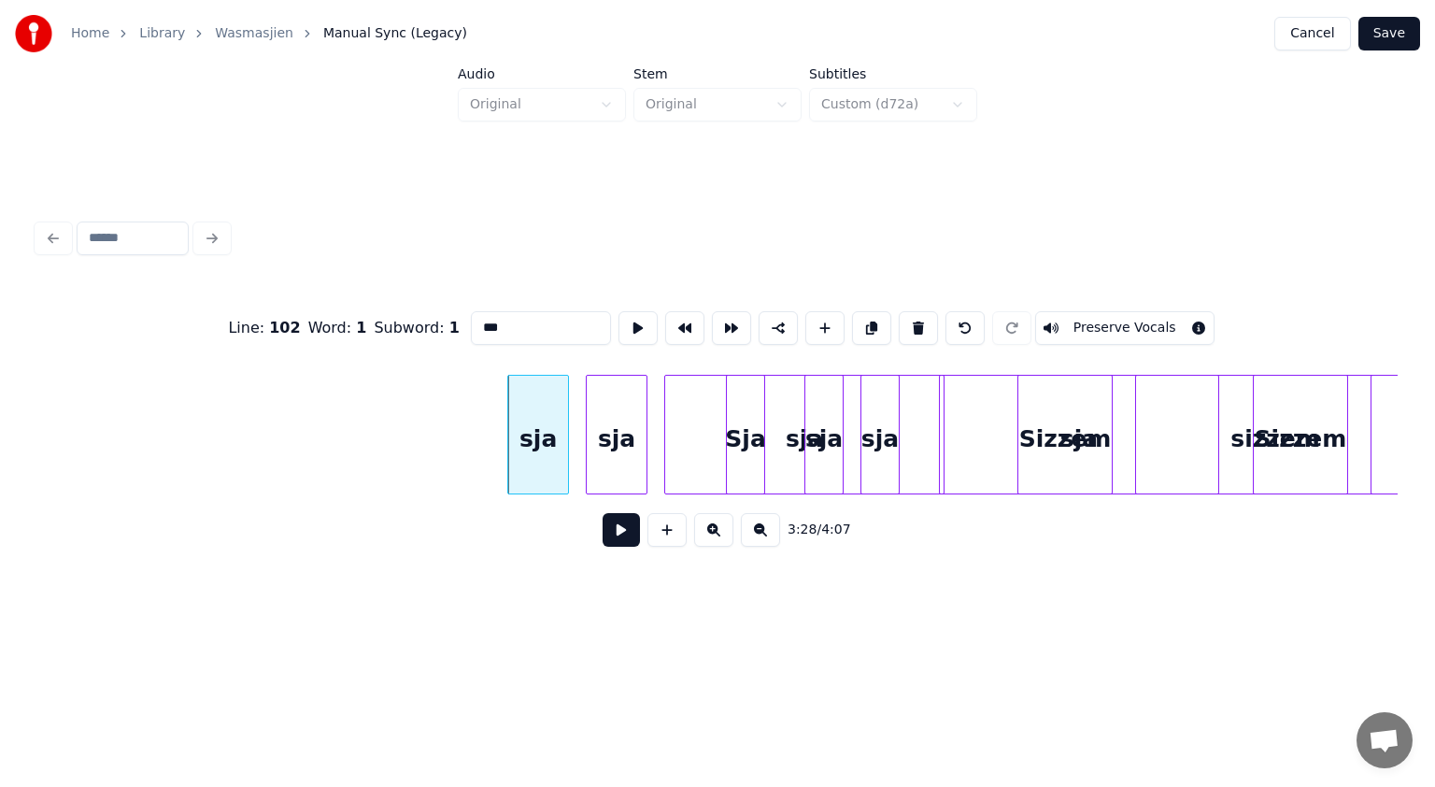
click at [905, 320] on button at bounding box center [918, 328] width 39 height 34
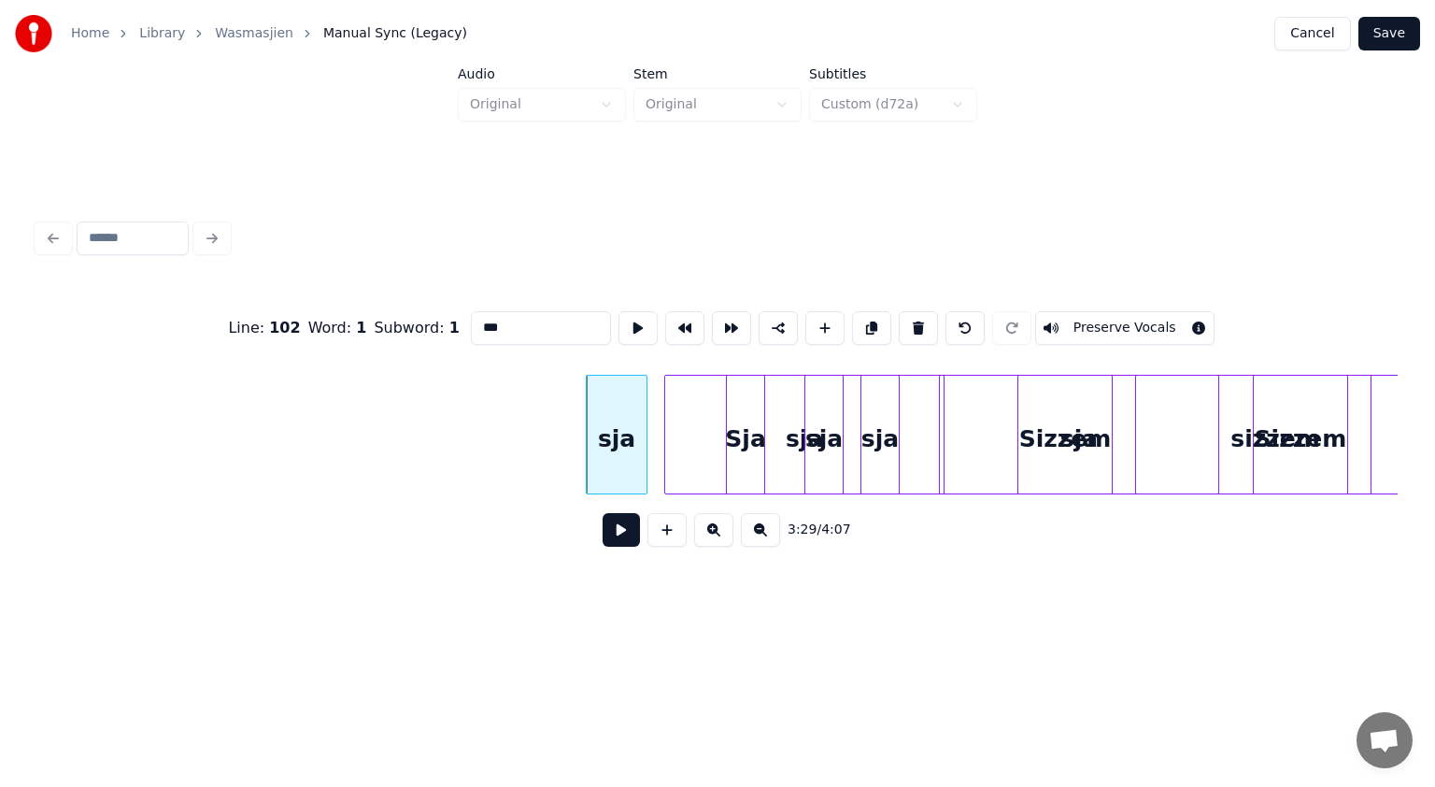
click at [905, 320] on button at bounding box center [918, 328] width 39 height 34
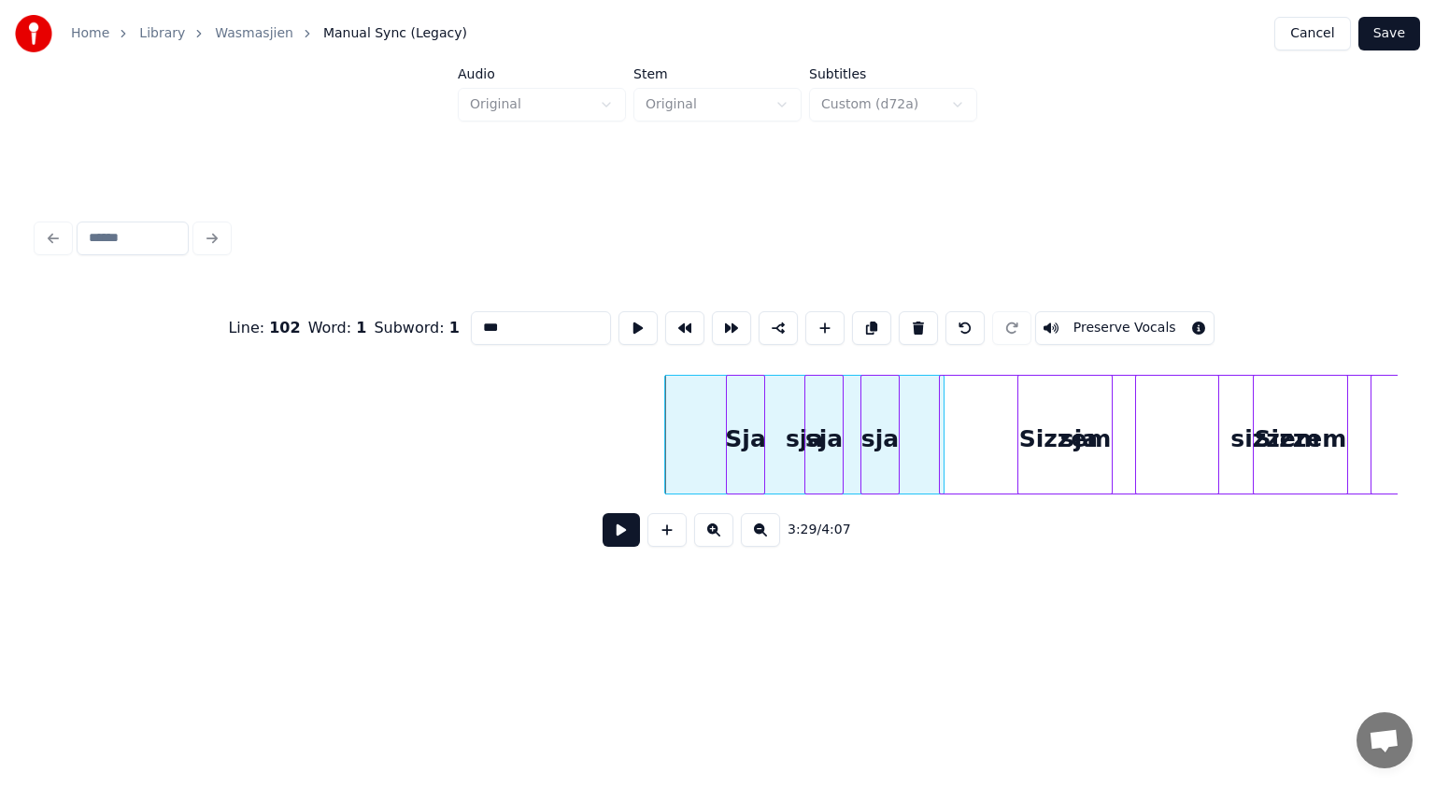
click at [905, 320] on button at bounding box center [918, 328] width 39 height 34
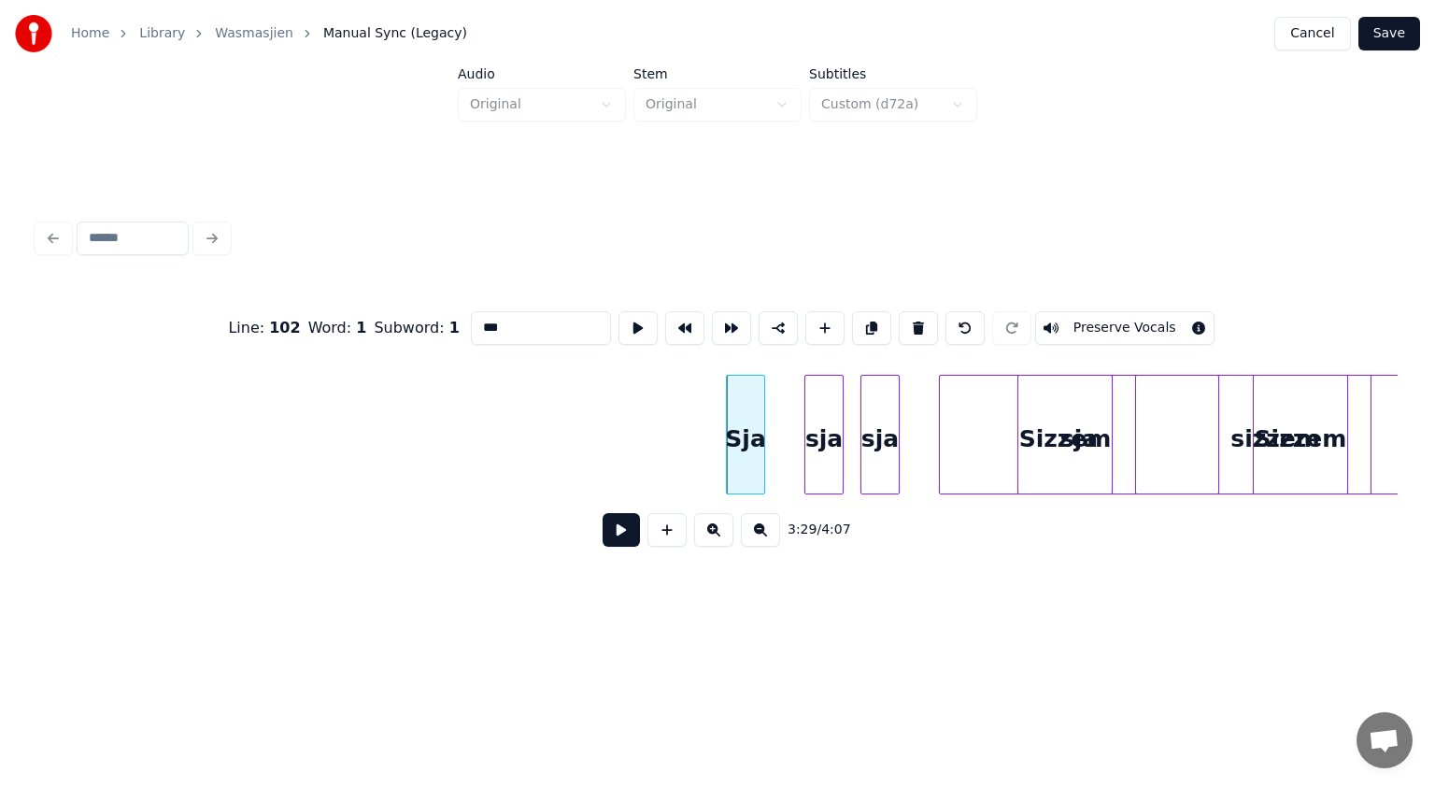
click at [905, 320] on button at bounding box center [918, 328] width 39 height 34
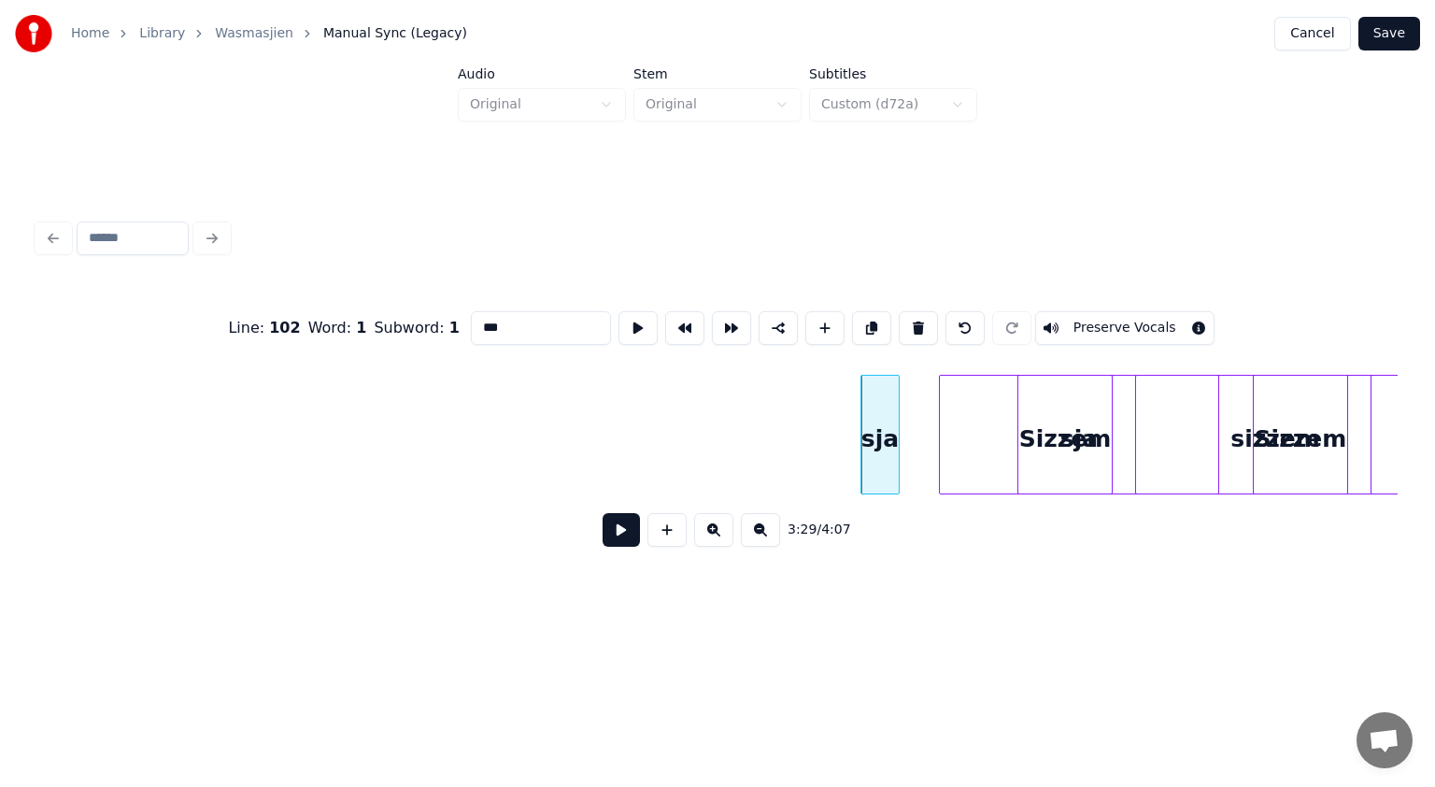
click at [905, 320] on button at bounding box center [918, 328] width 39 height 34
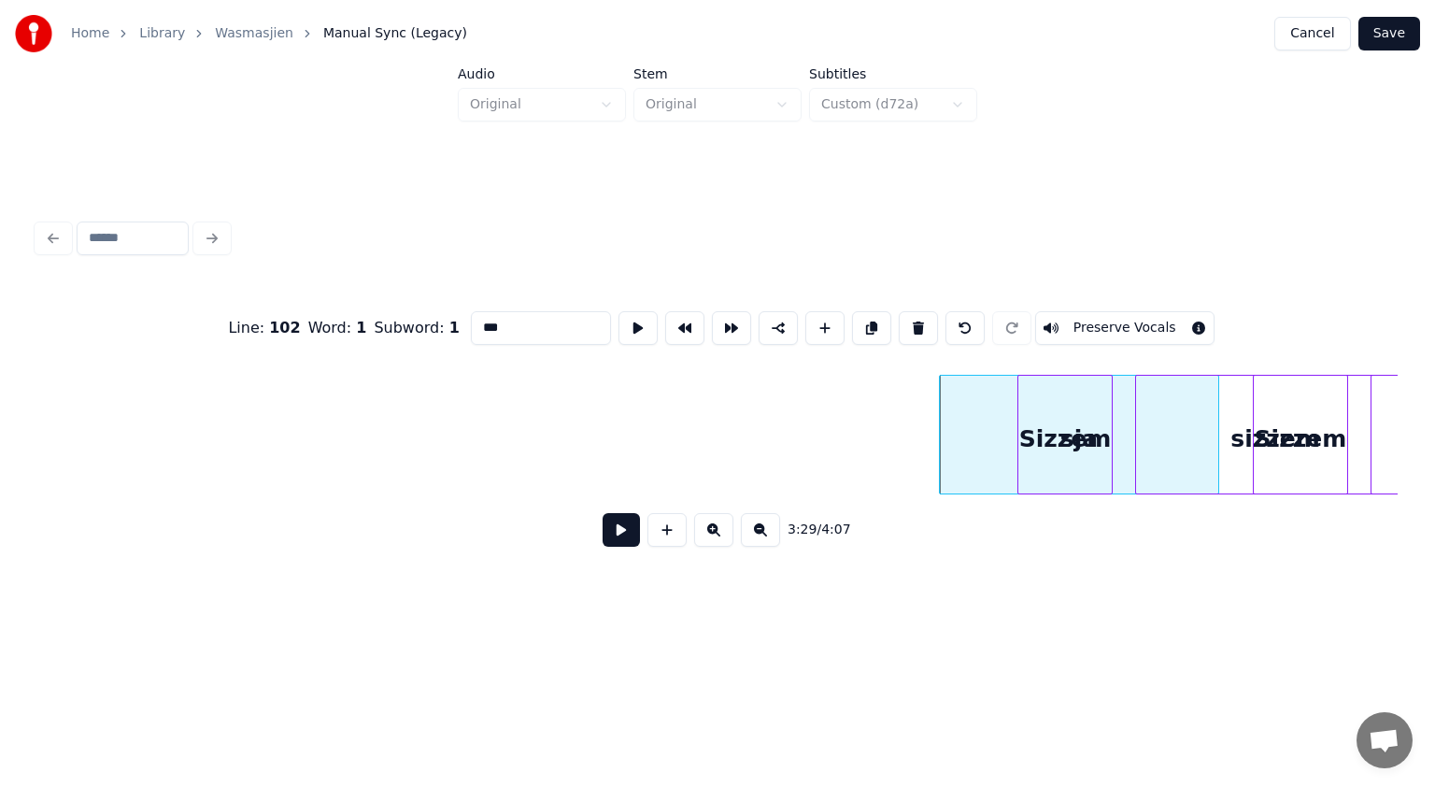
click at [905, 320] on button at bounding box center [918, 328] width 39 height 34
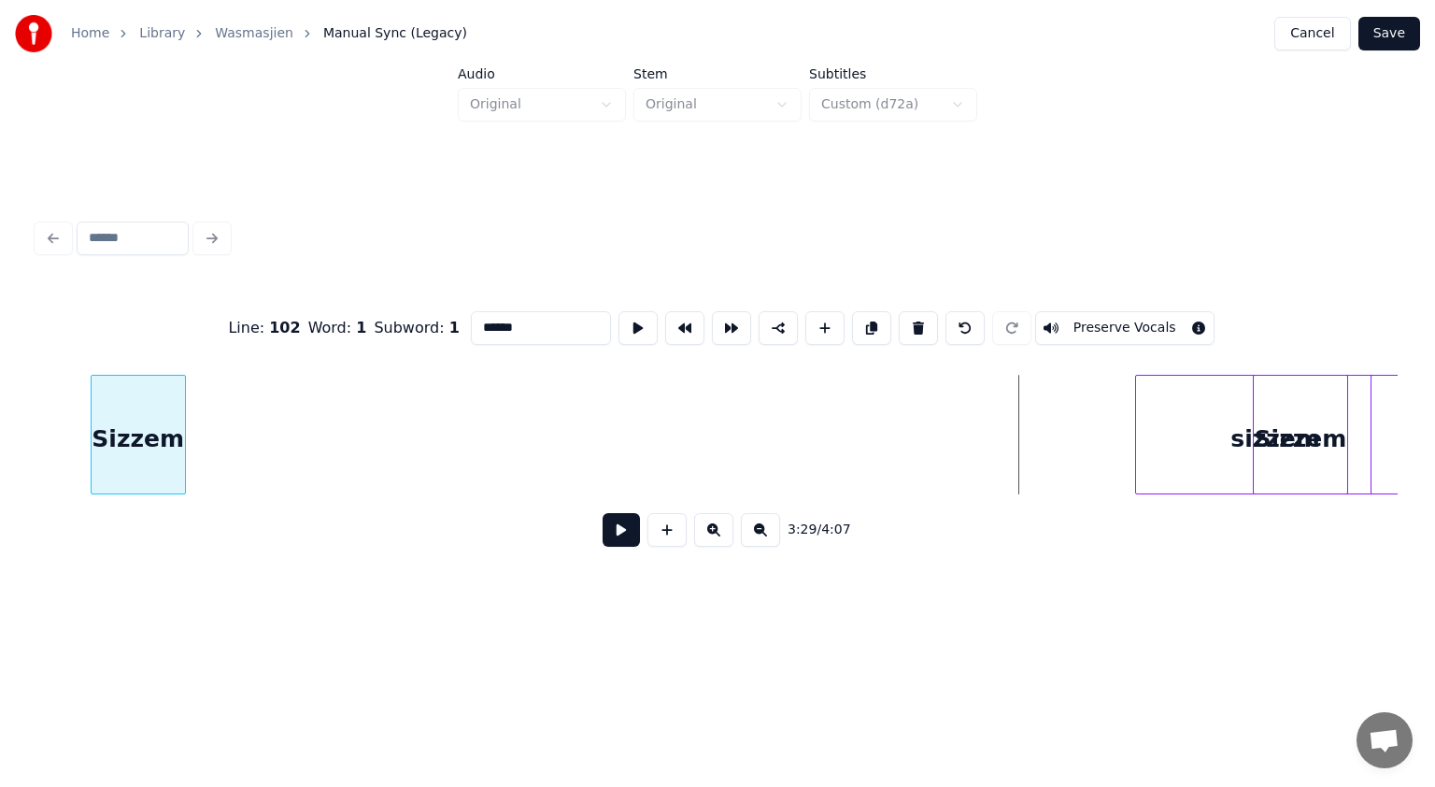
click at [125, 452] on div "Sizzem" at bounding box center [138, 439] width 93 height 127
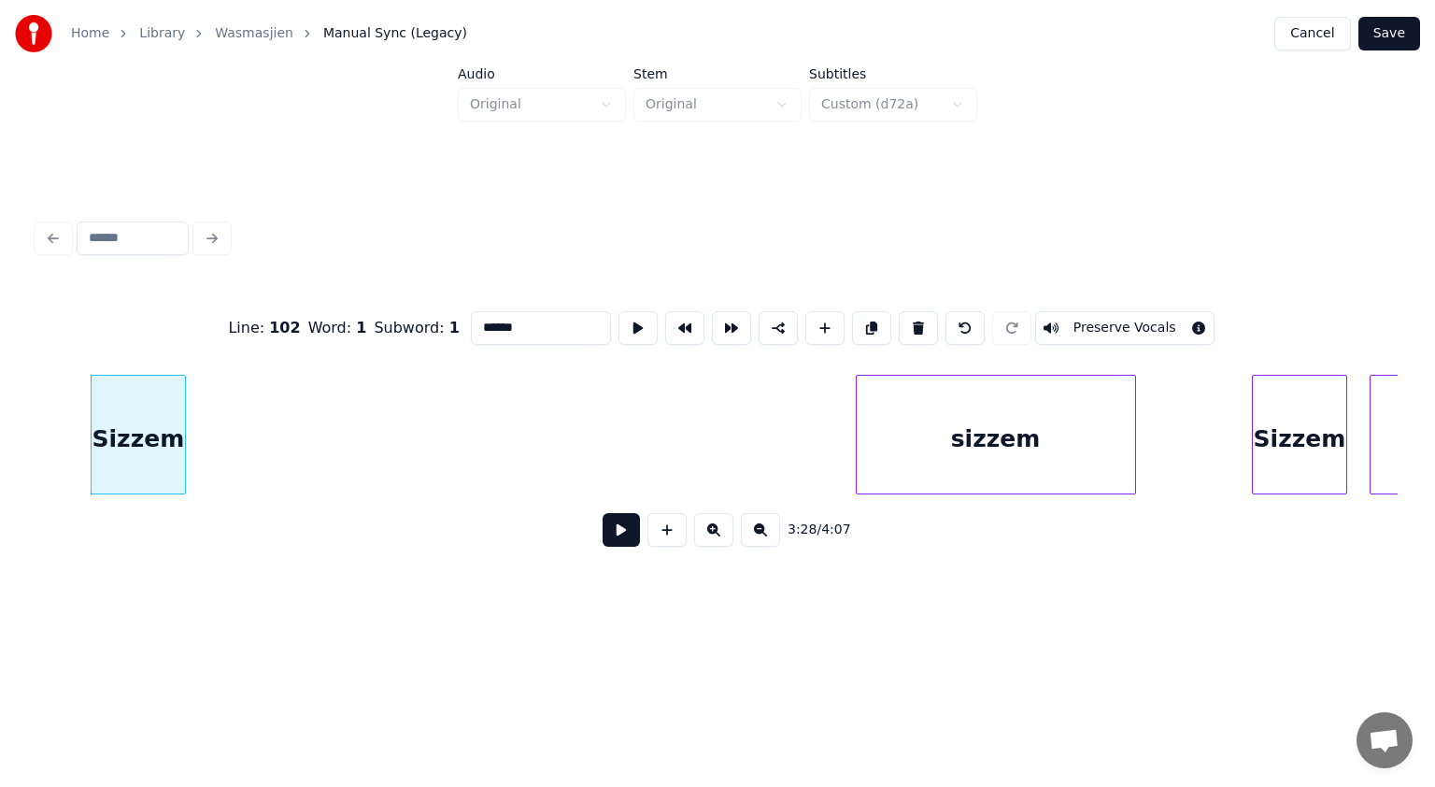
click at [914, 439] on div "sizzem" at bounding box center [996, 439] width 278 height 127
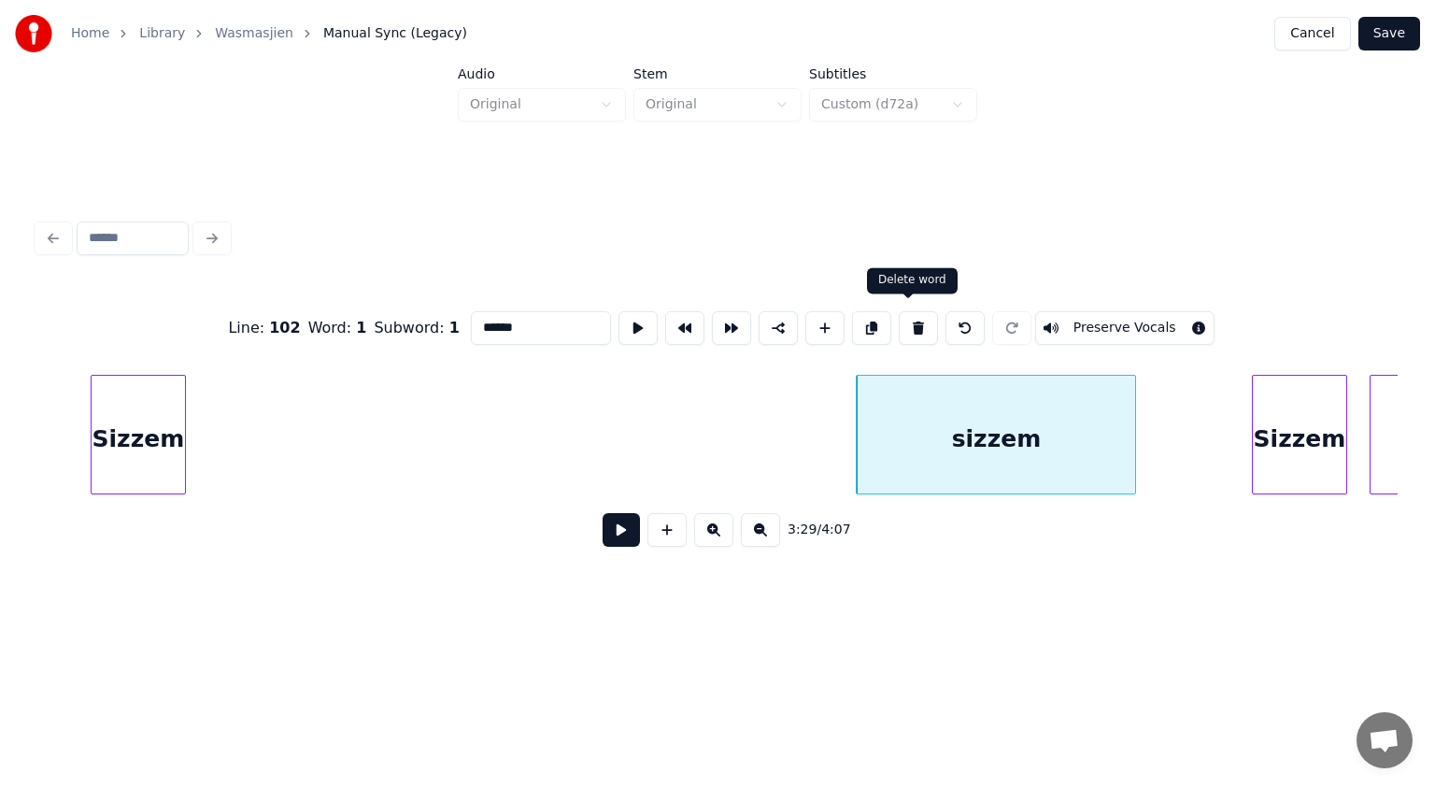
click at [909, 323] on button at bounding box center [918, 328] width 39 height 34
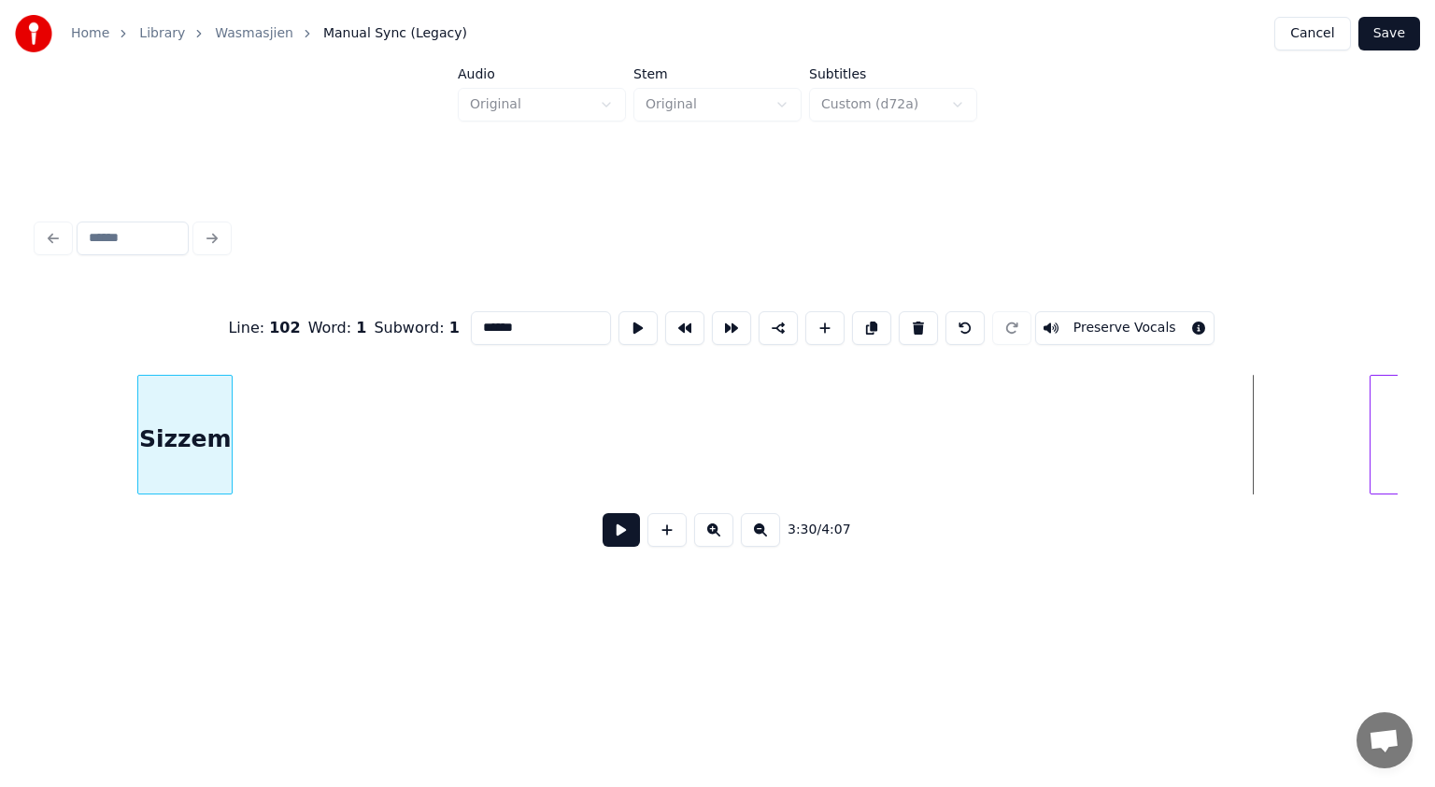
click at [149, 450] on div "Sizzem" at bounding box center [184, 439] width 93 height 127
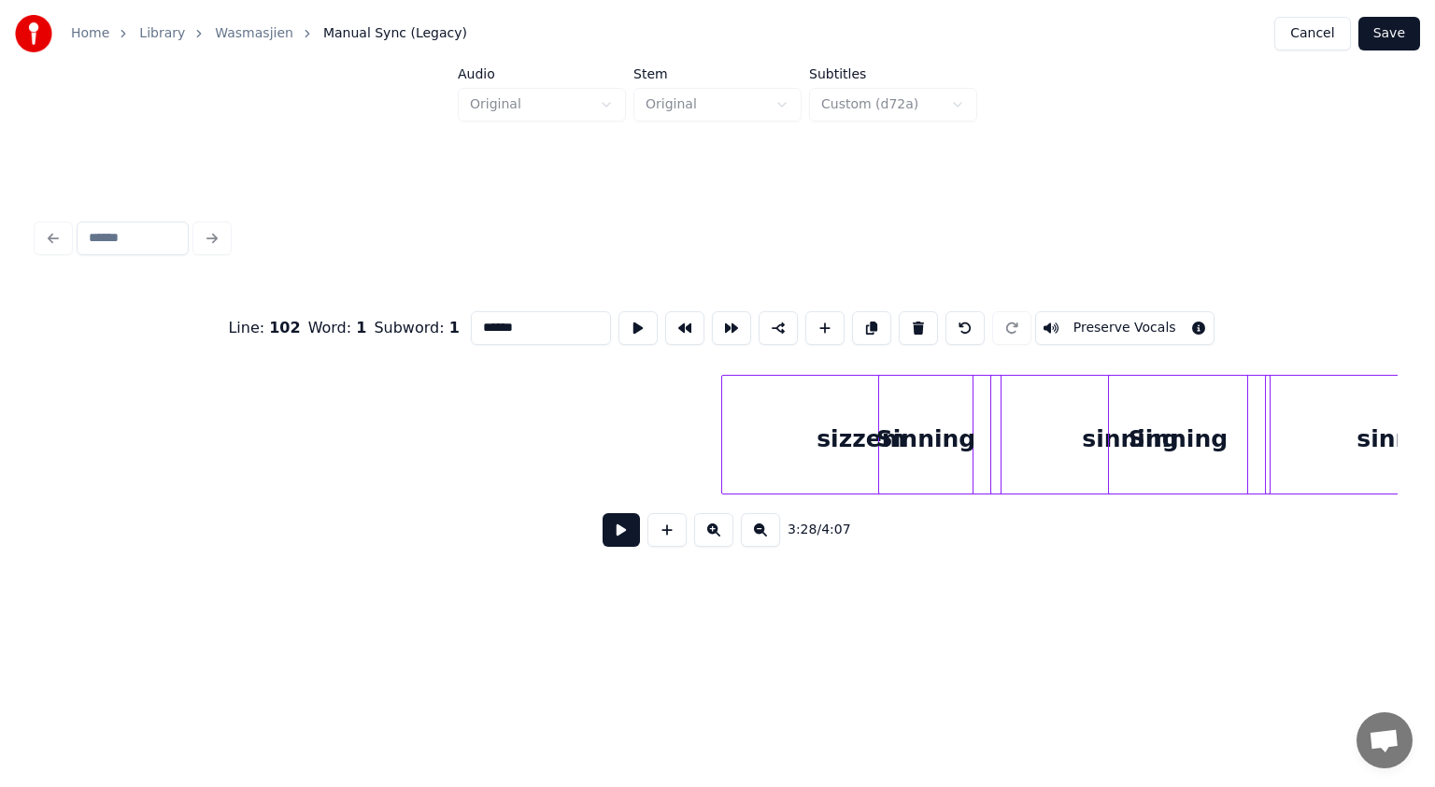
scroll to position [0, 117372]
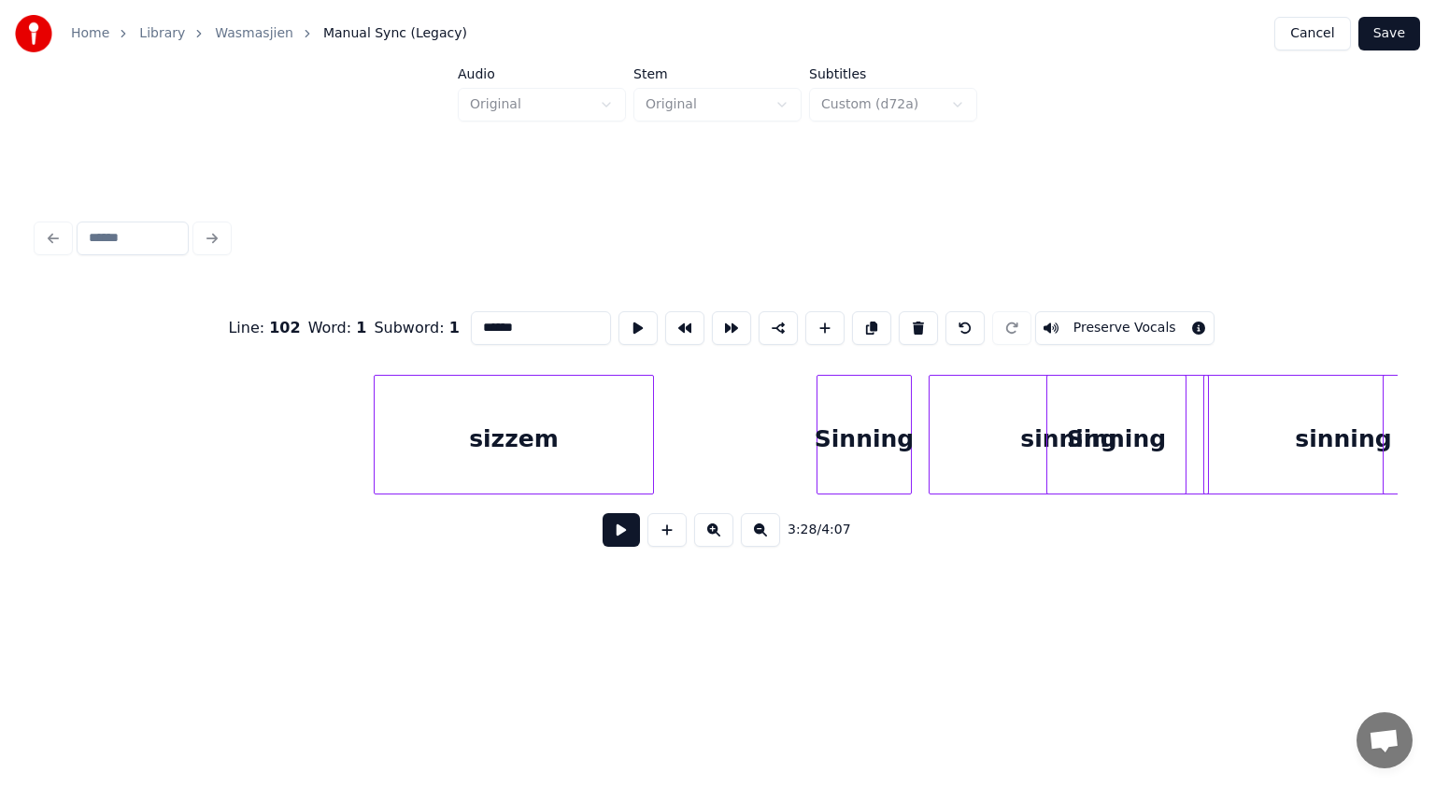
click at [440, 439] on div "sizzem" at bounding box center [514, 439] width 278 height 127
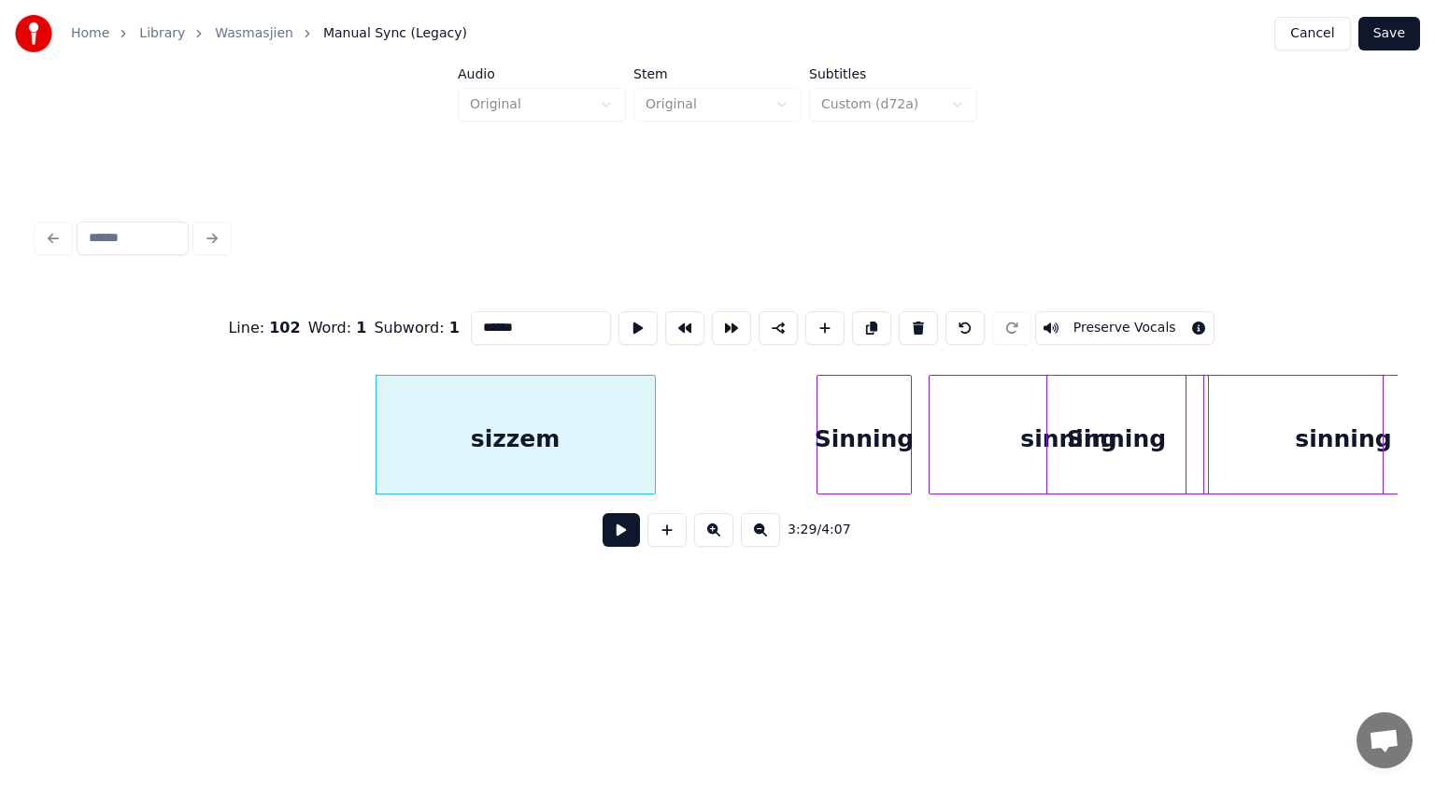
click at [513, 430] on div "sizzem" at bounding box center [516, 439] width 278 height 127
click at [908, 313] on button at bounding box center [918, 328] width 39 height 34
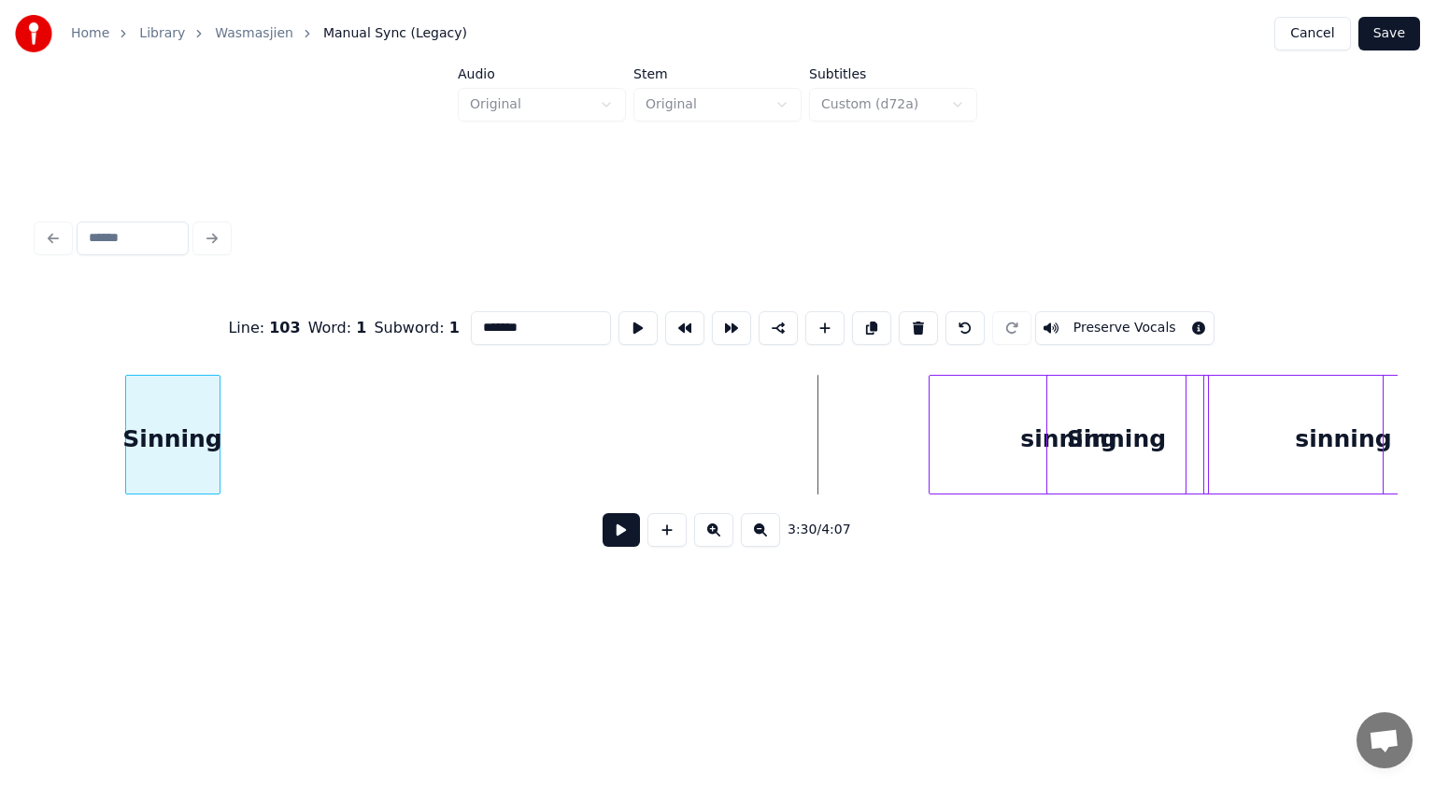
scroll to position [0, 117367]
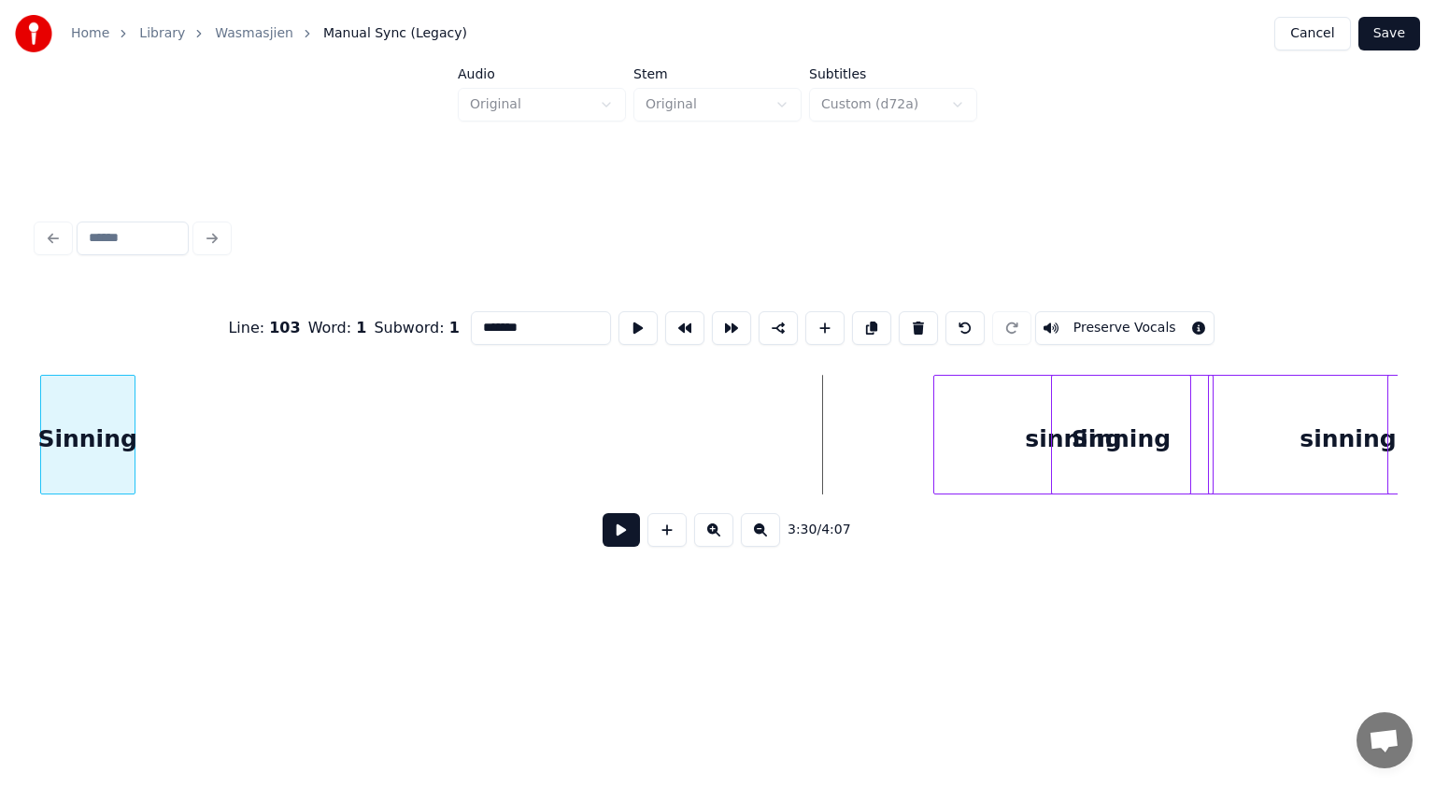
click at [72, 445] on div "Sinning" at bounding box center [87, 439] width 93 height 127
click at [1054, 413] on div at bounding box center [1055, 435] width 6 height 118
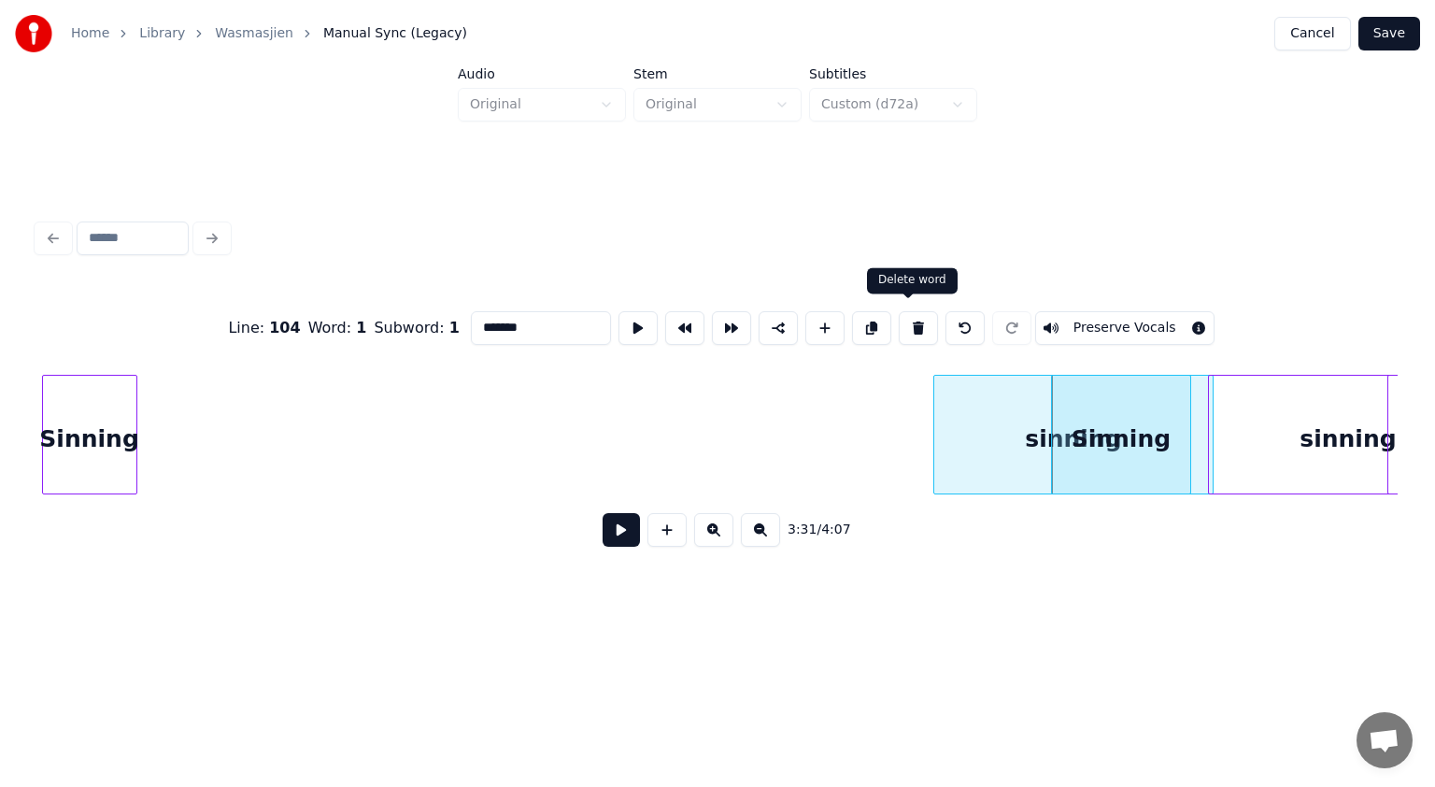
click at [921, 316] on button at bounding box center [918, 328] width 39 height 34
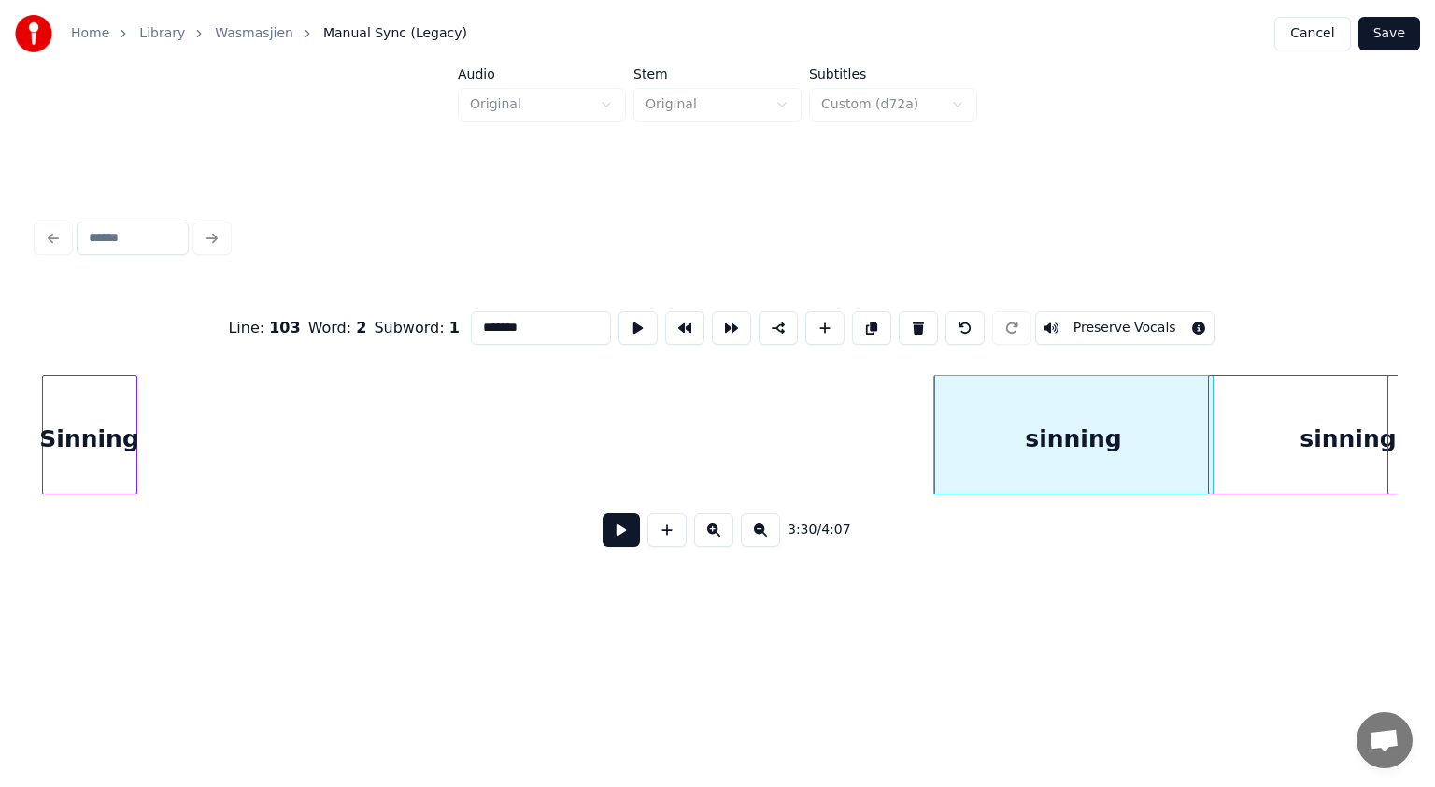
click at [1042, 412] on div "sinning" at bounding box center [1073, 439] width 278 height 127
click at [903, 320] on button at bounding box center [918, 328] width 39 height 34
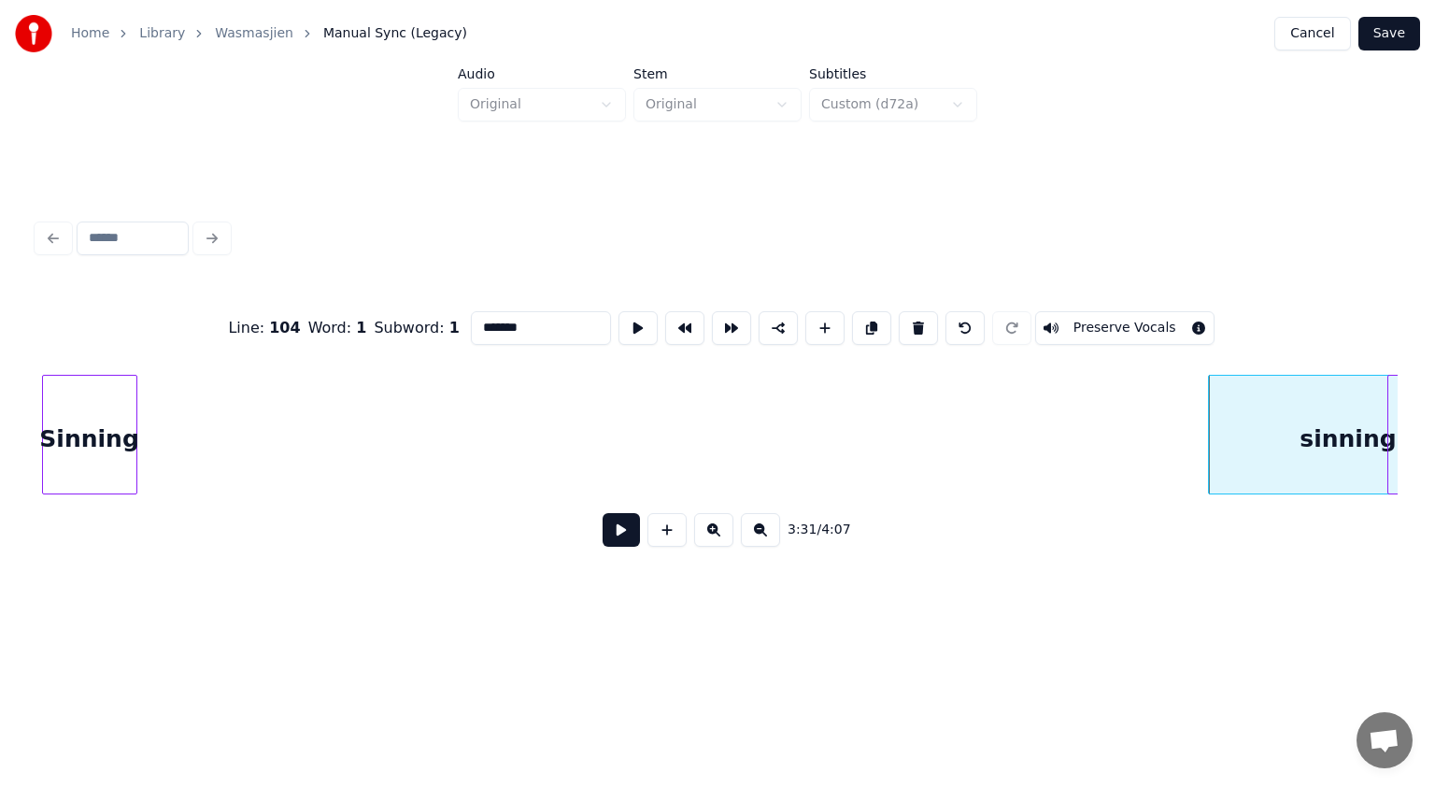
click at [1280, 412] on div "sinning" at bounding box center [1348, 439] width 278 height 127
click at [904, 320] on button at bounding box center [918, 328] width 39 height 34
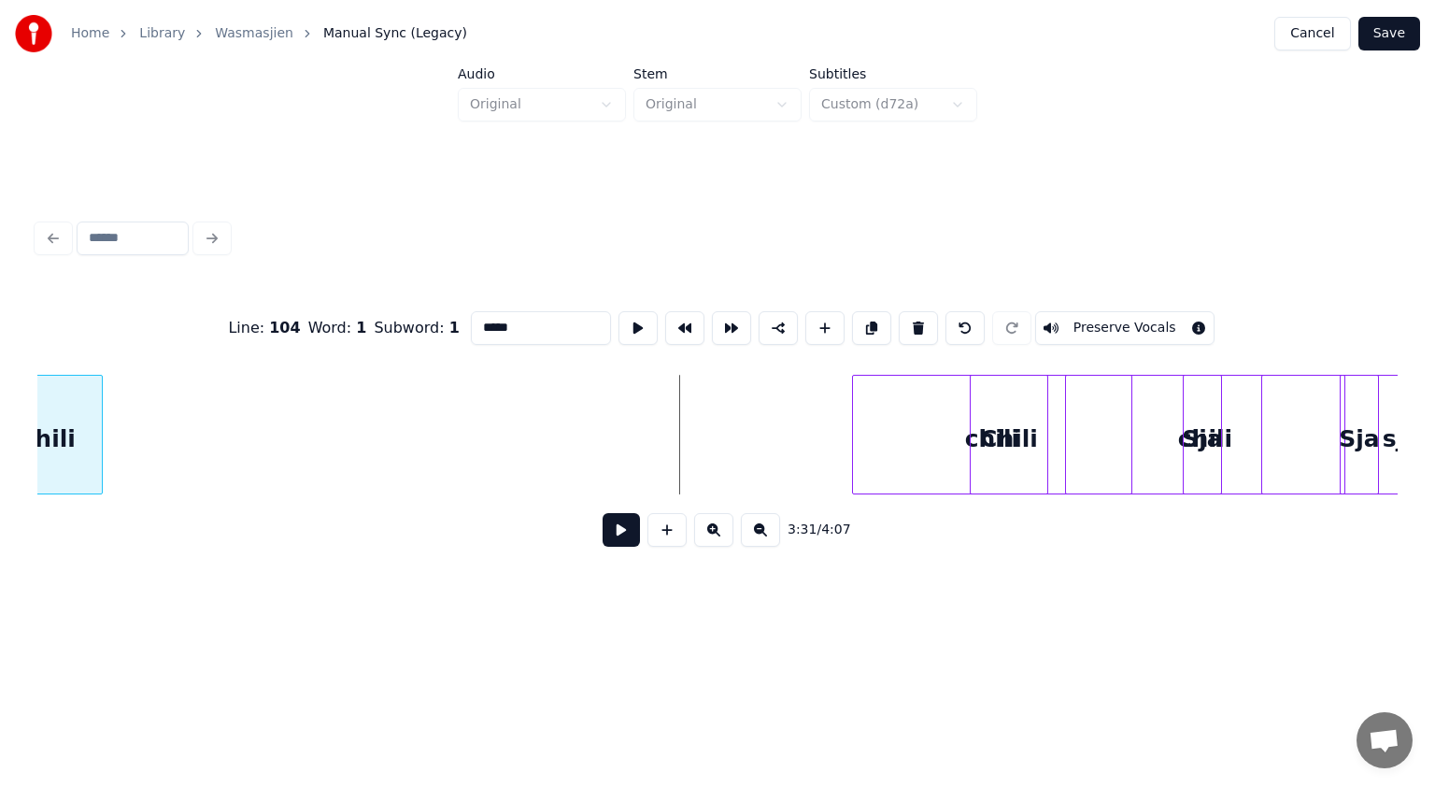
scroll to position [0, 118029]
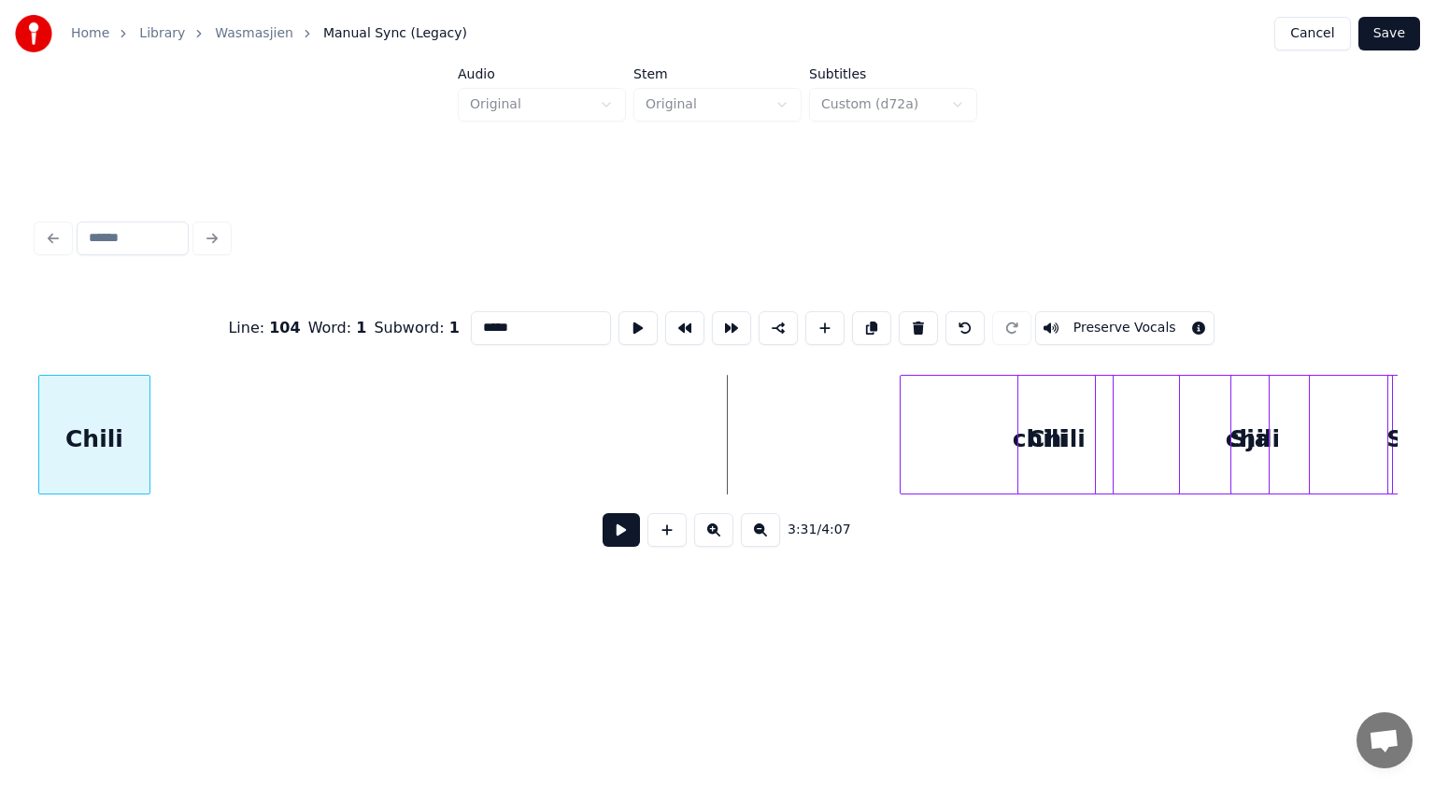
click at [78, 430] on div "Chili" at bounding box center [94, 439] width 110 height 127
click at [865, 452] on div "chili" at bounding box center [958, 439] width 278 height 127
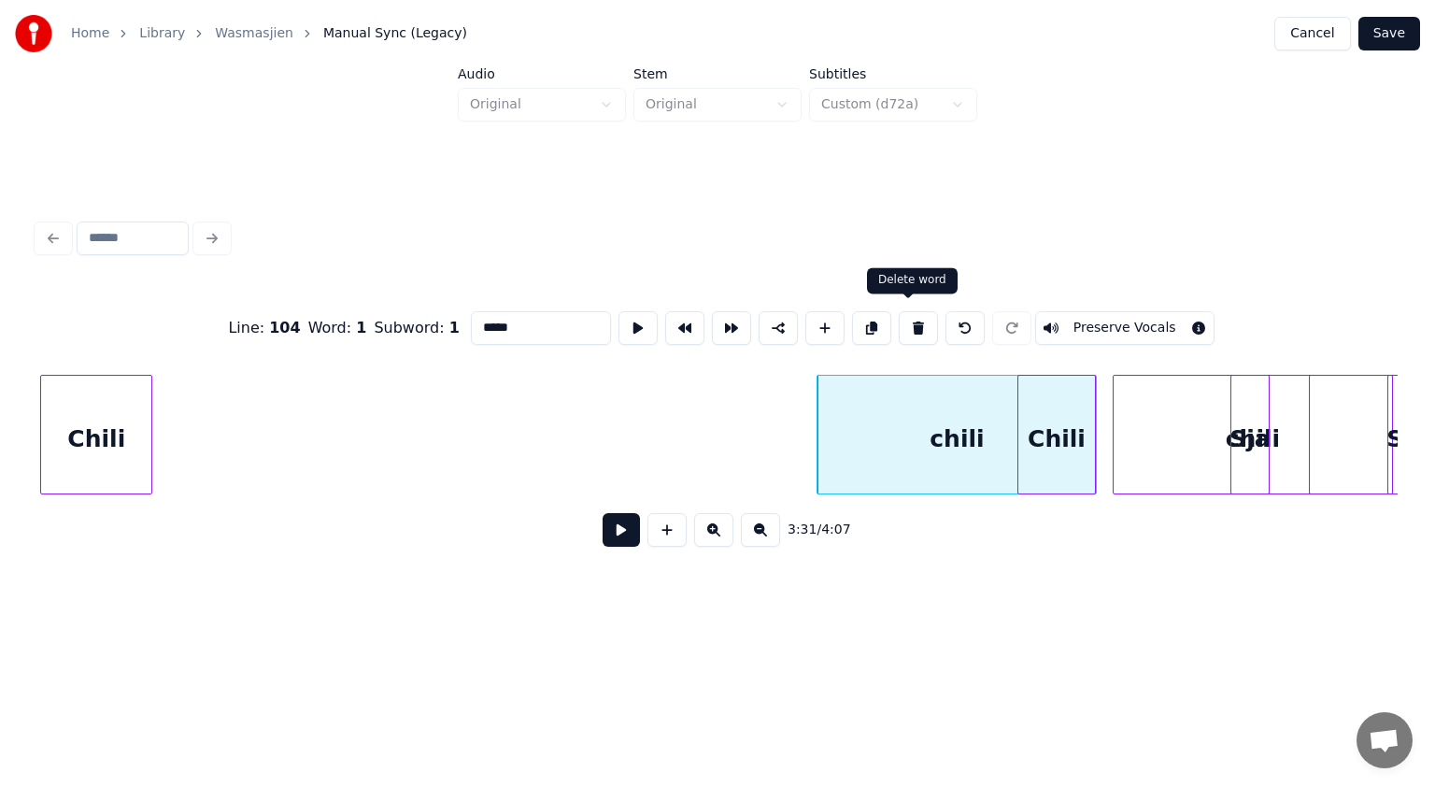
click at [918, 323] on button at bounding box center [918, 328] width 39 height 34
click at [950, 323] on button at bounding box center [965, 328] width 39 height 34
click at [960, 394] on div "chili" at bounding box center [957, 439] width 278 height 127
click at [916, 320] on button at bounding box center [918, 328] width 39 height 34
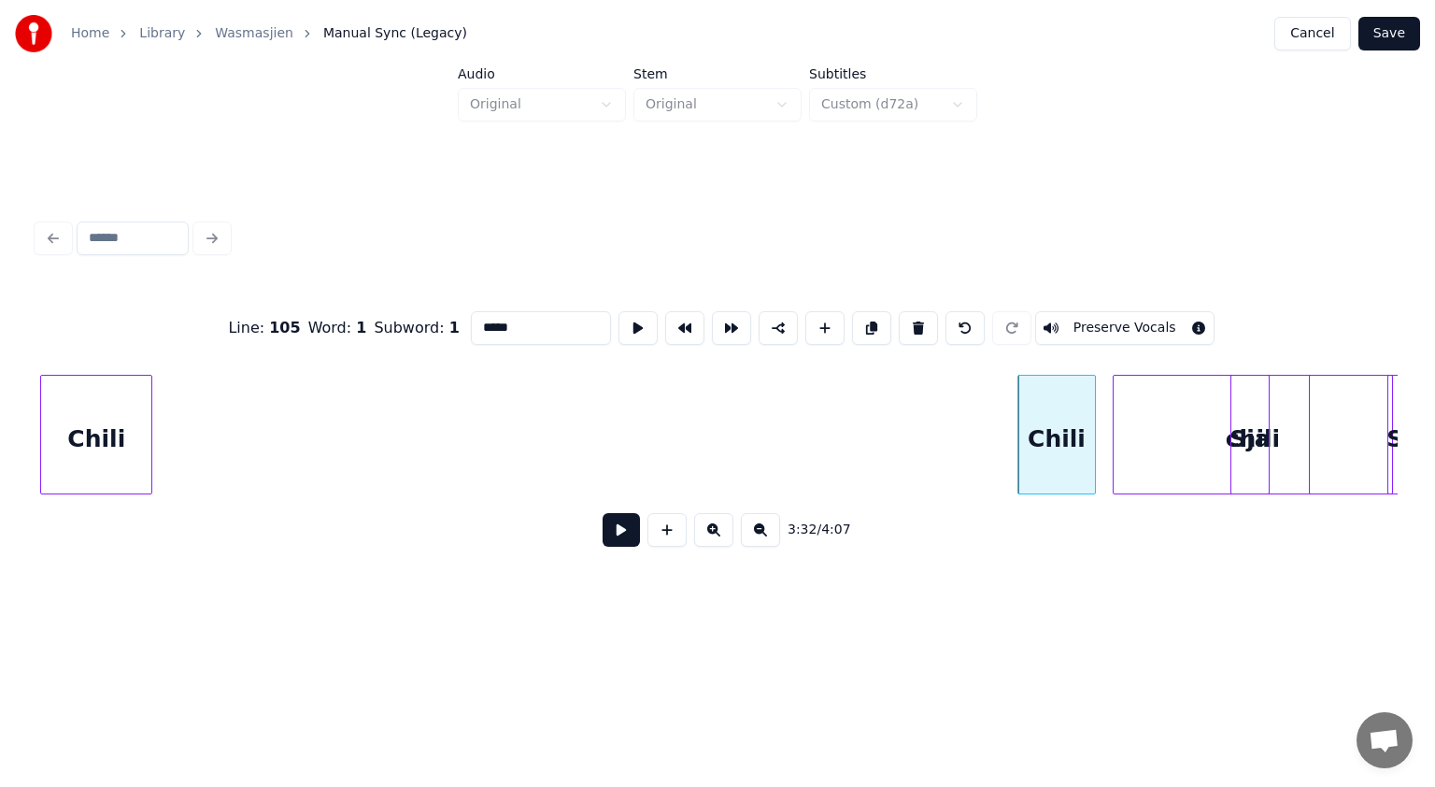
click at [1048, 419] on div "Chili" at bounding box center [1056, 439] width 77 height 127
click at [909, 321] on button at bounding box center [918, 328] width 39 height 34
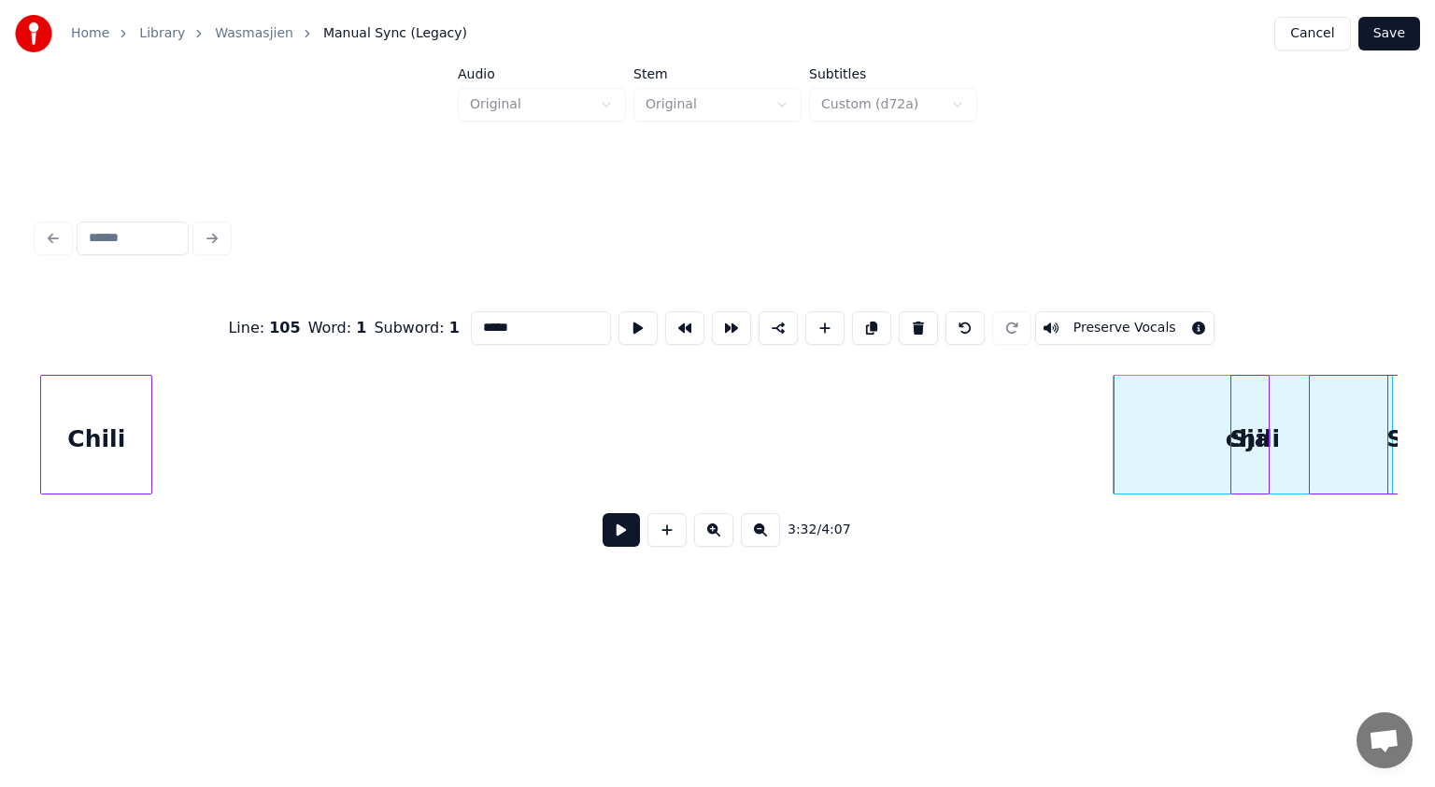
click at [1160, 434] on div "chili" at bounding box center [1253, 439] width 278 height 127
click at [911, 320] on button at bounding box center [918, 328] width 39 height 34
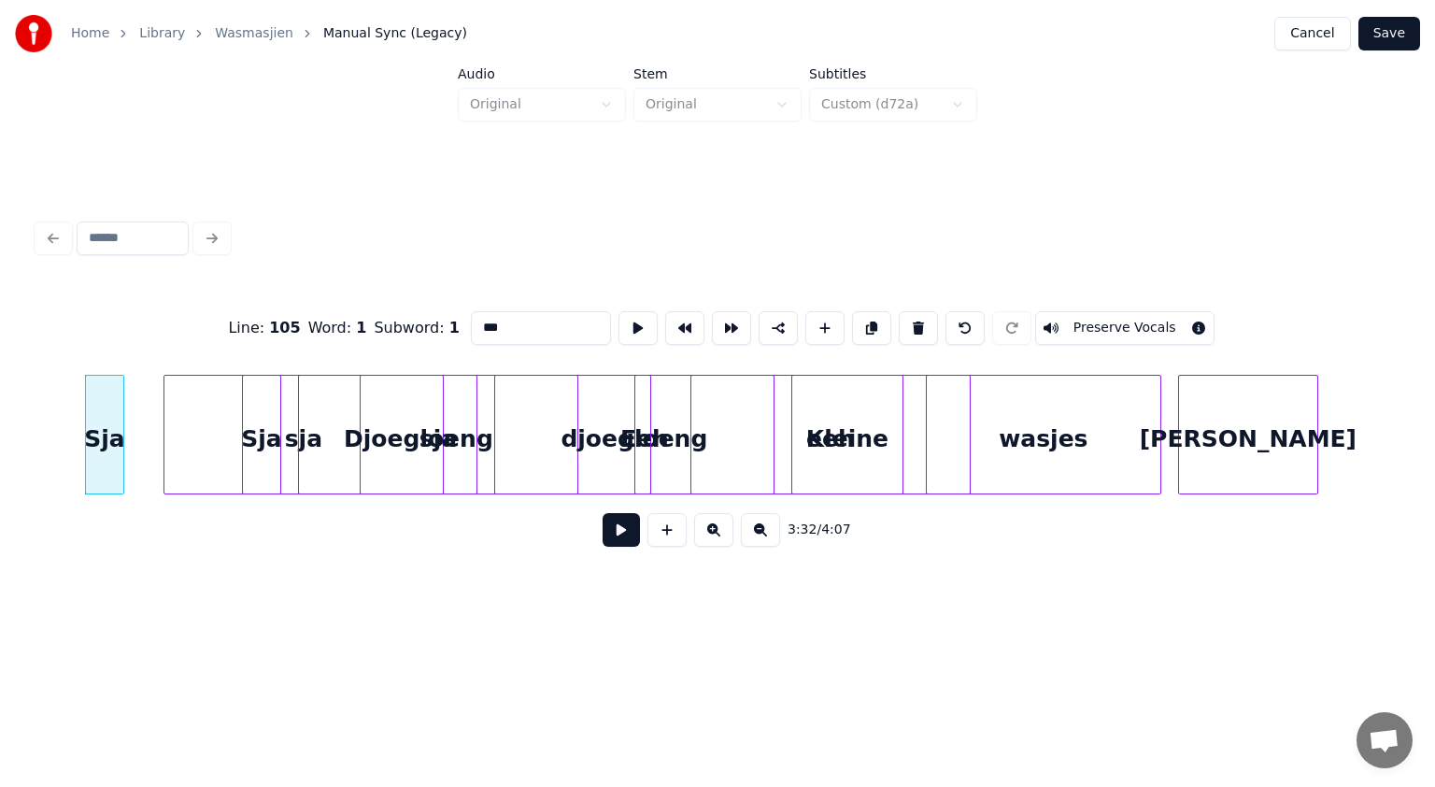
scroll to position [0, 119186]
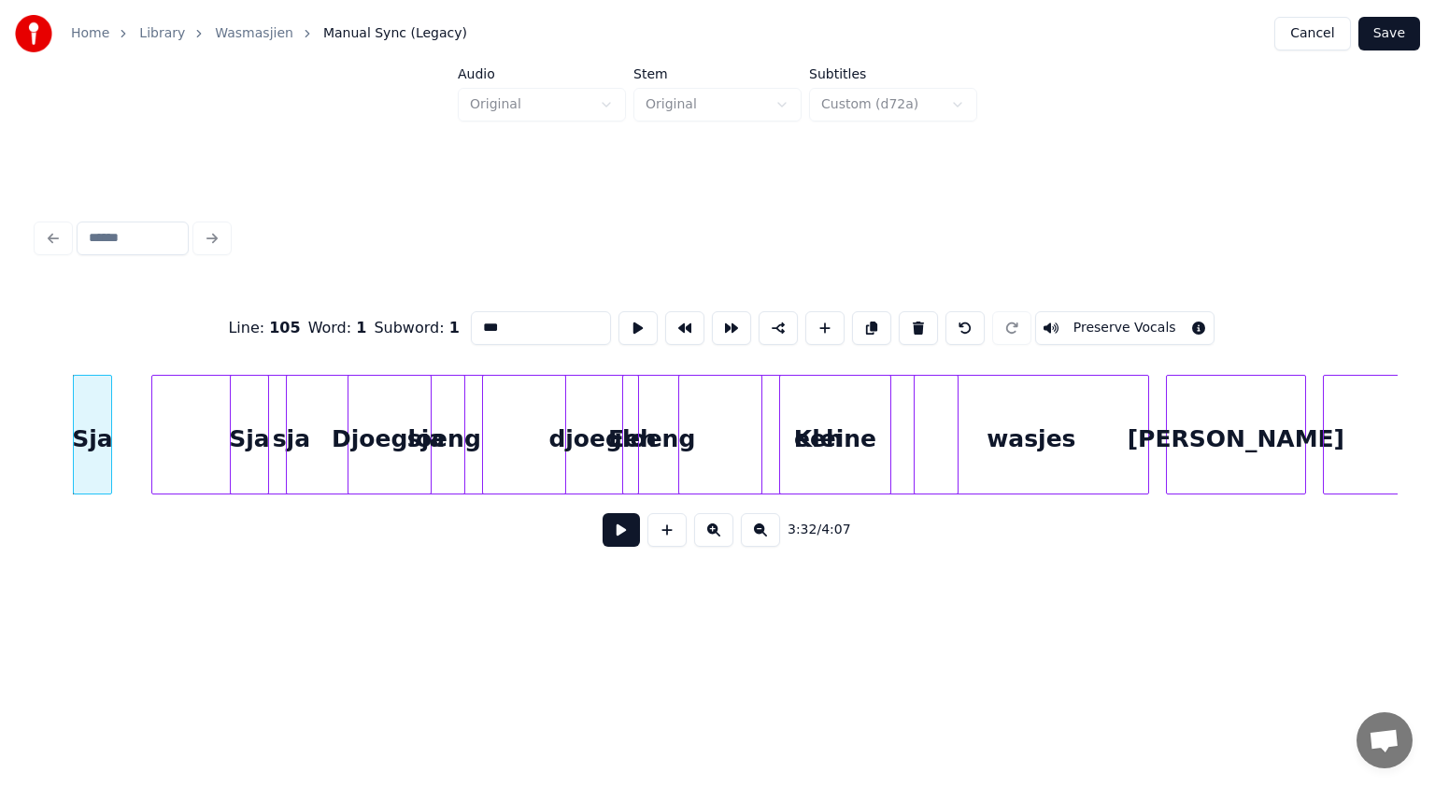
click at [364, 441] on div "Djoegloeng" at bounding box center [407, 439] width 116 height 127
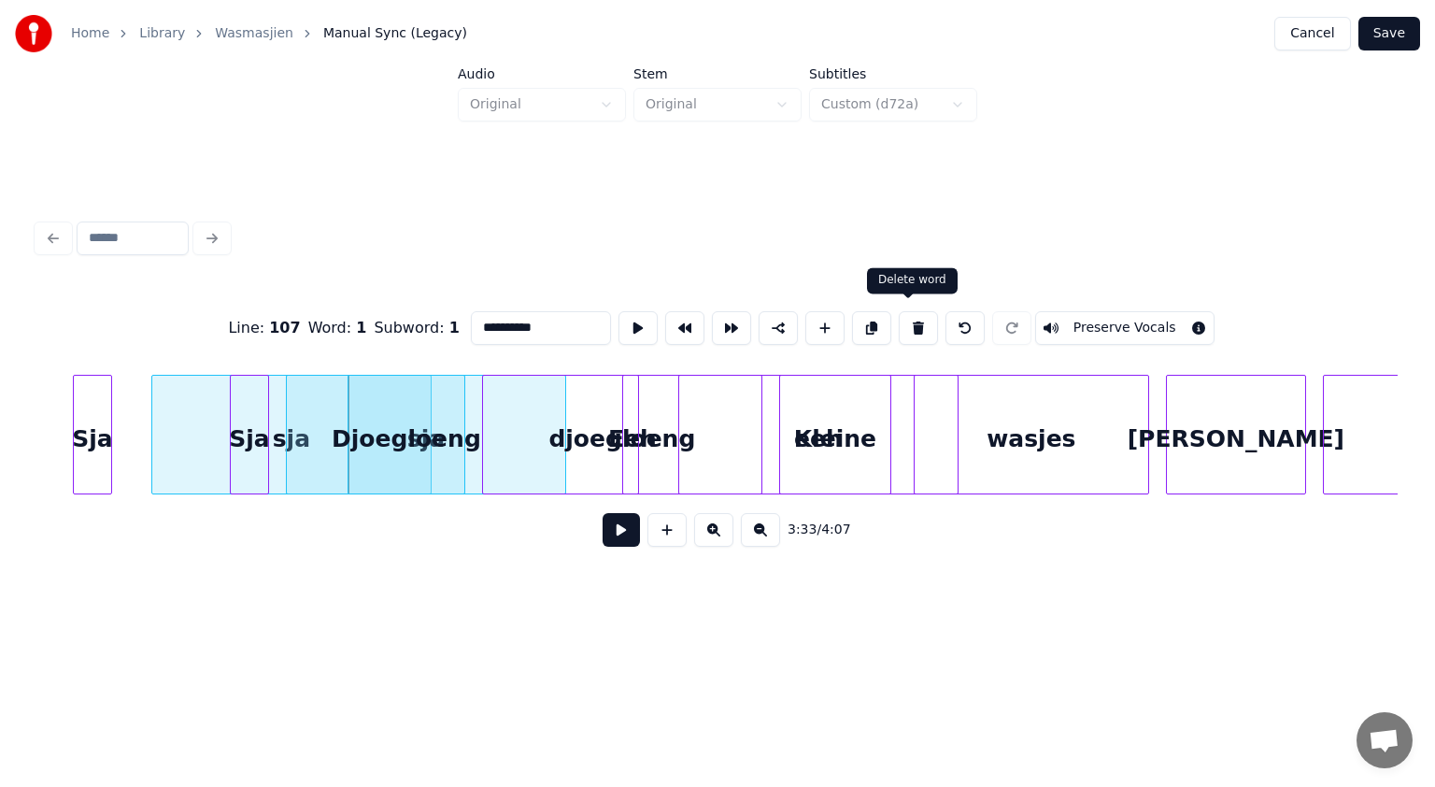
click at [912, 315] on button at bounding box center [918, 328] width 39 height 34
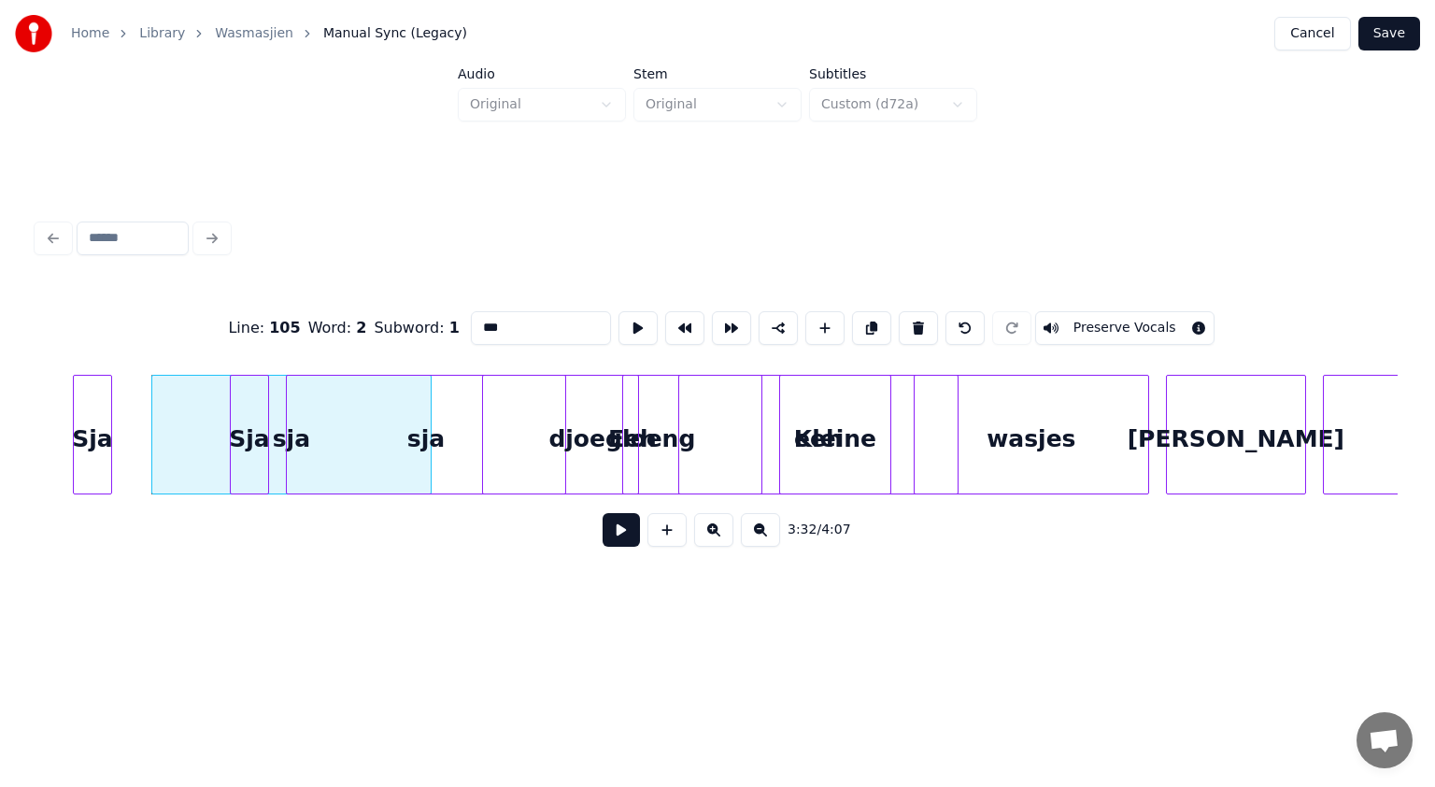
click at [912, 315] on button at bounding box center [918, 328] width 39 height 34
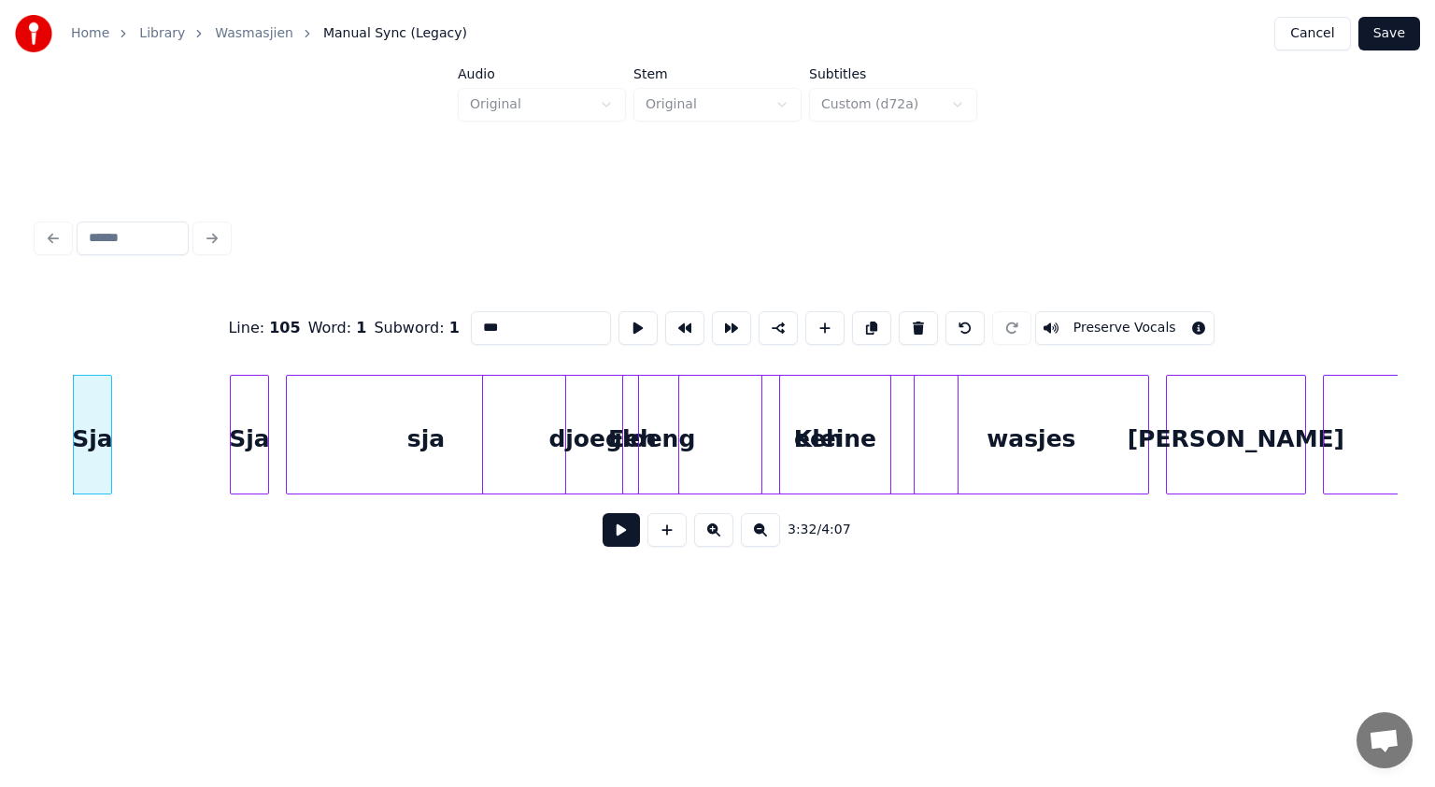
click at [912, 315] on button at bounding box center [918, 328] width 39 height 34
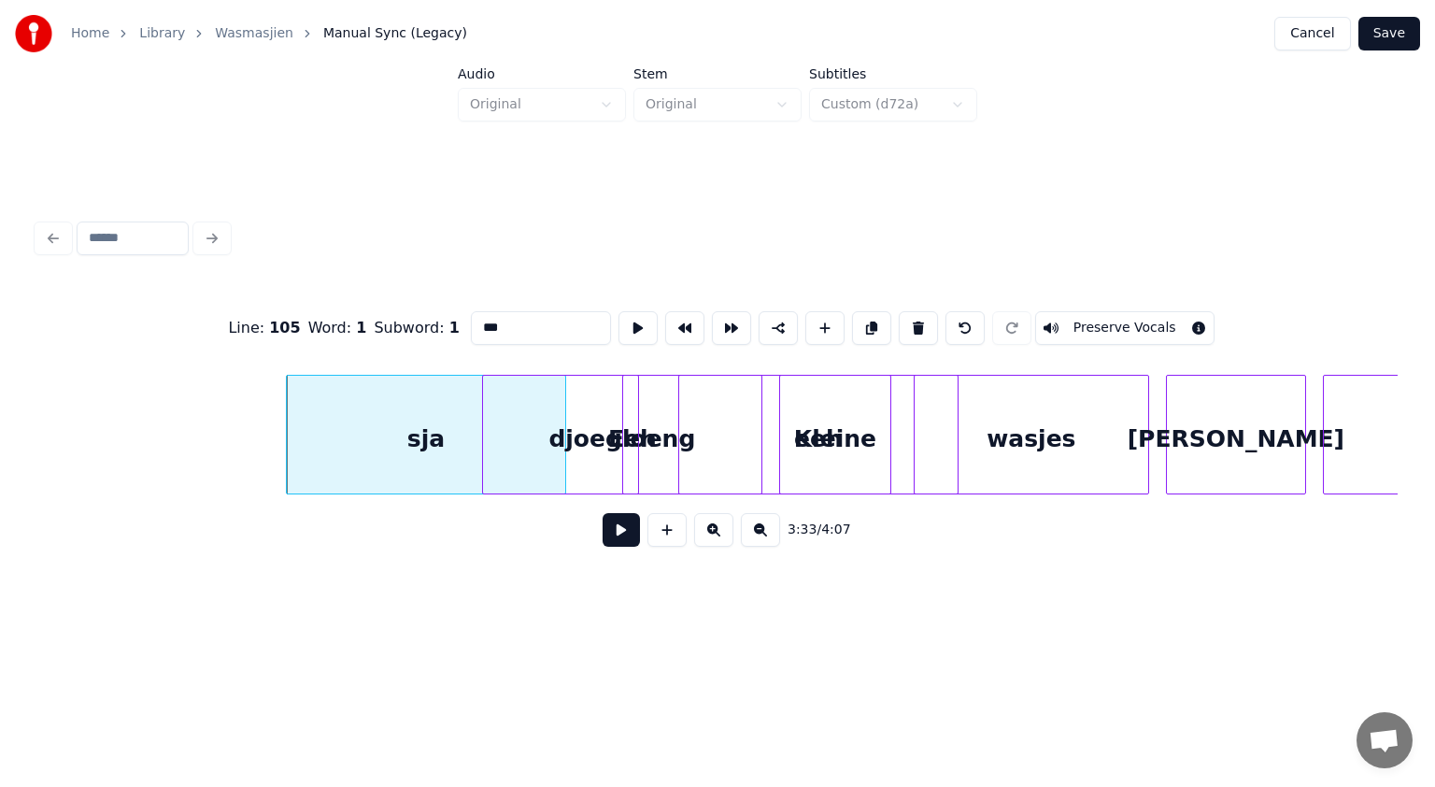
click at [912, 315] on button at bounding box center [918, 328] width 39 height 34
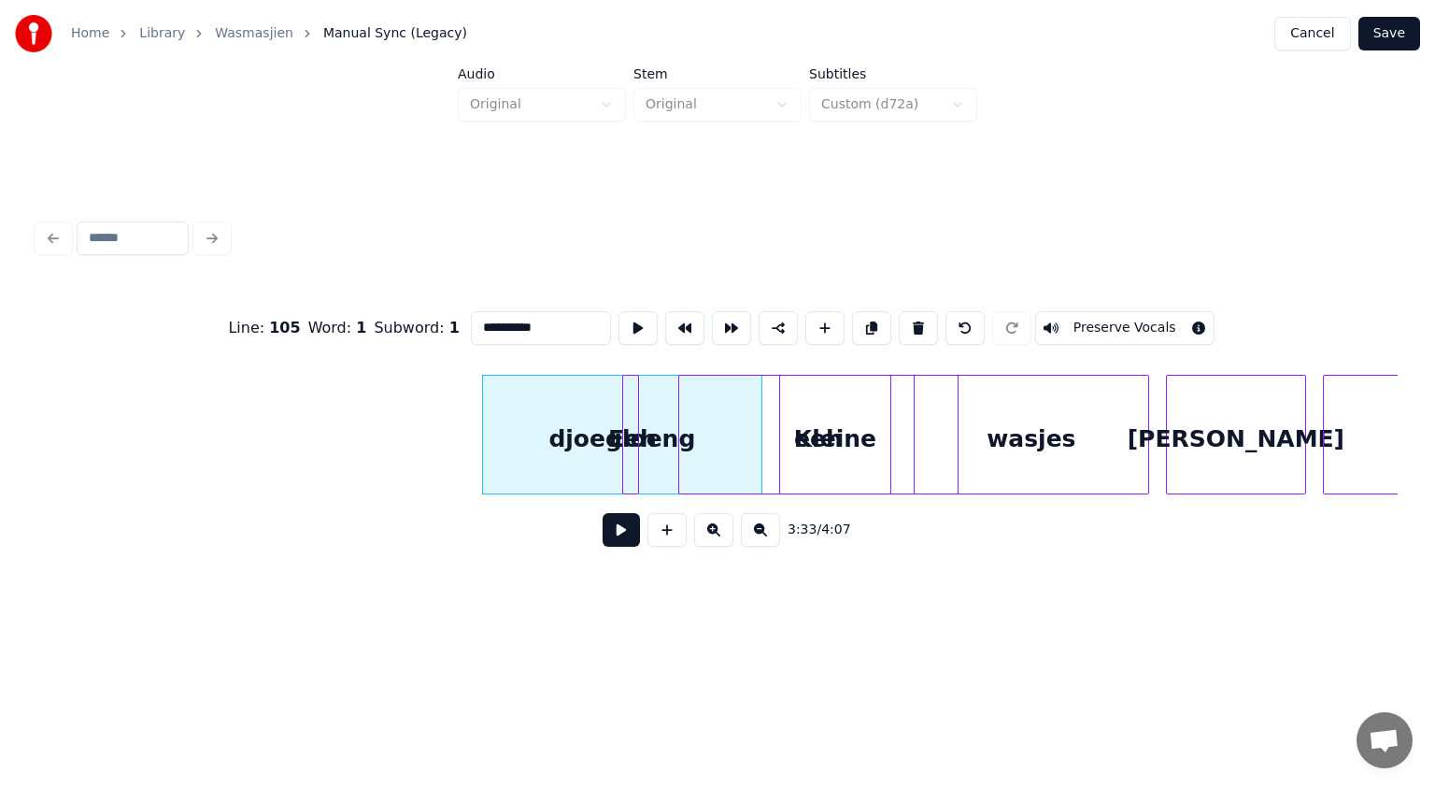
click at [912, 315] on button at bounding box center [918, 328] width 39 height 34
type input "***"
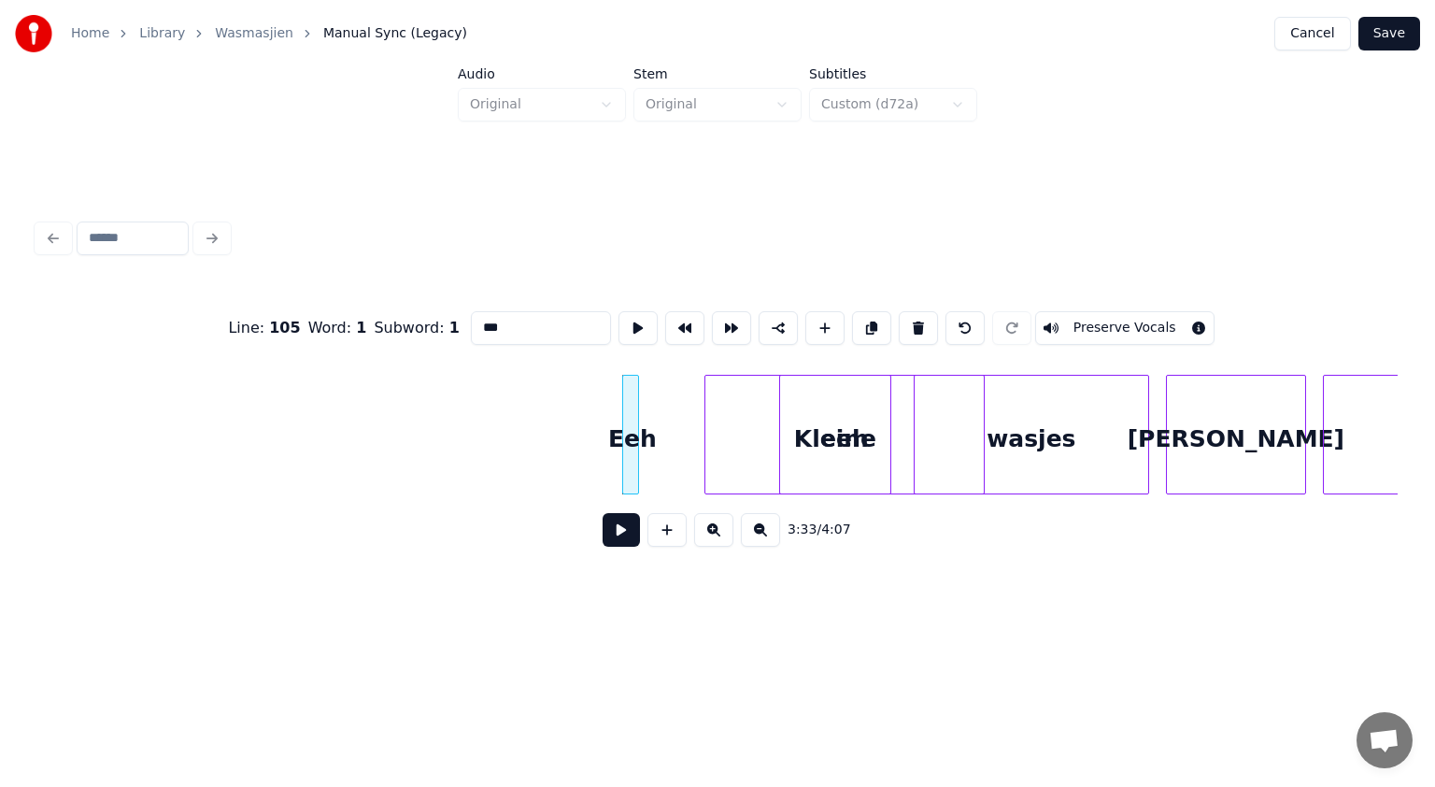
click at [761, 437] on div "eeh" at bounding box center [844, 439] width 278 height 127
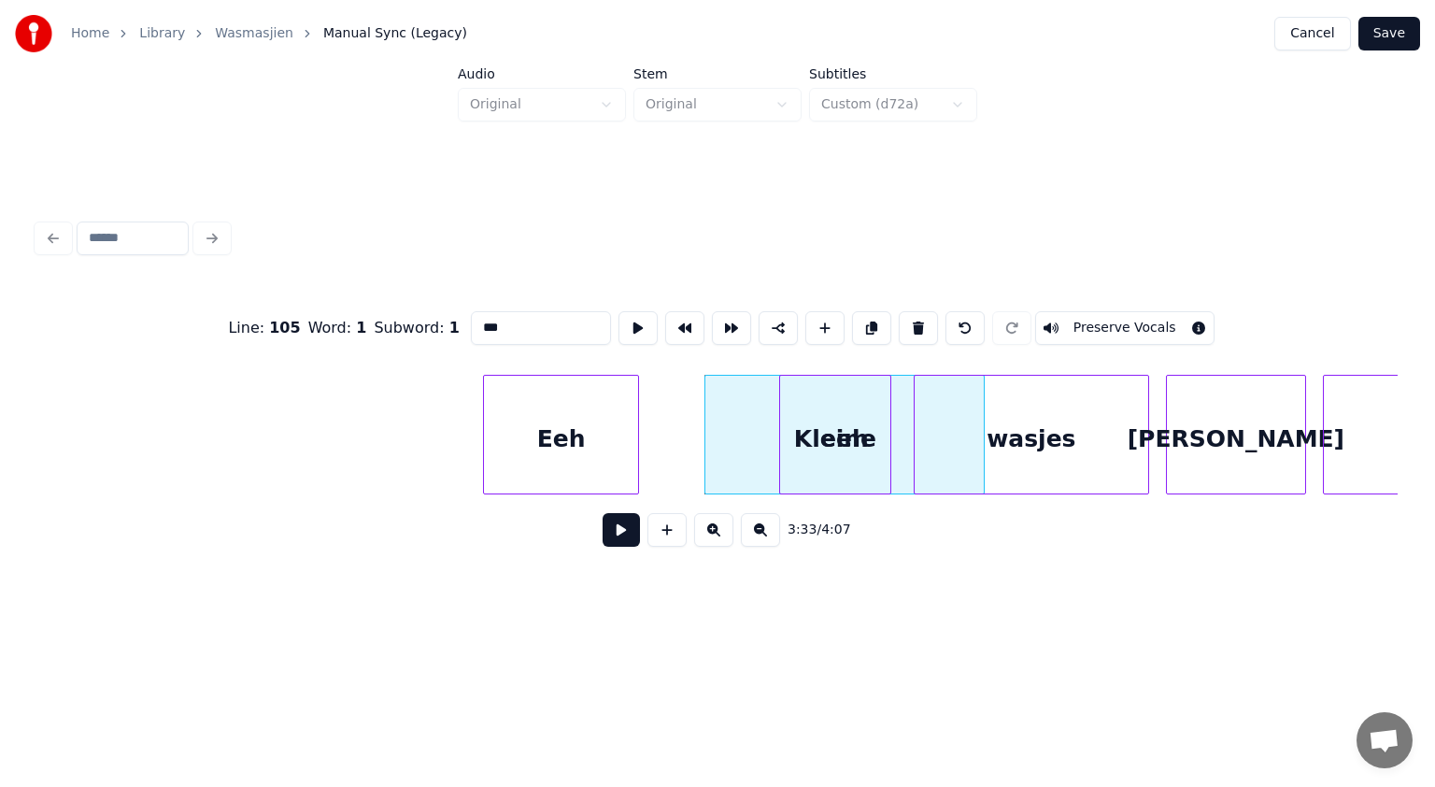
click at [487, 417] on div at bounding box center [487, 435] width 6 height 118
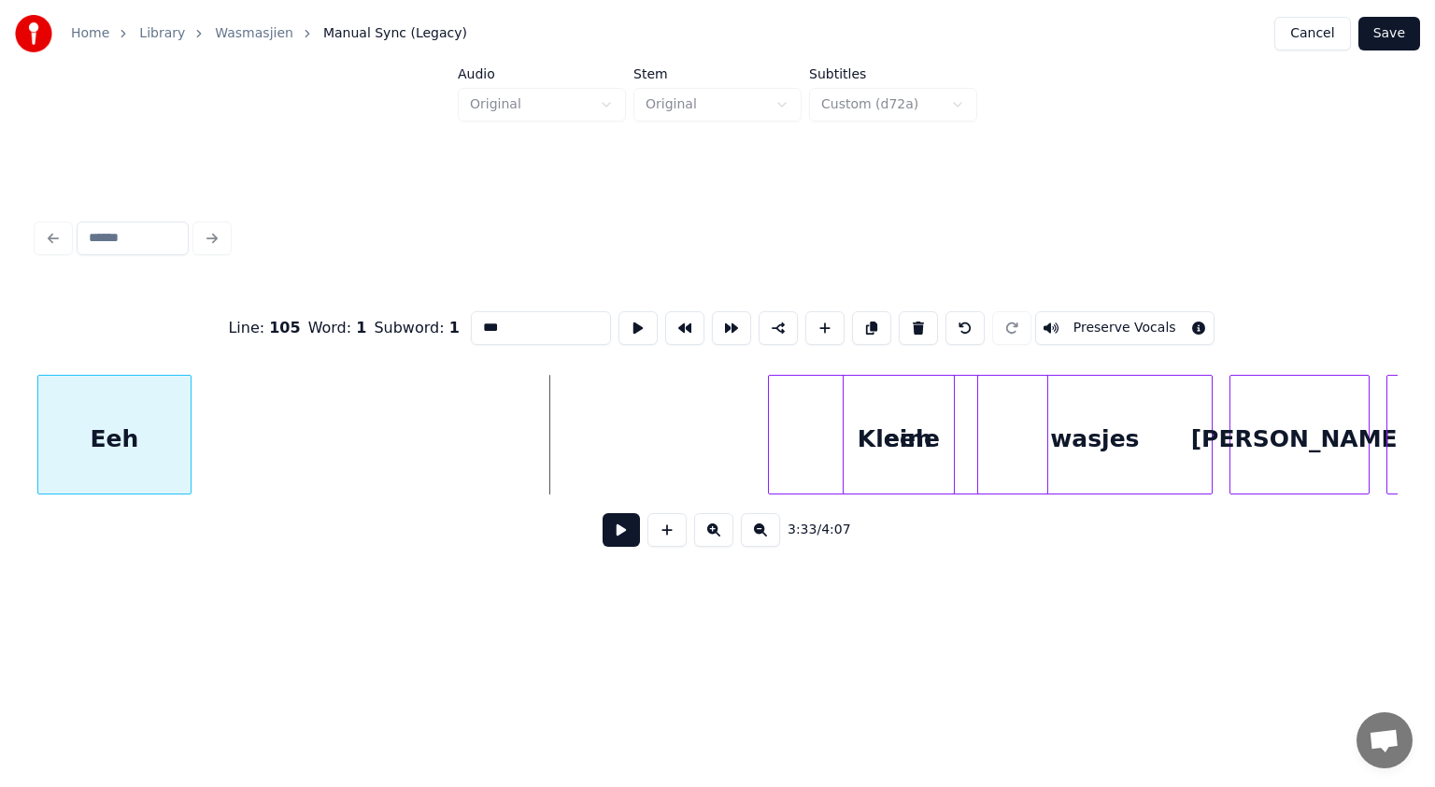
scroll to position [0, 119110]
click at [34, 482] on div "Line : 105 Word : 1 Subword : 1 *** Preserve Vocals 3:33 / 4:07" at bounding box center [717, 388] width 1375 height 370
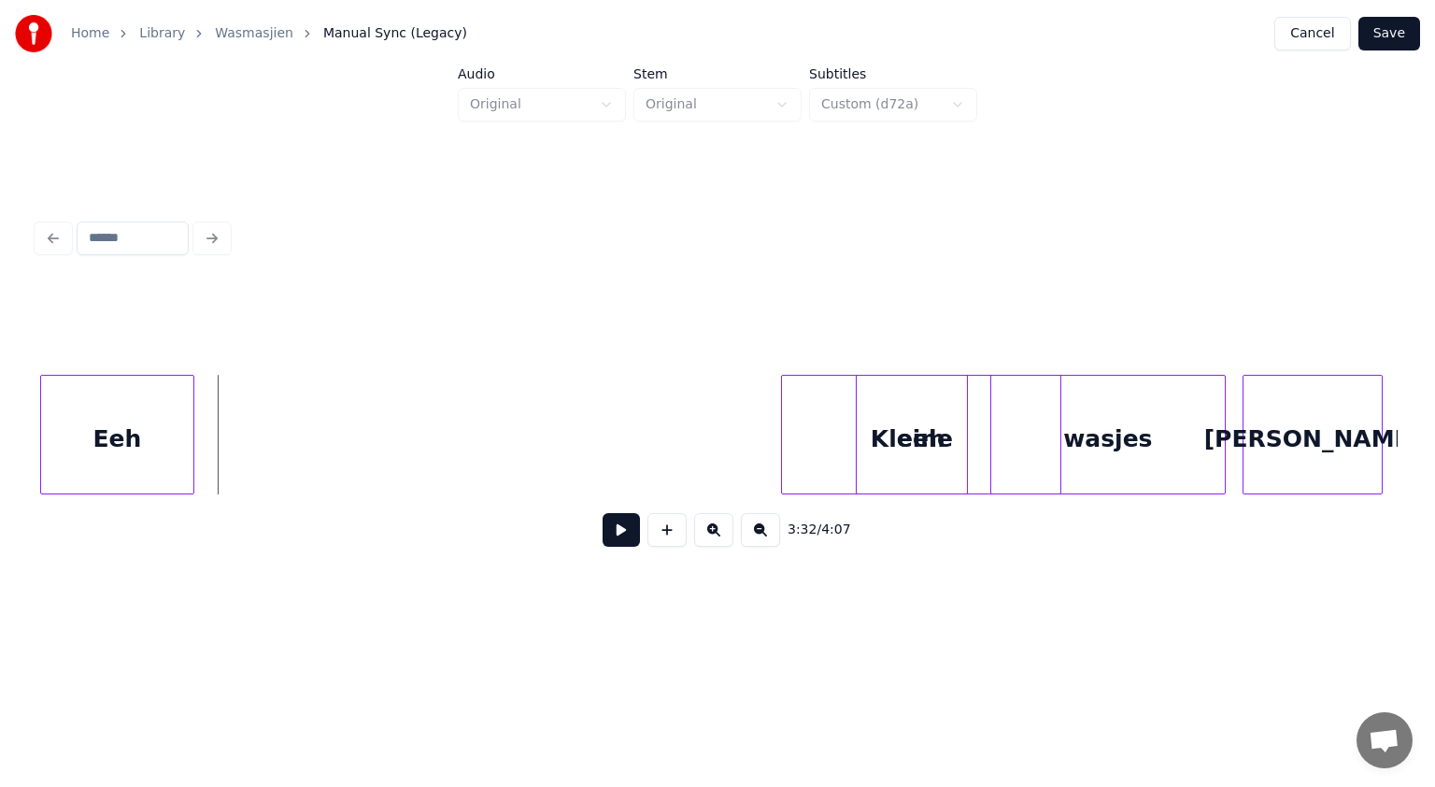
click at [618, 543] on button at bounding box center [621, 530] width 37 height 34
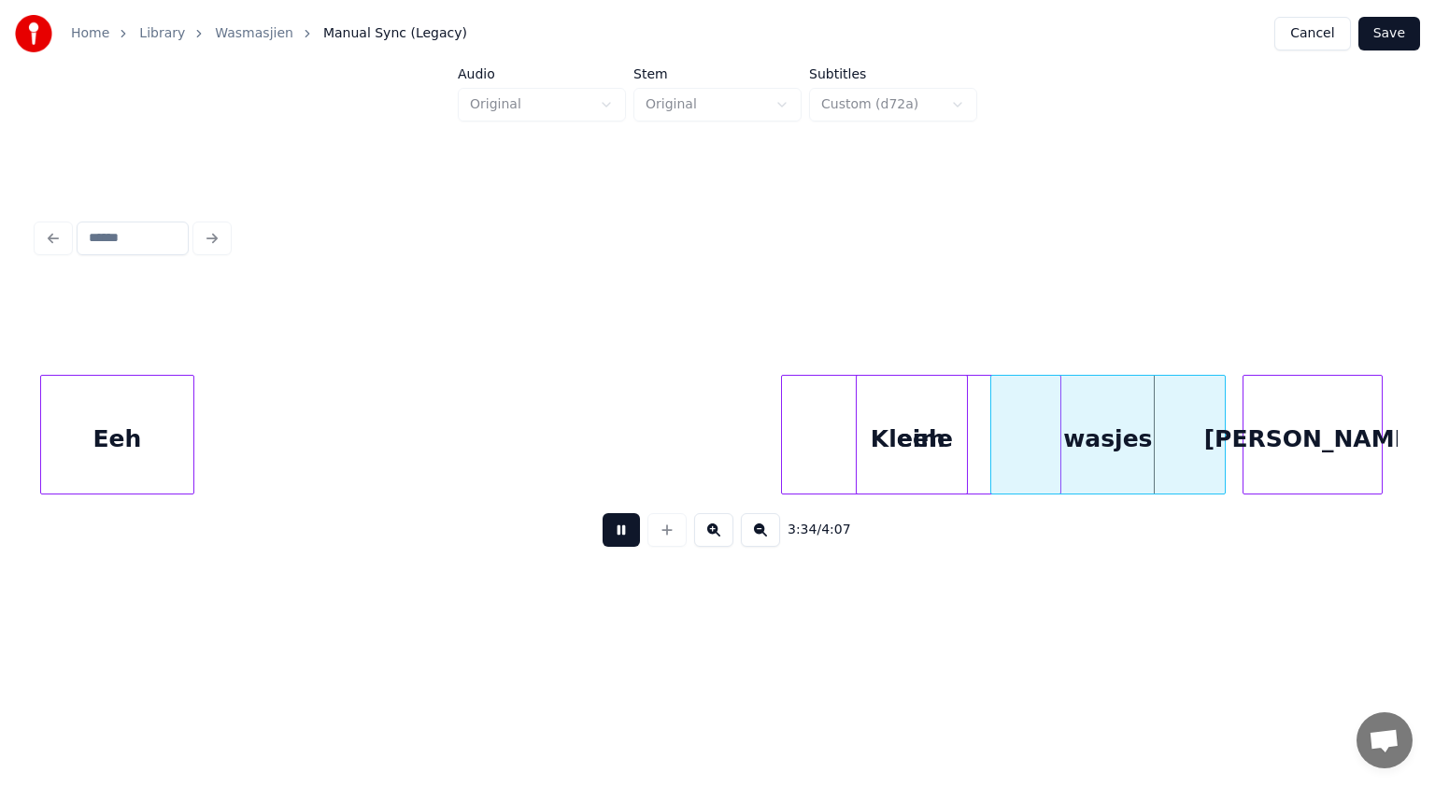
click at [618, 543] on button at bounding box center [621, 530] width 37 height 34
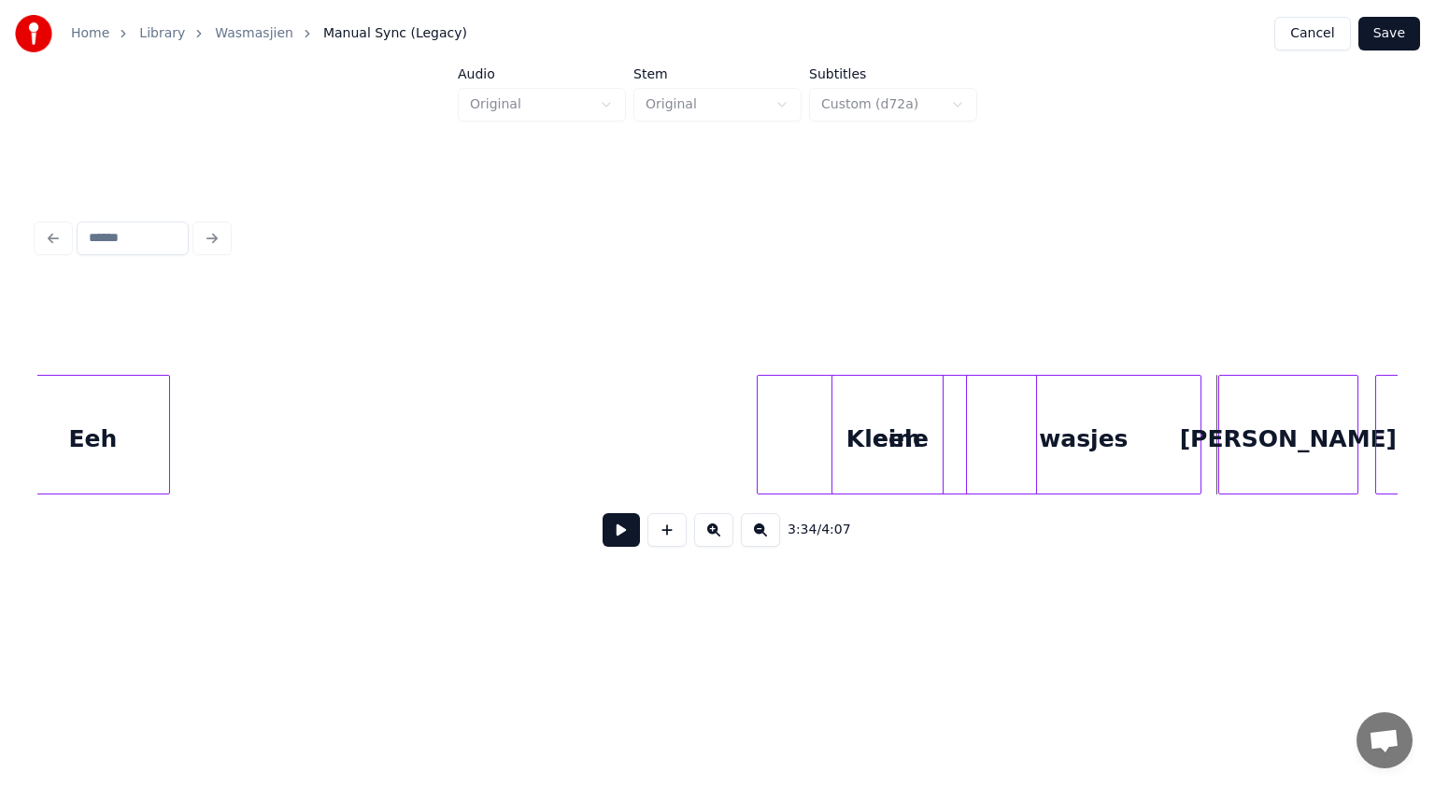
scroll to position [0, 119147]
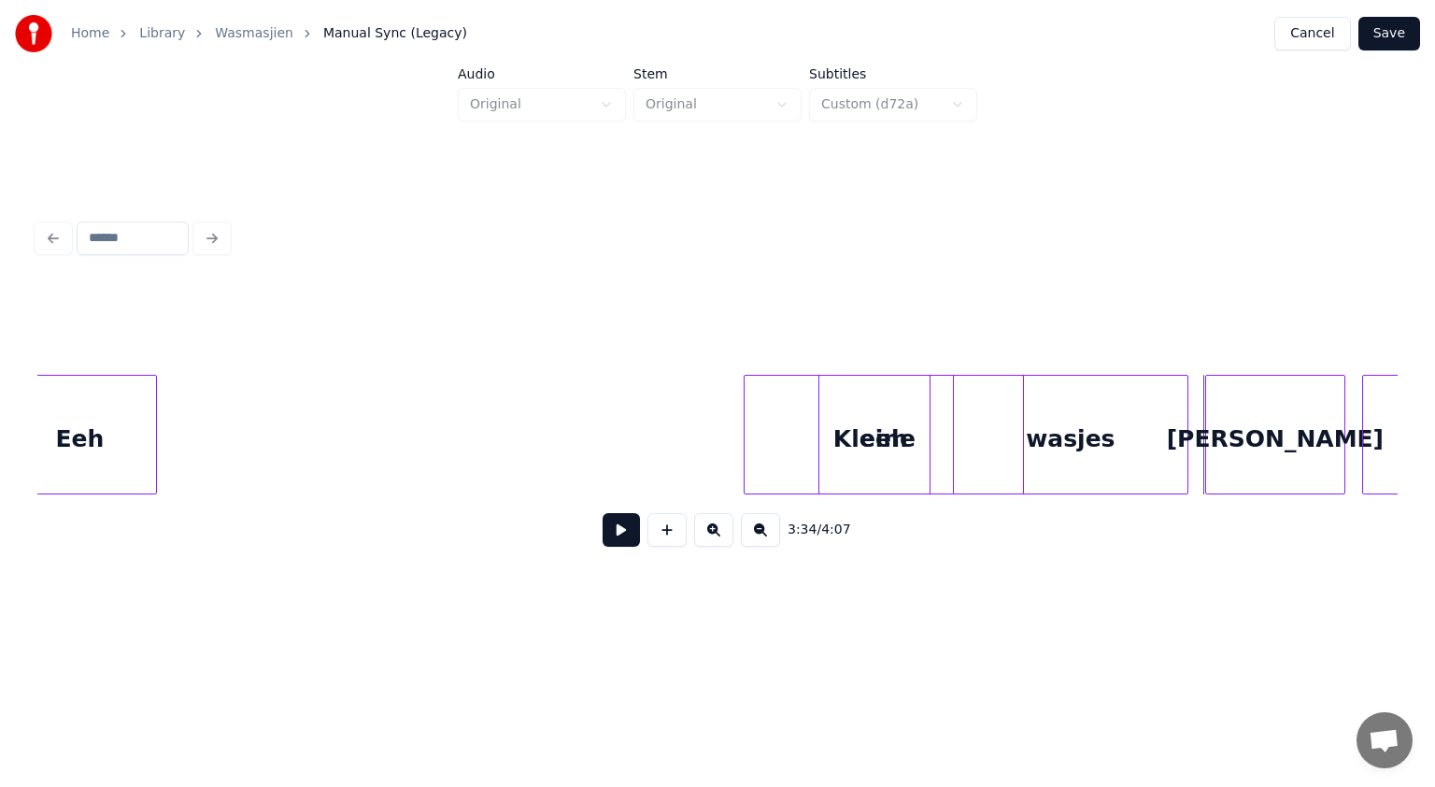
click at [758, 542] on button at bounding box center [760, 530] width 39 height 34
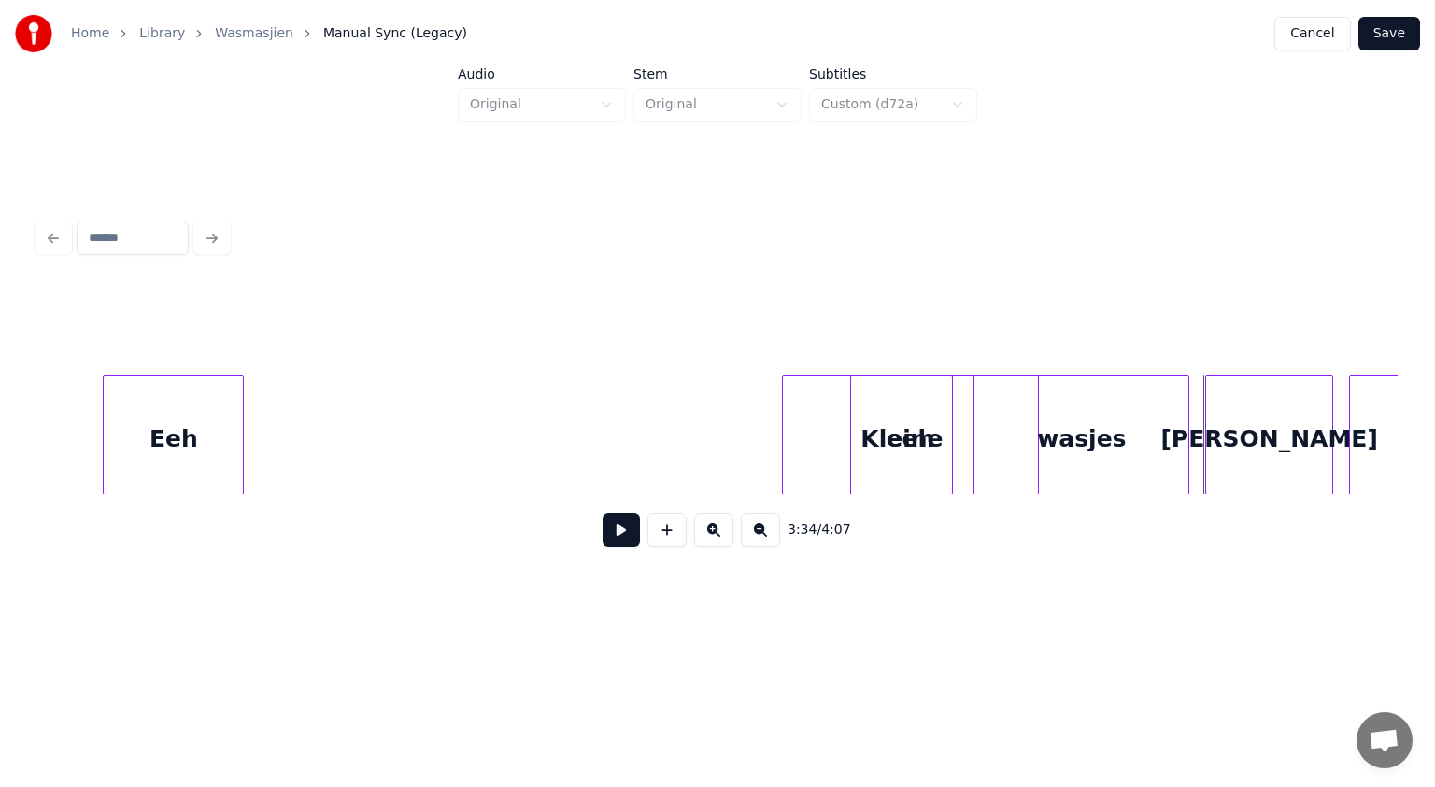
click at [758, 542] on button at bounding box center [760, 530] width 39 height 34
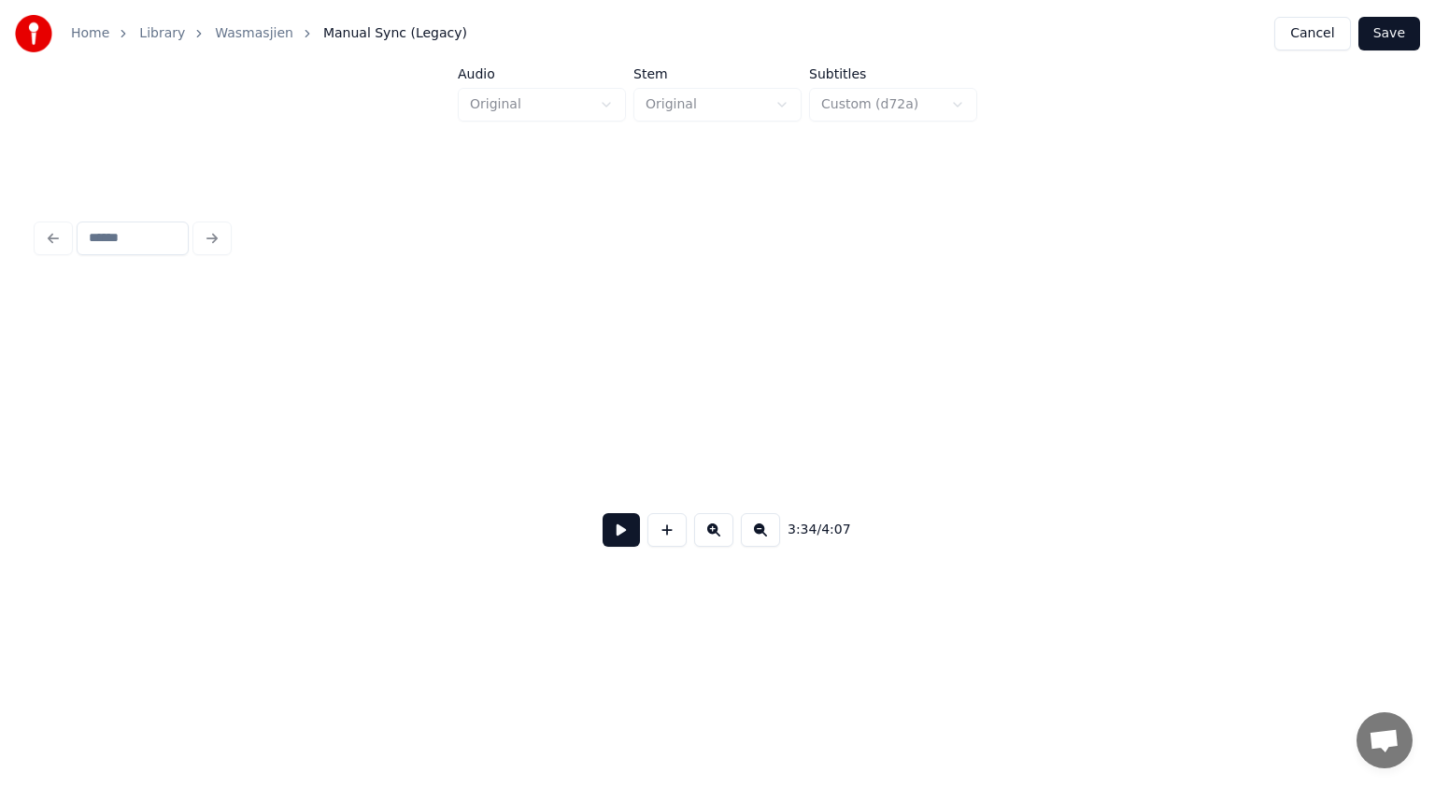
scroll to position [0, 99095]
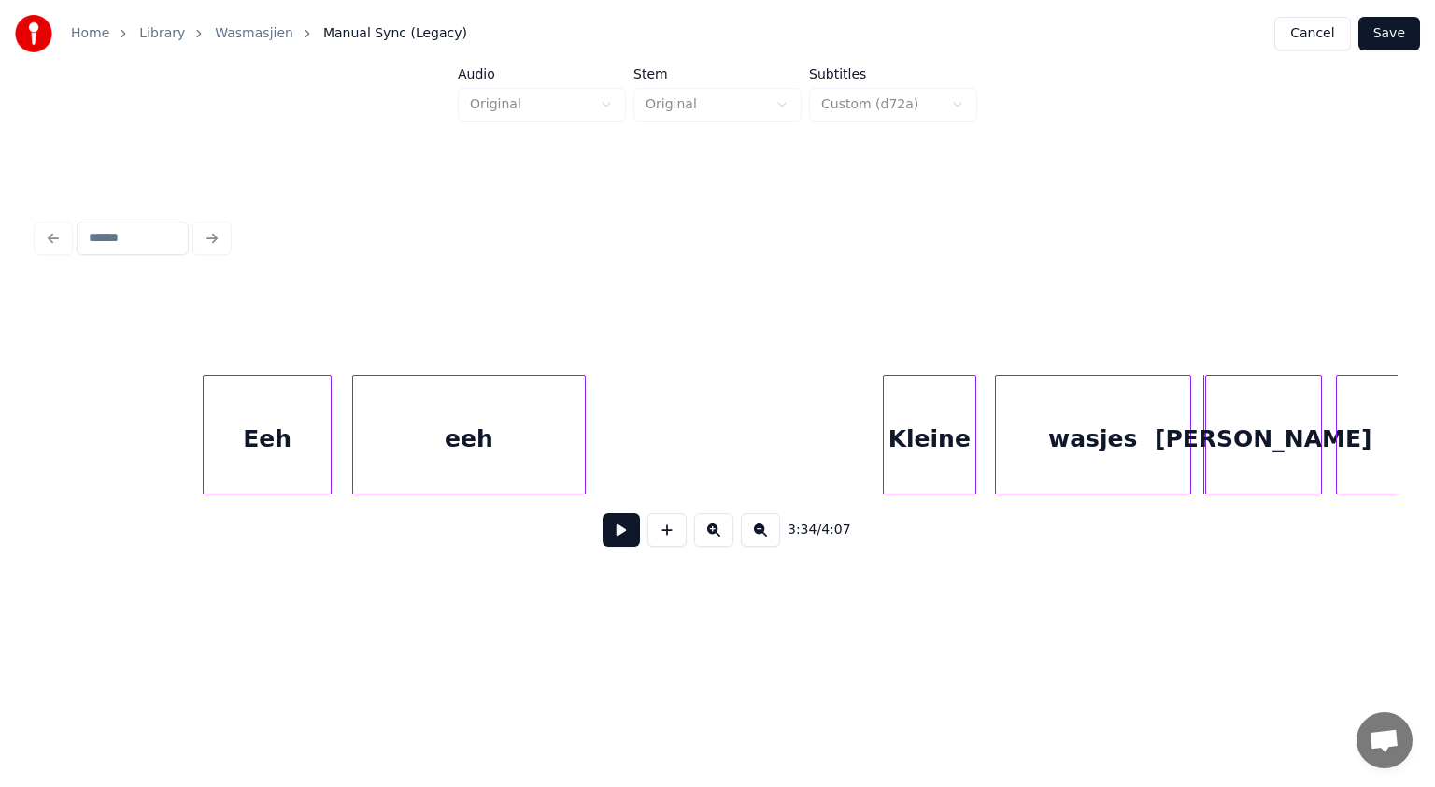
click at [377, 462] on div "eeh" at bounding box center [469, 439] width 232 height 127
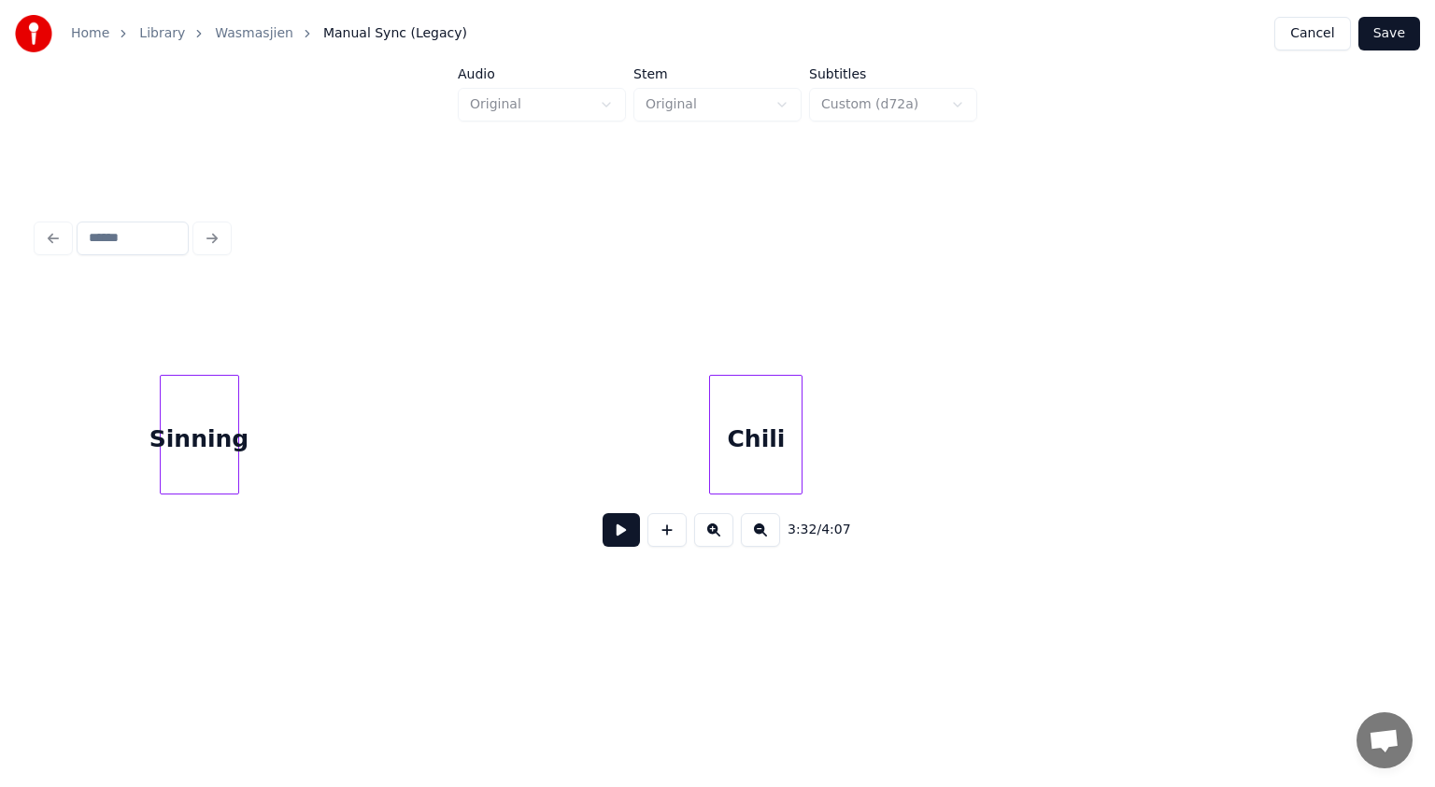
scroll to position [0, 97650]
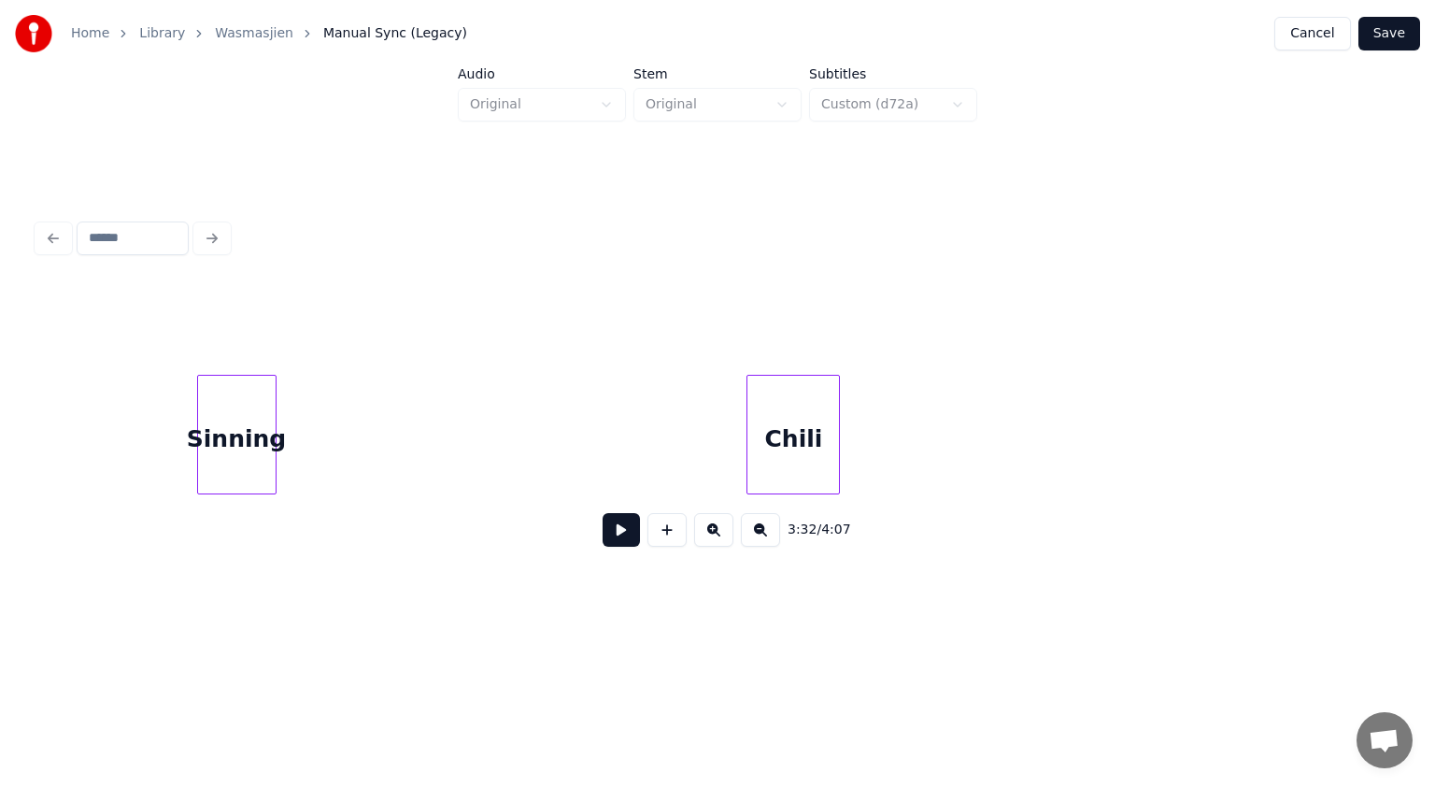
click at [611, 533] on button at bounding box center [621, 530] width 37 height 34
click at [229, 437] on div "Sinning" at bounding box center [237, 439] width 78 height 127
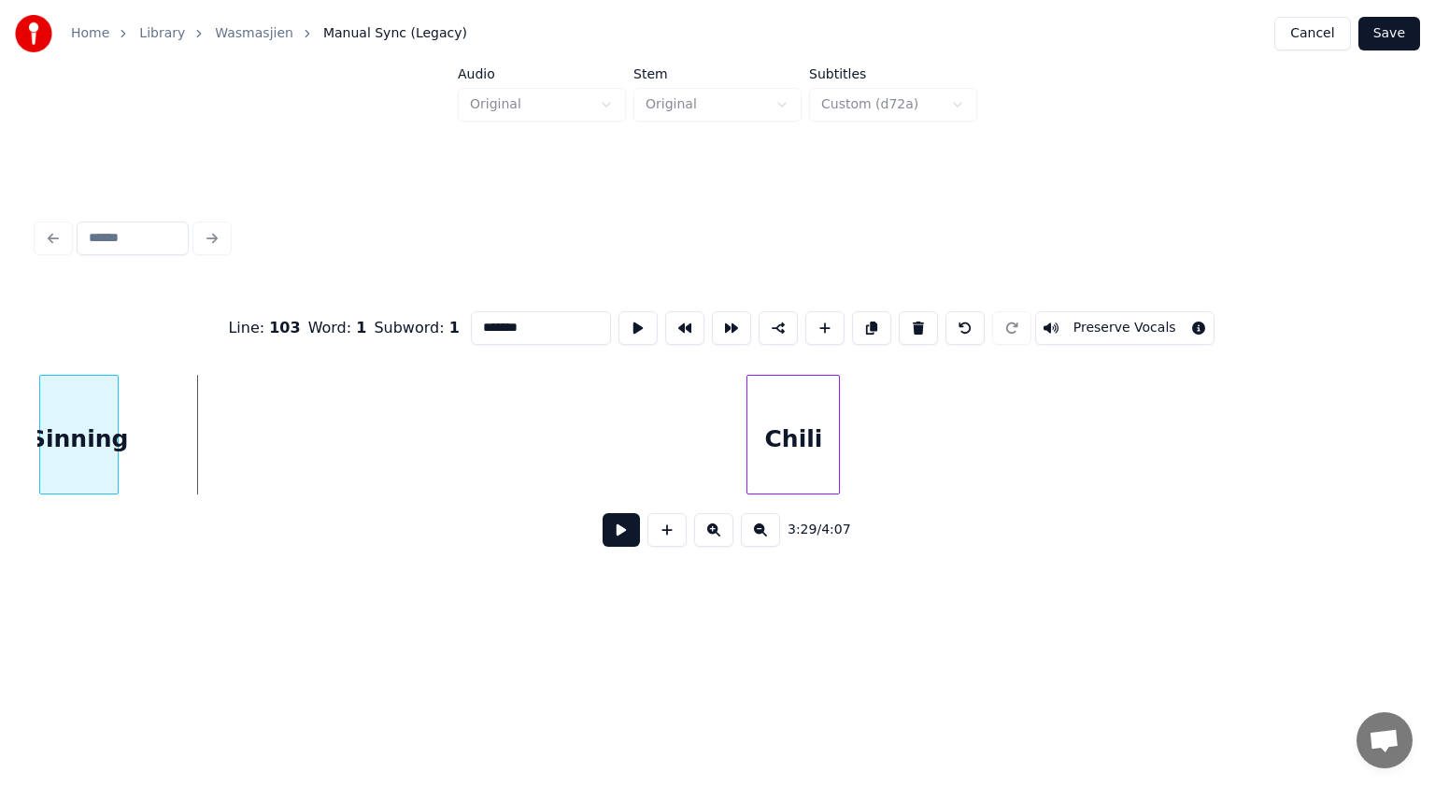
scroll to position [0, 97642]
click at [63, 439] on div "Sinning" at bounding box center [78, 439] width 78 height 127
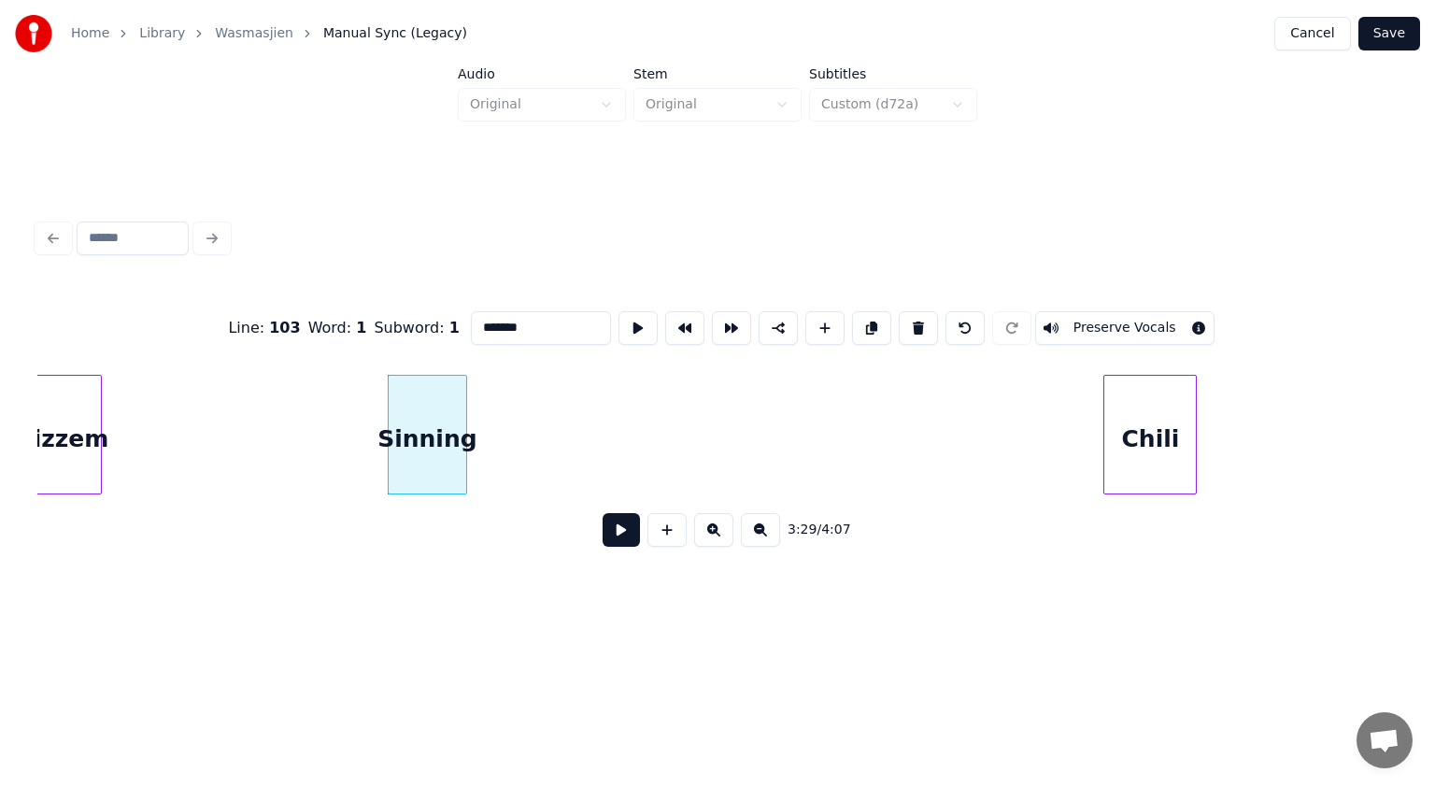
scroll to position [0, 97218]
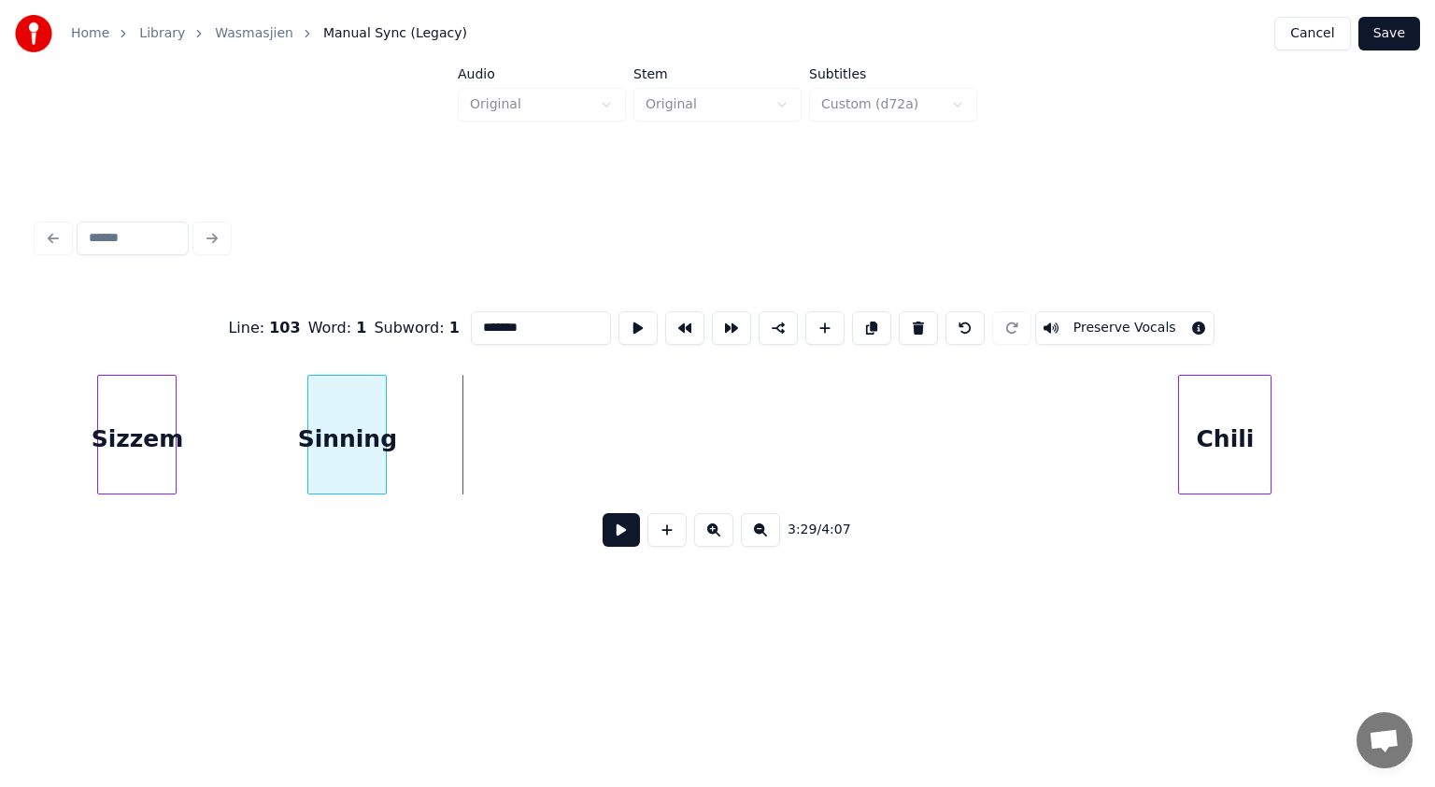
click at [308, 438] on div "Sinning" at bounding box center [347, 439] width 78 height 127
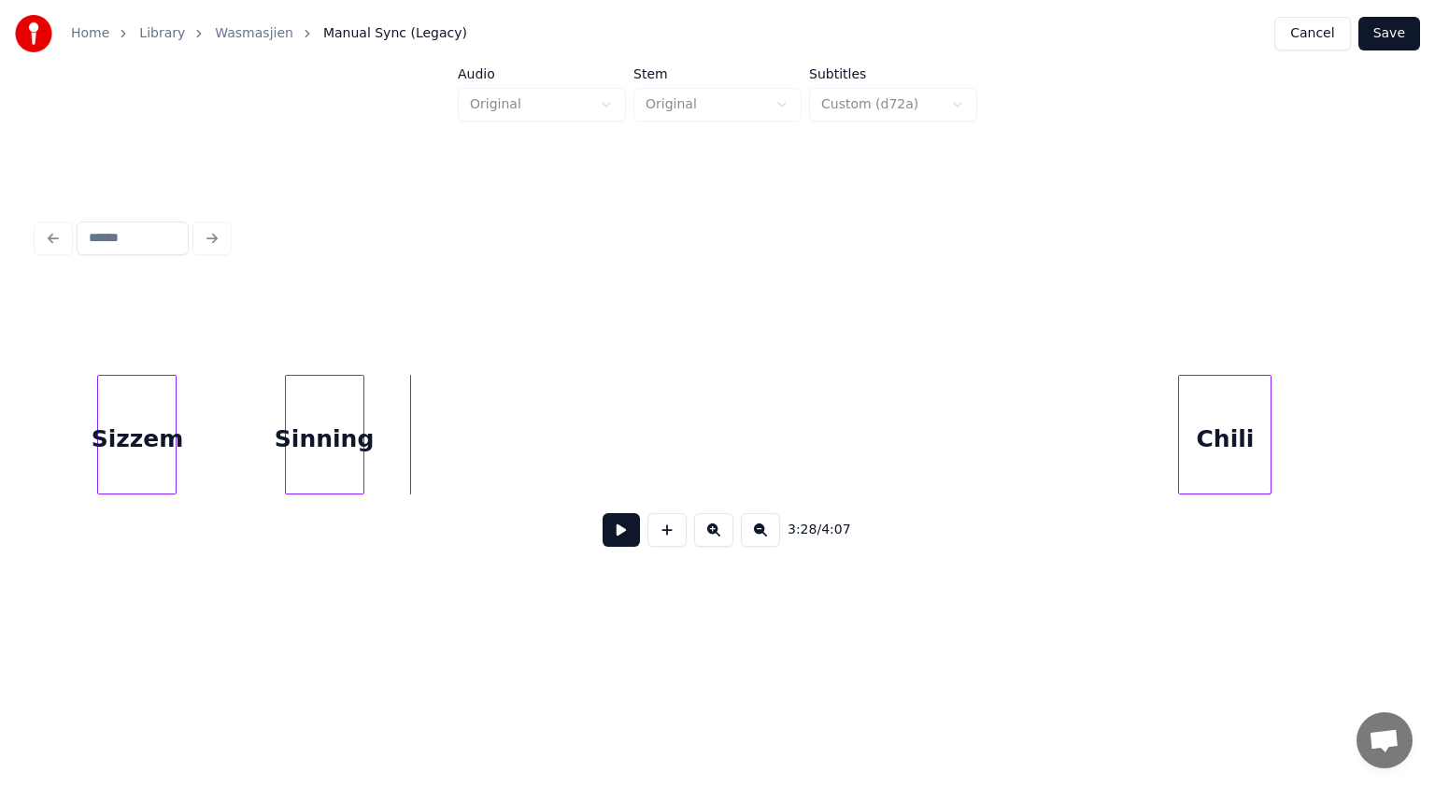
click at [619, 540] on button at bounding box center [621, 530] width 37 height 34
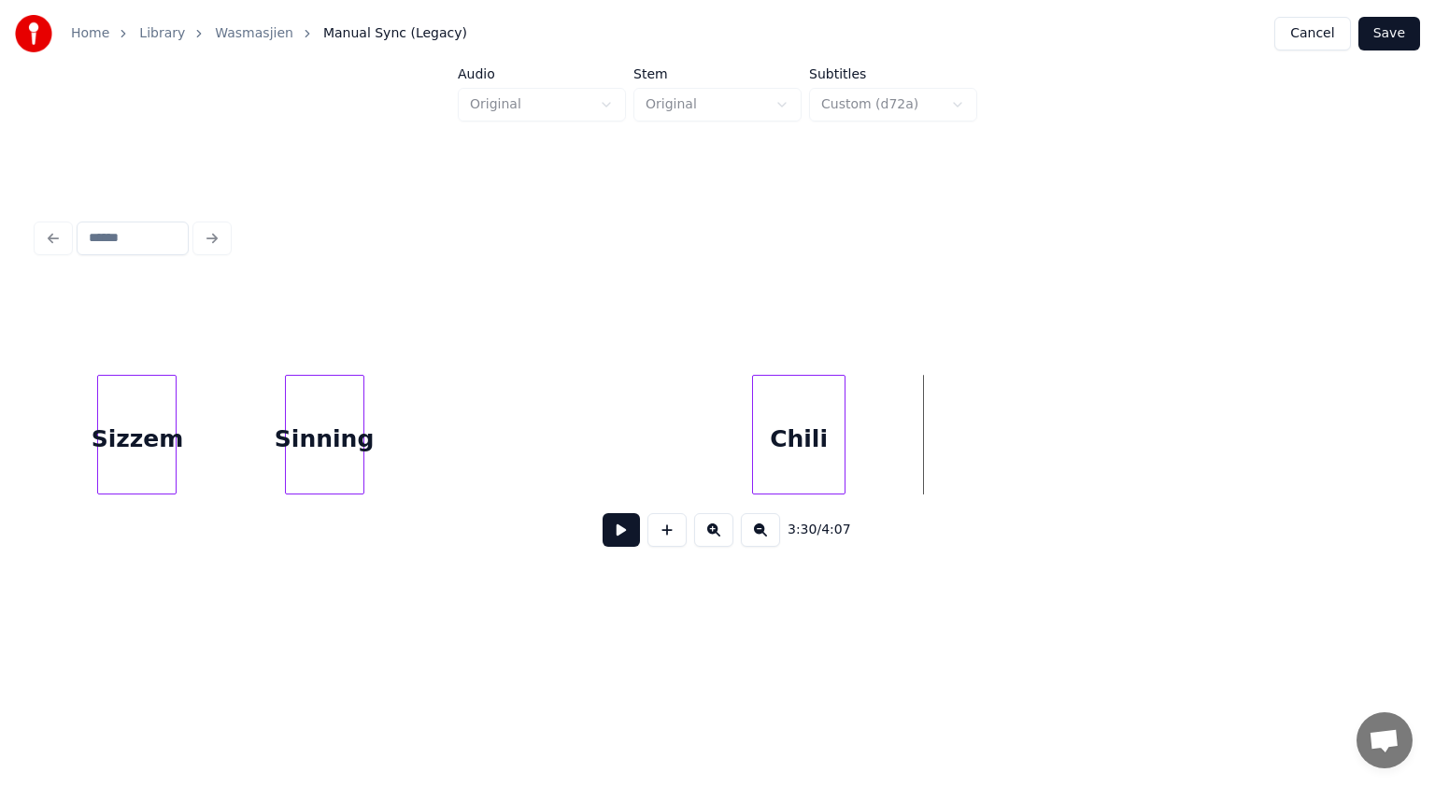
click at [822, 425] on div "Chili" at bounding box center [799, 439] width 92 height 127
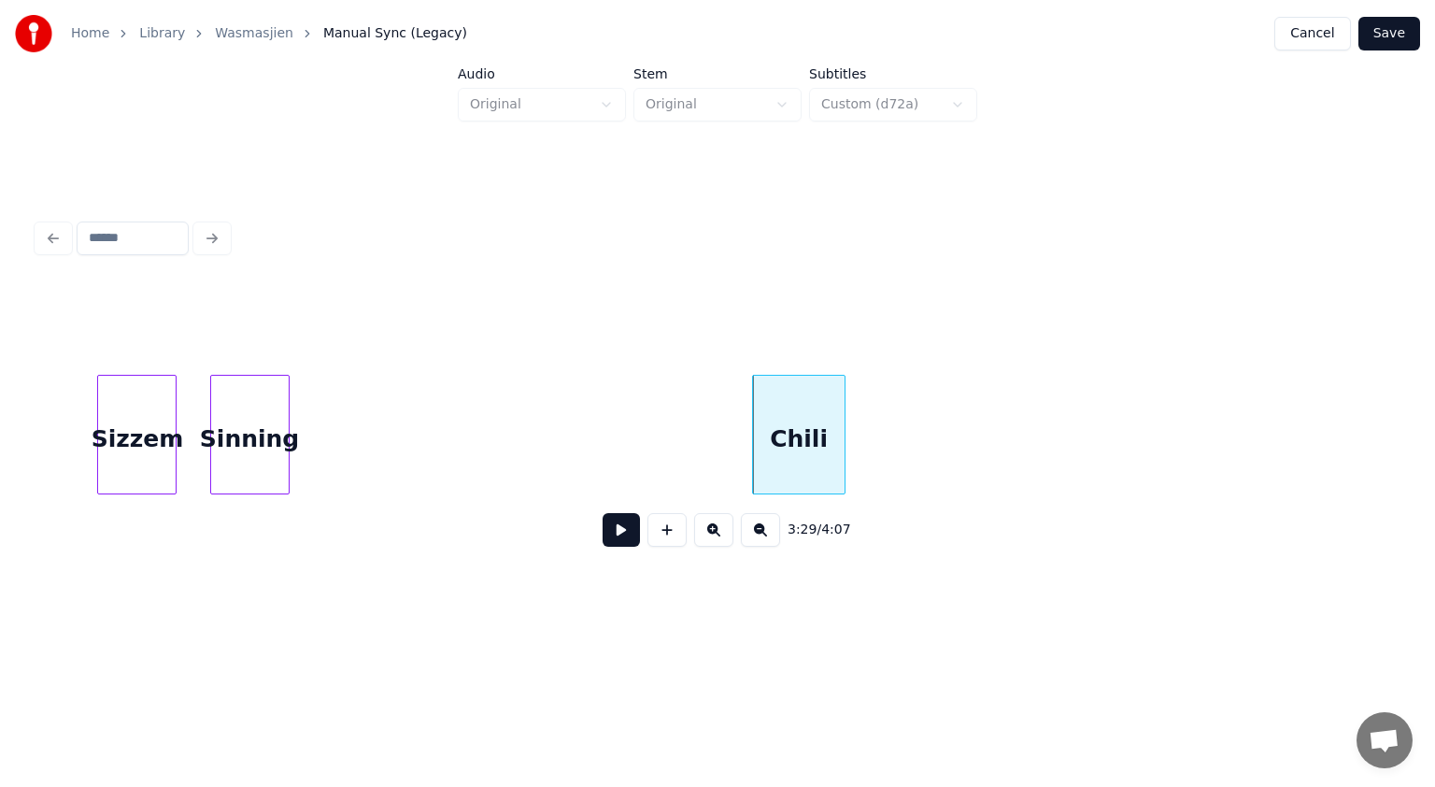
click at [235, 387] on div "Sinning" at bounding box center [250, 439] width 78 height 127
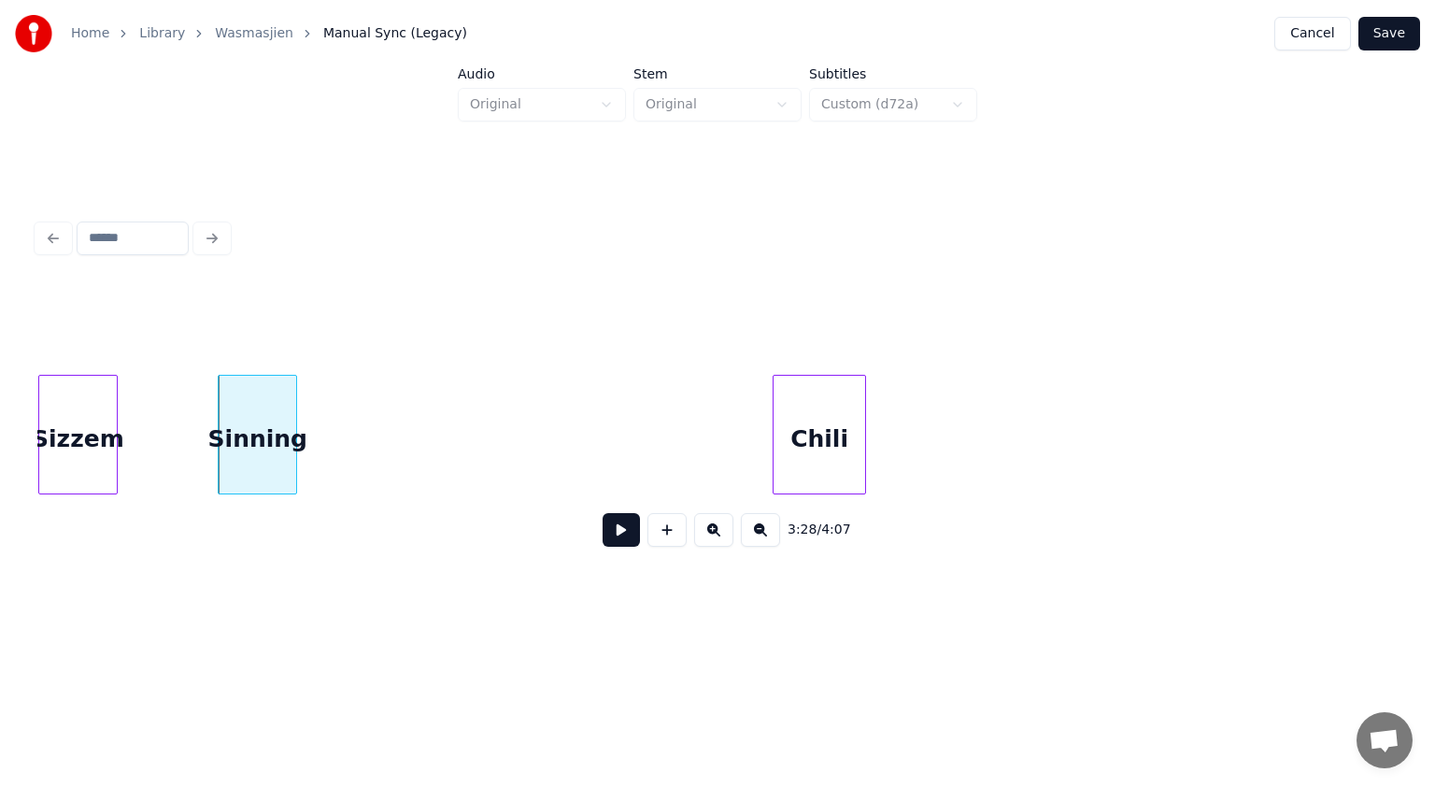
scroll to position [0, 97173]
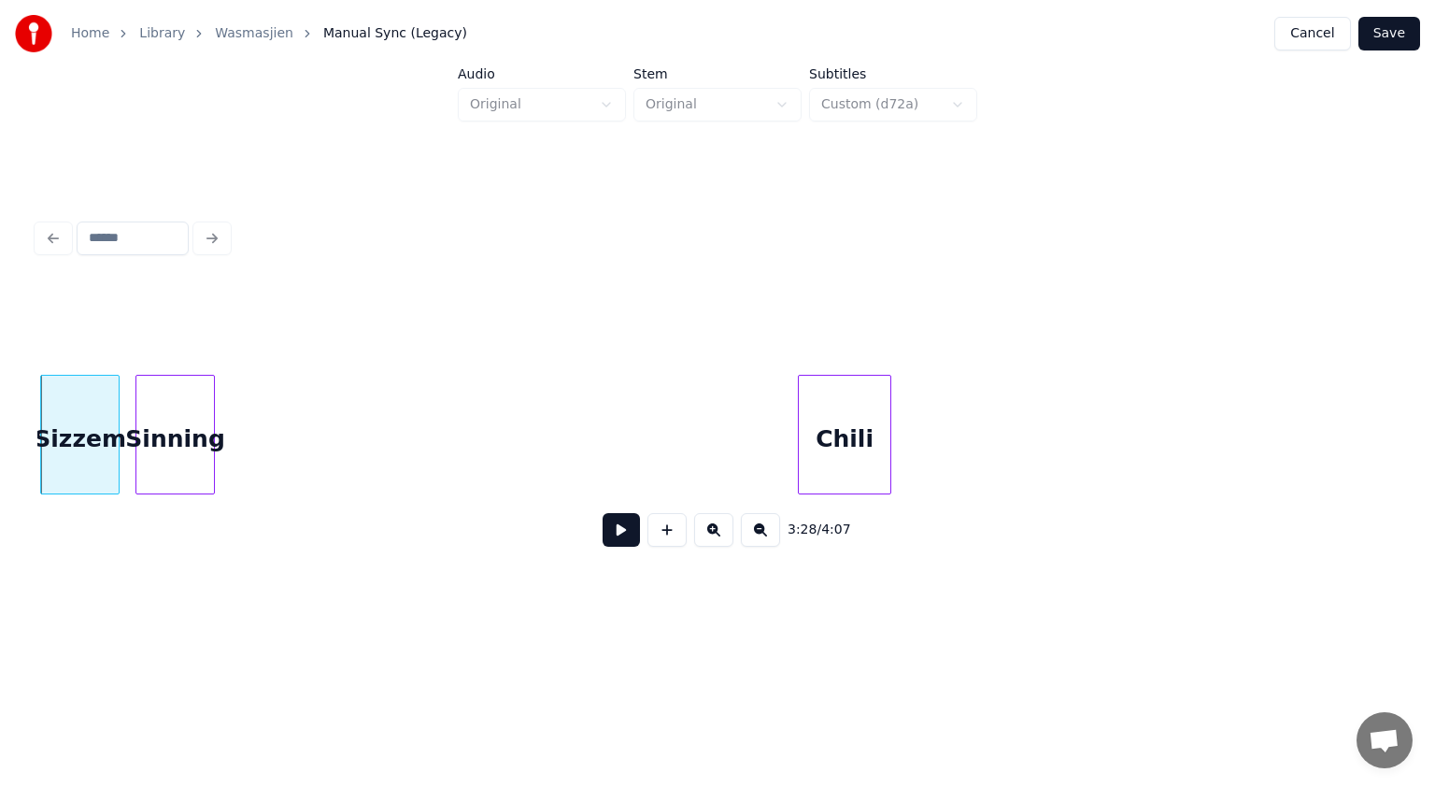
click at [200, 417] on div "Sinning" at bounding box center [175, 439] width 78 height 127
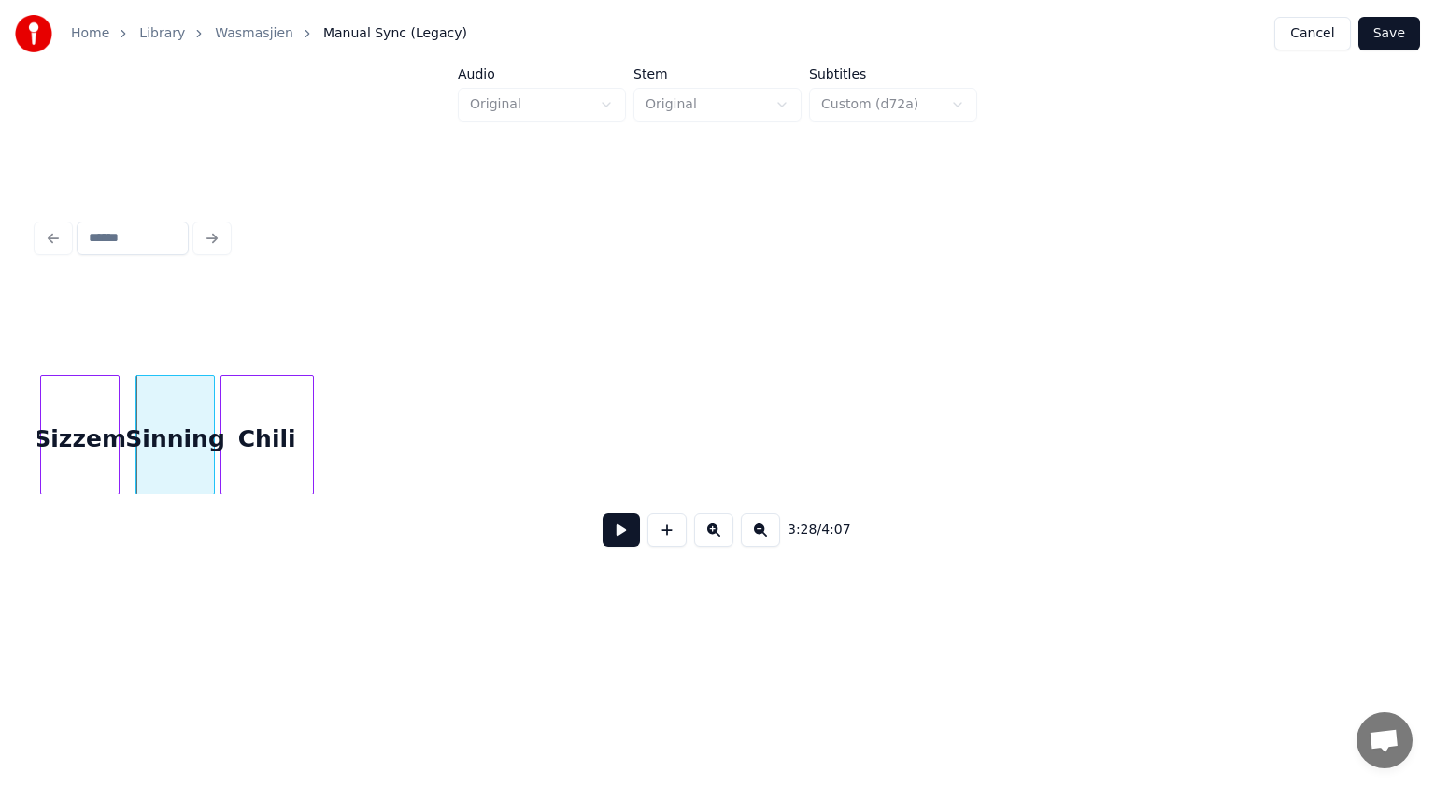
click at [269, 402] on div "Chili" at bounding box center [267, 439] width 92 height 127
click at [756, 534] on button at bounding box center [760, 530] width 39 height 34
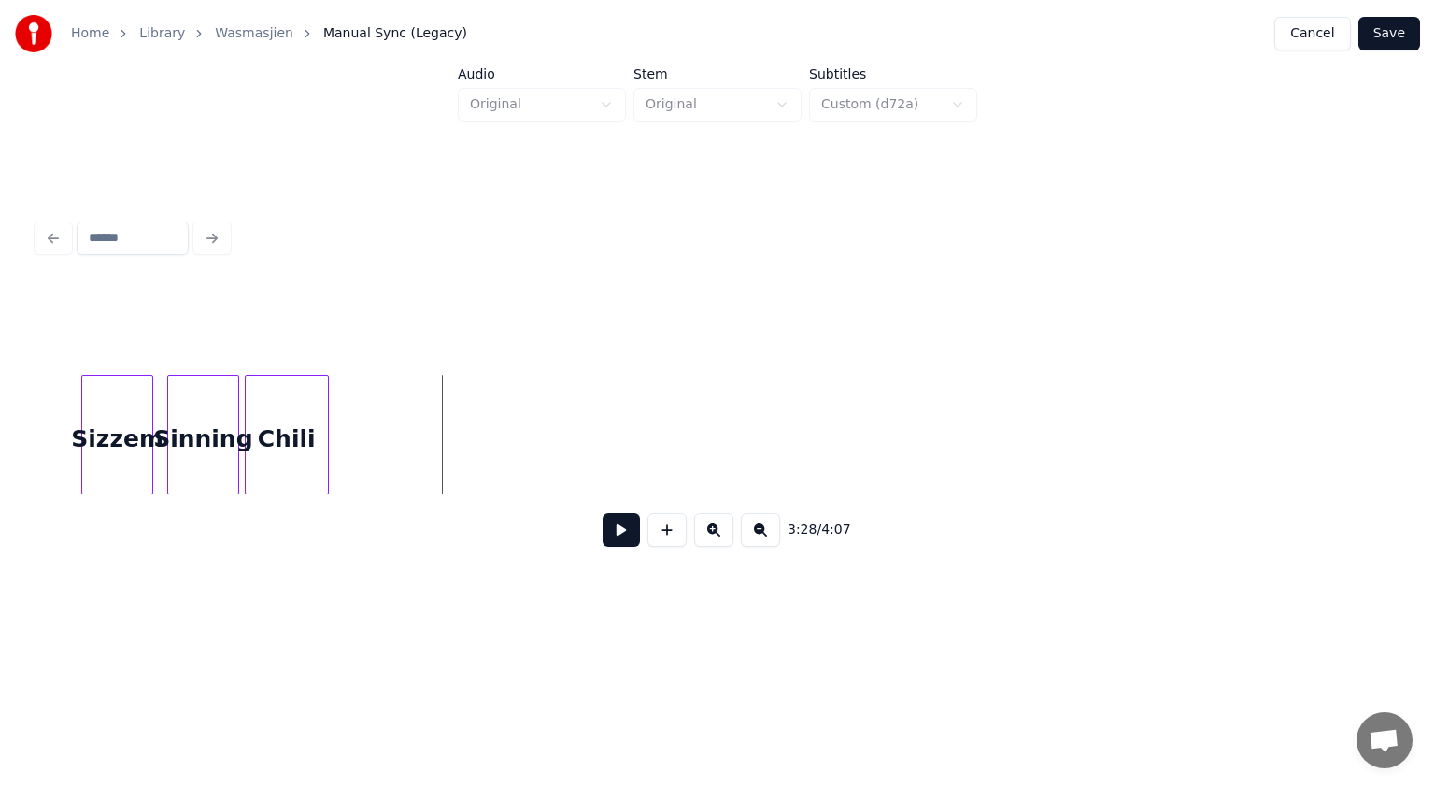
click at [756, 534] on button at bounding box center [760, 530] width 39 height 34
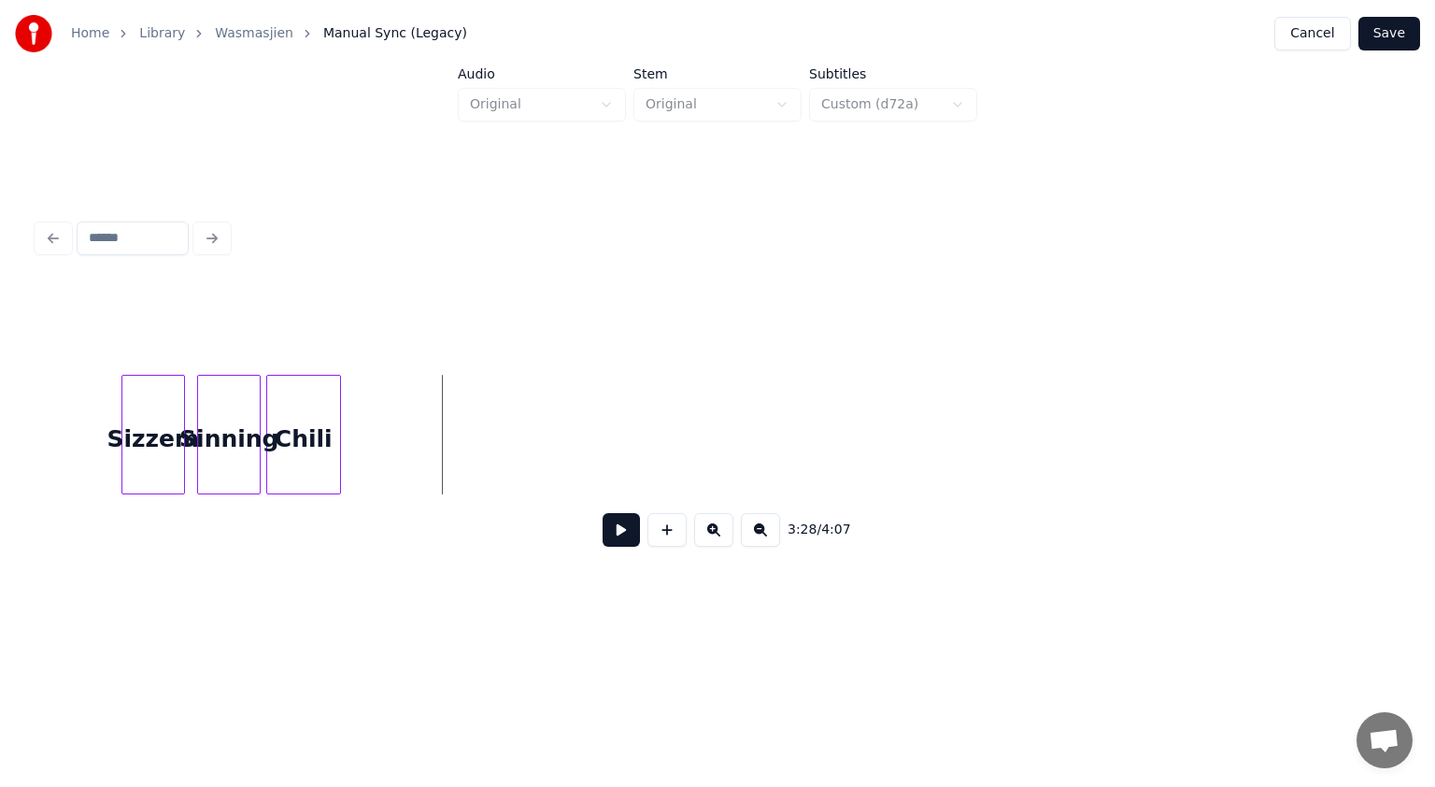
click at [756, 534] on button at bounding box center [760, 530] width 39 height 34
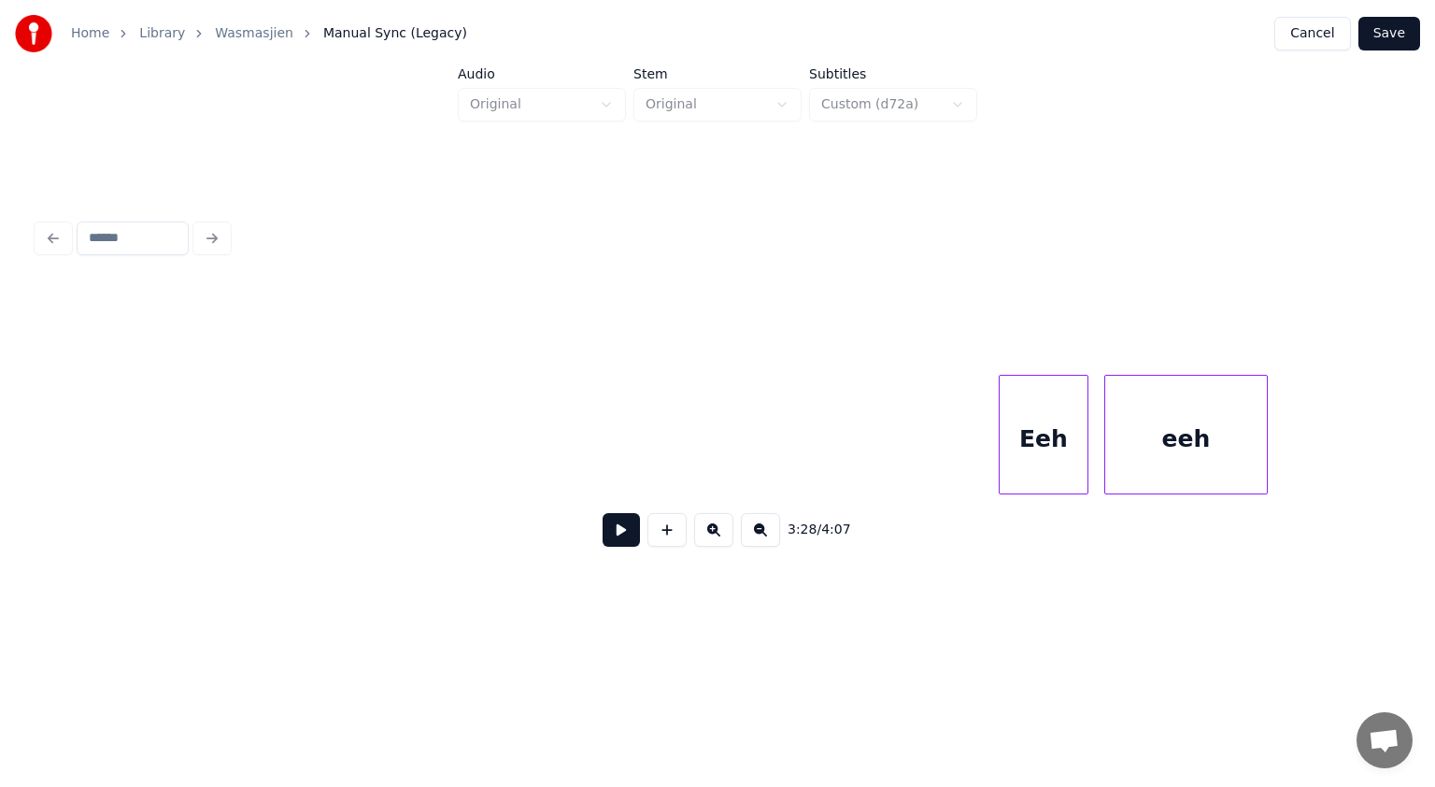
scroll to position [0, 68534]
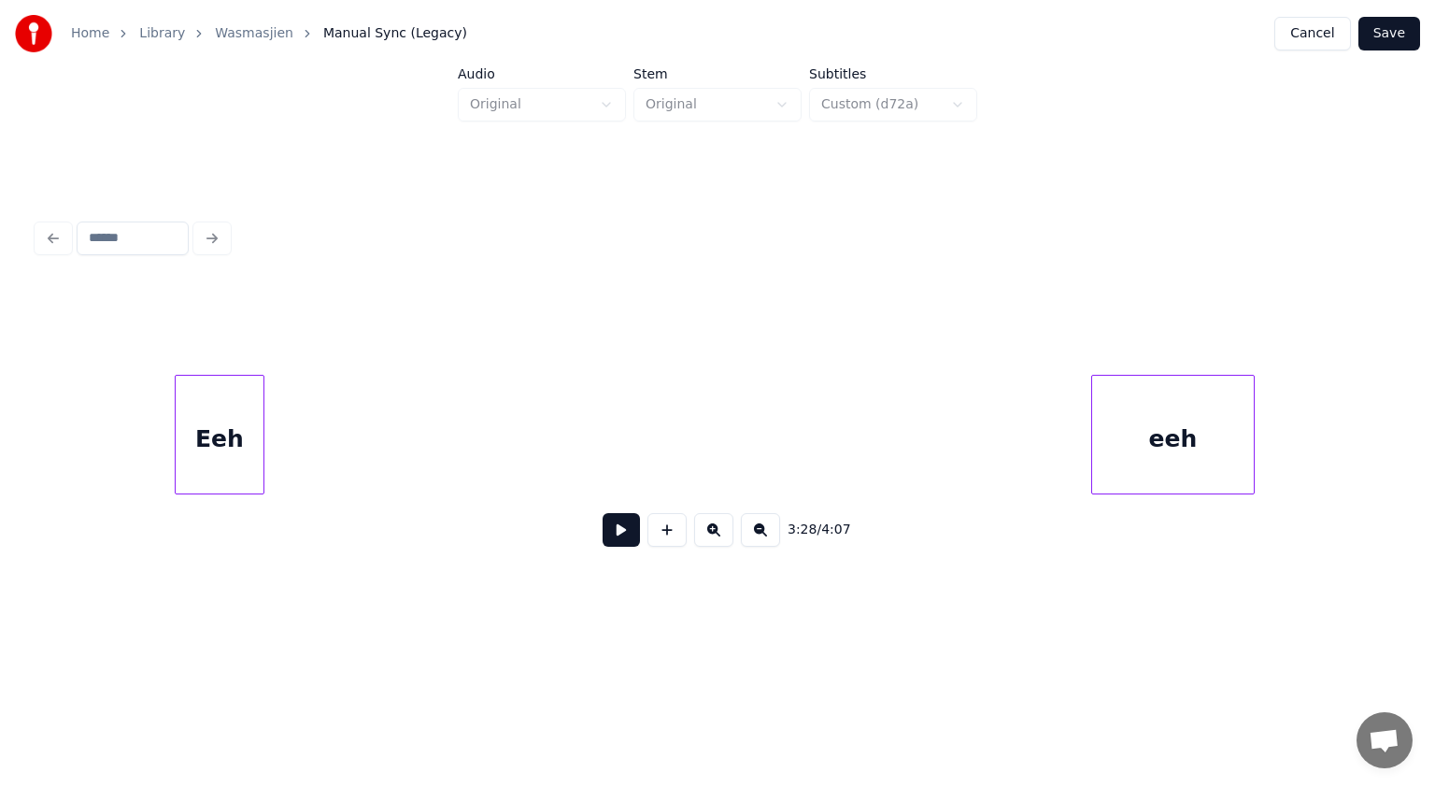
click at [240, 411] on div "Eeh" at bounding box center [220, 439] width 88 height 127
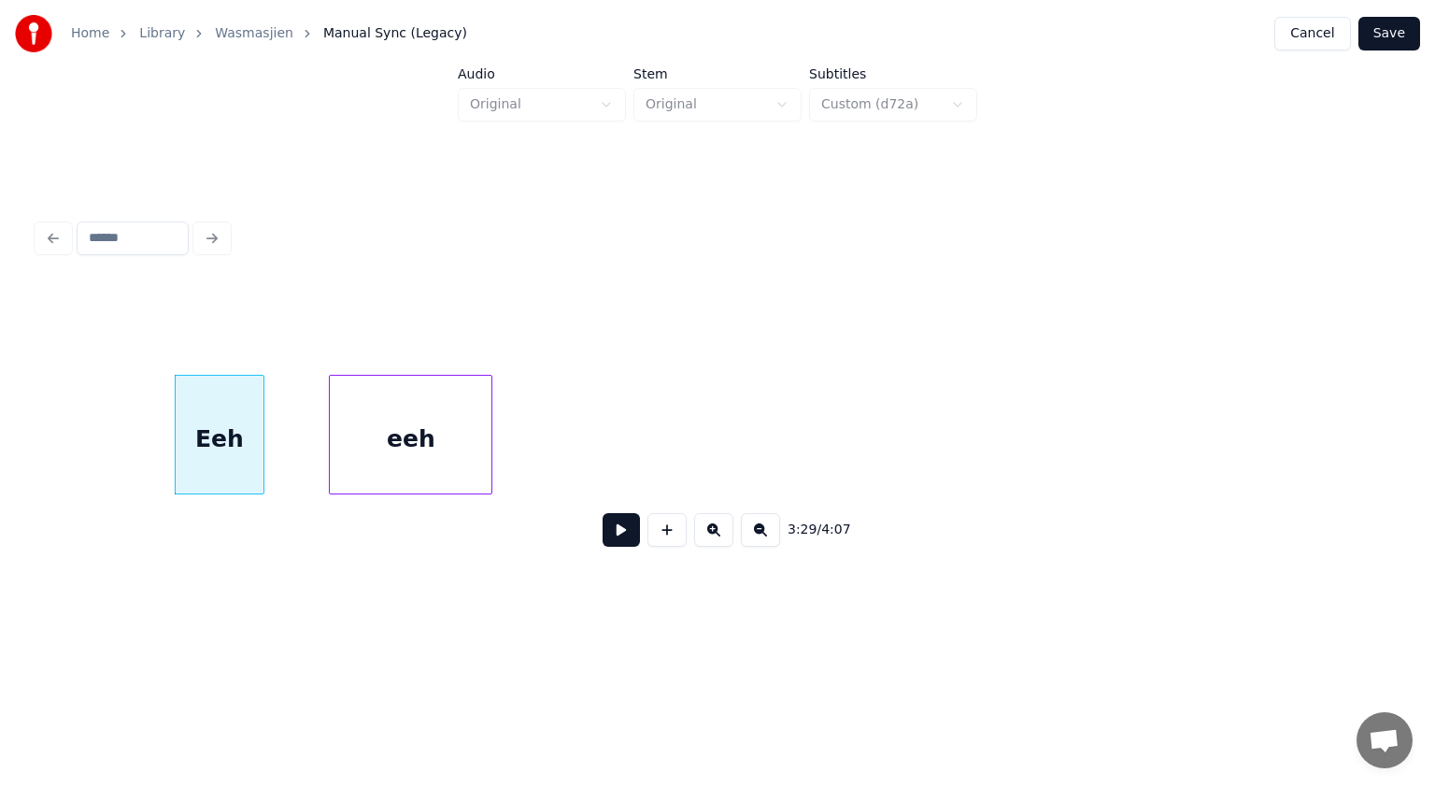
click at [364, 433] on div "eeh" at bounding box center [411, 439] width 162 height 127
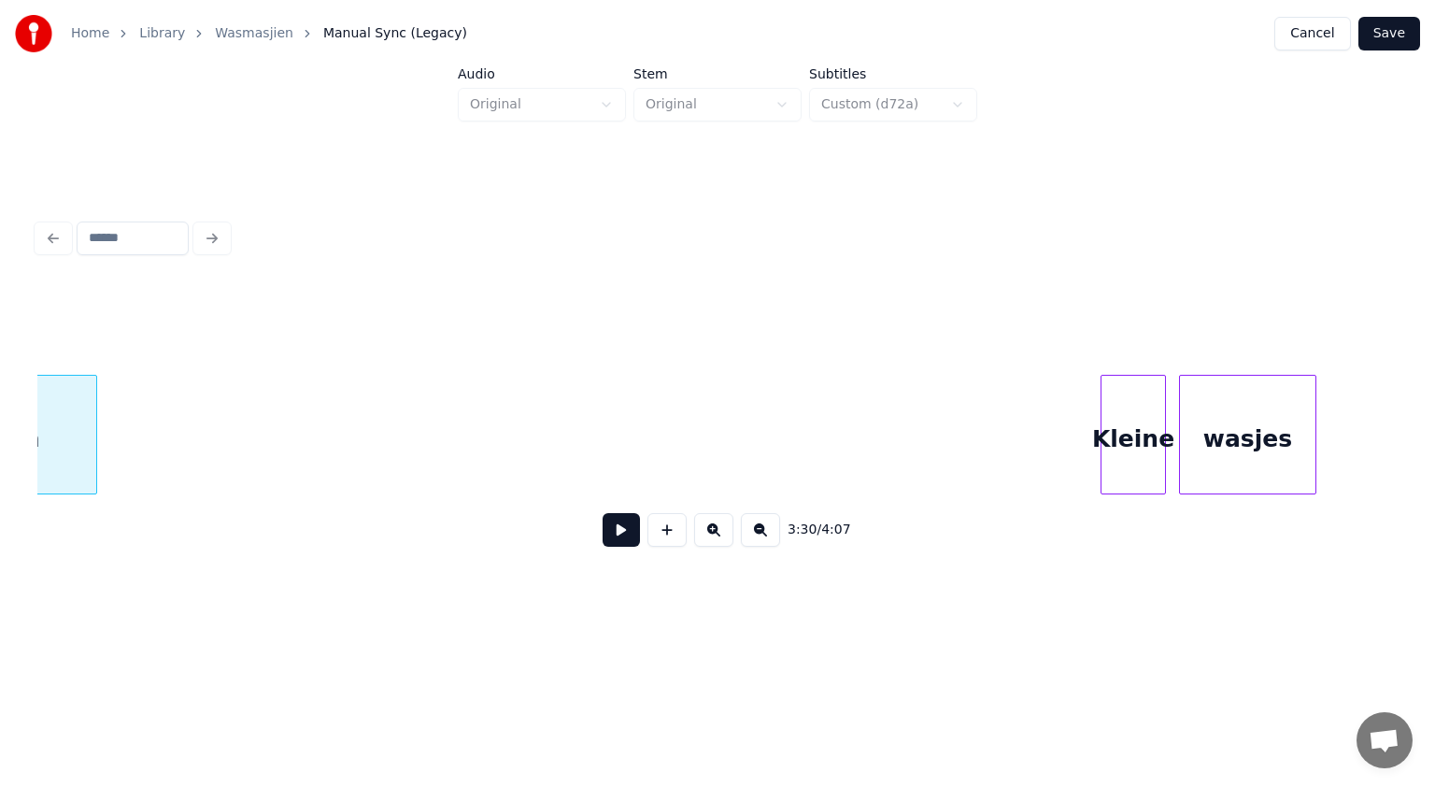
scroll to position [0, 68944]
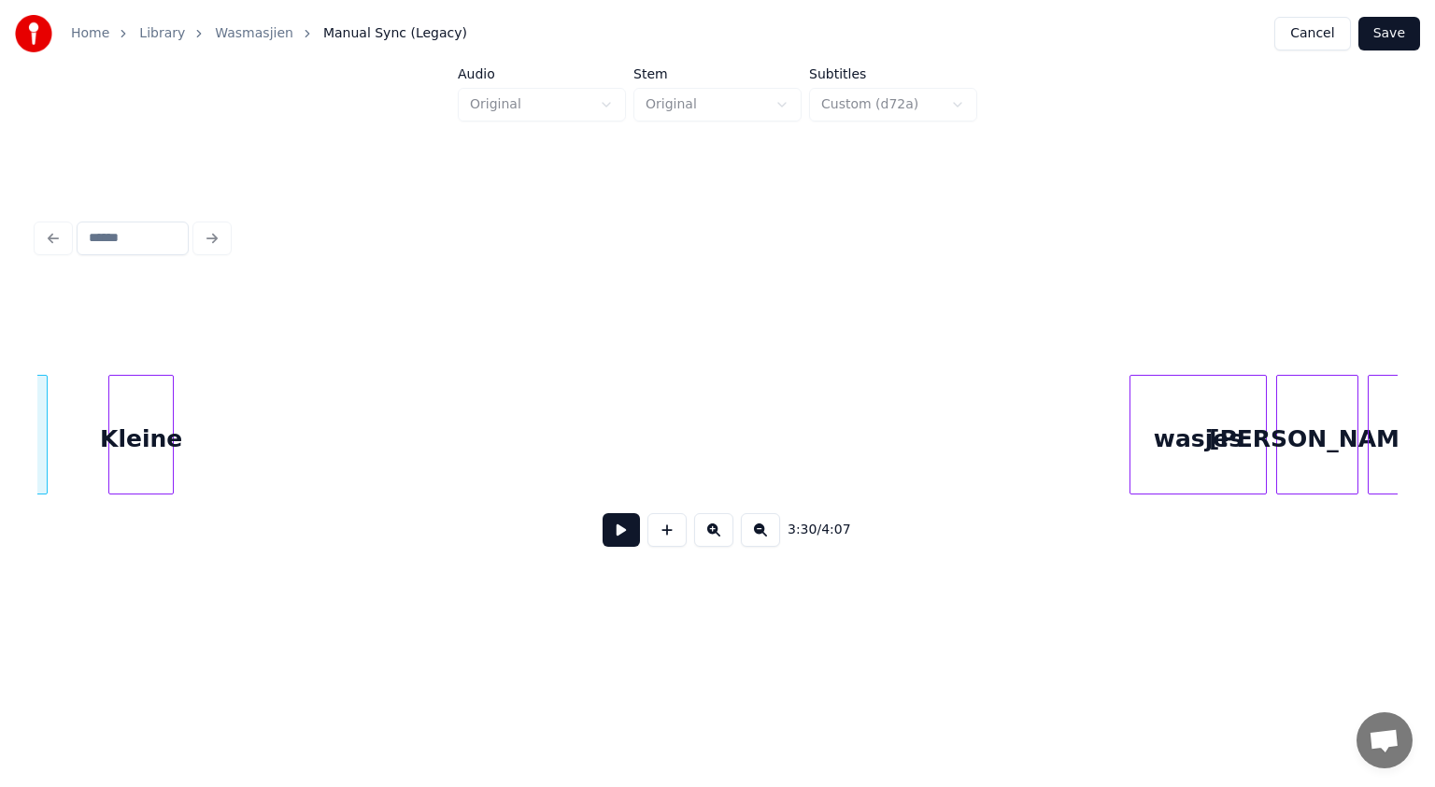
click at [140, 418] on div "Kleine" at bounding box center [141, 439] width 64 height 127
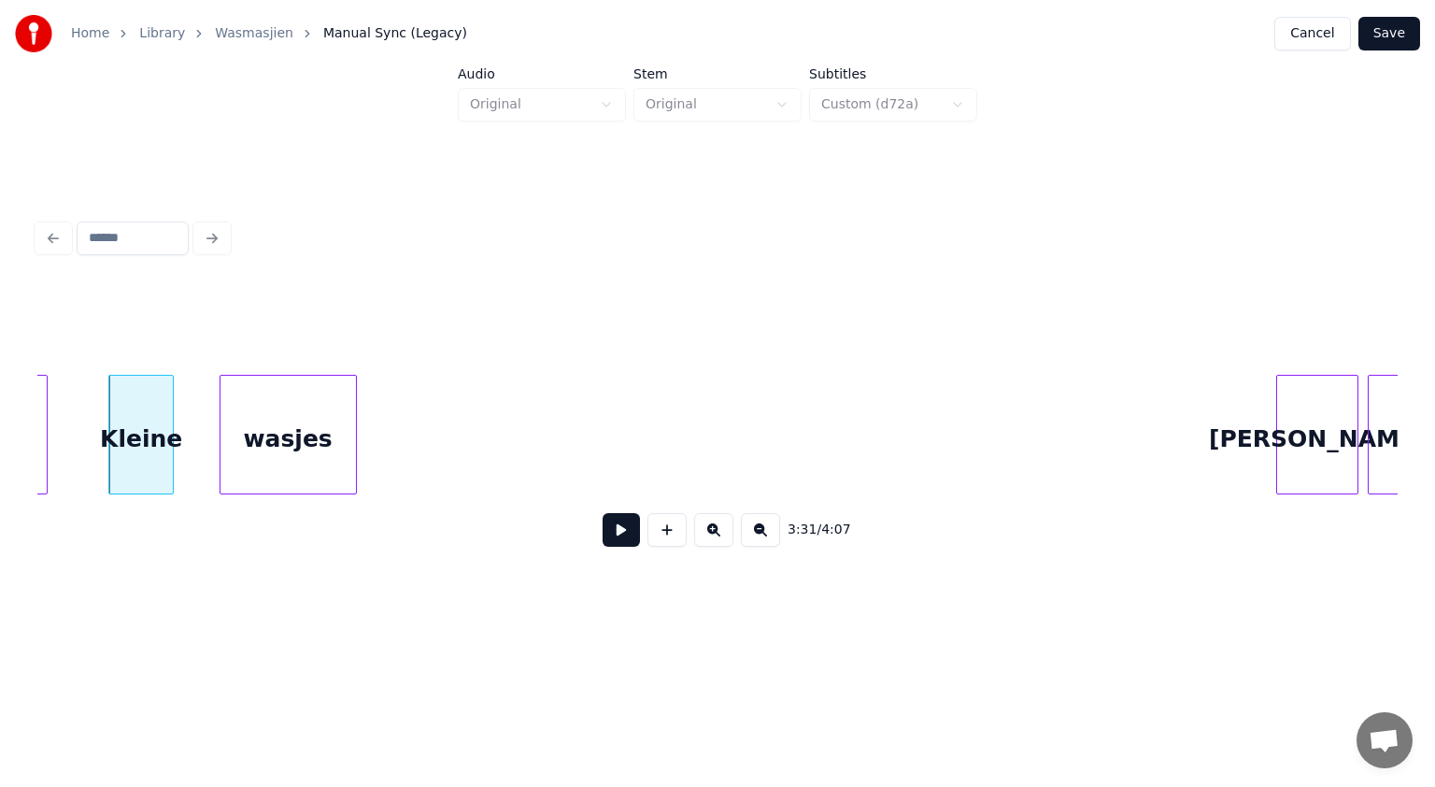
click at [297, 452] on div "wasjes" at bounding box center [288, 439] width 135 height 127
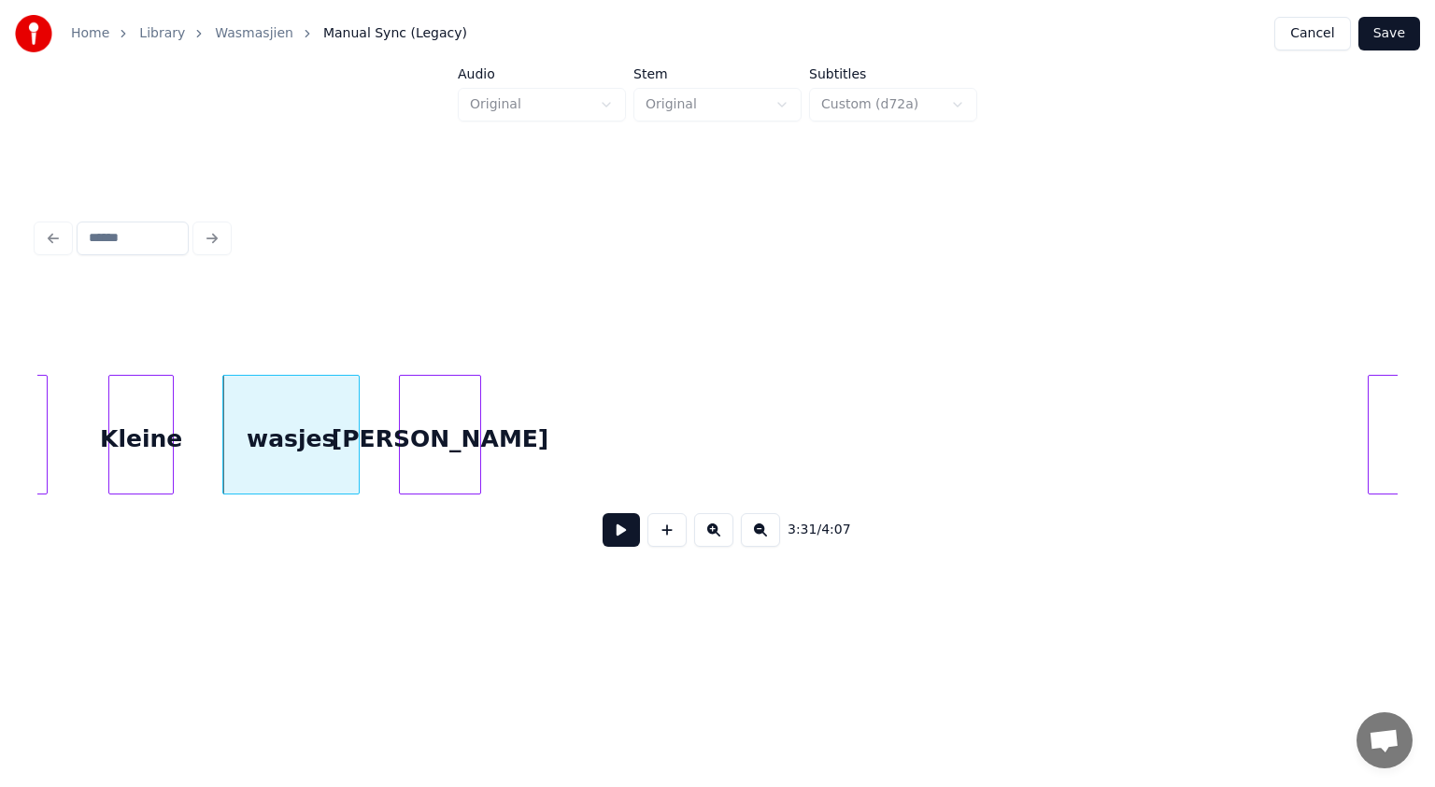
click at [448, 458] on div "[PERSON_NAME]" at bounding box center [440, 439] width 80 height 127
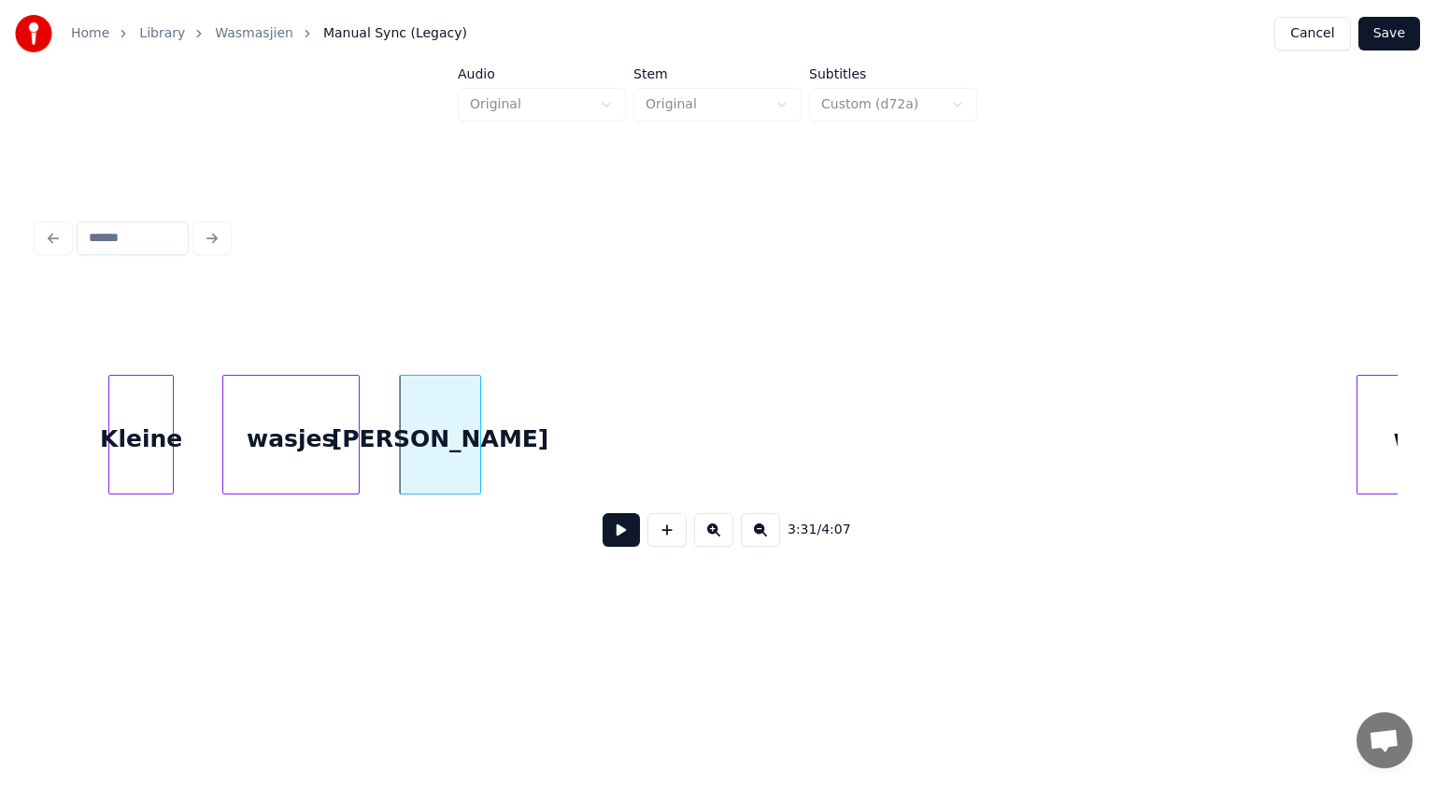
scroll to position [0, 69066]
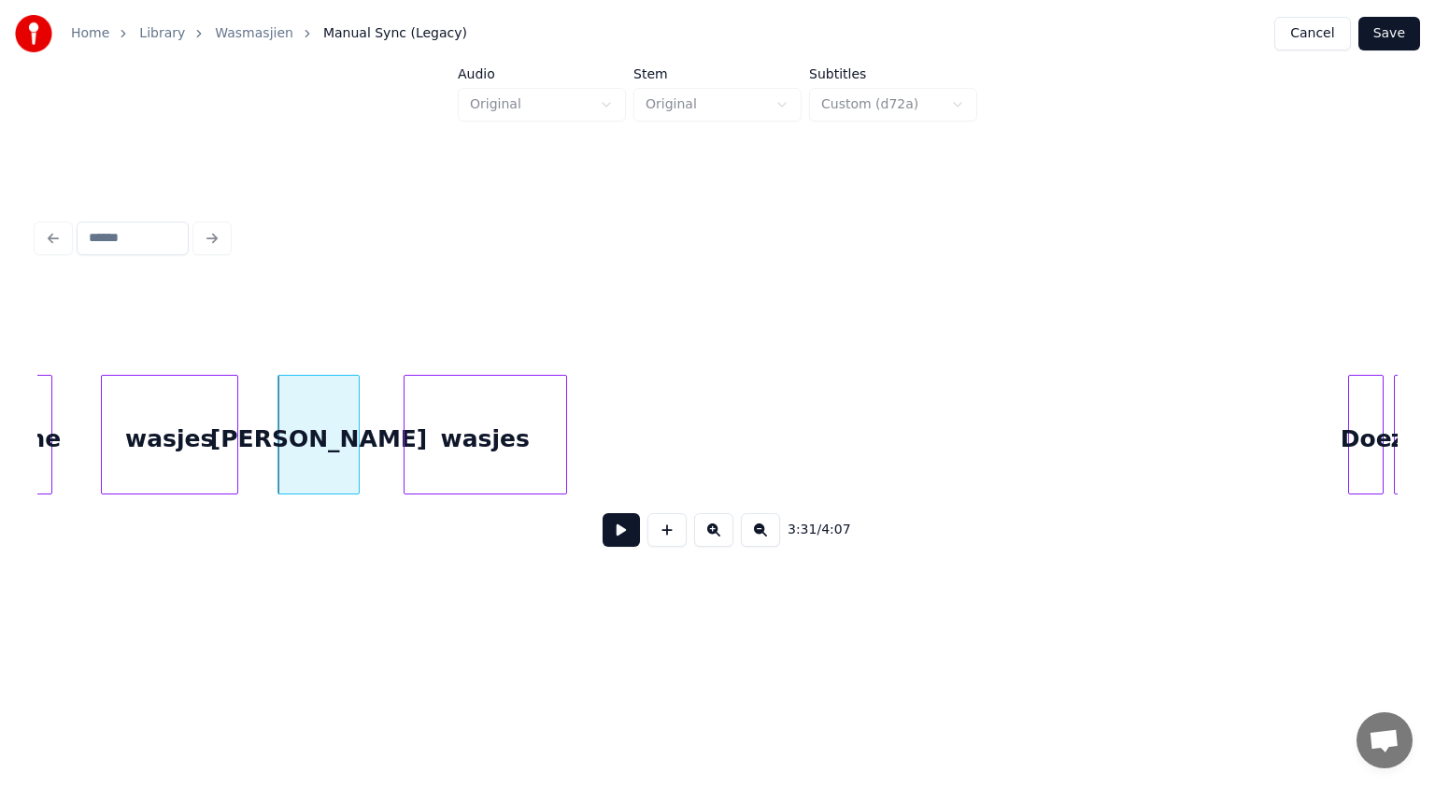
click at [540, 412] on div "wasjes" at bounding box center [486, 439] width 162 height 127
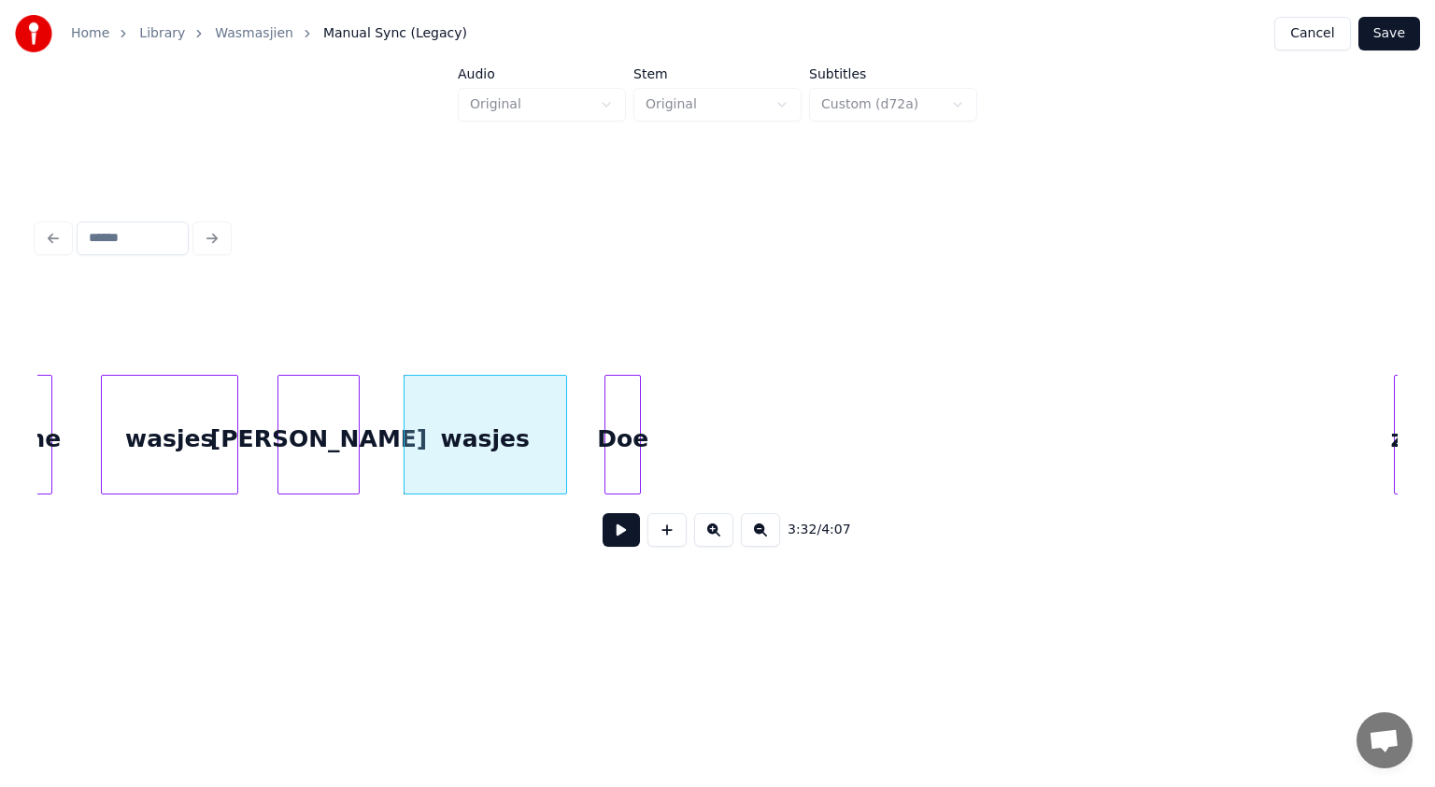
click at [621, 486] on div "Kleine wasjes [PERSON_NAME] wasjes Doe ze" at bounding box center [717, 435] width 1360 height 120
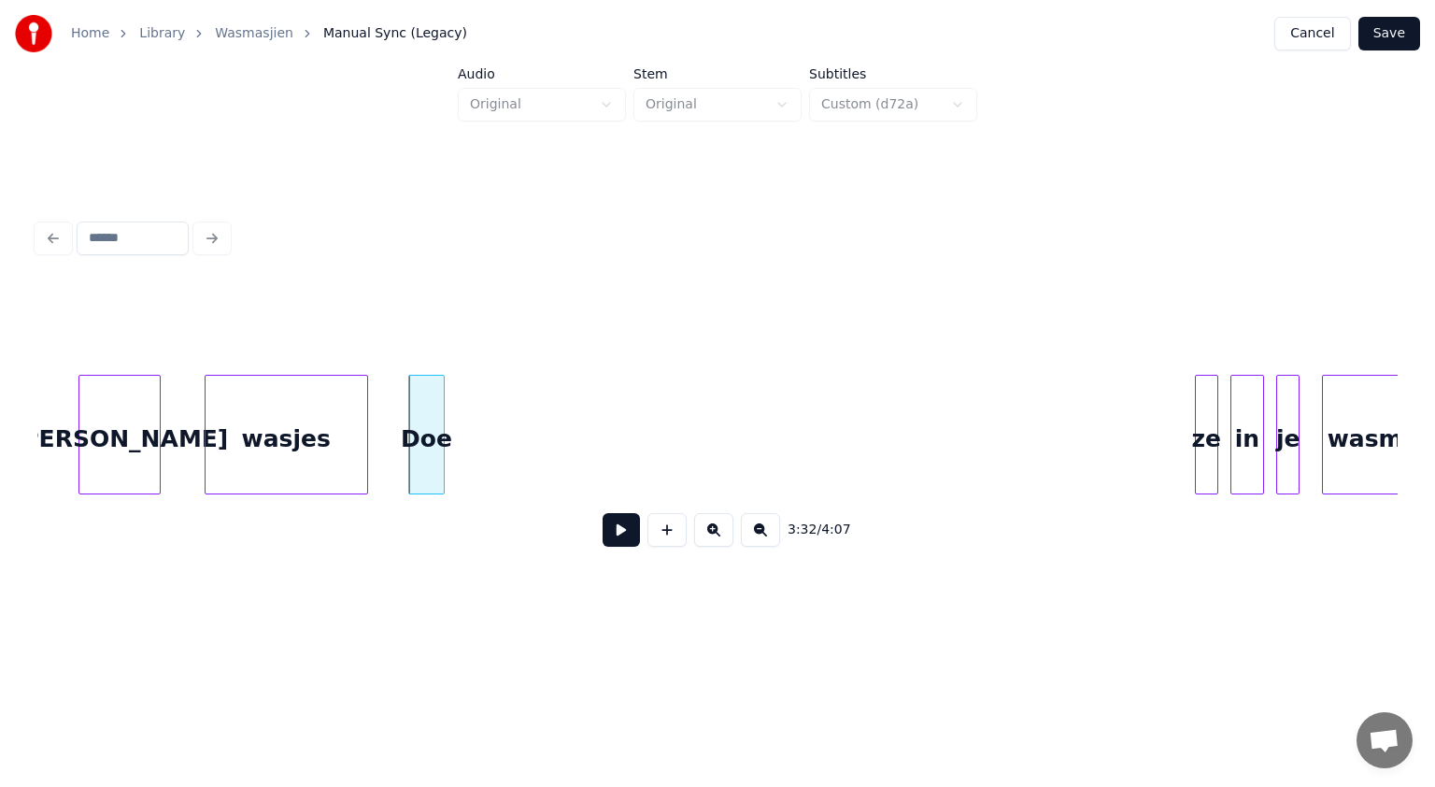
scroll to position [0, 69365]
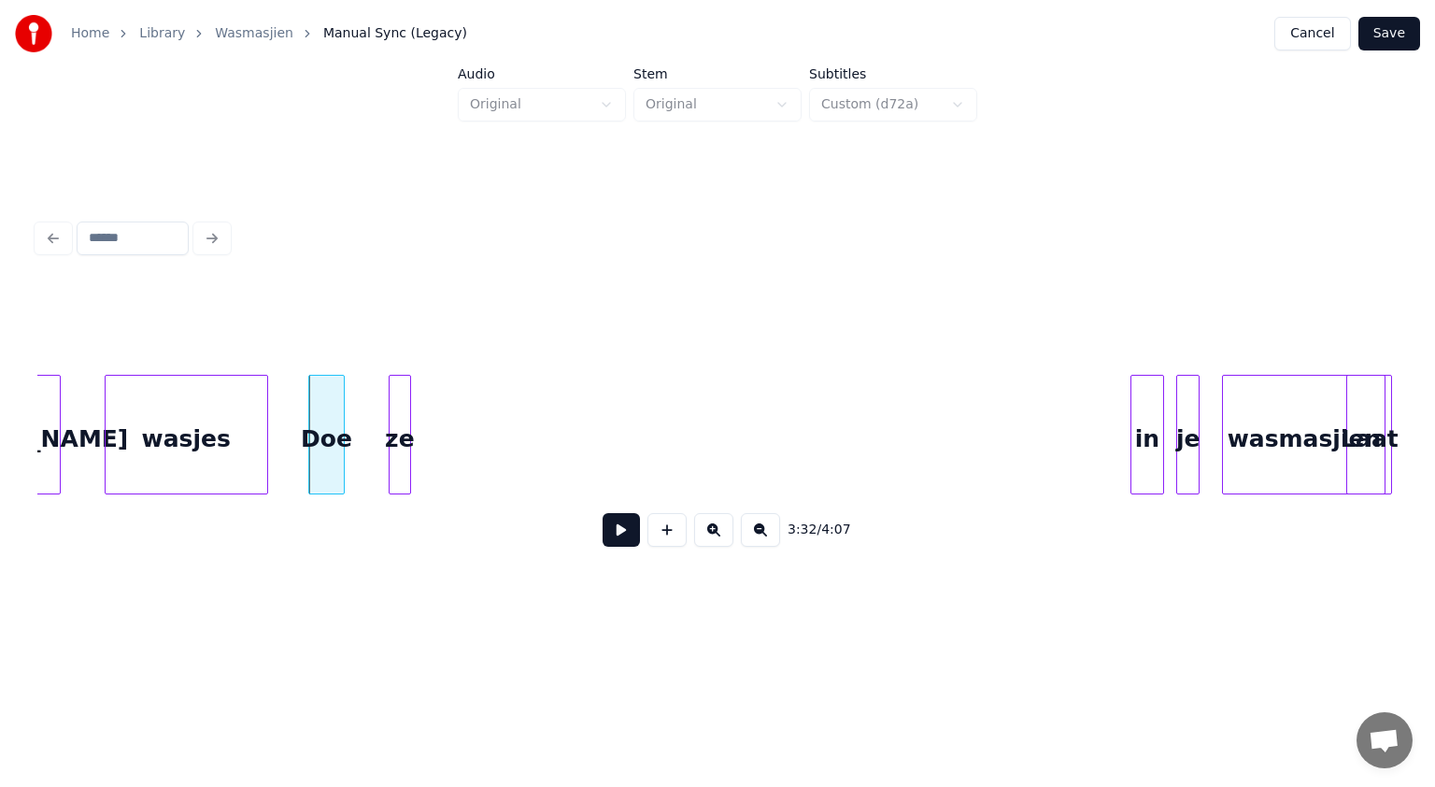
click at [398, 480] on div "ze" at bounding box center [400, 439] width 21 height 127
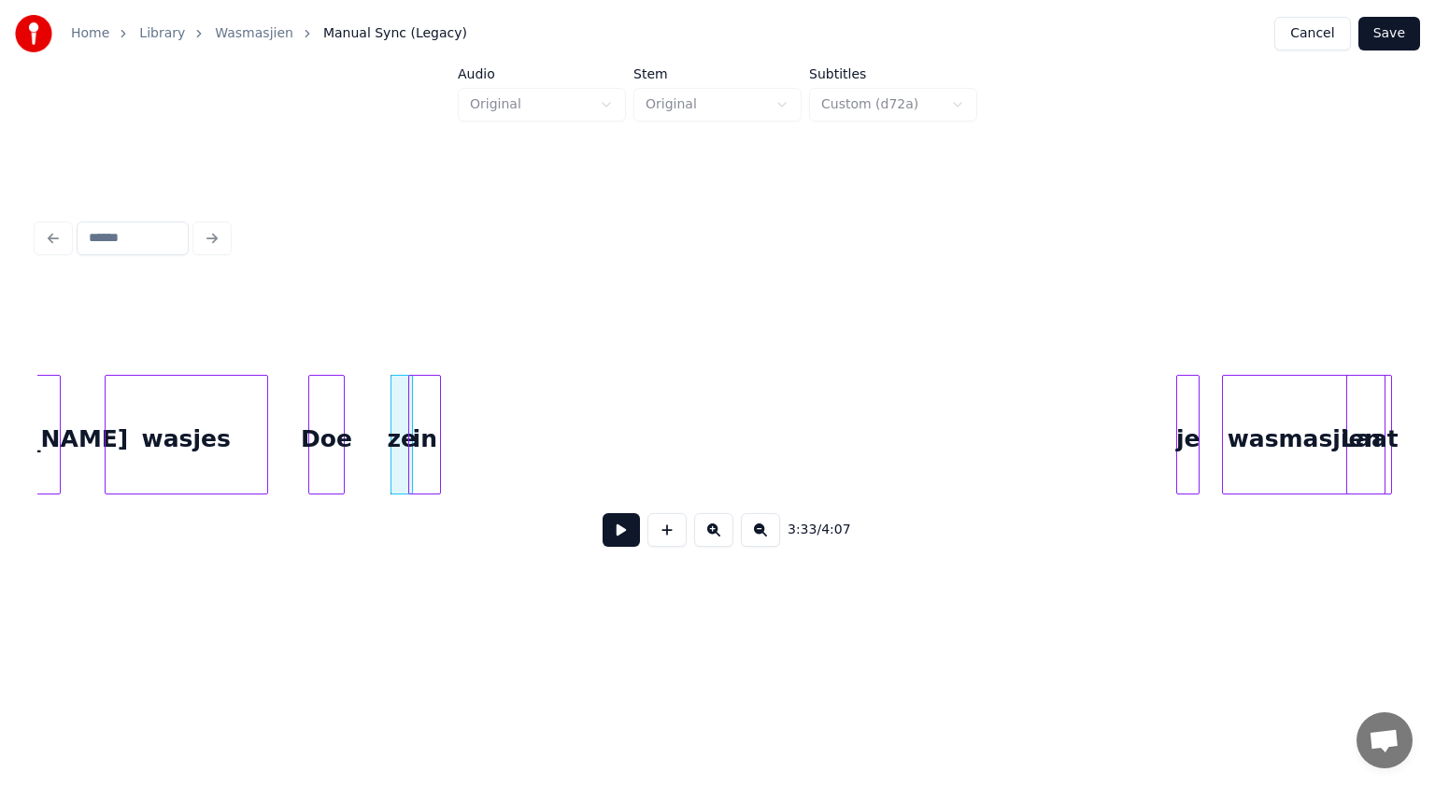
click at [409, 485] on div "in" at bounding box center [424, 439] width 31 height 127
click at [463, 494] on div "[PERSON_NAME] wasjes Doe ze in je wasmasjien Laat" at bounding box center [717, 435] width 1360 height 120
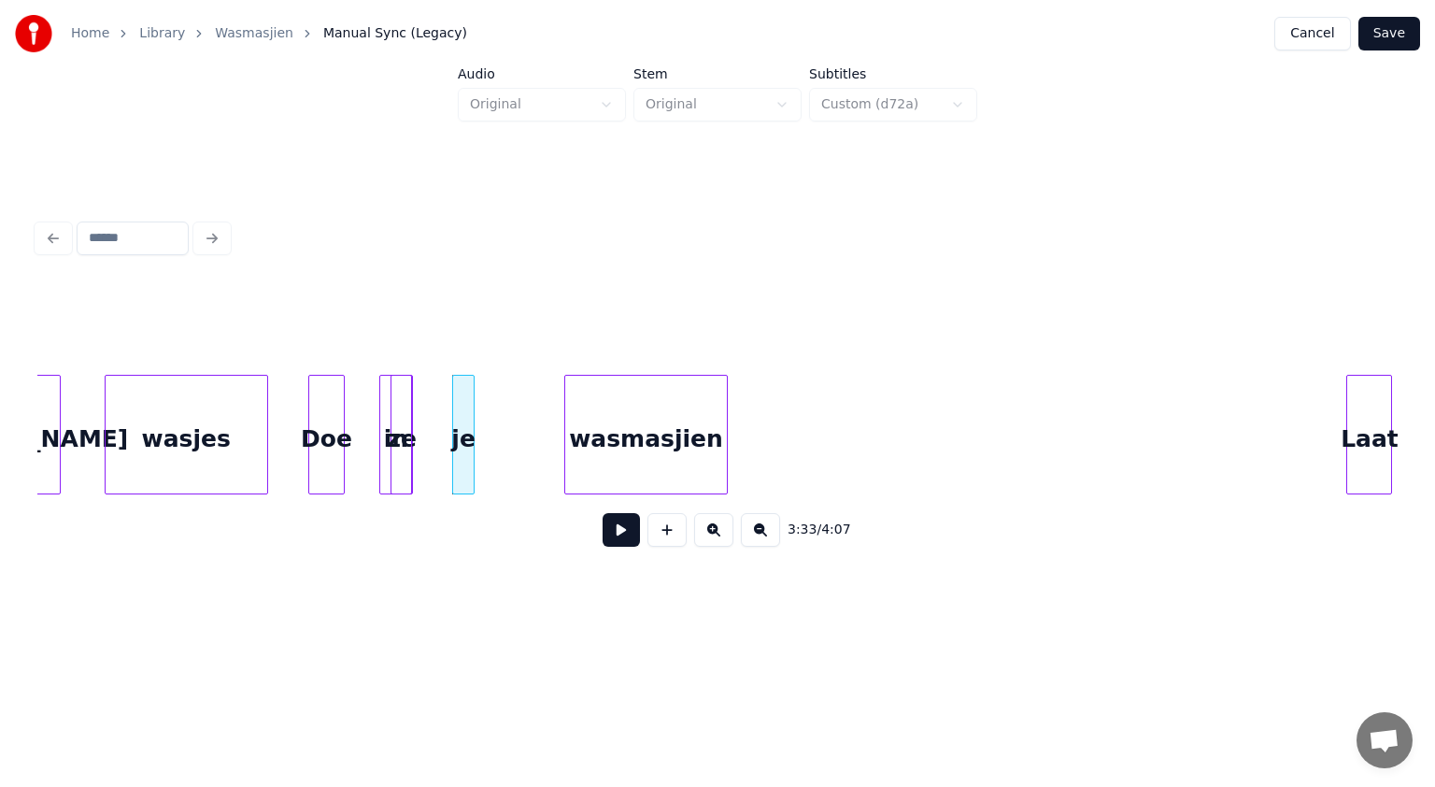
click at [664, 488] on div "[PERSON_NAME] wasjes Doe ze in je wasmasjien Laat" at bounding box center [717, 435] width 1360 height 120
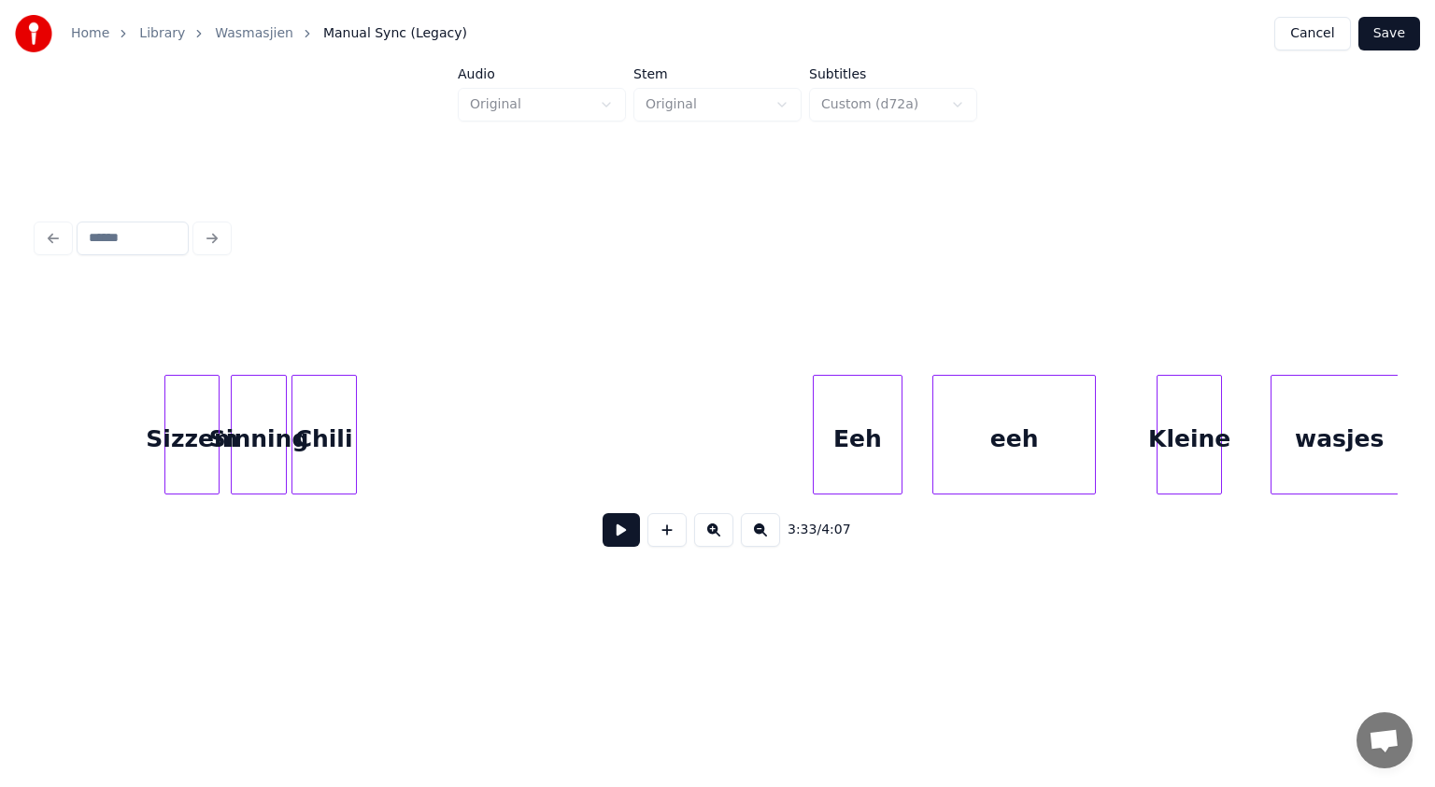
scroll to position [0, 67858]
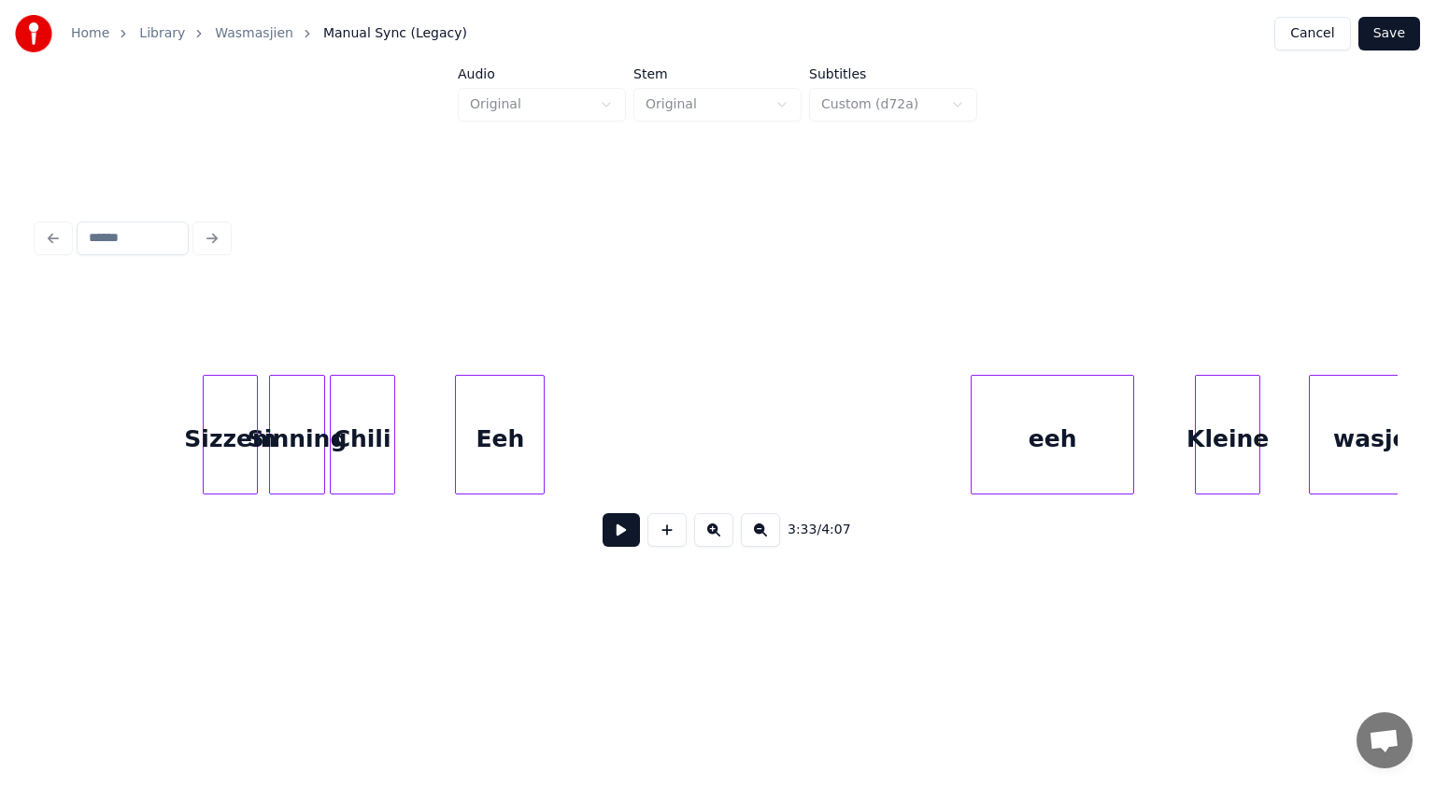
click at [483, 441] on div "Eeh" at bounding box center [500, 439] width 88 height 127
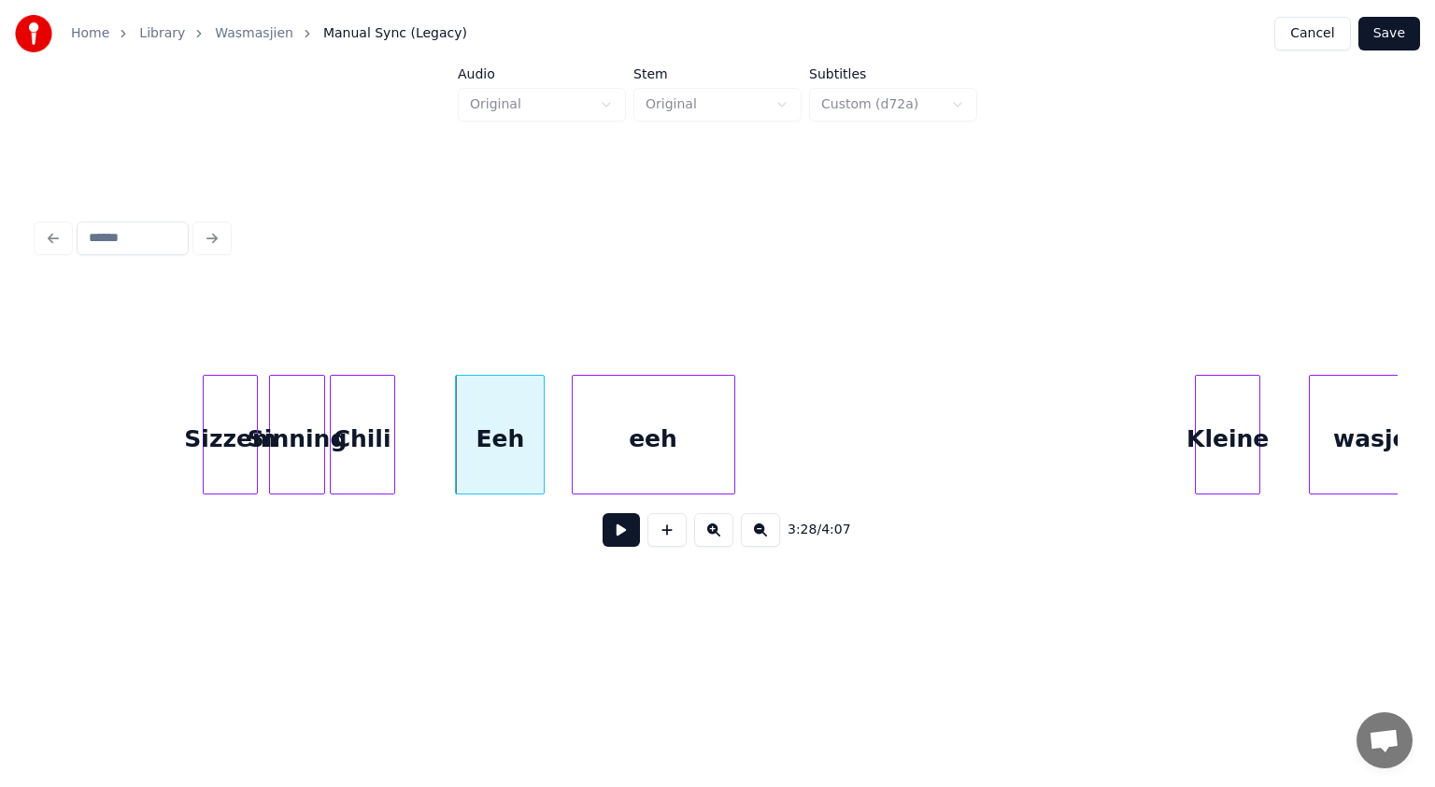
click at [609, 427] on div "eeh" at bounding box center [654, 439] width 162 height 127
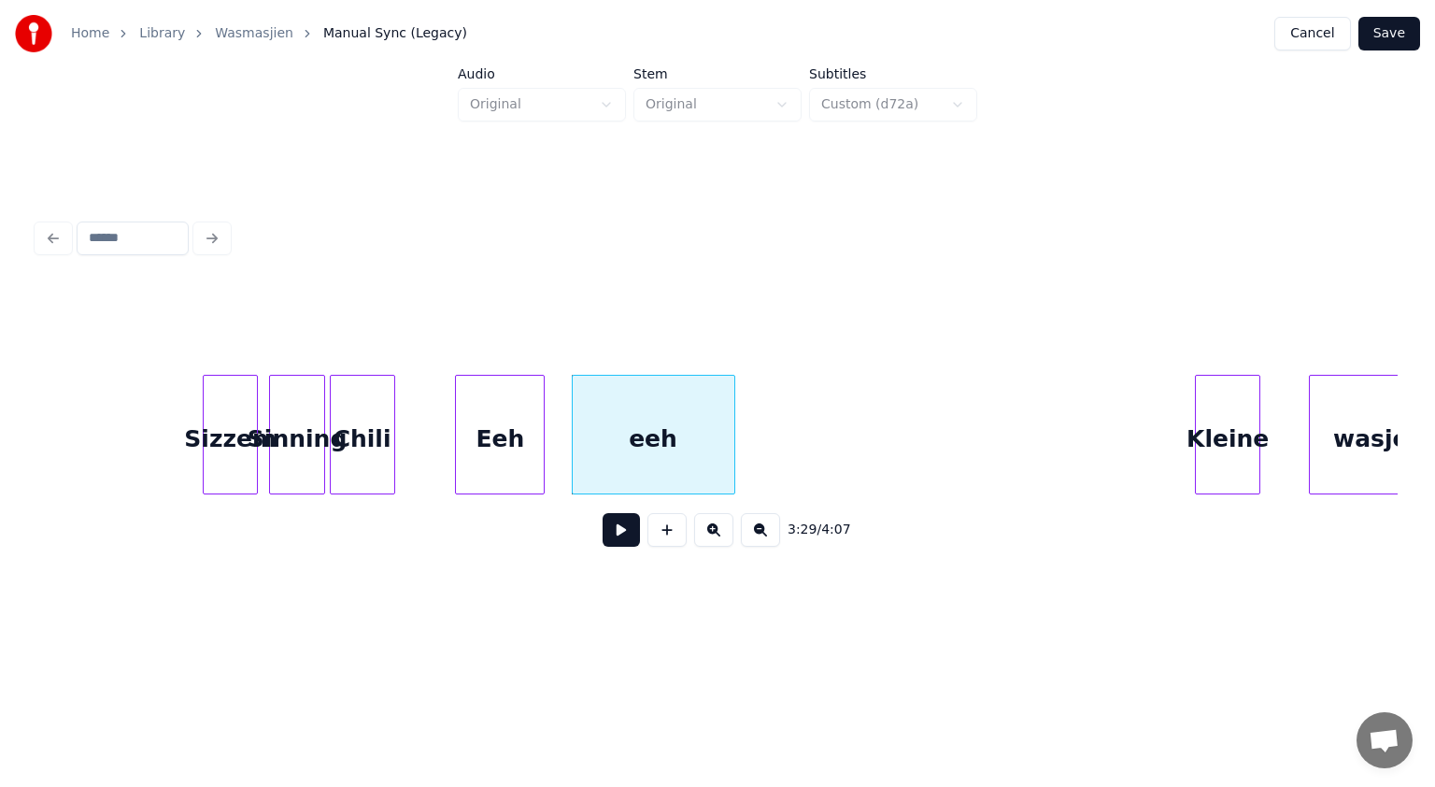
click at [491, 451] on div "Eeh" at bounding box center [500, 439] width 88 height 127
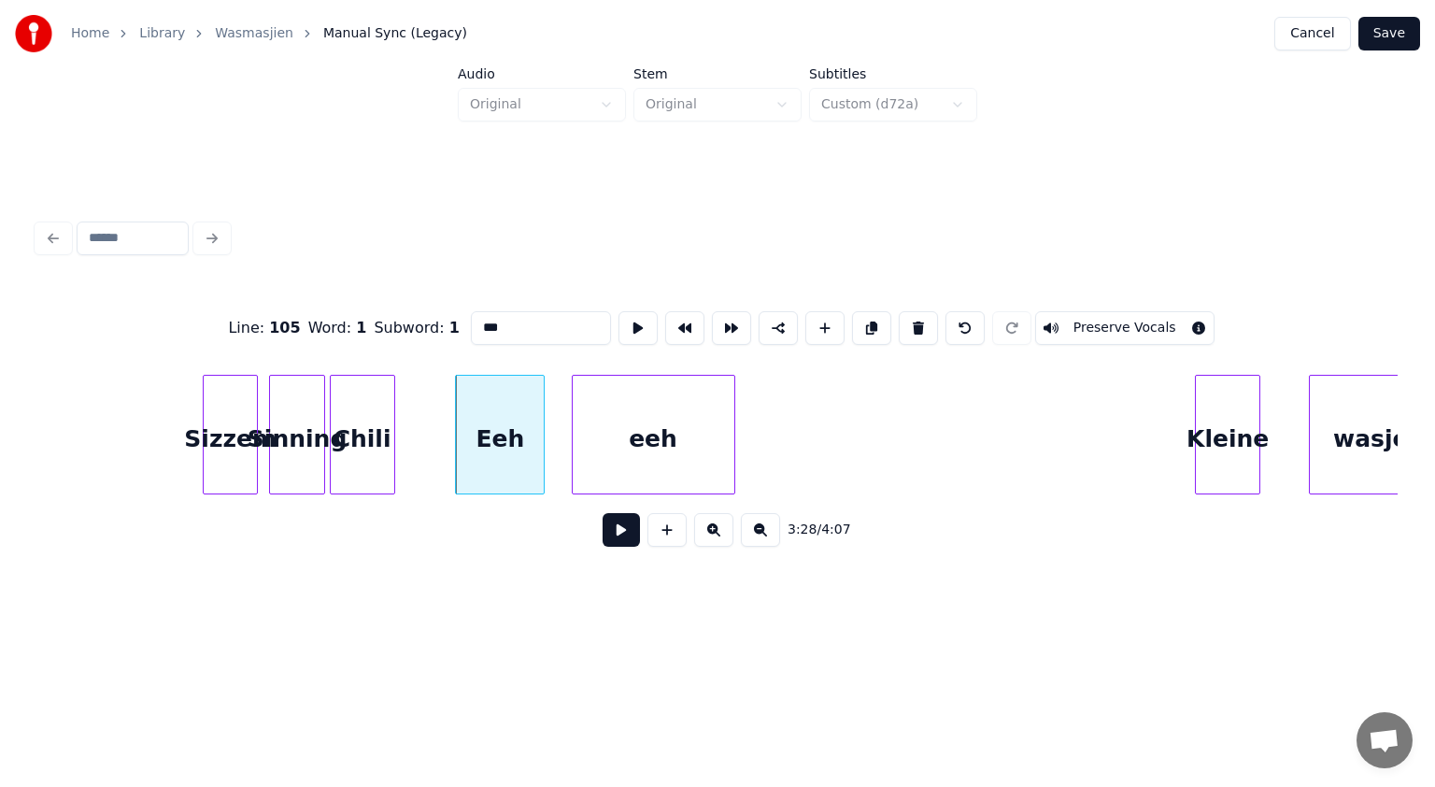
click at [609, 534] on button at bounding box center [621, 530] width 37 height 34
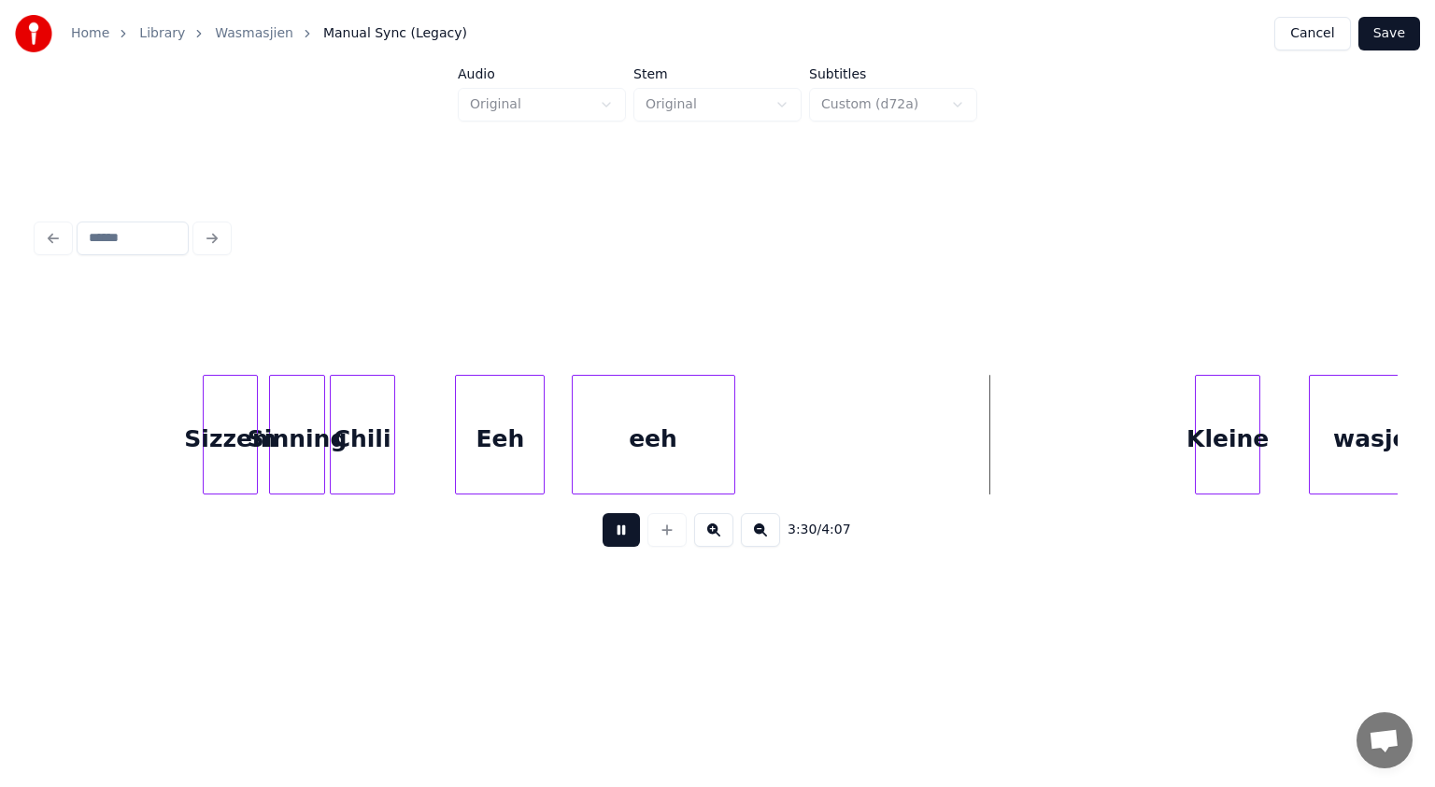
click at [609, 534] on button at bounding box center [621, 530] width 37 height 34
click at [767, 505] on div "3:30 / 4:07" at bounding box center [717, 423] width 1360 height 284
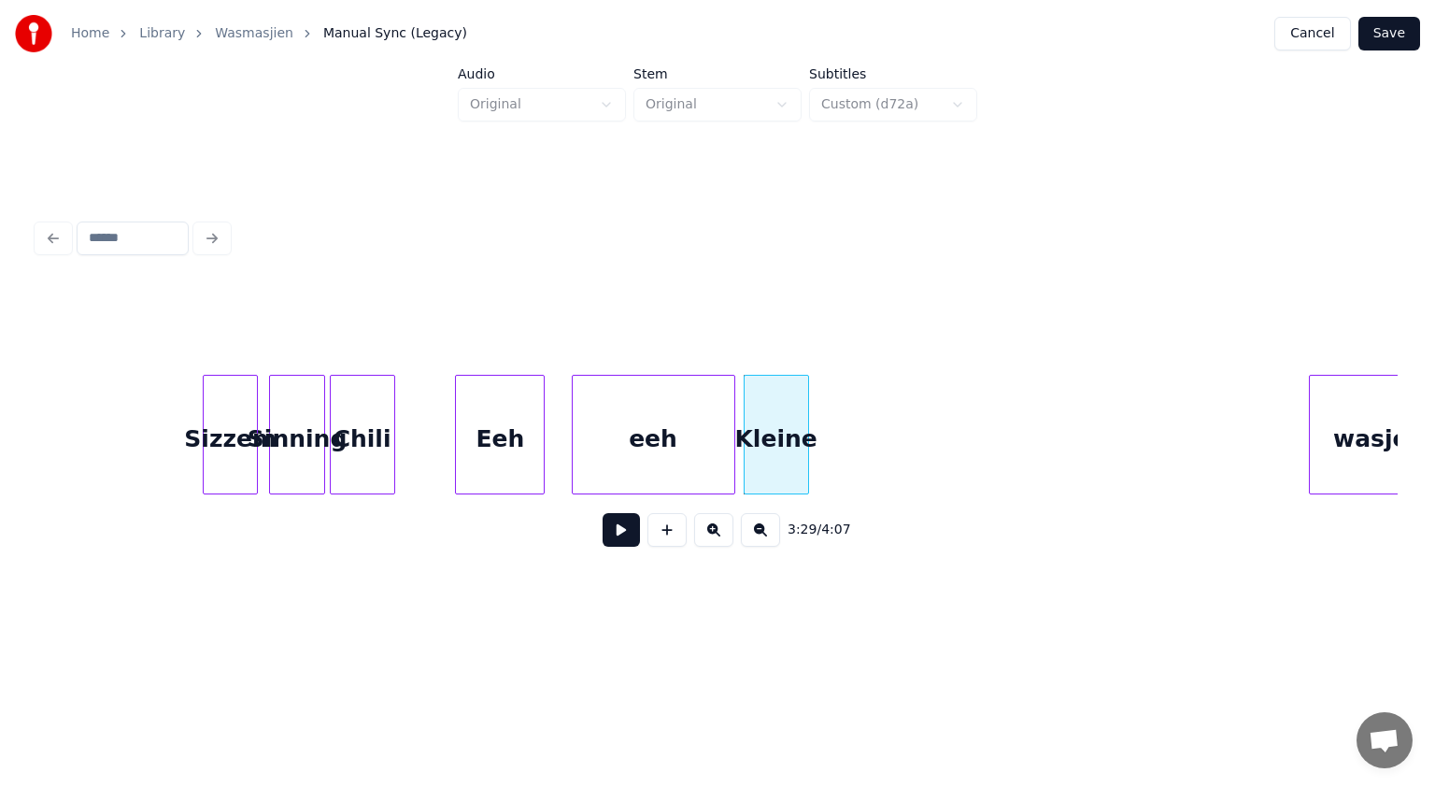
click at [620, 533] on button at bounding box center [621, 530] width 37 height 34
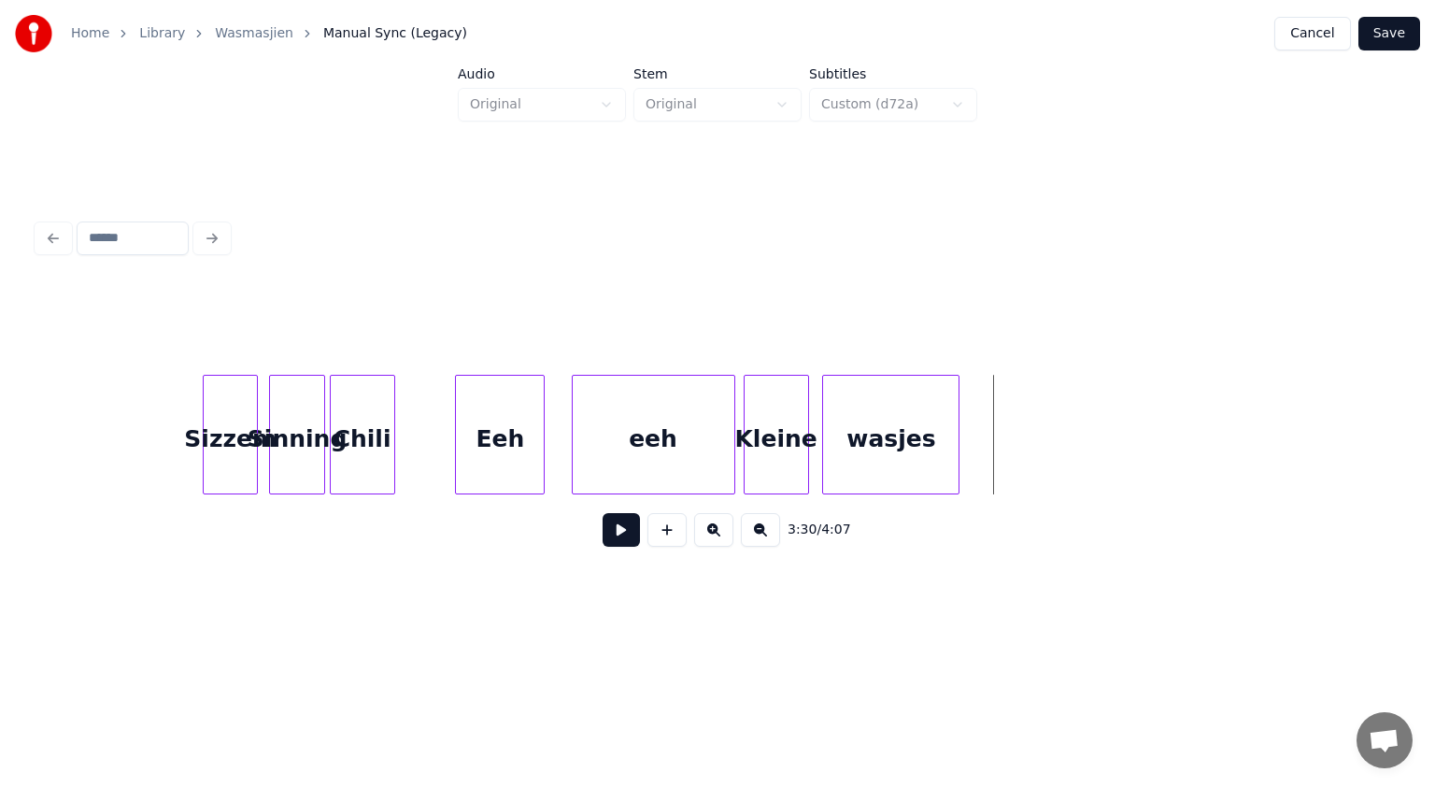
click at [858, 478] on div "wasjes" at bounding box center [890, 439] width 135 height 127
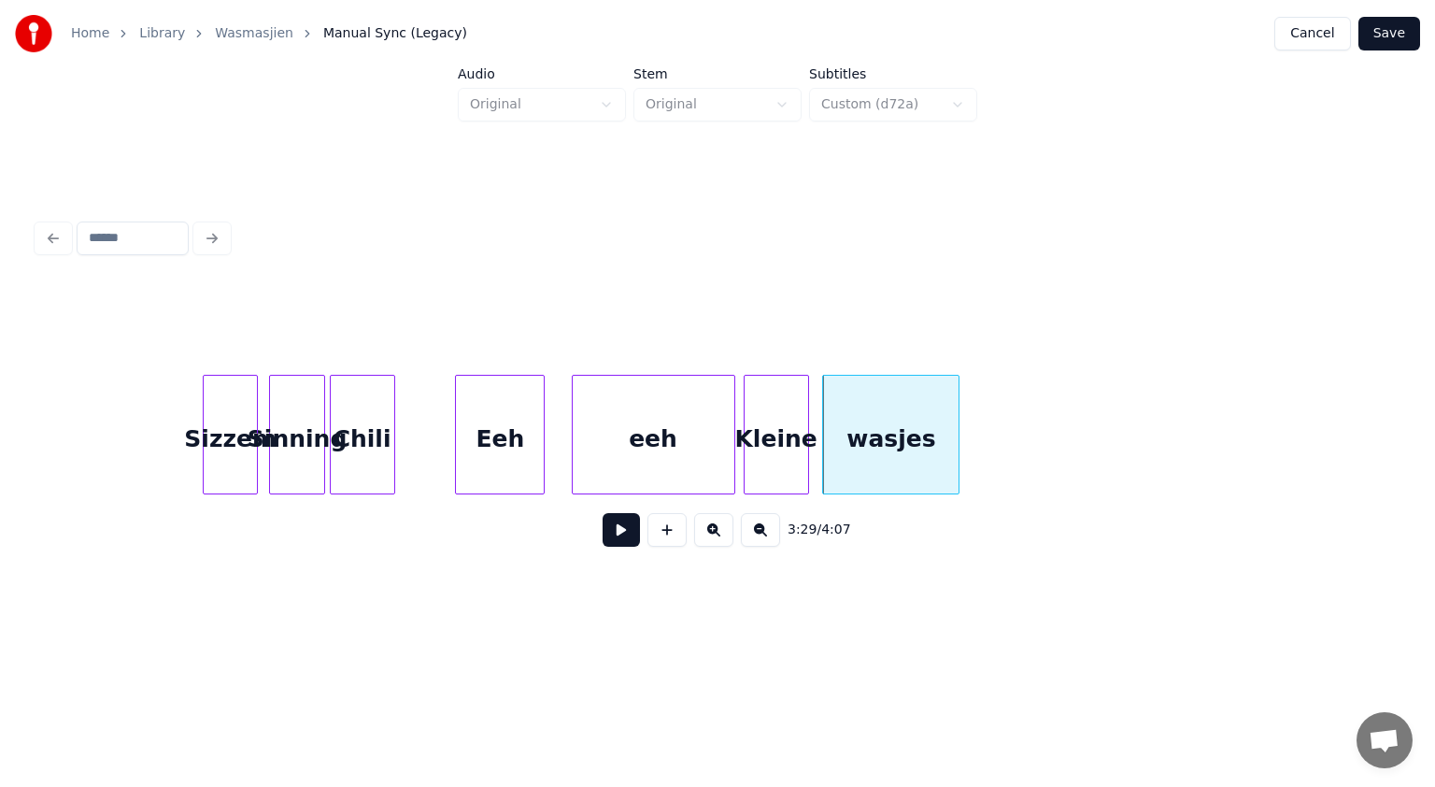
click at [628, 531] on button at bounding box center [621, 530] width 37 height 34
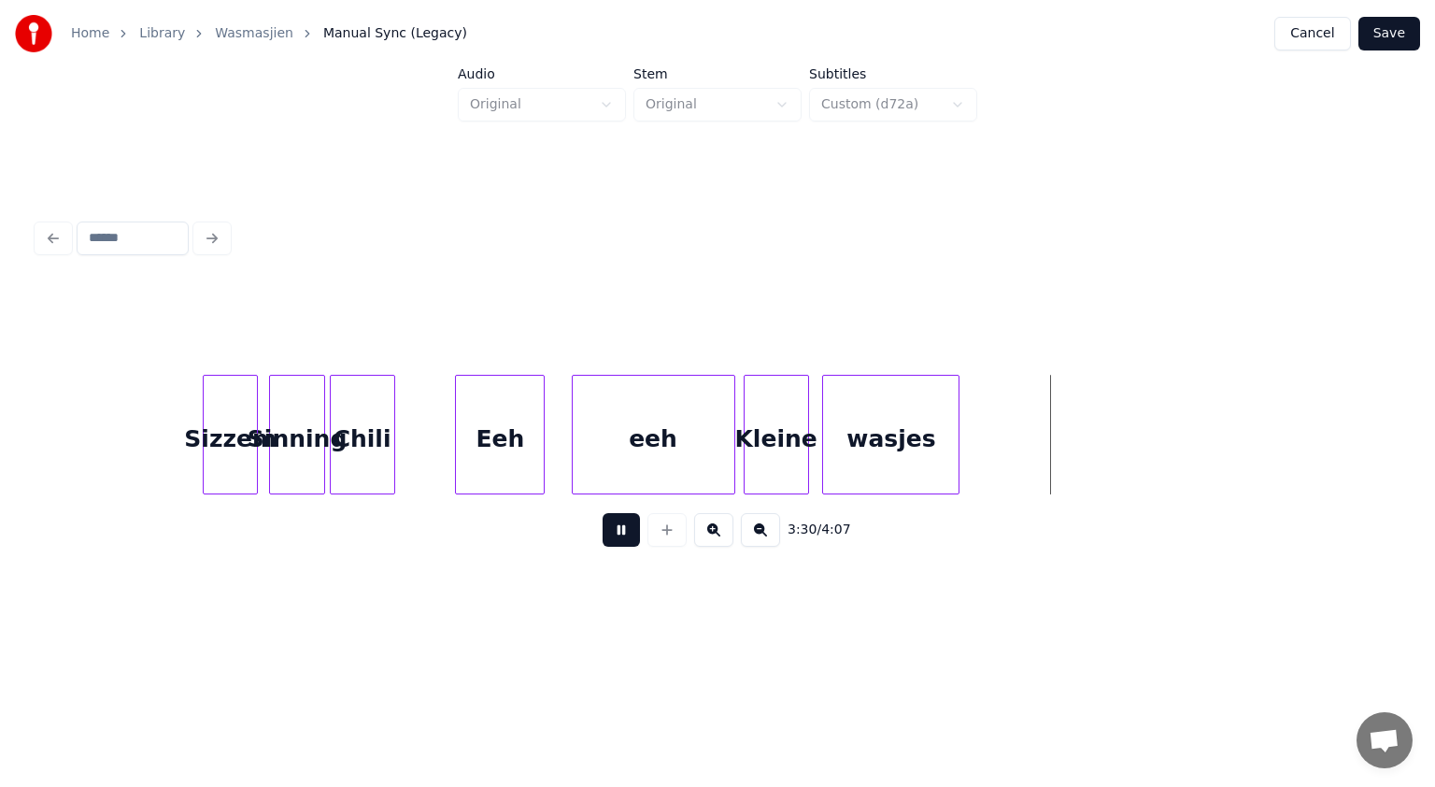
click at [628, 531] on button at bounding box center [621, 530] width 37 height 34
click at [882, 463] on div "wasjes" at bounding box center [924, 439] width 135 height 127
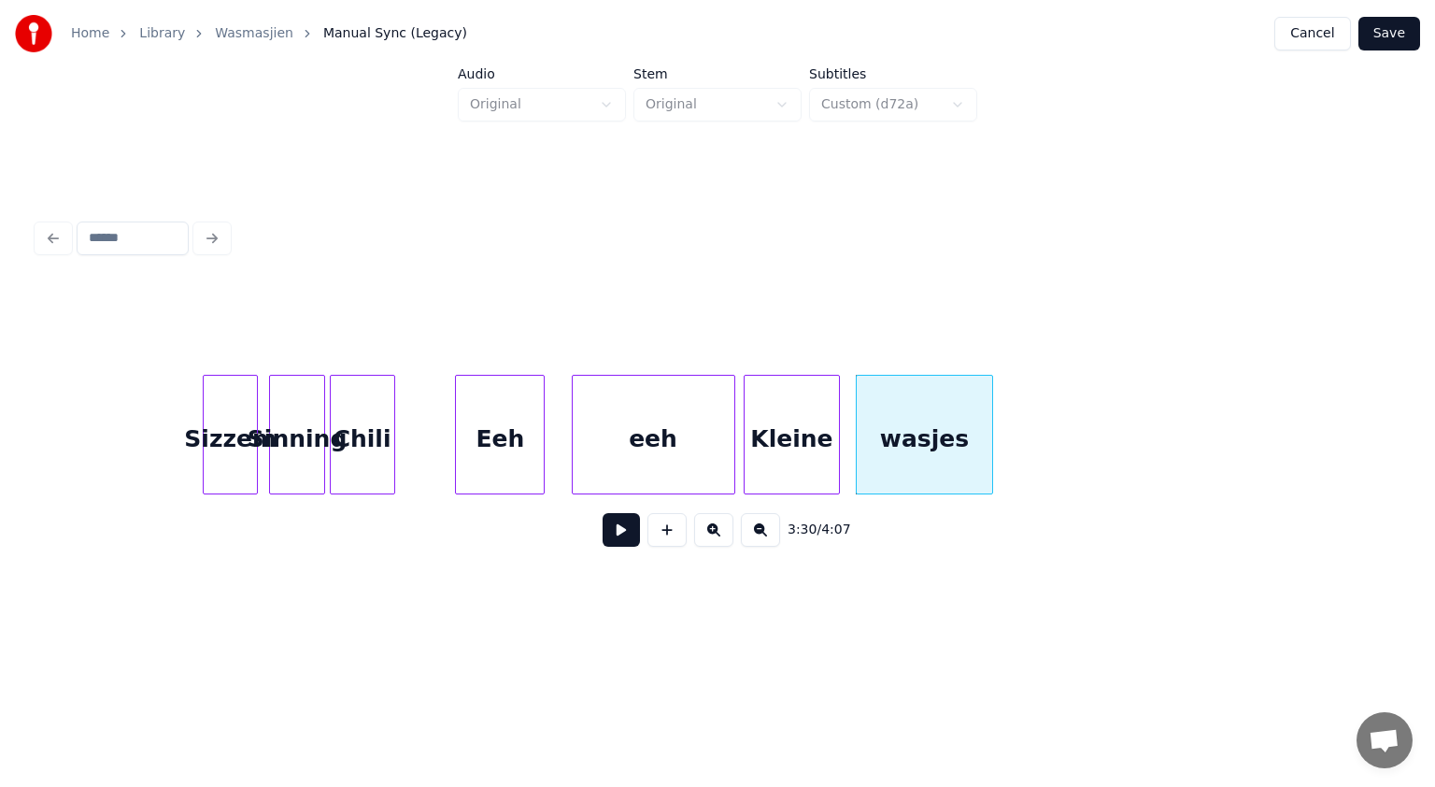
click at [833, 426] on div at bounding box center [836, 435] width 6 height 118
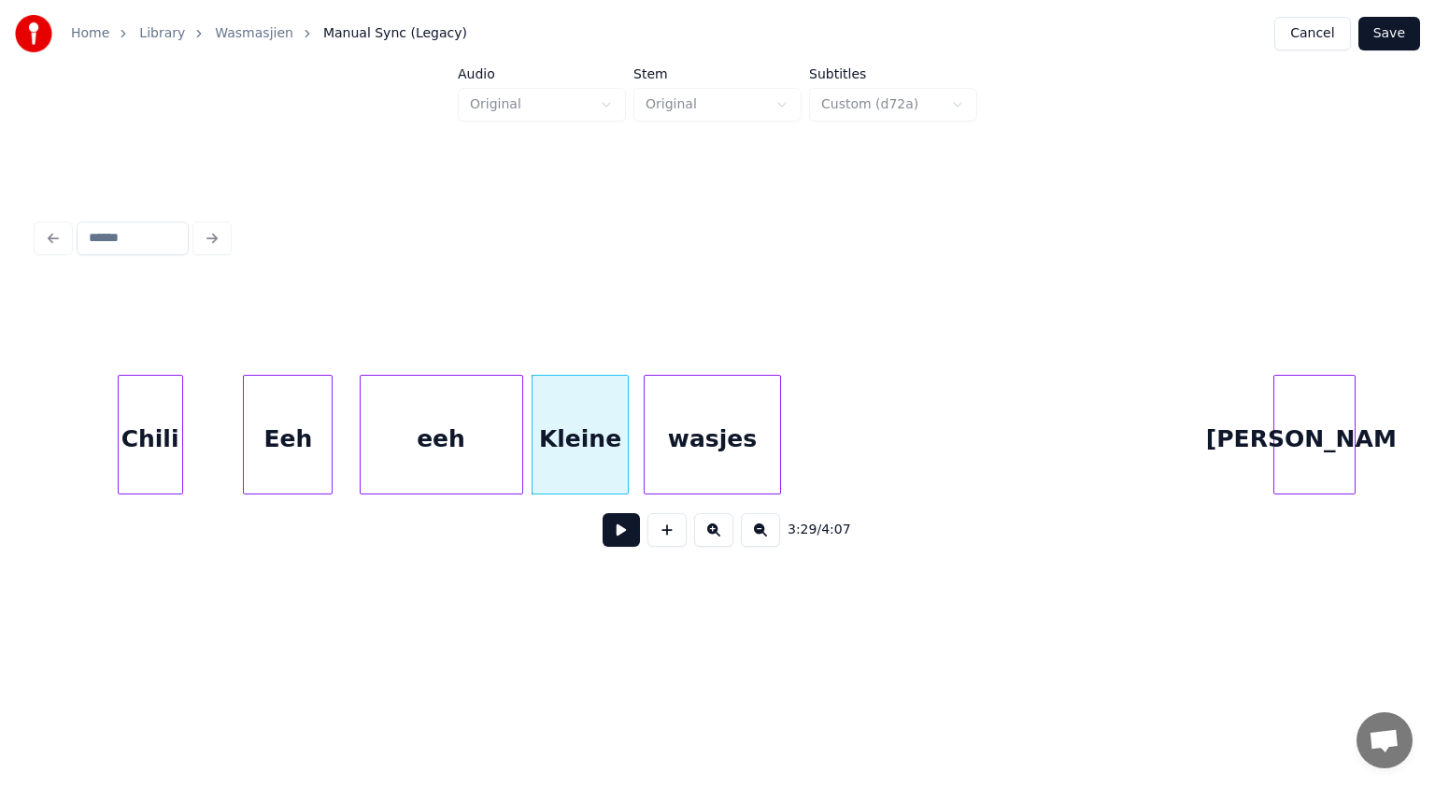
scroll to position [0, 68182]
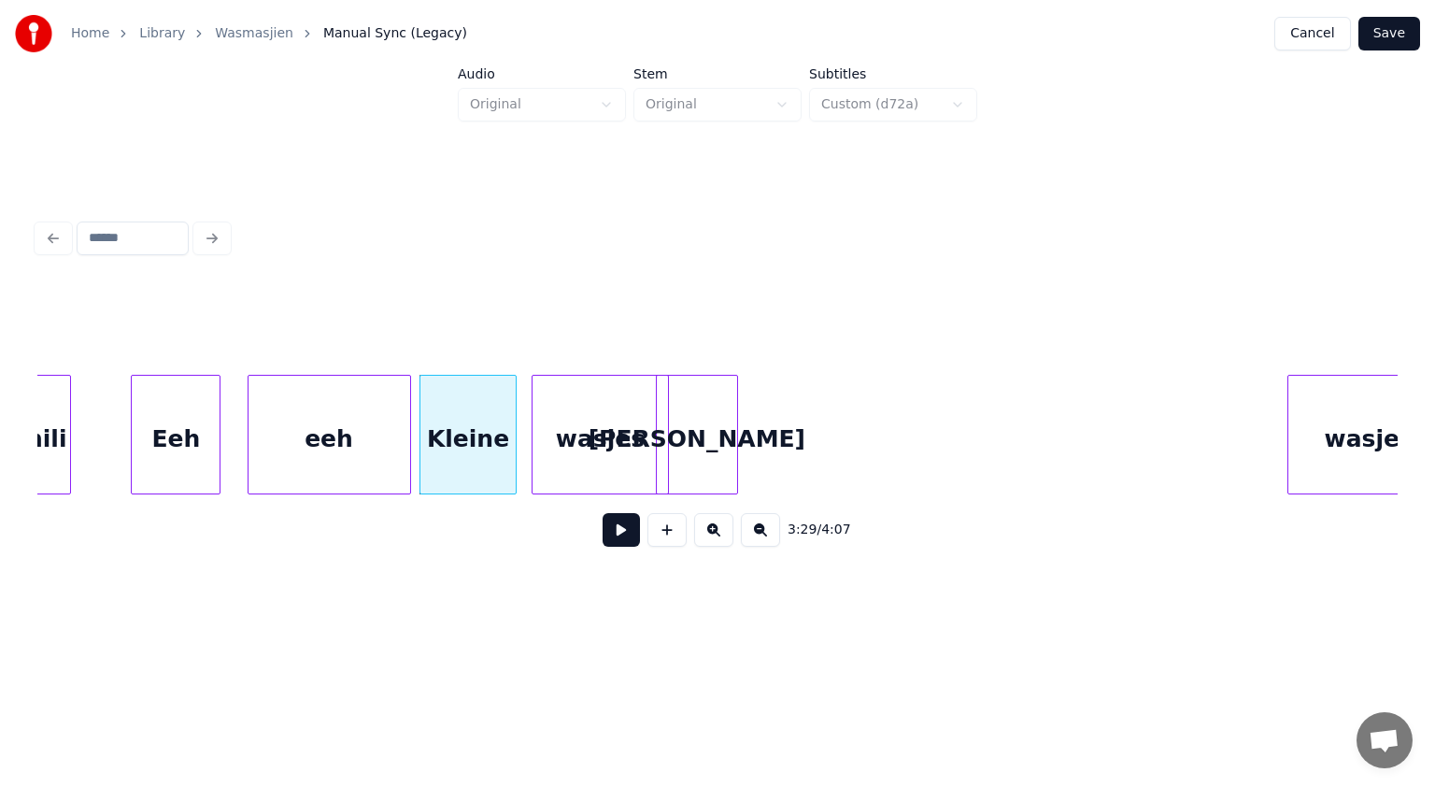
click at [719, 452] on div "[PERSON_NAME]" at bounding box center [697, 439] width 80 height 127
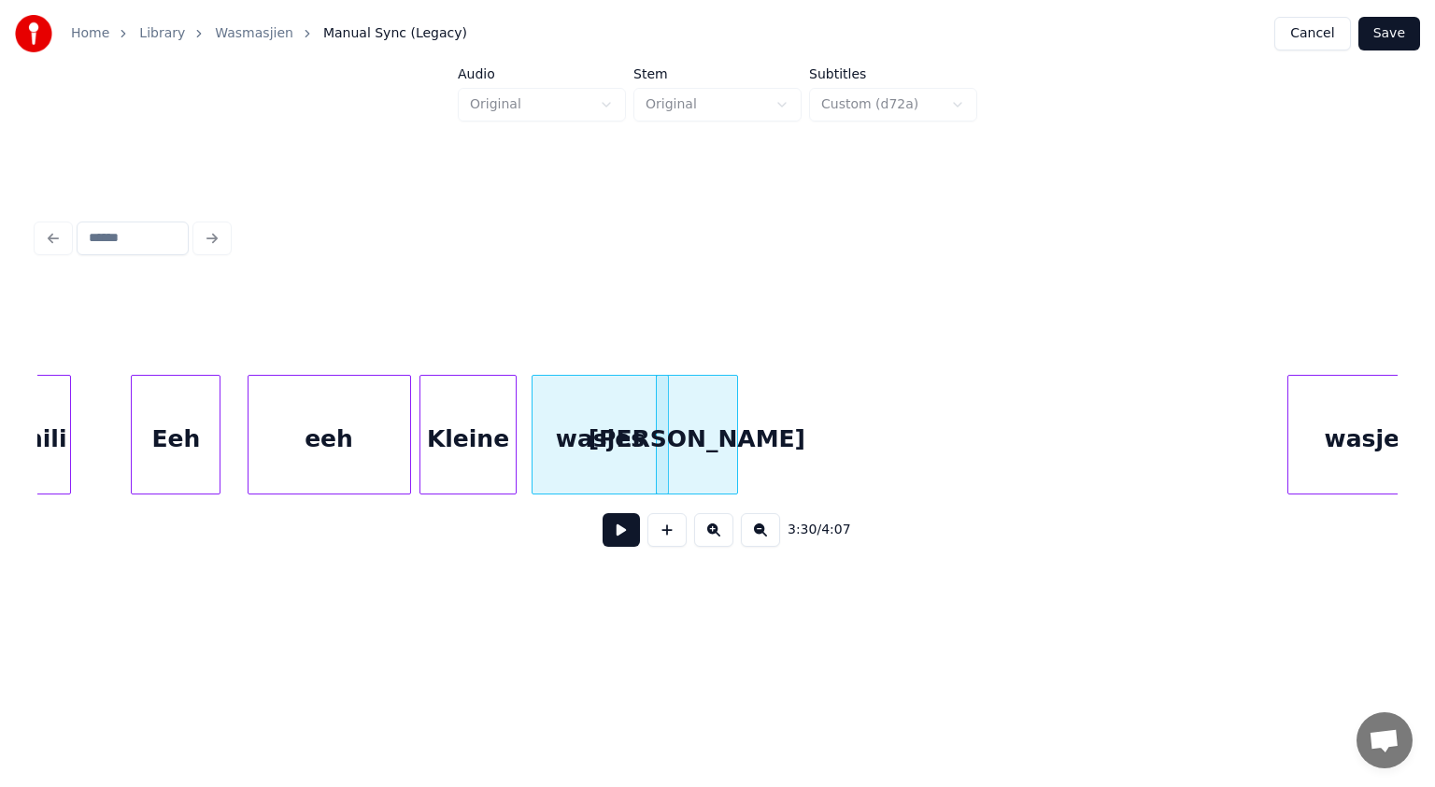
scroll to position [0, 68193]
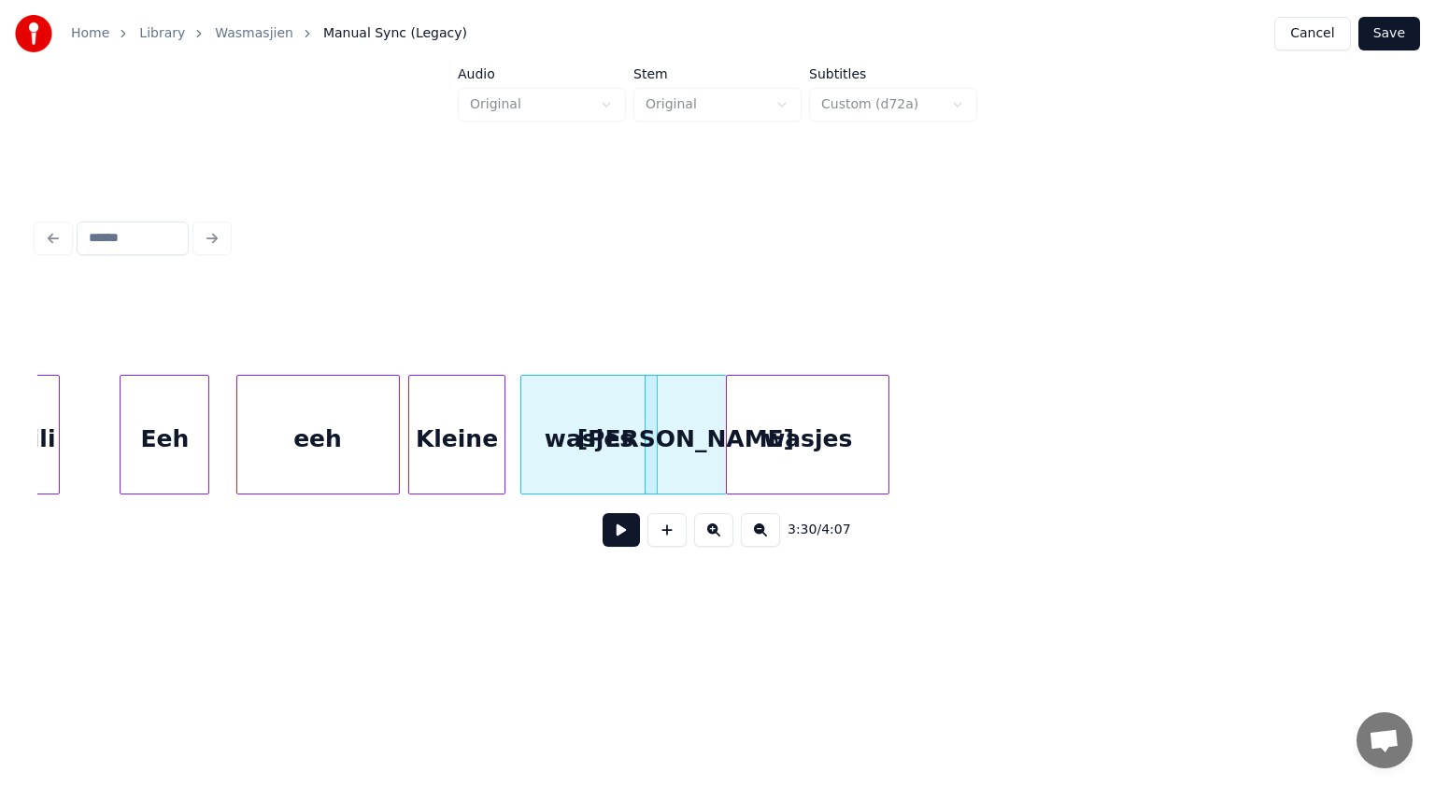
click at [826, 454] on div "wasjes" at bounding box center [808, 439] width 162 height 127
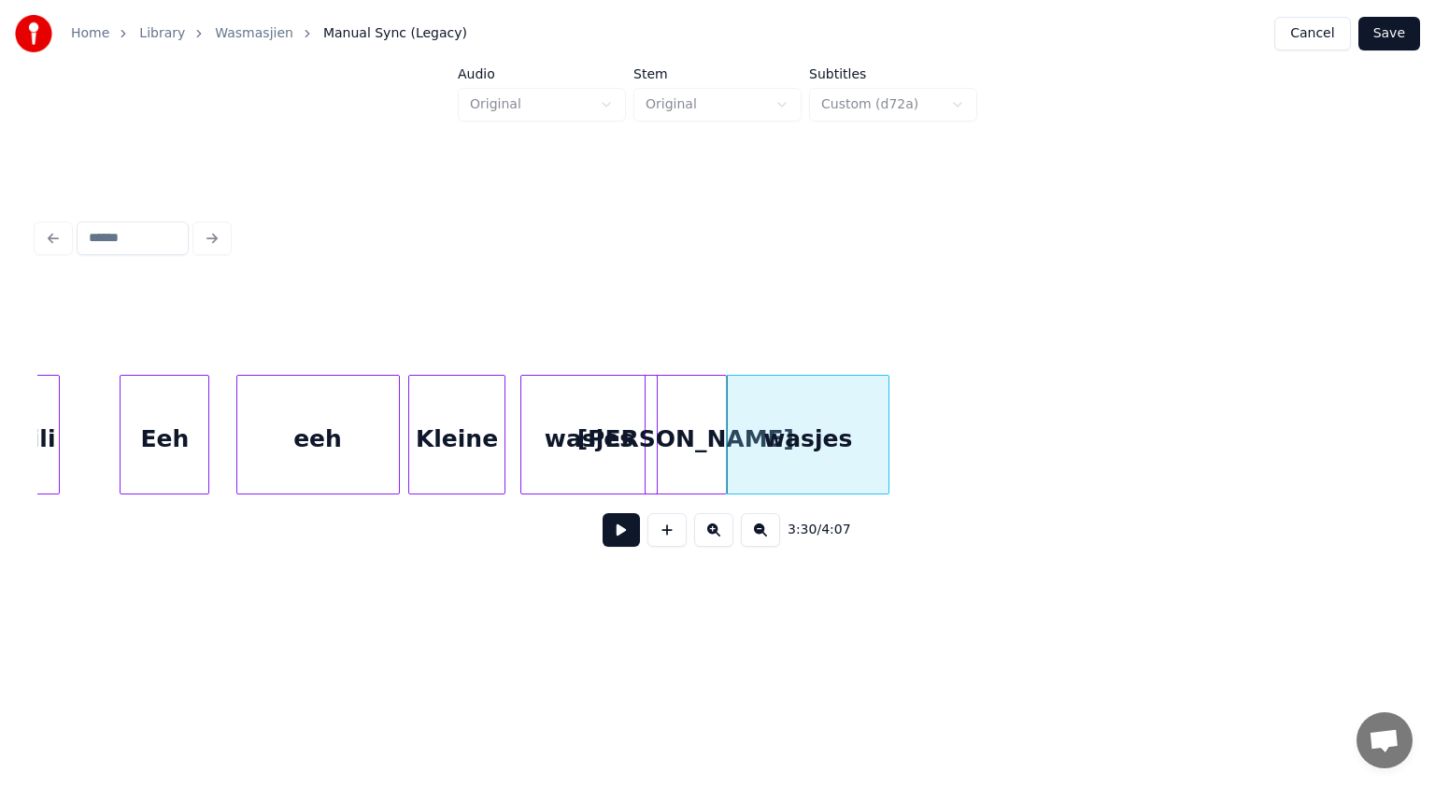
click at [619, 452] on div "wasjes" at bounding box center [588, 439] width 135 height 127
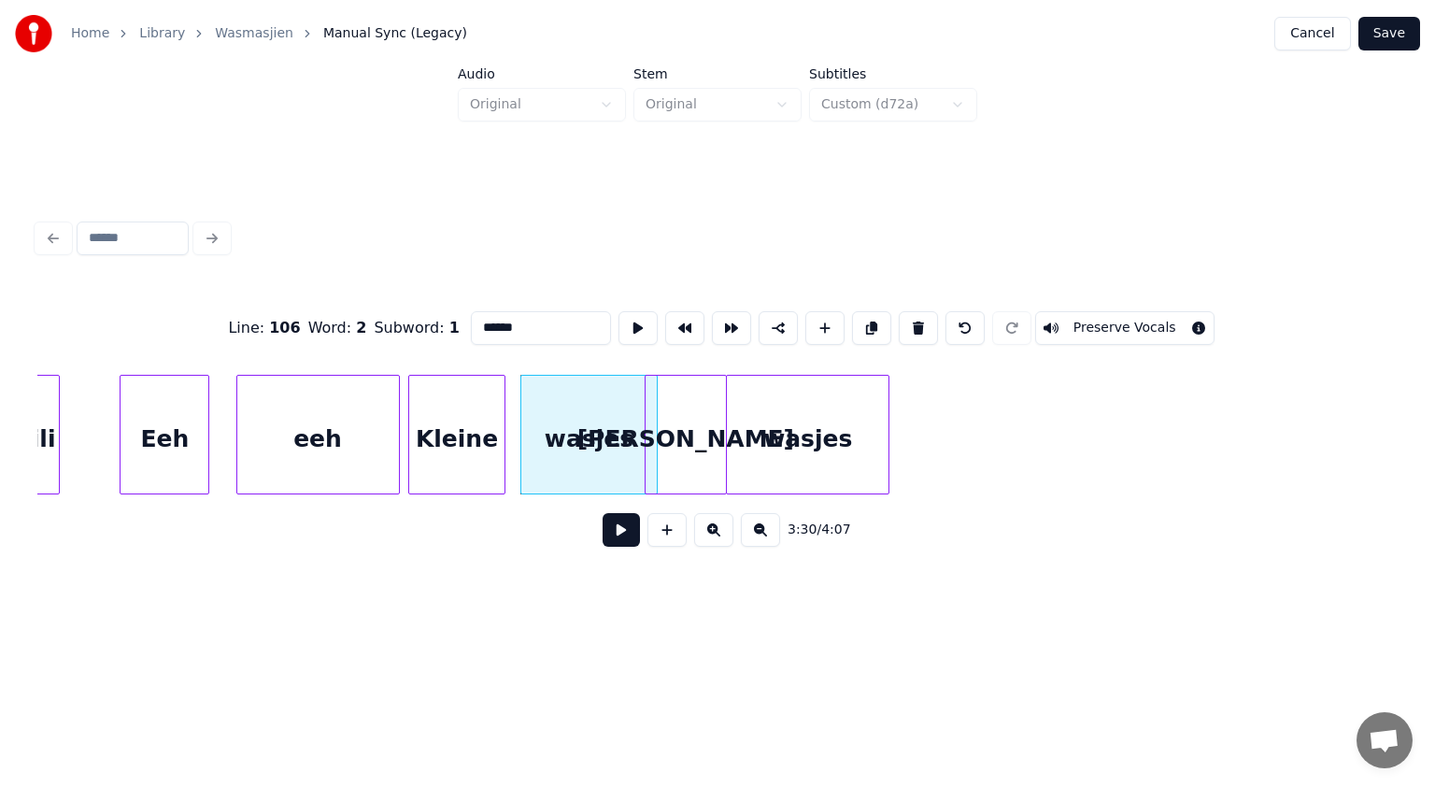
click at [628, 534] on button at bounding box center [621, 530] width 37 height 34
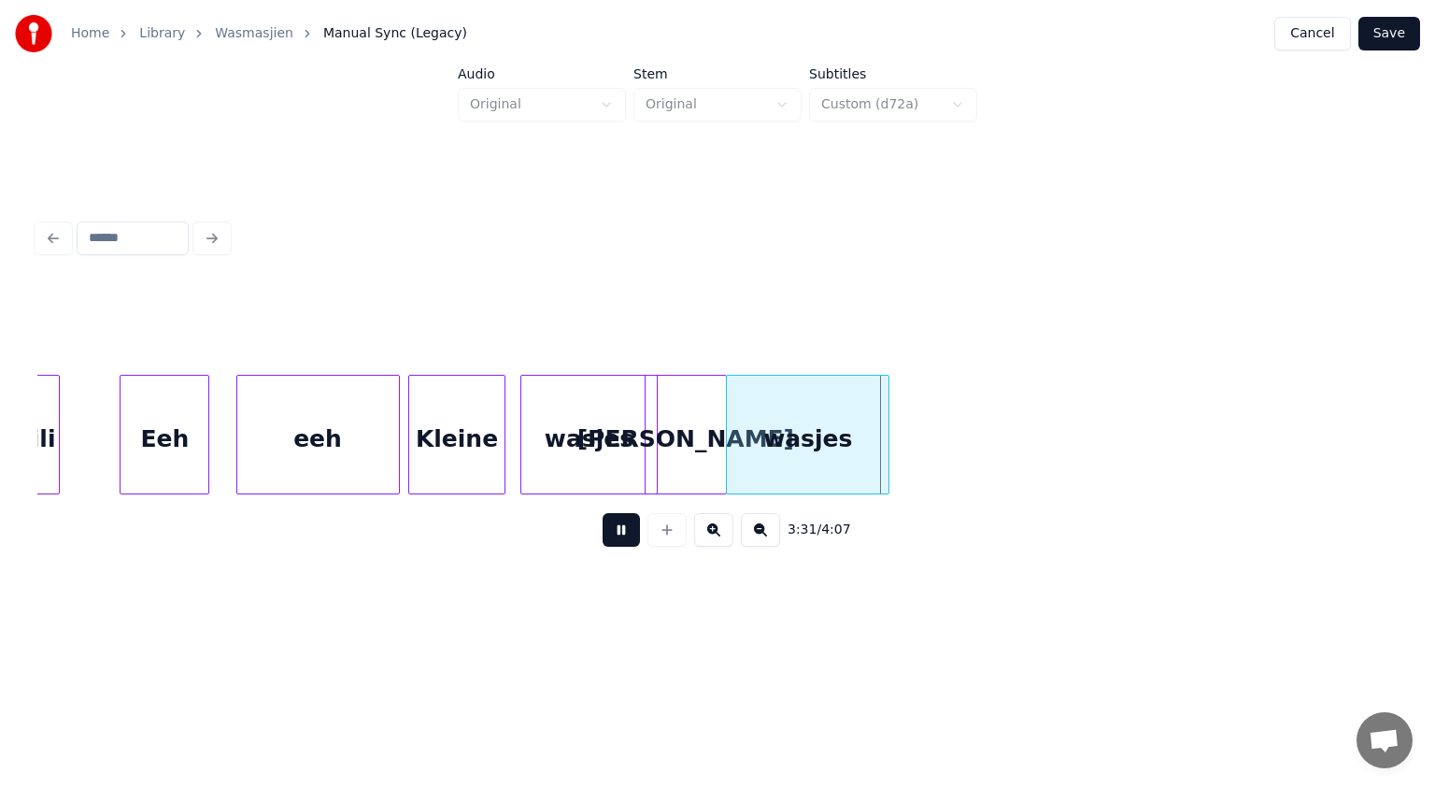
click at [628, 534] on button at bounding box center [621, 530] width 37 height 34
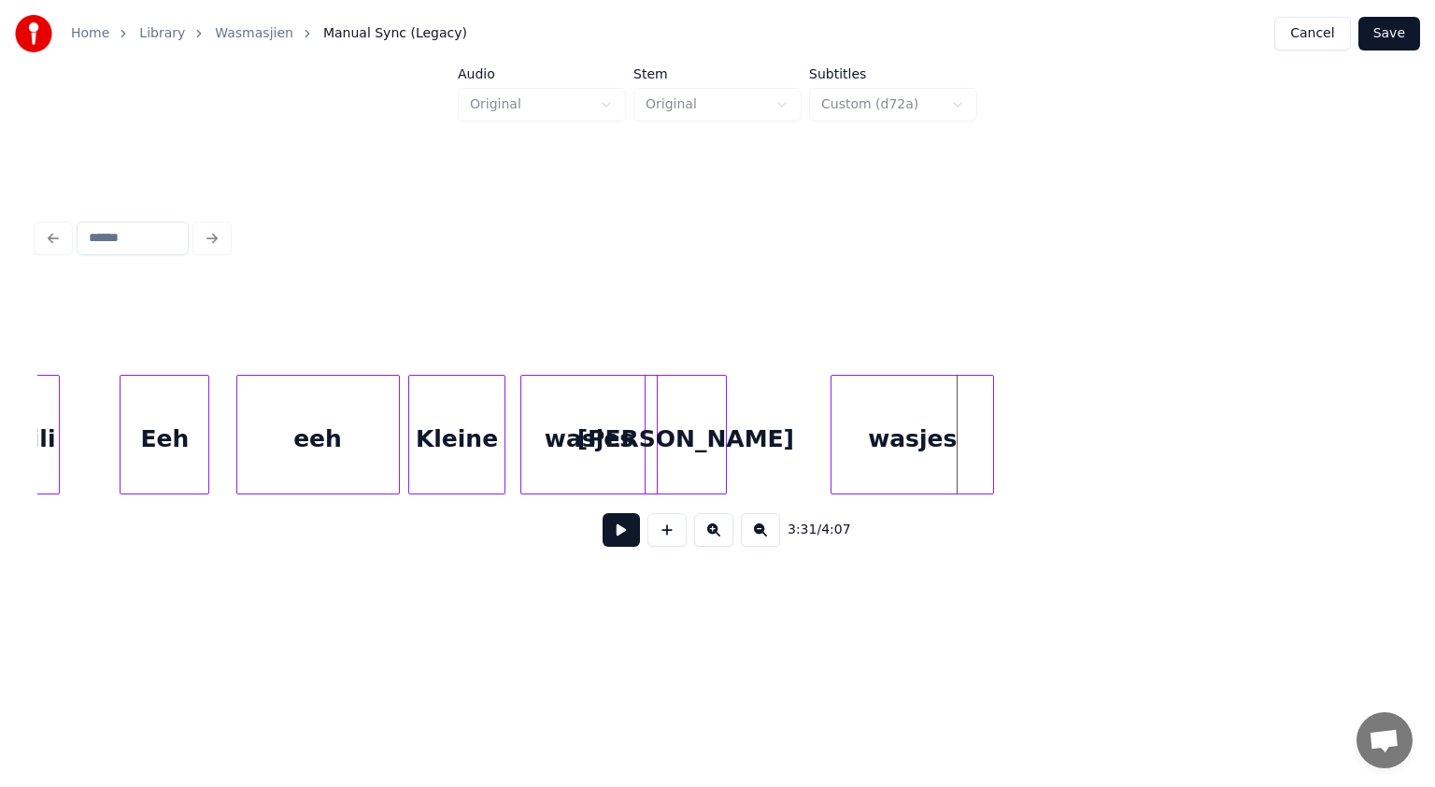
click at [883, 450] on div "wasjes" at bounding box center [913, 439] width 162 height 127
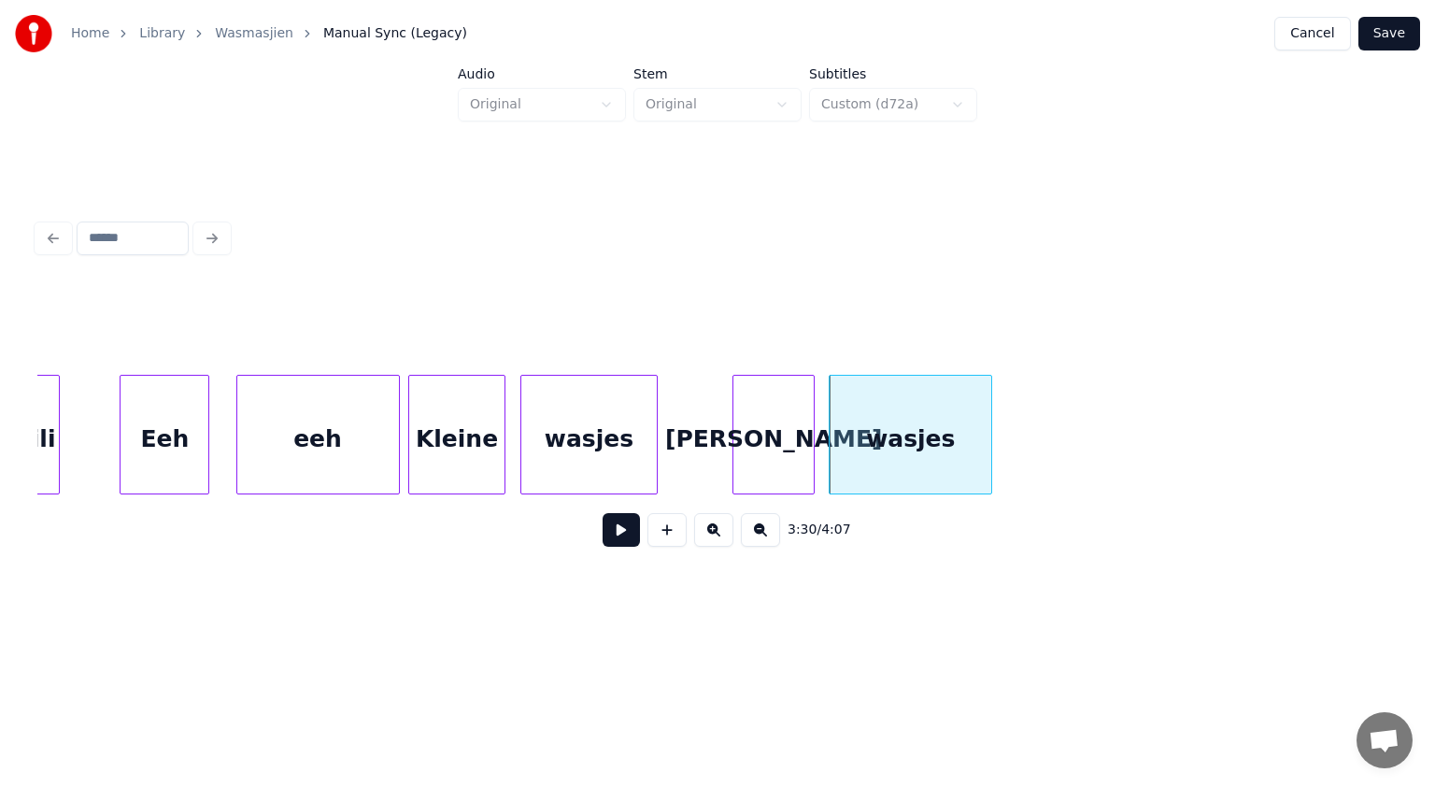
click at [776, 428] on div "[PERSON_NAME]" at bounding box center [773, 439] width 80 height 127
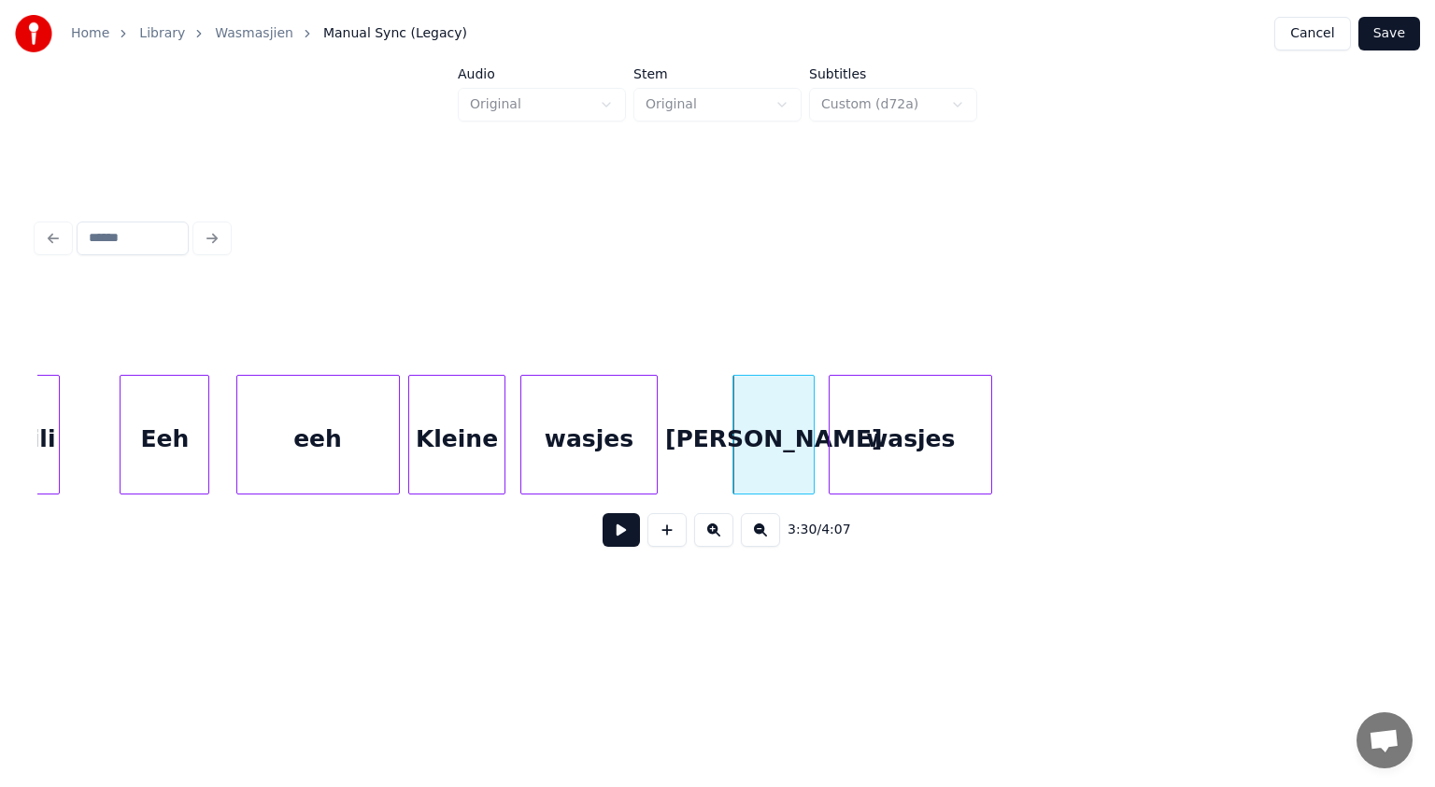
click at [613, 533] on button at bounding box center [621, 530] width 37 height 34
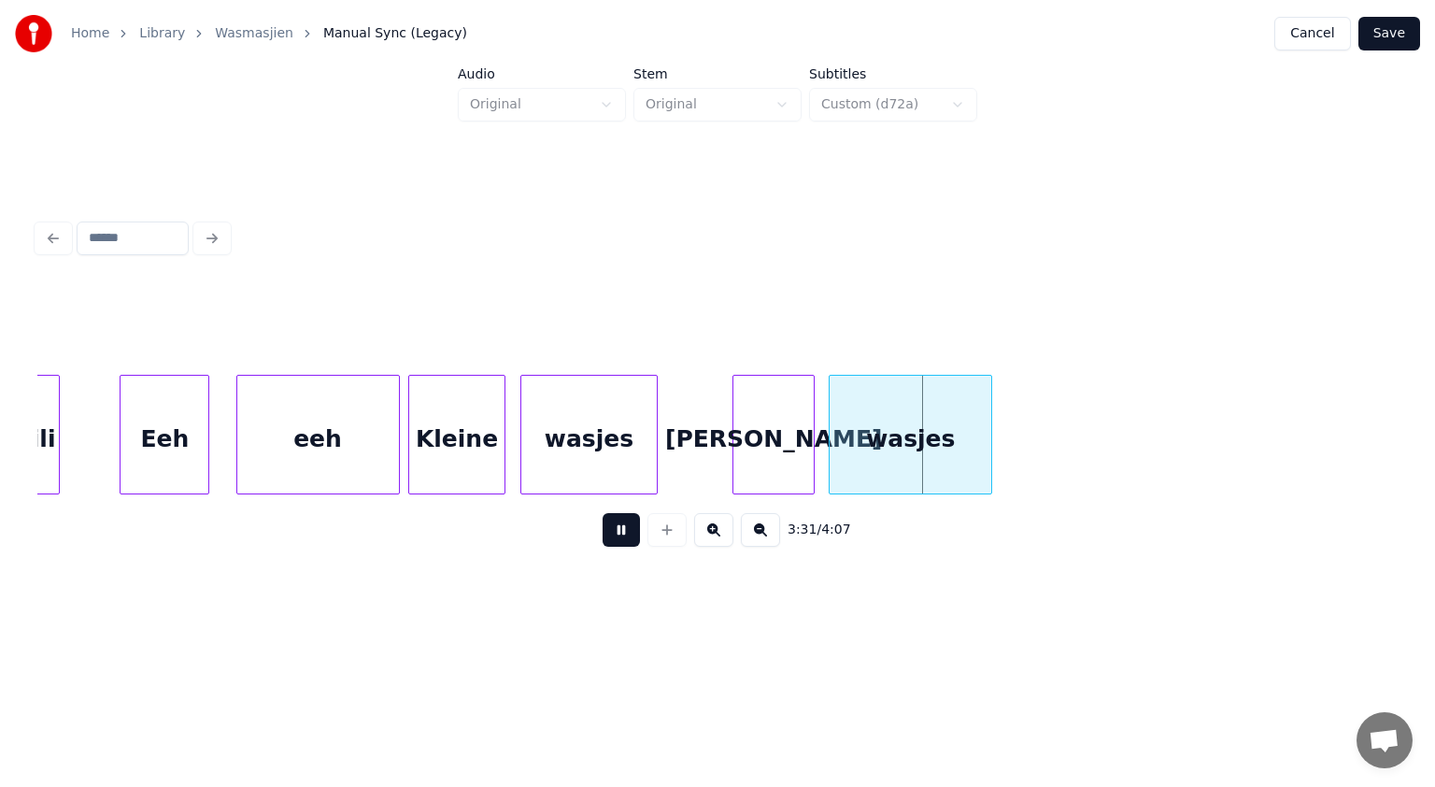
click at [613, 533] on button at bounding box center [621, 530] width 37 height 34
click at [600, 445] on div "wasjes" at bounding box center [588, 439] width 135 height 127
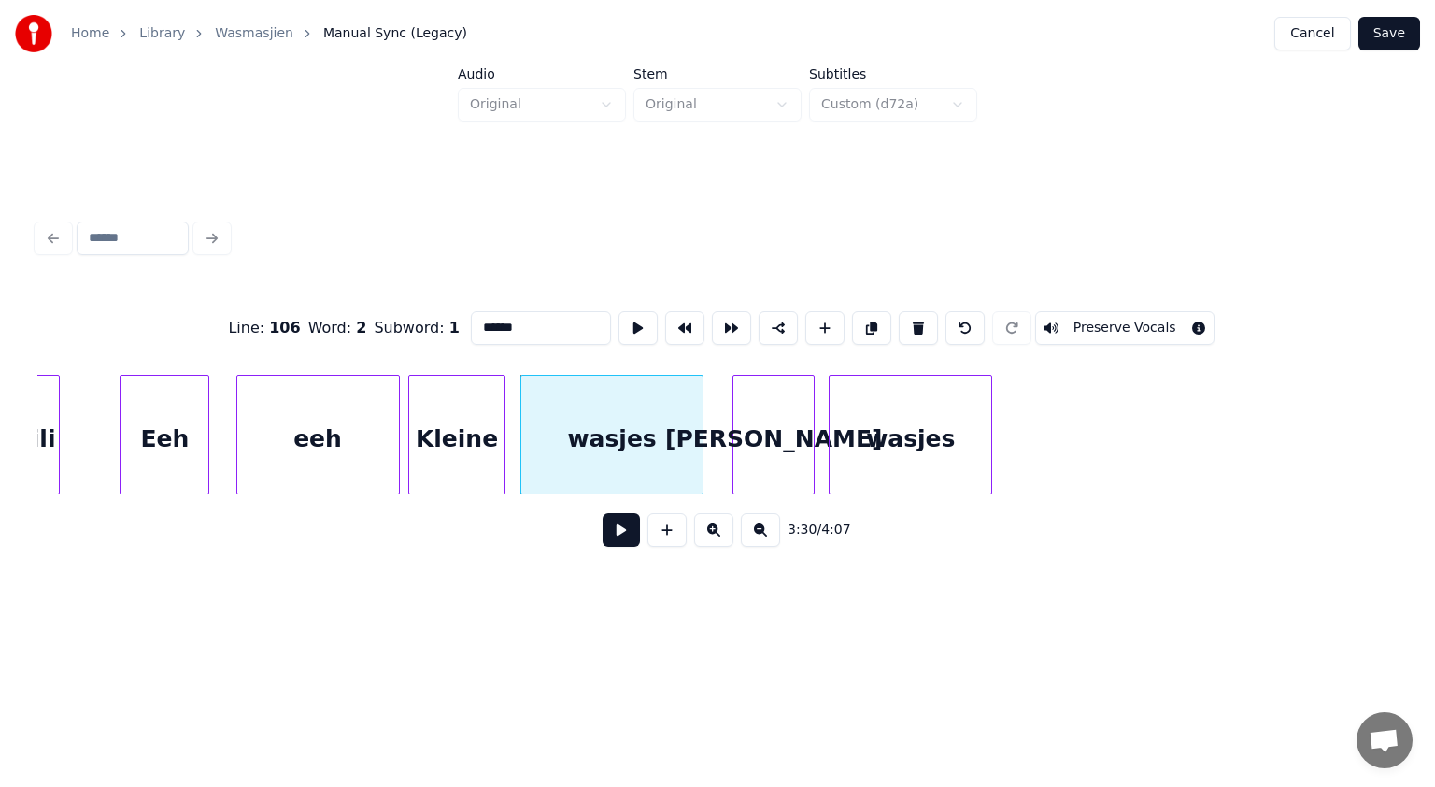
click at [698, 434] on div at bounding box center [700, 435] width 6 height 118
click at [622, 534] on button at bounding box center [621, 530] width 37 height 34
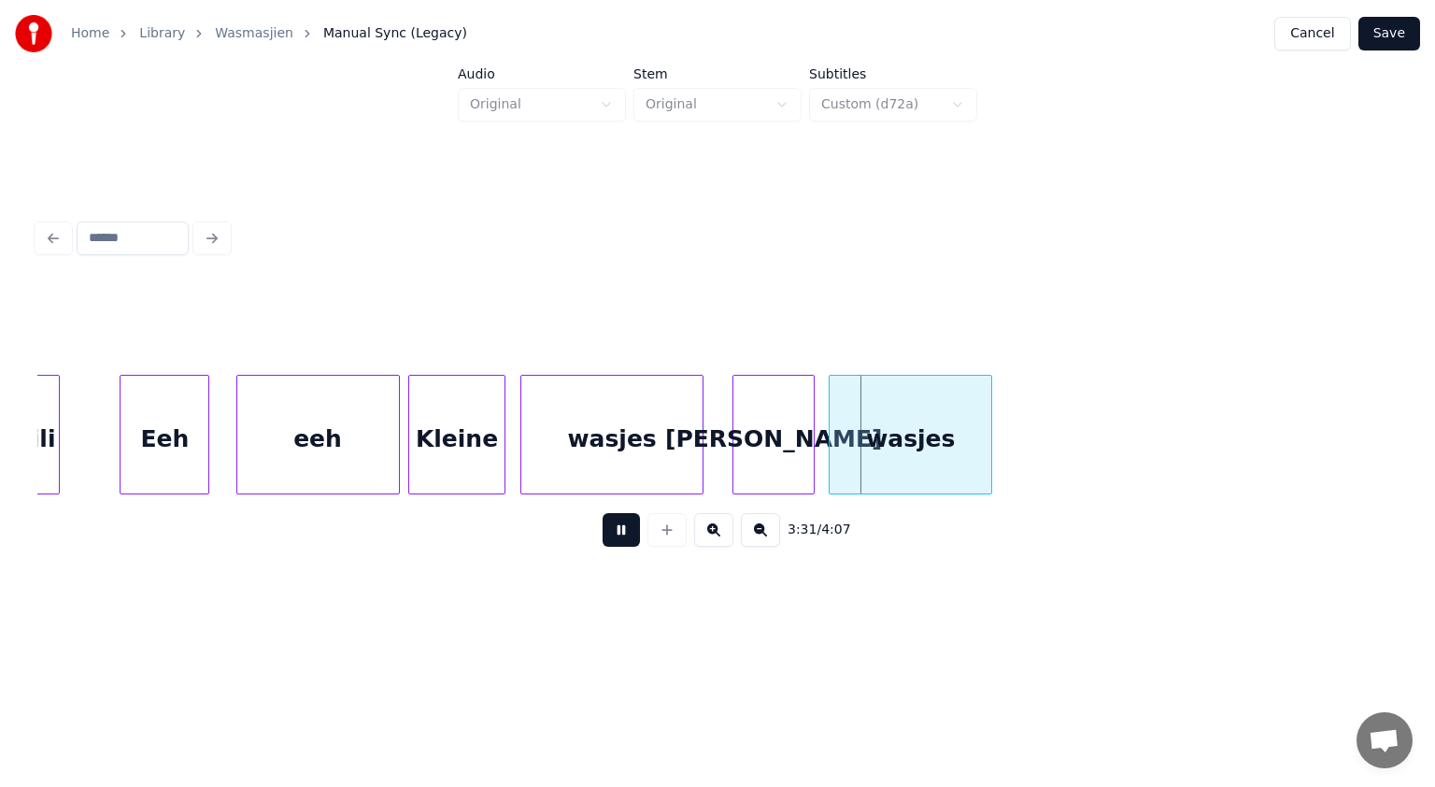
click at [622, 534] on button at bounding box center [621, 530] width 37 height 34
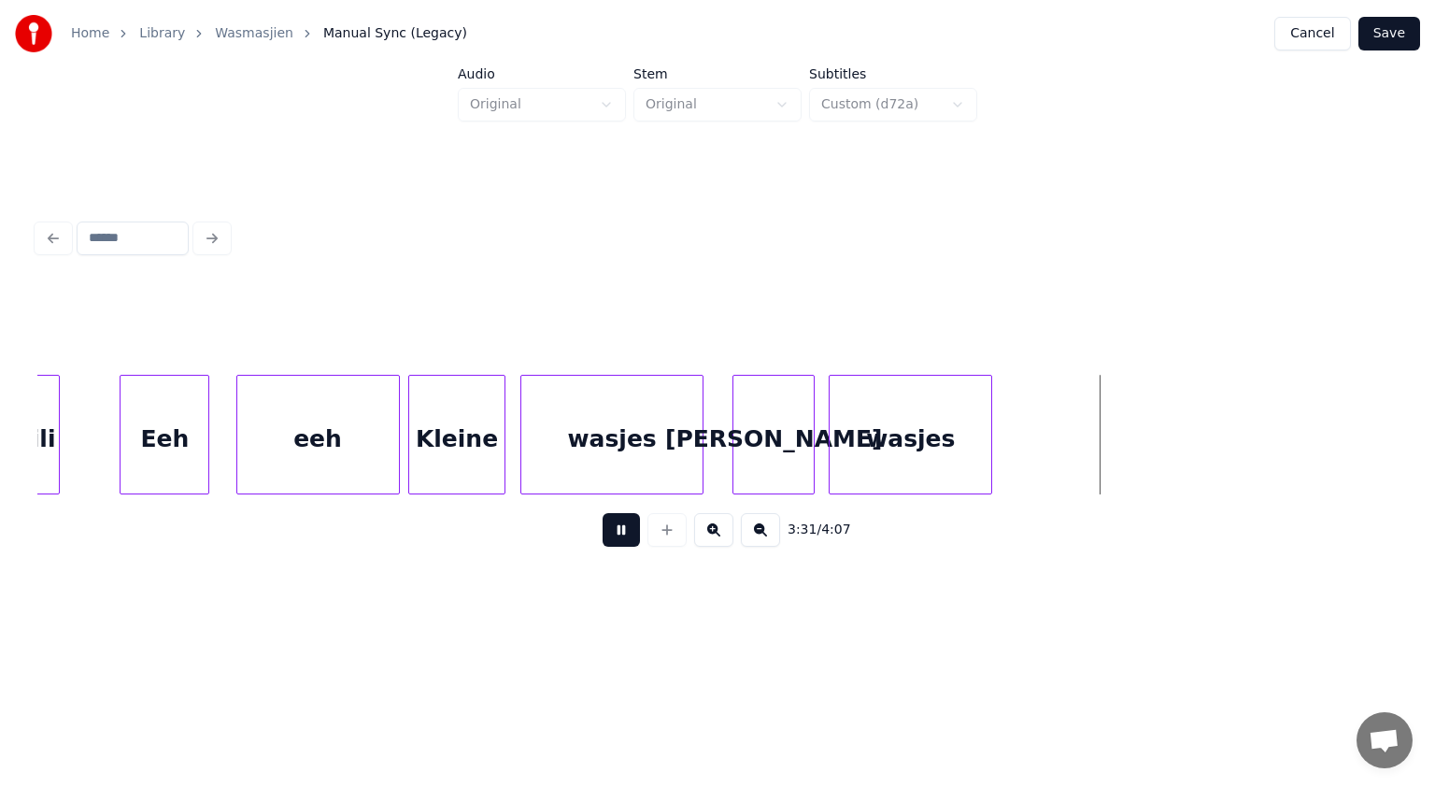
click at [622, 534] on button at bounding box center [621, 530] width 37 height 34
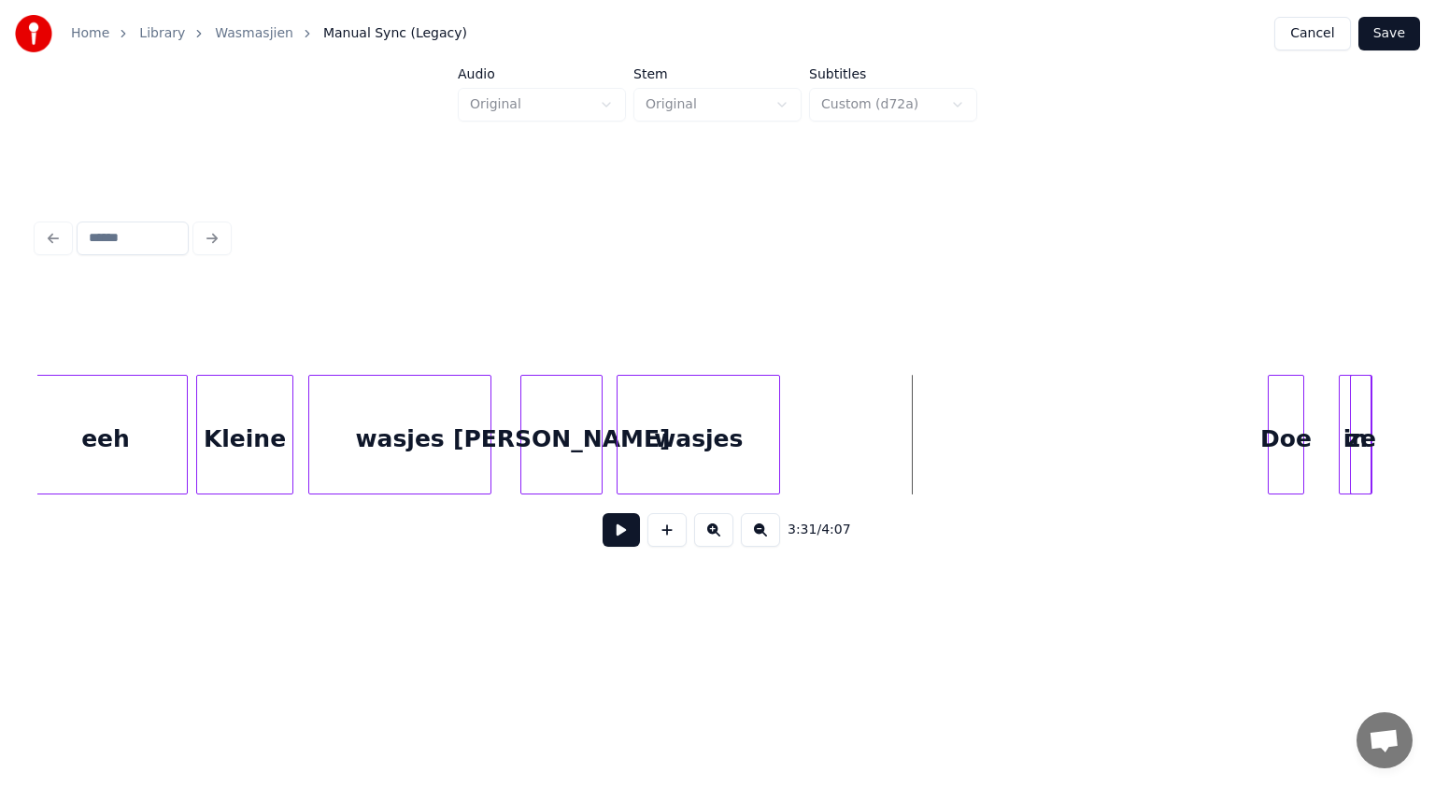
scroll to position [0, 68517]
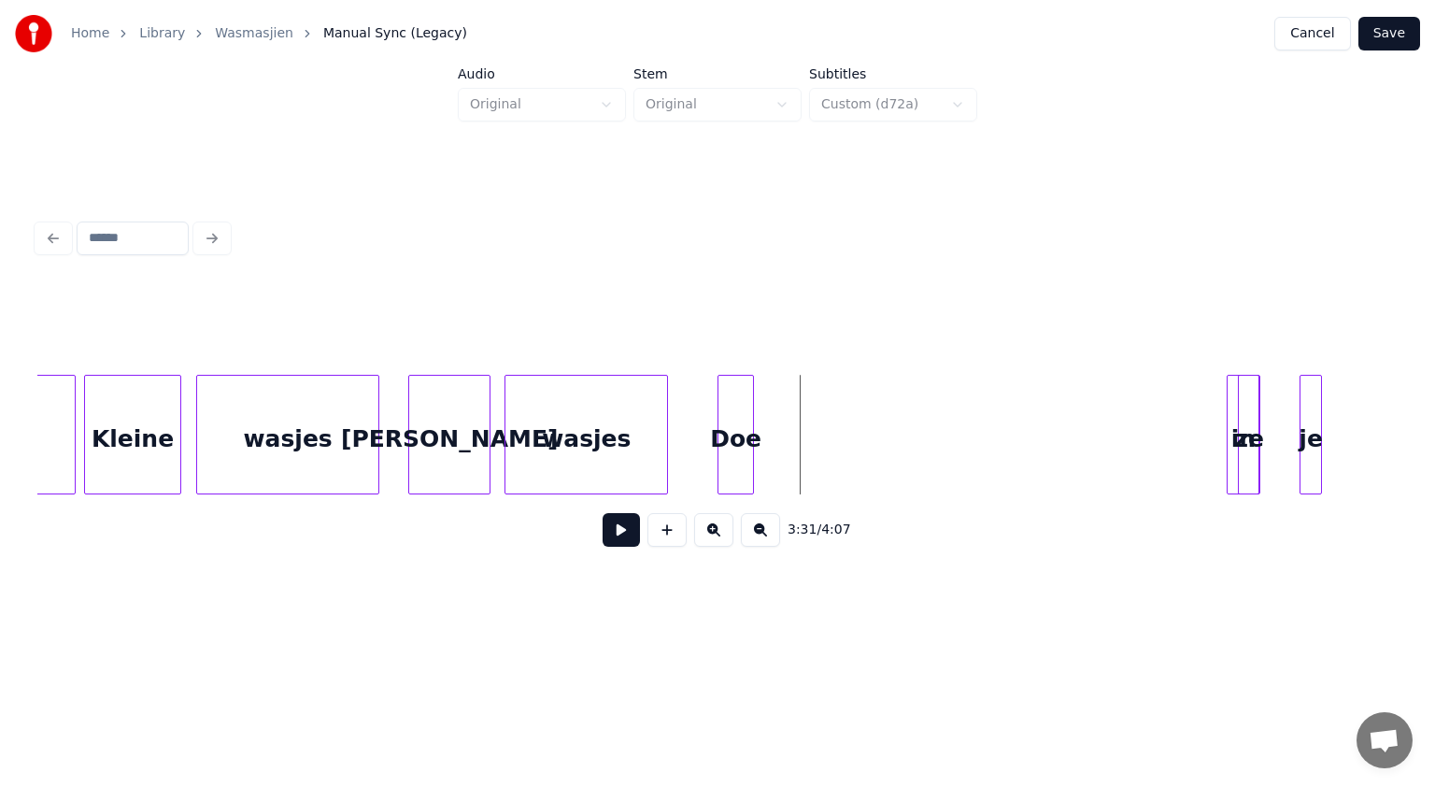
click at [734, 479] on div "Doe" at bounding box center [736, 439] width 35 height 127
click at [1147, 441] on div at bounding box center [1148, 435] width 6 height 118
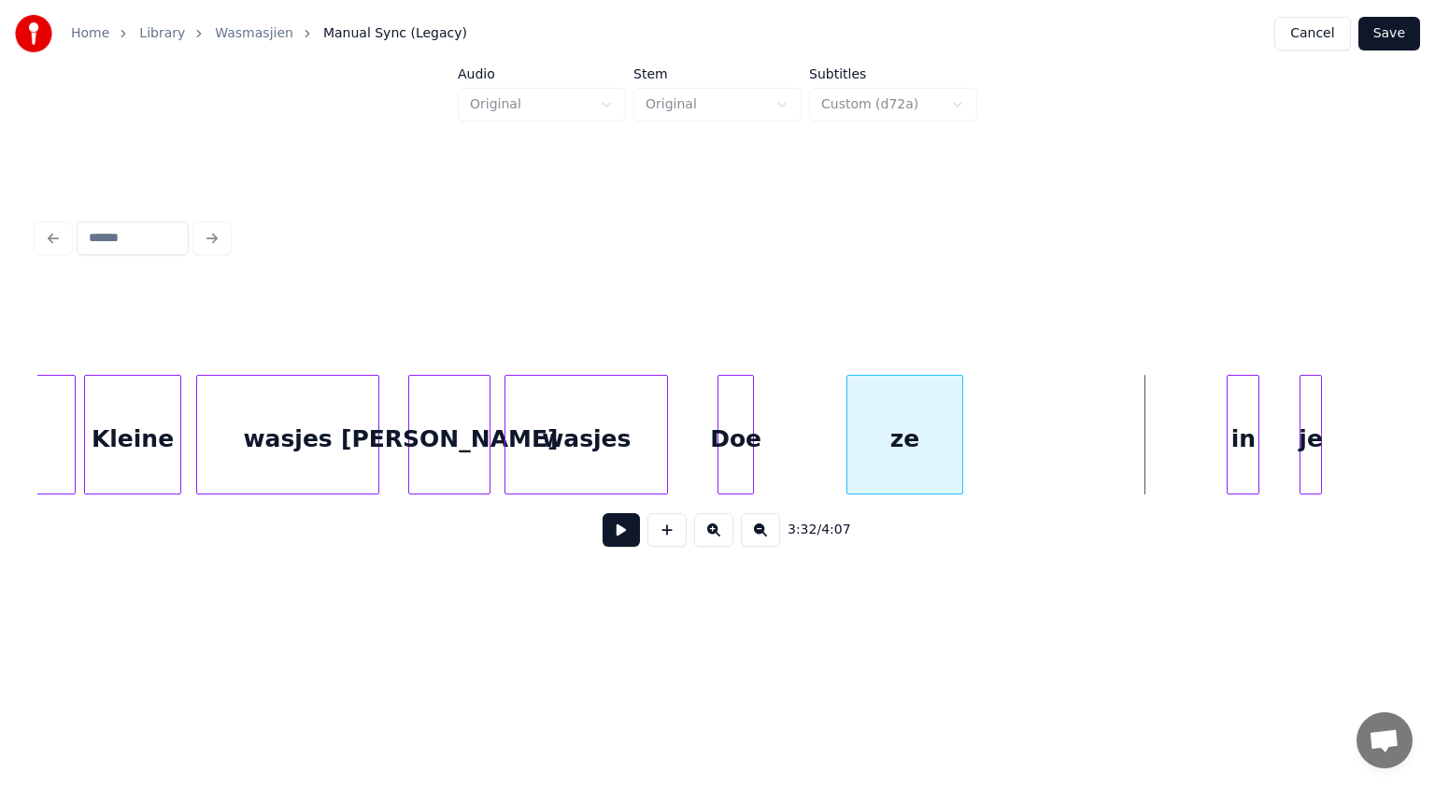
click at [861, 465] on div "ze" at bounding box center [904, 439] width 115 height 127
click at [870, 459] on div at bounding box center [870, 435] width 6 height 118
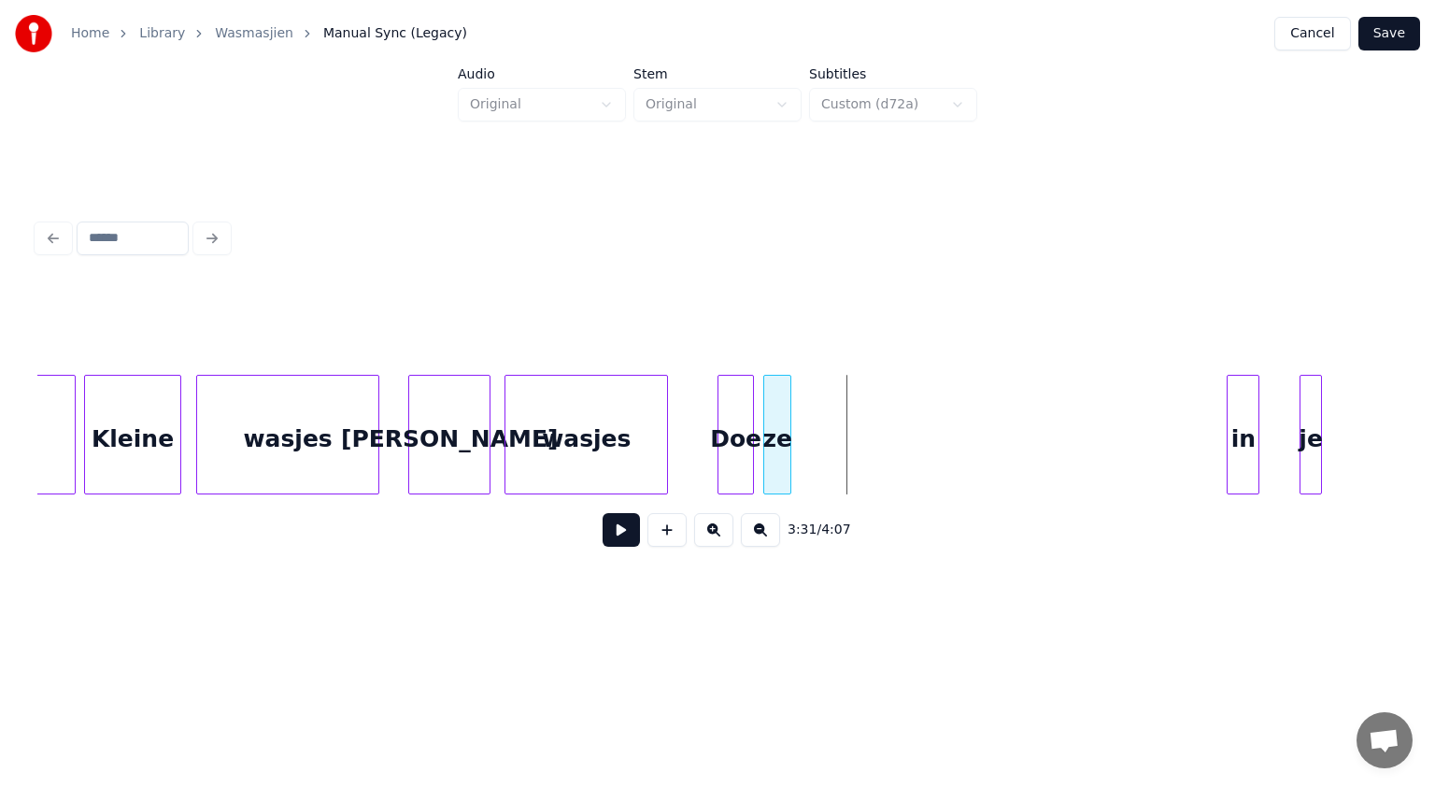
click at [777, 434] on div "ze" at bounding box center [777, 439] width 26 height 127
click at [807, 447] on div "in" at bounding box center [809, 439] width 31 height 127
click at [735, 458] on div "Doe" at bounding box center [736, 439] width 35 height 127
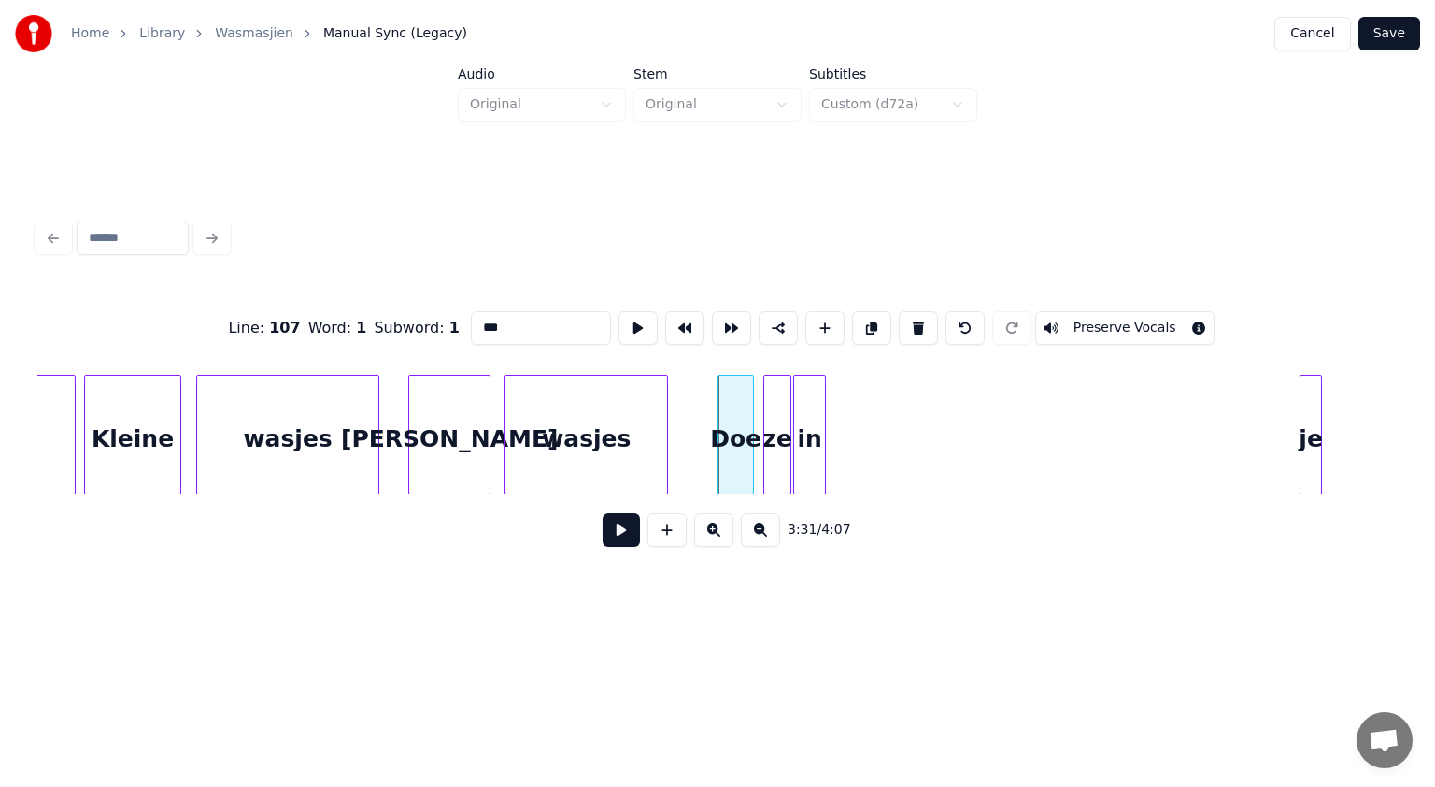
click at [626, 529] on button at bounding box center [621, 530] width 37 height 34
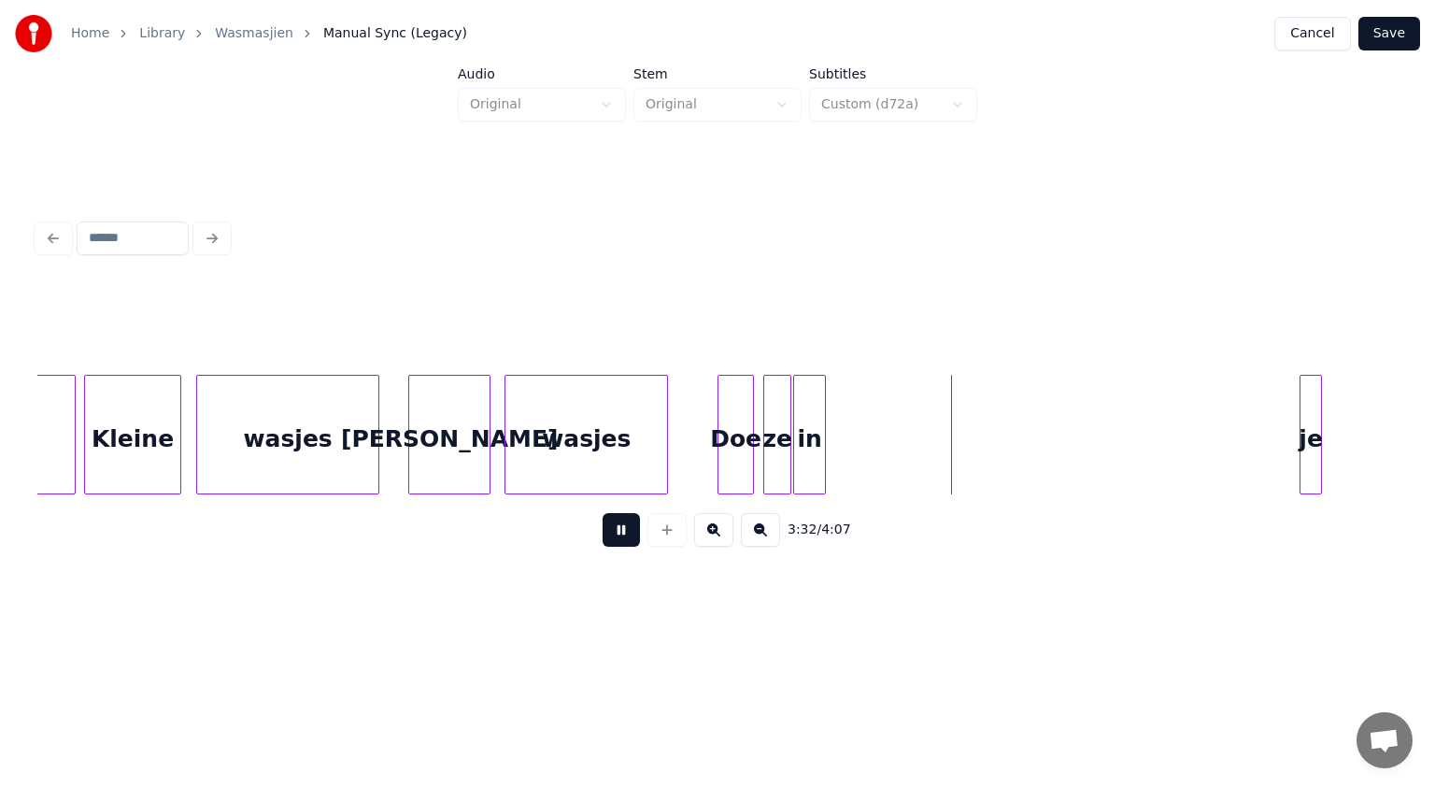
click at [626, 529] on button at bounding box center [621, 530] width 37 height 34
click at [904, 452] on div "je" at bounding box center [904, 439] width 21 height 127
click at [941, 453] on div at bounding box center [939, 435] width 6 height 118
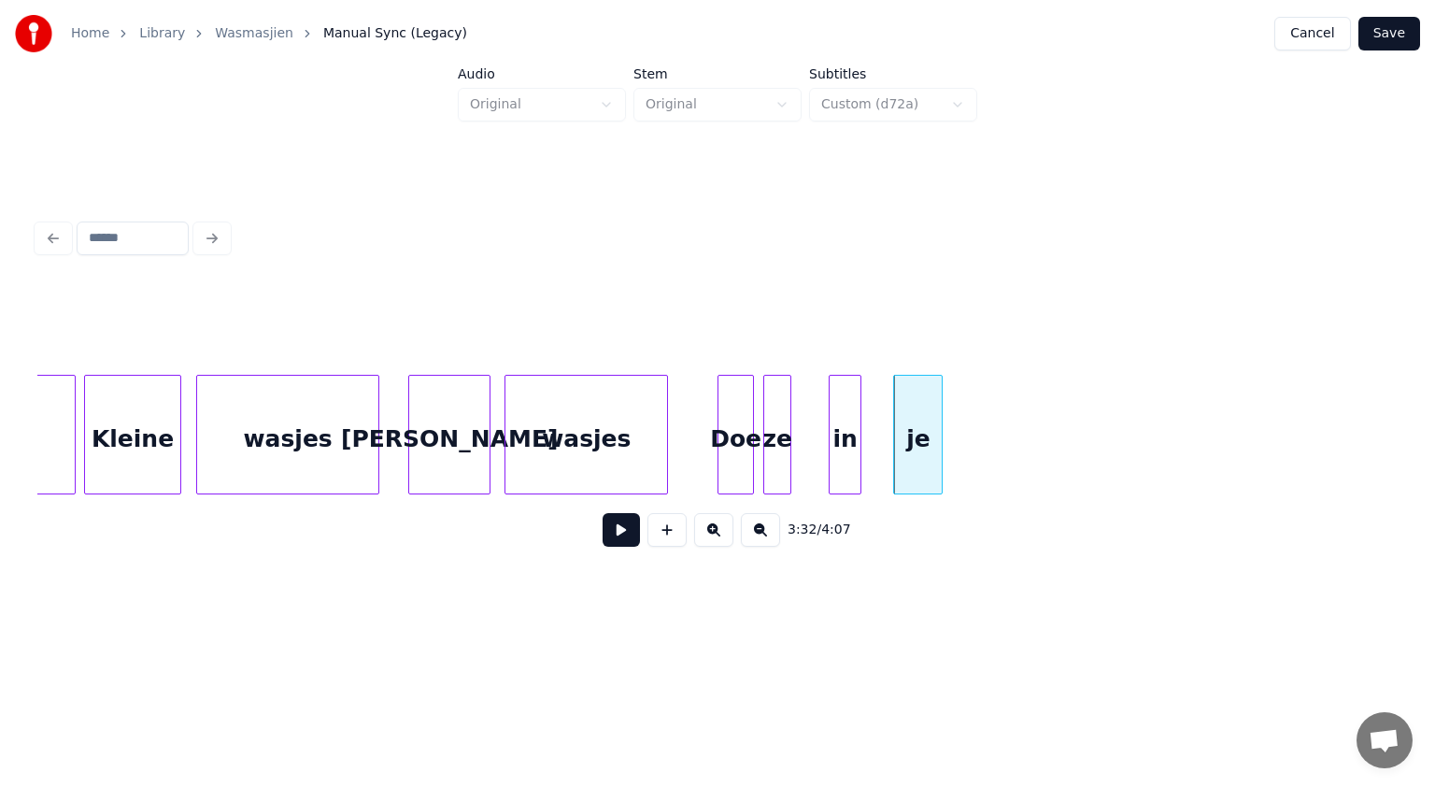
click at [853, 447] on div "in" at bounding box center [845, 439] width 31 height 127
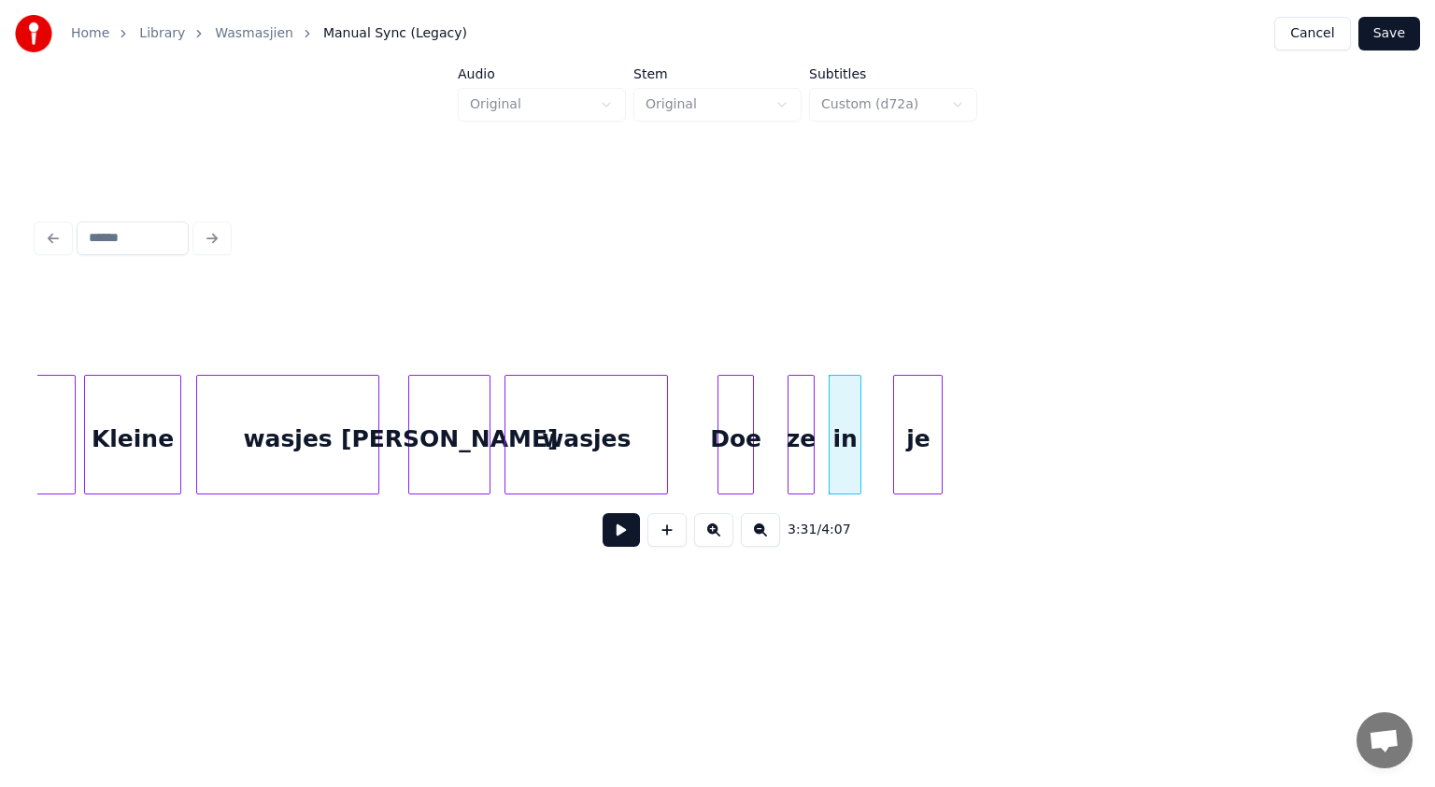
click at [805, 433] on div "ze" at bounding box center [802, 439] width 26 height 127
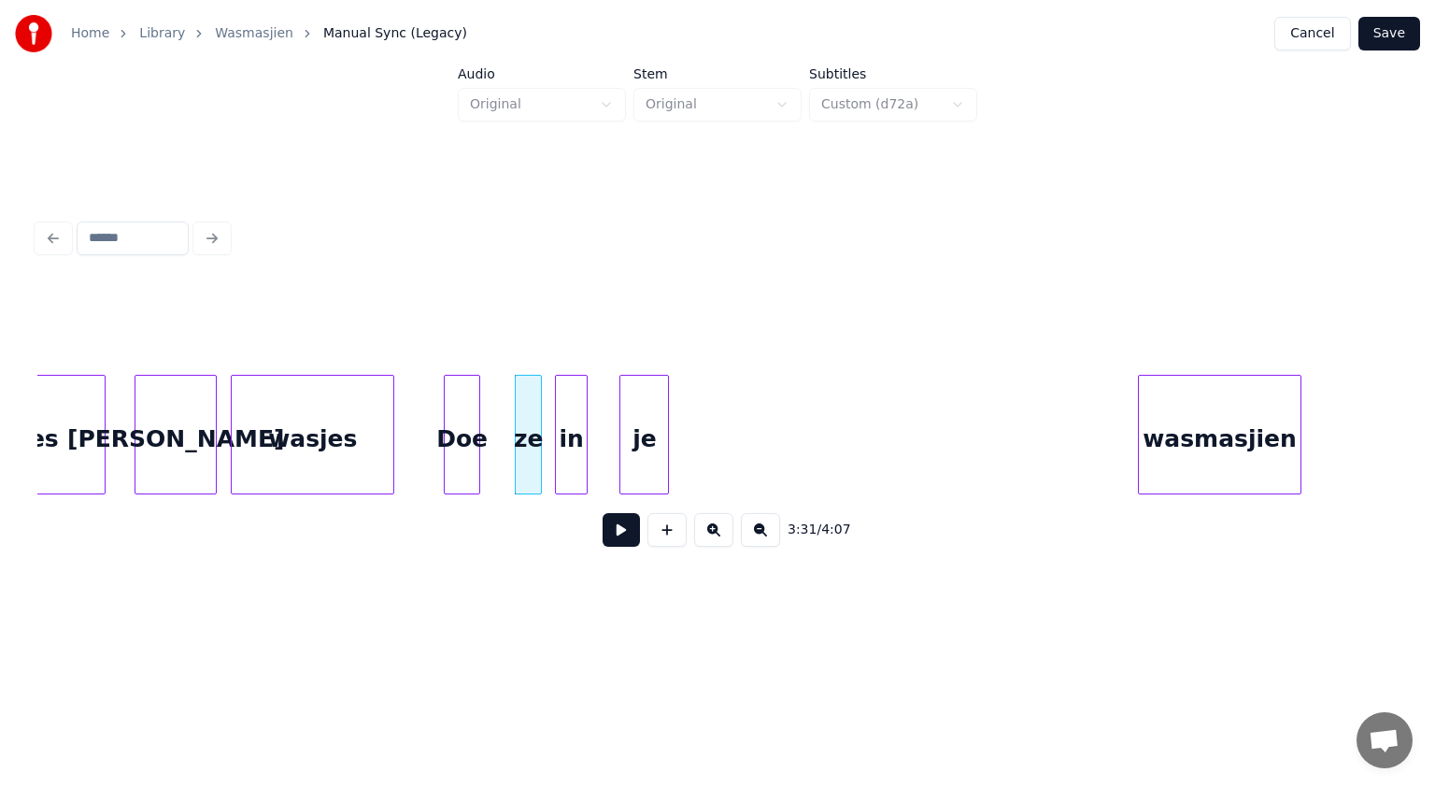
scroll to position [0, 68803]
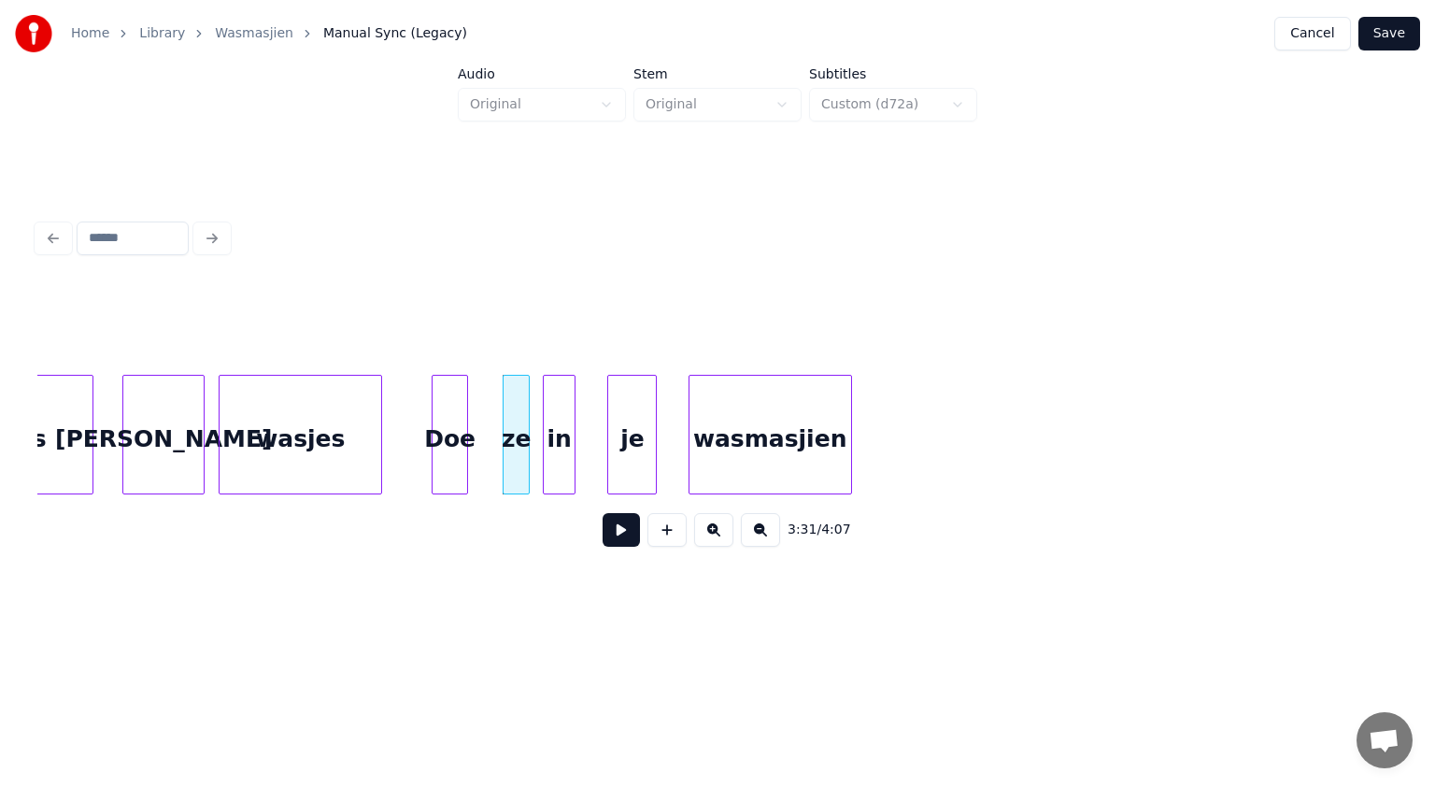
click at [808, 469] on div "wasmasjien" at bounding box center [771, 439] width 162 height 127
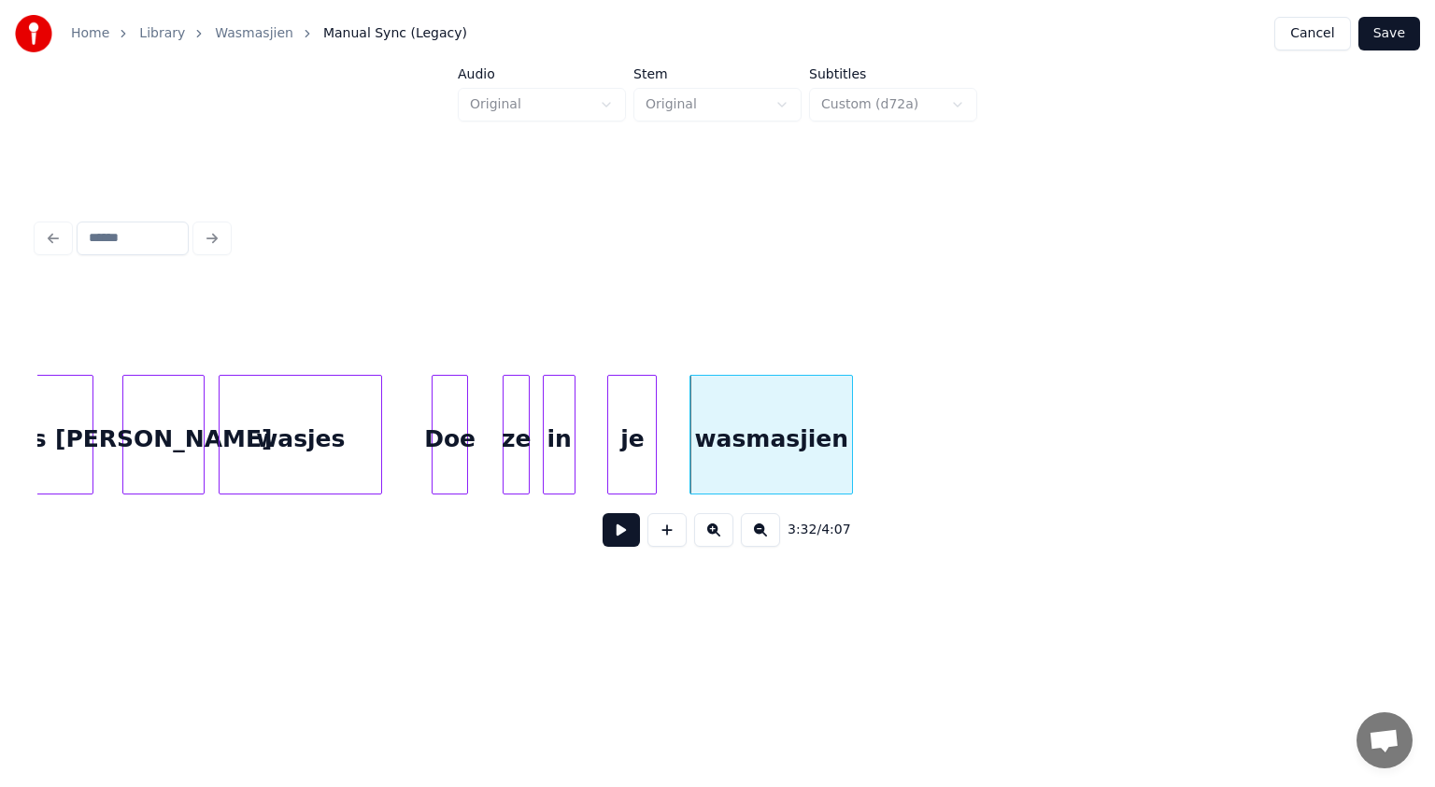
click at [621, 536] on button at bounding box center [621, 530] width 37 height 34
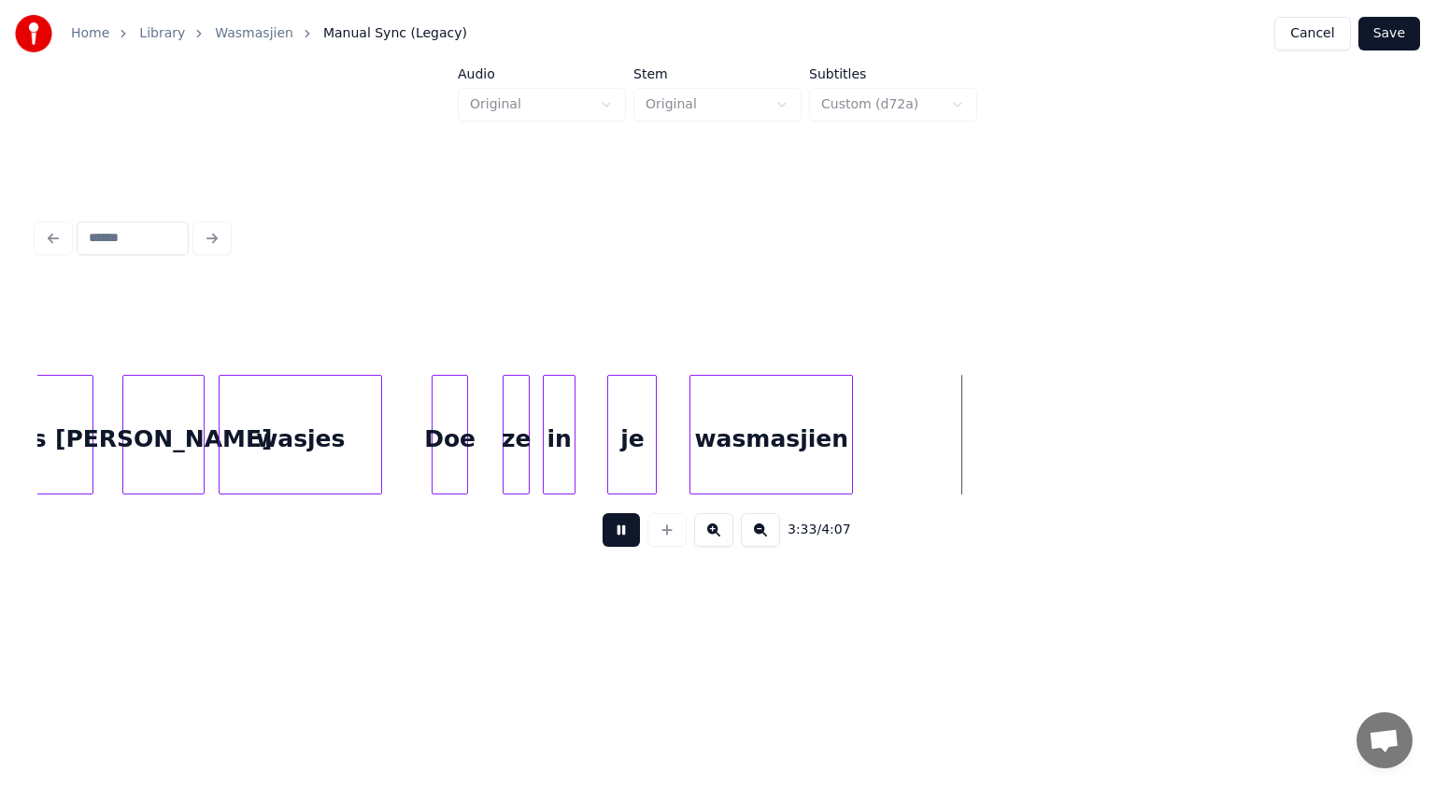
click at [621, 536] on button at bounding box center [621, 530] width 37 height 34
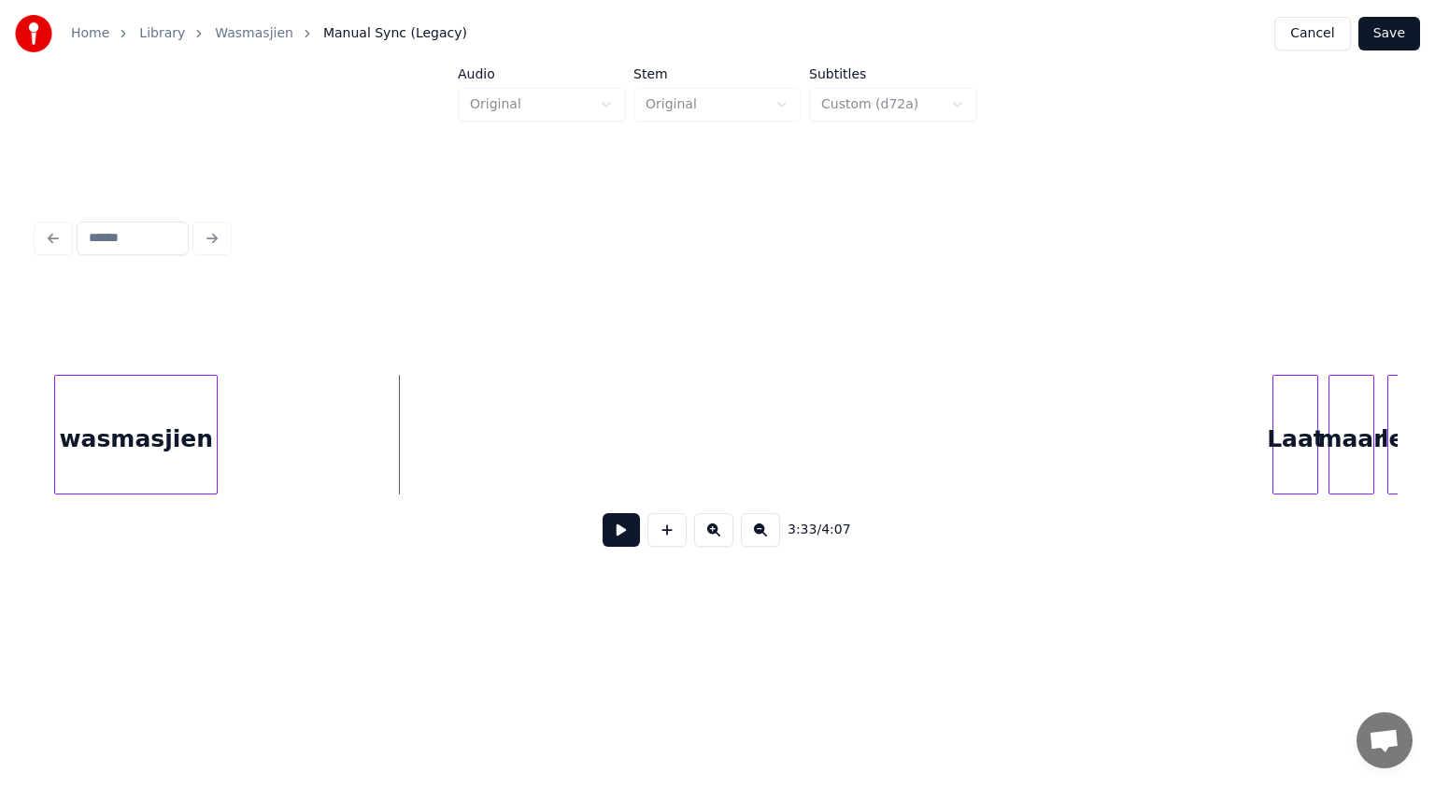
scroll to position [0, 69488]
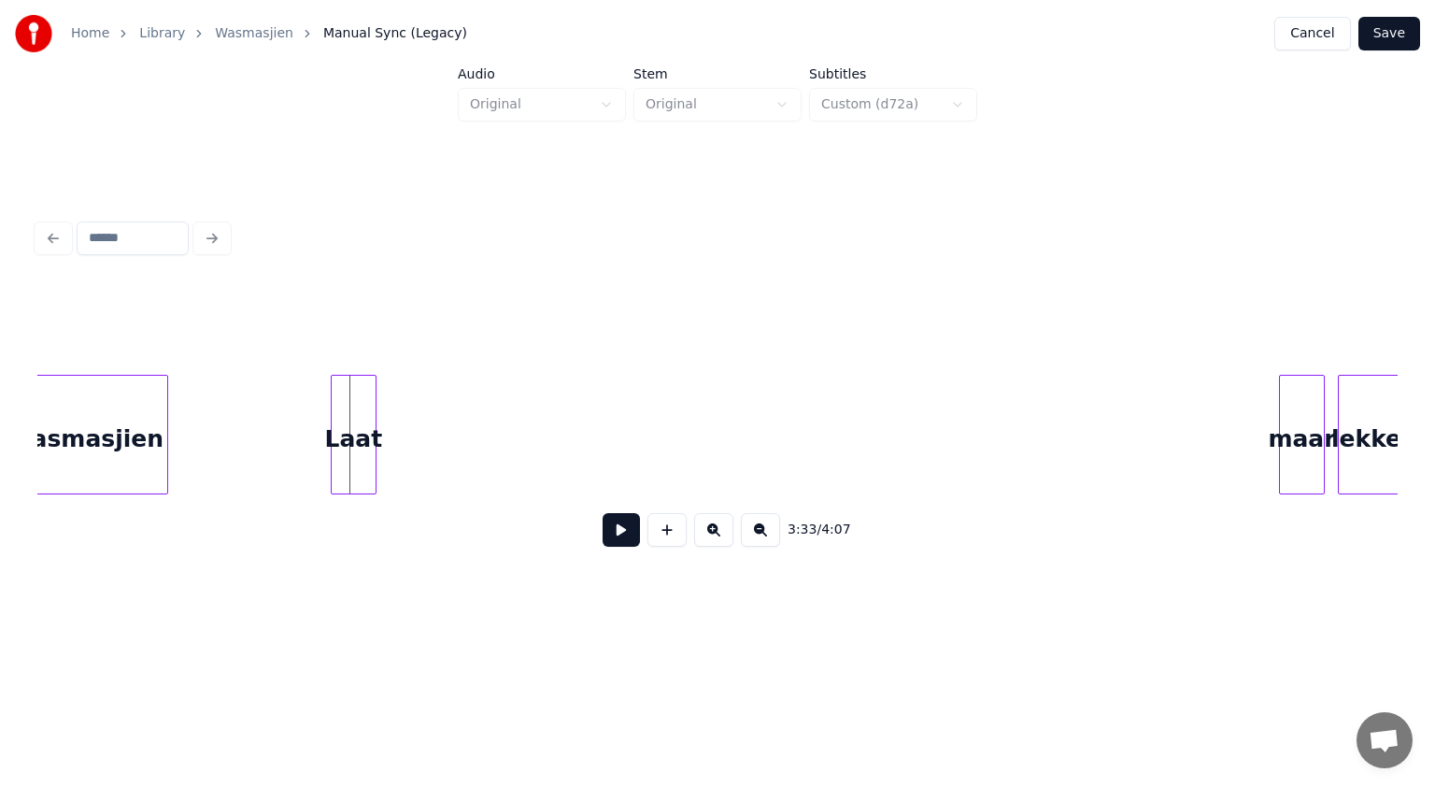
click at [356, 452] on div "Laat" at bounding box center [354, 439] width 44 height 127
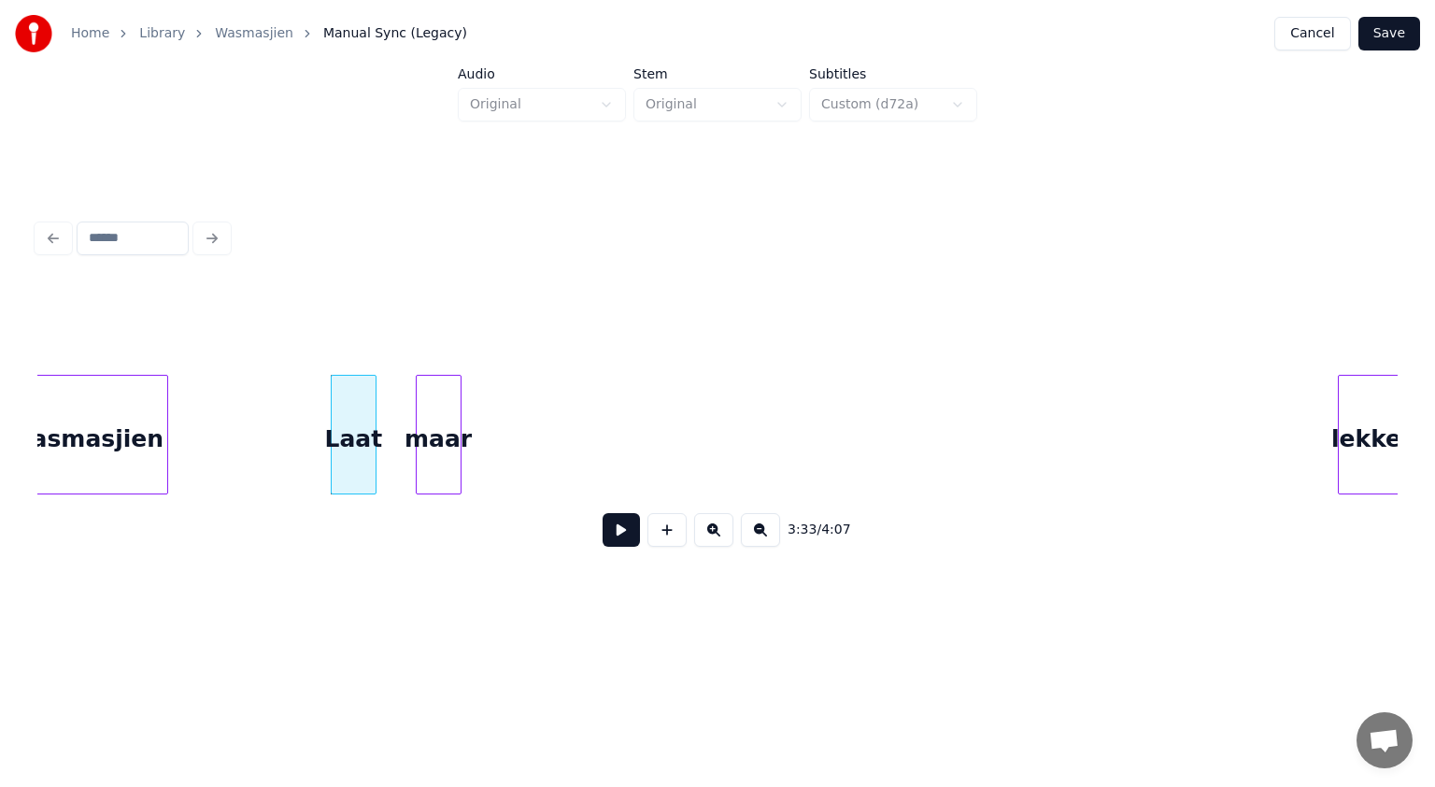
click at [442, 447] on div "maar" at bounding box center [439, 439] width 44 height 127
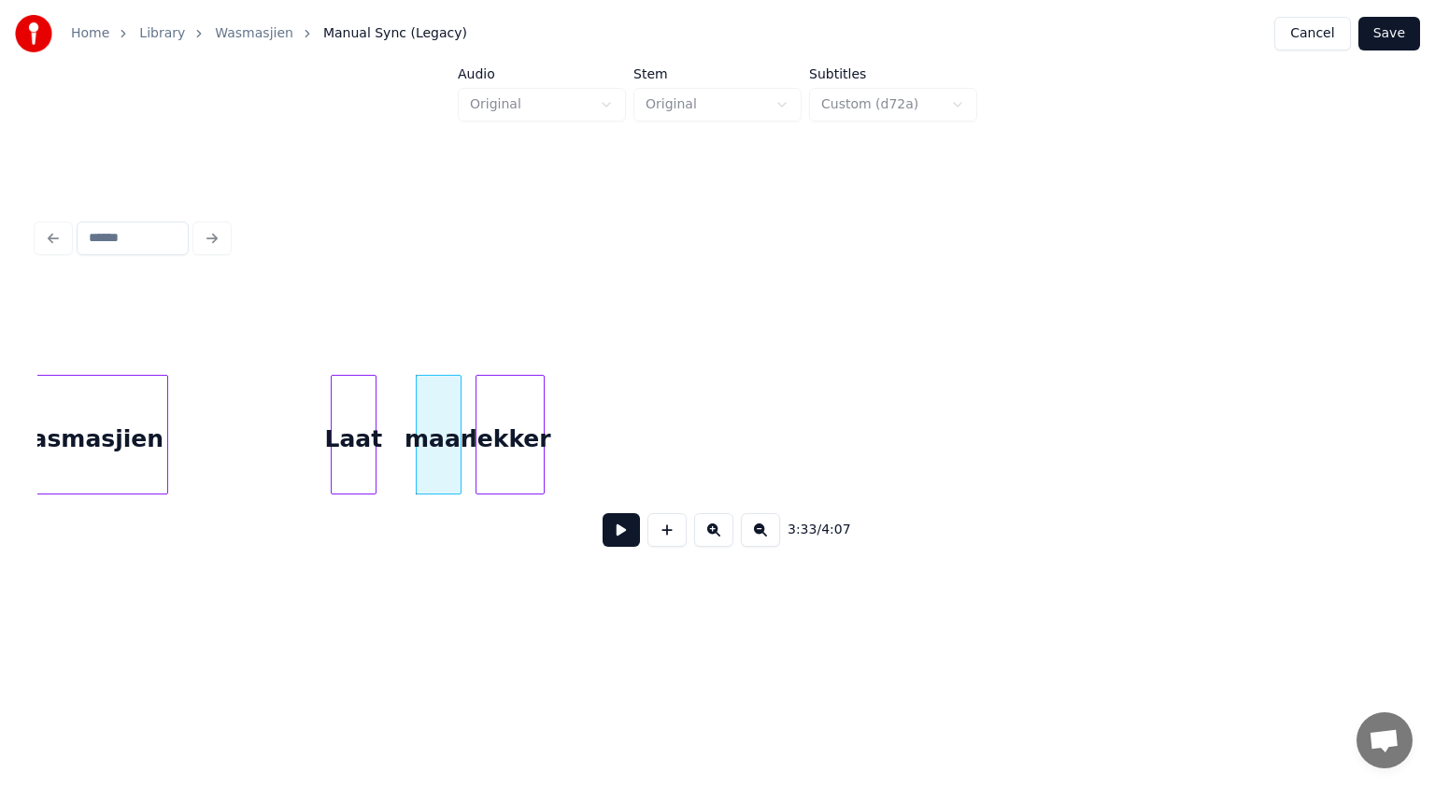
click at [499, 465] on div "lekker" at bounding box center [510, 439] width 67 height 127
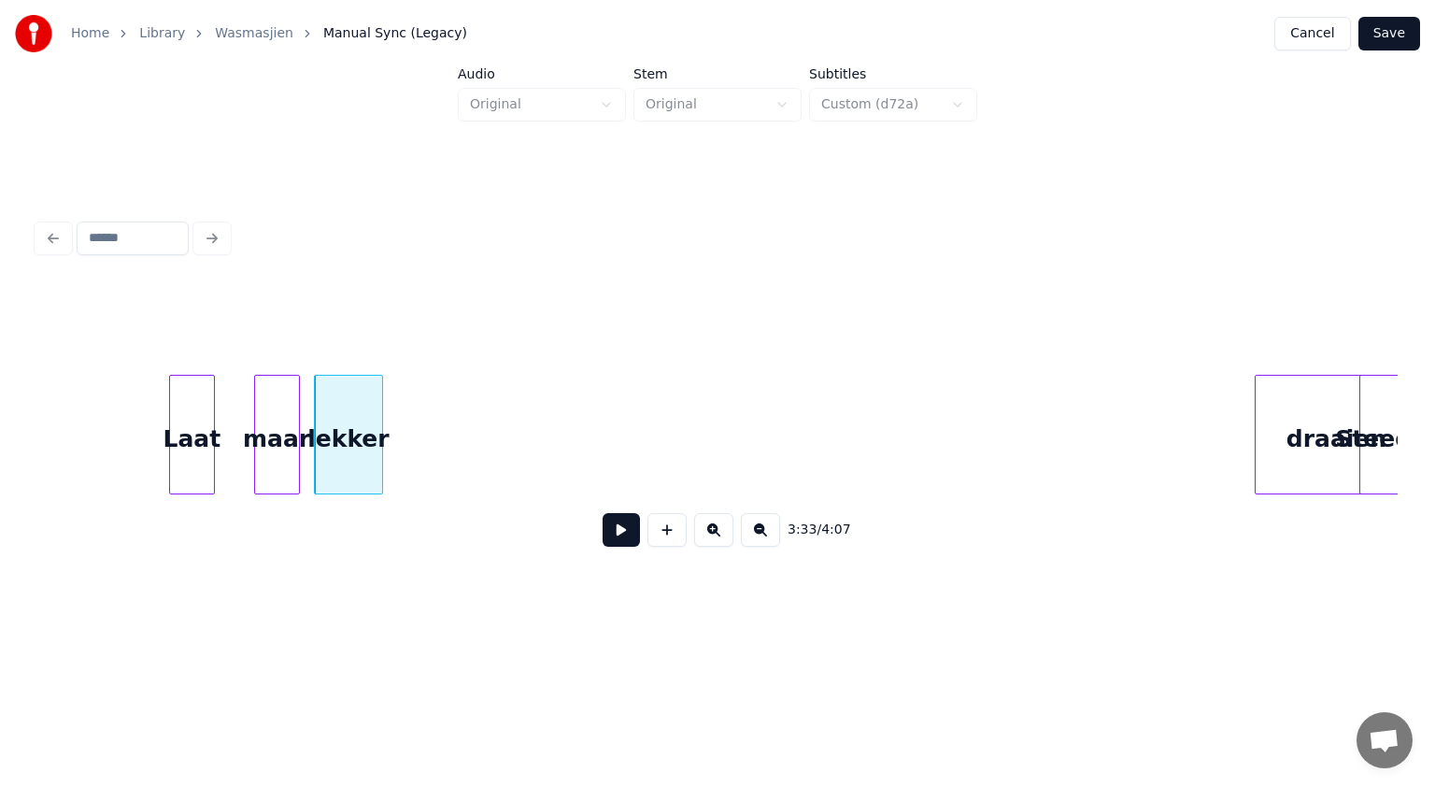
scroll to position [0, 69661]
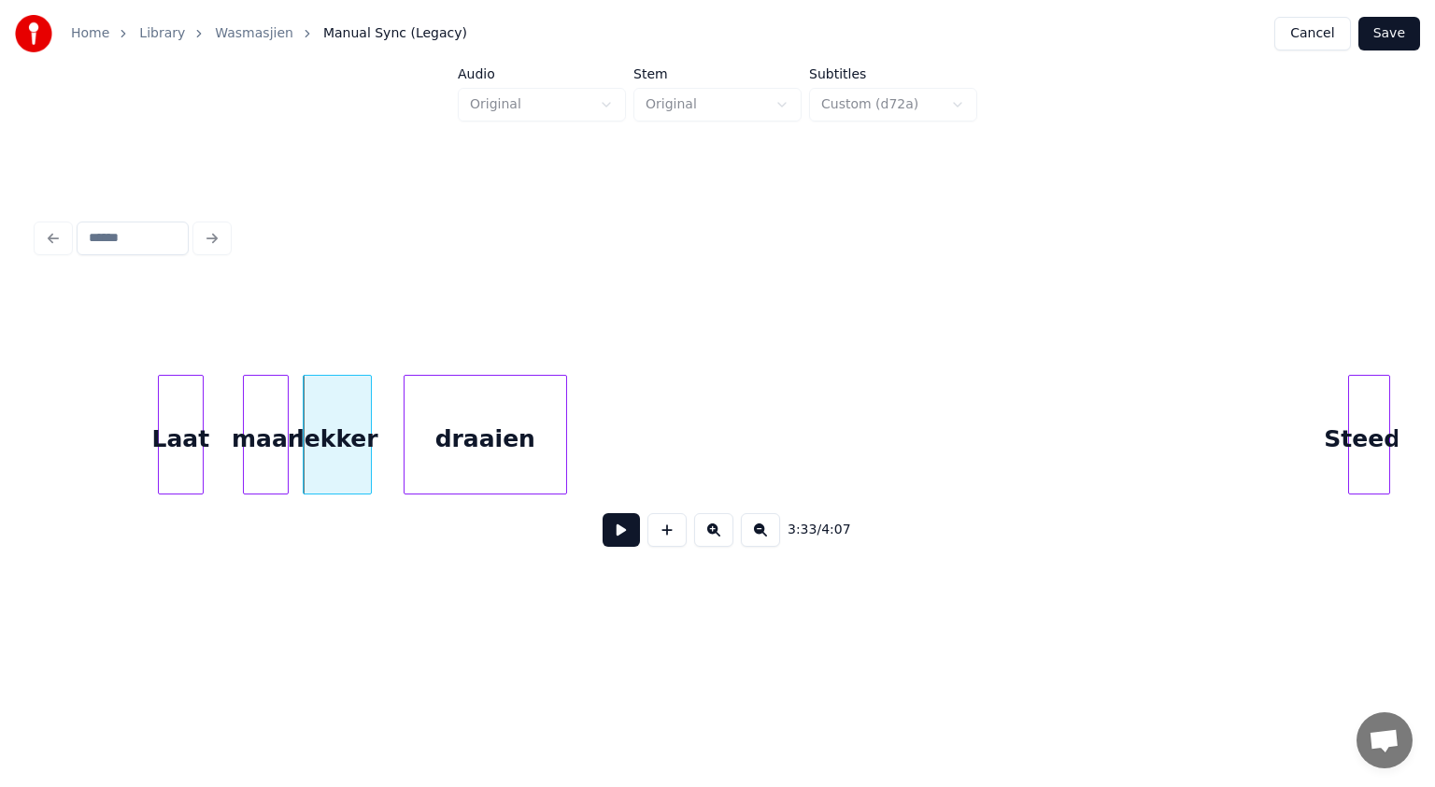
click at [467, 405] on div "draaien" at bounding box center [486, 439] width 162 height 127
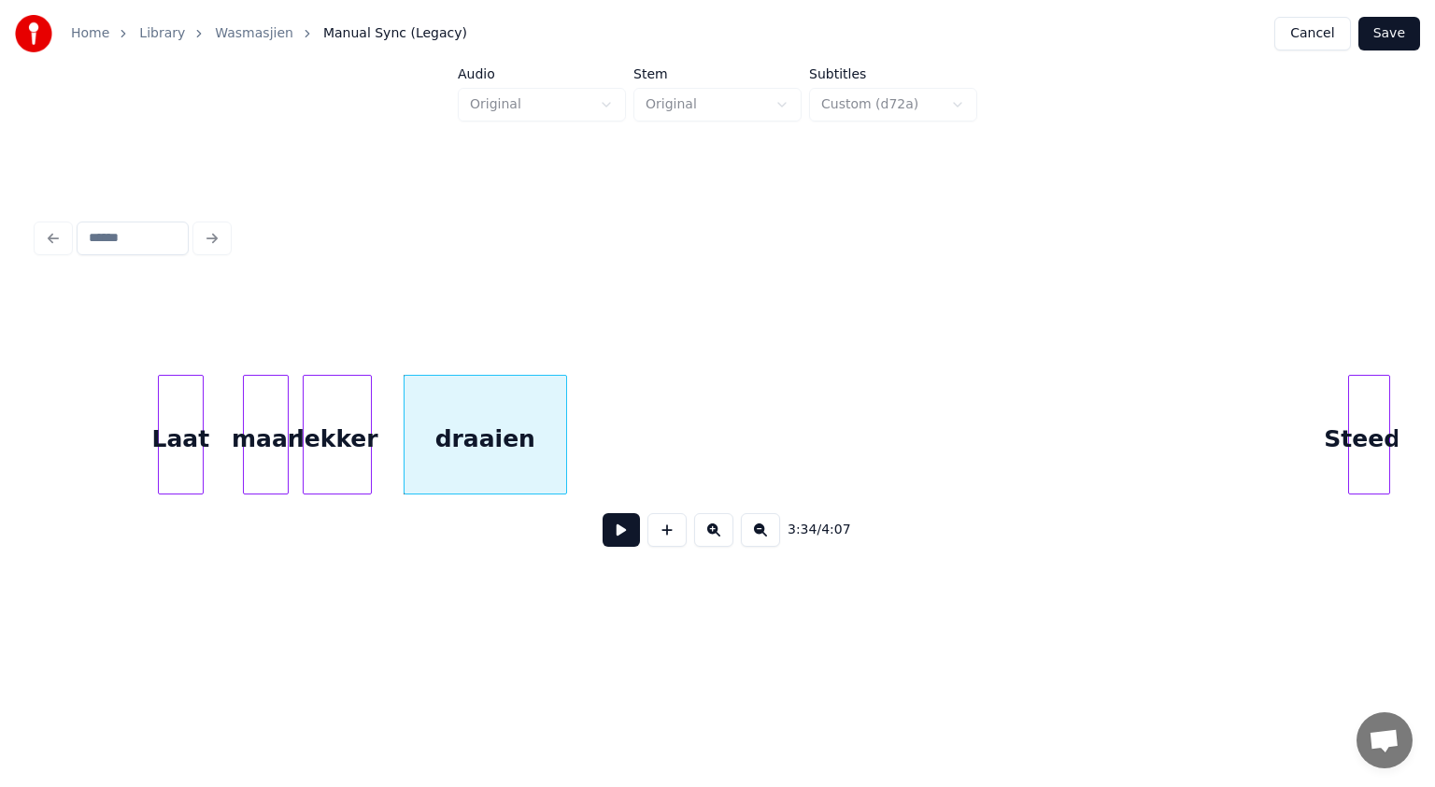
click at [613, 528] on button at bounding box center [621, 530] width 37 height 34
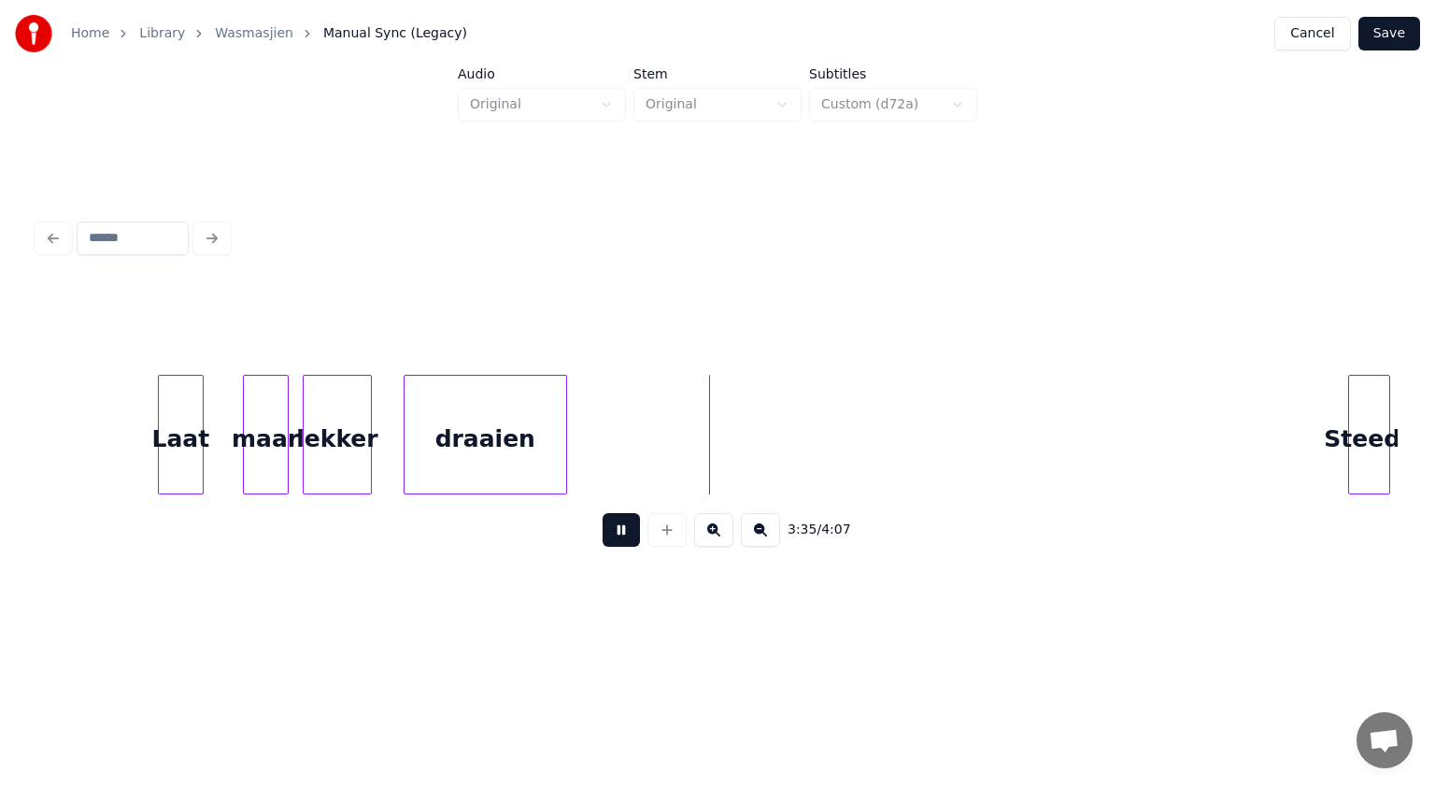
click at [613, 528] on button at bounding box center [621, 530] width 37 height 34
click at [647, 413] on div at bounding box center [648, 435] width 6 height 118
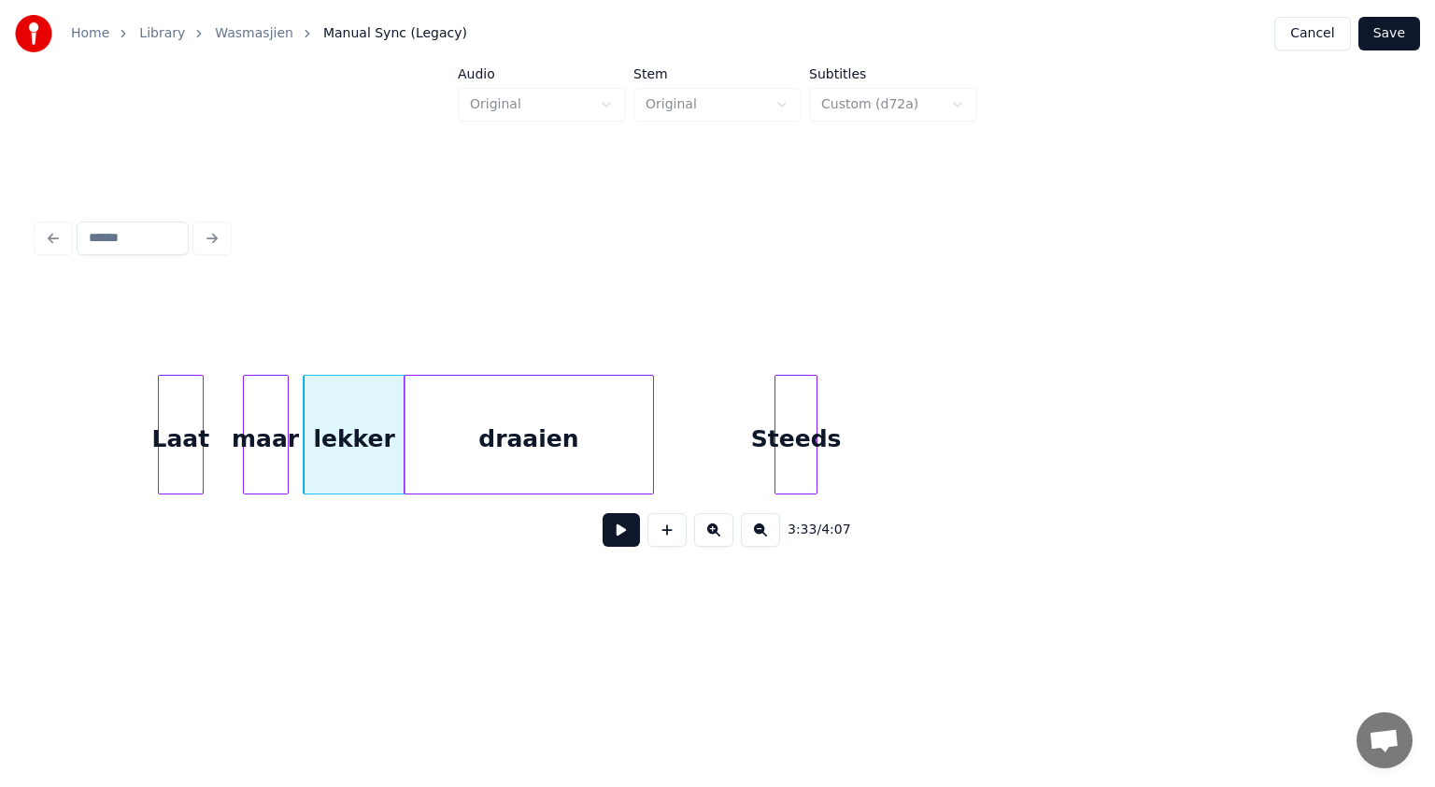
click at [790, 483] on div "Steeds" at bounding box center [796, 439] width 40 height 127
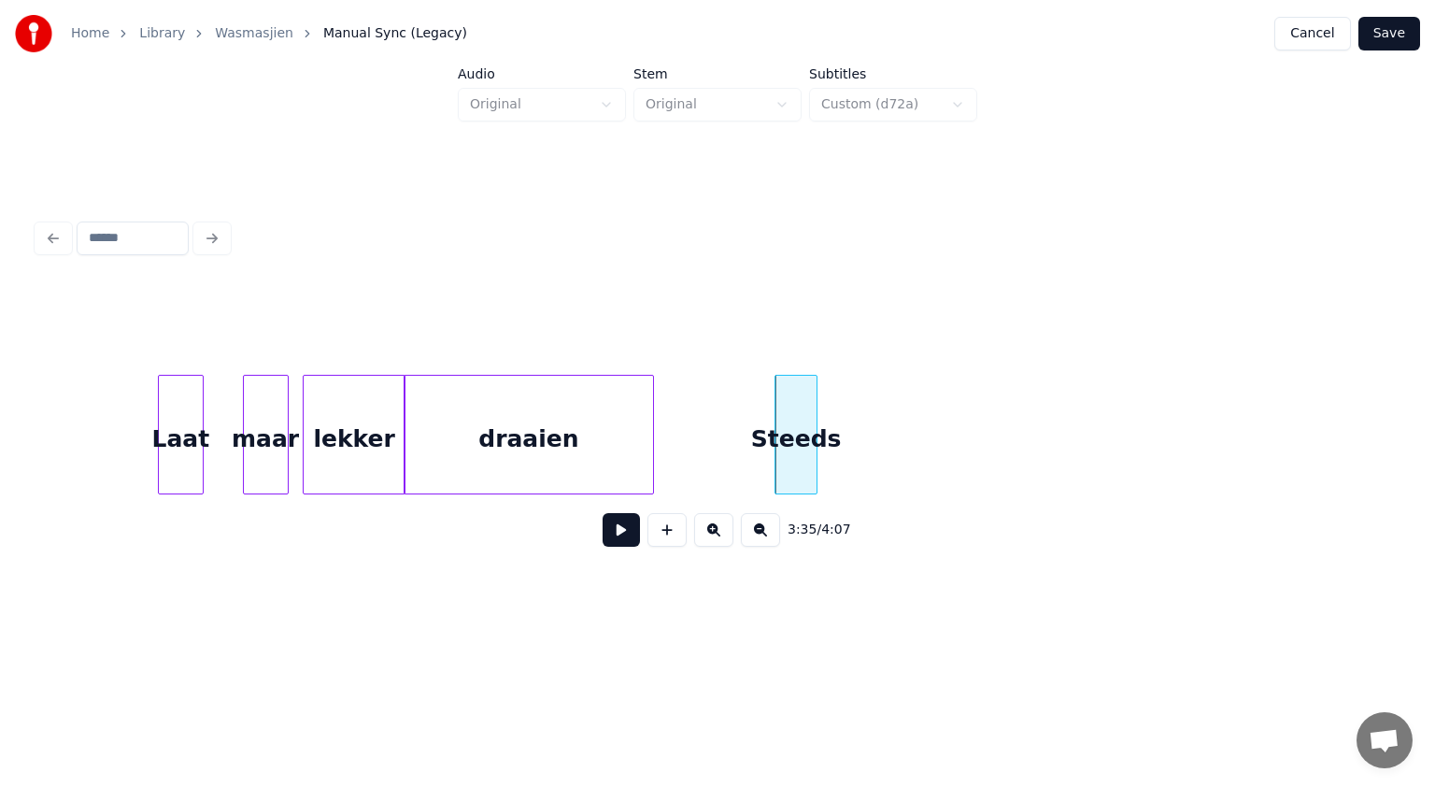
click at [612, 539] on button at bounding box center [621, 530] width 37 height 34
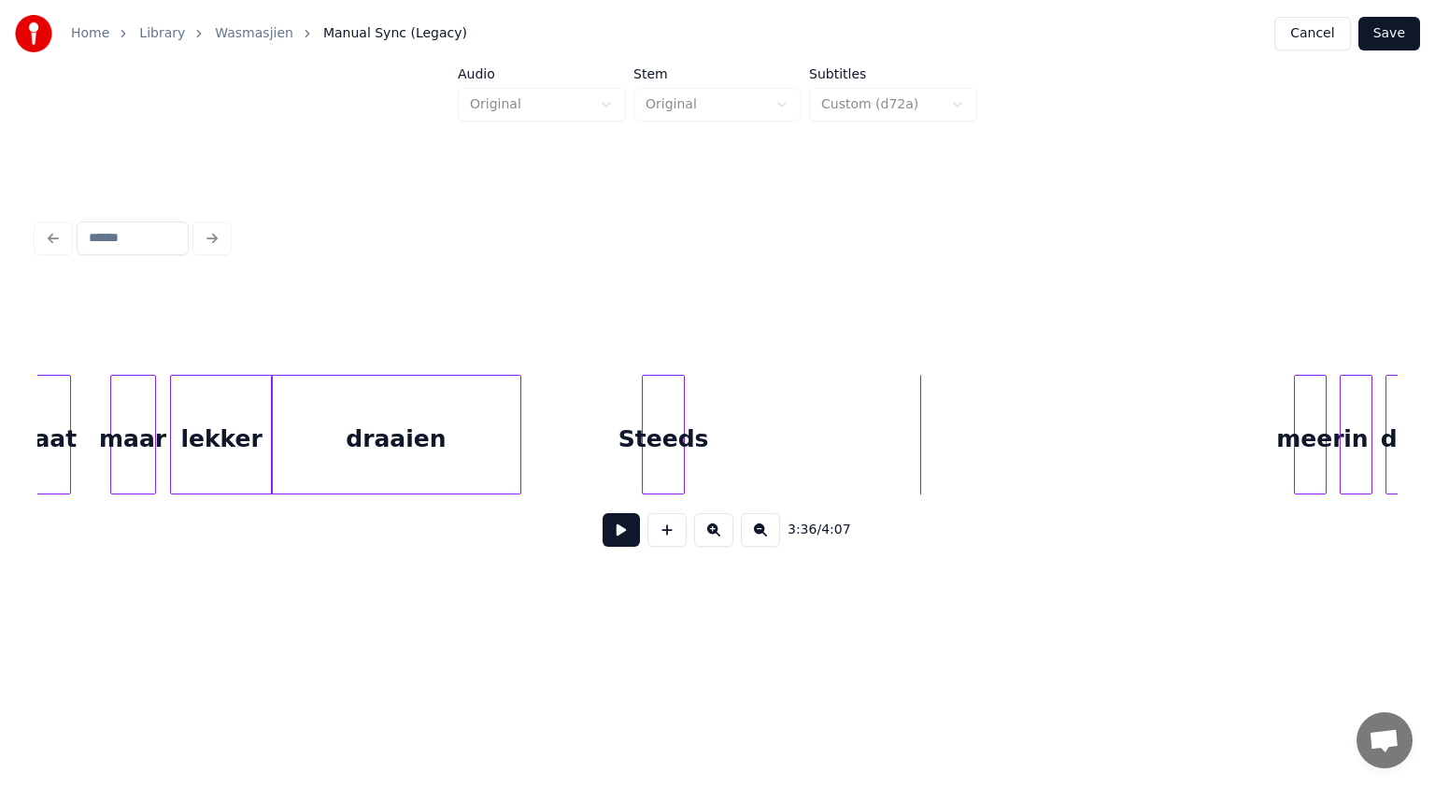
scroll to position [0, 69798]
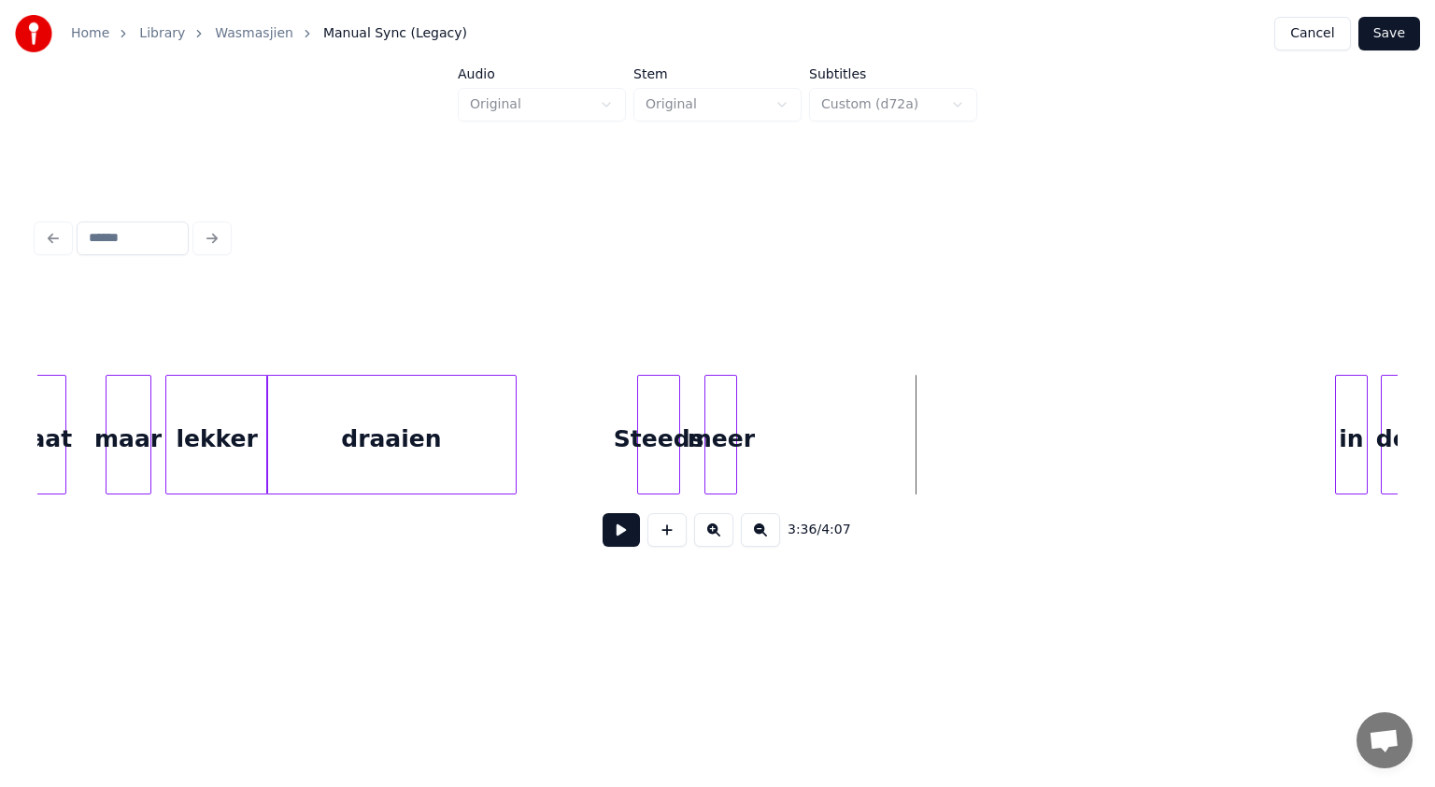
click at [720, 502] on div "3:36 / 4:07" at bounding box center [717, 423] width 1360 height 284
click at [800, 450] on div "in" at bounding box center [799, 439] width 31 height 127
click at [813, 450] on div "in" at bounding box center [811, 439] width 31 height 127
click at [630, 527] on button at bounding box center [621, 530] width 37 height 34
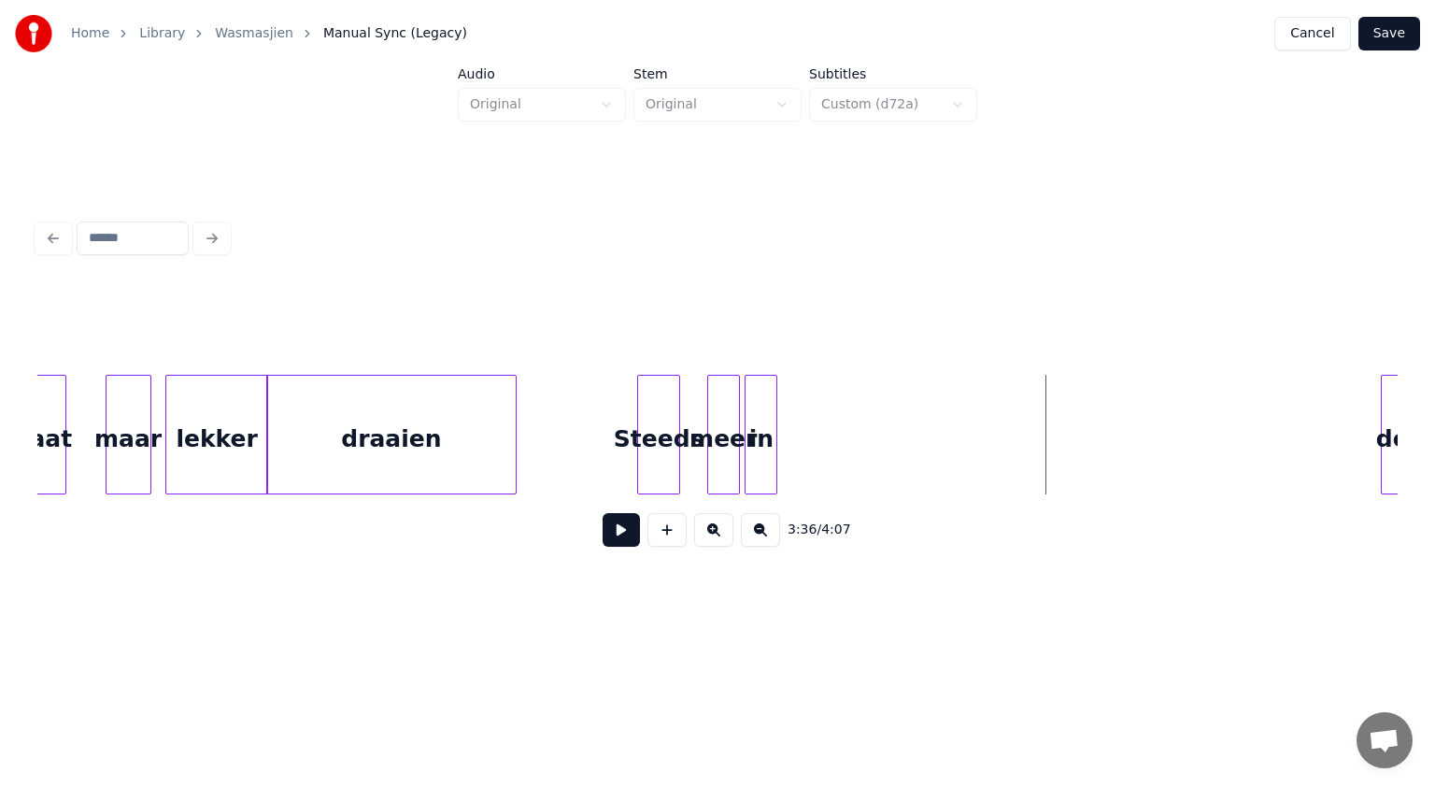
click at [764, 419] on div "in" at bounding box center [761, 439] width 31 height 127
click at [1387, 397] on div at bounding box center [1385, 435] width 6 height 118
click at [804, 461] on div "de" at bounding box center [803, 439] width 20 height 127
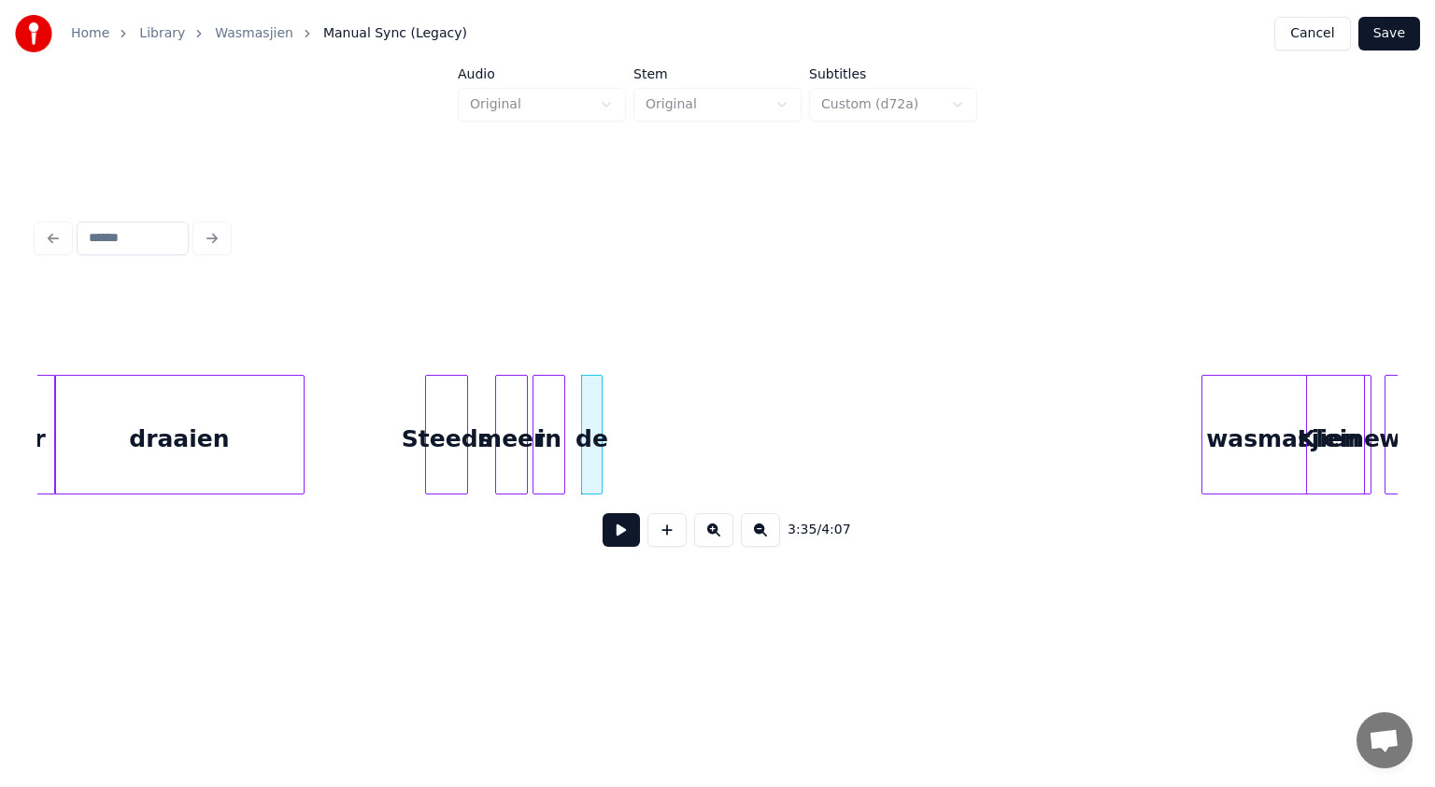
scroll to position [0, 70123]
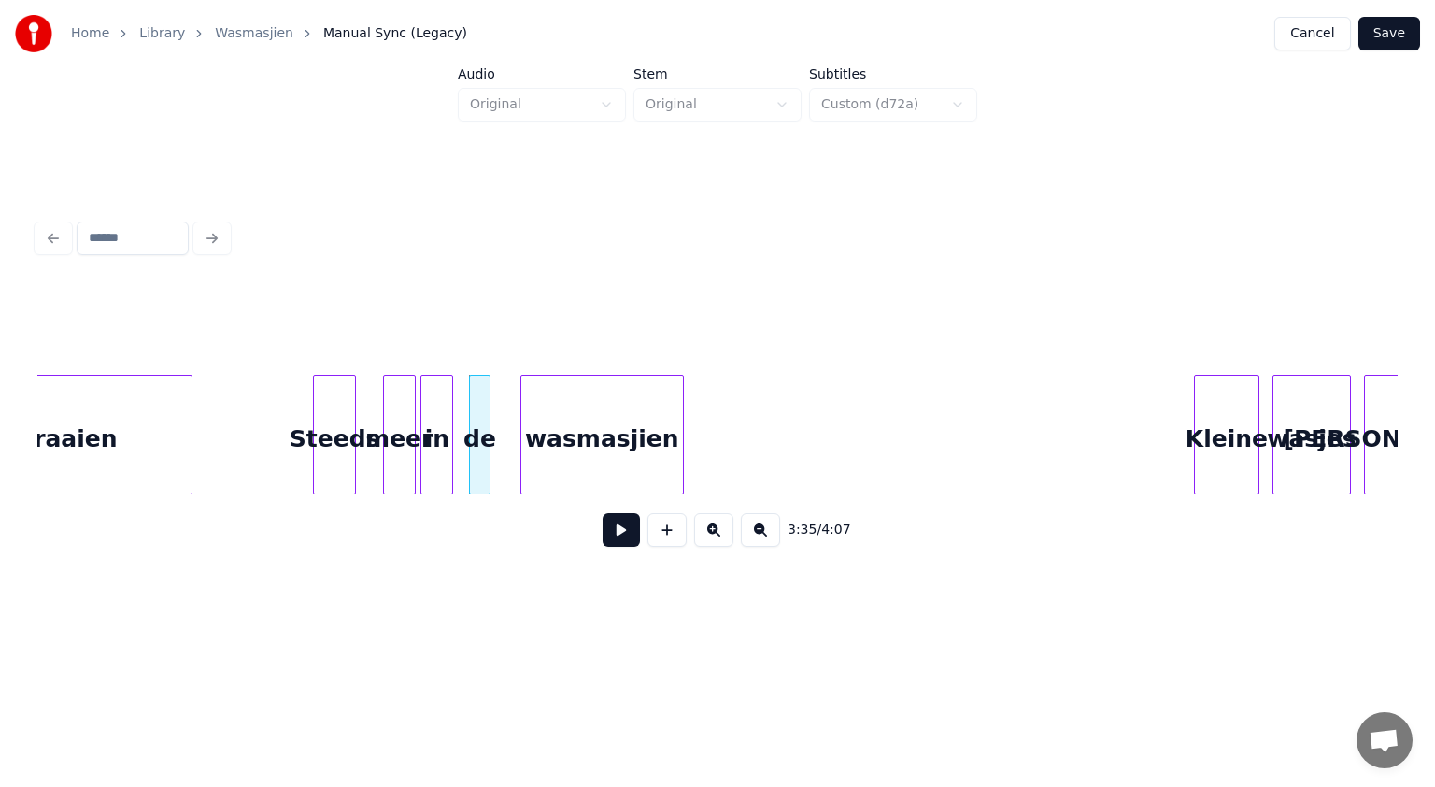
click at [567, 450] on div "wasmasjien" at bounding box center [602, 439] width 162 height 127
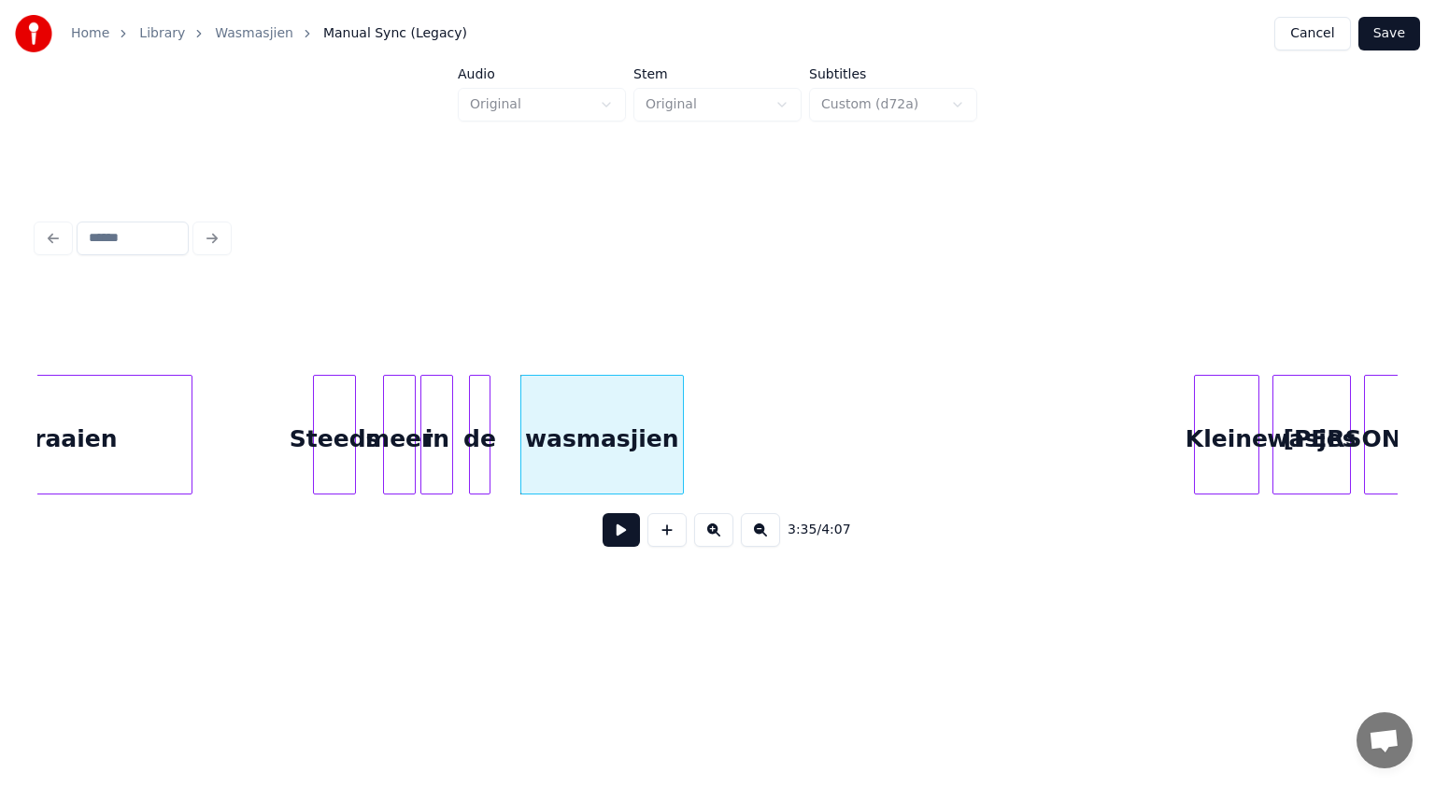
click at [615, 538] on button at bounding box center [621, 530] width 37 height 34
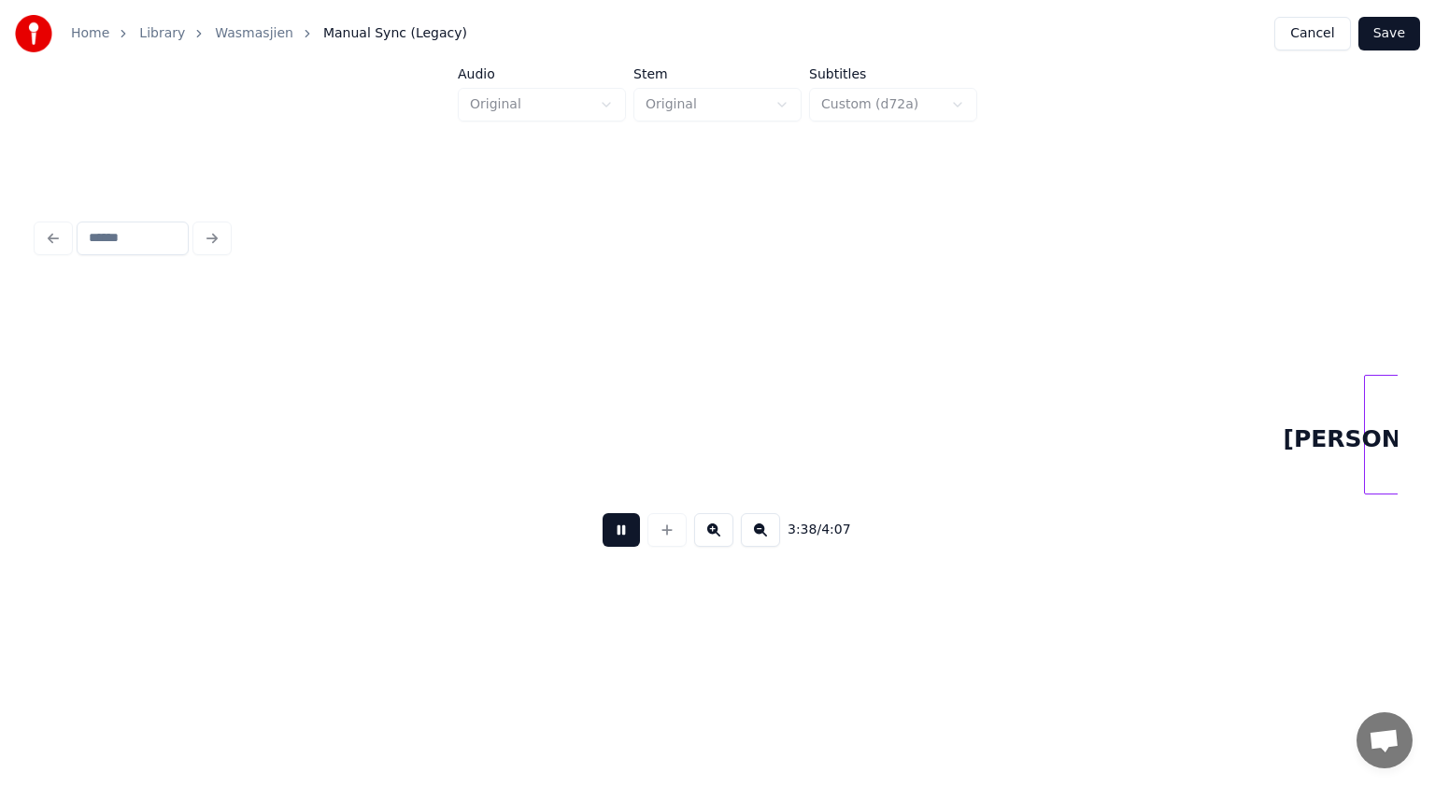
scroll to position [0, 71485]
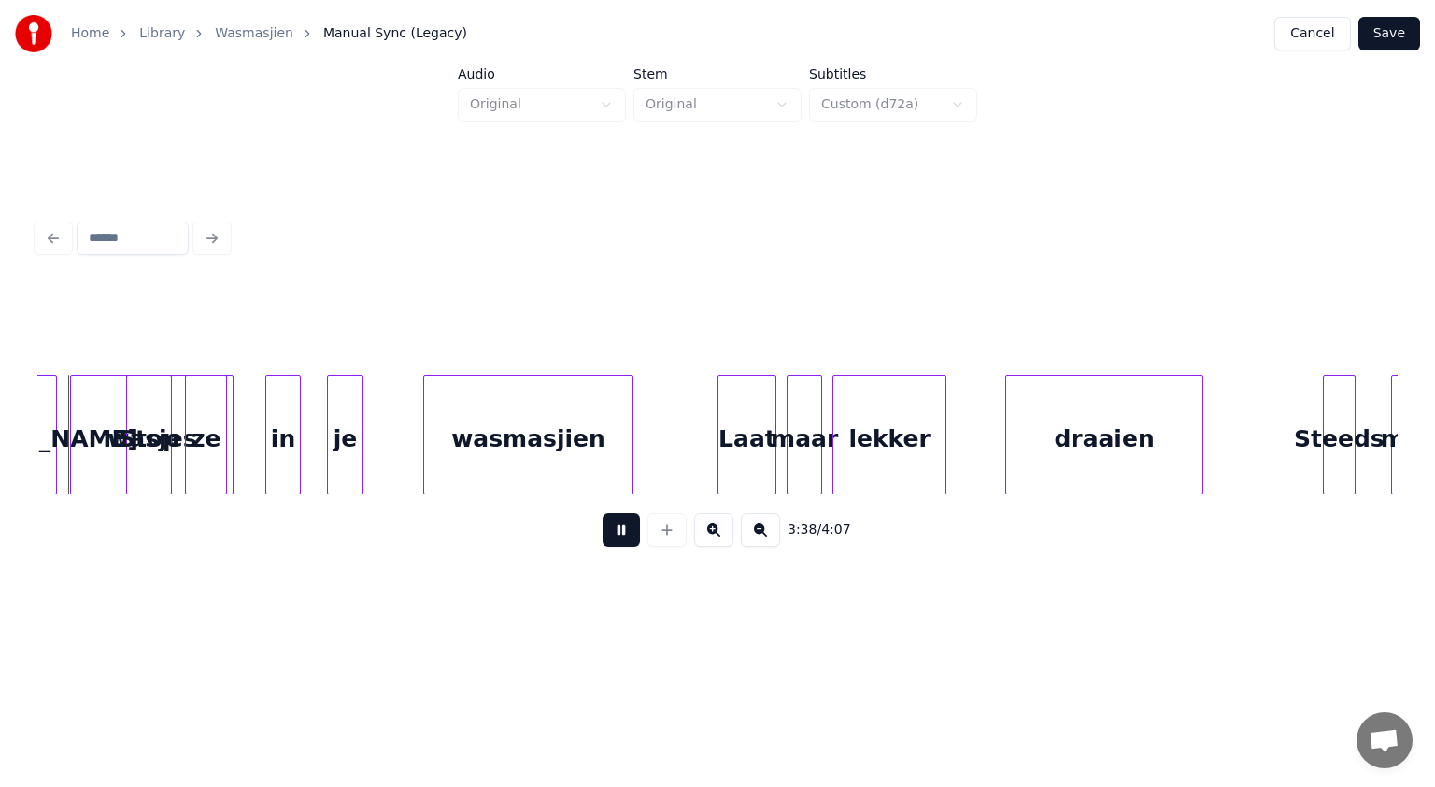
drag, startPoint x: 615, startPoint y: 538, endPoint x: 625, endPoint y: 532, distance: 12.2
click at [625, 532] on button at bounding box center [621, 530] width 37 height 34
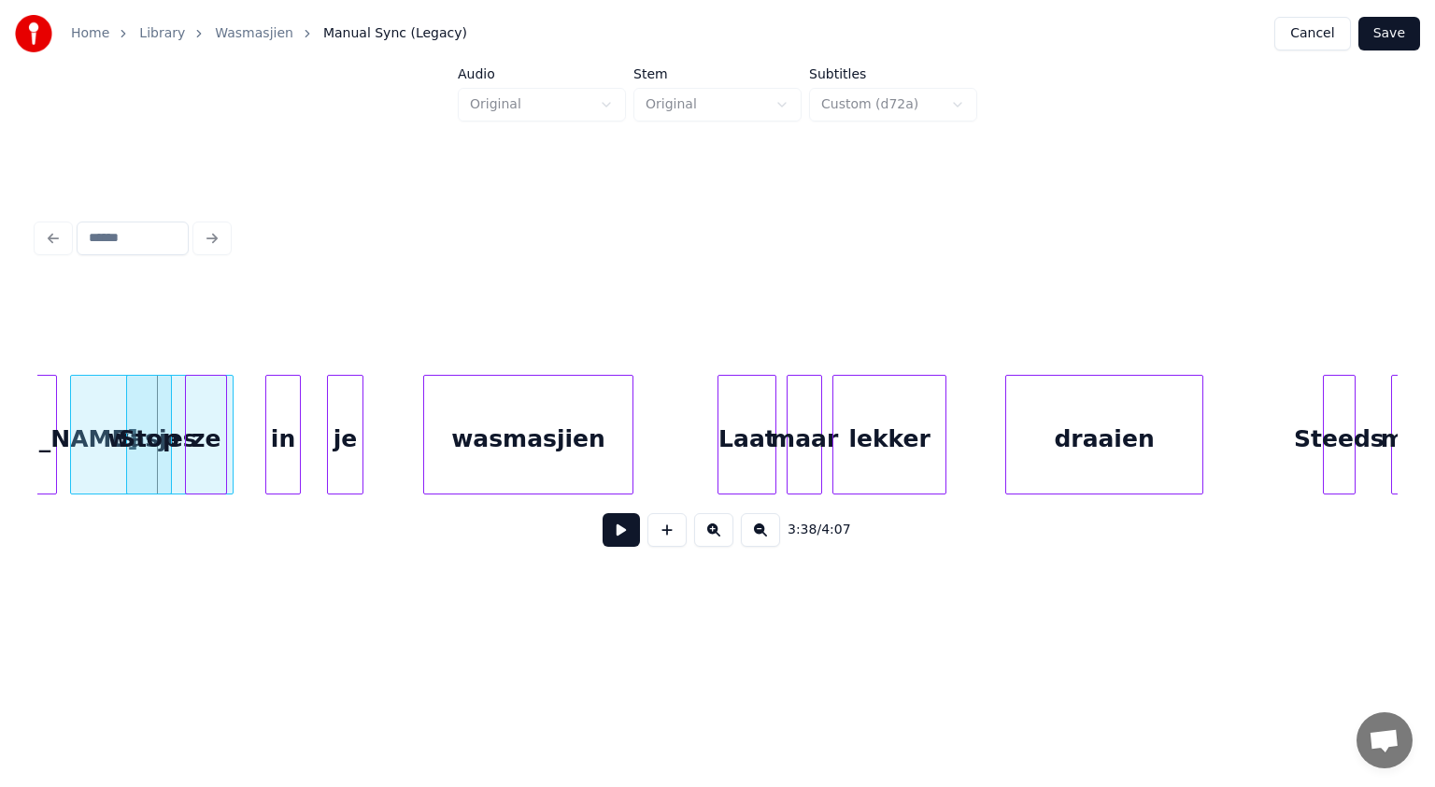
click at [625, 532] on button at bounding box center [621, 530] width 37 height 34
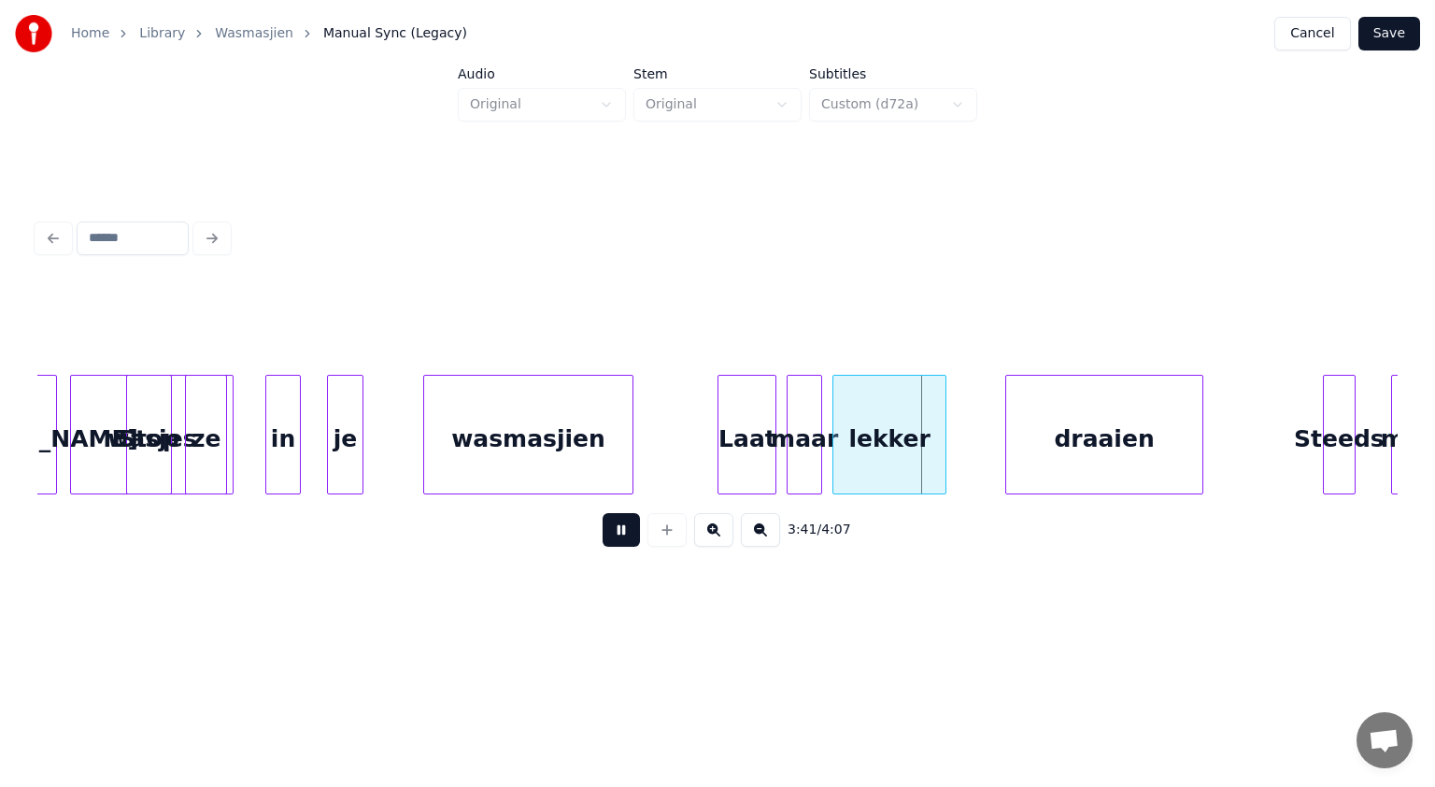
click at [622, 526] on button at bounding box center [621, 530] width 37 height 34
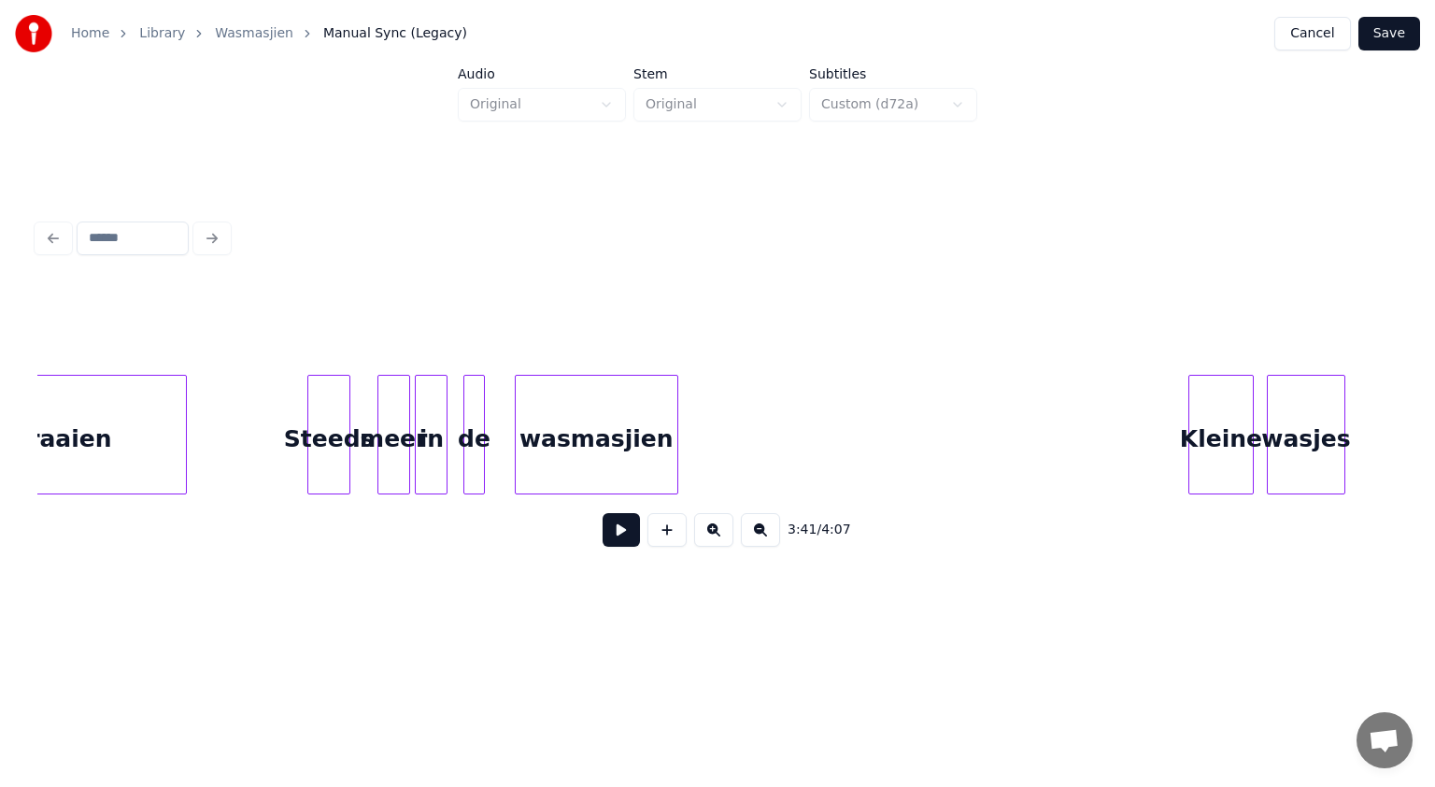
scroll to position [0, 70016]
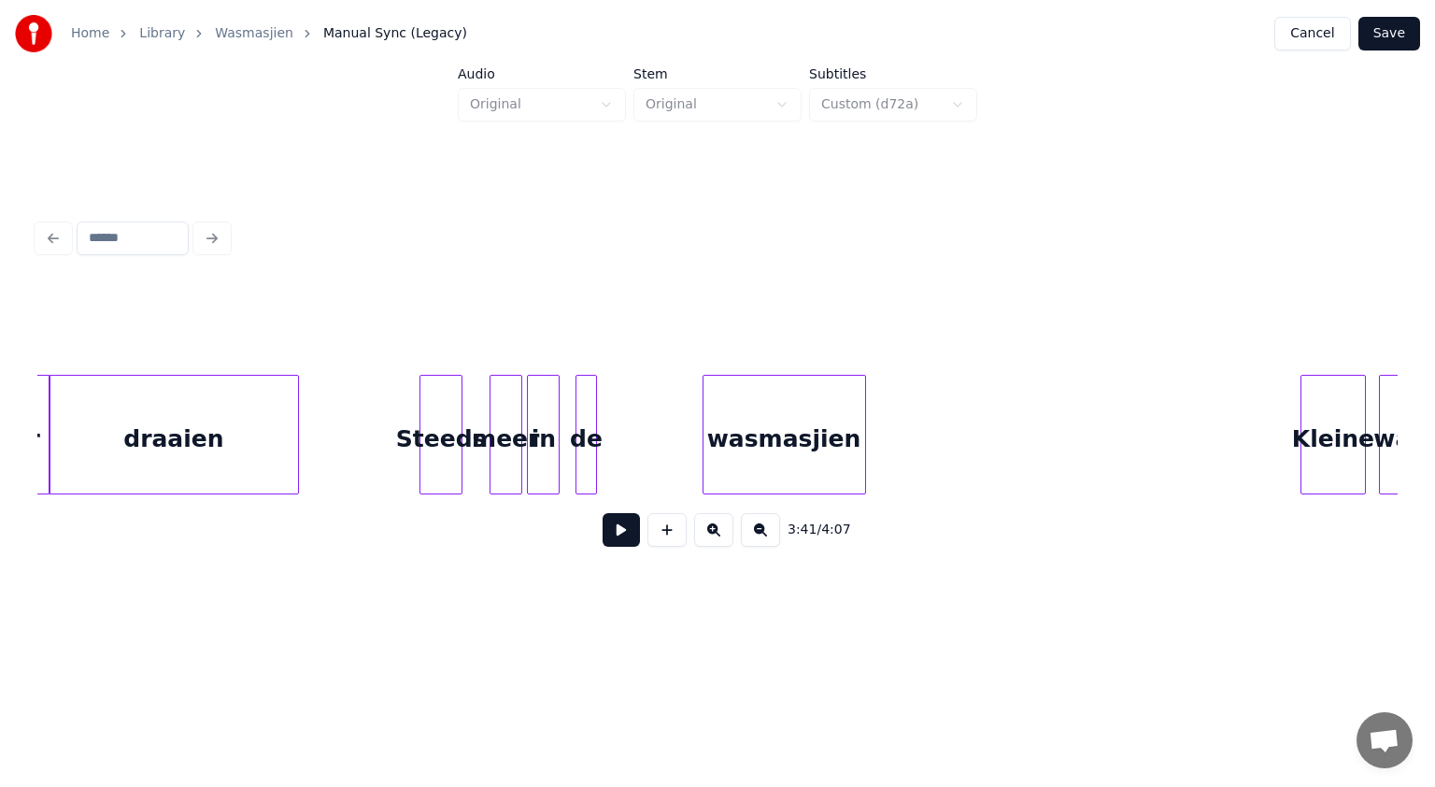
click at [729, 452] on div "wasmasjien" at bounding box center [785, 439] width 162 height 127
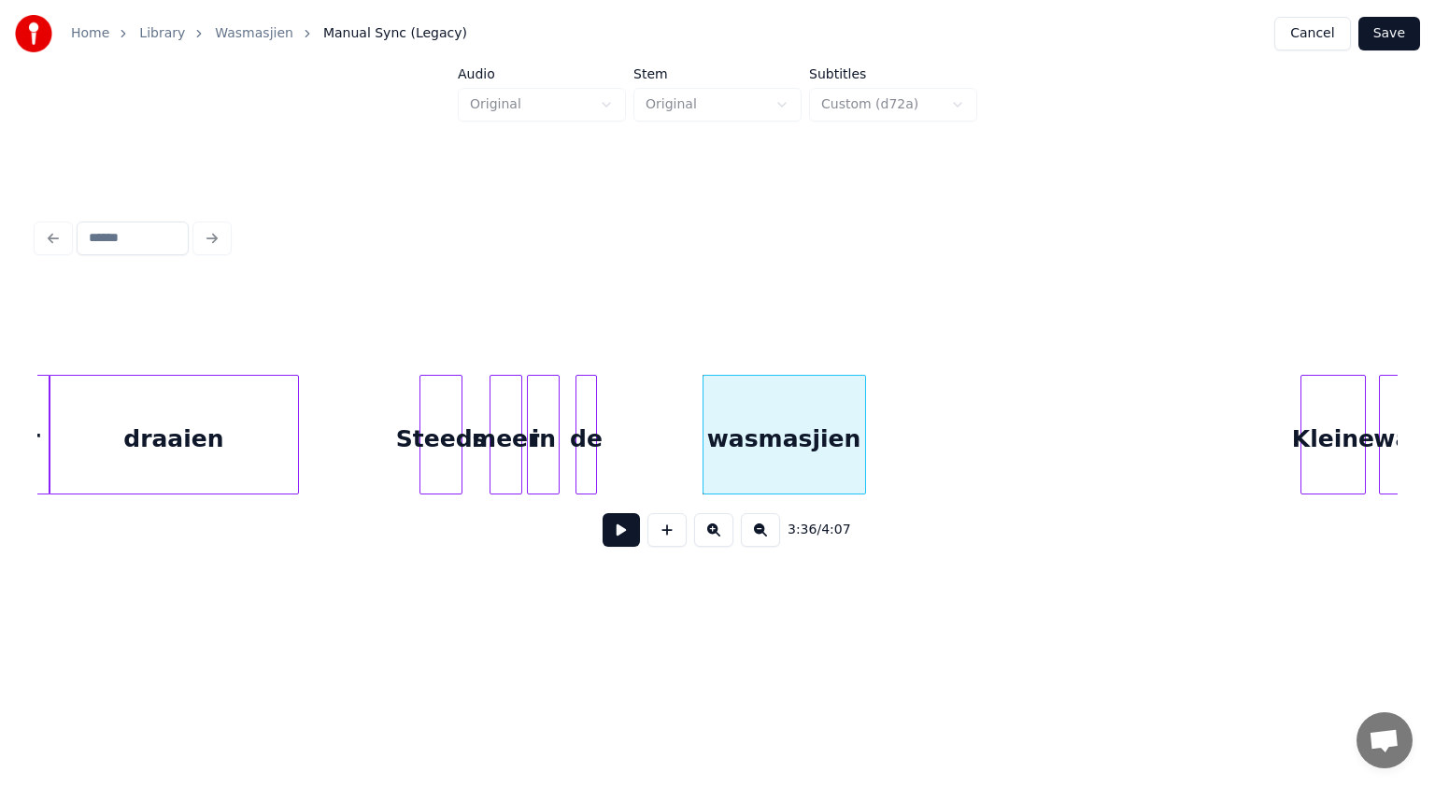
click at [624, 535] on button at bounding box center [621, 530] width 37 height 34
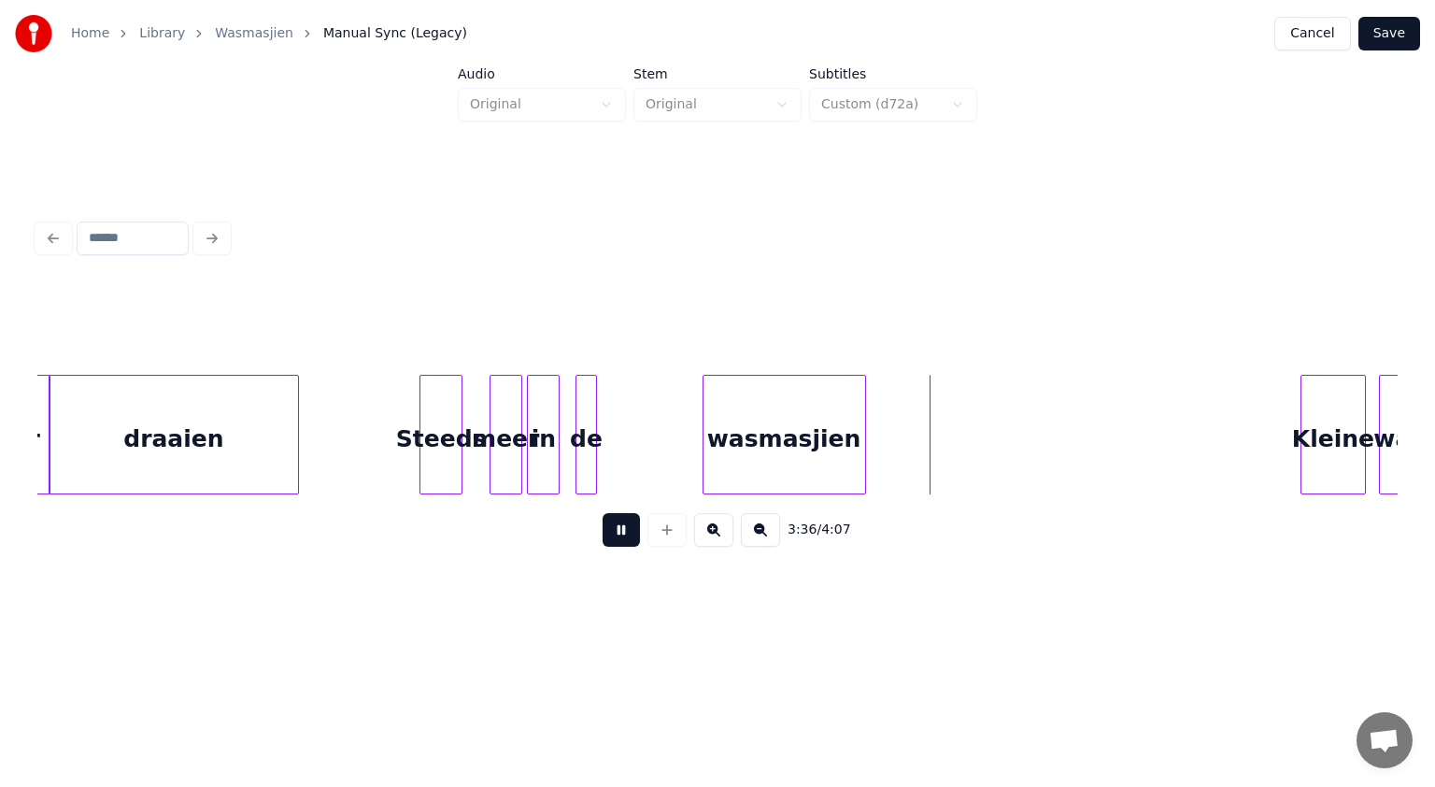
click at [624, 535] on button at bounding box center [621, 530] width 37 height 34
click at [903, 414] on div at bounding box center [903, 435] width 6 height 118
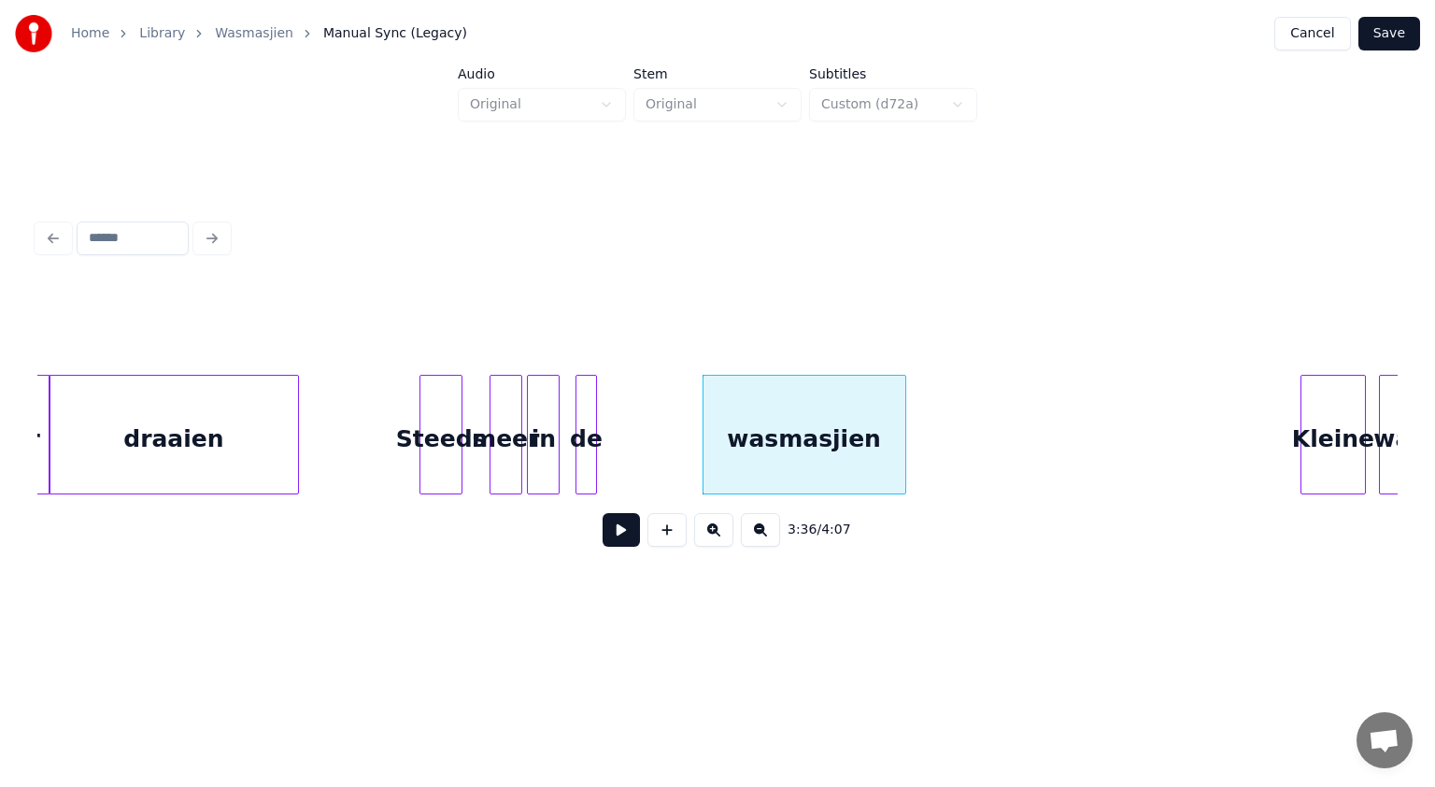
click at [588, 433] on div "de" at bounding box center [587, 439] width 20 height 127
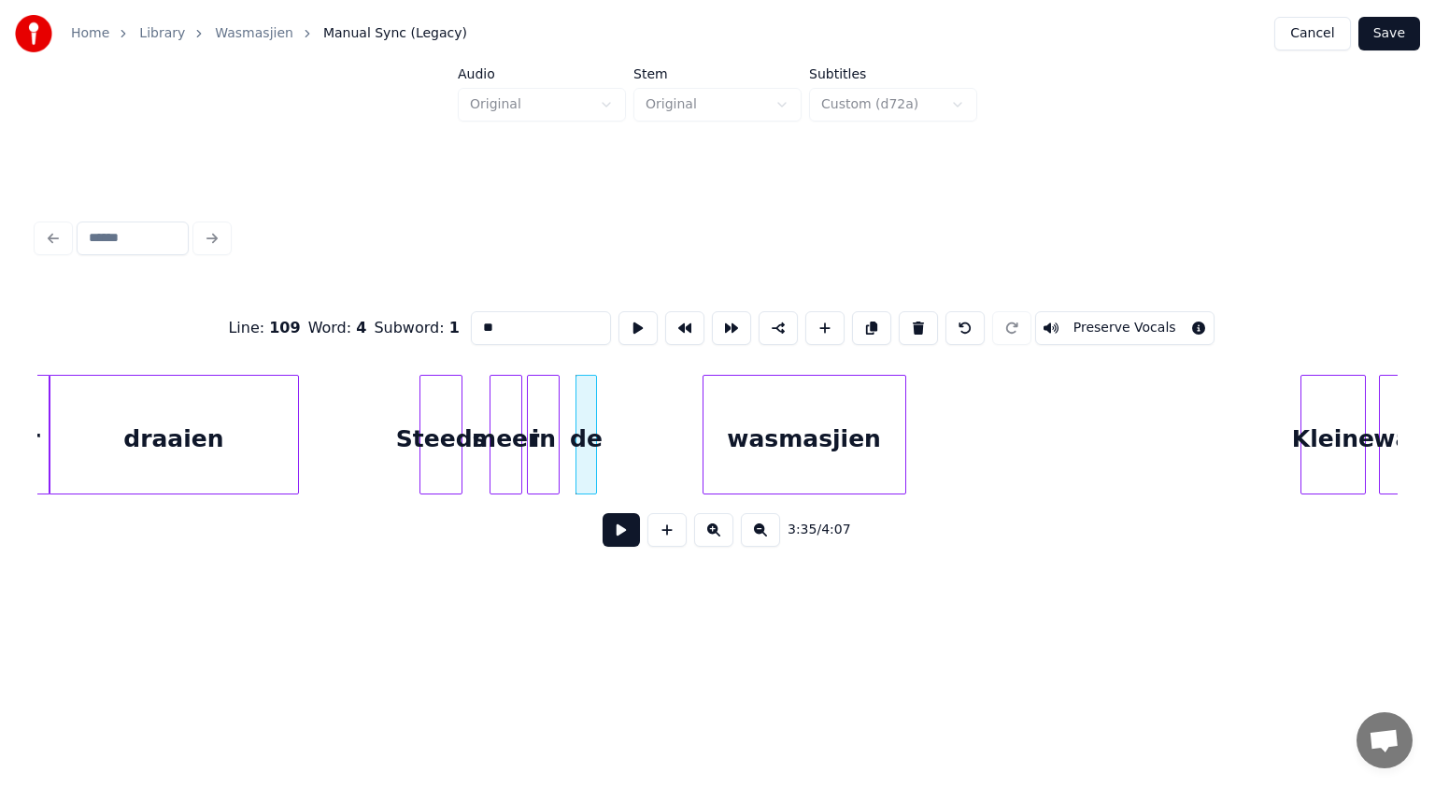
click at [621, 531] on button at bounding box center [621, 530] width 37 height 34
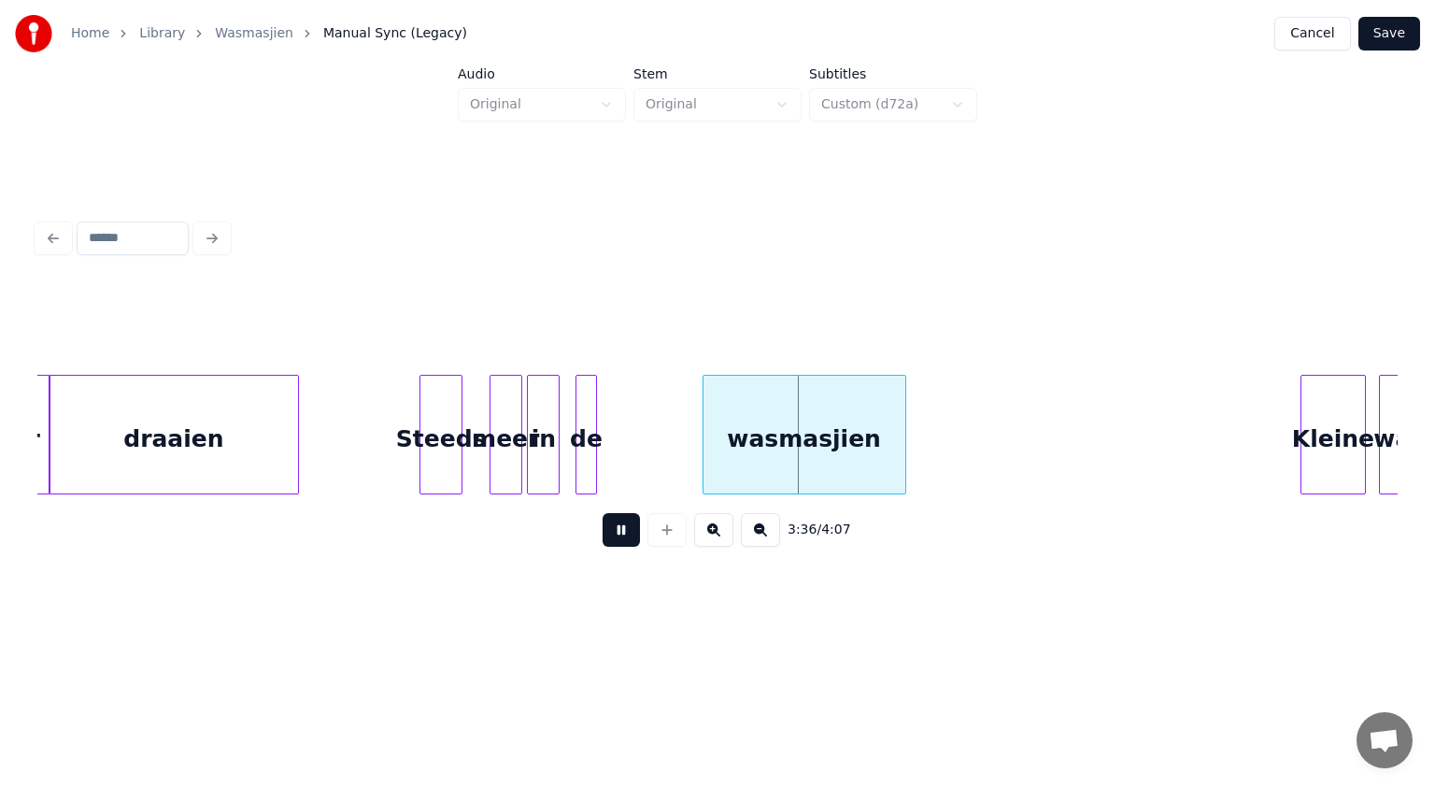
click at [621, 531] on button at bounding box center [621, 530] width 37 height 34
click at [654, 434] on div "de" at bounding box center [654, 439] width 20 height 127
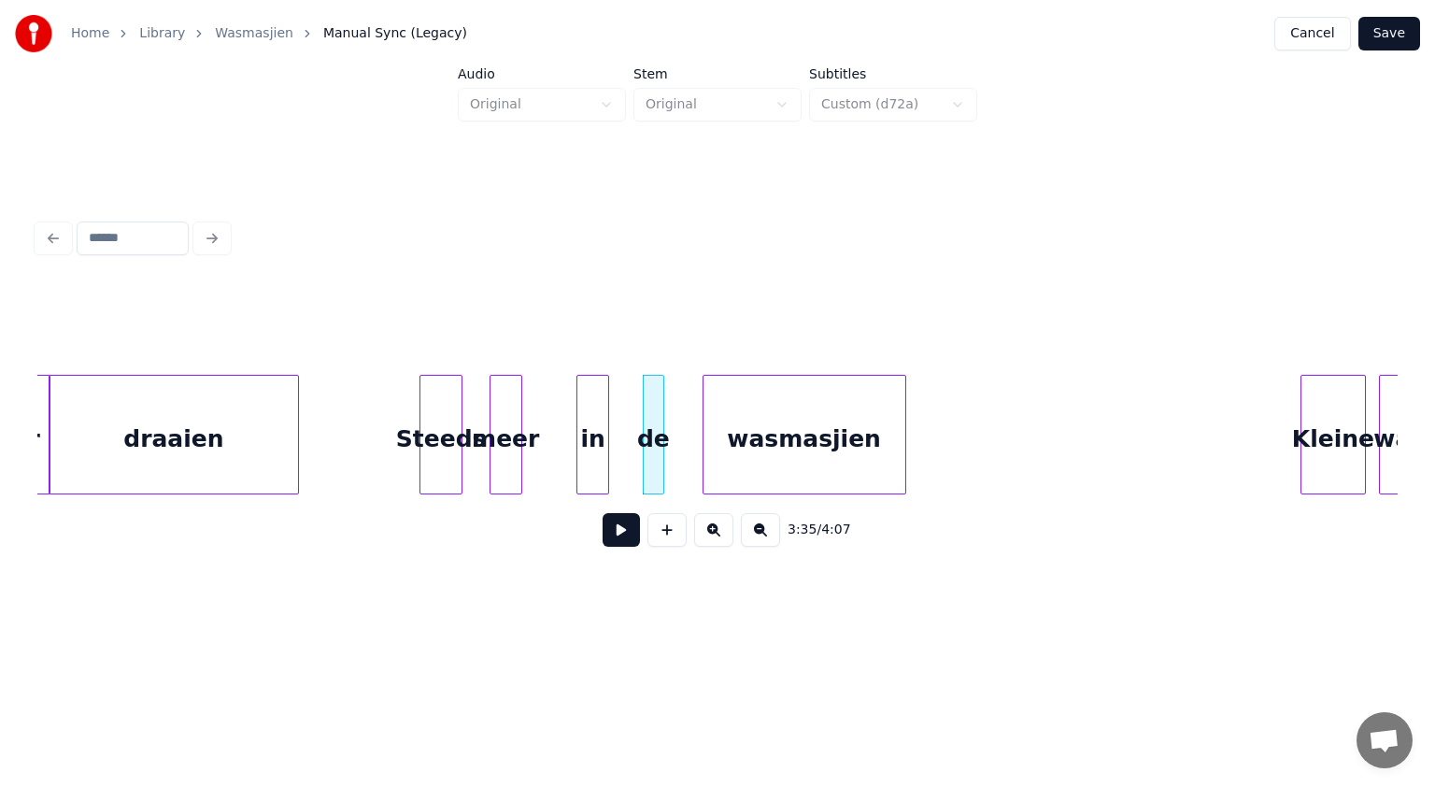
click at [595, 438] on div "in" at bounding box center [592, 439] width 31 height 127
click at [524, 420] on div at bounding box center [526, 435] width 6 height 118
click at [620, 523] on button at bounding box center [621, 530] width 37 height 34
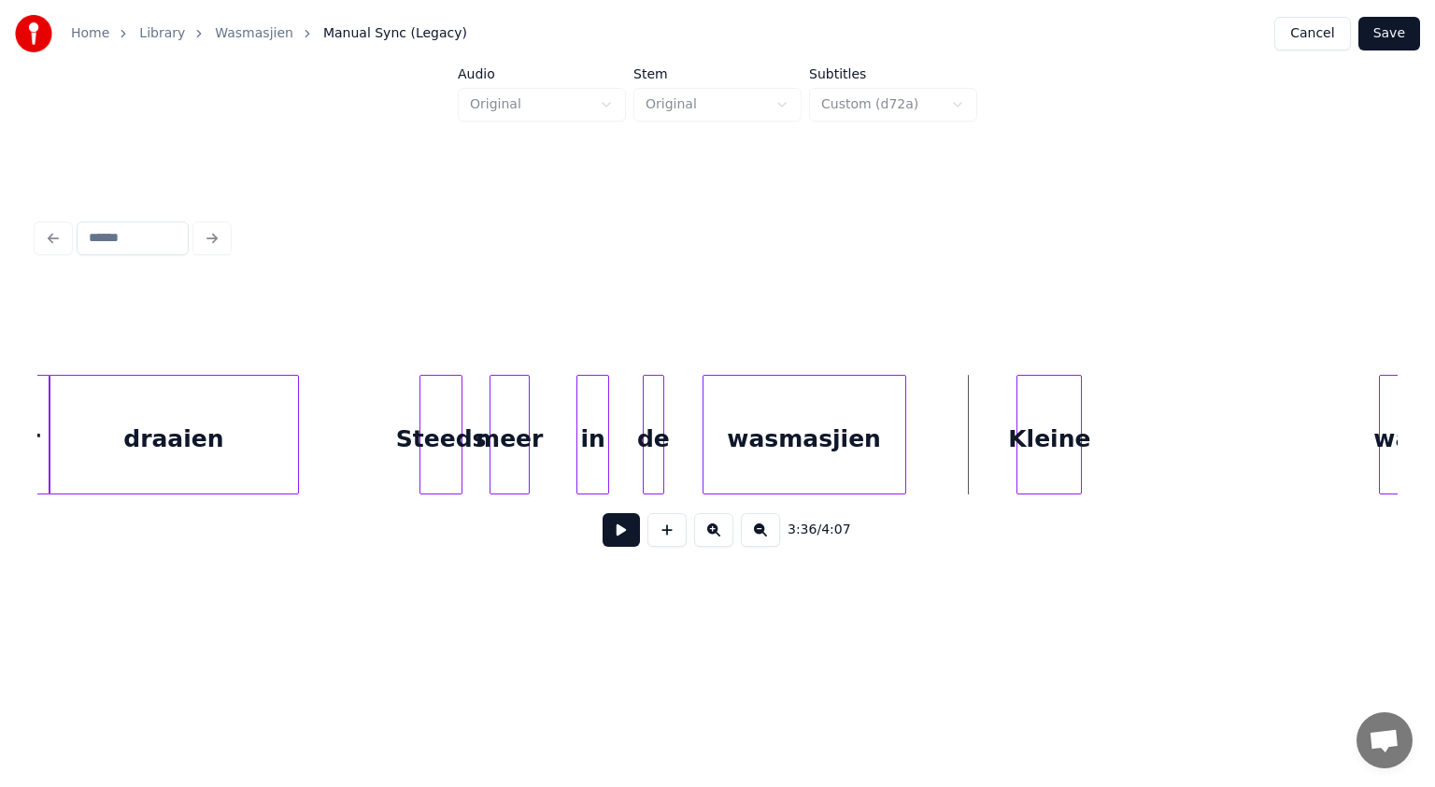
click at [1061, 441] on div "Kleine" at bounding box center [1050, 439] width 64 height 127
click at [616, 535] on button at bounding box center [621, 530] width 37 height 34
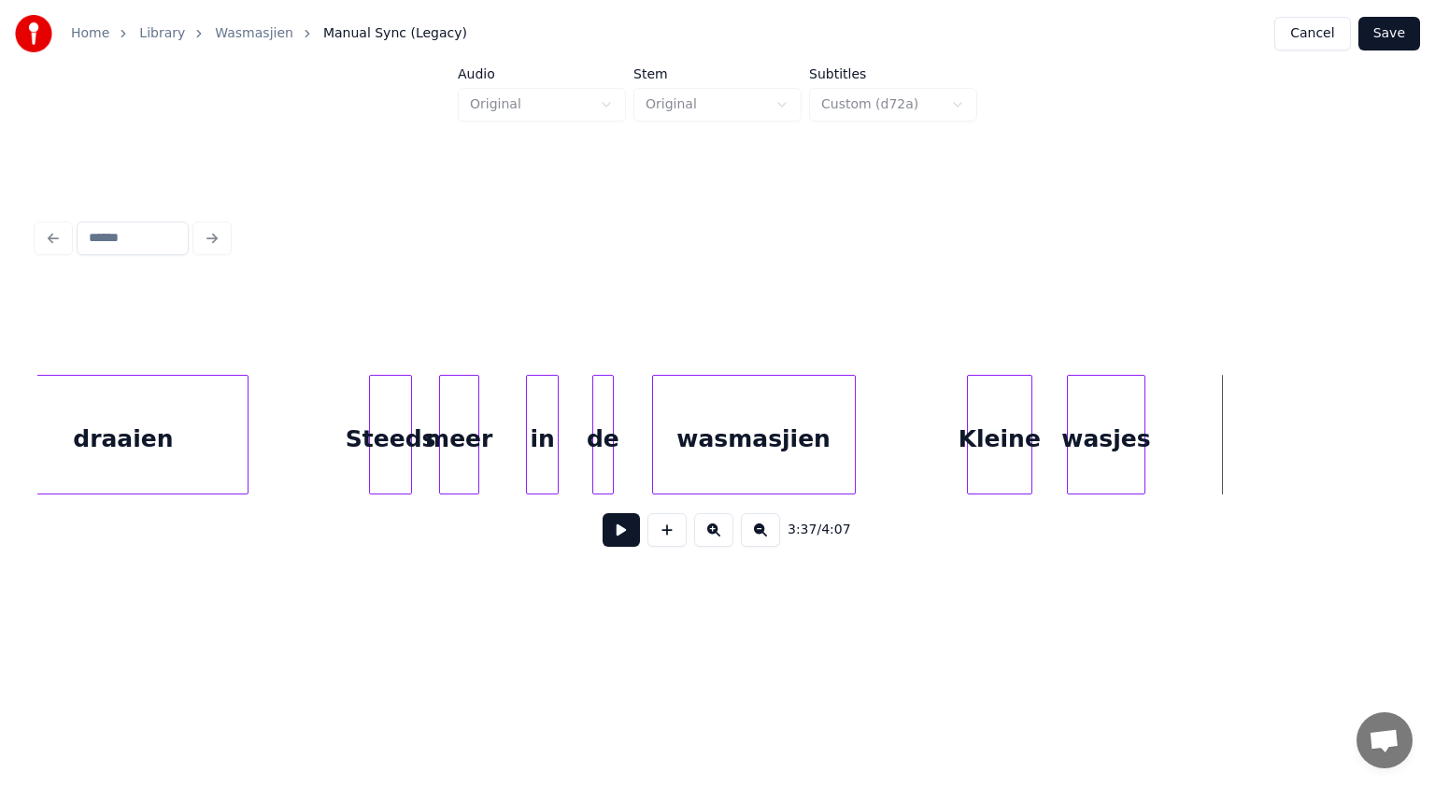
click at [1132, 417] on div "wasjes" at bounding box center [1106, 439] width 77 height 127
click at [1032, 413] on div "Kleine" at bounding box center [1000, 439] width 64 height 127
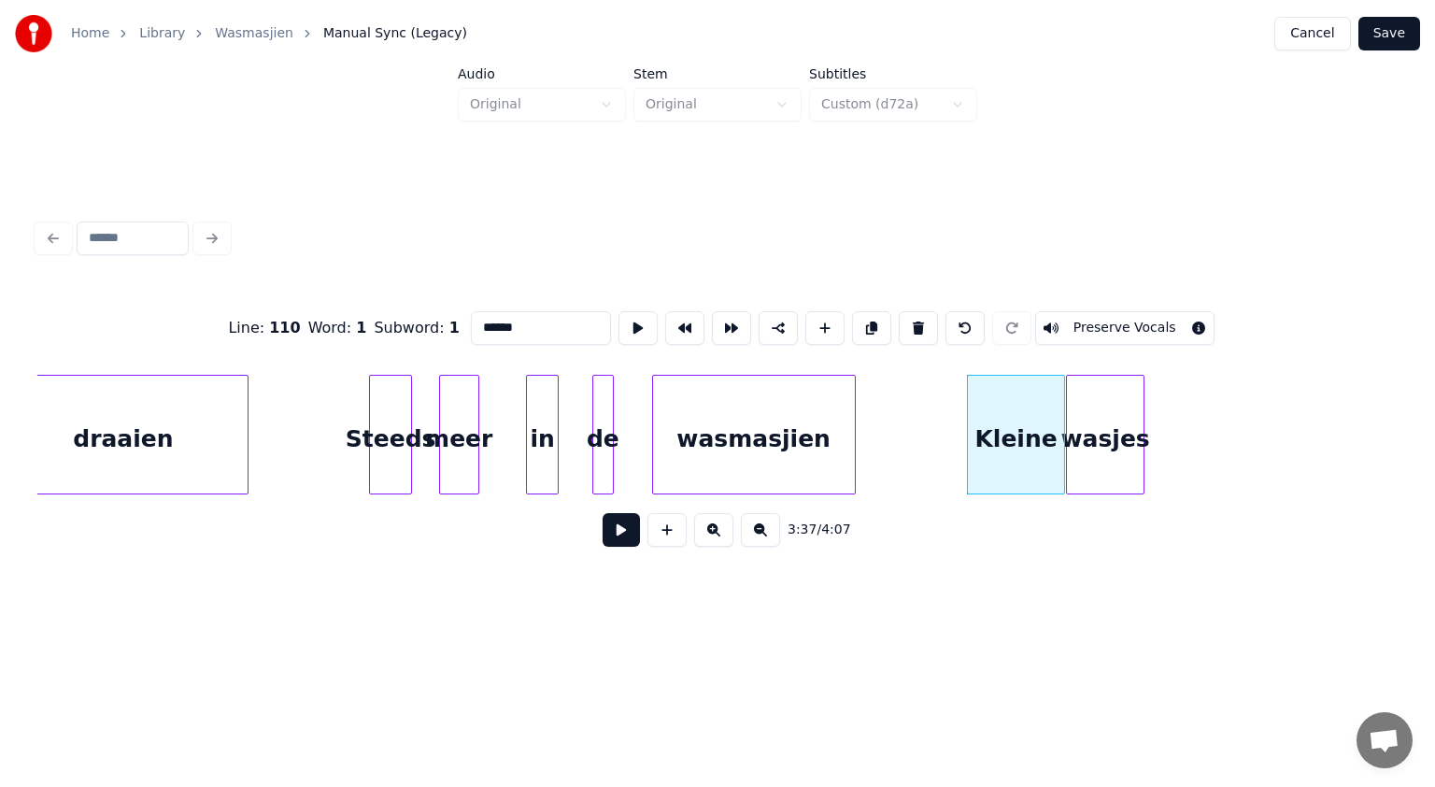
click at [1061, 404] on div at bounding box center [1062, 435] width 6 height 118
click at [631, 541] on button at bounding box center [621, 530] width 37 height 34
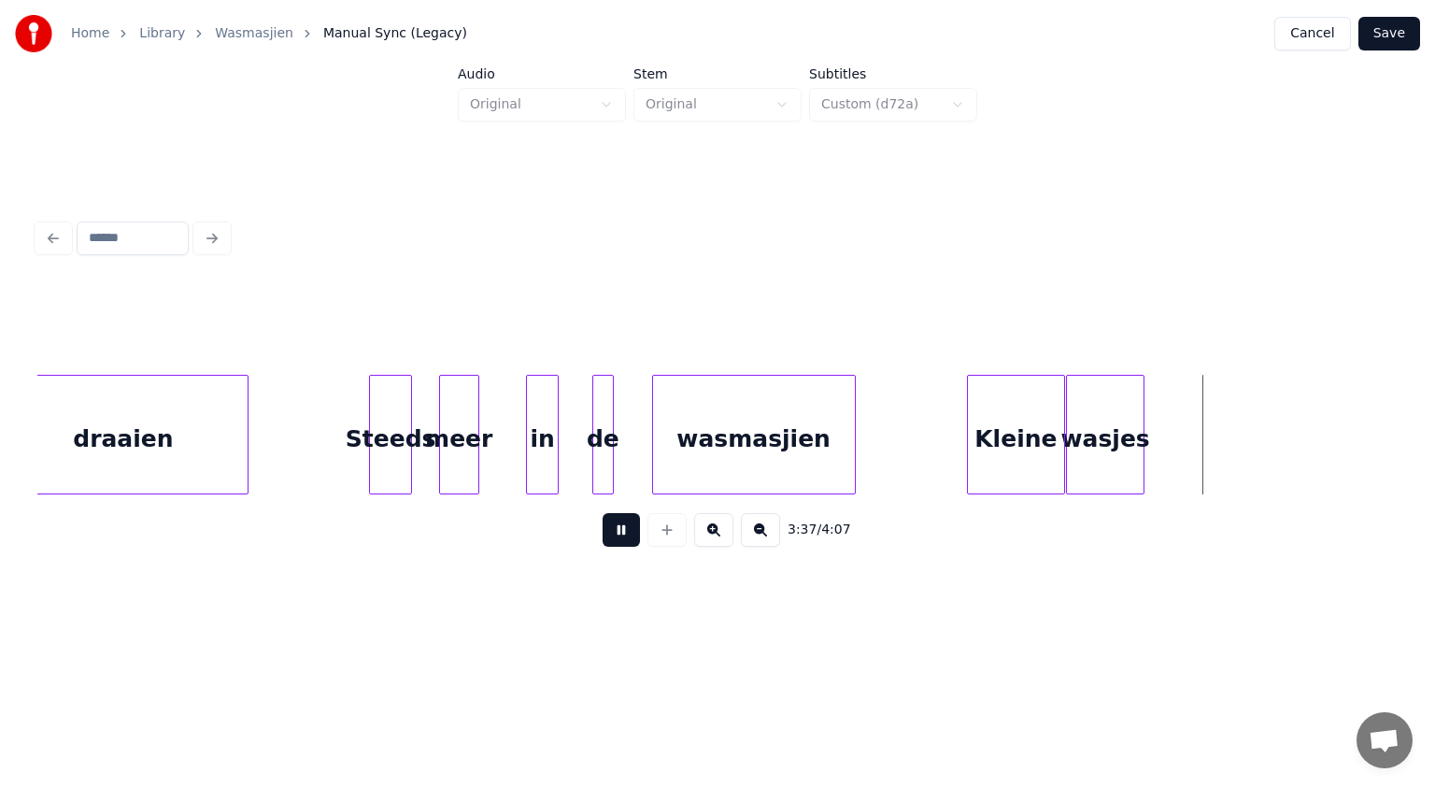
click at [631, 541] on button at bounding box center [621, 530] width 37 height 34
click at [1190, 417] on div at bounding box center [1189, 435] width 6 height 118
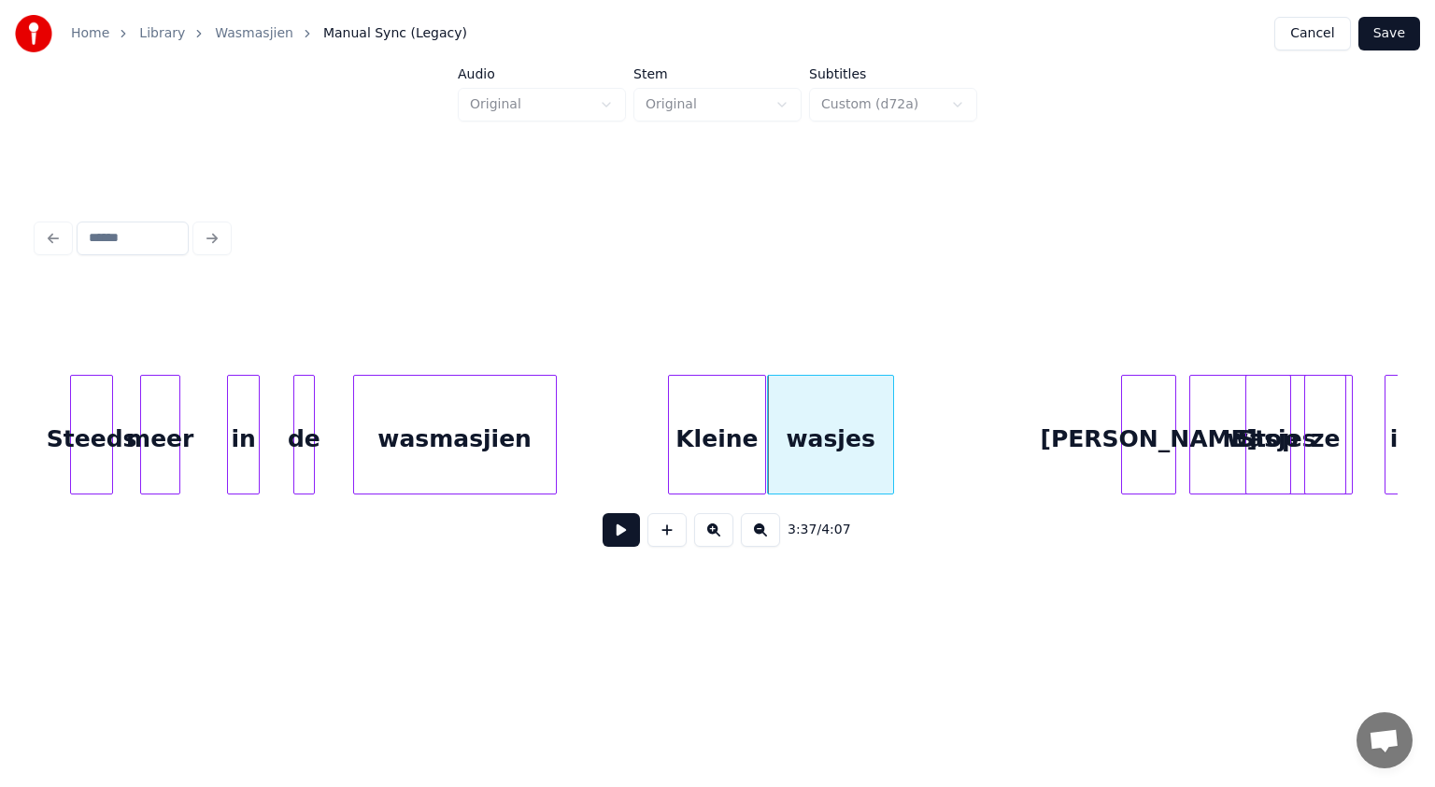
scroll to position [0, 70452]
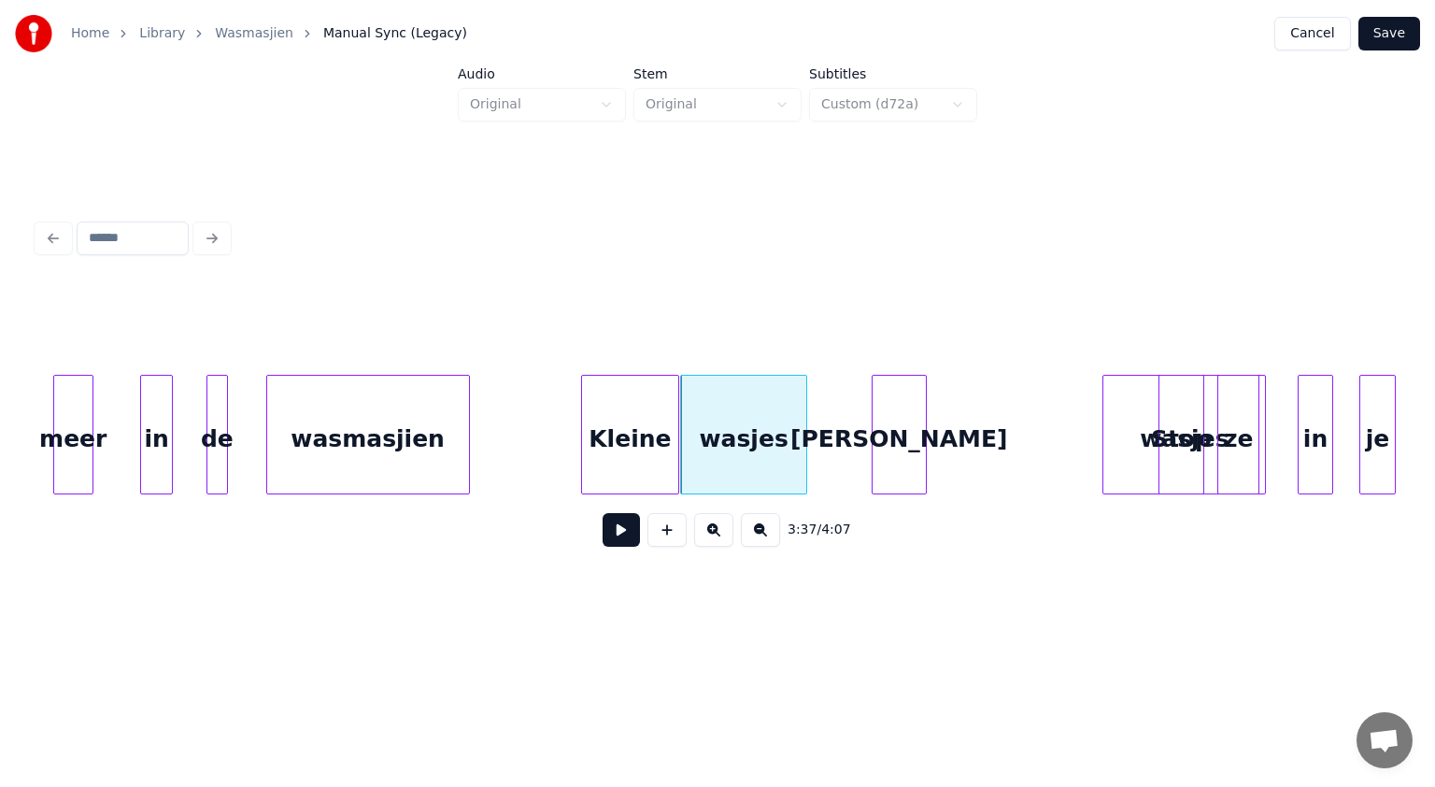
click at [905, 420] on div "[PERSON_NAME]" at bounding box center [900, 439] width 54 height 127
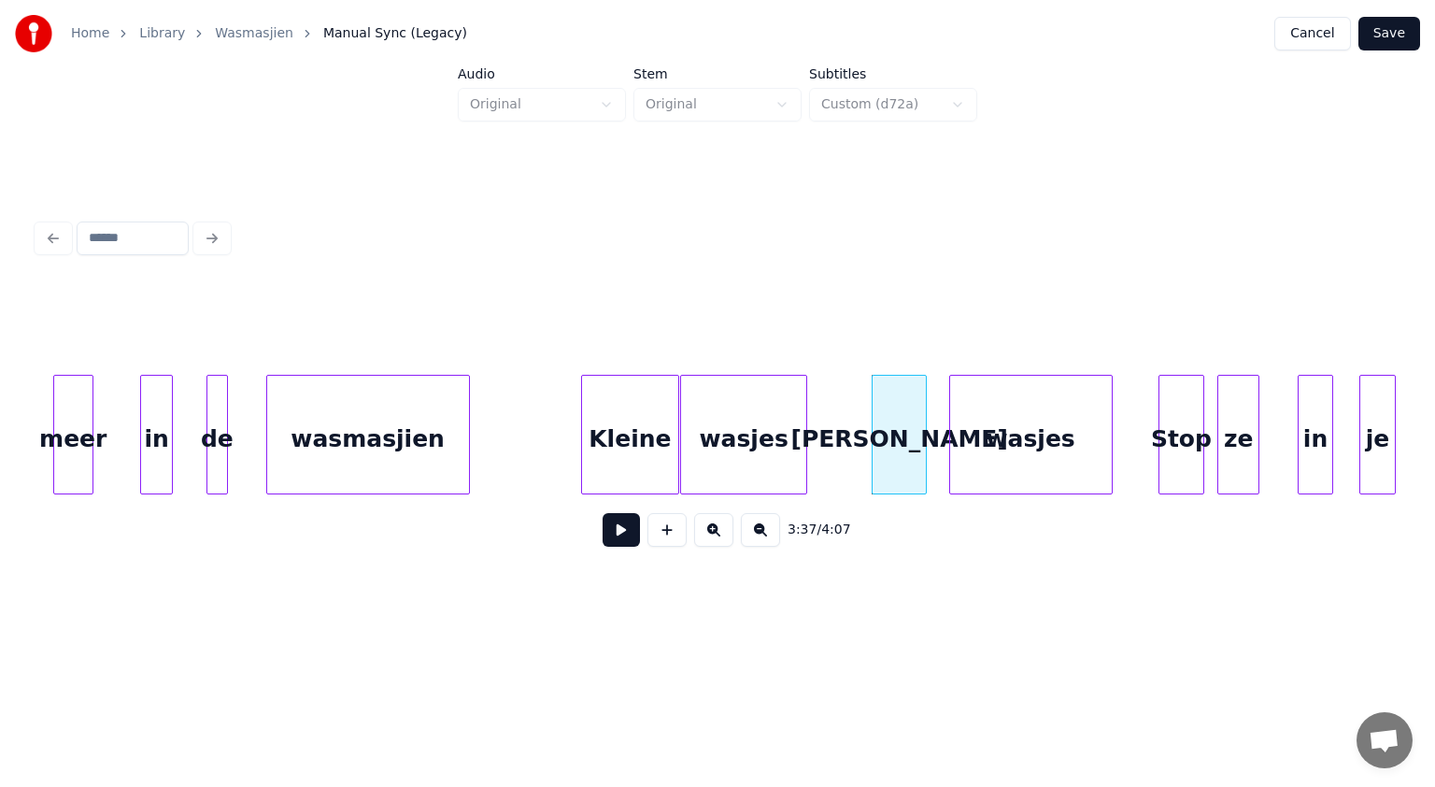
click at [989, 426] on div "wasjes" at bounding box center [1031, 439] width 162 height 127
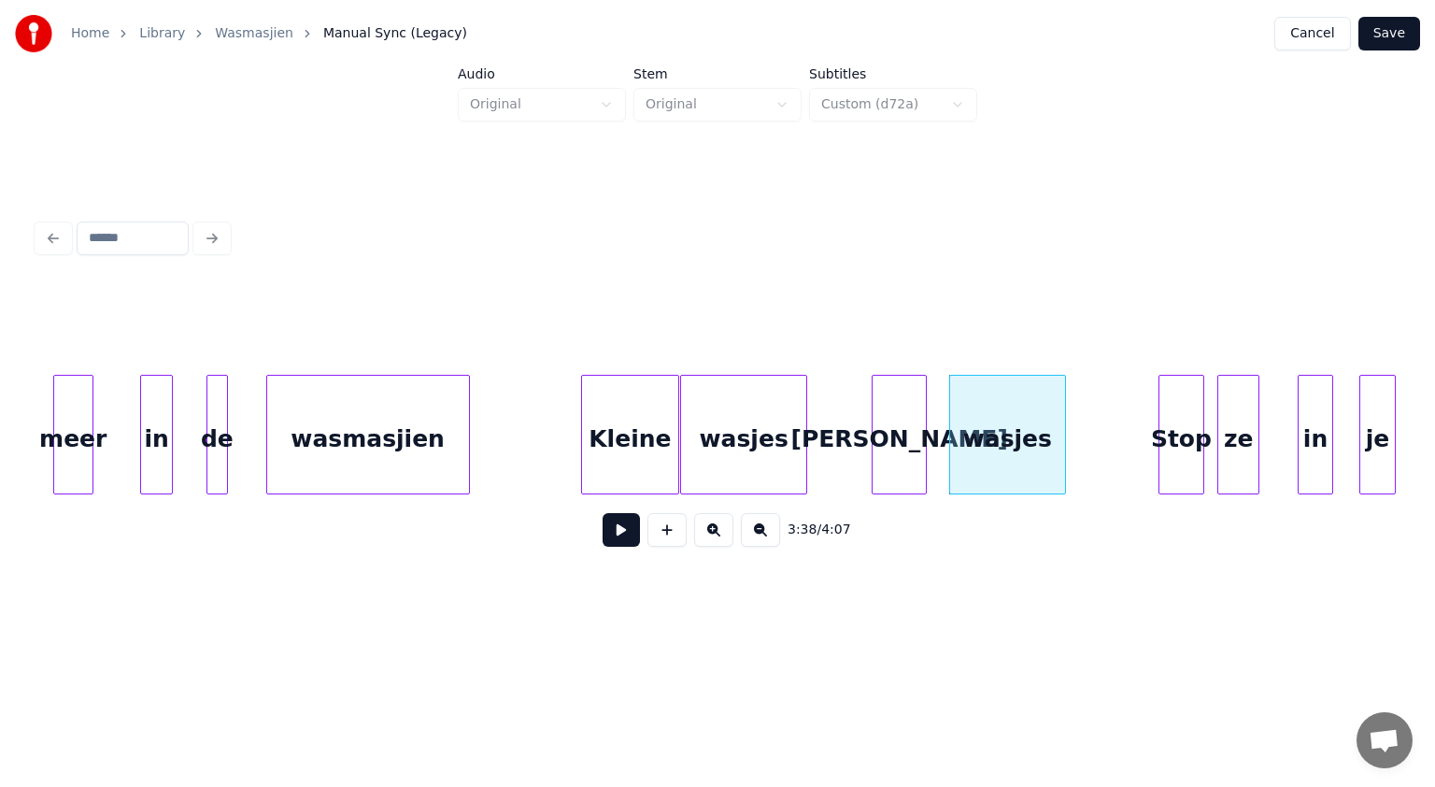
click at [1064, 406] on div at bounding box center [1063, 435] width 6 height 118
click at [945, 411] on div at bounding box center [944, 435] width 6 height 118
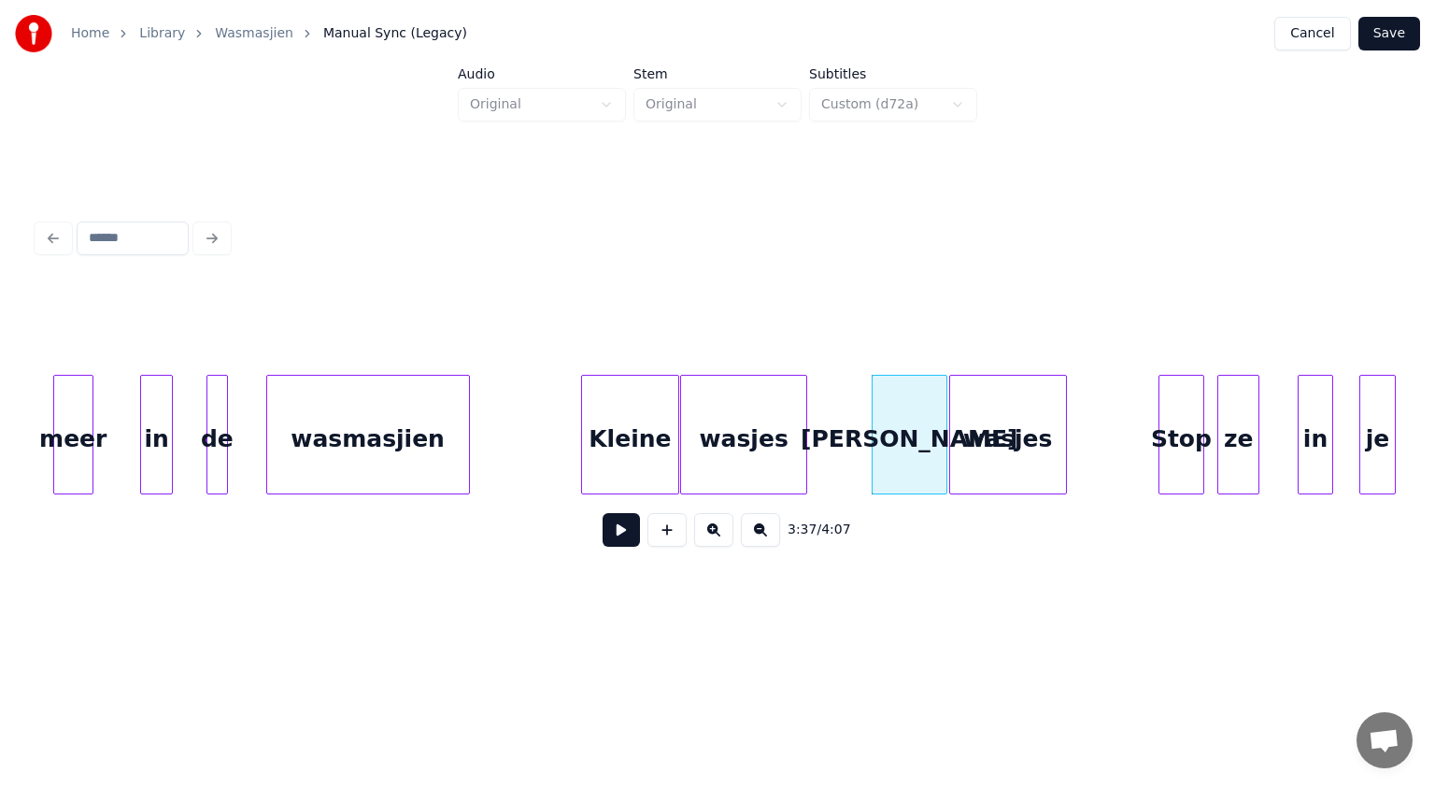
click at [631, 532] on button at bounding box center [621, 530] width 37 height 34
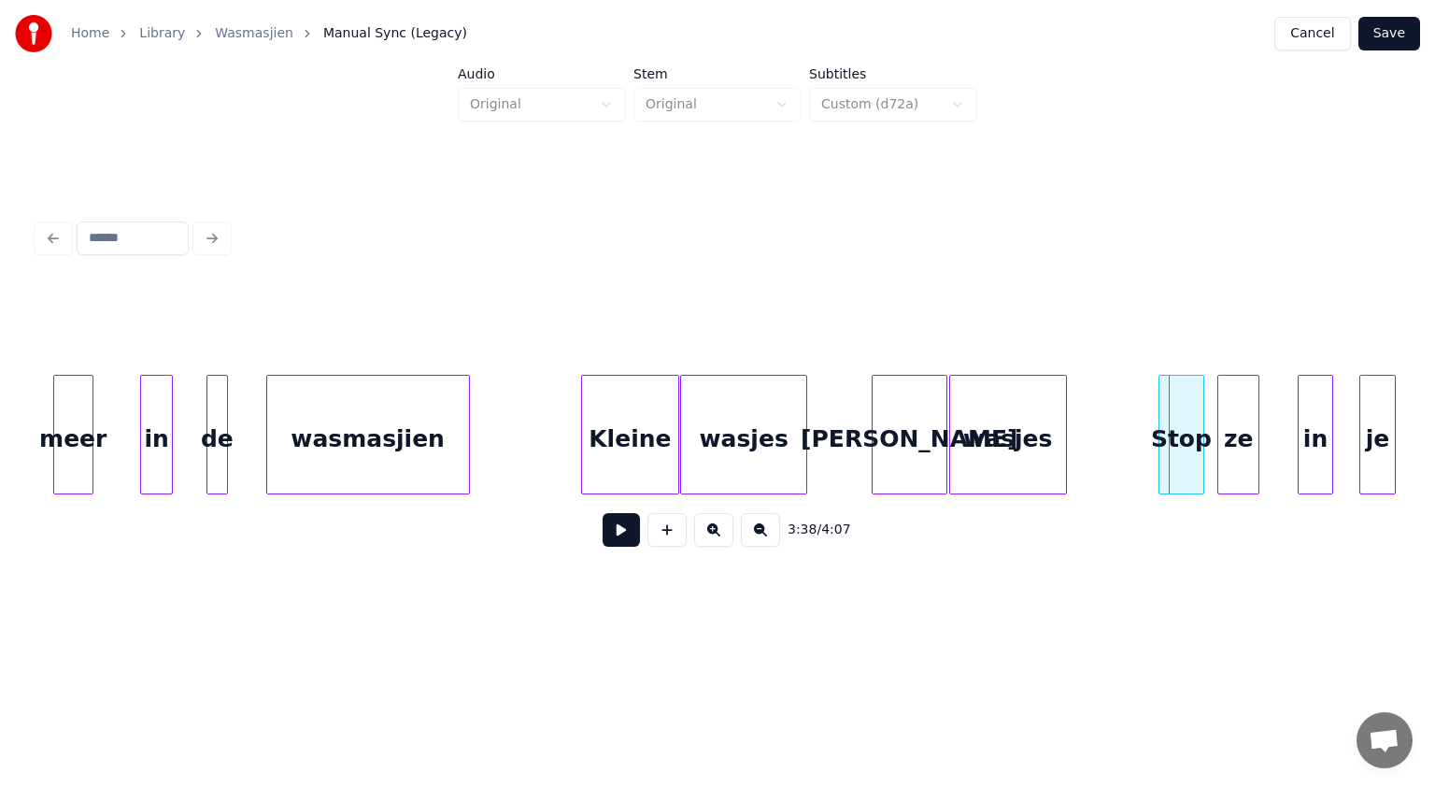
click at [628, 540] on button at bounding box center [621, 530] width 37 height 34
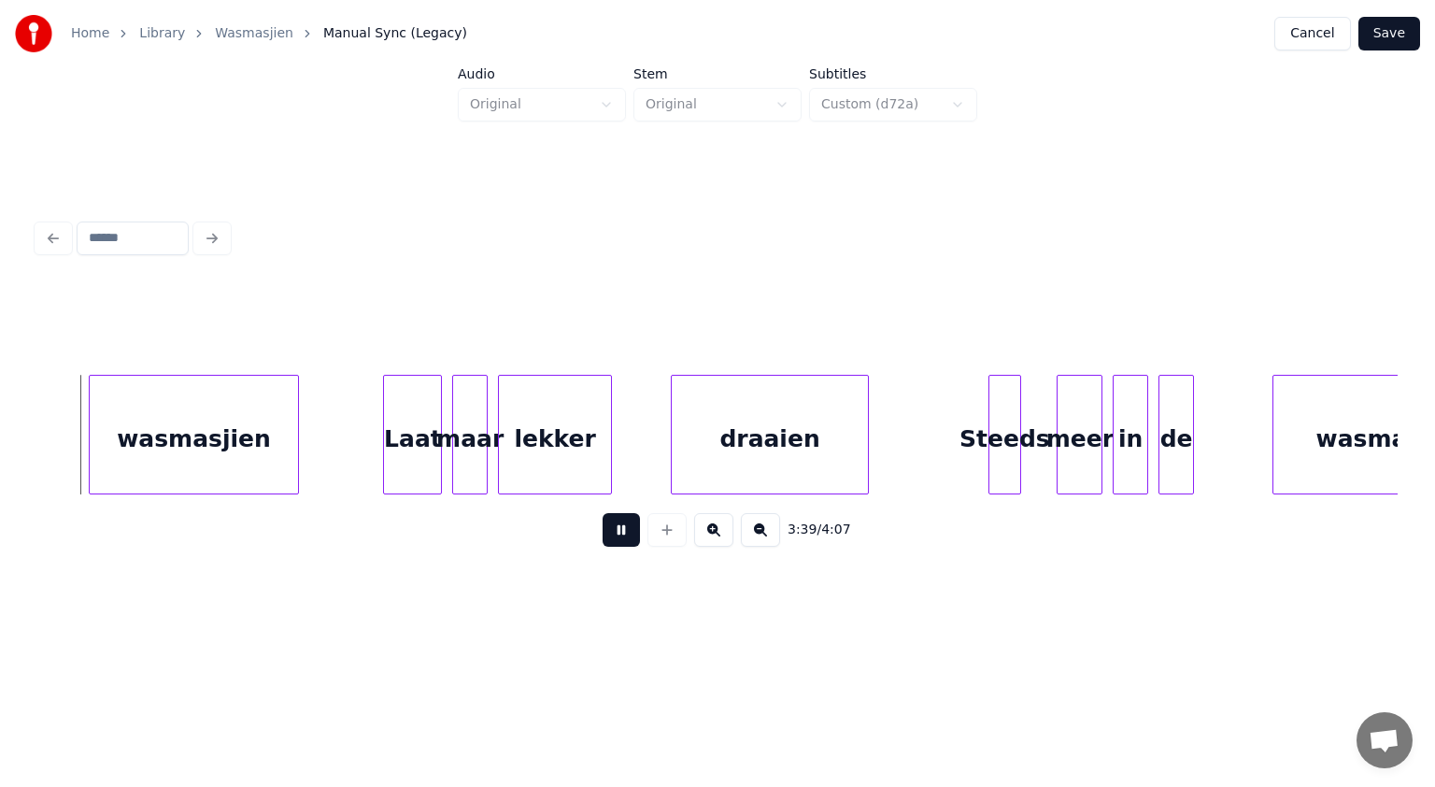
click at [628, 540] on button at bounding box center [621, 530] width 37 height 34
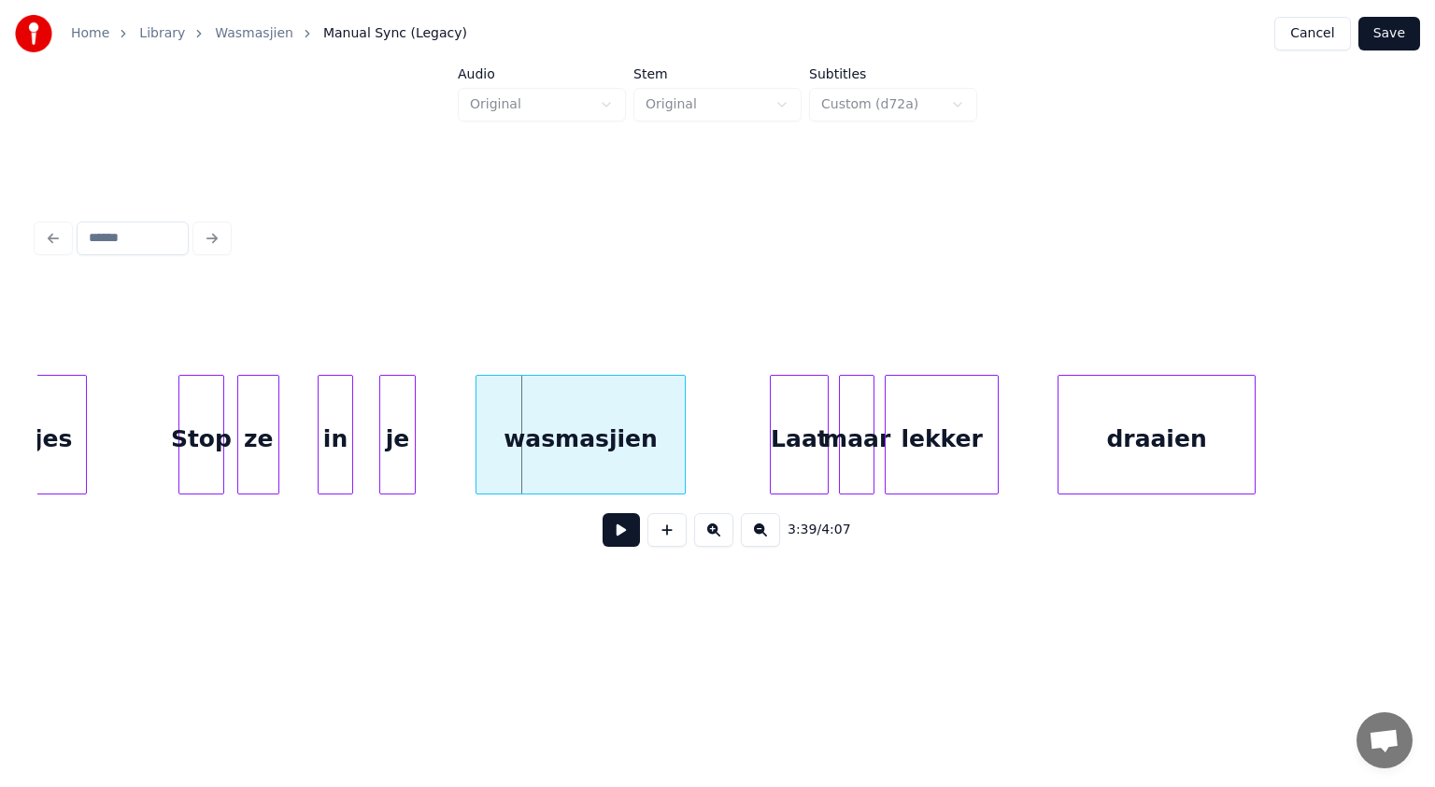
scroll to position [0, 71358]
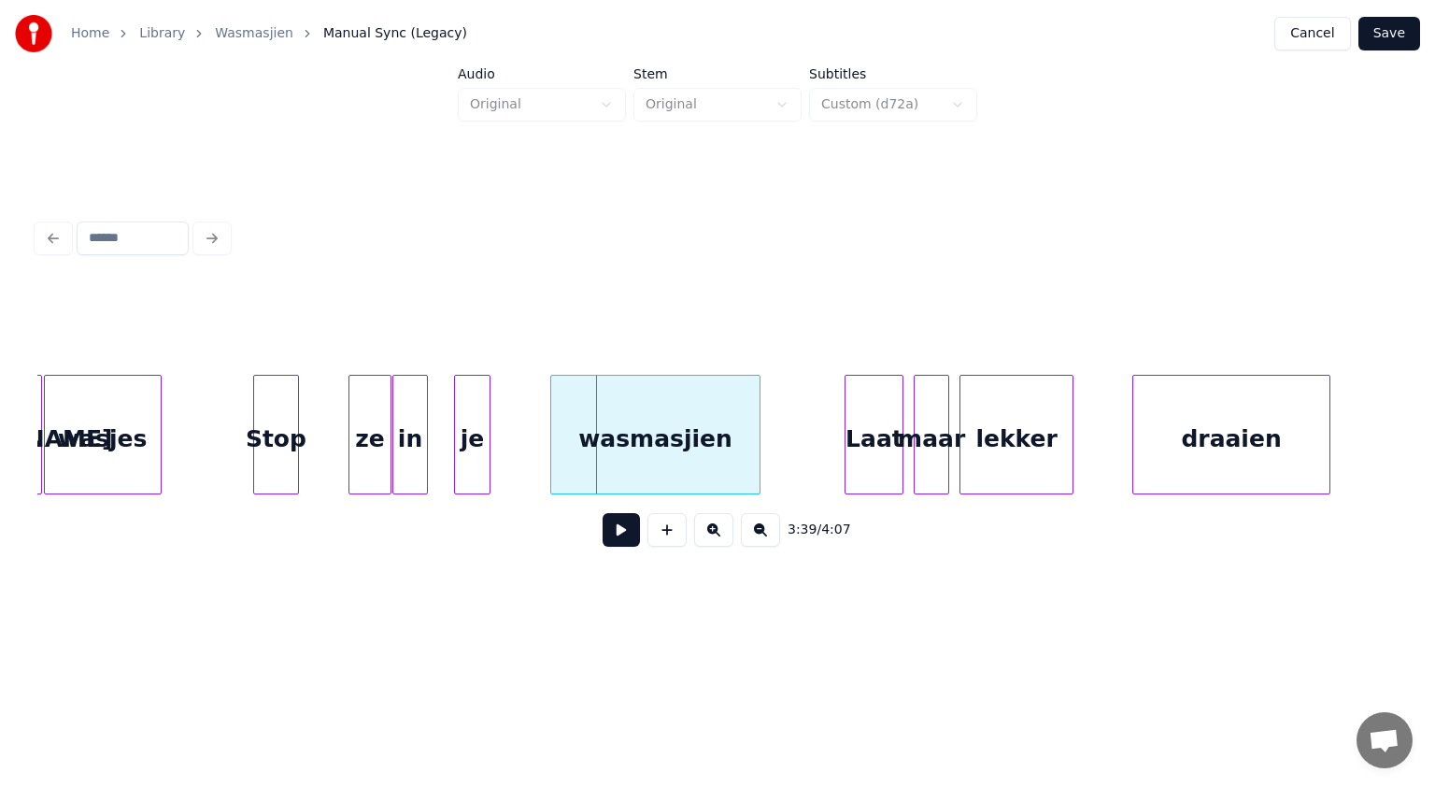
click at [370, 430] on div "ze" at bounding box center [369, 439] width 41 height 127
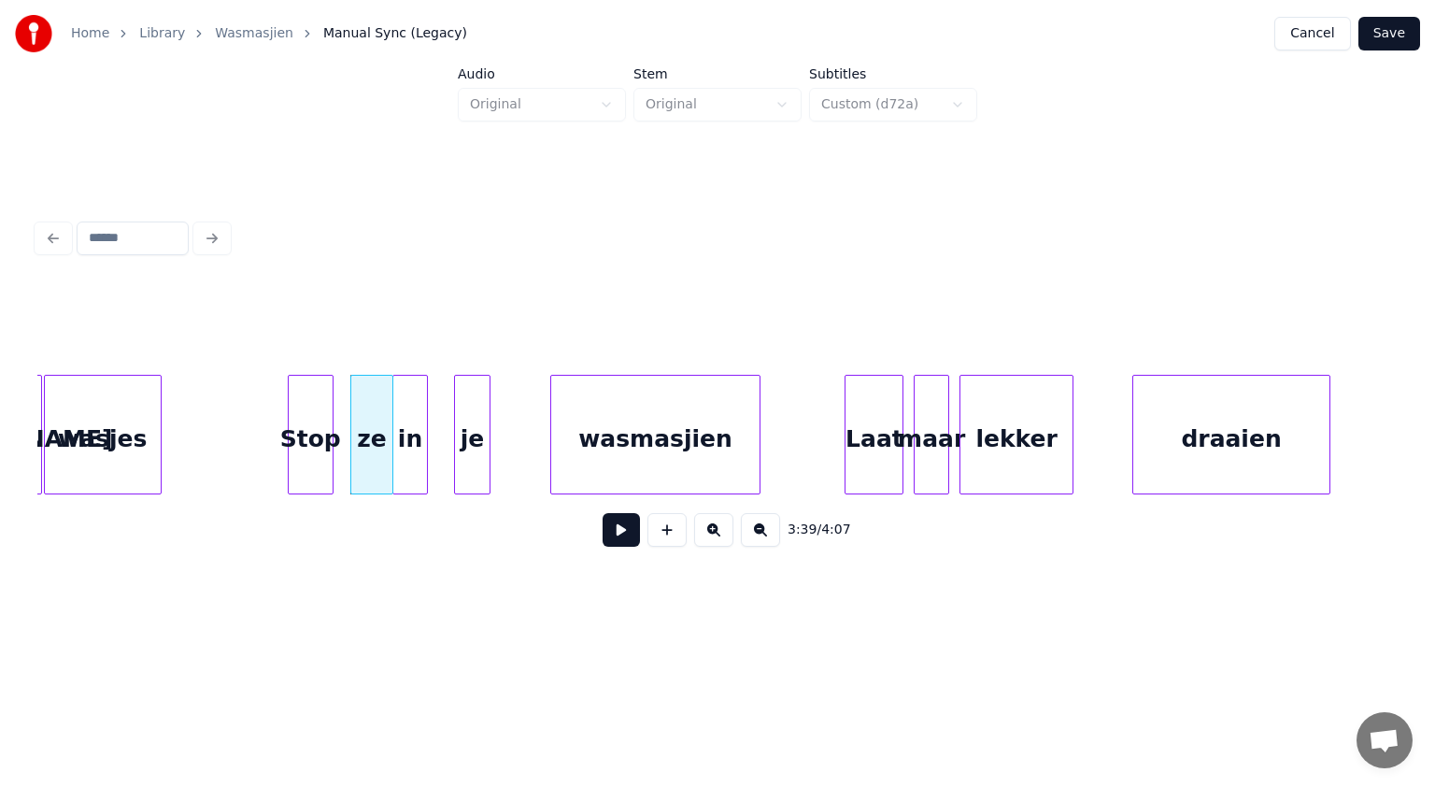
click at [320, 408] on div "Stop" at bounding box center [311, 439] width 44 height 127
click at [619, 534] on button at bounding box center [621, 530] width 37 height 34
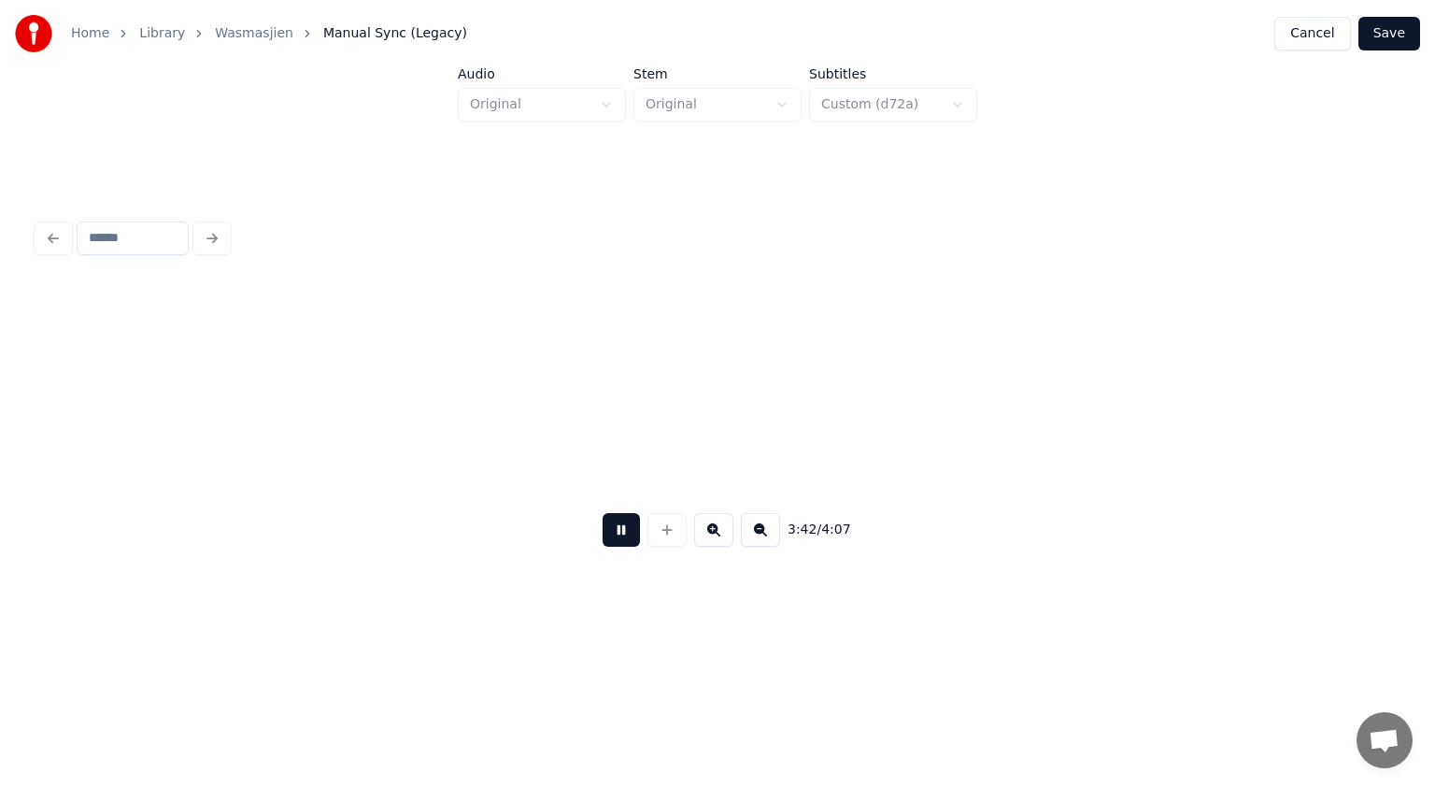
scroll to position [0, 72723]
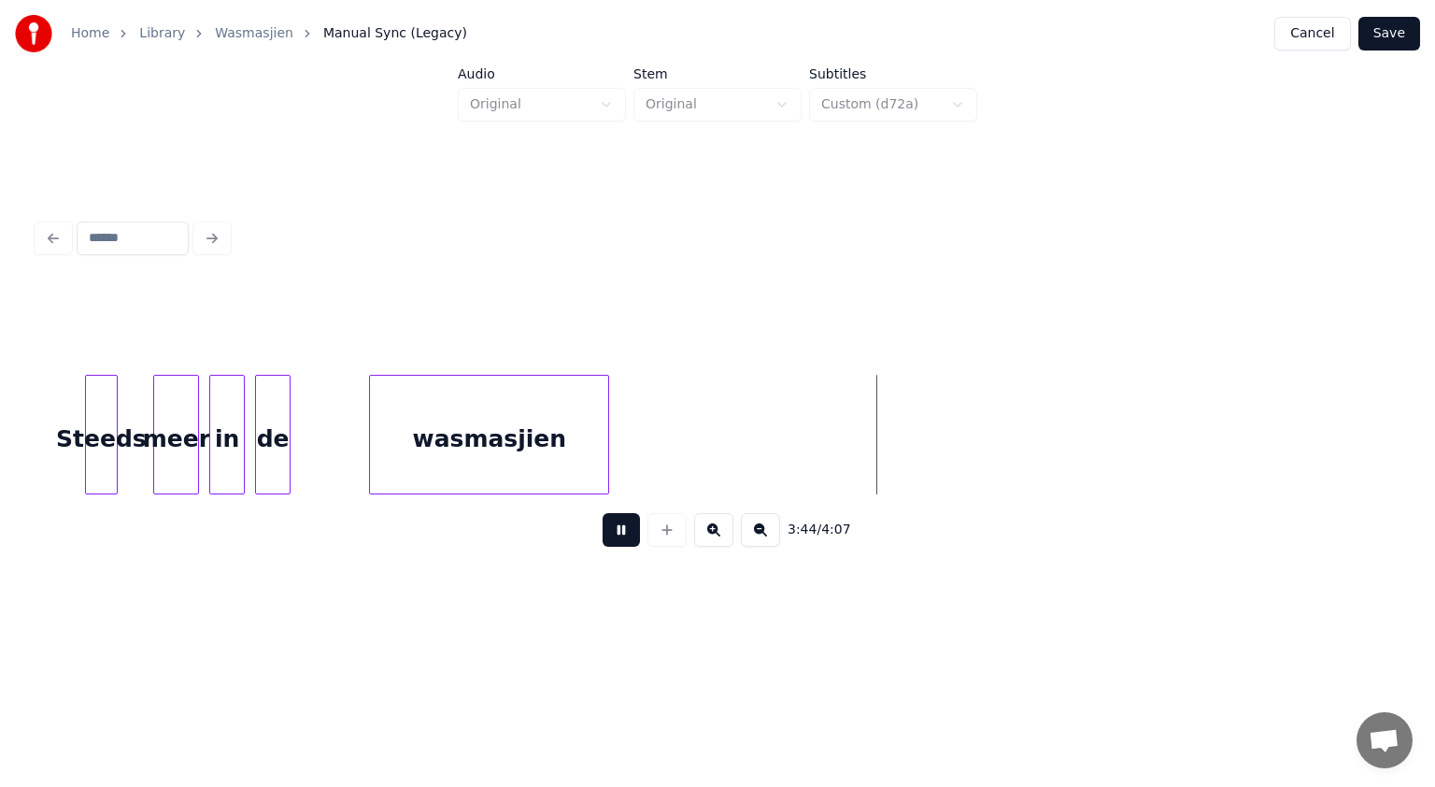
click at [619, 534] on button at bounding box center [621, 530] width 37 height 34
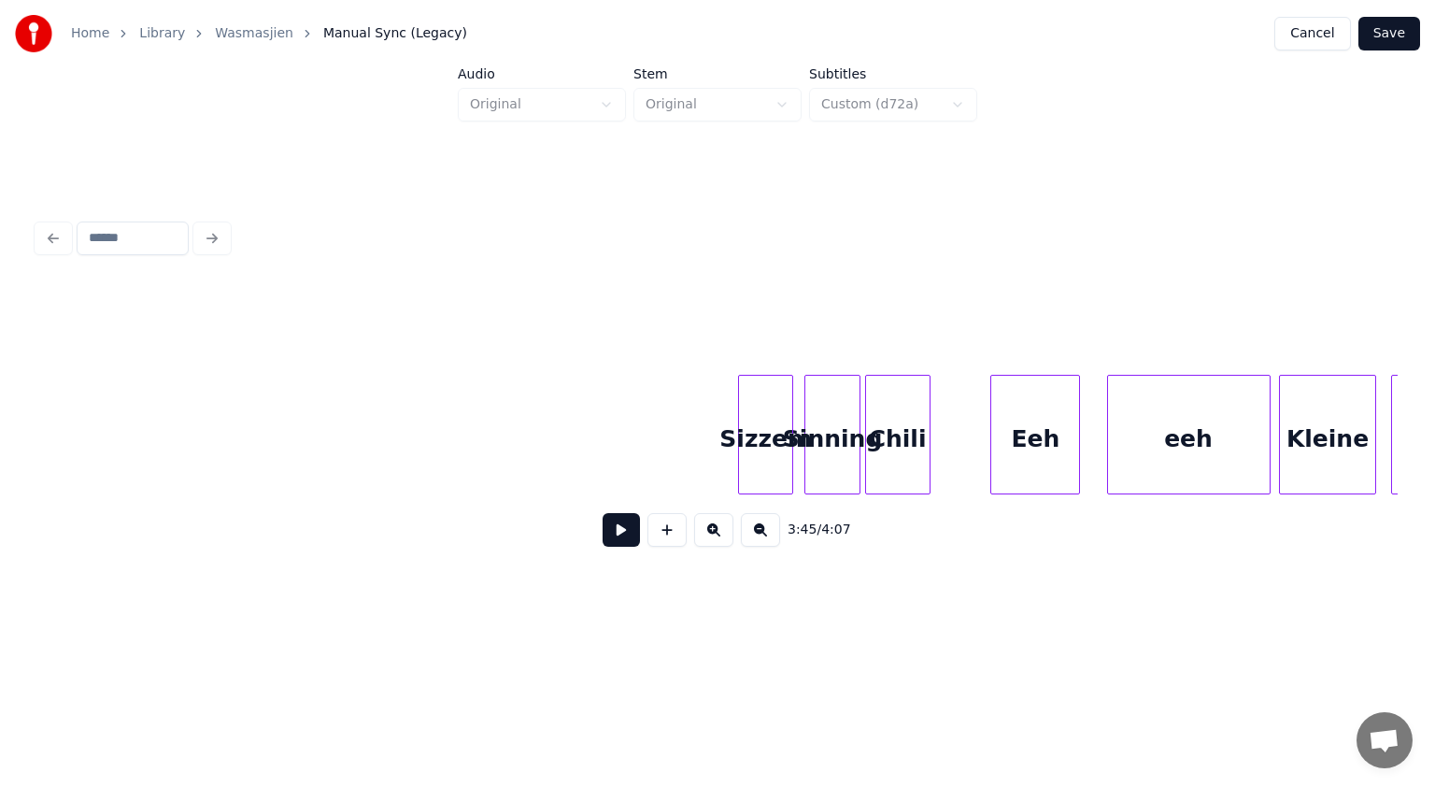
scroll to position [0, 67482]
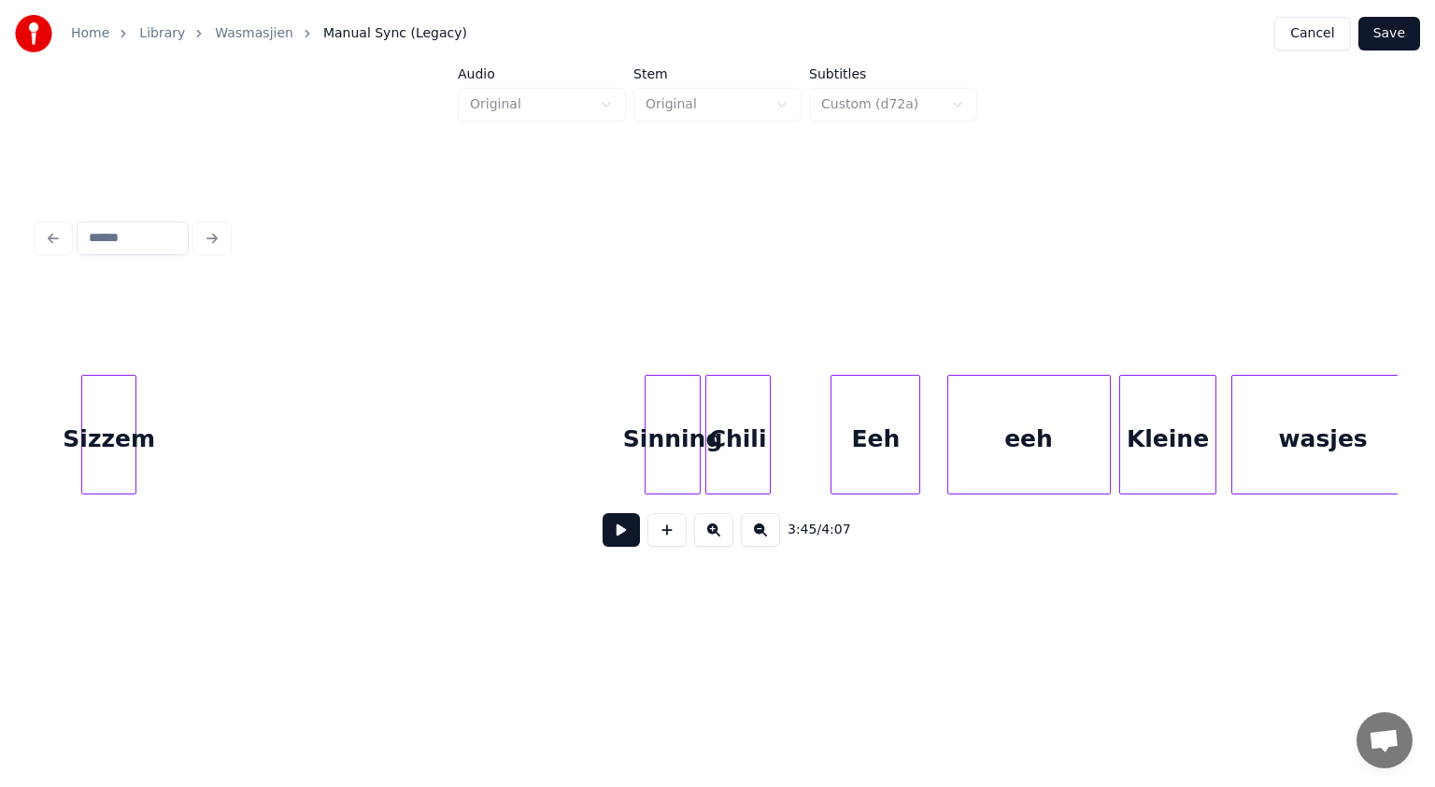
click at [92, 471] on div "Sizzem" at bounding box center [109, 439] width 54 height 127
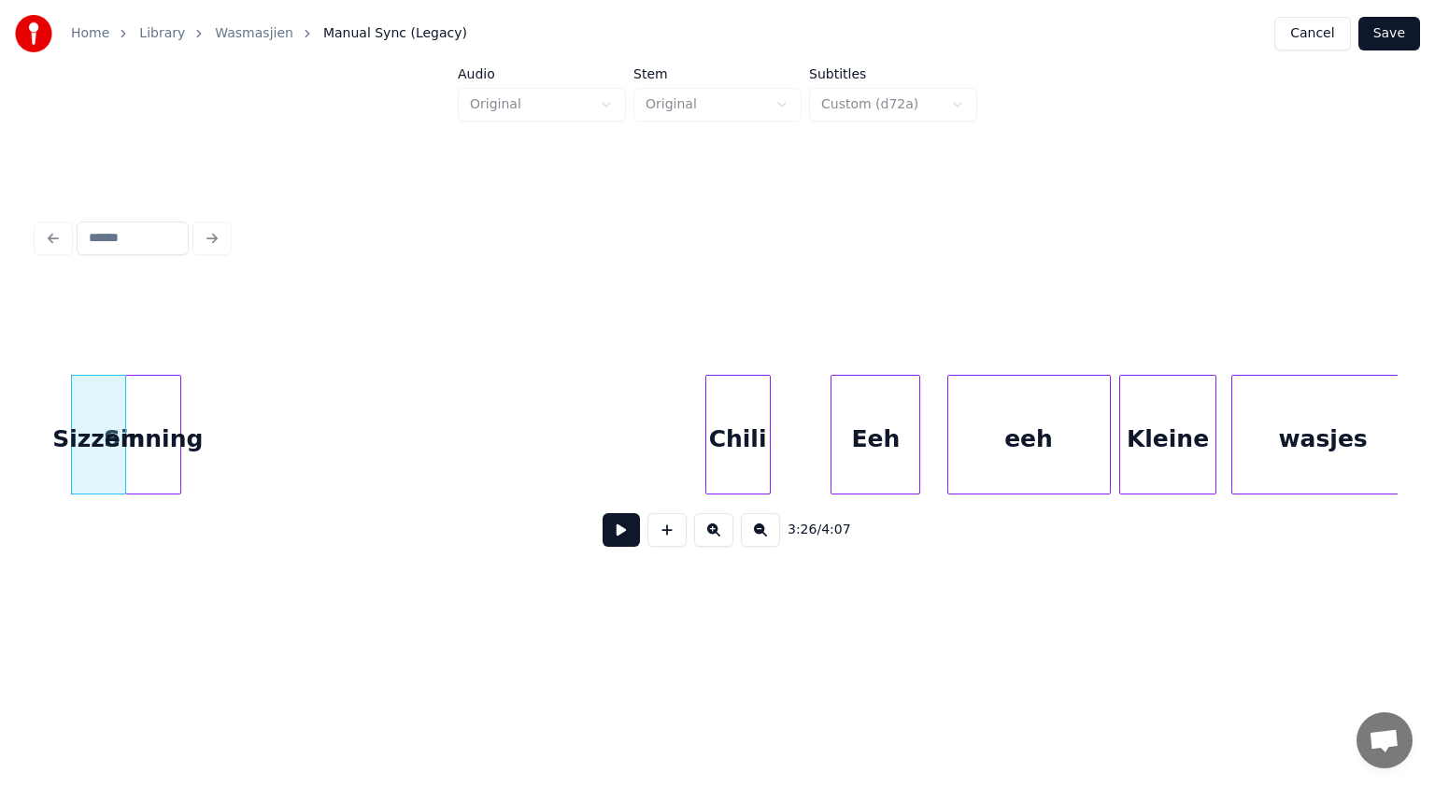
click at [150, 401] on div "Sinning" at bounding box center [153, 439] width 54 height 127
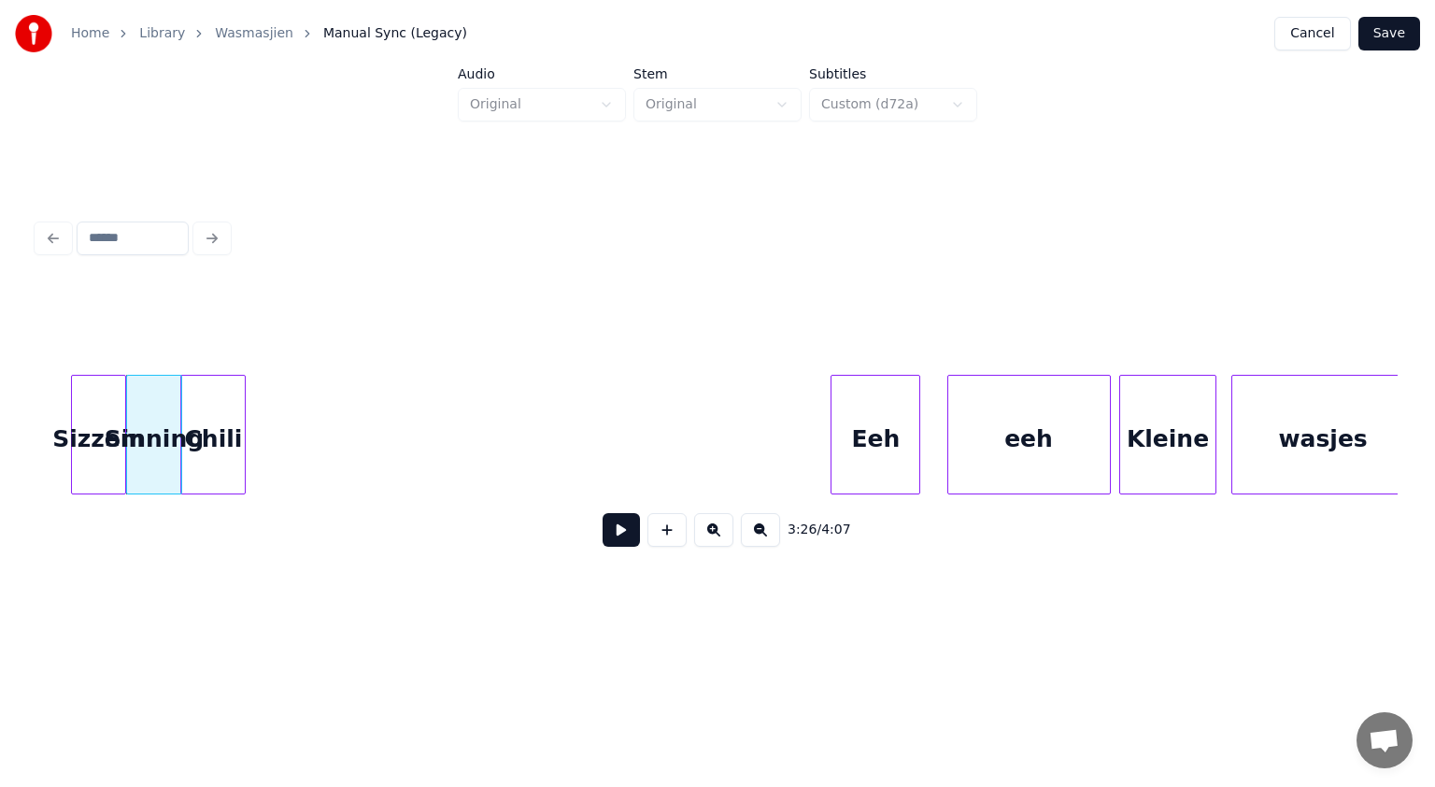
click at [210, 391] on div "Chili" at bounding box center [213, 439] width 64 height 127
click at [636, 537] on button at bounding box center [621, 530] width 37 height 34
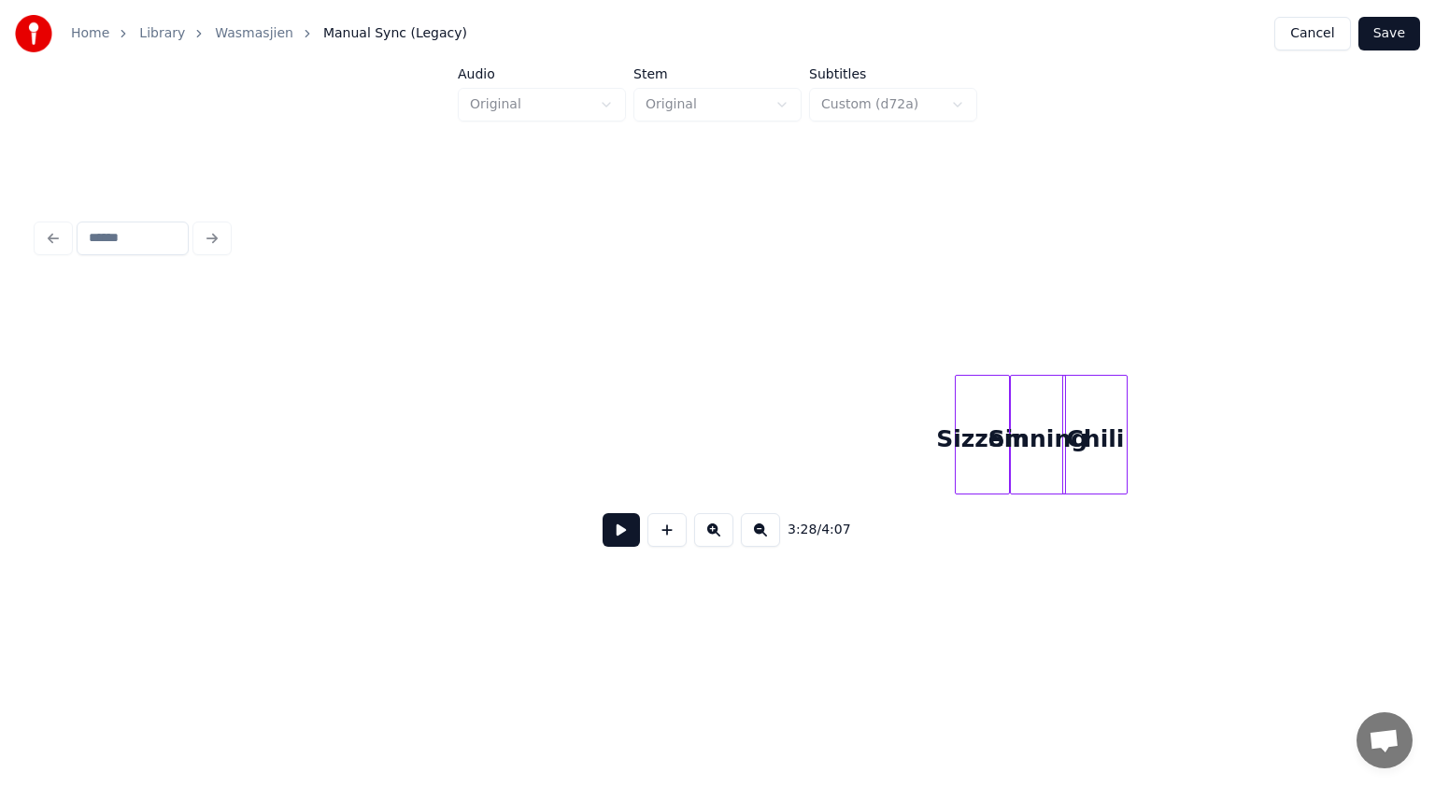
scroll to position [0, 66535]
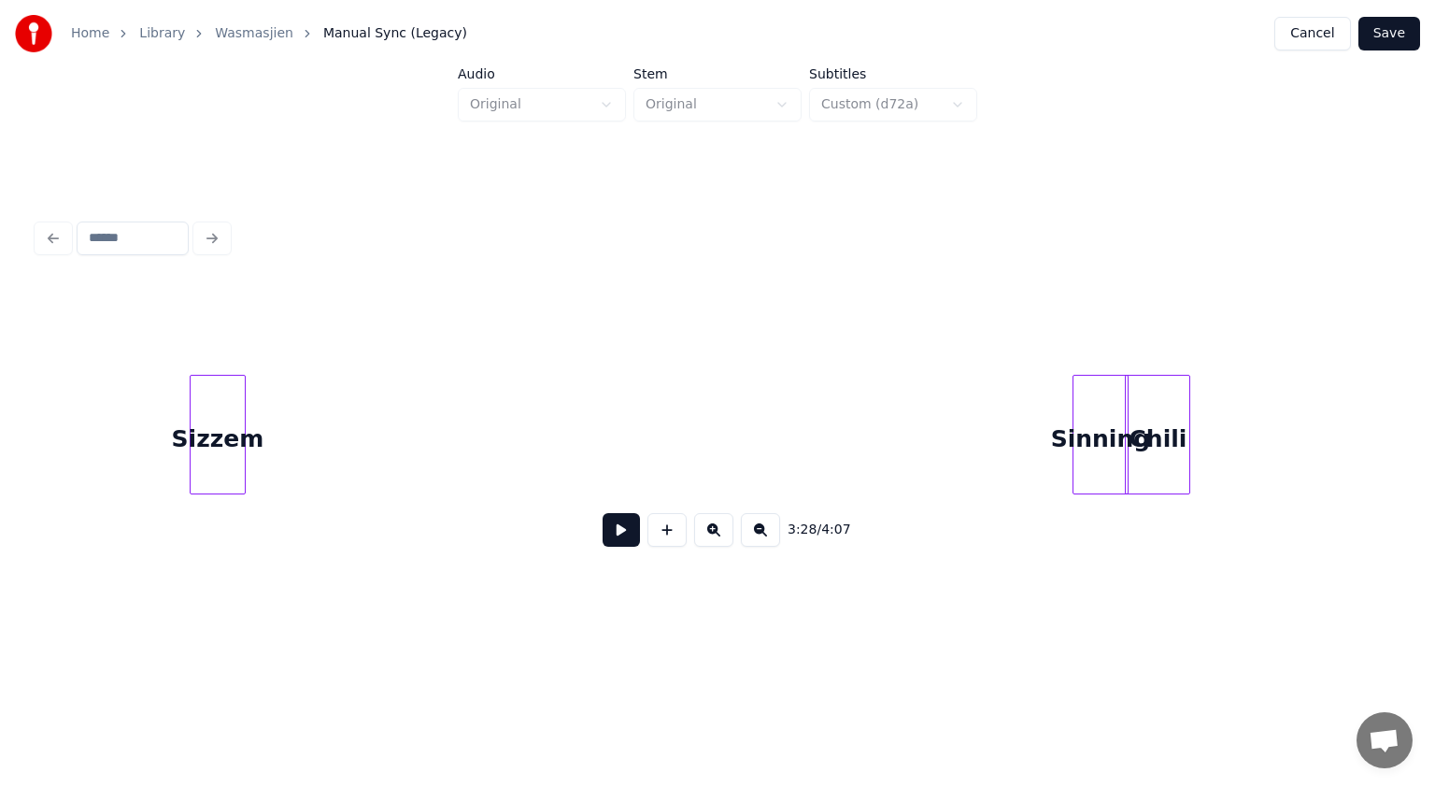
click at [228, 467] on div "Sizzem" at bounding box center [217, 439] width 53 height 127
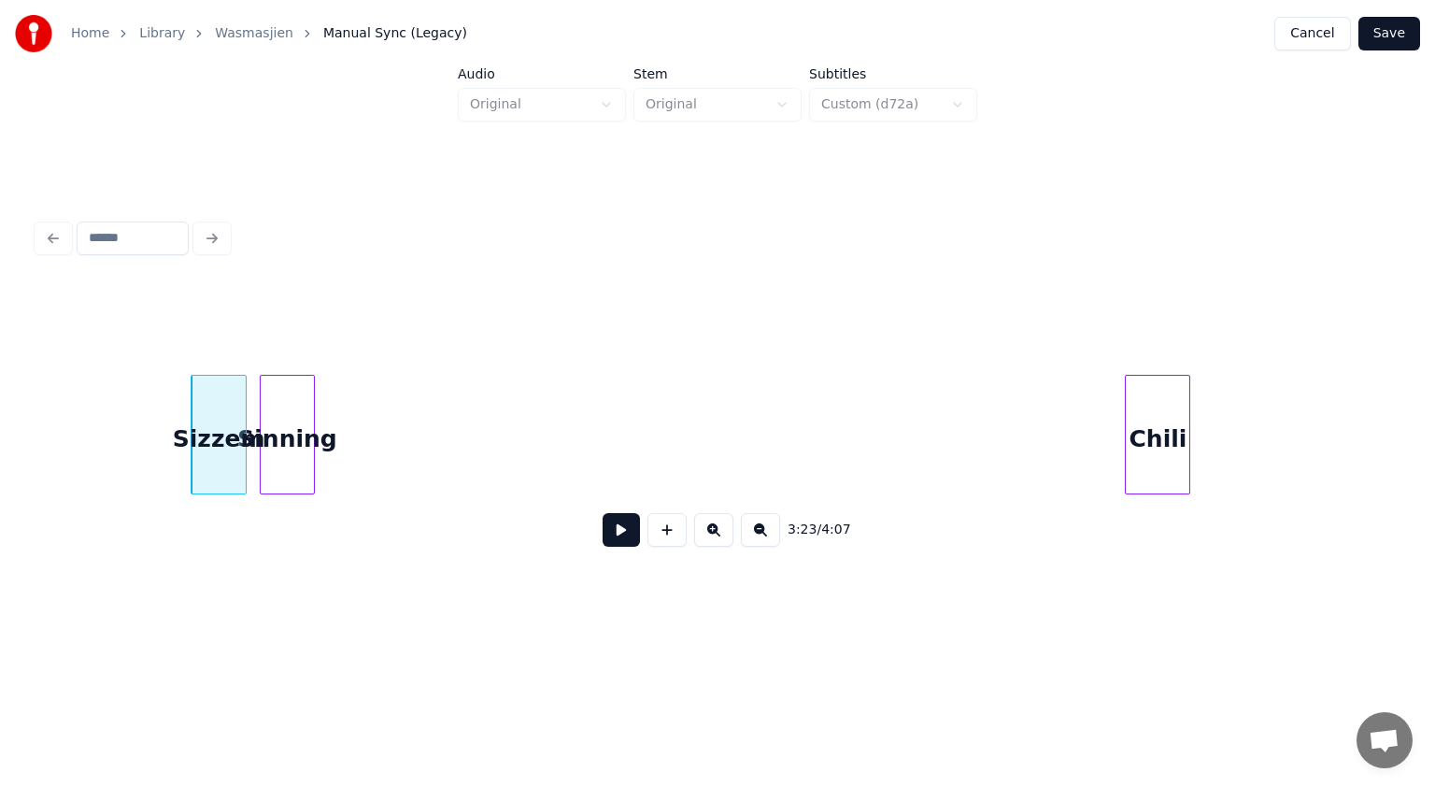
click at [277, 506] on div "3:23 / 4:07" at bounding box center [717, 423] width 1360 height 284
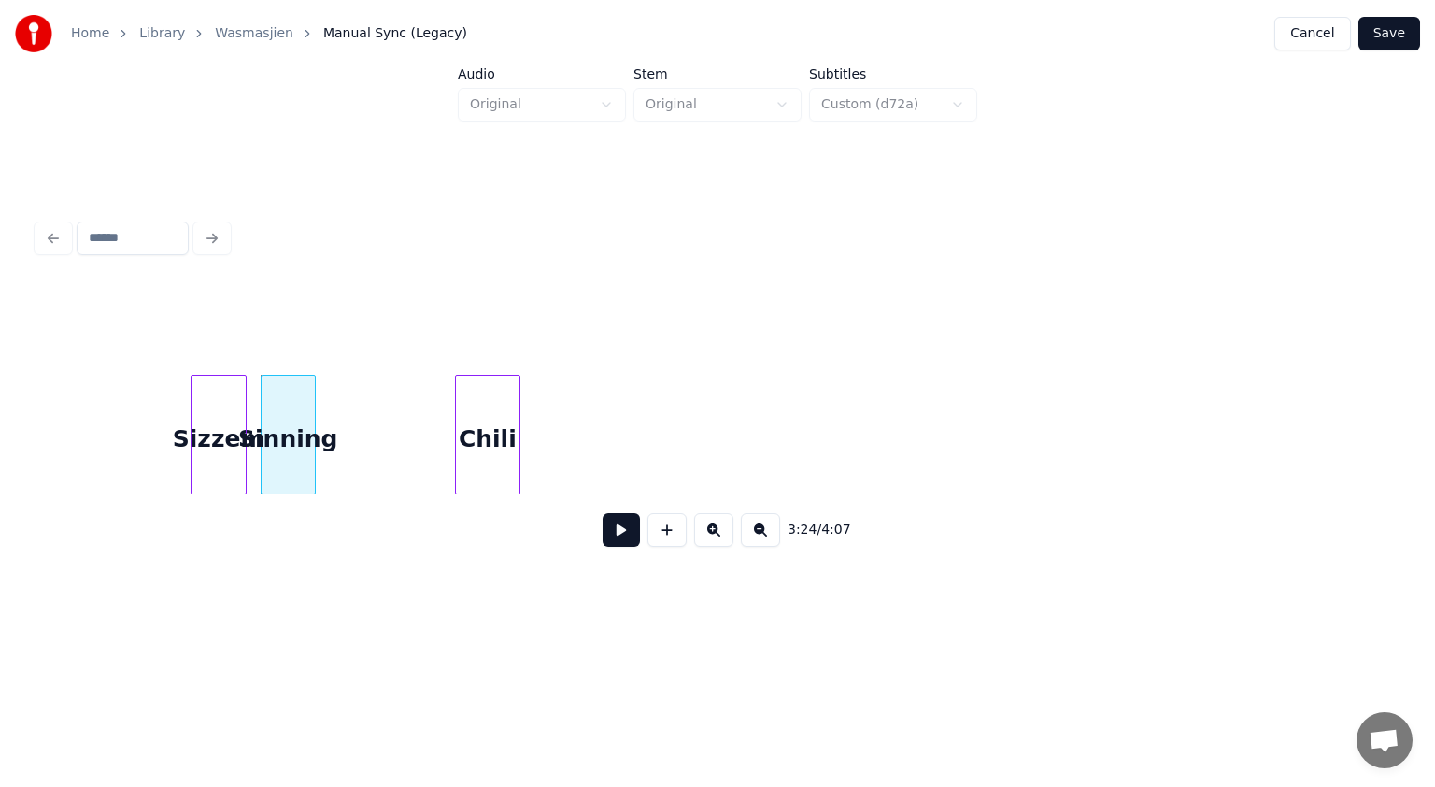
click at [491, 449] on div "Chili" at bounding box center [488, 439] width 64 height 127
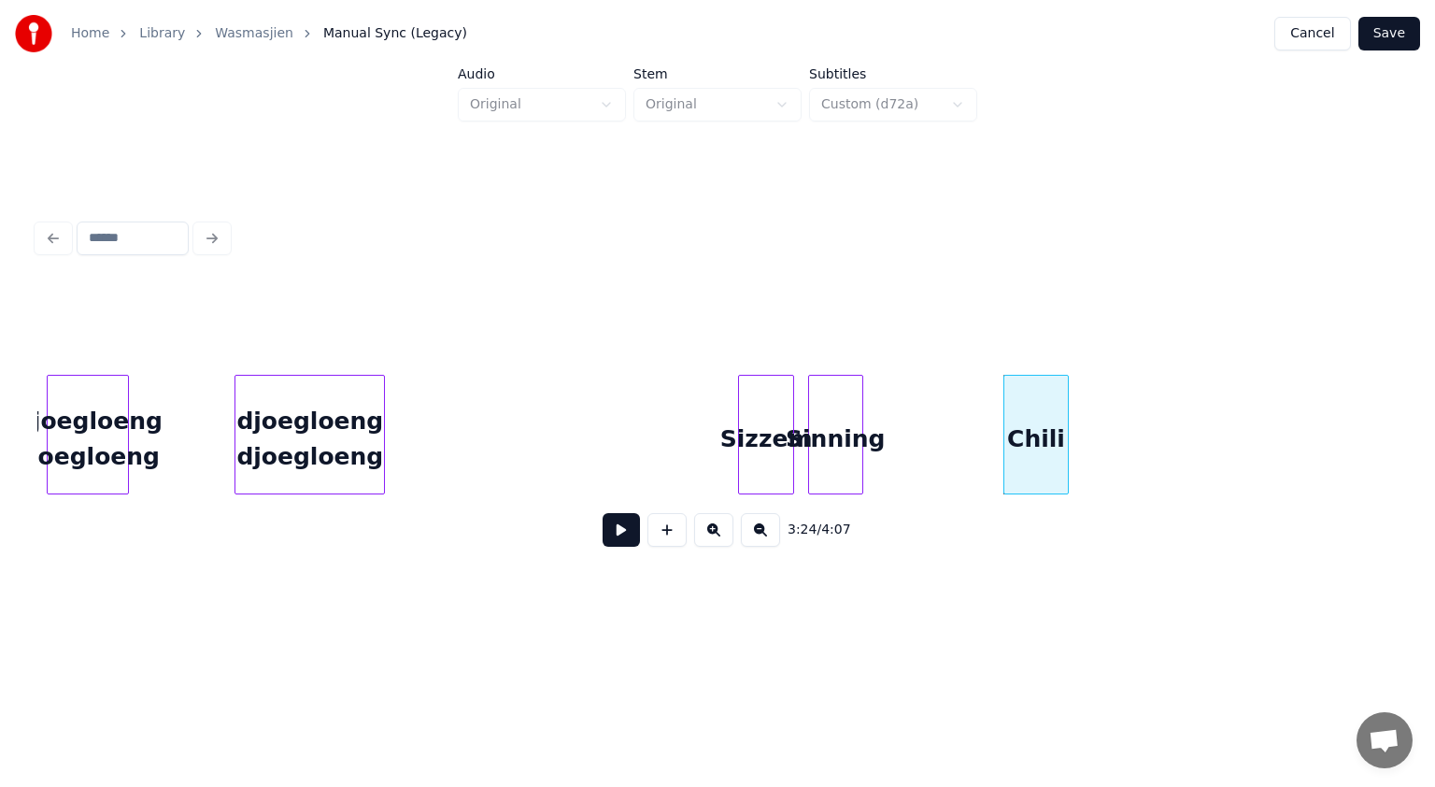
scroll to position [0, 65925]
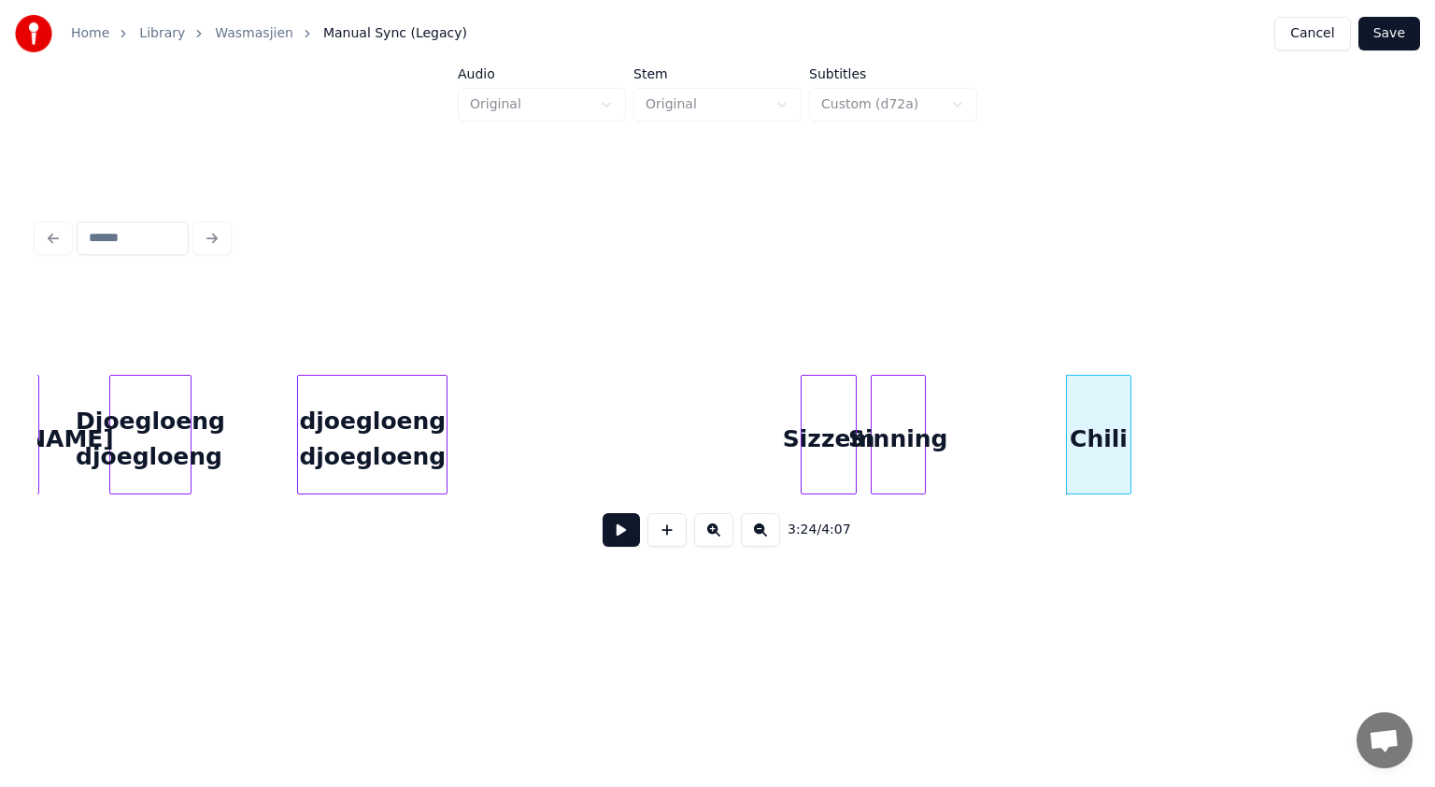
click at [348, 445] on div "djoegloeng djoegloeng" at bounding box center [372, 439] width 149 height 127
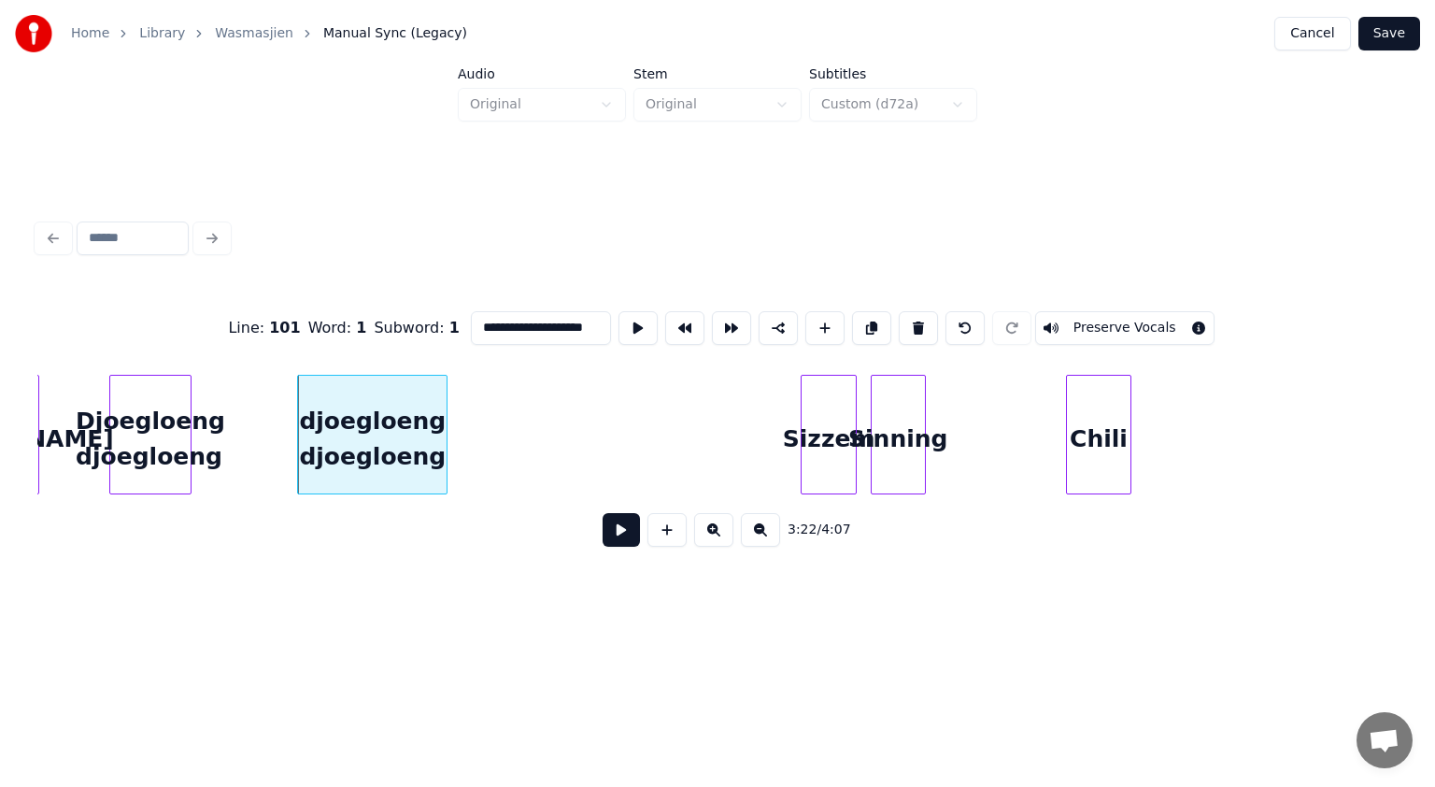
click at [612, 537] on button at bounding box center [621, 530] width 37 height 34
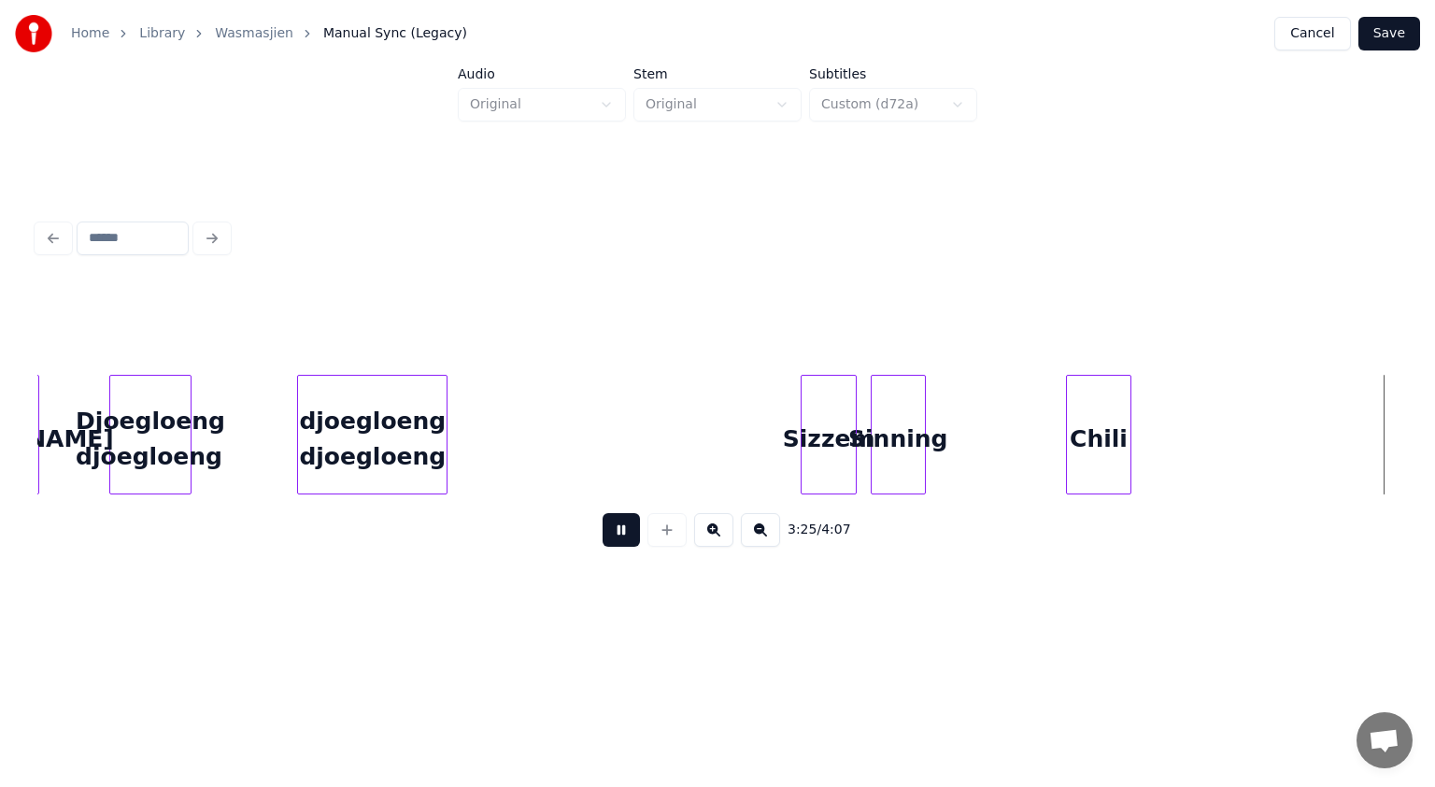
scroll to position [0, 67286]
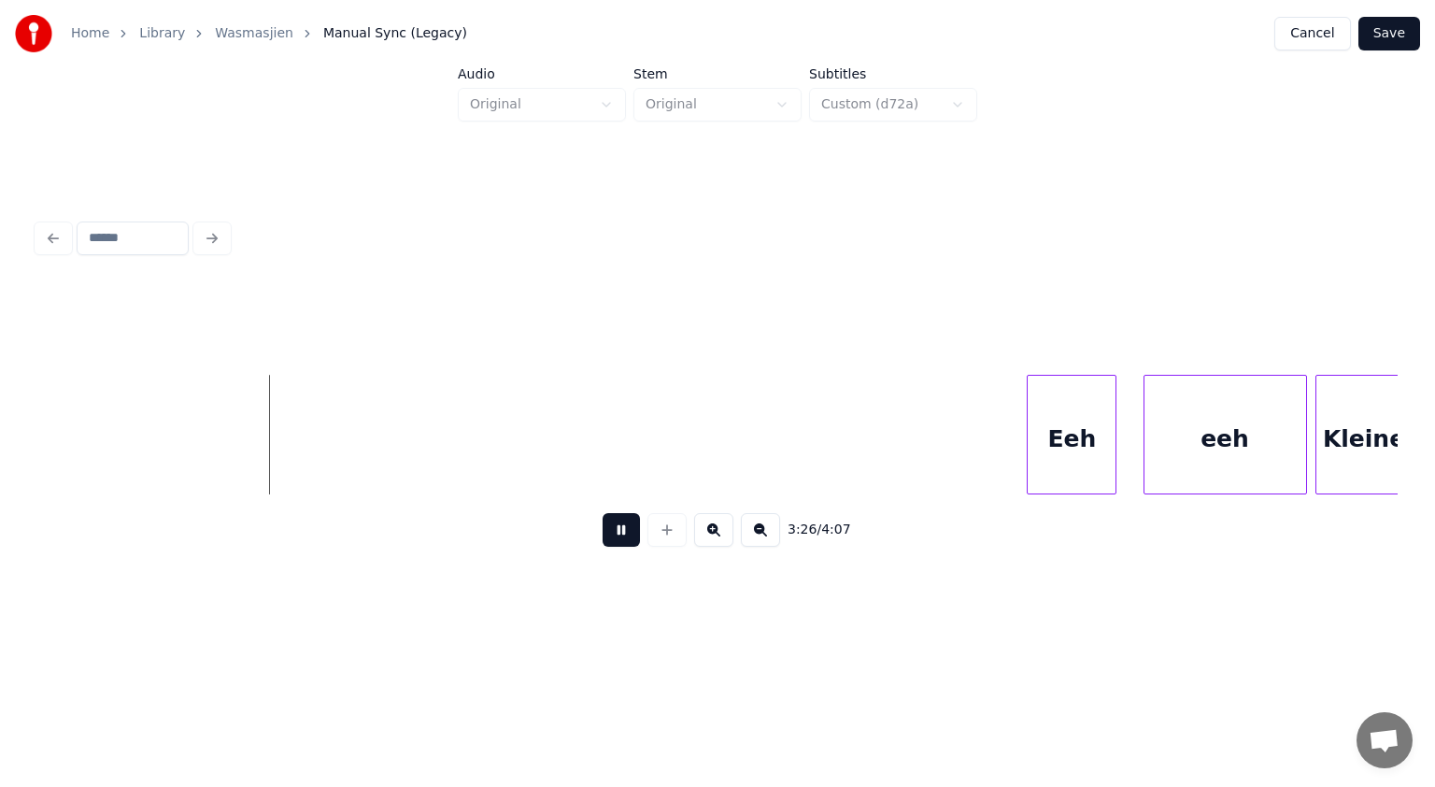
click at [612, 537] on button at bounding box center [621, 530] width 37 height 34
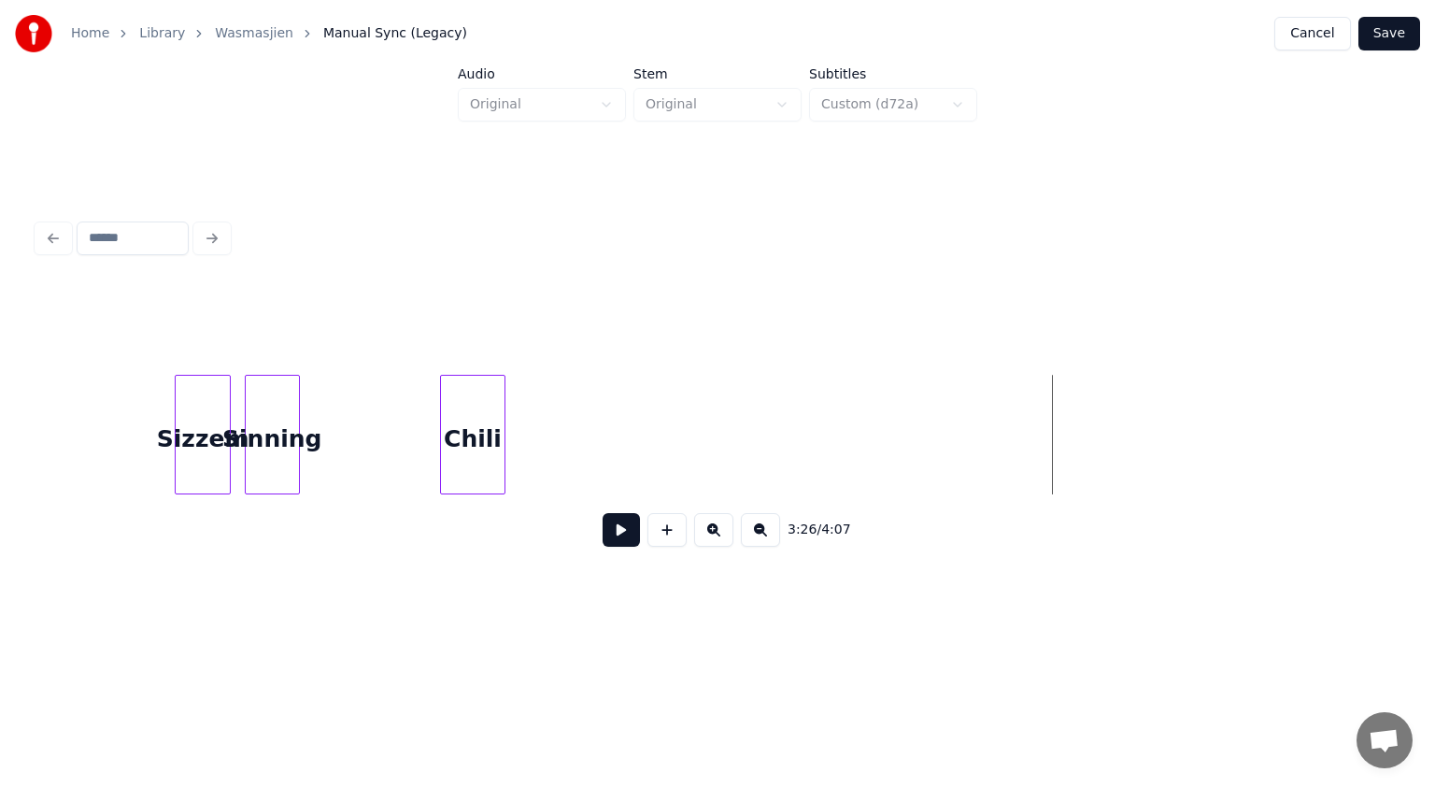
scroll to position [0, 66477]
click at [454, 422] on div "Chili" at bounding box center [468, 439] width 64 height 127
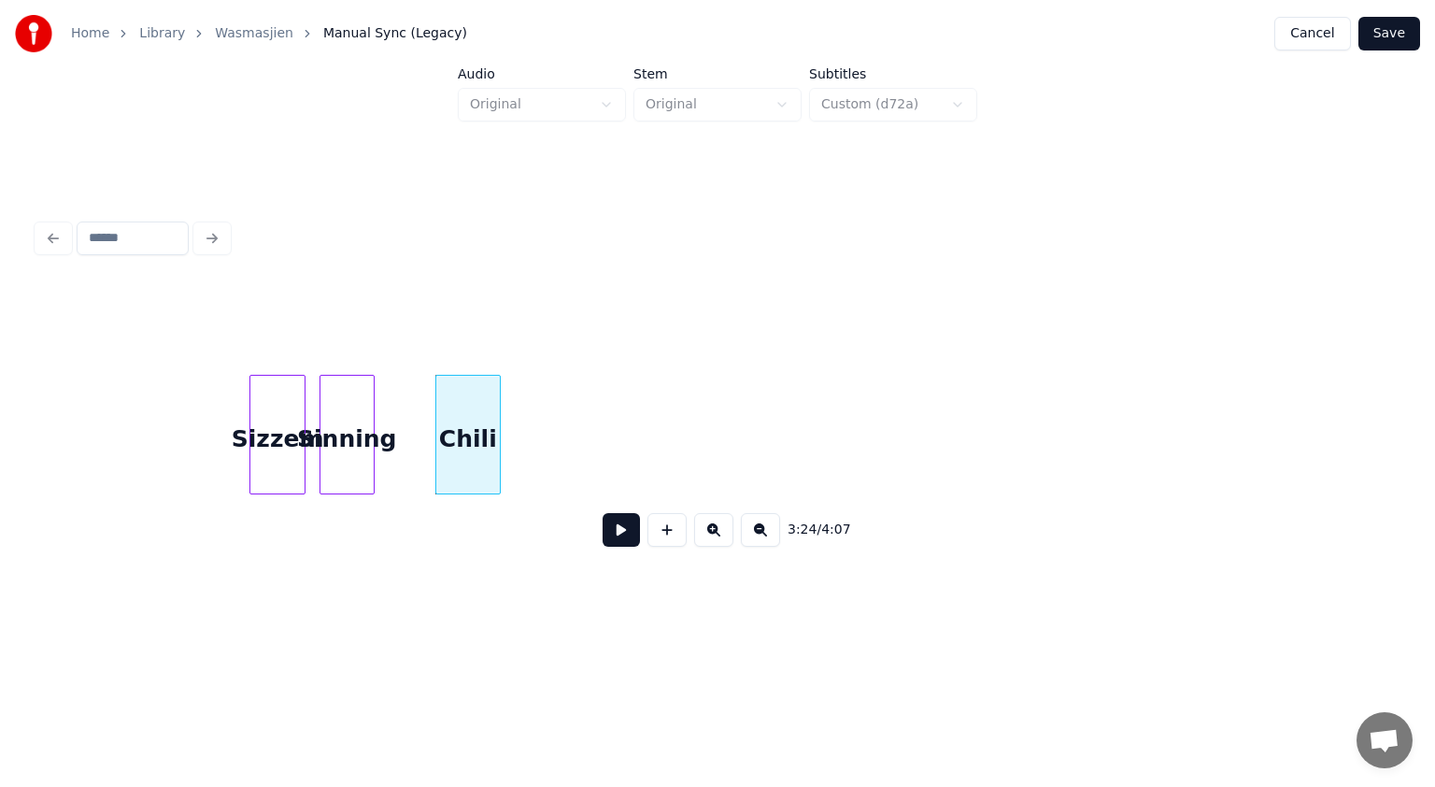
click at [622, 529] on button at bounding box center [621, 530] width 37 height 34
click at [536, 435] on div at bounding box center [536, 435] width 6 height 118
click at [499, 420] on div "Chili" at bounding box center [487, 439] width 103 height 127
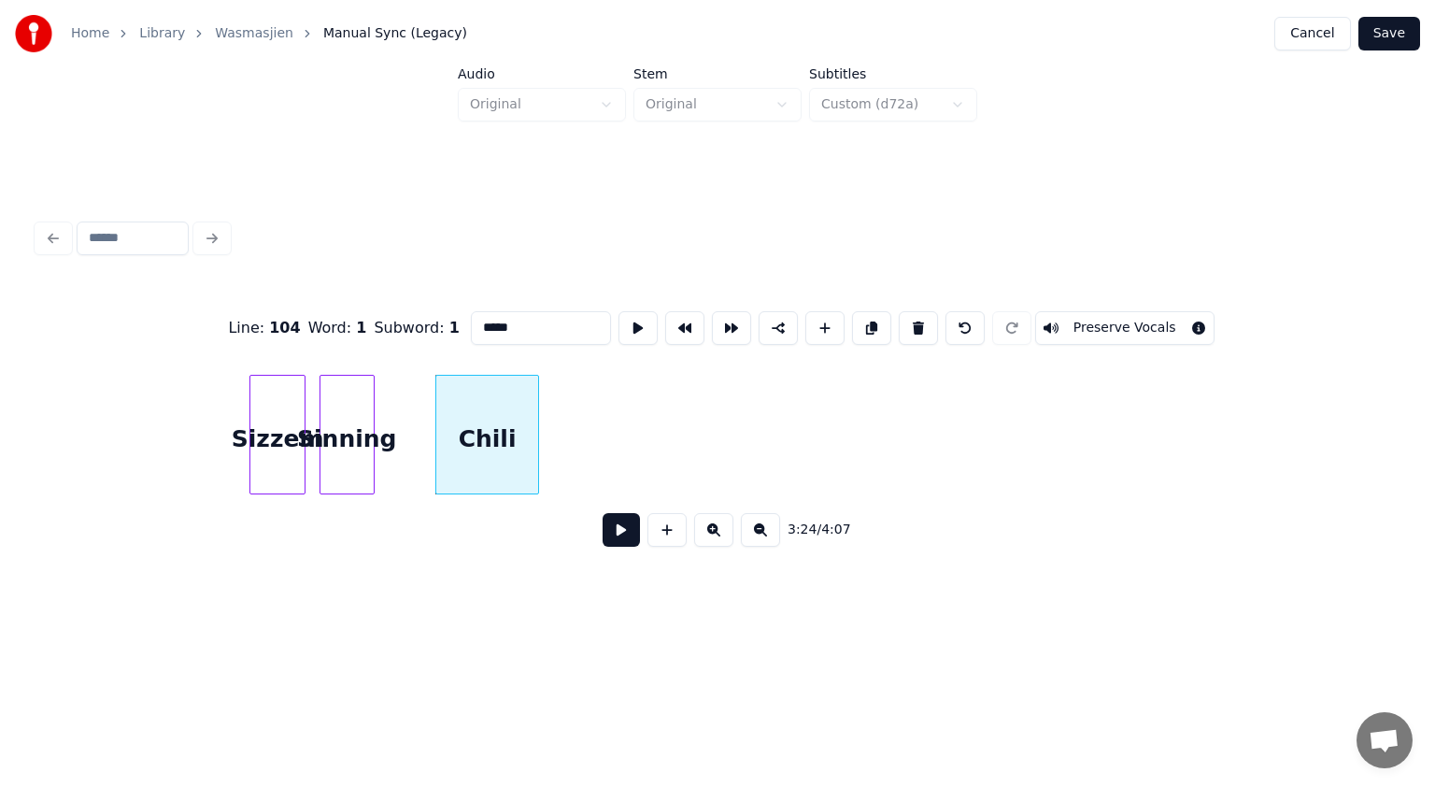
drag, startPoint x: 509, startPoint y: 320, endPoint x: 416, endPoint y: 327, distance: 93.7
click at [416, 327] on div "Line : 104 Word : 1 Subword : 1 ***** Preserve Vocals" at bounding box center [717, 327] width 1360 height 93
click at [527, 318] on input "*****" at bounding box center [541, 328] width 140 height 34
paste input "******"
type input "**********"
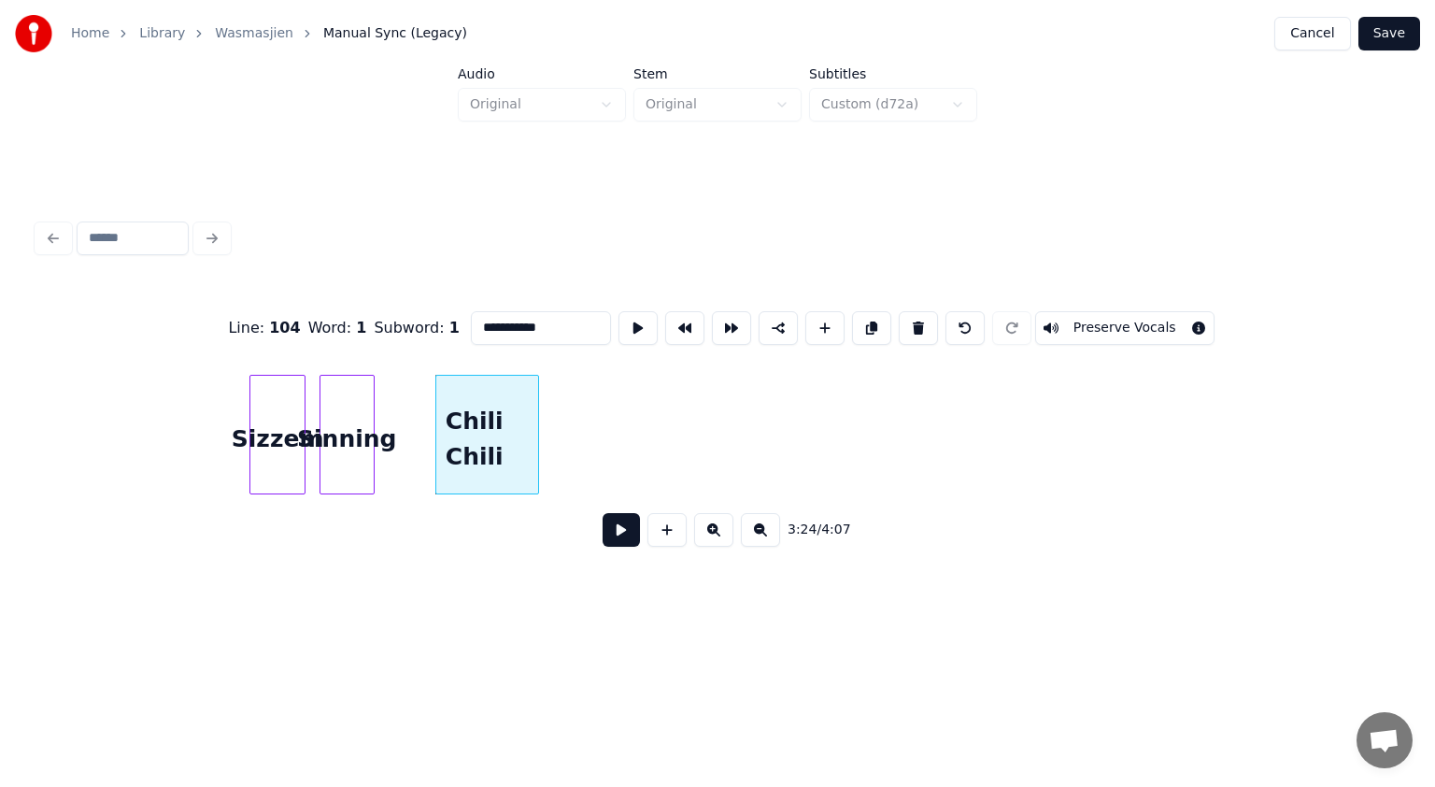
click at [624, 535] on button at bounding box center [621, 530] width 37 height 34
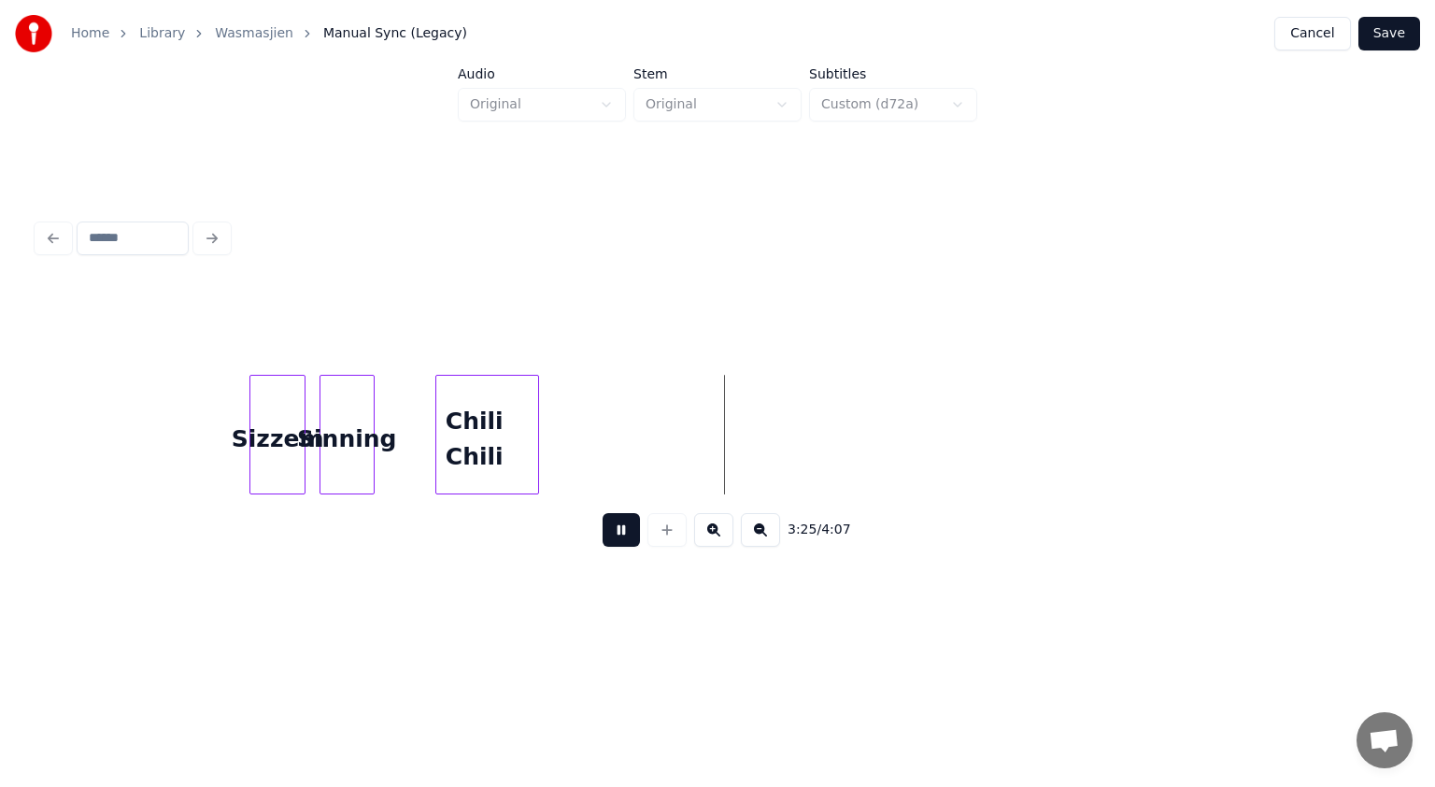
click at [624, 535] on button at bounding box center [621, 530] width 37 height 34
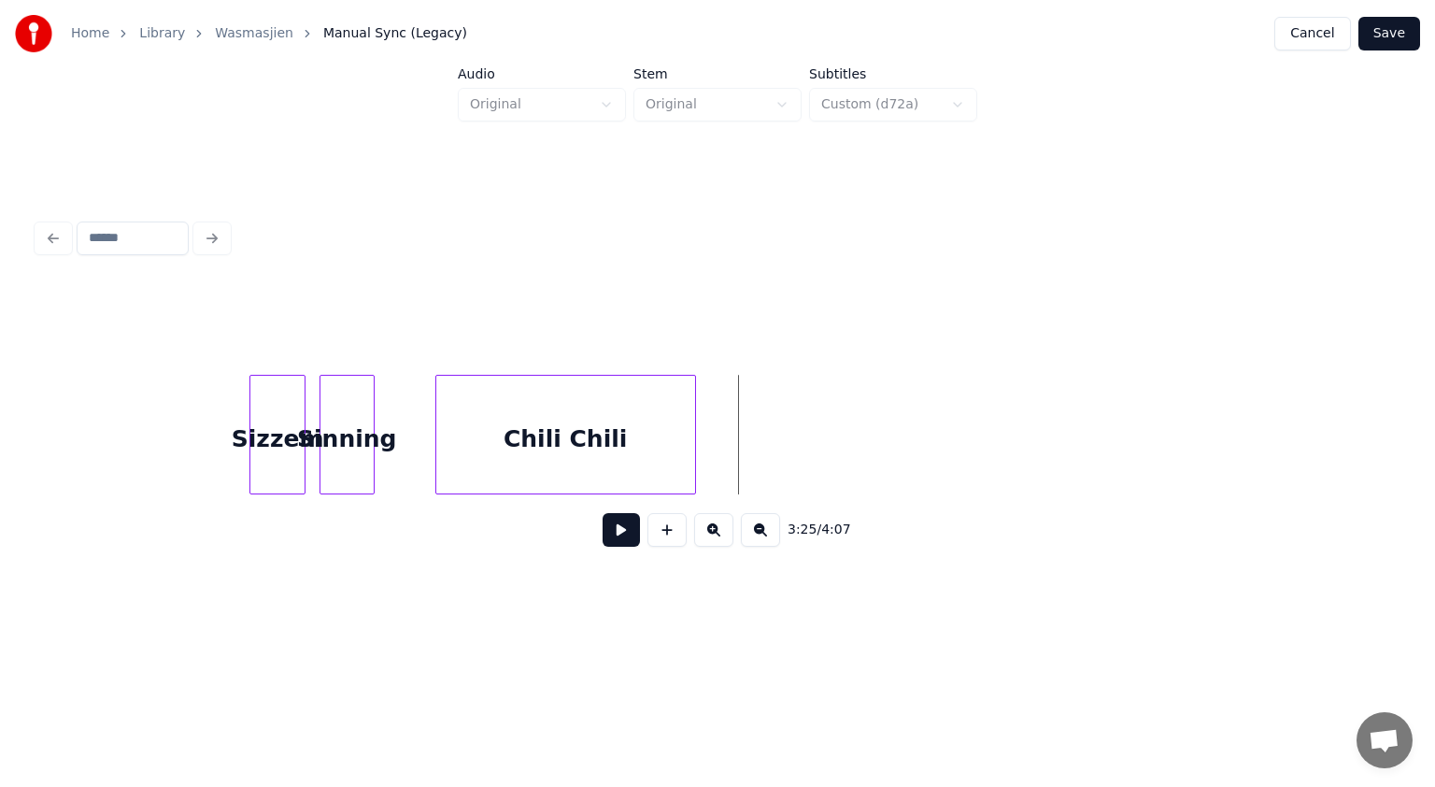
click at [690, 437] on div at bounding box center [693, 435] width 6 height 118
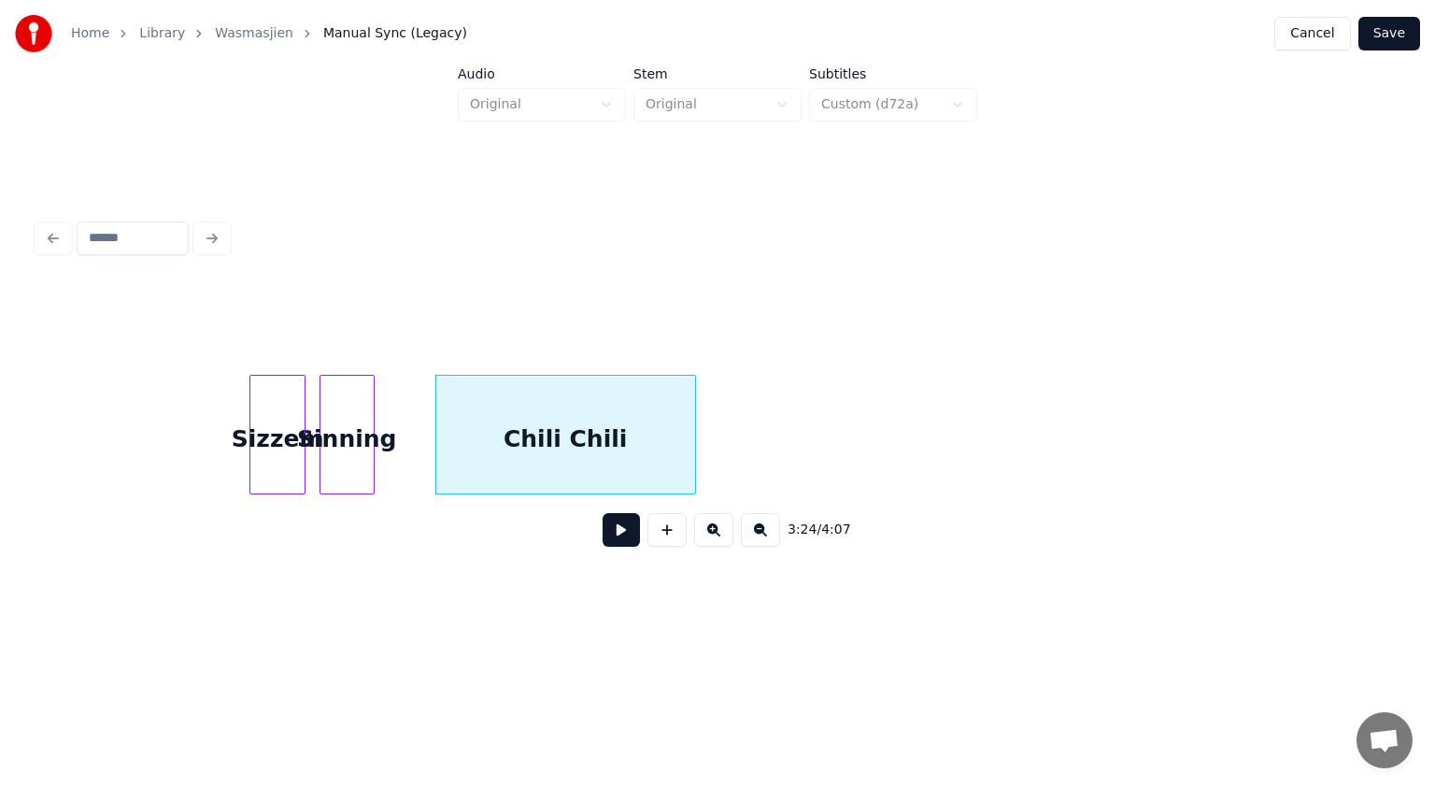
click at [635, 534] on button at bounding box center [621, 530] width 37 height 34
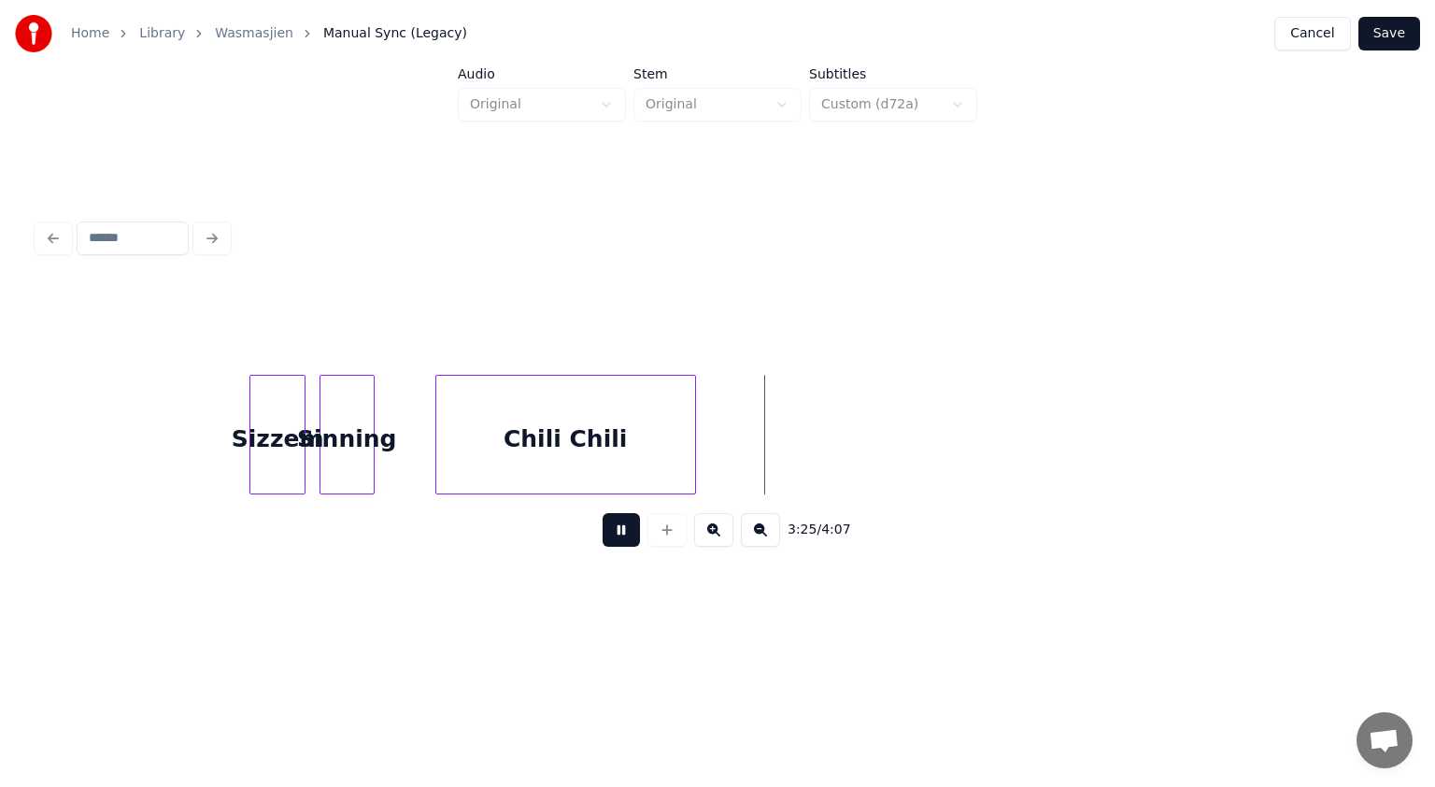
click at [635, 534] on button at bounding box center [621, 530] width 37 height 34
click at [117, 405] on div "Sizzem" at bounding box center [120, 439] width 54 height 127
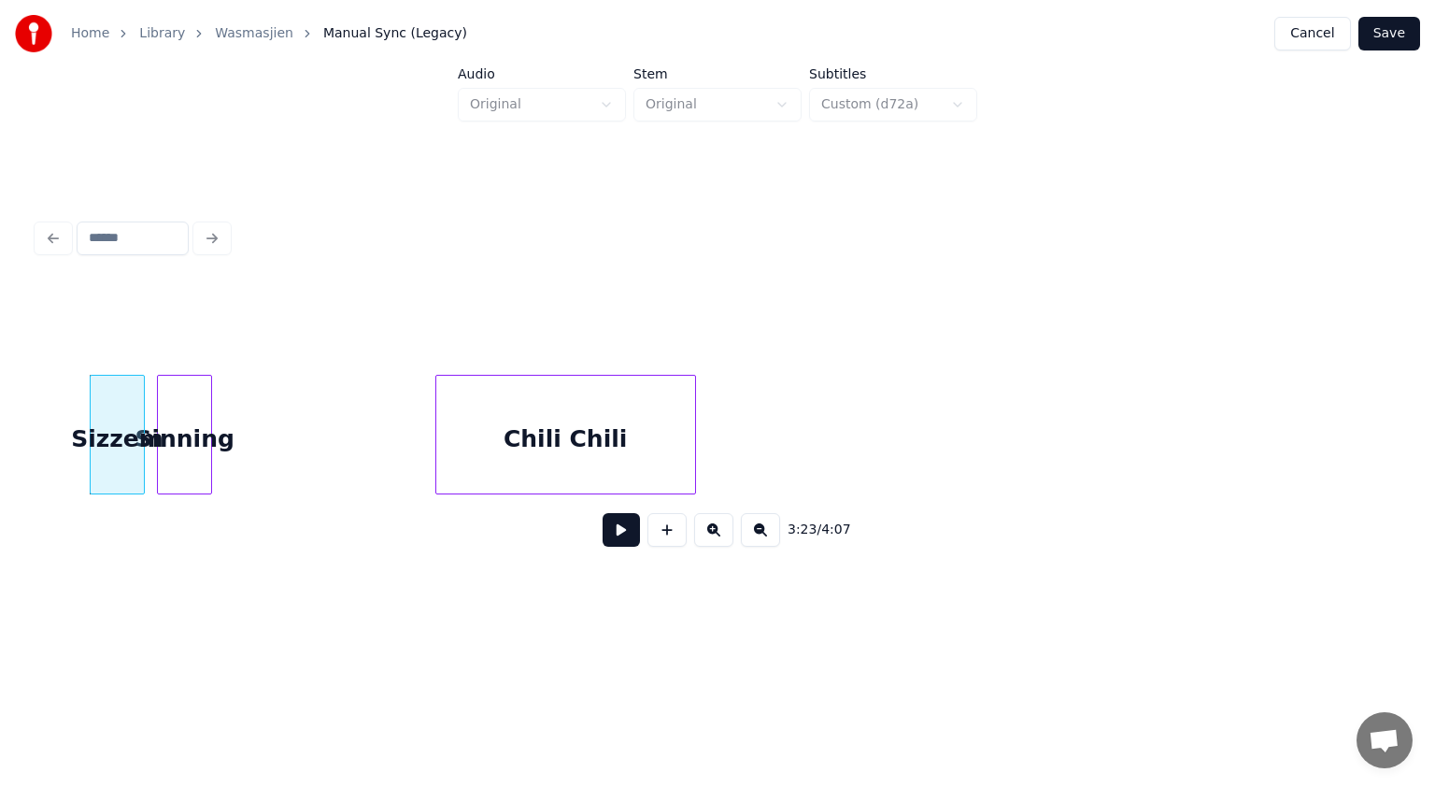
click at [188, 411] on div "Sinning" at bounding box center [185, 439] width 54 height 127
click at [616, 542] on button at bounding box center [621, 530] width 37 height 34
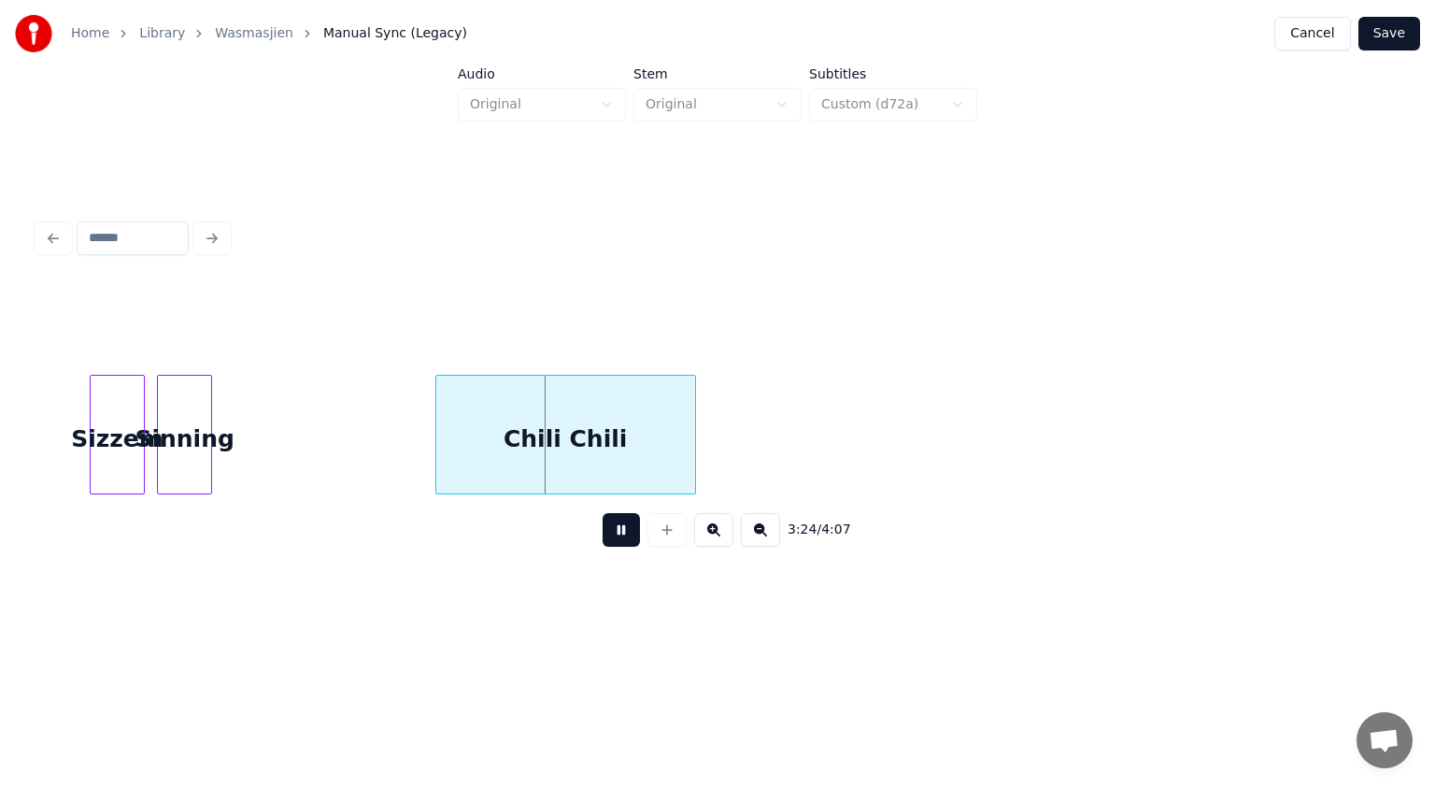
click at [616, 542] on button at bounding box center [621, 530] width 37 height 34
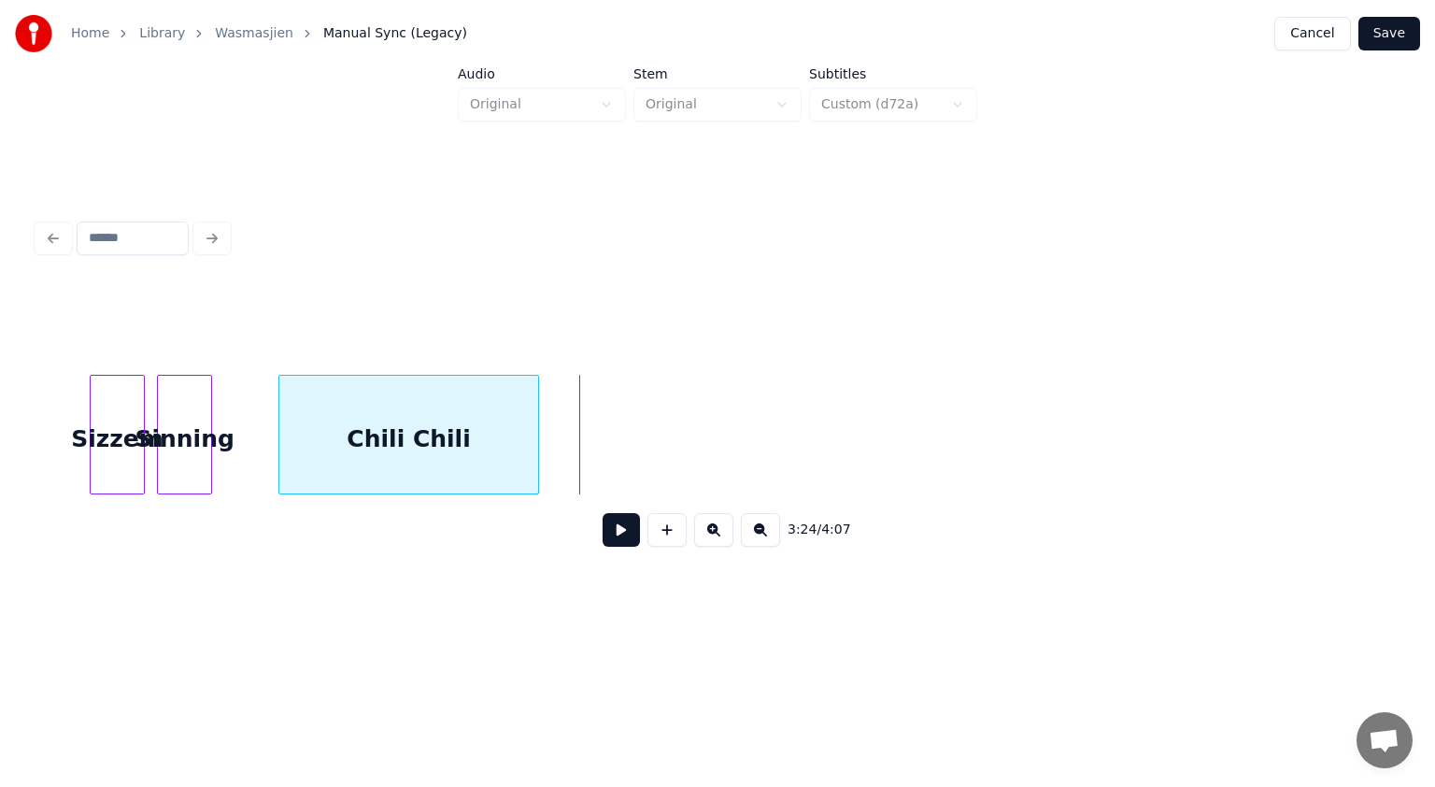
click at [410, 444] on div "Chili Chili" at bounding box center [408, 439] width 259 height 127
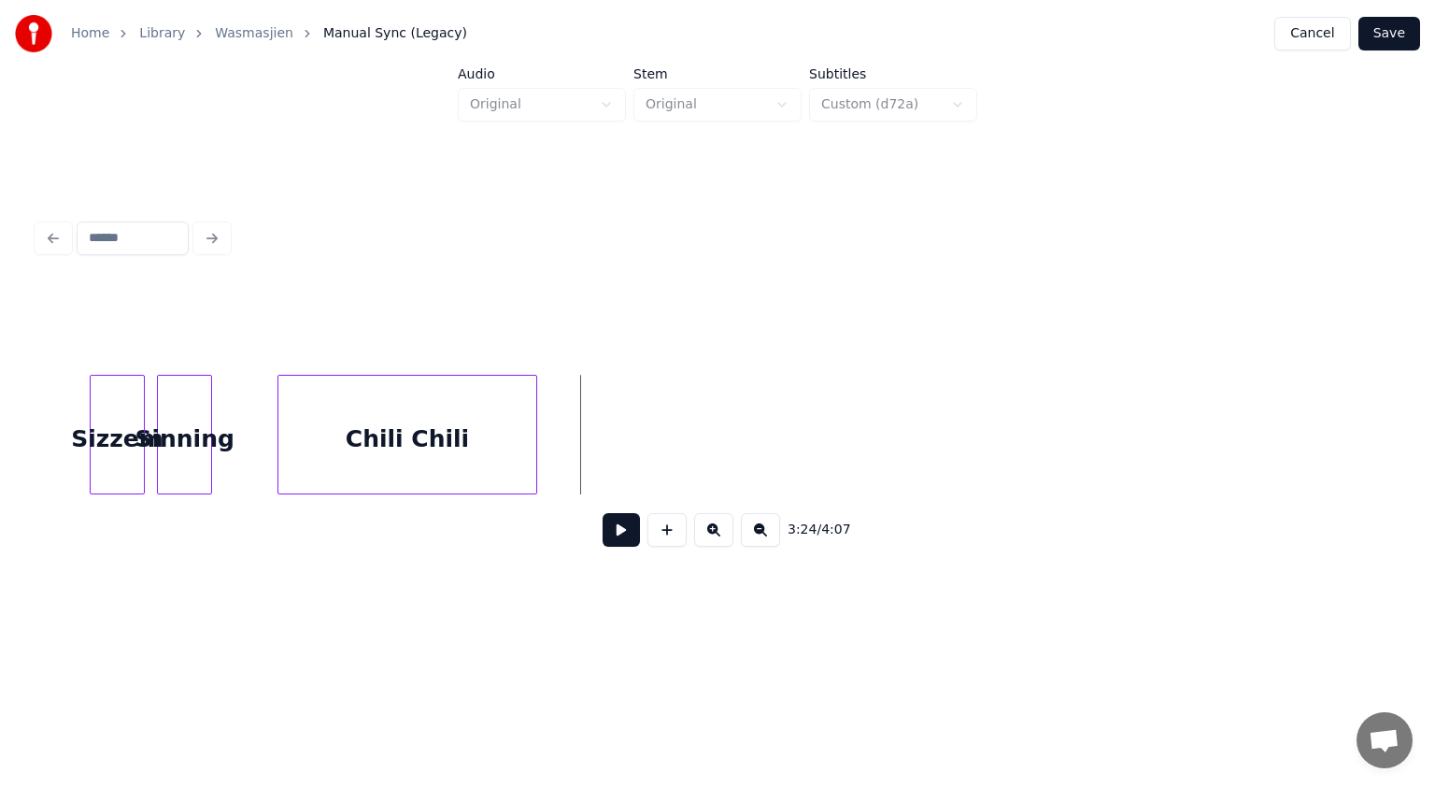
click at [673, 535] on button at bounding box center [667, 530] width 39 height 34
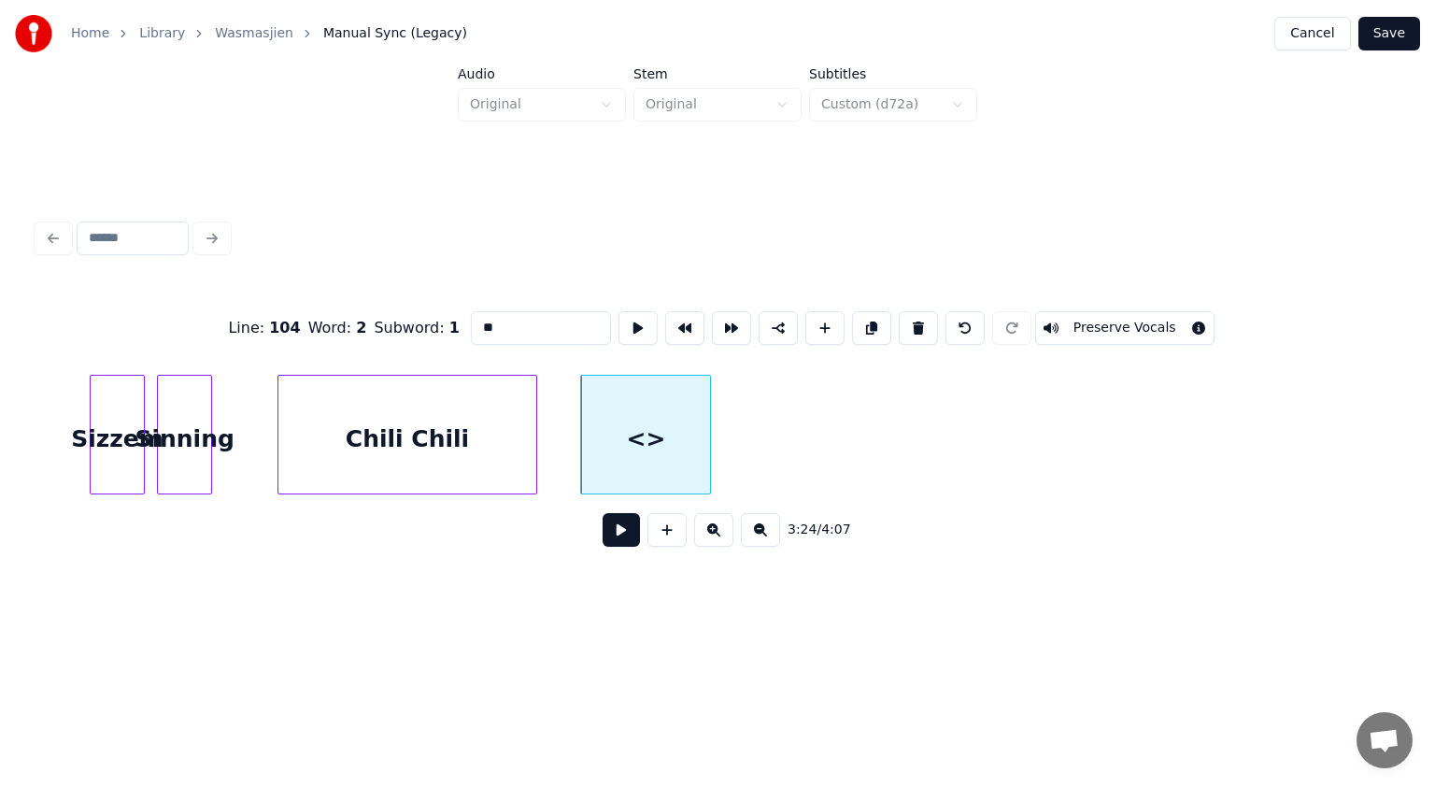
click at [468, 435] on div "Chili Chili" at bounding box center [407, 439] width 259 height 127
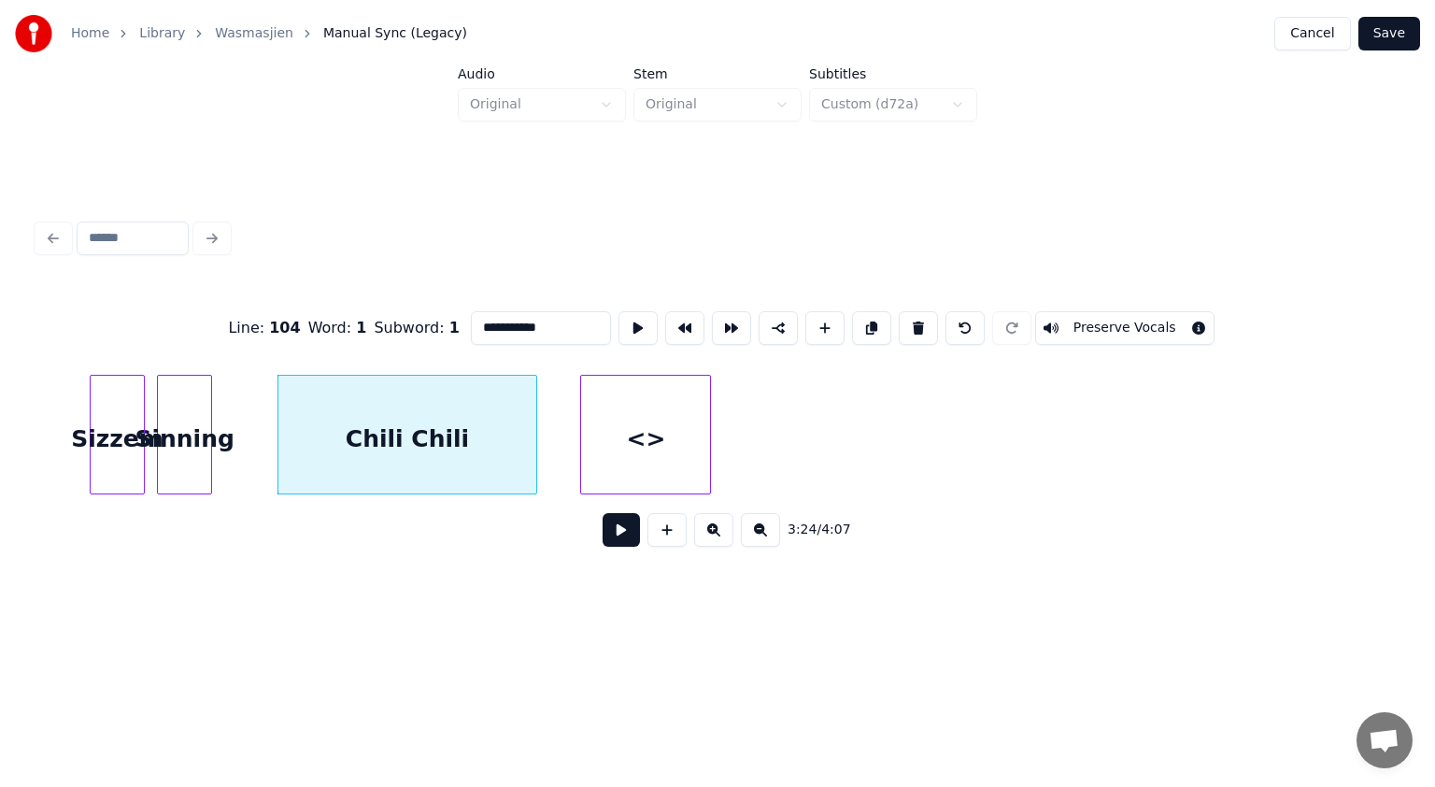
drag, startPoint x: 474, startPoint y: 309, endPoint x: 423, endPoint y: 300, distance: 51.3
click at [423, 300] on div "**********" at bounding box center [717, 327] width 1360 height 93
click at [631, 430] on div "<>" at bounding box center [645, 439] width 129 height 127
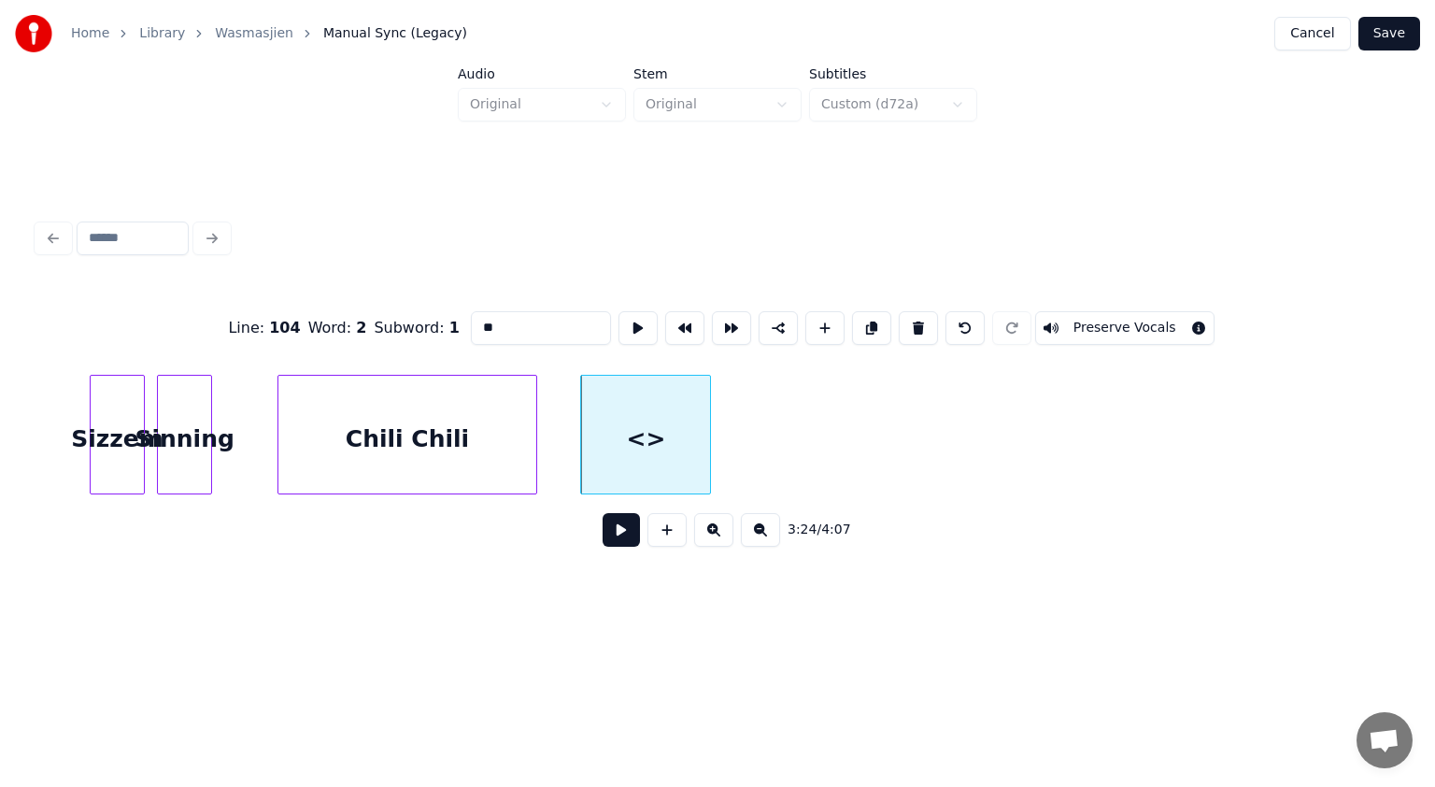
drag, startPoint x: 529, startPoint y: 320, endPoint x: 324, endPoint y: 343, distance: 206.0
click at [324, 343] on div "Line : 104 Word : 2 Subword : 1 ** Preserve Vocals" at bounding box center [717, 327] width 1360 height 93
paste input "*********"
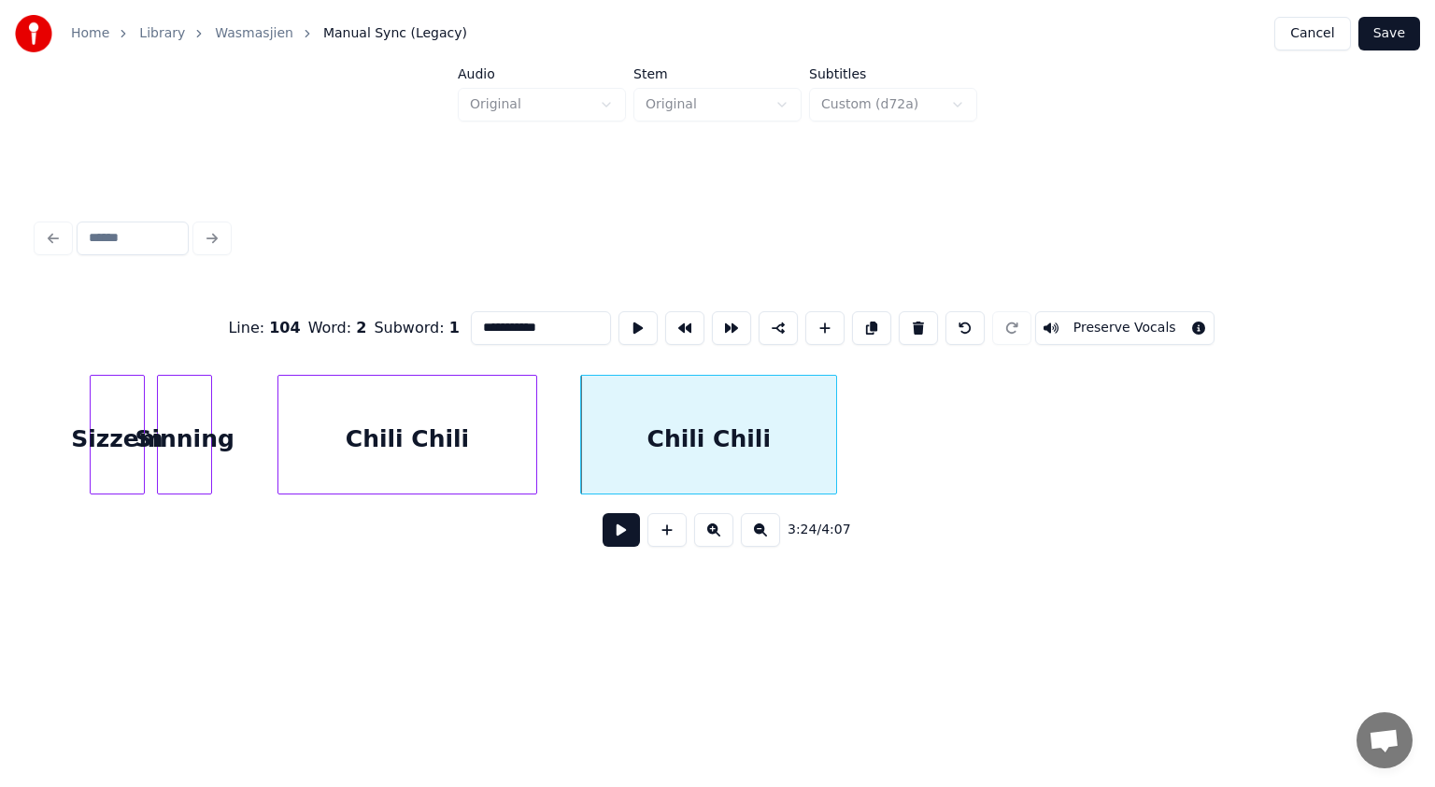
click at [834, 435] on div at bounding box center [834, 435] width 6 height 118
type input "**********"
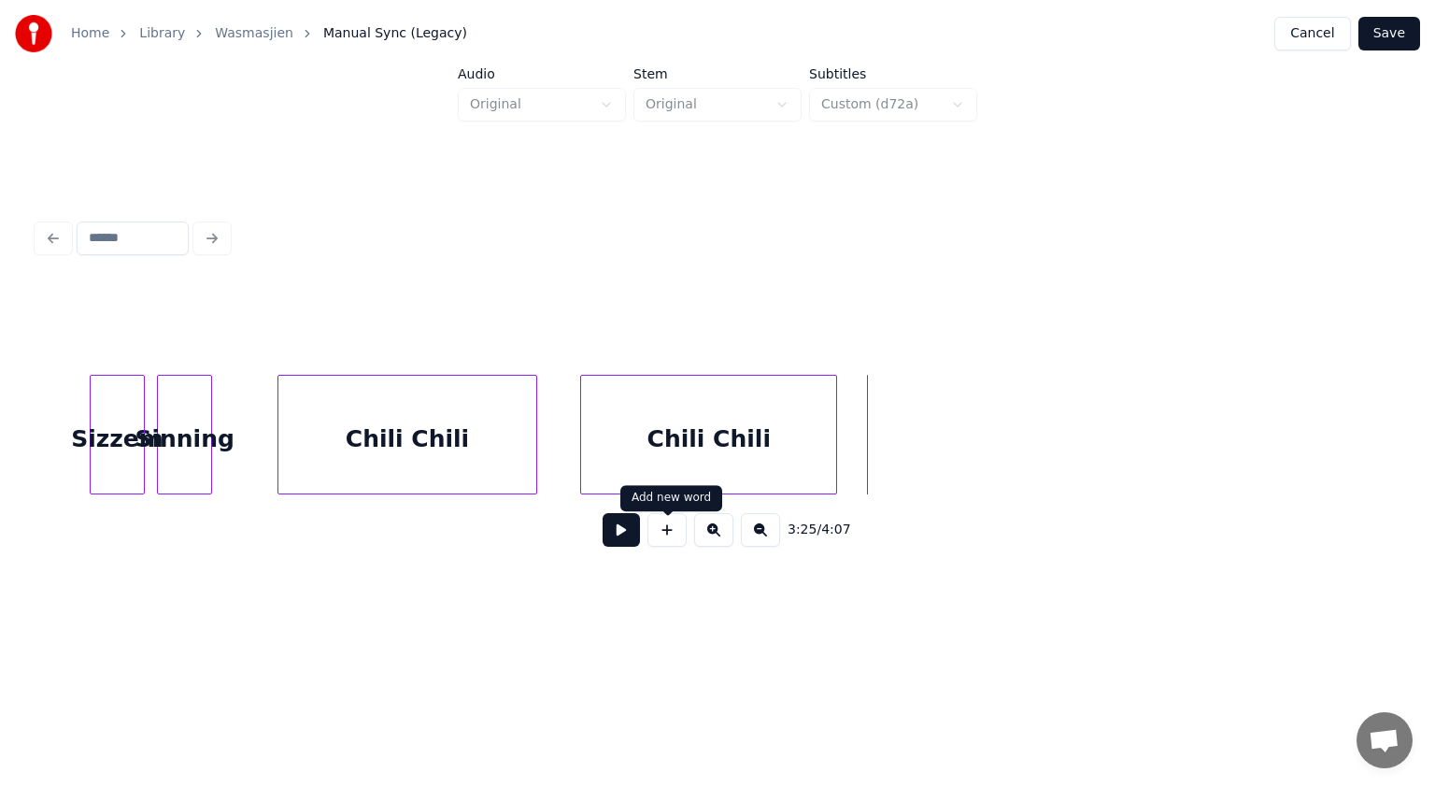
click at [677, 535] on button at bounding box center [667, 530] width 39 height 34
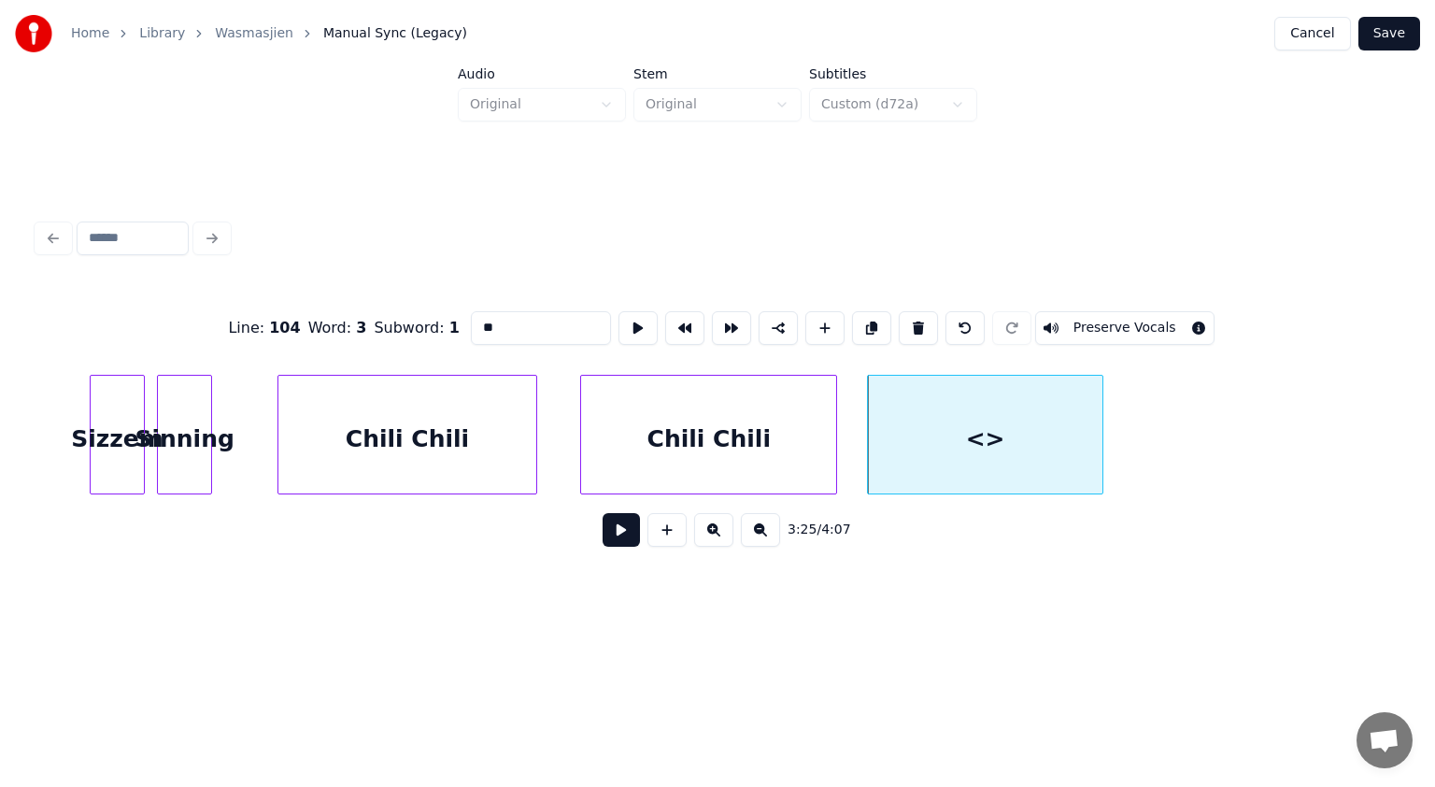
click at [1101, 415] on div at bounding box center [1100, 435] width 6 height 118
click at [620, 531] on button at bounding box center [621, 530] width 37 height 34
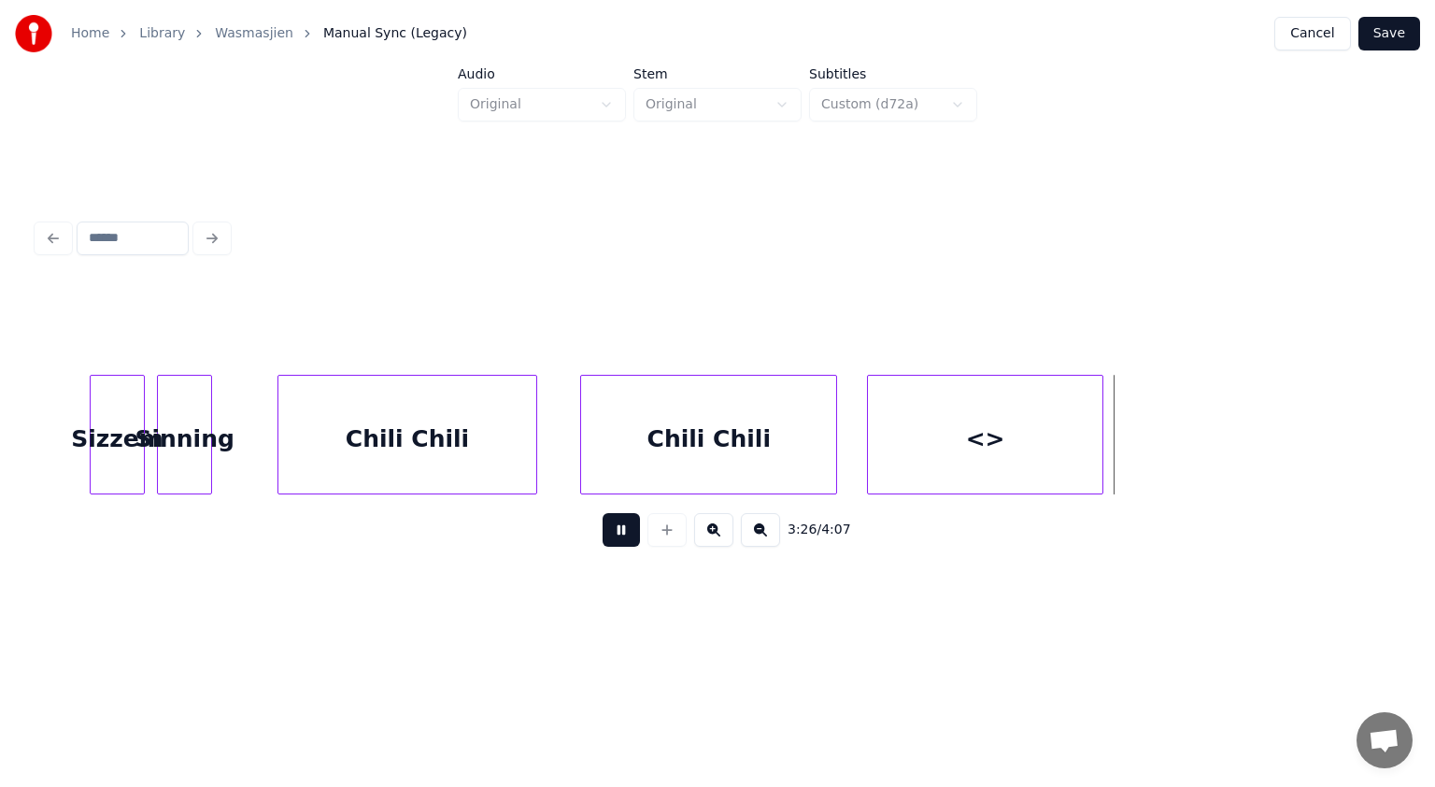
click at [620, 531] on button at bounding box center [621, 530] width 37 height 34
click at [990, 419] on div "<>" at bounding box center [985, 439] width 234 height 127
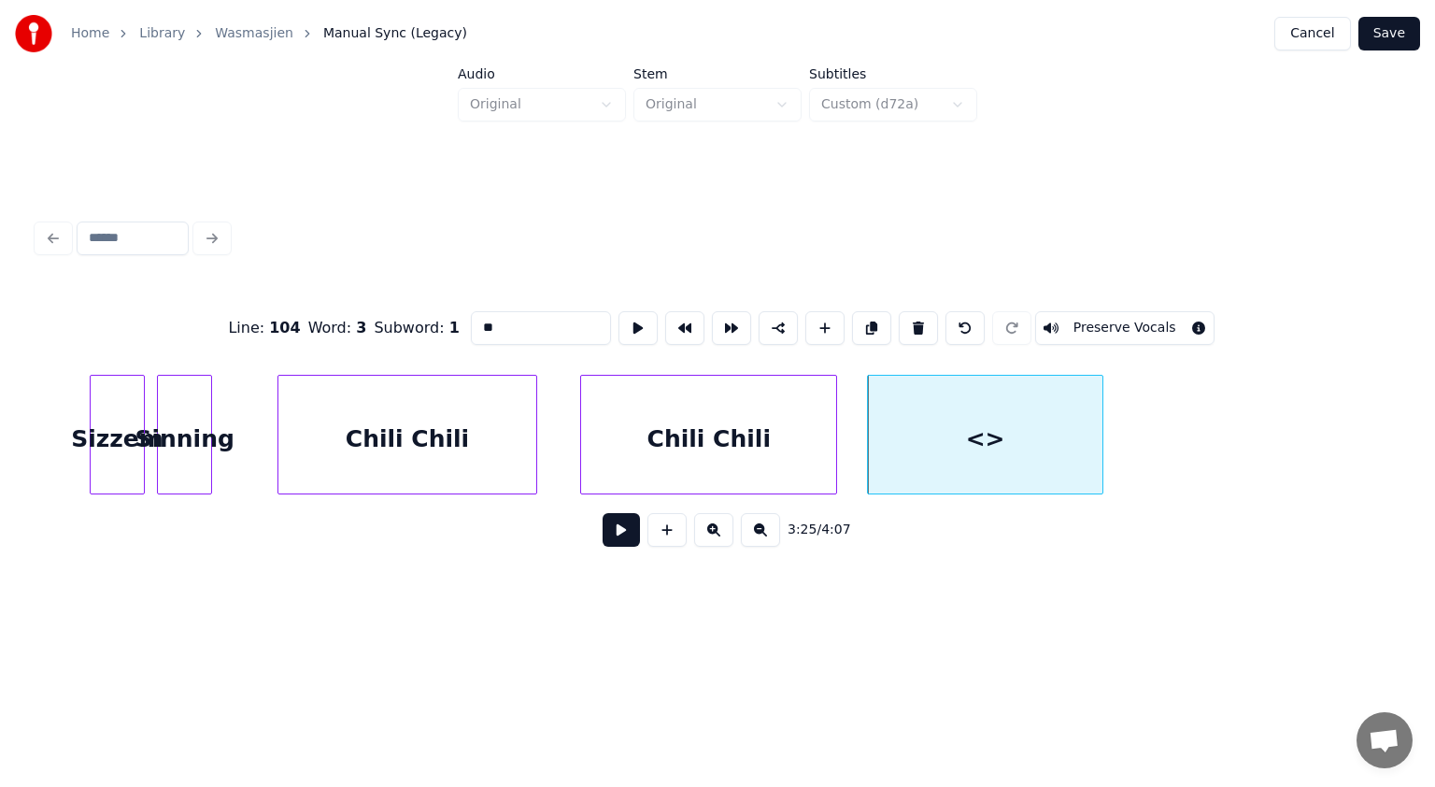
drag, startPoint x: 504, startPoint y: 324, endPoint x: 422, endPoint y: 308, distance: 82.8
click at [422, 308] on div "Line : 104 Word : 3 Subword : 1 ** Preserve Vocals" at bounding box center [717, 327] width 1360 height 93
click at [1098, 440] on div at bounding box center [1101, 435] width 6 height 118
type input "*******"
click at [633, 527] on button at bounding box center [621, 530] width 37 height 34
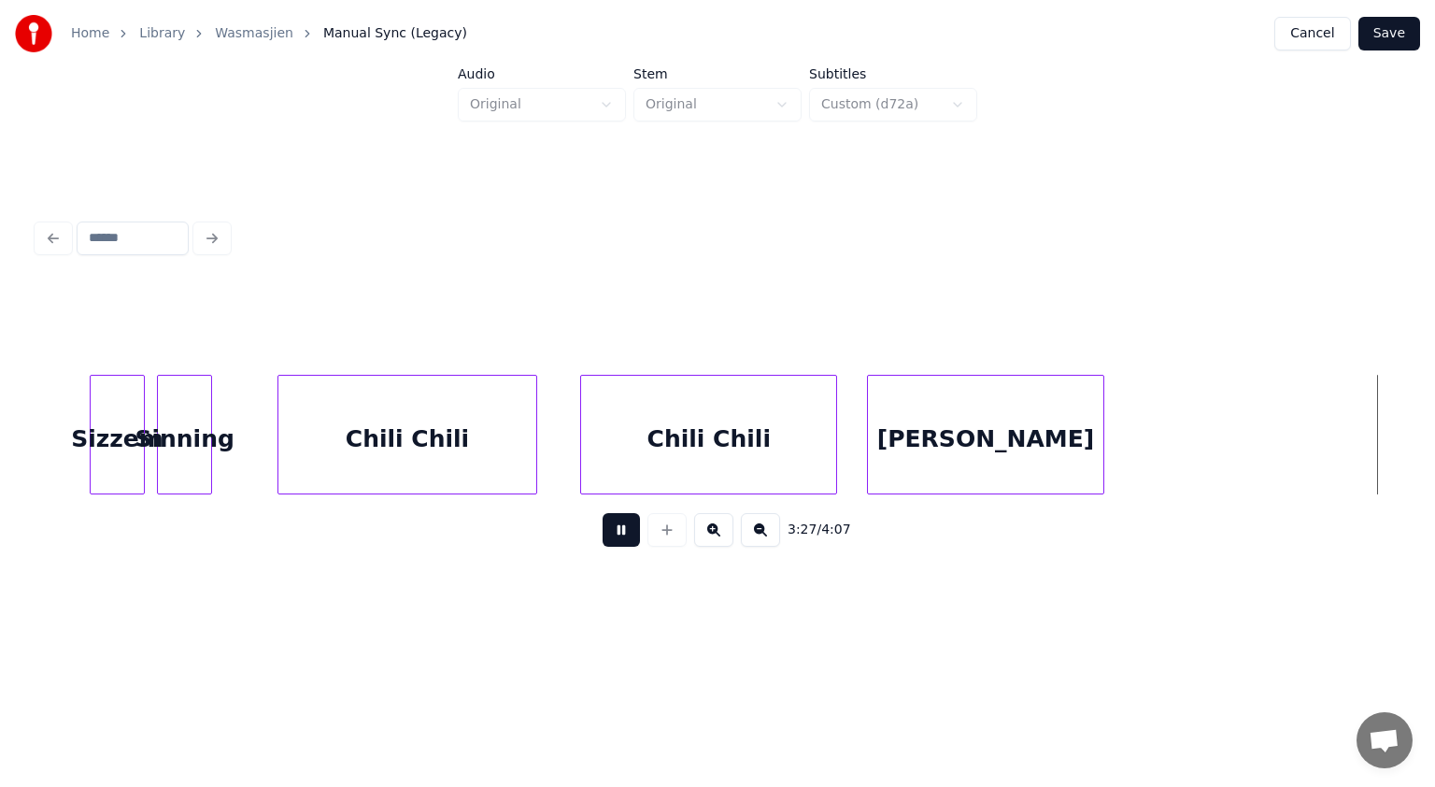
scroll to position [0, 67843]
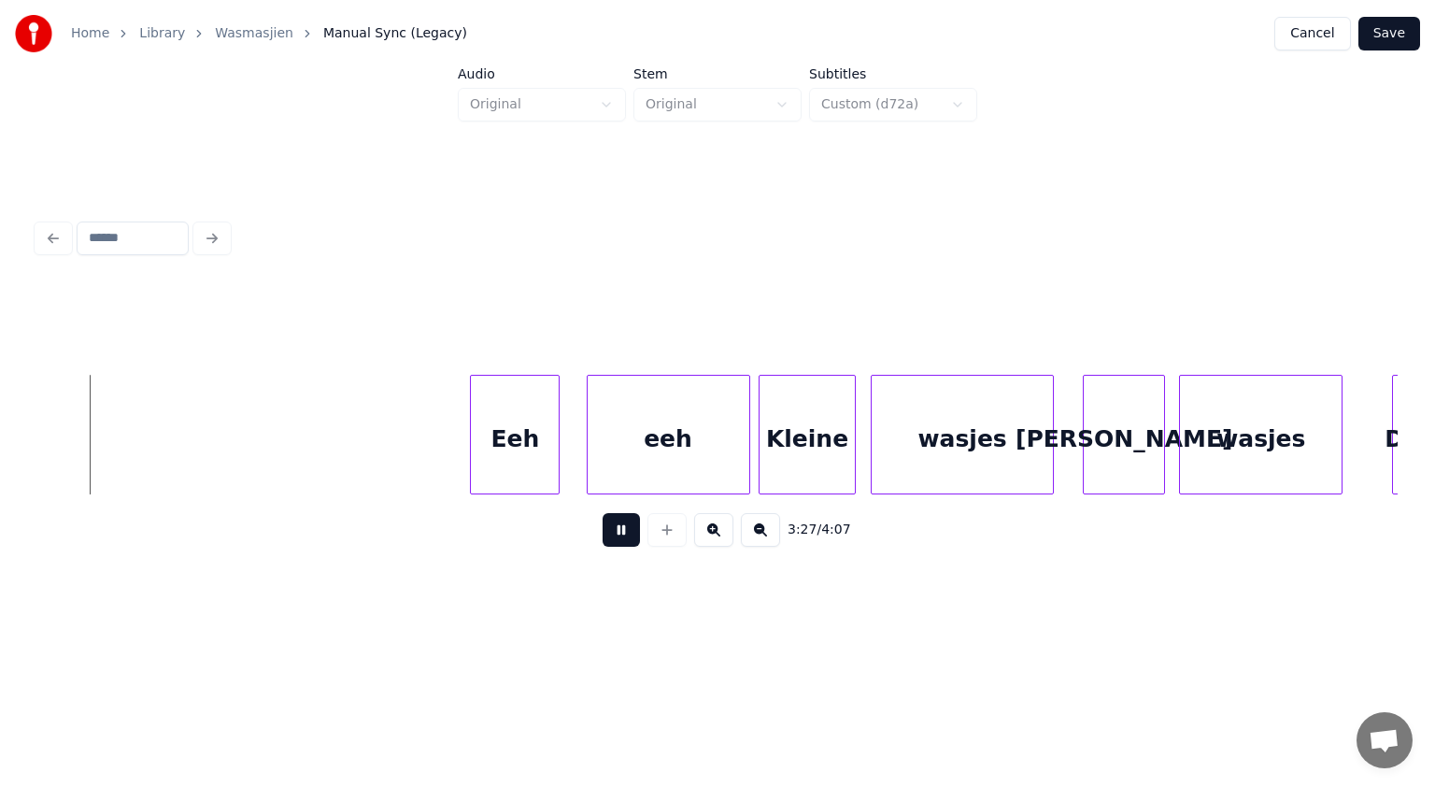
click at [633, 527] on button at bounding box center [621, 530] width 37 height 34
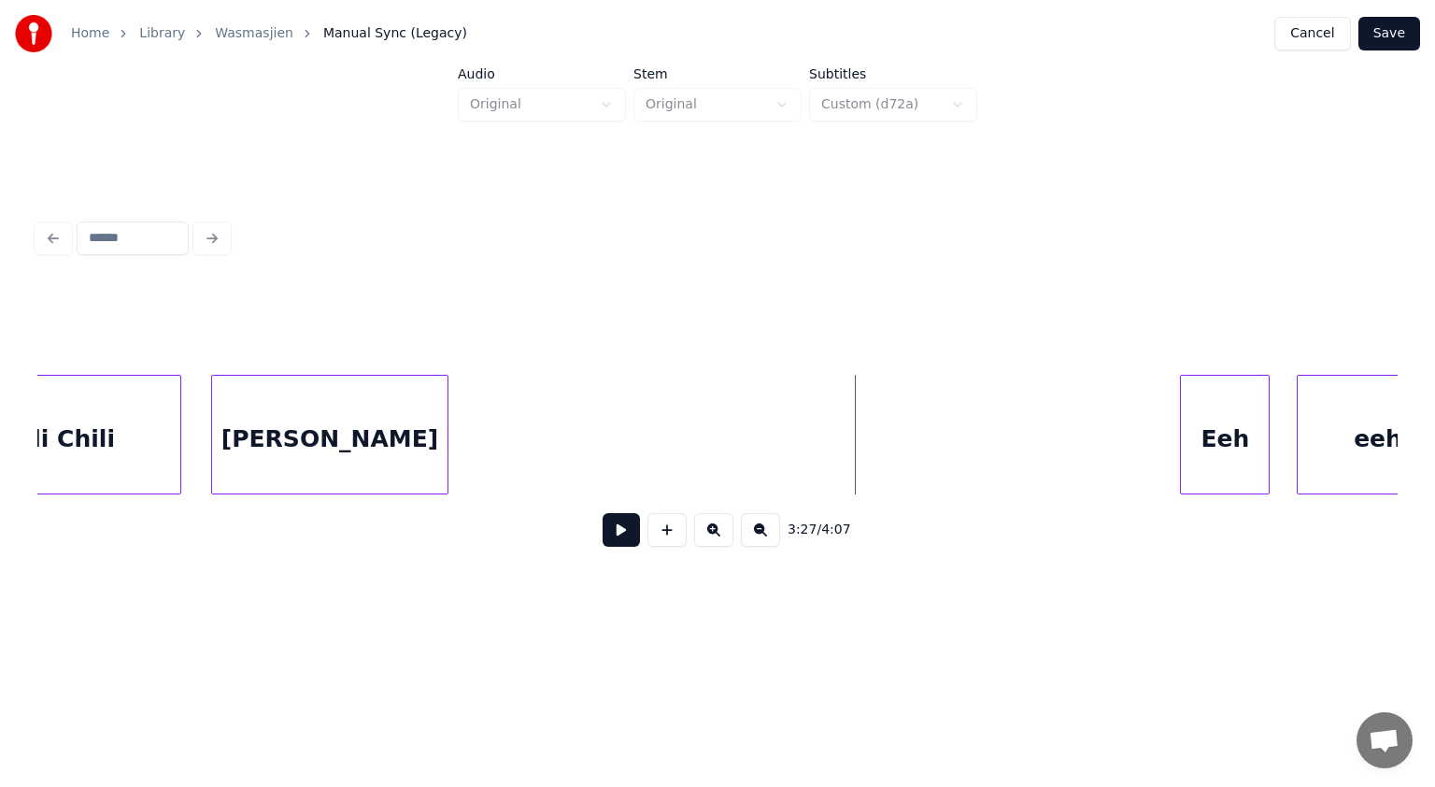
scroll to position [0, 67070]
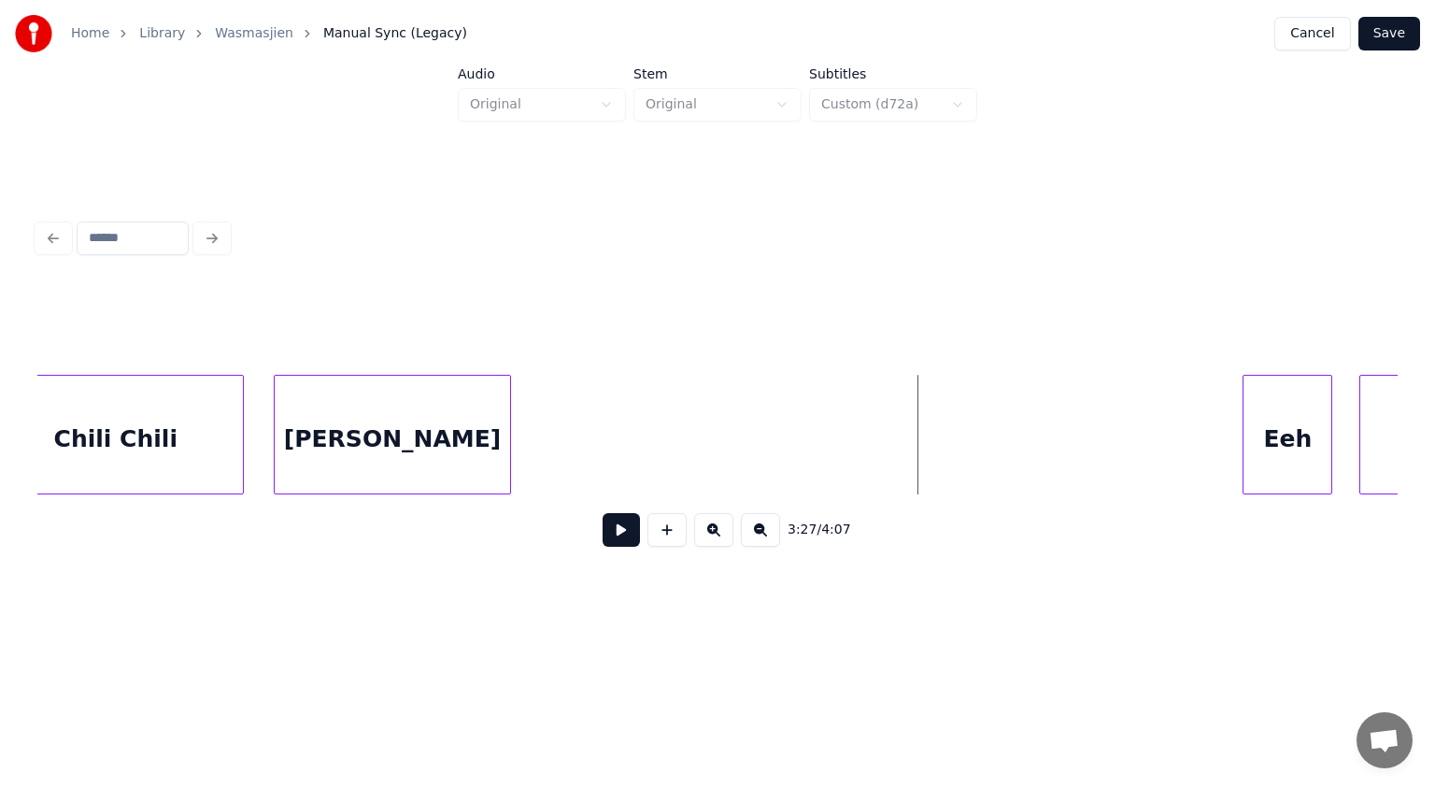
click at [366, 428] on div "[PERSON_NAME]" at bounding box center [392, 439] width 235 height 127
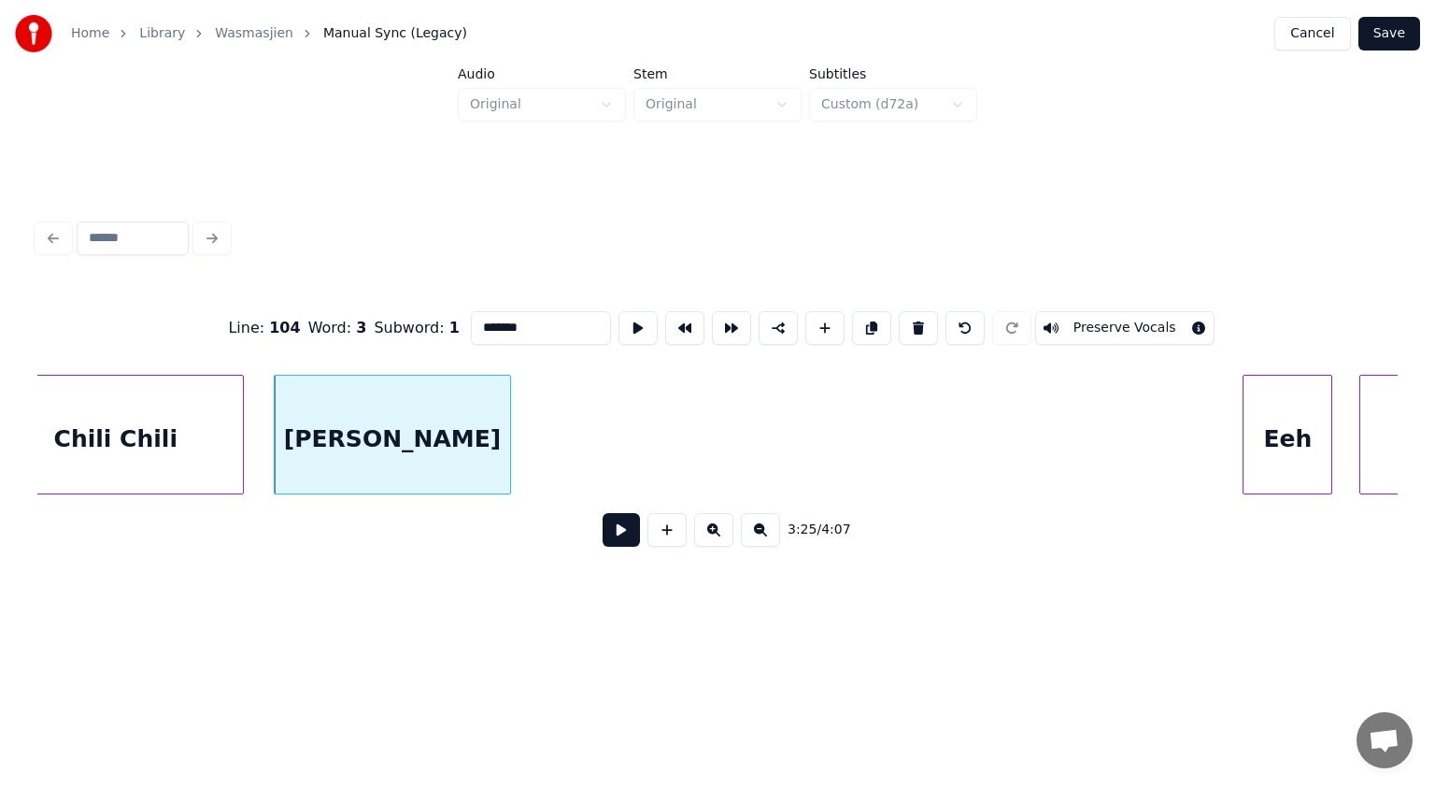
drag, startPoint x: 526, startPoint y: 322, endPoint x: 459, endPoint y: 322, distance: 67.3
click at [459, 322] on div "Line : 104 Word : 3 Subword : 1 ******* Preserve Vocals" at bounding box center [717, 327] width 1360 height 93
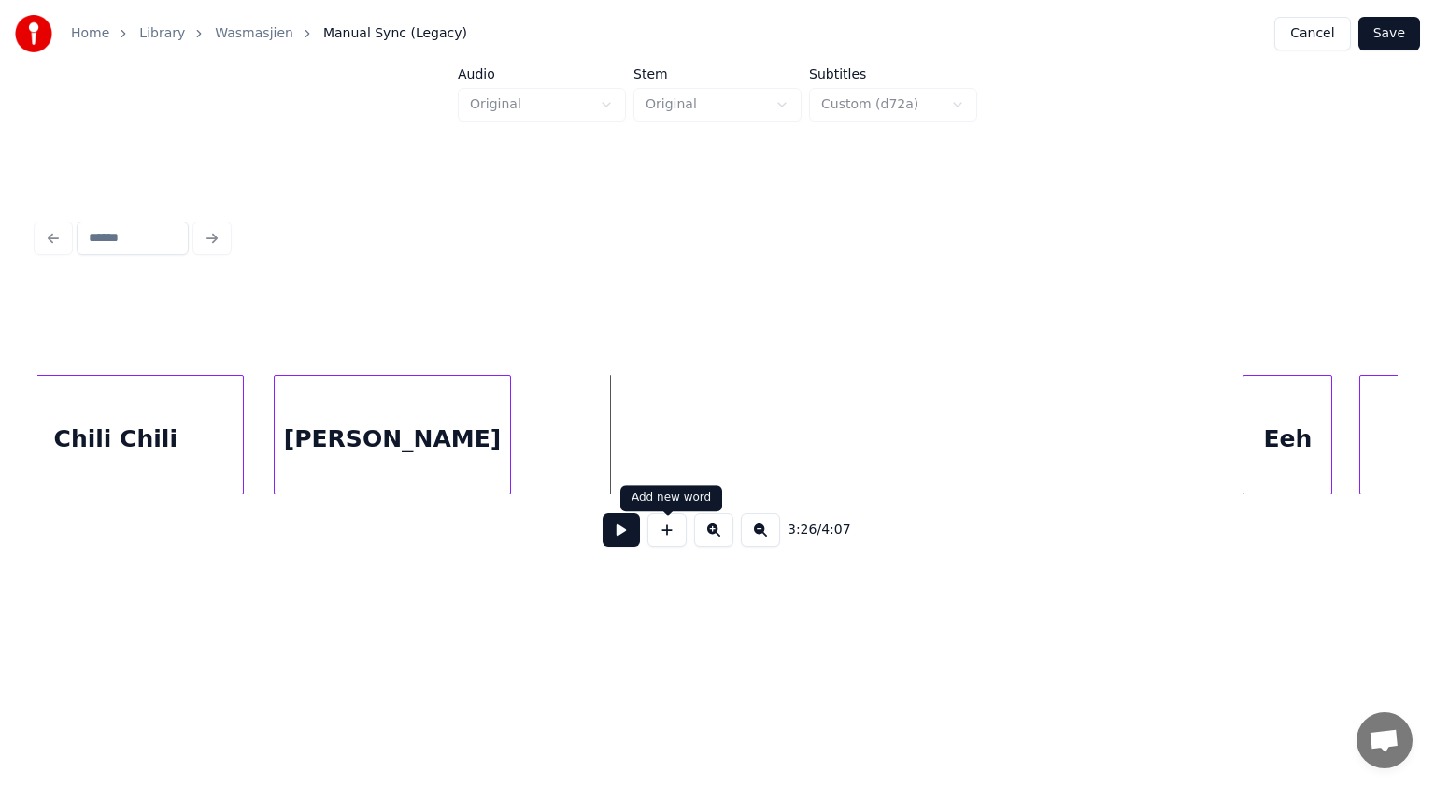
click at [671, 540] on button at bounding box center [667, 530] width 39 height 34
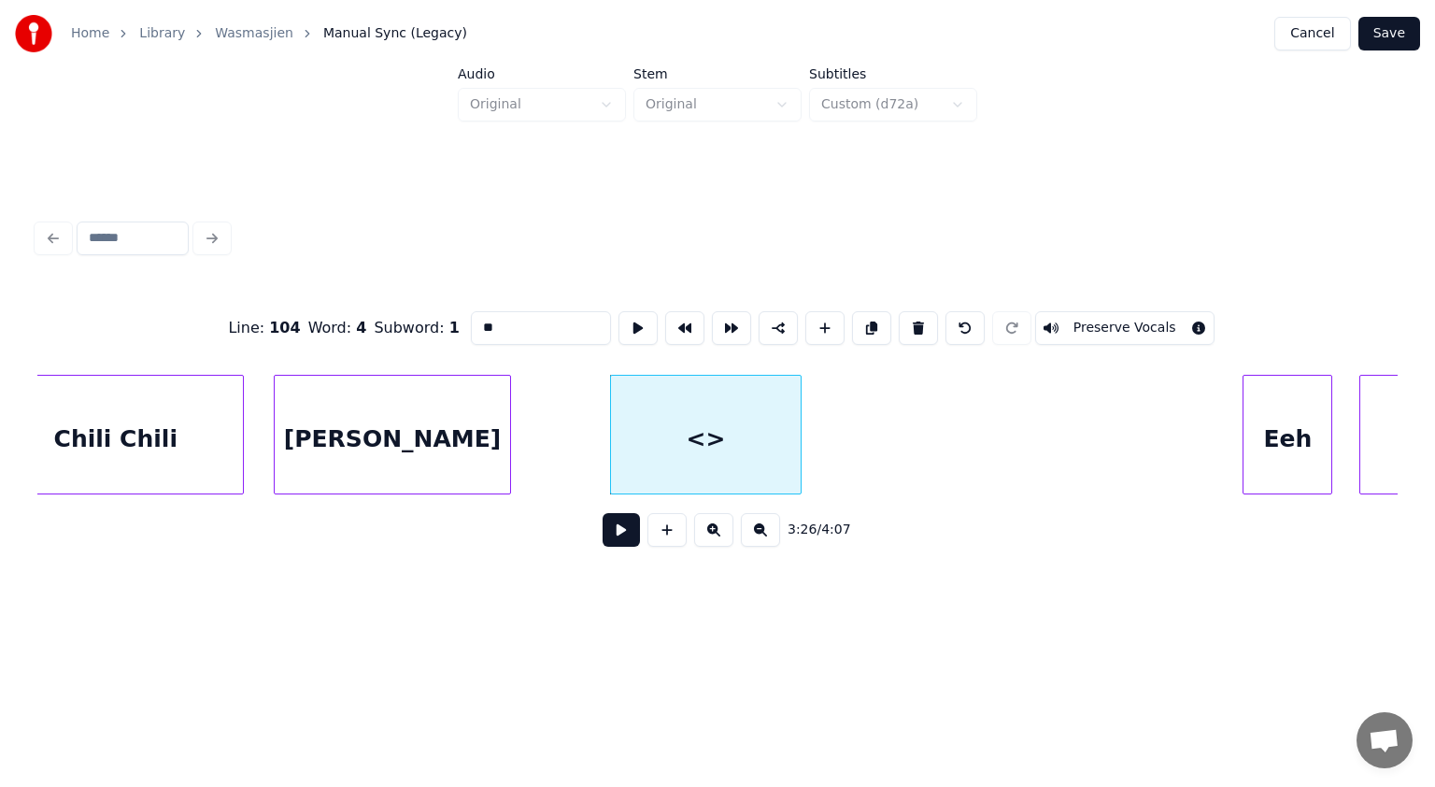
click at [795, 471] on div at bounding box center [798, 435] width 6 height 118
drag, startPoint x: 543, startPoint y: 320, endPoint x: 407, endPoint y: 321, distance: 135.5
click at [407, 321] on div "Line : 104 Word : 4 Subword : 1 ** Preserve Vocals" at bounding box center [717, 327] width 1360 height 93
paste input "*****"
type input "*******"
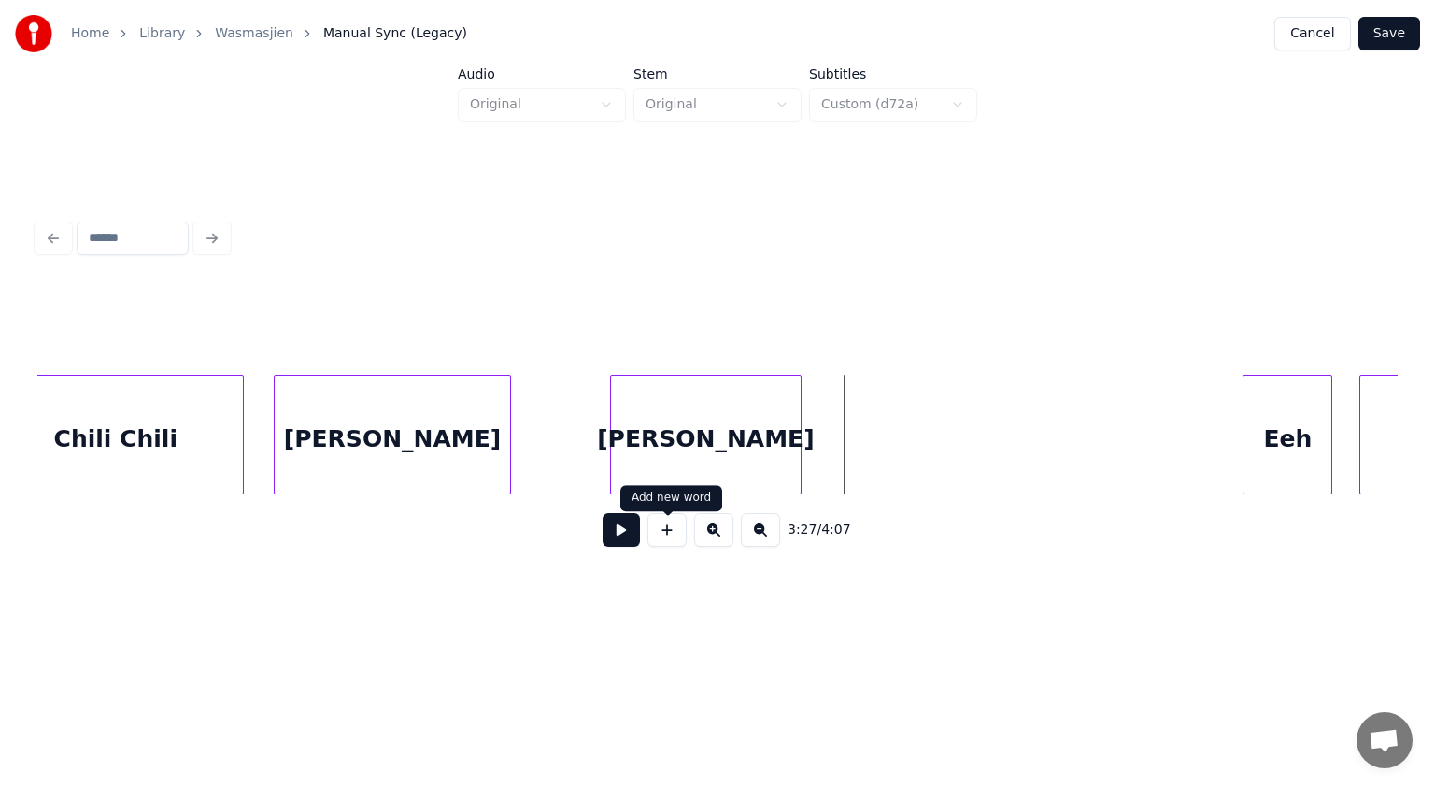
click at [664, 536] on button at bounding box center [667, 530] width 39 height 34
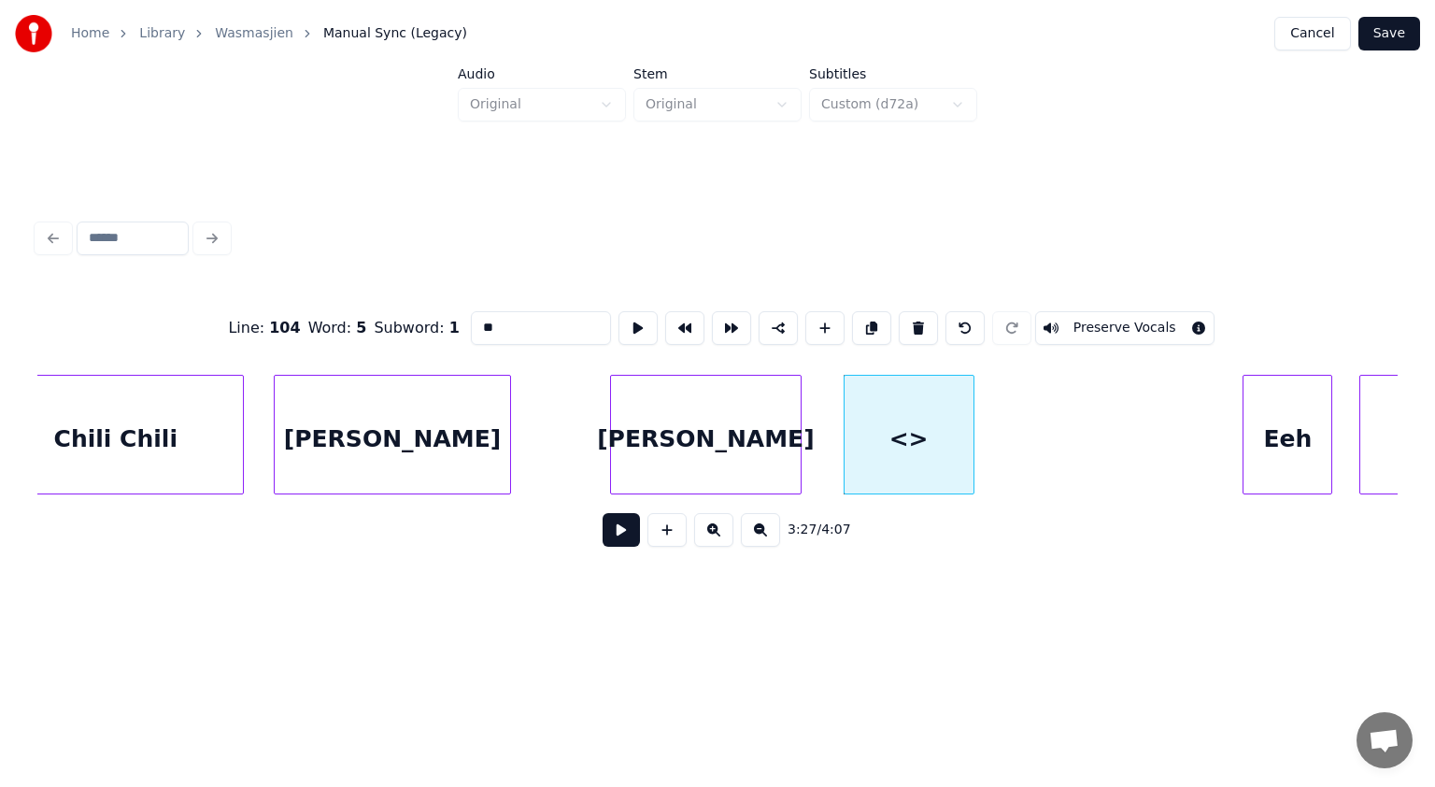
drag, startPoint x: 557, startPoint y: 310, endPoint x: 381, endPoint y: 327, distance: 176.5
click at [381, 327] on div "Line : 104 Word : 5 Subword : 1 ** Preserve Vocals" at bounding box center [717, 327] width 1360 height 93
drag, startPoint x: 542, startPoint y: 328, endPoint x: 471, endPoint y: 320, distance: 71.4
click at [471, 320] on input "********" at bounding box center [541, 328] width 140 height 34
type input "********"
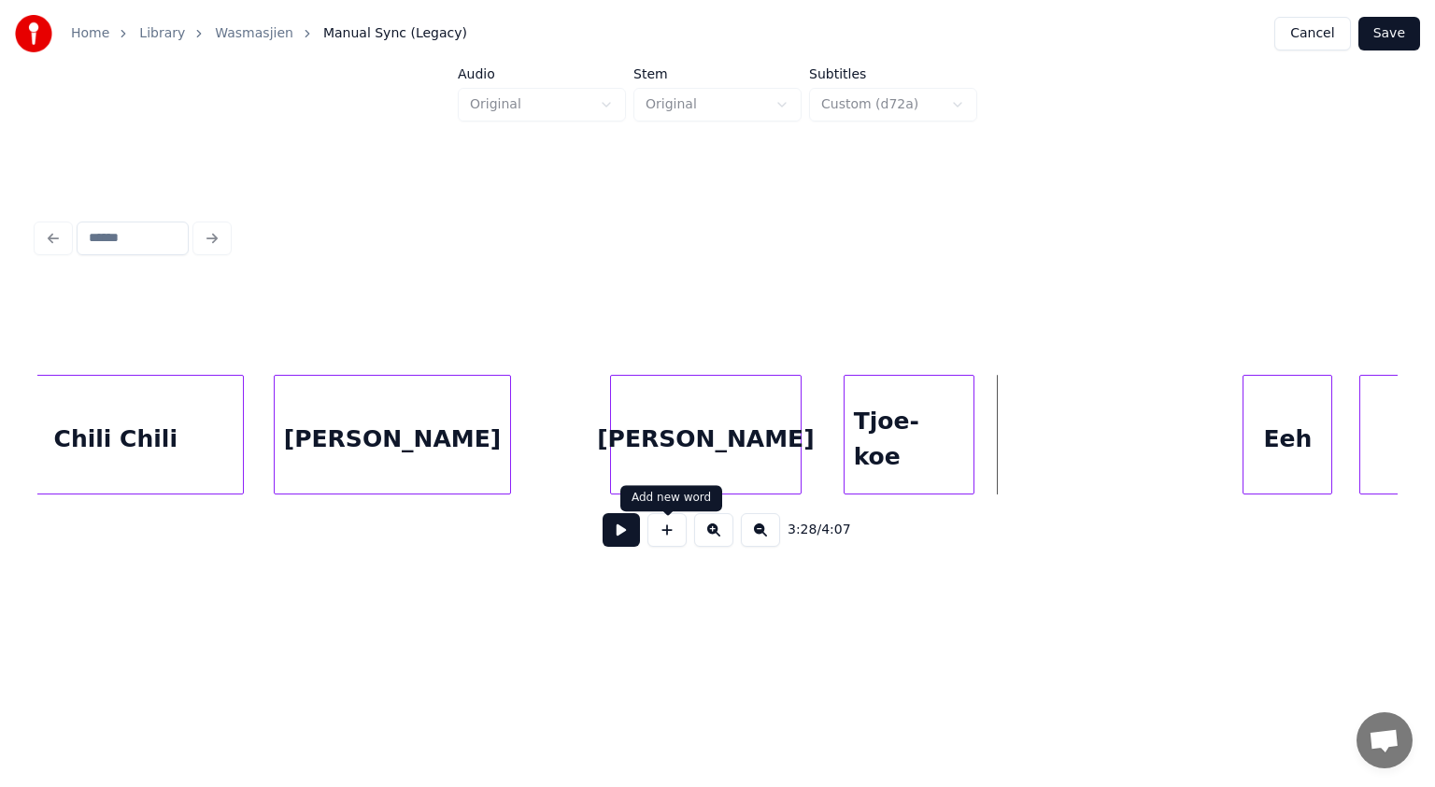
click at [675, 539] on button at bounding box center [667, 530] width 39 height 34
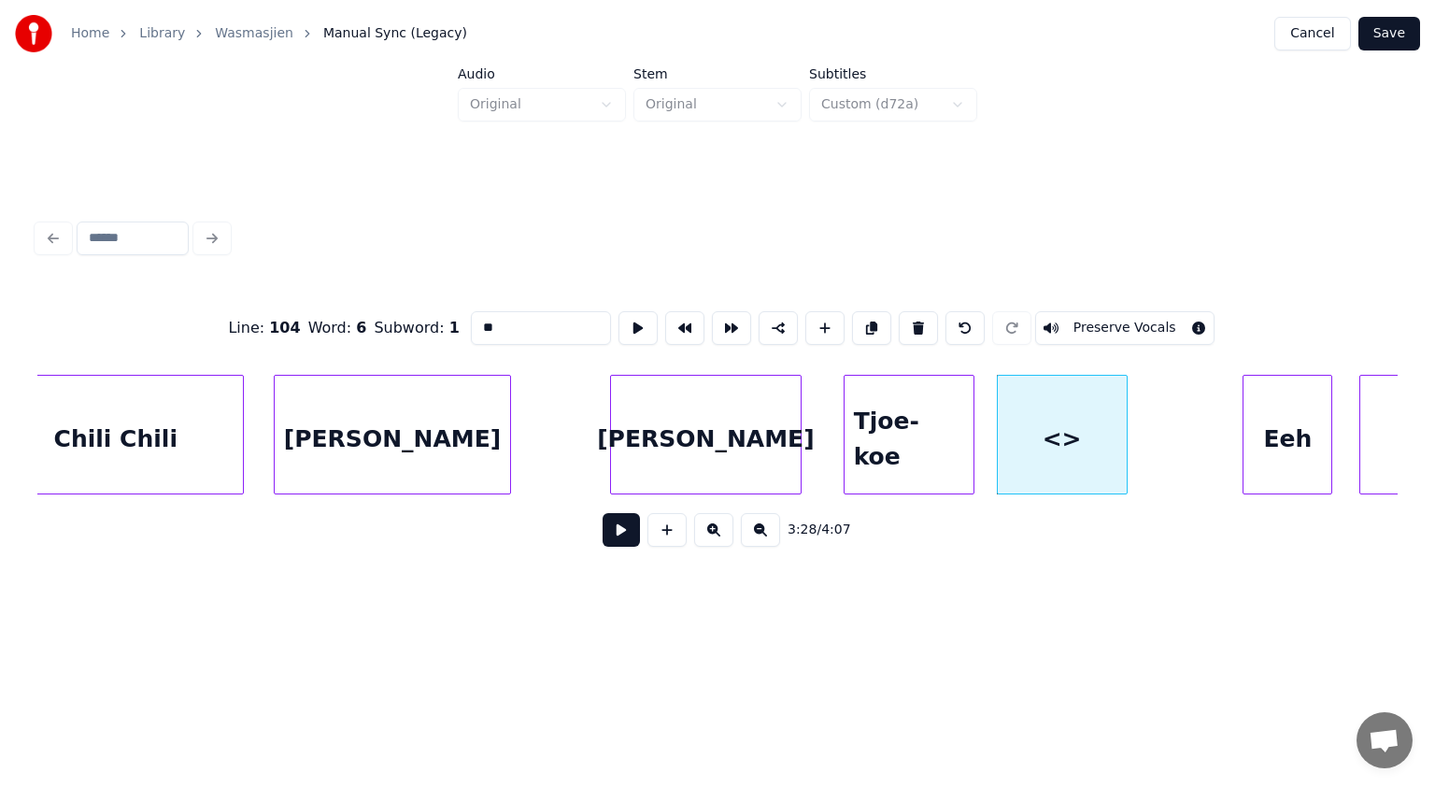
drag, startPoint x: 540, startPoint y: 316, endPoint x: 388, endPoint y: 323, distance: 152.5
click at [388, 323] on div "Line : 104 Word : 6 Subword : 1 ** Preserve Vocals" at bounding box center [717, 327] width 1360 height 93
paste input "******"
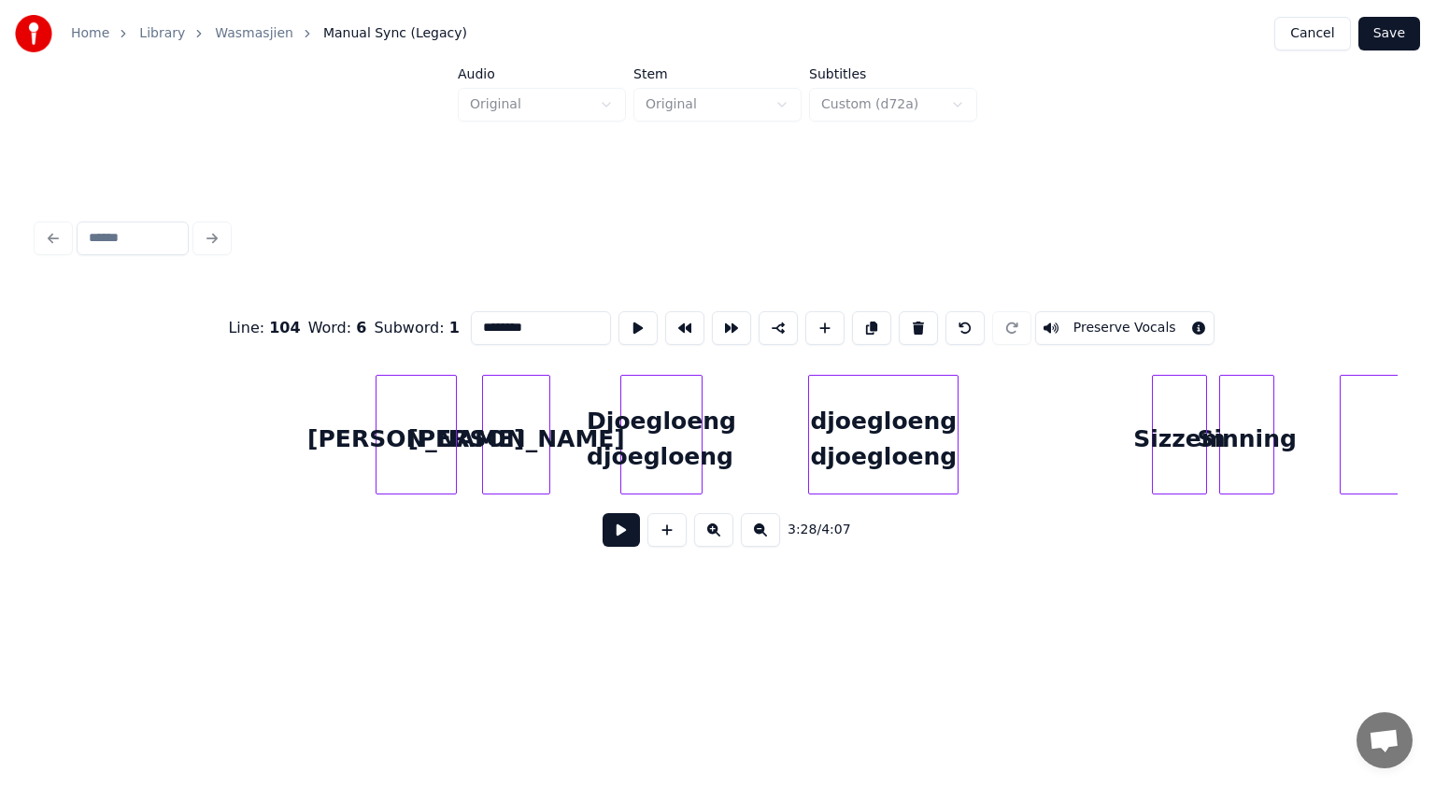
scroll to position [0, 65253]
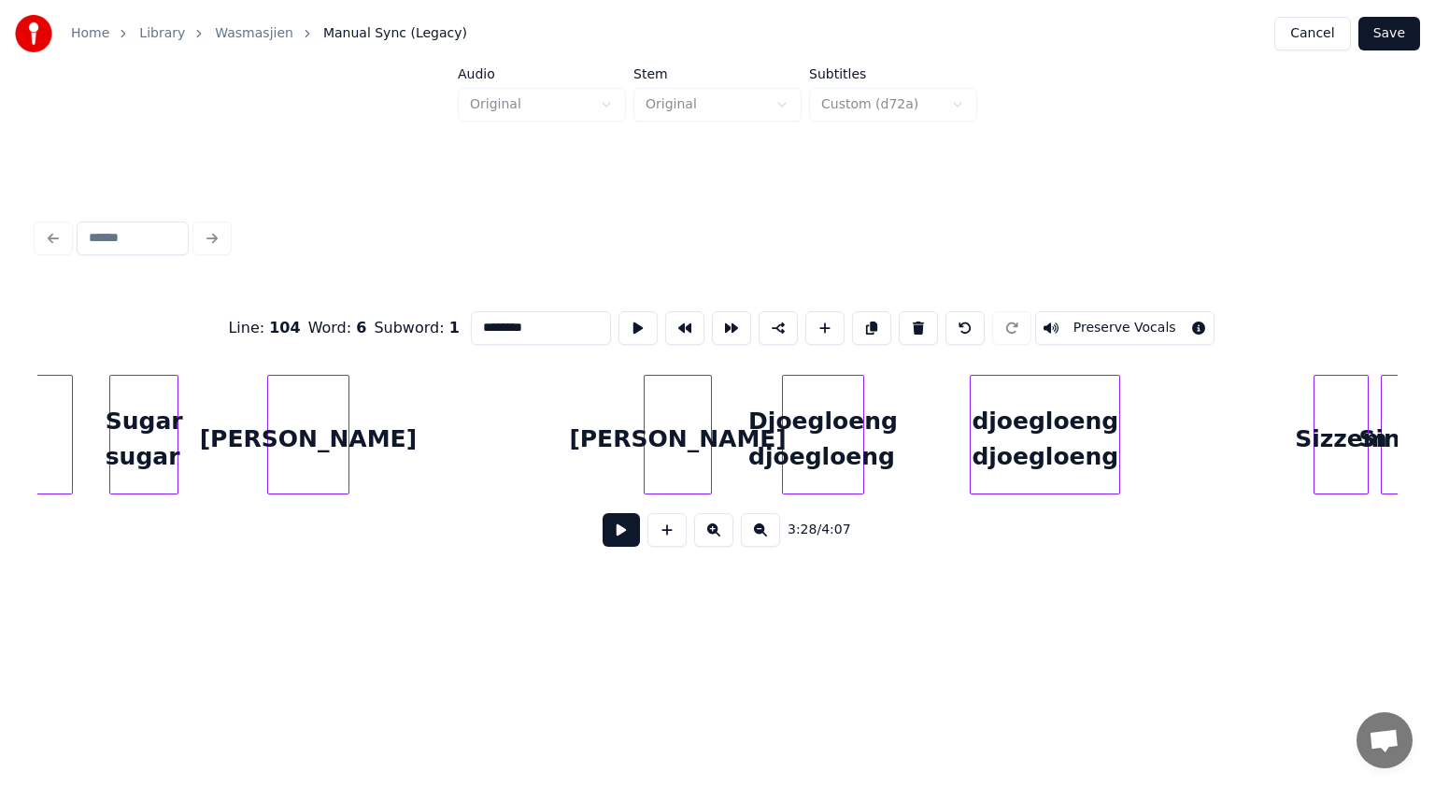
click at [313, 402] on div "[PERSON_NAME]" at bounding box center [308, 439] width 80 height 127
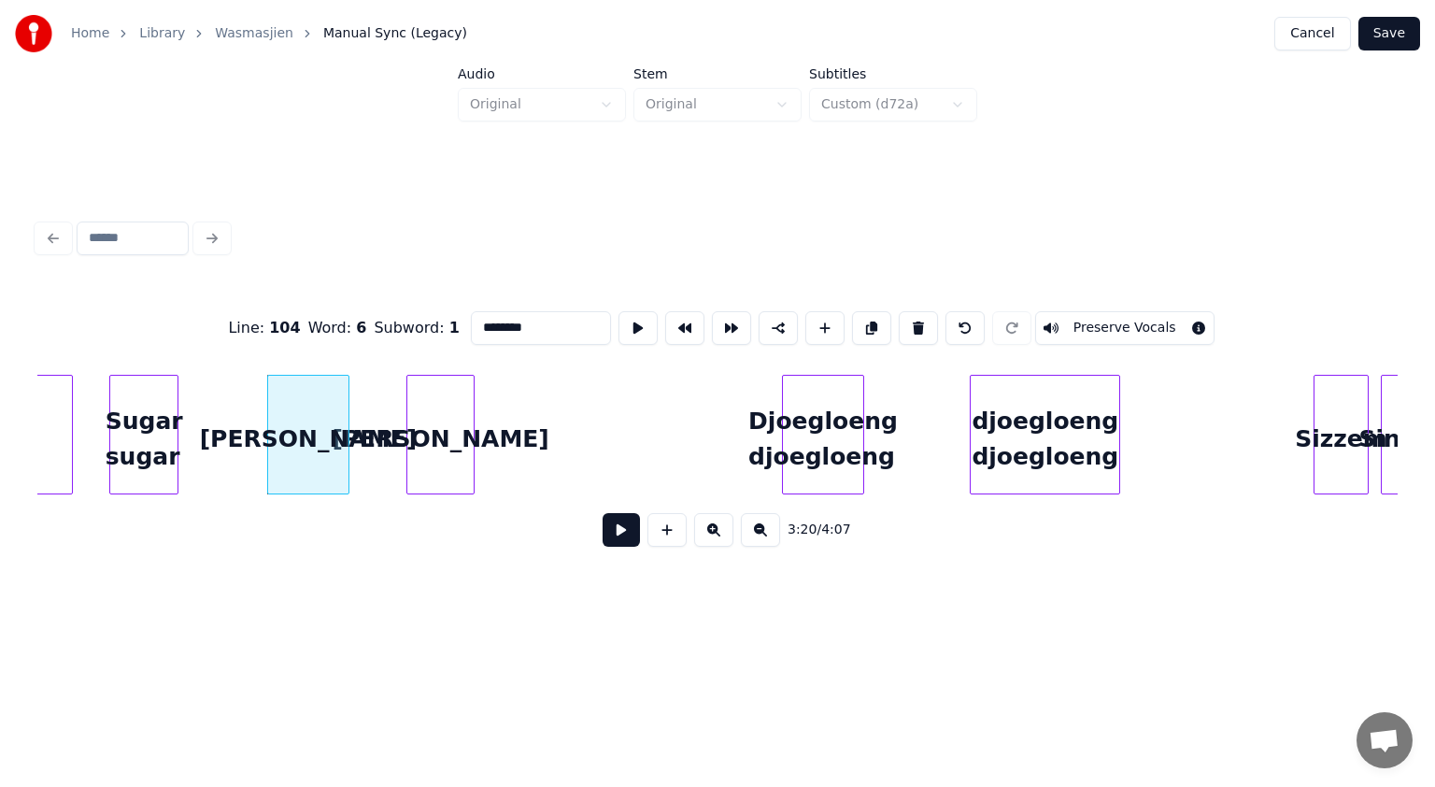
click at [438, 381] on div "[PERSON_NAME]" at bounding box center [440, 439] width 66 height 127
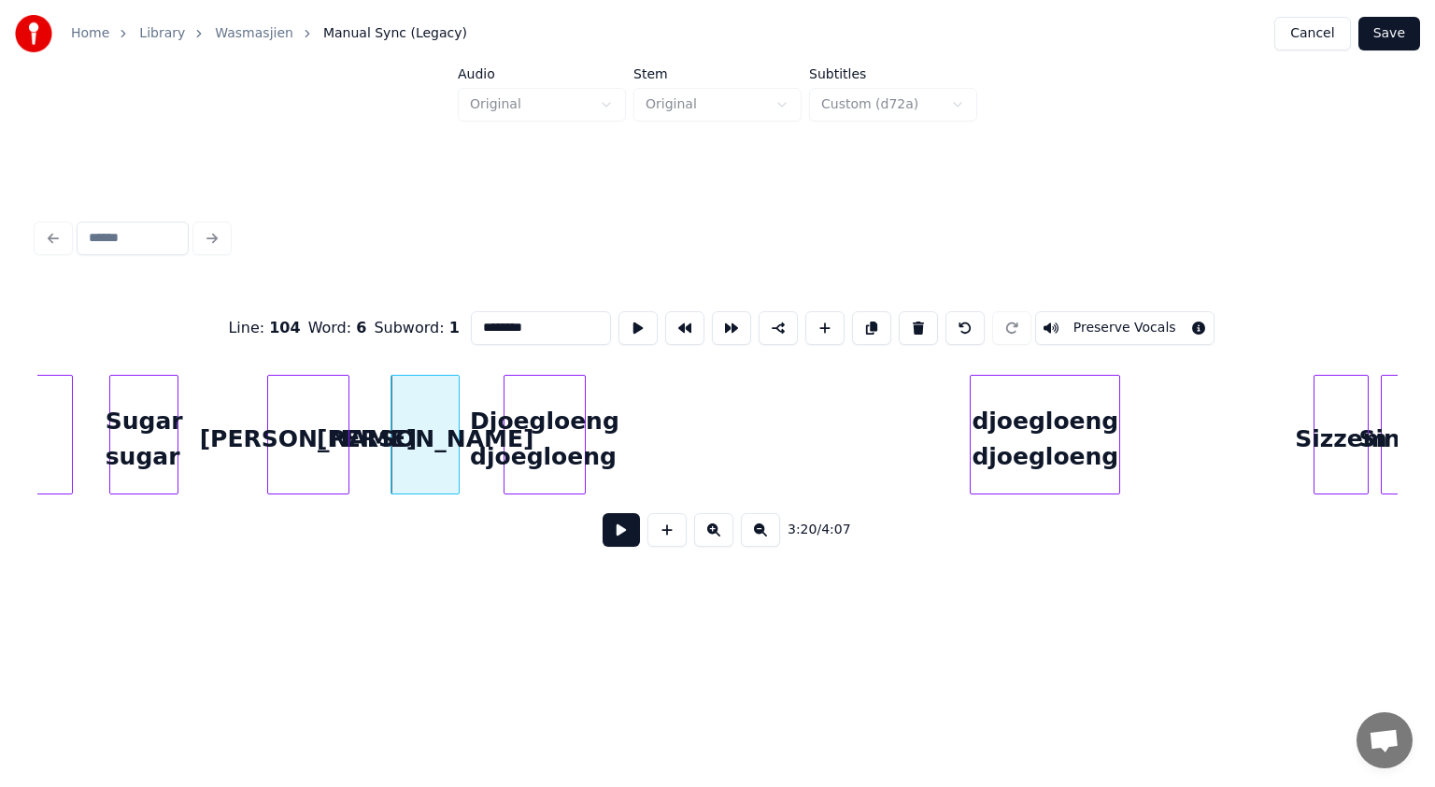
click at [545, 433] on div "Djoegloeng djoegloeng" at bounding box center [545, 439] width 80 height 127
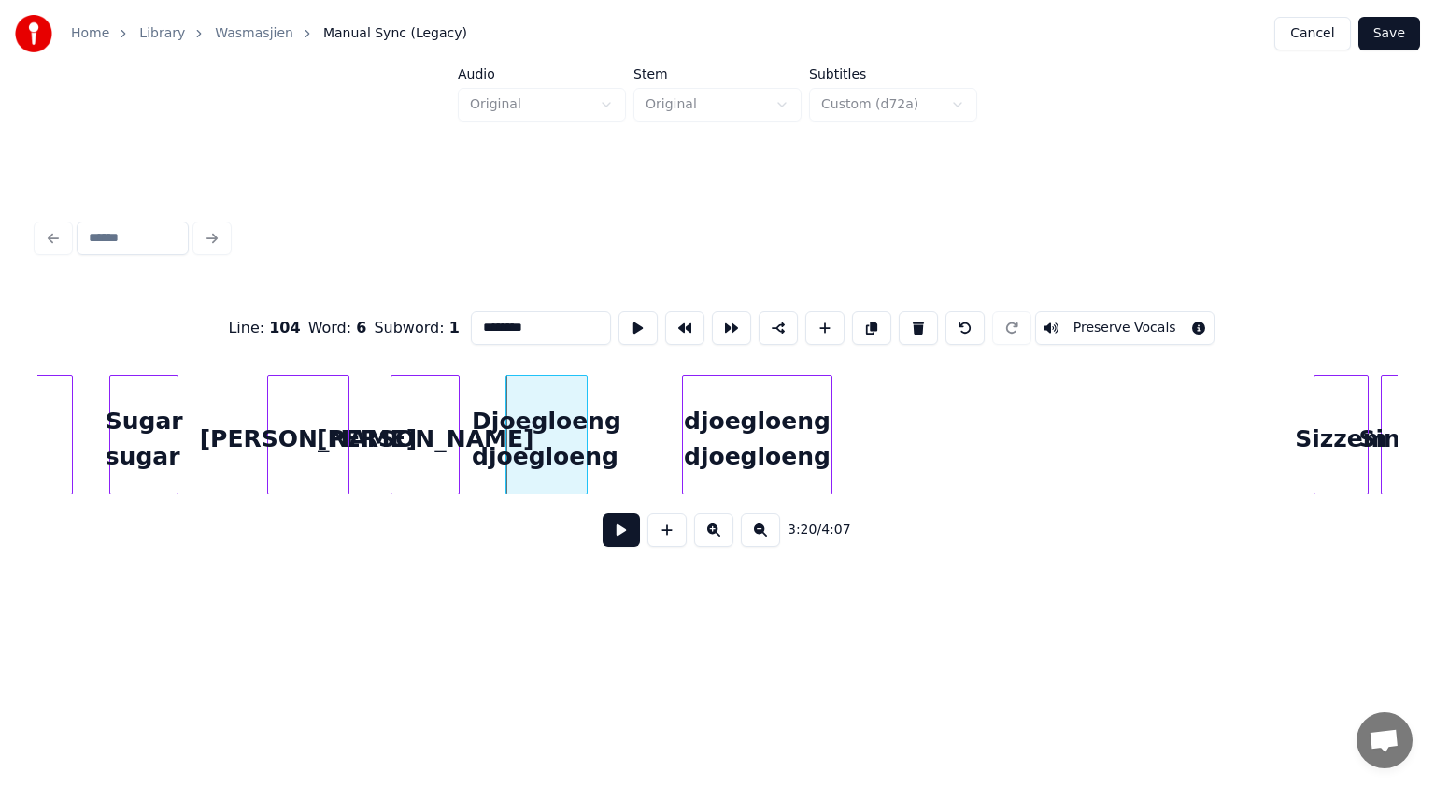
click at [782, 407] on div "djoegloeng djoegloeng" at bounding box center [757, 439] width 149 height 127
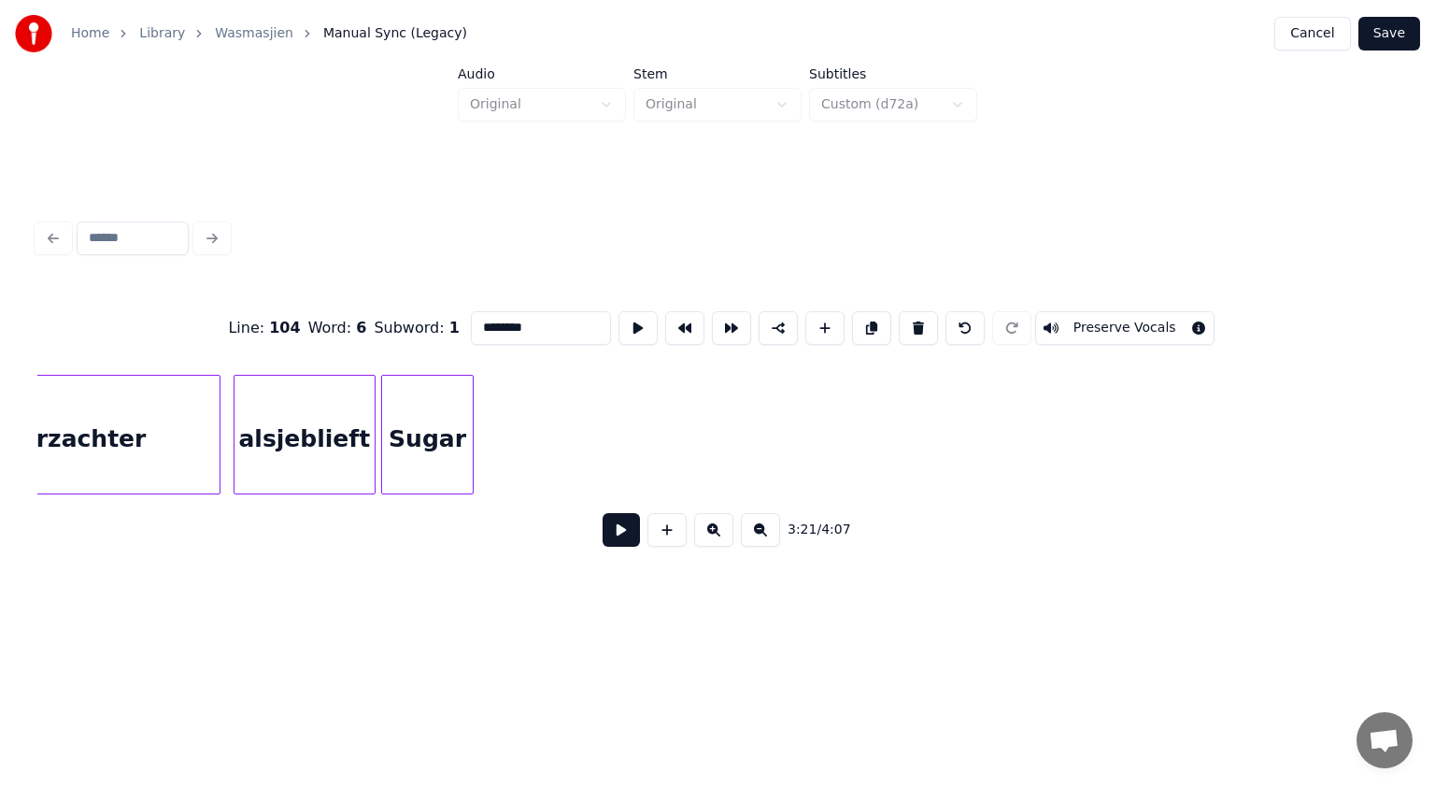
scroll to position [0, 59201]
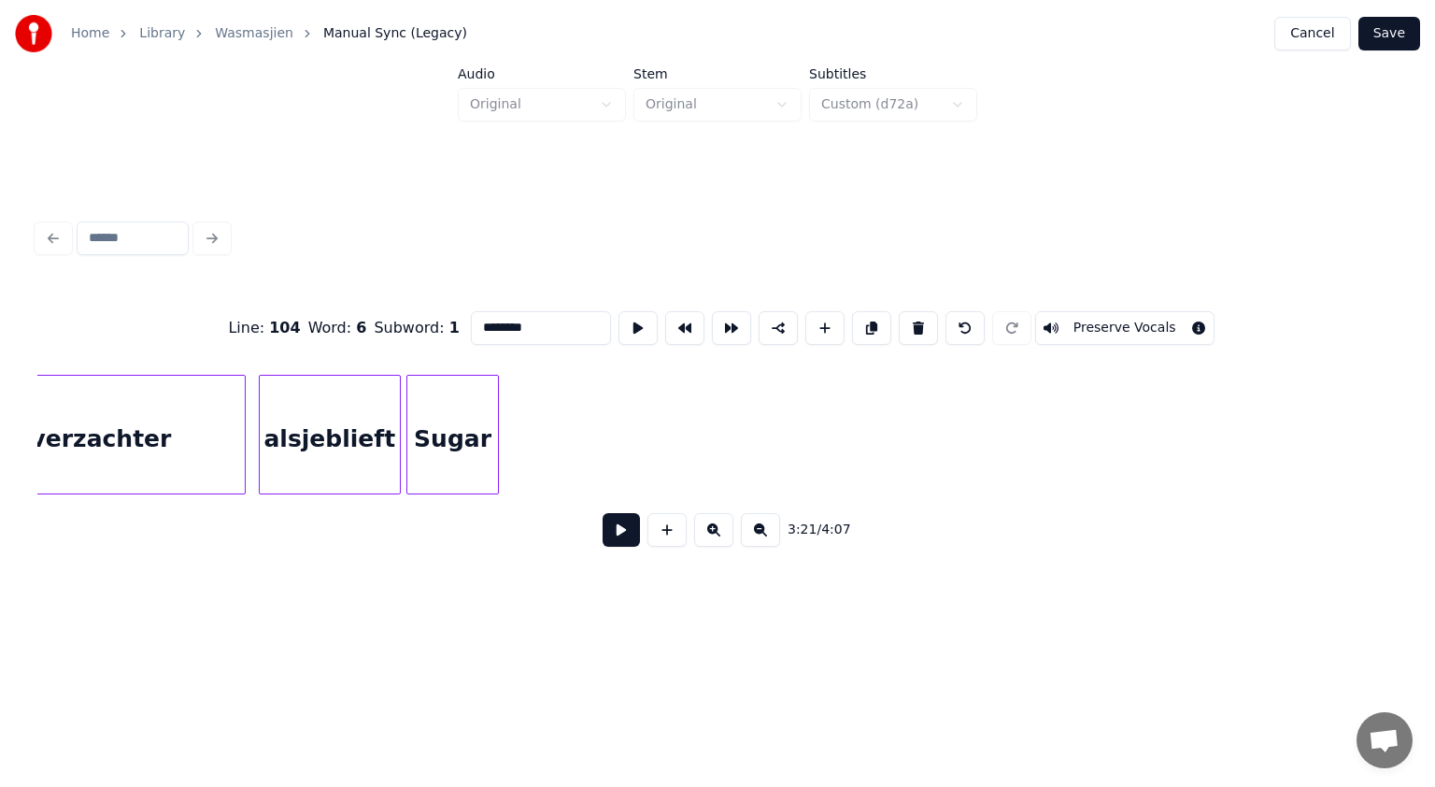
click at [344, 454] on div "alsjeblieft" at bounding box center [330, 439] width 141 height 127
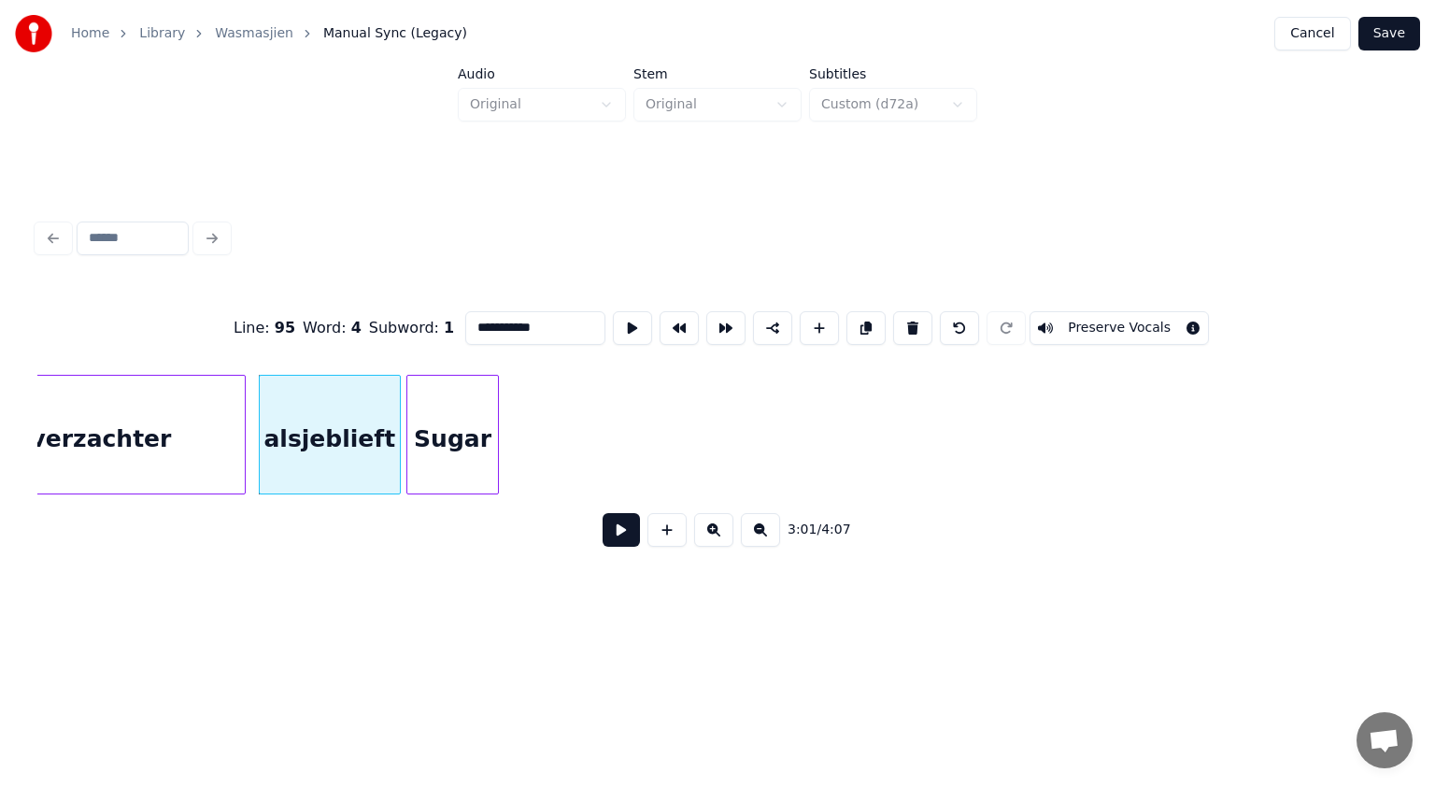
type input "**********"
click at [625, 531] on button at bounding box center [621, 530] width 37 height 34
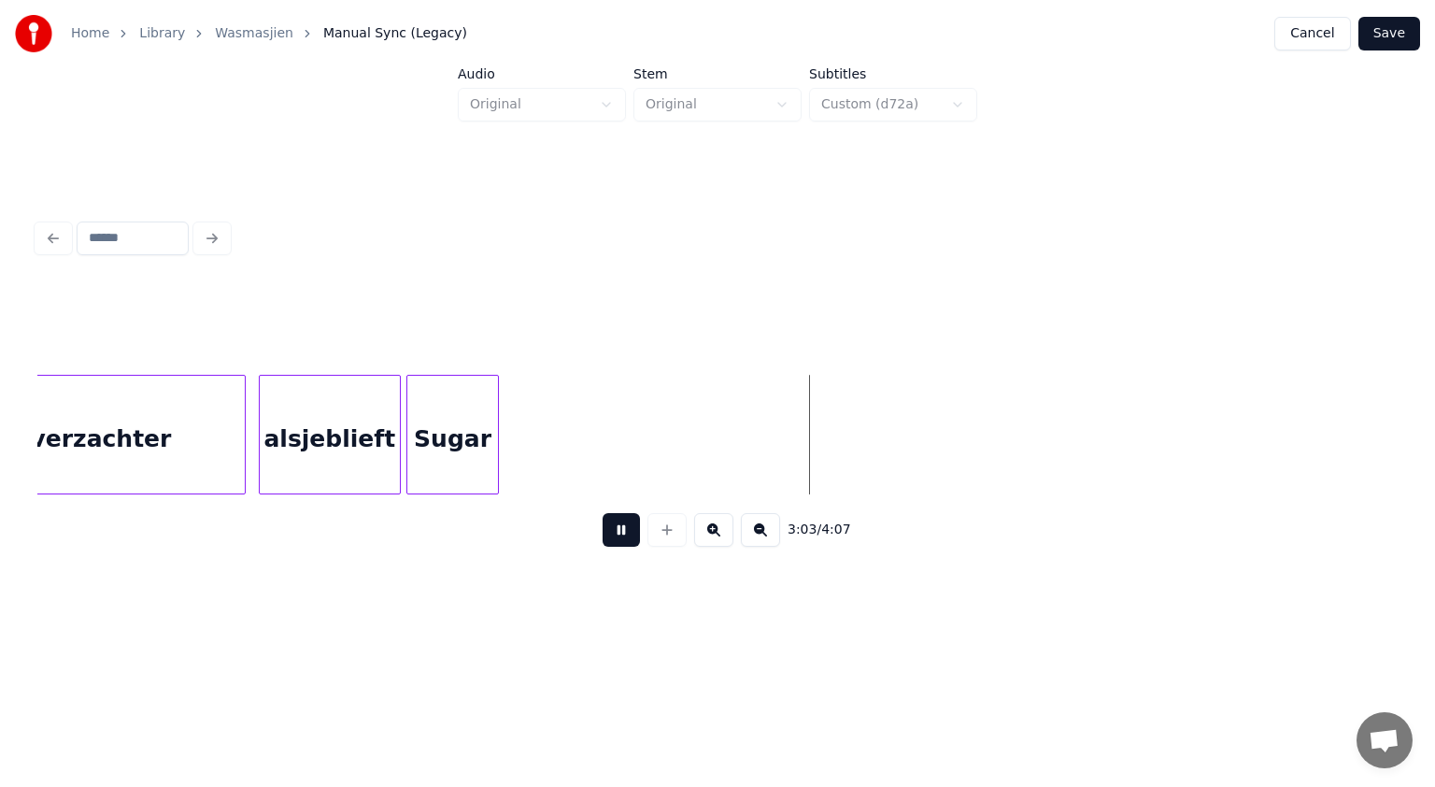
click at [625, 531] on button at bounding box center [621, 530] width 37 height 34
click at [480, 420] on div "Sugar" at bounding box center [452, 439] width 90 height 127
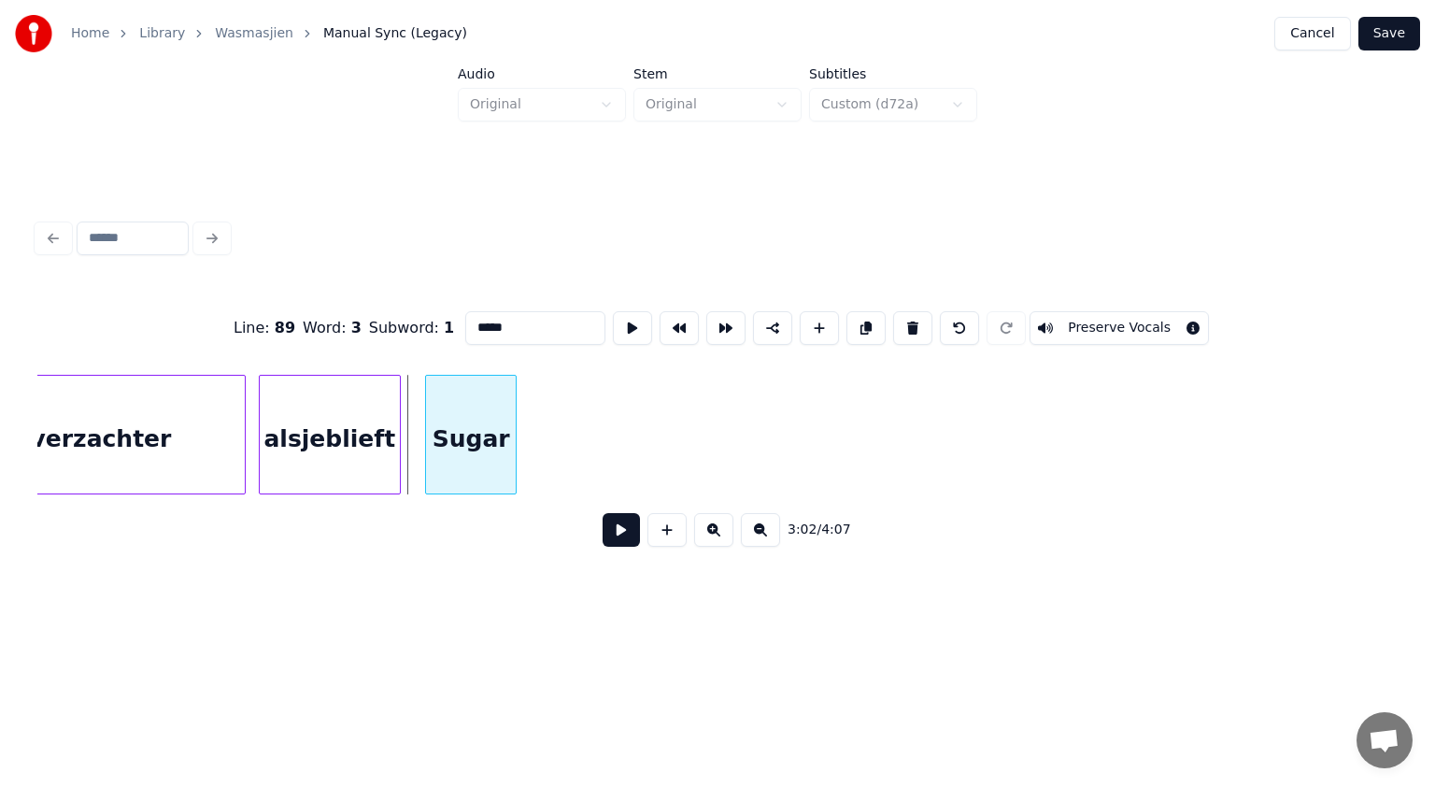
click at [499, 421] on div "Sugar" at bounding box center [471, 439] width 90 height 127
click at [618, 529] on button at bounding box center [621, 530] width 37 height 34
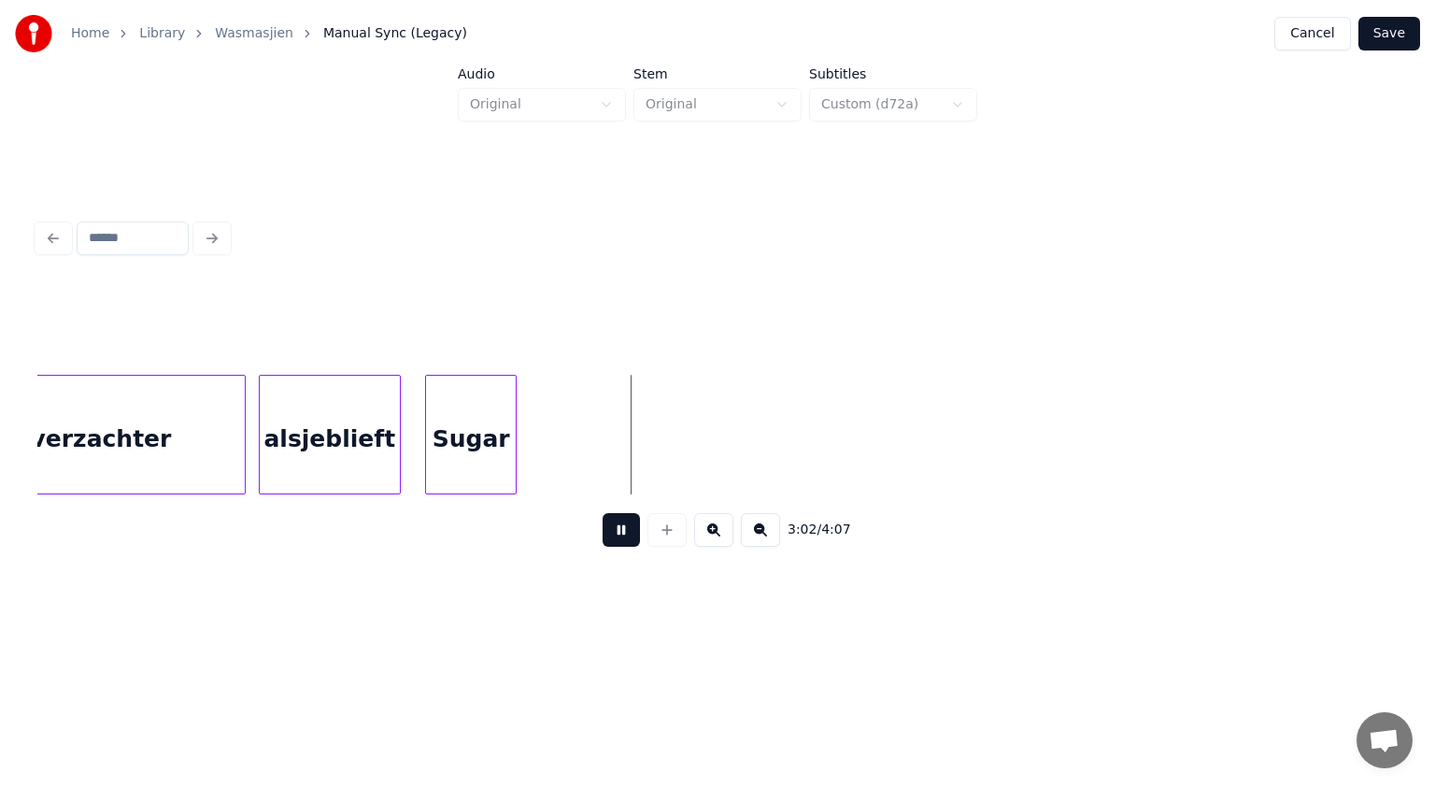
click at [618, 529] on button at bounding box center [621, 530] width 37 height 34
click at [501, 436] on div at bounding box center [503, 435] width 6 height 118
click at [667, 530] on button at bounding box center [667, 530] width 39 height 34
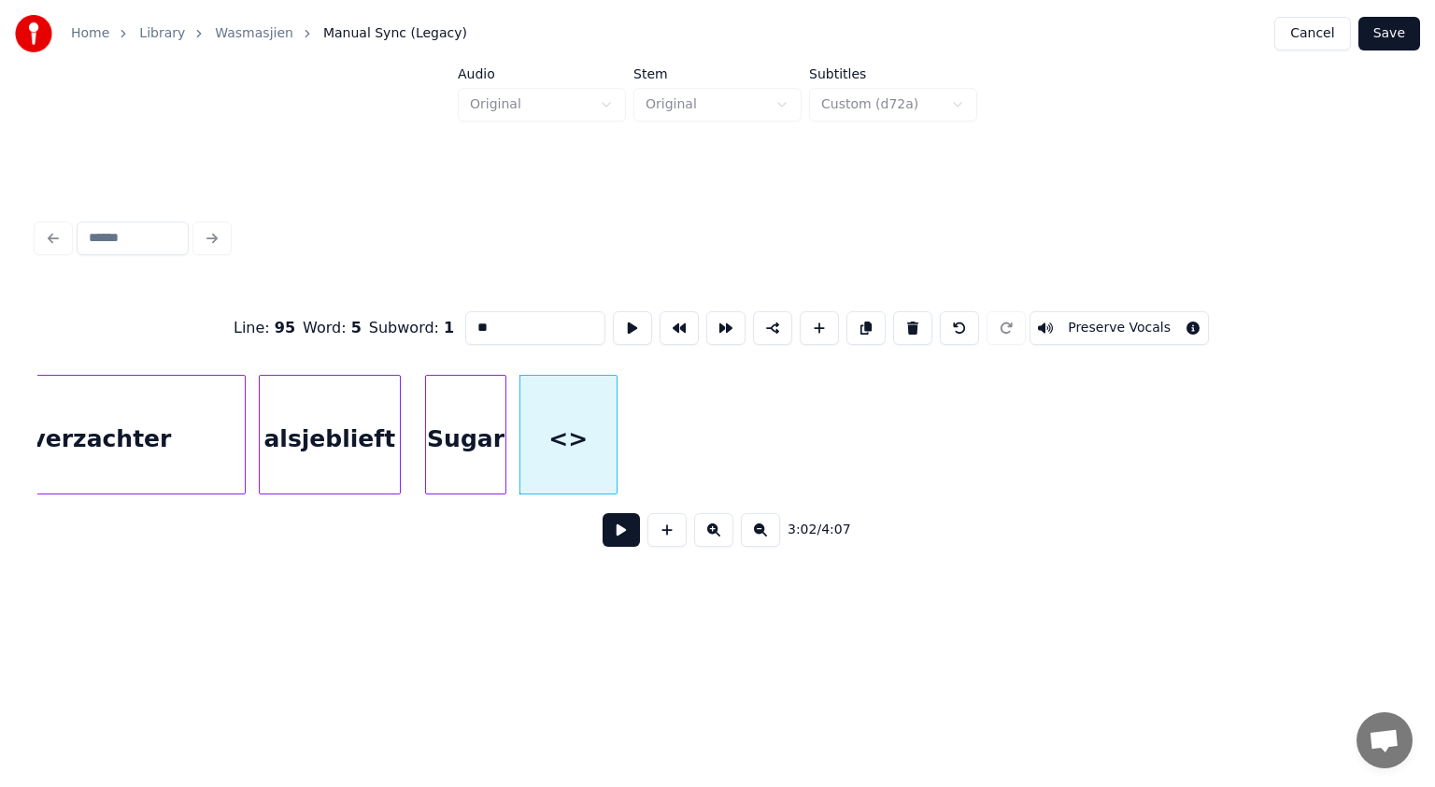
click at [613, 442] on div at bounding box center [614, 435] width 6 height 118
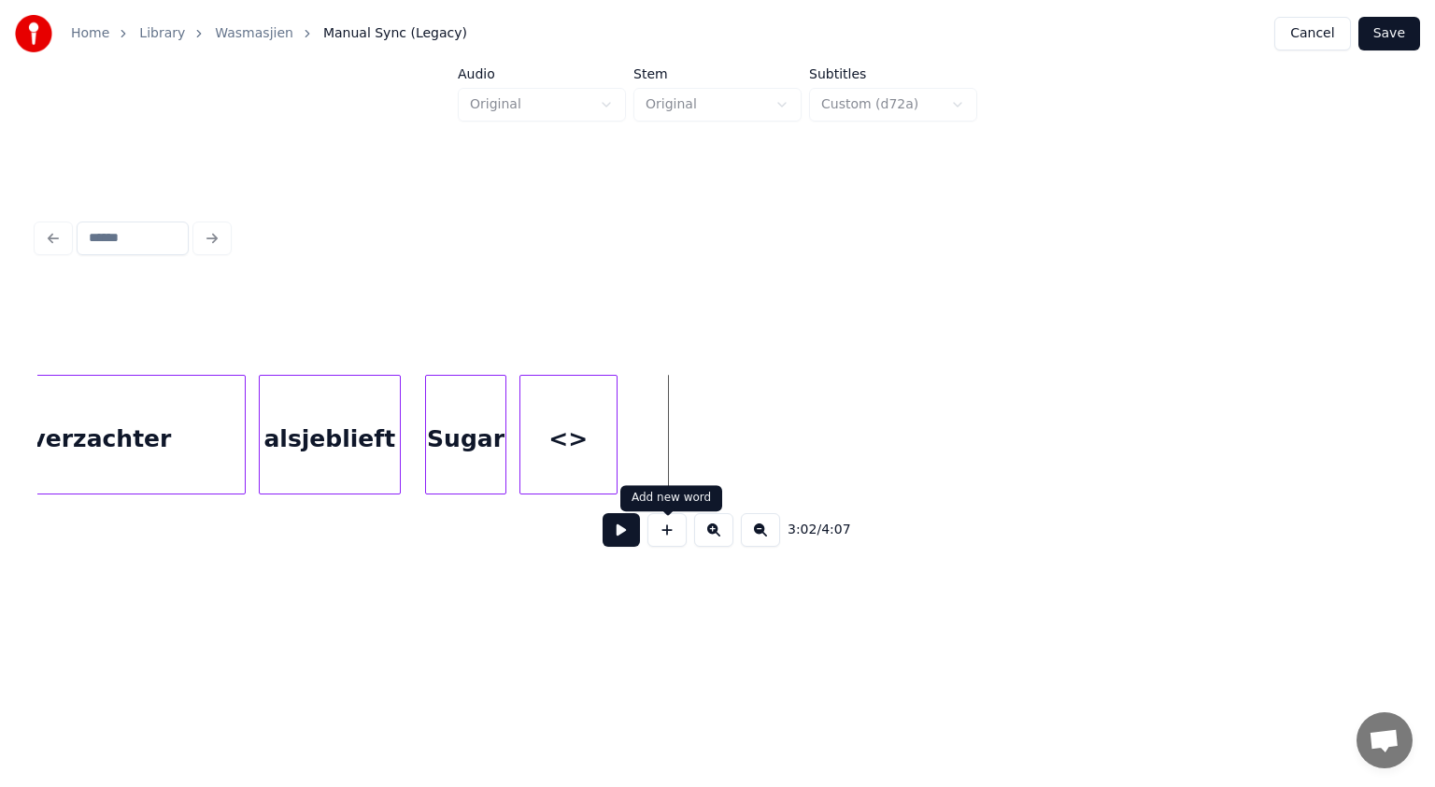
click at [668, 530] on button at bounding box center [667, 530] width 39 height 34
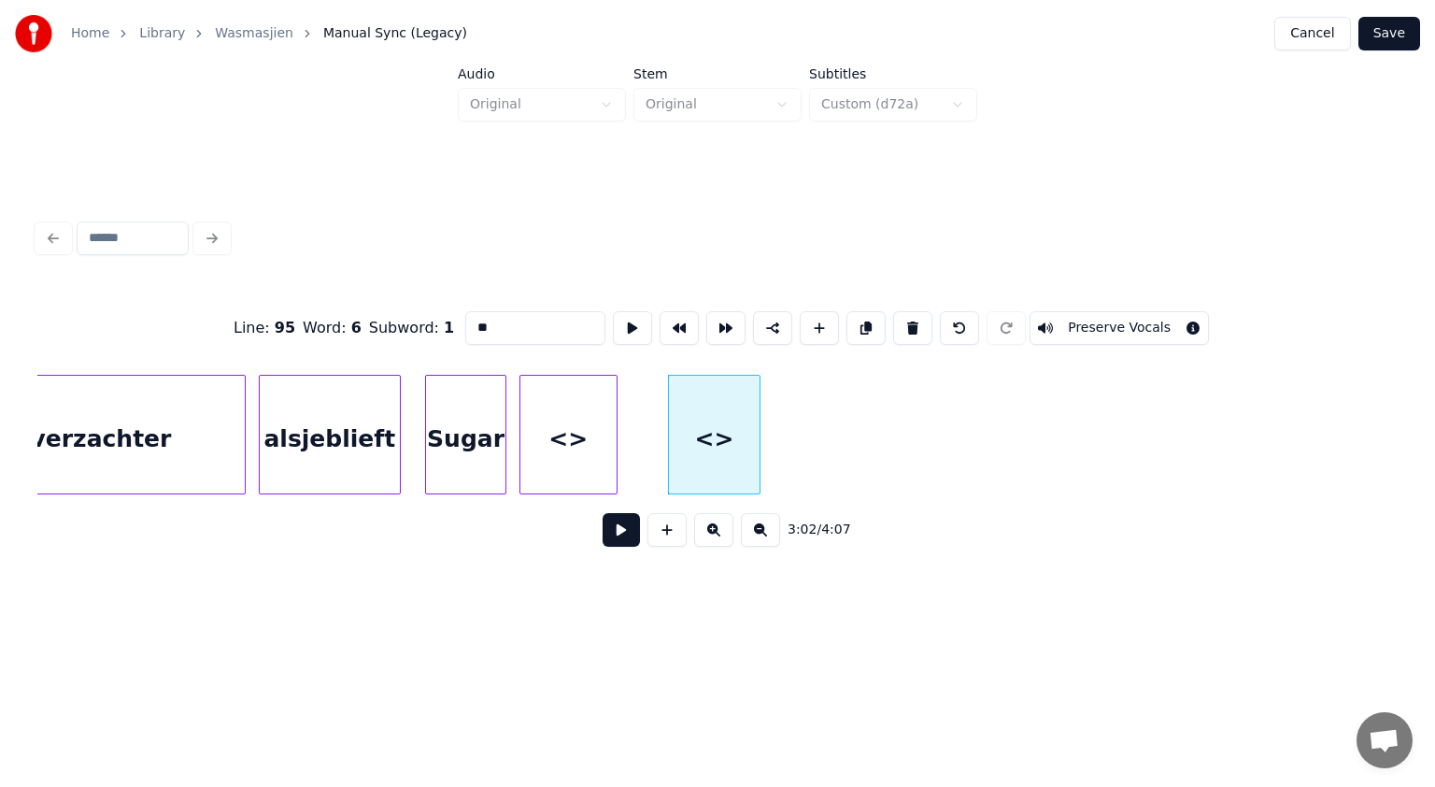
click at [758, 451] on div at bounding box center [757, 435] width 6 height 118
click at [487, 441] on div "Sugar" at bounding box center [465, 439] width 79 height 127
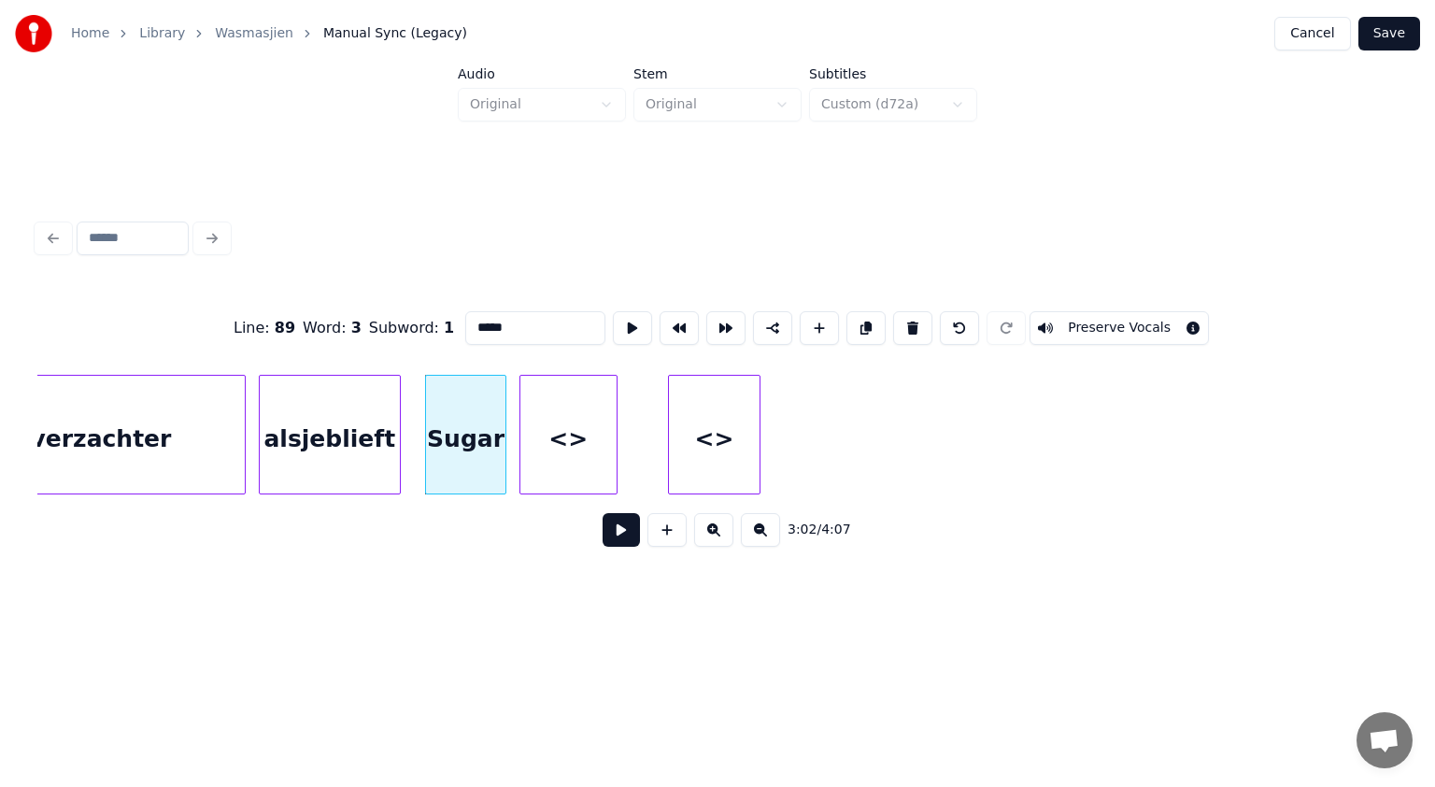
drag, startPoint x: 506, startPoint y: 318, endPoint x: 428, endPoint y: 322, distance: 78.6
click at [428, 322] on div "Line : 89 Word : 3 Subword : 1 ***** Preserve Vocals" at bounding box center [717, 327] width 1360 height 93
click at [570, 414] on div "<>" at bounding box center [568, 439] width 96 height 127
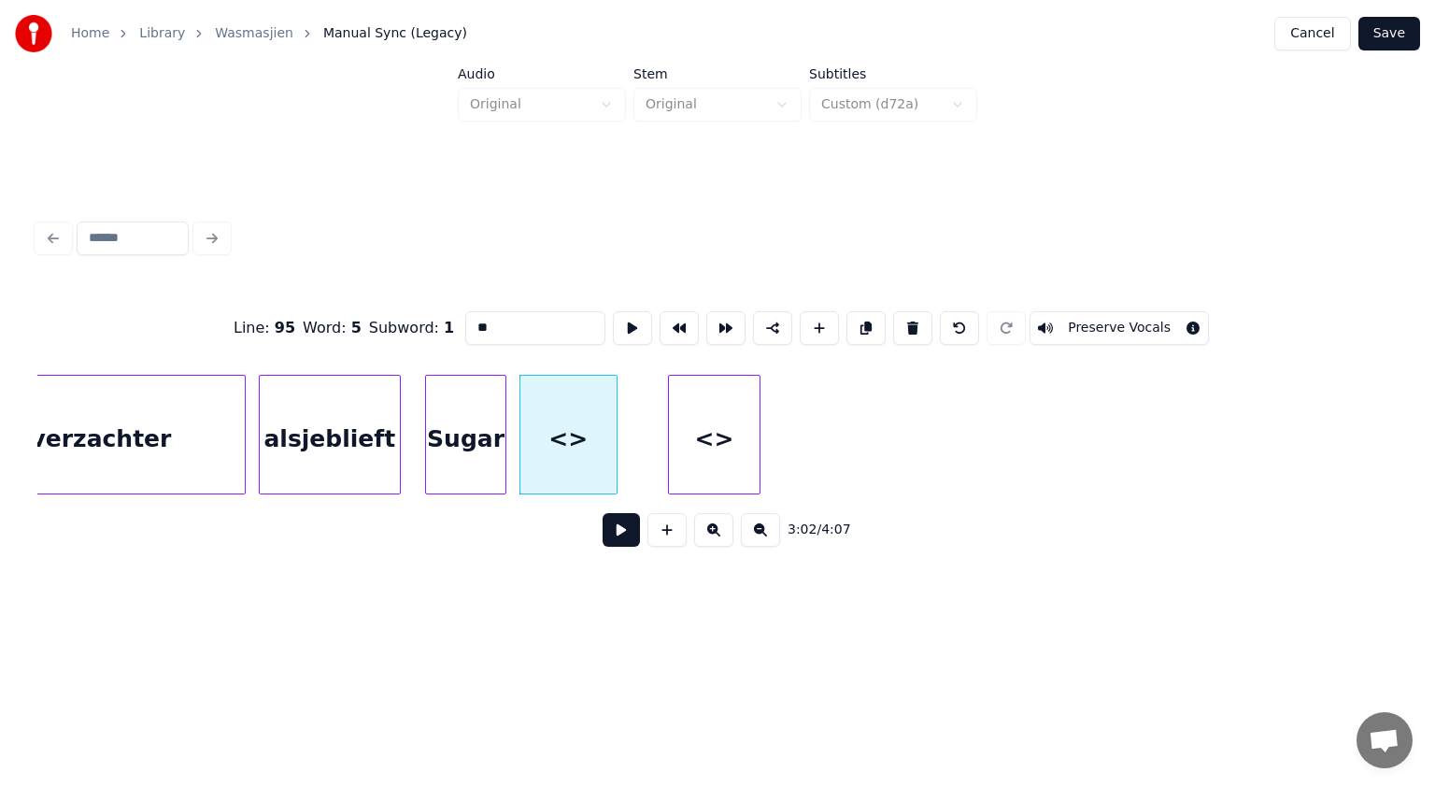
type input "*"
paste input "*****"
click at [730, 448] on div "<>" at bounding box center [715, 439] width 92 height 127
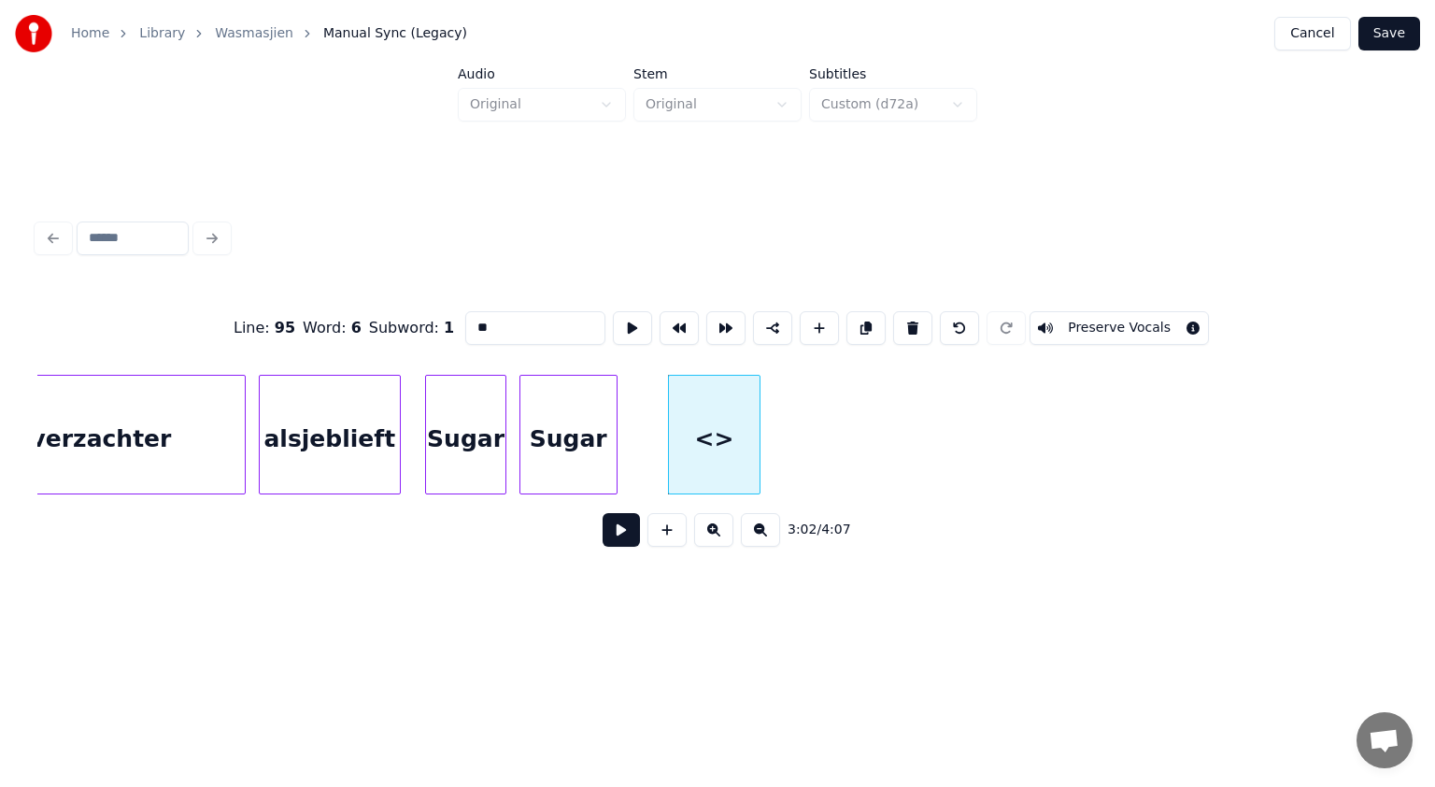
type input "*"
paste input "*****"
type input "*****"
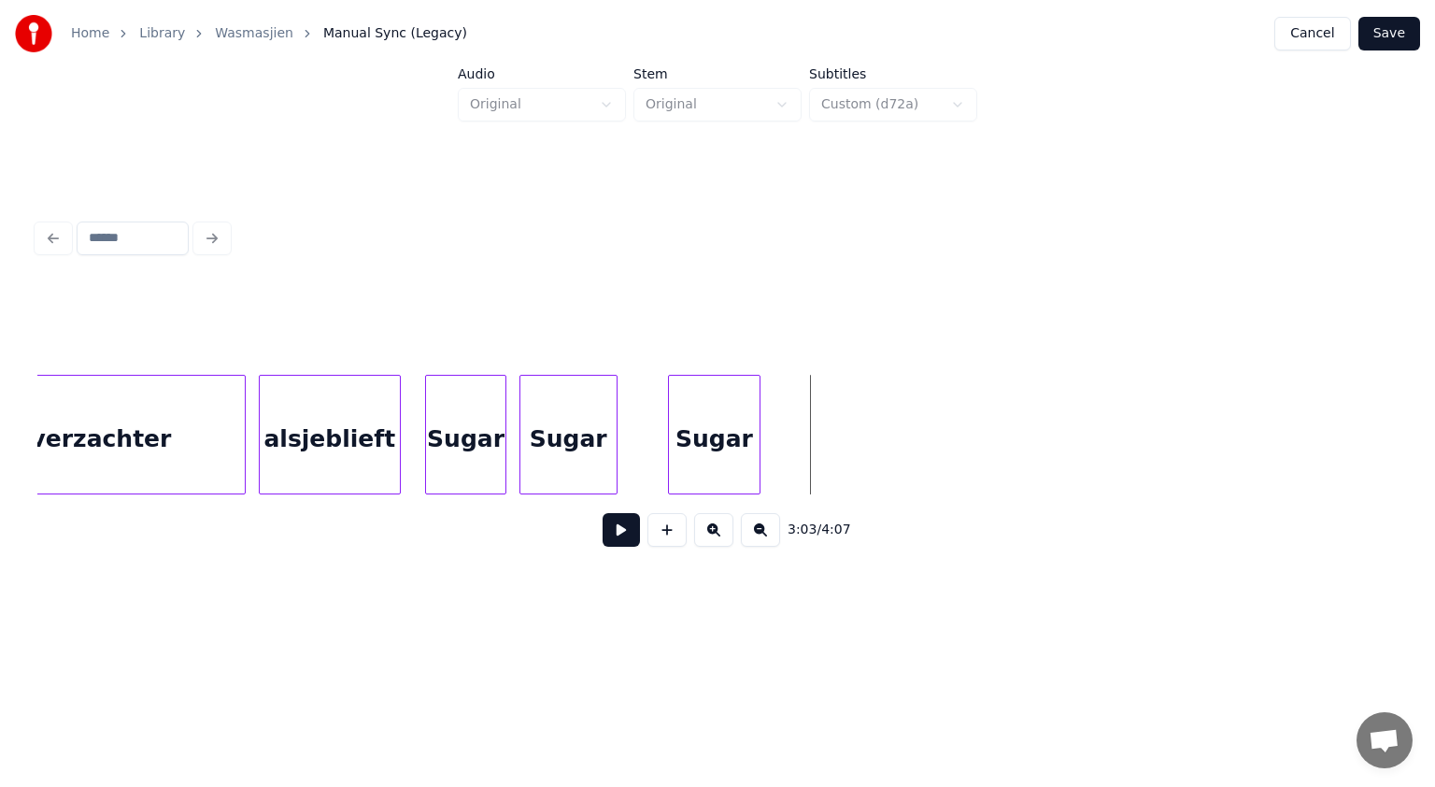
click at [665, 535] on button at bounding box center [667, 530] width 39 height 34
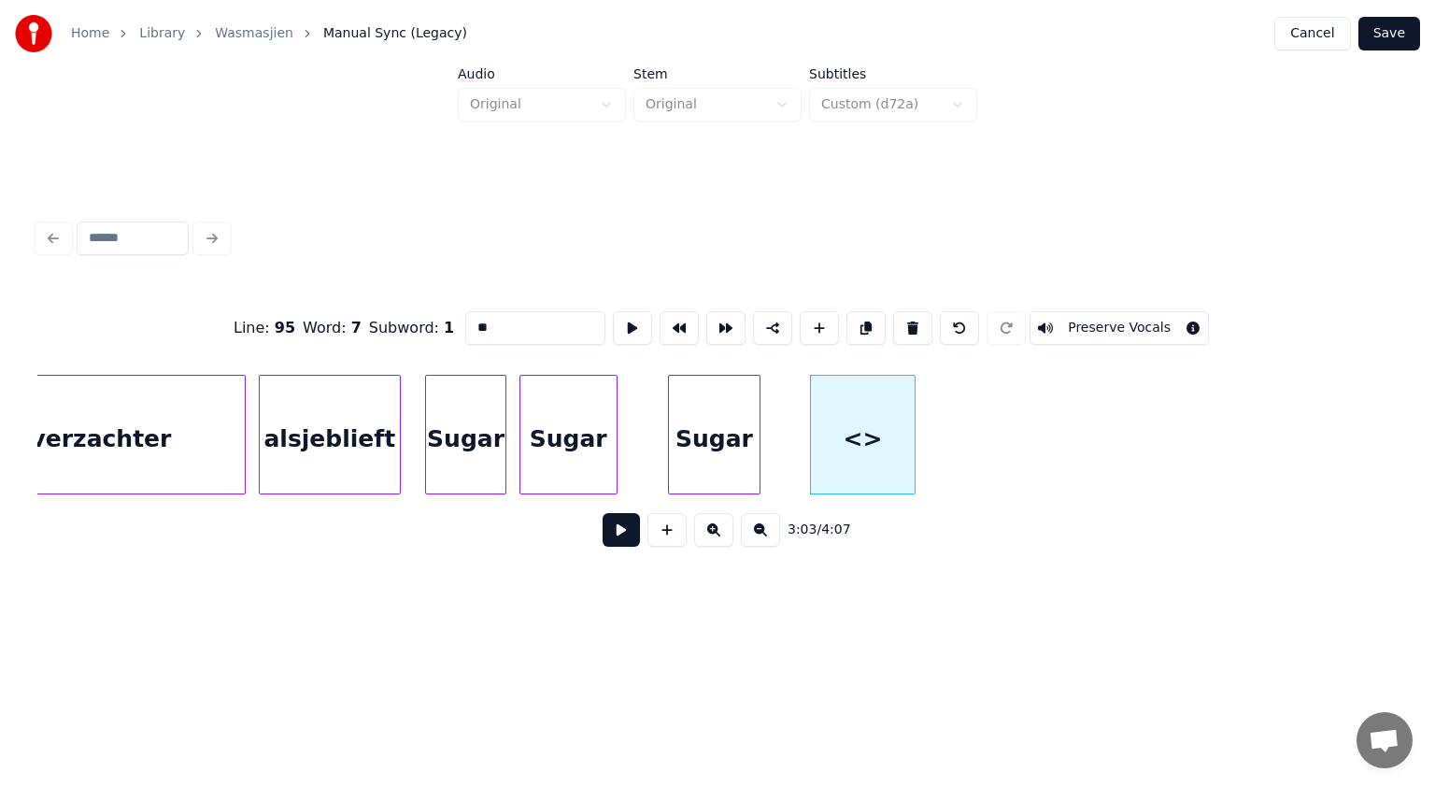
click at [912, 471] on div at bounding box center [912, 435] width 6 height 118
drag, startPoint x: 502, startPoint y: 328, endPoint x: 467, endPoint y: 318, distance: 36.1
click at [467, 318] on input "**" at bounding box center [535, 328] width 140 height 34
paste input "***"
type input "*****"
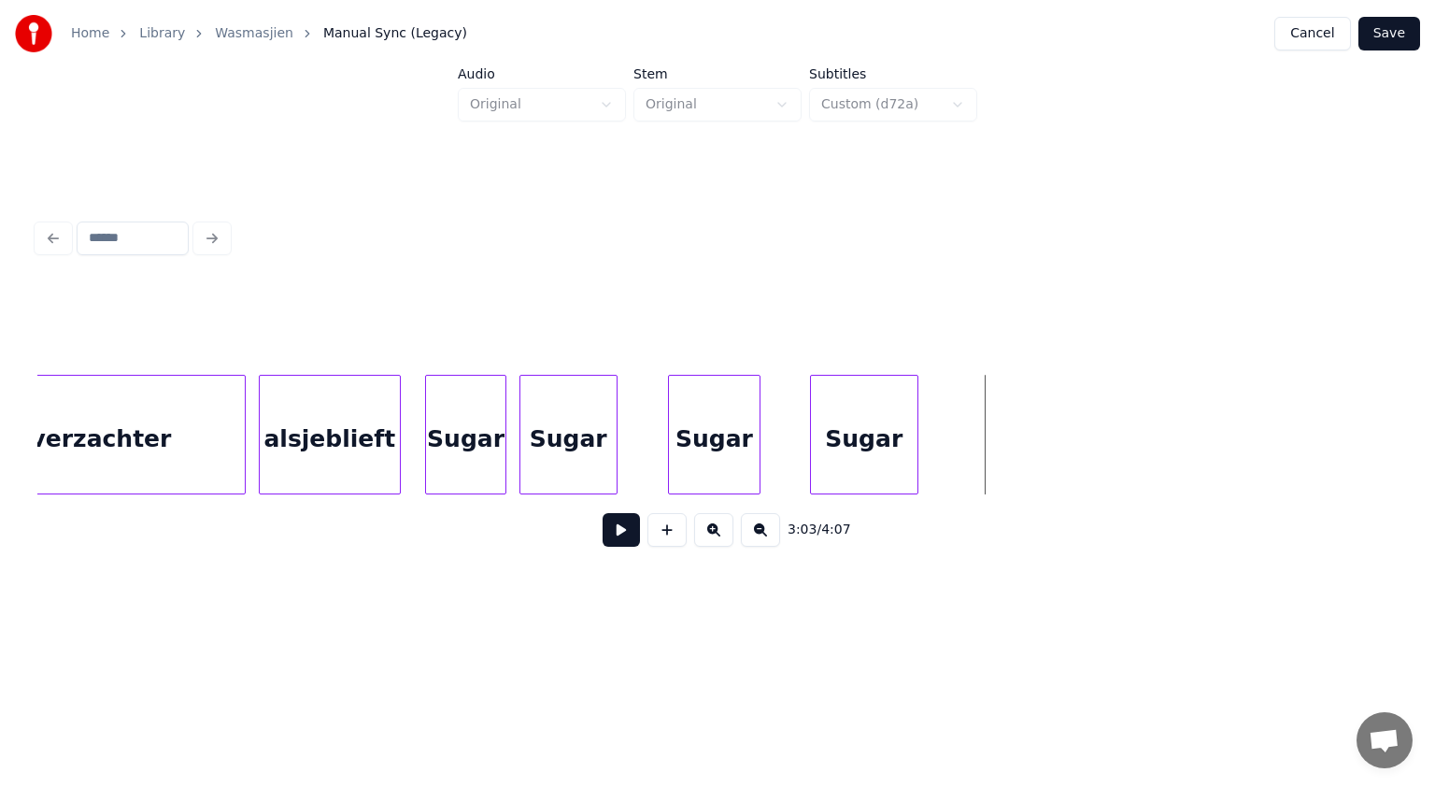
click at [628, 540] on button at bounding box center [621, 530] width 37 height 34
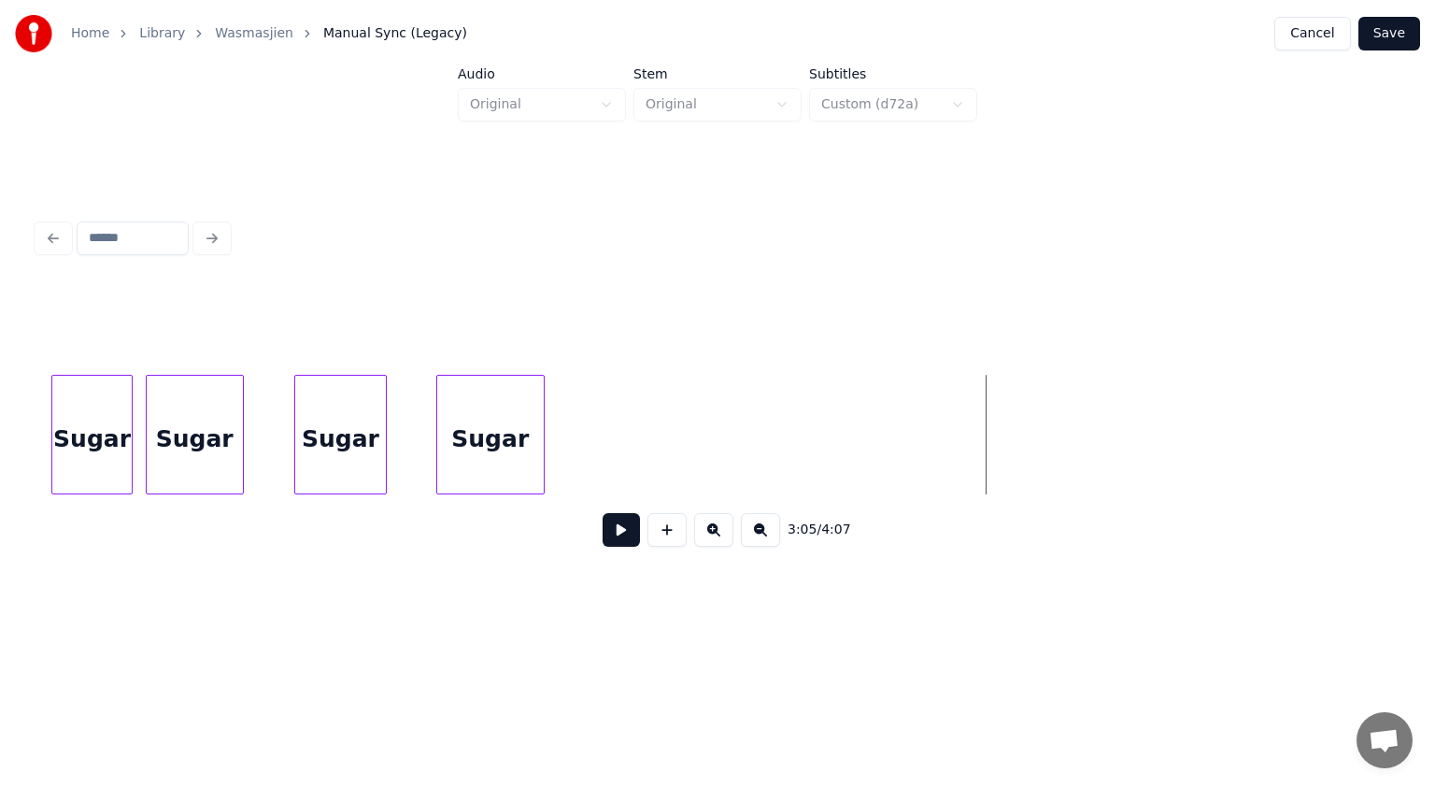
scroll to position [0, 59612]
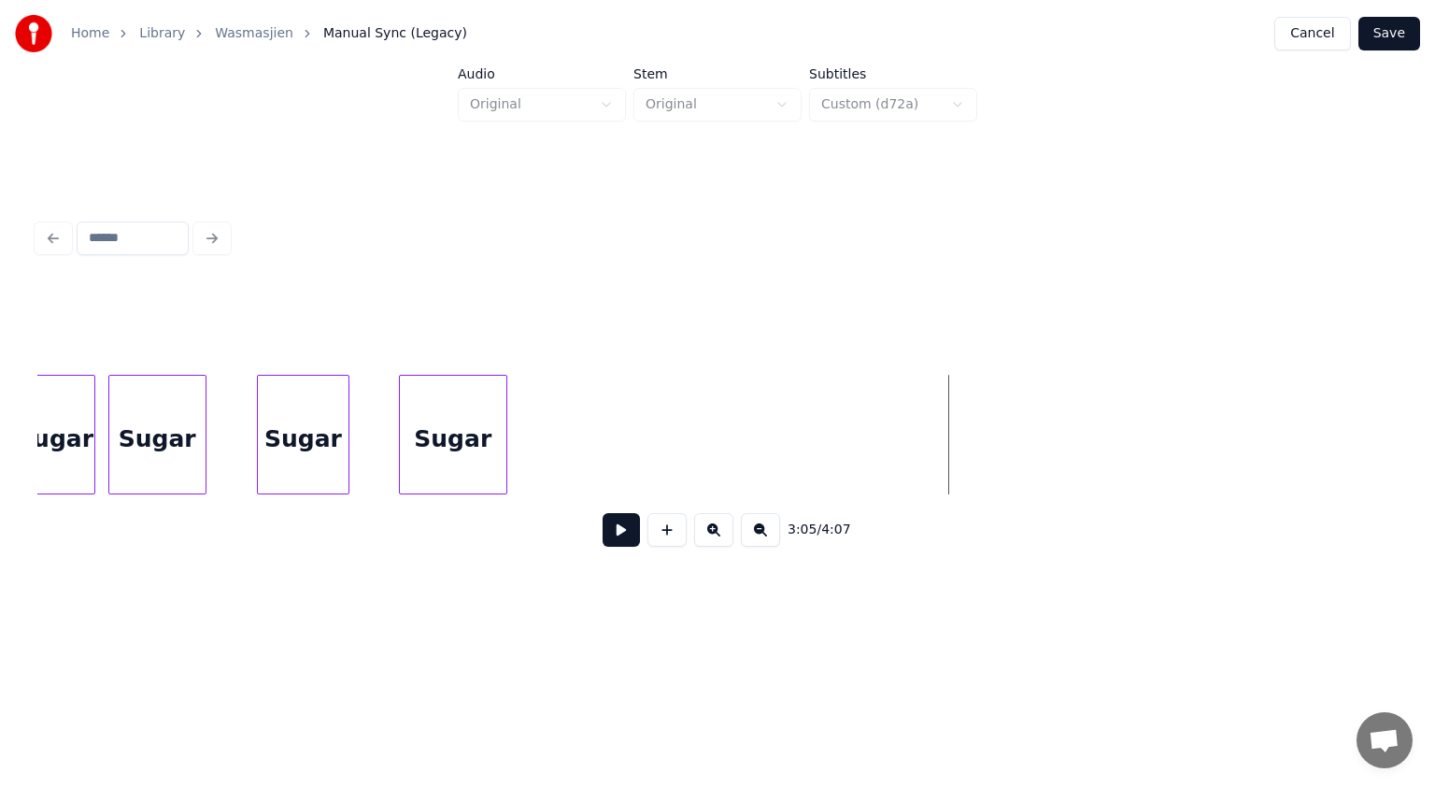
click at [671, 534] on button at bounding box center [667, 530] width 39 height 34
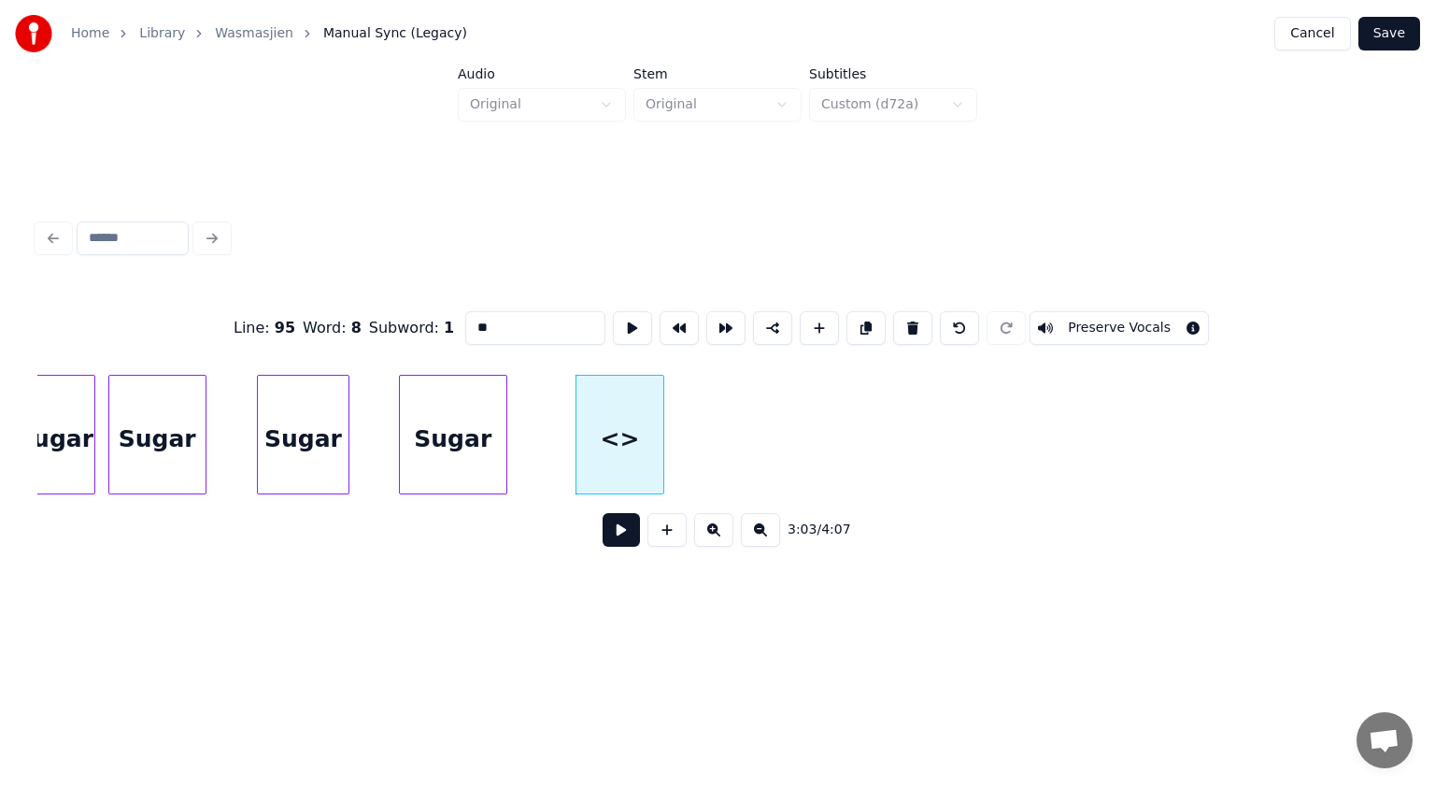
click at [658, 447] on div at bounding box center [661, 435] width 6 height 118
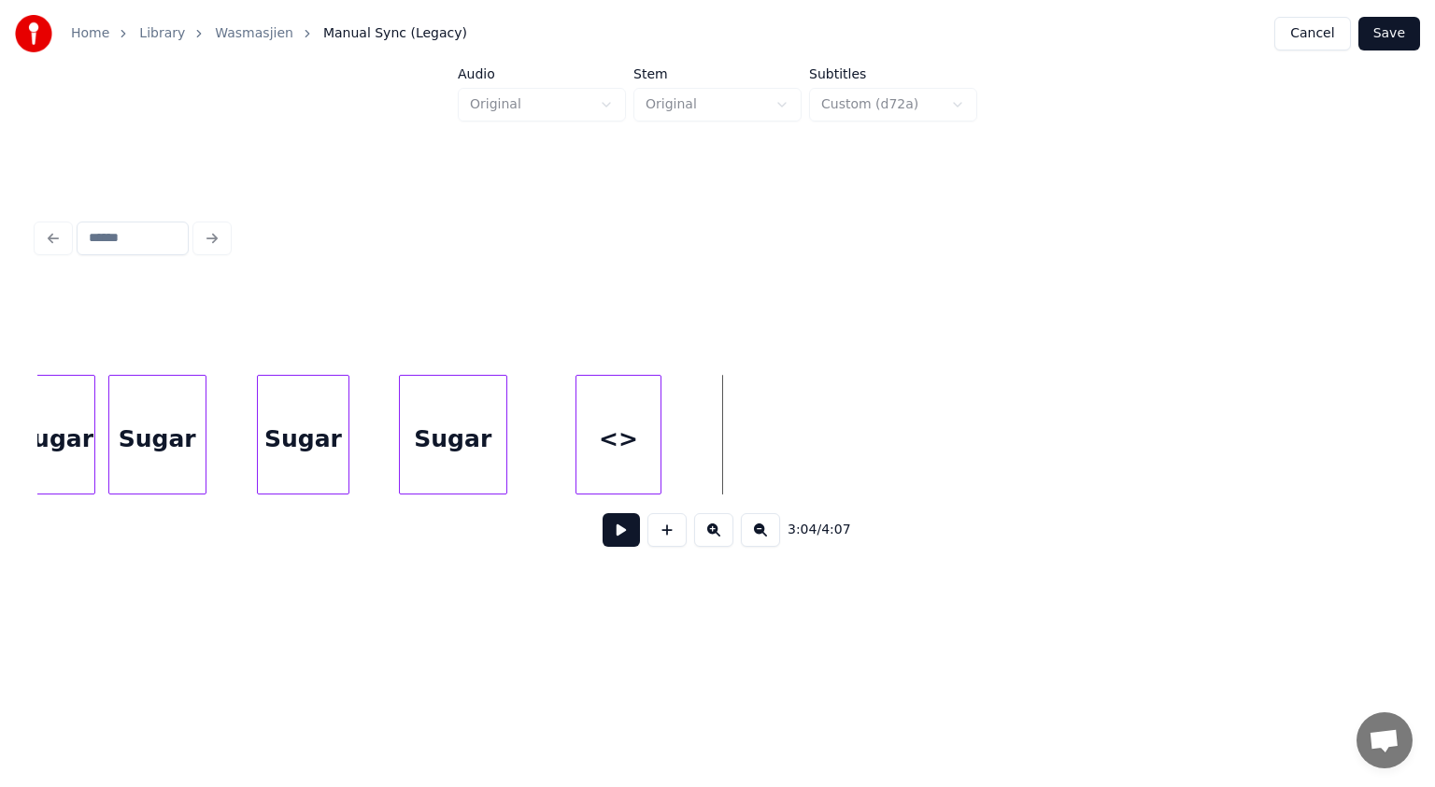
click at [676, 534] on button at bounding box center [667, 530] width 39 height 34
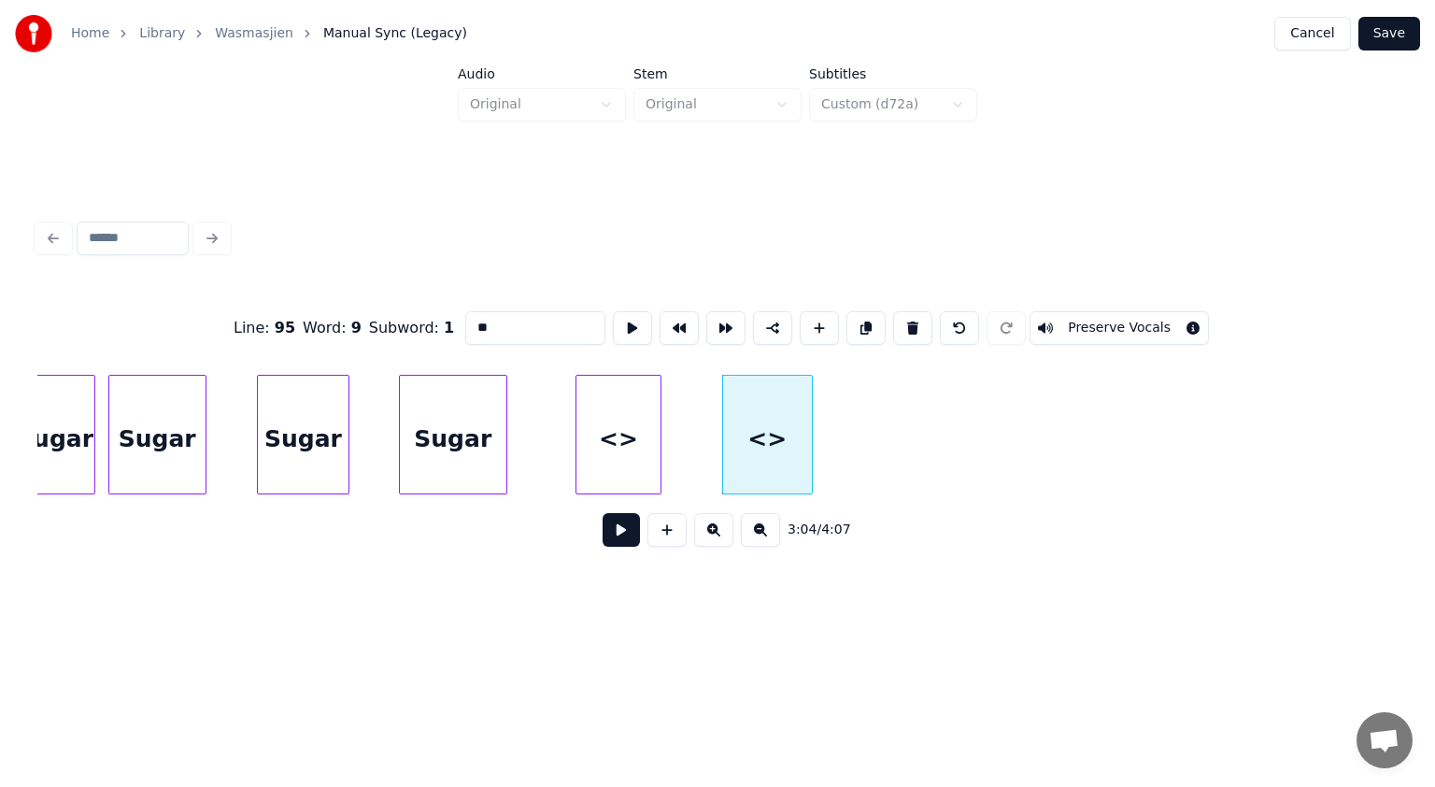
click at [808, 459] on div at bounding box center [809, 435] width 6 height 118
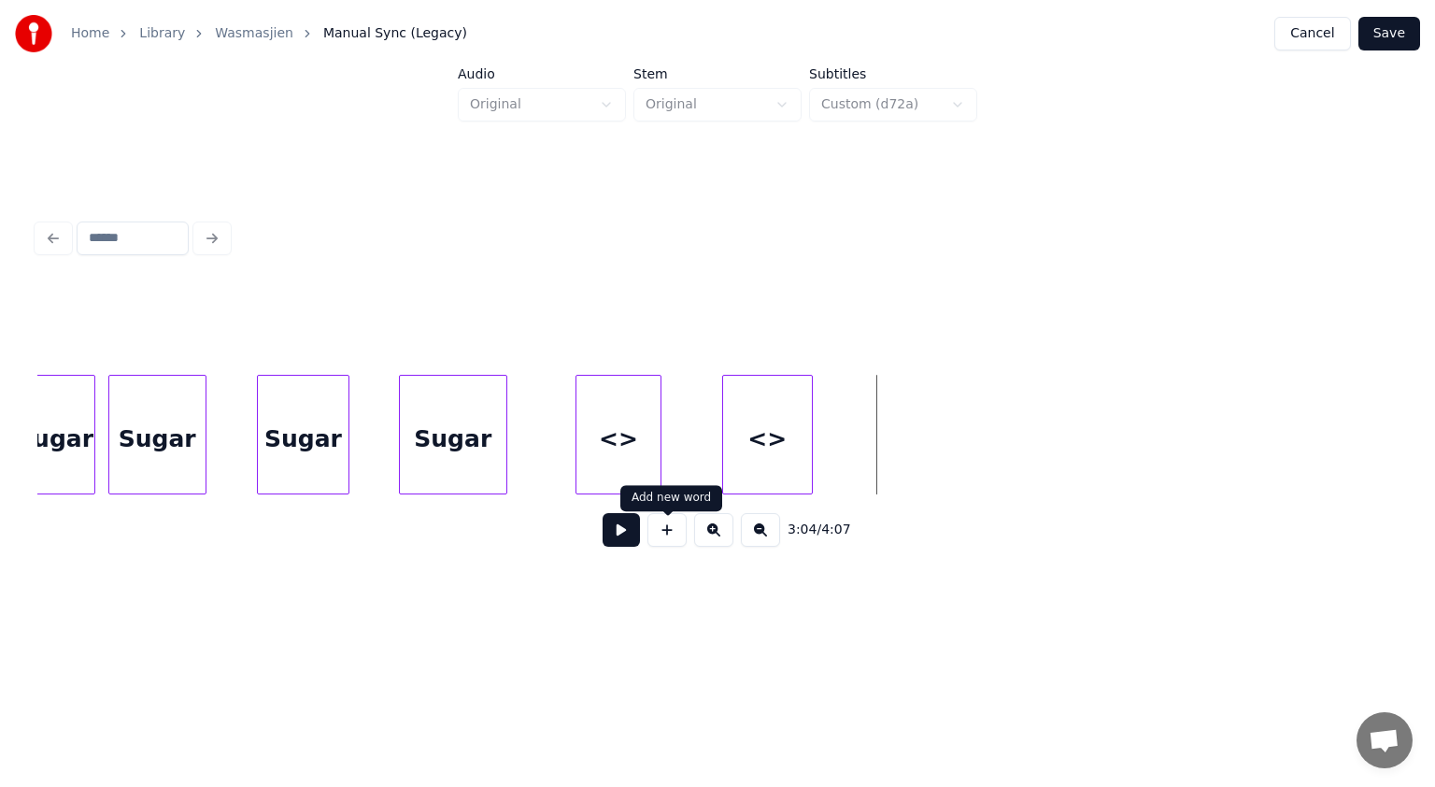
click at [678, 532] on button at bounding box center [667, 530] width 39 height 34
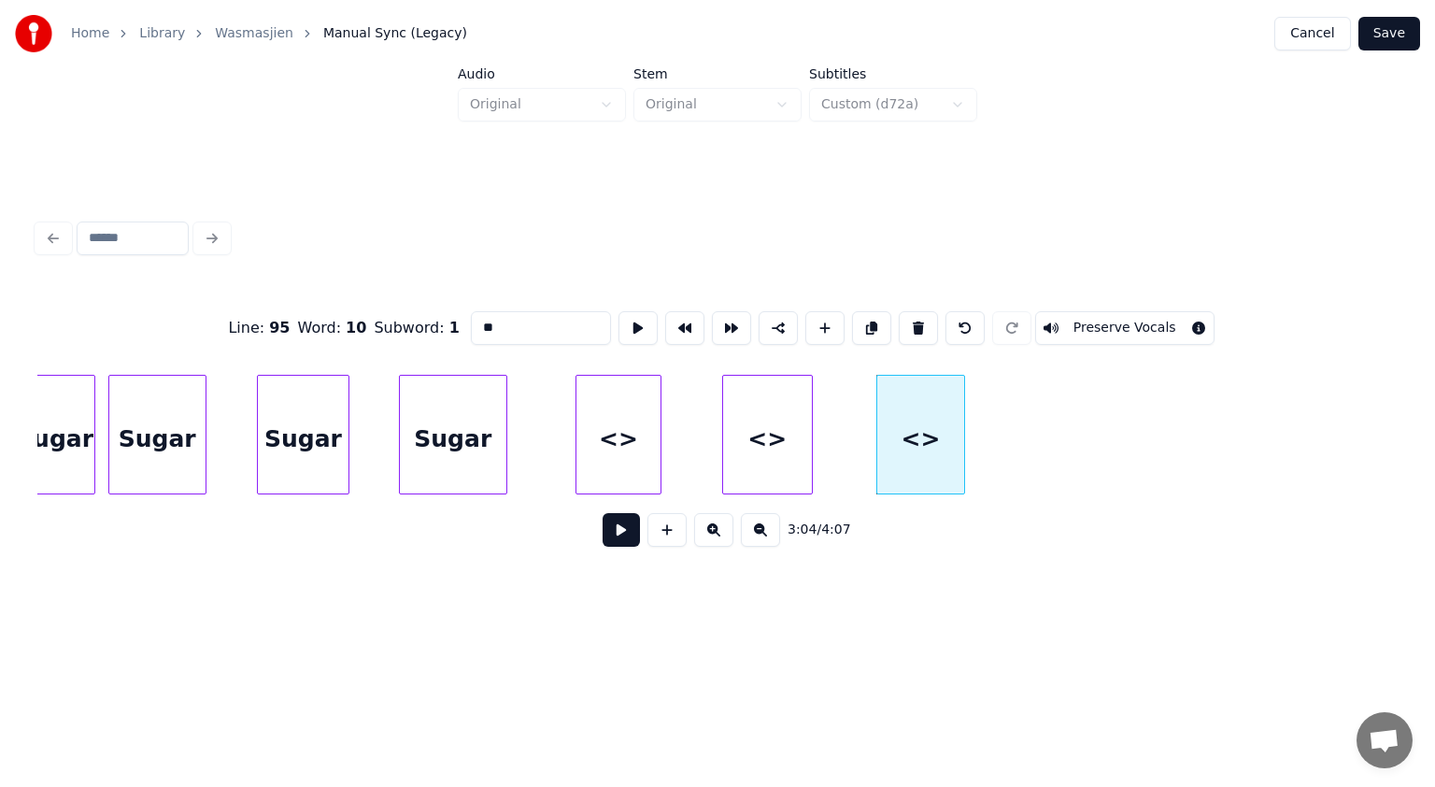
click at [964, 439] on div at bounding box center [962, 435] width 6 height 118
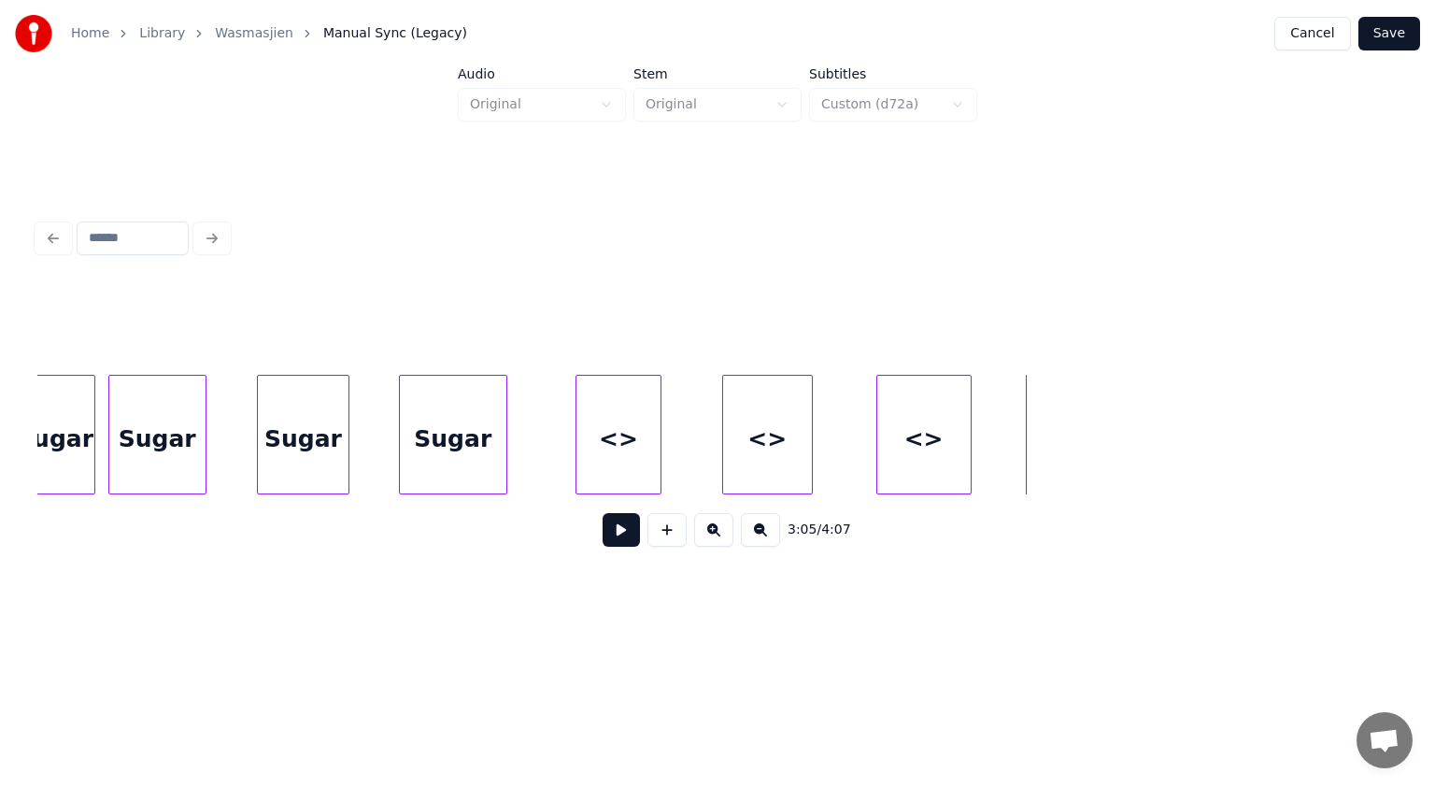
click at [664, 535] on button at bounding box center [667, 530] width 39 height 34
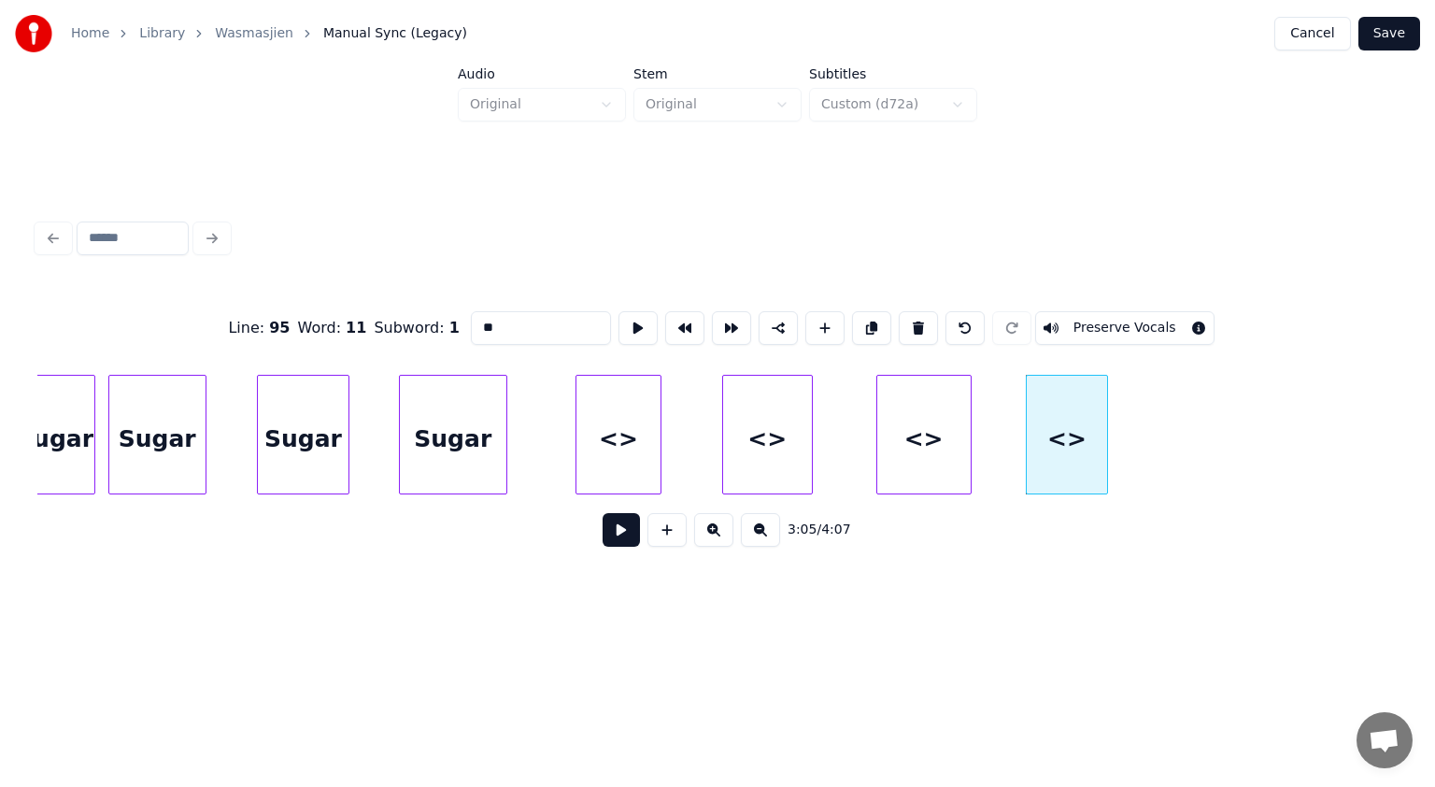
click at [1103, 457] on div at bounding box center [1105, 435] width 6 height 118
click at [619, 430] on div "<>" at bounding box center [619, 439] width 85 height 127
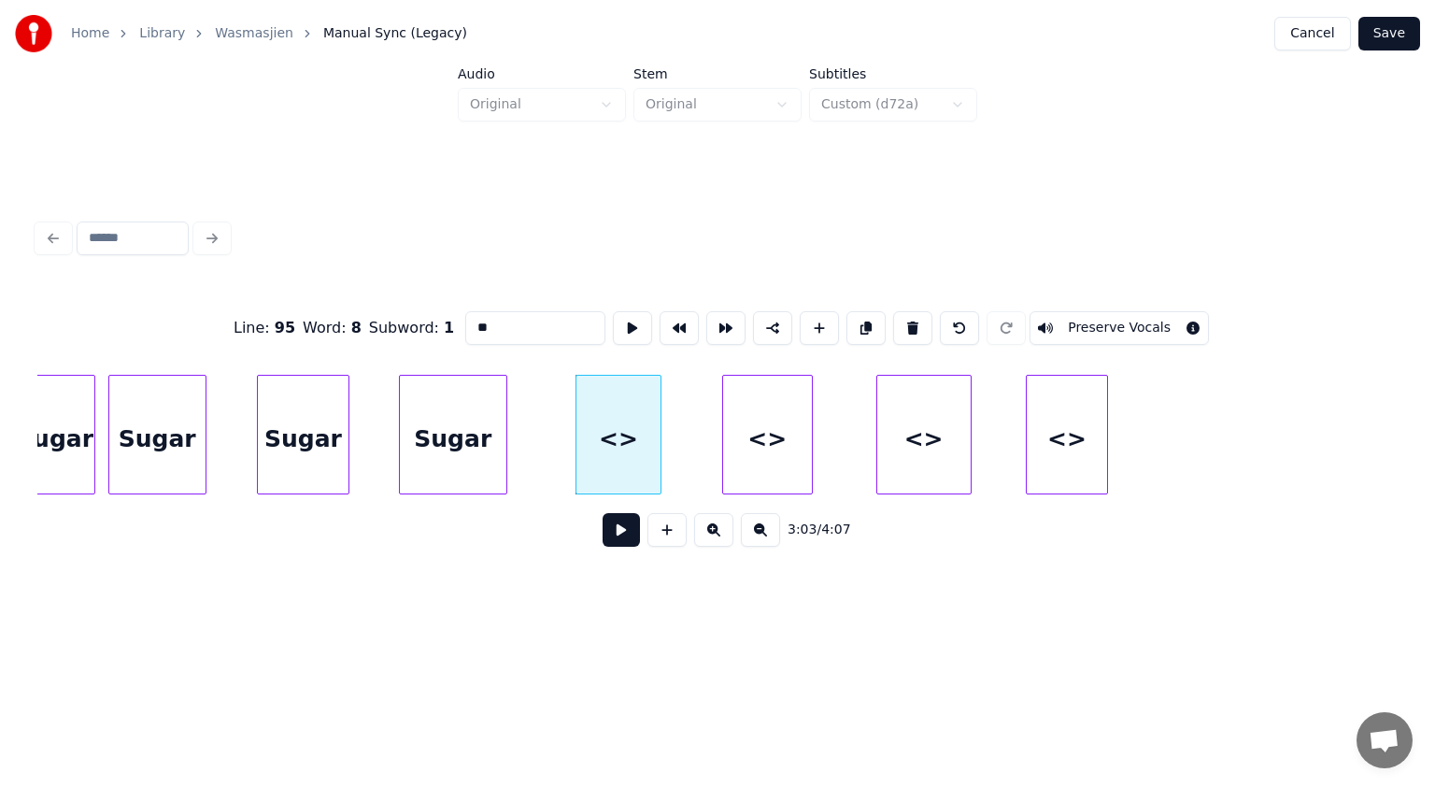
drag, startPoint x: 525, startPoint y: 320, endPoint x: 339, endPoint y: 357, distance: 189.5
click at [339, 357] on div "Line : 95 Word : 8 Subword : 1 ** Preserve Vocals" at bounding box center [717, 327] width 1360 height 93
drag, startPoint x: 505, startPoint y: 321, endPoint x: 466, endPoint y: 321, distance: 38.3
click at [466, 321] on input "*****" at bounding box center [535, 328] width 140 height 34
click at [745, 427] on div "<>" at bounding box center [767, 439] width 89 height 127
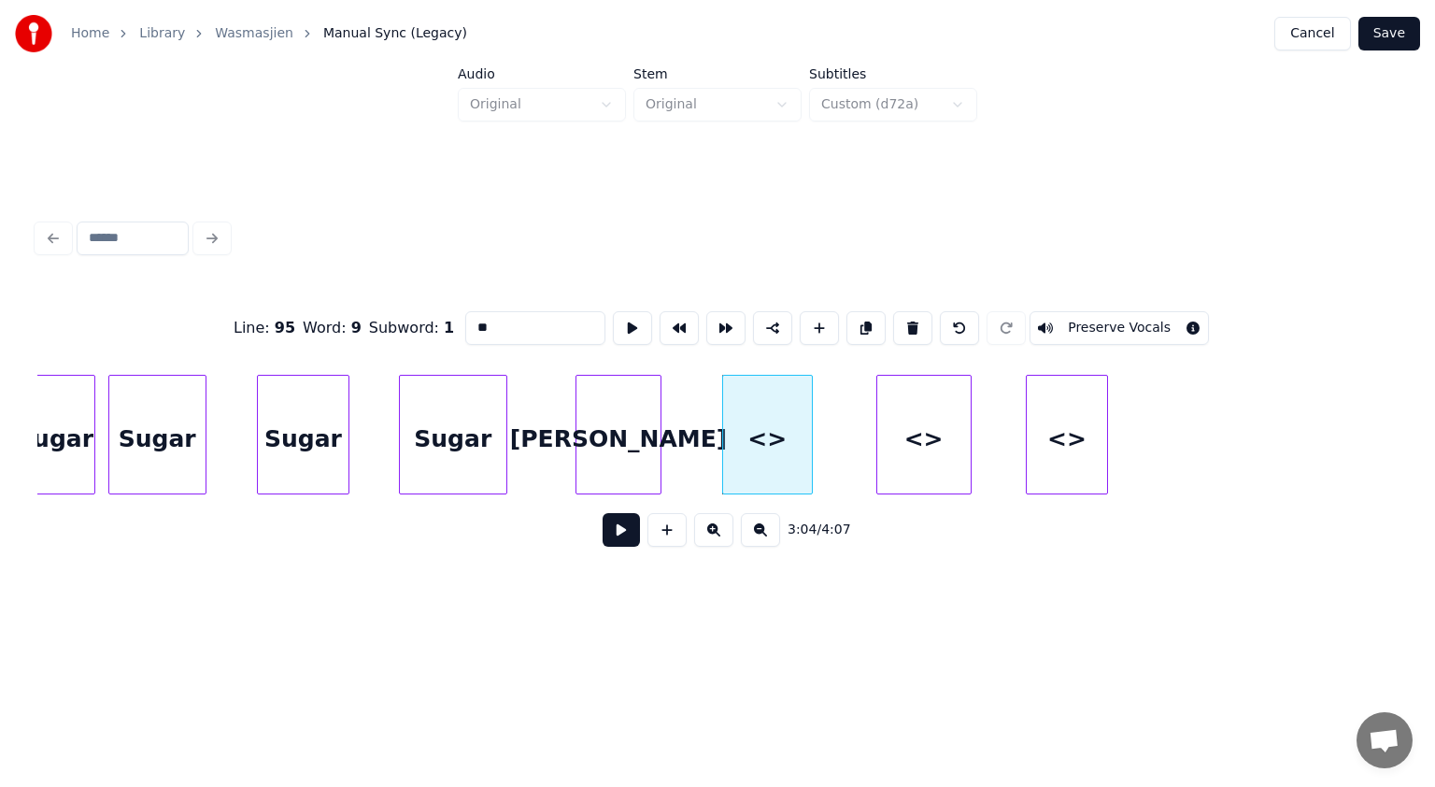
click at [451, 327] on div "Line : 95 Word : 9 Subword : 1 ** Preserve Vocals" at bounding box center [717, 327] width 1360 height 93
paste input "***"
click at [900, 409] on div "<>" at bounding box center [923, 439] width 93 height 127
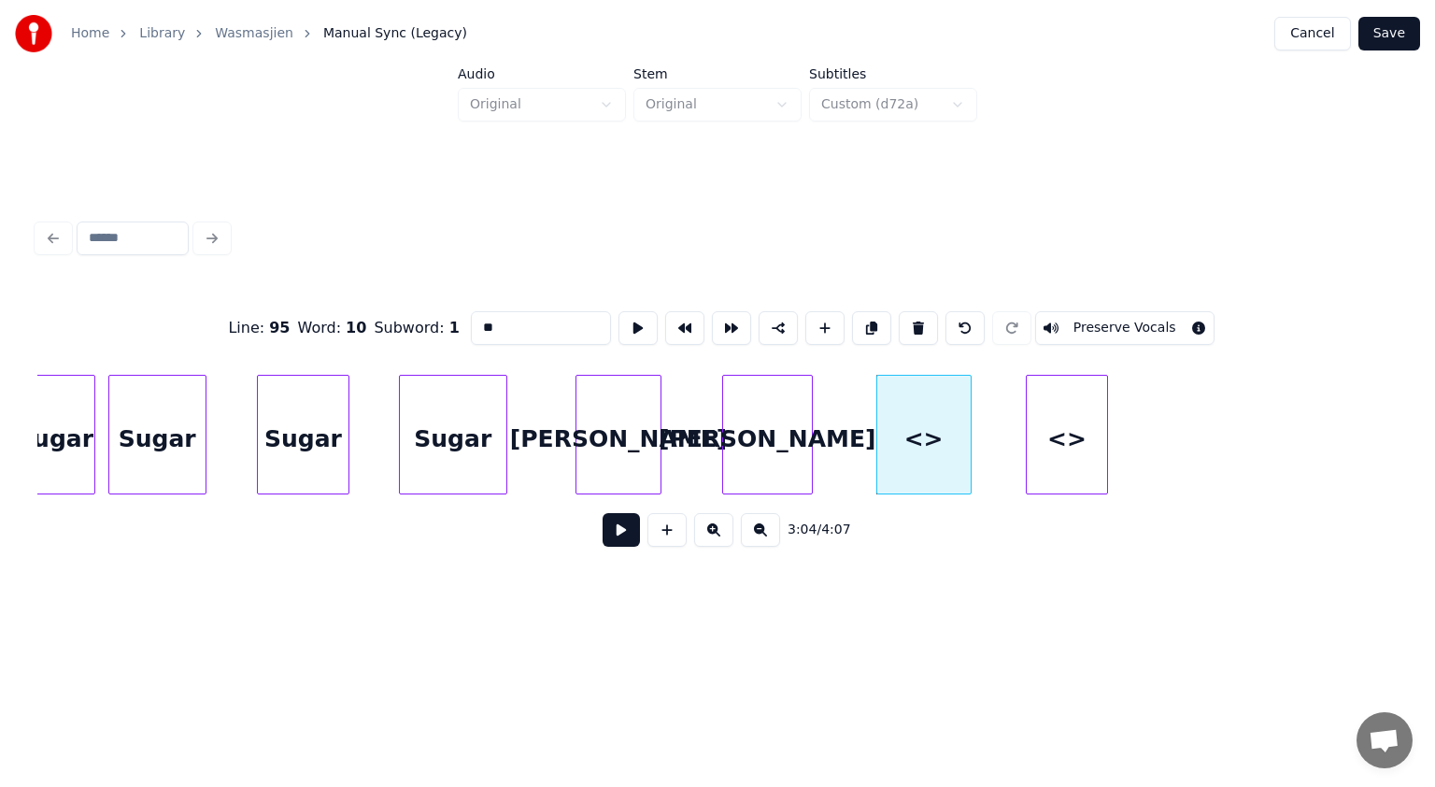
drag, startPoint x: 545, startPoint y: 315, endPoint x: 408, endPoint y: 335, distance: 138.0
click at [408, 335] on div "Line : 95 Word : 10 Subword : 1 ** Preserve Vocals" at bounding box center [717, 327] width 1360 height 93
paste input "***"
click at [1051, 420] on div "<>" at bounding box center [1067, 439] width 81 height 127
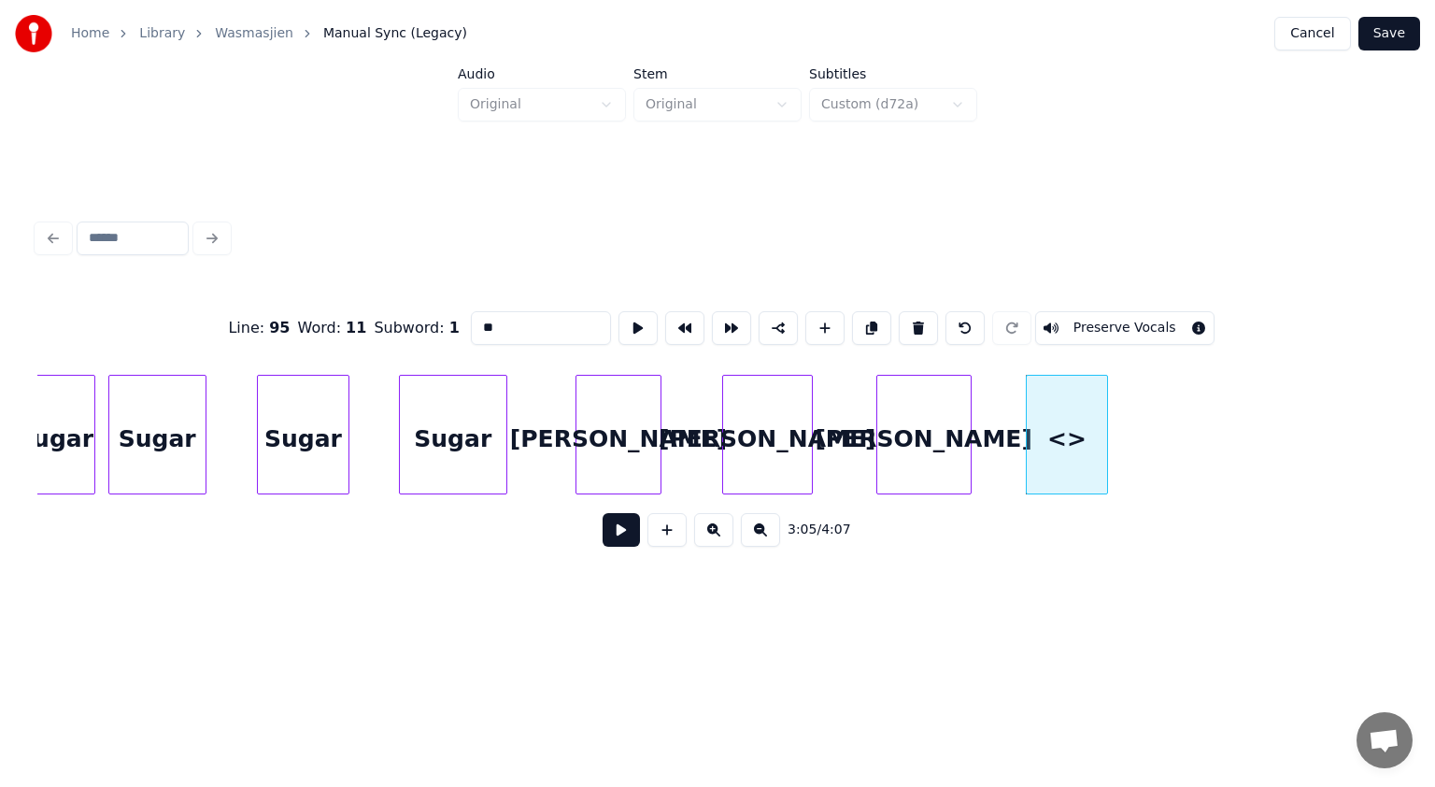
drag, startPoint x: 515, startPoint y: 318, endPoint x: 385, endPoint y: 324, distance: 130.0
click at [385, 324] on div "Line : 95 Word : 11 Subword : 1 ** Preserve Vocals" at bounding box center [717, 327] width 1360 height 93
paste input "***"
type input "*****"
click at [618, 541] on button at bounding box center [621, 530] width 37 height 34
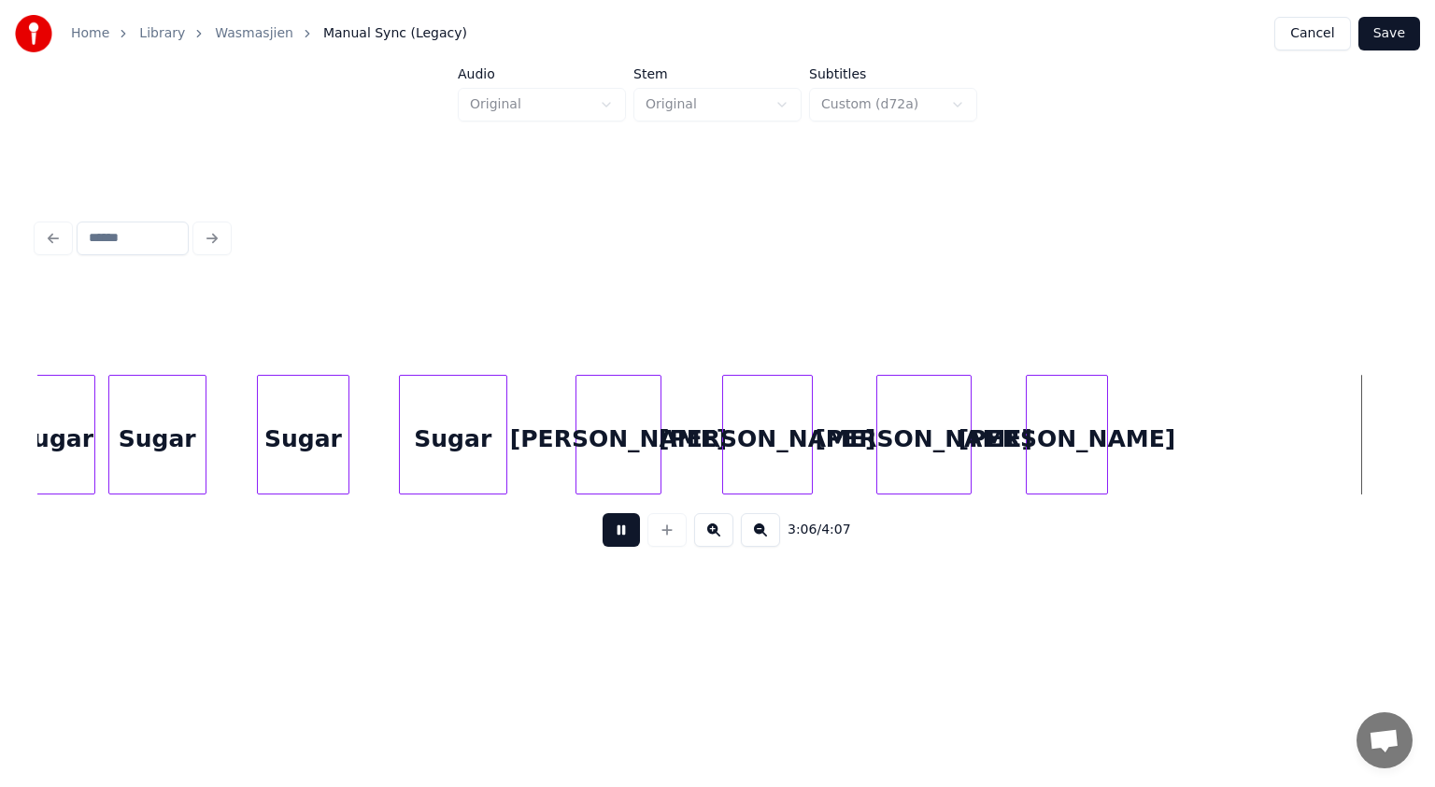
click at [618, 541] on button at bounding box center [621, 530] width 37 height 34
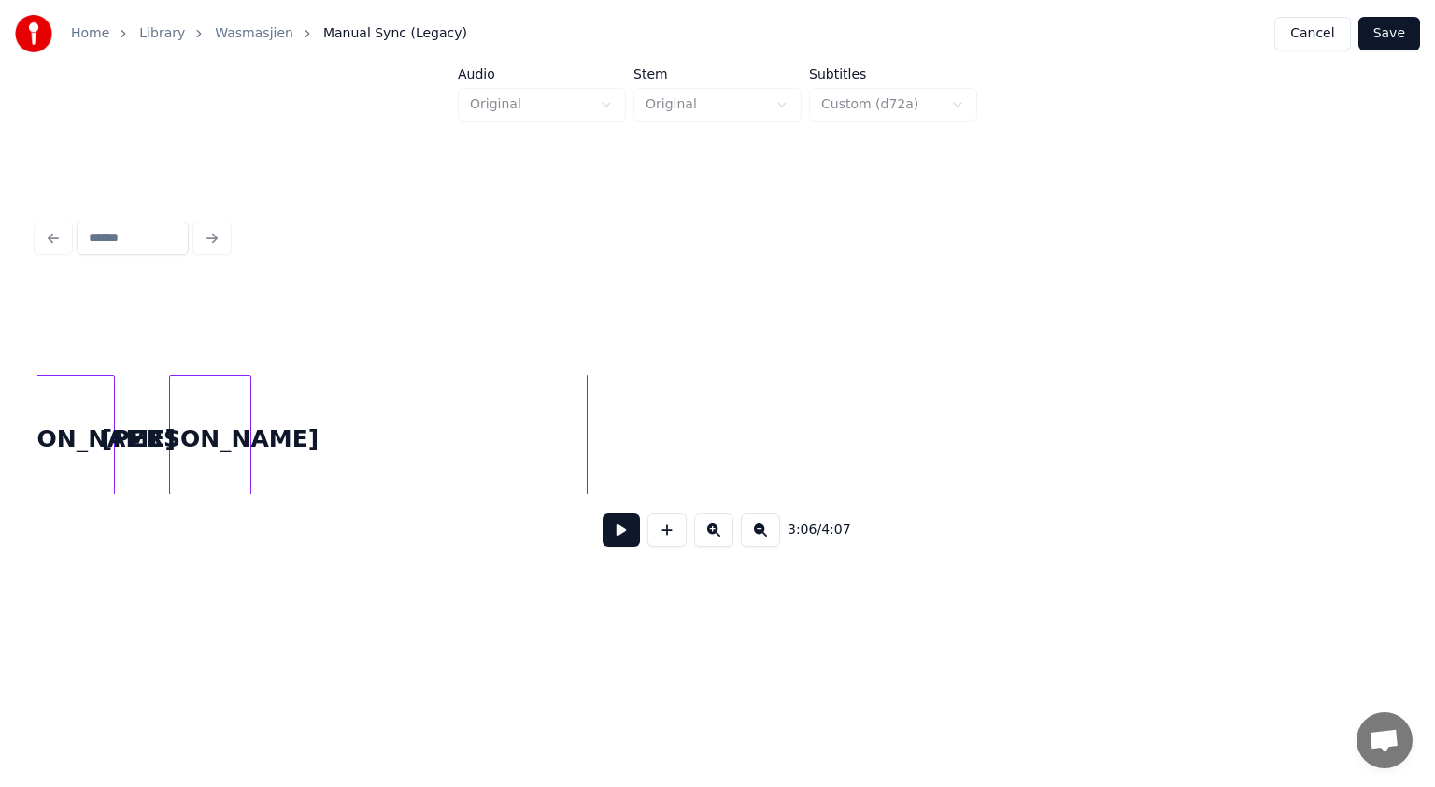
scroll to position [0, 60369]
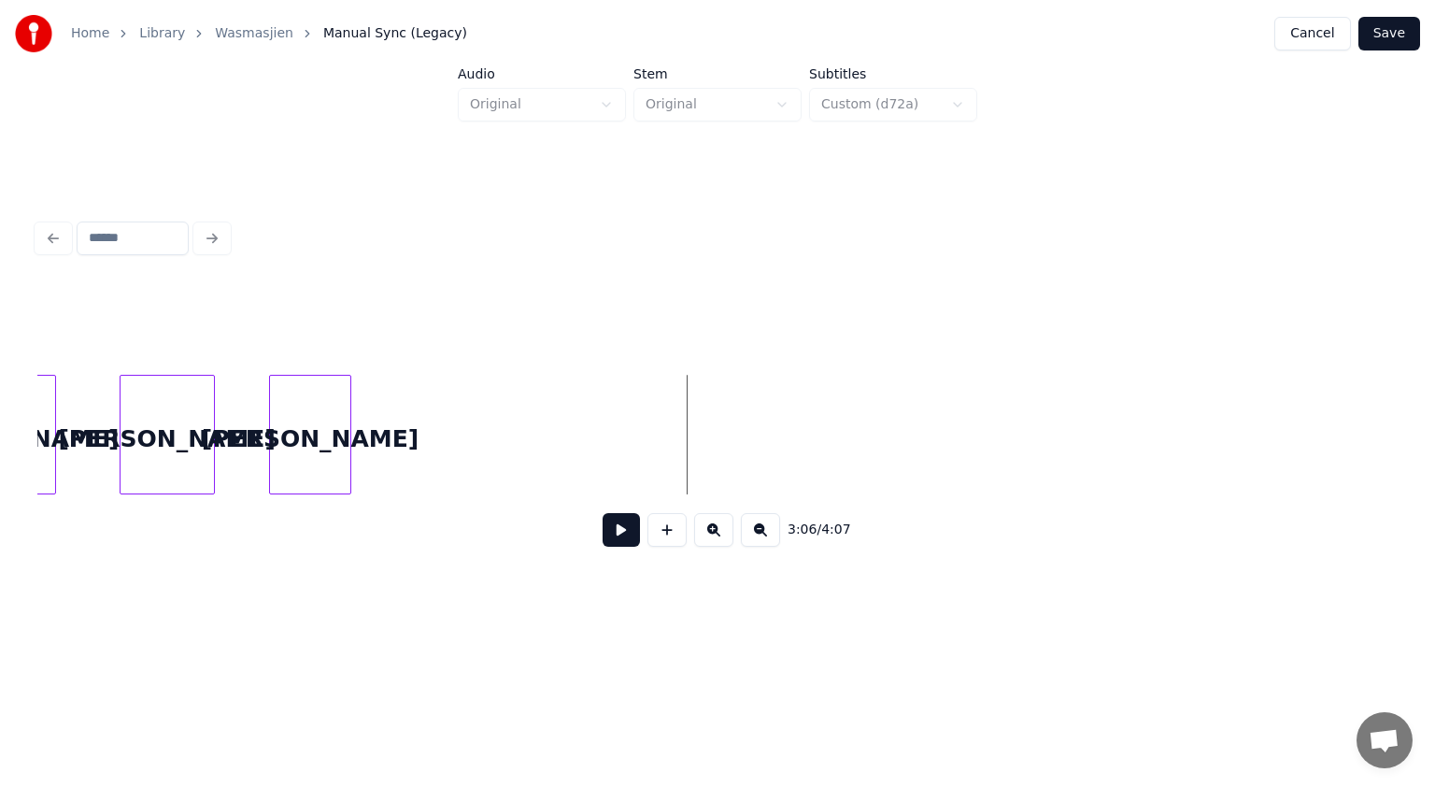
click at [622, 534] on button at bounding box center [621, 530] width 37 height 34
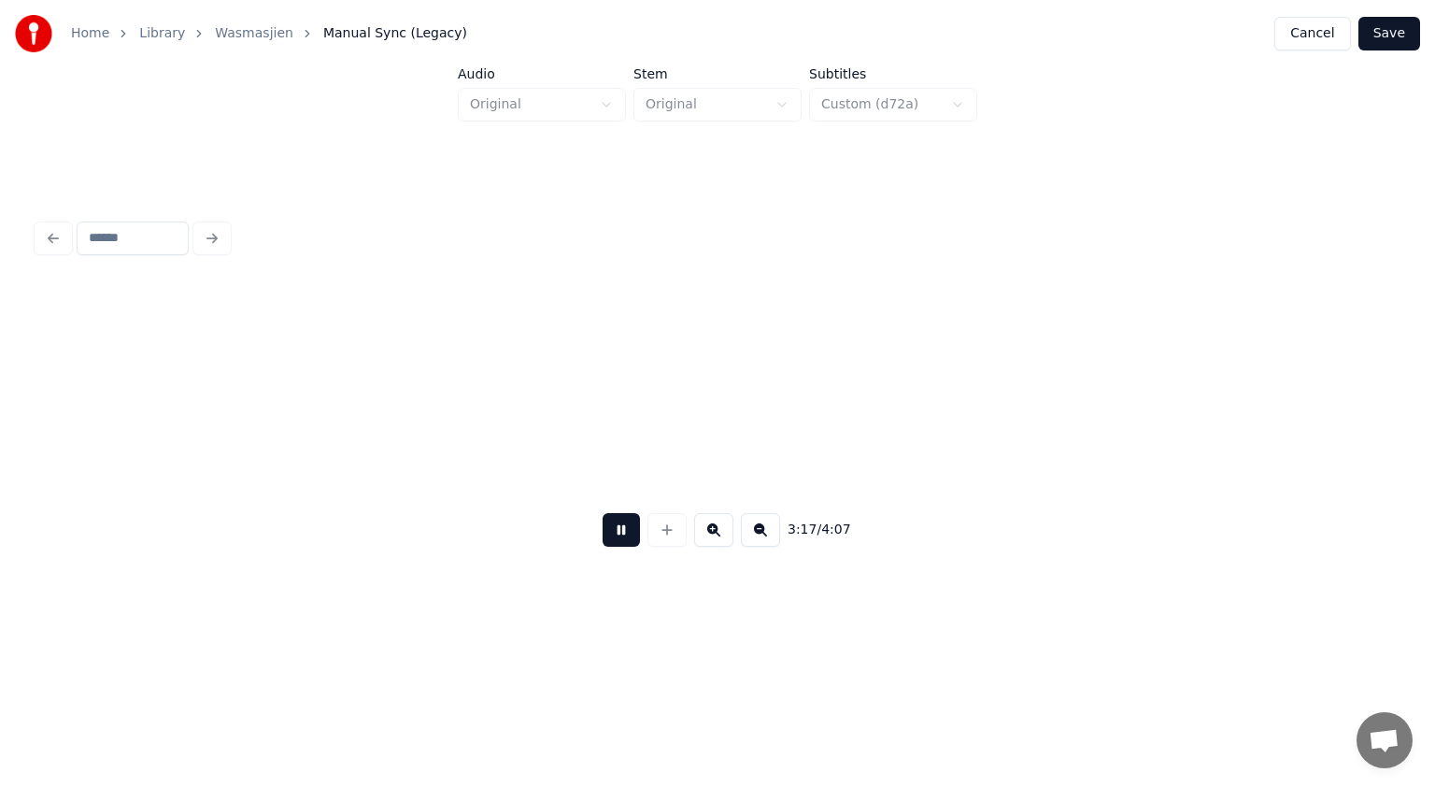
scroll to position [0, 64460]
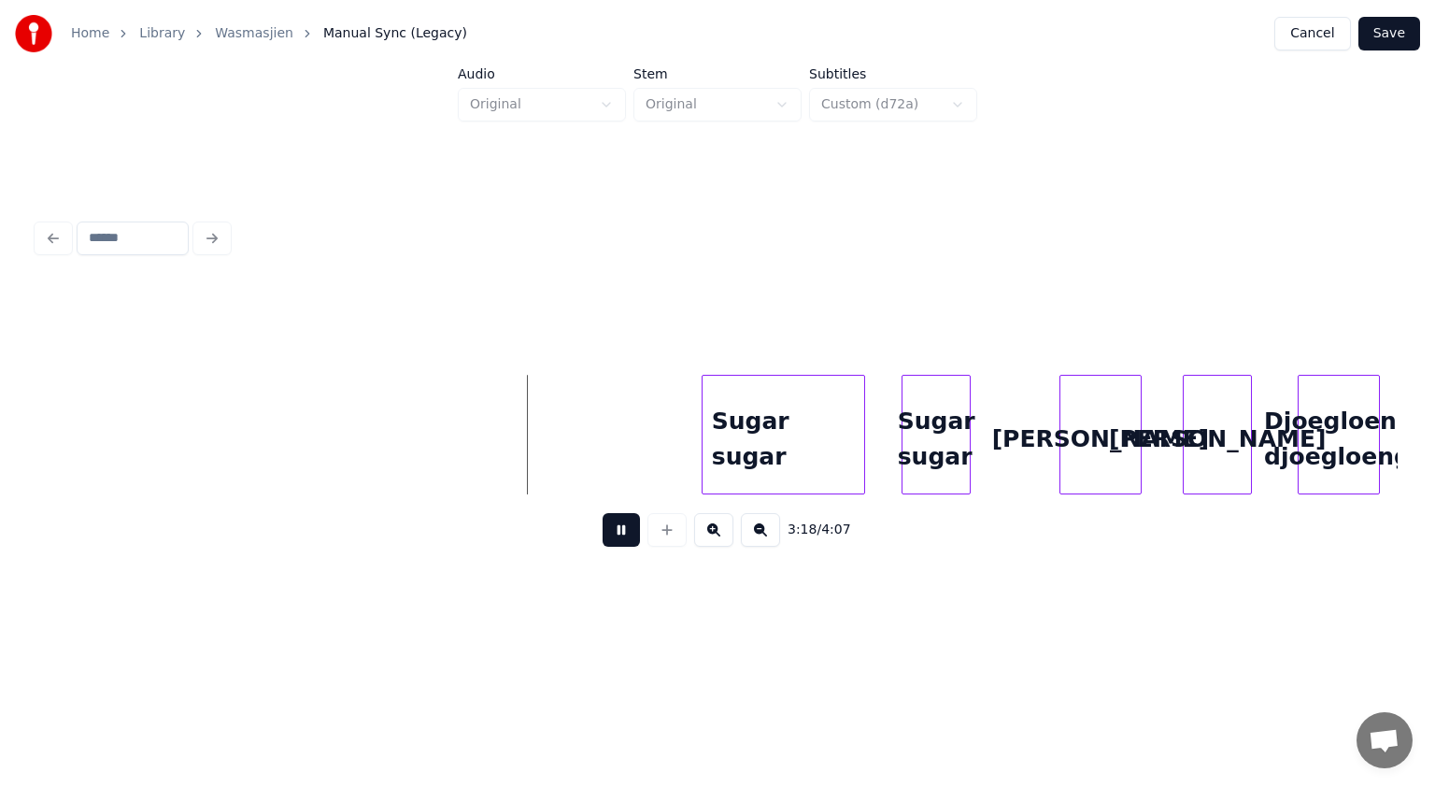
click at [622, 534] on button at bounding box center [621, 530] width 37 height 34
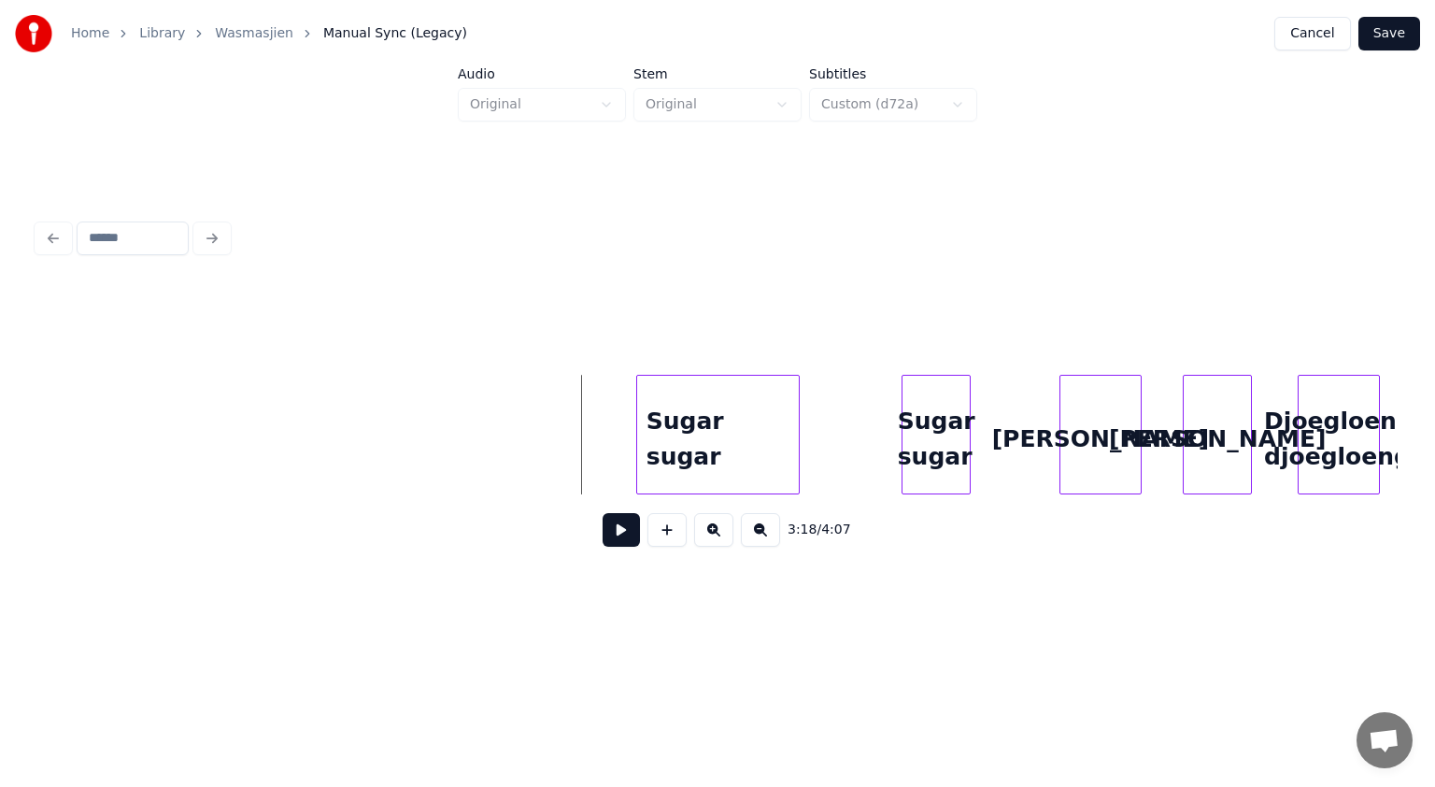
click at [769, 421] on div "Sugar sugar" at bounding box center [718, 439] width 162 height 127
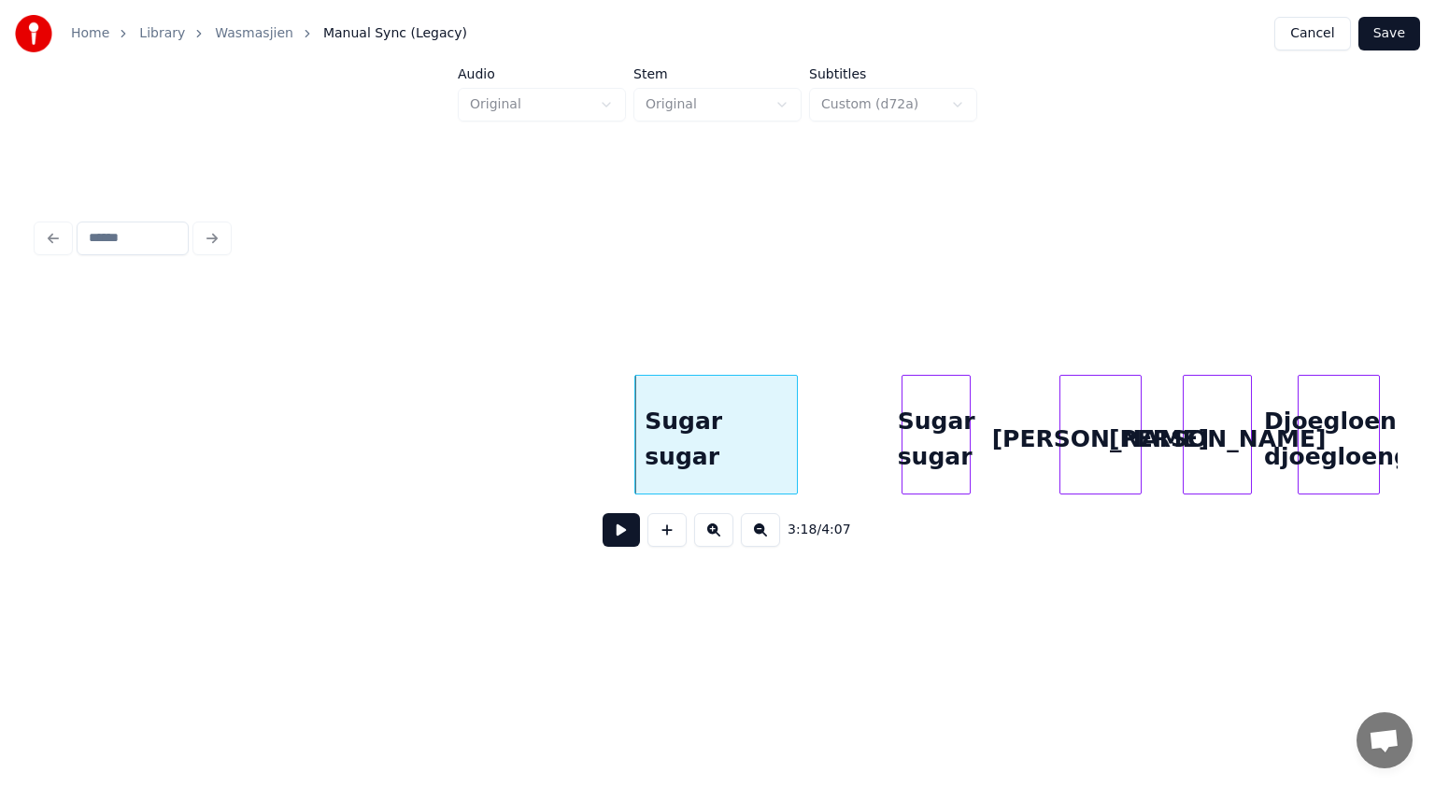
click at [756, 409] on div "Sugar sugar" at bounding box center [716, 439] width 162 height 127
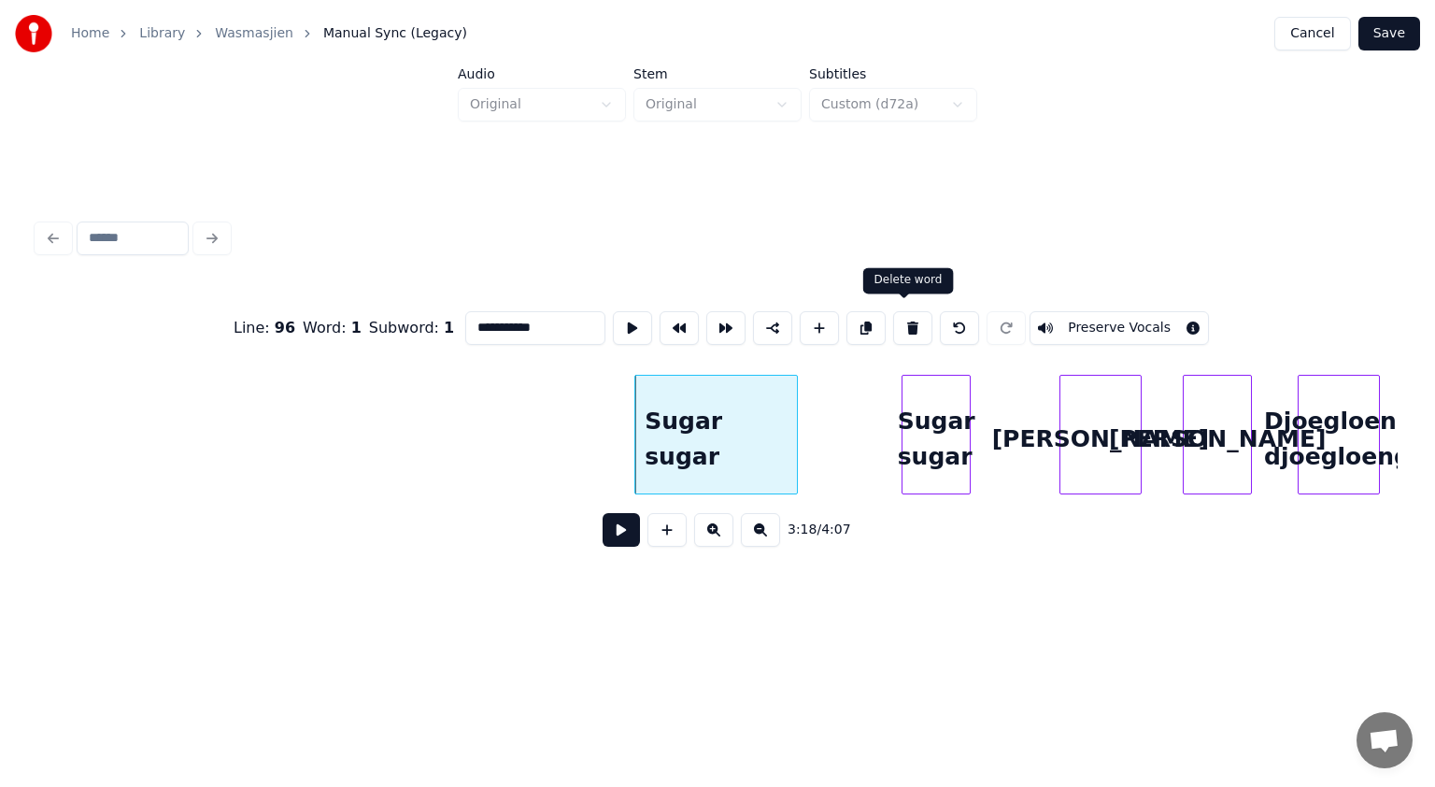
click at [910, 316] on button at bounding box center [912, 328] width 39 height 34
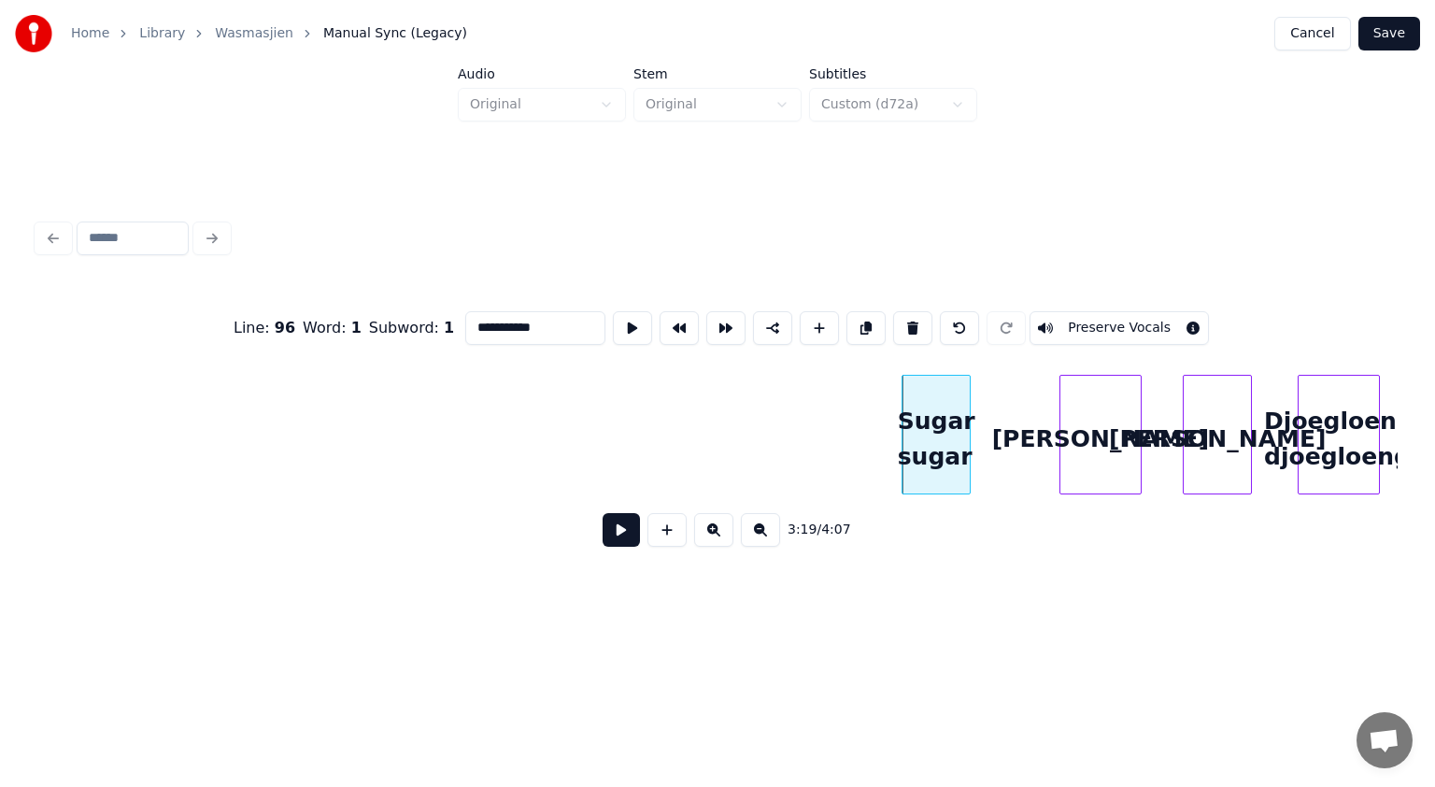
click at [898, 313] on button at bounding box center [912, 328] width 39 height 34
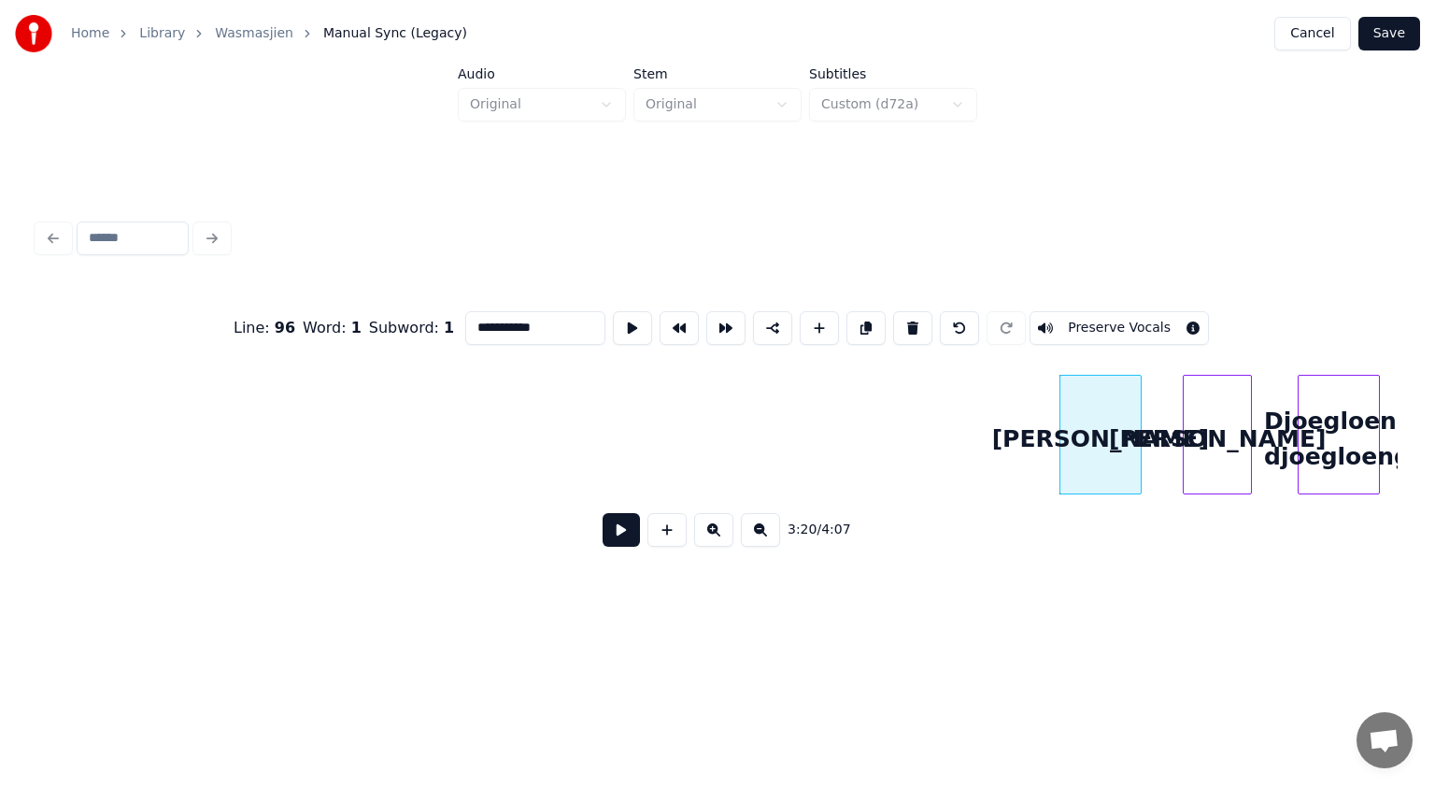
click at [898, 313] on button at bounding box center [912, 328] width 39 height 34
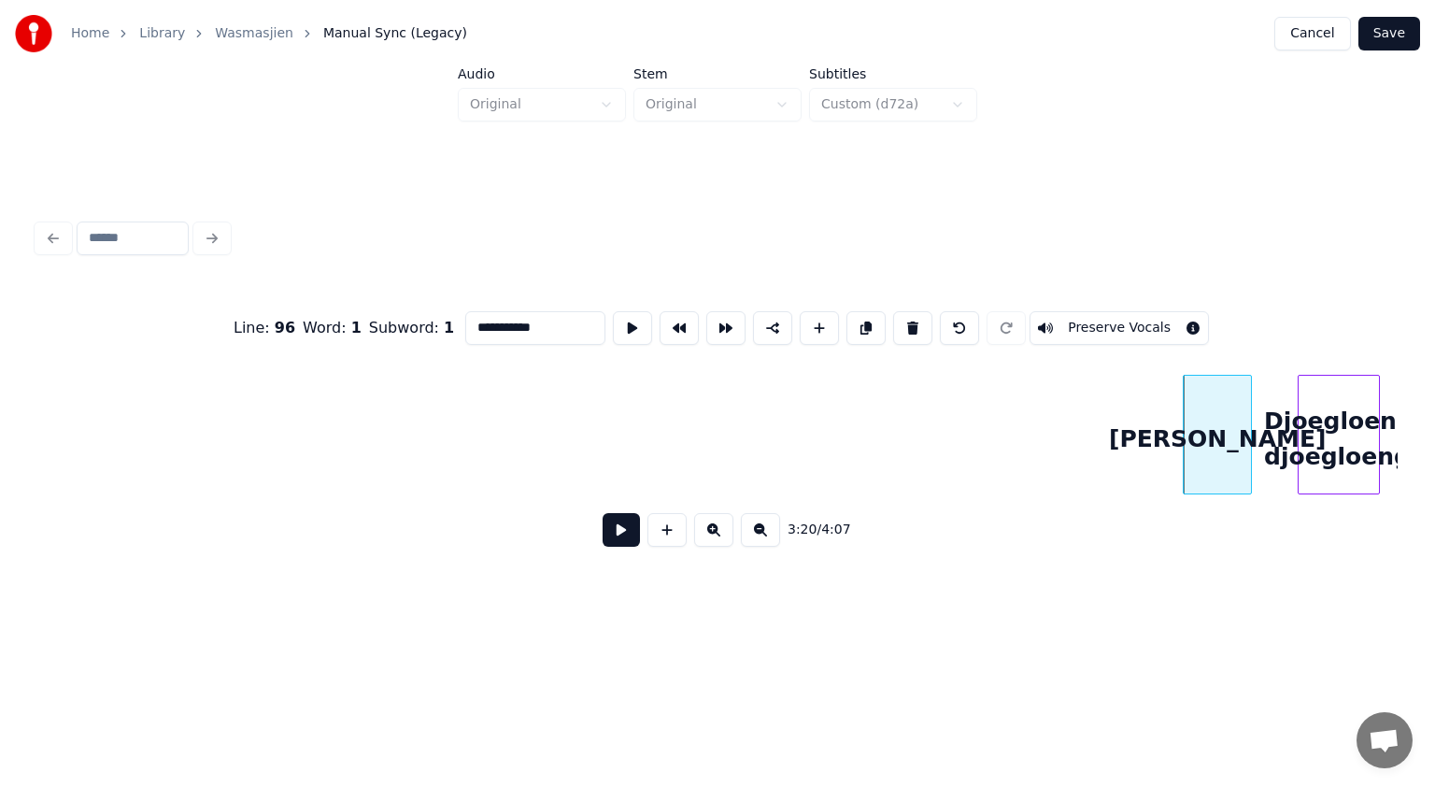
click at [898, 313] on button at bounding box center [912, 328] width 39 height 34
type input "**********"
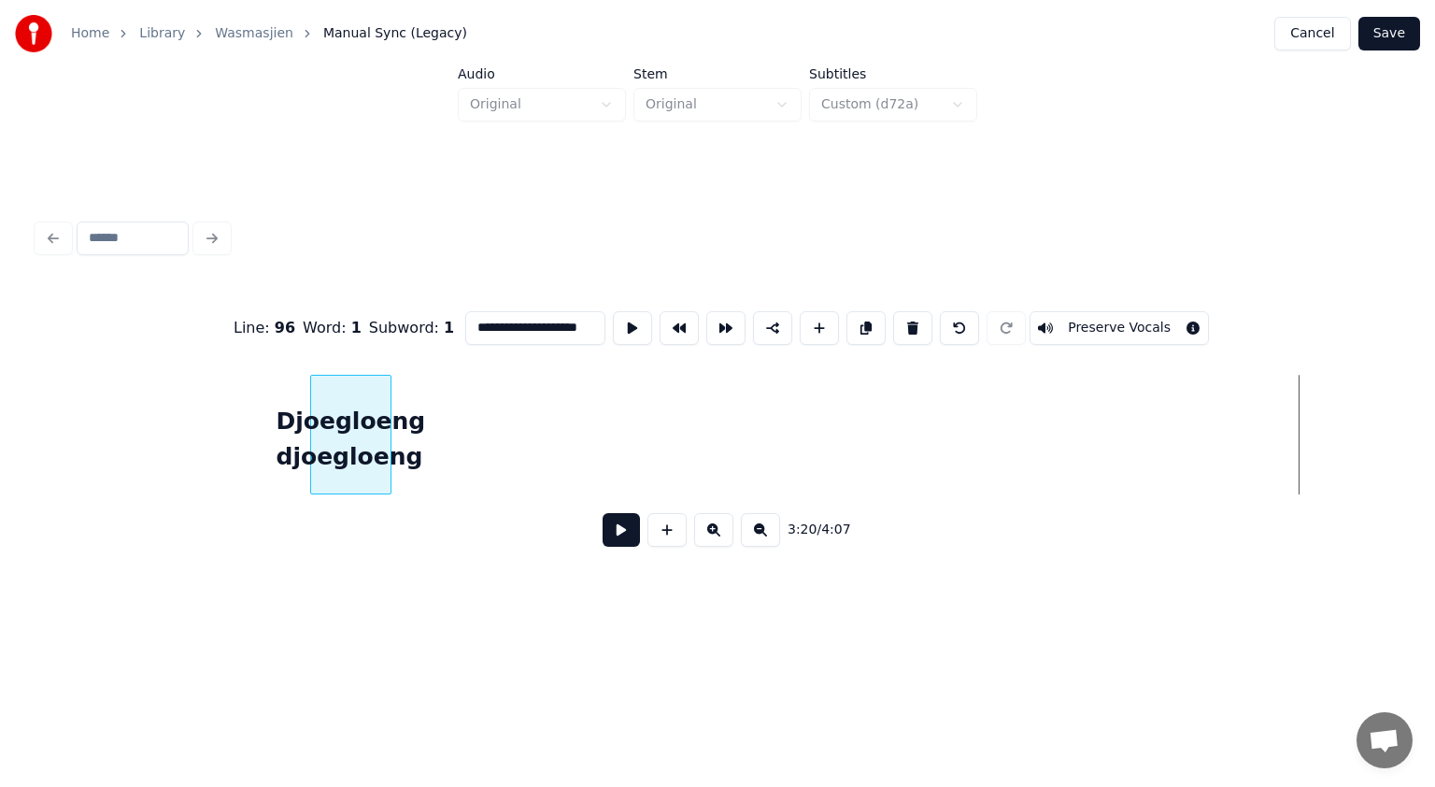
click at [349, 467] on div "Djoegloeng djoegloeng" at bounding box center [351, 439] width 80 height 127
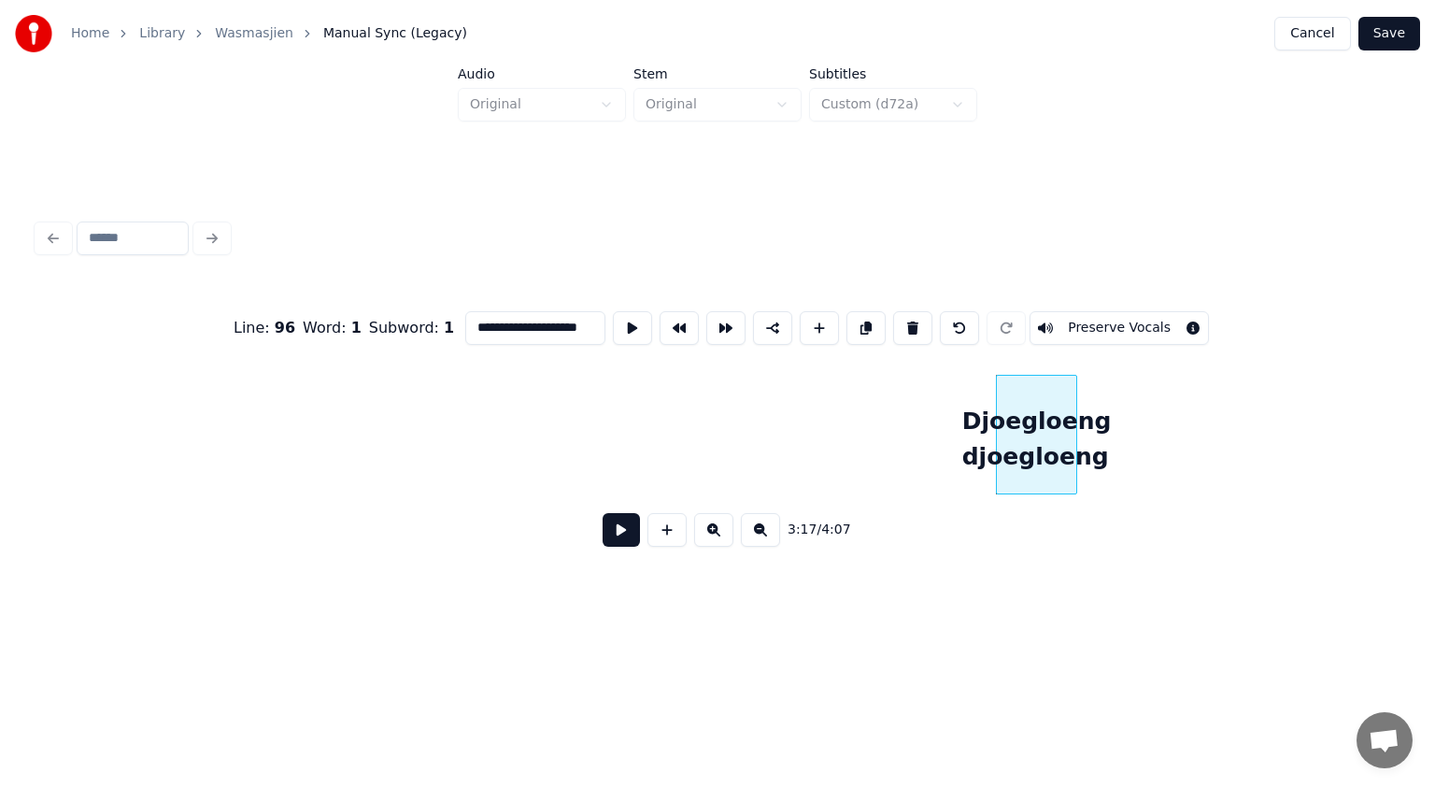
scroll to position [0, 63651]
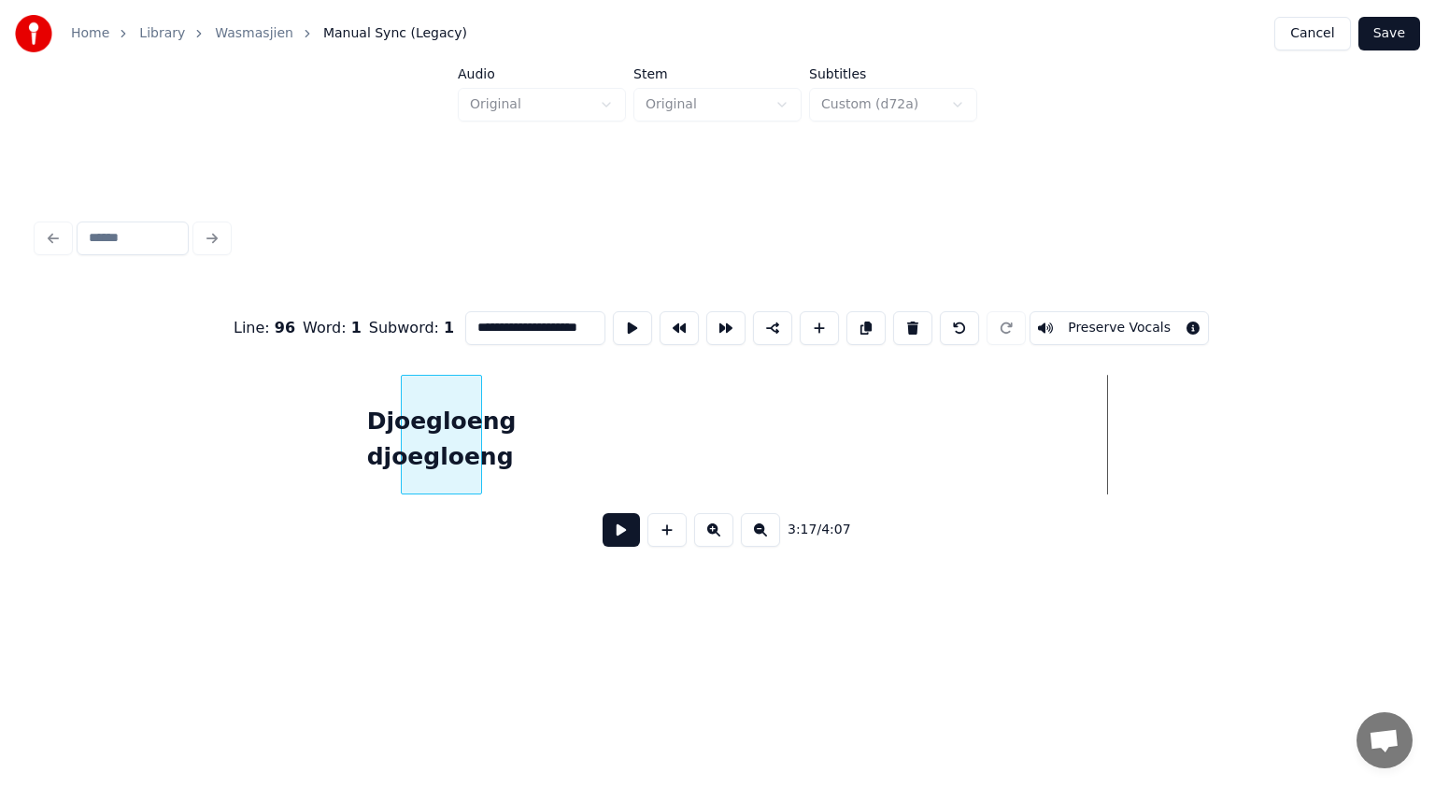
click at [447, 456] on div "Djoegloeng djoegloeng" at bounding box center [442, 439] width 80 height 127
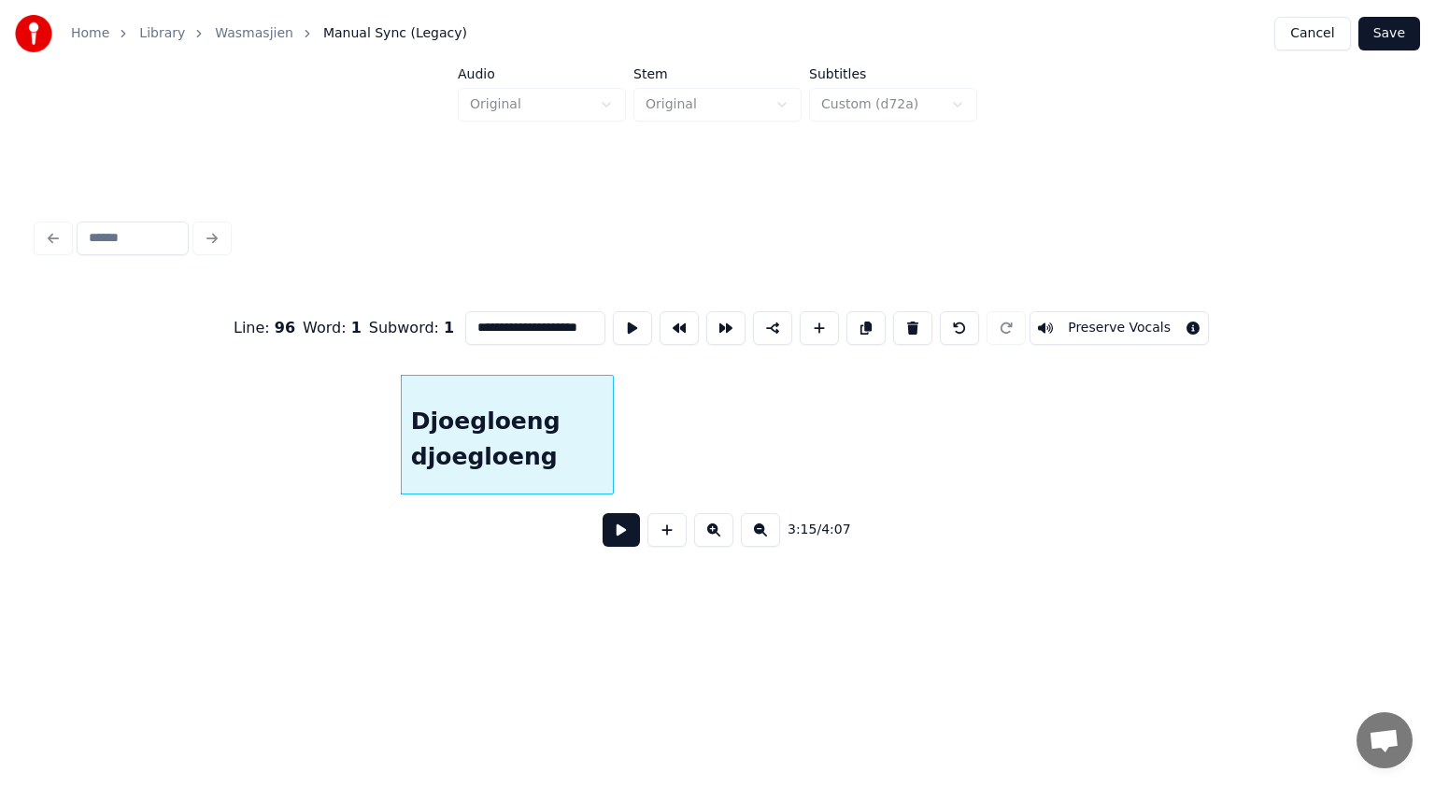
click at [610, 408] on div at bounding box center [610, 435] width 6 height 118
click at [631, 528] on button at bounding box center [621, 530] width 37 height 34
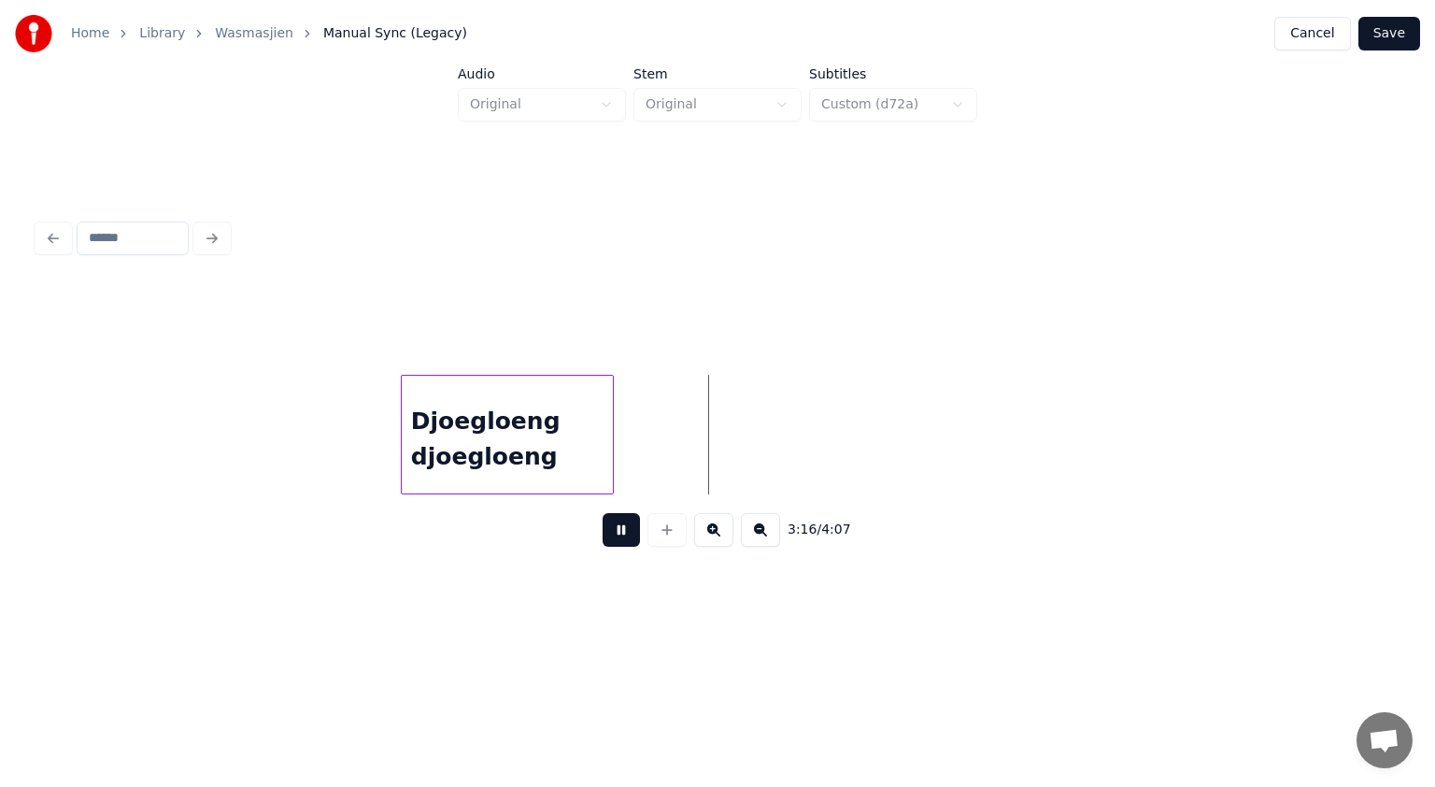
click at [631, 528] on button at bounding box center [621, 530] width 37 height 34
click at [563, 445] on div "Djoegloeng djoegloeng" at bounding box center [507, 439] width 211 height 127
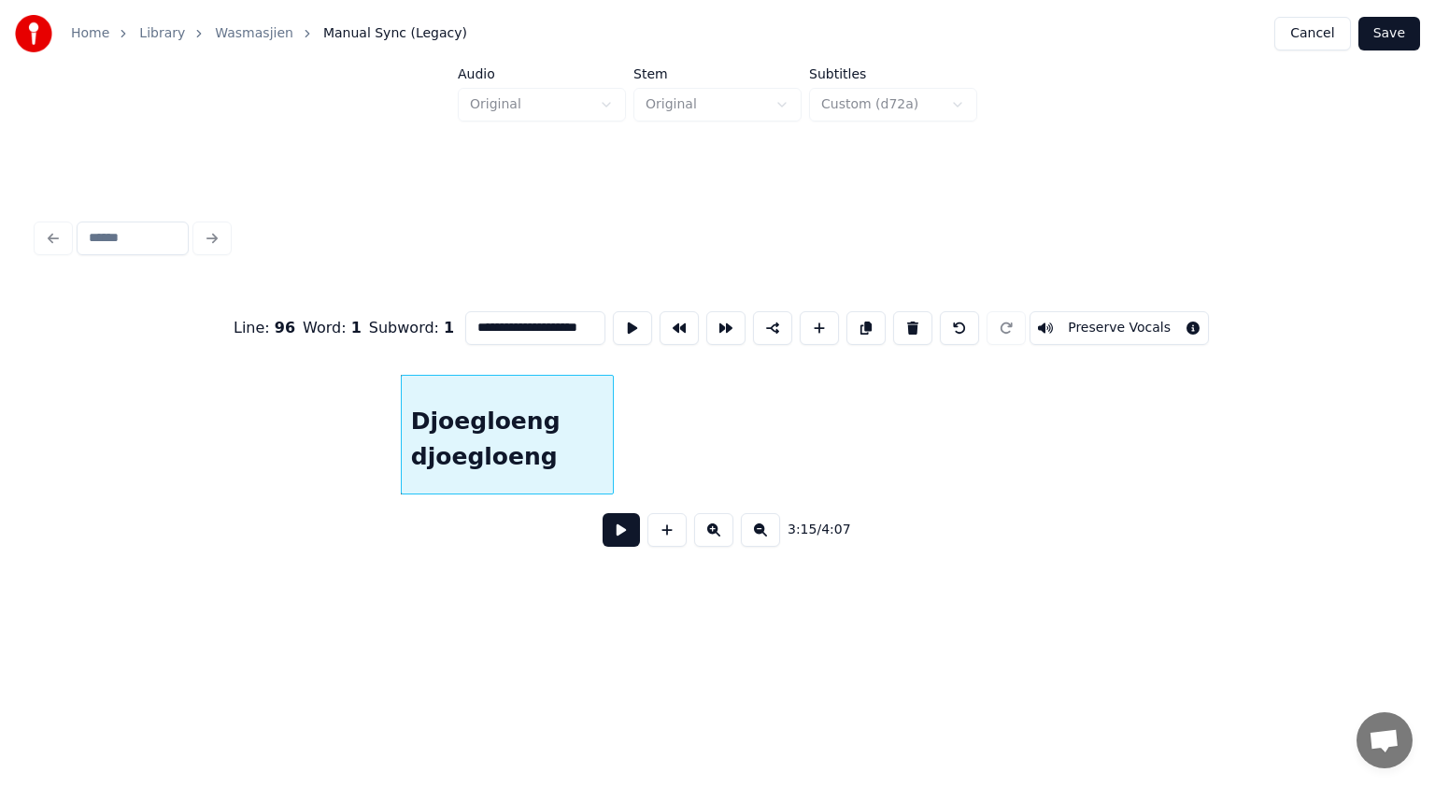
scroll to position [0, 21]
drag, startPoint x: 544, startPoint y: 323, endPoint x: 794, endPoint y: 346, distance: 251.4
click at [794, 346] on div "**********" at bounding box center [717, 327] width 1360 height 93
drag, startPoint x: 505, startPoint y: 319, endPoint x: 452, endPoint y: 319, distance: 53.3
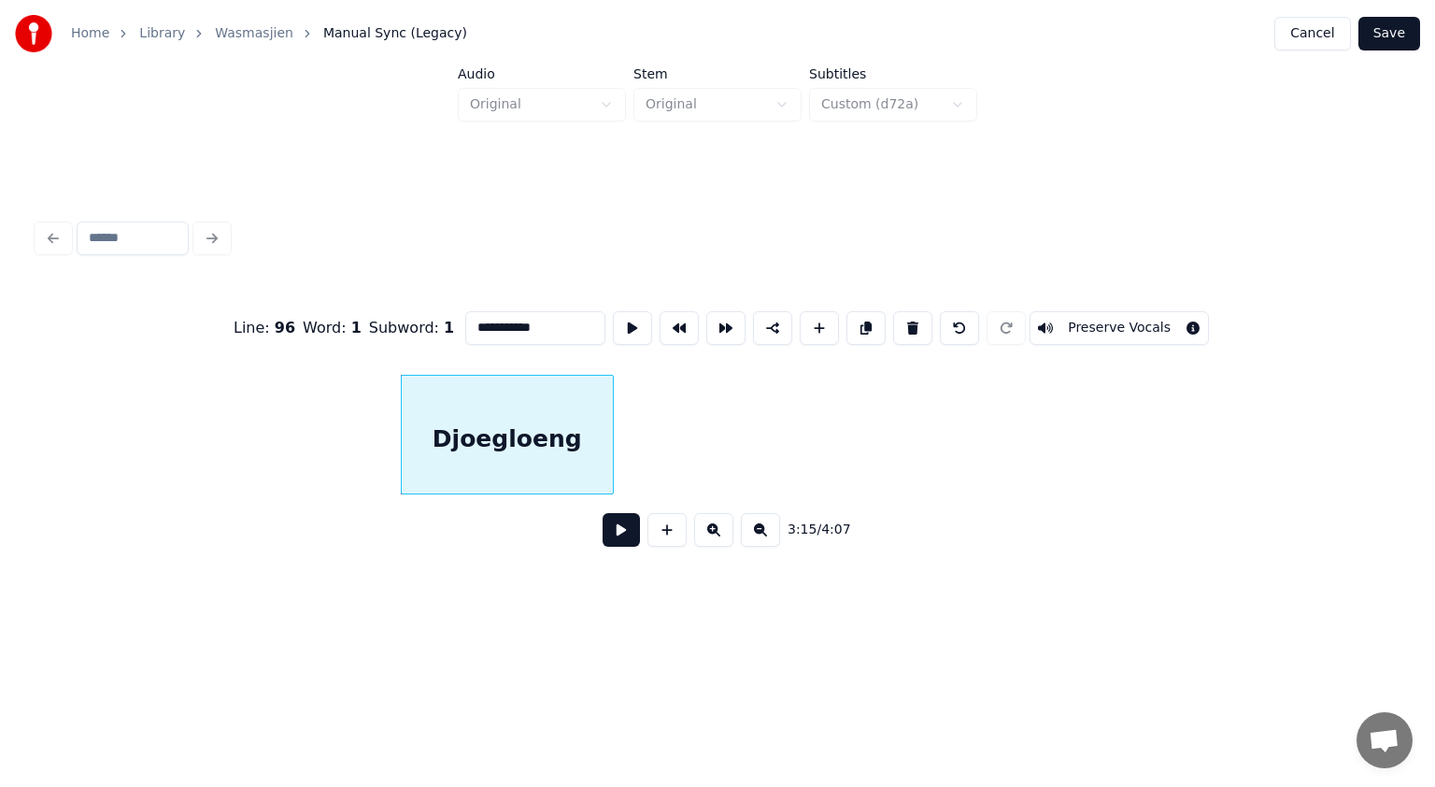
click at [452, 319] on div "**********" at bounding box center [717, 327] width 1360 height 93
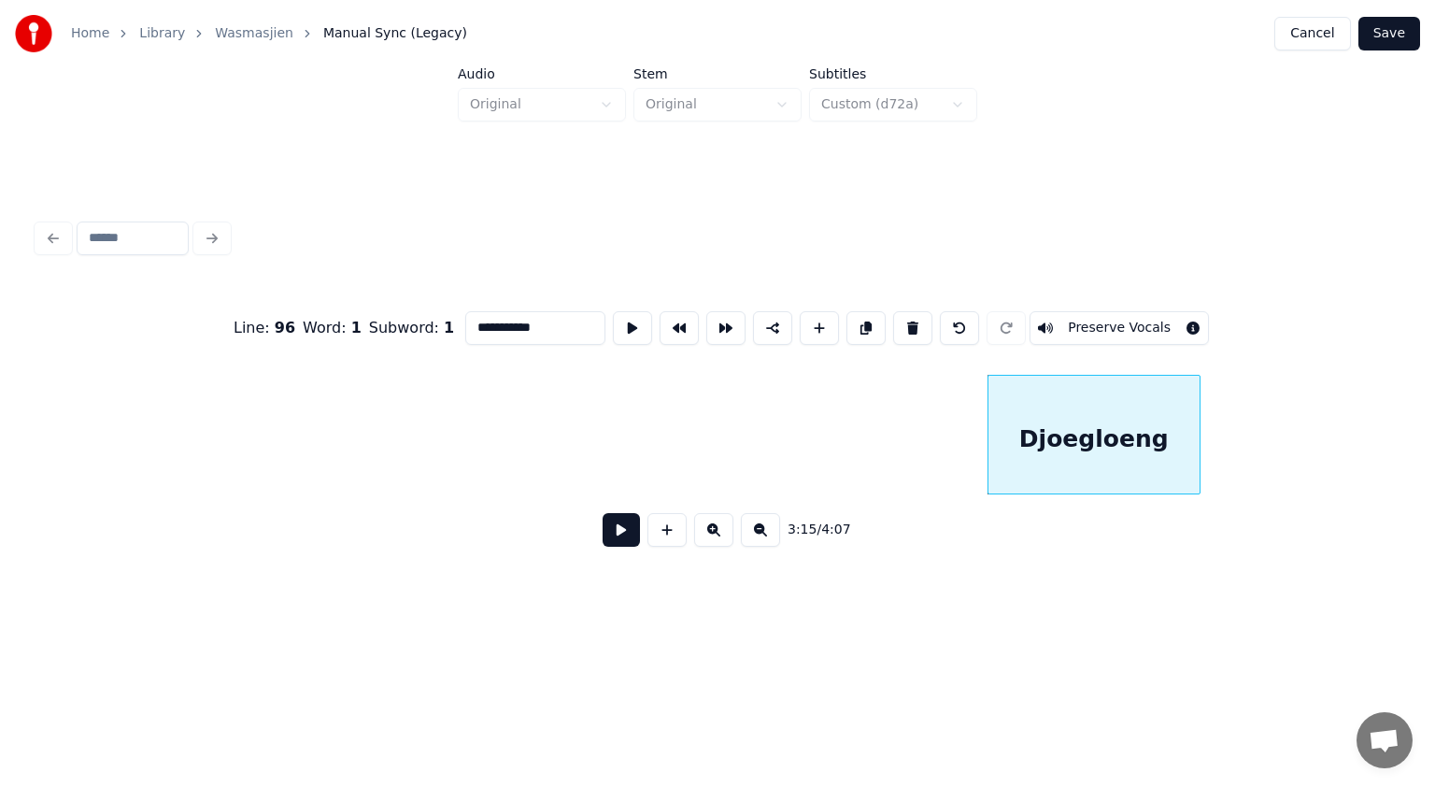
scroll to position [0, 63053]
type input "**********"
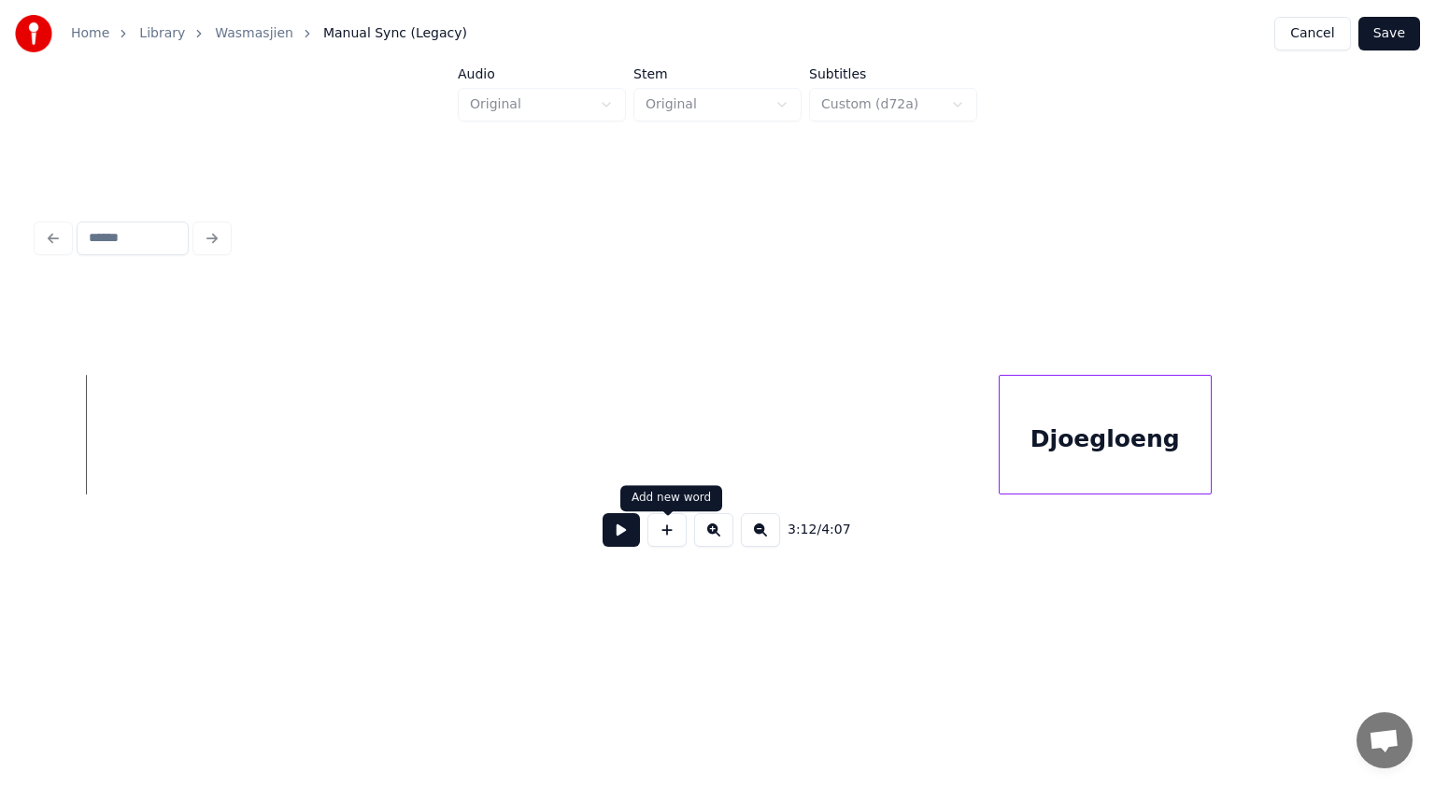
click at [676, 534] on button at bounding box center [667, 530] width 39 height 34
click at [666, 533] on button at bounding box center [667, 530] width 39 height 34
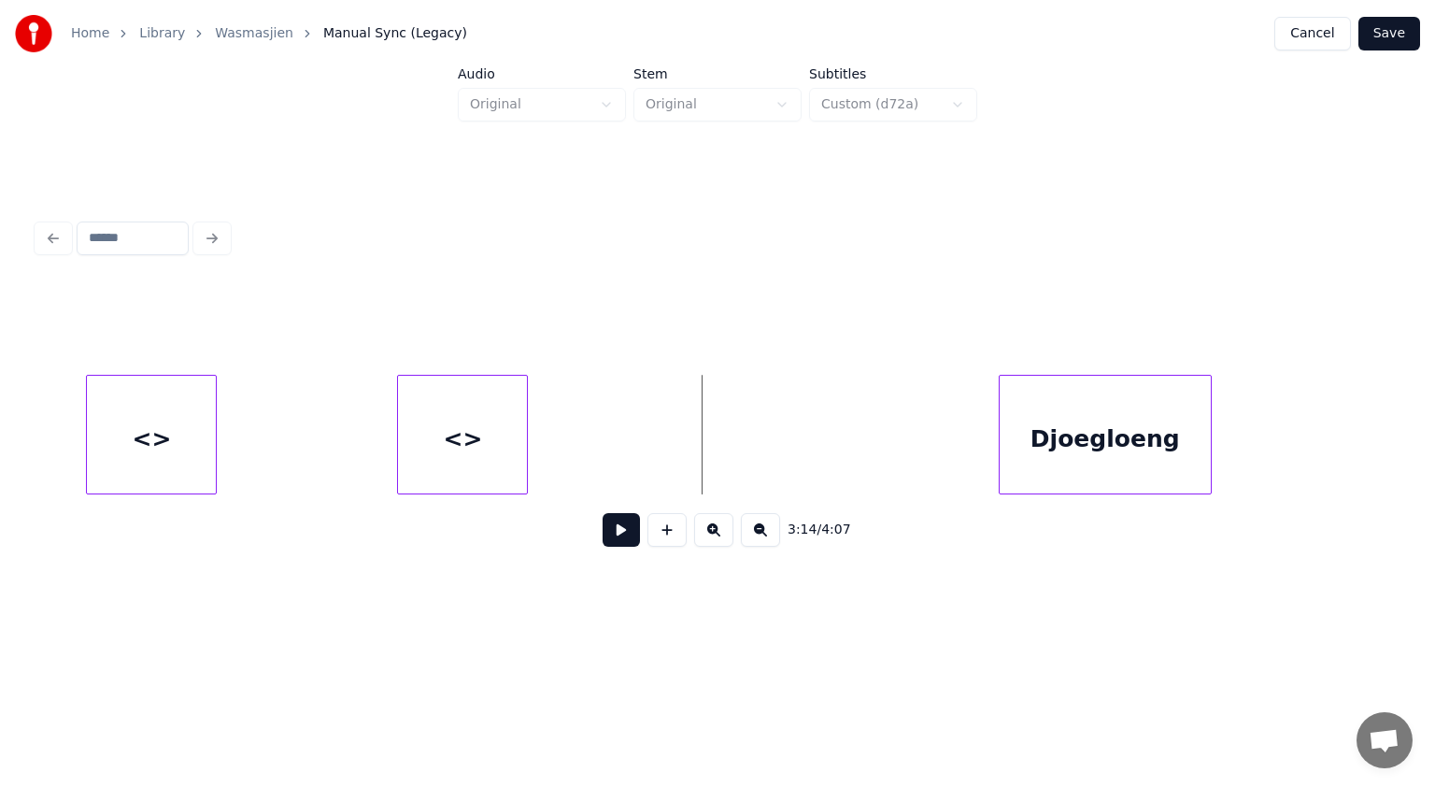
click at [670, 530] on button at bounding box center [667, 530] width 39 height 34
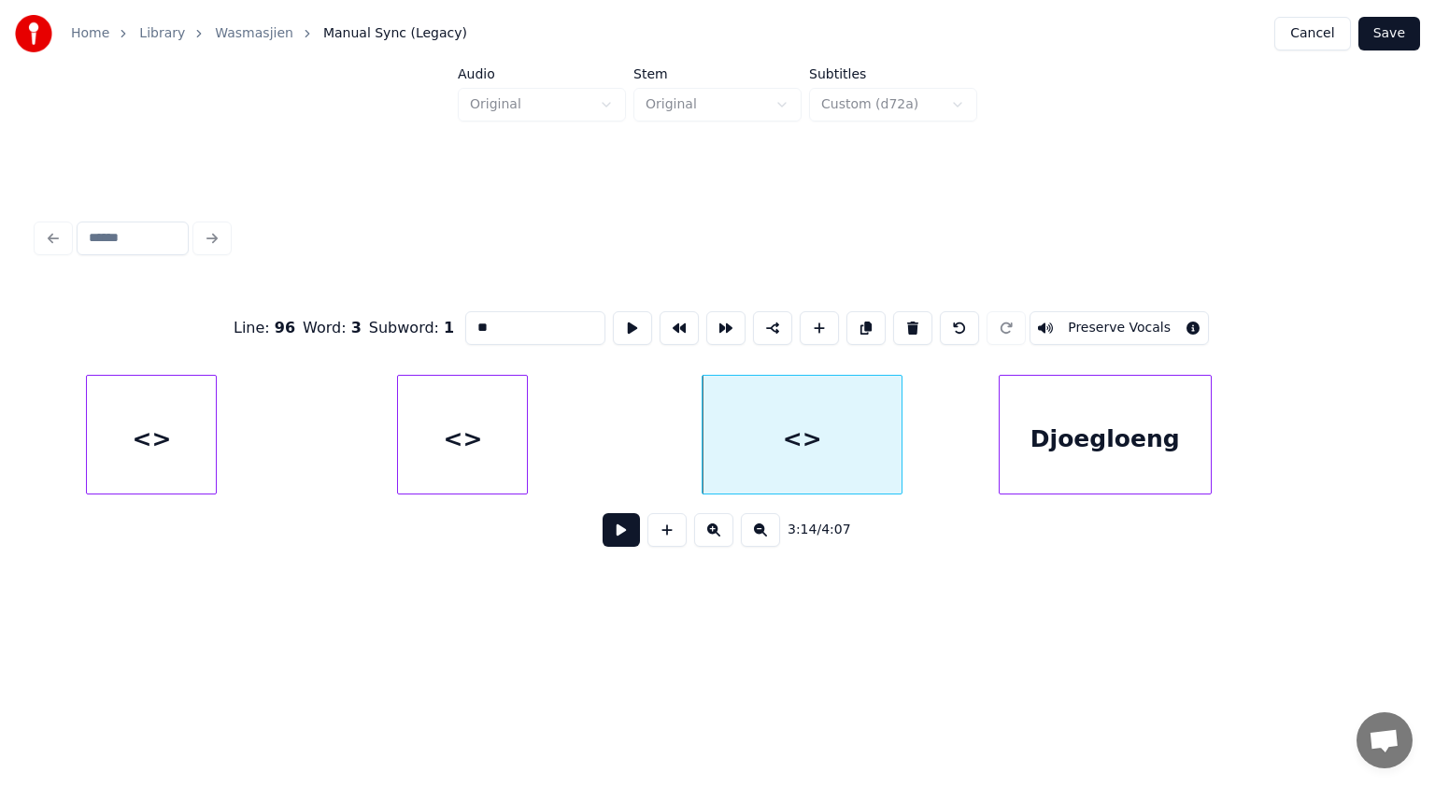
click at [896, 457] on div at bounding box center [899, 435] width 6 height 118
click at [759, 441] on div "<>" at bounding box center [802, 439] width 199 height 127
drag, startPoint x: 497, startPoint y: 320, endPoint x: 391, endPoint y: 317, distance: 106.6
click at [391, 317] on div "Line : 96 Word : 3 Subword : 1 ** Preserve Vocals" at bounding box center [717, 327] width 1360 height 93
paste input "********"
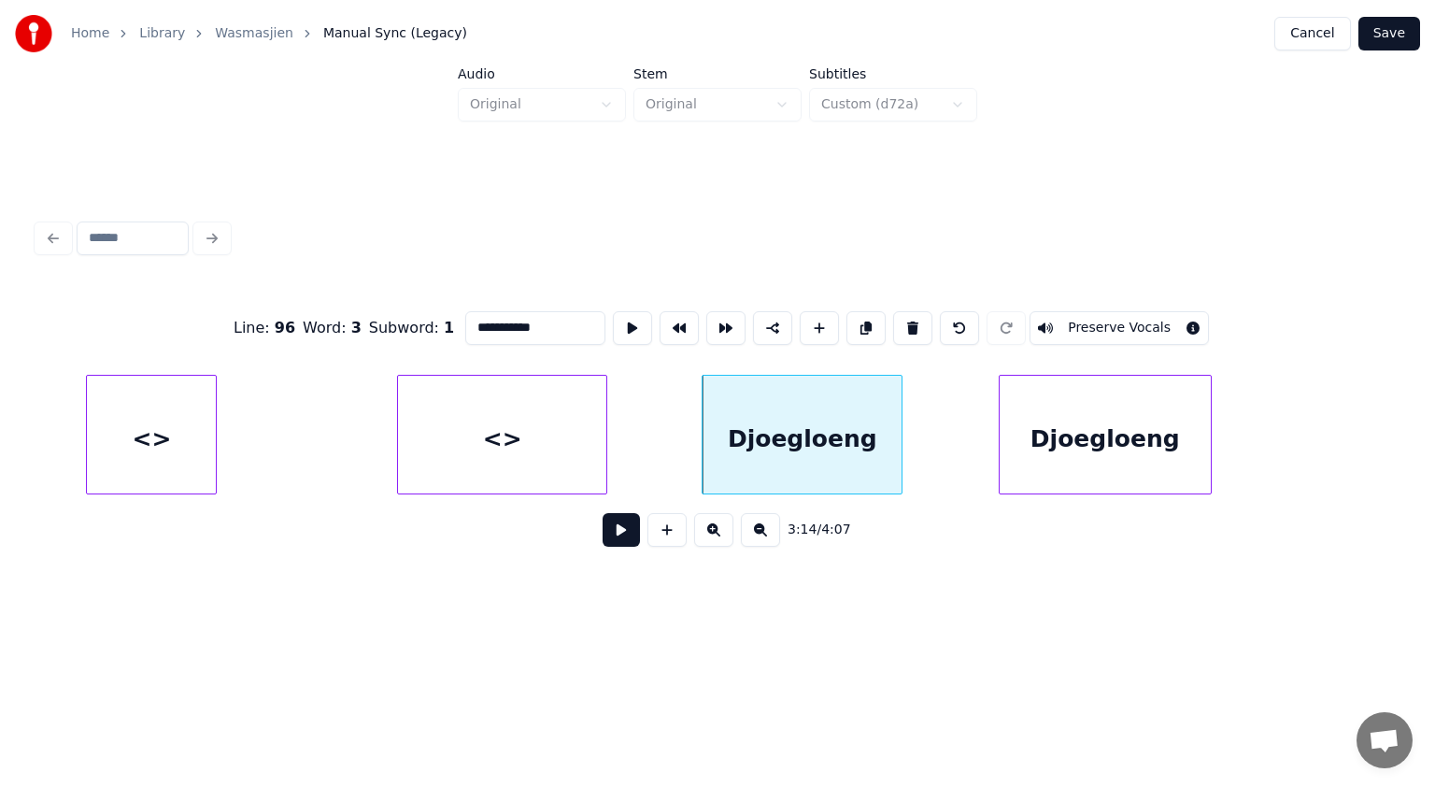
click at [603, 423] on div at bounding box center [604, 435] width 6 height 118
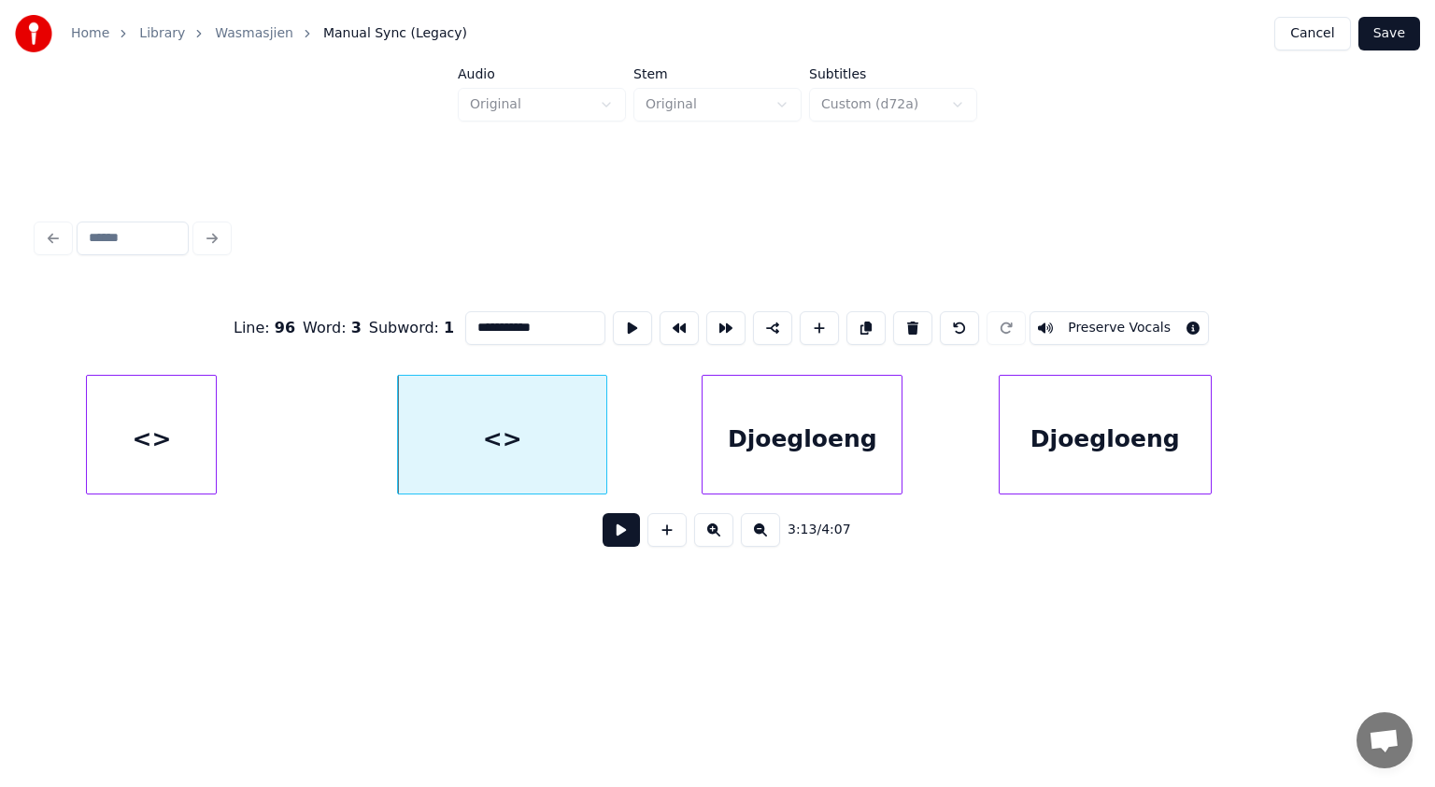
click at [531, 422] on div "<>" at bounding box center [502, 439] width 208 height 127
drag, startPoint x: 524, startPoint y: 320, endPoint x: 411, endPoint y: 320, distance: 113.1
click at [411, 320] on div "Line : 96 Word : 2 Subword : 1 ** Preserve Vocals" at bounding box center [717, 327] width 1360 height 93
paste input "********"
click at [254, 448] on div at bounding box center [255, 435] width 6 height 118
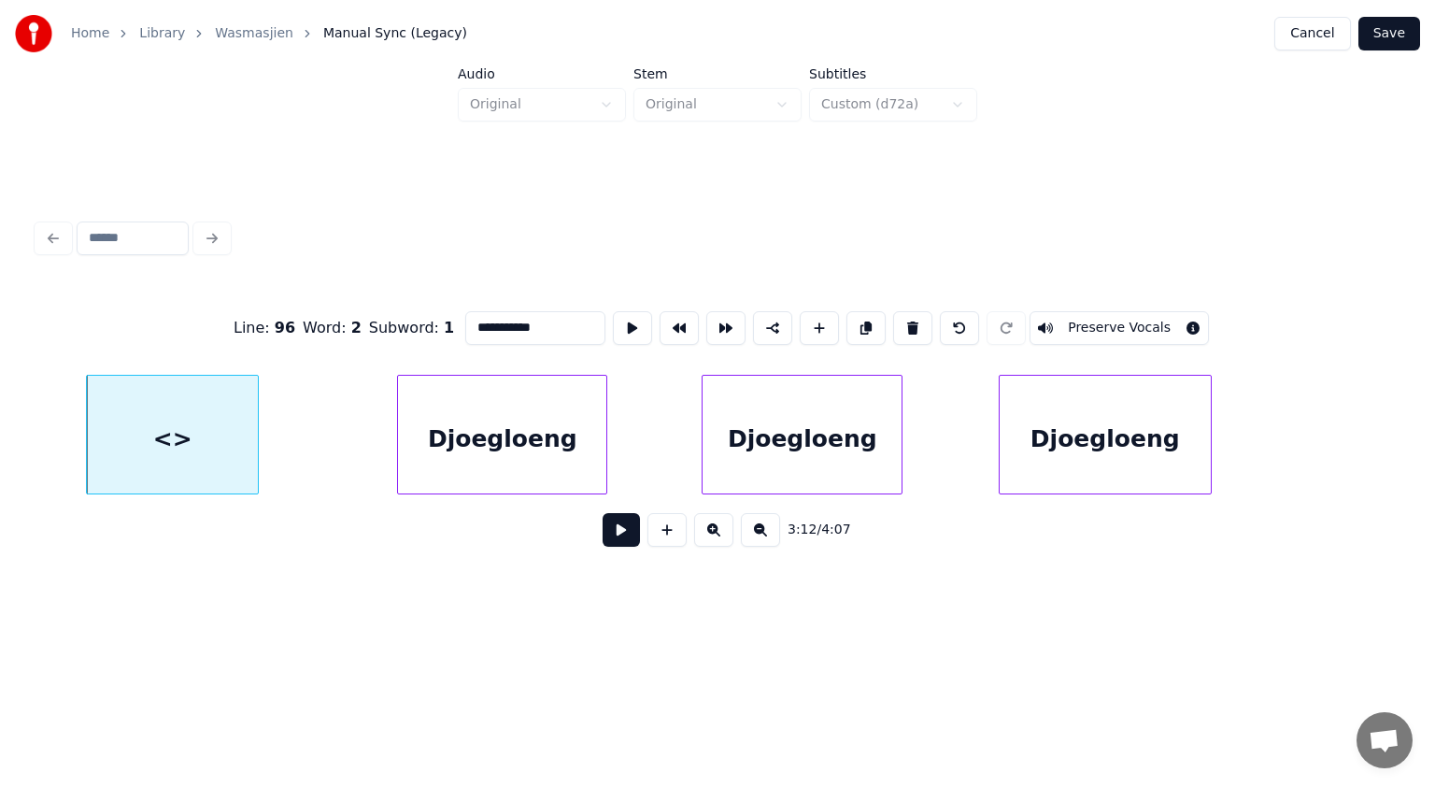
click at [185, 435] on div "<>" at bounding box center [172, 439] width 171 height 127
drag, startPoint x: 448, startPoint y: 313, endPoint x: 413, endPoint y: 314, distance: 34.6
click at [413, 314] on div "Line : 96 Word : 1 Subword : 1 ** Preserve Vocals" at bounding box center [717, 327] width 1360 height 93
paste input "********"
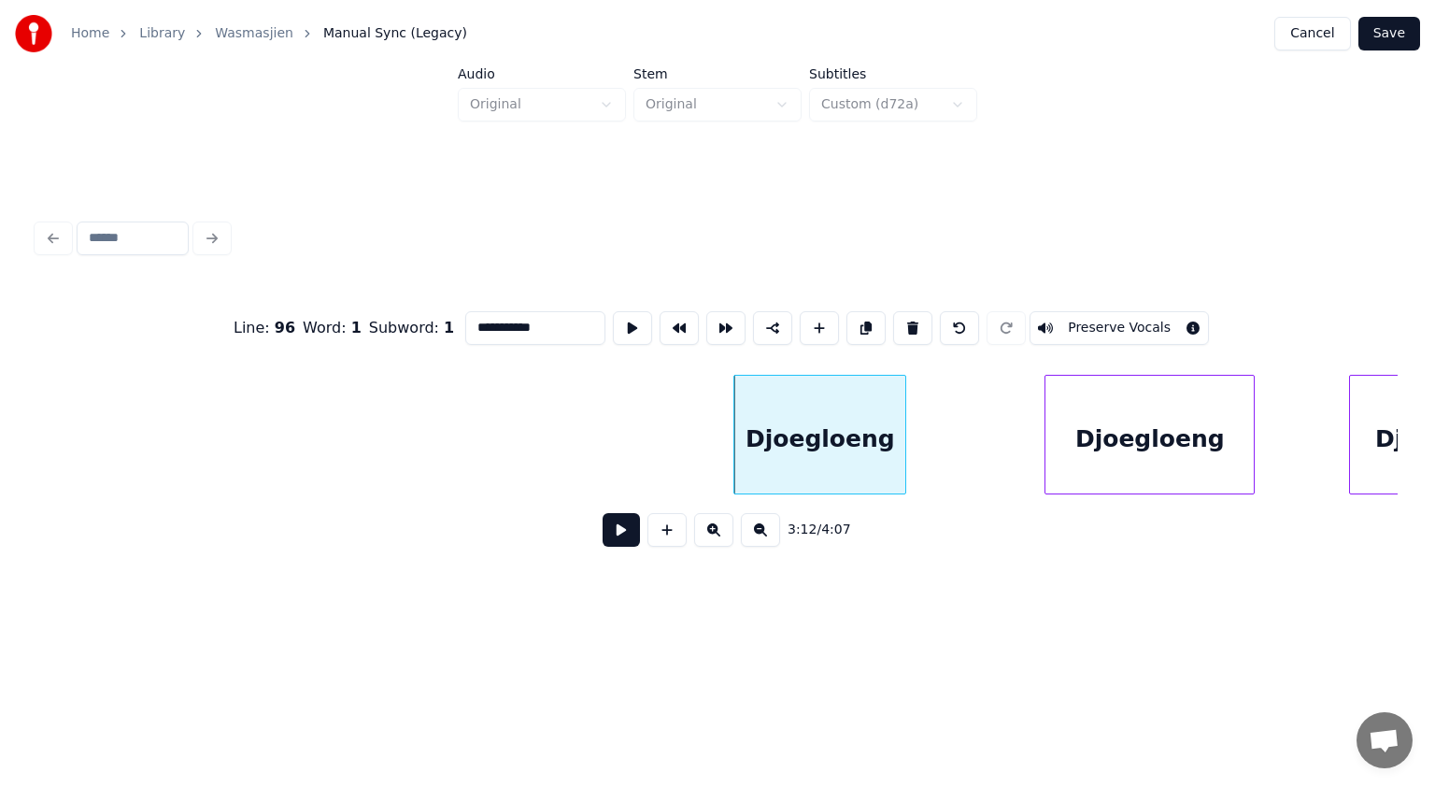
scroll to position [0, 62380]
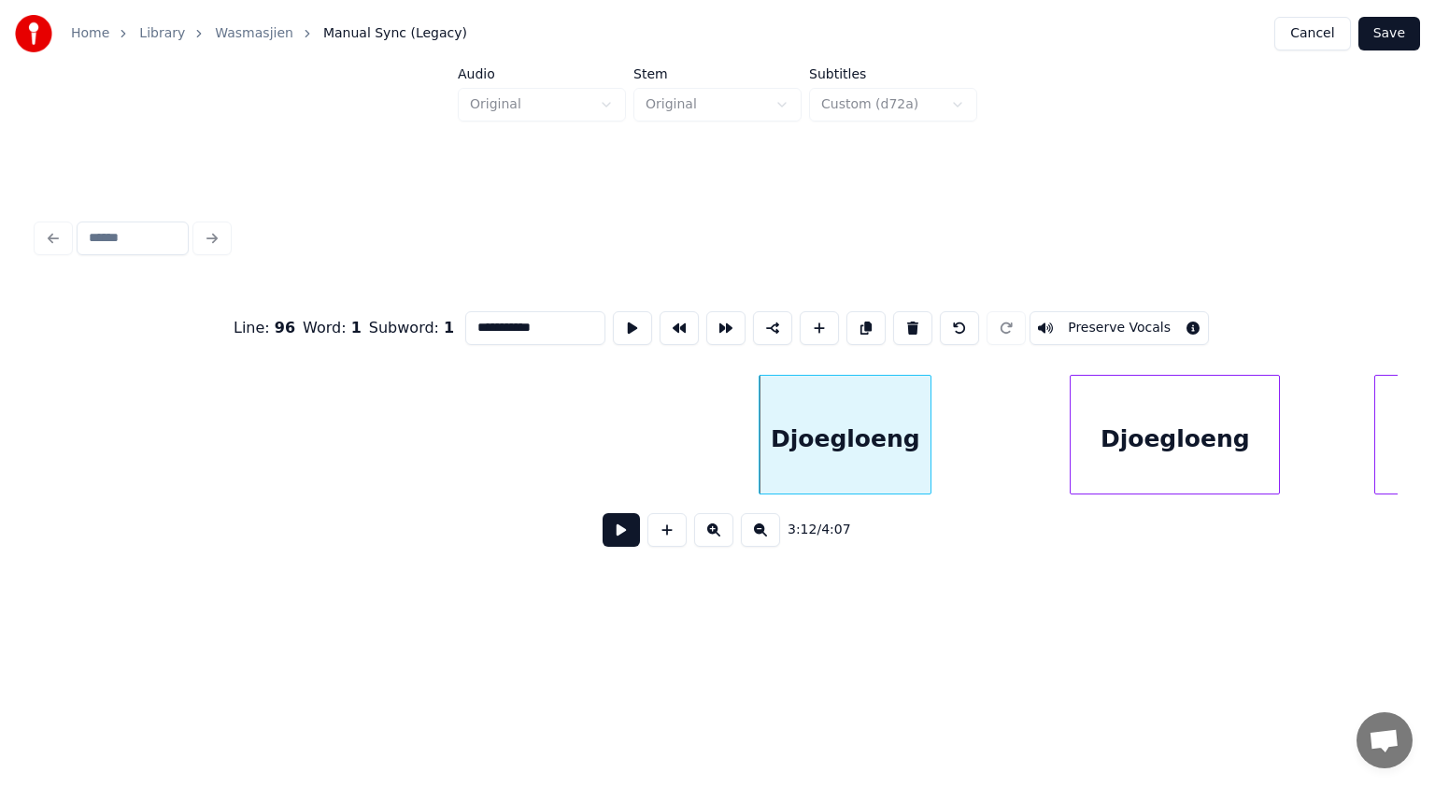
type input "**********"
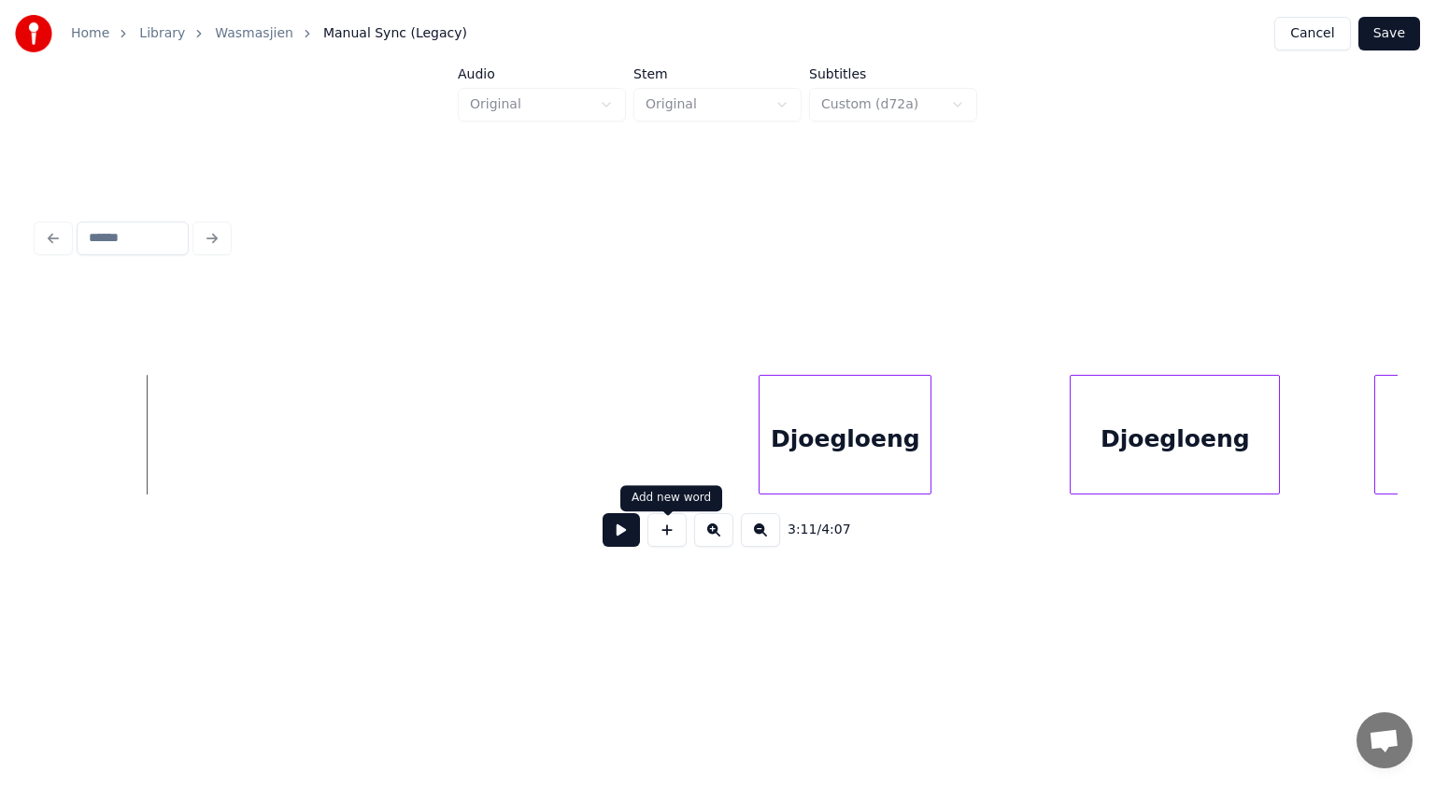
click at [667, 540] on button at bounding box center [667, 530] width 39 height 34
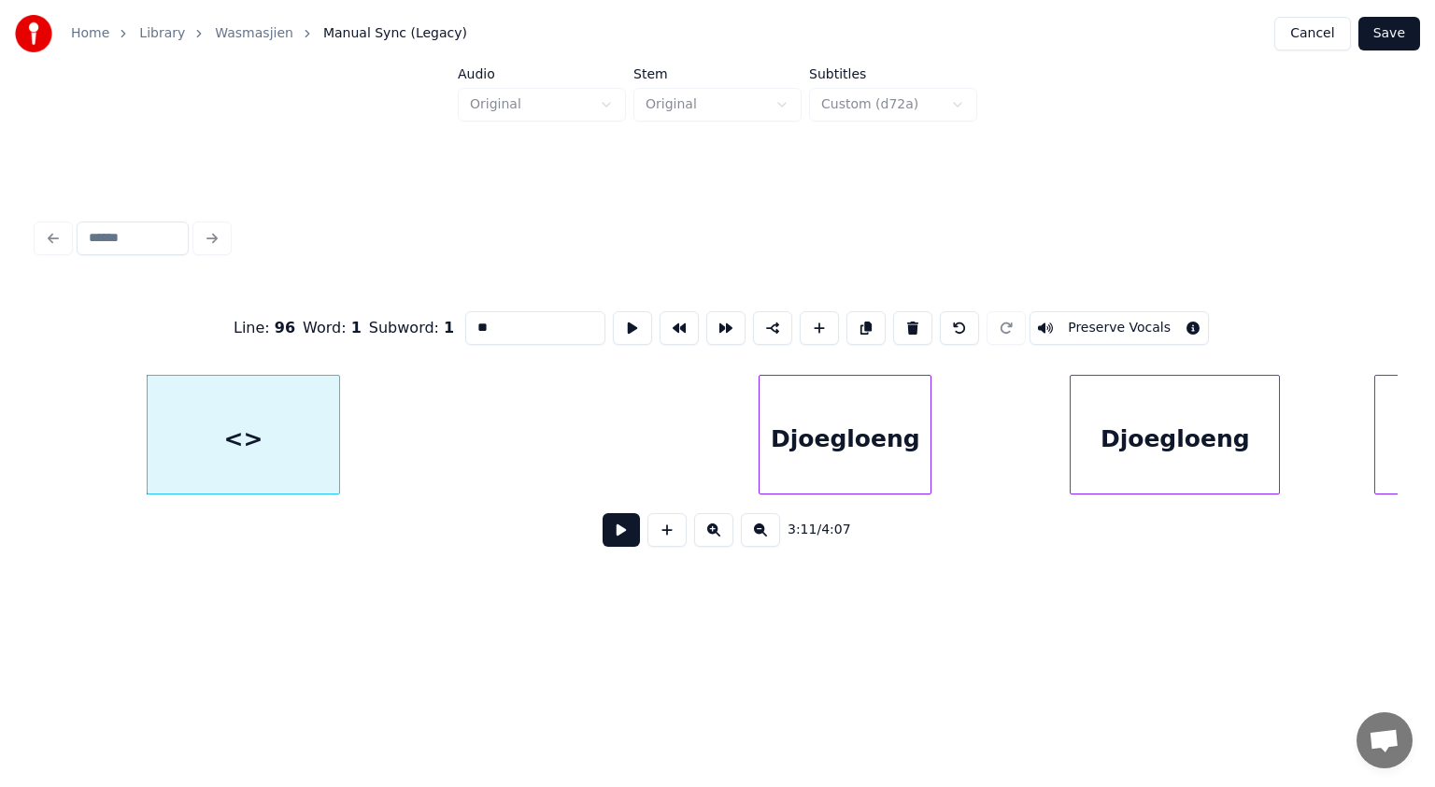
click at [335, 449] on div at bounding box center [337, 435] width 6 height 118
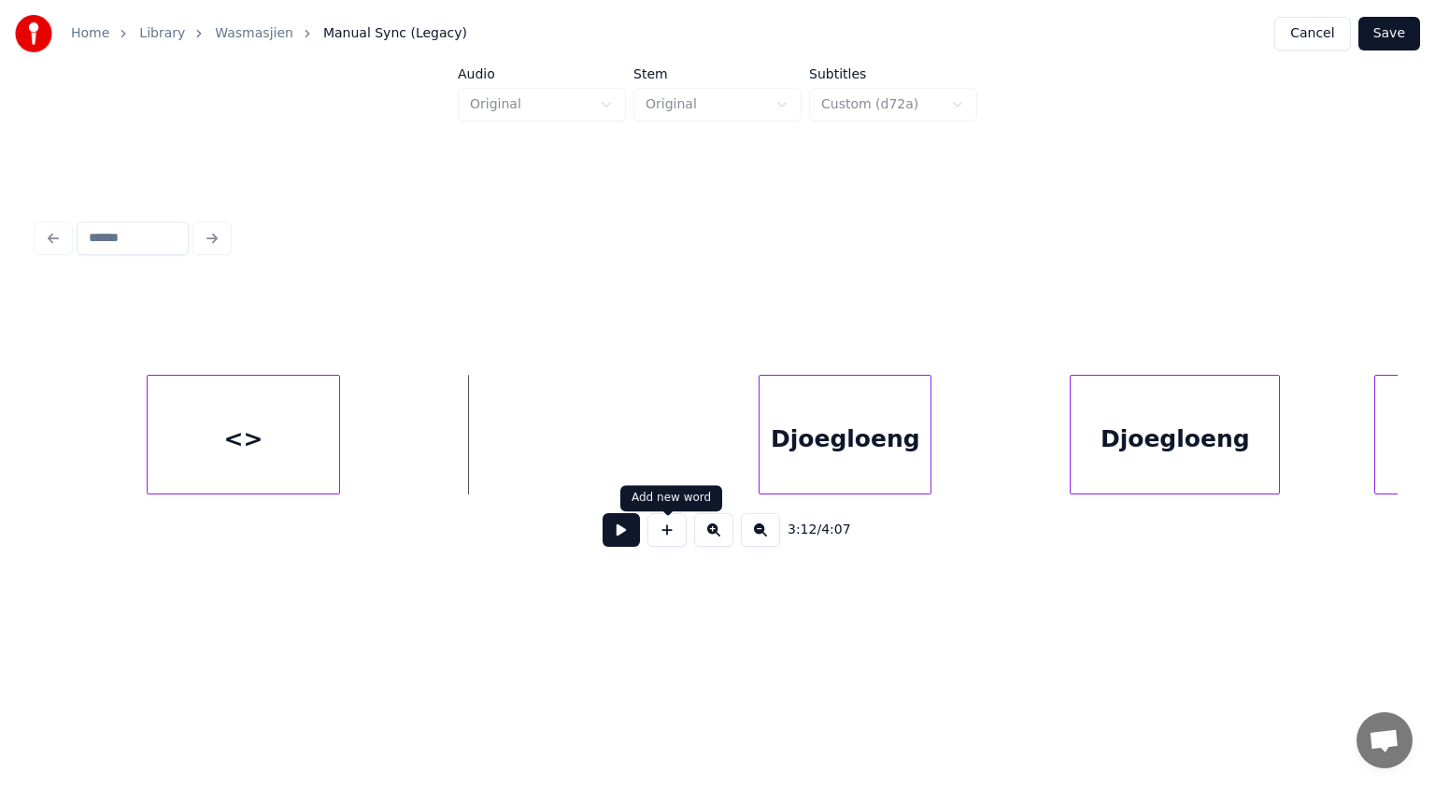
click at [661, 532] on button at bounding box center [667, 530] width 39 height 34
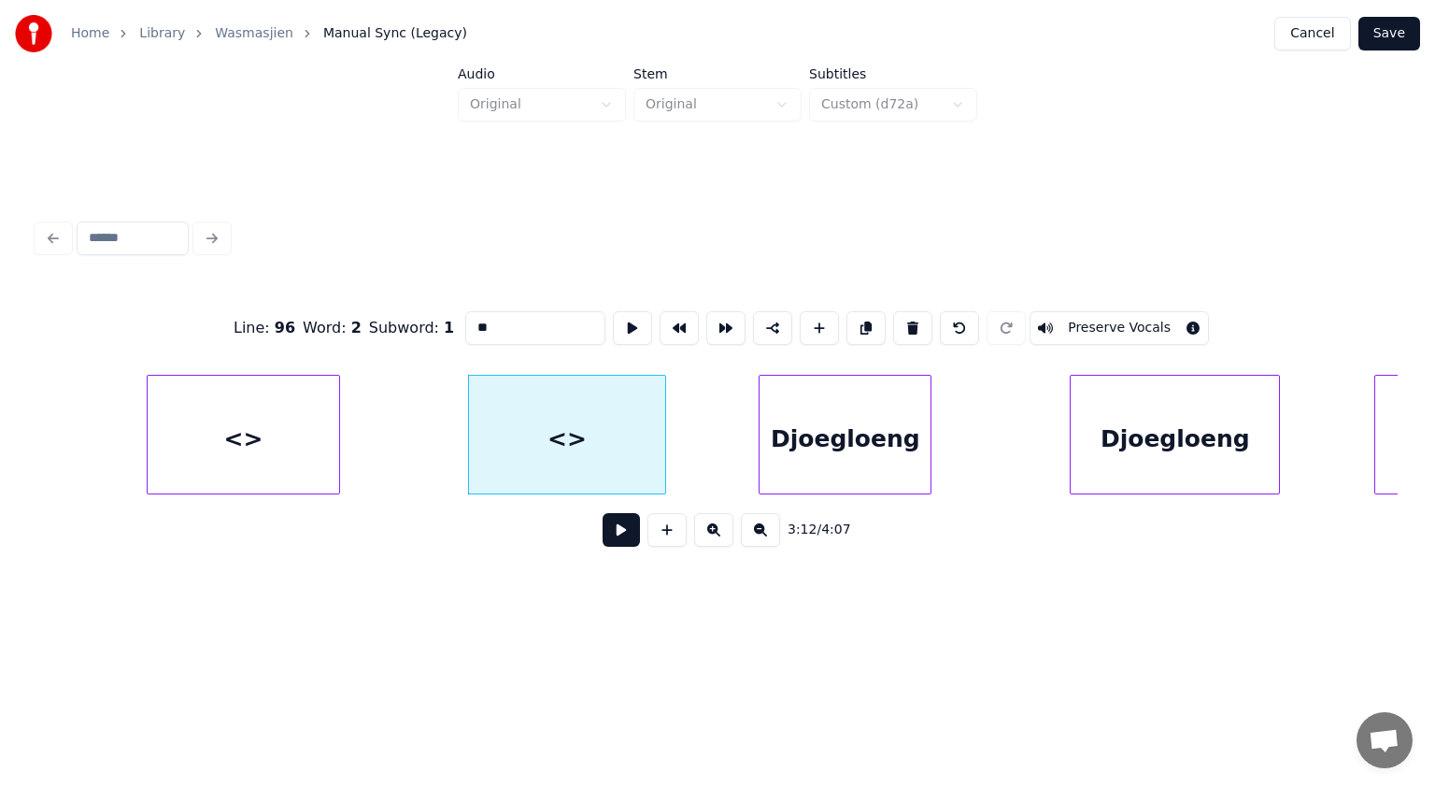
click at [664, 448] on div at bounding box center [663, 435] width 6 height 118
drag, startPoint x: 504, startPoint y: 315, endPoint x: 463, endPoint y: 310, distance: 40.4
click at [465, 311] on input "**" at bounding box center [535, 328] width 140 height 34
paste input "********"
click at [246, 427] on div "<>" at bounding box center [244, 439] width 192 height 127
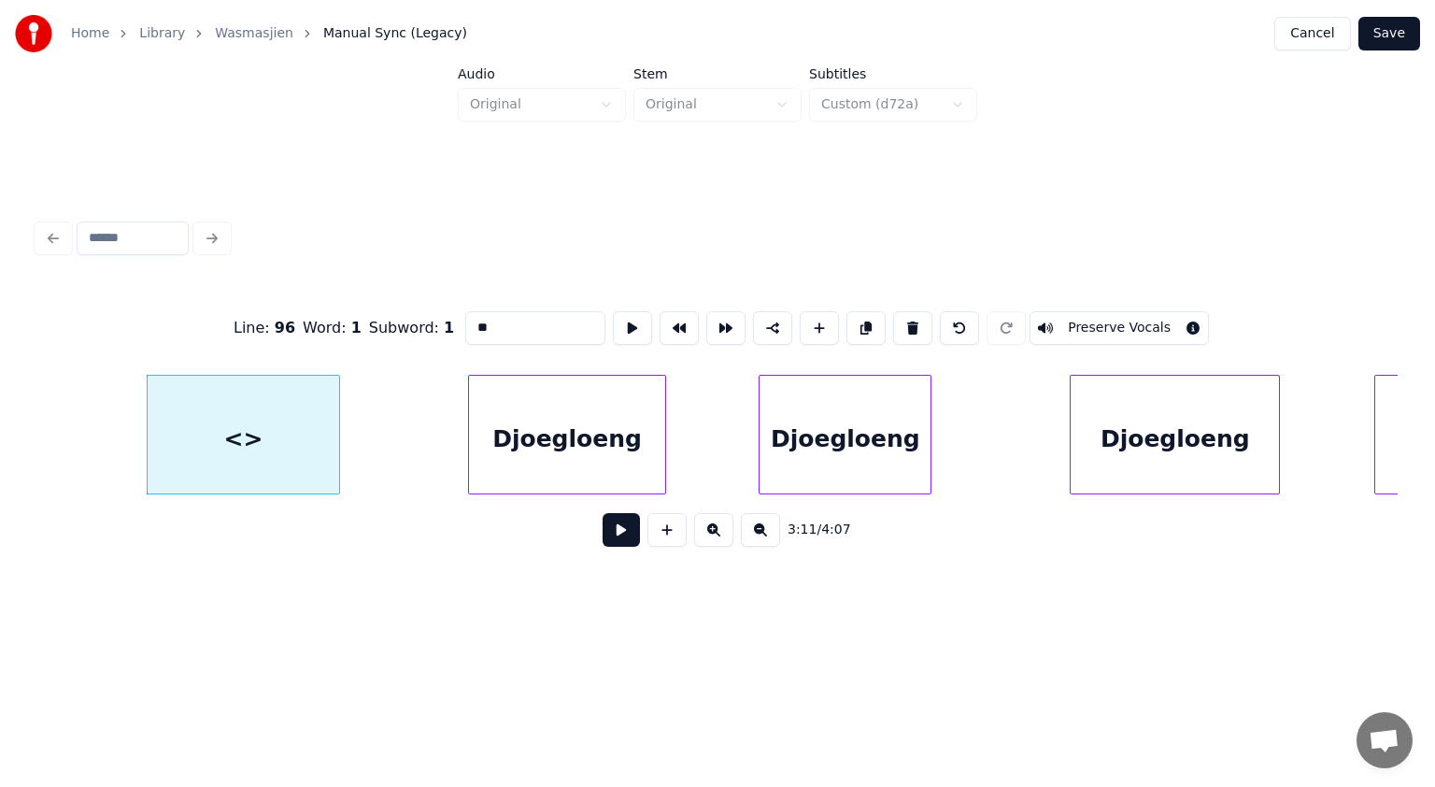
drag, startPoint x: 490, startPoint y: 320, endPoint x: 452, endPoint y: 313, distance: 37.9
click at [452, 313] on div "Line : 96 Word : 1 Subword : 1 ** Preserve Vocals" at bounding box center [717, 327] width 1360 height 93
paste input "********"
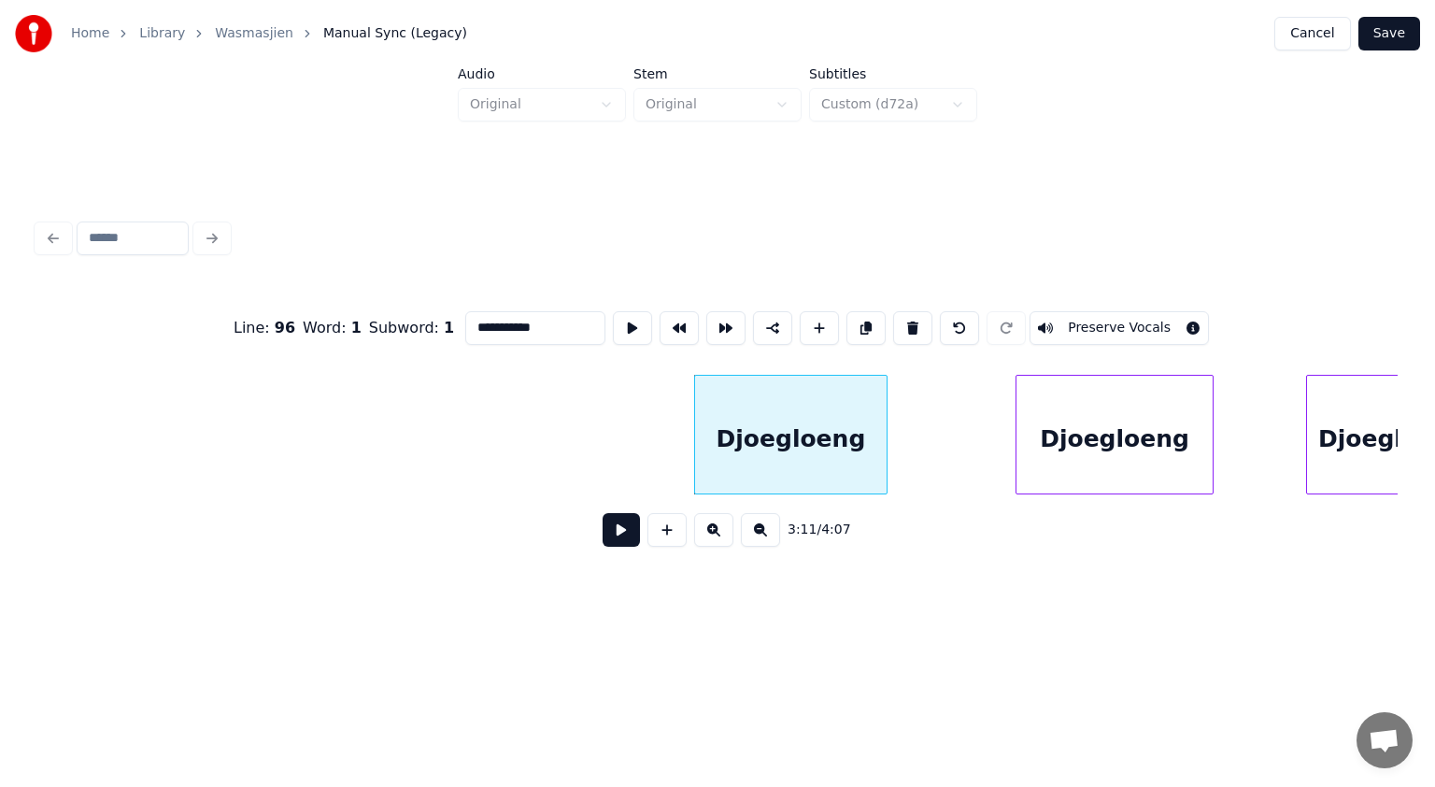
scroll to position [0, 61821]
type input "**********"
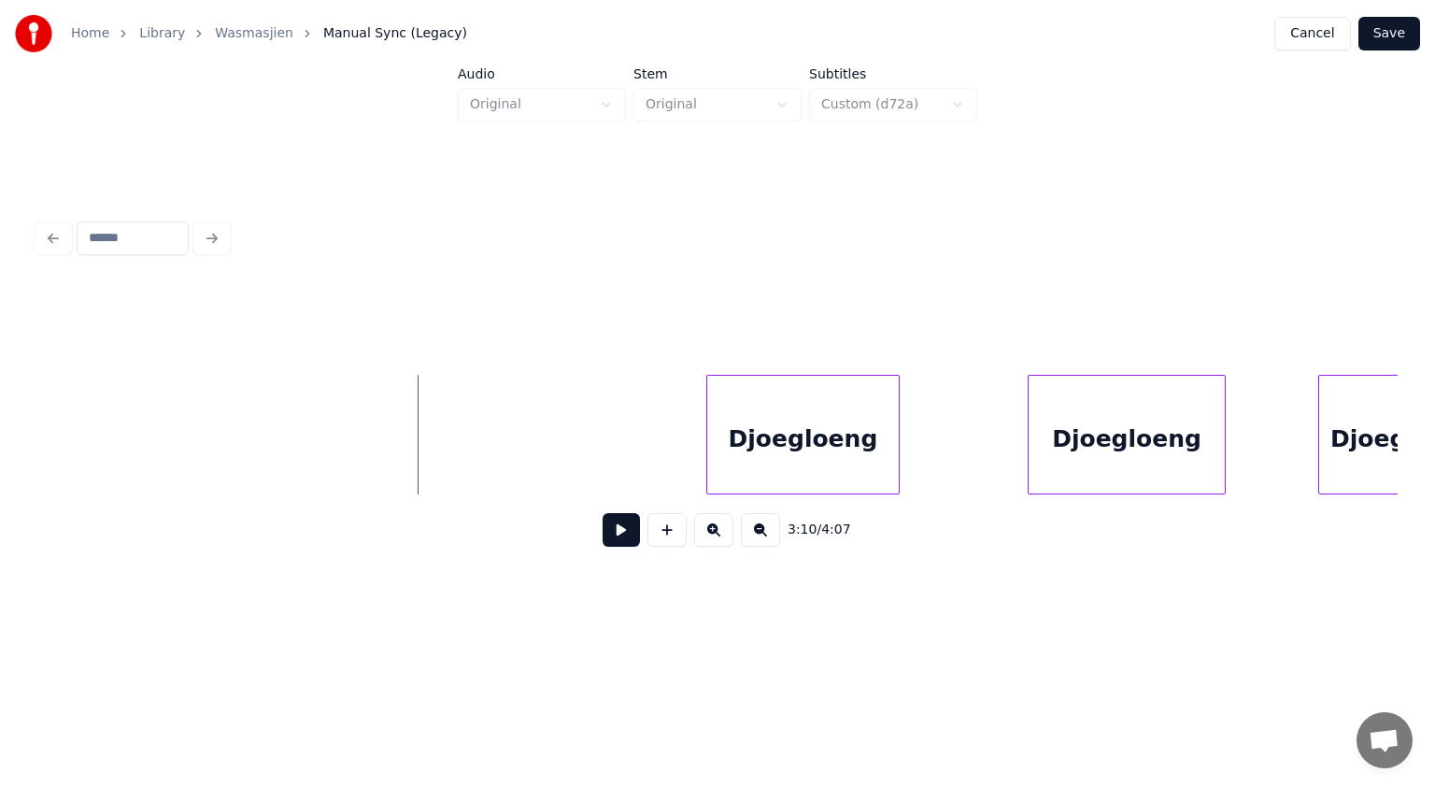
click at [661, 537] on button at bounding box center [667, 530] width 39 height 34
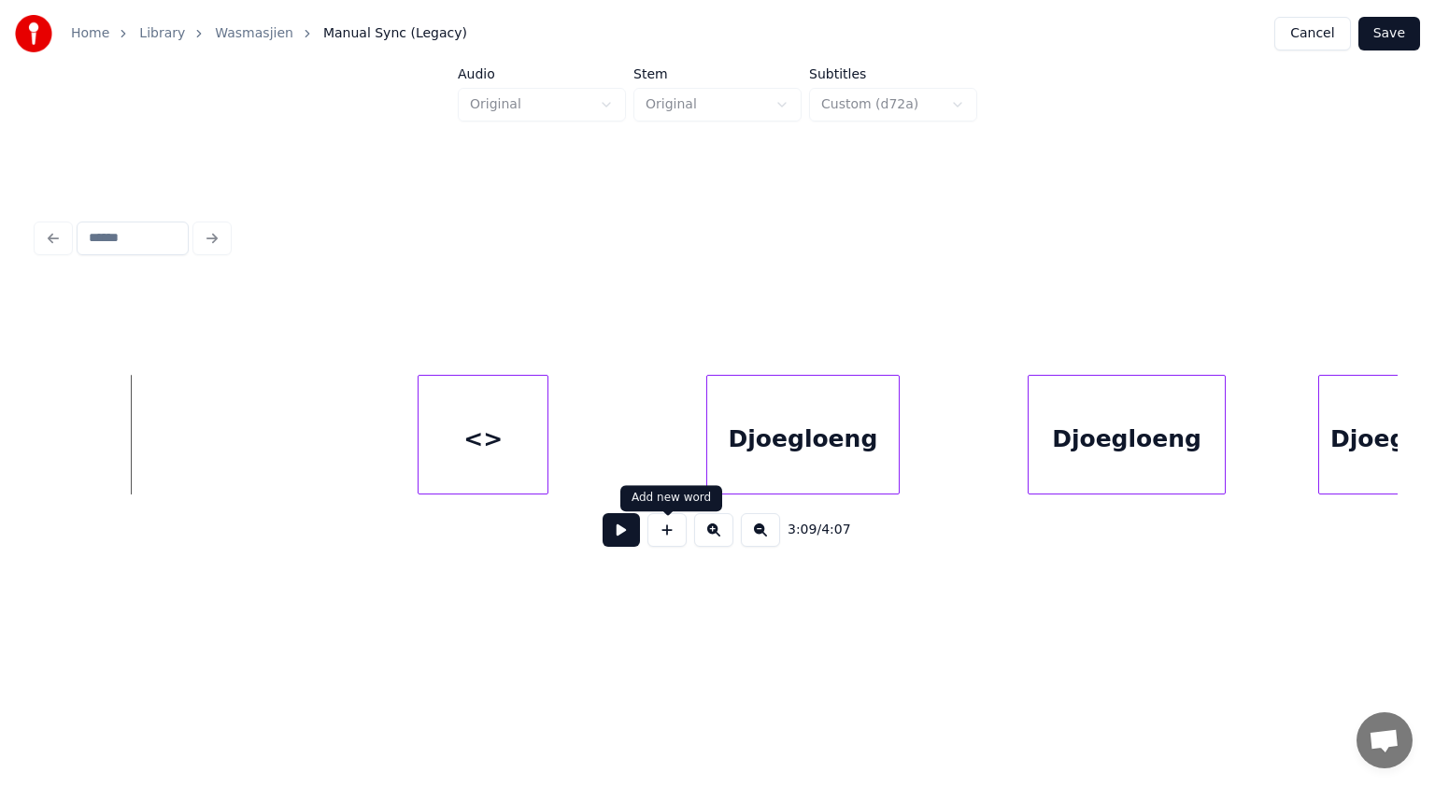
click at [666, 540] on button at bounding box center [667, 530] width 39 height 34
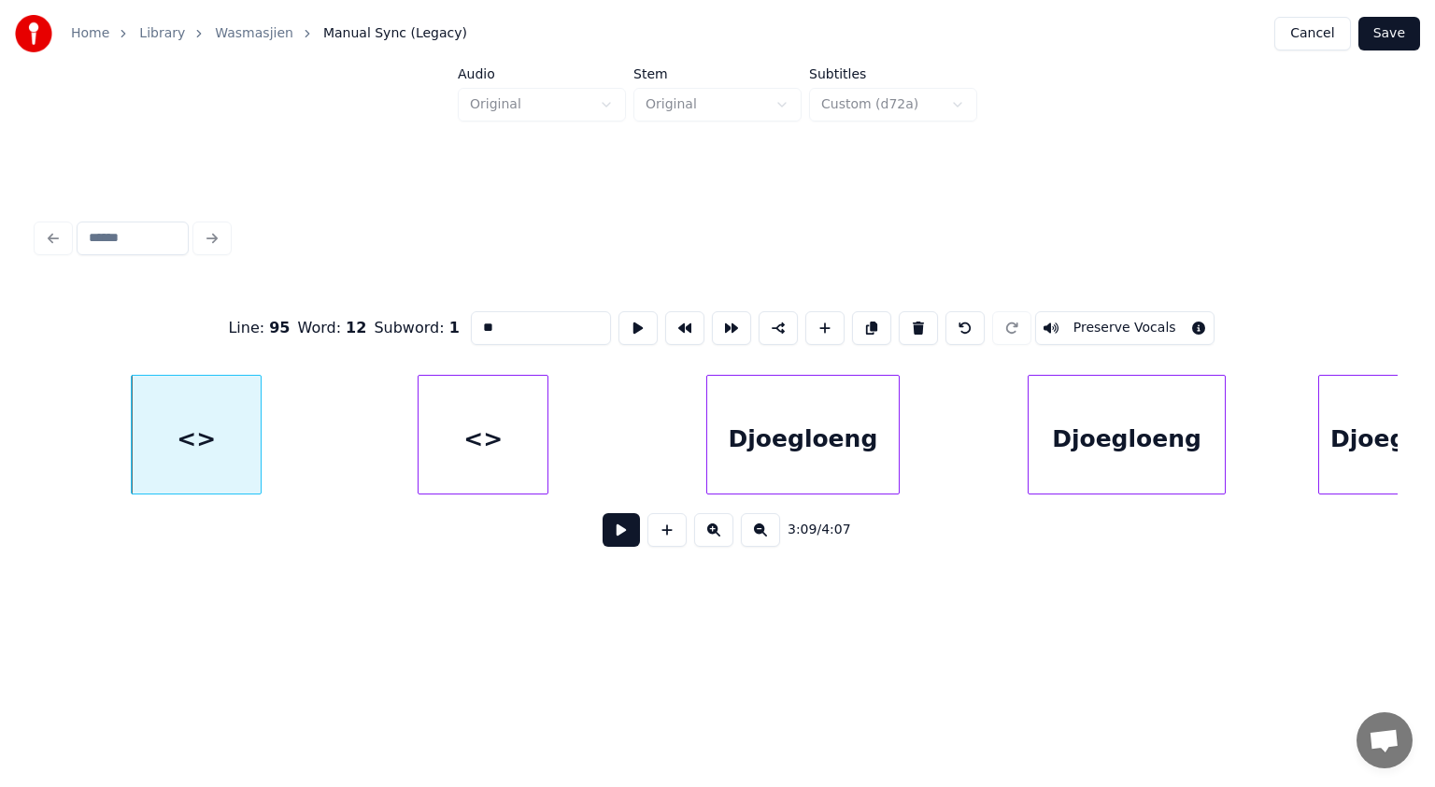
click at [365, 315] on div "Line : 95 Word : 12 Subword : 1 ** Preserve Vocals" at bounding box center [717, 327] width 1360 height 93
paste input "********"
click at [499, 418] on div "<>" at bounding box center [483, 439] width 129 height 127
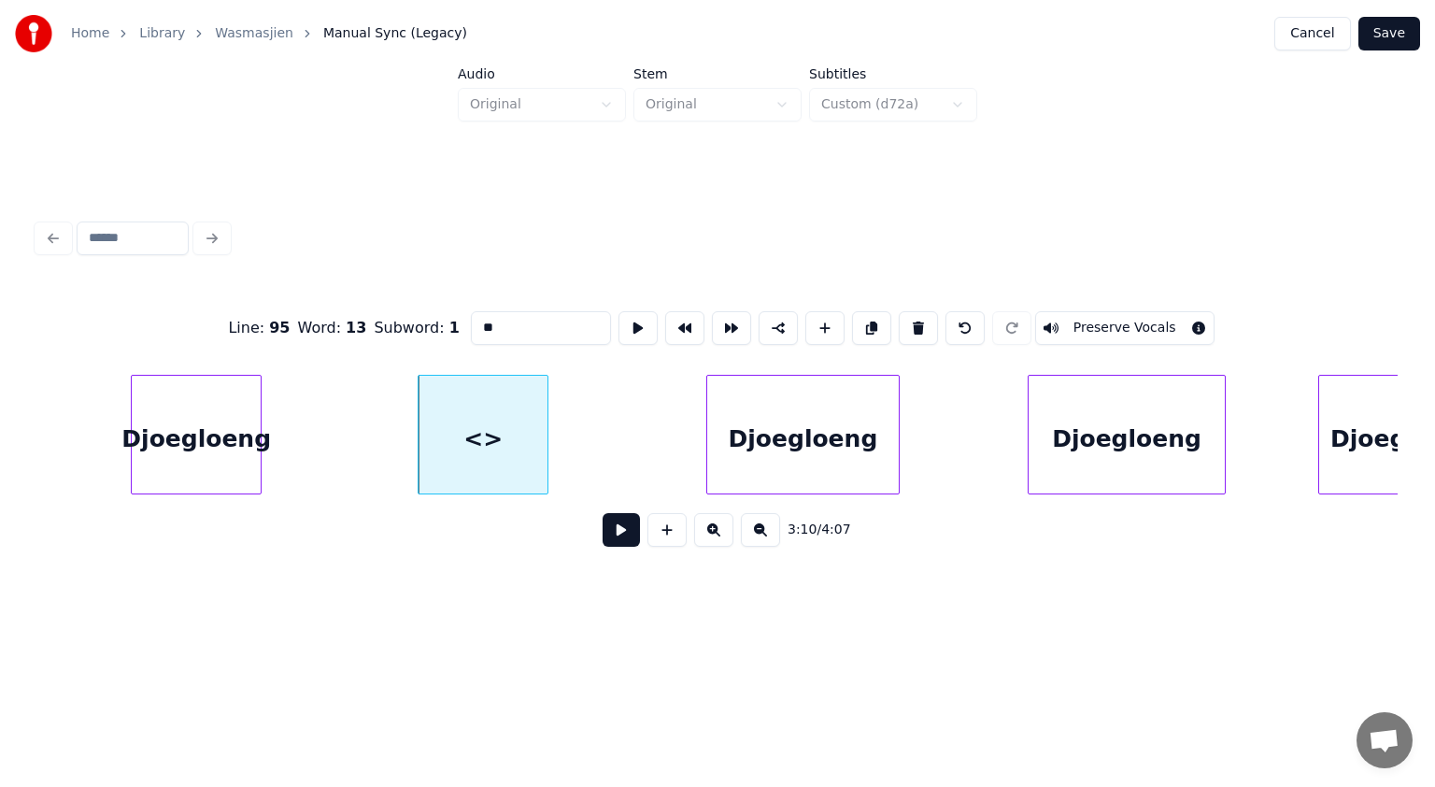
drag, startPoint x: 496, startPoint y: 320, endPoint x: 444, endPoint y: 311, distance: 53.0
click at [444, 311] on div "Line : 95 Word : 13 Subword : 1 ** Preserve Vocals" at bounding box center [717, 327] width 1360 height 93
paste input "********"
click at [567, 415] on div at bounding box center [568, 435] width 6 height 118
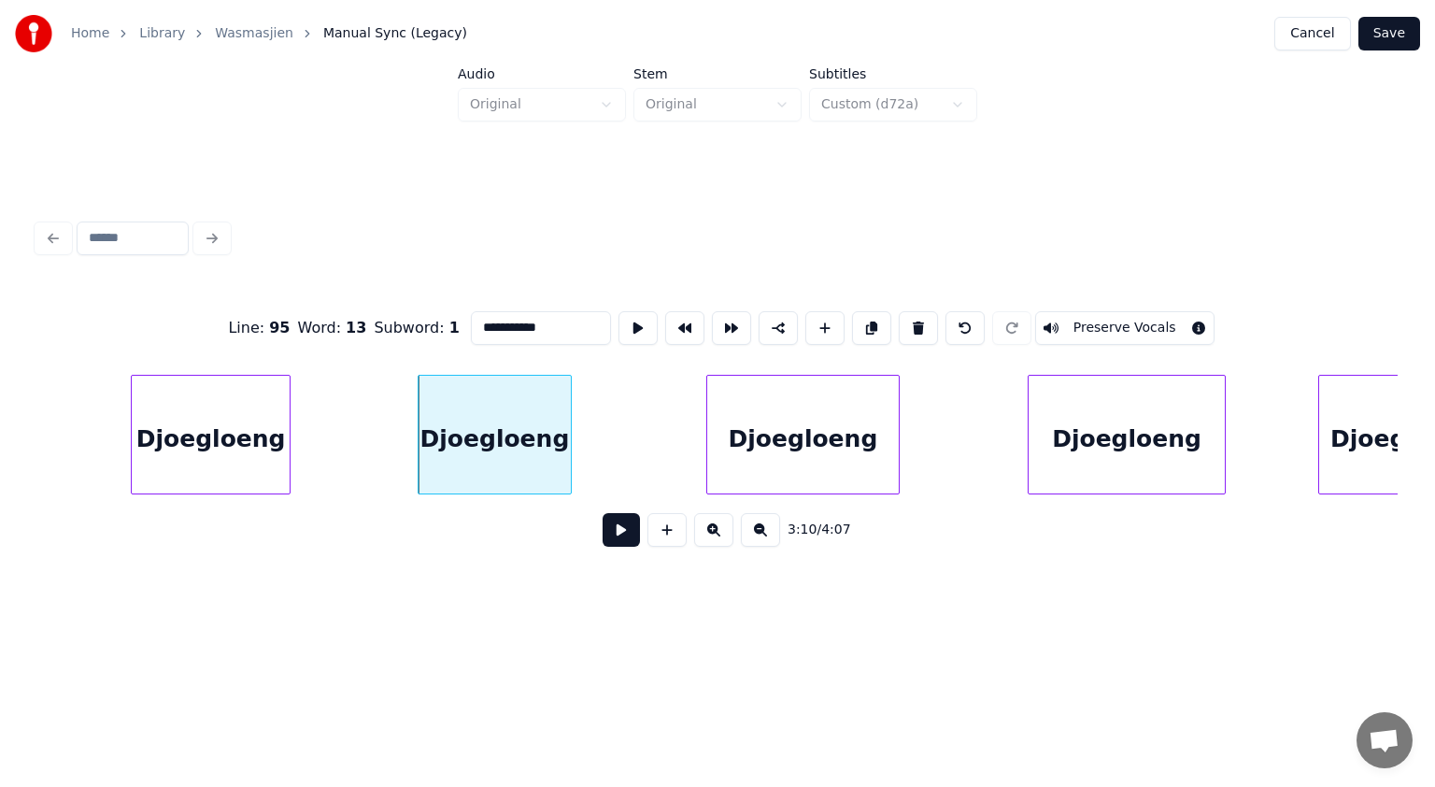
click at [287, 408] on div at bounding box center [287, 435] width 6 height 118
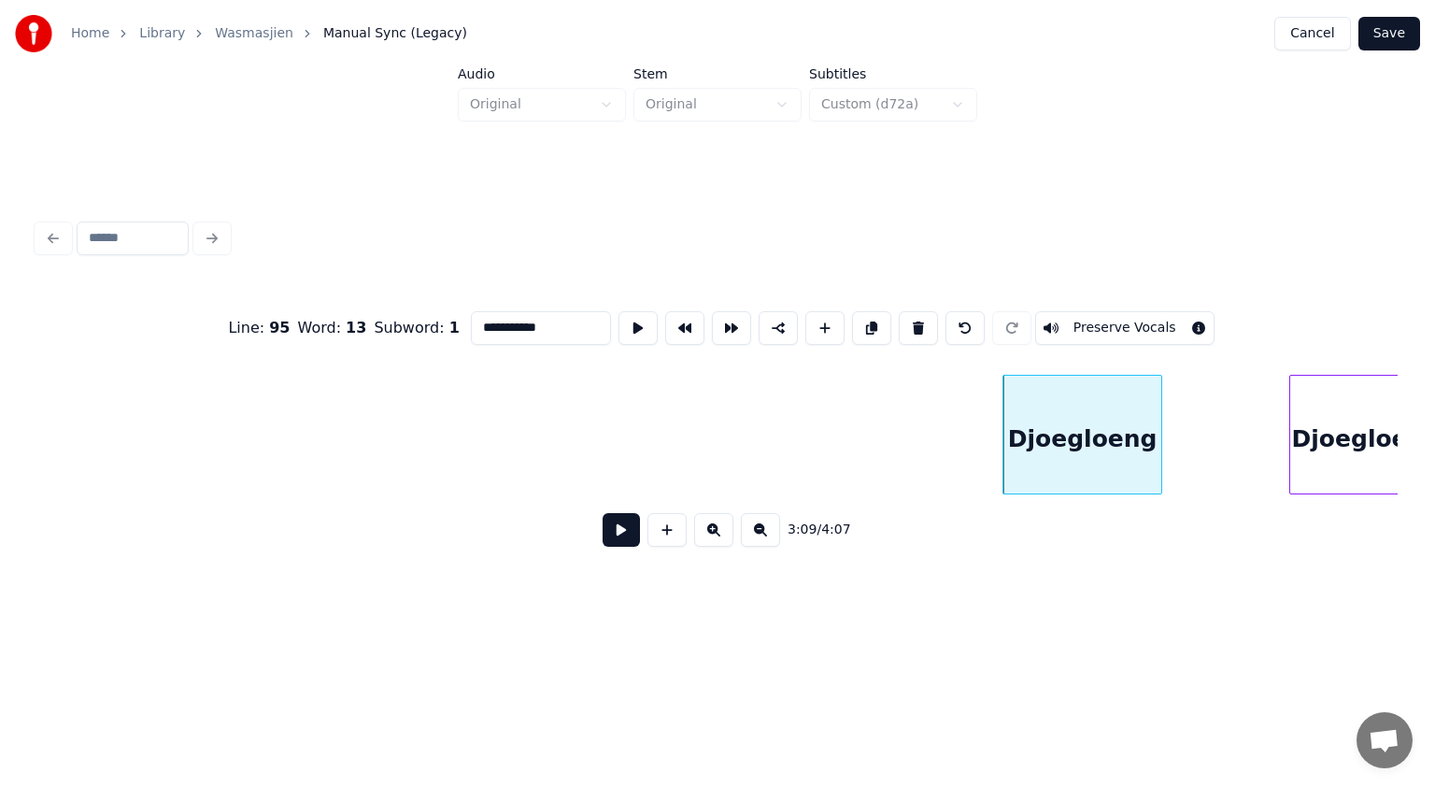
scroll to position [0, 60861]
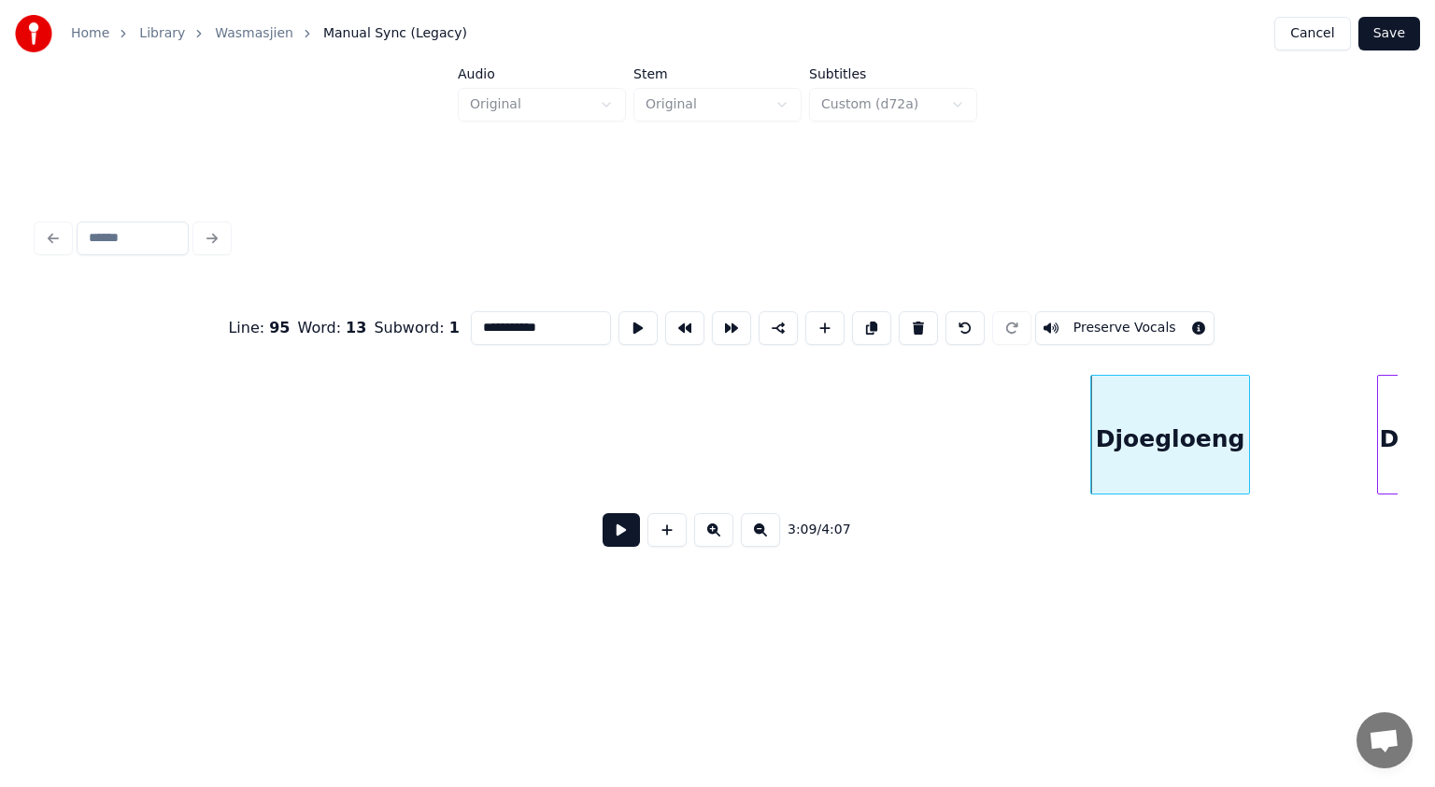
type input "**********"
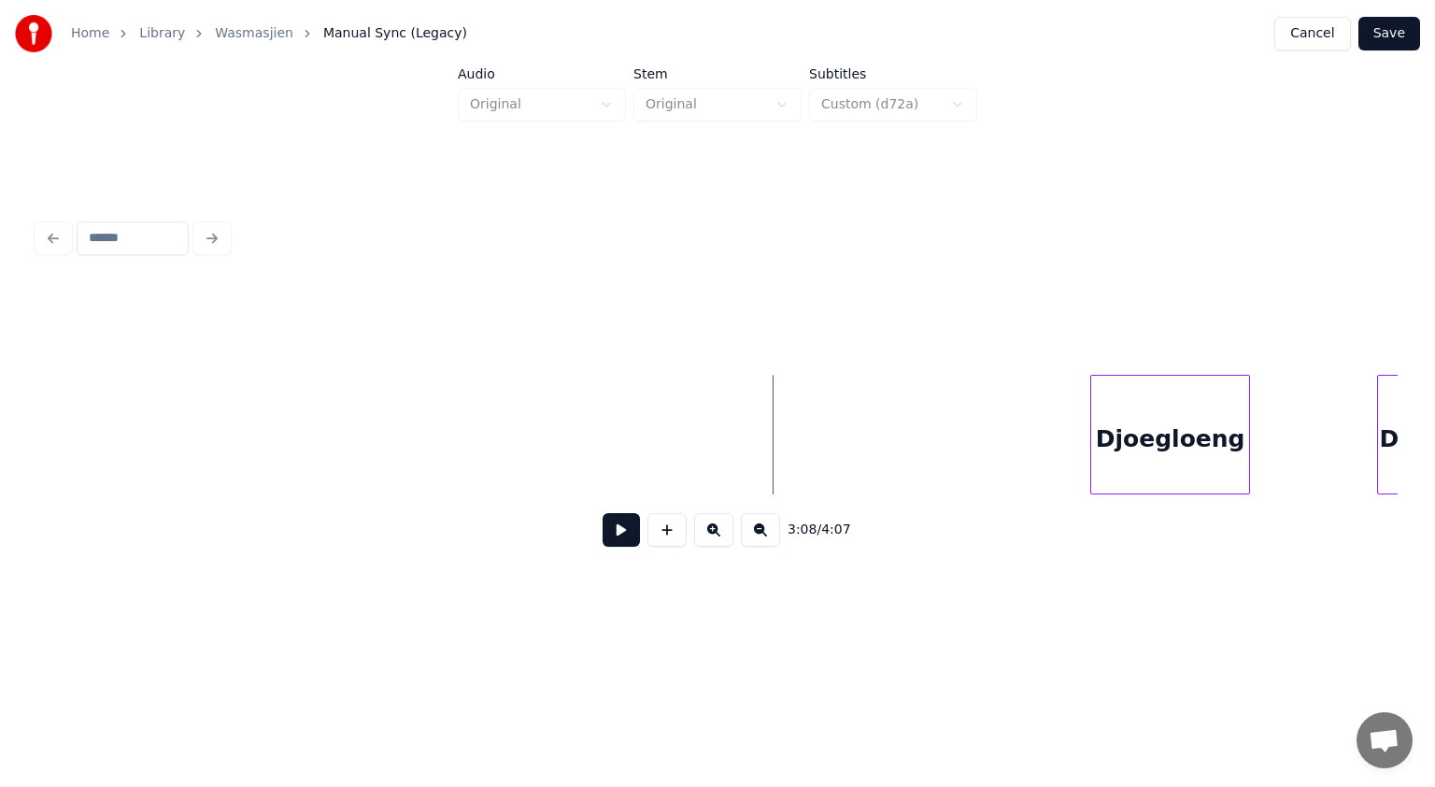
click at [667, 534] on button at bounding box center [667, 530] width 39 height 34
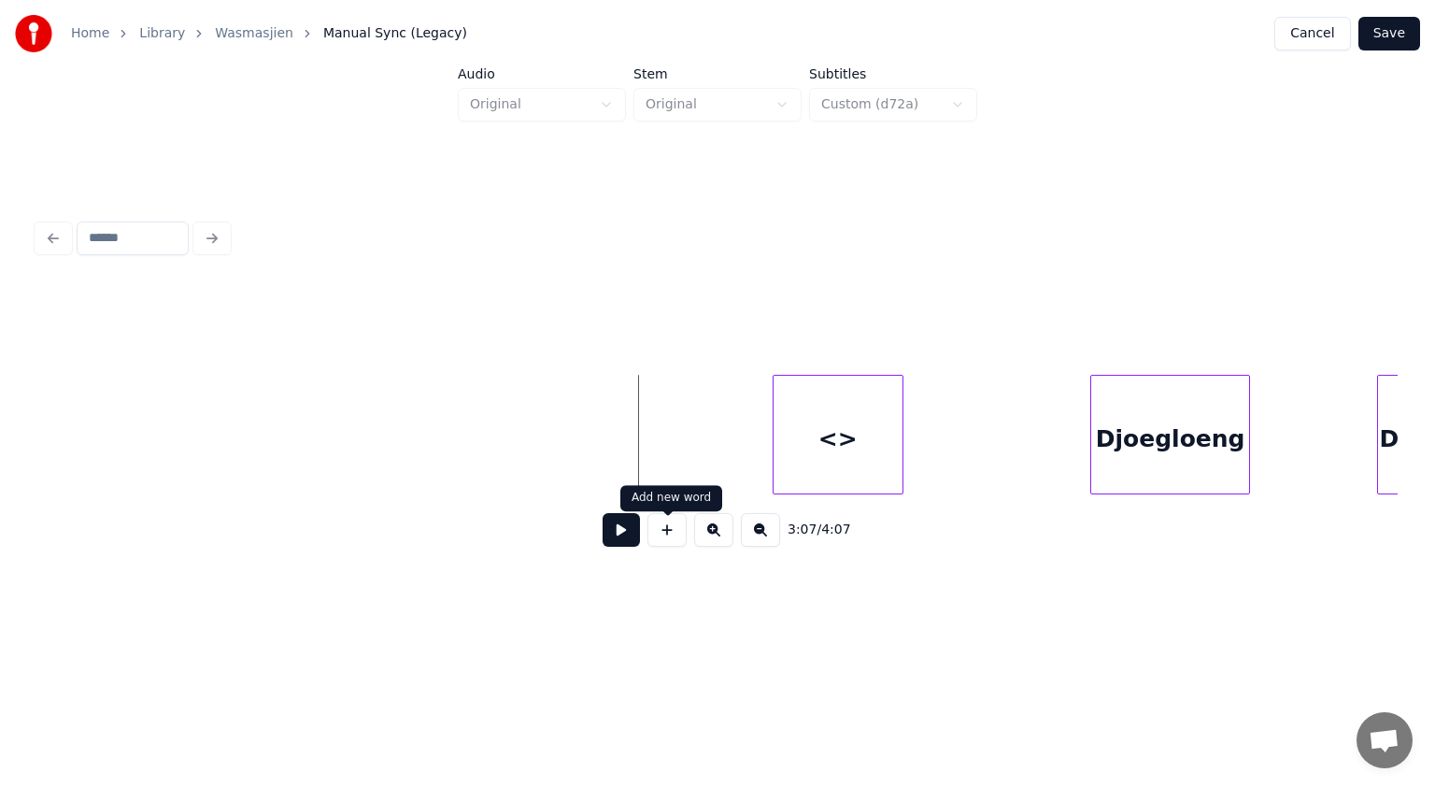
click at [673, 534] on button at bounding box center [667, 530] width 39 height 34
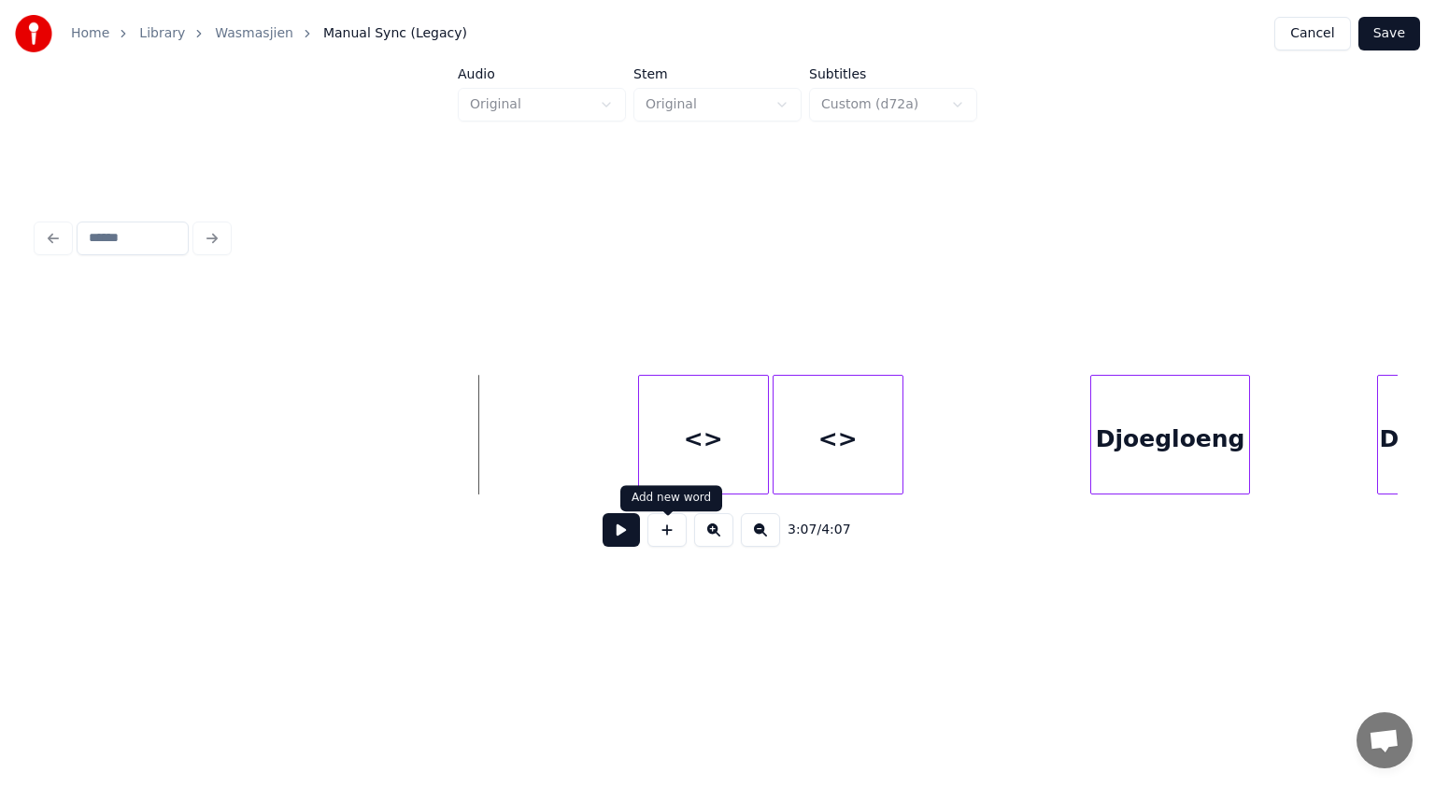
click at [669, 541] on button at bounding box center [667, 530] width 39 height 34
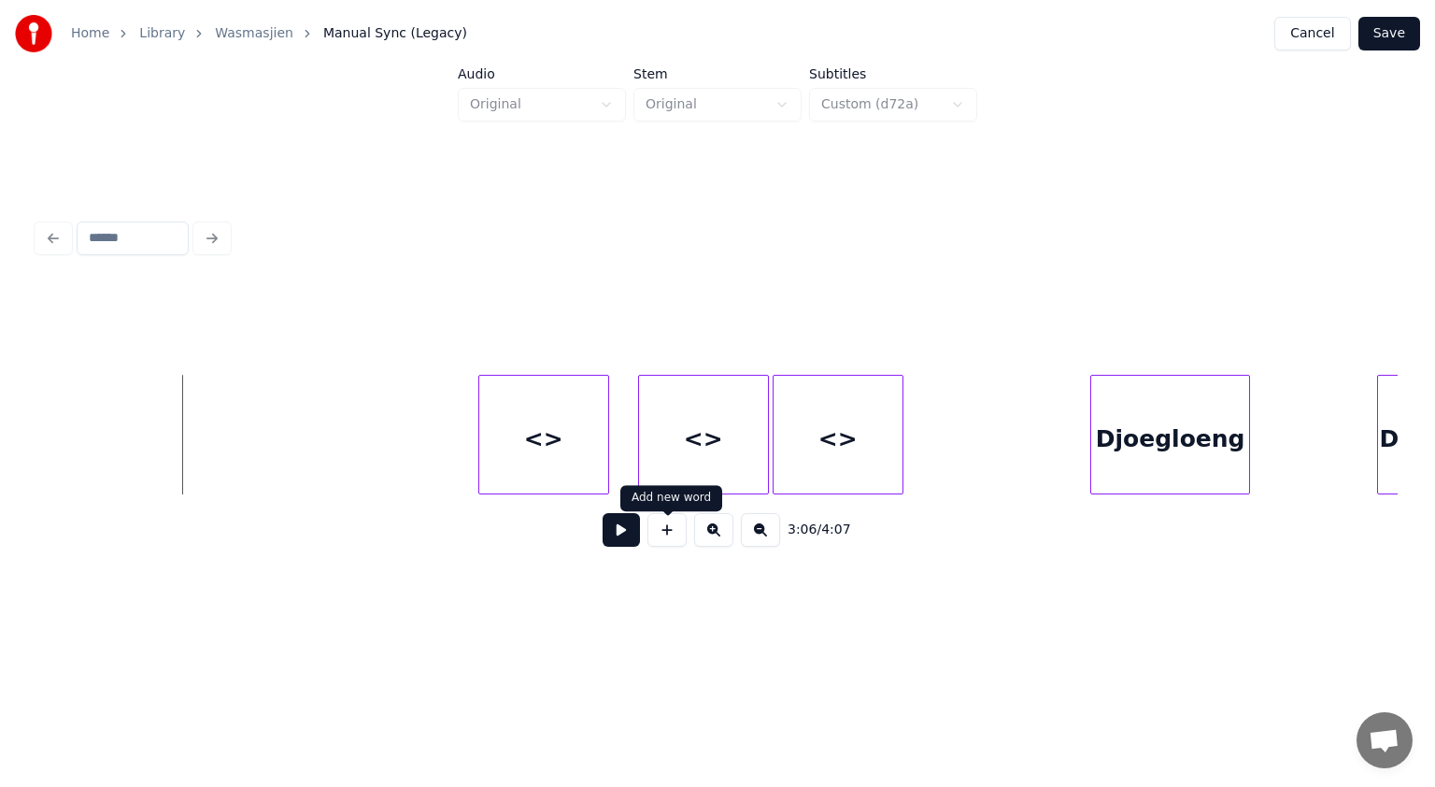
click at [663, 534] on button at bounding box center [667, 530] width 39 height 34
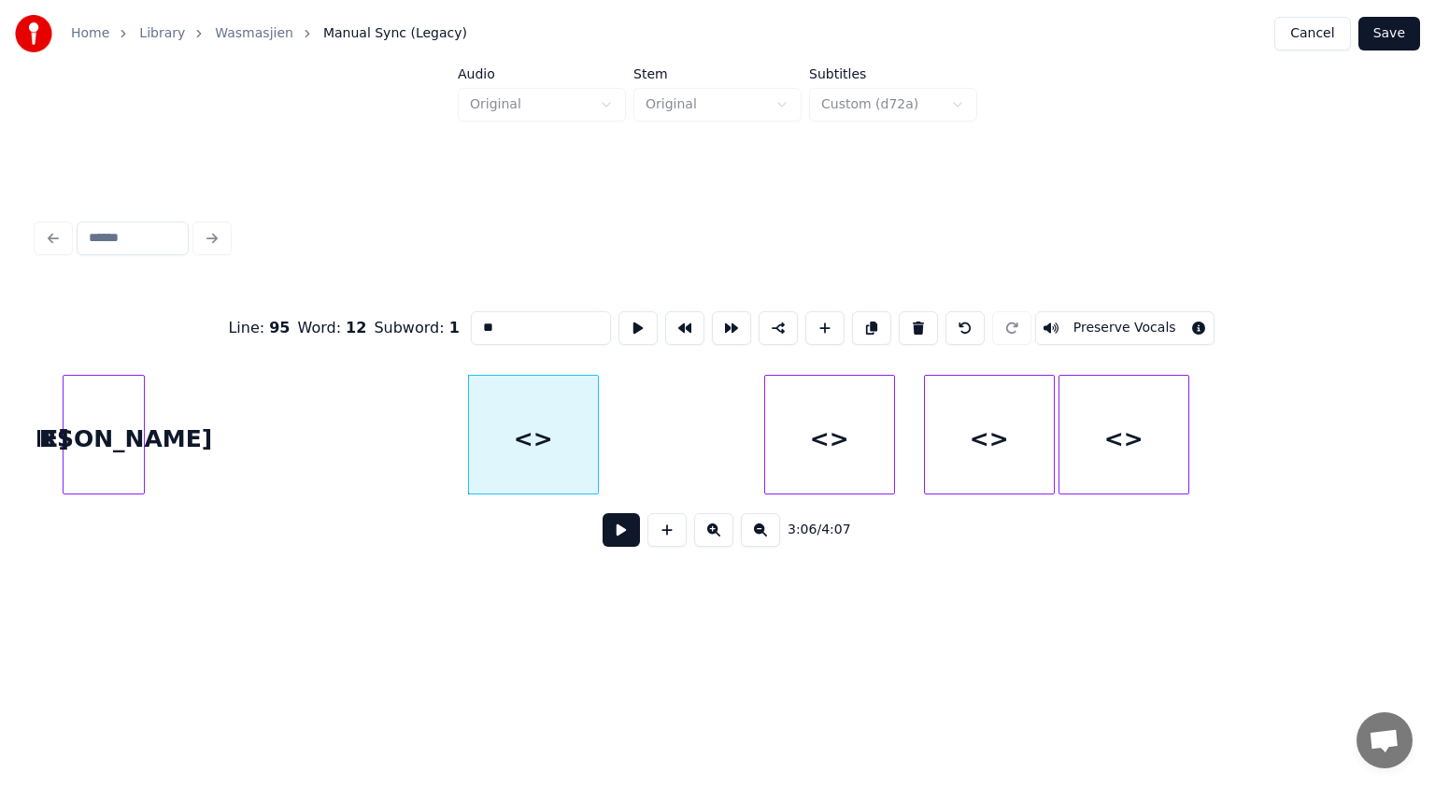
scroll to position [0, 60513]
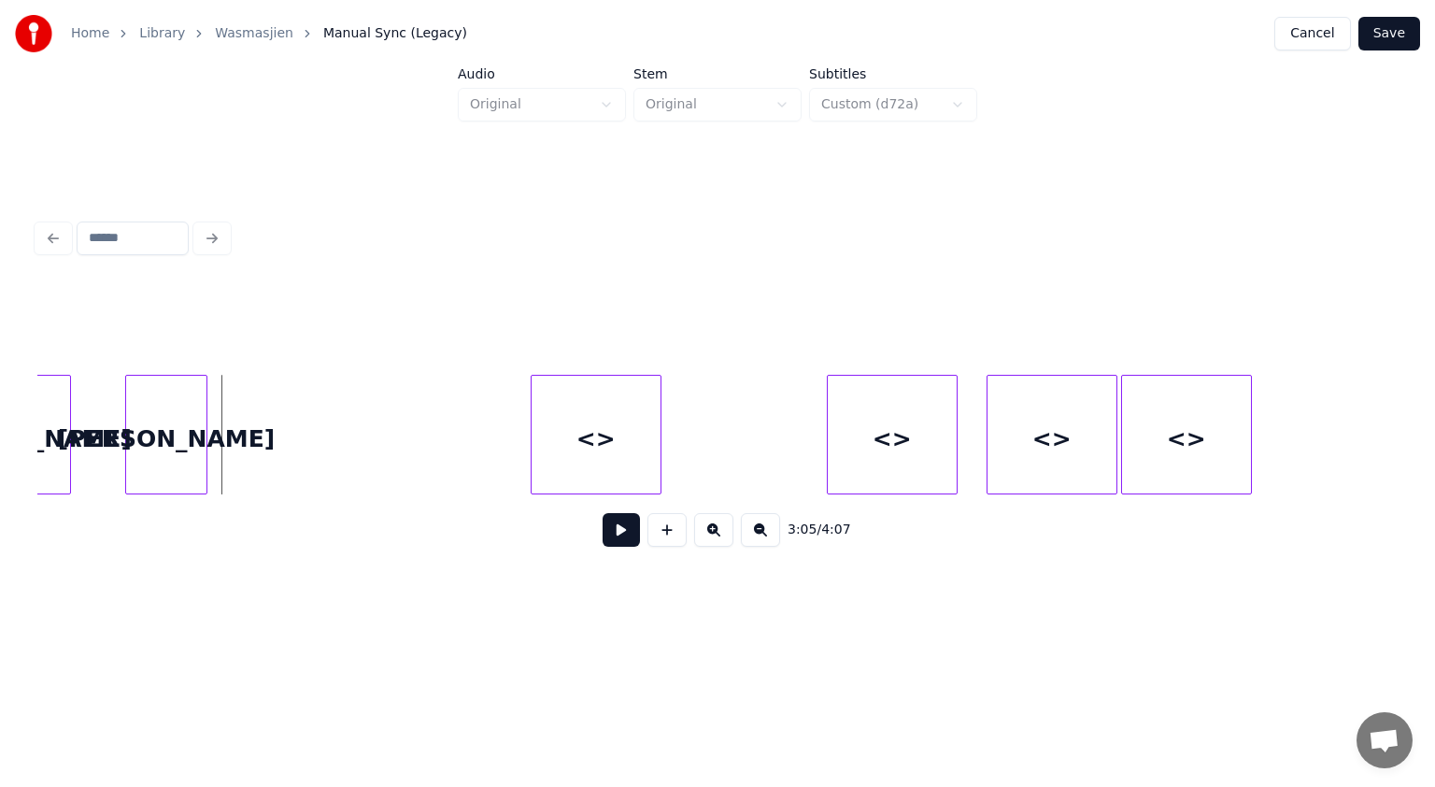
click at [671, 538] on button at bounding box center [667, 530] width 39 height 34
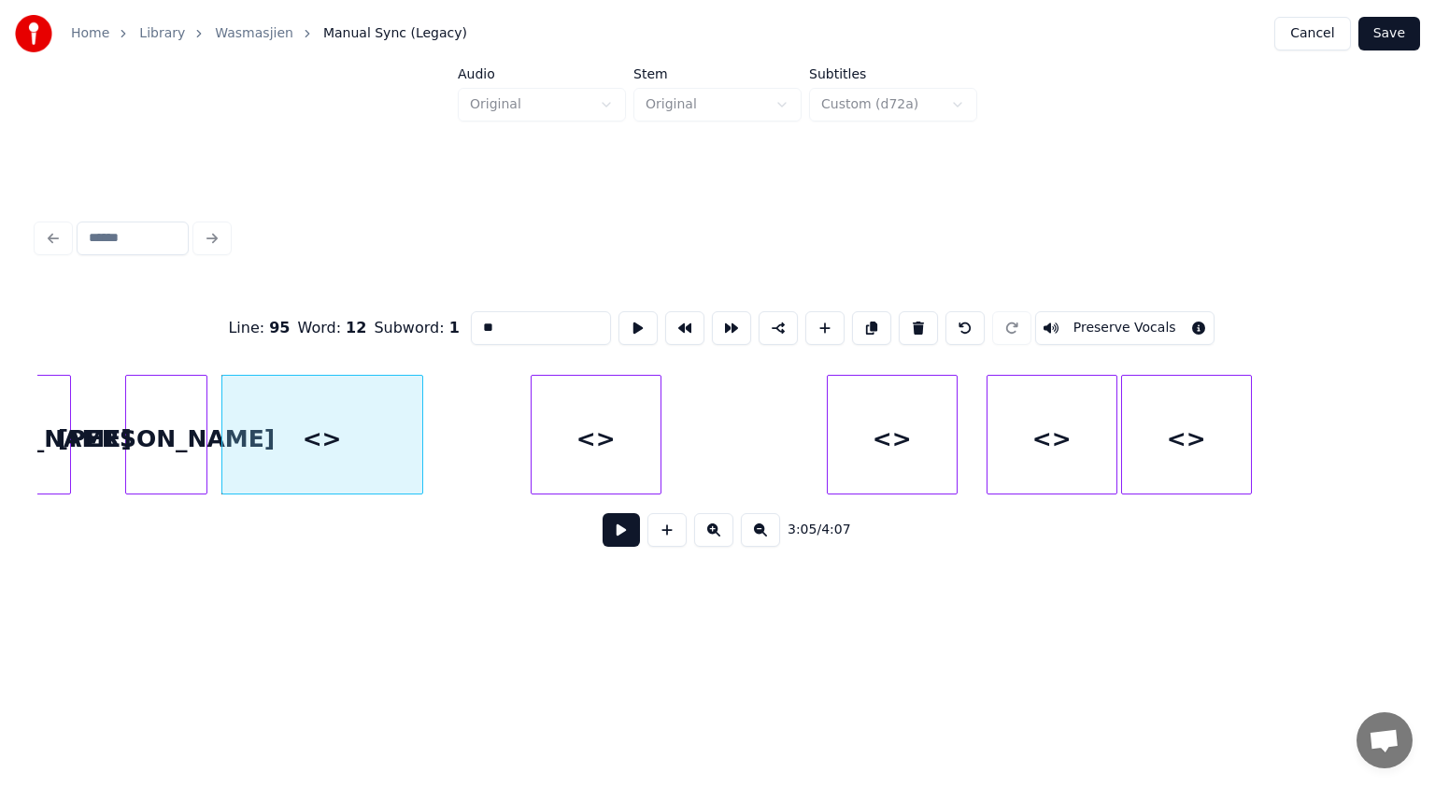
click at [420, 411] on div at bounding box center [420, 435] width 6 height 118
click at [411, 318] on div "Line : 95 Word : 12 Subword : 1 ** Preserve Vocals" at bounding box center [717, 327] width 1360 height 93
paste input "********"
click at [605, 430] on div "<>" at bounding box center [596, 439] width 129 height 127
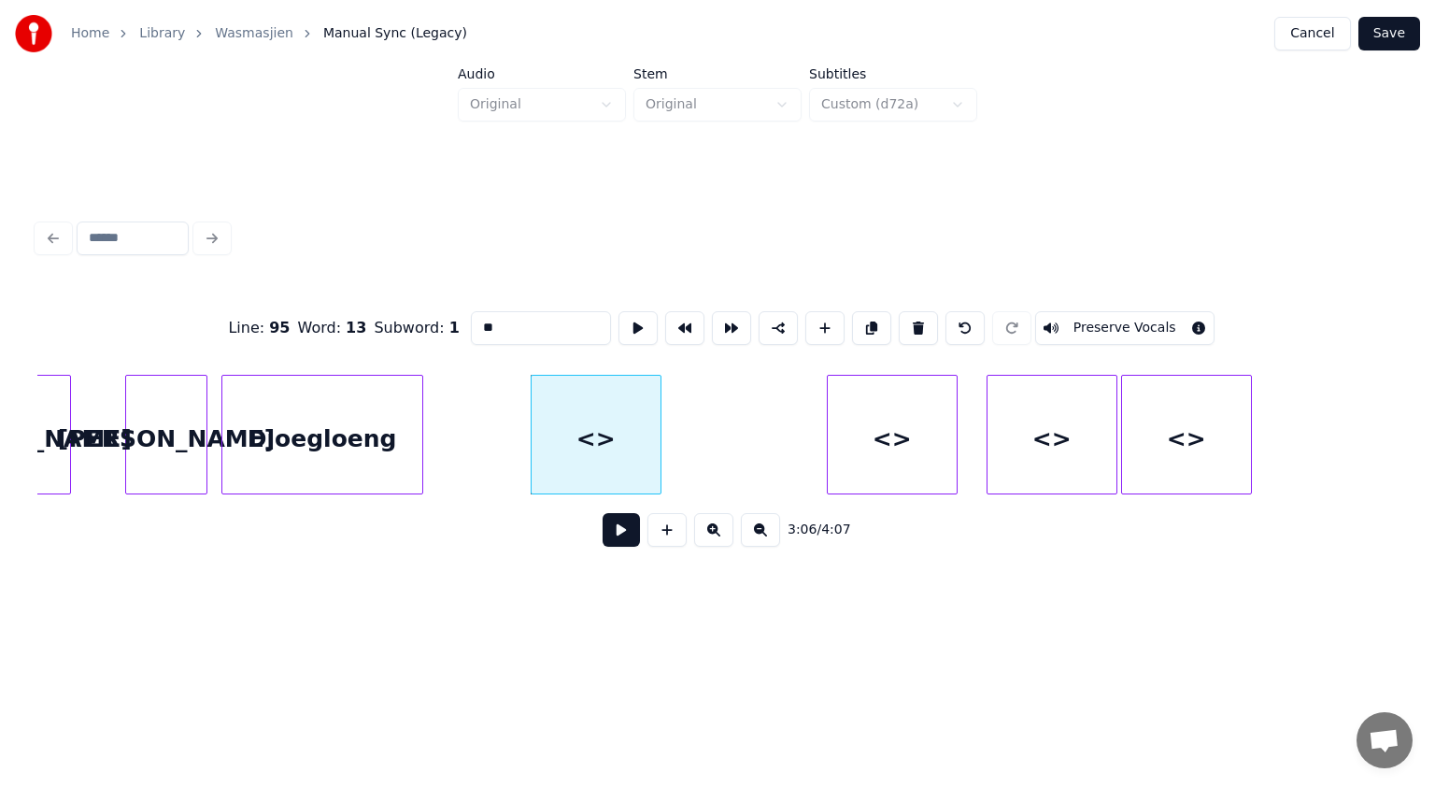
drag, startPoint x: 520, startPoint y: 322, endPoint x: 452, endPoint y: 317, distance: 68.4
click at [452, 317] on div "Line : 95 Word : 13 Subword : 1 ** Preserve Vocals" at bounding box center [717, 327] width 1360 height 93
paste input "********"
click at [692, 406] on div at bounding box center [695, 435] width 6 height 118
click at [901, 414] on div "<>" at bounding box center [892, 439] width 129 height 127
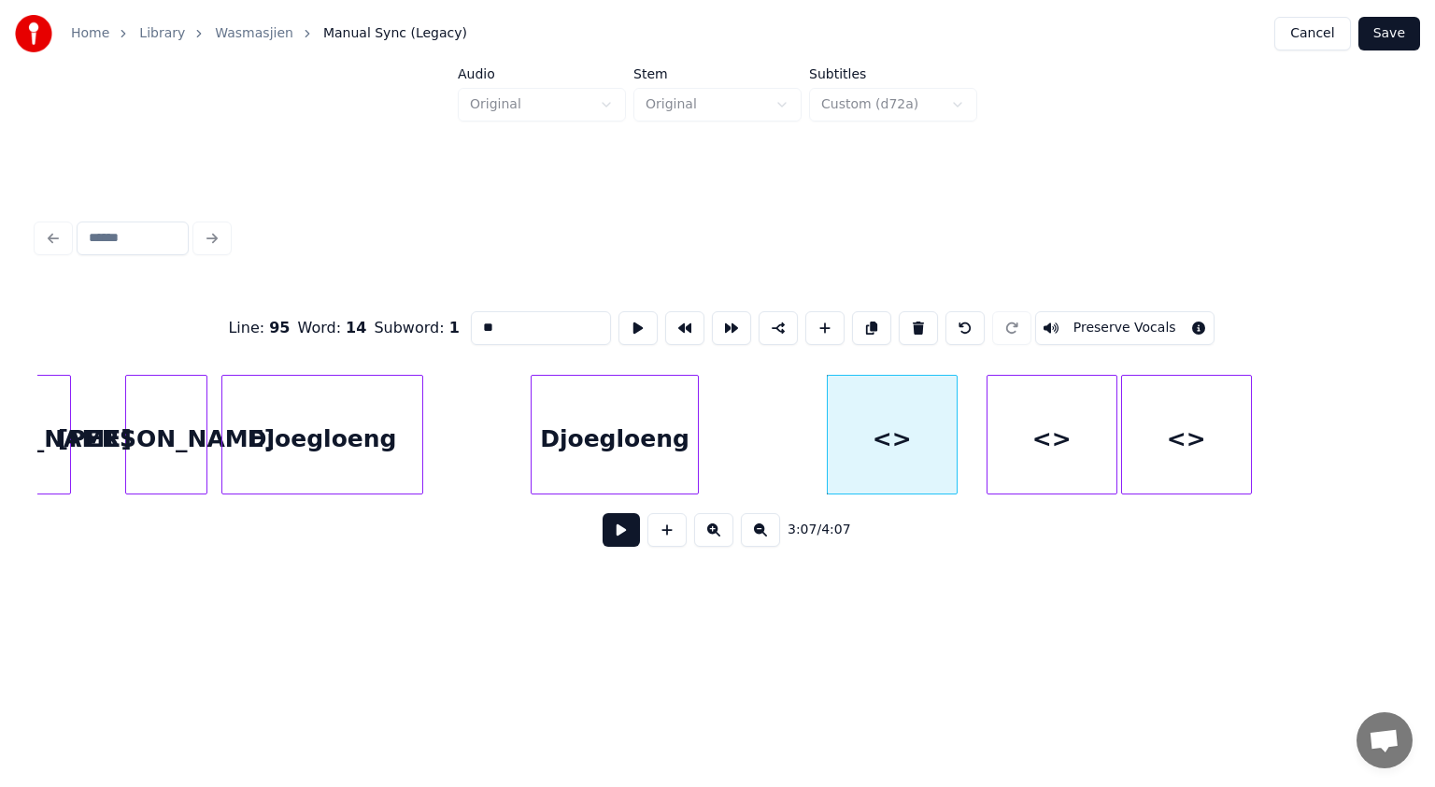
drag, startPoint x: 534, startPoint y: 316, endPoint x: 399, endPoint y: 335, distance: 136.8
click at [399, 335] on div "Line : 95 Word : 14 Subword : 1 ** Preserve Vocals" at bounding box center [717, 327] width 1360 height 93
paste input "********"
click at [1030, 443] on div "<>" at bounding box center [1052, 439] width 129 height 127
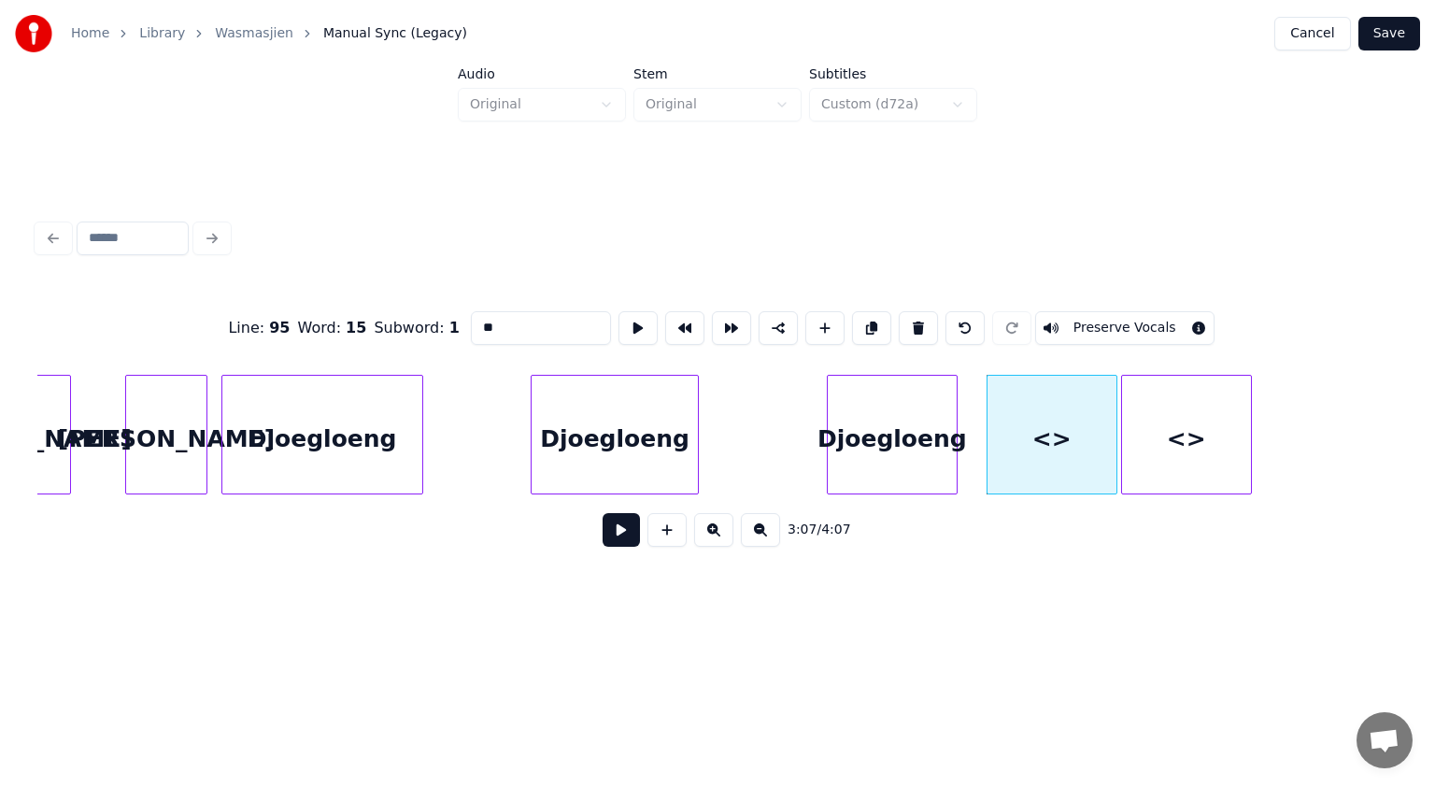
drag, startPoint x: 538, startPoint y: 319, endPoint x: 448, endPoint y: 331, distance: 91.4
click at [448, 331] on div "Line : 95 Word : 15 Subword : 1 ** Preserve Vocals" at bounding box center [717, 327] width 1360 height 93
paste input "********"
click at [1170, 427] on div "<>" at bounding box center [1186, 439] width 129 height 127
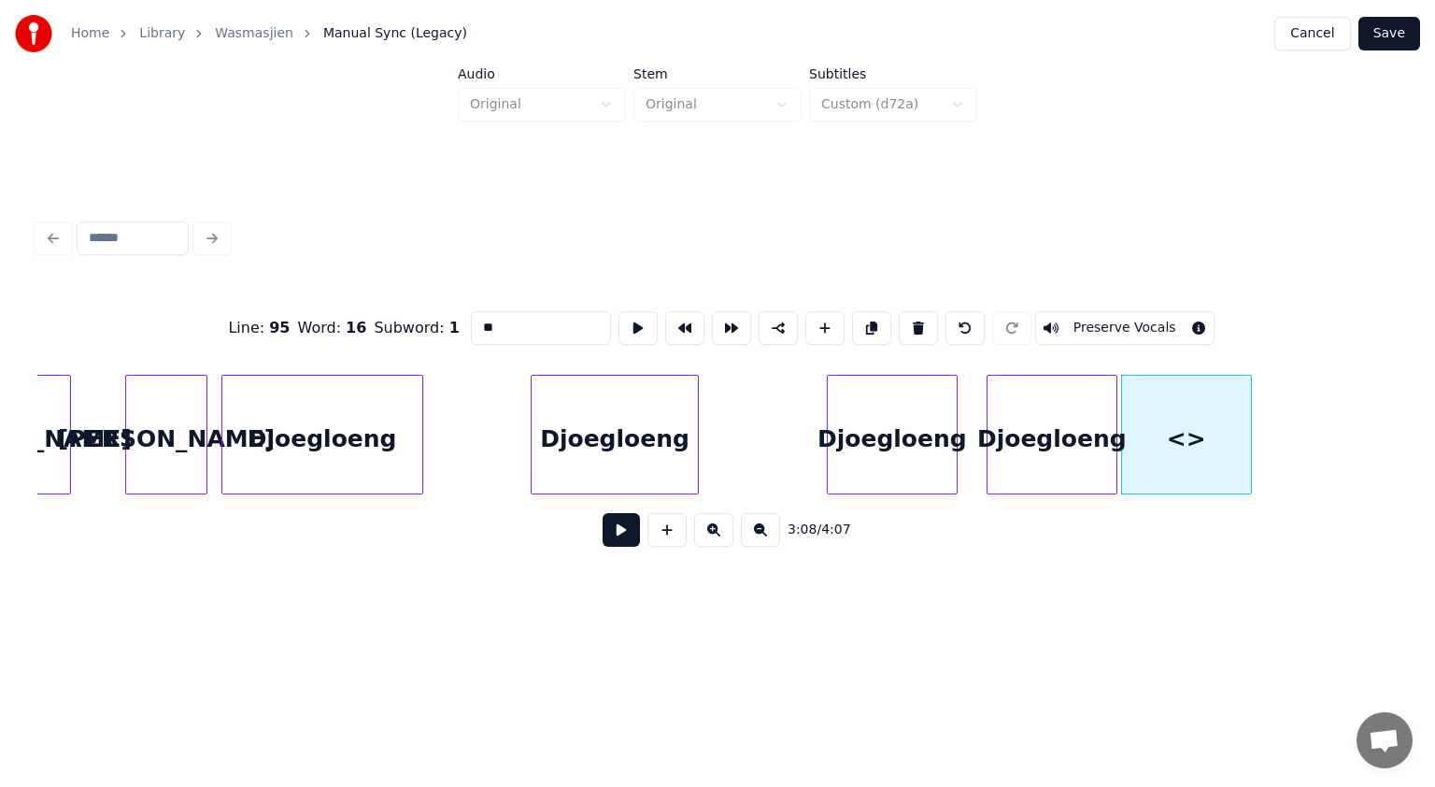
drag, startPoint x: 497, startPoint y: 316, endPoint x: 437, endPoint y: 317, distance: 59.8
click at [437, 317] on div "Line : 95 Word : 16 Subword : 1 ** Preserve Vocals" at bounding box center [717, 327] width 1360 height 93
paste input "********"
click at [1299, 405] on div at bounding box center [1301, 435] width 6 height 118
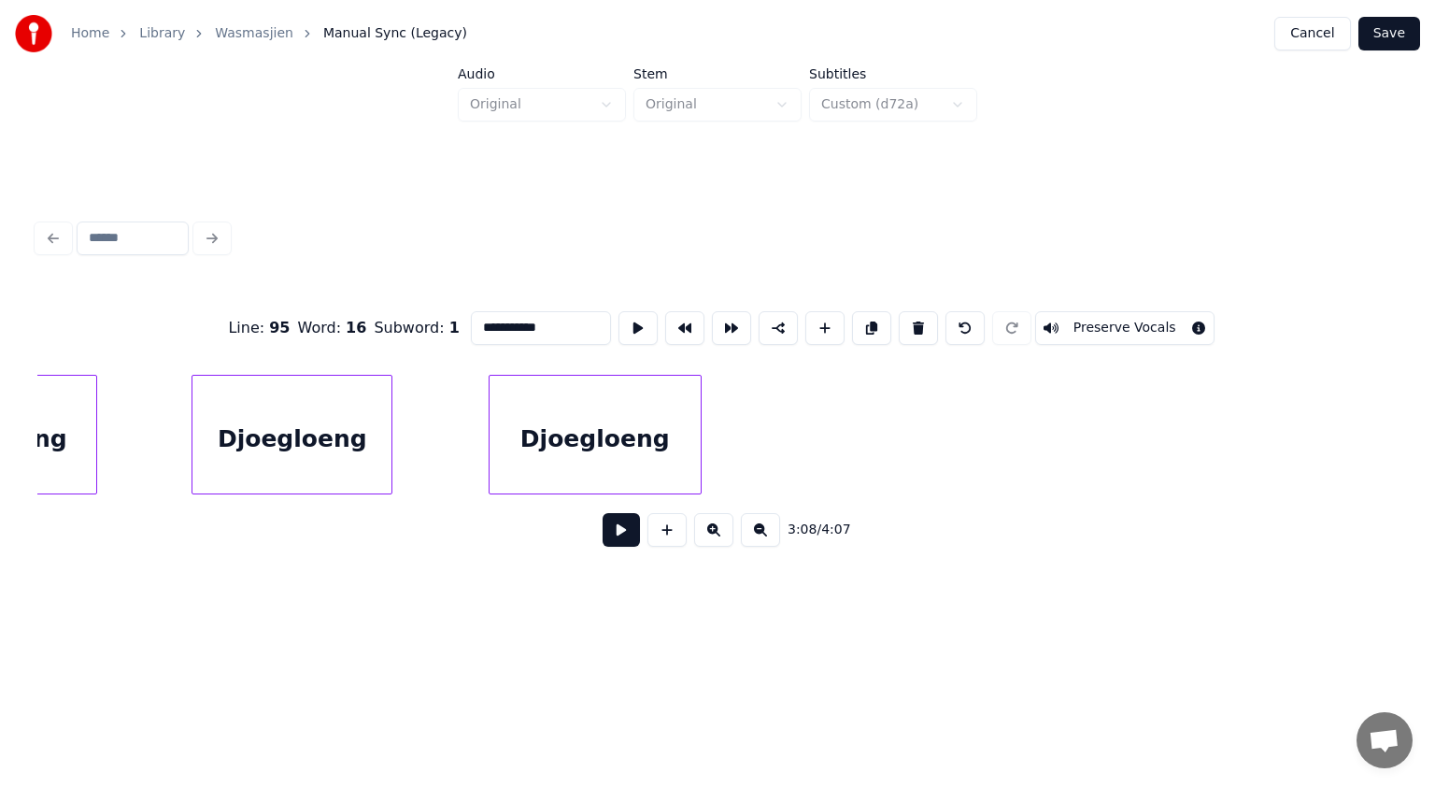
scroll to position [0, 63601]
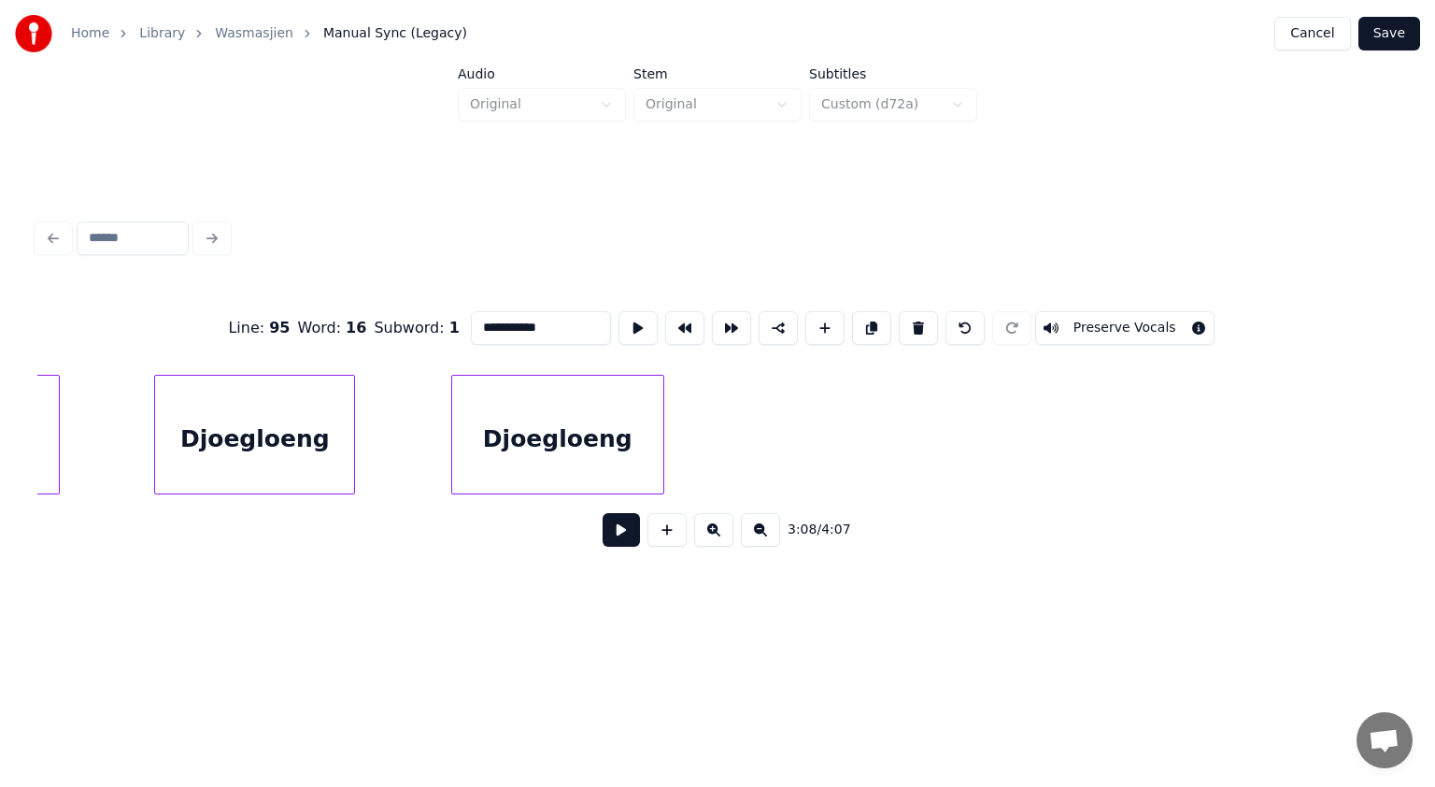
type input "**********"
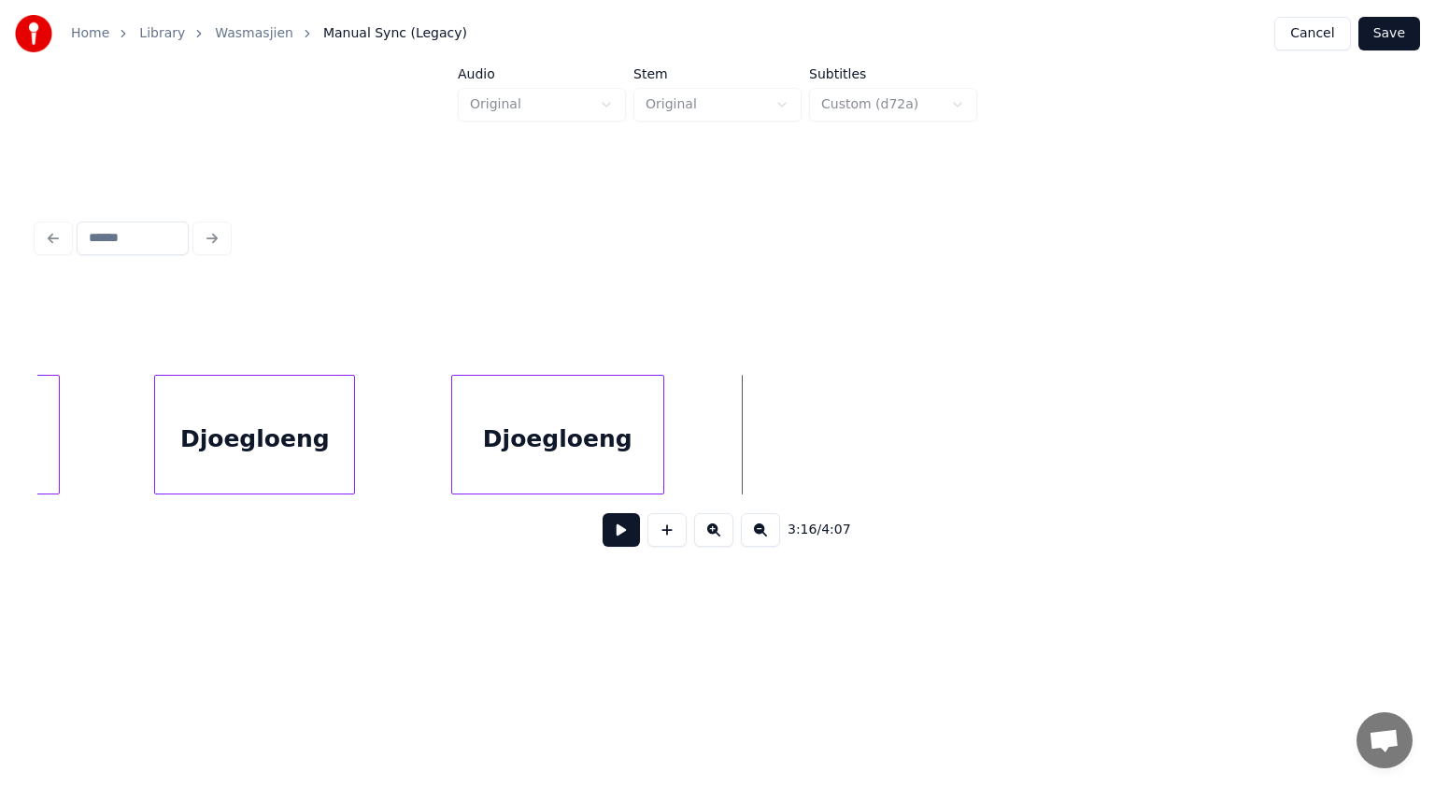
click at [636, 526] on button at bounding box center [621, 530] width 37 height 34
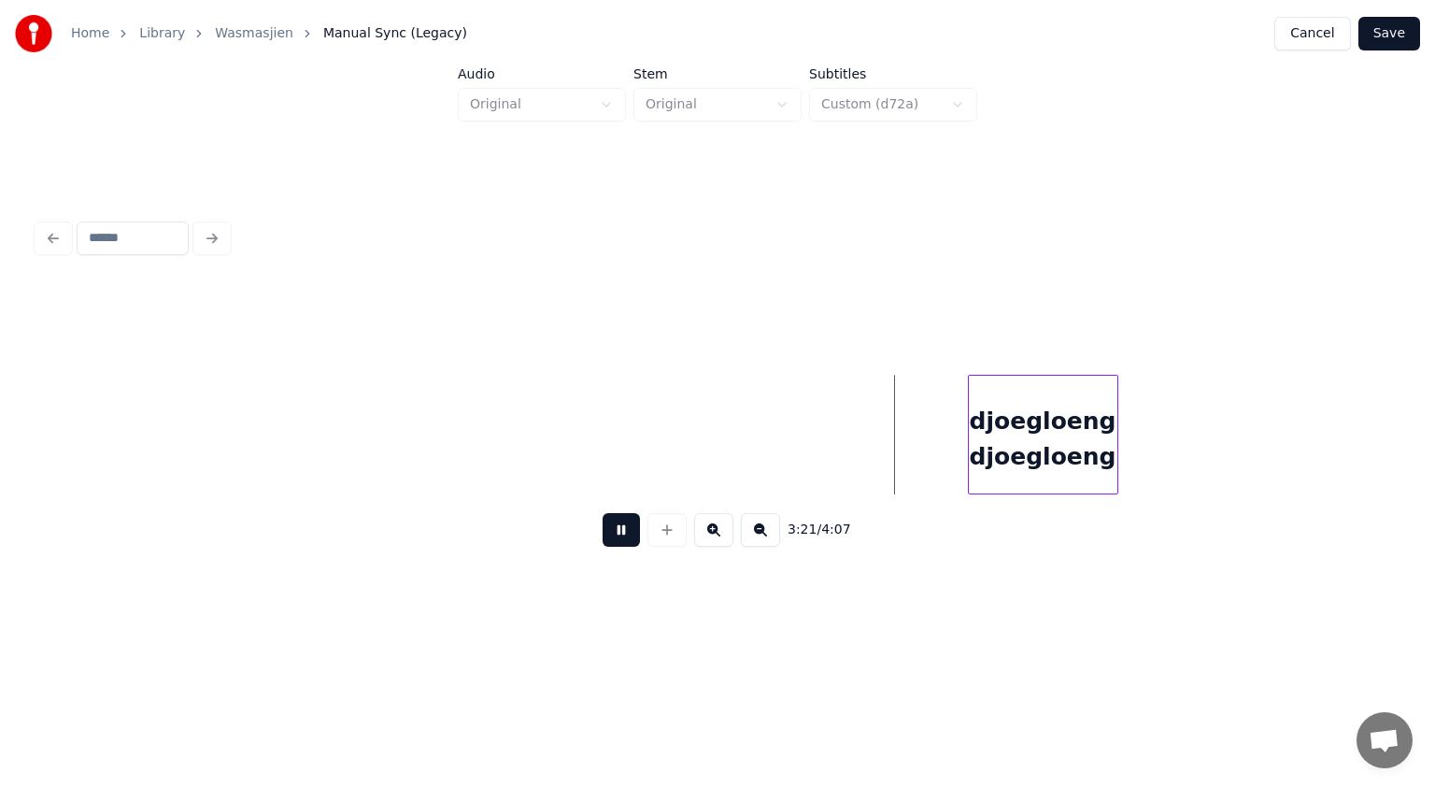
click at [632, 526] on button at bounding box center [621, 530] width 37 height 34
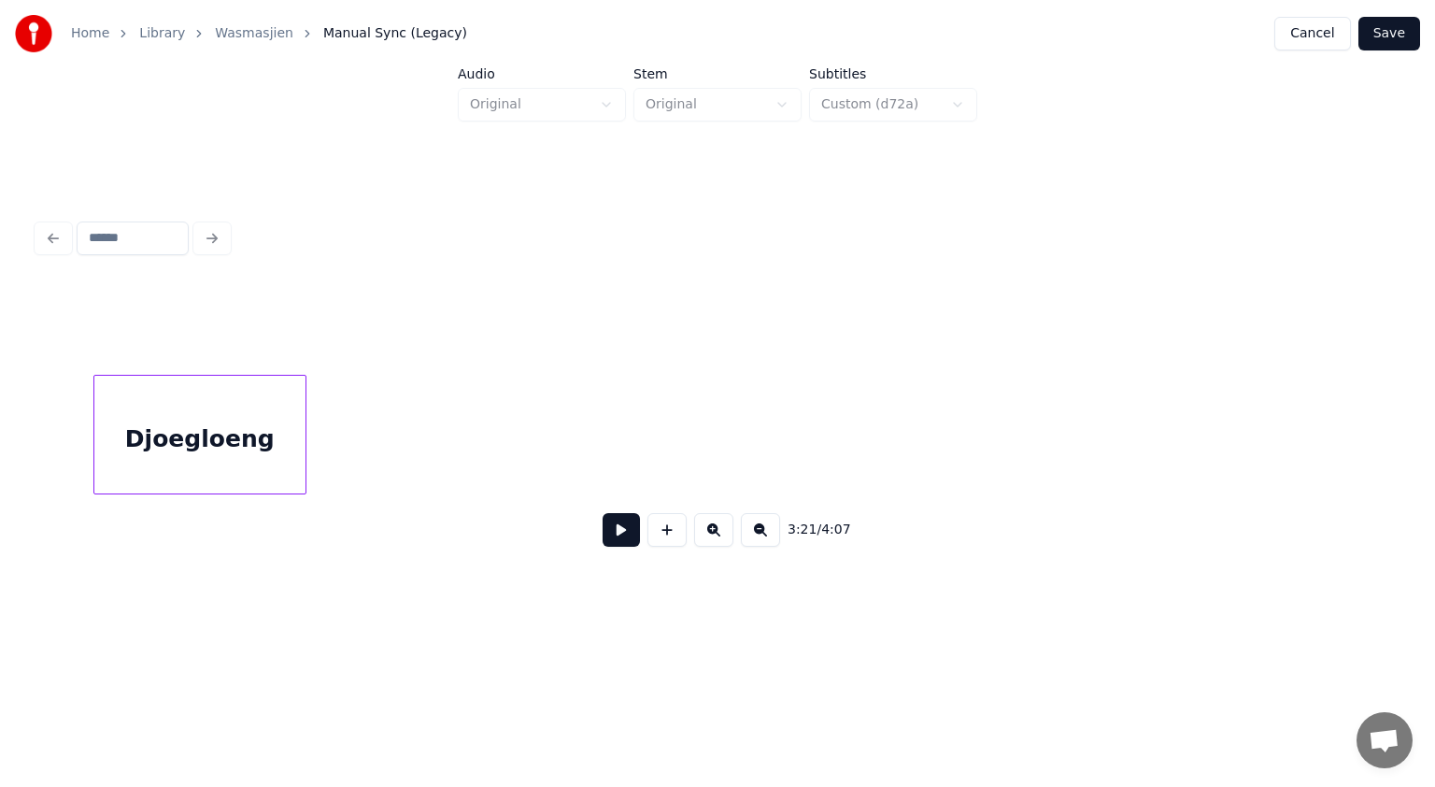
scroll to position [0, 63809]
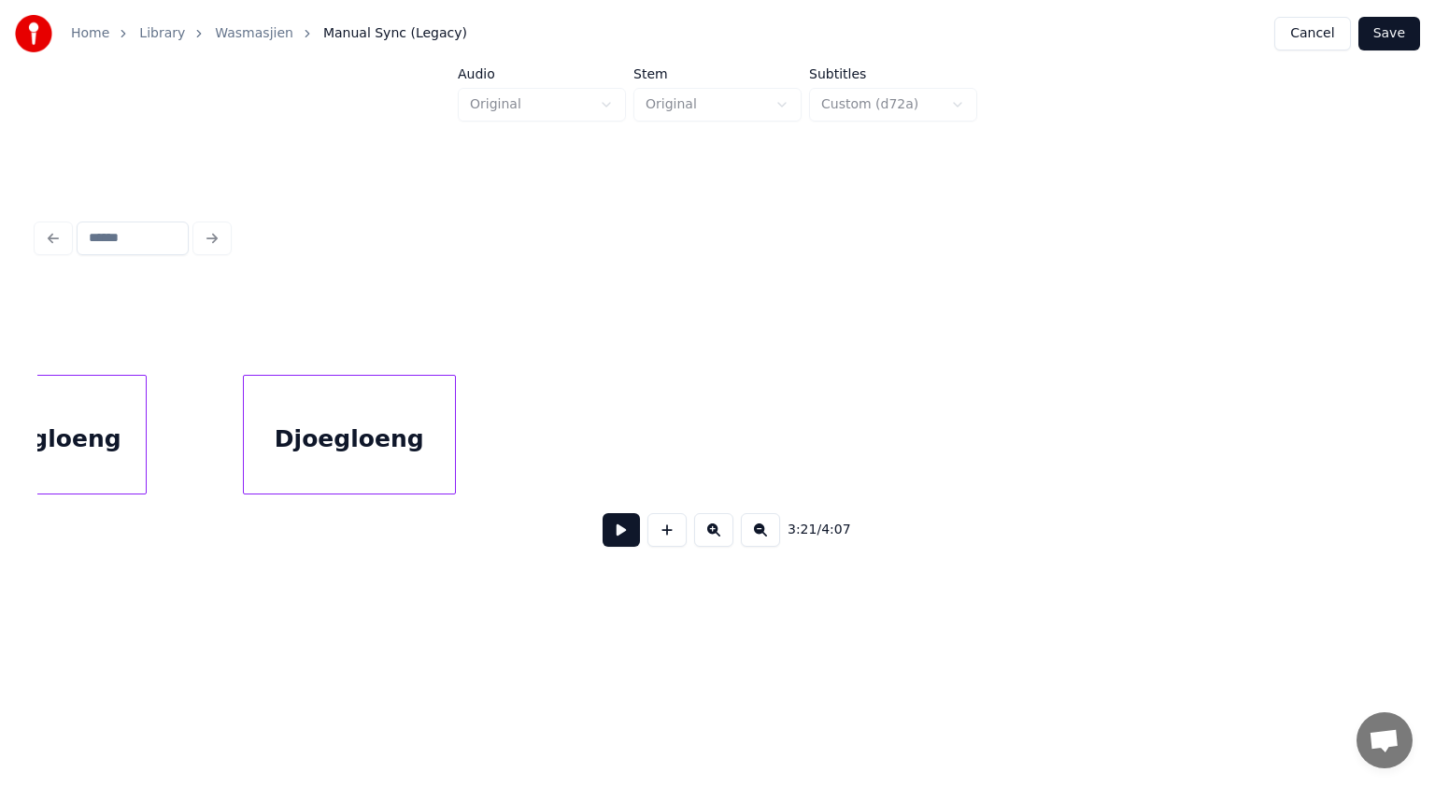
click at [630, 533] on button at bounding box center [621, 530] width 37 height 34
click at [671, 540] on button at bounding box center [667, 530] width 39 height 34
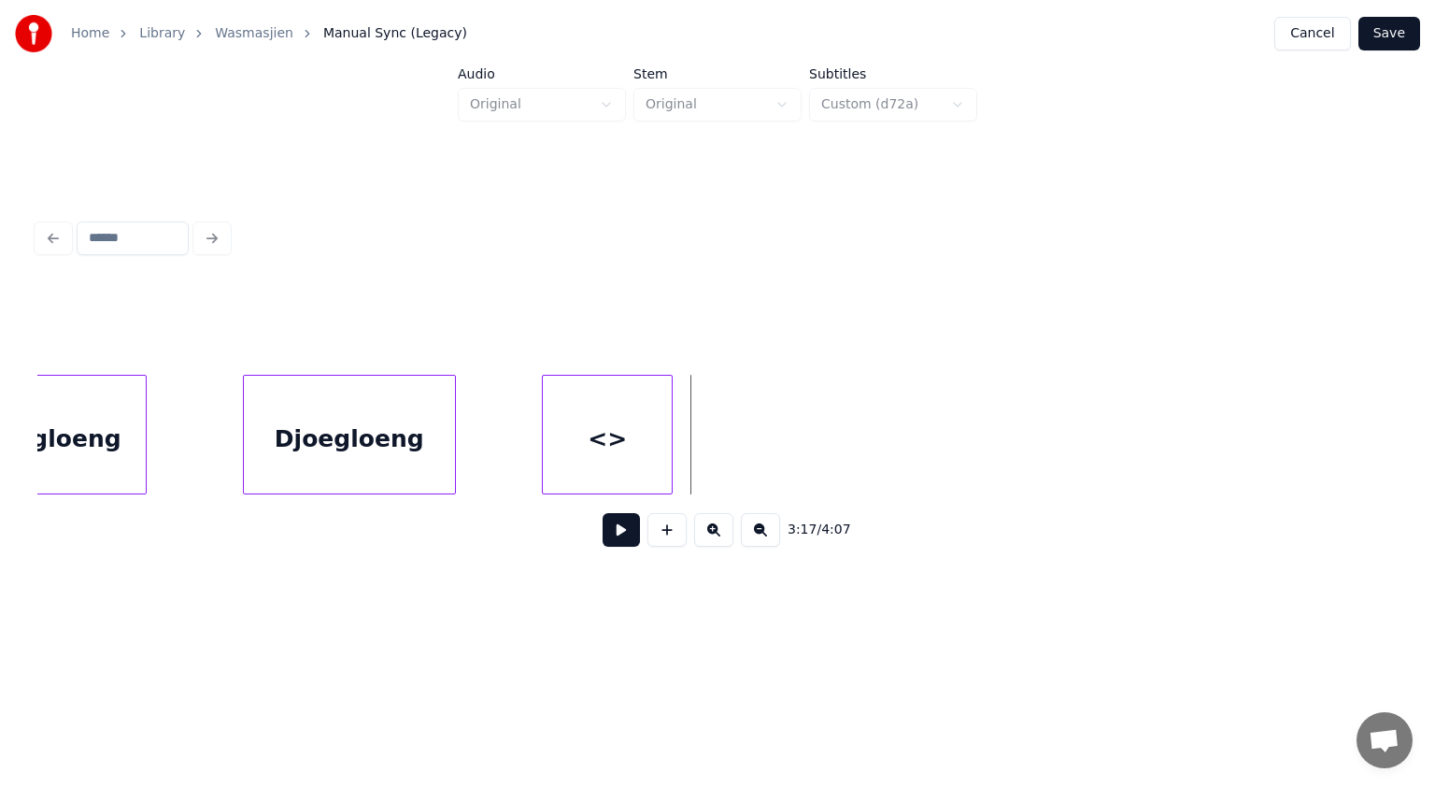
click at [675, 534] on button at bounding box center [667, 530] width 39 height 34
click at [673, 543] on button at bounding box center [667, 530] width 39 height 34
click at [675, 533] on button at bounding box center [667, 530] width 39 height 34
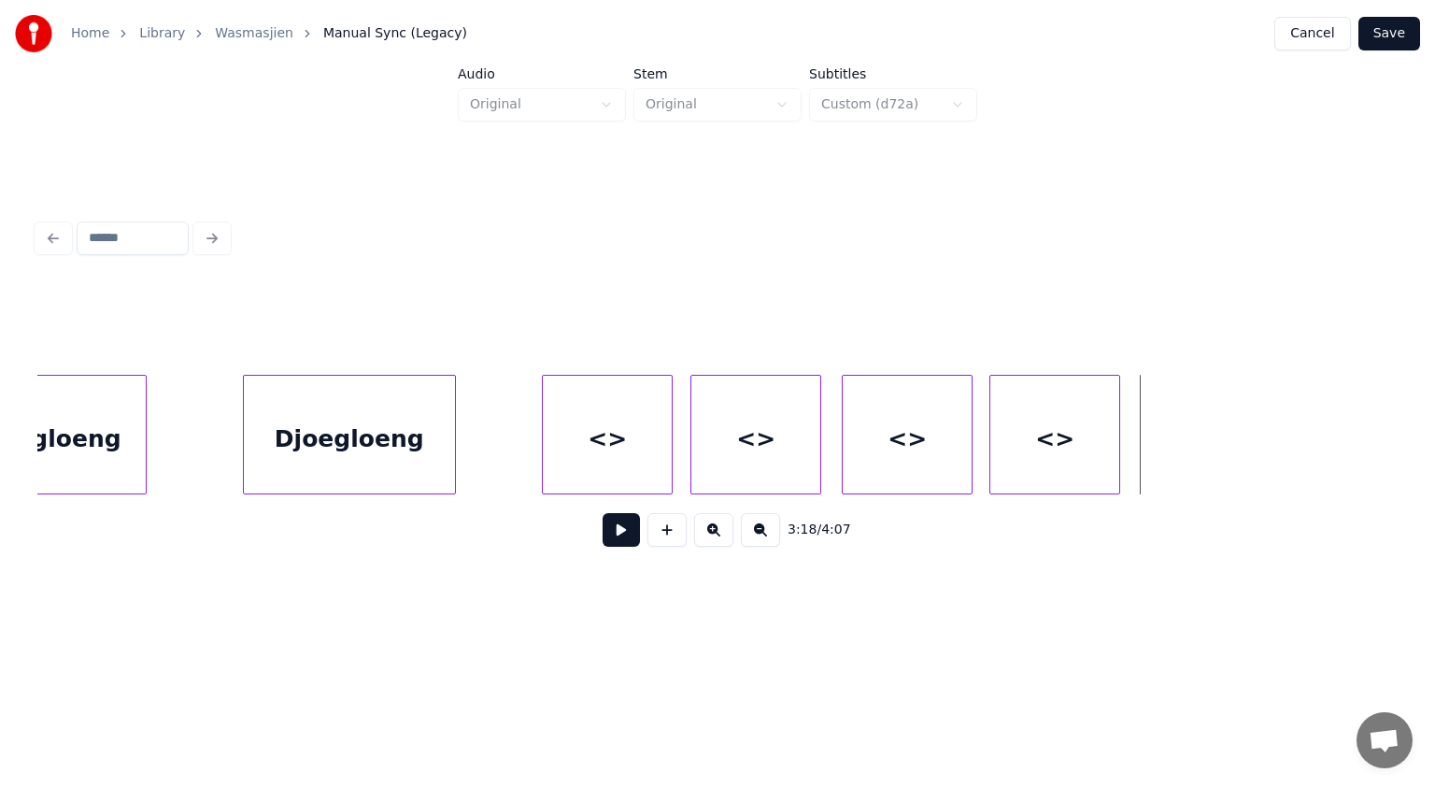
click at [671, 540] on button at bounding box center [667, 530] width 39 height 34
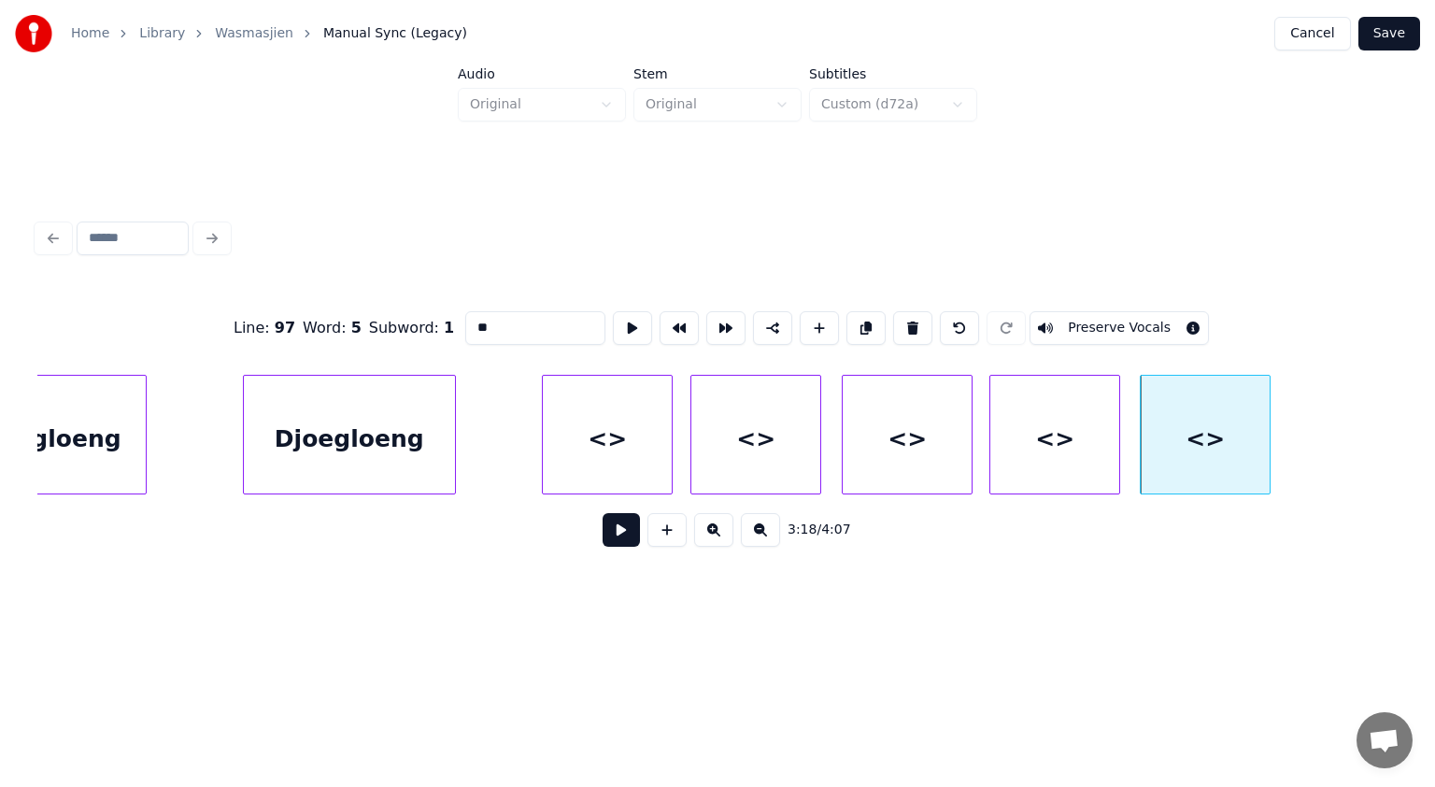
click at [604, 436] on div "<>" at bounding box center [607, 439] width 129 height 127
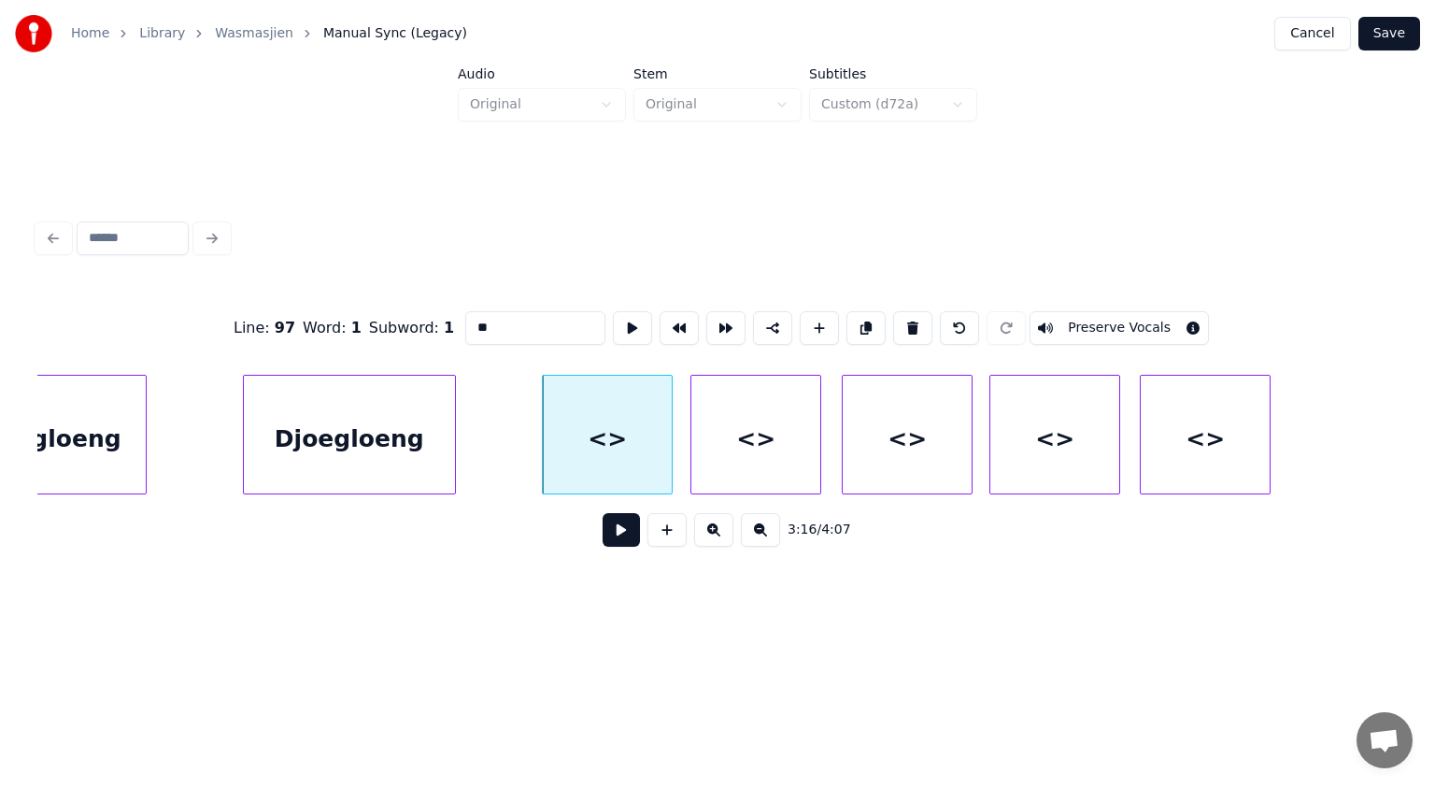
drag, startPoint x: 453, startPoint y: 319, endPoint x: 444, endPoint y: 321, distance: 9.8
click at [444, 321] on div "Line : 97 Word : 1 Subword : 1 ** Preserve Vocals" at bounding box center [717, 327] width 1360 height 93
drag, startPoint x: 503, startPoint y: 318, endPoint x: 467, endPoint y: 318, distance: 35.5
click at [467, 318] on input "***" at bounding box center [535, 328] width 140 height 34
click at [759, 424] on div "<>" at bounding box center [755, 439] width 129 height 127
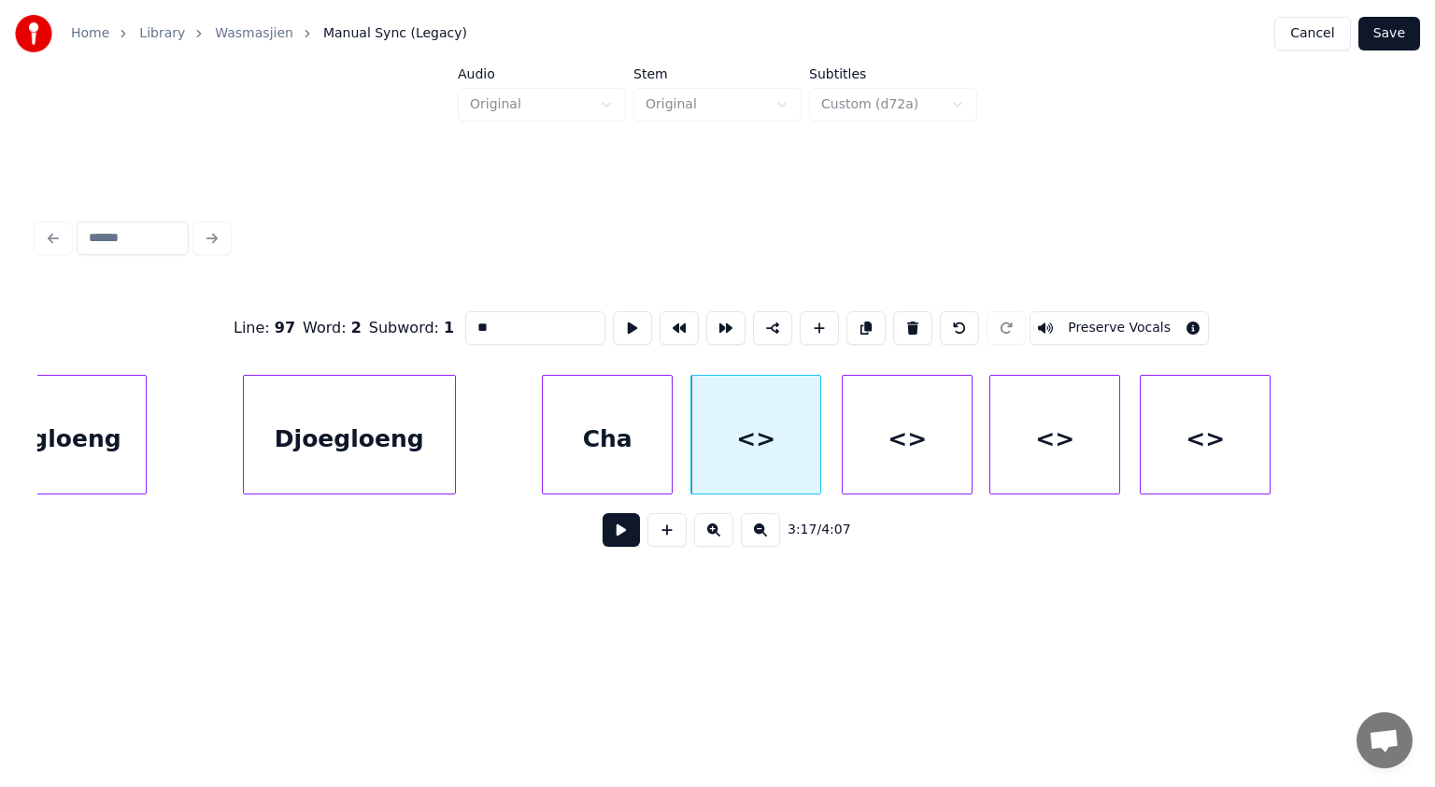
drag, startPoint x: 474, startPoint y: 320, endPoint x: 458, endPoint y: 320, distance: 15.9
click at [458, 320] on div "Line : 97 Word : 2 Subword : 1 ** Preserve Vocals" at bounding box center [717, 327] width 1360 height 93
paste input "*"
click at [869, 431] on div "<>" at bounding box center [907, 439] width 129 height 127
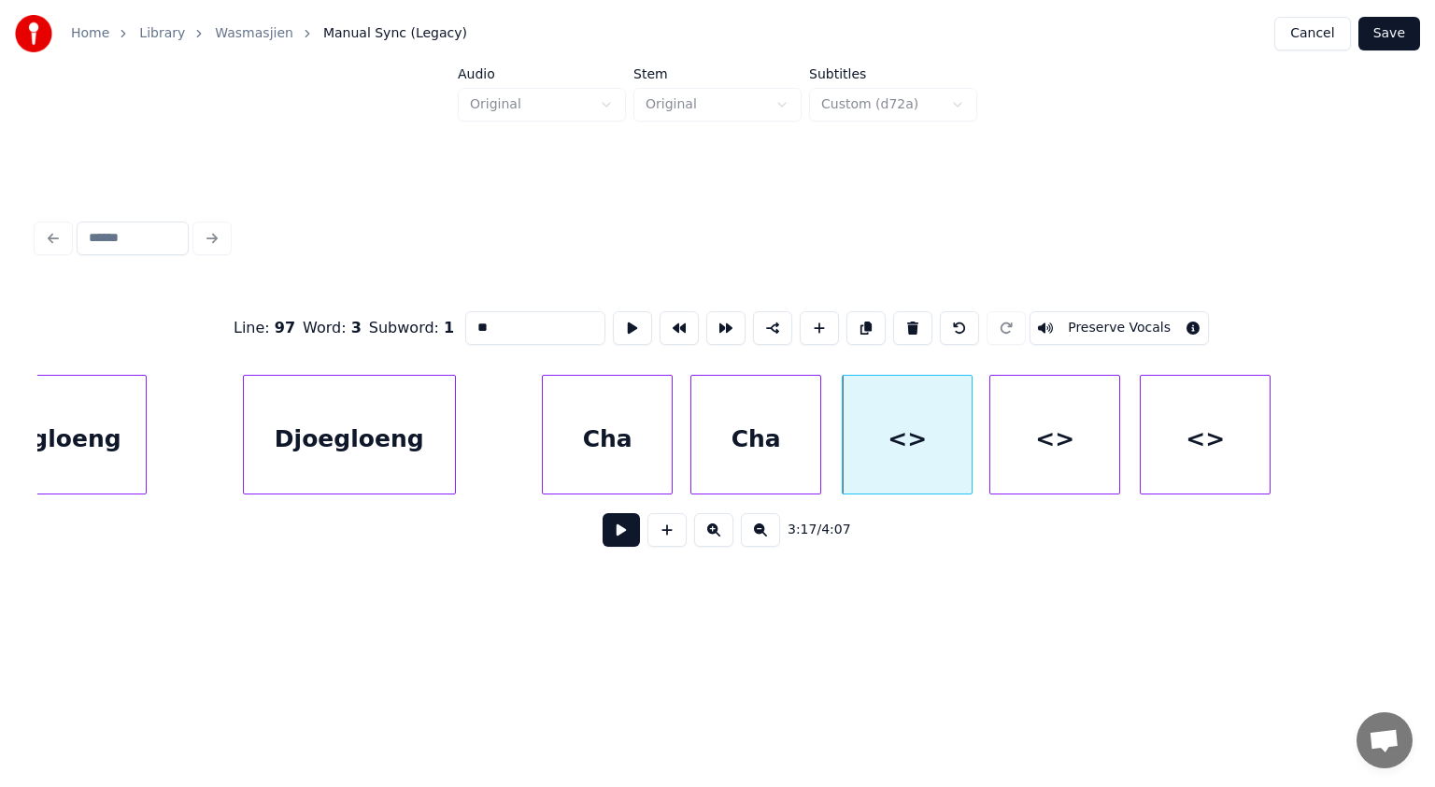
drag, startPoint x: 492, startPoint y: 318, endPoint x: 394, endPoint y: 307, distance: 98.6
click at [394, 307] on div "Line : 97 Word : 3 Subword : 1 ** Preserve Vocals" at bounding box center [717, 327] width 1360 height 93
paste input "*"
click at [863, 411] on div "Cha" at bounding box center [899, 439] width 129 height 127
click at [1075, 430] on div "<>" at bounding box center [1054, 439] width 129 height 127
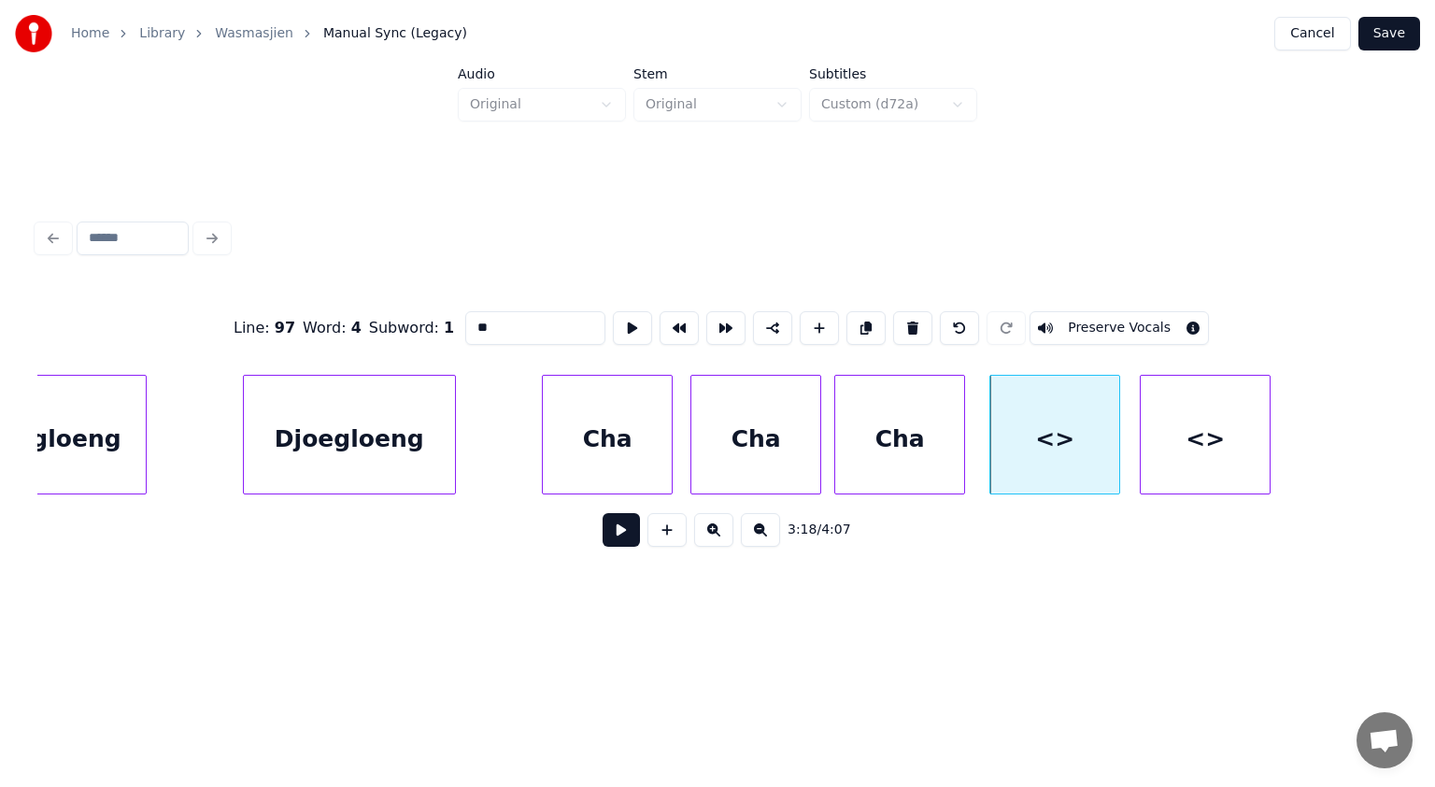
drag, startPoint x: 434, startPoint y: 313, endPoint x: 392, endPoint y: 314, distance: 41.1
click at [392, 314] on div "Line : 97 Word : 4 Subword : 1 ** Preserve Vocals" at bounding box center [717, 327] width 1360 height 93
paste input "*"
click at [1216, 420] on div "<>" at bounding box center [1205, 439] width 129 height 127
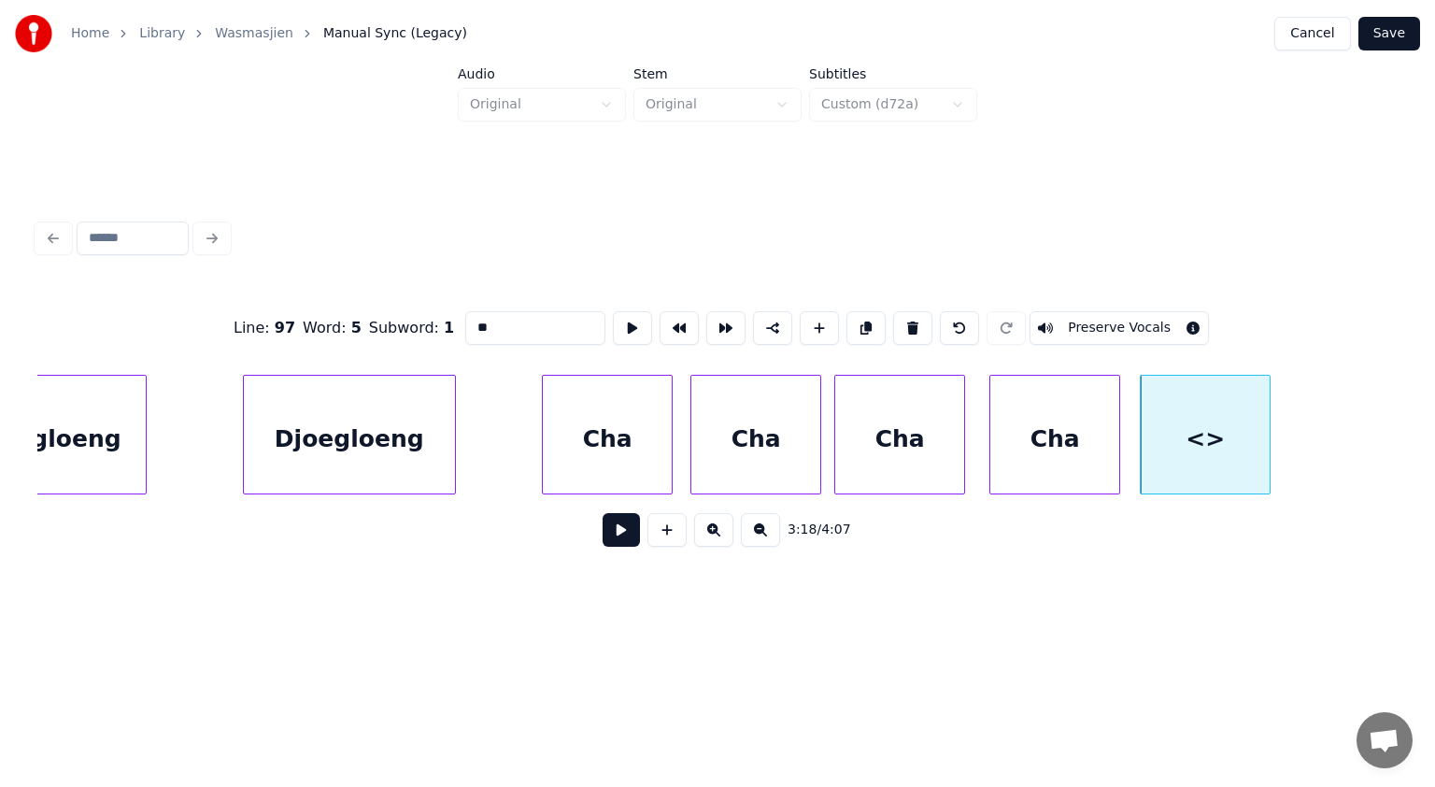
drag, startPoint x: 510, startPoint y: 310, endPoint x: 407, endPoint y: 331, distance: 104.8
click at [407, 331] on div "Line : 97 Word : 5 Subword : 1 ** Preserve Vocals" at bounding box center [717, 327] width 1360 height 93
paste input "*"
type input "***"
click at [618, 523] on button at bounding box center [621, 530] width 37 height 34
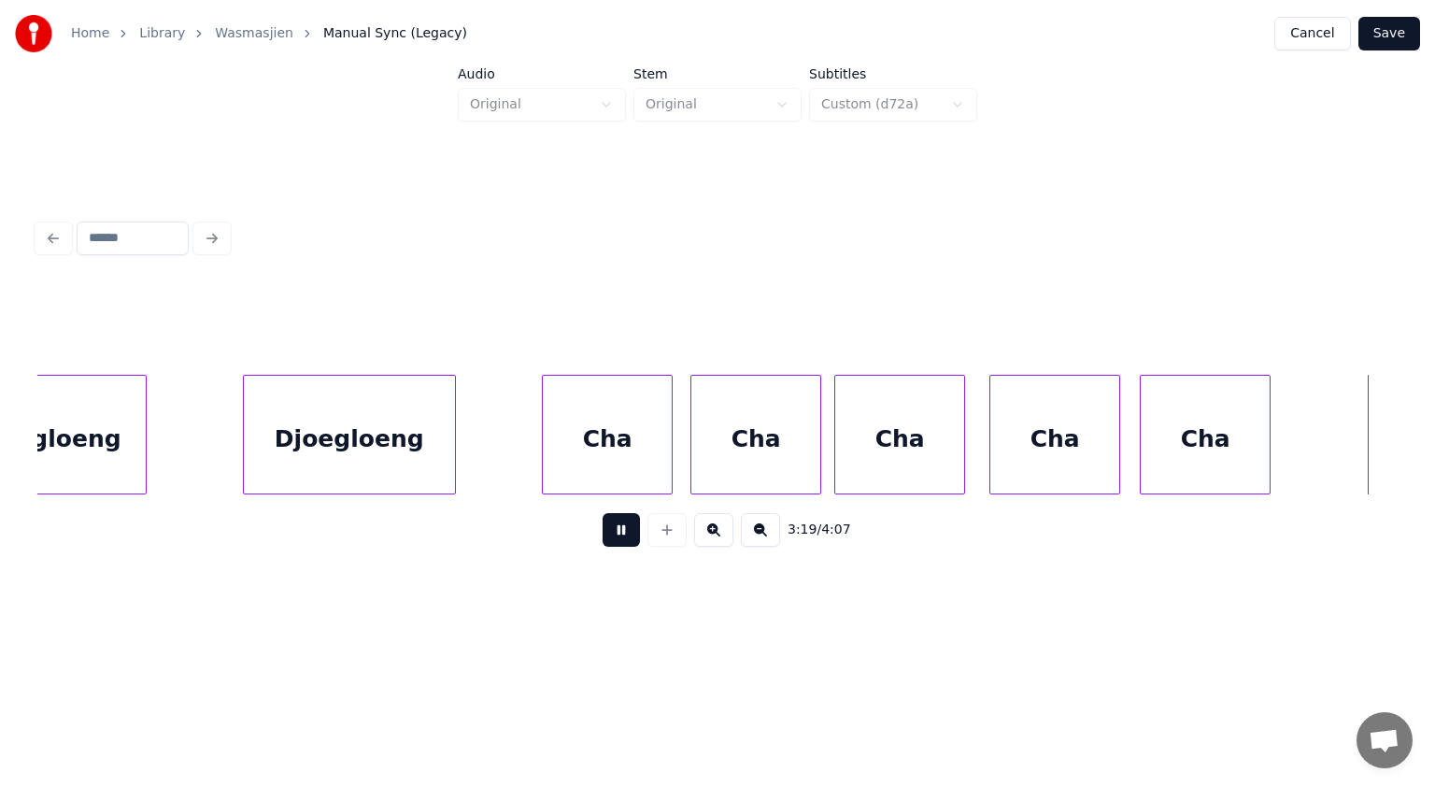
scroll to position [0, 65169]
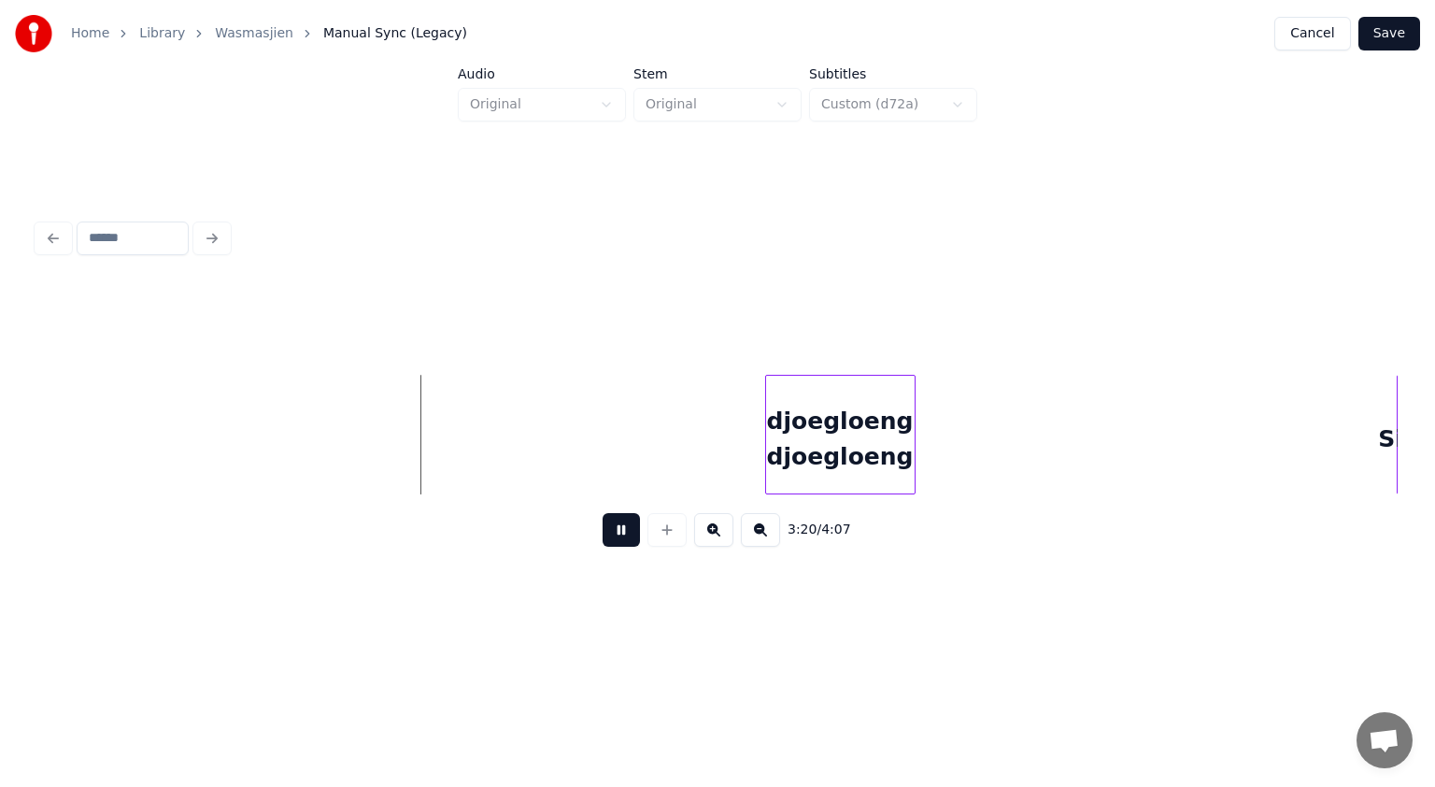
click at [618, 523] on button at bounding box center [621, 530] width 37 height 34
click at [659, 537] on button at bounding box center [667, 530] width 39 height 34
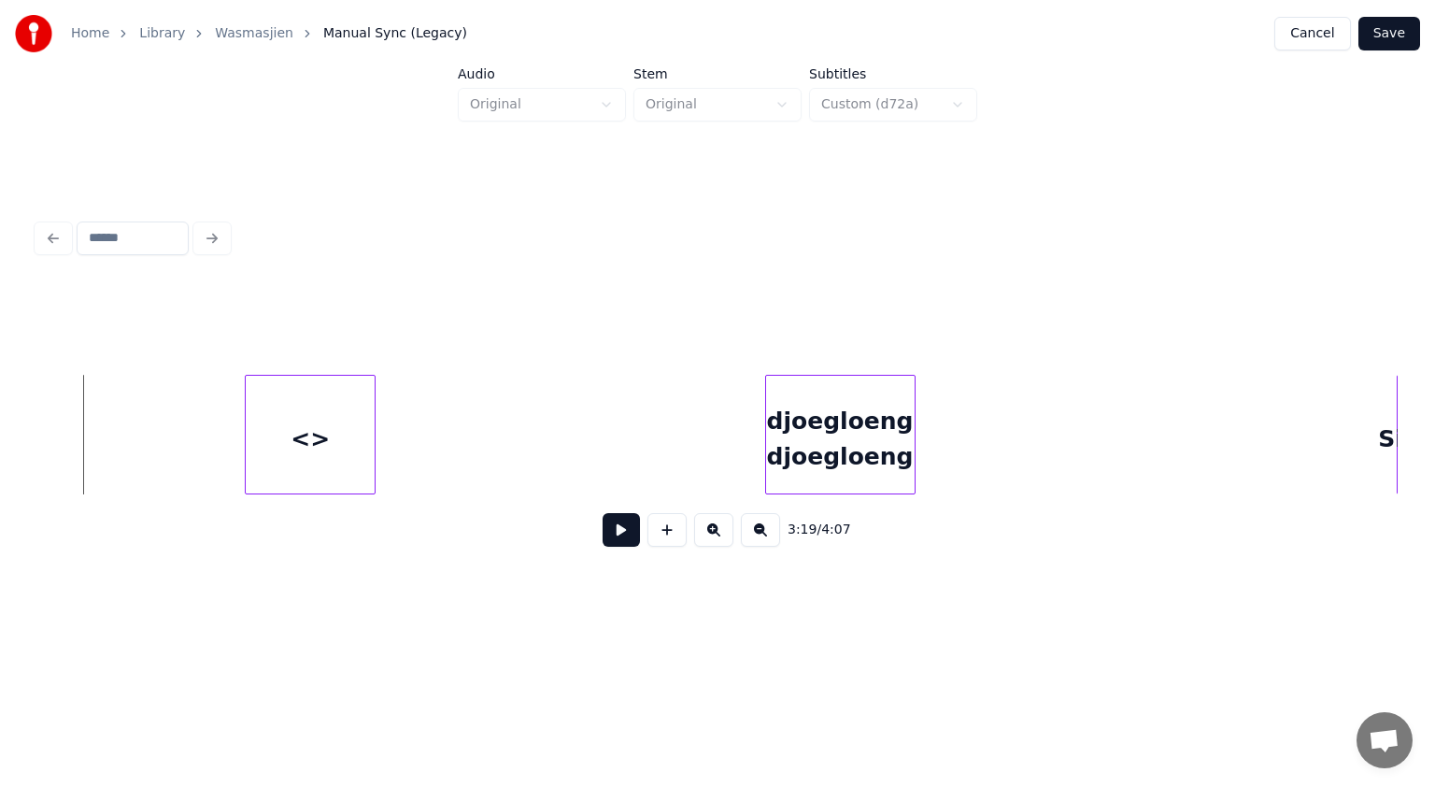
click at [657, 533] on button at bounding box center [667, 530] width 39 height 34
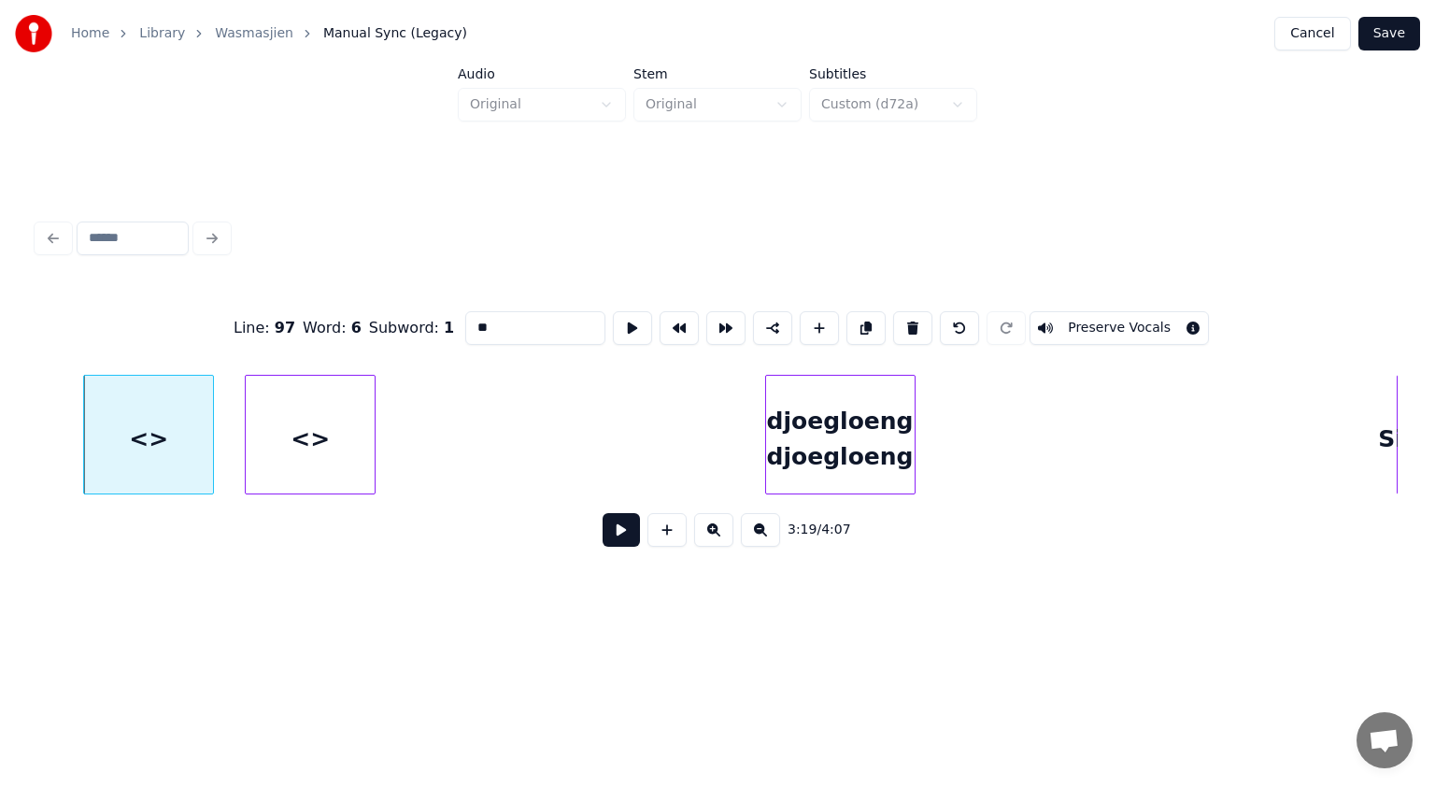
drag, startPoint x: 448, startPoint y: 316, endPoint x: 421, endPoint y: 311, distance: 26.6
click at [421, 311] on div "Line : 97 Word : 6 Subword : 1 ** Preserve Vocals" at bounding box center [717, 327] width 1360 height 93
drag, startPoint x: 470, startPoint y: 318, endPoint x: 815, endPoint y: 328, distance: 344.9
click at [815, 328] on div "Line : 97 Word : 6 Subword : 1 ** Preserve Vocals" at bounding box center [717, 327] width 1360 height 93
paste input "*"
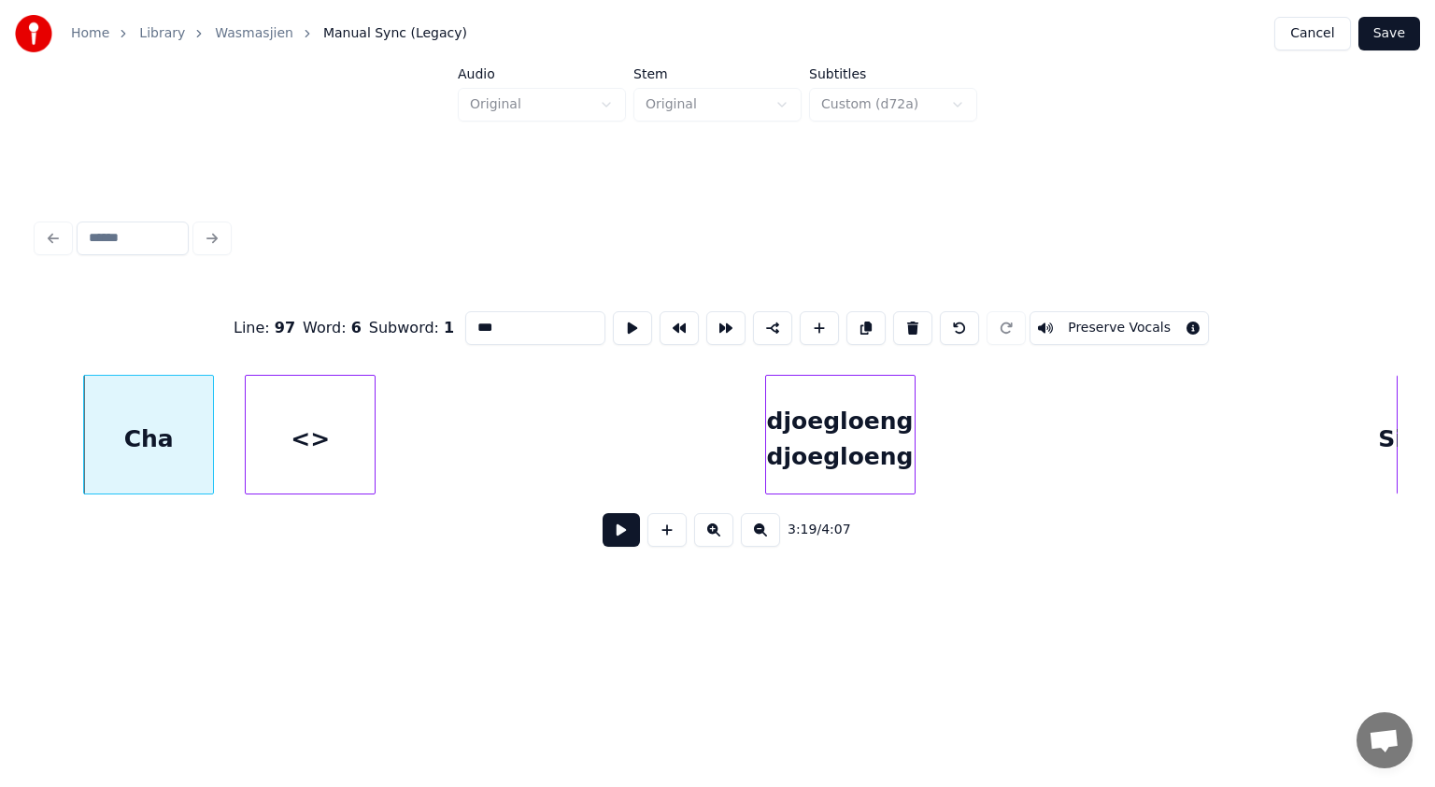
click at [326, 412] on div "<>" at bounding box center [310, 439] width 129 height 127
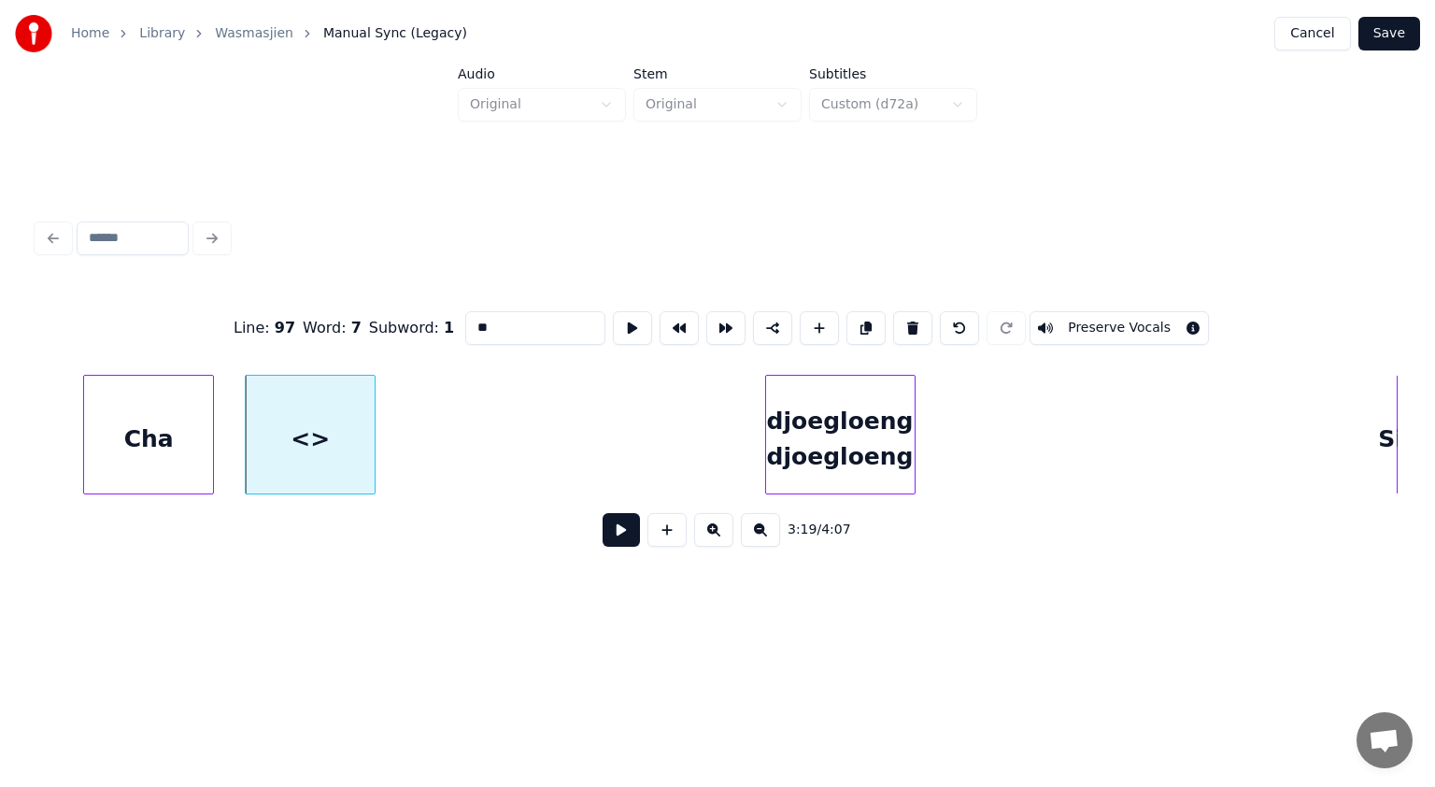
drag, startPoint x: 492, startPoint y: 316, endPoint x: 446, endPoint y: 317, distance: 46.7
click at [446, 317] on div "Line : 97 Word : 7 Subword : 1 ** Preserve Vocals" at bounding box center [717, 327] width 1360 height 93
paste input "*"
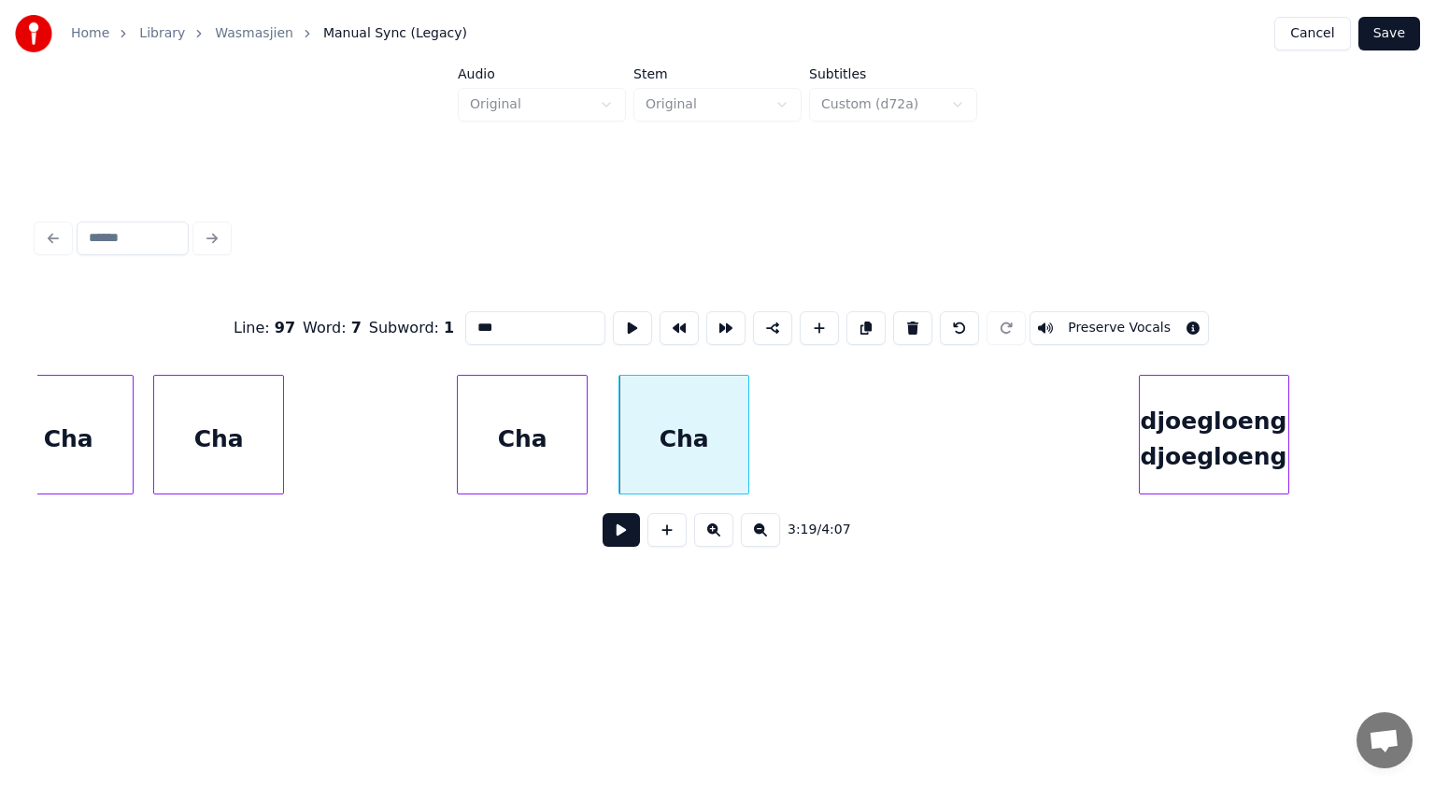
scroll to position [0, 64709]
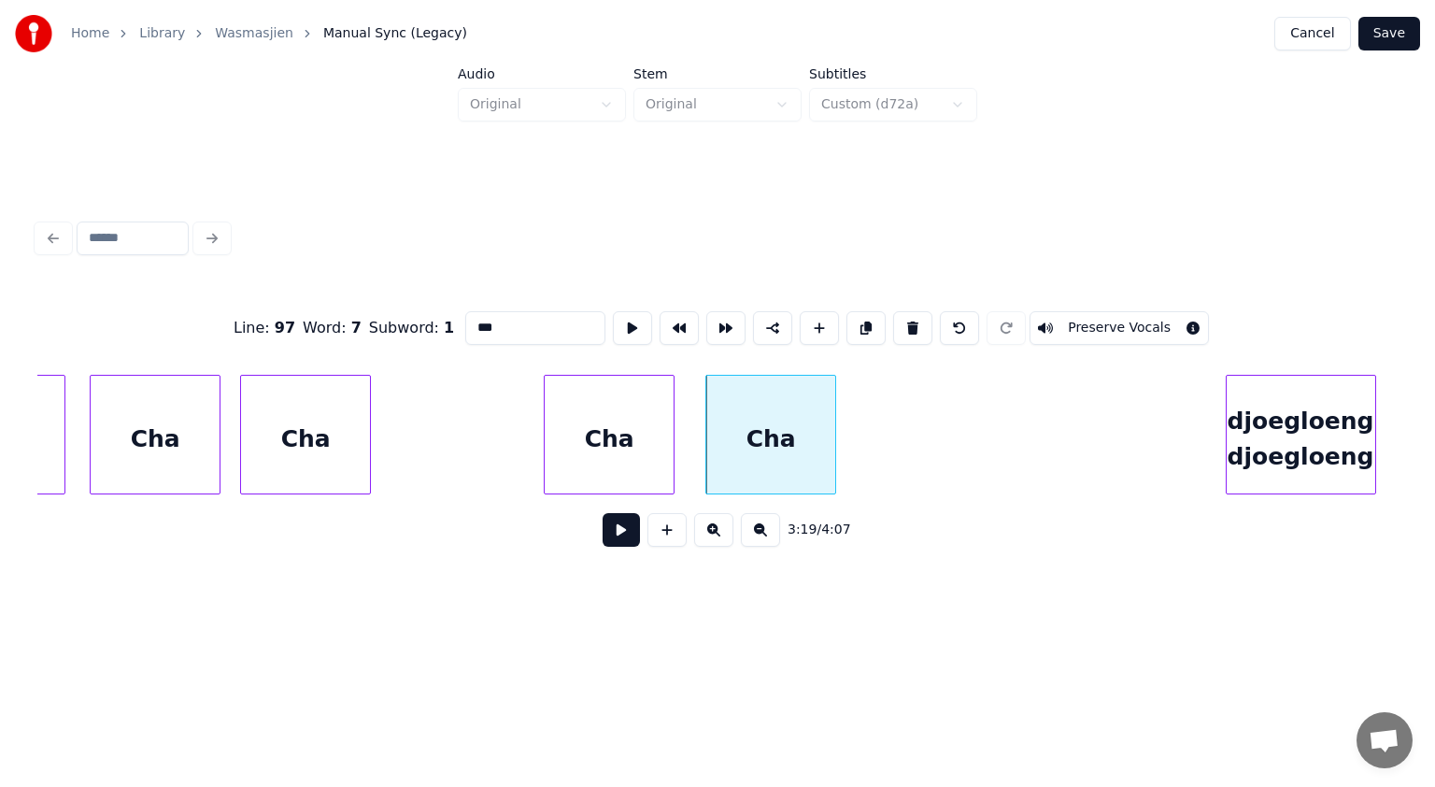
type input "***"
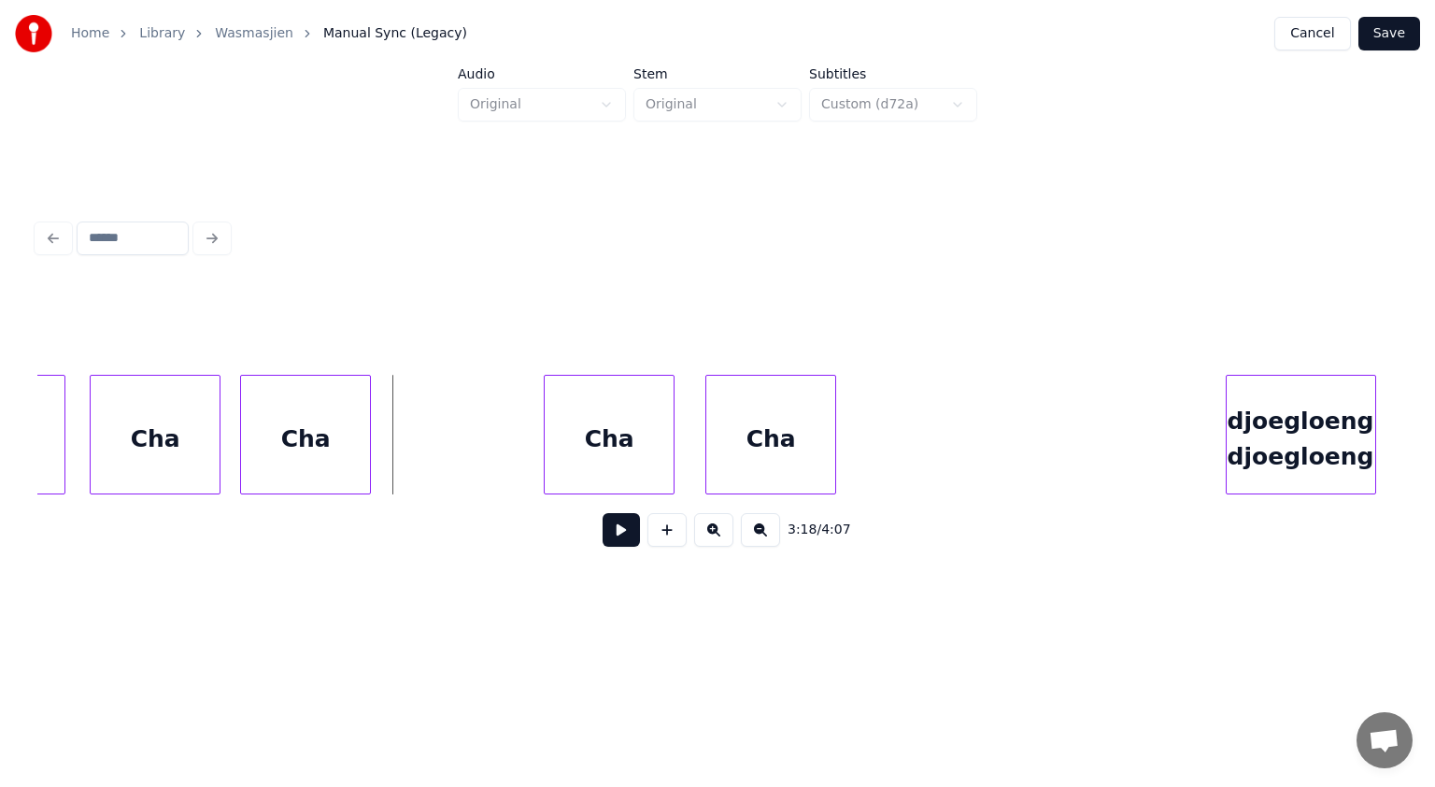
click at [667, 543] on button at bounding box center [667, 530] width 39 height 34
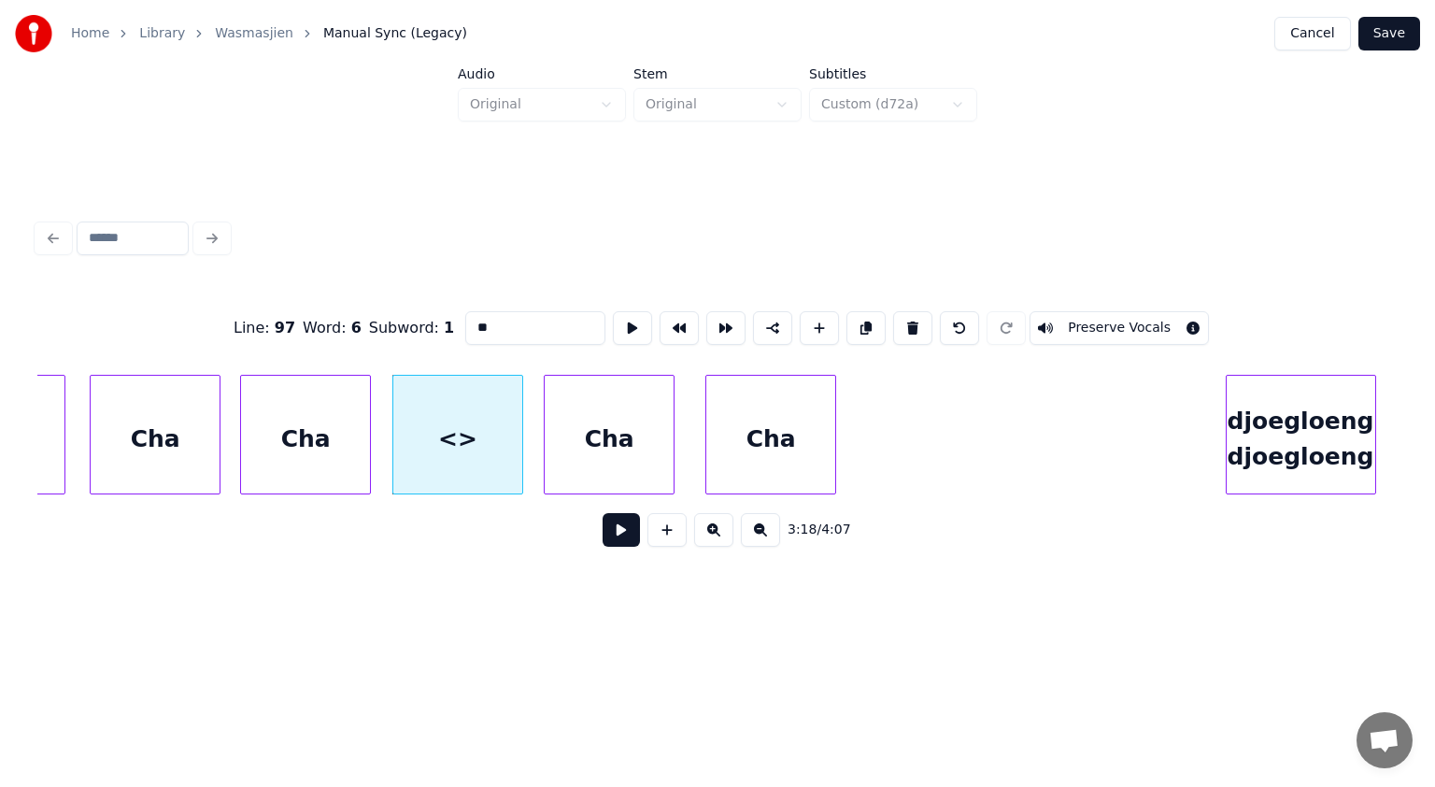
drag, startPoint x: 495, startPoint y: 314, endPoint x: 431, endPoint y: 314, distance: 64.5
click at [431, 314] on div "Line : 97 Word : 6 Subword : 1 ** Preserve Vocals" at bounding box center [717, 327] width 1360 height 93
paste input "*"
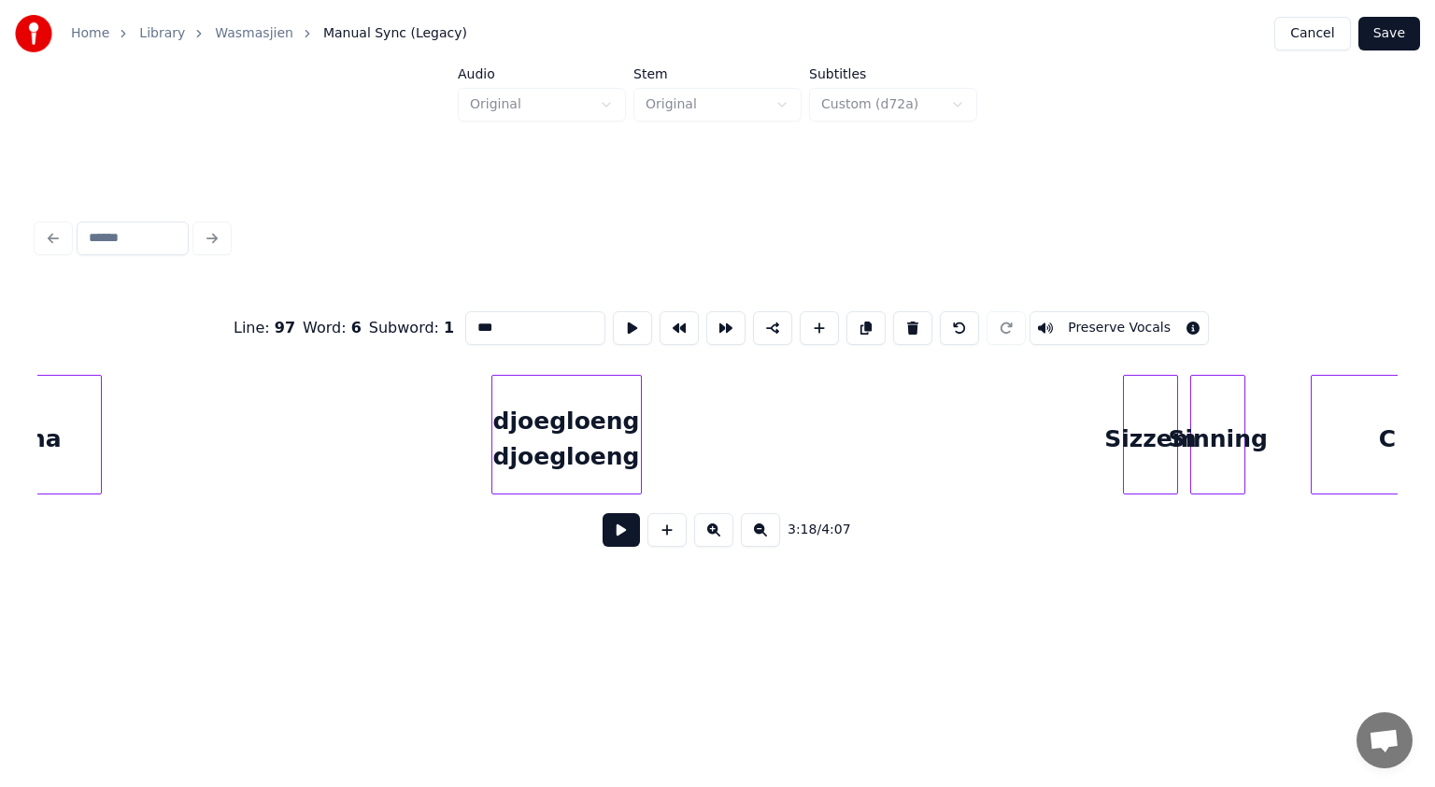
scroll to position [0, 65567]
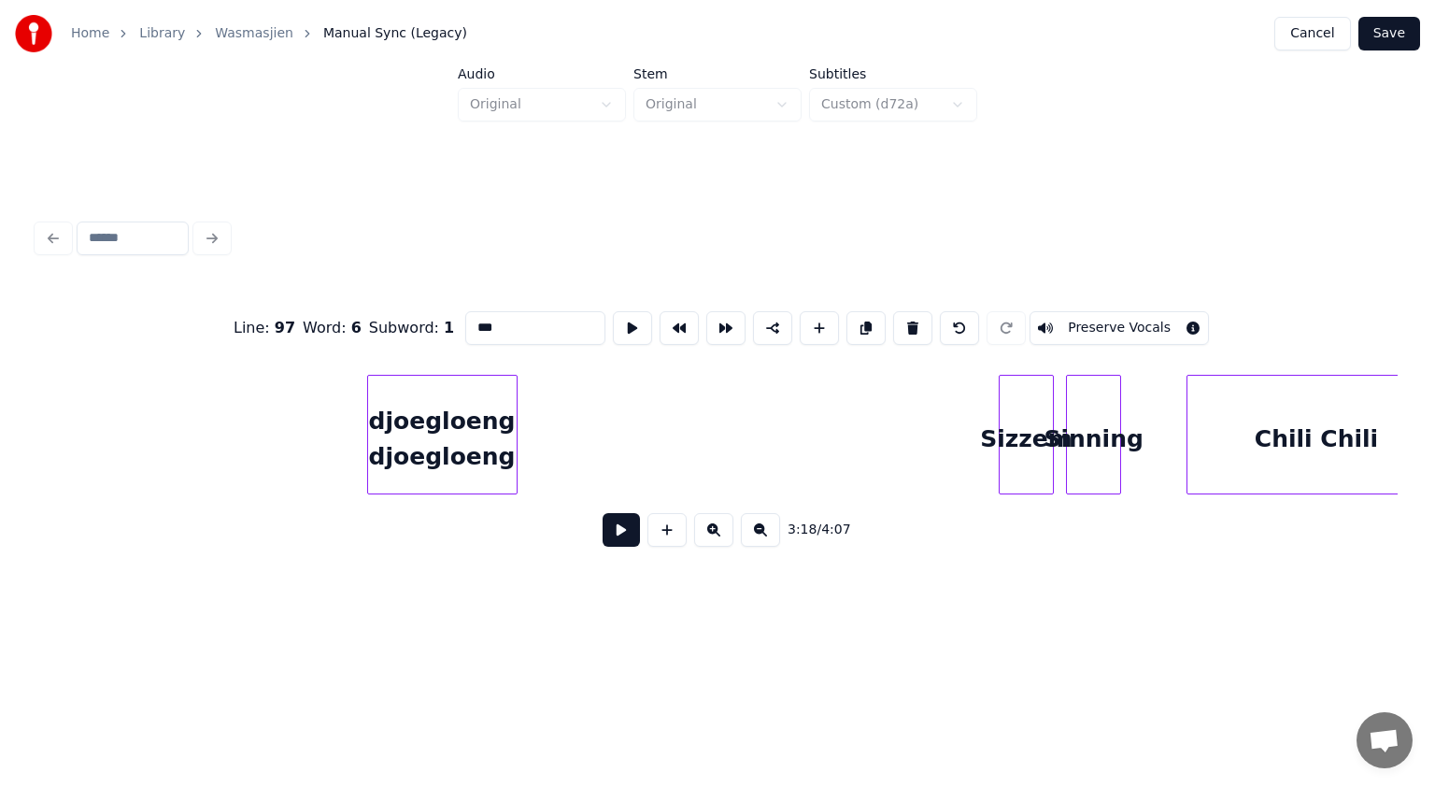
click at [459, 448] on div "djoegloeng djoegloeng" at bounding box center [442, 439] width 149 height 127
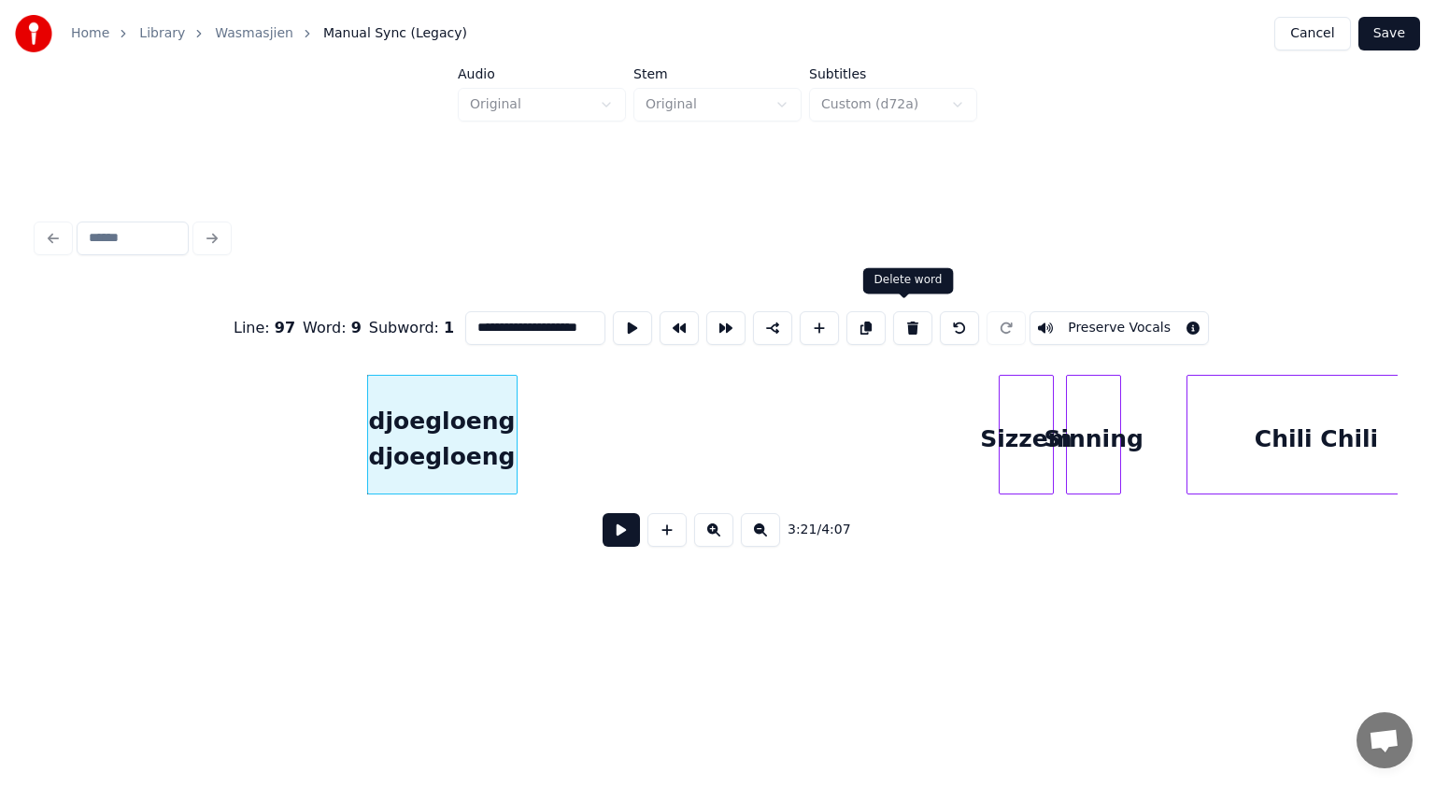
click at [901, 322] on button at bounding box center [912, 328] width 39 height 34
type input "******"
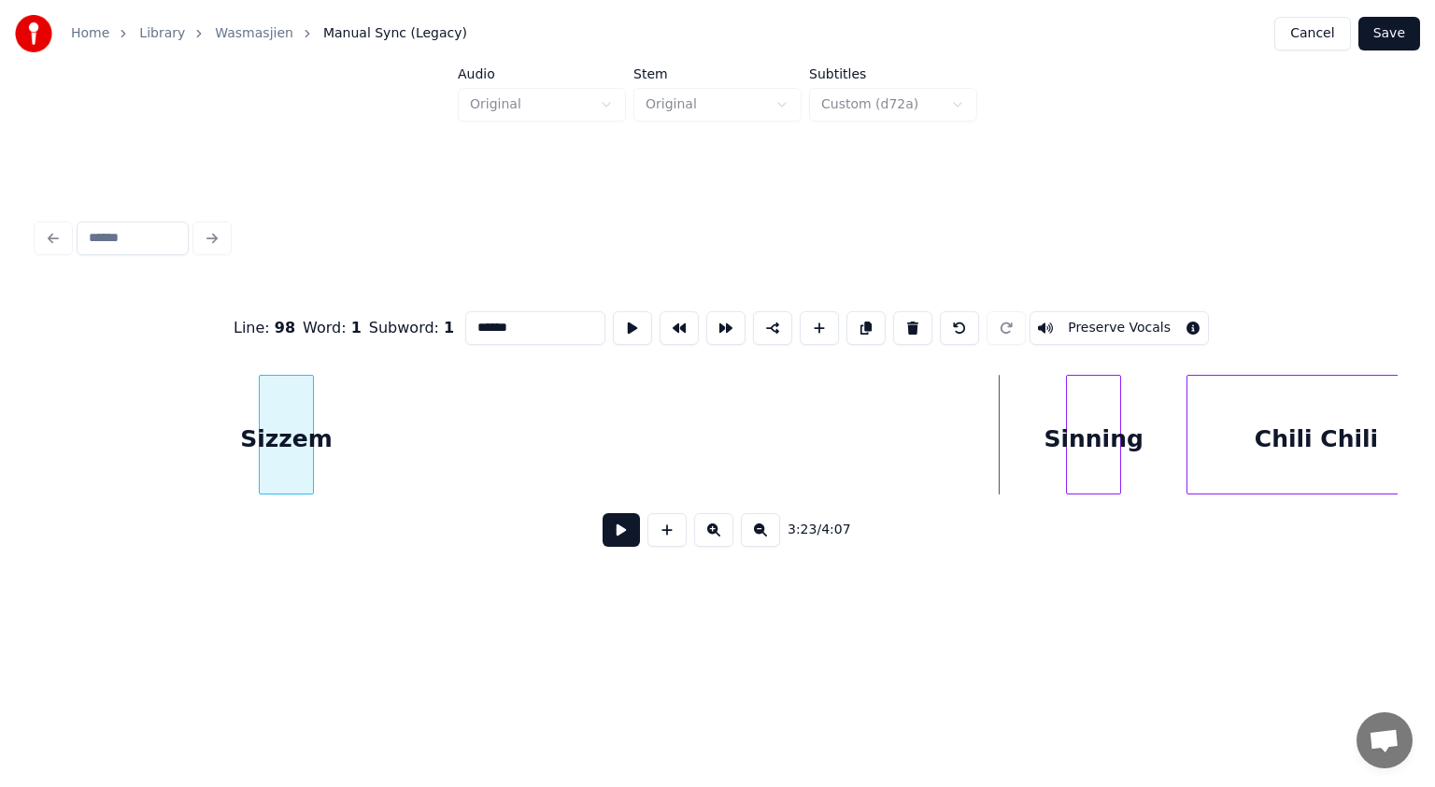
click at [293, 448] on div "Sizzem" at bounding box center [287, 439] width 54 height 127
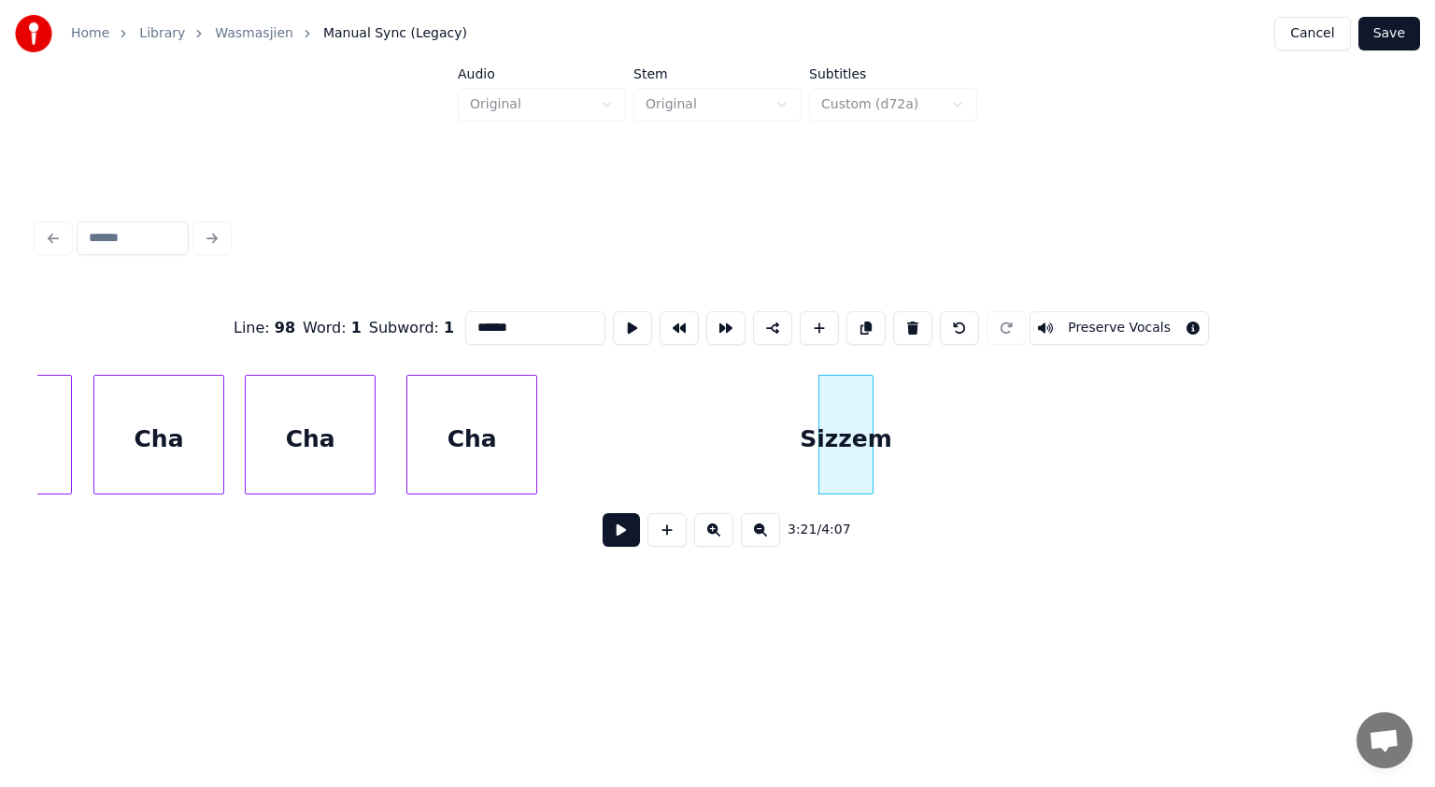
scroll to position [0, 64945]
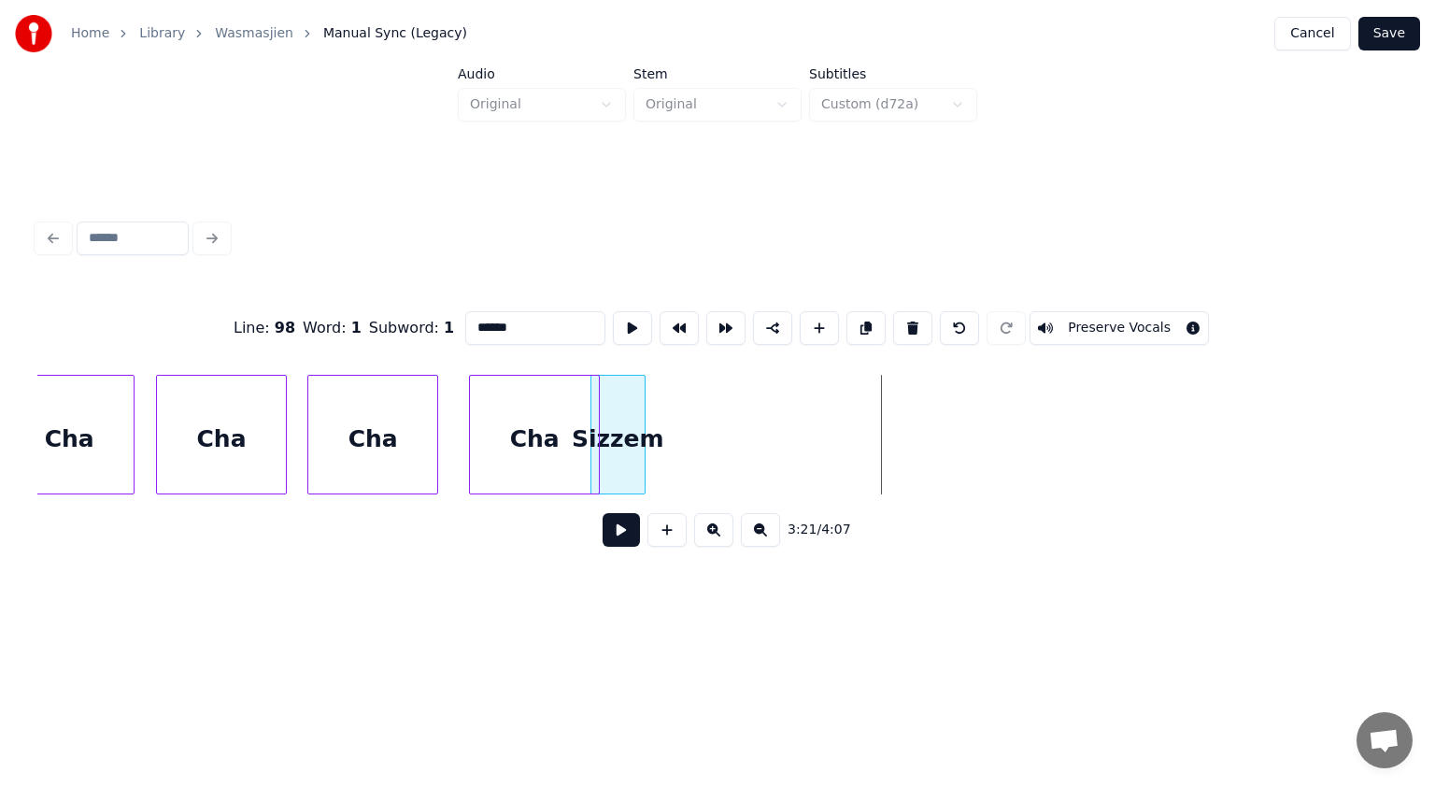
click at [631, 417] on div "Sizzem" at bounding box center [618, 439] width 54 height 127
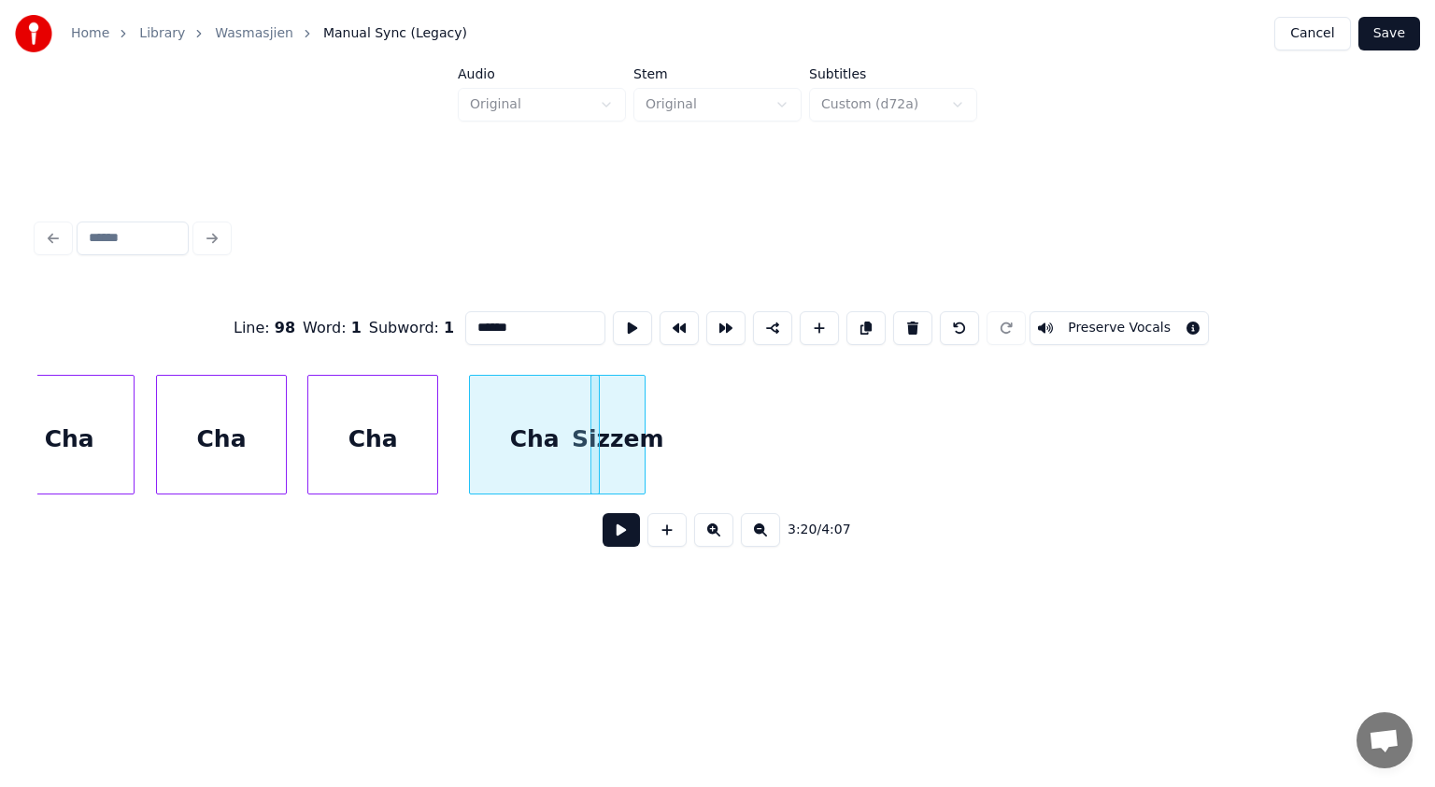
click at [620, 540] on button at bounding box center [621, 530] width 37 height 34
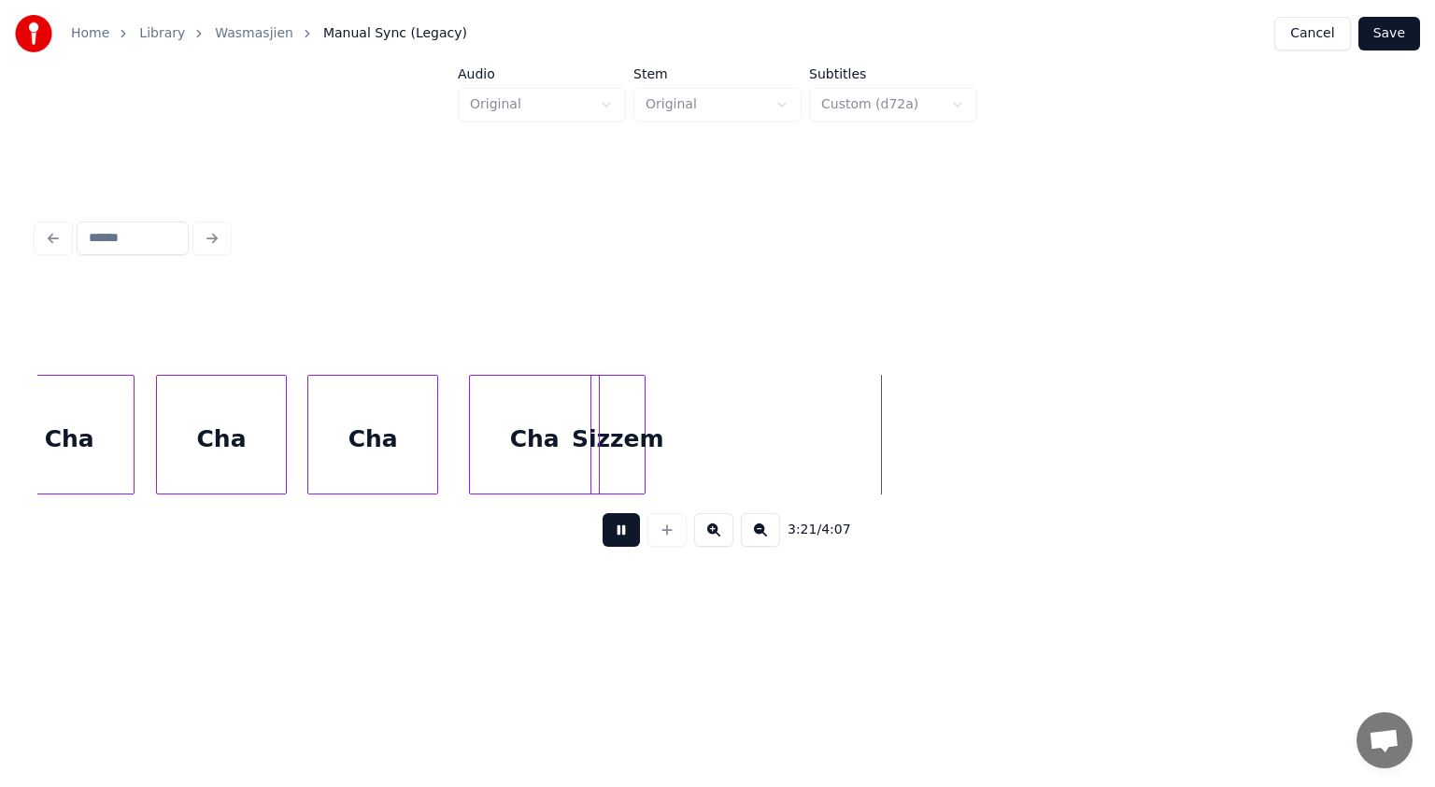
click at [620, 540] on button at bounding box center [621, 530] width 37 height 34
click at [725, 425] on div at bounding box center [724, 435] width 6 height 118
click at [673, 534] on button at bounding box center [667, 530] width 39 height 34
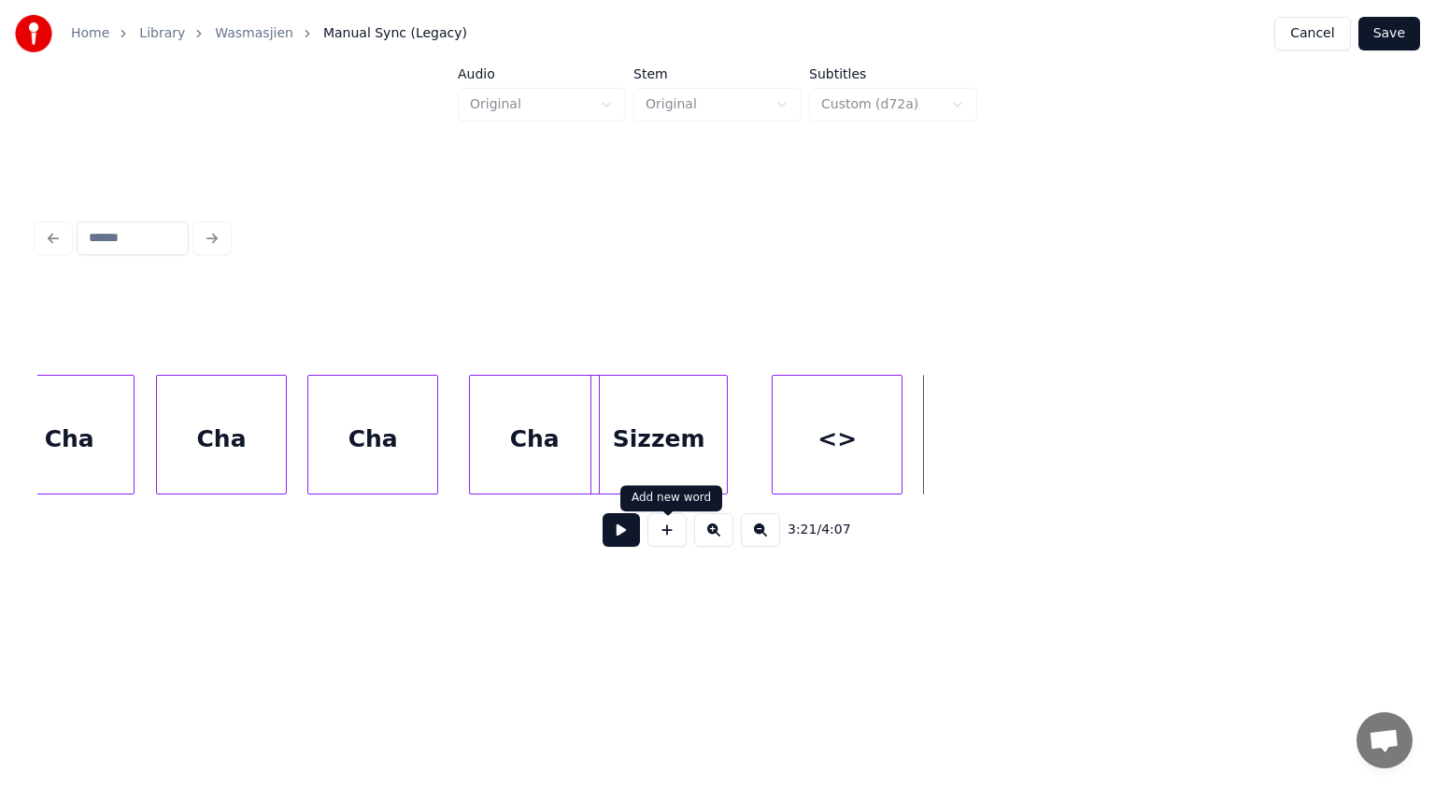
click at [674, 535] on button at bounding box center [667, 530] width 39 height 34
click at [670, 542] on button at bounding box center [667, 530] width 39 height 34
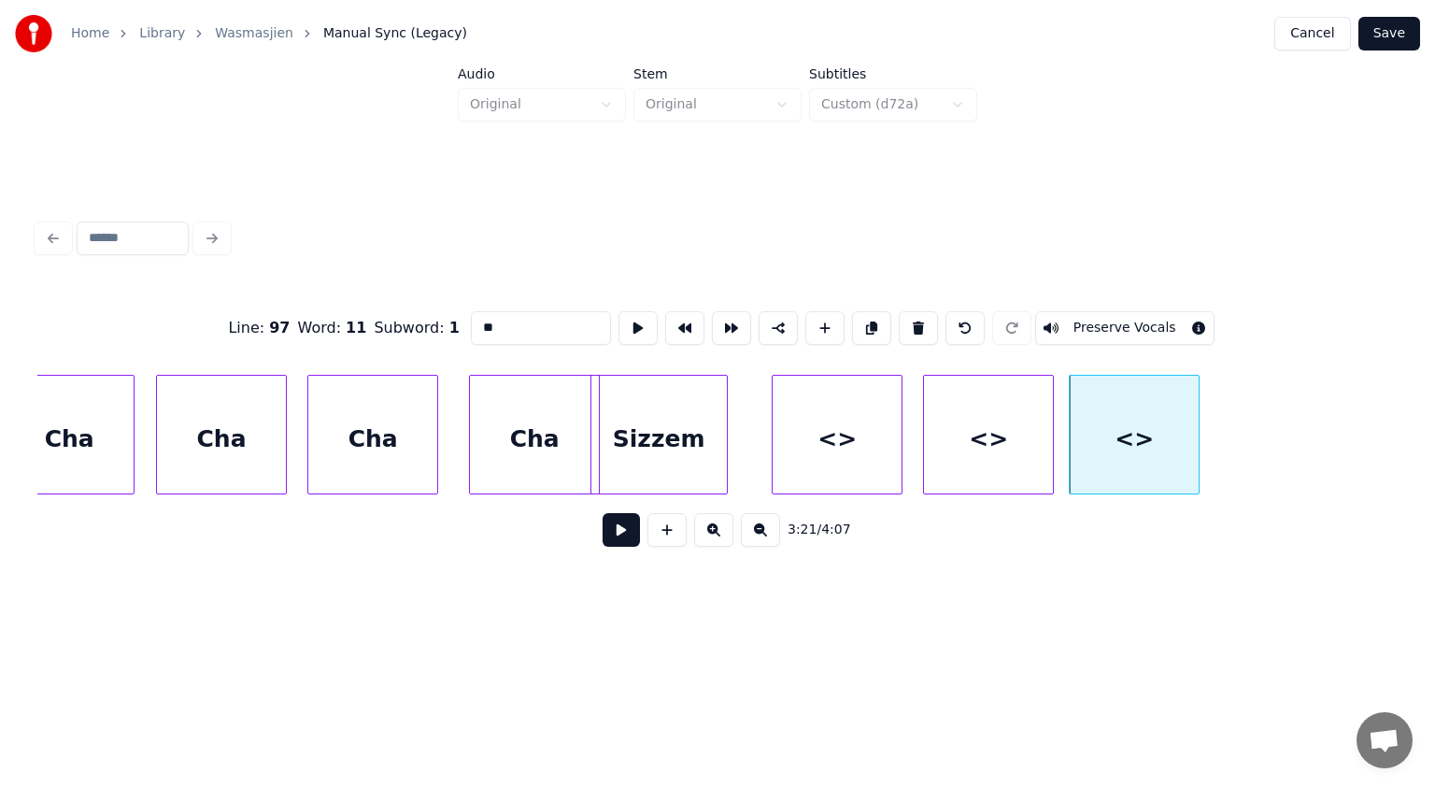
click at [677, 440] on div "Sizzem" at bounding box center [658, 439] width 135 height 127
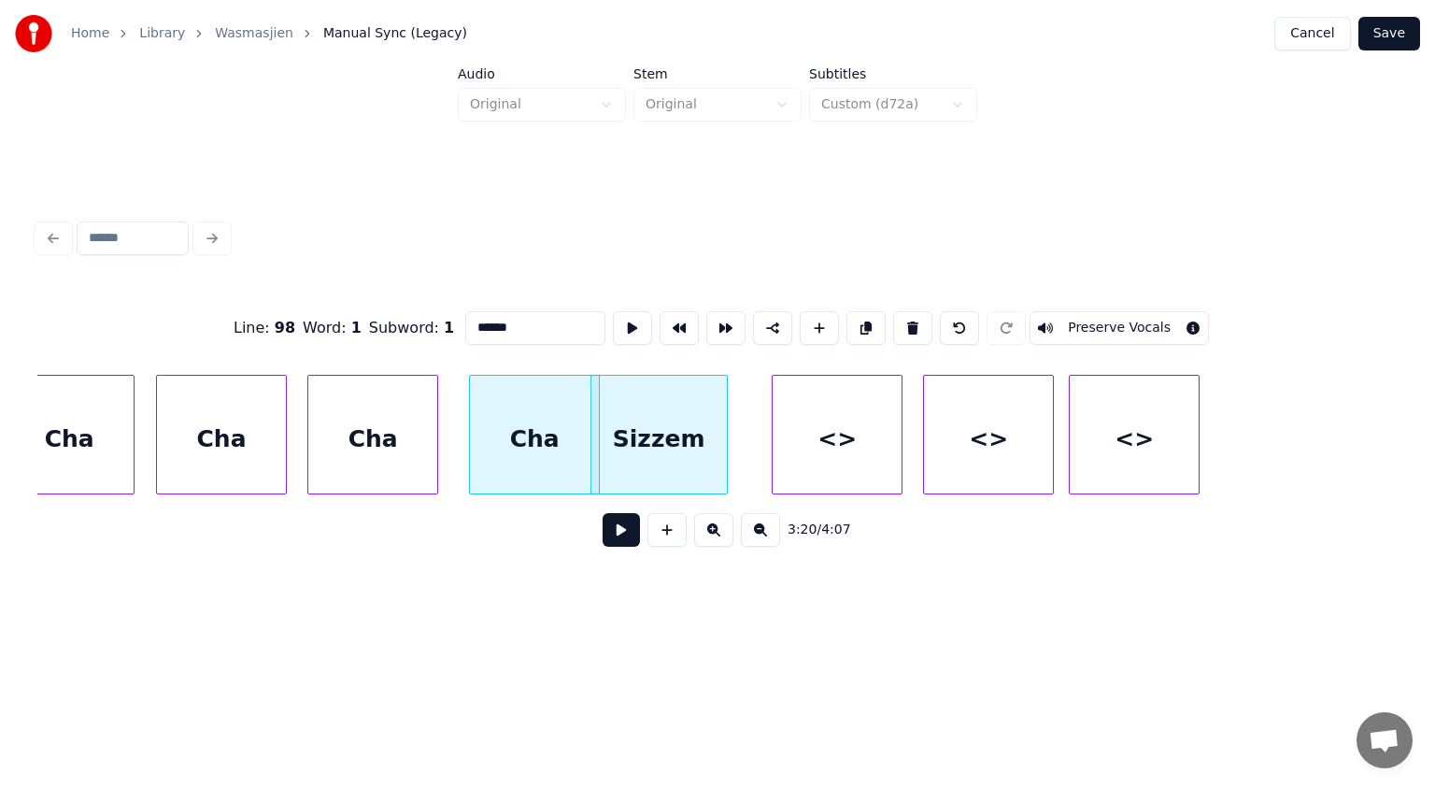
click at [677, 440] on div "Sizzem" at bounding box center [658, 439] width 135 height 127
drag, startPoint x: 534, startPoint y: 309, endPoint x: 378, endPoint y: 362, distance: 164.6
click at [378, 362] on div "Line : 98 Word : 1 Subword : 1 ****** Preserve Vocals" at bounding box center [717, 327] width 1360 height 93
click at [837, 429] on div "<>" at bounding box center [837, 439] width 129 height 127
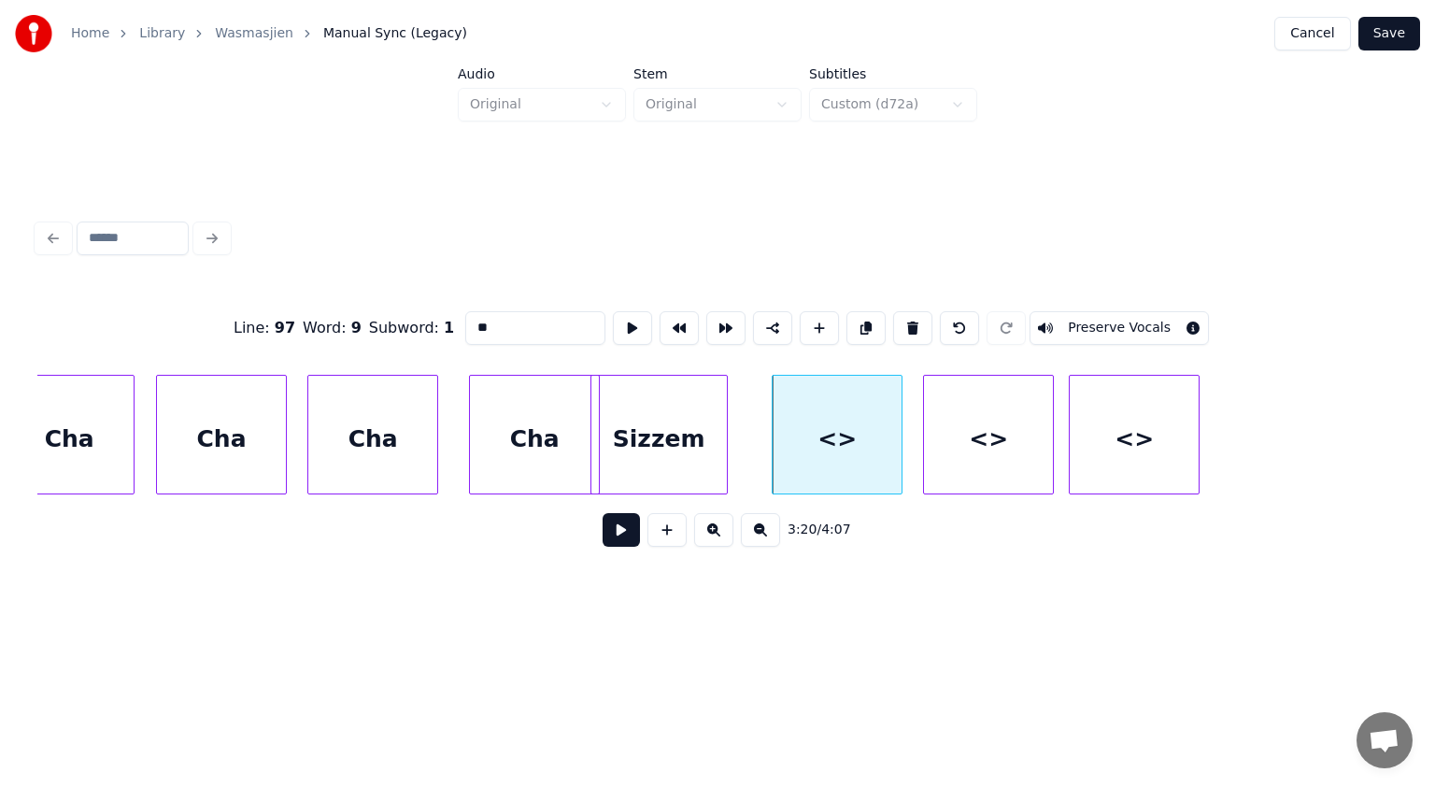
drag, startPoint x: 525, startPoint y: 325, endPoint x: 444, endPoint y: 321, distance: 81.4
click at [444, 321] on div "Line : 97 Word : 9 Subword : 1 ** Preserve Vocals" at bounding box center [717, 327] width 1360 height 93
paste input "****"
click at [948, 438] on div "<>" at bounding box center [988, 439] width 129 height 127
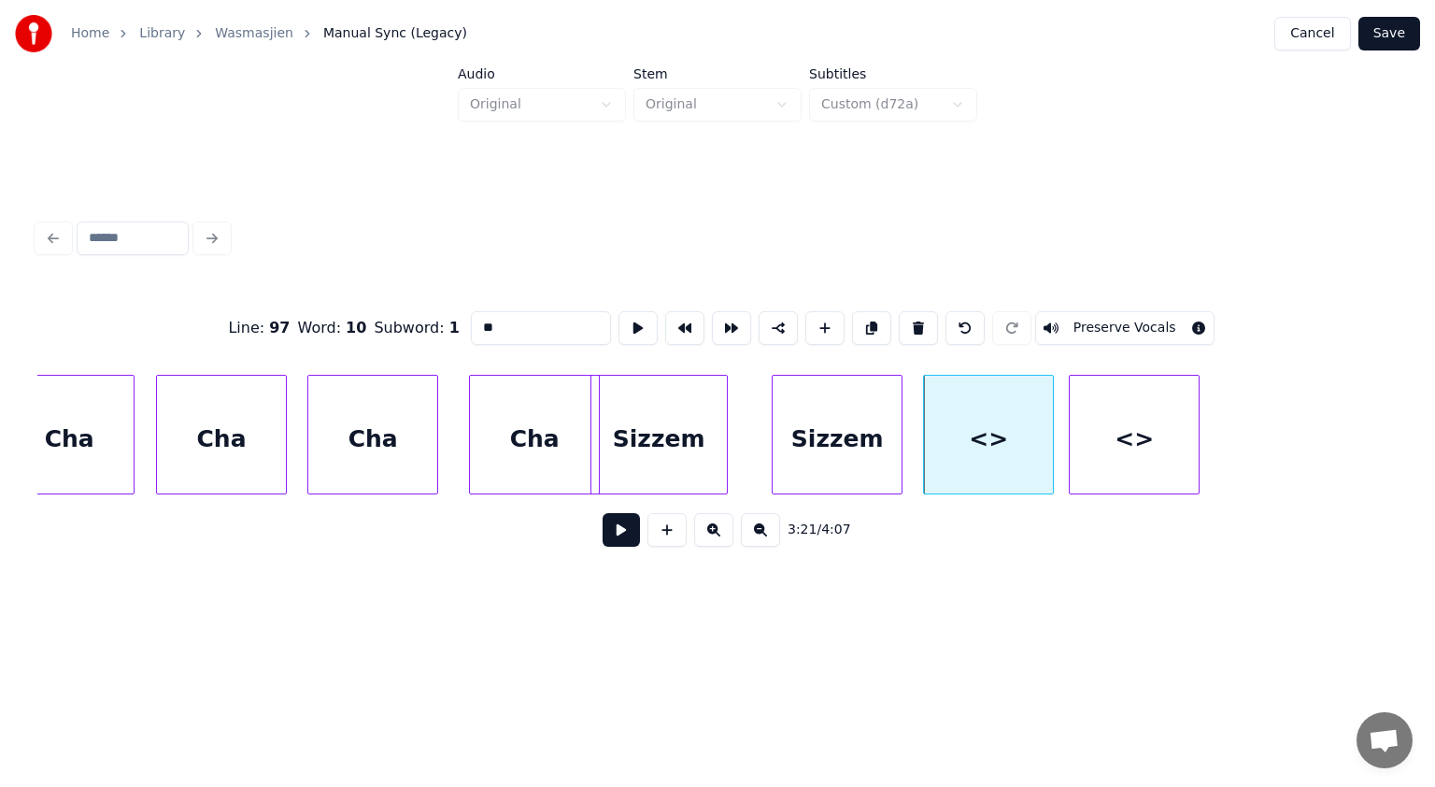
drag, startPoint x: 520, startPoint y: 312, endPoint x: 457, endPoint y: 322, distance: 63.4
click at [457, 322] on div "Line : 97 Word : 10 Subword : 1 ** Preserve Vocals" at bounding box center [717, 327] width 1360 height 93
paste input "****"
click at [1170, 426] on div "<>" at bounding box center [1134, 439] width 129 height 127
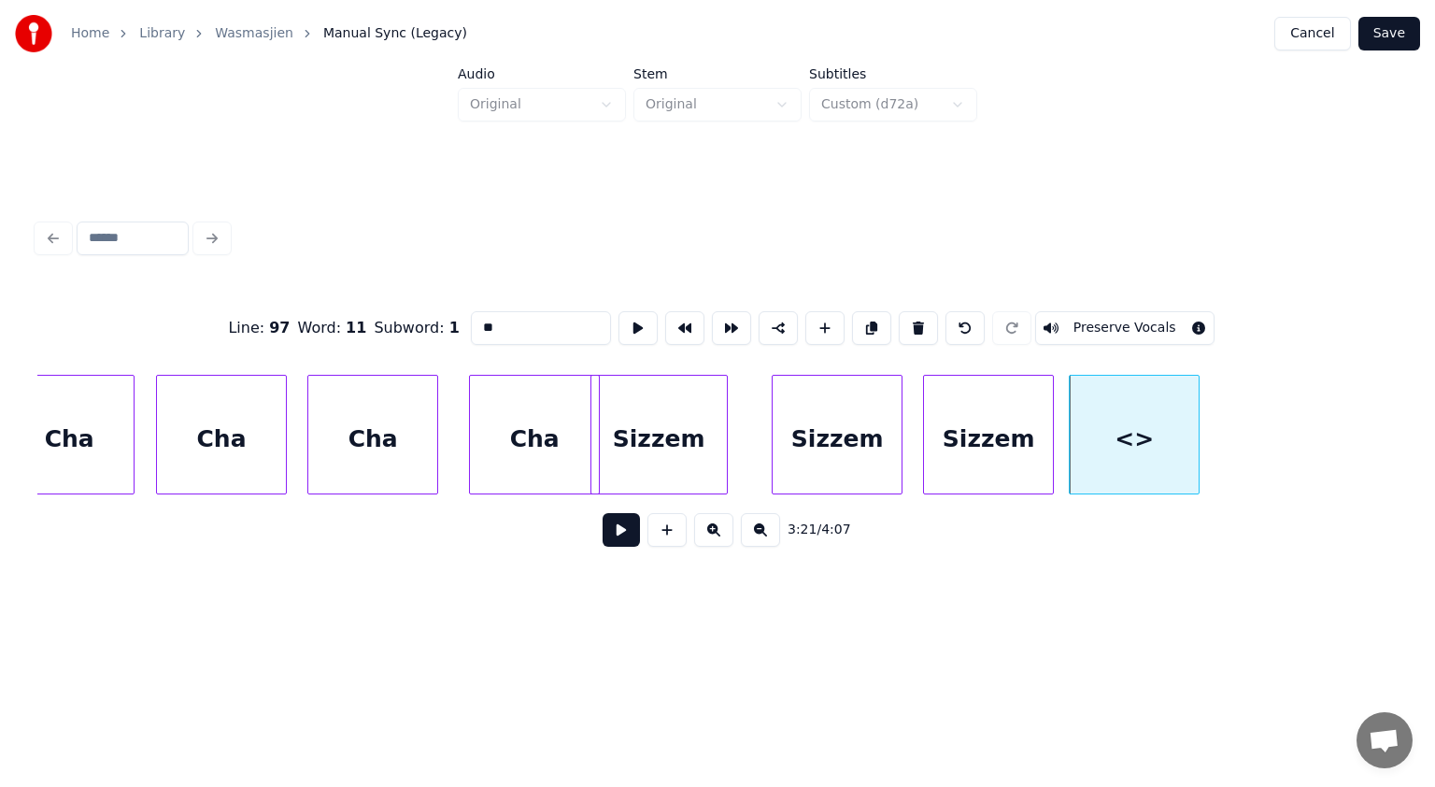
drag, startPoint x: 508, startPoint y: 320, endPoint x: 405, endPoint y: 326, distance: 103.9
click at [405, 326] on div "Line : 97 Word : 11 Subword : 1 ** Preserve Vocals" at bounding box center [717, 327] width 1360 height 93
paste input "****"
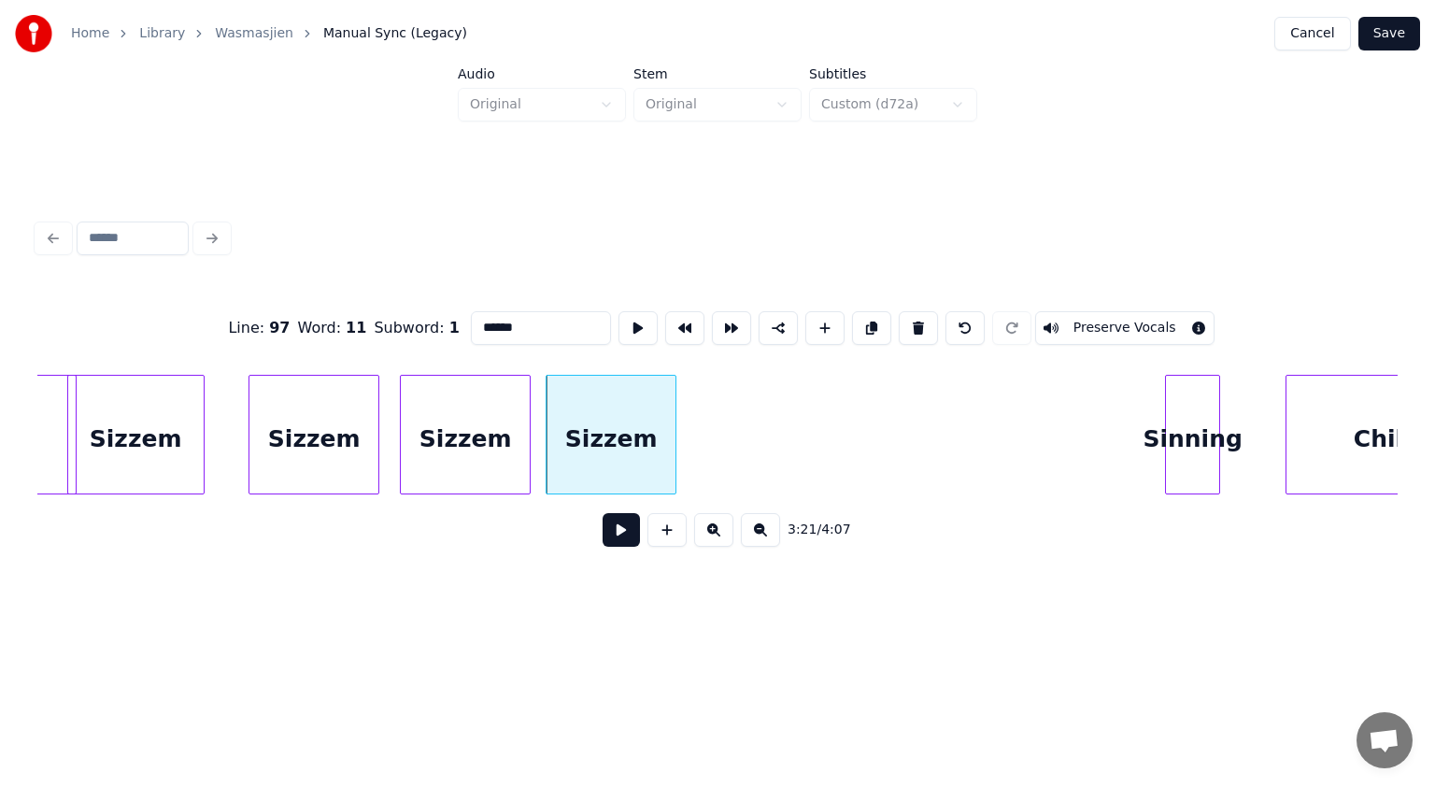
scroll to position [0, 65506]
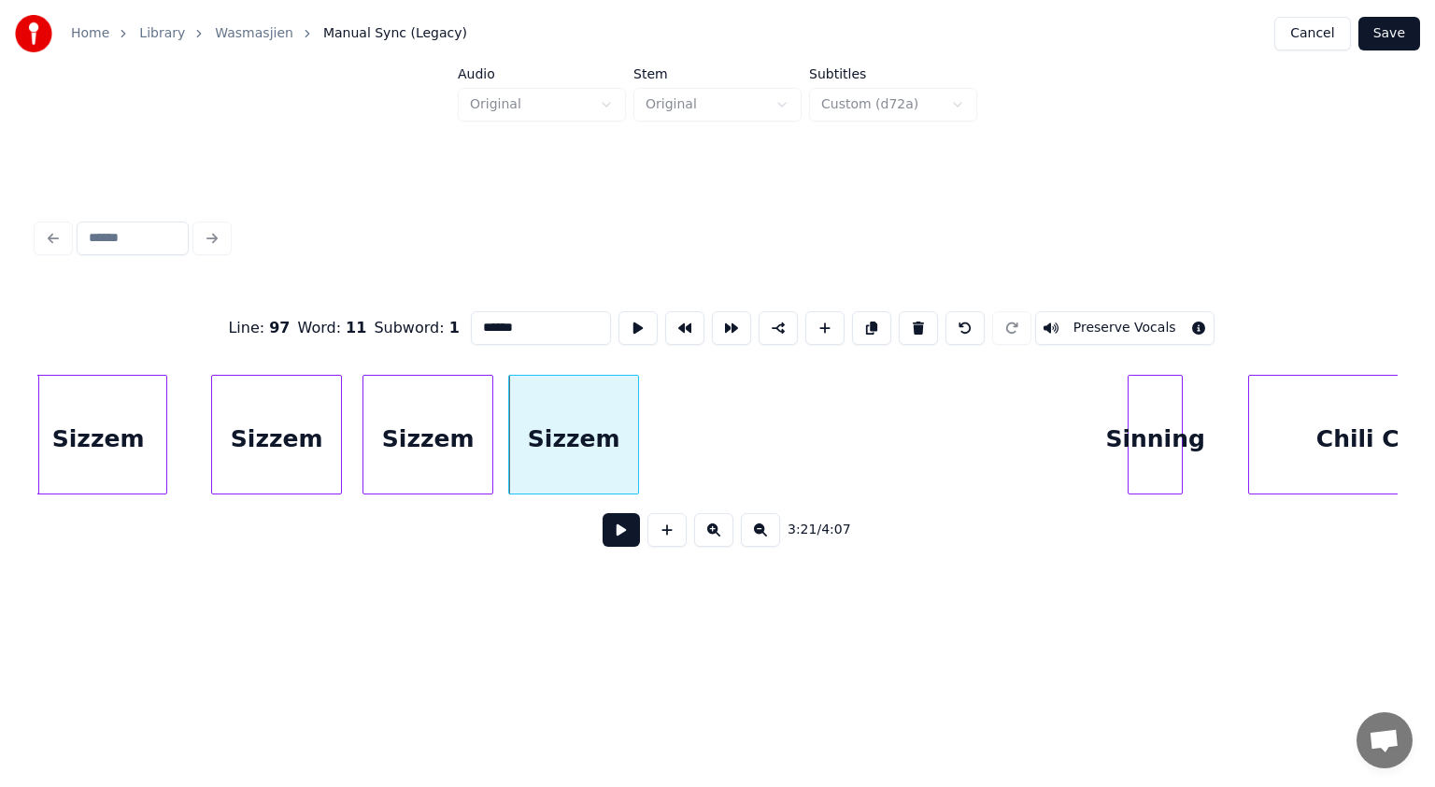
type input "******"
click at [626, 539] on button at bounding box center [621, 530] width 37 height 34
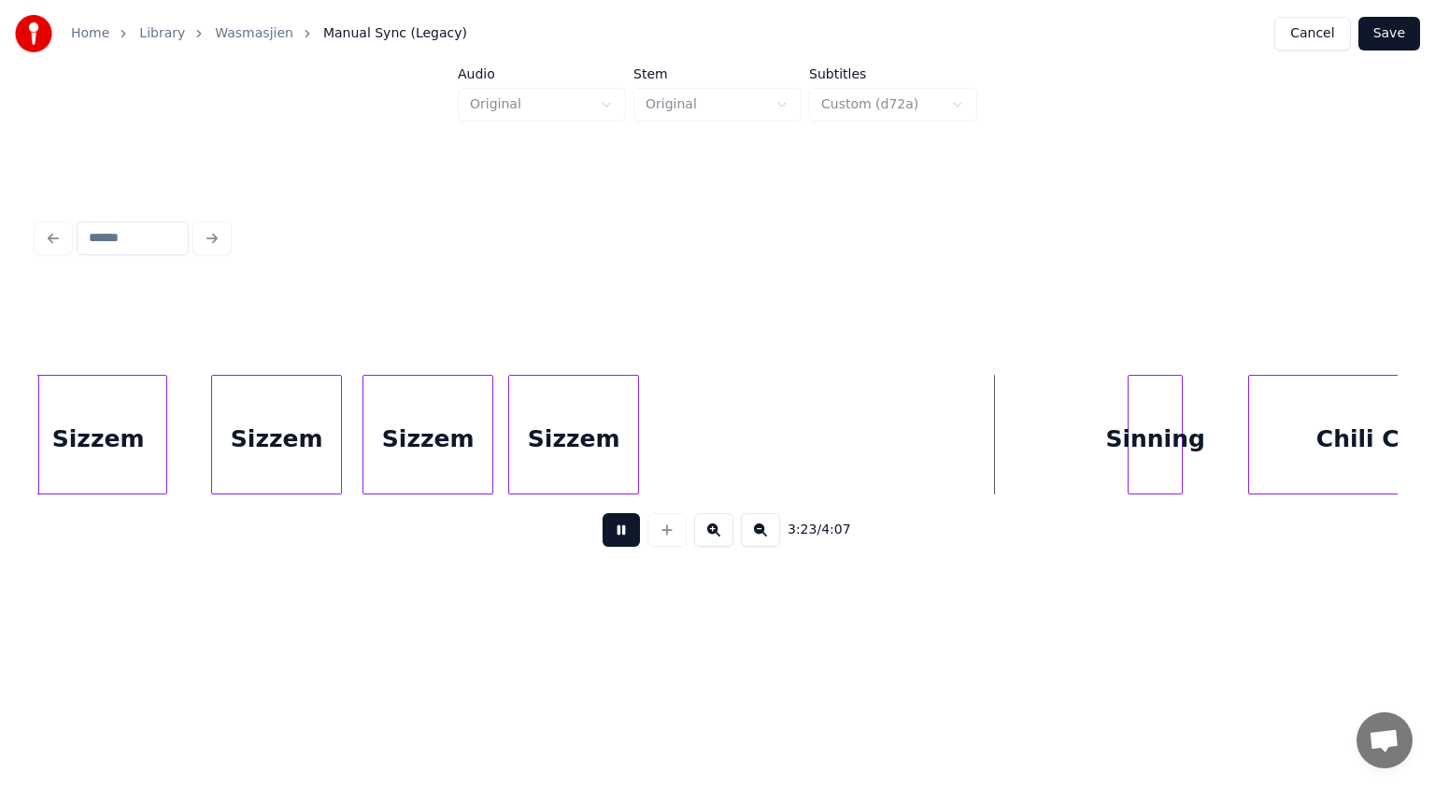
click at [626, 539] on button at bounding box center [621, 530] width 37 height 34
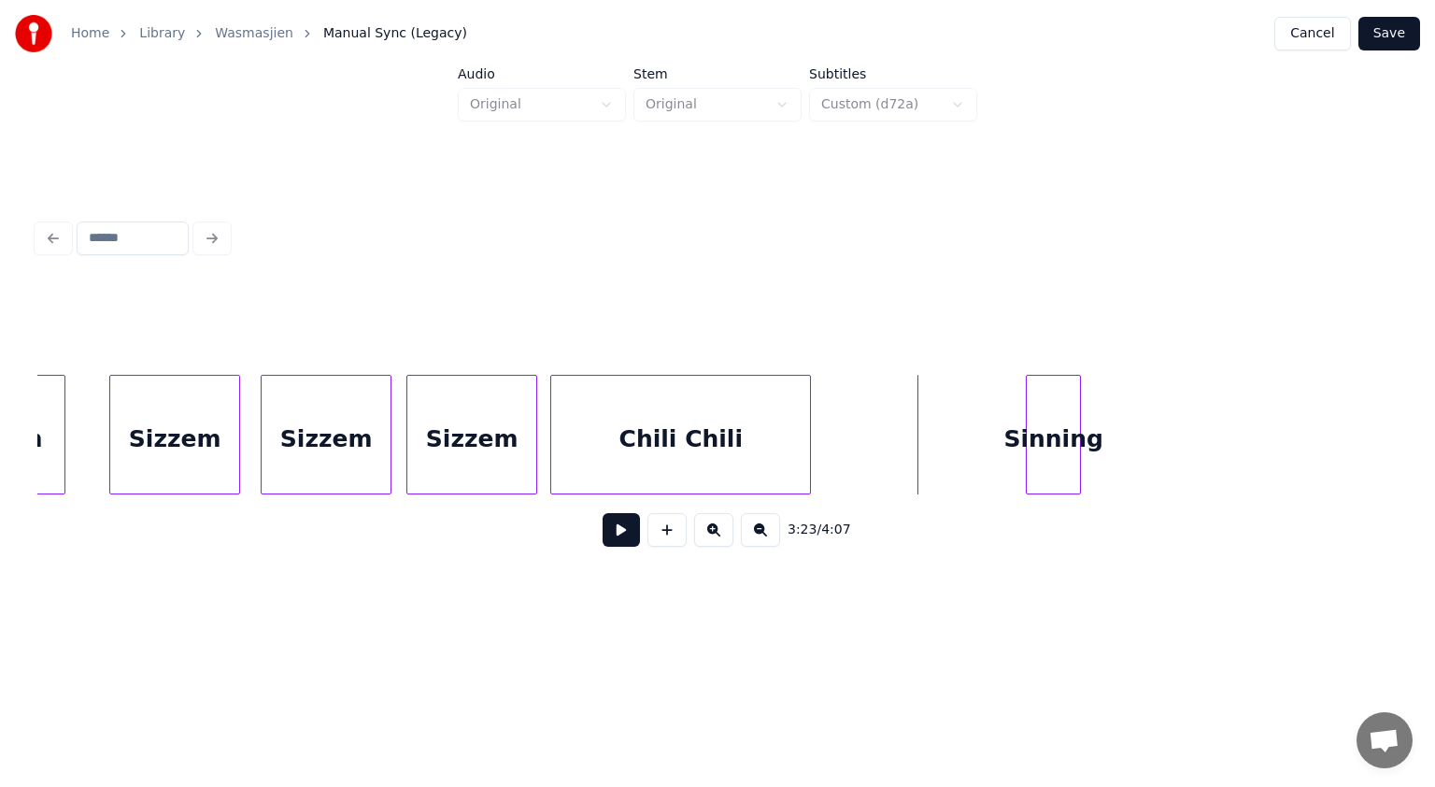
click at [677, 480] on div "Chili Chili" at bounding box center [680, 439] width 259 height 127
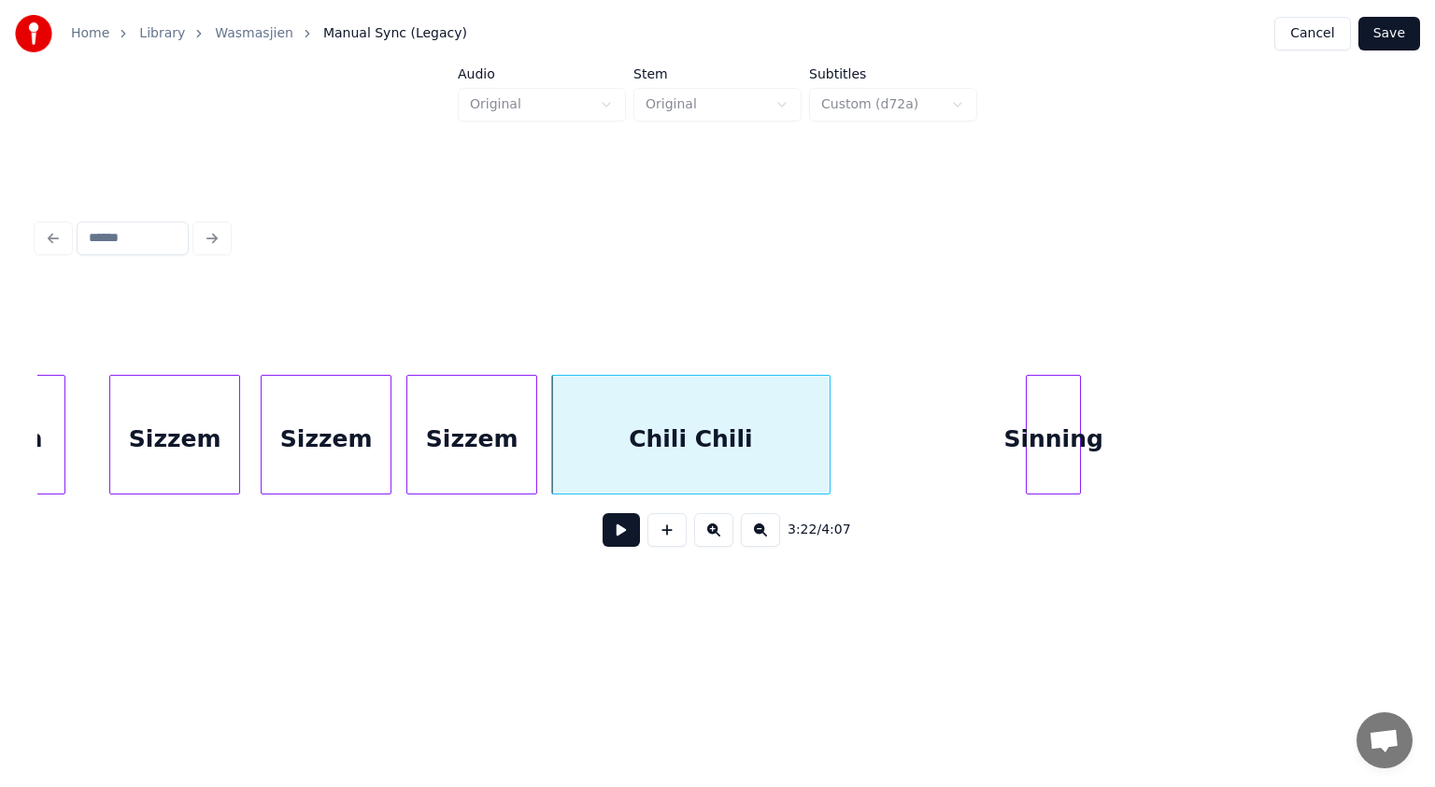
click at [826, 450] on div at bounding box center [827, 435] width 6 height 118
click at [856, 413] on div at bounding box center [855, 435] width 6 height 118
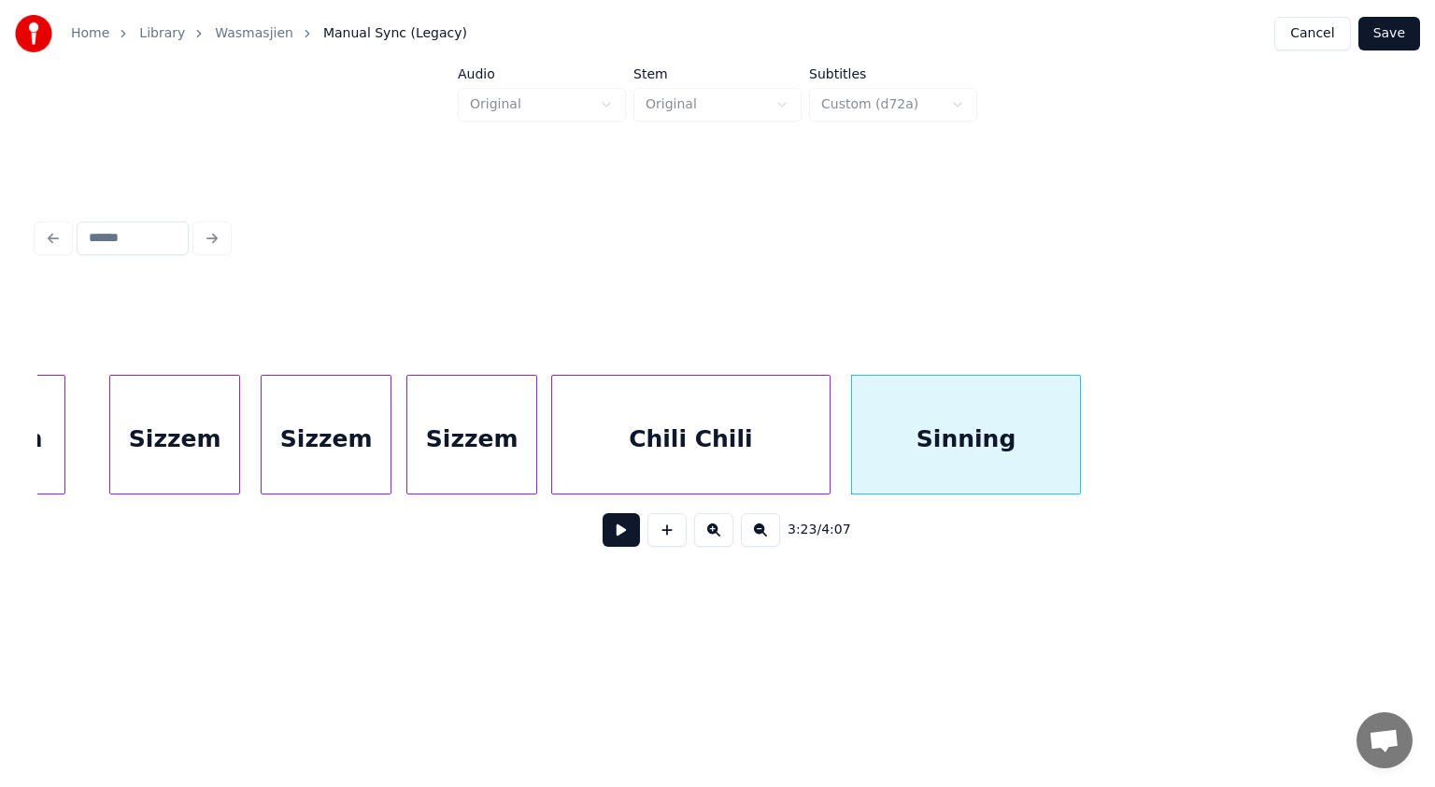
click at [734, 422] on div "Chili Chili" at bounding box center [690, 439] width 277 height 127
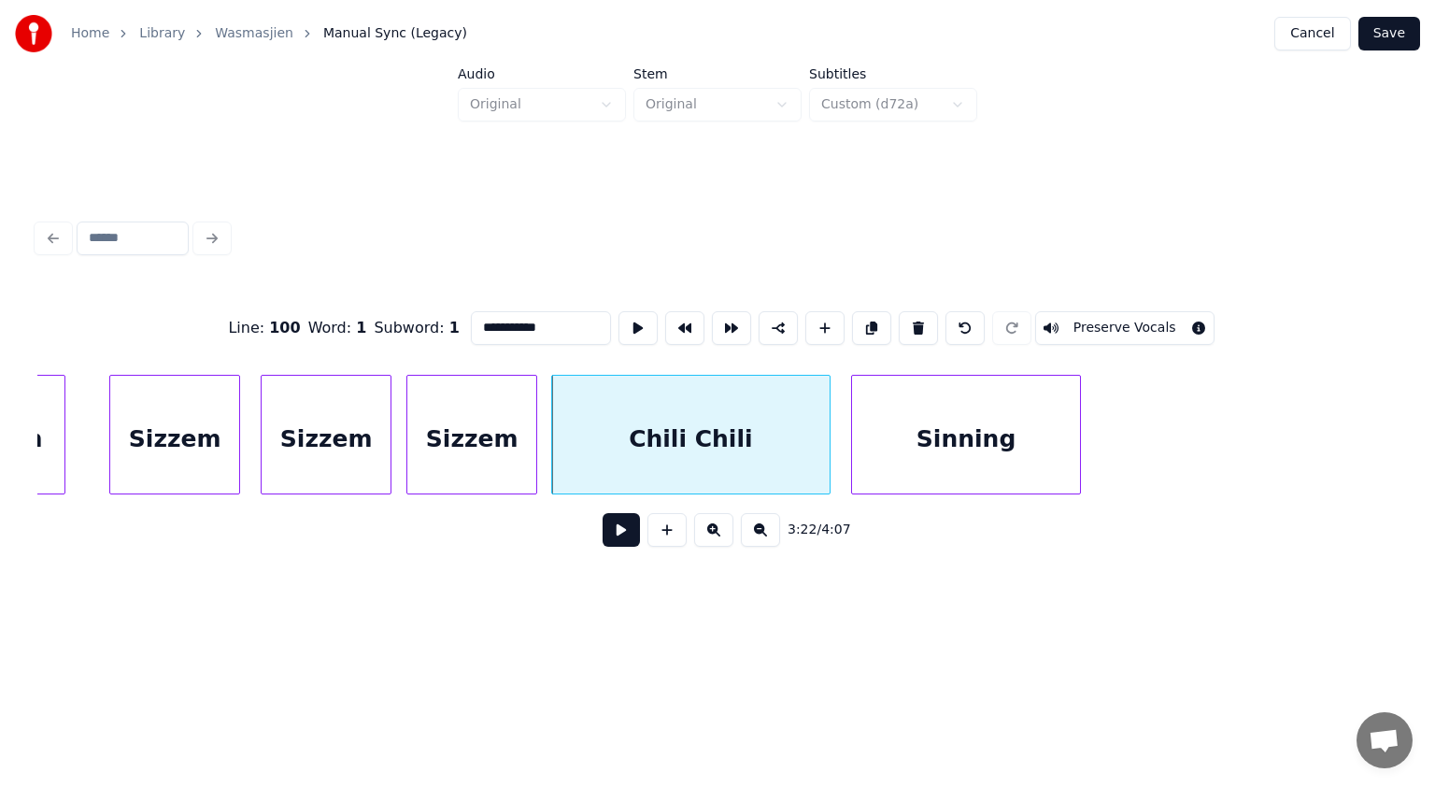
drag, startPoint x: 539, startPoint y: 319, endPoint x: 382, endPoint y: 325, distance: 157.1
click at [382, 325] on div "**********" at bounding box center [717, 327] width 1360 height 93
click at [621, 531] on button at bounding box center [621, 530] width 37 height 34
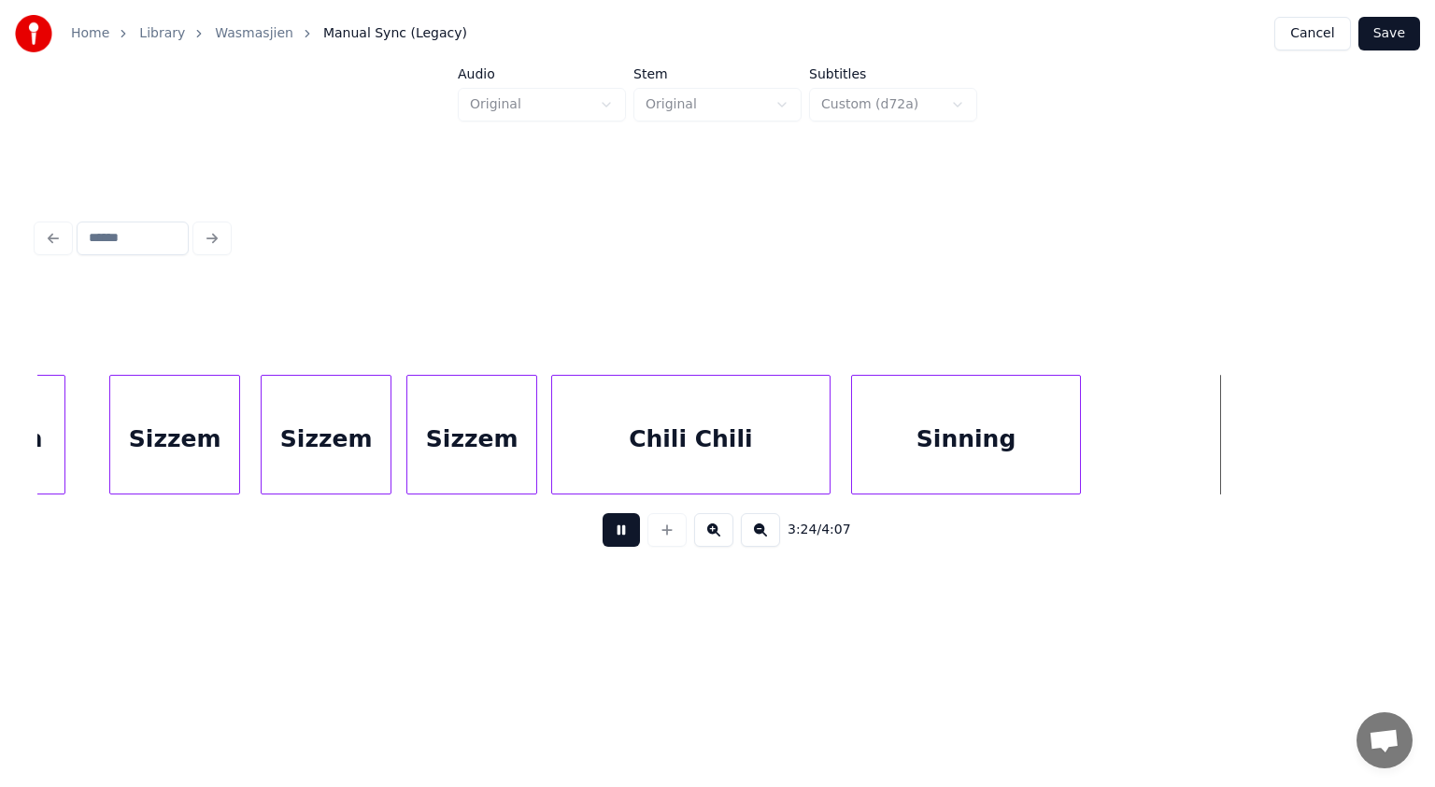
click at [621, 531] on button at bounding box center [621, 530] width 37 height 34
click at [1111, 445] on div at bounding box center [1114, 435] width 6 height 118
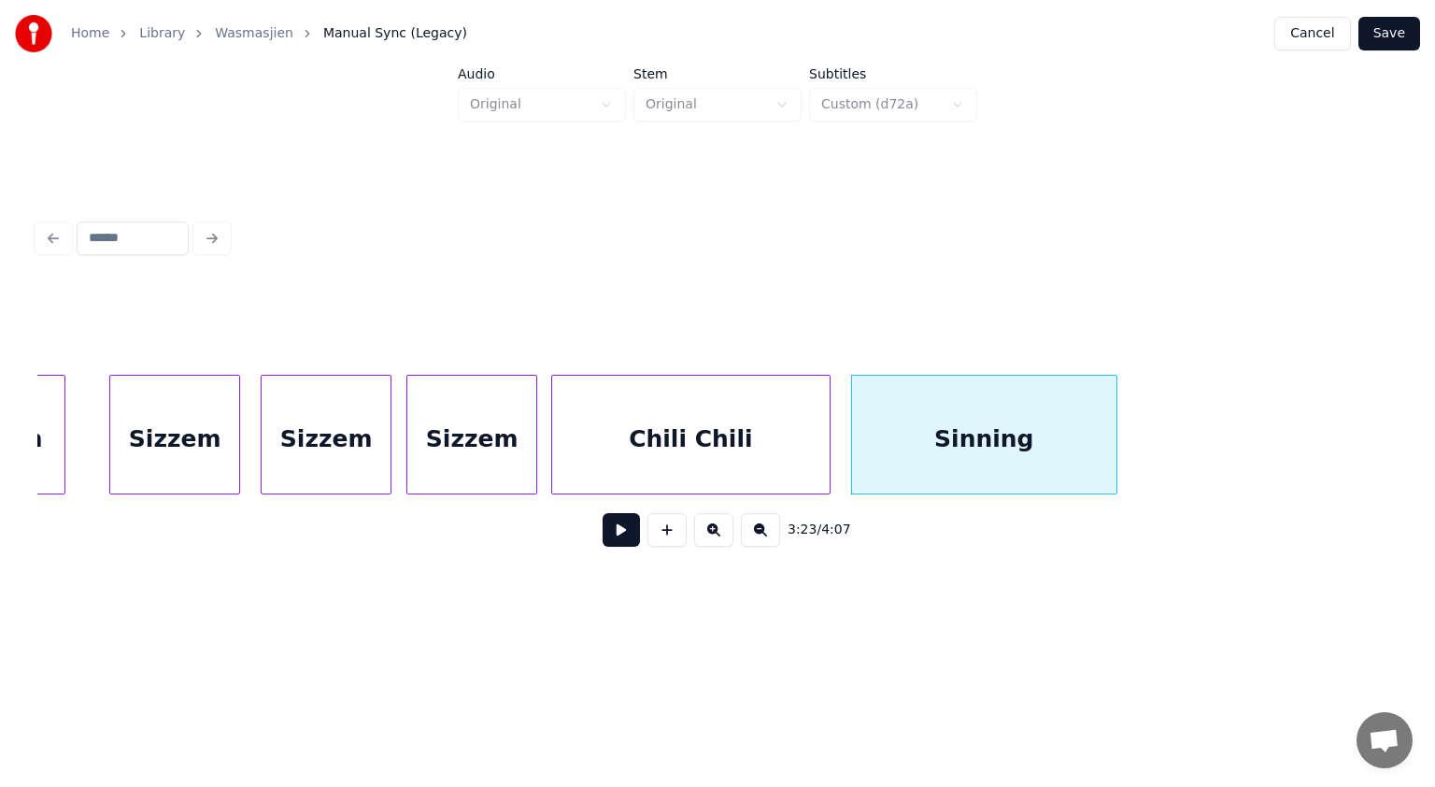
click at [1029, 434] on div "Sinning" at bounding box center [984, 439] width 264 height 127
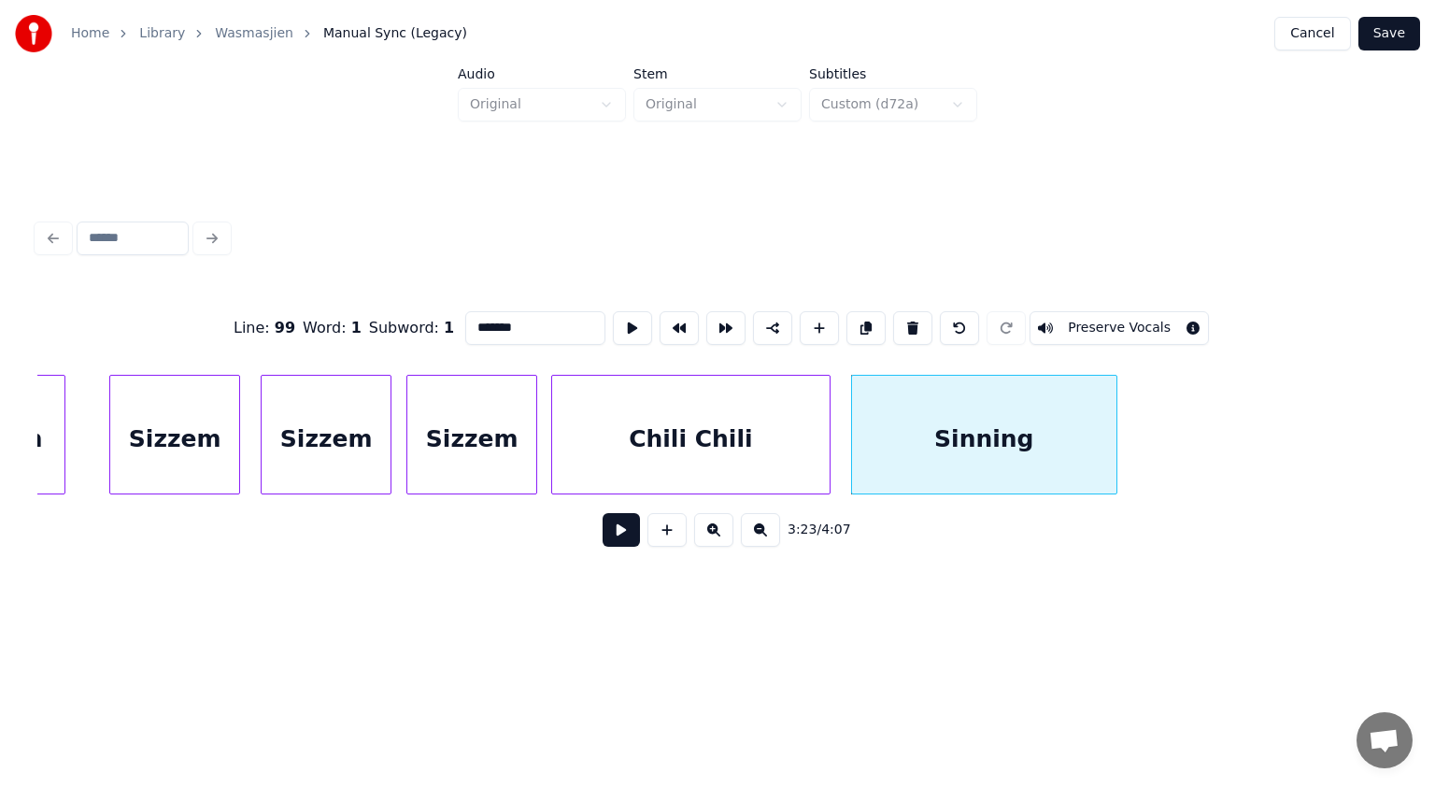
drag, startPoint x: 554, startPoint y: 323, endPoint x: 365, endPoint y: 345, distance: 190.0
click at [365, 345] on div "Line : 99 Word : 1 Subword : 1 ******* Preserve Vocals" at bounding box center [717, 327] width 1360 height 93
paste input "****"
type input "**********"
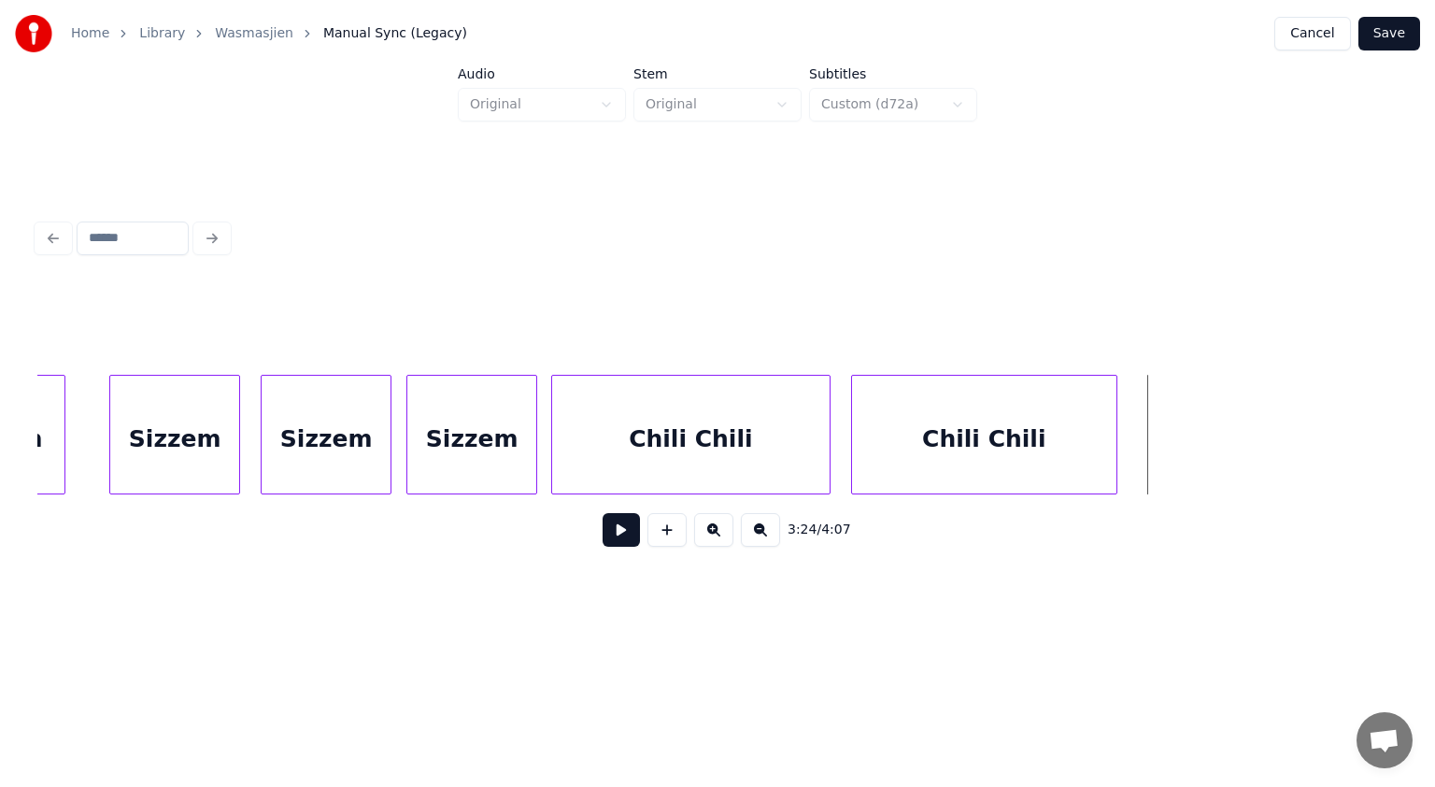
click at [678, 538] on button at bounding box center [667, 530] width 39 height 34
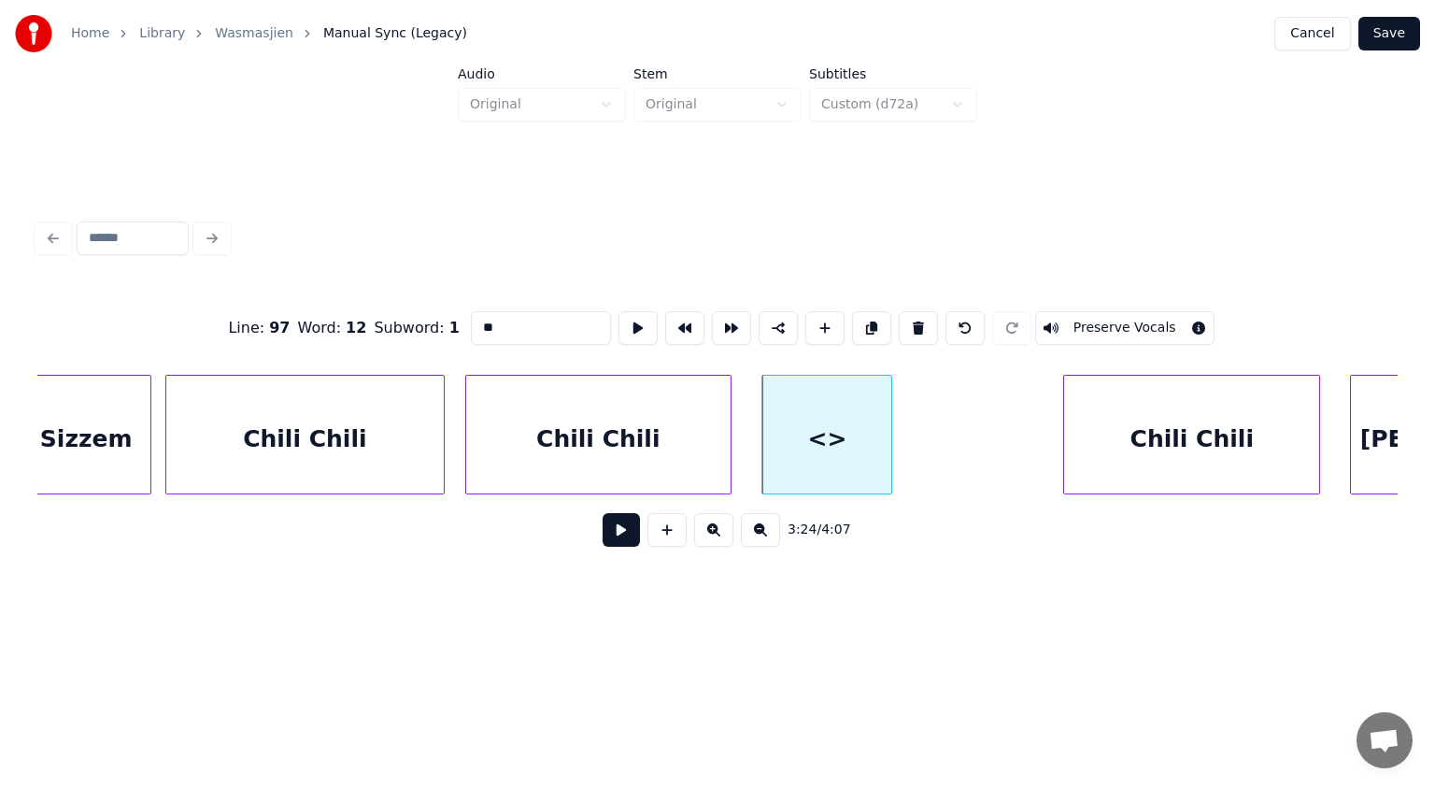
scroll to position [0, 66168]
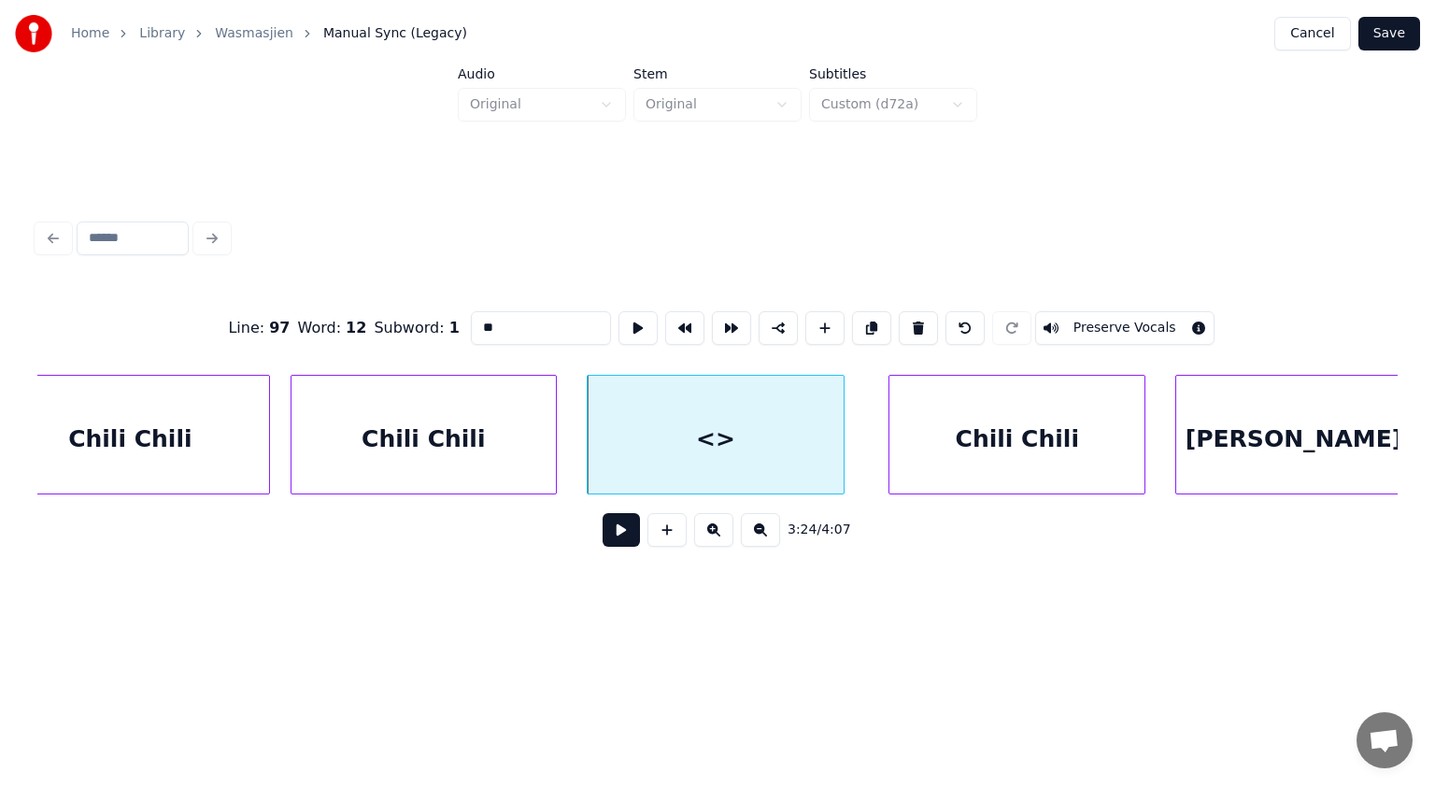
click at [840, 430] on div at bounding box center [841, 435] width 6 height 118
drag, startPoint x: 506, startPoint y: 321, endPoint x: 387, endPoint y: 333, distance: 120.1
click at [387, 333] on div "Line : 97 Word : 12 Subword : 1 ** Preserve Vocals" at bounding box center [717, 327] width 1360 height 93
paste input "*********"
type input "**********"
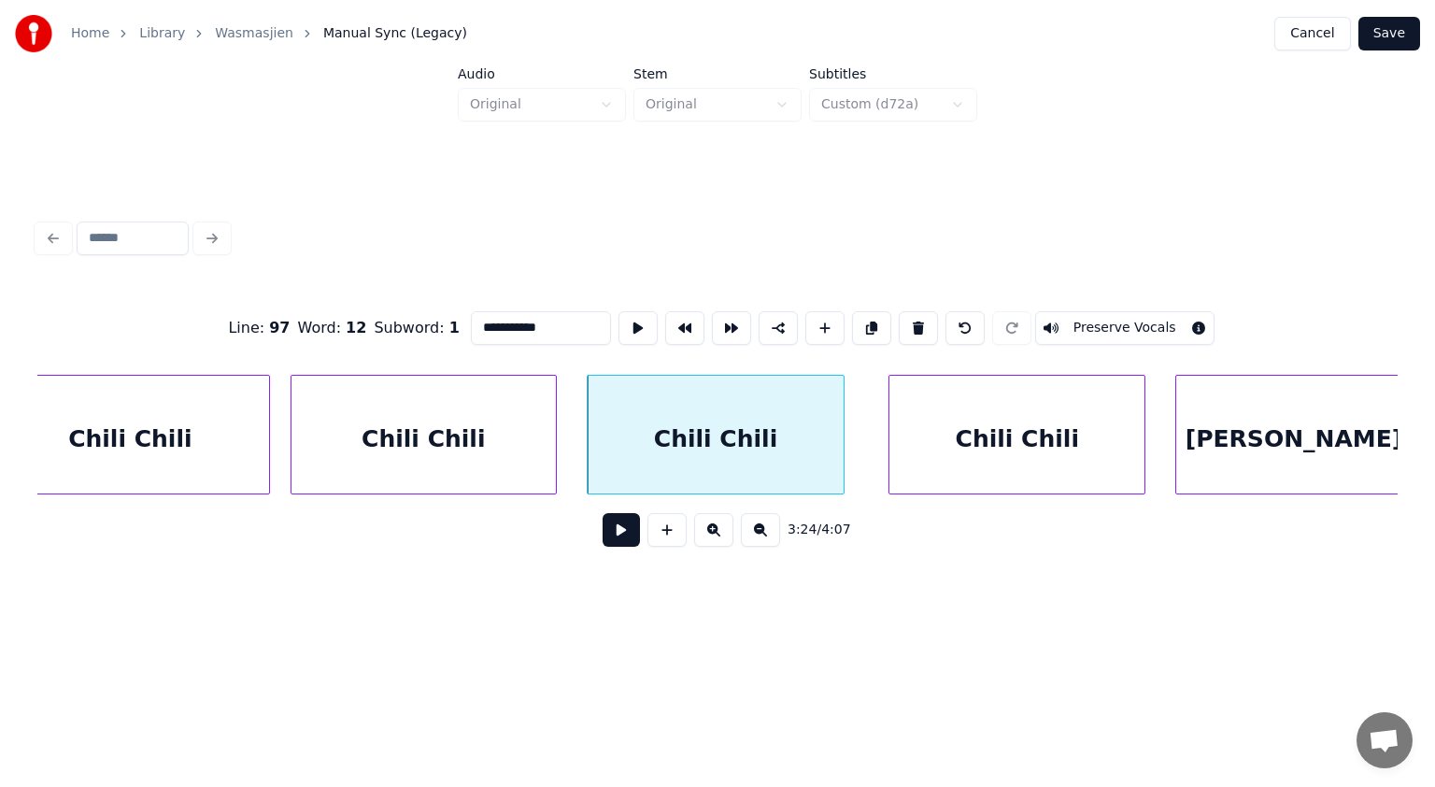
click at [619, 537] on button at bounding box center [621, 530] width 37 height 34
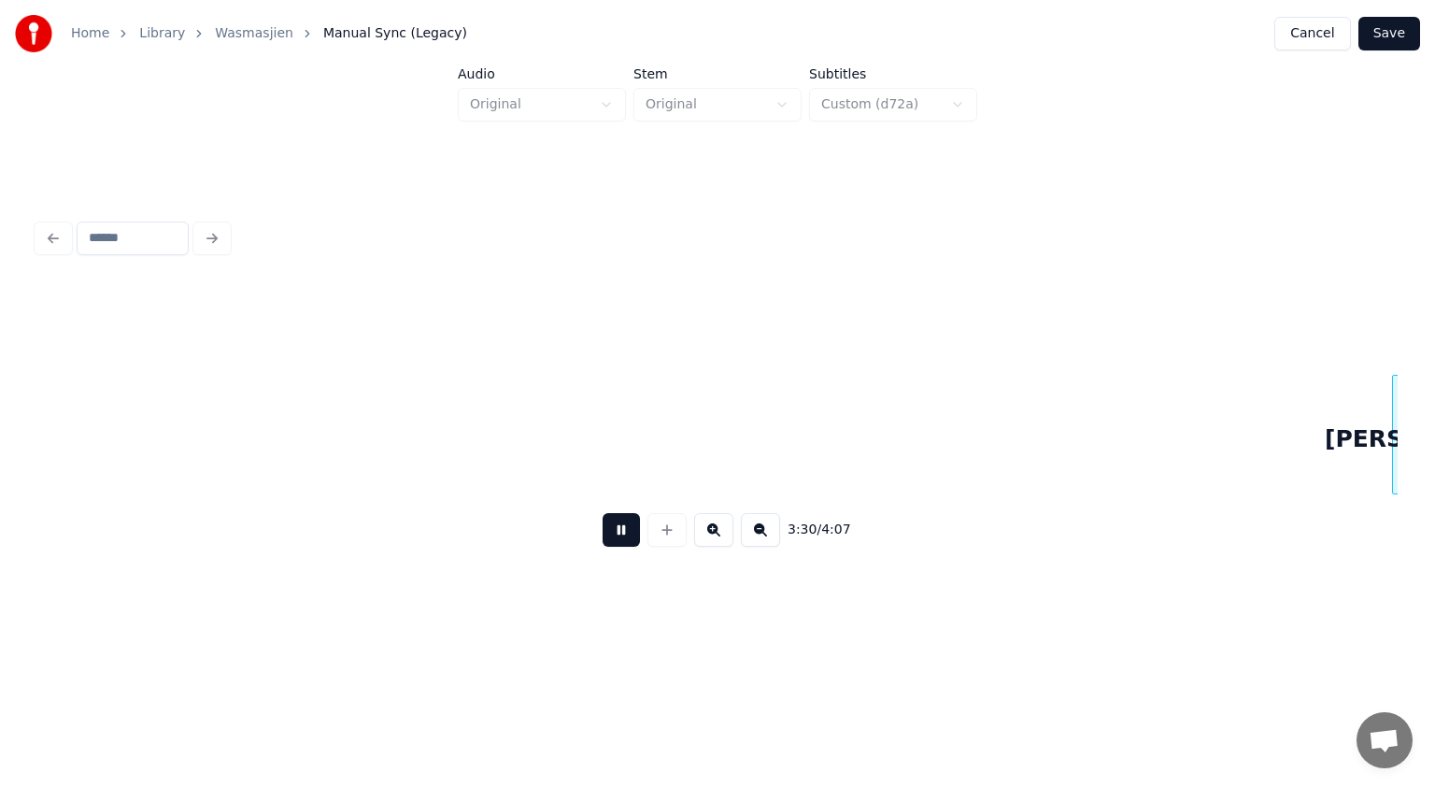
scroll to position [0, 68895]
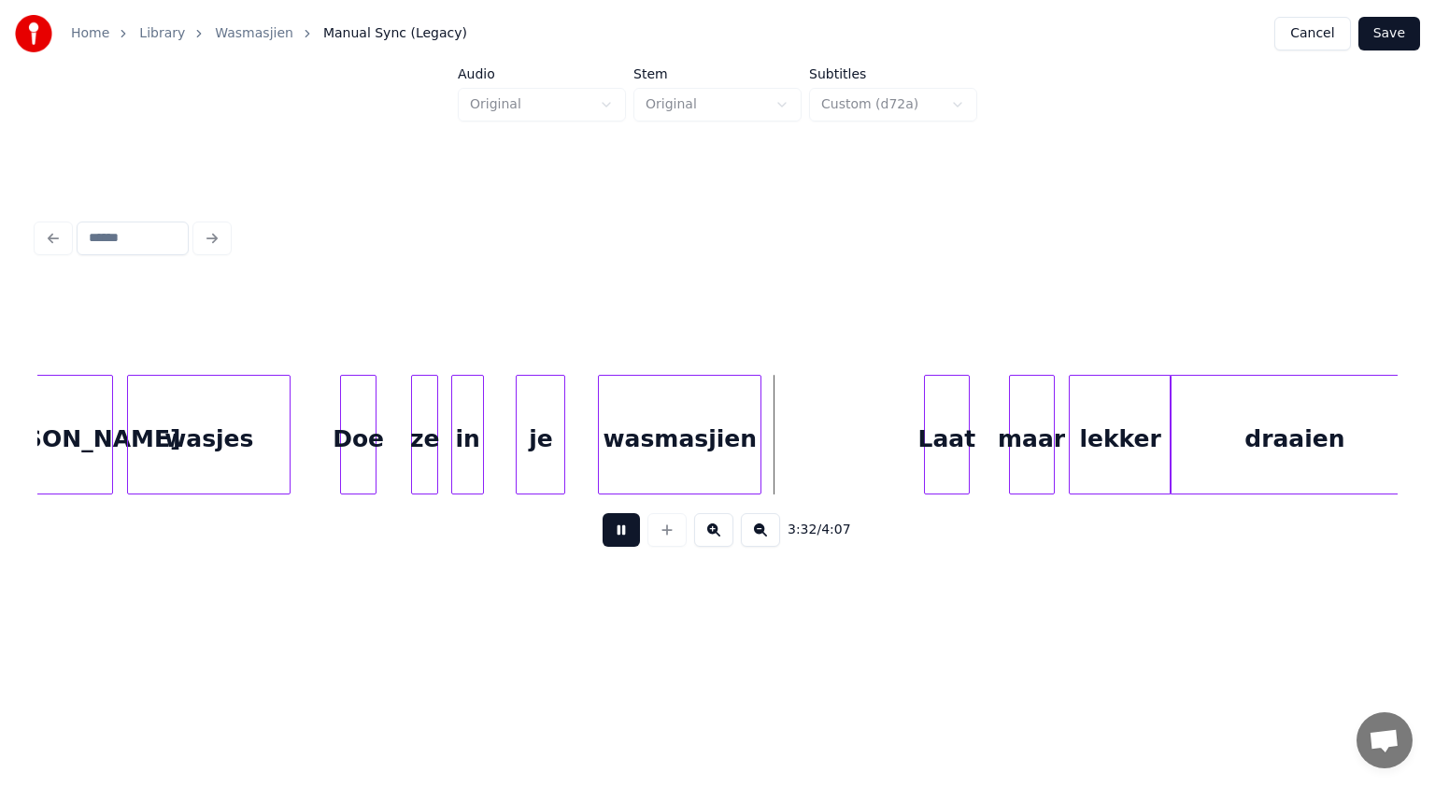
click at [1380, 26] on button "Save" at bounding box center [1390, 34] width 62 height 34
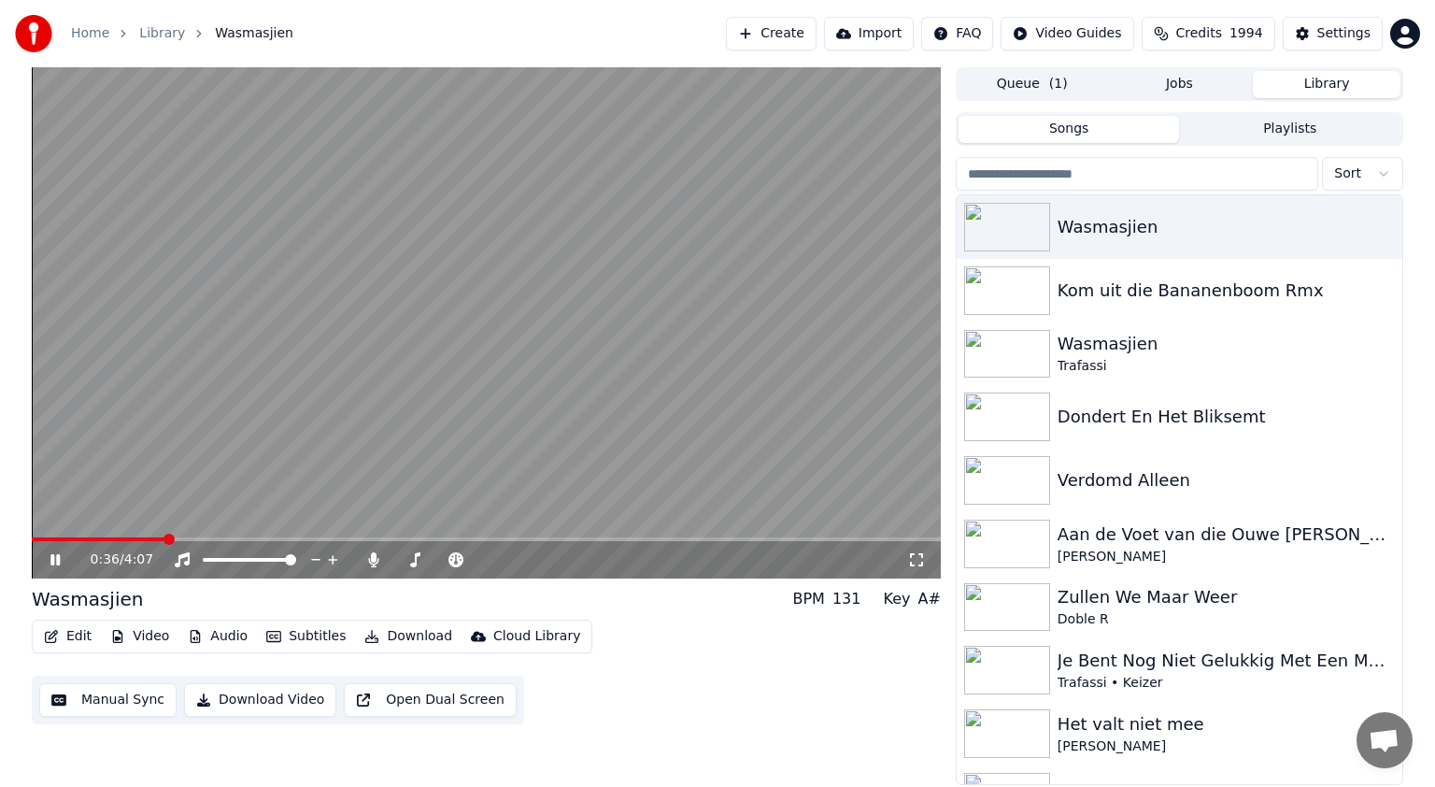
click at [50, 553] on icon at bounding box center [69, 559] width 44 height 15
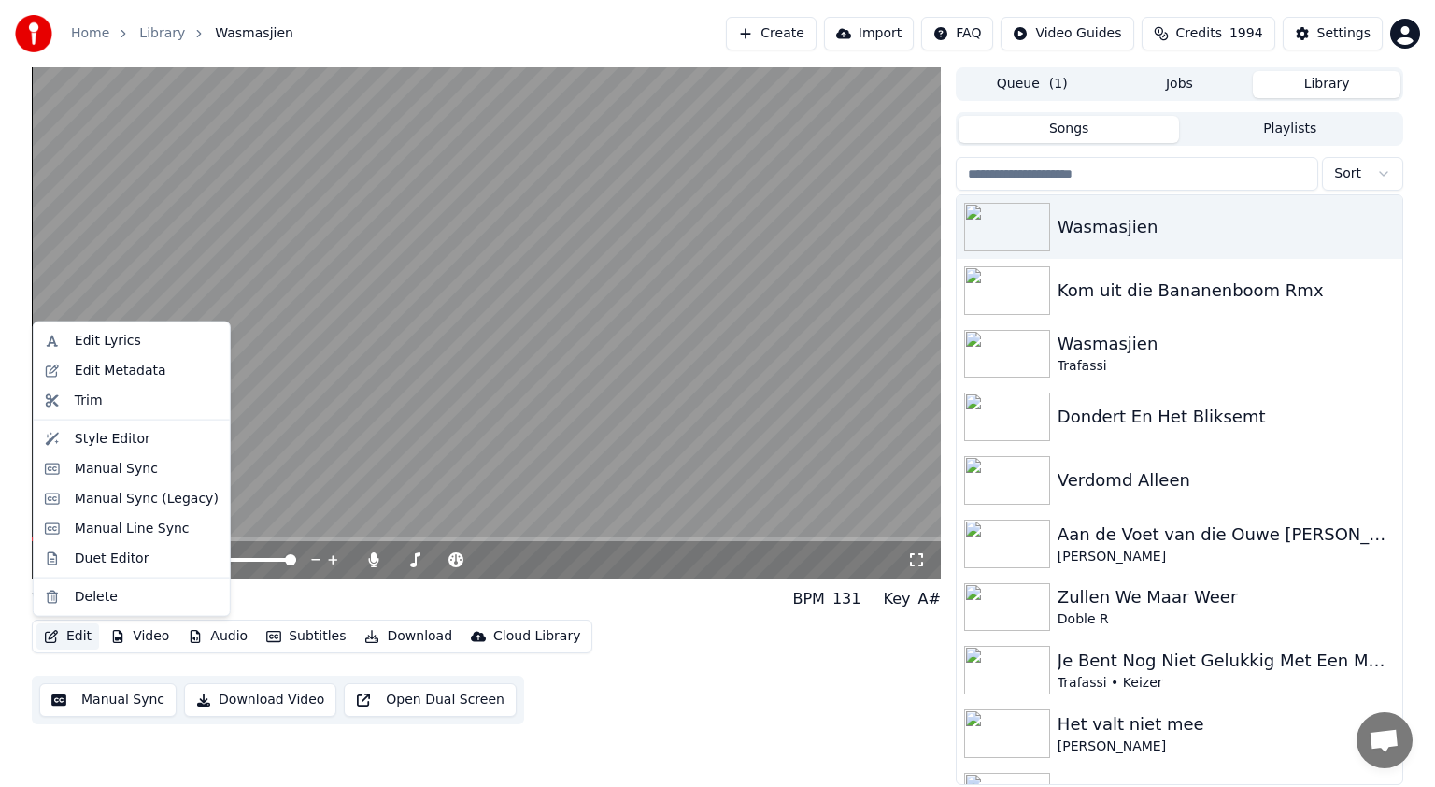
click at [74, 631] on button "Edit" at bounding box center [67, 636] width 63 height 26
click at [112, 492] on div "Manual Sync (Legacy)" at bounding box center [147, 499] width 144 height 19
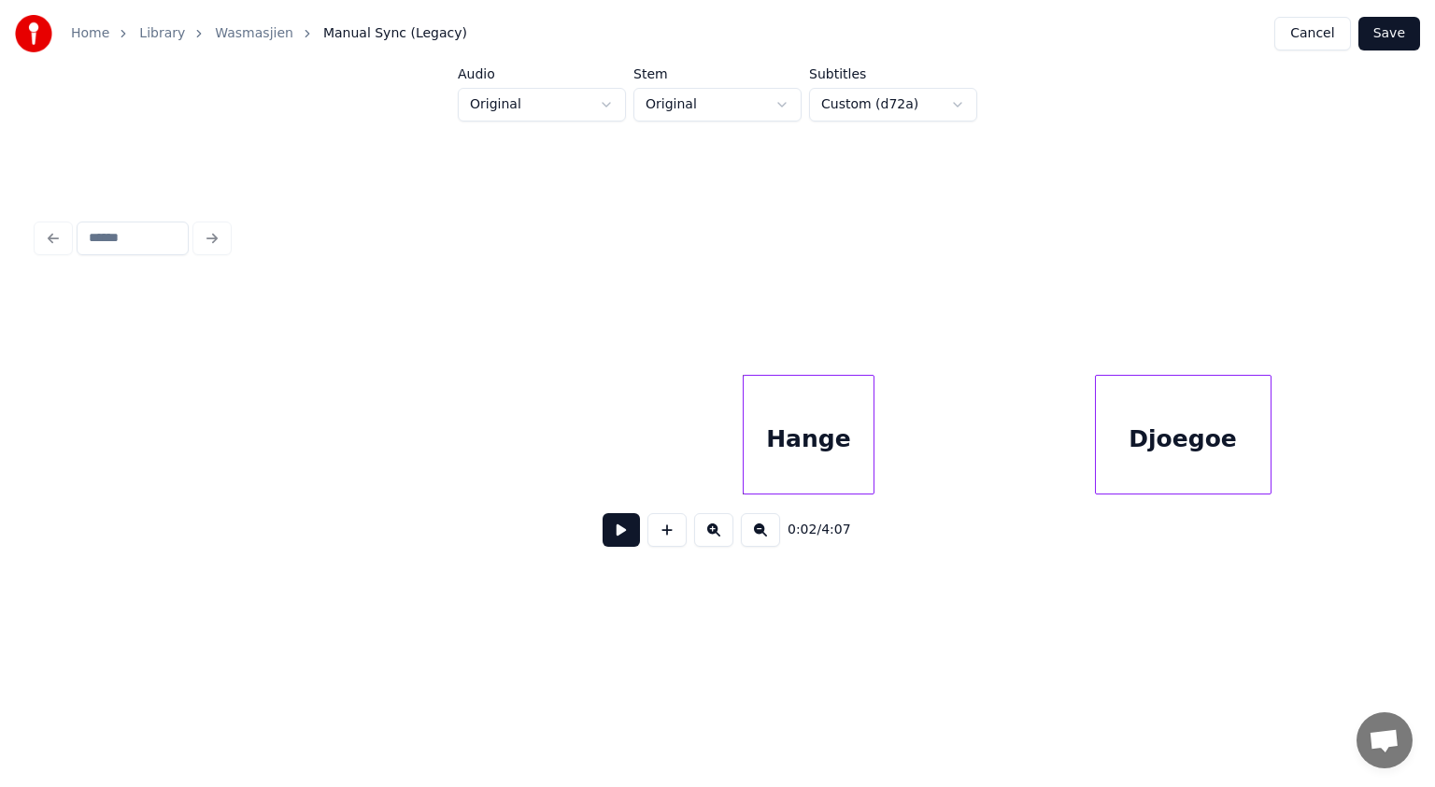
scroll to position [0, 91]
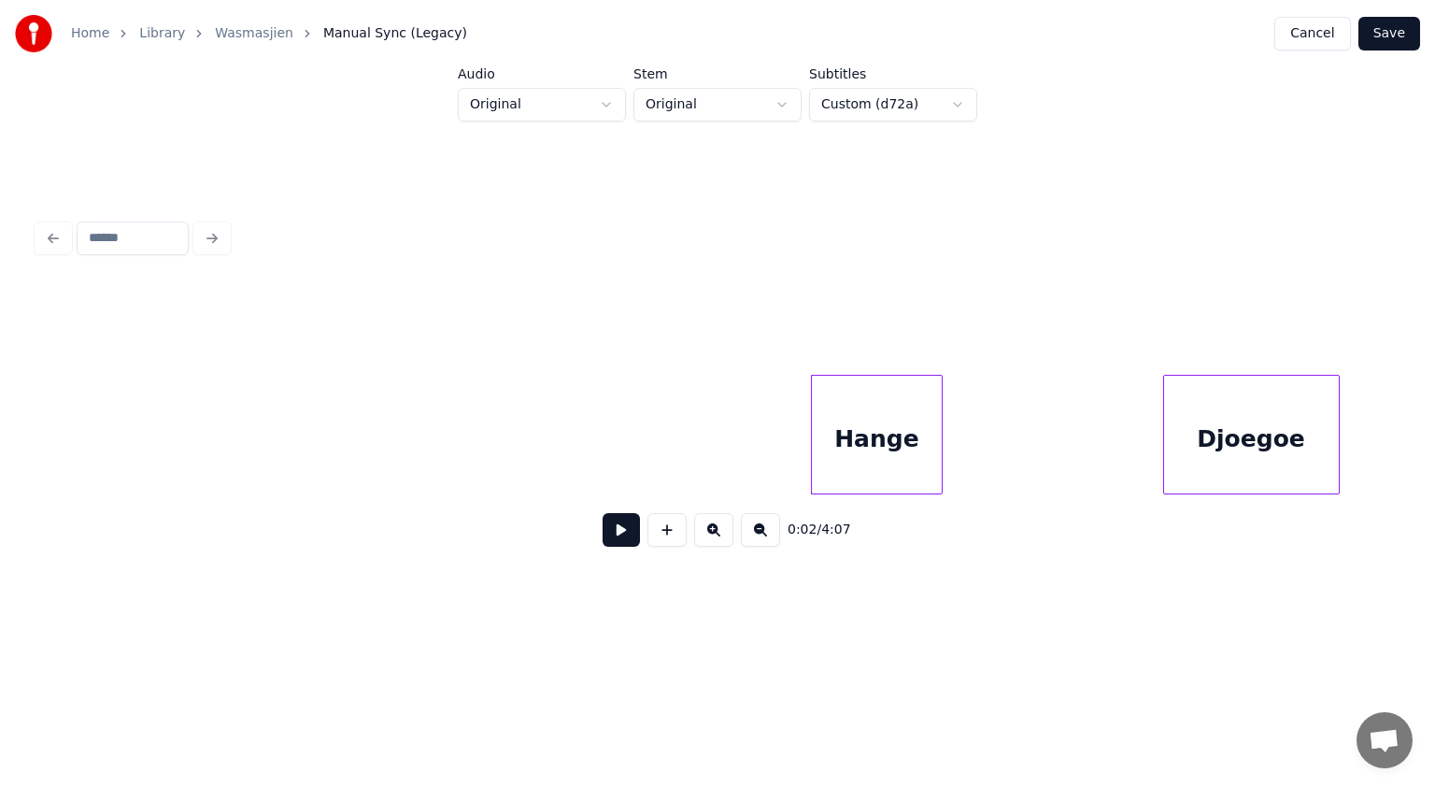
click at [630, 528] on button at bounding box center [621, 530] width 37 height 34
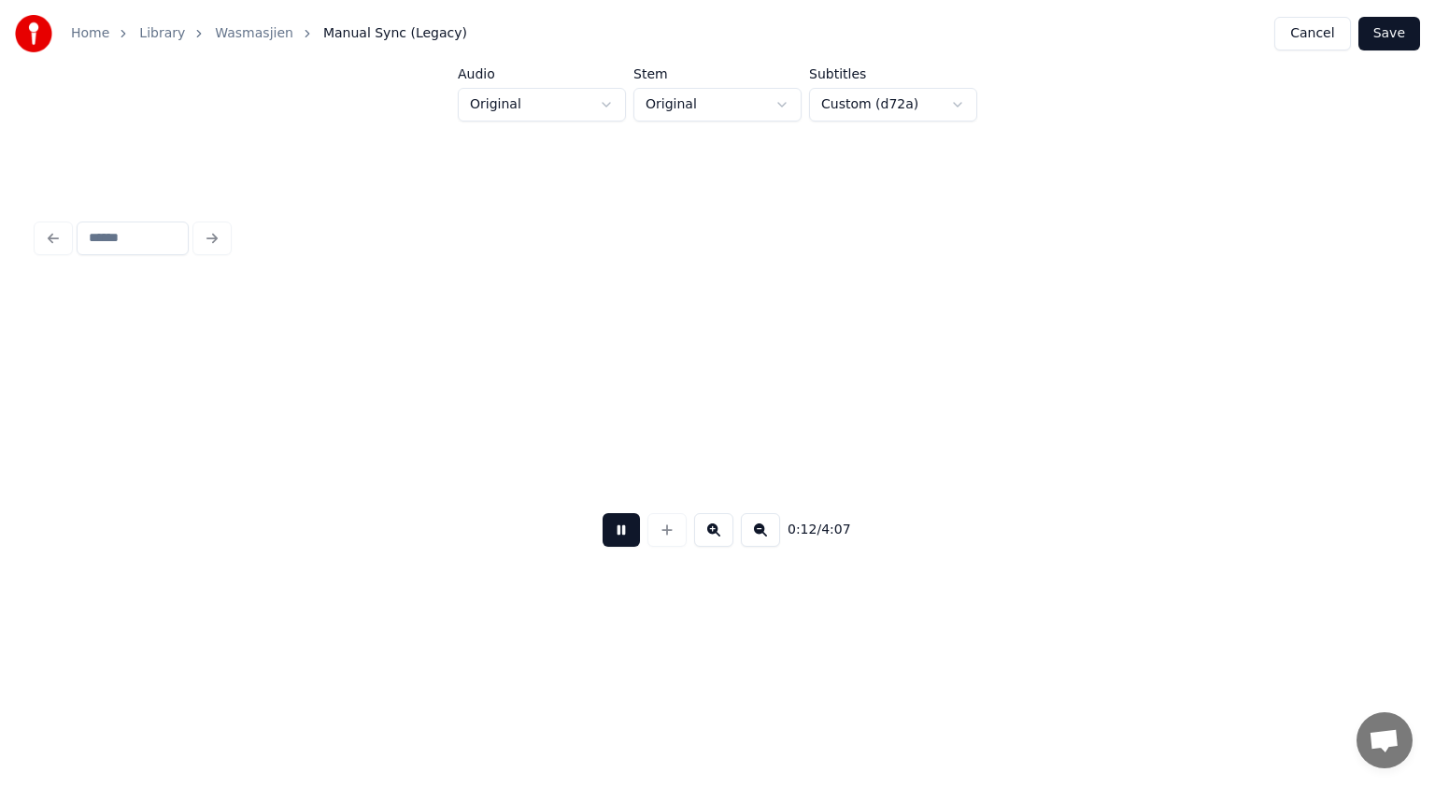
scroll to position [0, 4178]
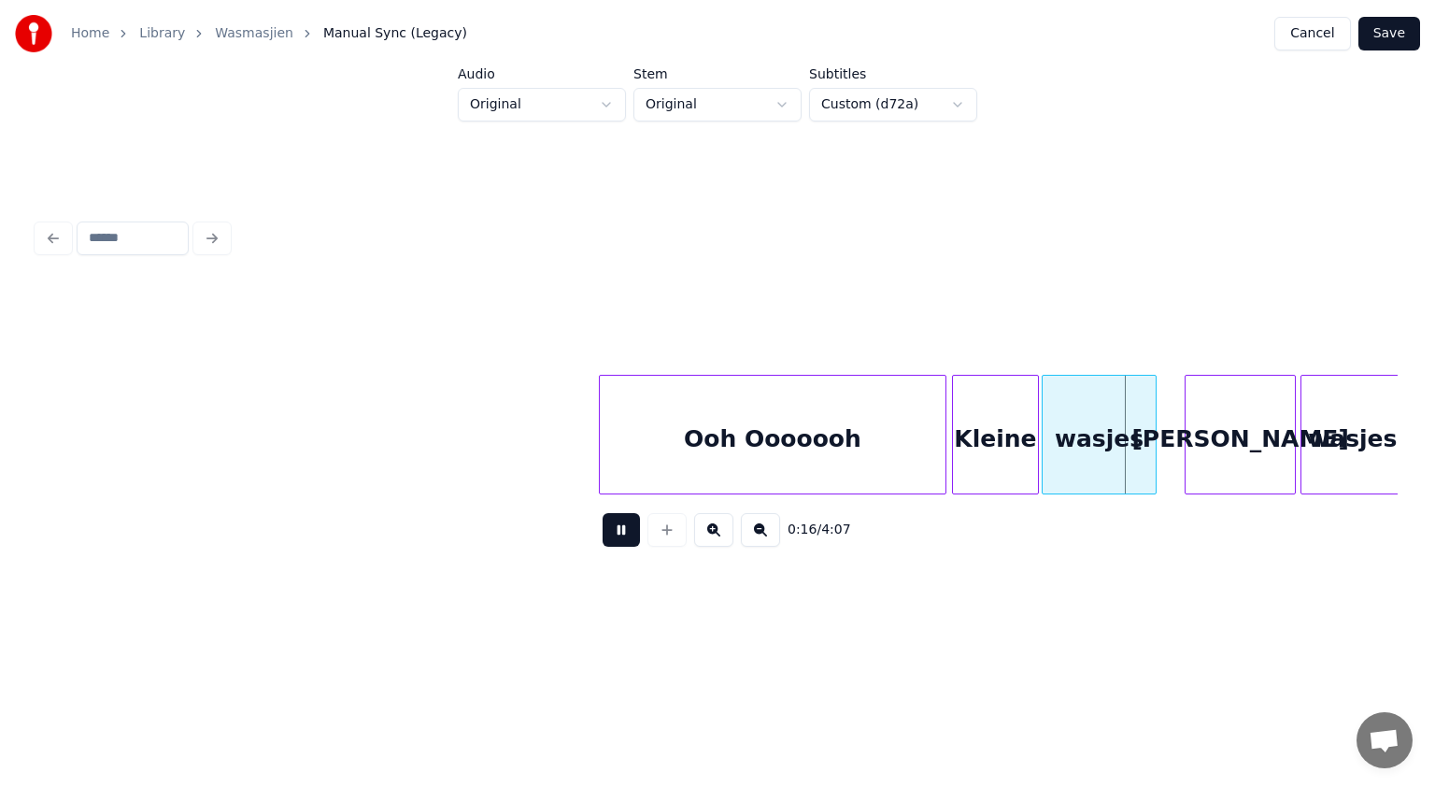
click at [630, 528] on button at bounding box center [621, 530] width 37 height 34
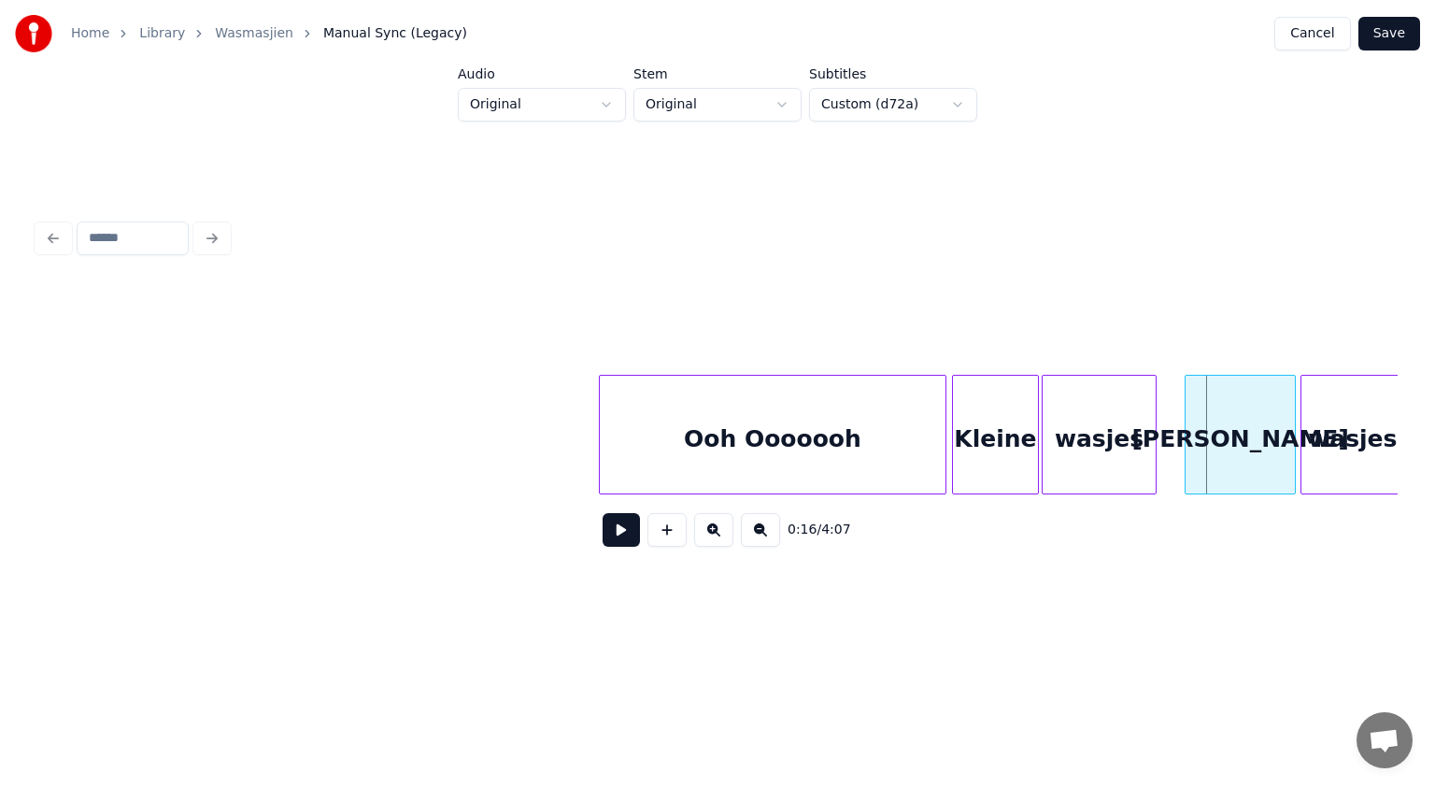
click at [740, 441] on div "Ooh Ooooooh" at bounding box center [773, 439] width 346 height 127
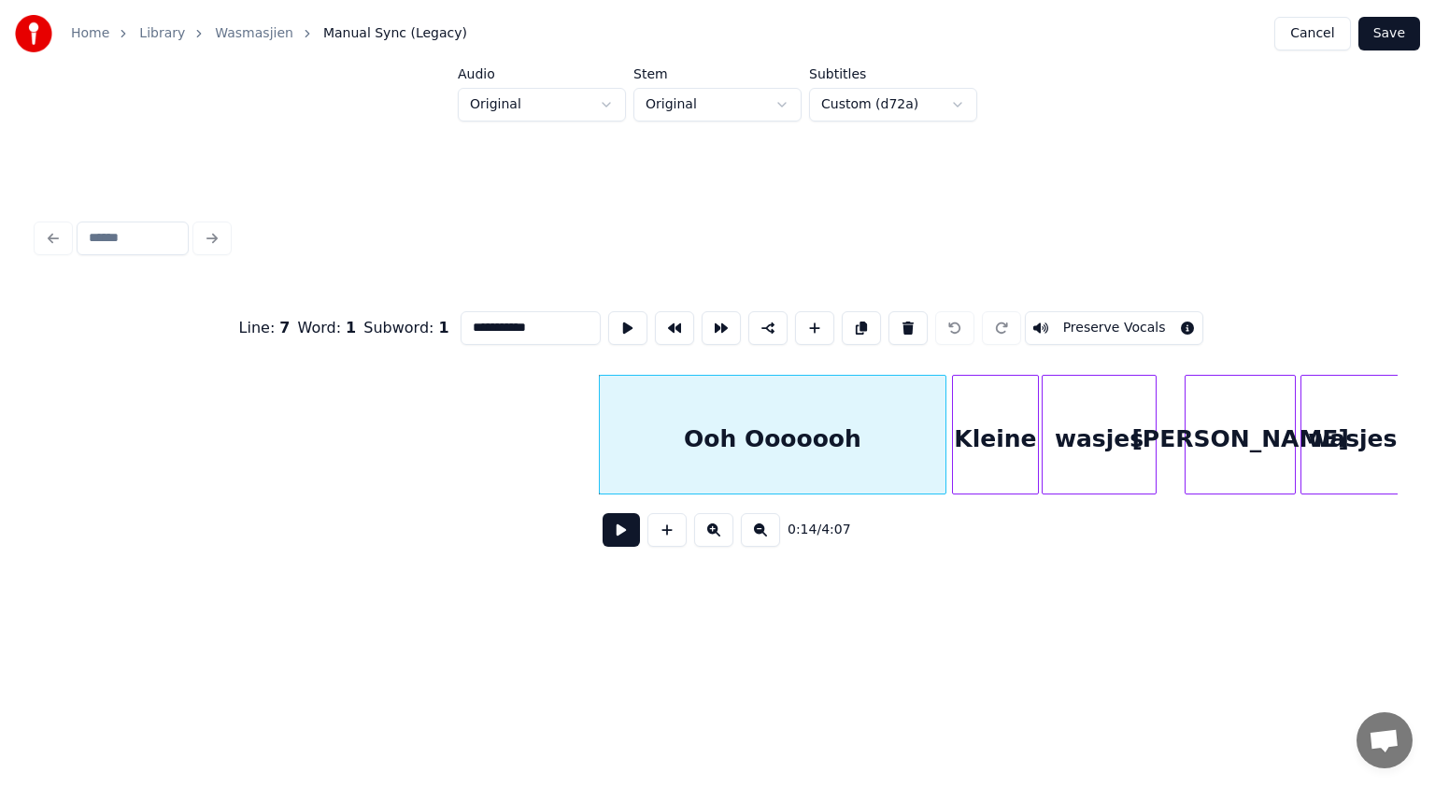
drag, startPoint x: 488, startPoint y: 319, endPoint x: 379, endPoint y: 352, distance: 113.5
click at [379, 352] on div "**********" at bounding box center [717, 327] width 1360 height 93
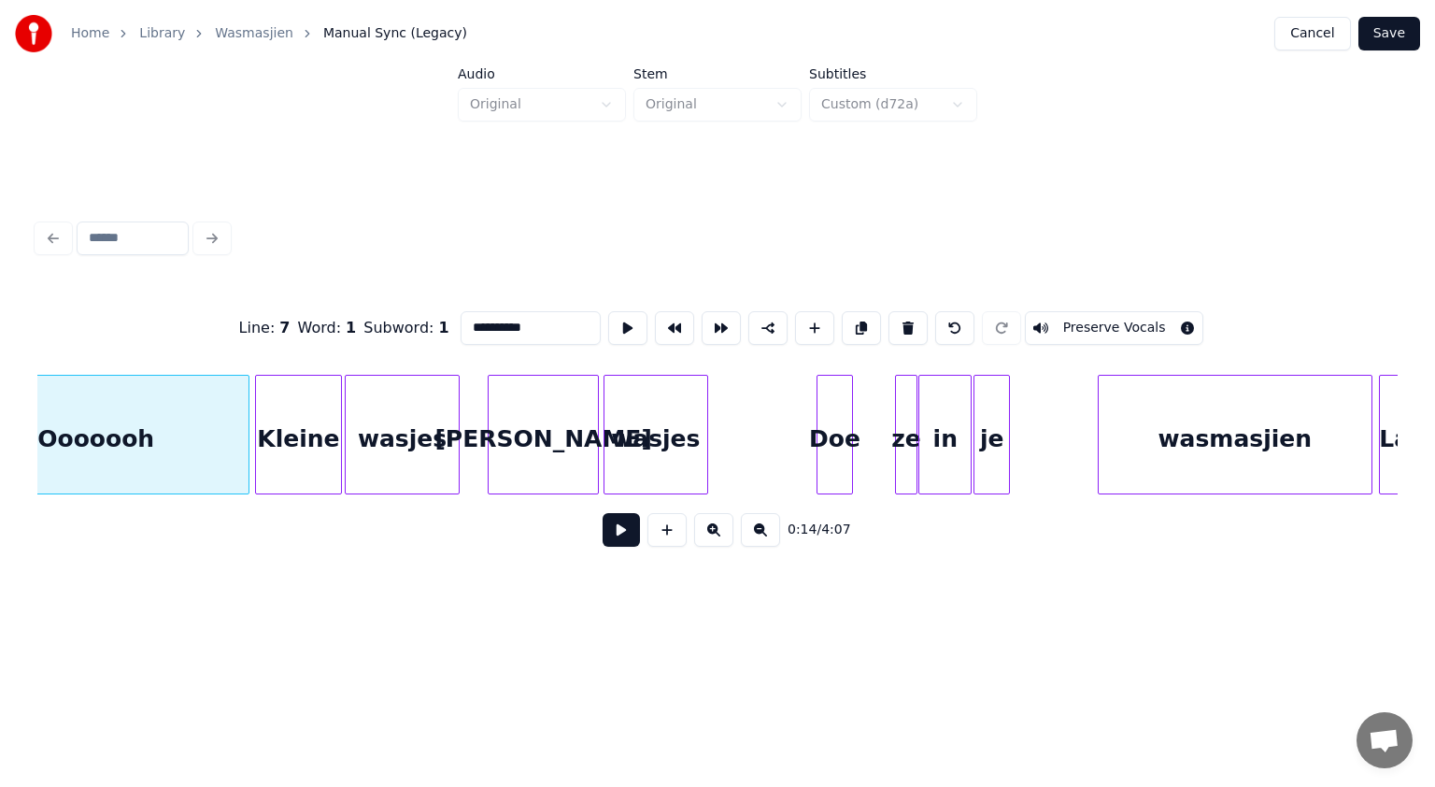
scroll to position [0, 4962]
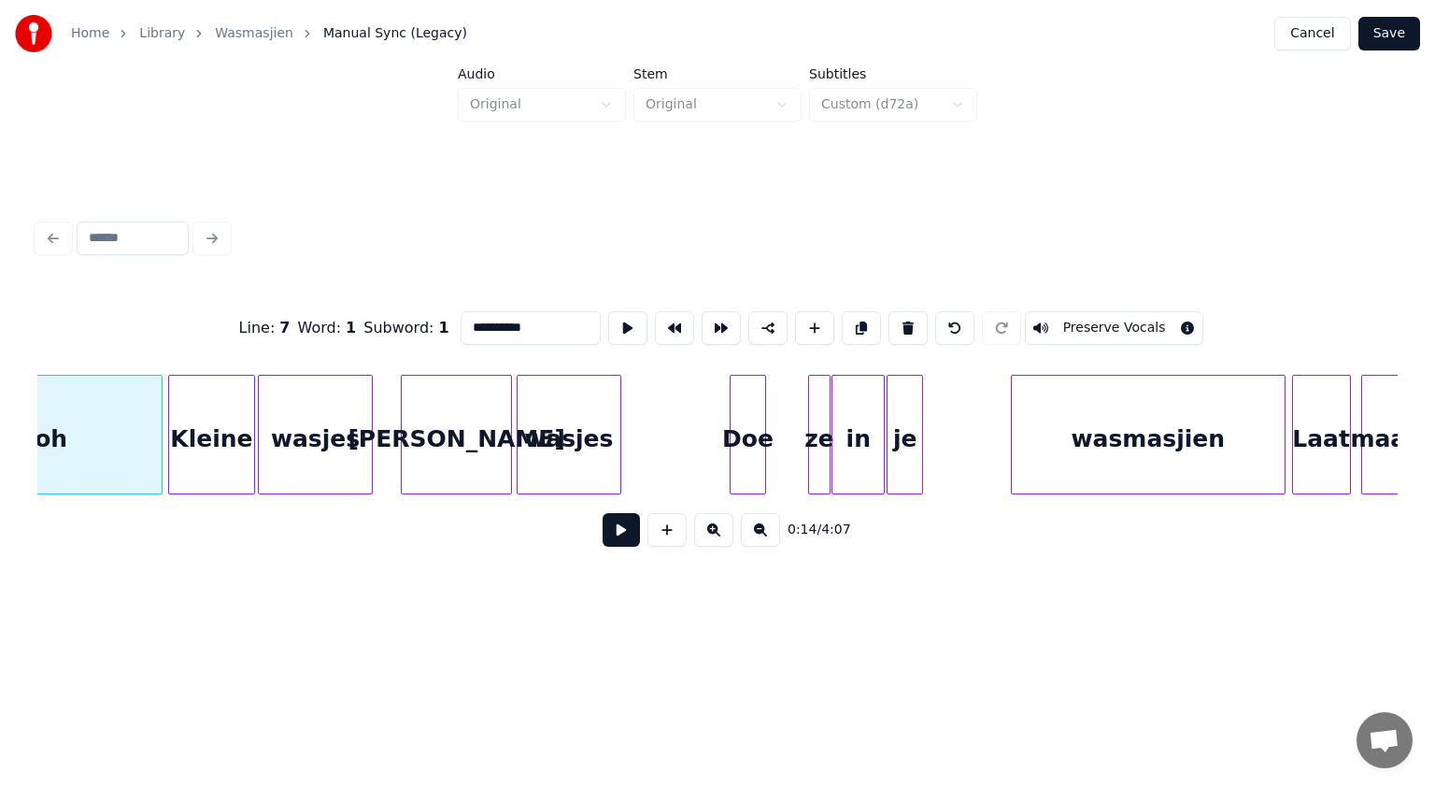
click at [348, 450] on div "wasjes" at bounding box center [315, 439] width 112 height 127
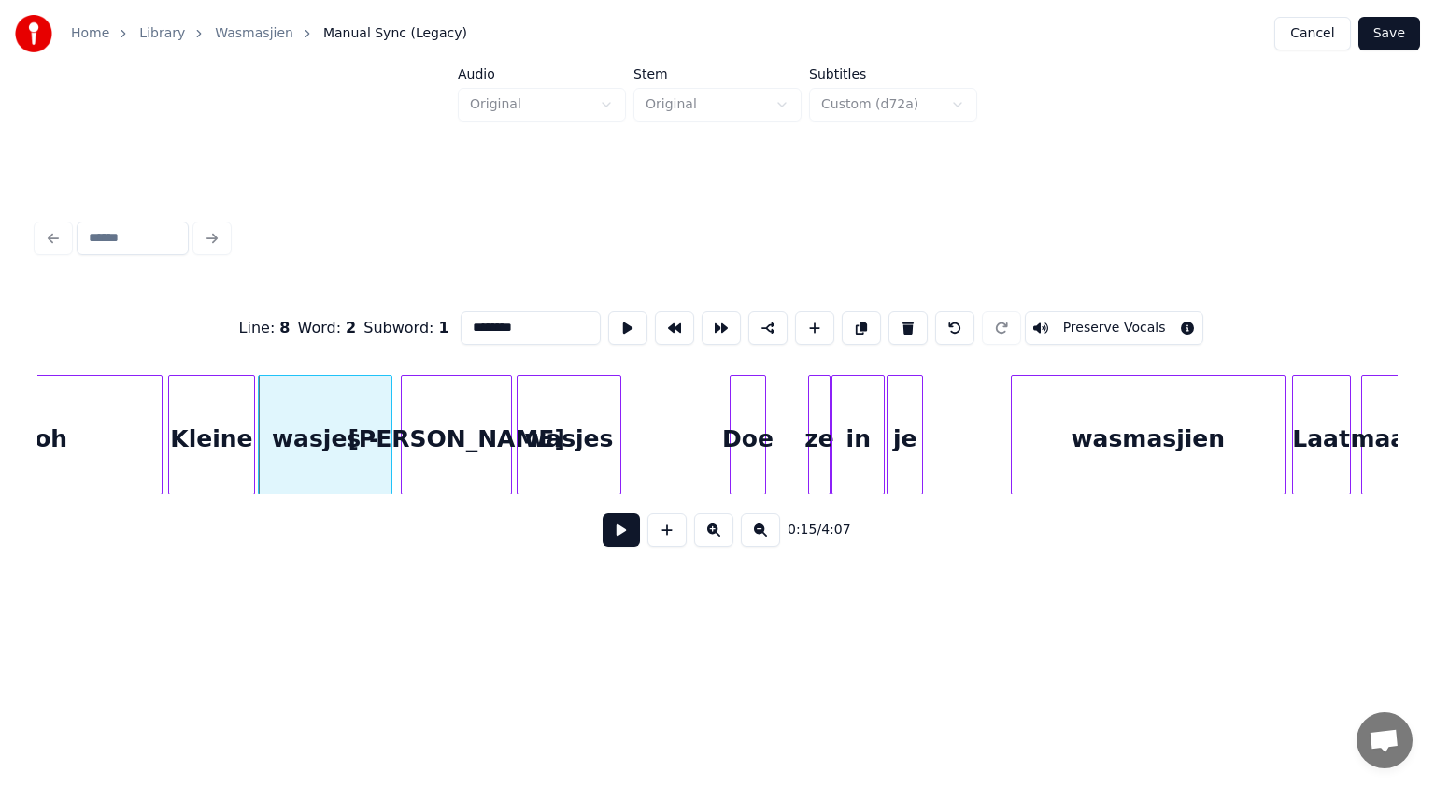
click at [389, 417] on div at bounding box center [389, 435] width 6 height 118
click at [939, 436] on div at bounding box center [938, 435] width 6 height 118
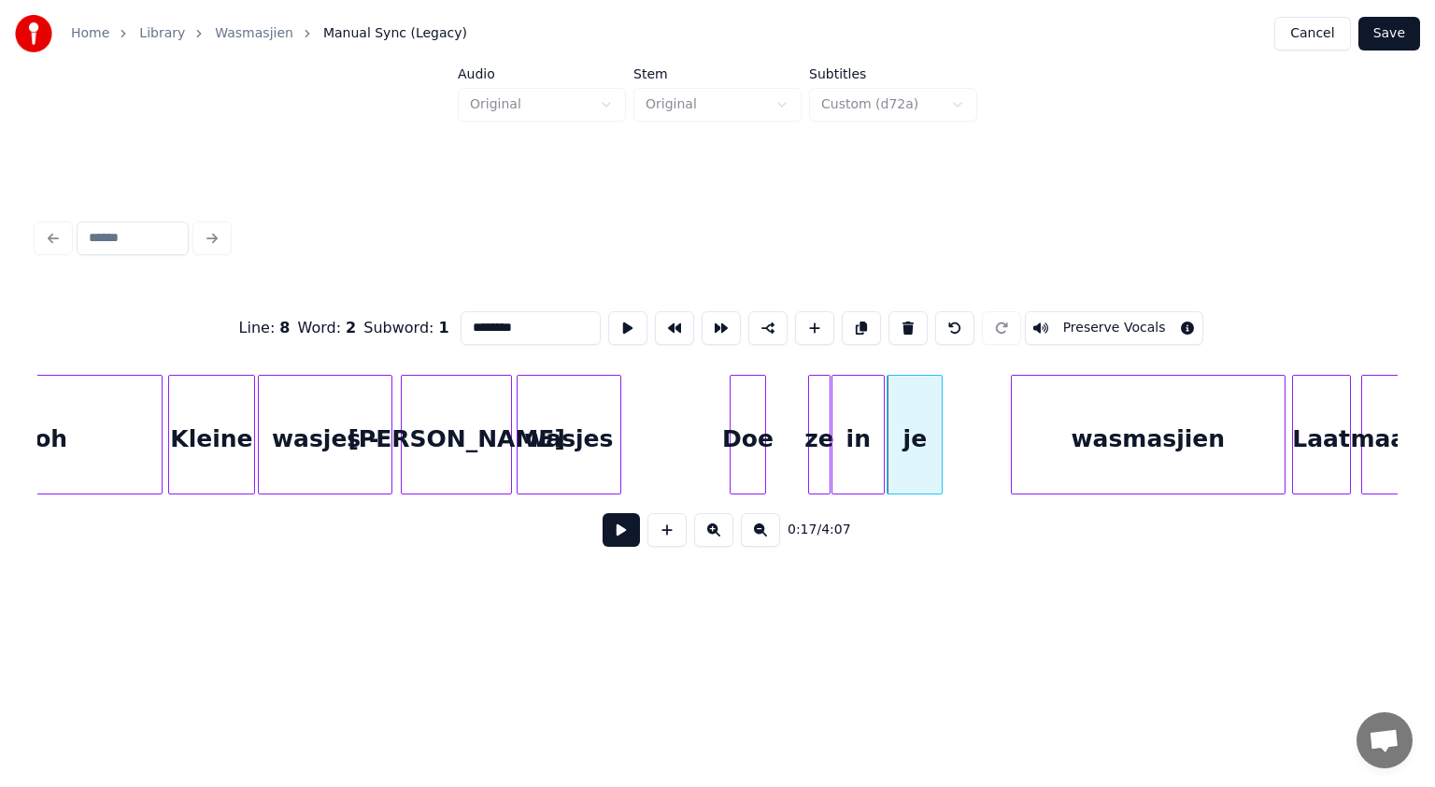
click at [919, 428] on div "je" at bounding box center [915, 439] width 54 height 127
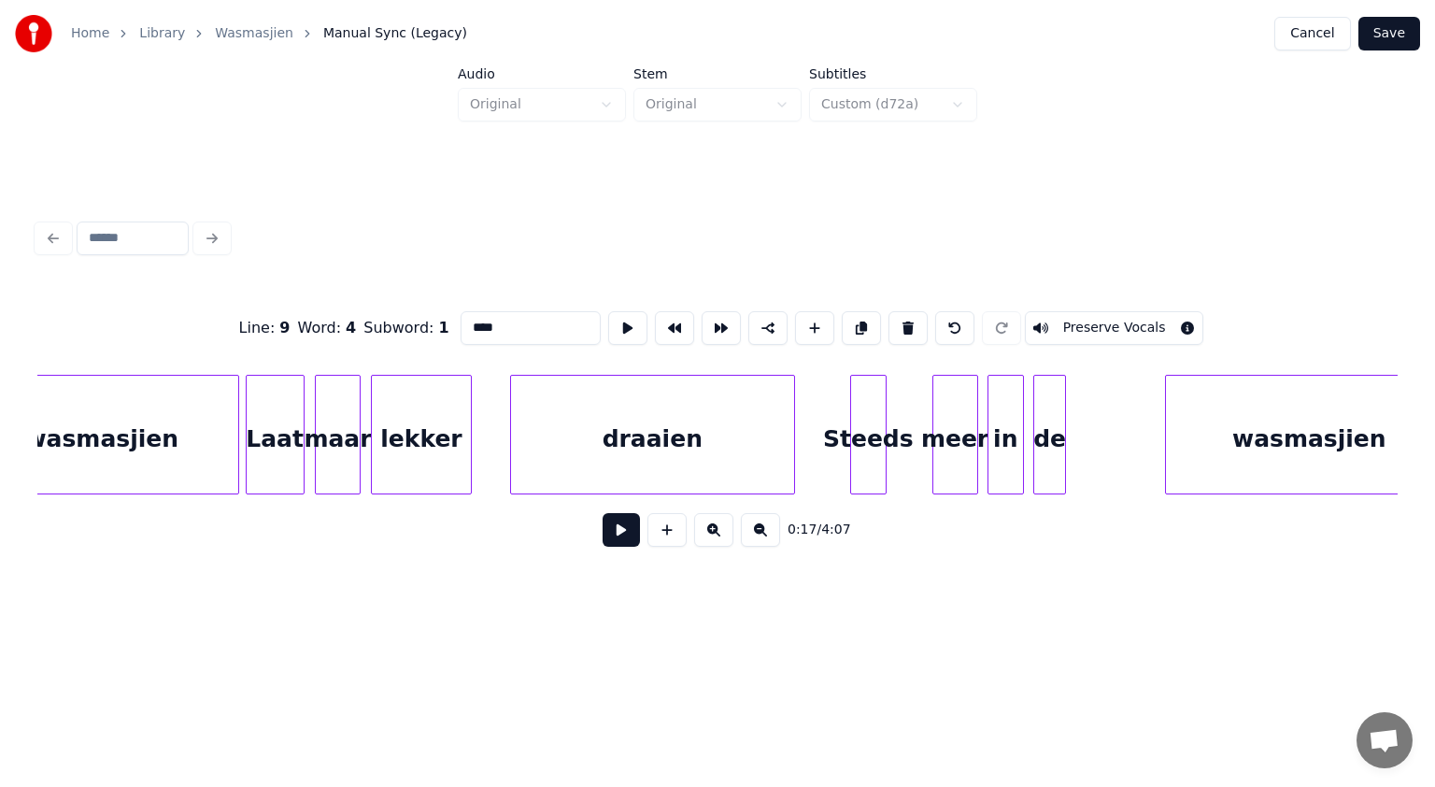
scroll to position [0, 6045]
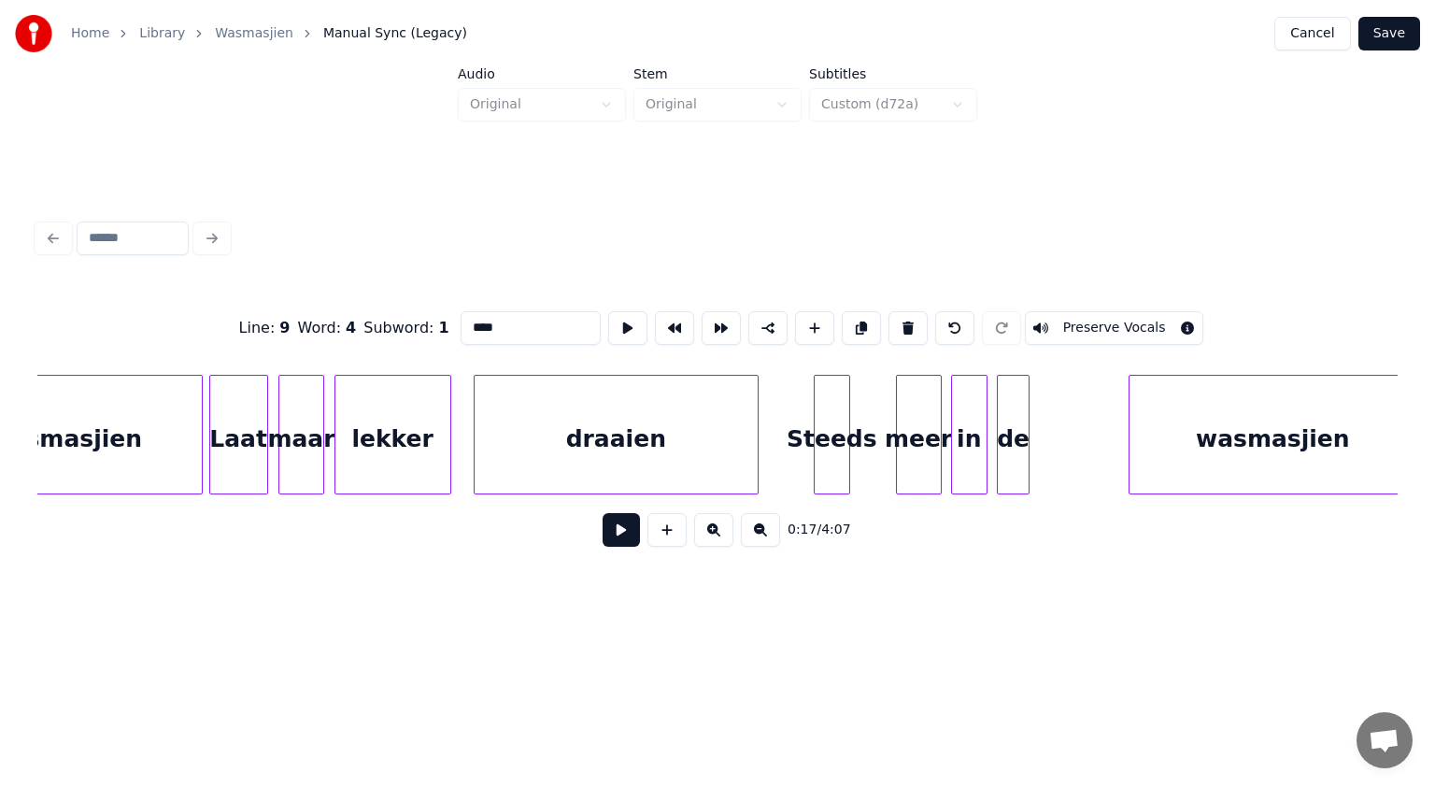
click at [446, 426] on div at bounding box center [448, 435] width 6 height 118
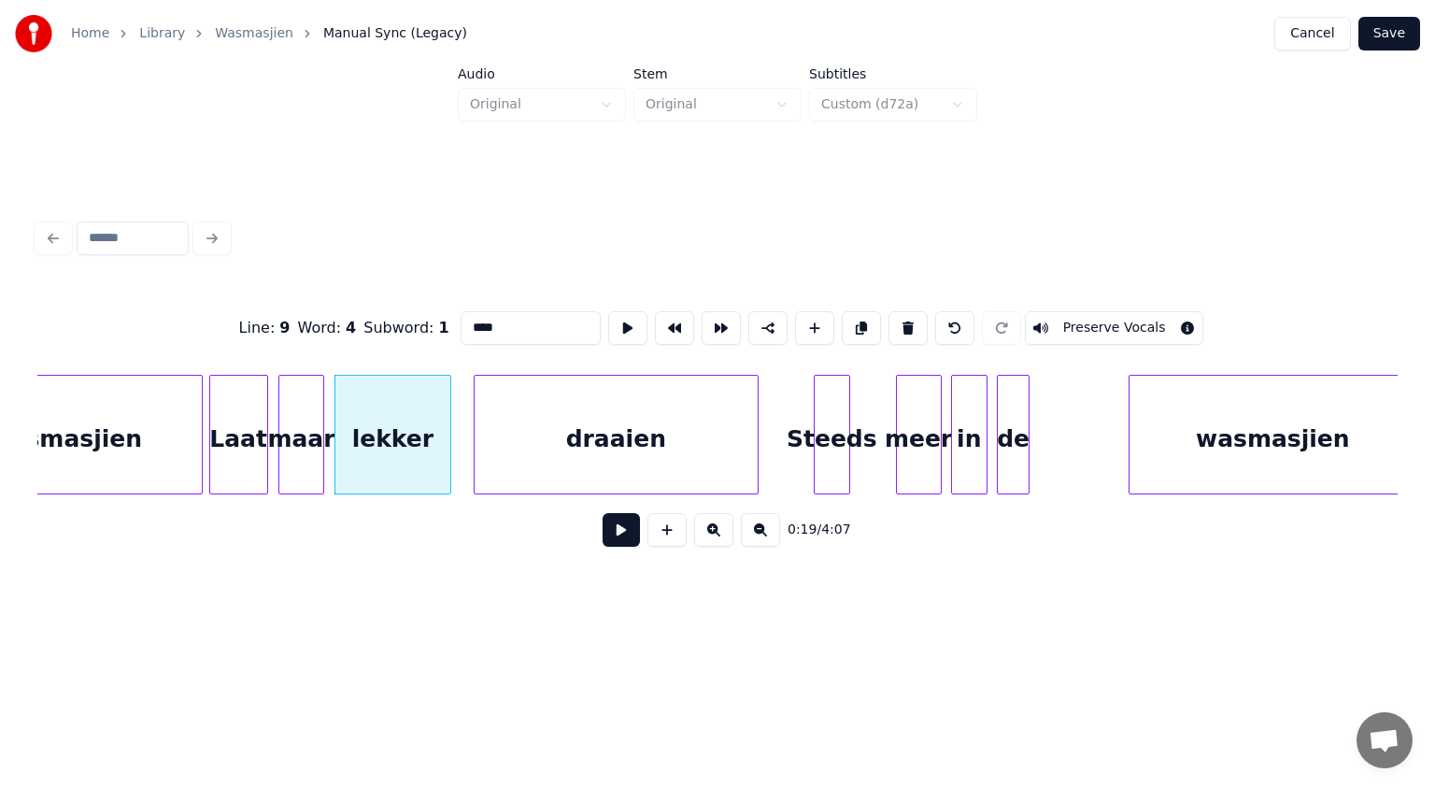
click at [427, 409] on div "lekker" at bounding box center [392, 439] width 115 height 127
click at [1051, 458] on div at bounding box center [1051, 435] width 6 height 118
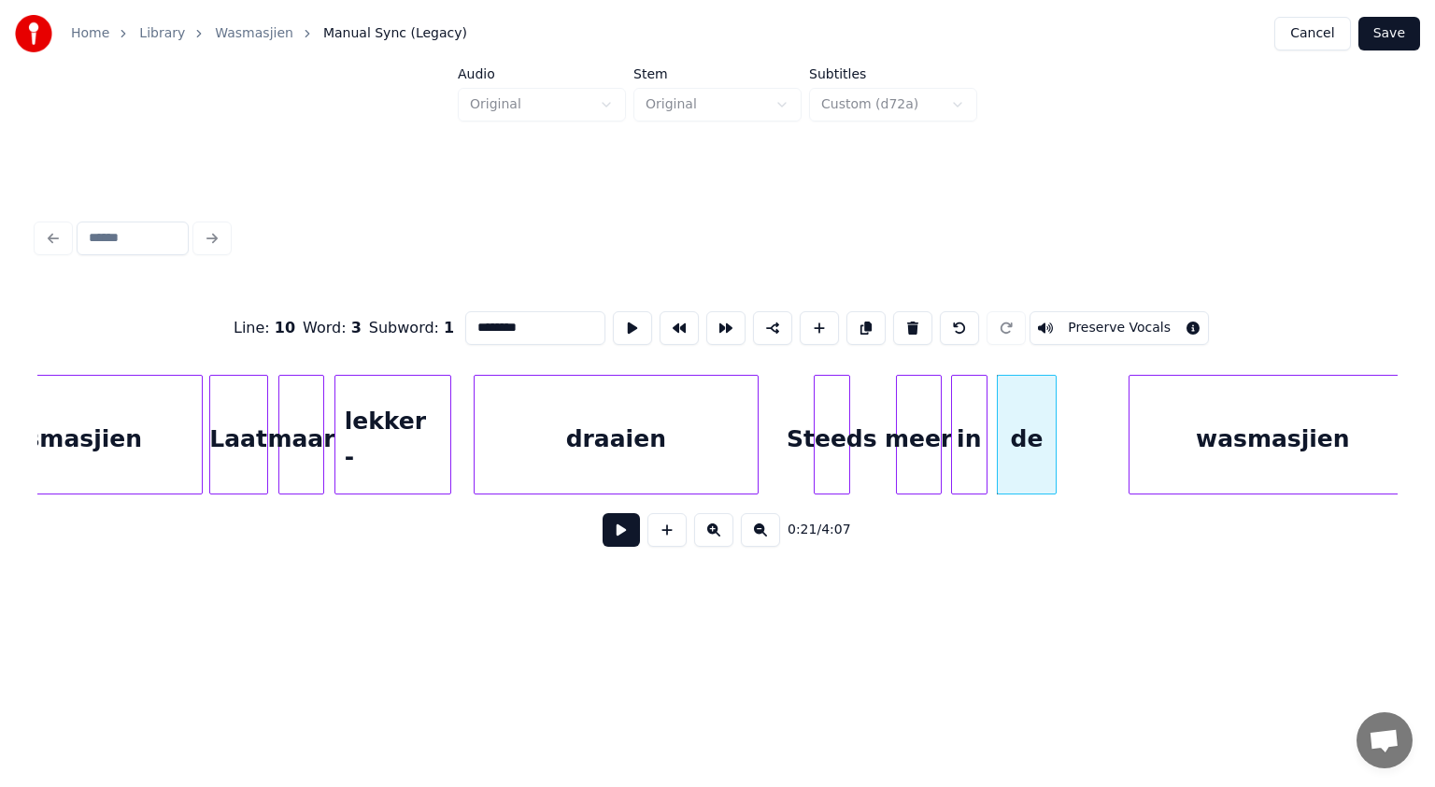
click at [1039, 446] on div "de" at bounding box center [1027, 439] width 58 height 127
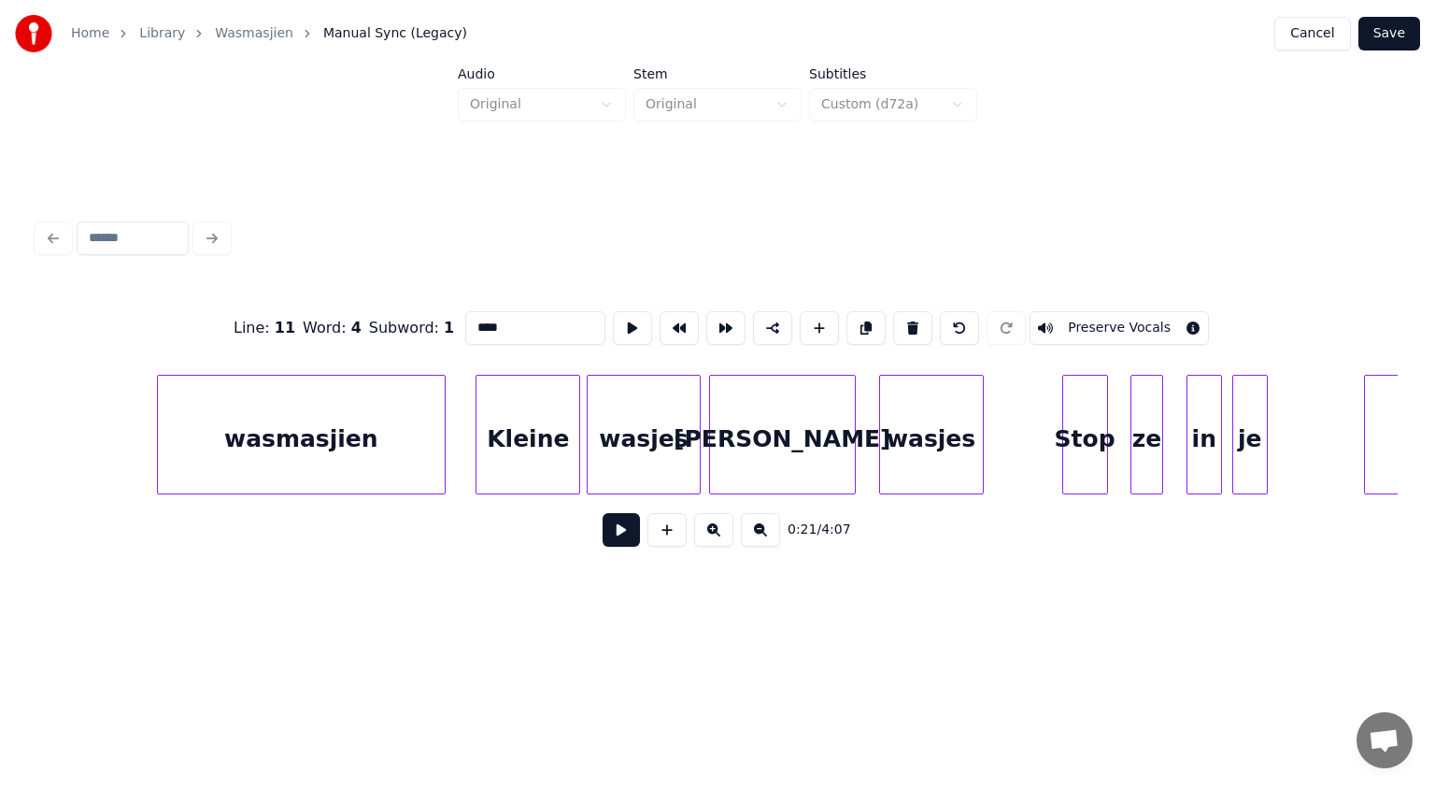
scroll to position [0, 7067]
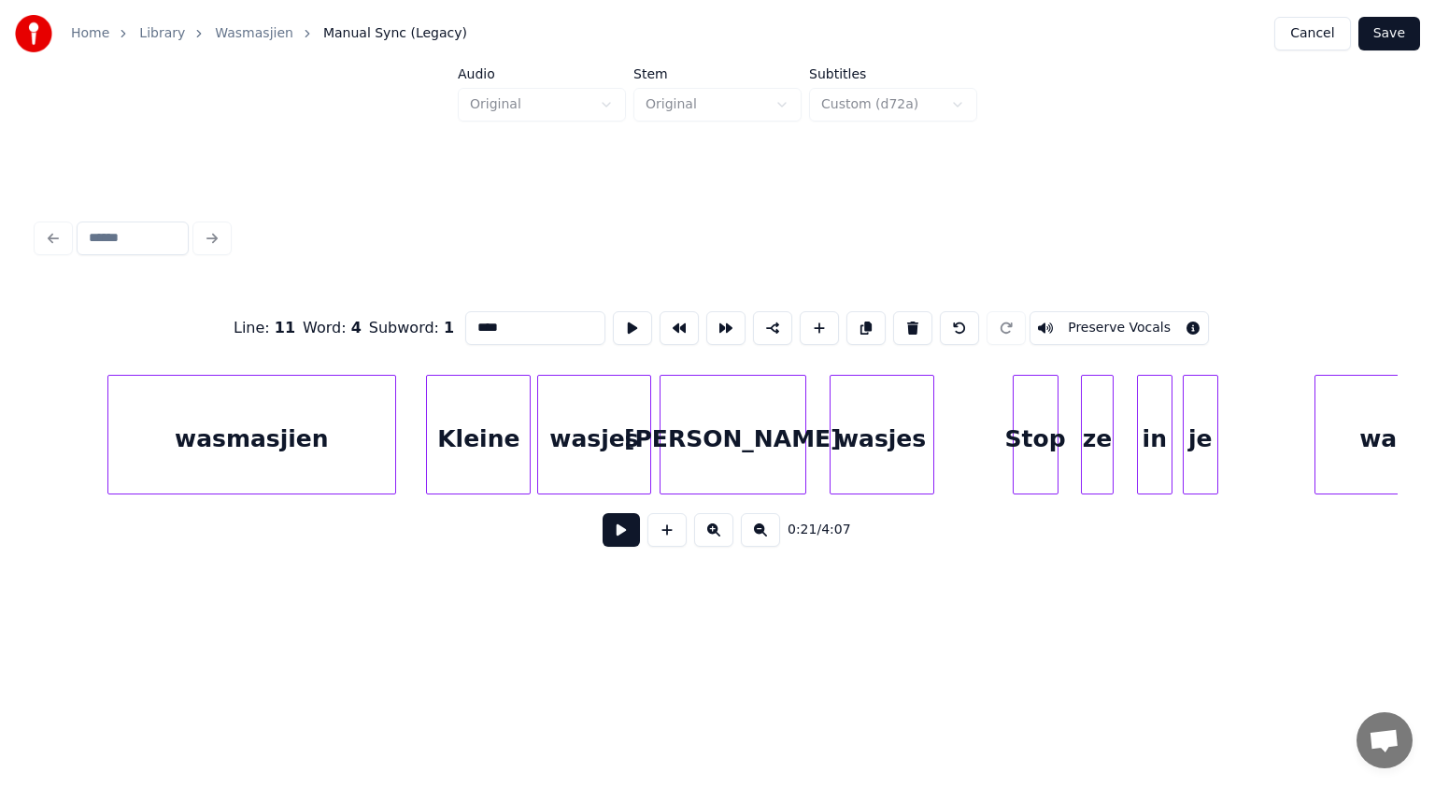
click at [621, 430] on div "wasjes" at bounding box center [594, 439] width 113 height 127
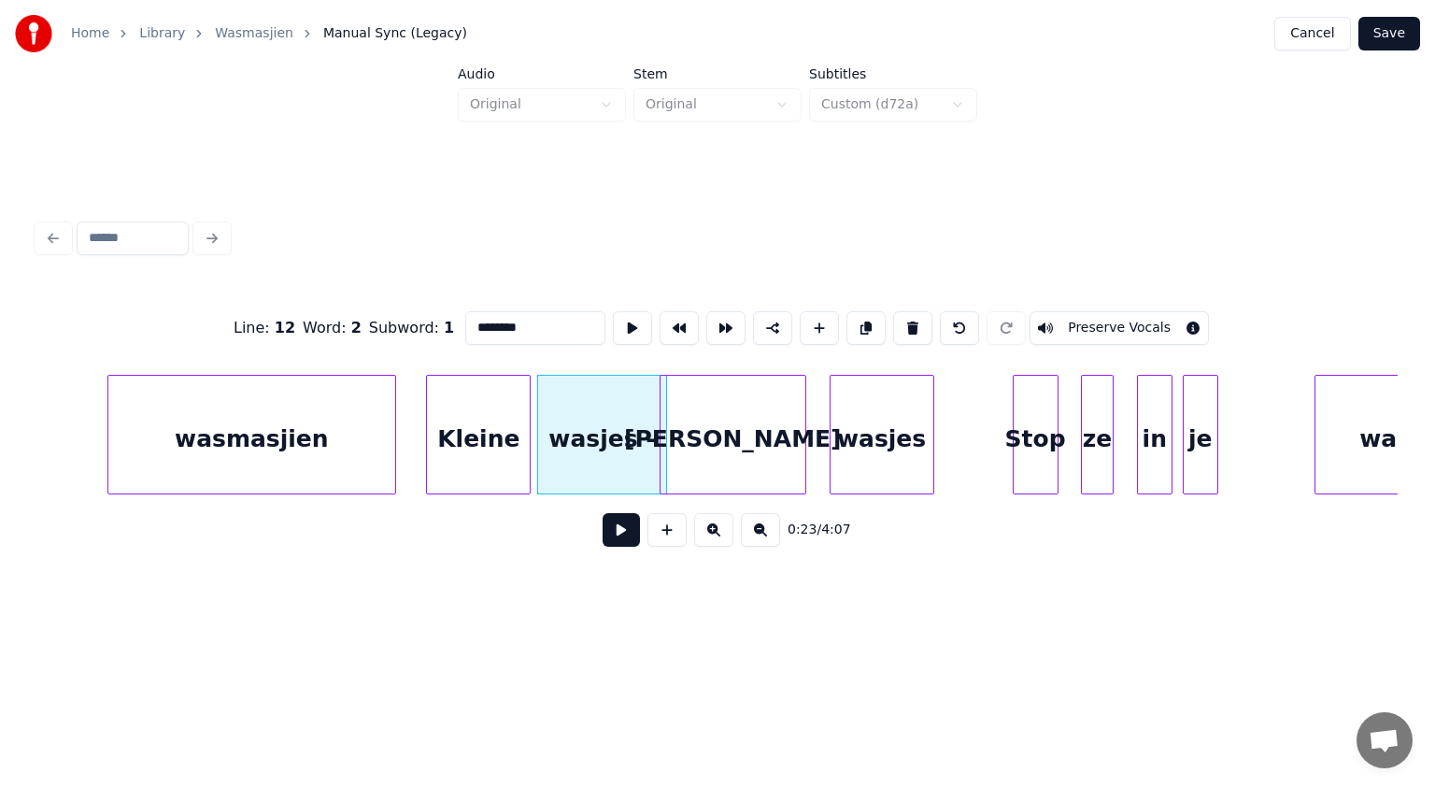
click at [665, 413] on div at bounding box center [664, 435] width 6 height 118
click at [1239, 436] on div at bounding box center [1238, 435] width 6 height 118
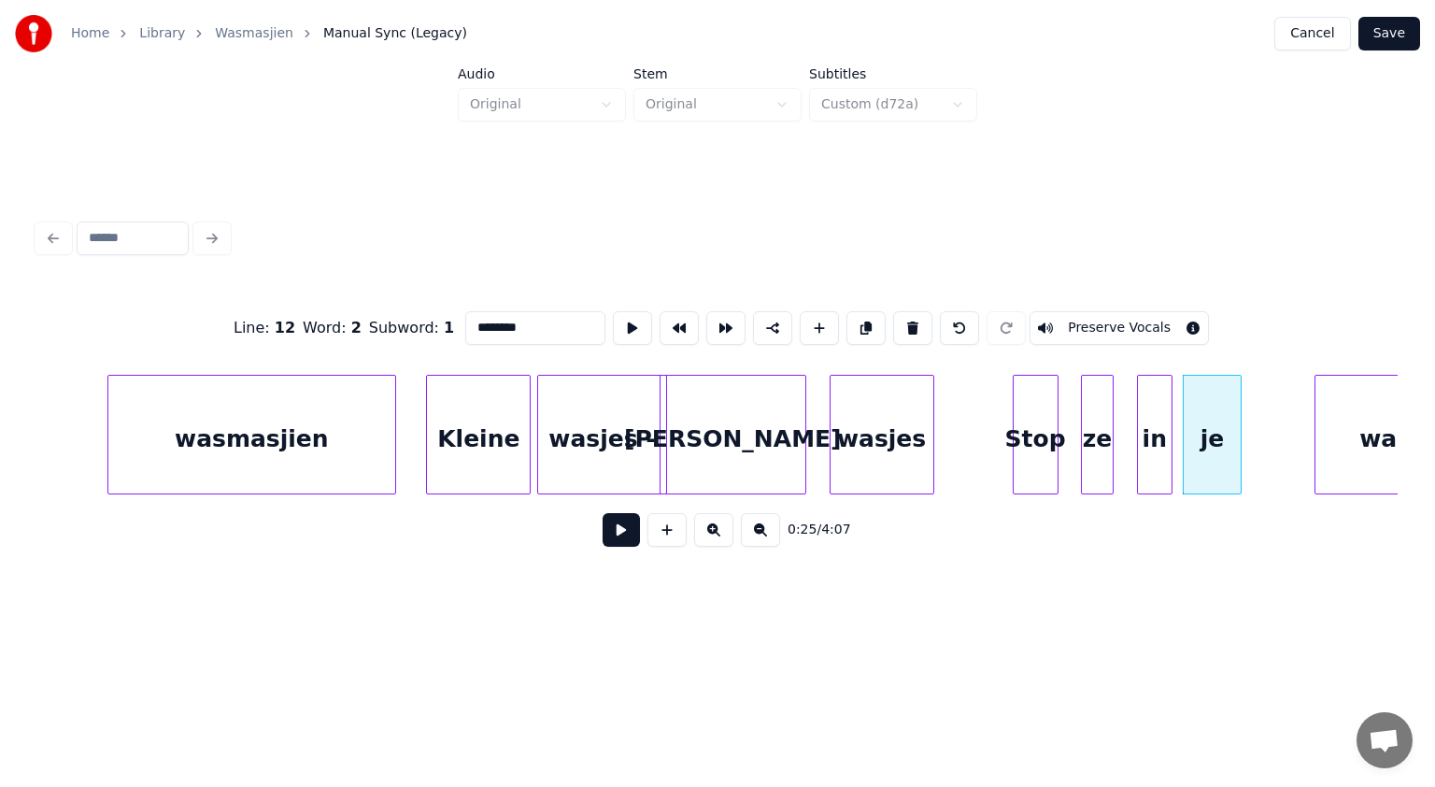
click at [1229, 428] on div "je" at bounding box center [1213, 439] width 58 height 127
type input "****"
click at [1395, 36] on button "Save" at bounding box center [1390, 34] width 62 height 34
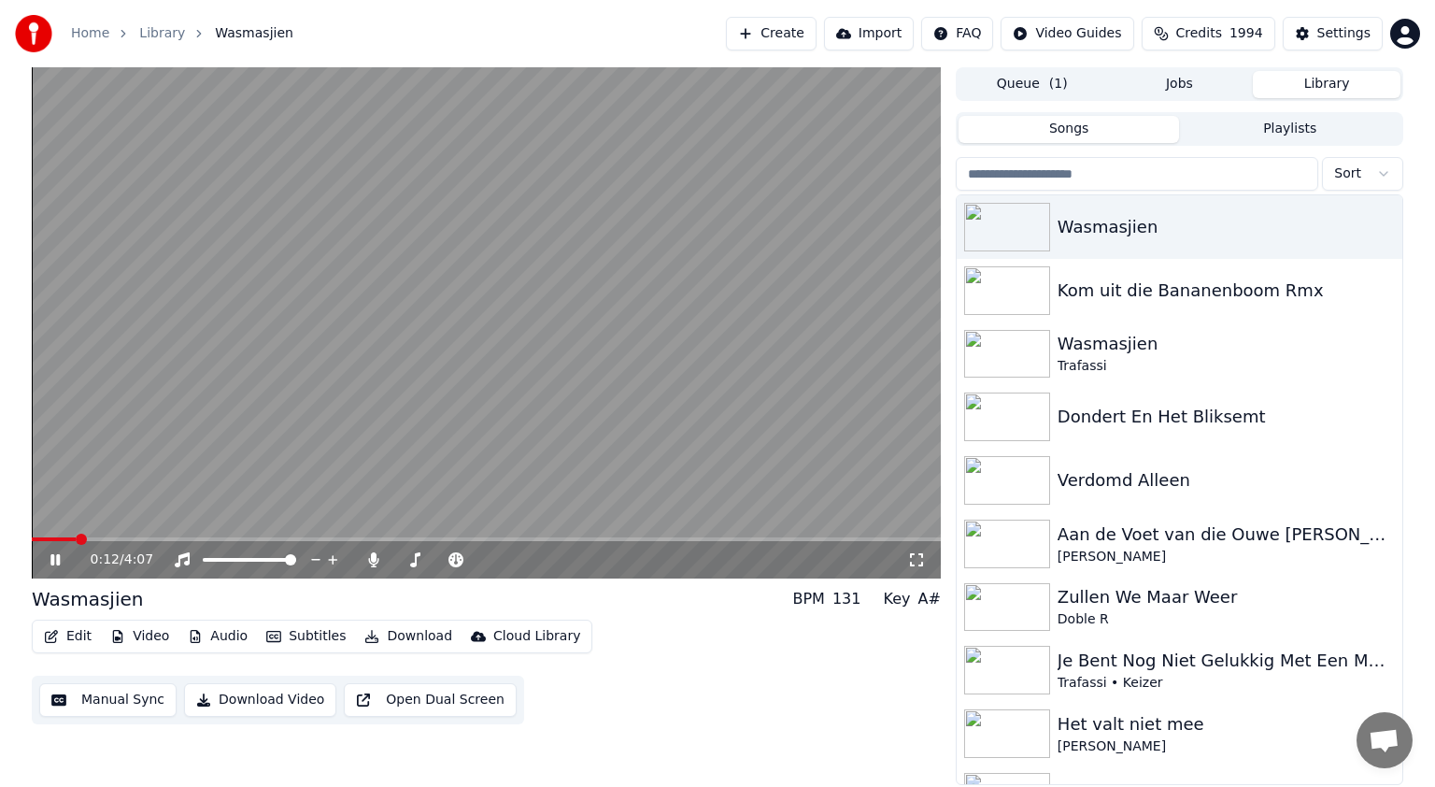
click at [77, 540] on span at bounding box center [486, 539] width 909 height 4
click at [368, 558] on icon at bounding box center [373, 559] width 19 height 15
click at [55, 562] on icon at bounding box center [69, 559] width 44 height 15
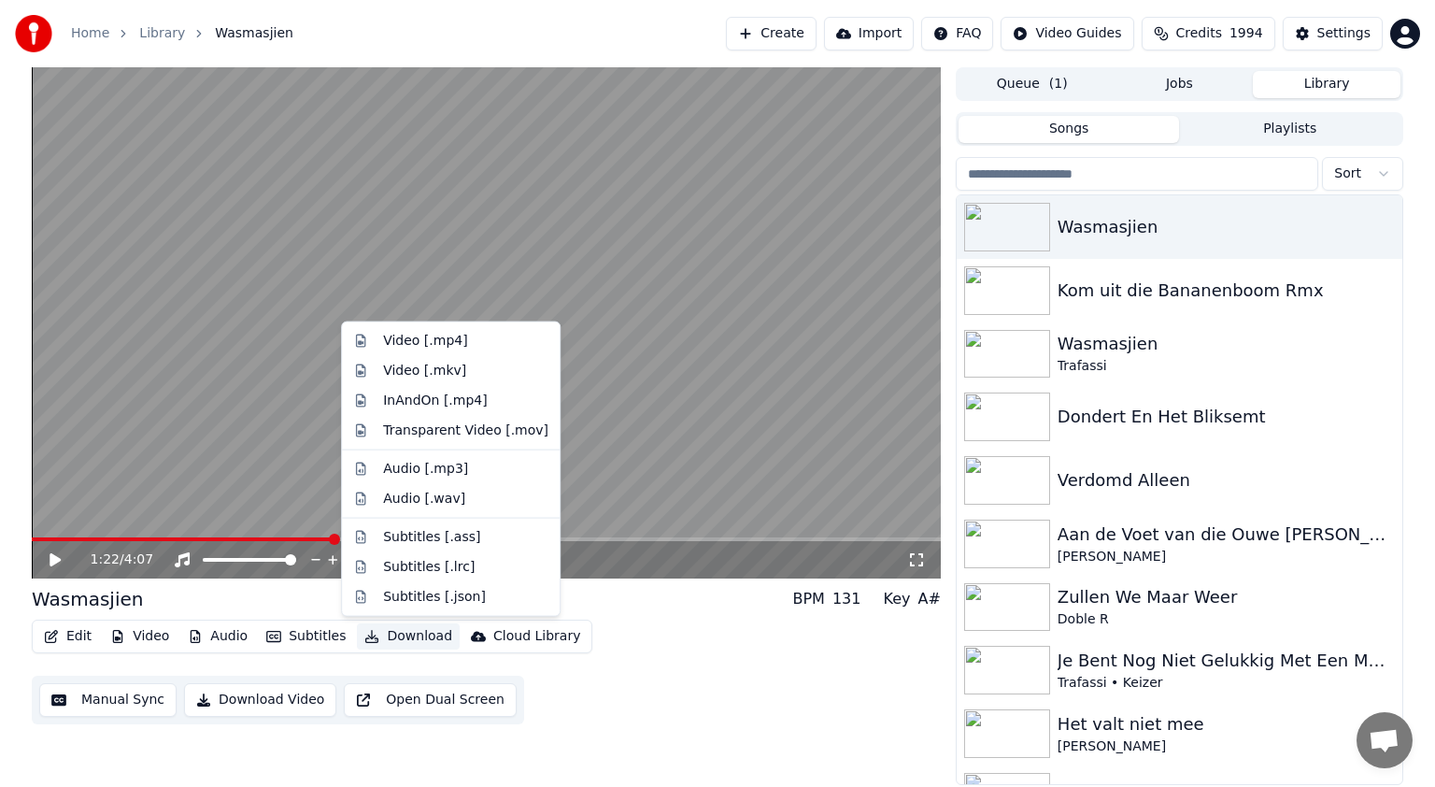
click at [413, 630] on button "Download" at bounding box center [408, 636] width 103 height 26
click at [417, 338] on div "Video [.mp4]" at bounding box center [425, 341] width 84 height 19
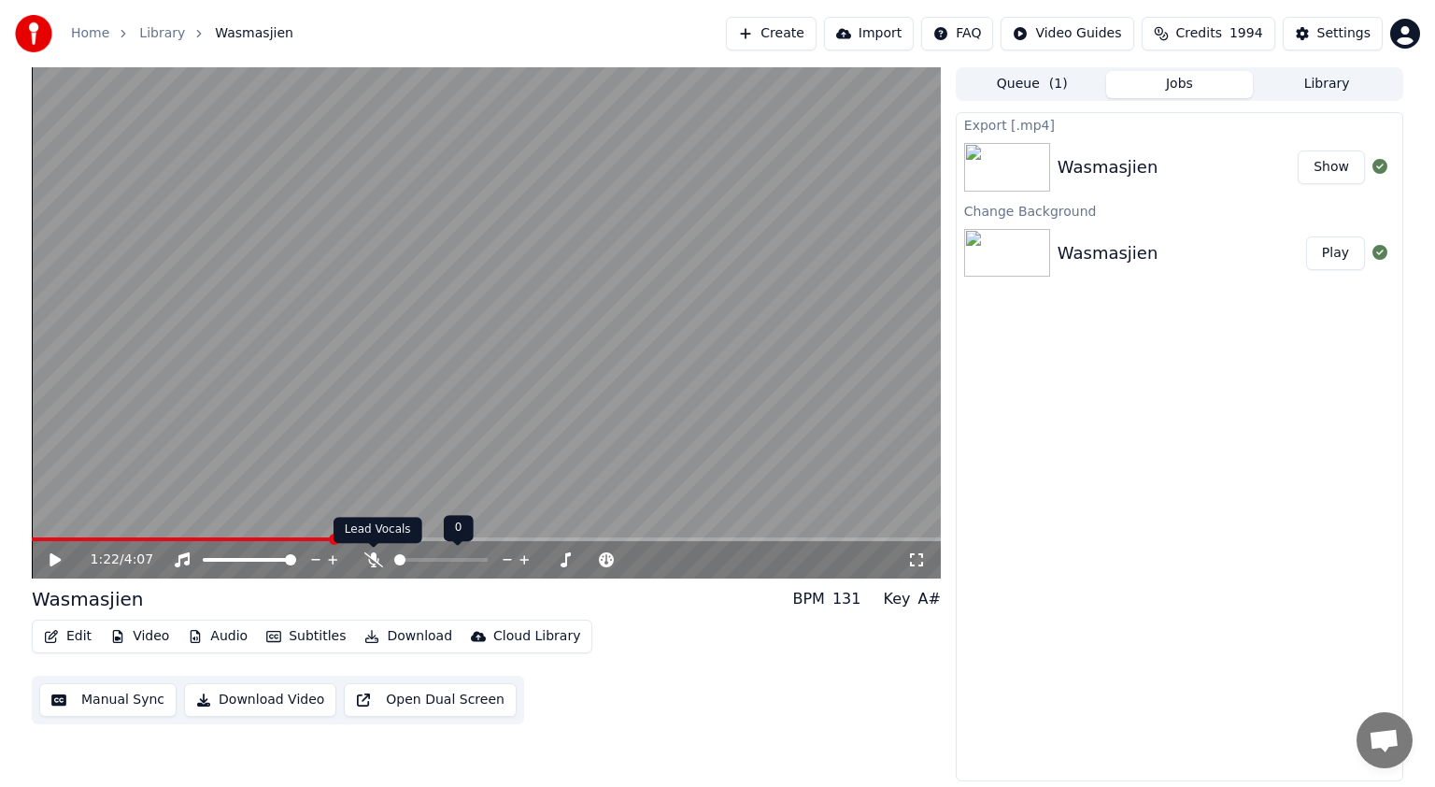
click at [377, 554] on icon at bounding box center [373, 559] width 19 height 15
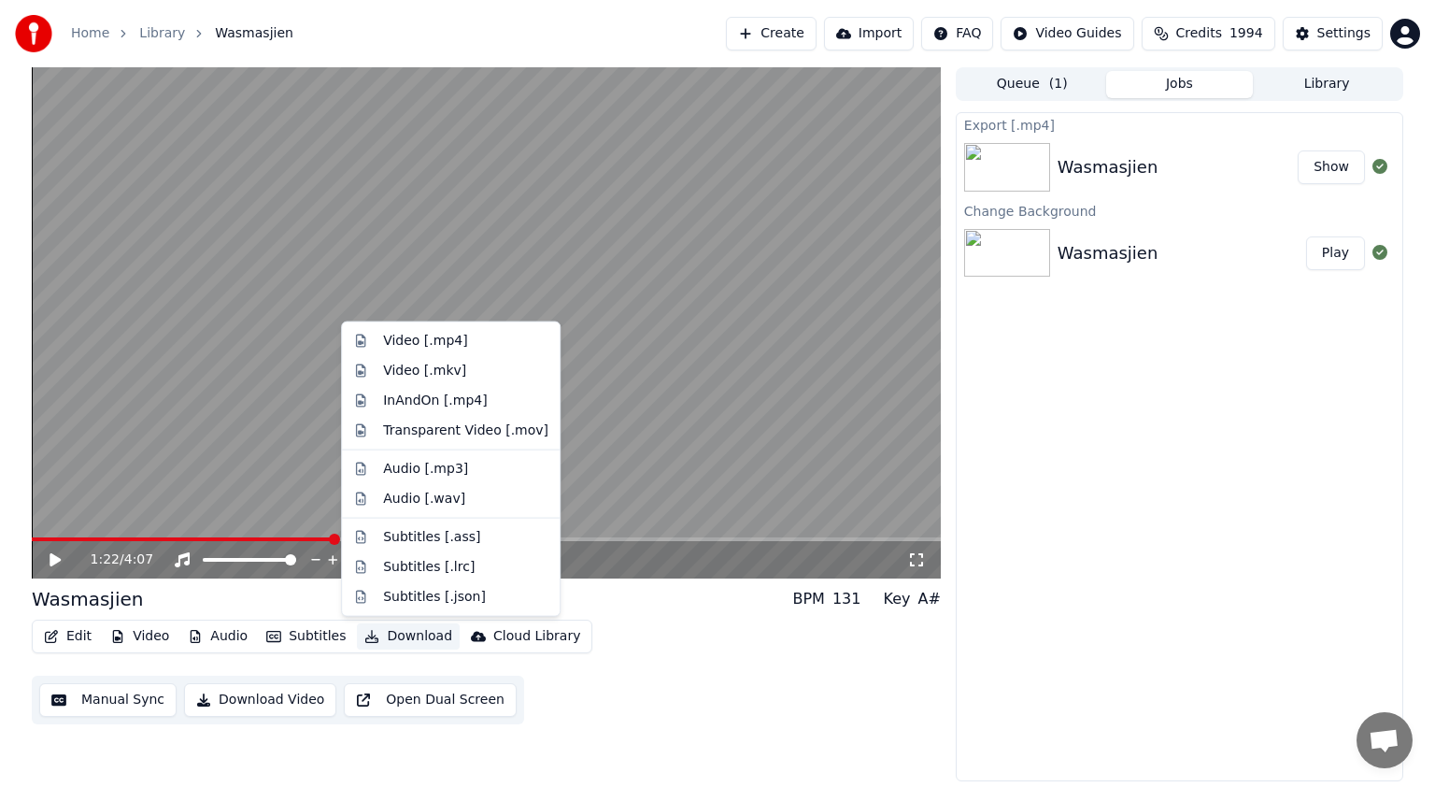
click at [405, 631] on button "Download" at bounding box center [408, 636] width 103 height 26
click at [409, 338] on div "Video [.mp4]" at bounding box center [425, 341] width 84 height 19
